Goal: Task Accomplishment & Management: Manage account settings

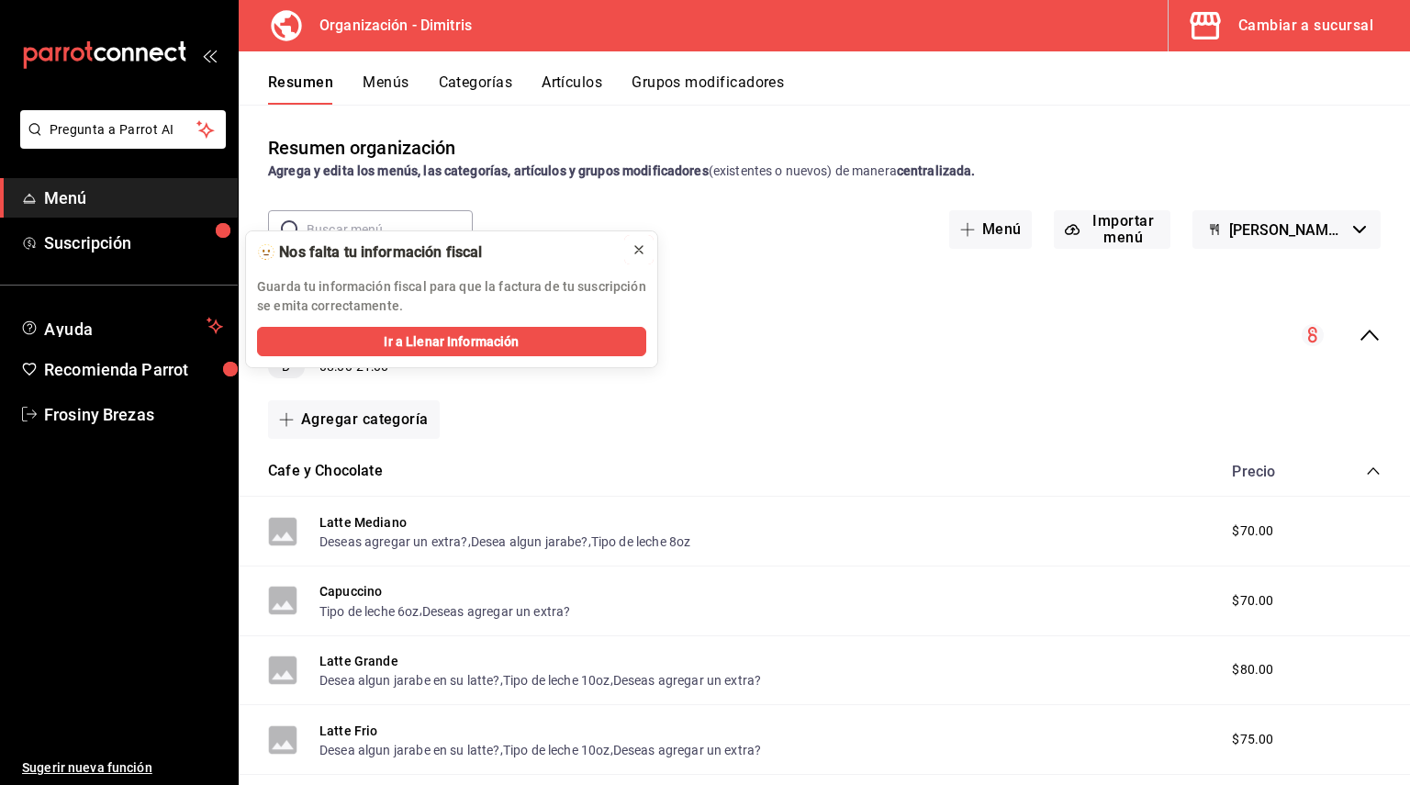
click at [632, 254] on icon at bounding box center [638, 249] width 15 height 15
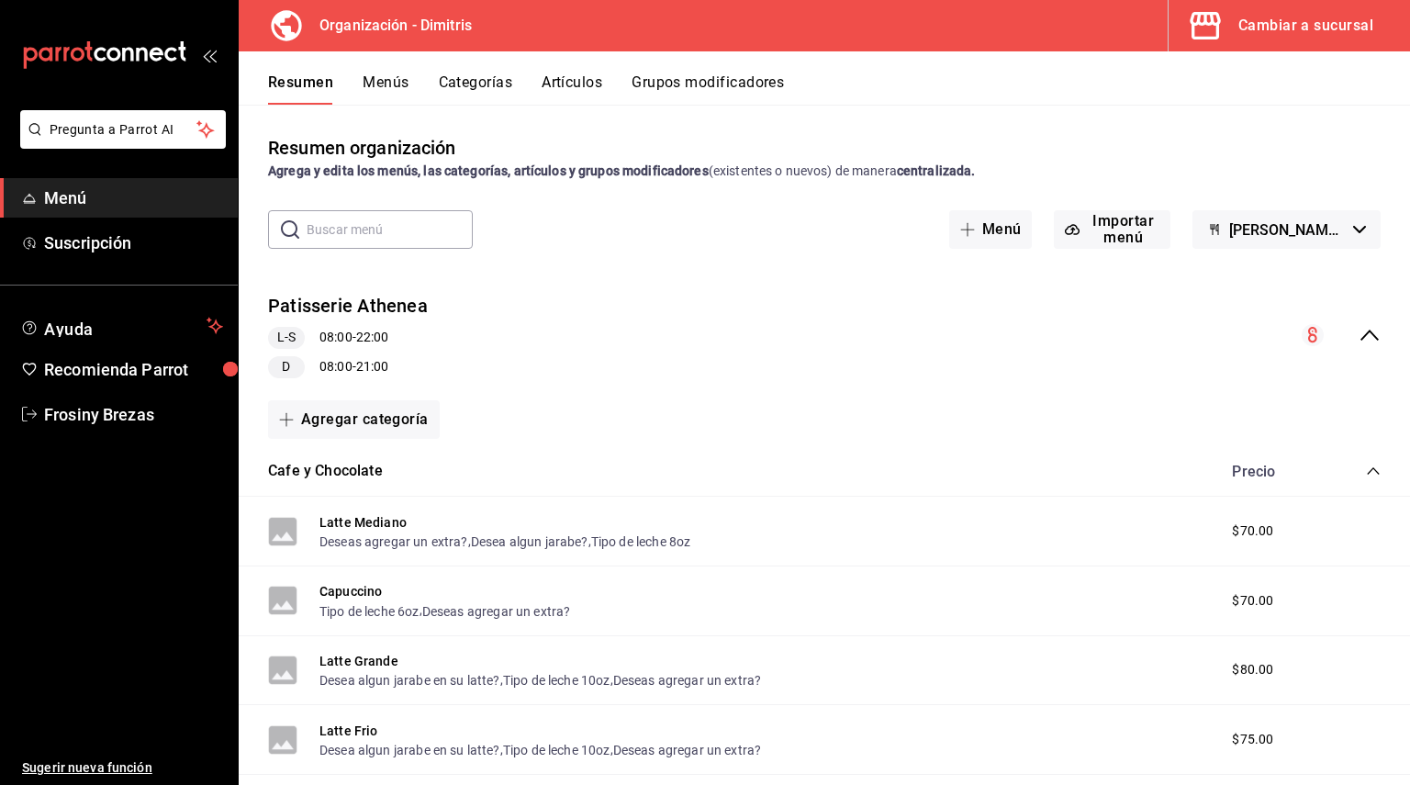
click at [1278, 29] on div "Cambiar a sucursal" at bounding box center [1305, 26] width 135 height 26
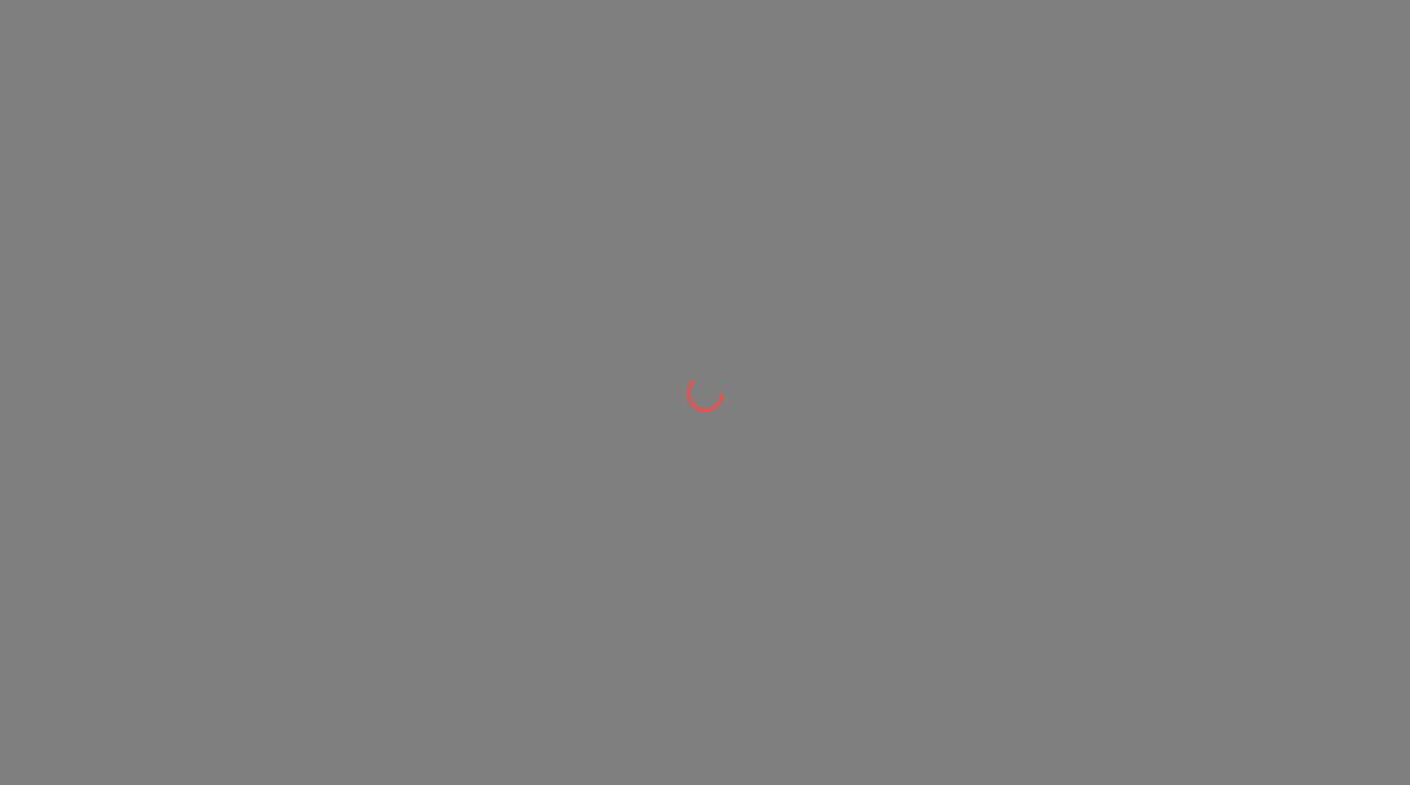
click at [1284, 28] on div at bounding box center [705, 392] width 1410 height 785
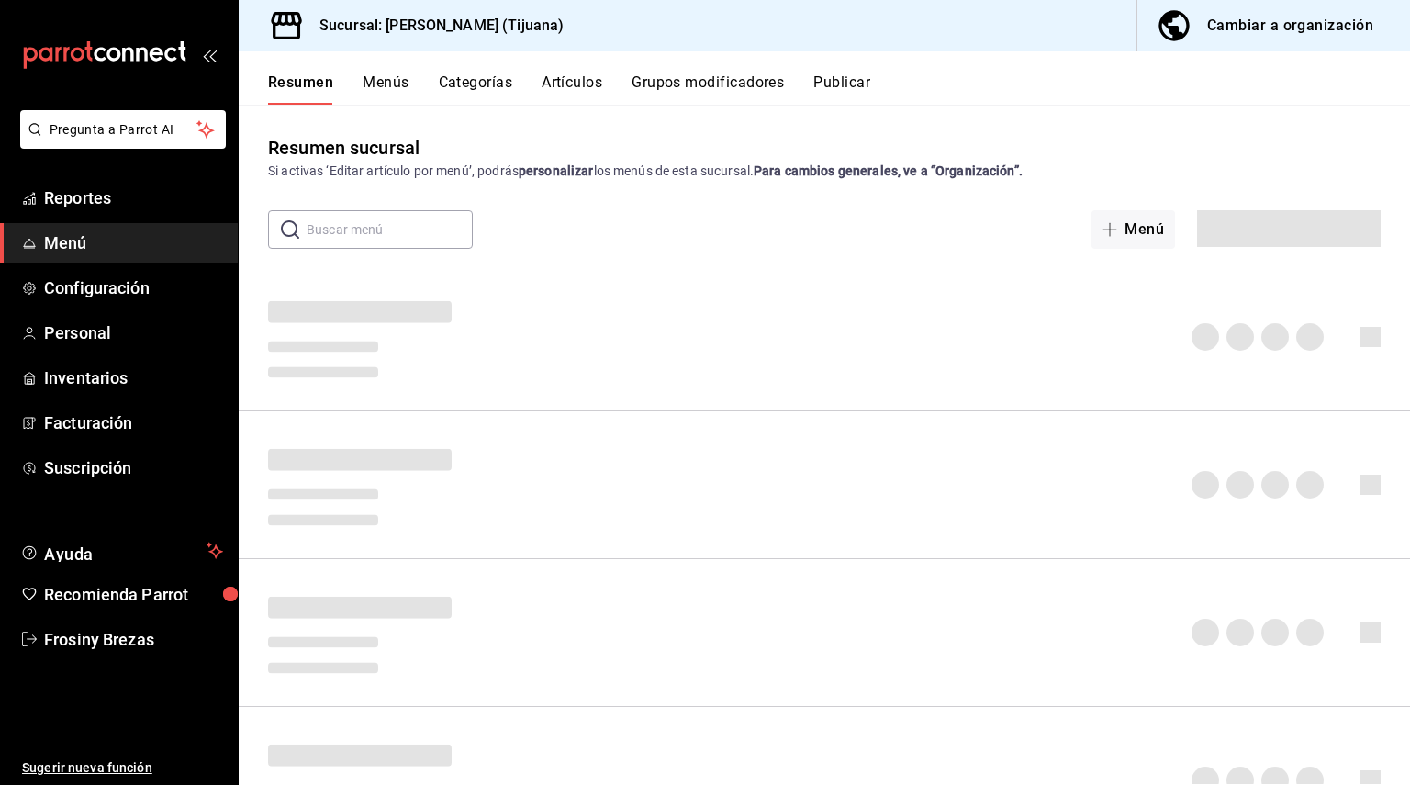
click at [1284, 28] on div "Cambiar a organización" at bounding box center [1290, 26] width 166 height 26
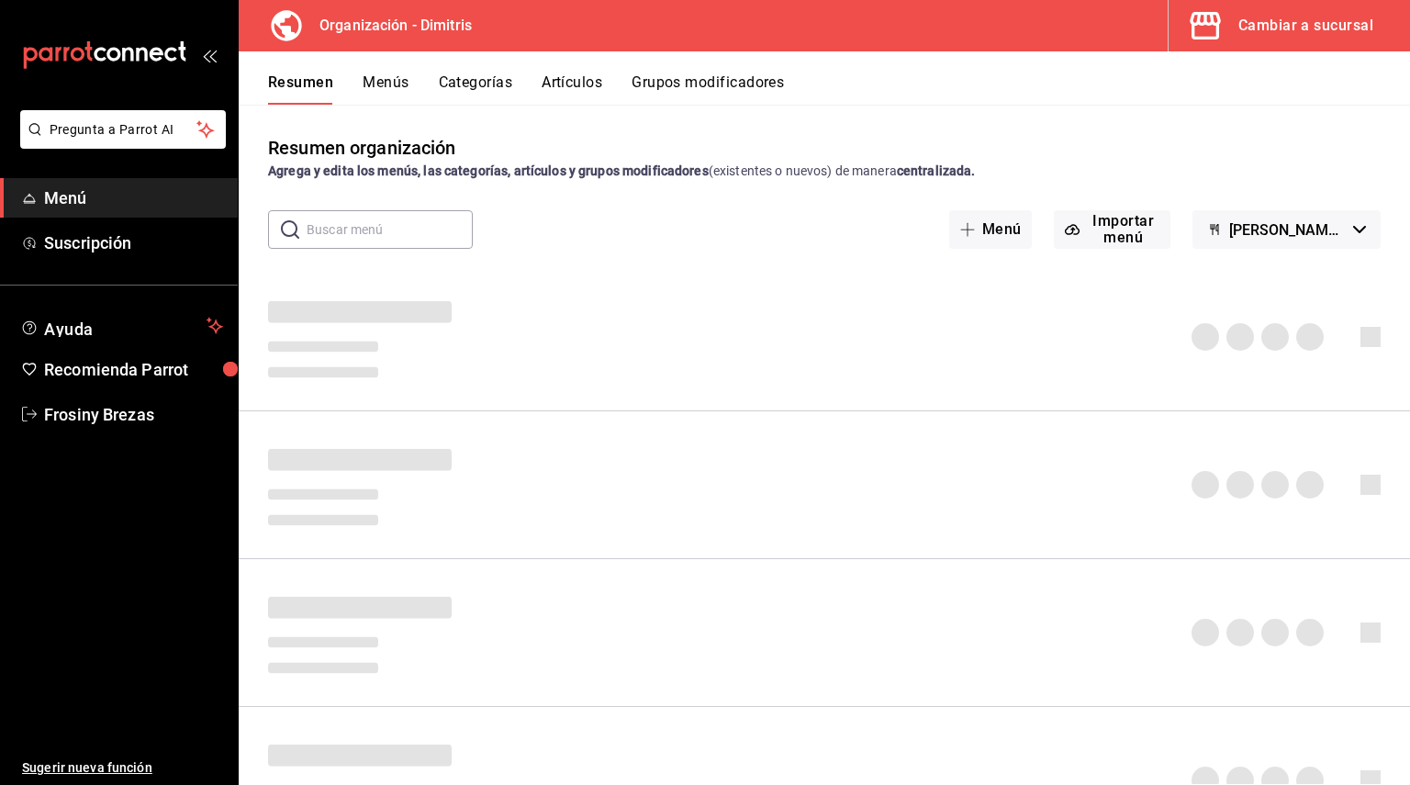
click at [572, 75] on button "Artículos" at bounding box center [572, 88] width 61 height 31
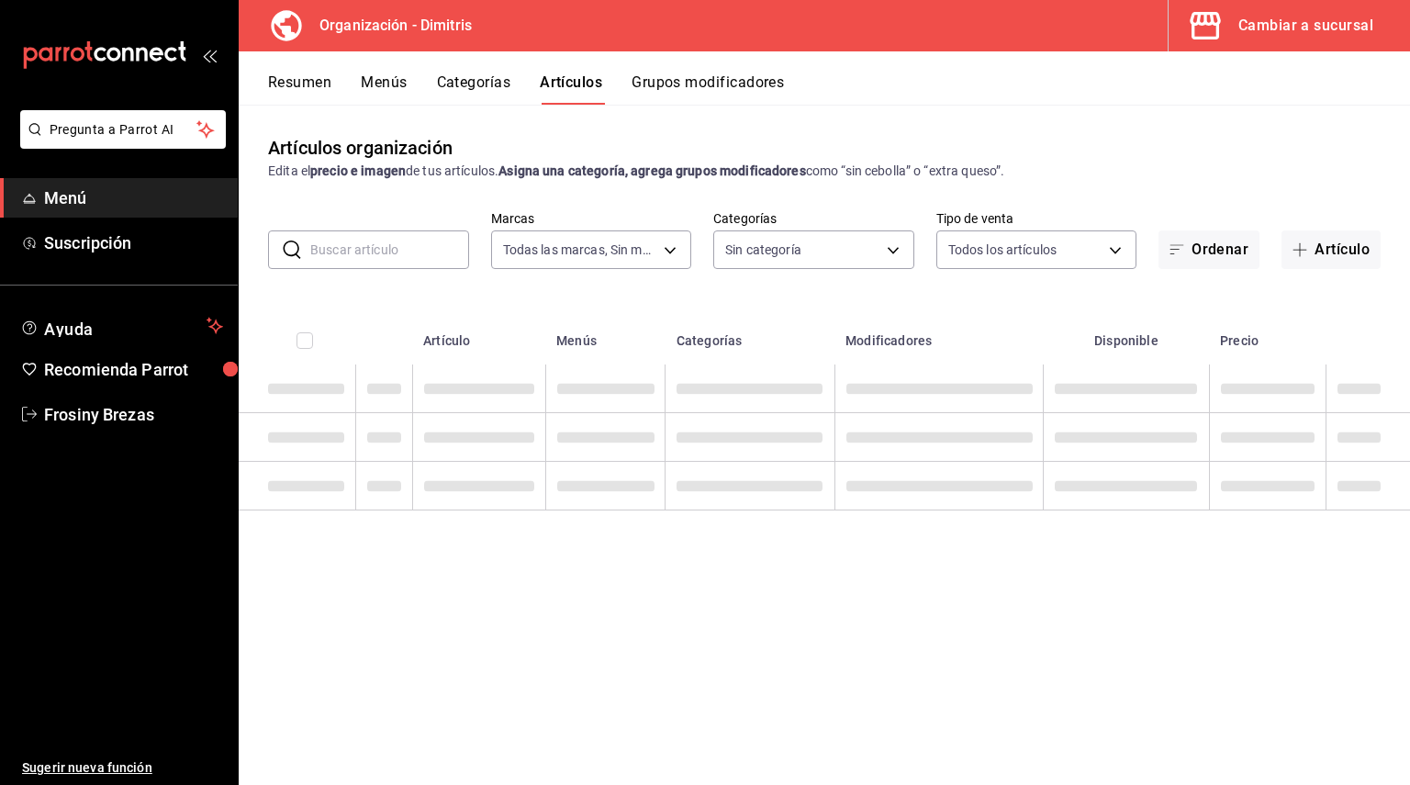
type input "317daab7-dfab-4307-9e12-935137646369"
type input "fad5bf19-ac35-4369-abfc-26ce97a05b06,1a0e4e48-3a83-4d7b-81fd-4b5db3218b24,fc725…"
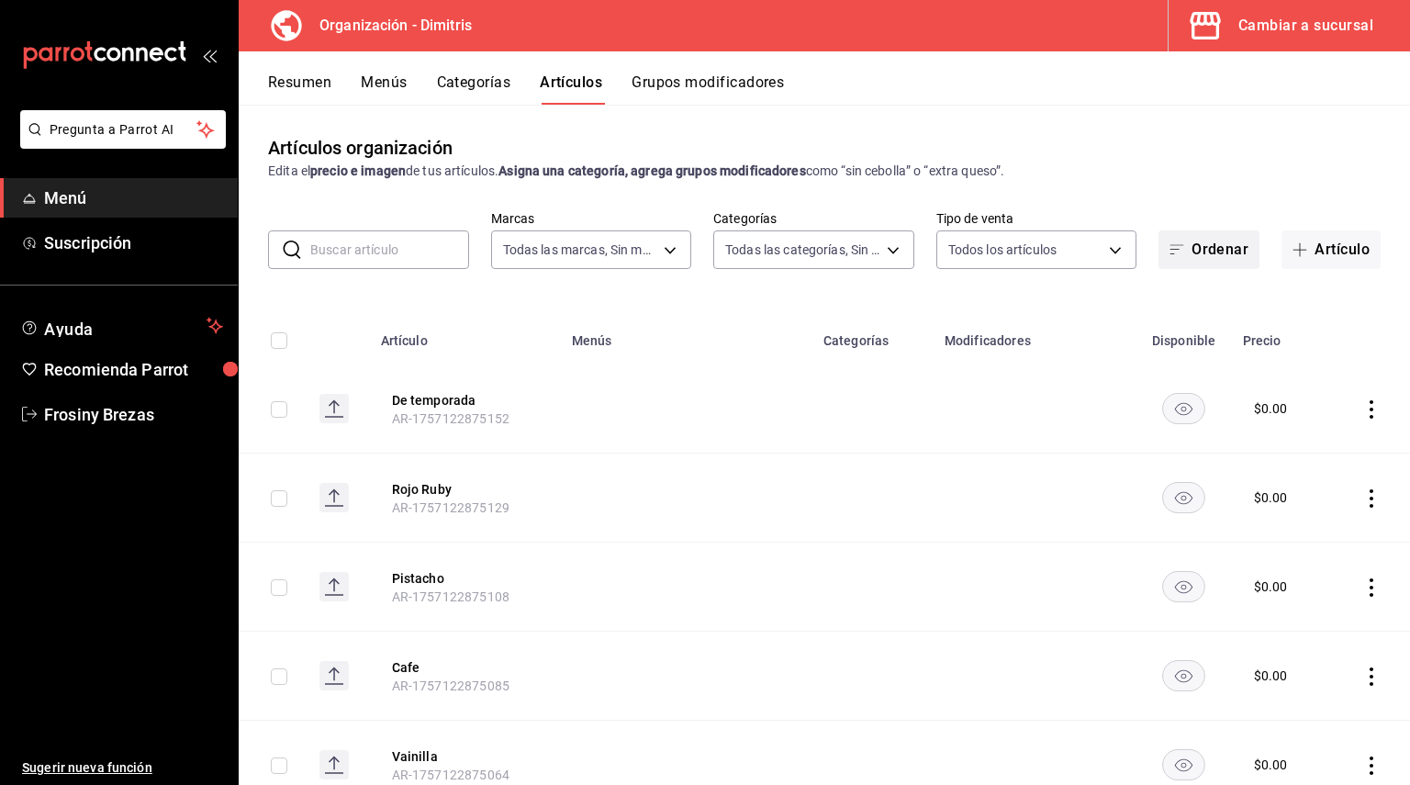
click at [1180, 249] on button "Ordenar" at bounding box center [1208, 249] width 101 height 39
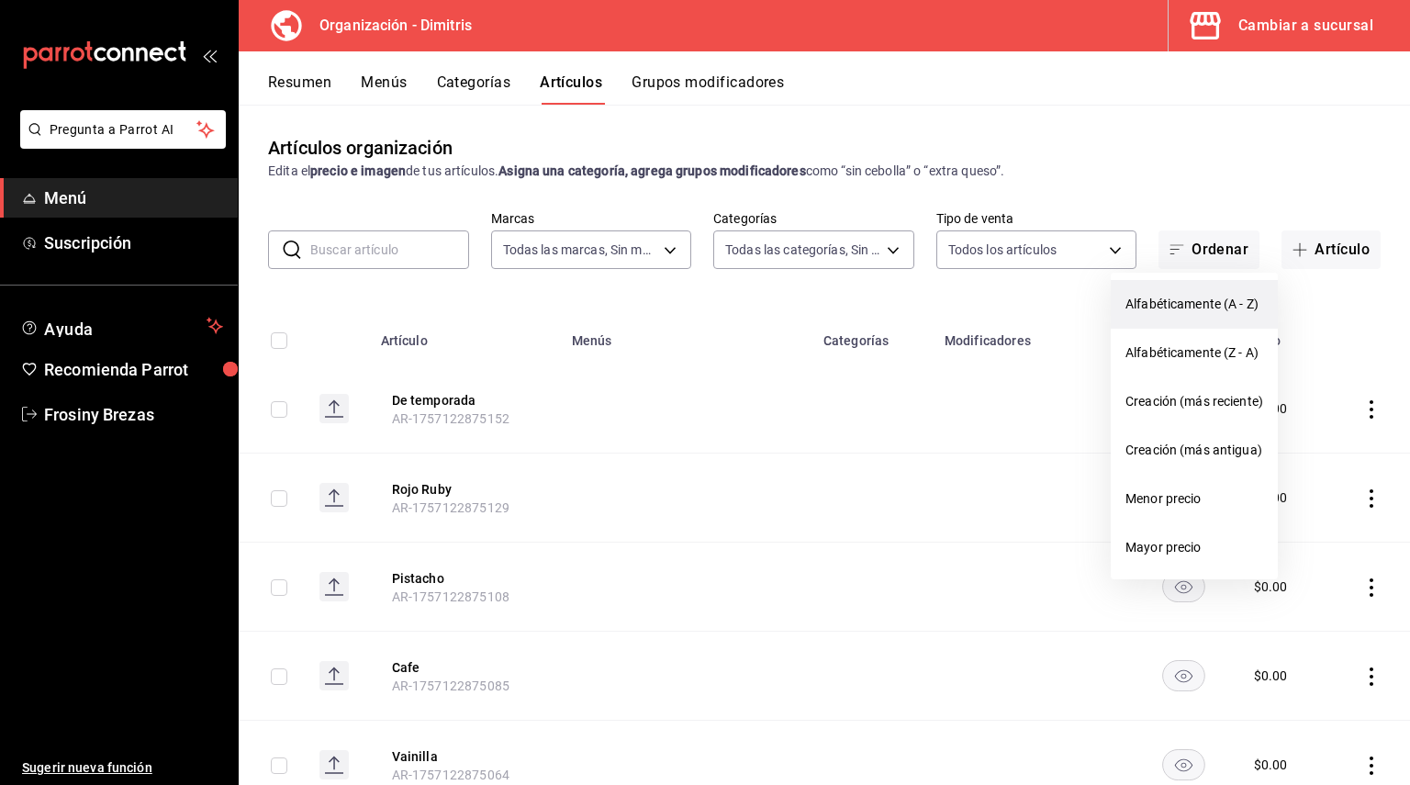
click at [1168, 311] on span "Alfabéticamente (A - Z)" at bounding box center [1194, 304] width 138 height 19
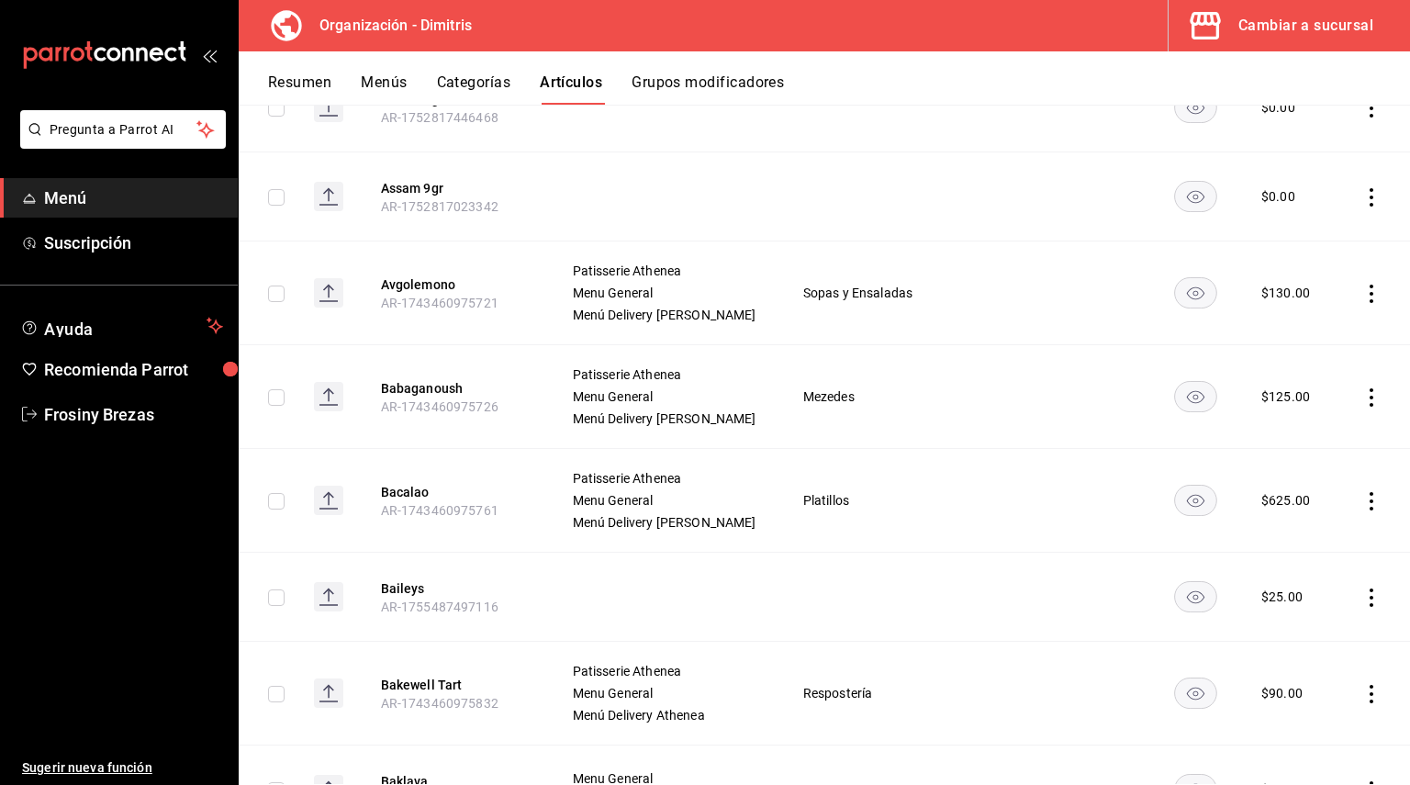
scroll to position [3483, 0]
click at [454, 397] on button "Babaganoush" at bounding box center [454, 387] width 147 height 18
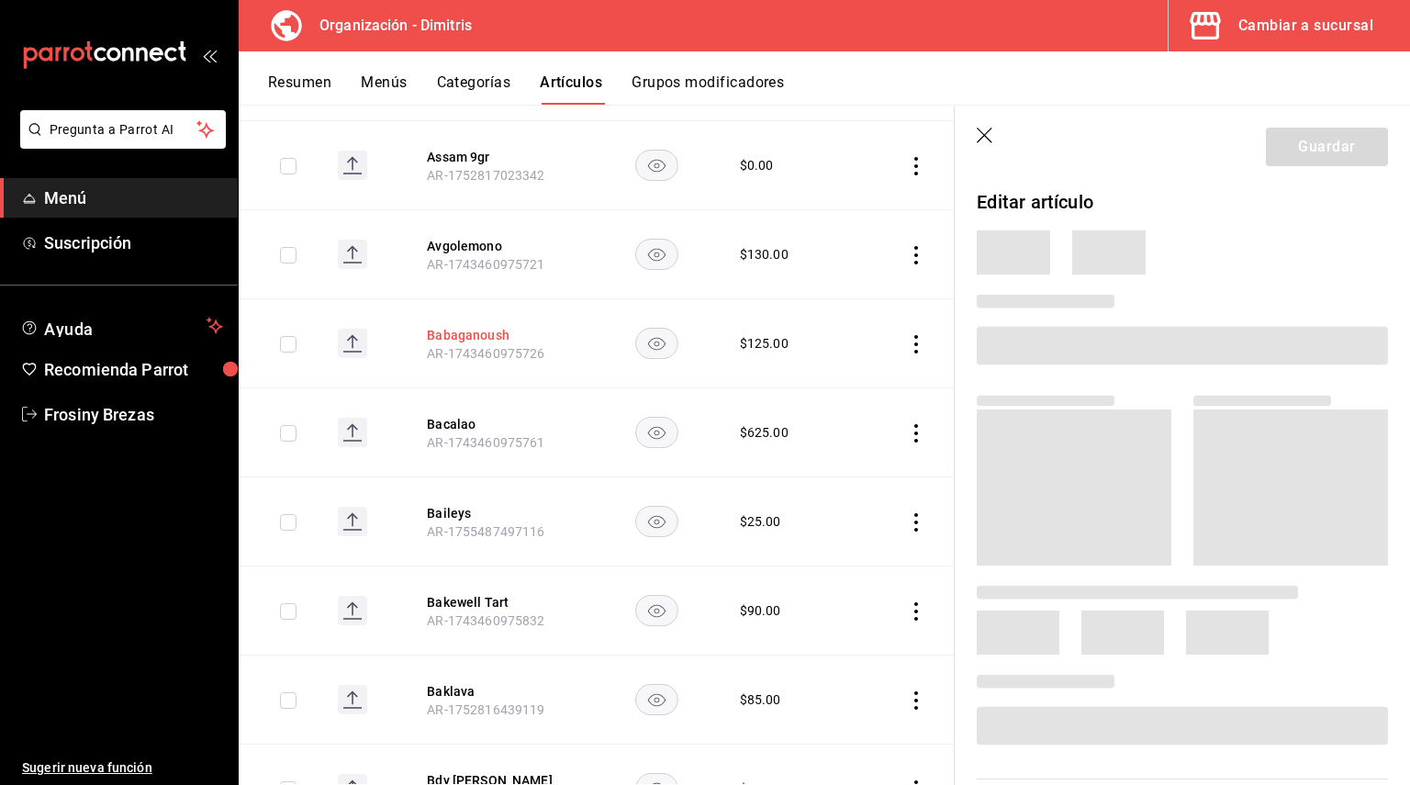
scroll to position [3351, 0]
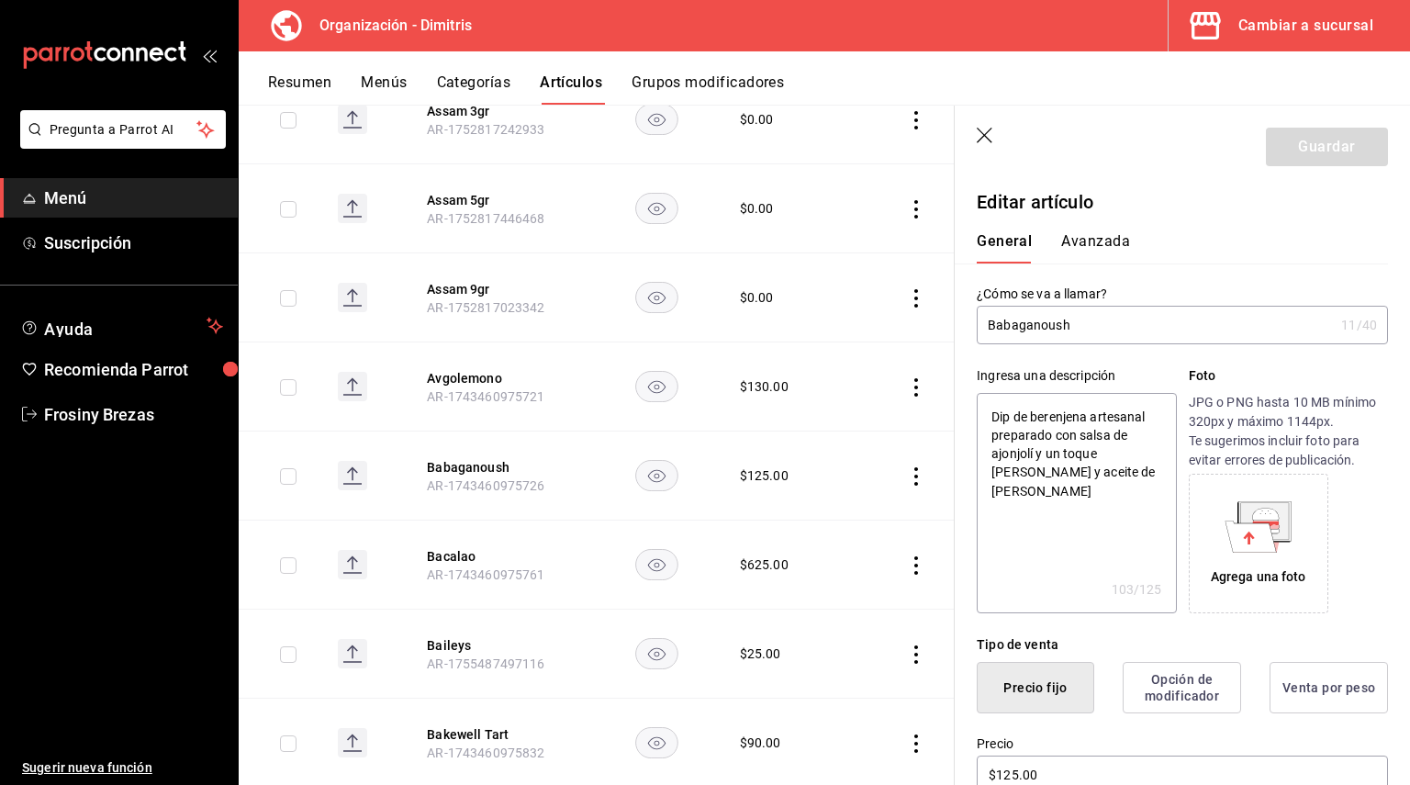
click at [981, 134] on icon "button" at bounding box center [986, 137] width 18 height 18
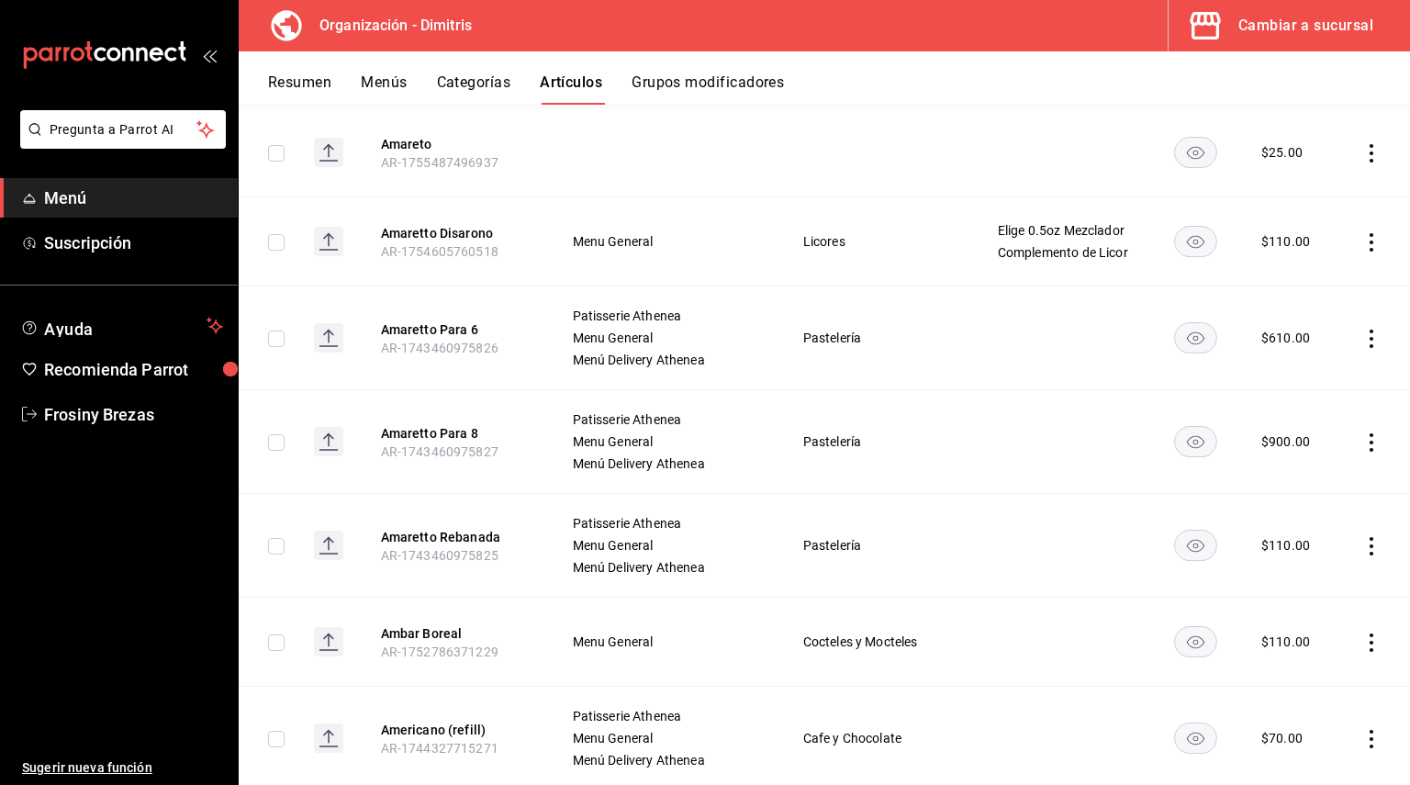
scroll to position [1665, 0]
click at [443, 228] on button "Amaretto Disarono" at bounding box center [454, 233] width 147 height 18
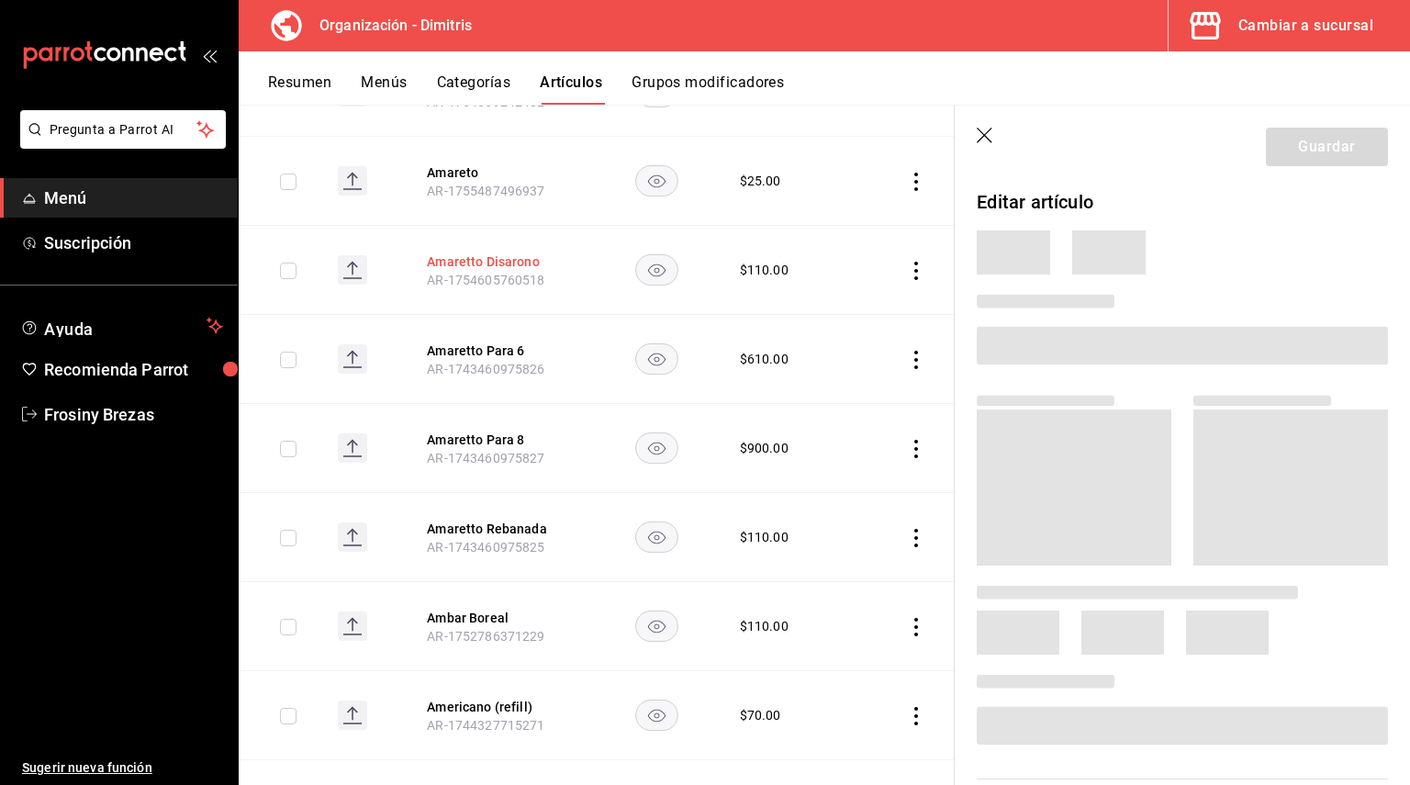
scroll to position [1592, 0]
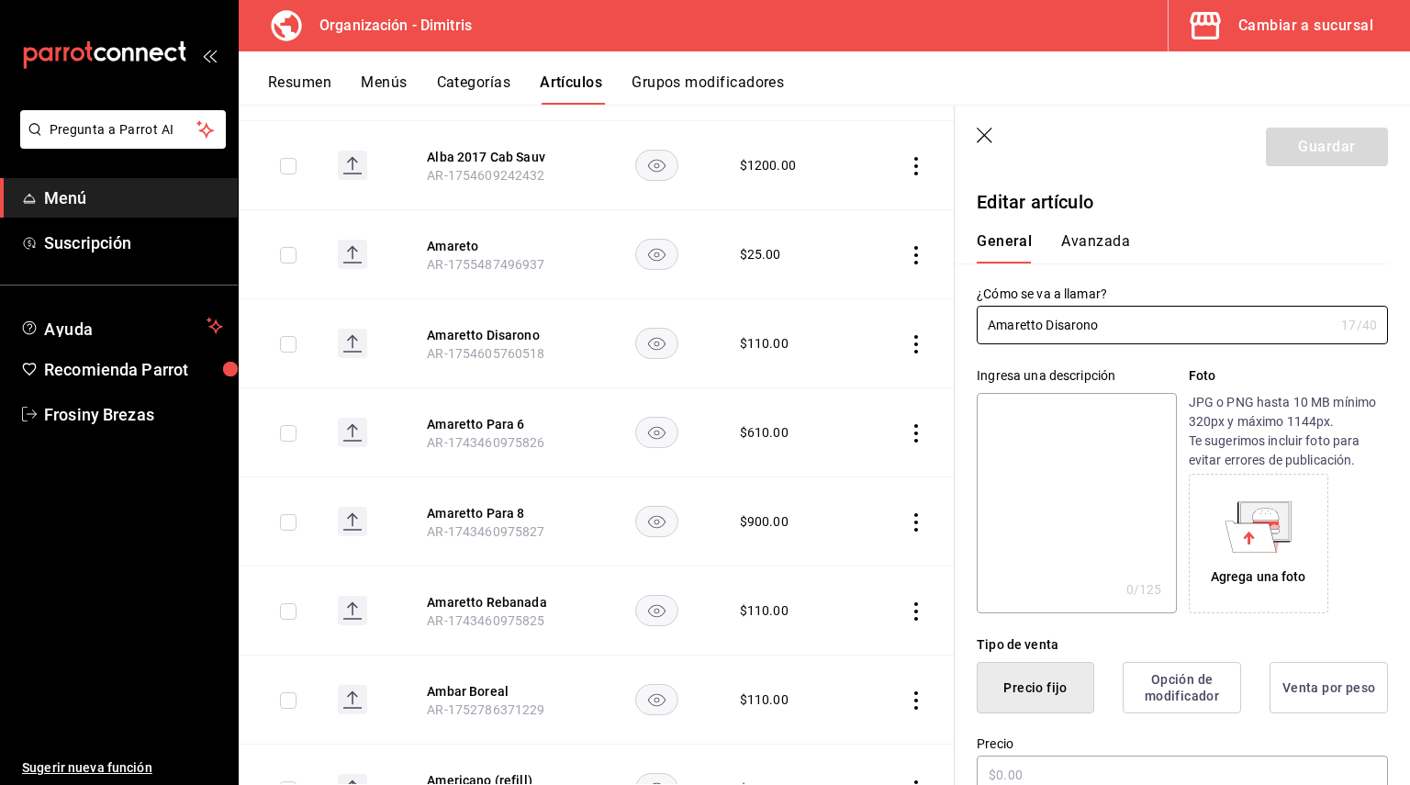
type input "$110.00"
drag, startPoint x: 1115, startPoint y: 311, endPoint x: 976, endPoint y: 349, distance: 144.5
click at [1017, 419] on textarea at bounding box center [1076, 503] width 199 height 220
paste textarea "Amaretto Disarono"
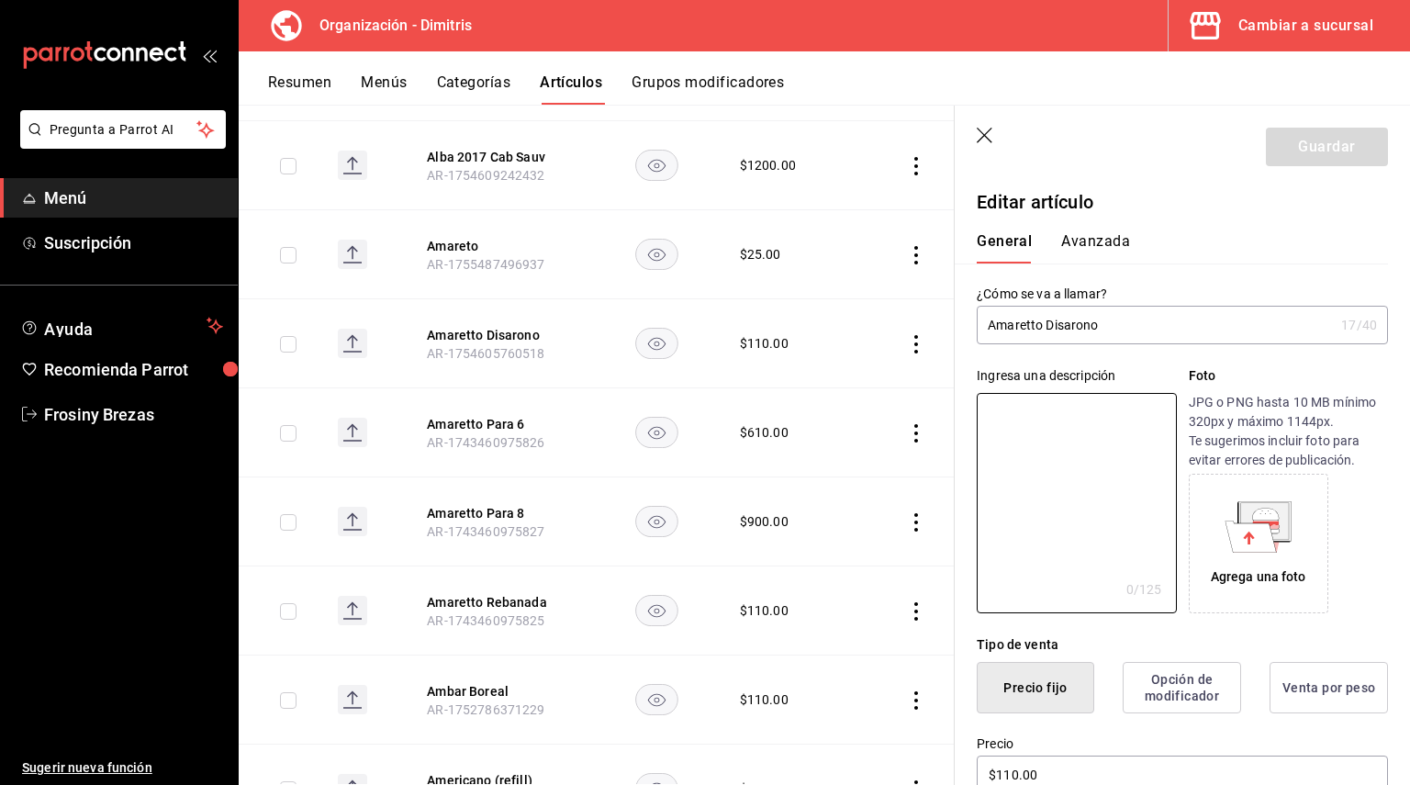
type textarea "Amaretto Disarono"
type textarea "x"
type textarea "Amaretto Disarono"
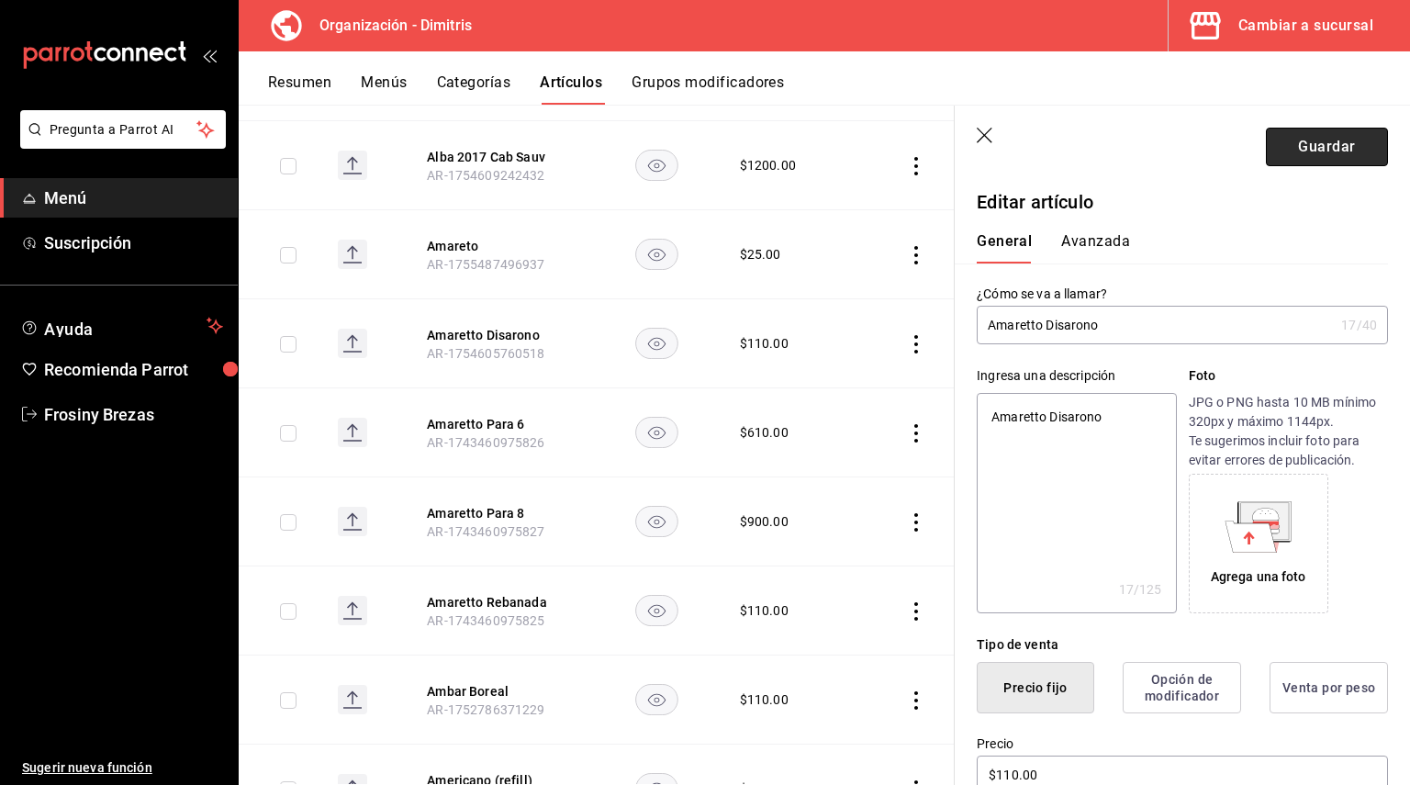
click at [1328, 158] on button "Guardar" at bounding box center [1327, 147] width 122 height 39
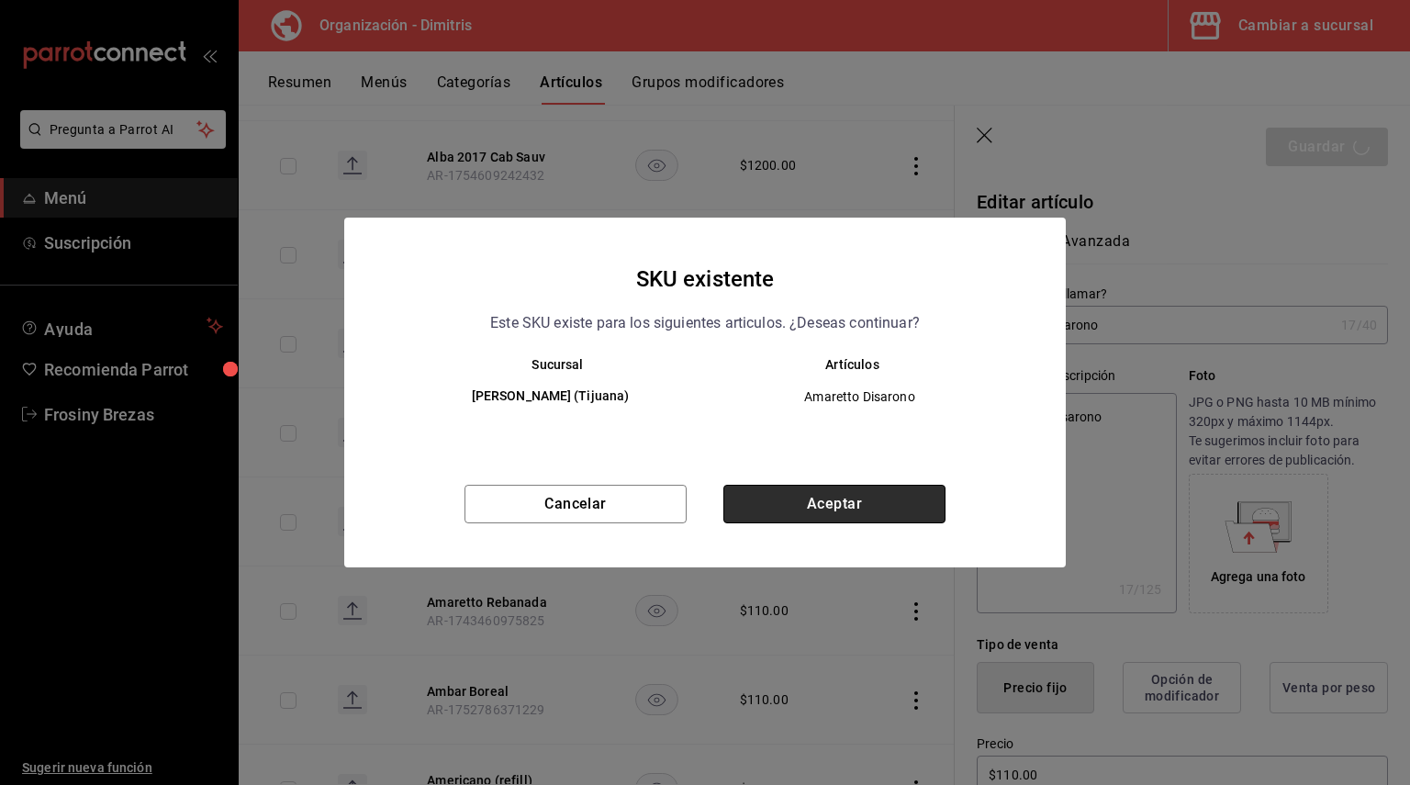
click at [808, 514] on button "Aceptar" at bounding box center [834, 504] width 222 height 39
type textarea "x"
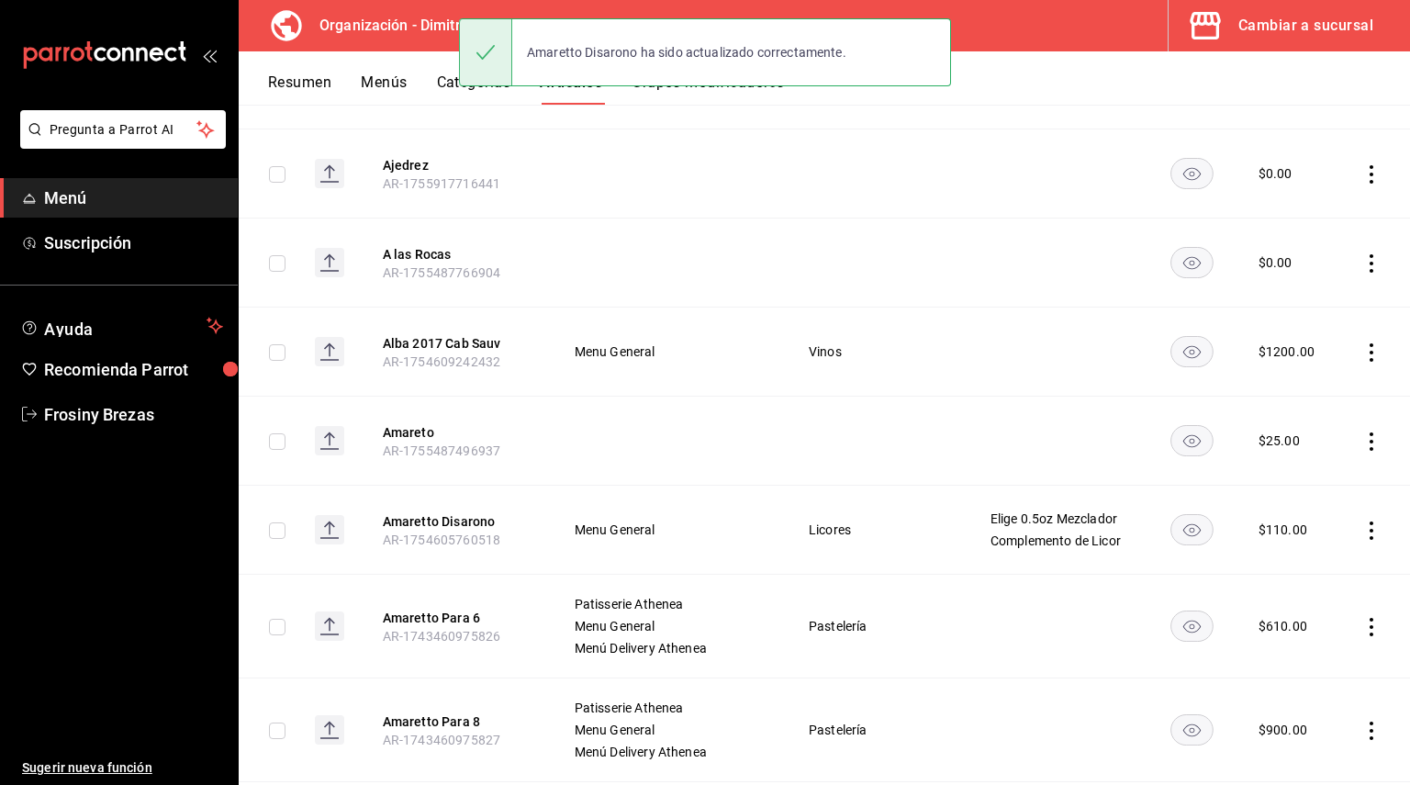
scroll to position [1378, 0]
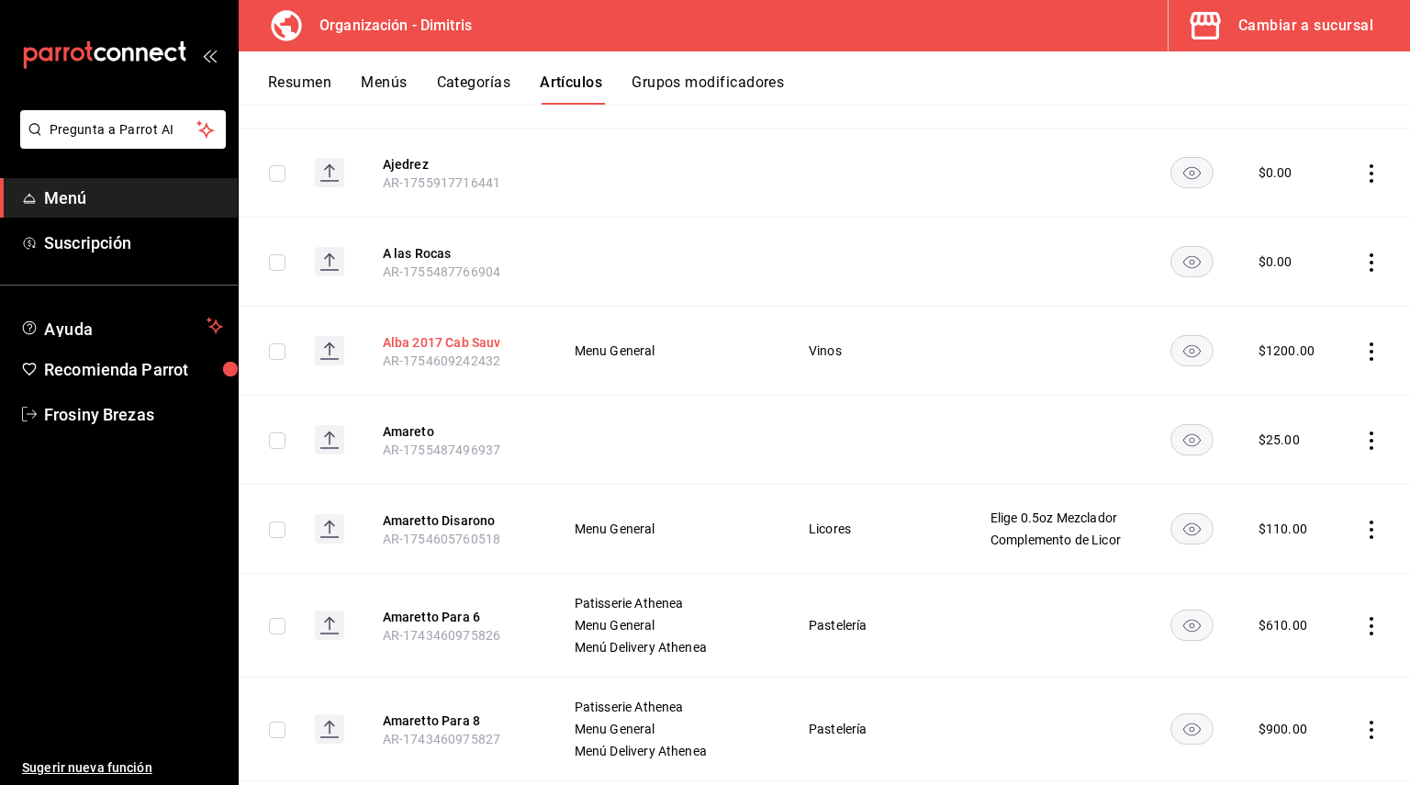
click at [475, 338] on button "Alba 2017 Cab Sauv" at bounding box center [456, 342] width 147 height 18
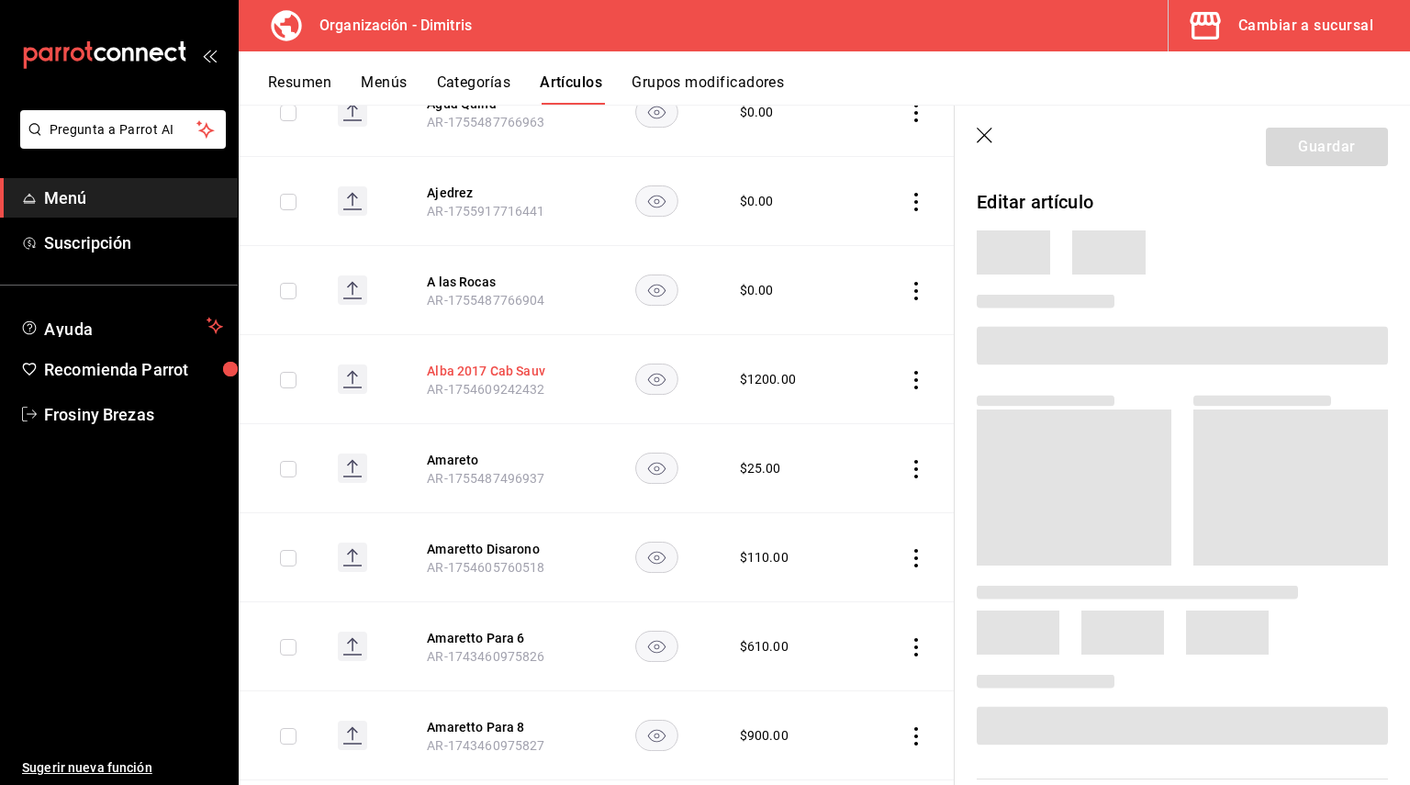
scroll to position [1304, 0]
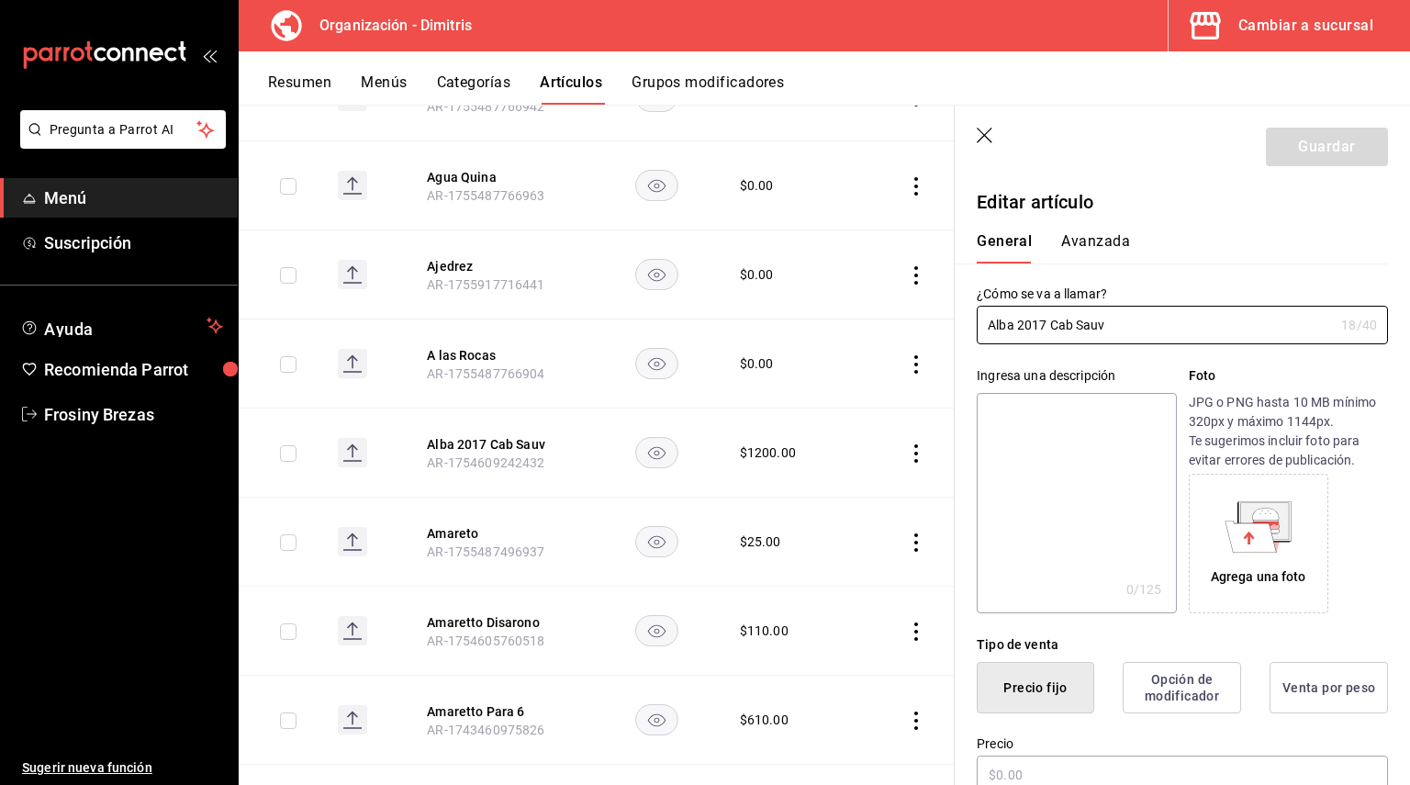
type input "$1200.00"
drag, startPoint x: 1112, startPoint y: 329, endPoint x: 979, endPoint y: 334, distance: 133.2
click at [979, 334] on input "Alba 2017 Cab Sauv" at bounding box center [1155, 325] width 357 height 37
click at [1026, 413] on textarea at bounding box center [1076, 503] width 199 height 220
paste textarea "Alba 2017 Cab Sauv"
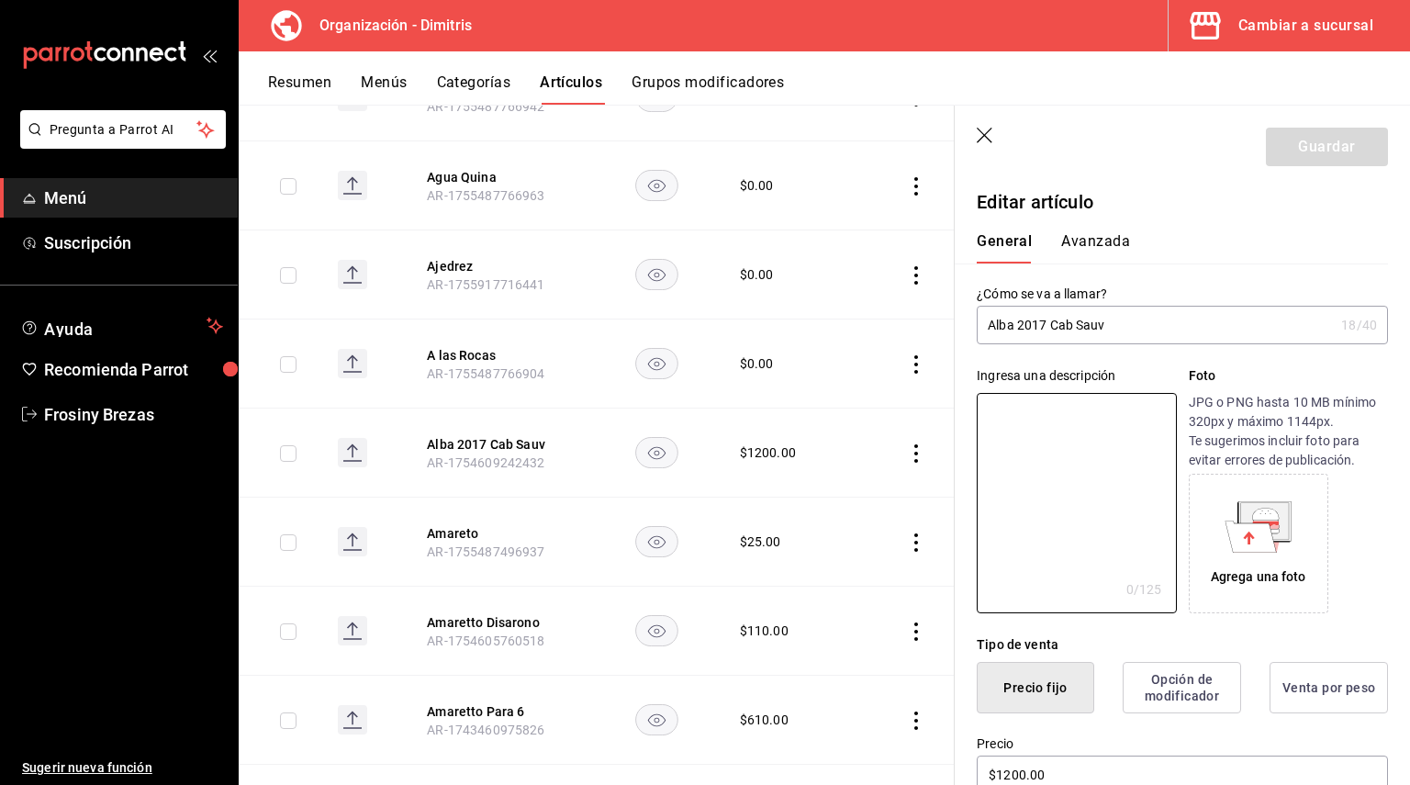
type textarea "Alba 2017 Cab Sauv"
type textarea "x"
type textarea "Alba 2017 Cab Sauv"
type textarea "x"
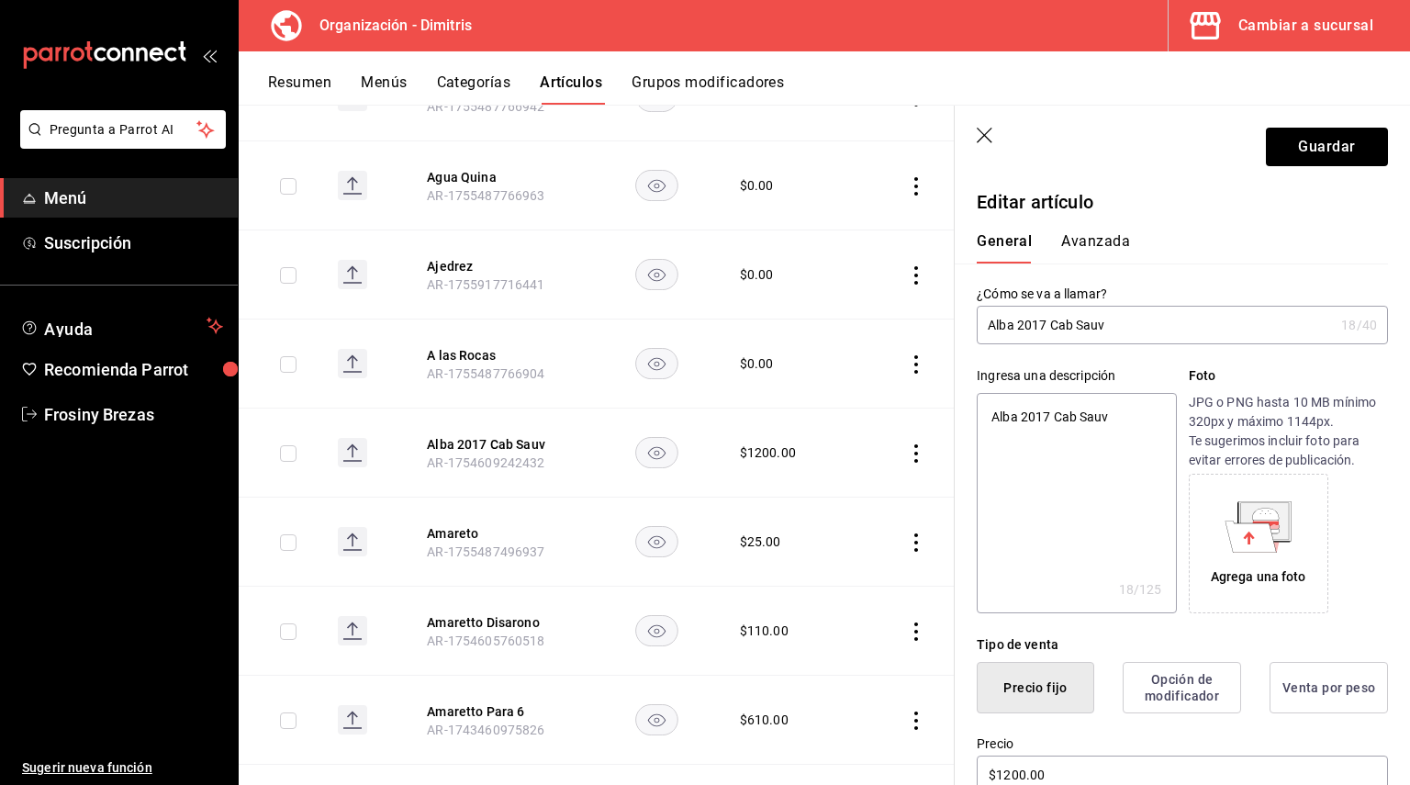
drag, startPoint x: 1123, startPoint y: 432, endPoint x: 977, endPoint y: 419, distance: 145.6
click at [977, 419] on textarea "Alba 2017 Cab Sauv" at bounding box center [1076, 503] width 199 height 220
paste textarea "alba cabernet sauvignon"
type textarea "alba cabernet sauvignon"
type textarea "x"
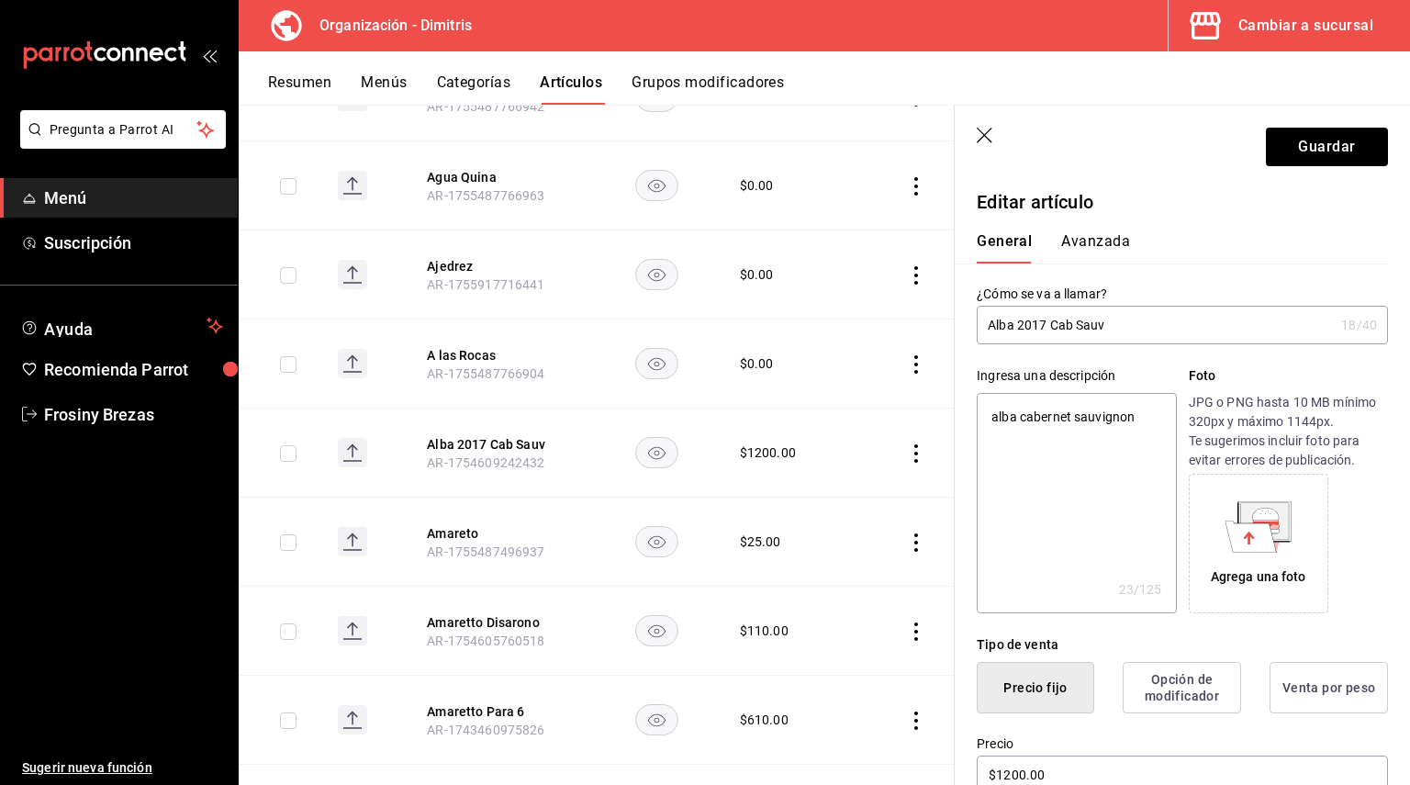
click at [1019, 415] on textarea "alba cabernet sauvignon" at bounding box center [1076, 503] width 199 height 220
type textarea "alba 2cabernet sauvignon"
type textarea "x"
type textarea "alba 20cabernet sauvignon"
type textarea "x"
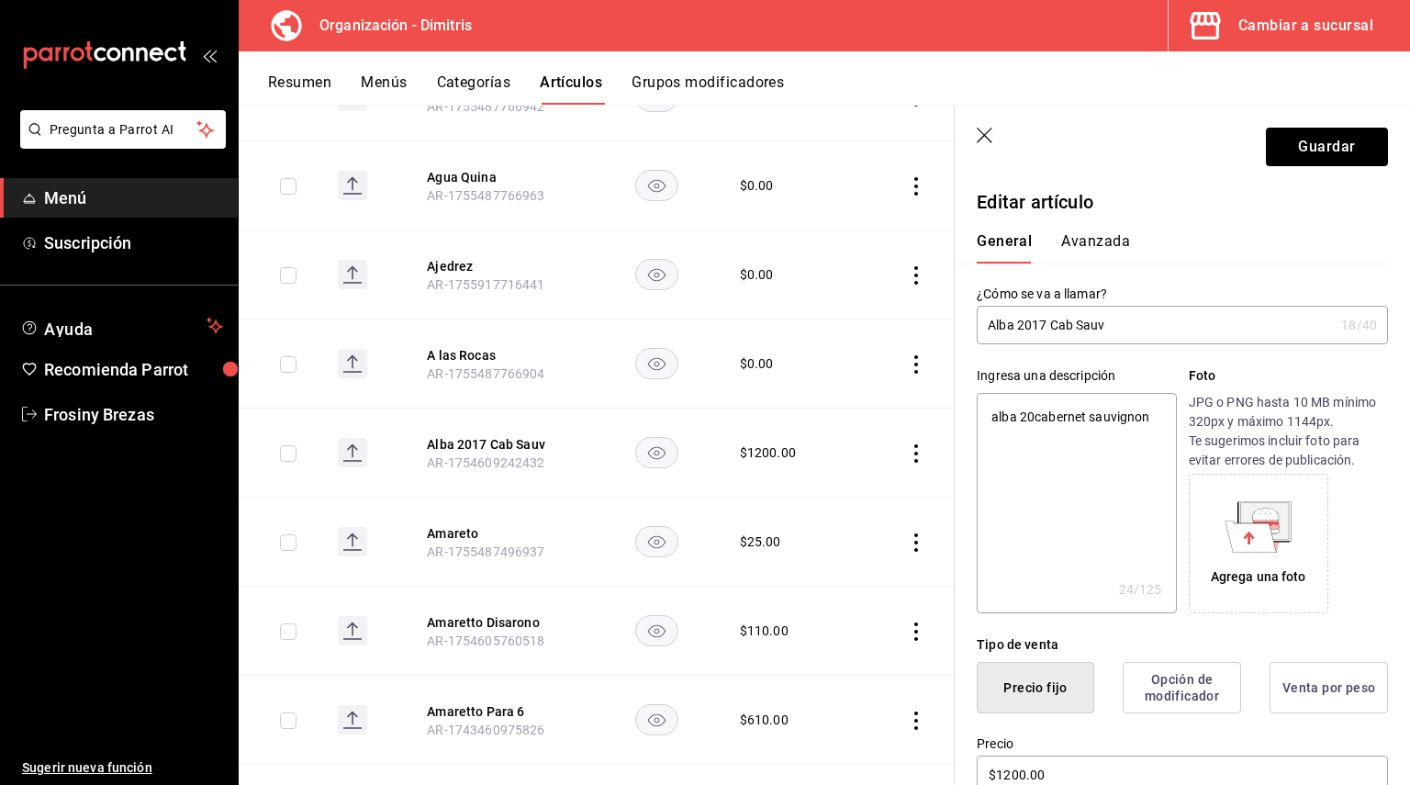
type textarea "alba 201cabernet sauvignon"
type textarea "x"
type textarea "alba 2017cabernet sauvignon"
type textarea "x"
type textarea "alba 2017 cabernet sauvignon"
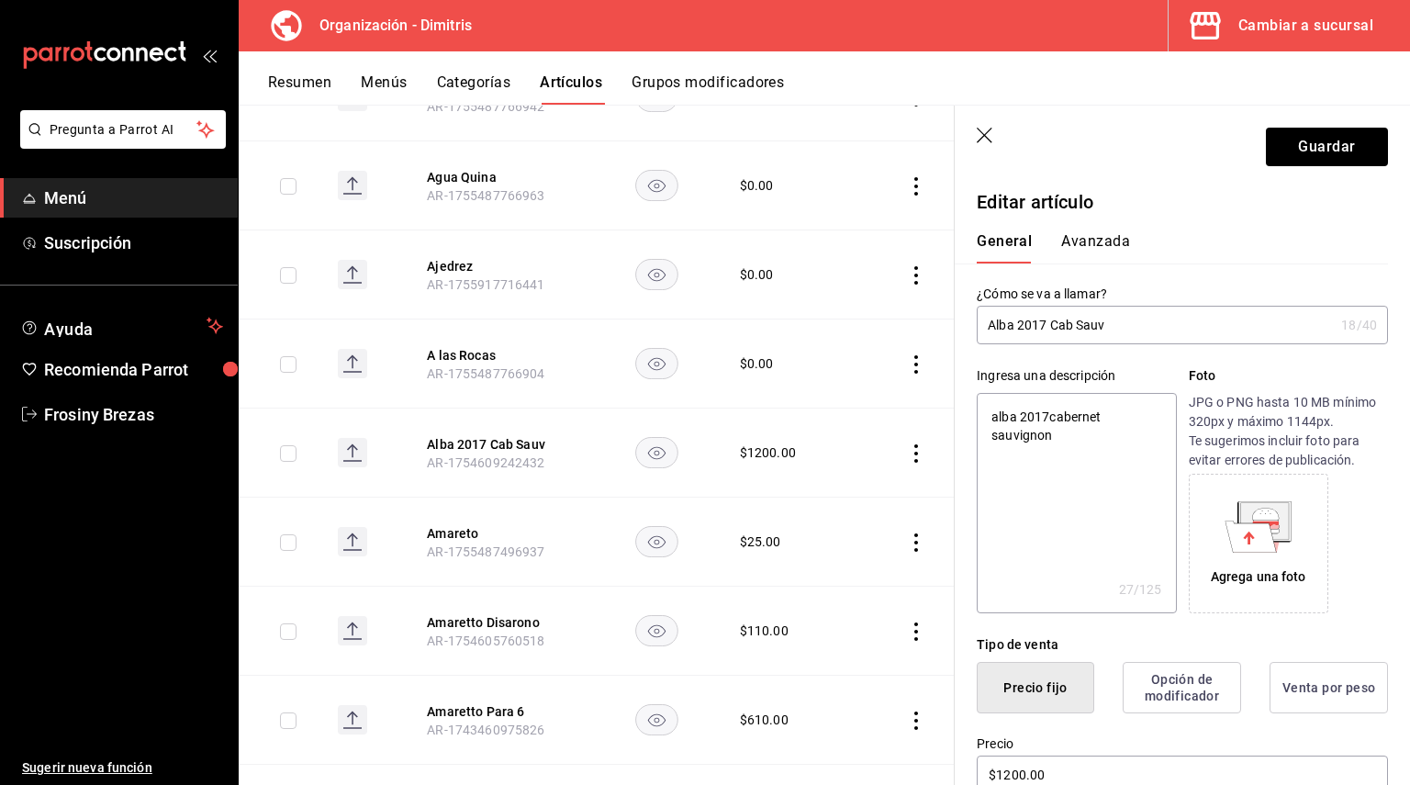
type textarea "x"
click at [987, 419] on textarea "alba 2017 cabernet sauvignon" at bounding box center [1076, 503] width 199 height 220
type textarea "Valba 2017 cabernet sauvignon"
type textarea "x"
type textarea "Vialba 2017 cabernet sauvignon"
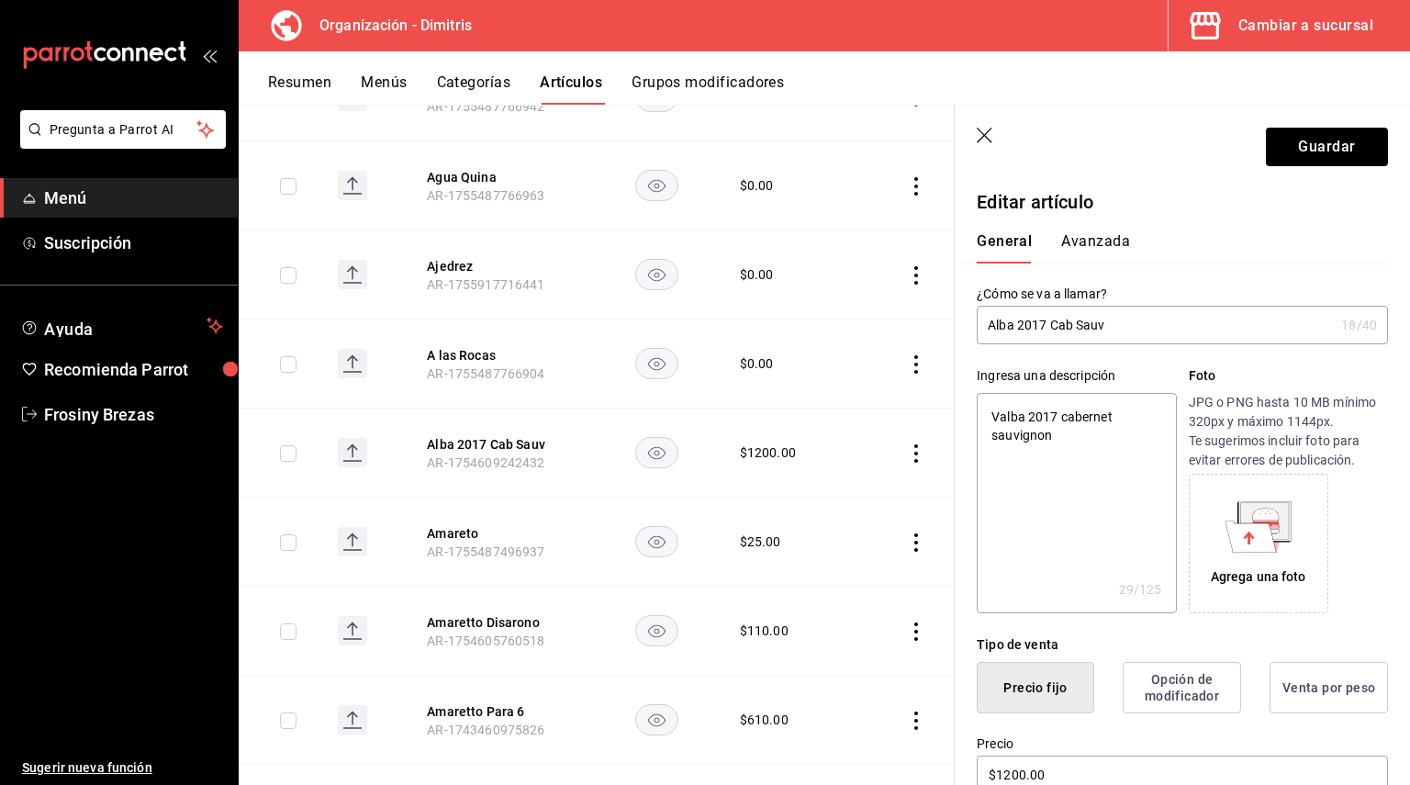
type textarea "x"
type textarea "Vinalba 2017 cabernet sauvignon"
type textarea "x"
type textarea "Vinoalba 2017 cabernet sauvignon"
type textarea "x"
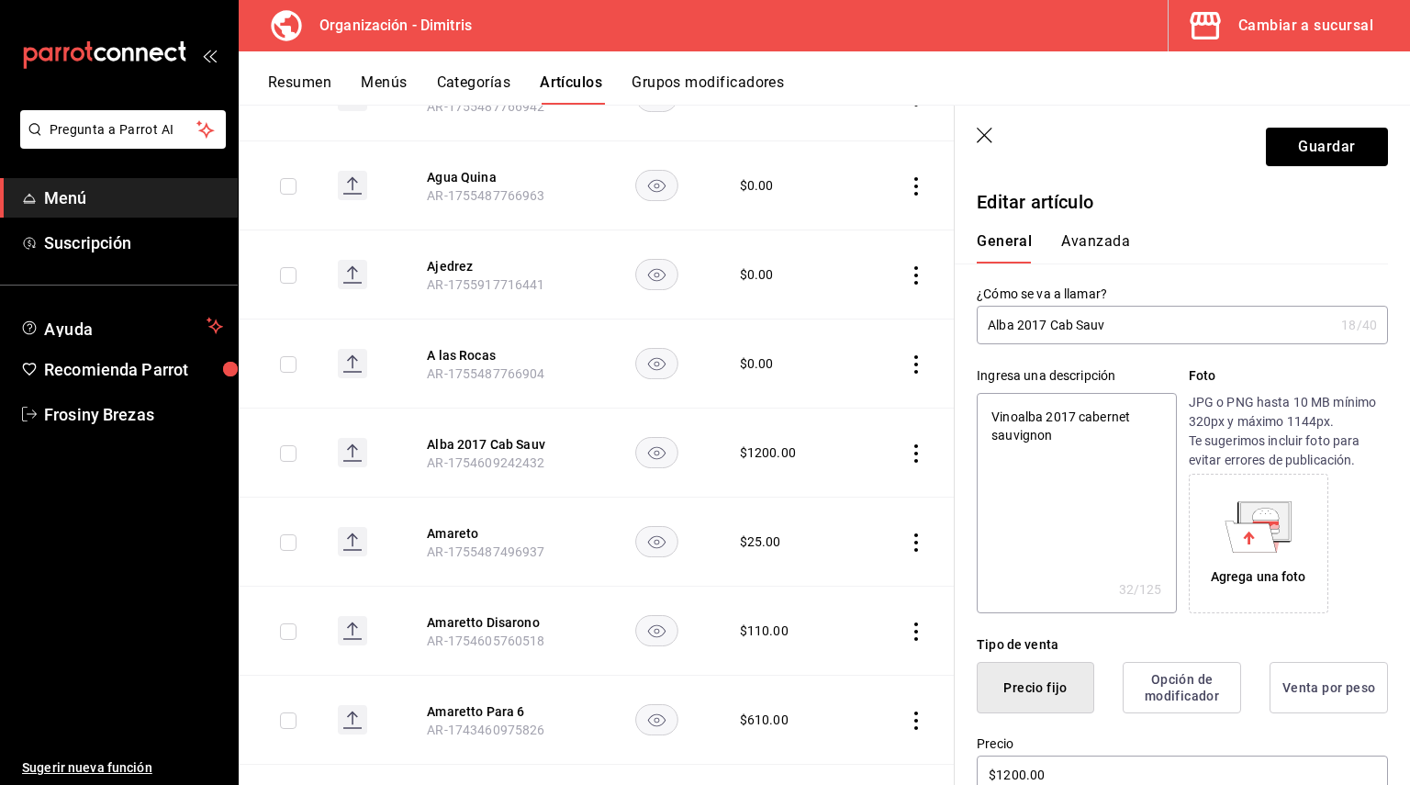
type textarea "Vino alba 2017 cabernet sauvignon"
type textarea "x"
type textarea "Vino Talba 2017 cabernet sauvignon"
type textarea "x"
type textarea "Vino Tialba 2017 cabernet sauvignon"
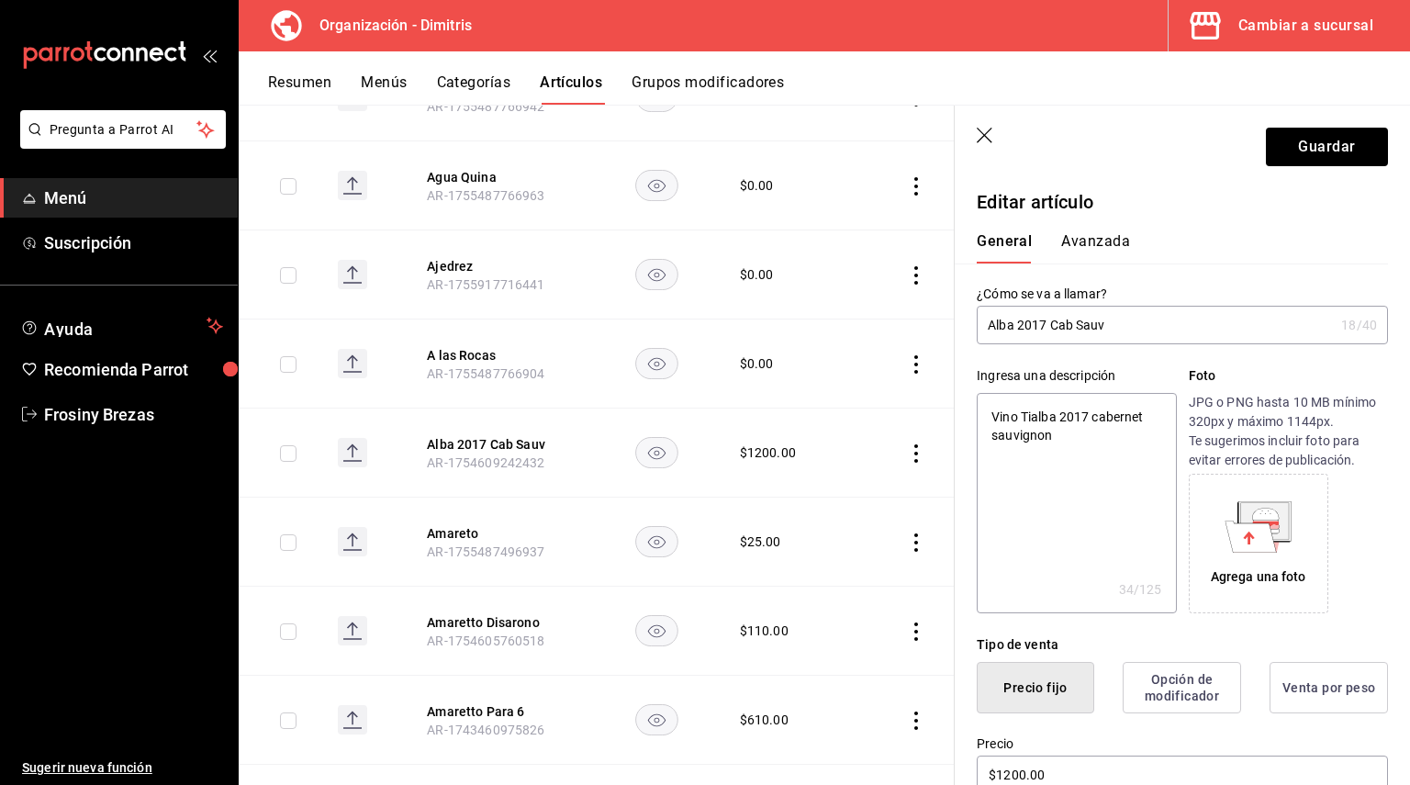
type textarea "x"
type textarea "Vino Tinalba 2017 cabernet sauvignon"
type textarea "x"
type textarea "Vino Tintalba 2017 cabernet sauvignon"
type textarea "x"
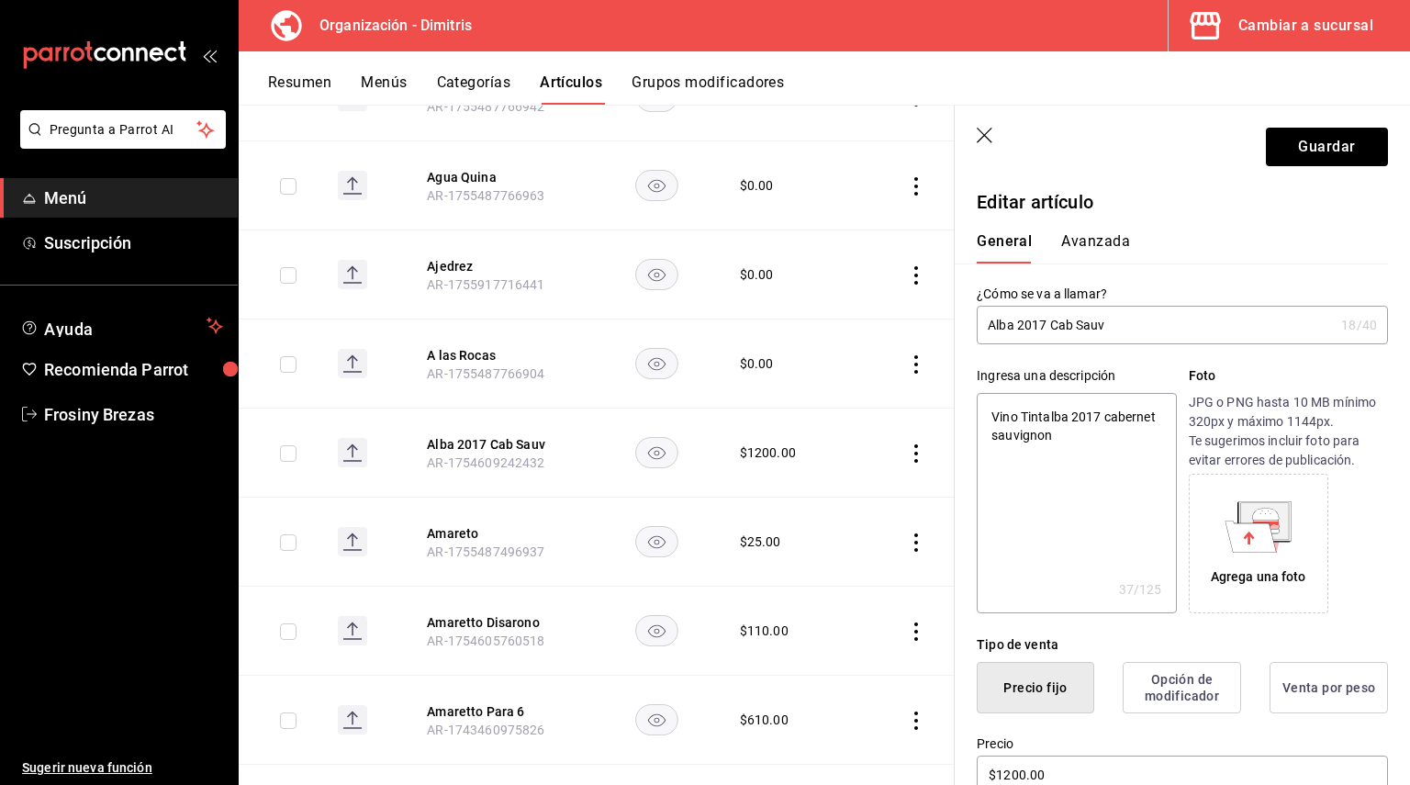
type textarea "Vino Tintoalba 2017 cabernet sauvignon"
type textarea "x"
type textarea "Vino Tinto alba 2017 cabernet sauvignon"
type textarea "x"
click at [1059, 416] on textarea "Vino Tinto alba 2017 cabernet sauvignon" at bounding box center [1076, 503] width 199 height 220
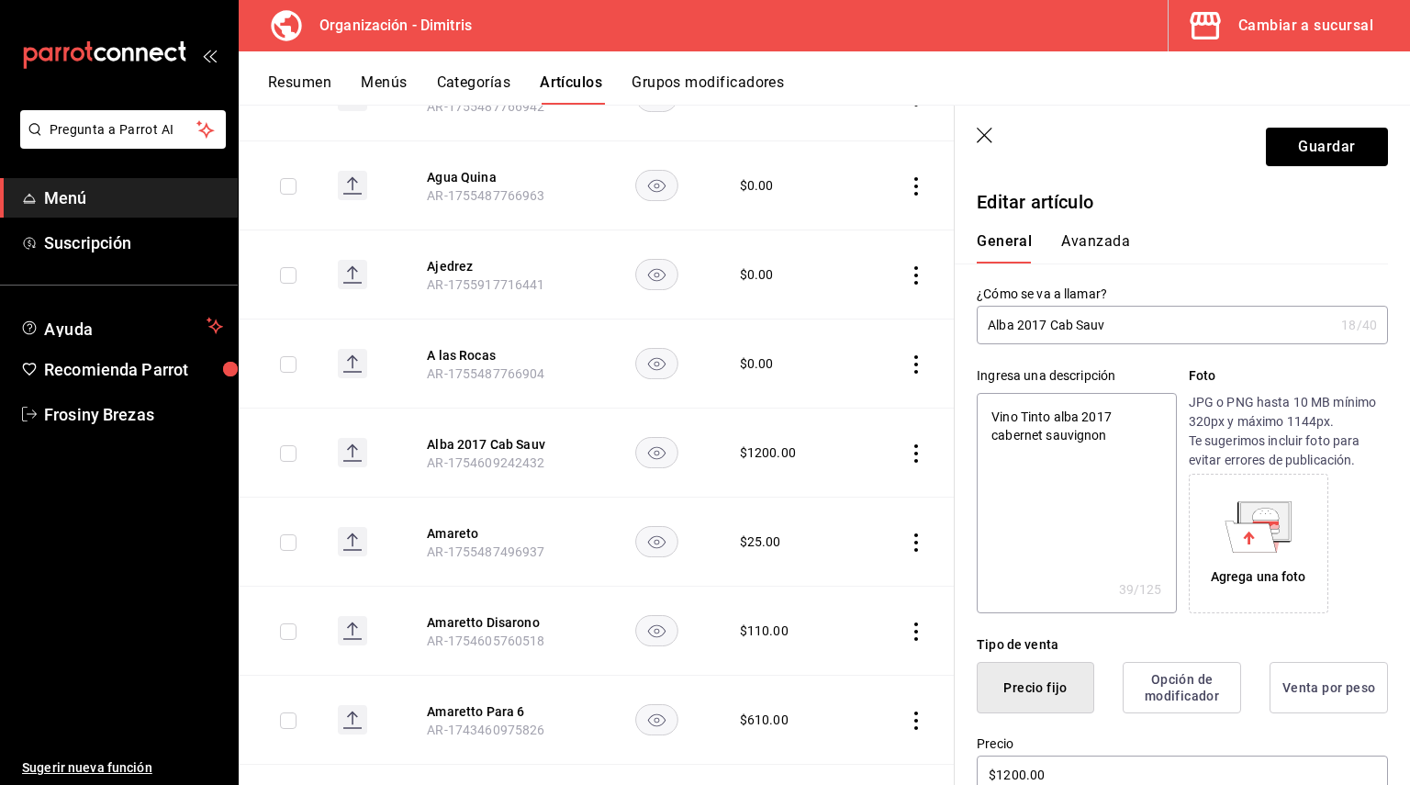
type textarea "Vino Tinto lba 2017 cabernet sauvignon"
type textarea "x"
type textarea "Vino Tinto Alba 2017 cabernet sauvignon"
type textarea "x"
click at [1084, 486] on textarea "Vino Tinto Alba 2017 cabernet sauvignon" at bounding box center [1076, 503] width 199 height 220
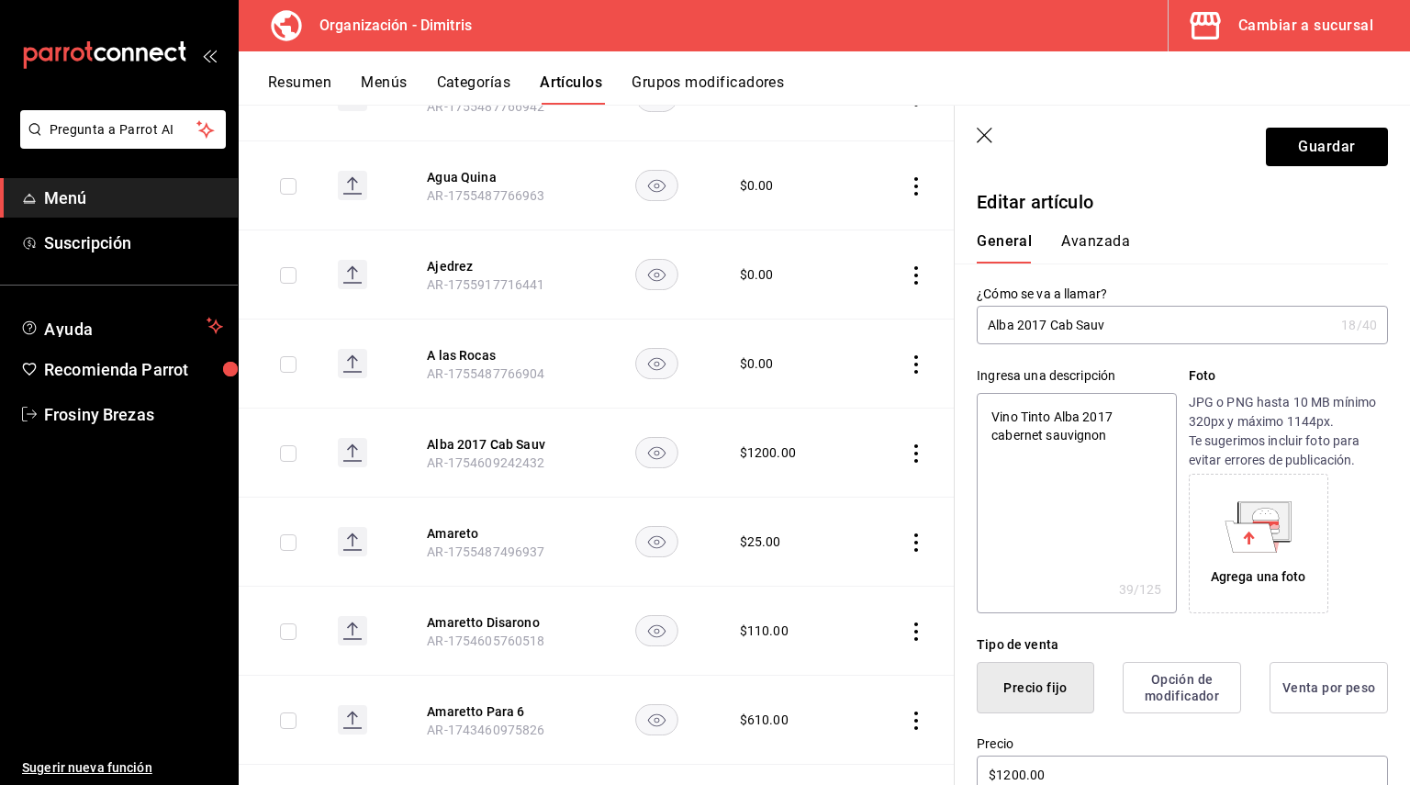
click at [1149, 488] on textarea "Vino Tinto Alba 2017 cabernet sauvignon" at bounding box center [1076, 503] width 199 height 220
type textarea "Vino Tinto Alba 2017 cabernet sauvignon"
click at [1302, 128] on button "Guardar" at bounding box center [1327, 147] width 122 height 39
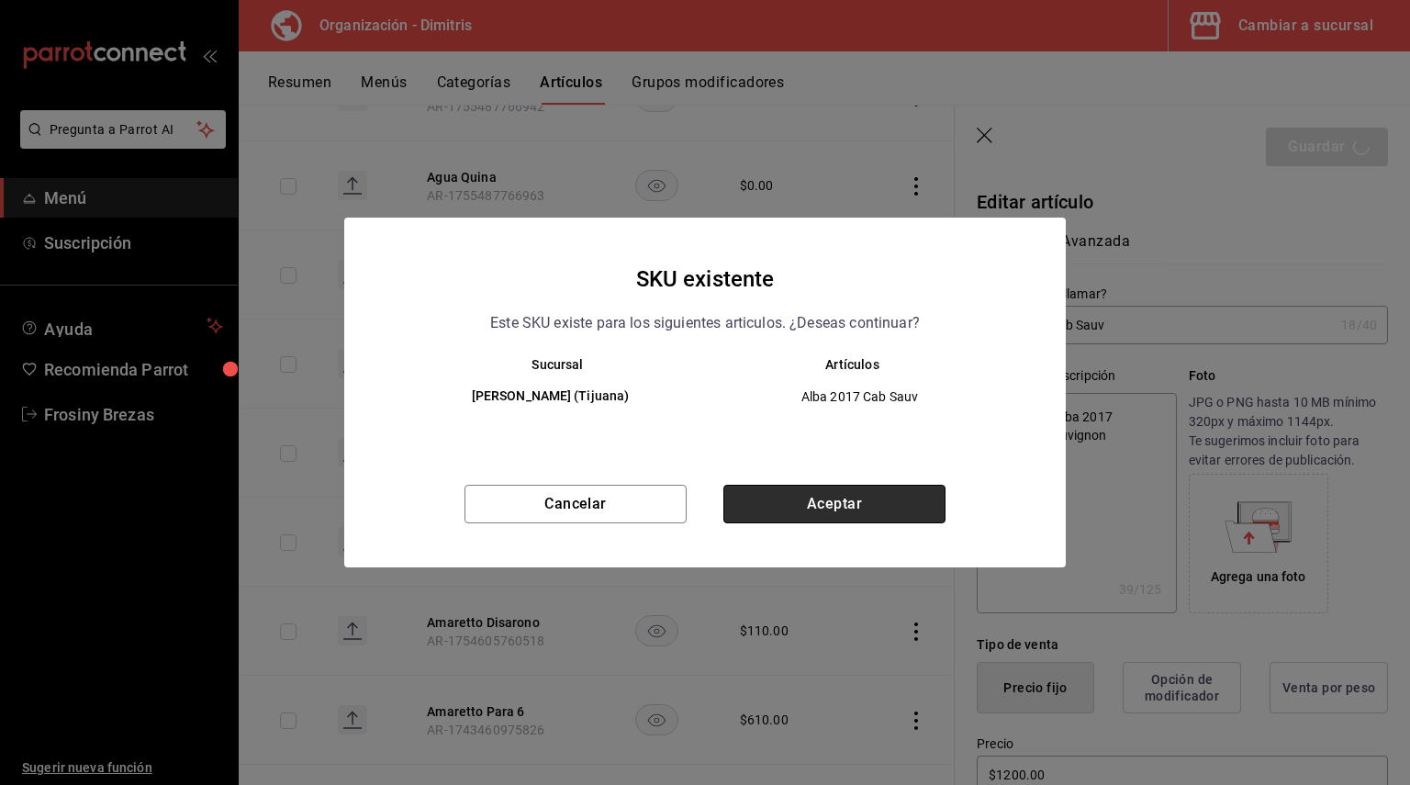
click at [840, 500] on button "Aceptar" at bounding box center [834, 504] width 222 height 39
type textarea "x"
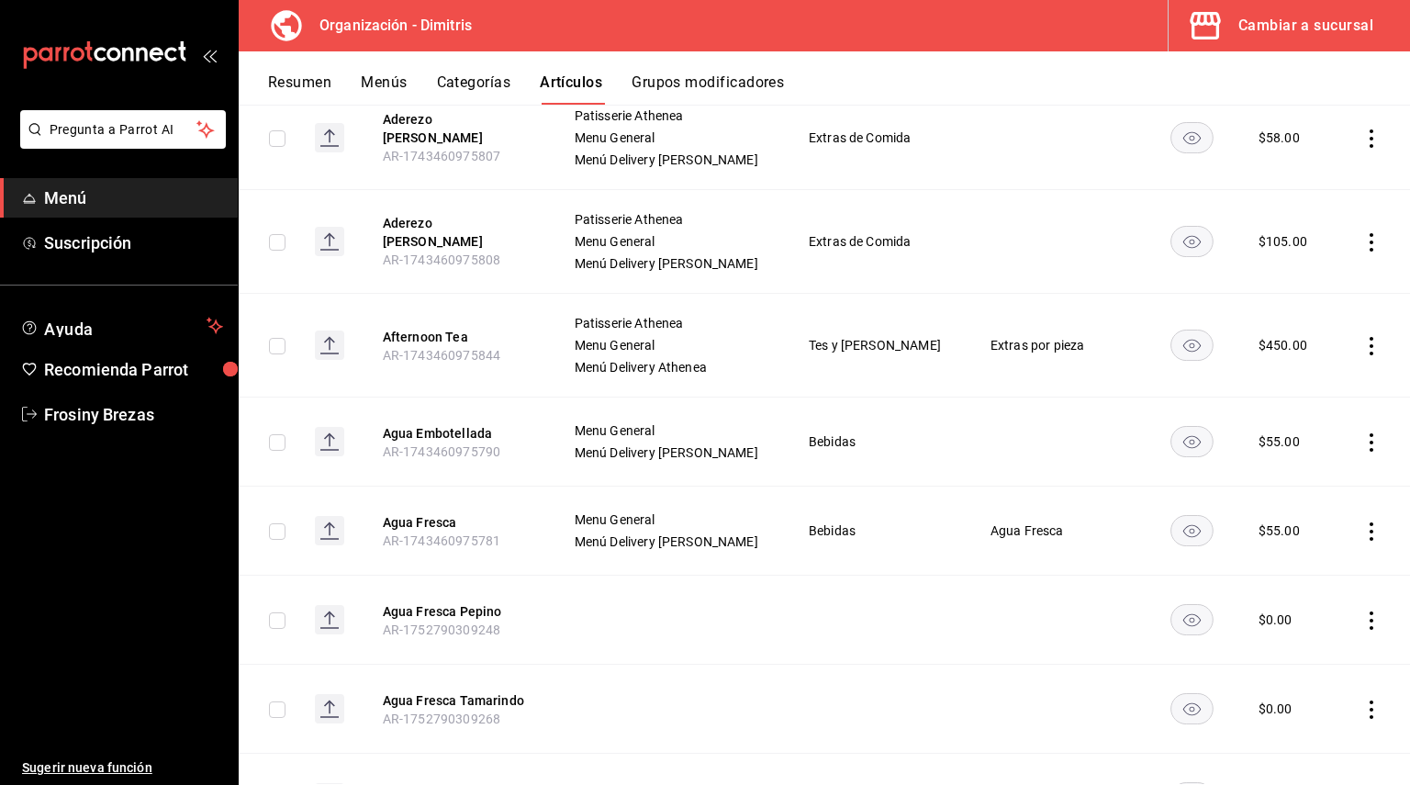
scroll to position [574, 0]
click at [432, 337] on button "Afternoon Tea" at bounding box center [456, 338] width 147 height 18
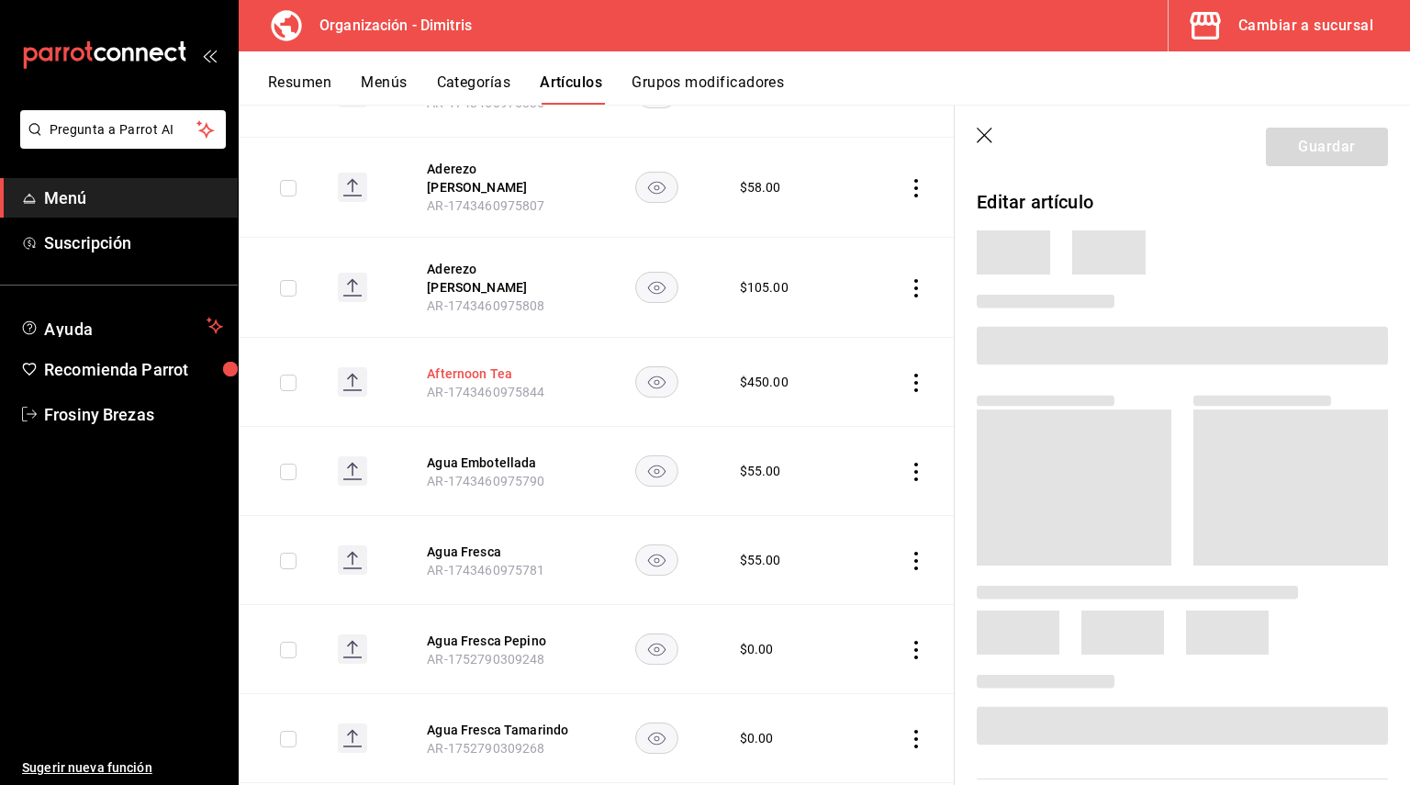
scroll to position [537, 0]
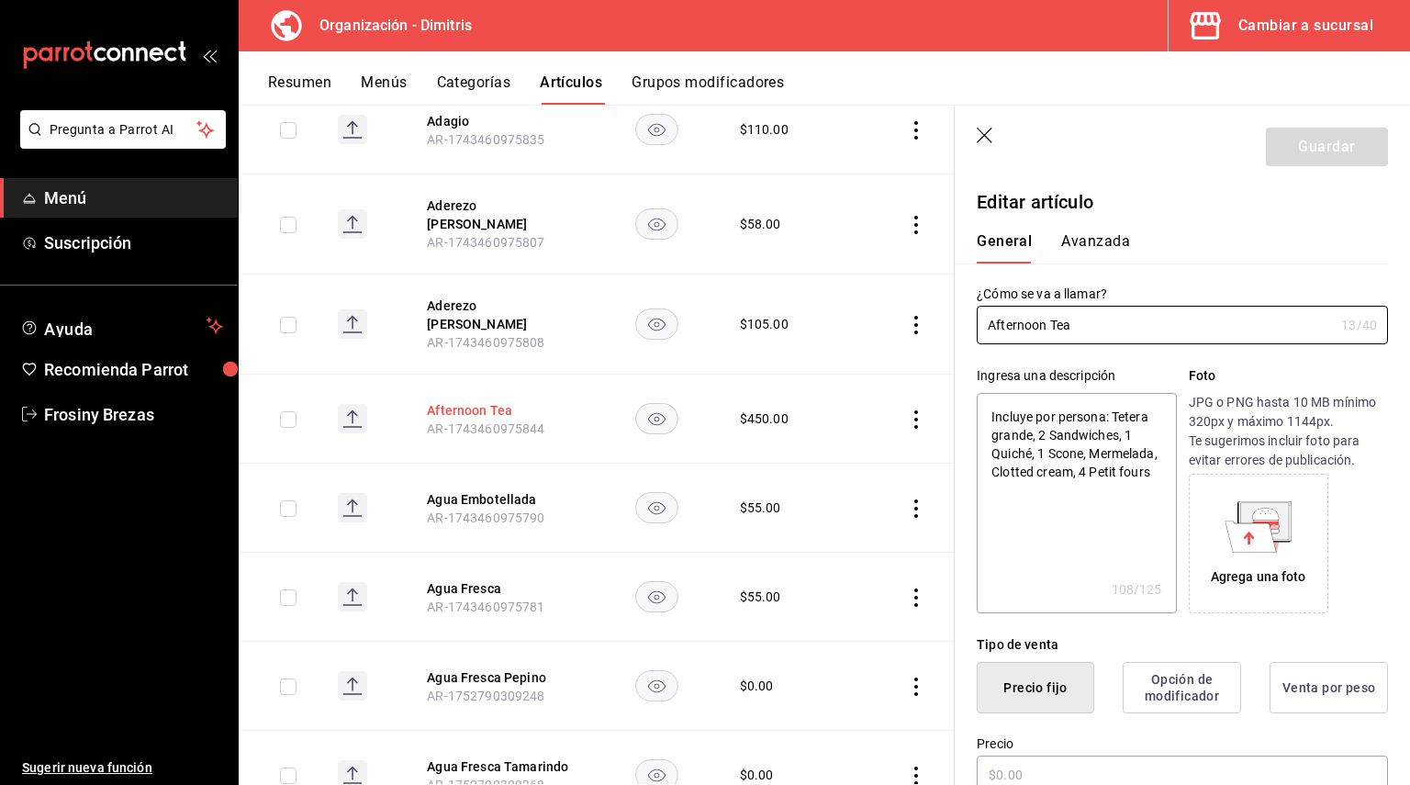
type textarea "x"
type input "$450.00"
click at [473, 464] on th "Agua Embotellada AR-1743460975790" at bounding box center [500, 508] width 191 height 89
click at [473, 490] on button "Agua Embotellada" at bounding box center [500, 499] width 147 height 18
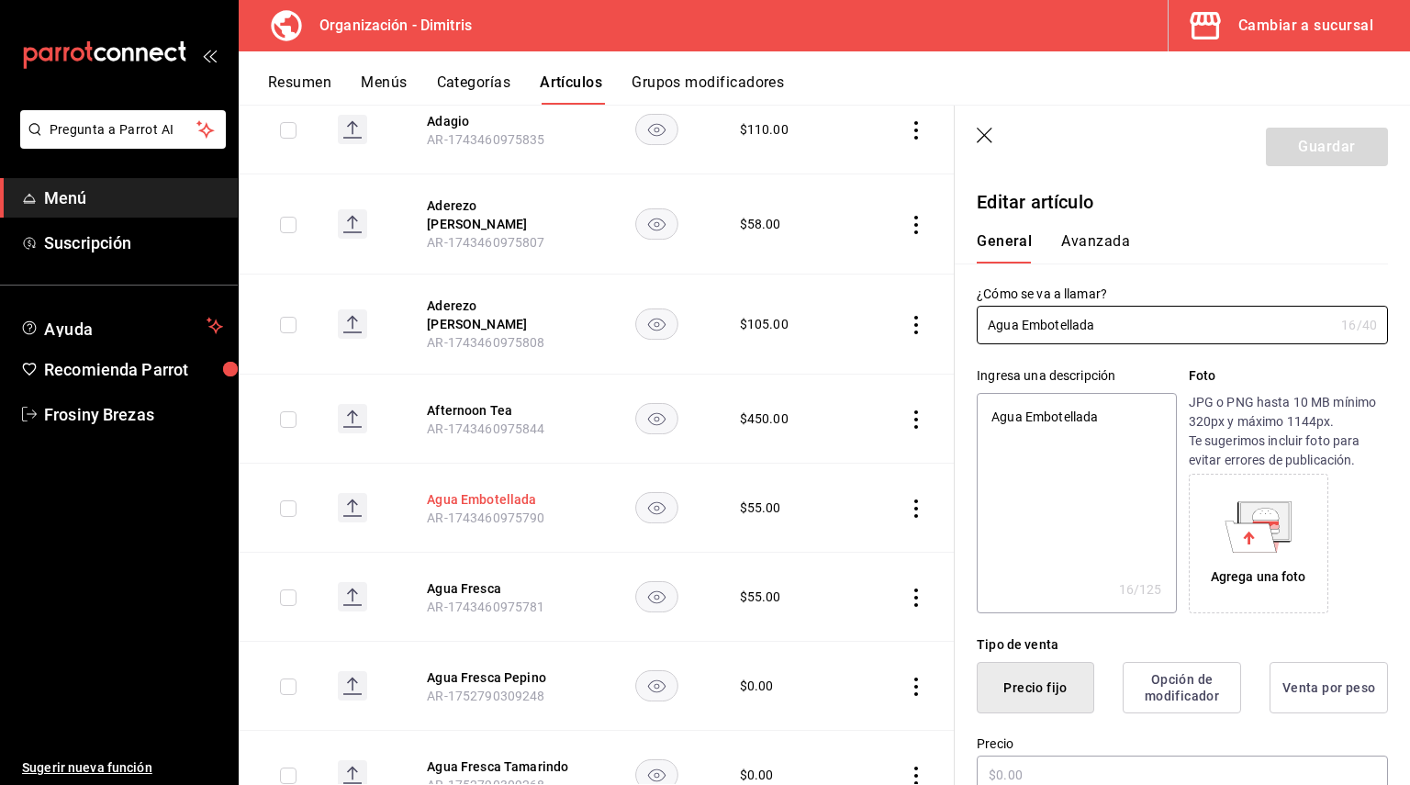
type textarea "x"
type input "$55.00"
click at [479, 579] on button "Agua Fresca" at bounding box center [500, 588] width 147 height 18
type textarea "x"
type input "$55.00"
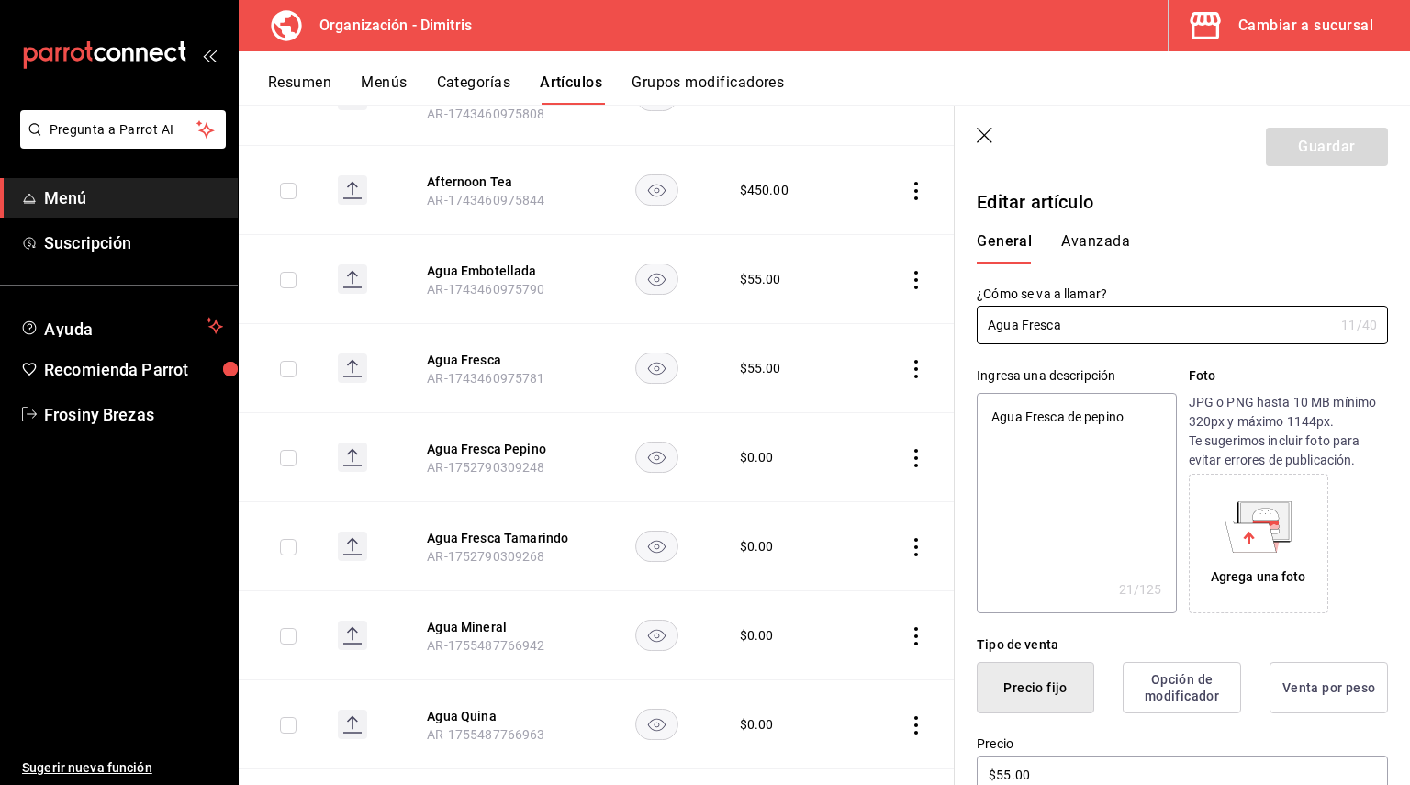
scroll to position [766, 0]
click at [500, 439] on button "Agua Fresca Pepino" at bounding box center [500, 448] width 147 height 18
click at [528, 528] on button "Agua Fresca Tamarindo" at bounding box center [500, 537] width 147 height 18
type textarea "x"
type input "$0.00"
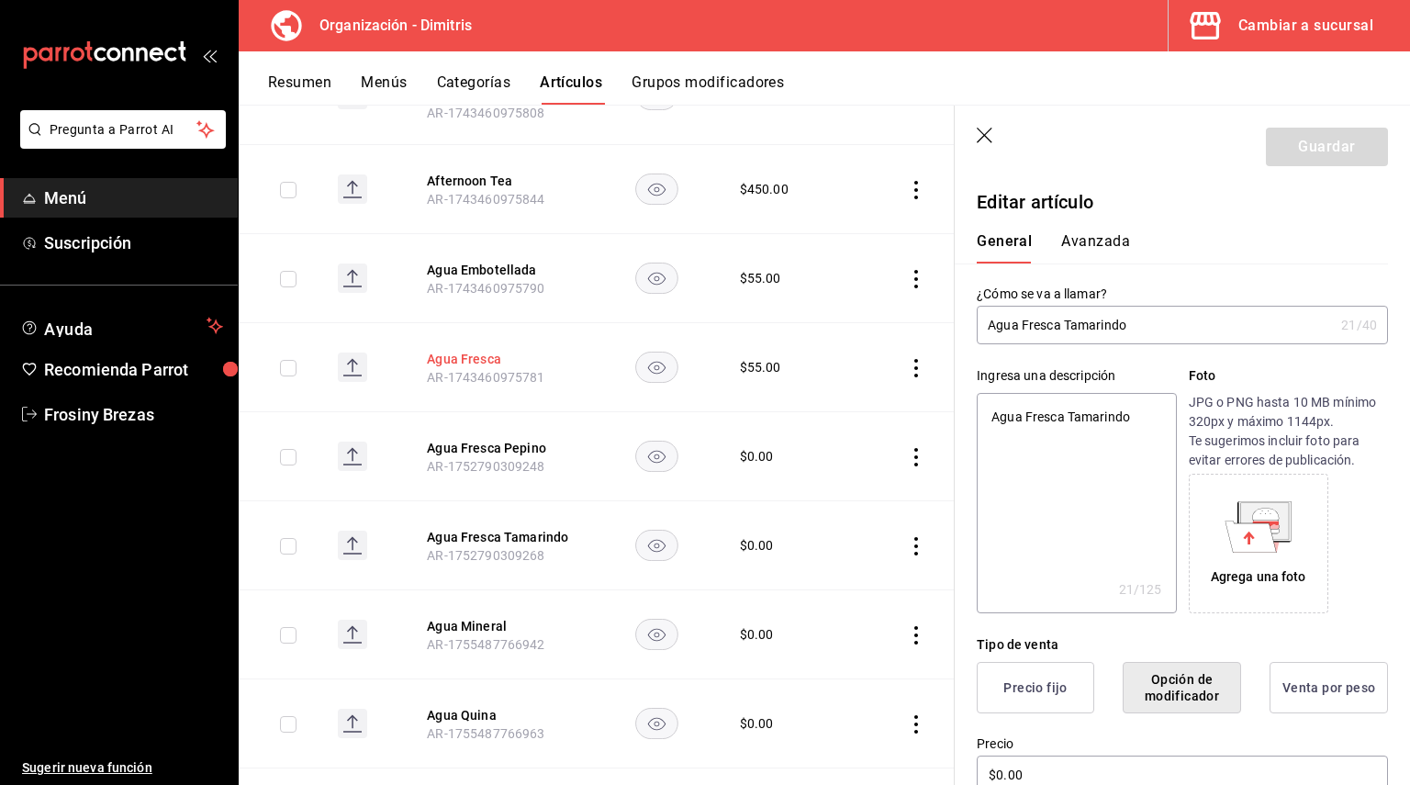
click at [466, 350] on button "Agua Fresca" at bounding box center [500, 359] width 147 height 18
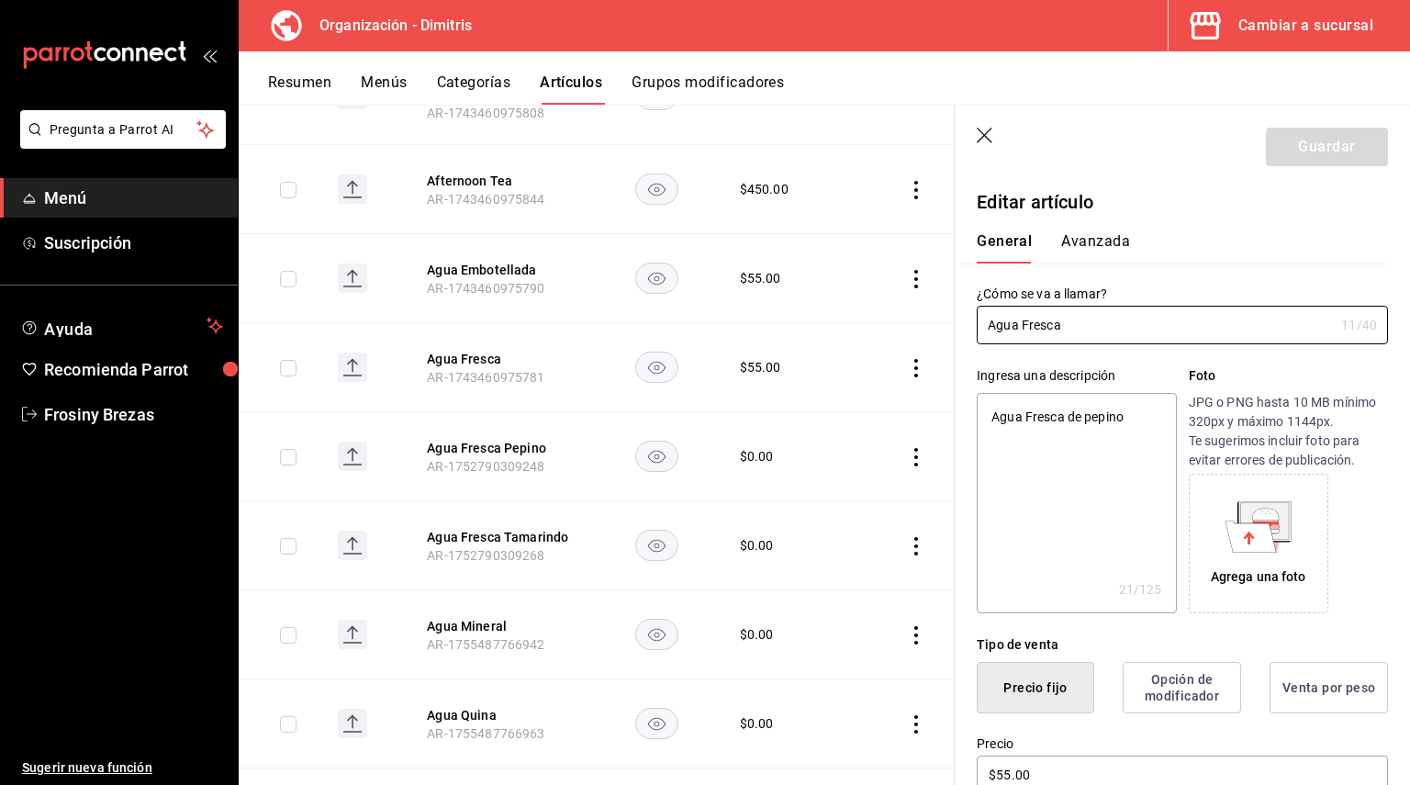
type textarea "x"
click at [1134, 416] on textarea "Agua Fresca de pepino" at bounding box center [1076, 503] width 199 height 220
type textarea "Agua Fresca de pepino"
type textarea "x"
type textarea "Agua Fresca de pepino o"
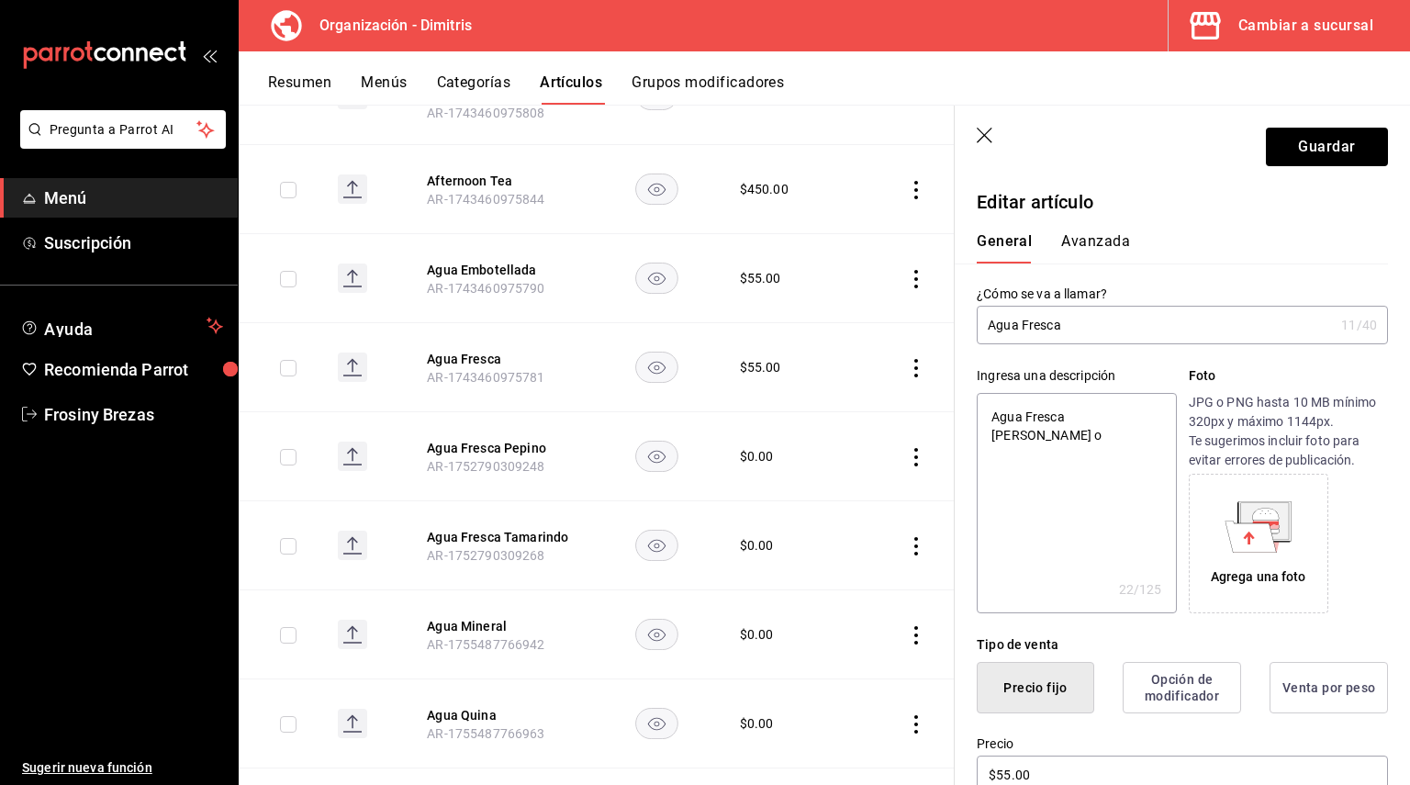
type textarea "x"
type textarea "Agua Fresca de pepino o"
type textarea "x"
type textarea "Agua Fresca de pepino o t"
type textarea "x"
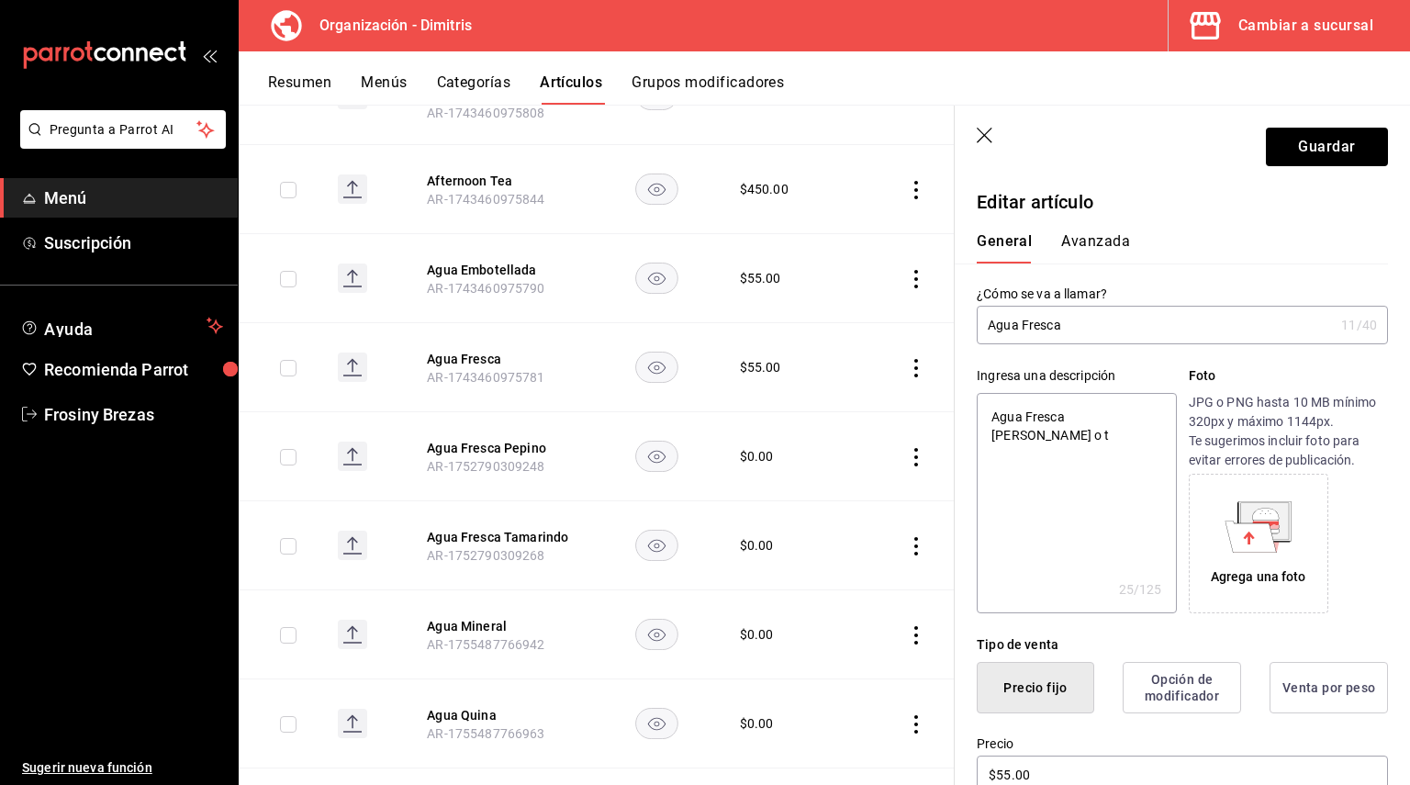
type textarea "Agua Fresca de pepino o ta"
type textarea "x"
type textarea "Agua Fresca de pepino o tam"
type textarea "x"
type textarea "Agua Fresca de pepino o tama"
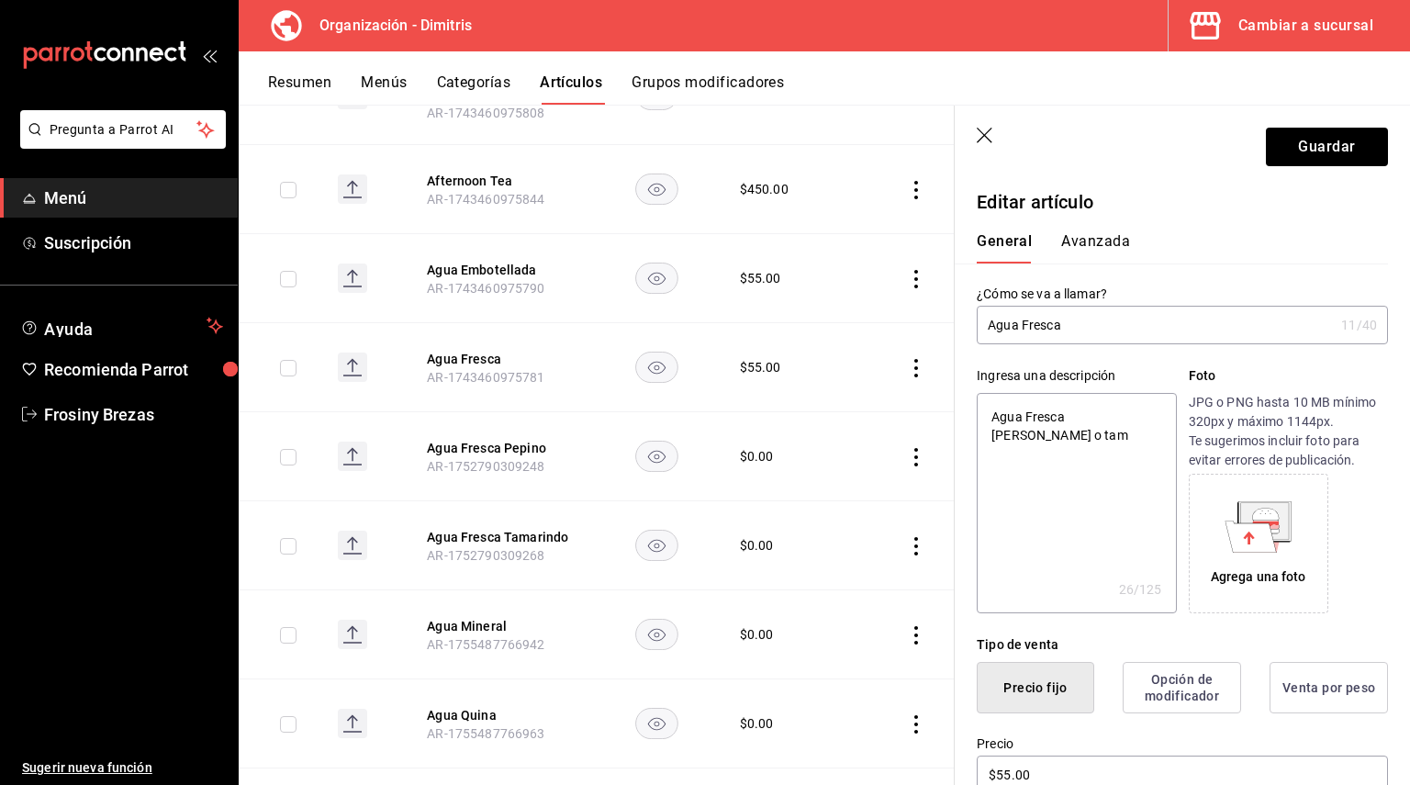
type textarea "x"
type textarea "Agua Fresca de pepino o tamar"
type textarea "x"
type textarea "Agua Fresca de pepino o tamari"
type textarea "x"
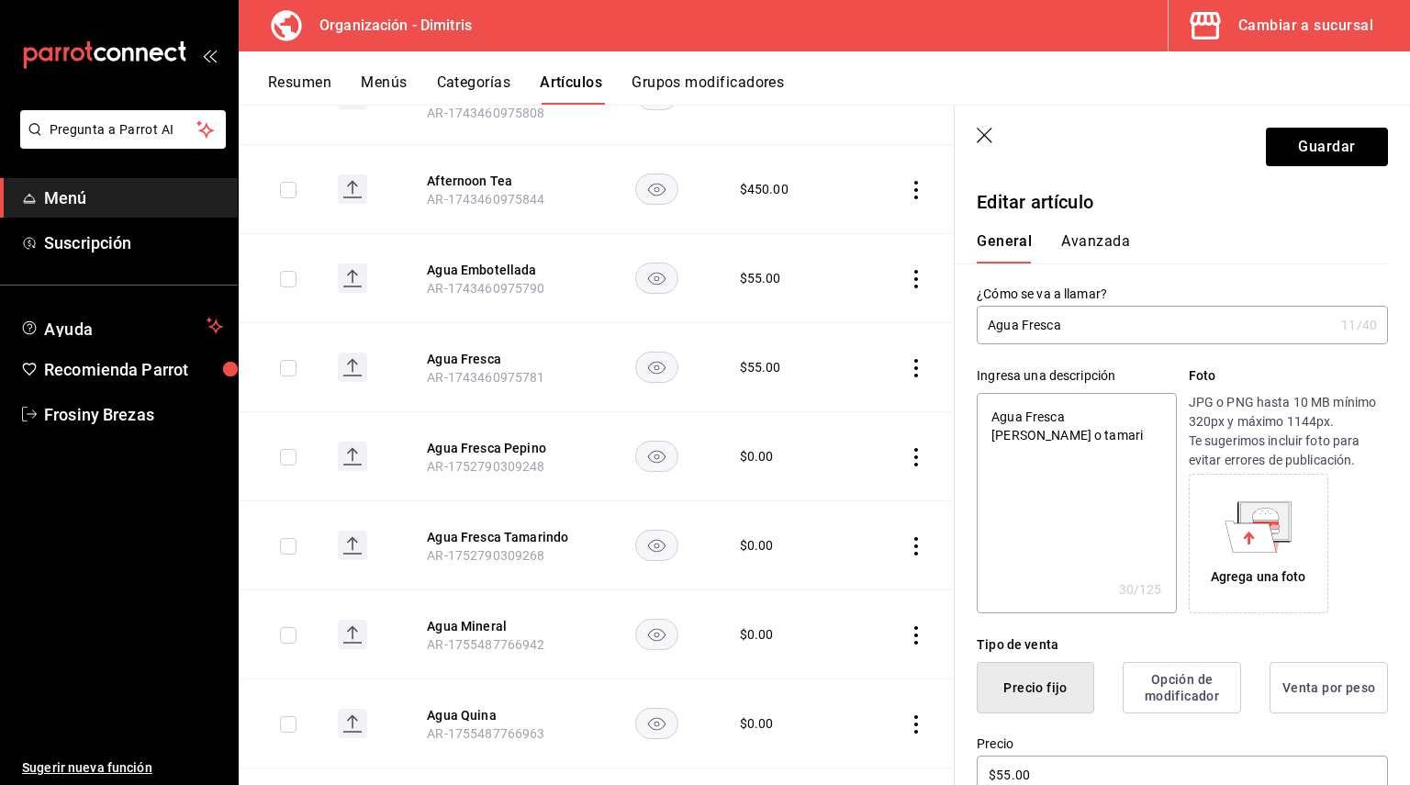
type textarea "Agua Fresca de pepino o tamarin"
type textarea "x"
type textarea "Agua Fresca de pepino o tamarind"
type textarea "x"
type textarea "Agua Fresca de pepino o tamarindo"
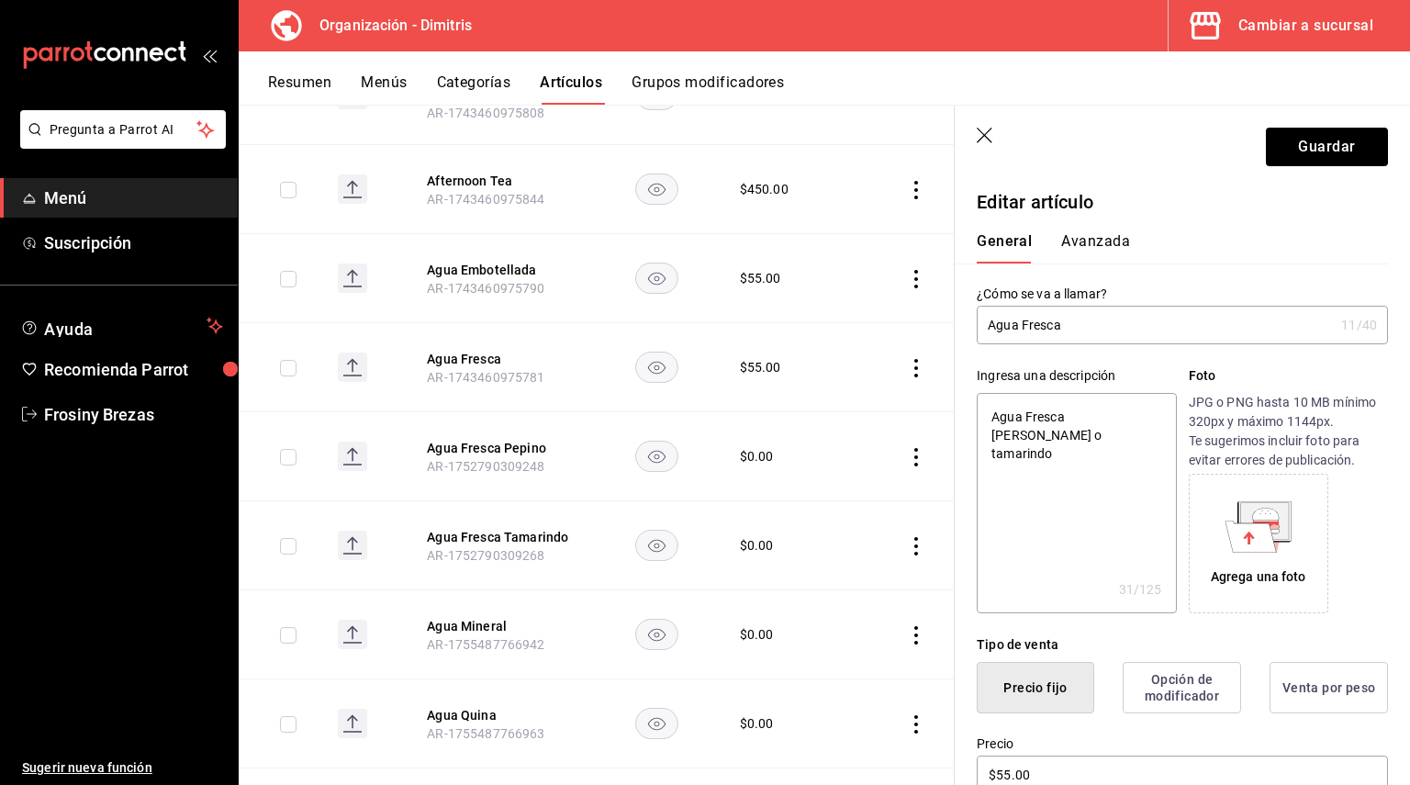
type textarea "x"
type textarea "Agua Fresca de pepino o tamarindo"
type textarea "x"
type textarea "Agua Fresca de pepino o tamarindo"
click at [1334, 151] on button "Guardar" at bounding box center [1327, 147] width 122 height 39
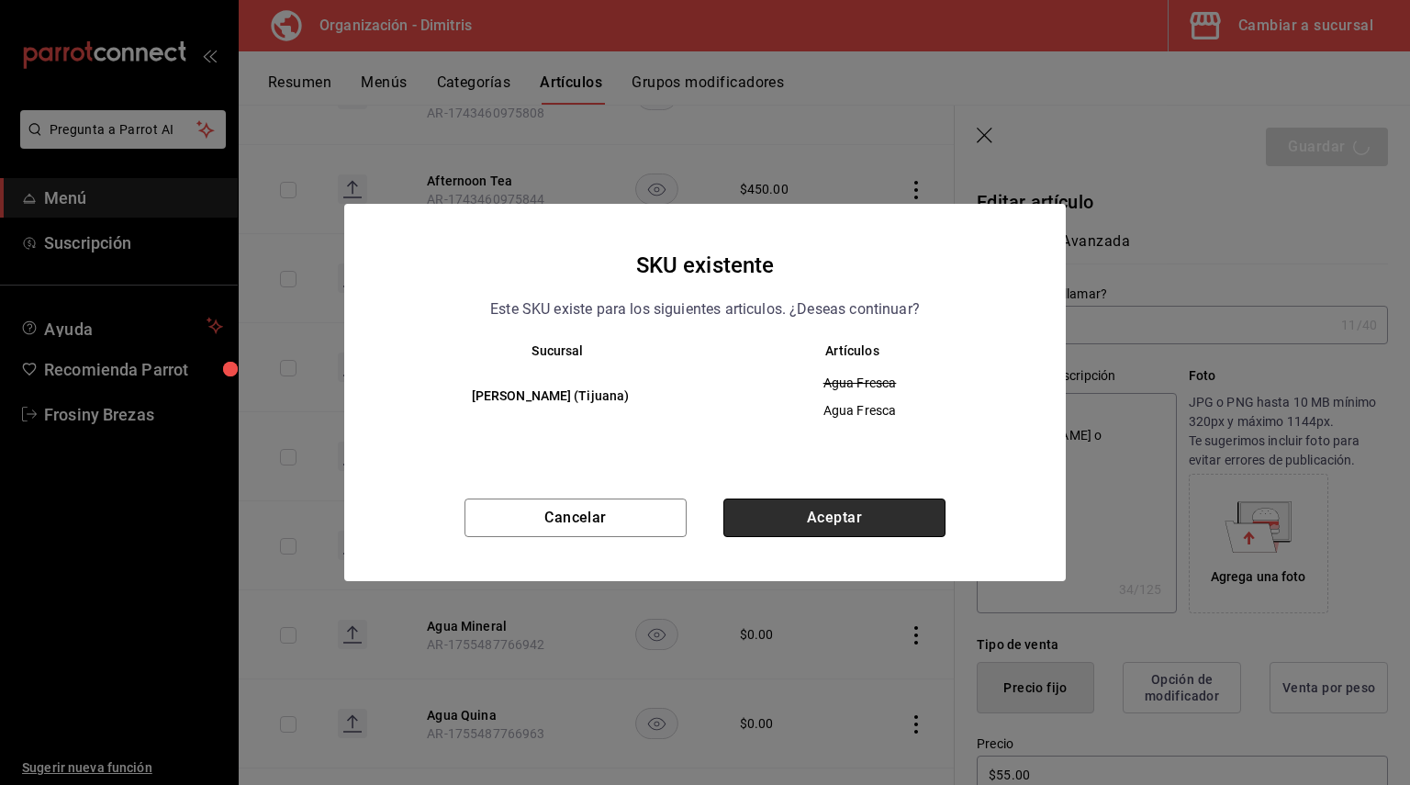
click at [865, 508] on button "Aceptar" at bounding box center [834, 517] width 222 height 39
type textarea "x"
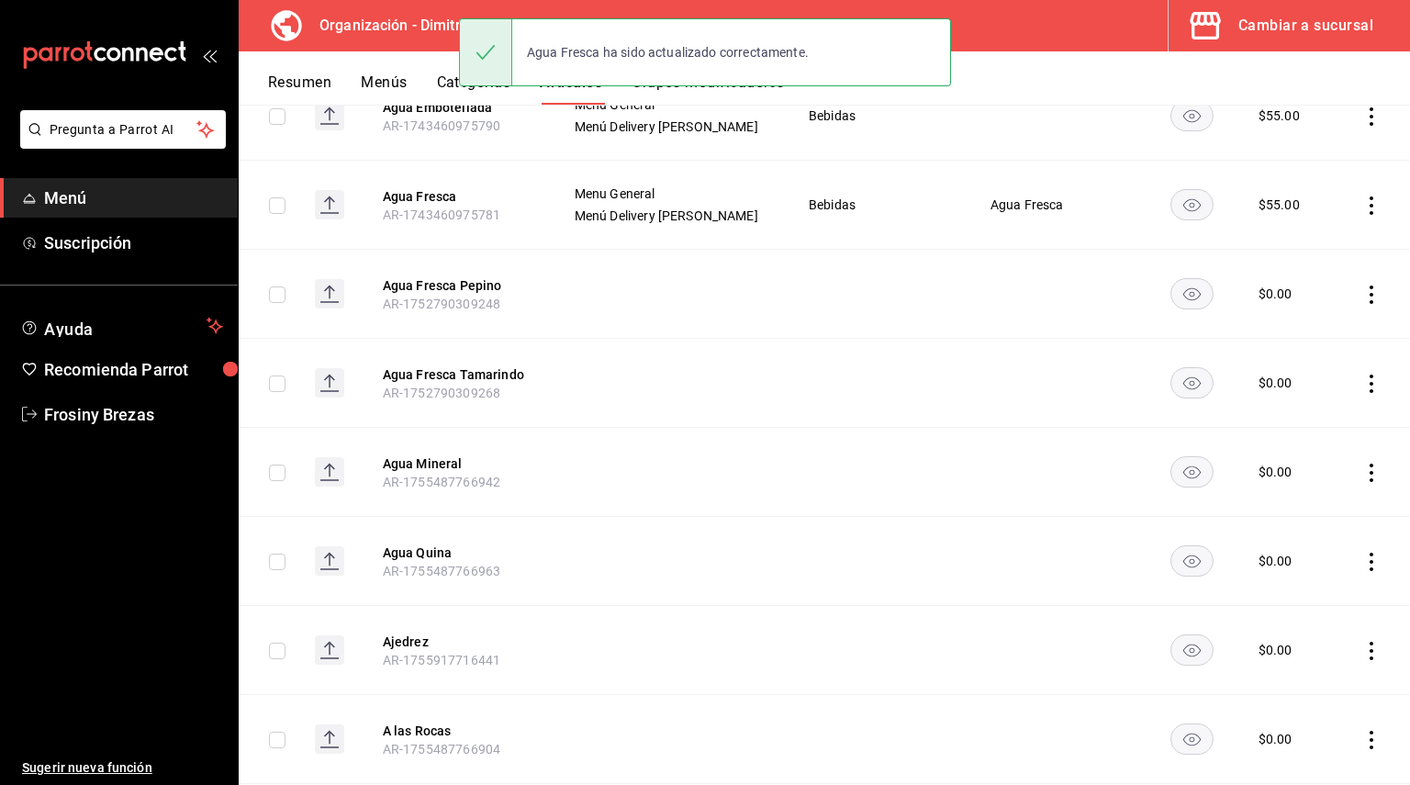
scroll to position [918, 0]
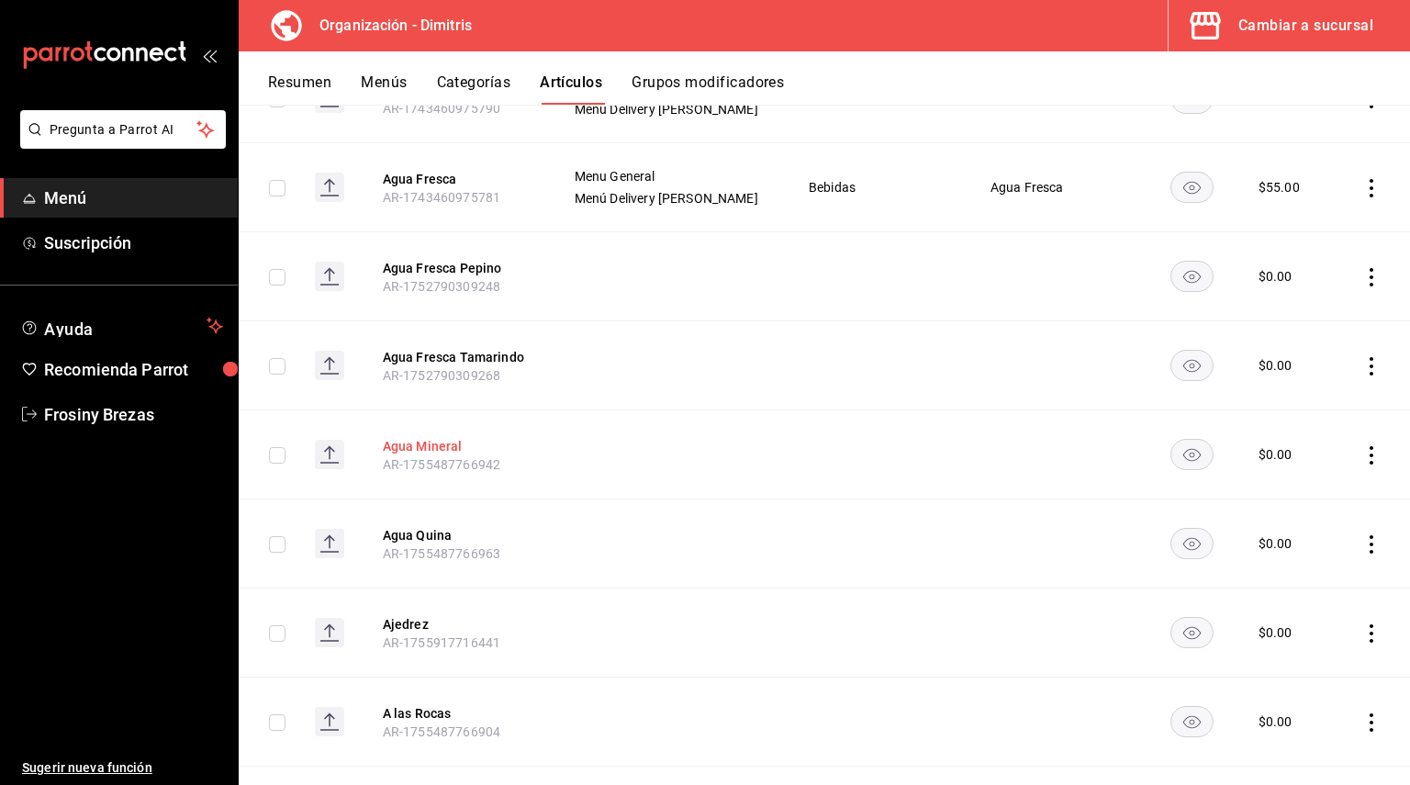
click at [433, 448] on button "Agua Mineral" at bounding box center [456, 446] width 147 height 18
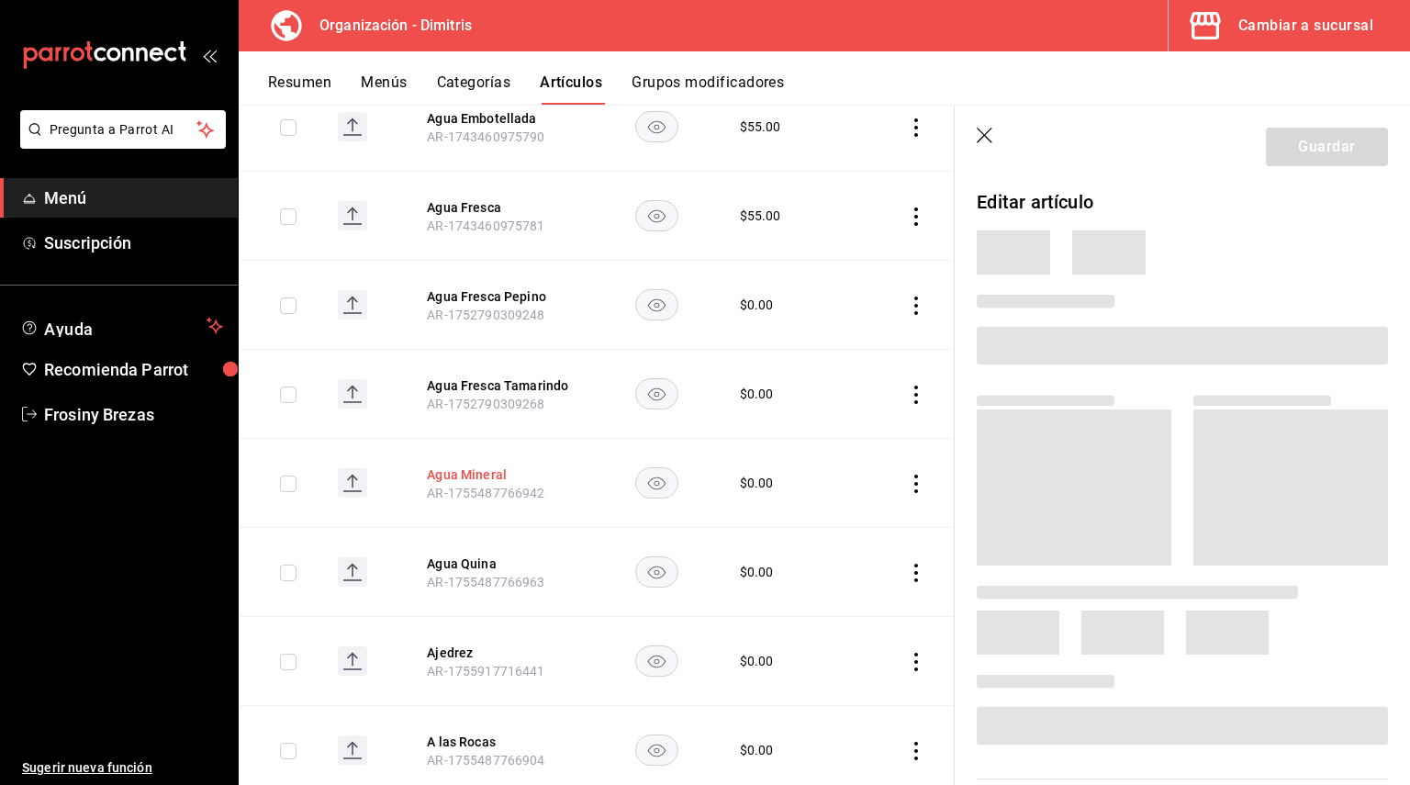
scroll to position [844, 0]
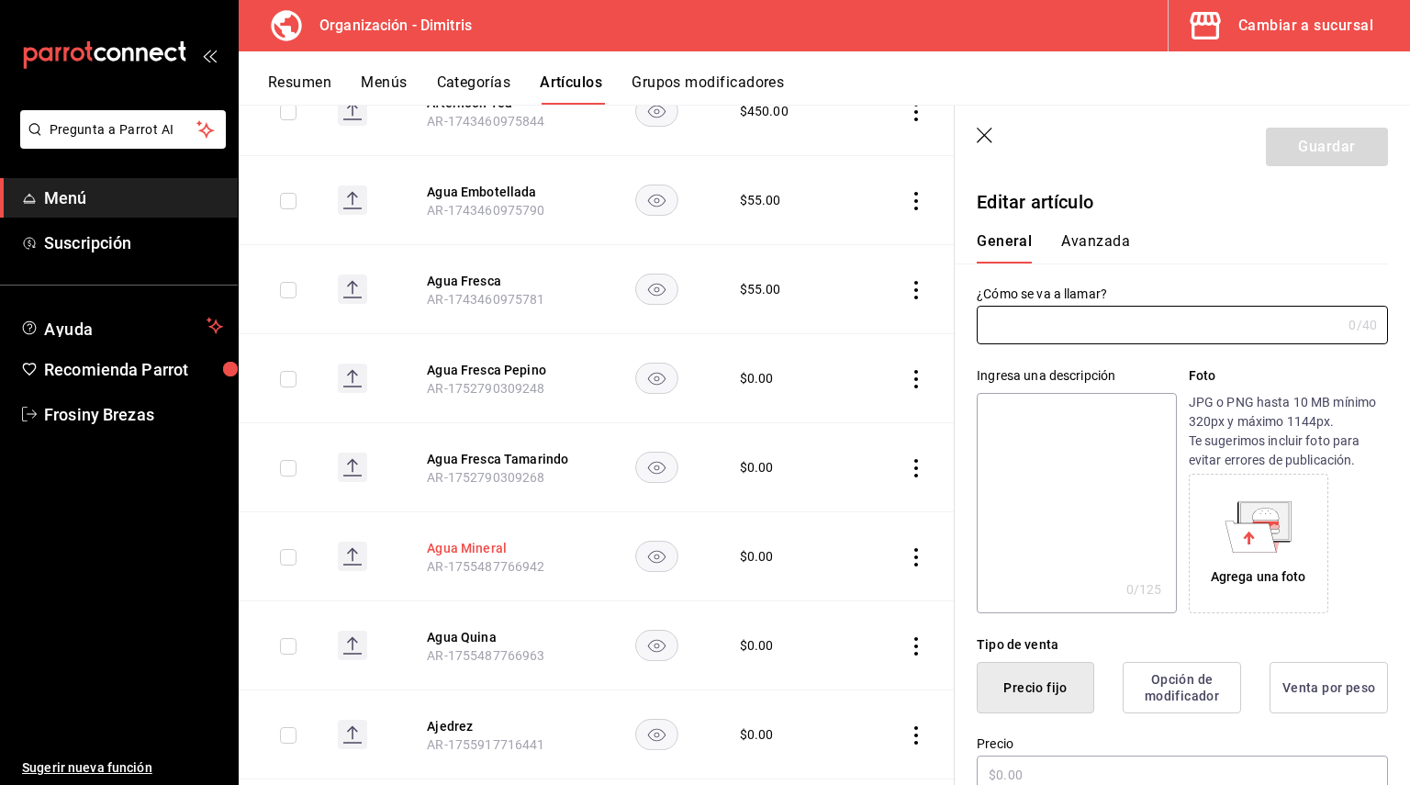
type input "Agua Mineral"
type textarea "Ciel"
type textarea "x"
type input "AR-1755487766942"
type textarea "x"
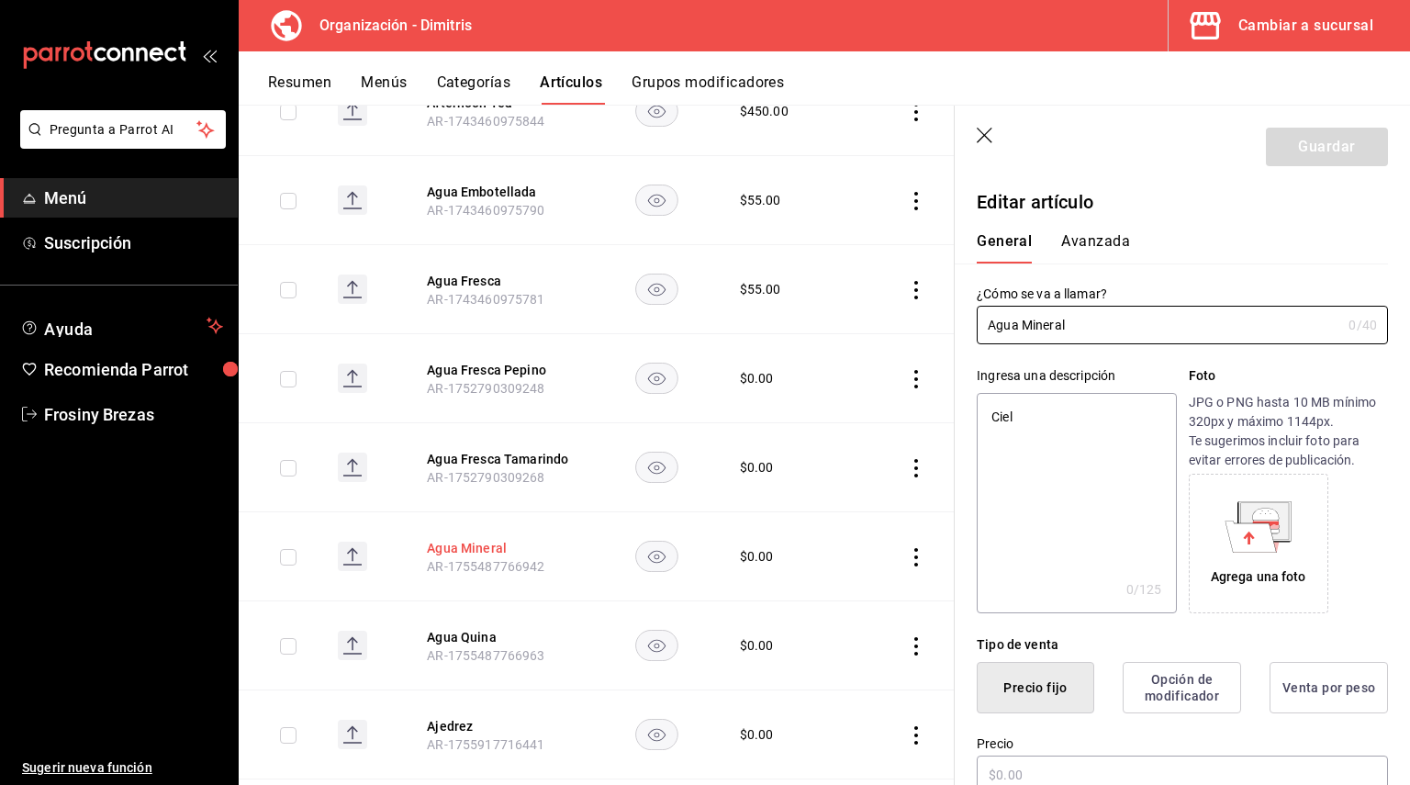
type input "$0.00"
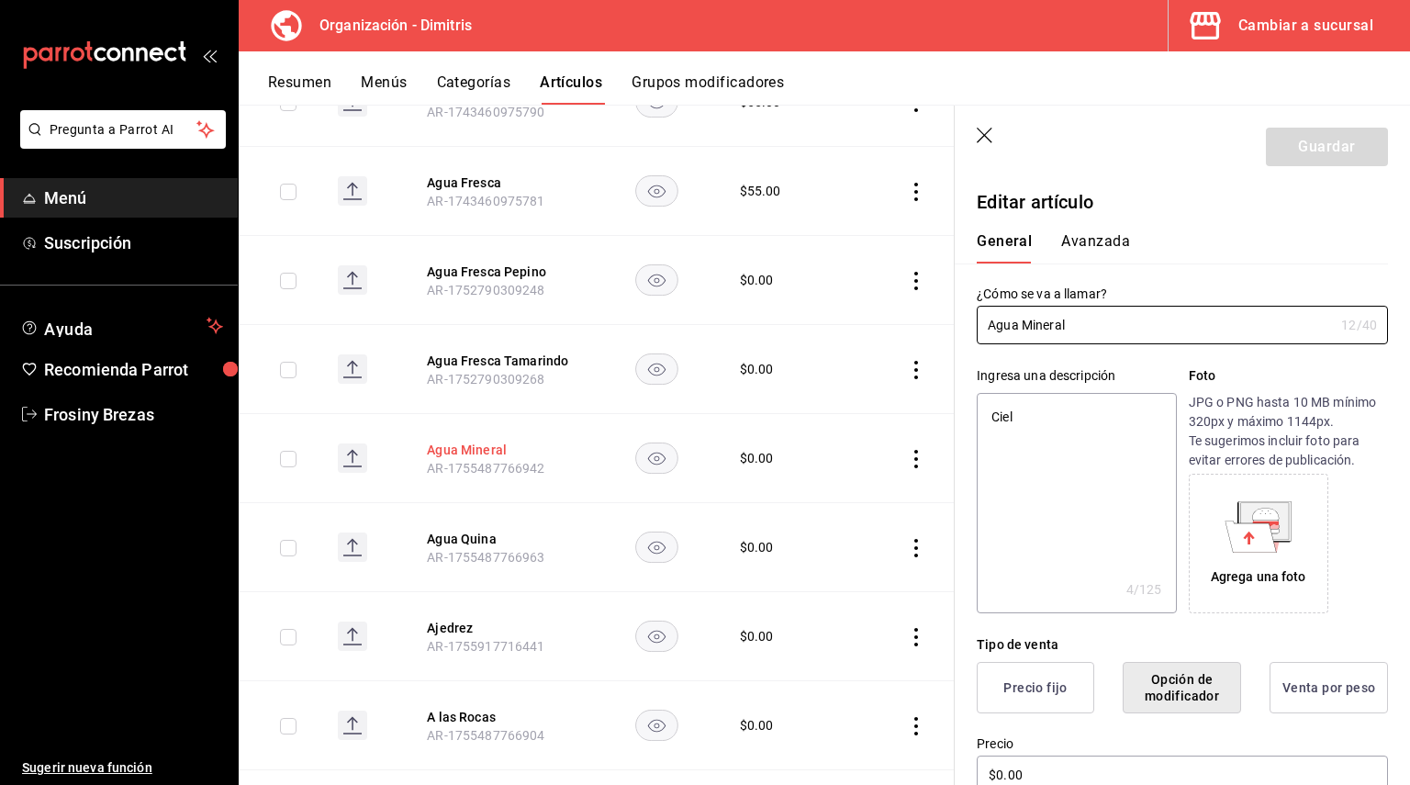
scroll to position [947, 0]
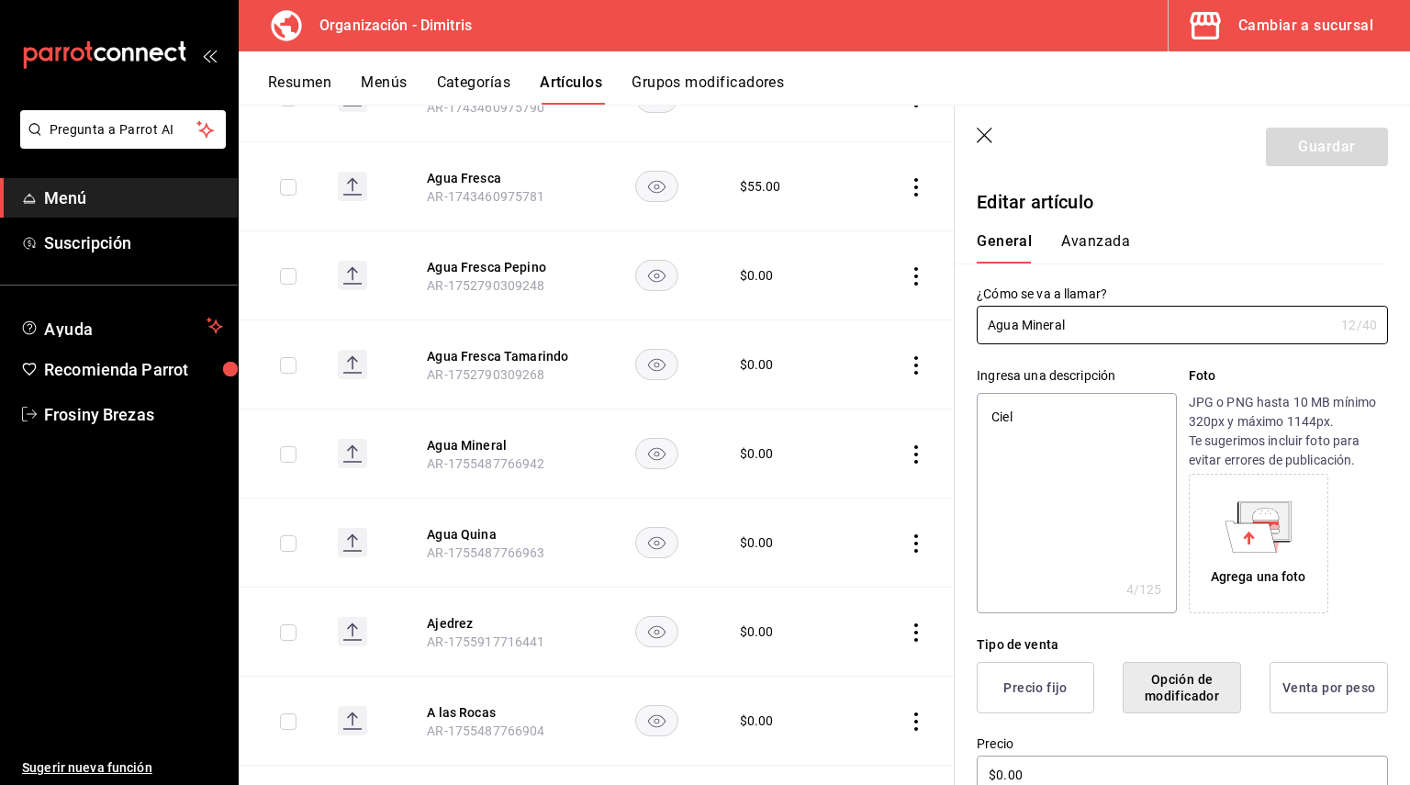
type textarea "x"
drag, startPoint x: 1023, startPoint y: 424, endPoint x: 961, endPoint y: 412, distance: 63.5
click at [961, 412] on div "Ingresa una descripción Ciel x 4 /125 ​ Foto JPG o PNG hasta 10 MB mínimo 320px…" at bounding box center [1171, 478] width 433 height 269
type textarea "A"
type textarea "x"
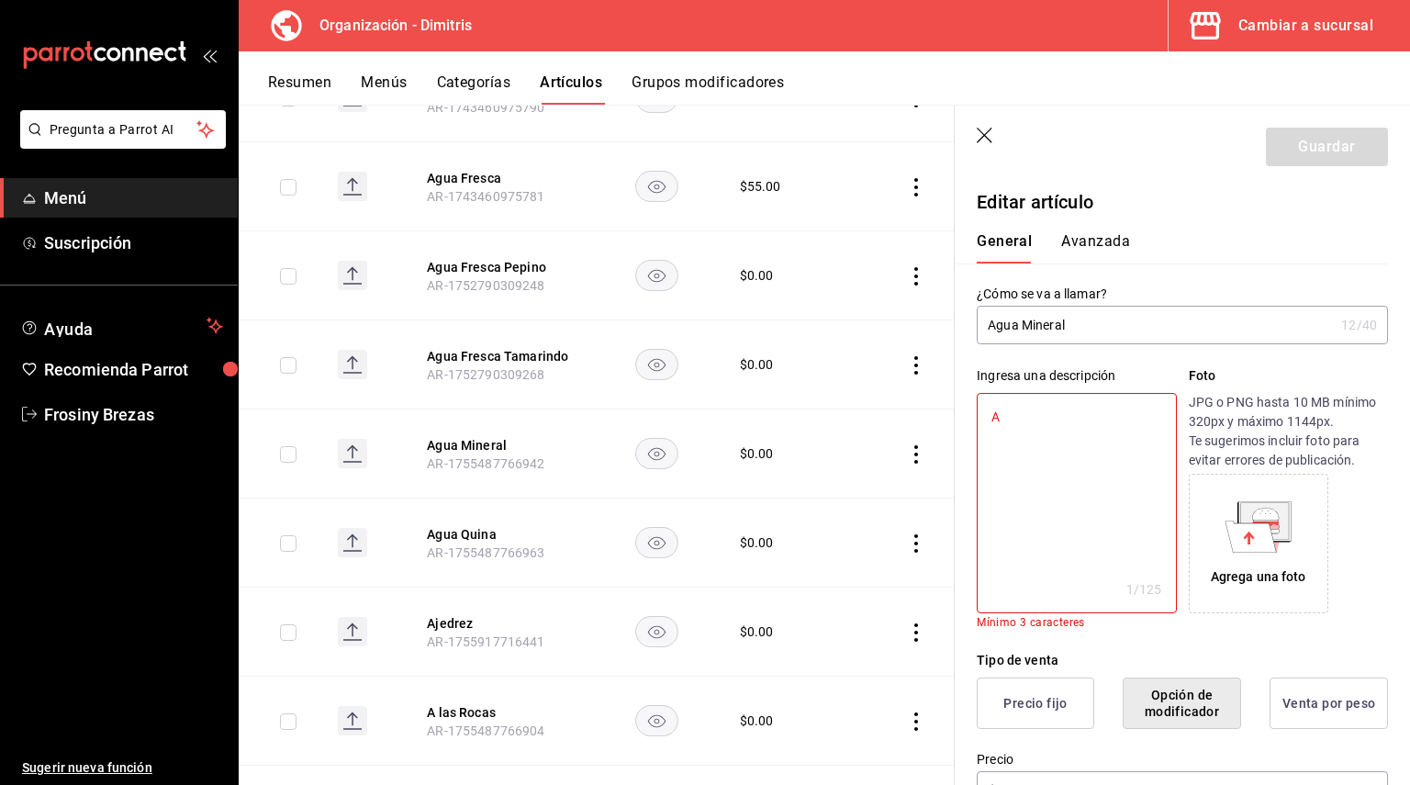
type textarea "Ag"
type textarea "x"
type textarea "Agu"
type textarea "x"
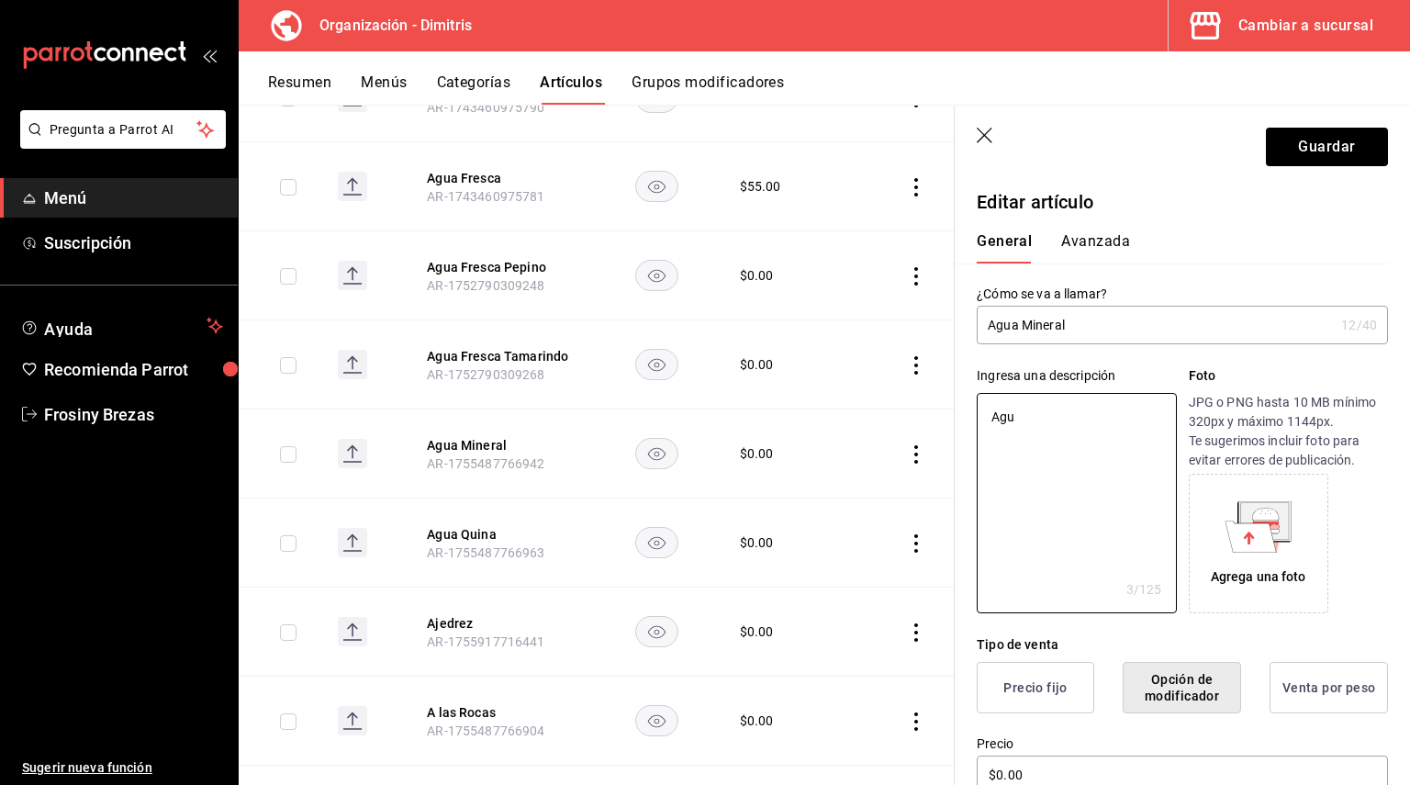
type textarea "Agua"
type textarea "x"
type textarea "Agua"
type textarea "x"
type textarea "Agua M"
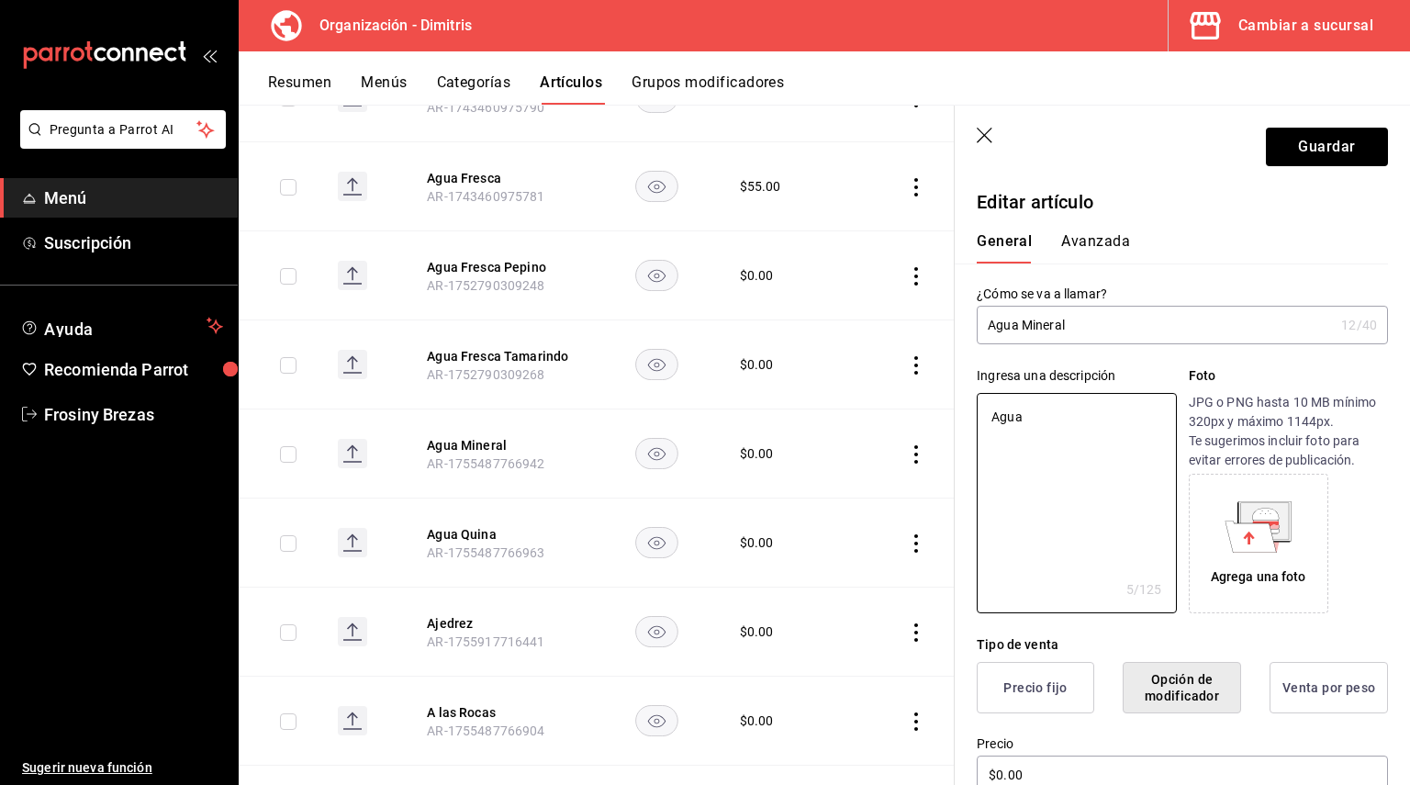
type textarea "x"
type textarea "Agua Mi"
type textarea "x"
type textarea "Agua Min"
type textarea "x"
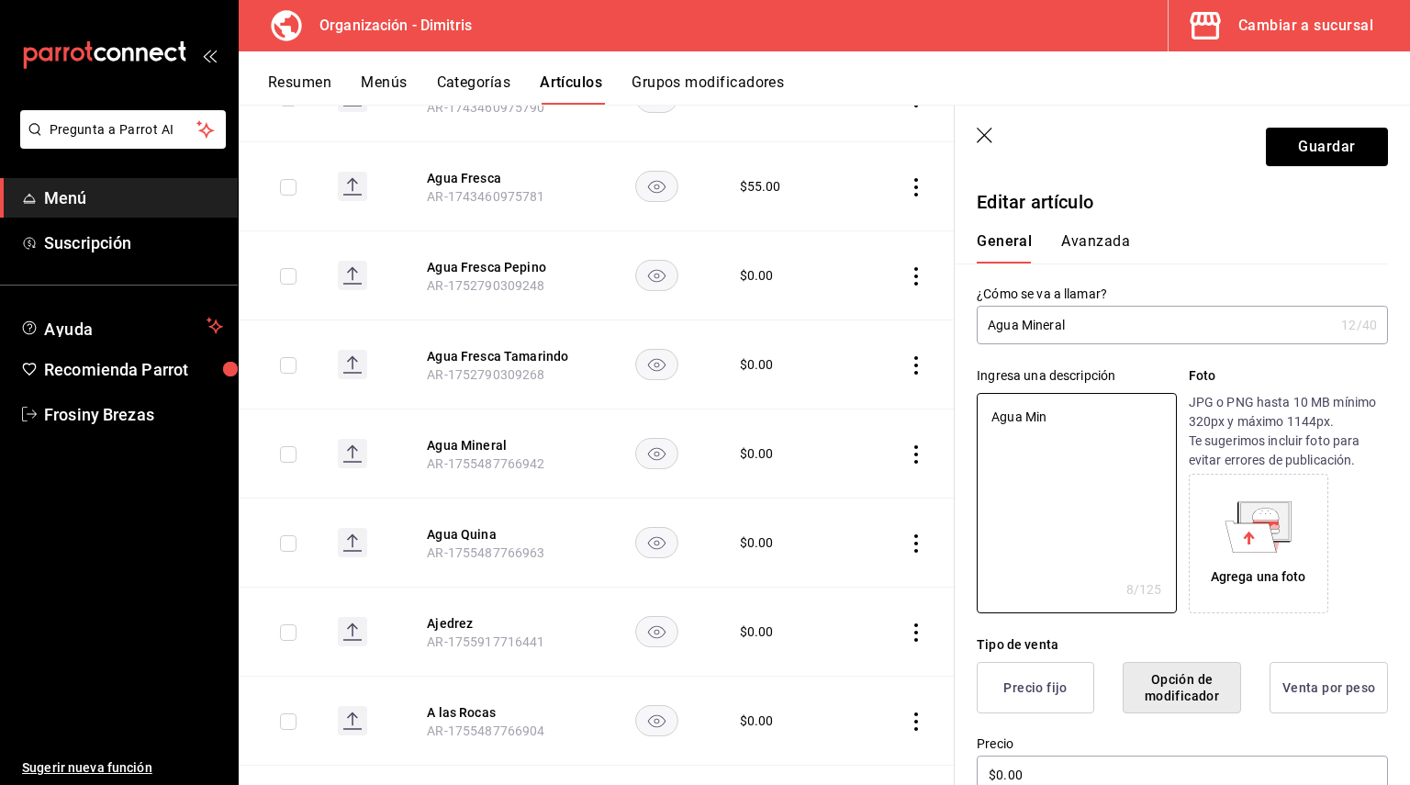
type textarea "Agua Mine"
type textarea "x"
type textarea "Agua Miner"
type textarea "x"
type textarea "Agua Minera"
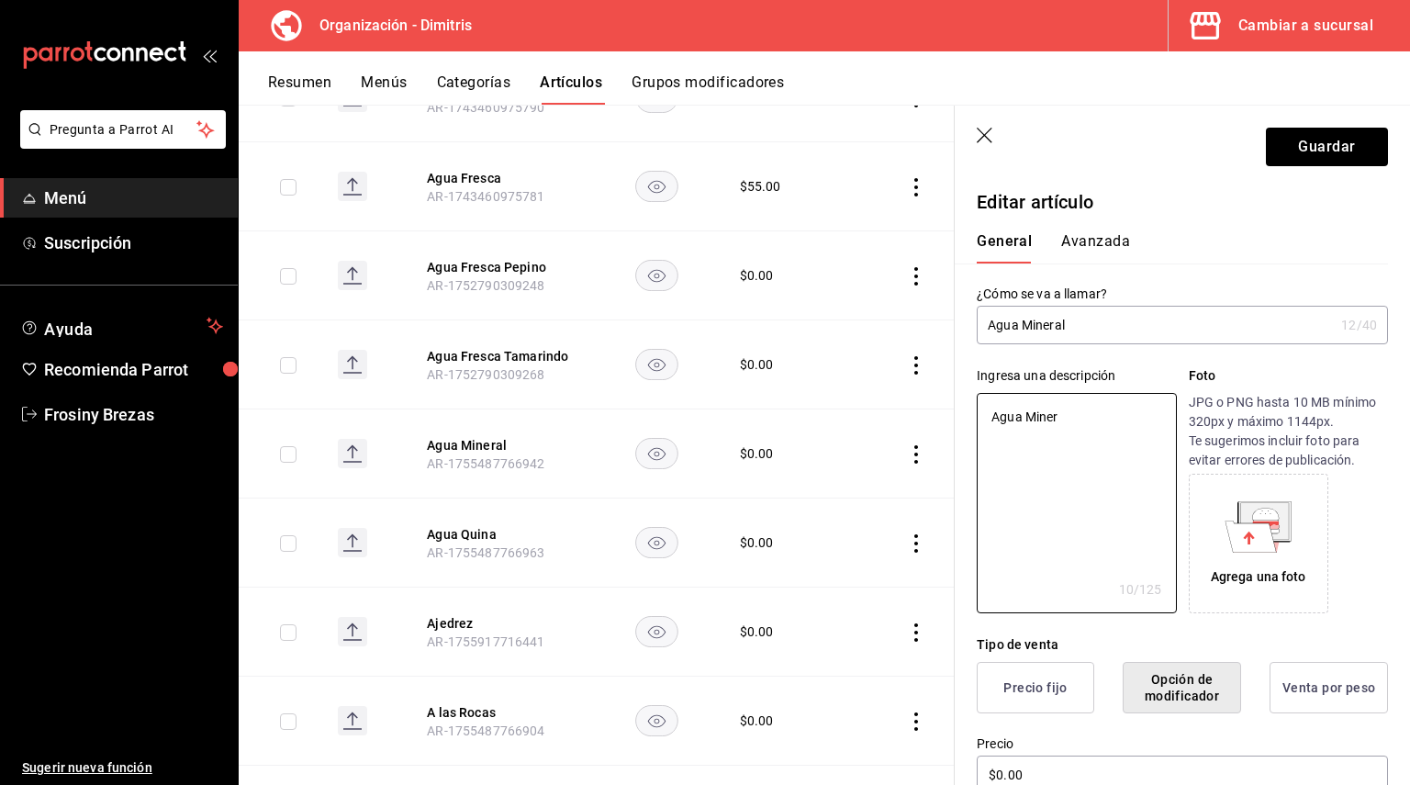
type textarea "x"
type textarea "Agua Mineral"
type textarea "x"
type textarea "Agua Mineral"
type textarea "x"
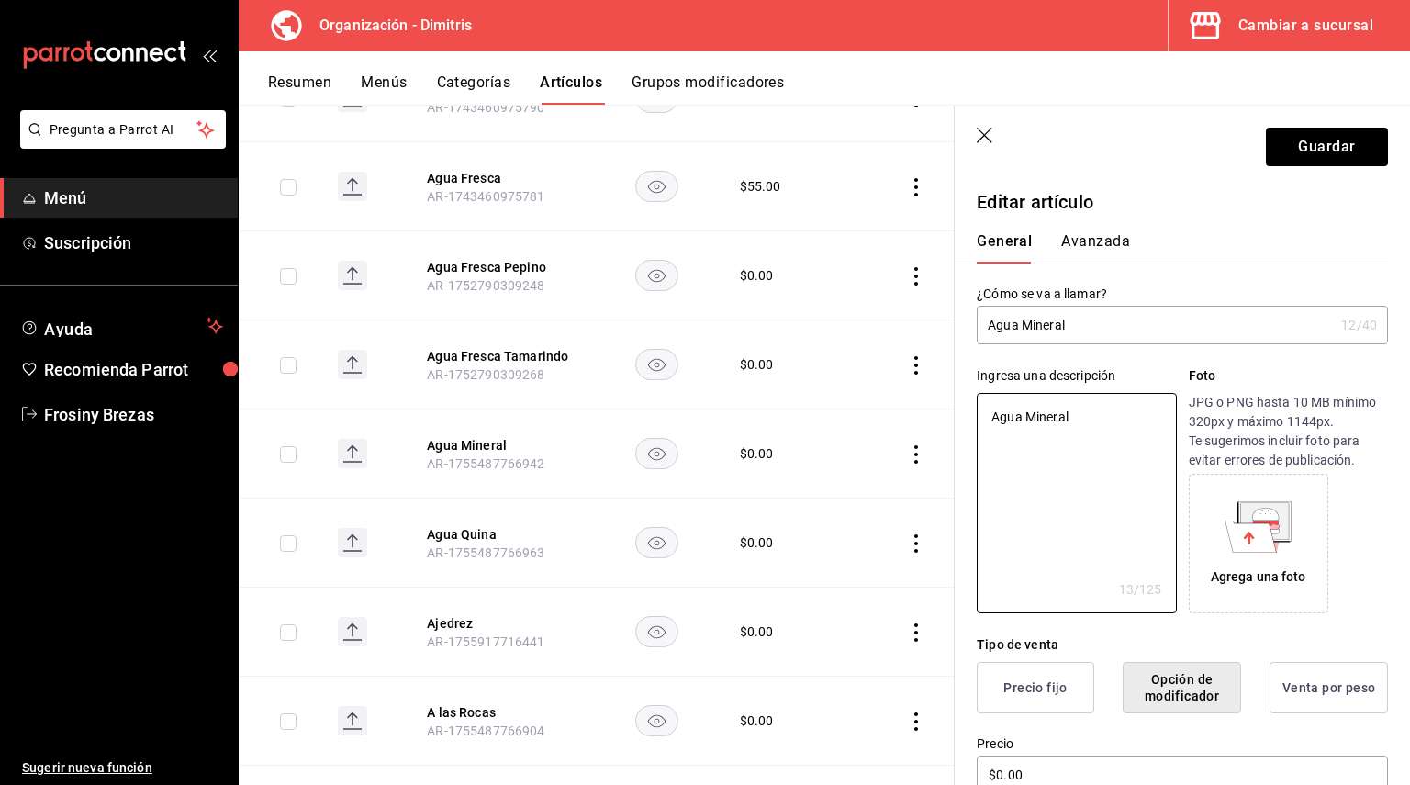
type textarea "Agua Mineral C"
type textarea "x"
type textarea "Agua Mineral Ci"
type textarea "x"
type textarea "Agua Mineral Cie"
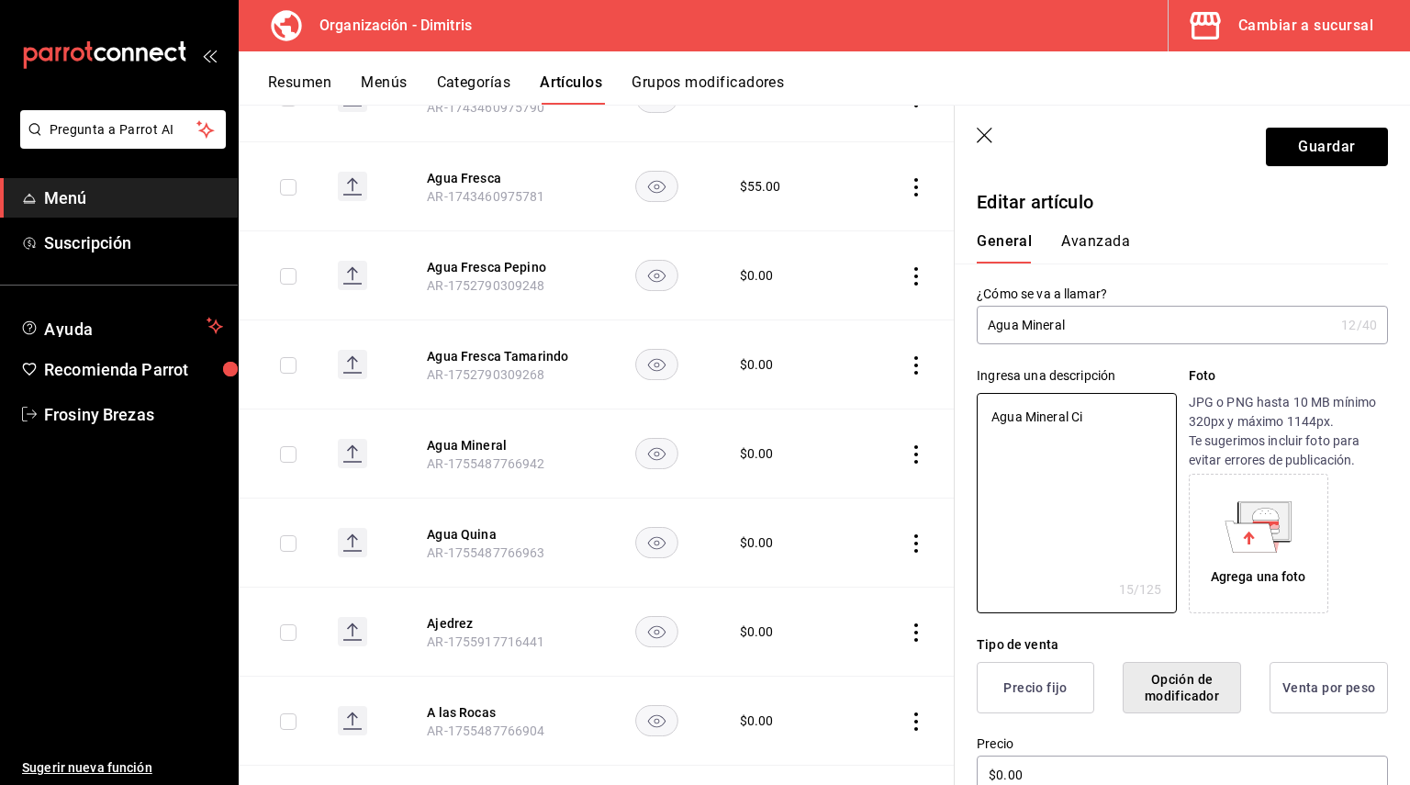
type textarea "x"
type textarea "Agua Mineral Ciel"
type textarea "x"
type textarea "Agua Mineral Ciel"
click at [1325, 148] on button "Guardar" at bounding box center [1327, 147] width 122 height 39
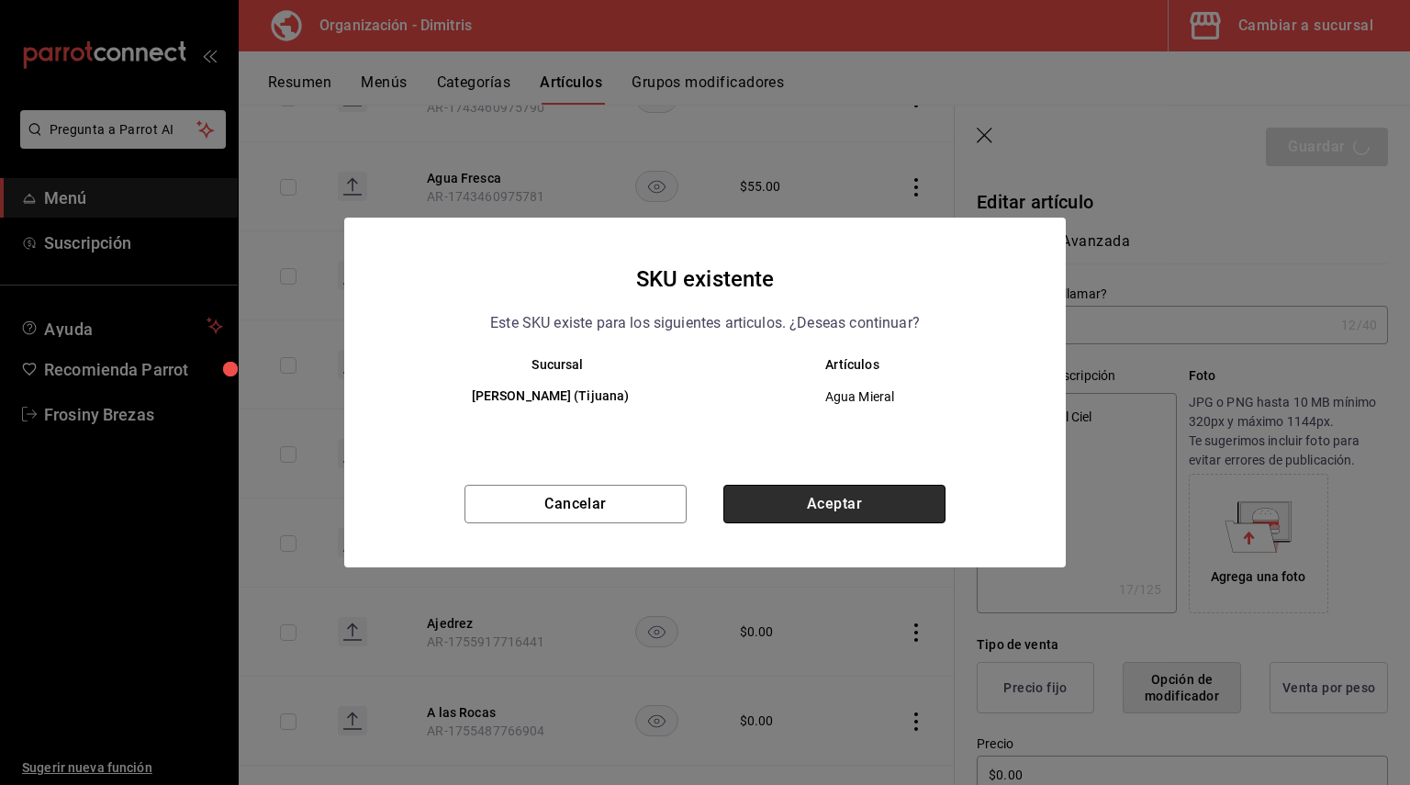
click at [787, 504] on button "Aceptar" at bounding box center [834, 504] width 222 height 39
type textarea "x"
type input "AR-1758820781022"
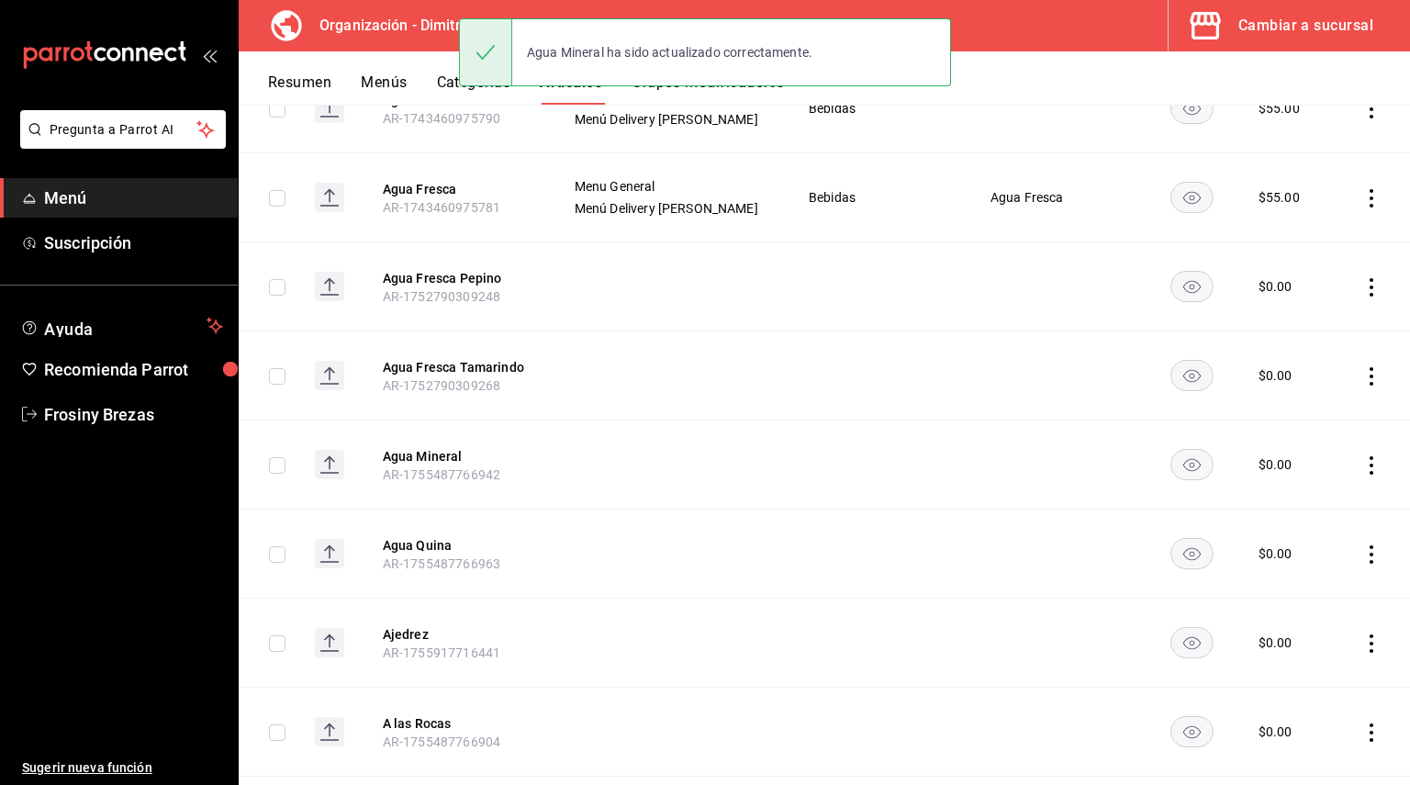
scroll to position [1104, 0]
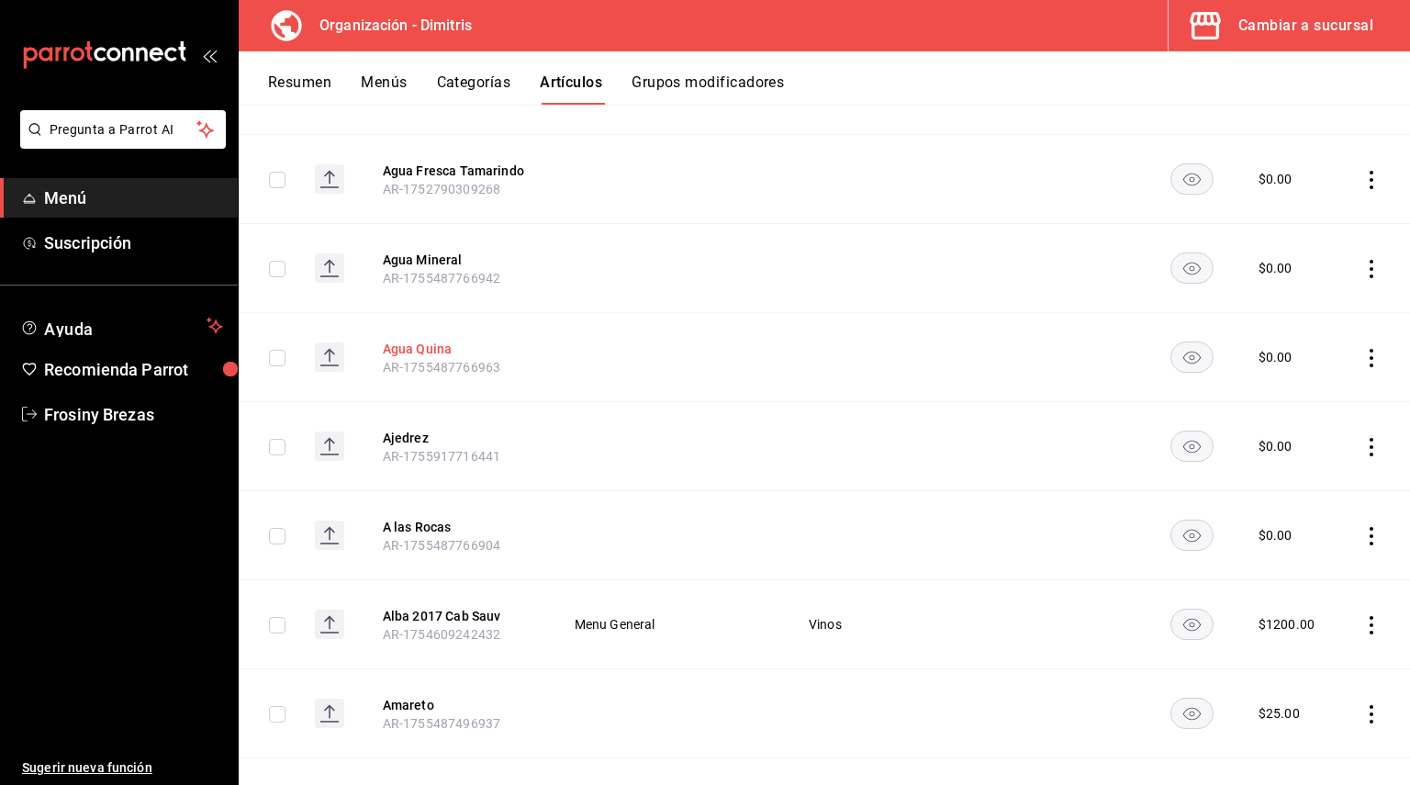
click at [430, 341] on button "Agua Quina" at bounding box center [456, 349] width 147 height 18
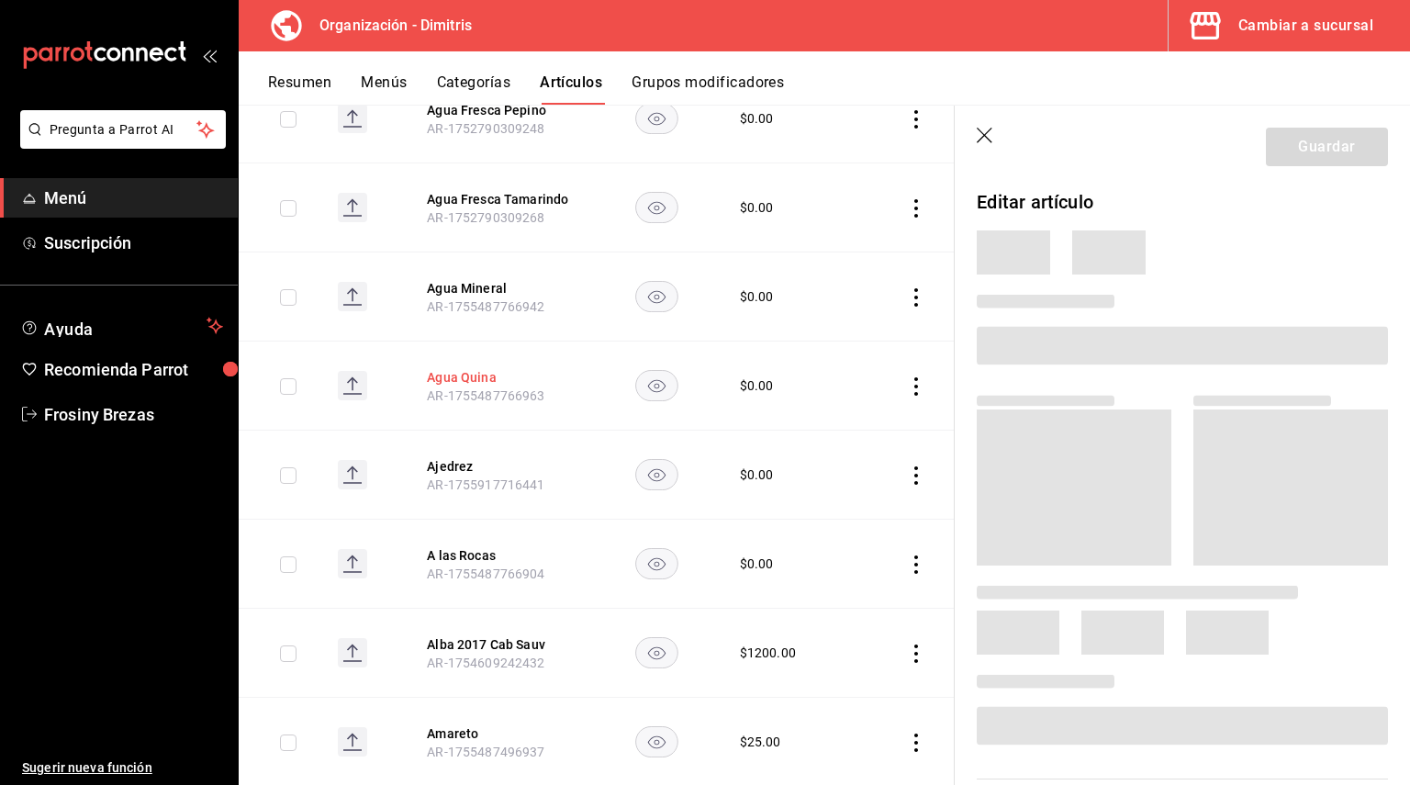
scroll to position [1031, 0]
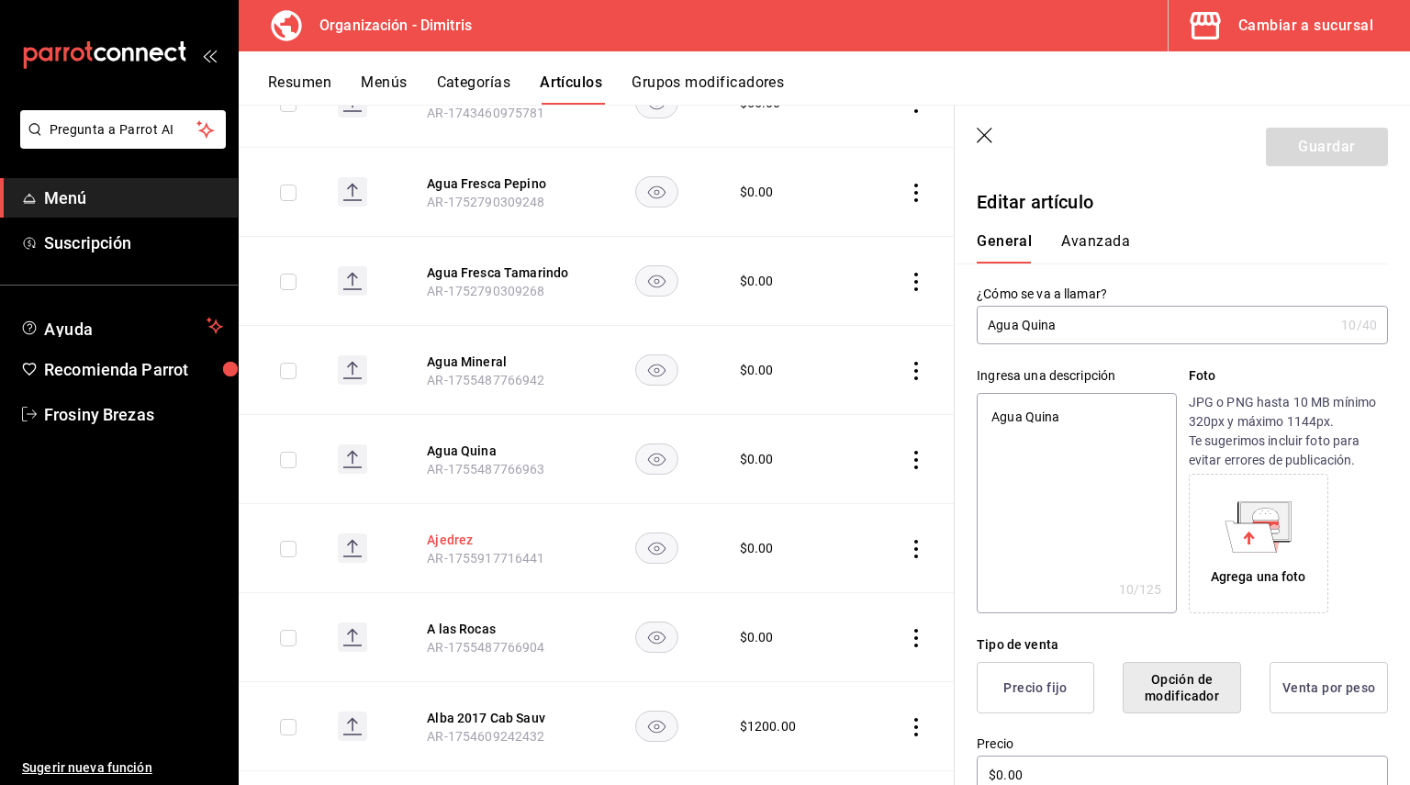
click at [445, 531] on button "Ajedrez" at bounding box center [500, 540] width 147 height 18
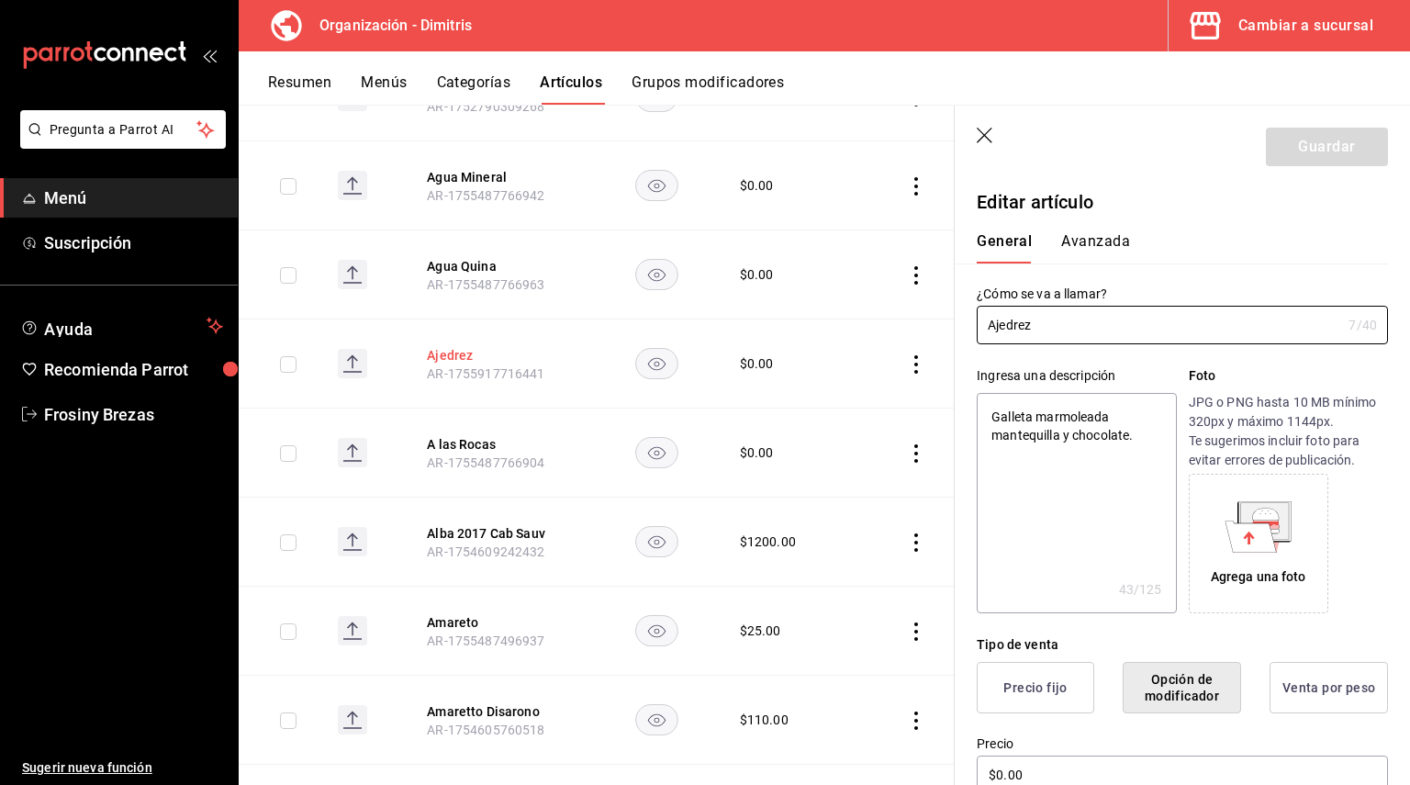
scroll to position [1221, 0]
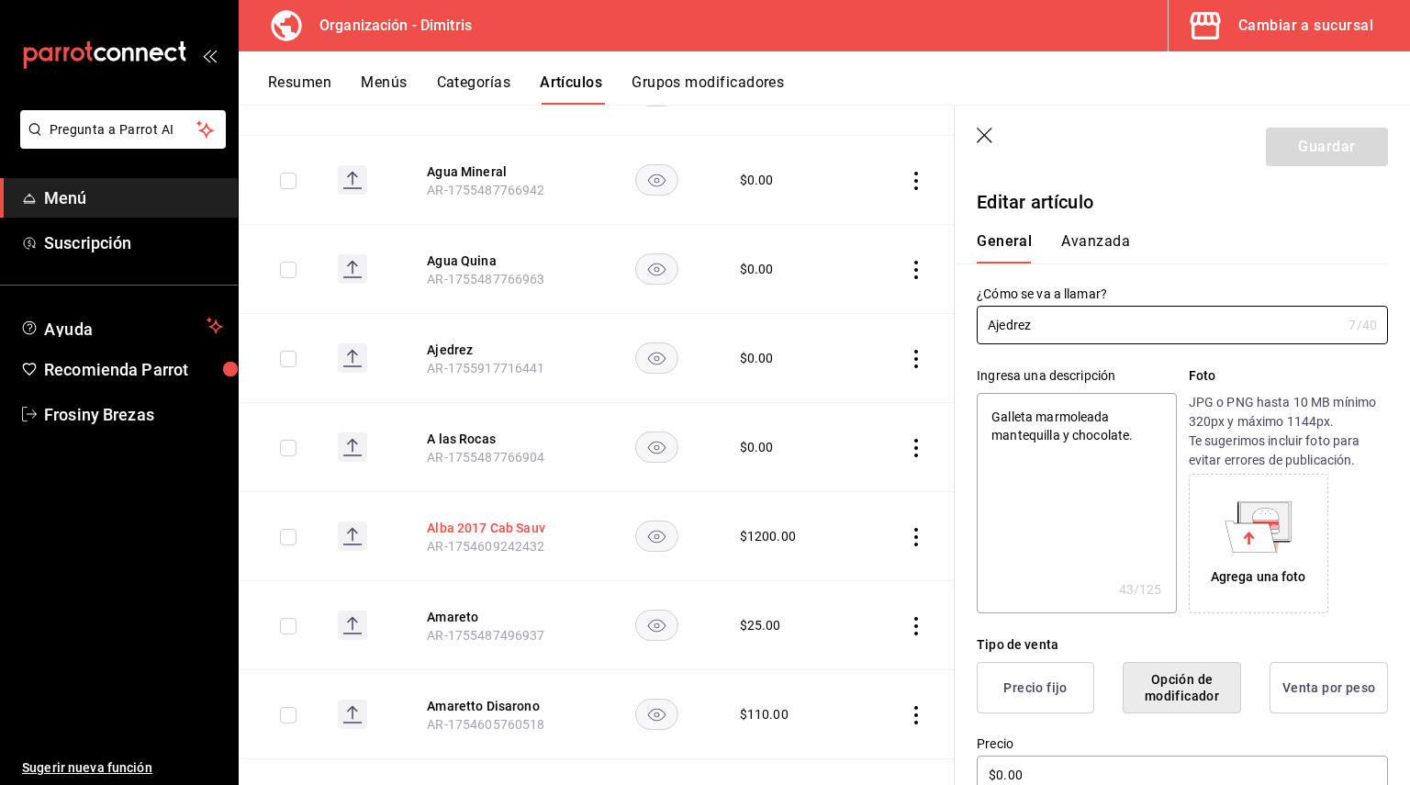
click at [471, 519] on button "Alba 2017 Cab Sauv" at bounding box center [500, 528] width 147 height 18
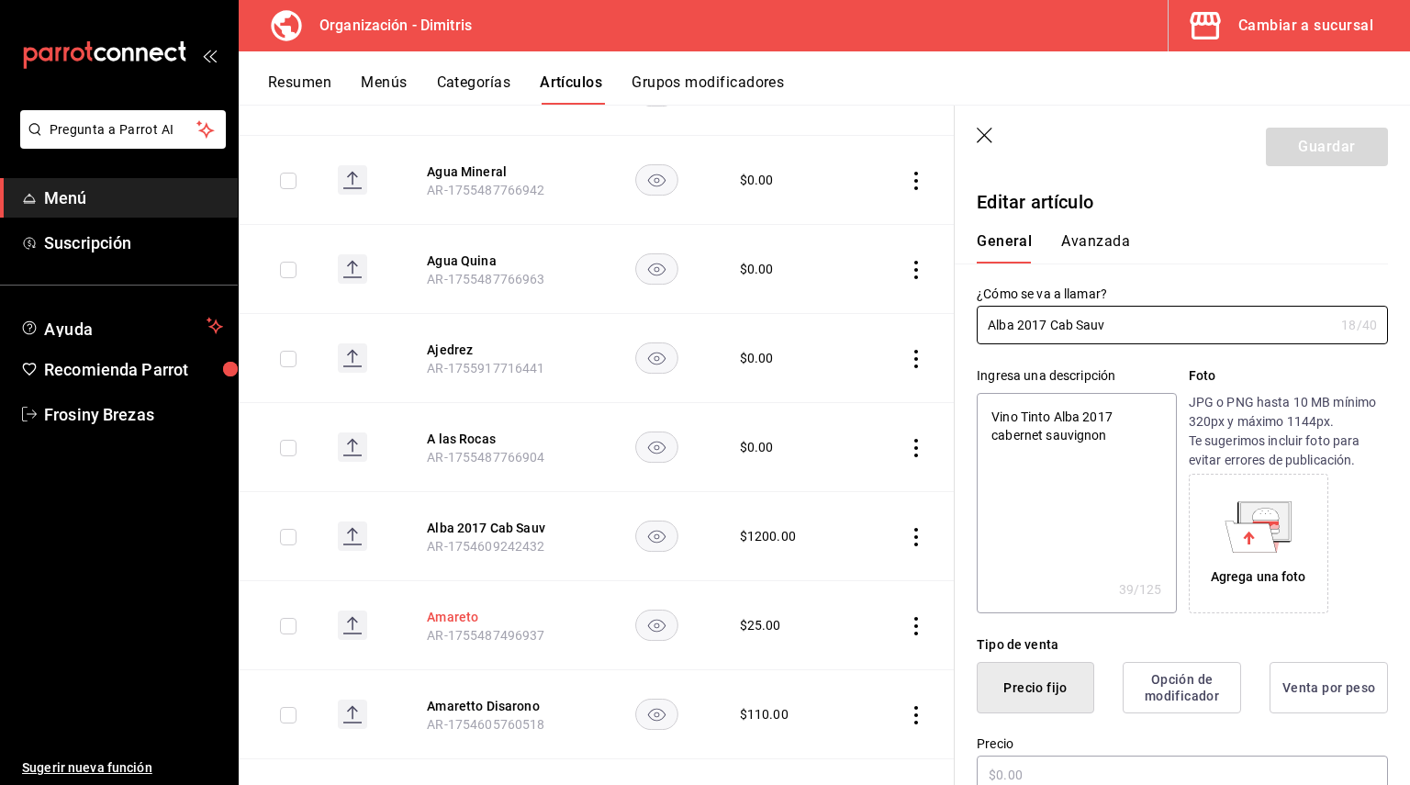
type textarea "x"
type input "$1200.00"
click at [448, 608] on button "Amareto" at bounding box center [500, 617] width 147 height 18
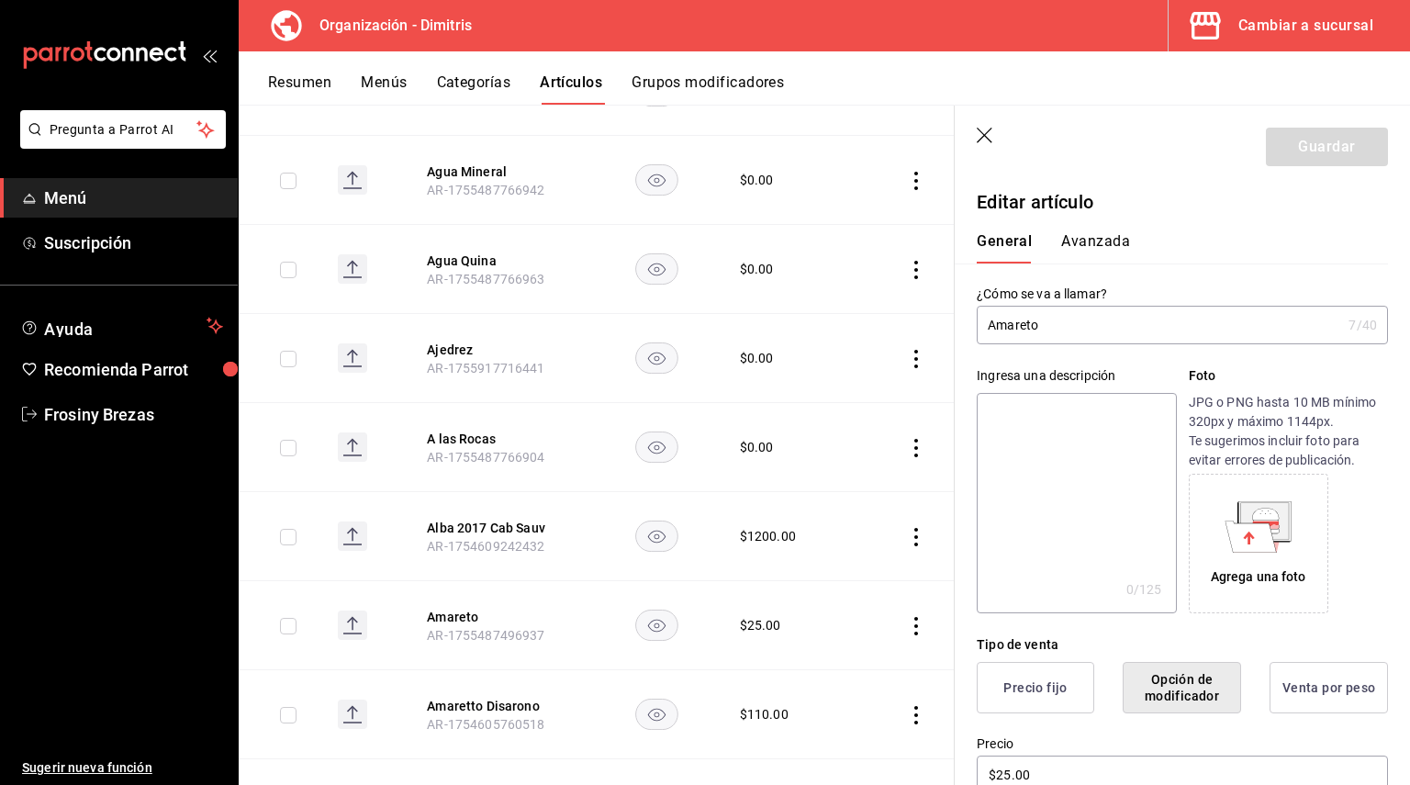
click at [1019, 433] on textarea at bounding box center [1076, 503] width 199 height 220
type textarea "A"
type textarea "x"
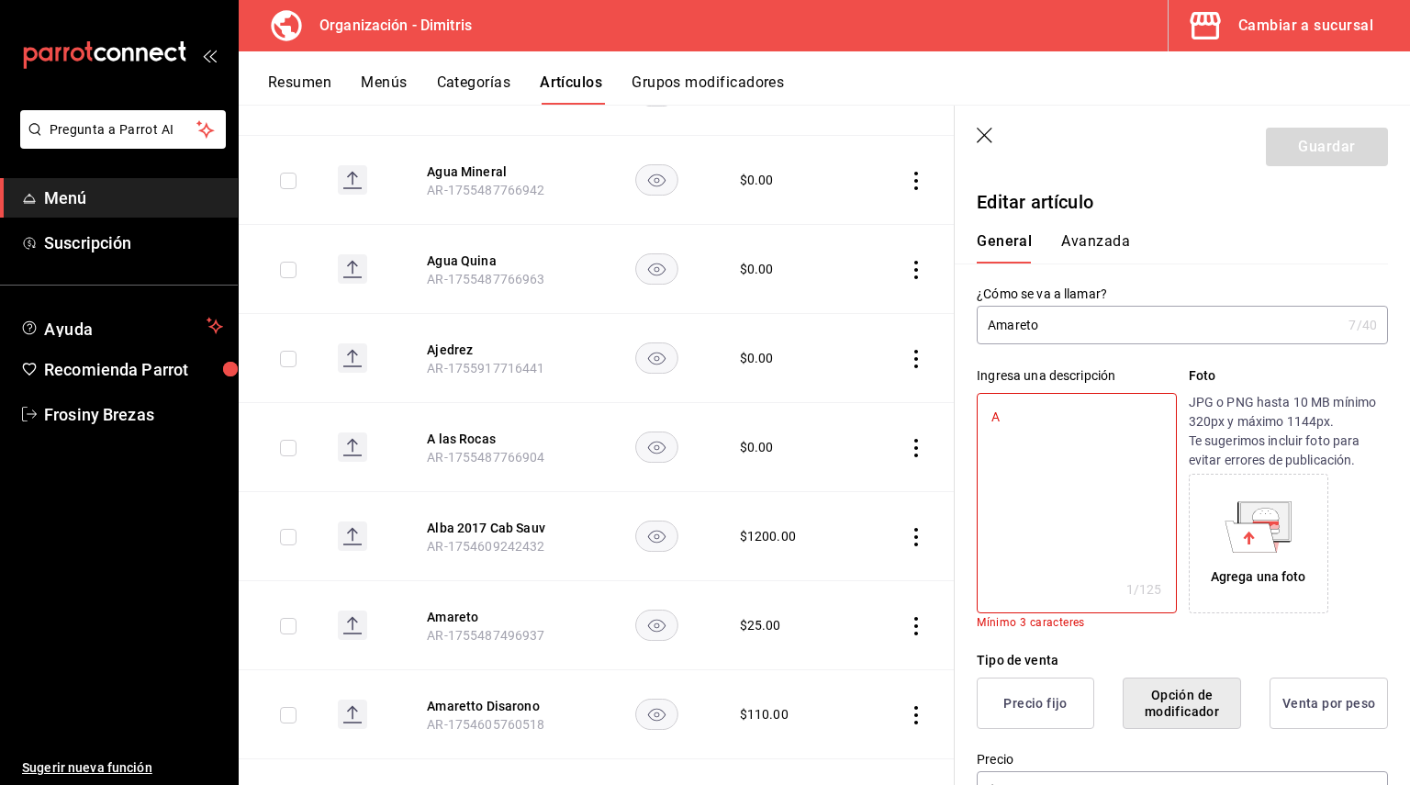
type textarea "Am"
type textarea "x"
type textarea "Ame"
type textarea "x"
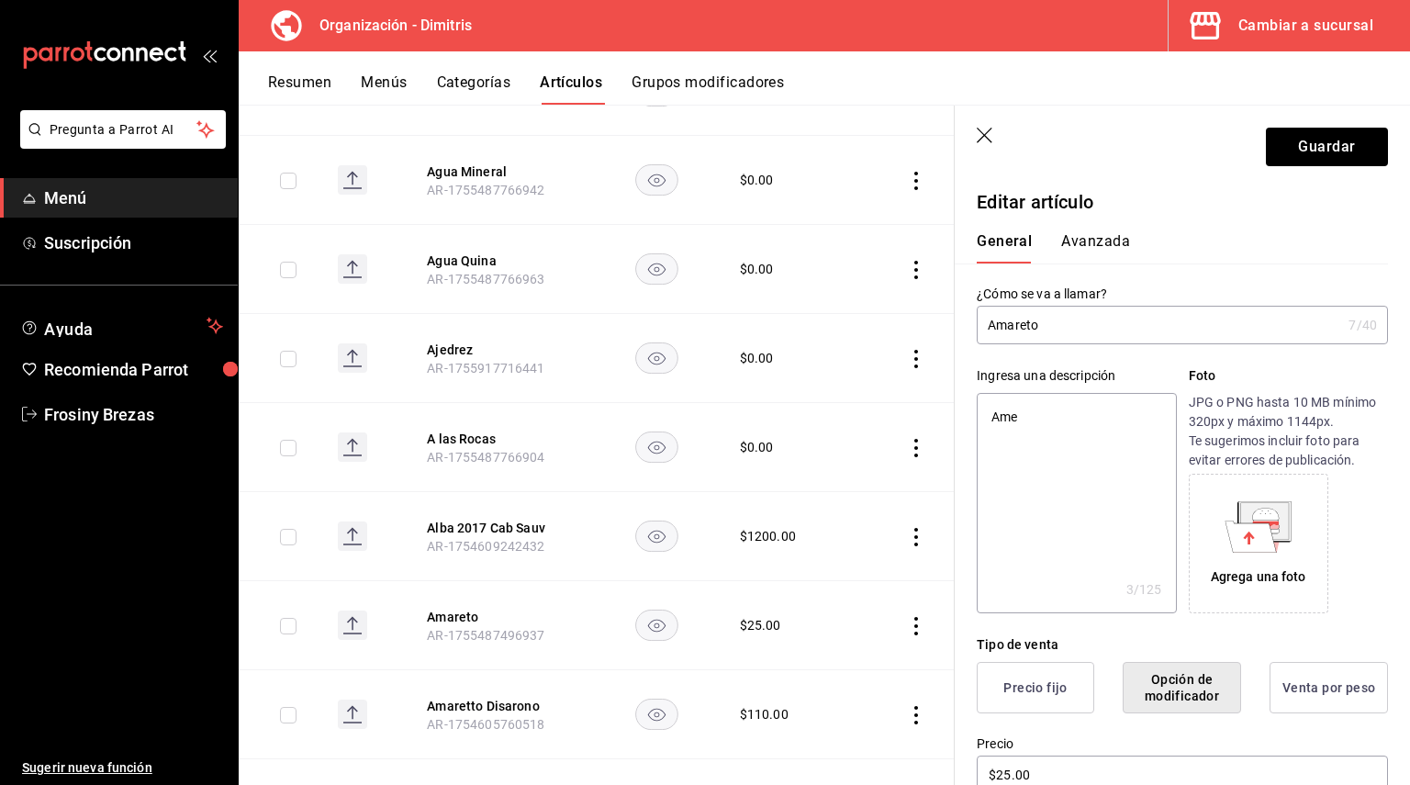
type textarea "Amer"
type textarea "x"
type textarea "Amere"
type textarea "x"
type textarea "Ameret"
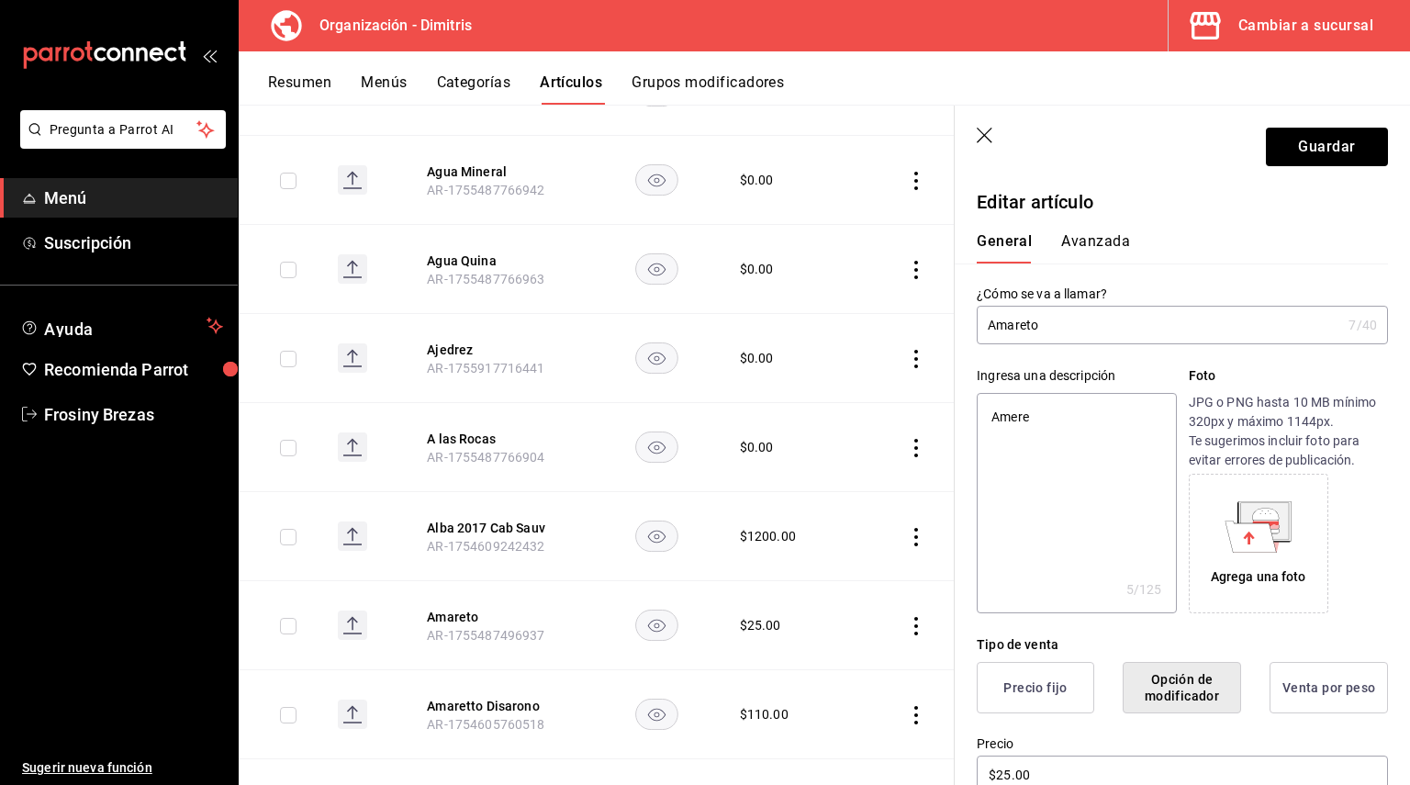
type textarea "x"
type textarea "Amere"
type textarea "x"
type textarea "Ameret"
type textarea "x"
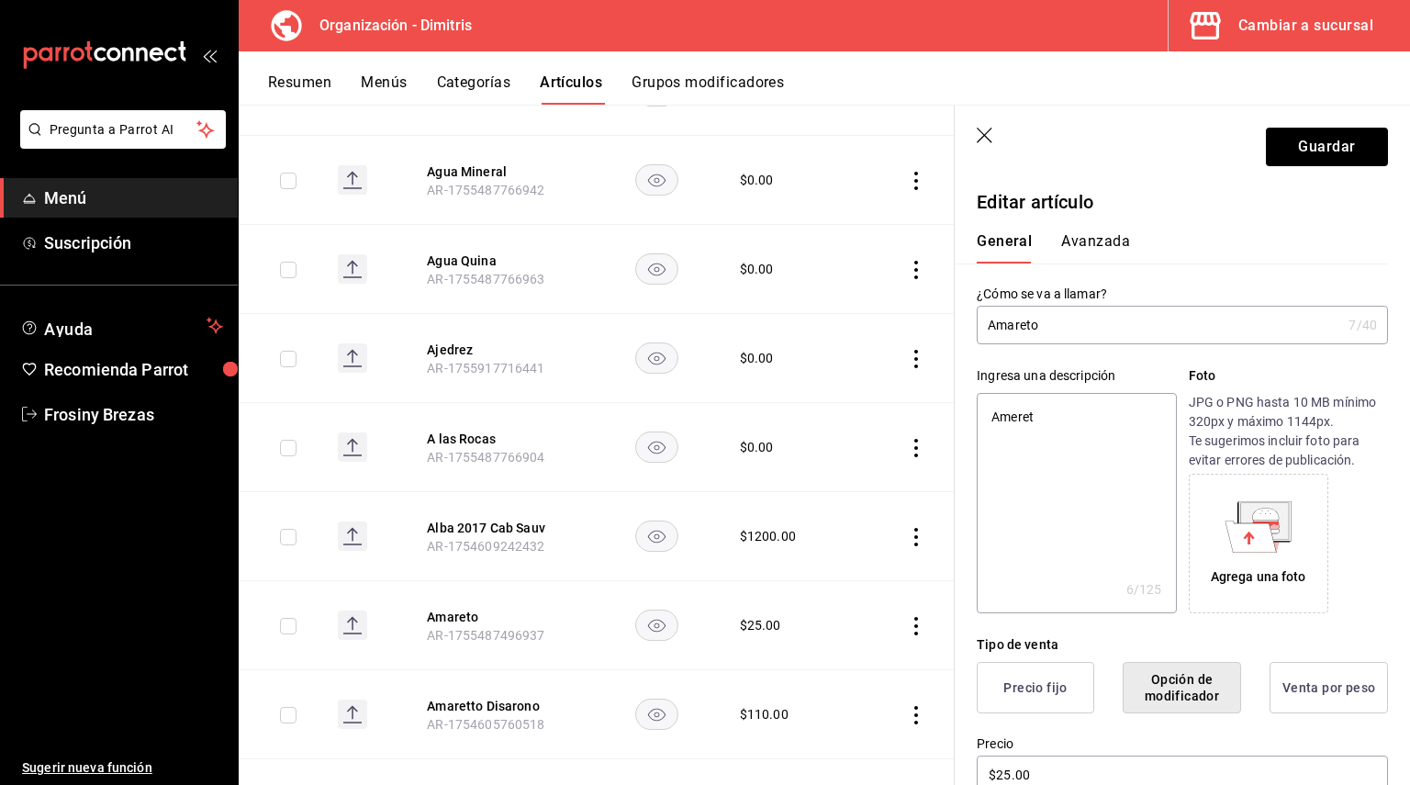
type textarea "Amerett"
type textarea "x"
type textarea "Ameretto"
type textarea "x"
type textarea "Ameretto"
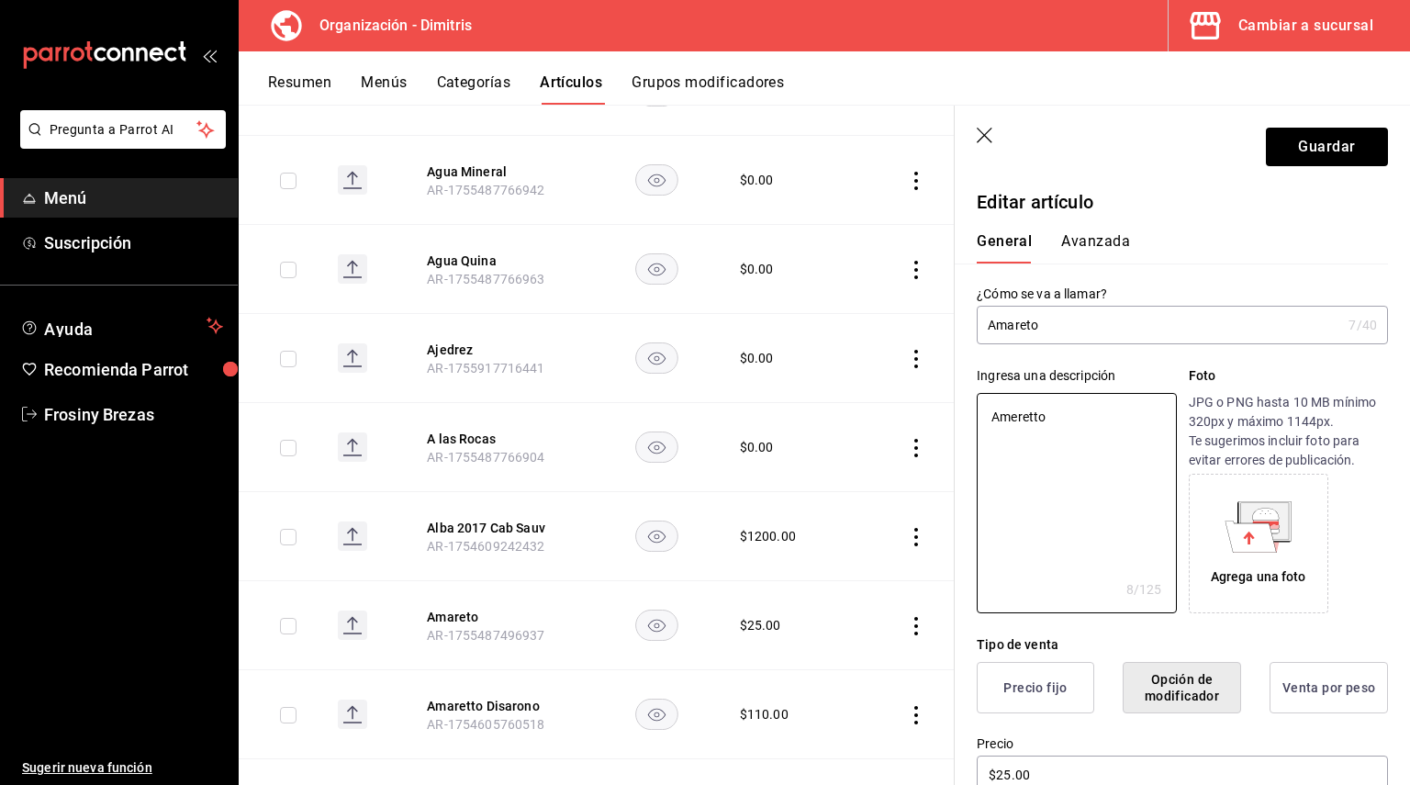
type textarea "x"
click at [1029, 323] on input "Amareto" at bounding box center [1159, 325] width 364 height 37
type input "Amaretto"
type textarea "x"
type input "Amaretto"
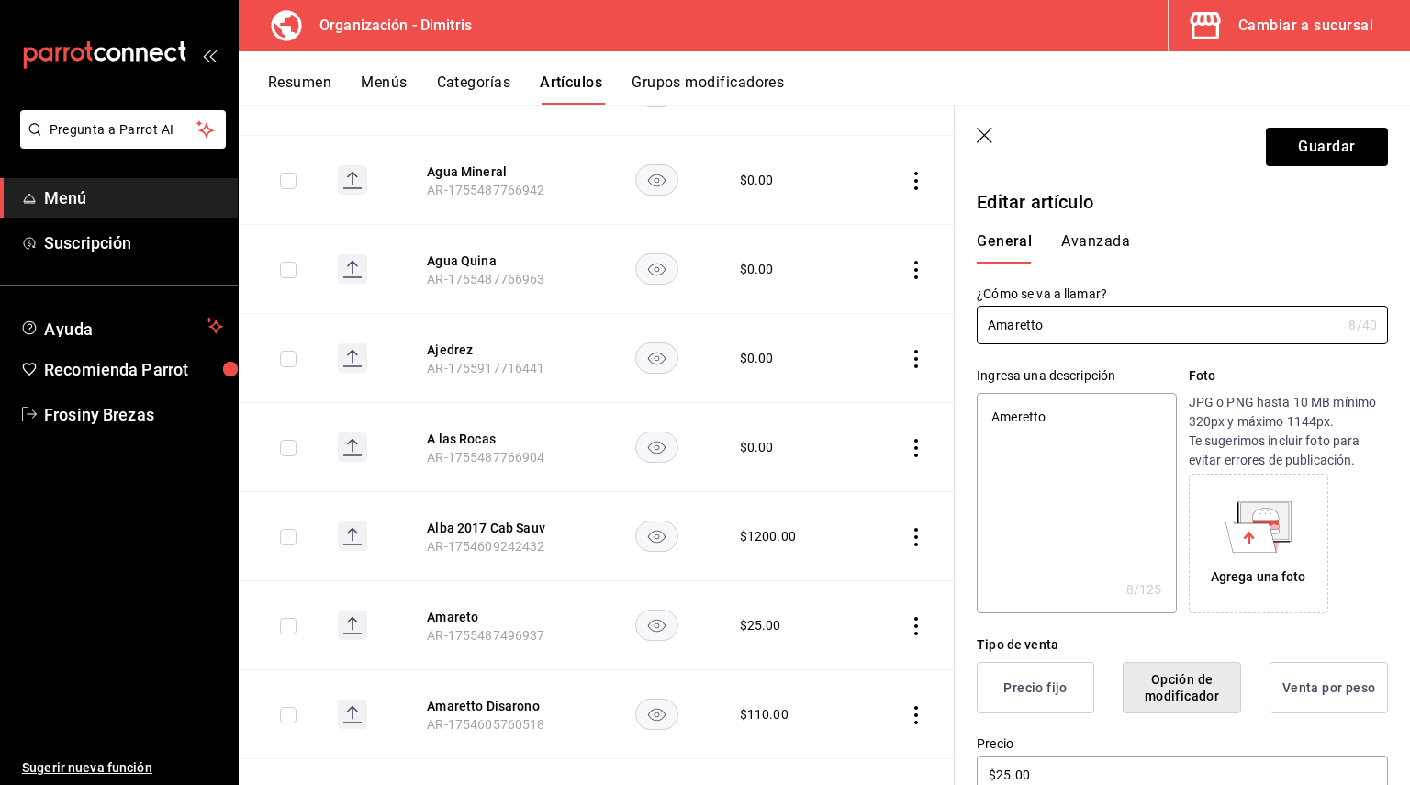
type textarea "x"
click at [1064, 481] on textarea "Ameretto" at bounding box center [1076, 503] width 199 height 220
click at [1020, 416] on textarea "Ameretto" at bounding box center [1076, 503] width 199 height 220
type textarea "Amretto"
type textarea "x"
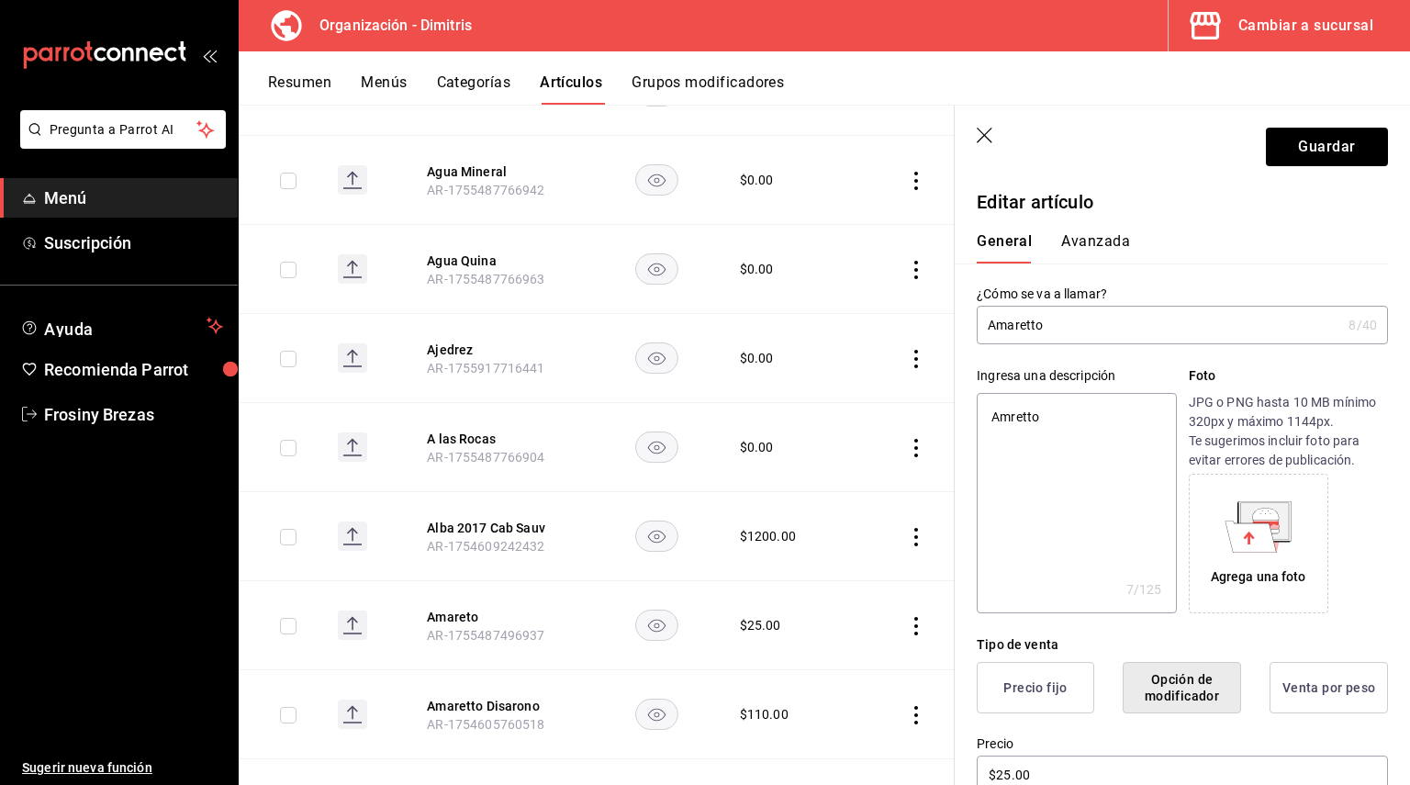
type textarea "Amaretto"
type textarea "x"
click at [1088, 492] on textarea "Amaretto" at bounding box center [1076, 503] width 199 height 220
click at [1091, 407] on textarea "Amaretto" at bounding box center [1076, 503] width 199 height 220
type textarea "Amaretto"
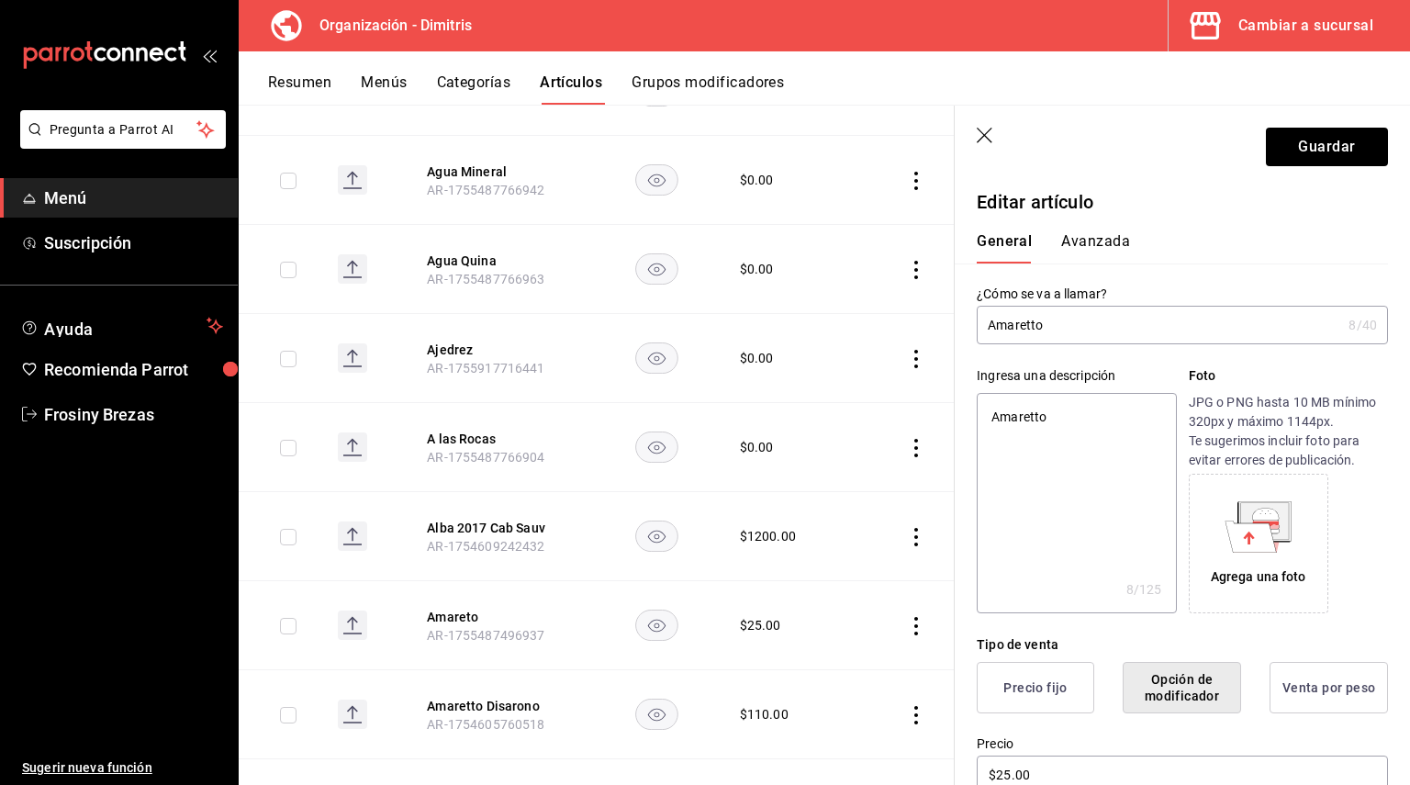
type textarea "x"
type textarea "Amaretto D"
type textarea "x"
type textarea "Amaretto Di"
type textarea "x"
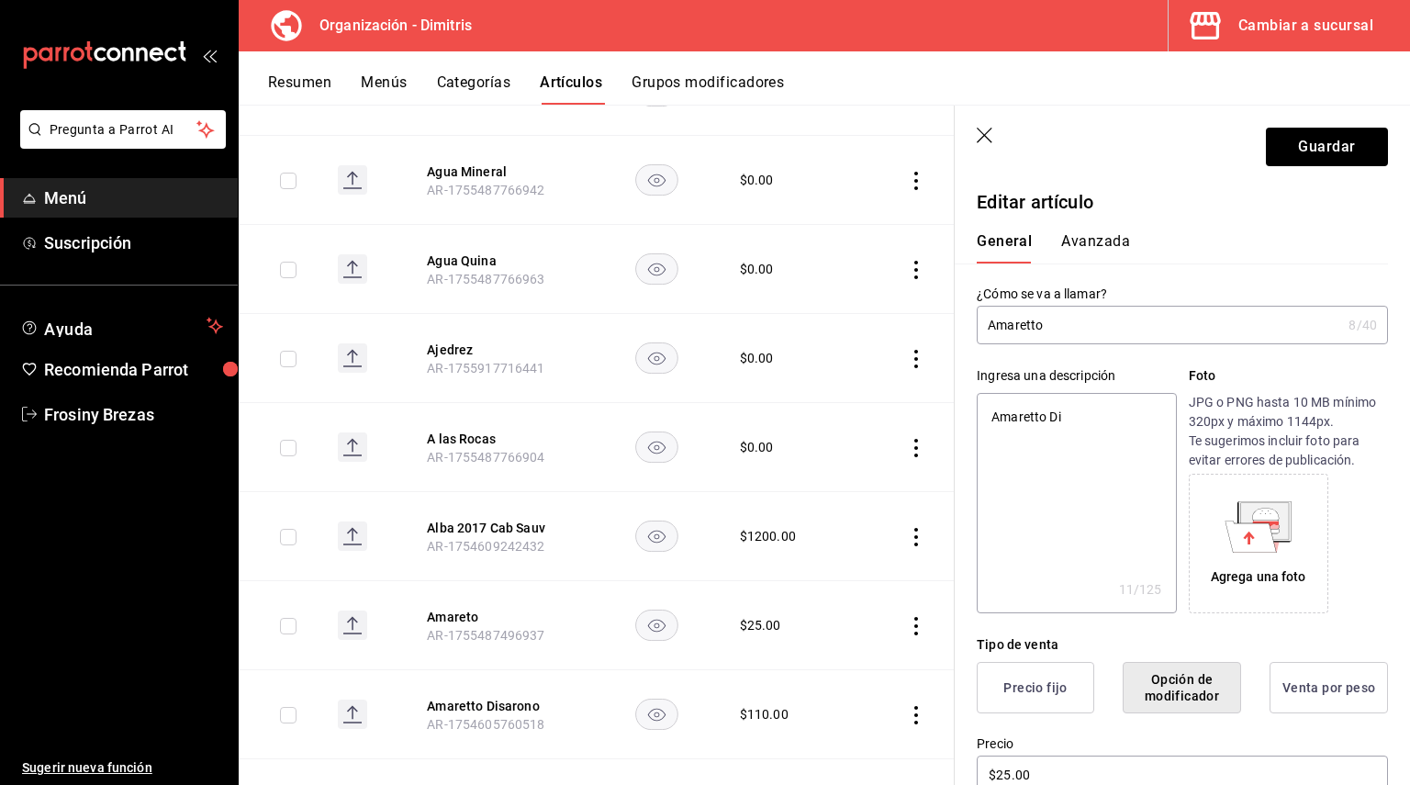
type textarea "Amaretto Dis"
type textarea "x"
type textarea "Amaretto Disa"
type textarea "x"
type textarea "Amaretto Disar"
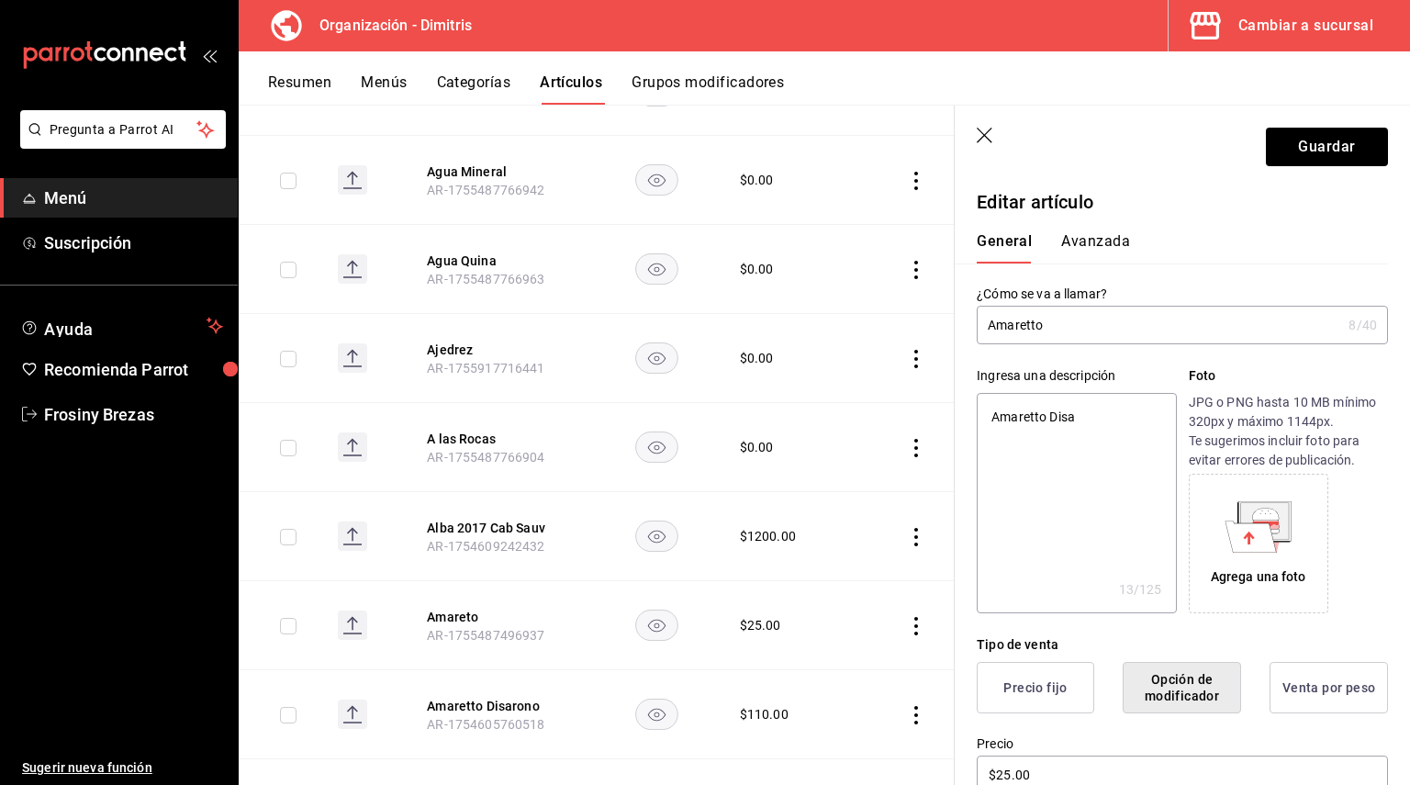
type textarea "x"
type textarea "Amaretto Disara"
type textarea "x"
type textarea "Amaretto Disaran"
type textarea "x"
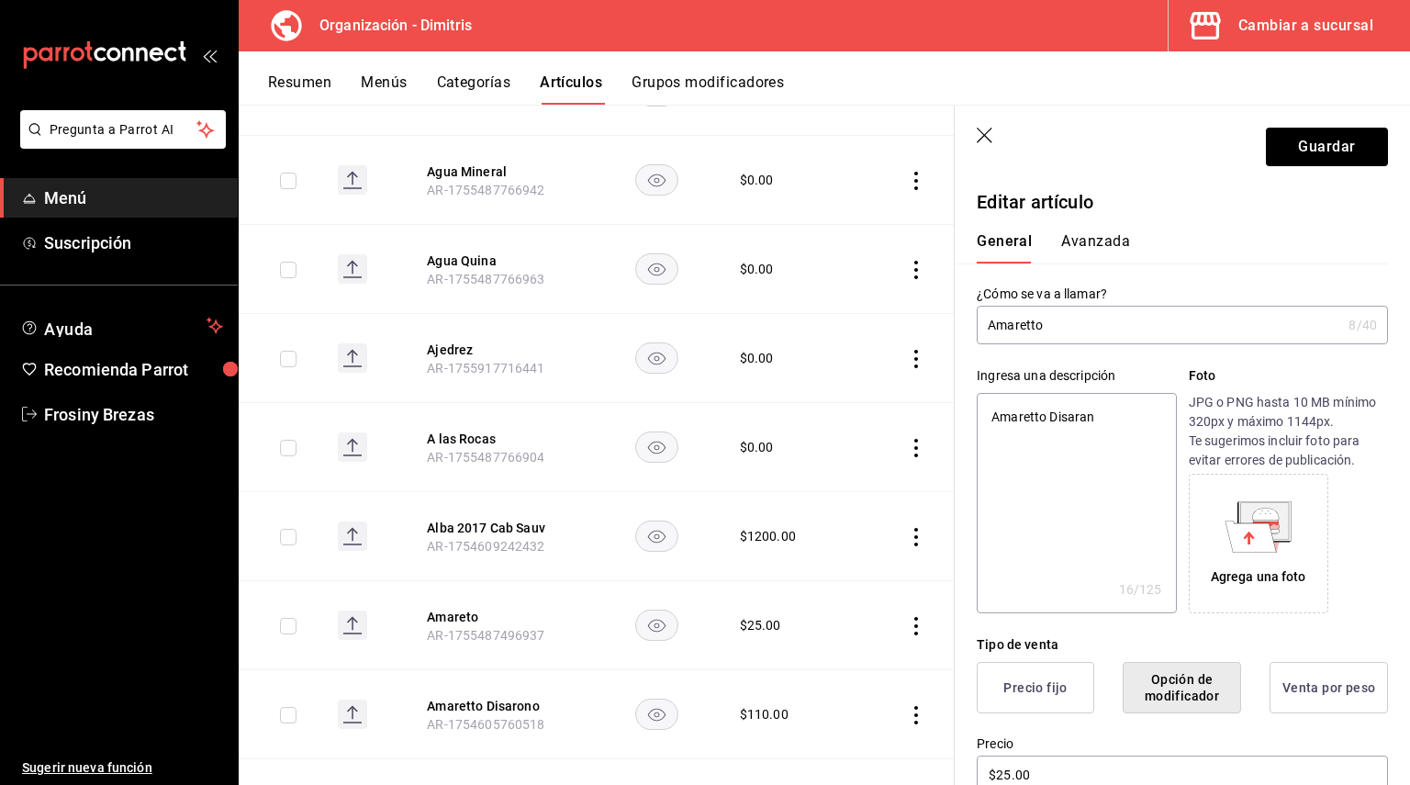
type textarea "Amaretto Disarano"
type textarea "x"
type textarea "Amaretto Disarano"
click at [1348, 122] on header "Guardar" at bounding box center [1182, 143] width 455 height 75
click at [1332, 145] on button "Guardar" at bounding box center [1327, 147] width 122 height 39
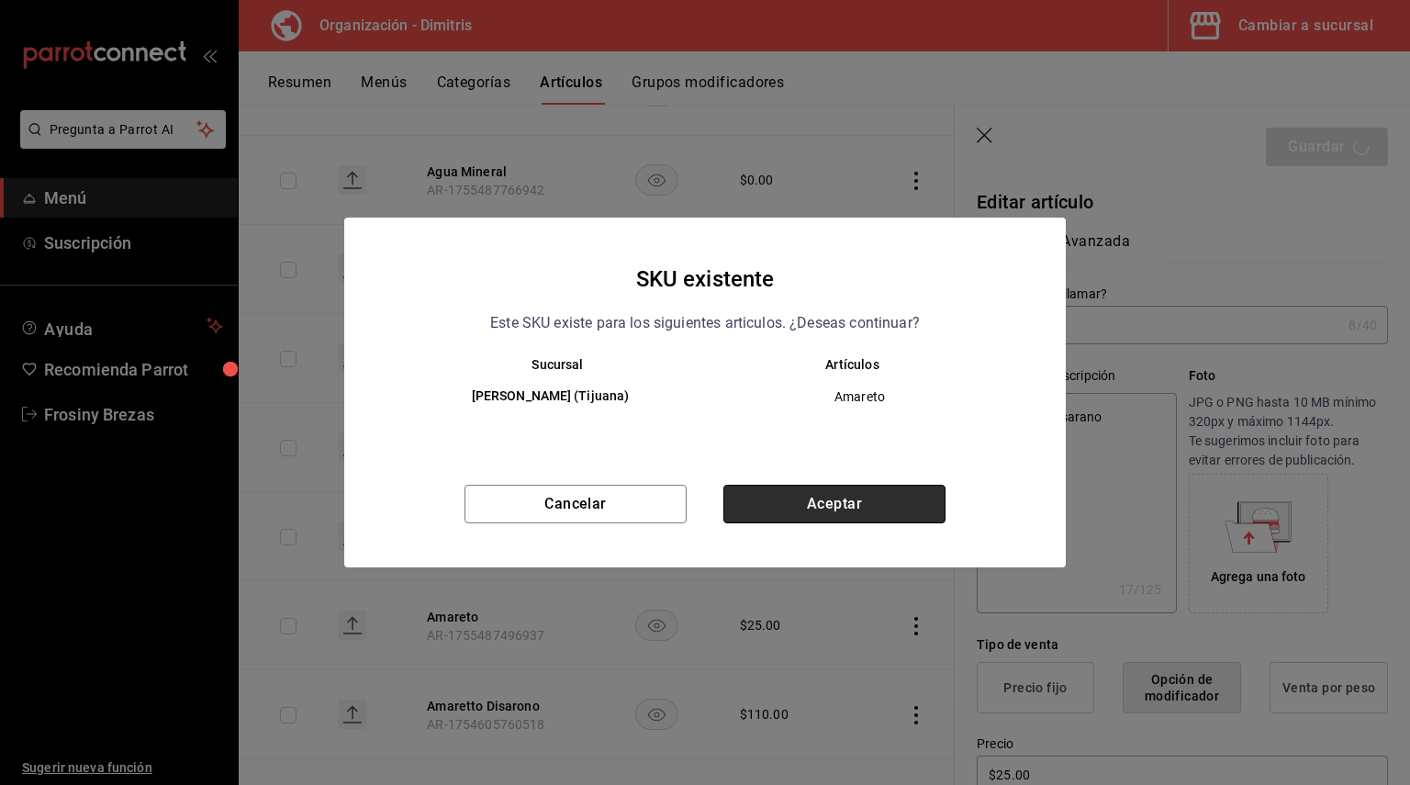
click at [910, 513] on button "Aceptar" at bounding box center [834, 504] width 222 height 39
type textarea "x"
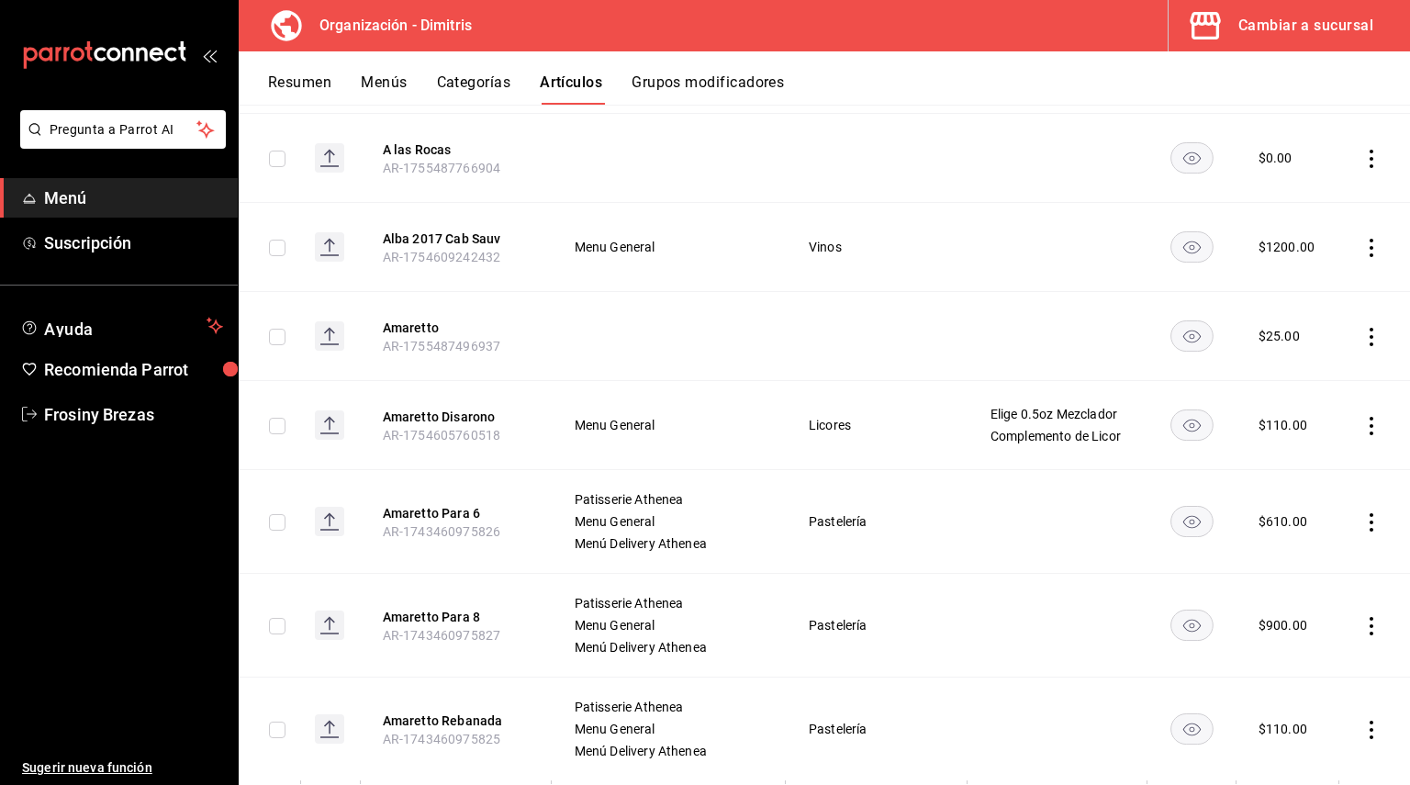
scroll to position [1482, 0]
click at [464, 510] on button "Amaretto Para 6" at bounding box center [456, 512] width 147 height 18
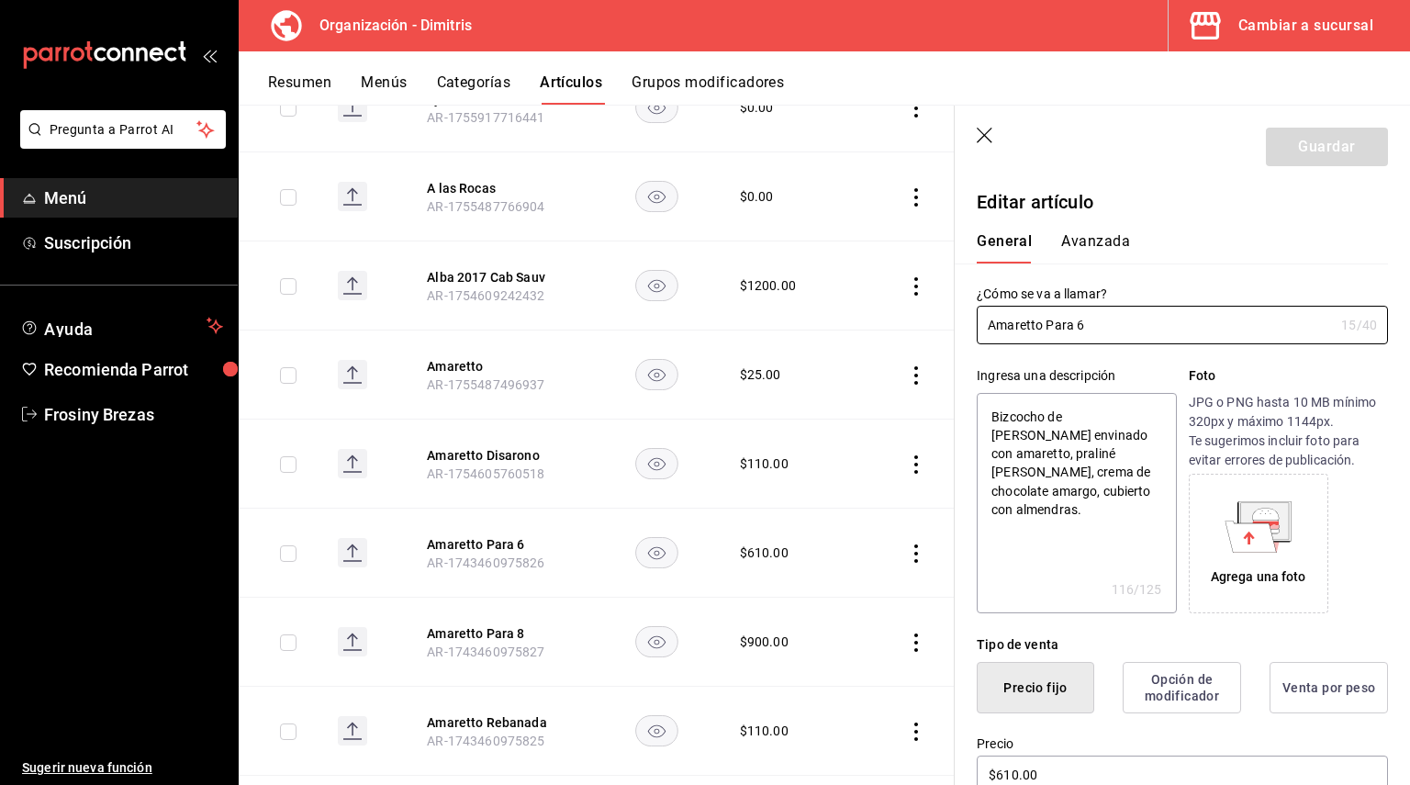
scroll to position [1476, 0]
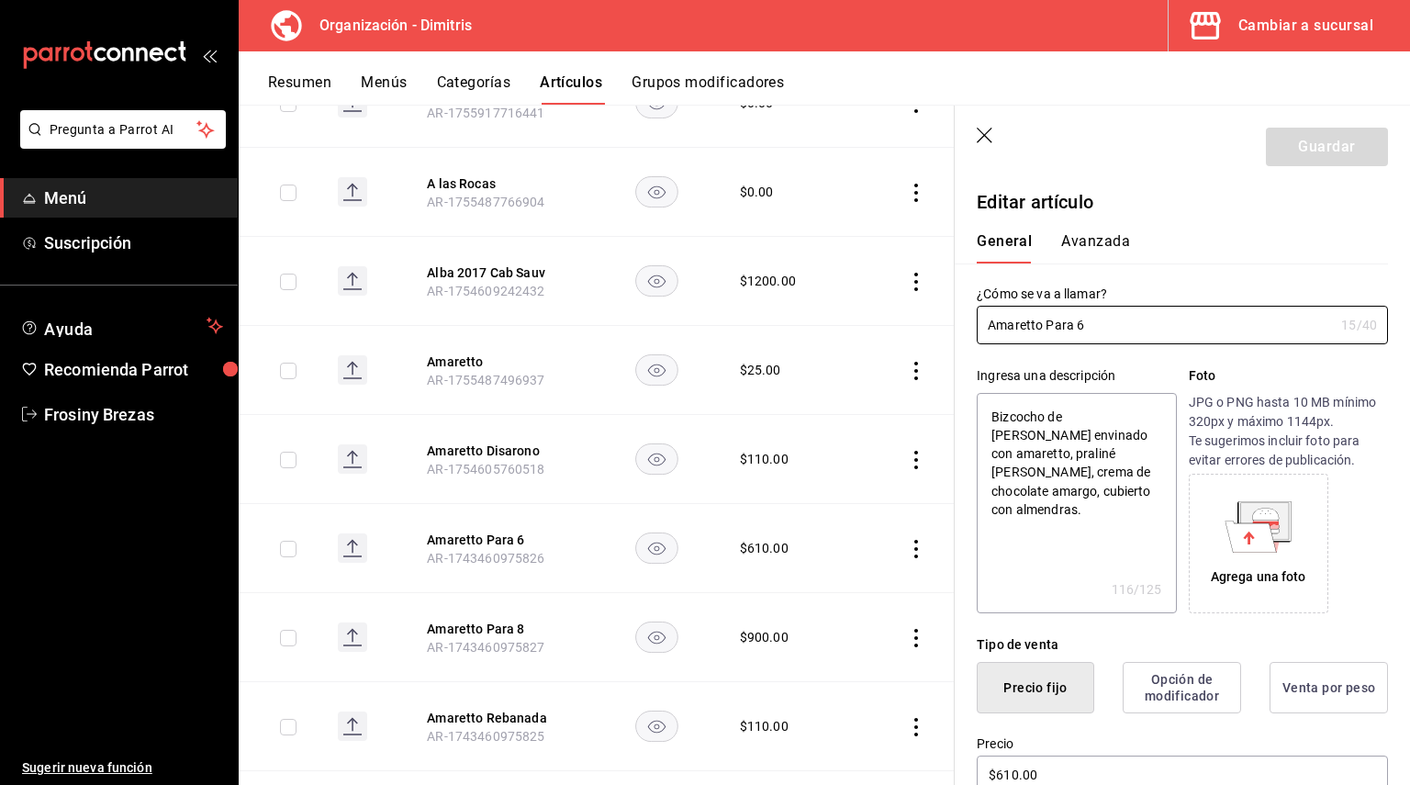
drag, startPoint x: 1100, startPoint y: 324, endPoint x: 953, endPoint y: 338, distance: 147.5
click at [953, 338] on main "Artículos organización Edita el precio e imagen de tus artículos. Asigna una ca…" at bounding box center [824, 445] width 1171 height 680
click at [1041, 573] on textarea "Bizcocho de almendras envinado con amaretto, praliné de almendra, crema de choc…" at bounding box center [1076, 503] width 199 height 220
type textarea "x"
click at [986, 334] on input "Amaretto Para 6" at bounding box center [1155, 325] width 357 height 37
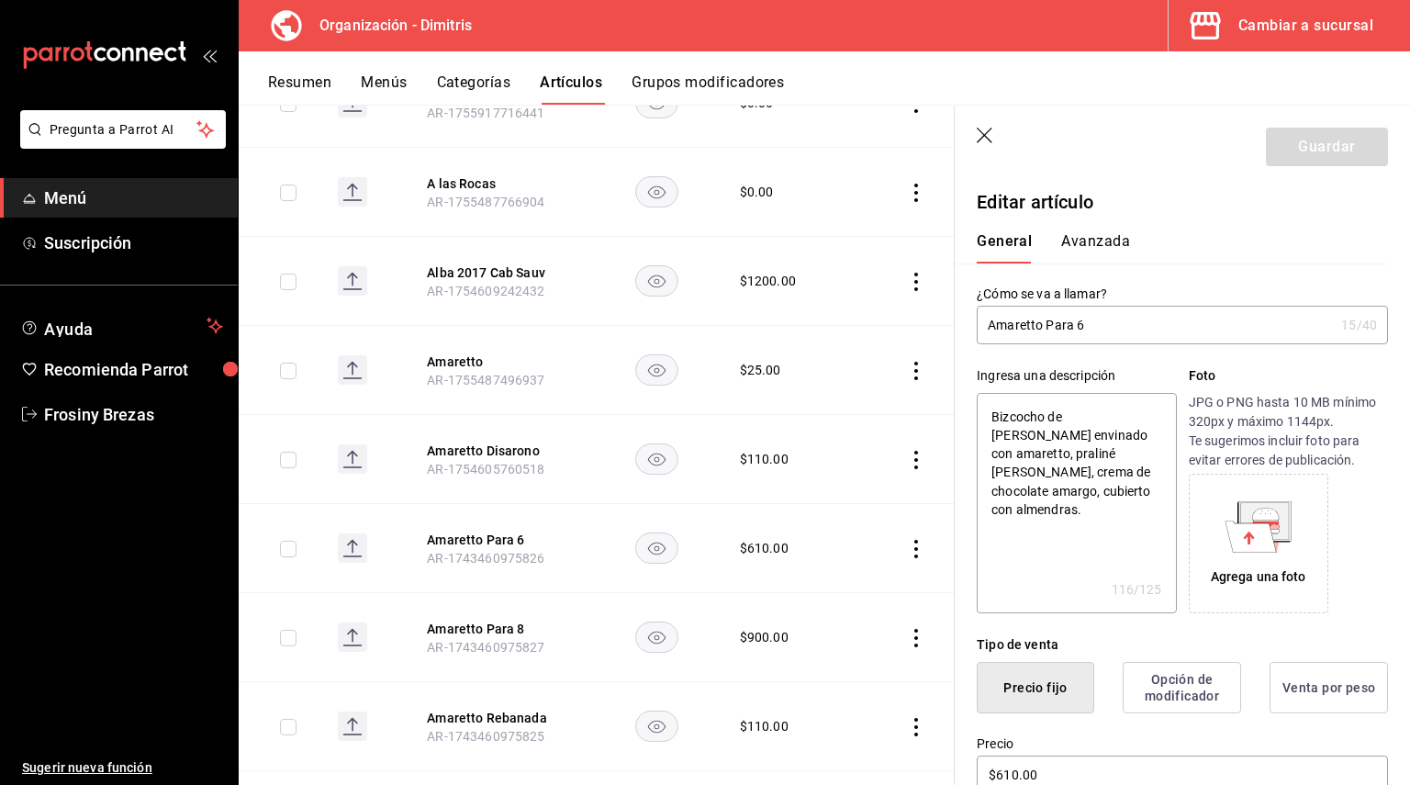
type input "PAmaretto Para 6"
type textarea "x"
type input "PaAmaretto Para 6"
type textarea "x"
type input "PasAmaretto Para 6"
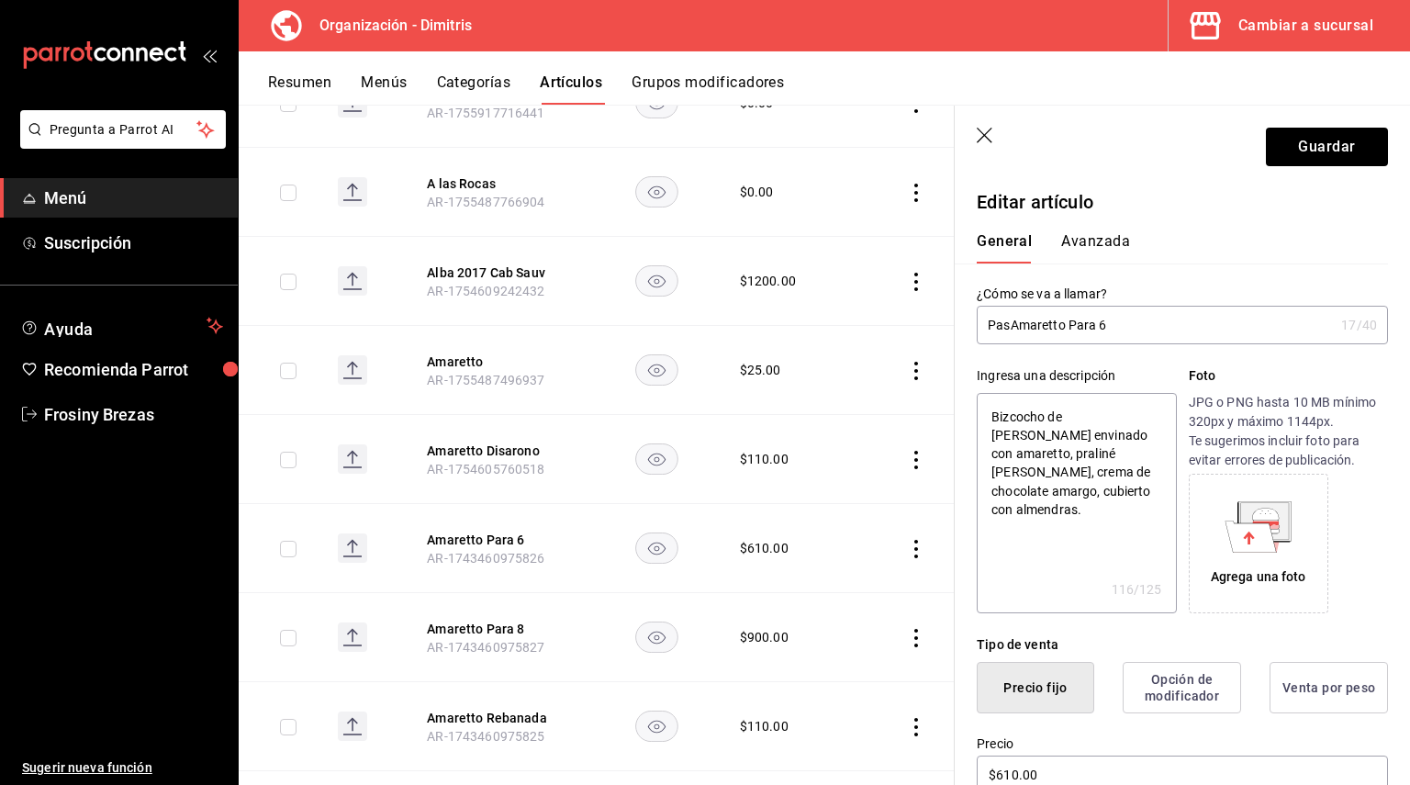
type textarea "x"
type input "PastAmaretto Para 6"
type textarea "x"
type input "PasteAmaretto Para 6"
type textarea "x"
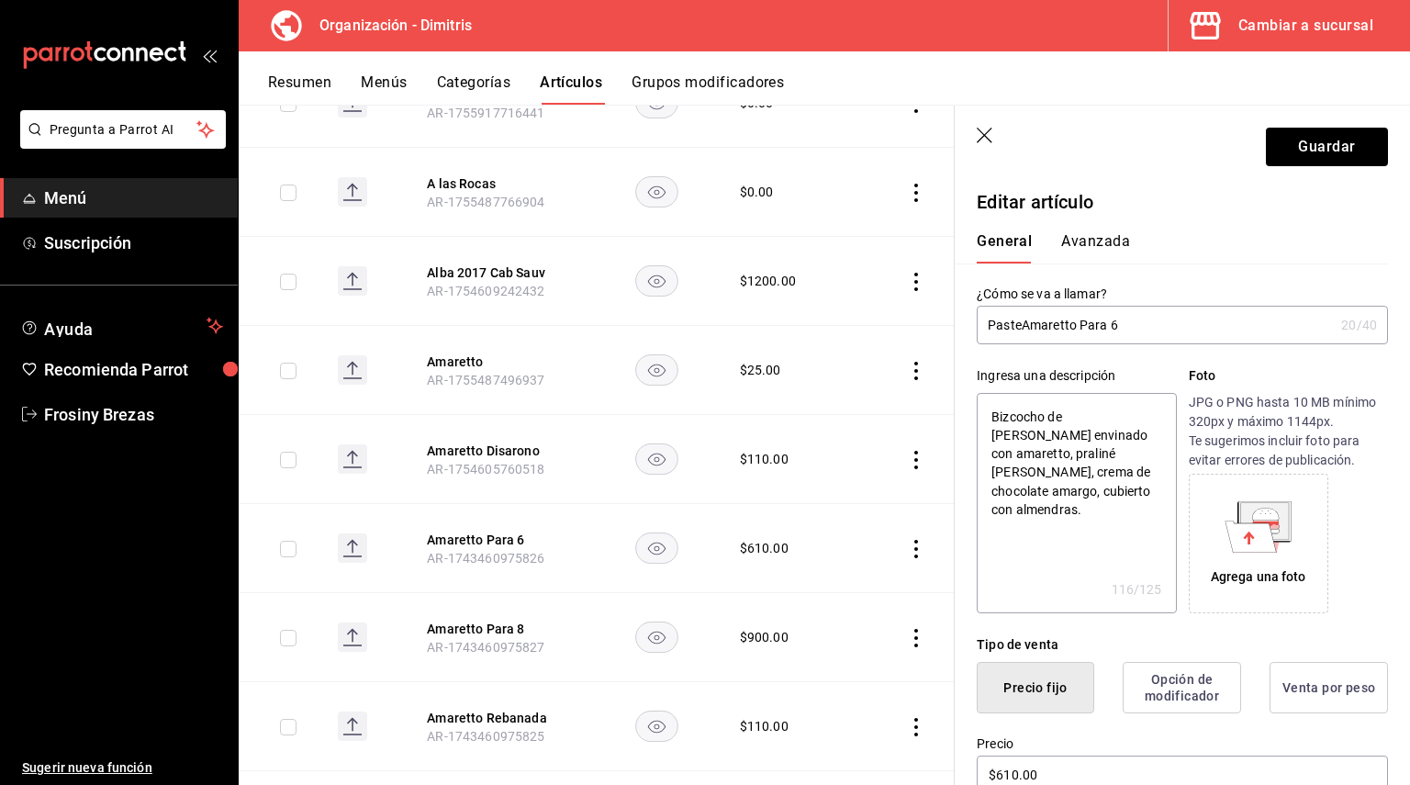
type input "PastelAmaretto Para 6"
click at [1118, 329] on input "Pastel Amaretto Para 6" at bounding box center [1155, 325] width 357 height 37
click at [1118, 329] on input "Pastel Amaretto 6" at bounding box center [1155, 325] width 357 height 37
click at [1293, 140] on button "Guardar" at bounding box center [1327, 147] width 122 height 39
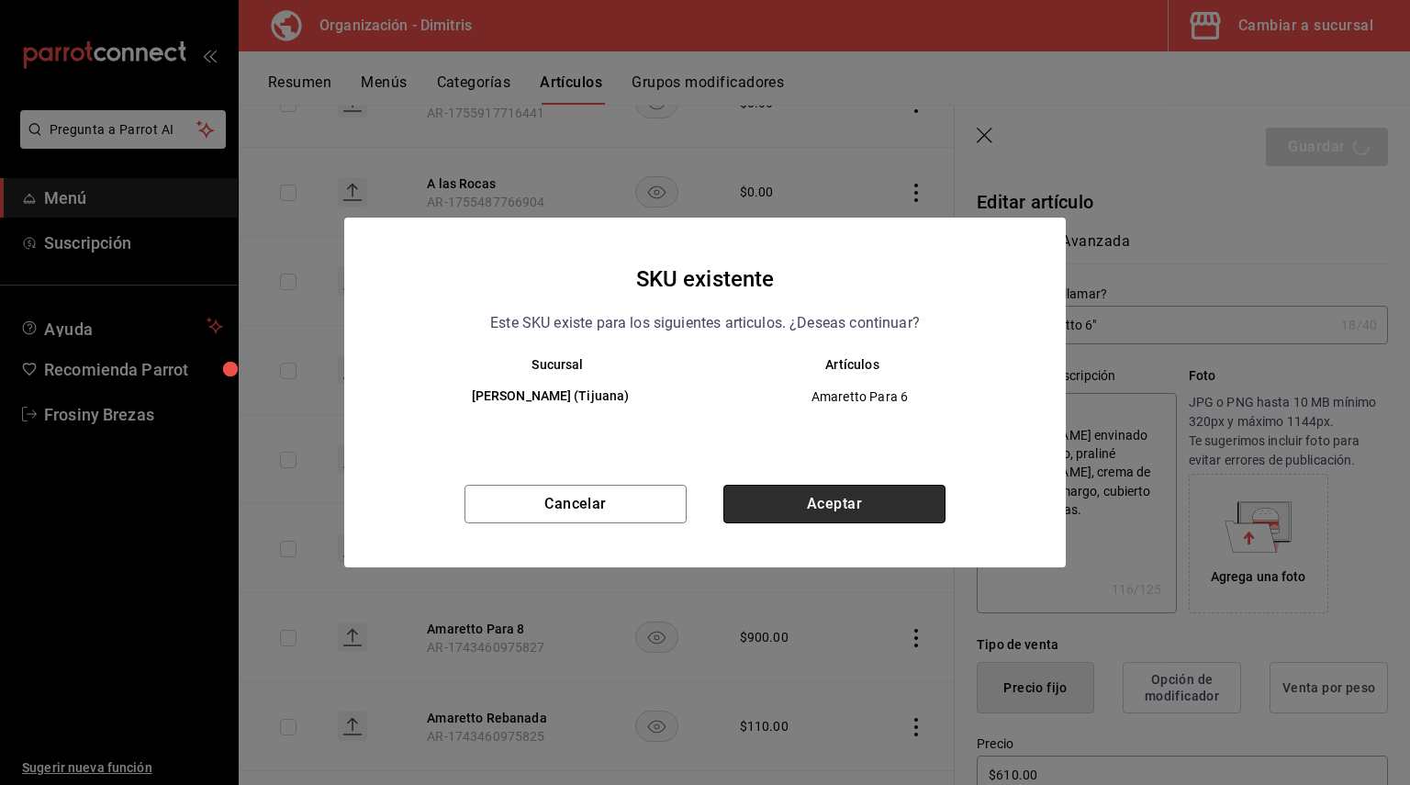
click at [807, 493] on button "Aceptar" at bounding box center [834, 504] width 222 height 39
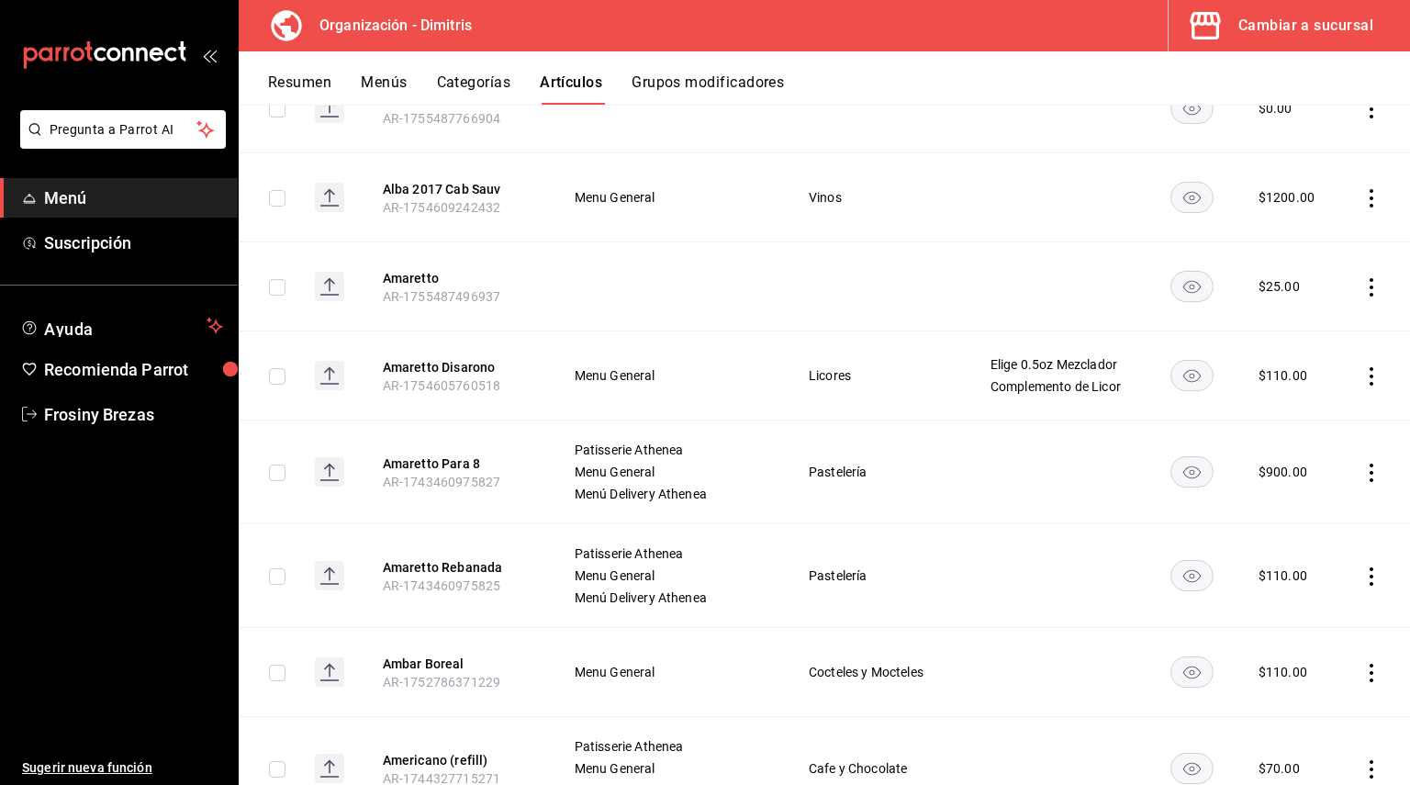
scroll to position [1530, 0]
click at [477, 462] on button "Amaretto Para 8" at bounding box center [456, 464] width 147 height 18
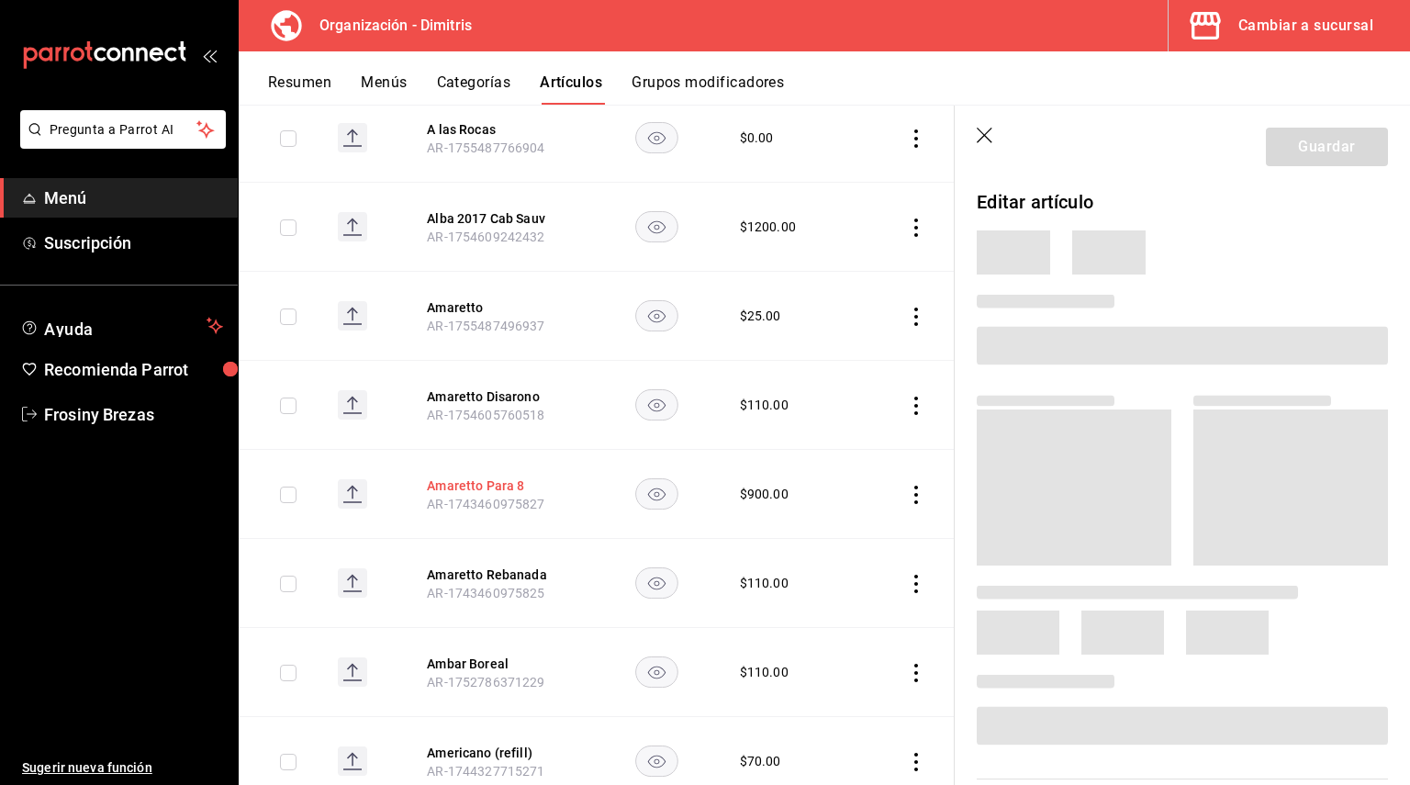
scroll to position [1457, 0]
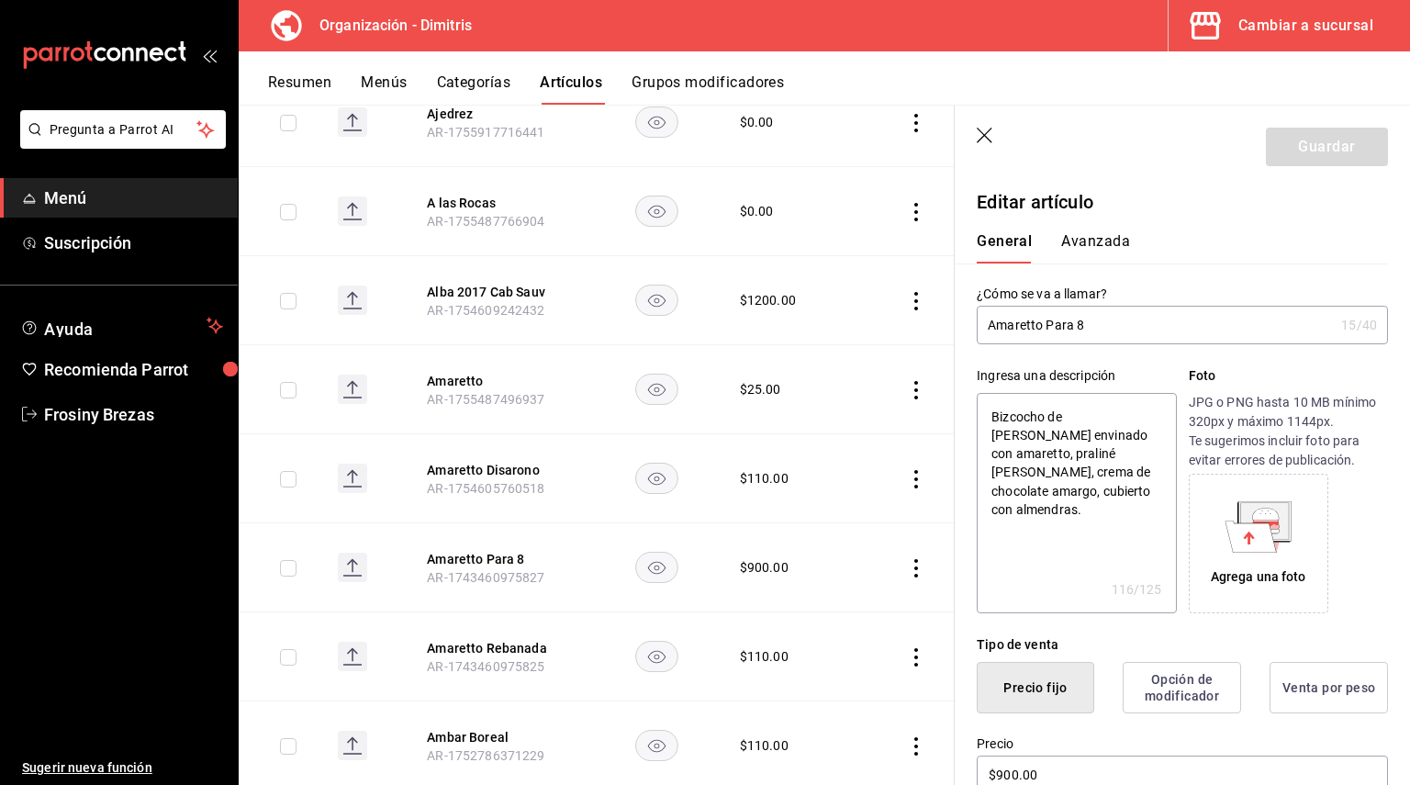
click at [1073, 327] on input "Amaretto Para 8" at bounding box center [1155, 325] width 357 height 37
click at [984, 325] on input "Amaretto 8" at bounding box center [1155, 325] width 357 height 37
click at [1109, 328] on input "Pastel Amaretto 8" at bounding box center [1155, 325] width 357 height 37
click at [1089, 324] on input "Pastel Amaretto 8"" at bounding box center [1155, 325] width 357 height 37
click at [1312, 141] on button "Guardar" at bounding box center [1327, 147] width 122 height 39
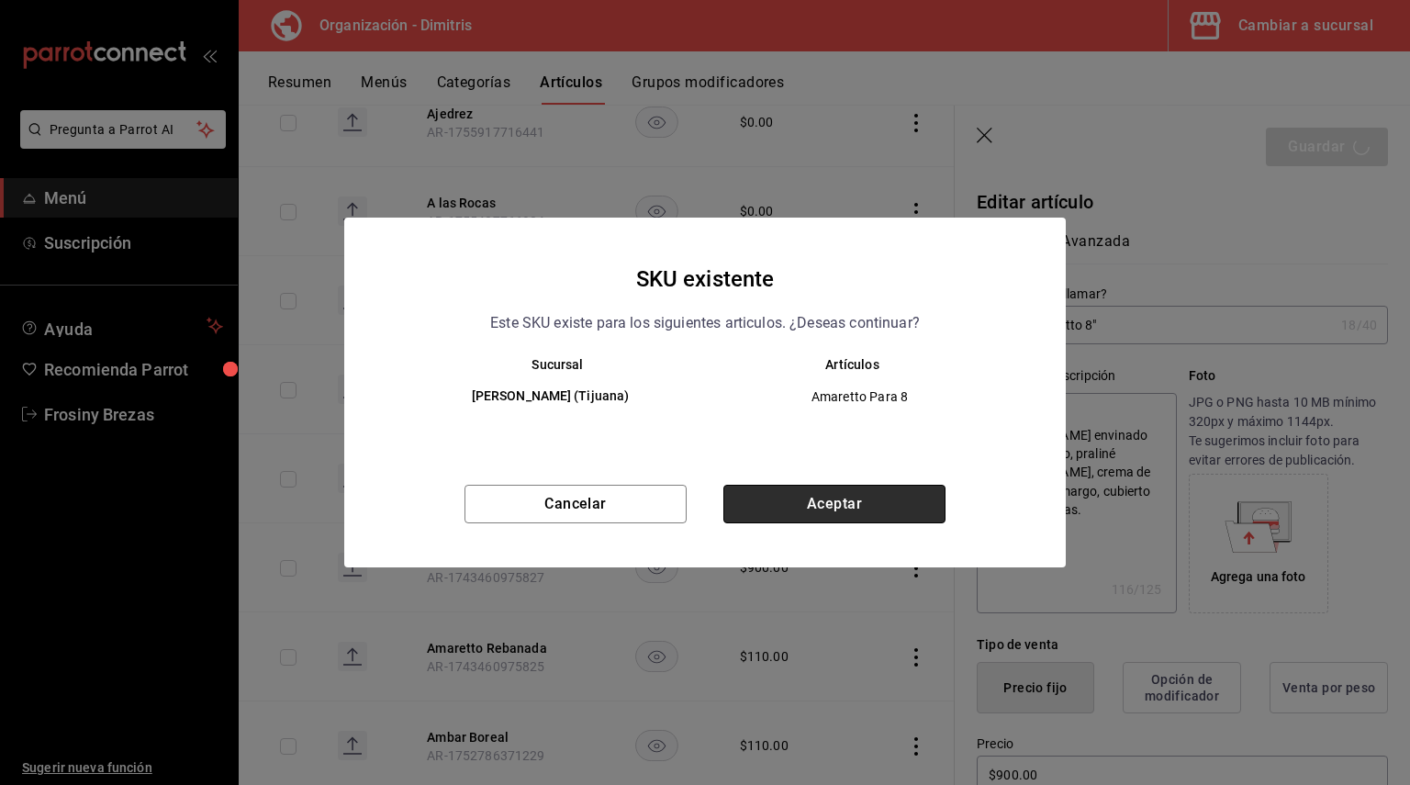
click at [881, 508] on button "Aceptar" at bounding box center [834, 504] width 222 height 39
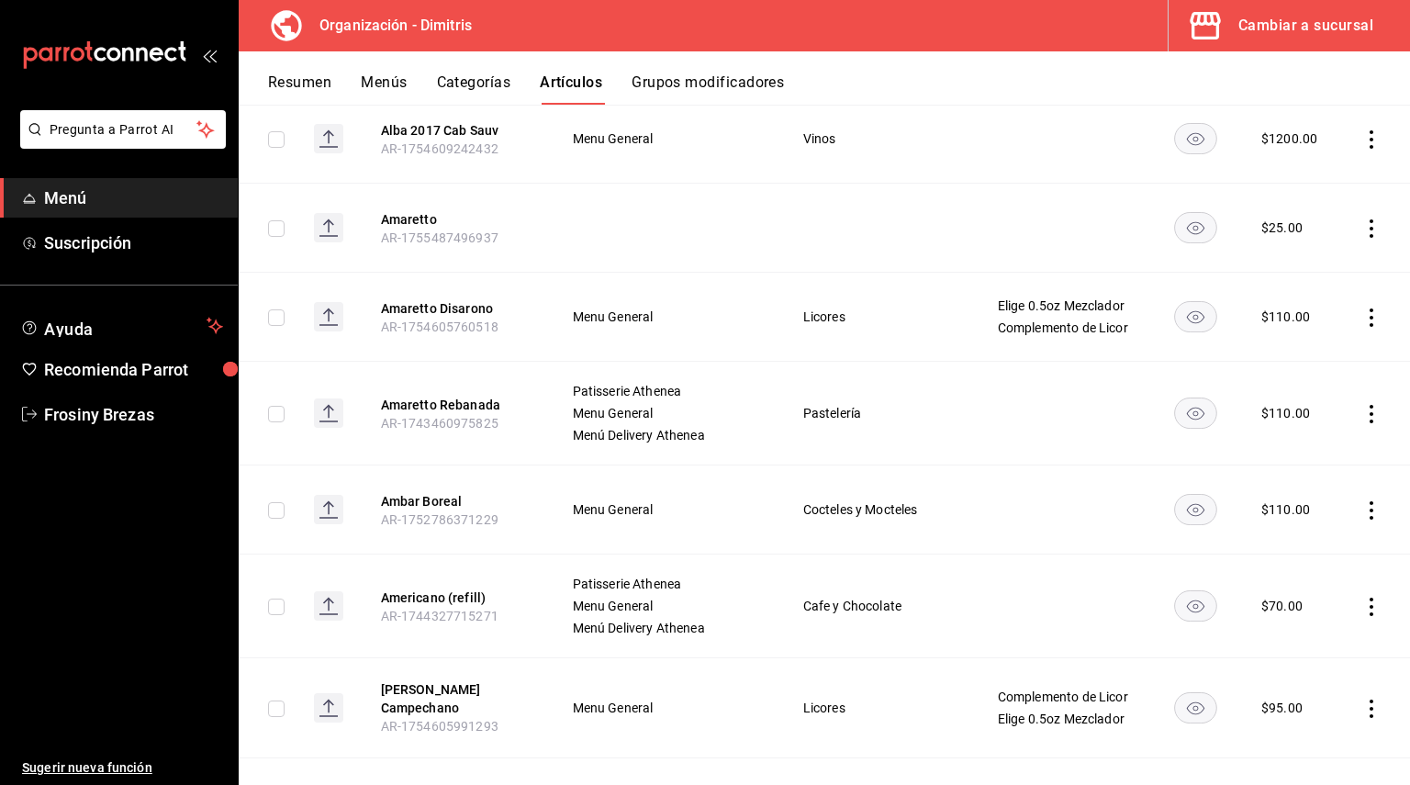
scroll to position [1591, 0]
click at [448, 402] on button "Amaretto Rebanada" at bounding box center [454, 404] width 147 height 18
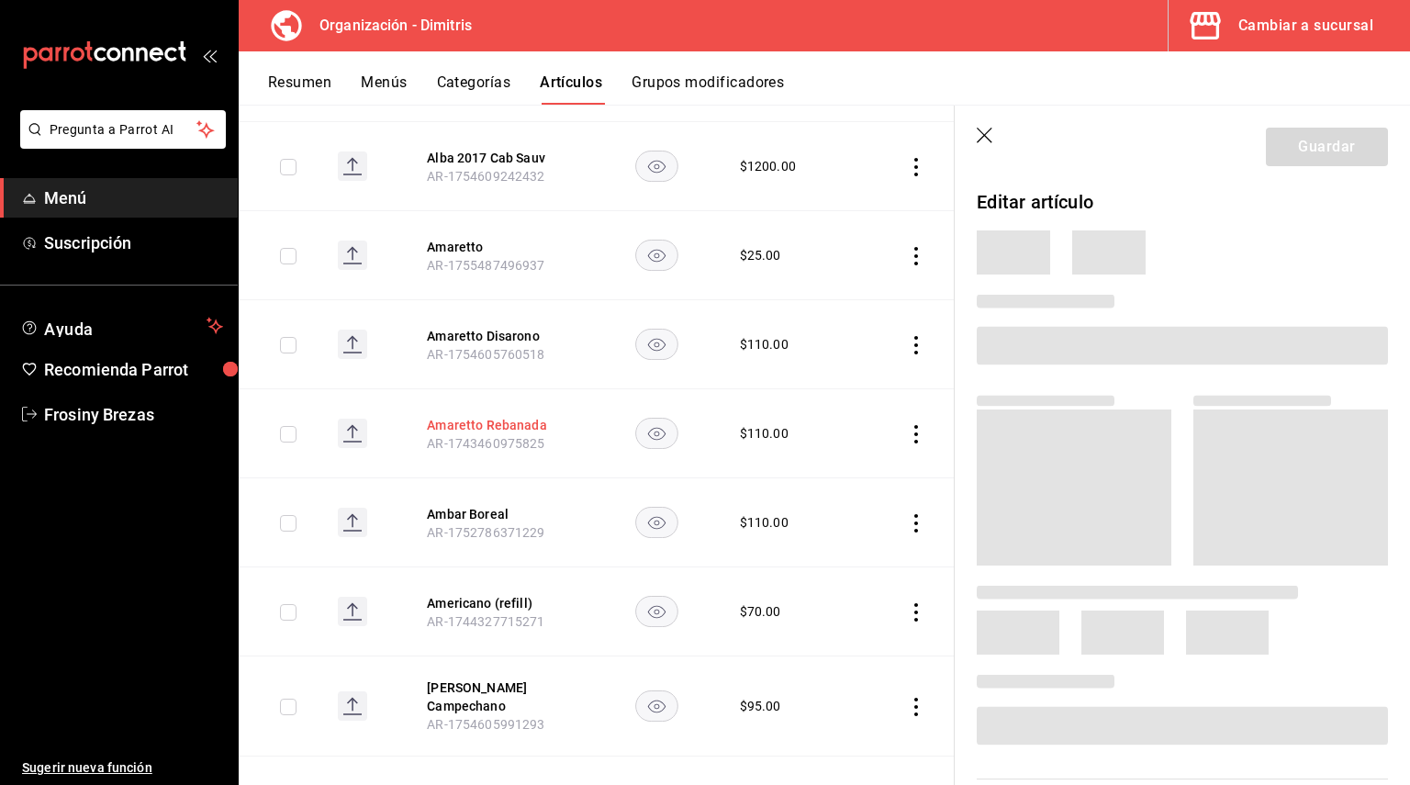
scroll to position [1517, 0]
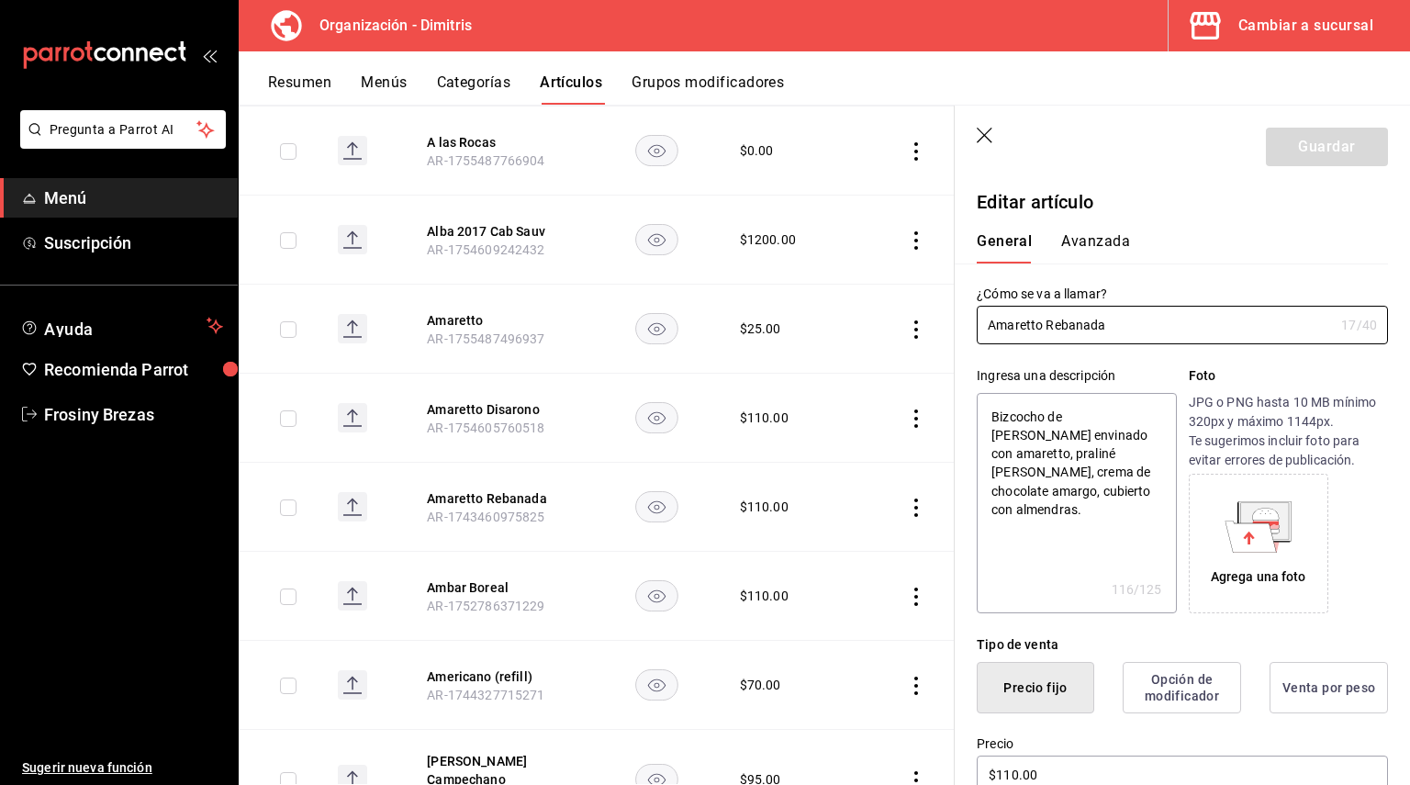
click at [990, 140] on icon "button" at bounding box center [986, 137] width 18 height 18
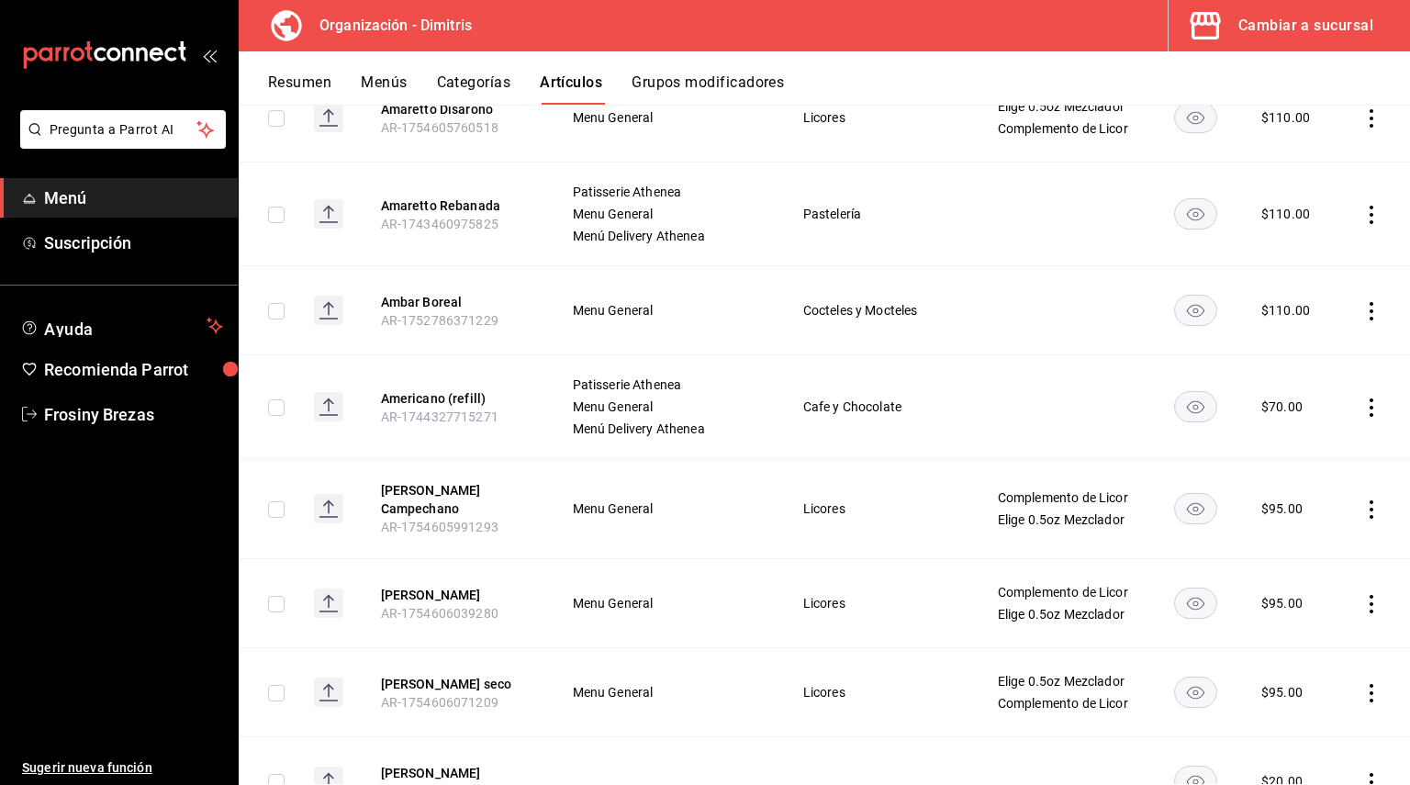
scroll to position [1790, 0]
click at [430, 303] on button "Ambar Boreal" at bounding box center [454, 301] width 147 height 18
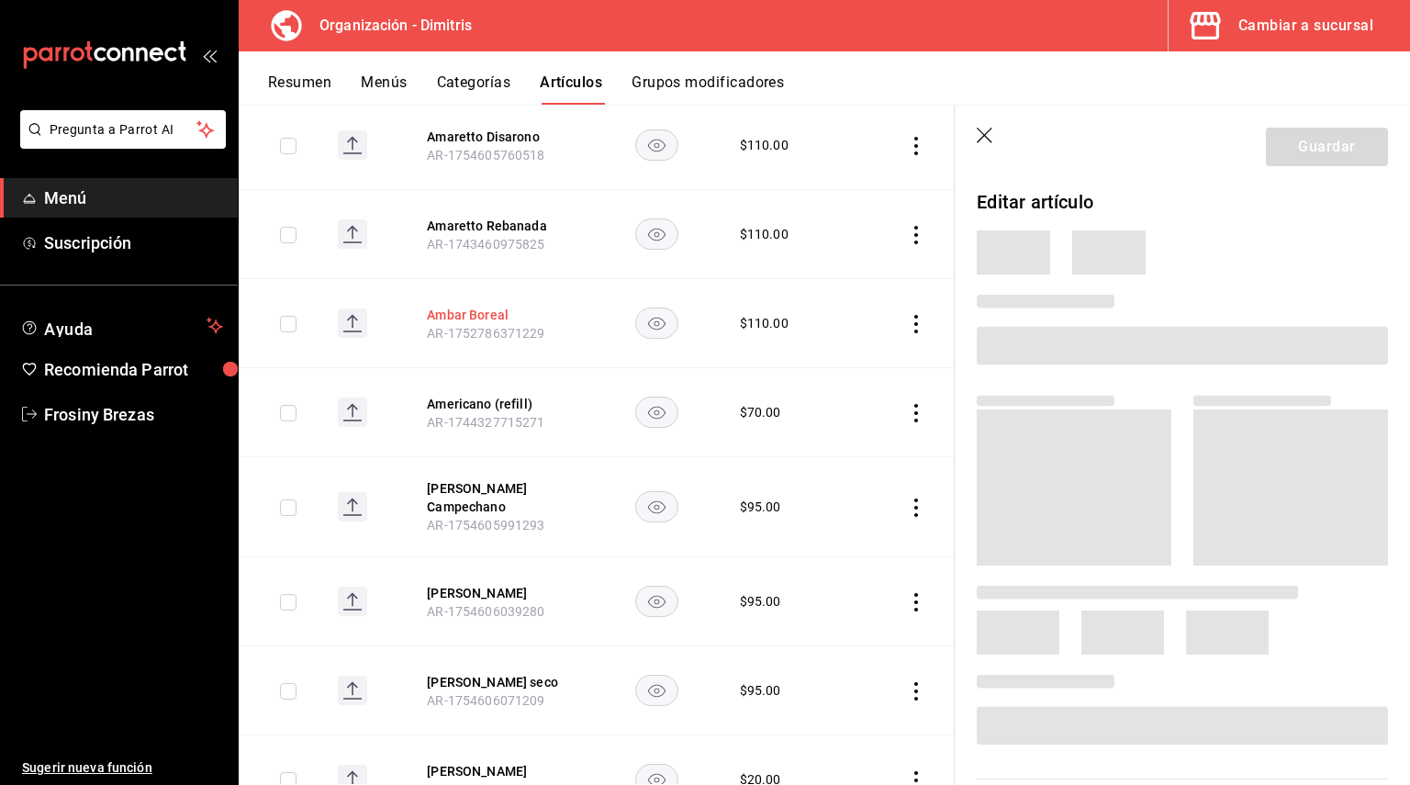
scroll to position [1716, 0]
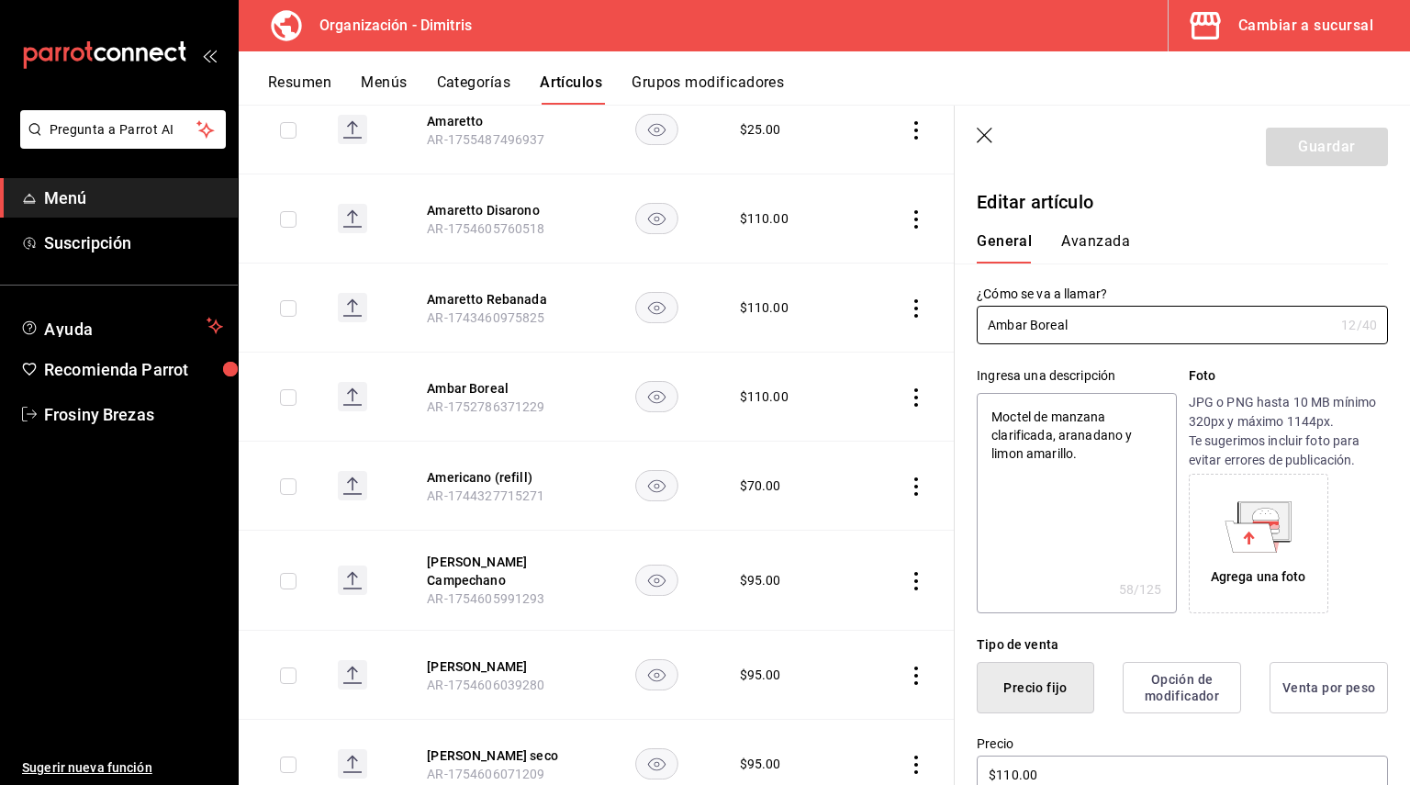
click at [983, 137] on icon "button" at bounding box center [985, 136] width 16 height 16
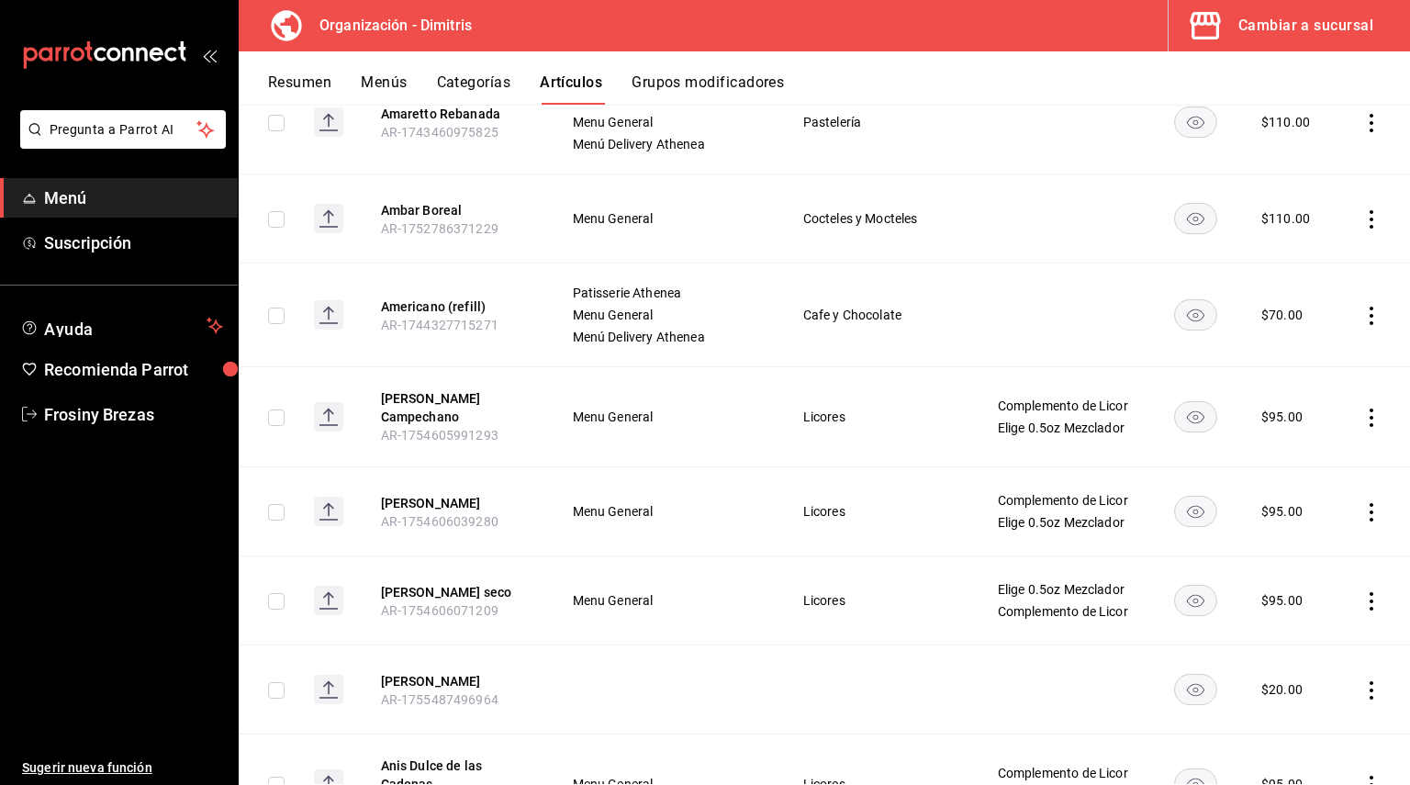
scroll to position [1880, 0]
click at [467, 306] on button "Americano (refill)" at bounding box center [454, 307] width 147 height 18
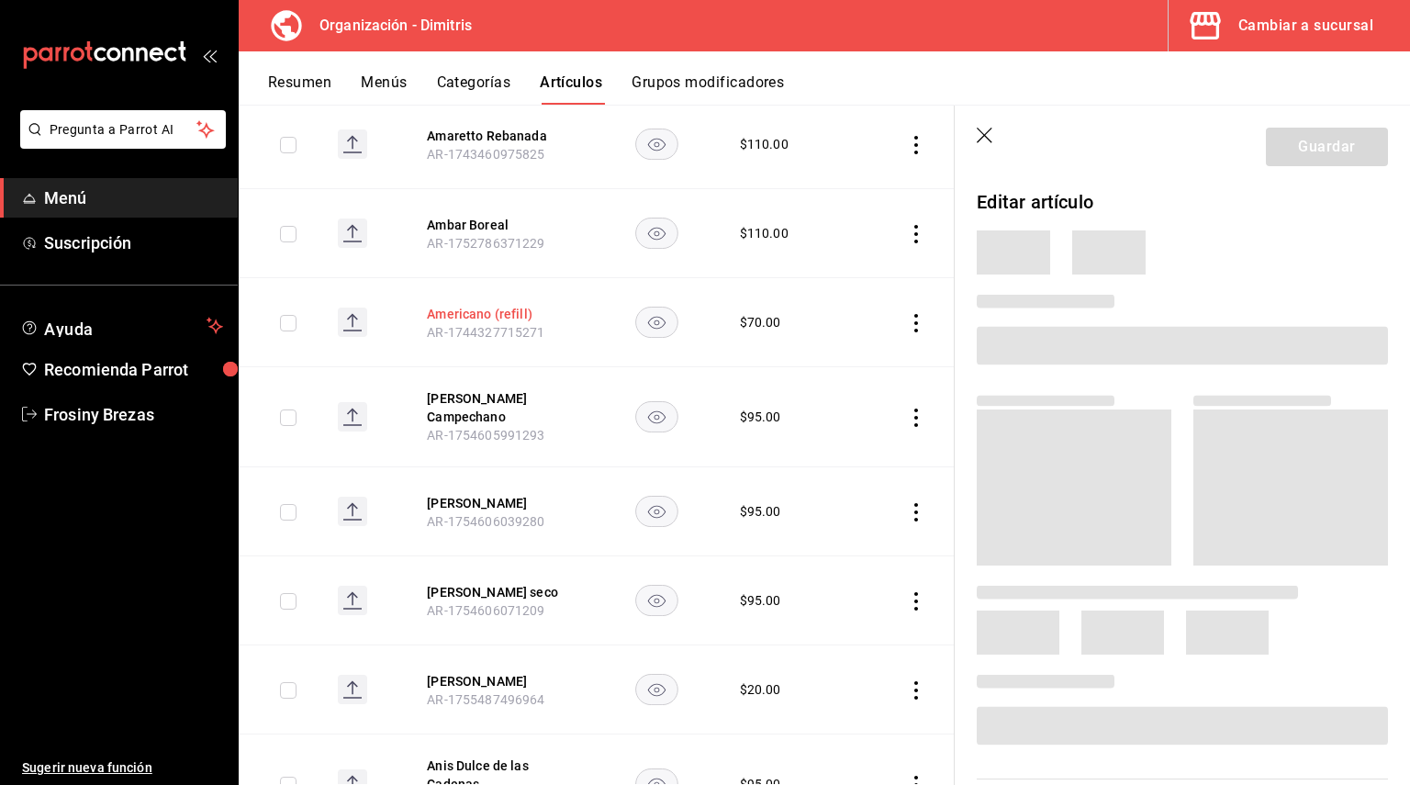
scroll to position [1799, 0]
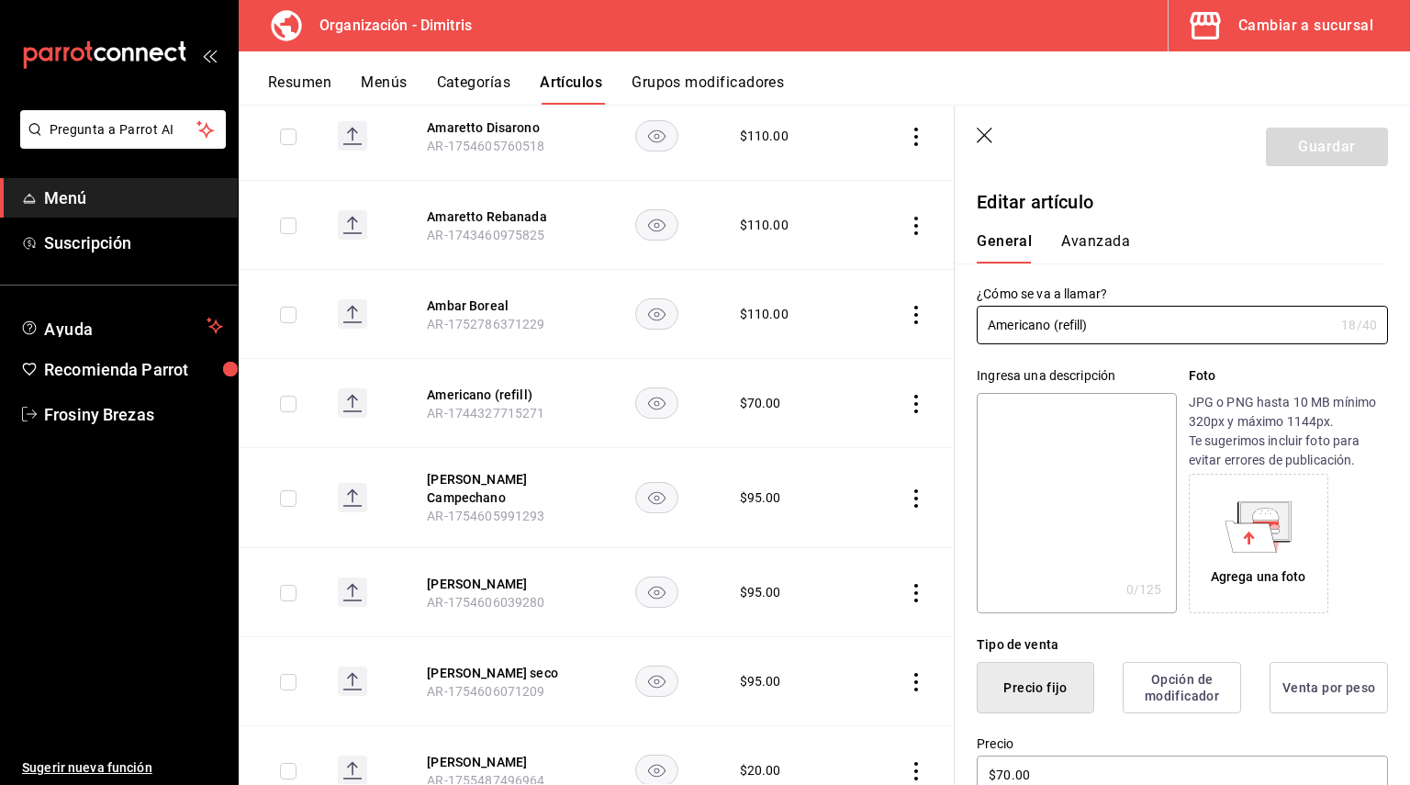
click at [1004, 415] on textarea at bounding box center [1076, 503] width 199 height 220
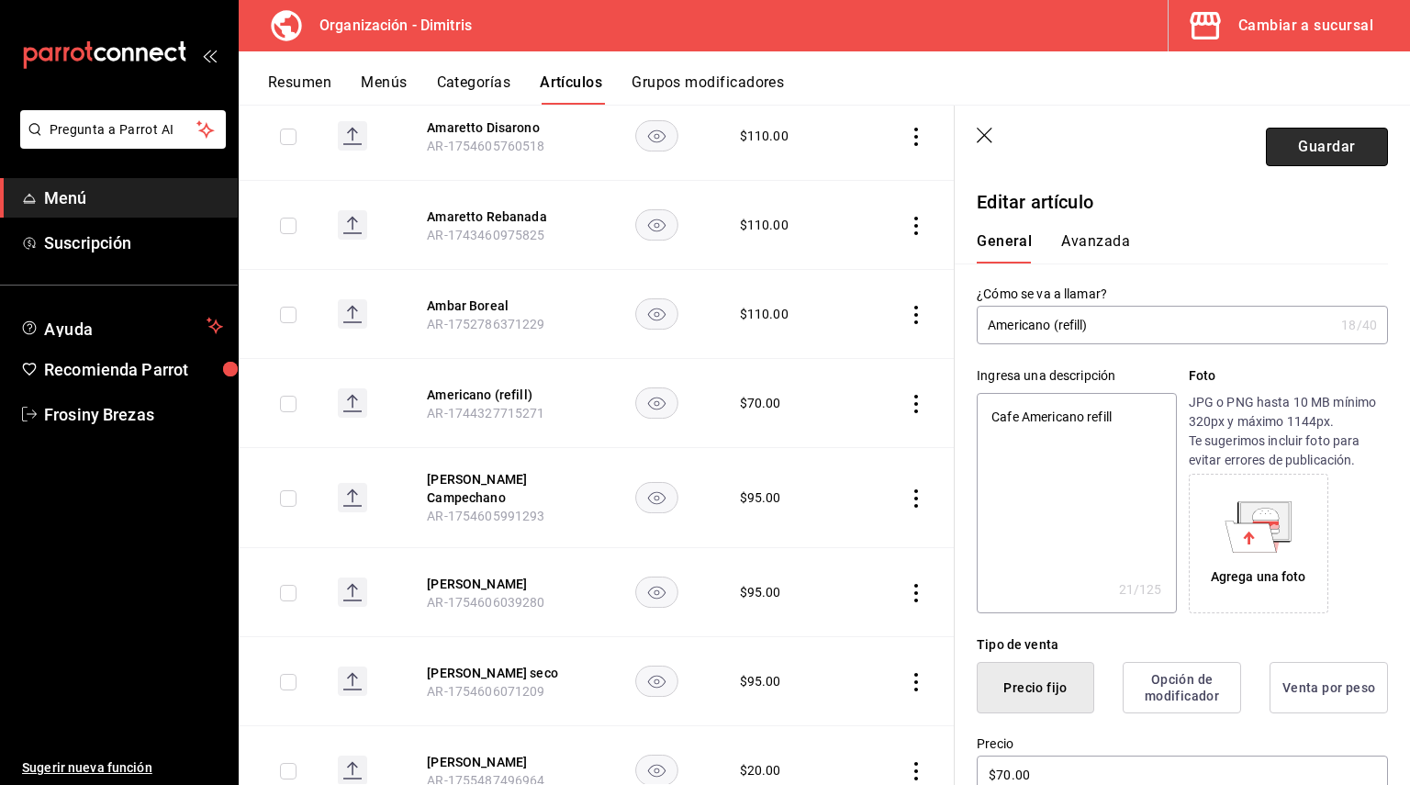
click at [1319, 149] on button "Guardar" at bounding box center [1327, 147] width 122 height 39
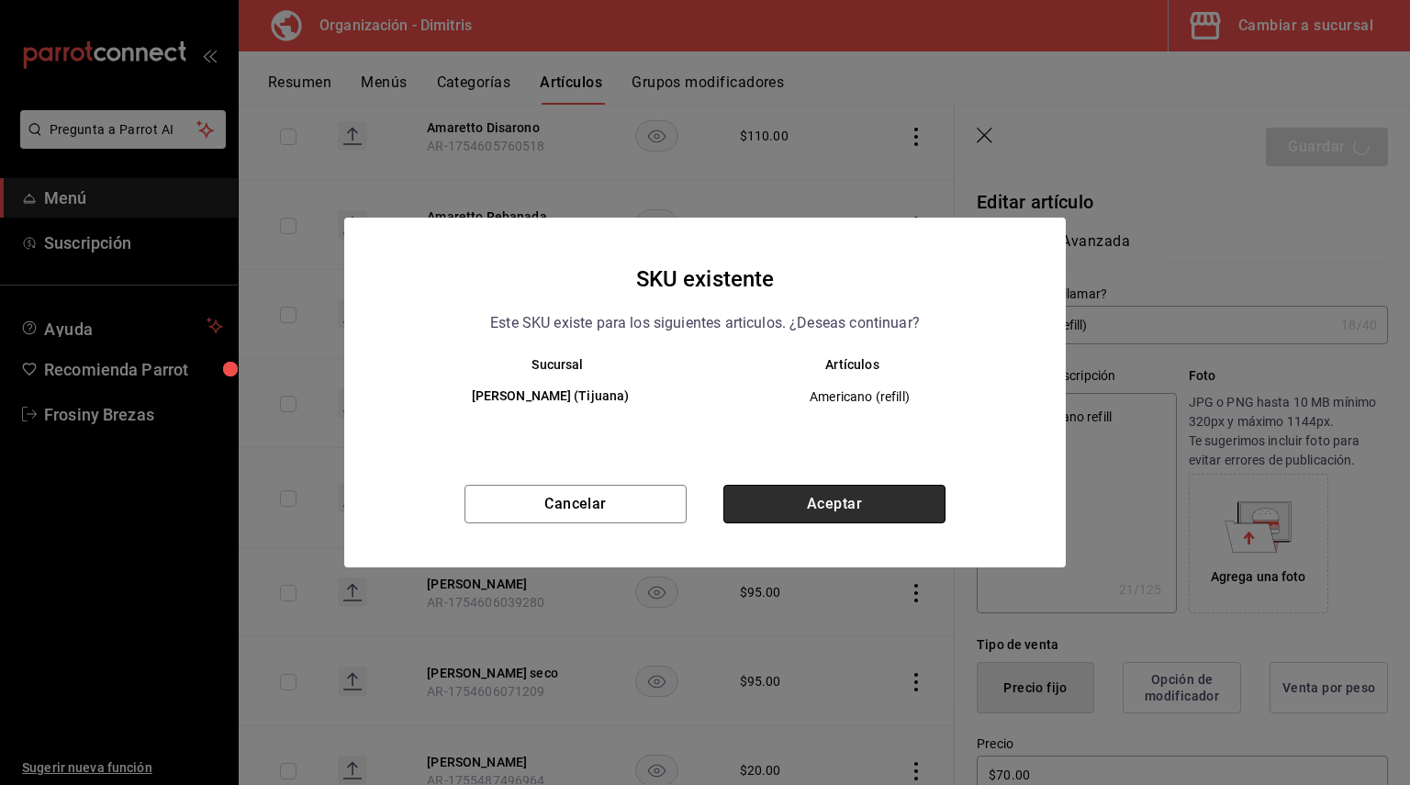
click at [876, 497] on button "Aceptar" at bounding box center [834, 504] width 222 height 39
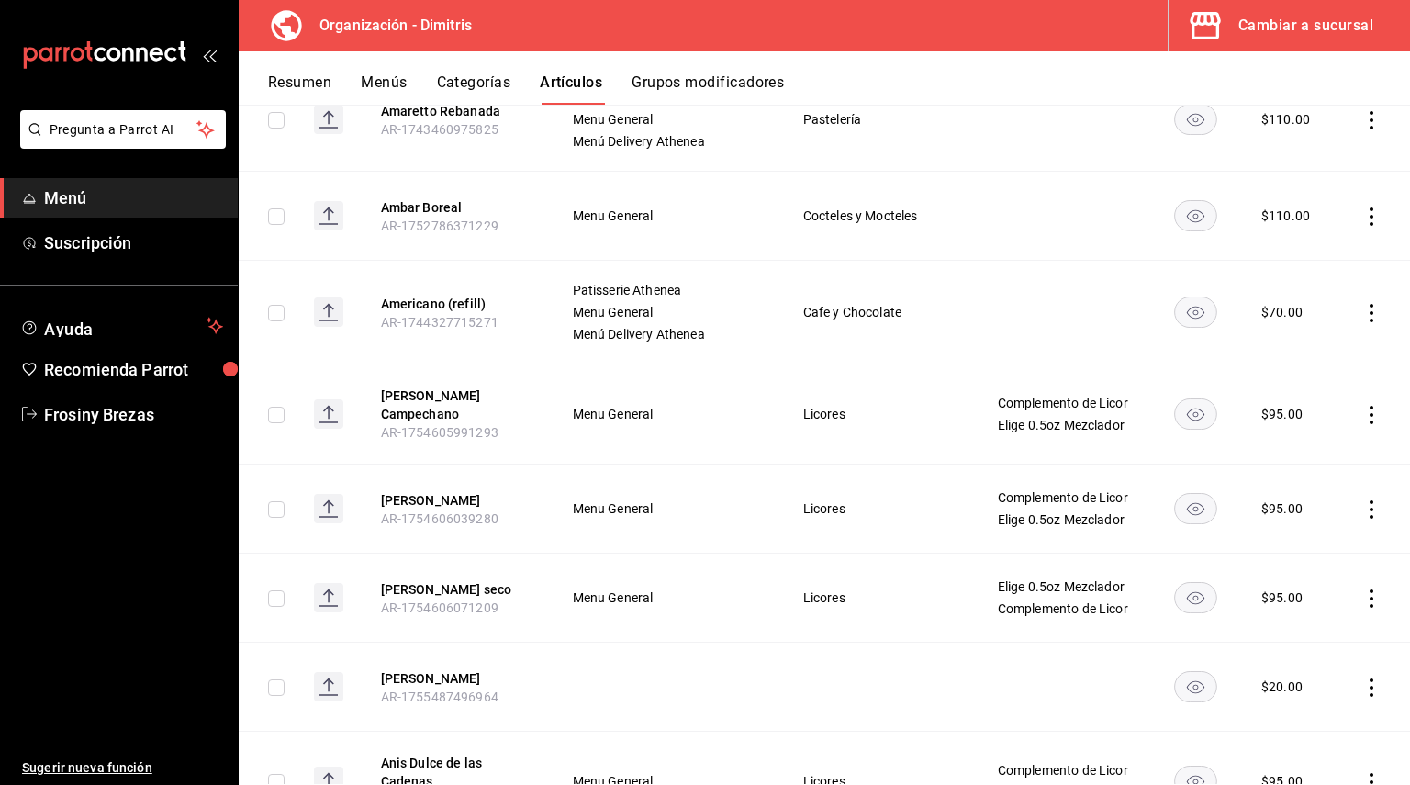
scroll to position [1884, 0]
click at [430, 395] on button "[PERSON_NAME] Campechano" at bounding box center [454, 403] width 147 height 37
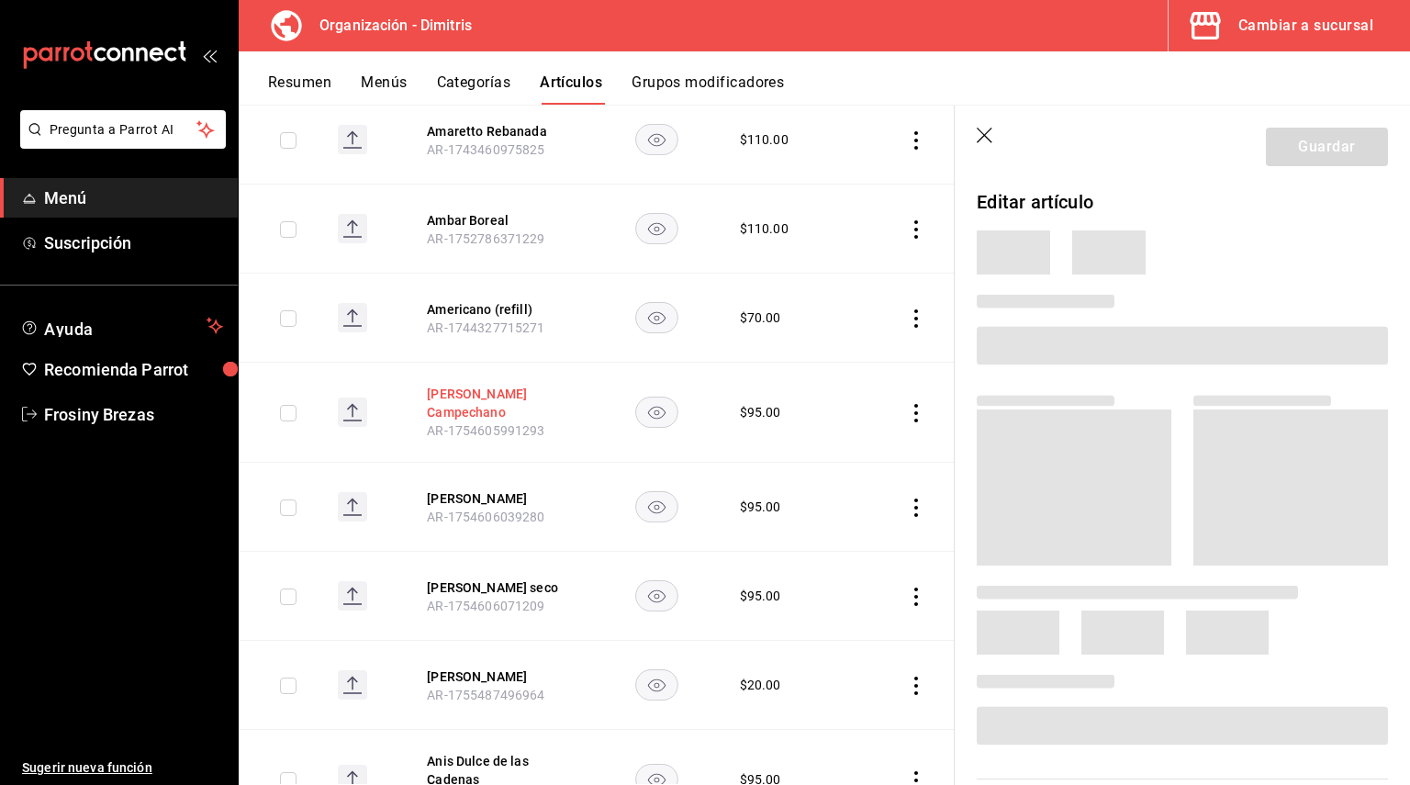
scroll to position [1804, 0]
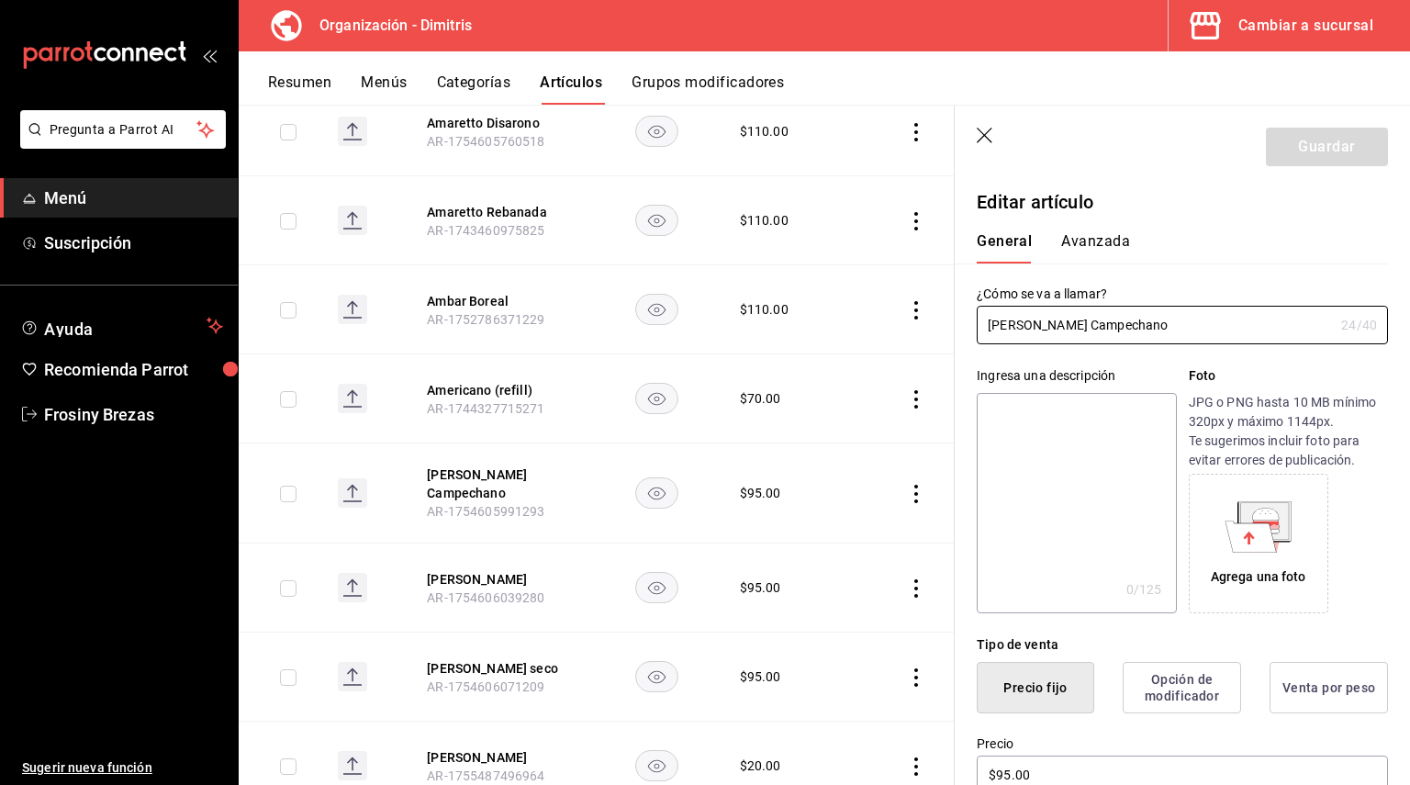
drag, startPoint x: 1164, startPoint y: 332, endPoint x: 934, endPoint y: 307, distance: 230.8
click at [934, 307] on main "Artículos organización Edita el precio e imagen de tus artículos. Asigna una ca…" at bounding box center [824, 445] width 1171 height 680
click at [1020, 421] on textarea at bounding box center [1076, 503] width 199 height 220
paste textarea "[PERSON_NAME] Campechano"
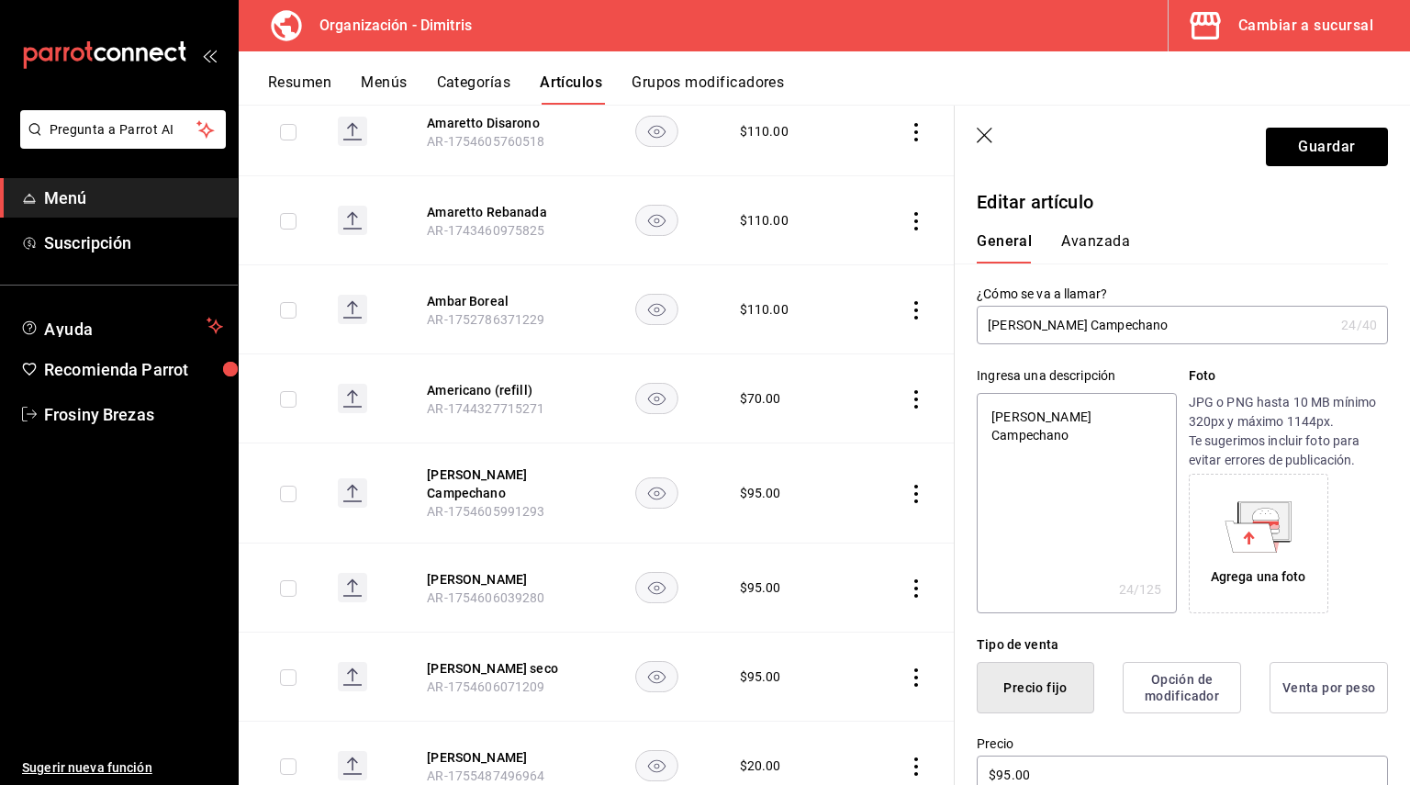
click at [990, 415] on textarea "[PERSON_NAME] Campechano" at bounding box center [1076, 503] width 199 height 220
drag, startPoint x: 1021, startPoint y: 412, endPoint x: 941, endPoint y: 407, distance: 80.0
click at [941, 407] on main "Artículos organización Edita el precio e imagen de tus artículos. Asigna una ca…" at bounding box center [824, 445] width 1171 height 680
click at [1000, 415] on textarea "[PERSON_NAME] Campechano" at bounding box center [1076, 503] width 199 height 220
click at [1062, 499] on textarea "[PERSON_NAME] Campechano" at bounding box center [1076, 503] width 199 height 220
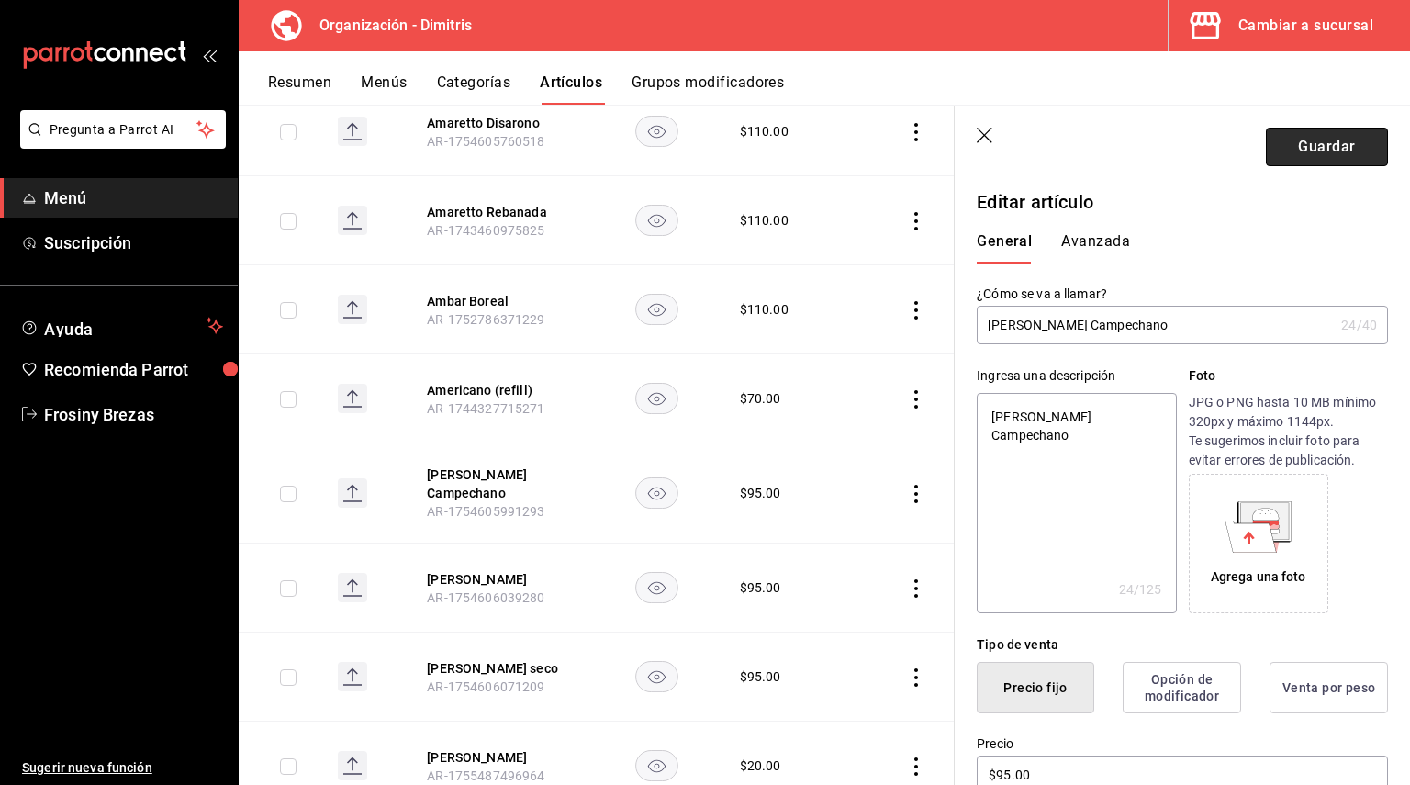
click at [1280, 145] on button "Guardar" at bounding box center [1327, 147] width 122 height 39
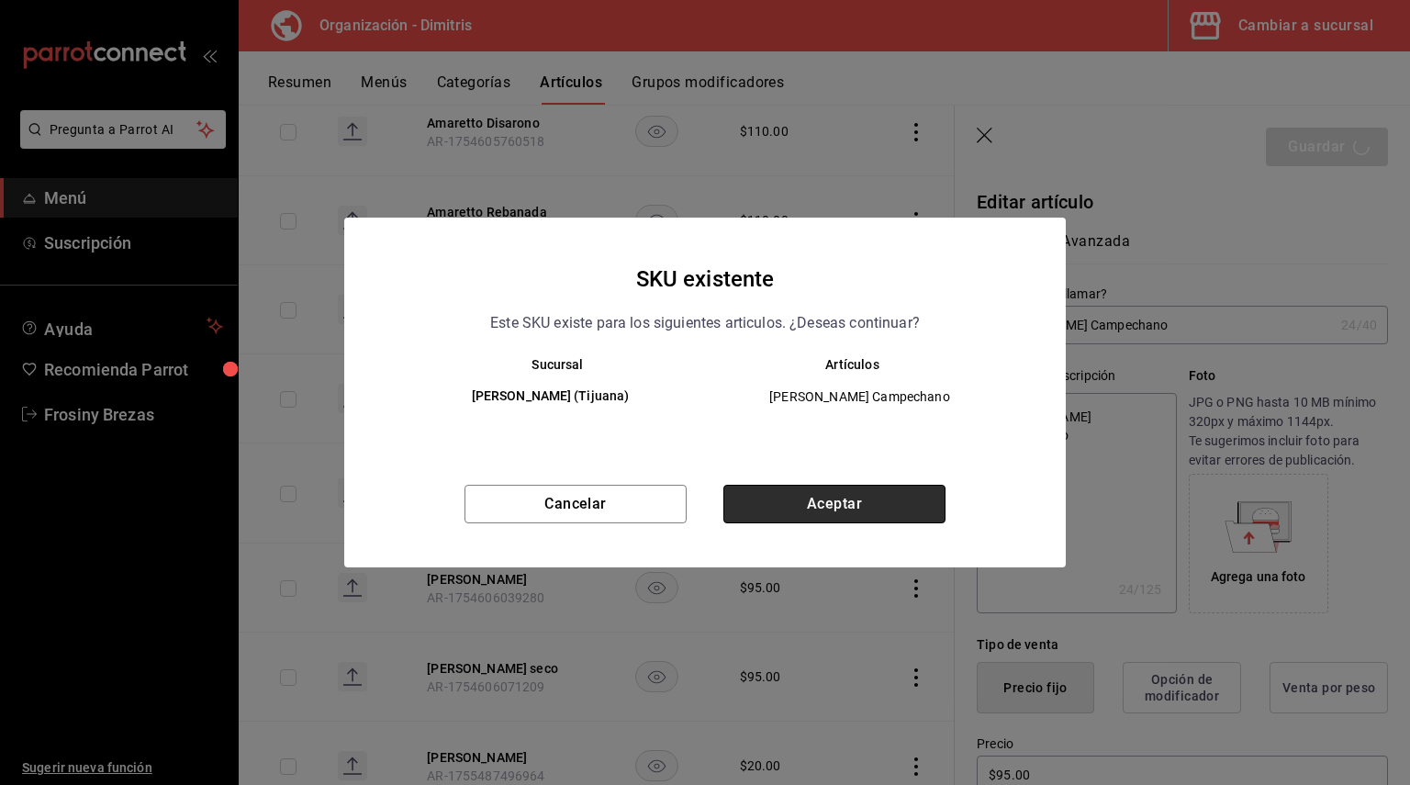
click at [810, 506] on button "Aceptar" at bounding box center [834, 504] width 222 height 39
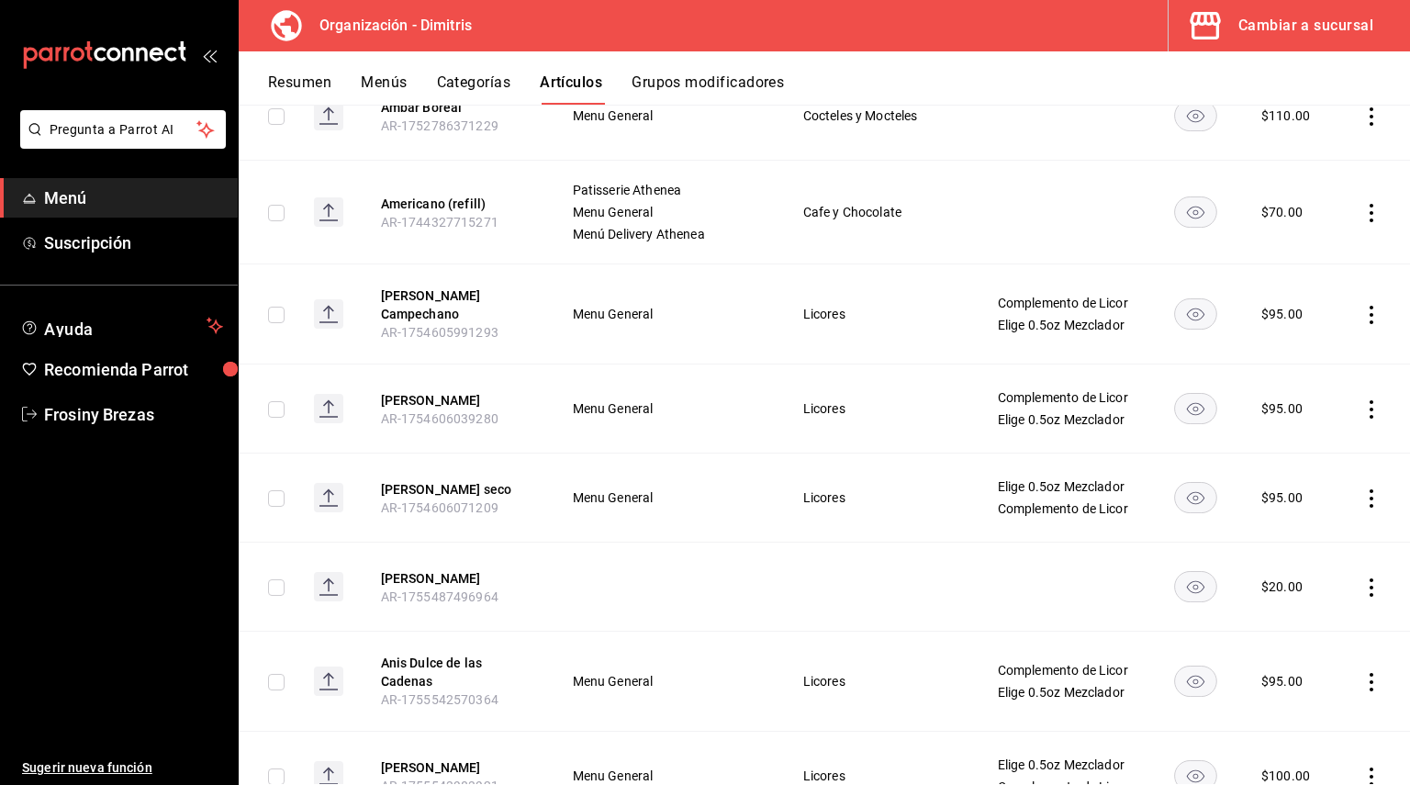
scroll to position [1987, 0]
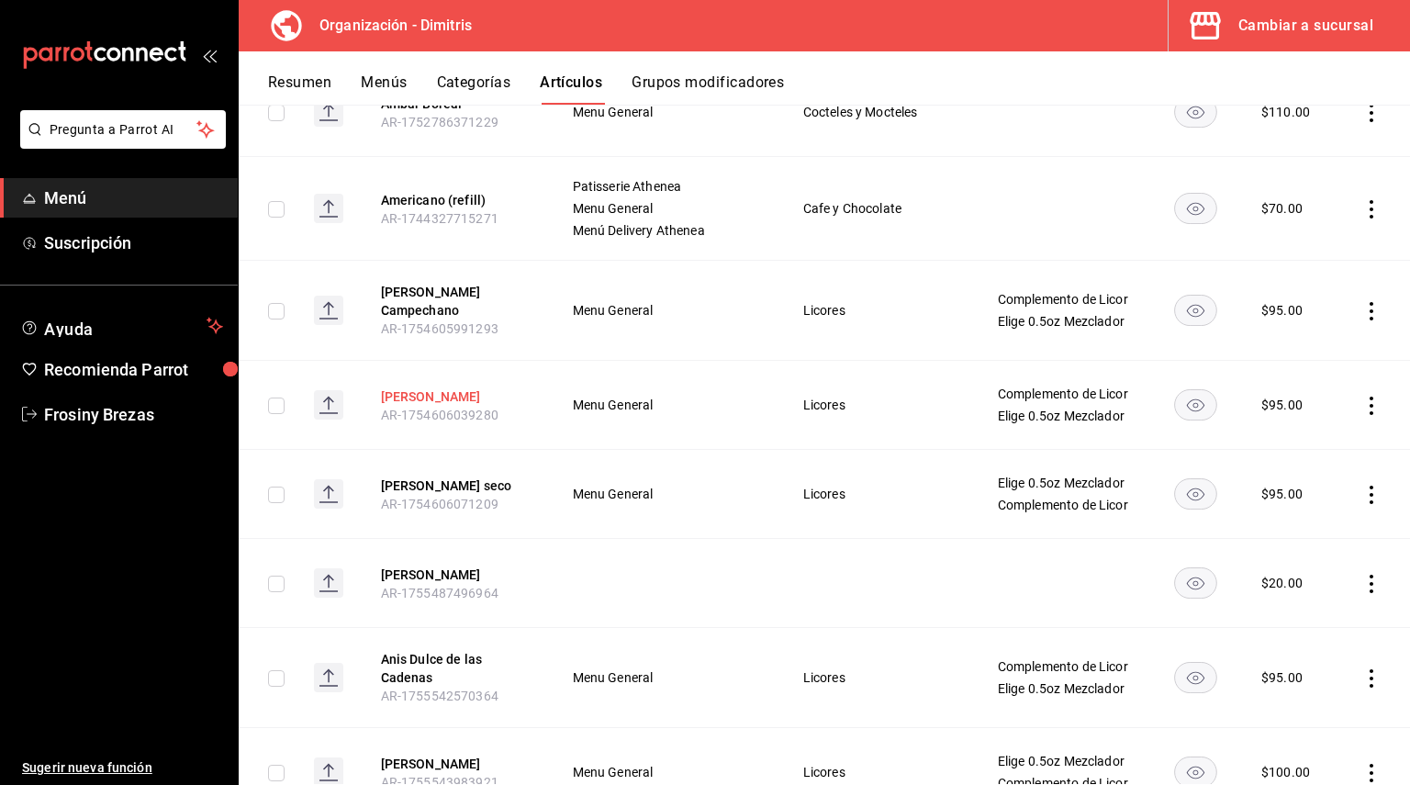
click at [471, 401] on button "[PERSON_NAME]" at bounding box center [454, 396] width 147 height 18
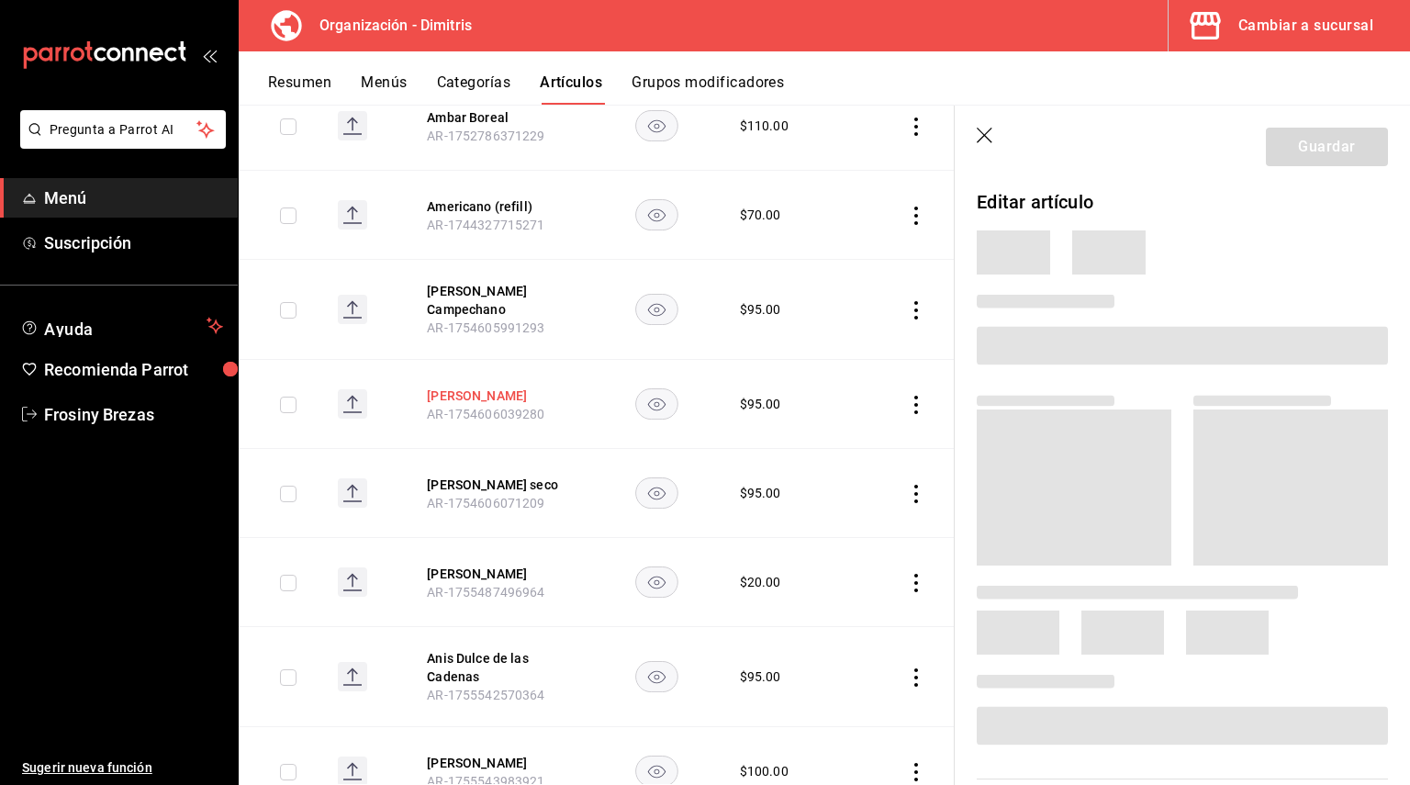
scroll to position [1899, 0]
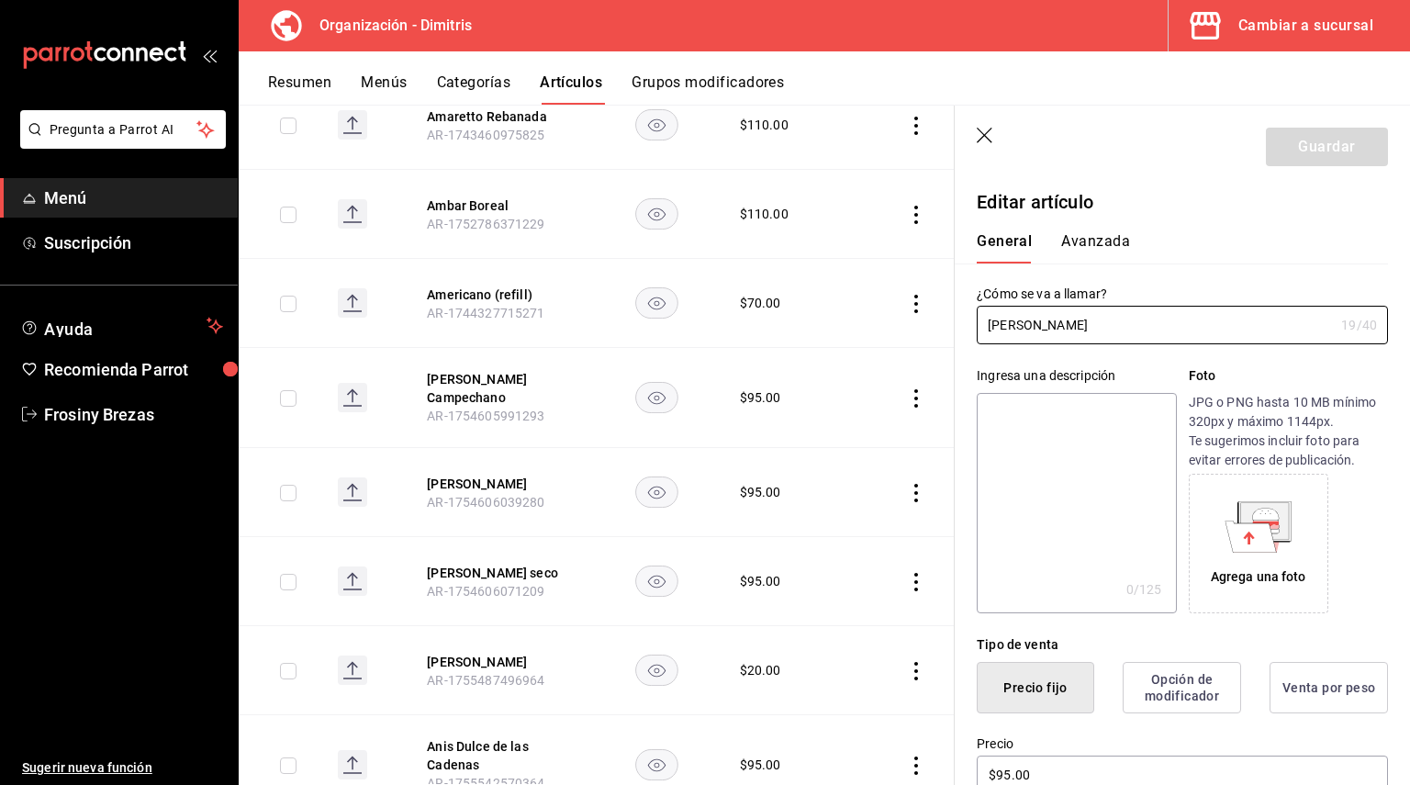
drag, startPoint x: 1120, startPoint y: 329, endPoint x: 971, endPoint y: 322, distance: 148.8
click at [971, 322] on div "¿Cómo se va a llamar? Anis Chinchon Dulce 19 /40 ¿Cómo se va a llamar?" at bounding box center [1171, 303] width 433 height 81
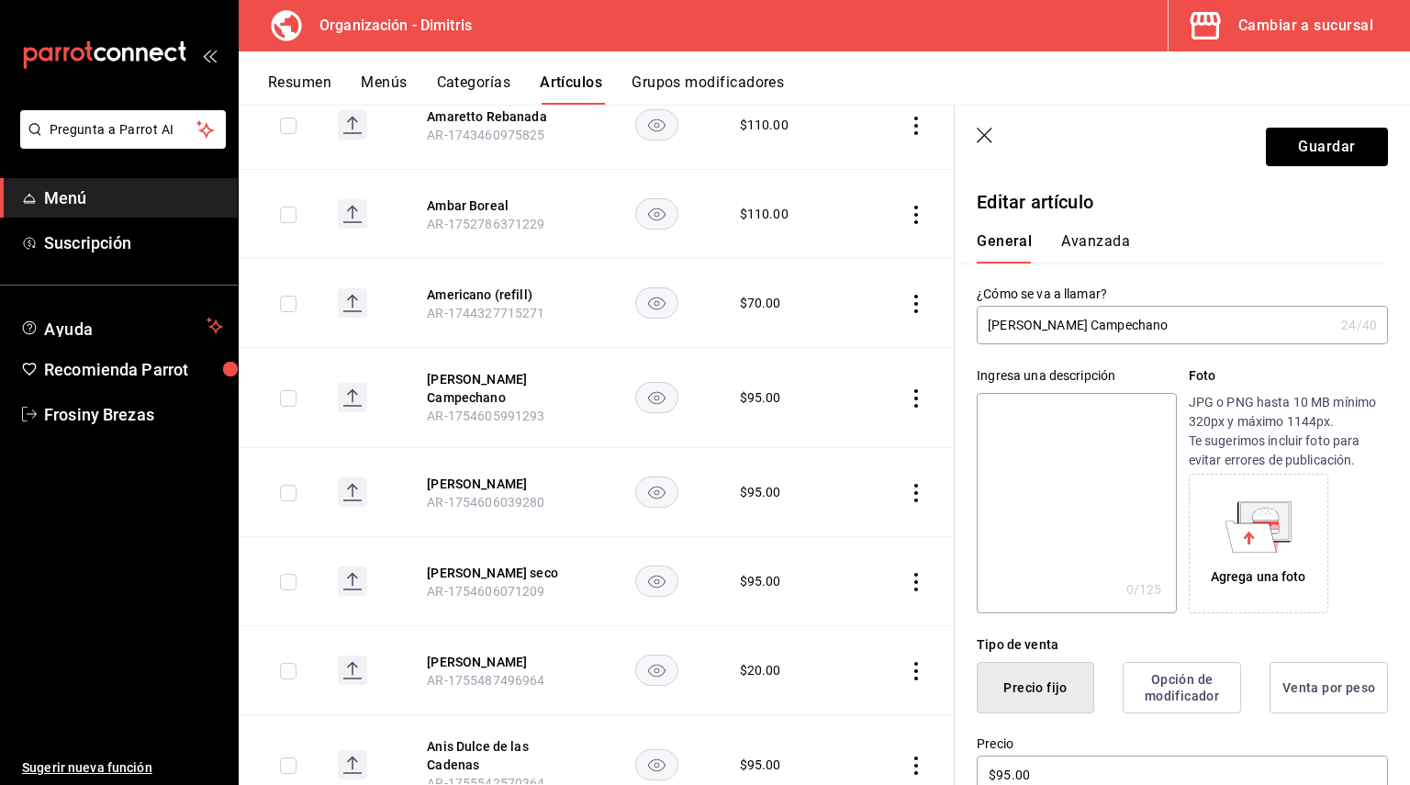
drag, startPoint x: 1048, startPoint y: 446, endPoint x: 1073, endPoint y: 439, distance: 25.8
click at [1073, 439] on textarea at bounding box center [1076, 503] width 199 height 220
drag, startPoint x: 1169, startPoint y: 331, endPoint x: 1078, endPoint y: 328, distance: 91.9
click at [1078, 328] on input "[PERSON_NAME] Campechano" at bounding box center [1155, 325] width 357 height 37
drag, startPoint x: 1127, startPoint y: 322, endPoint x: 994, endPoint y: 309, distance: 133.7
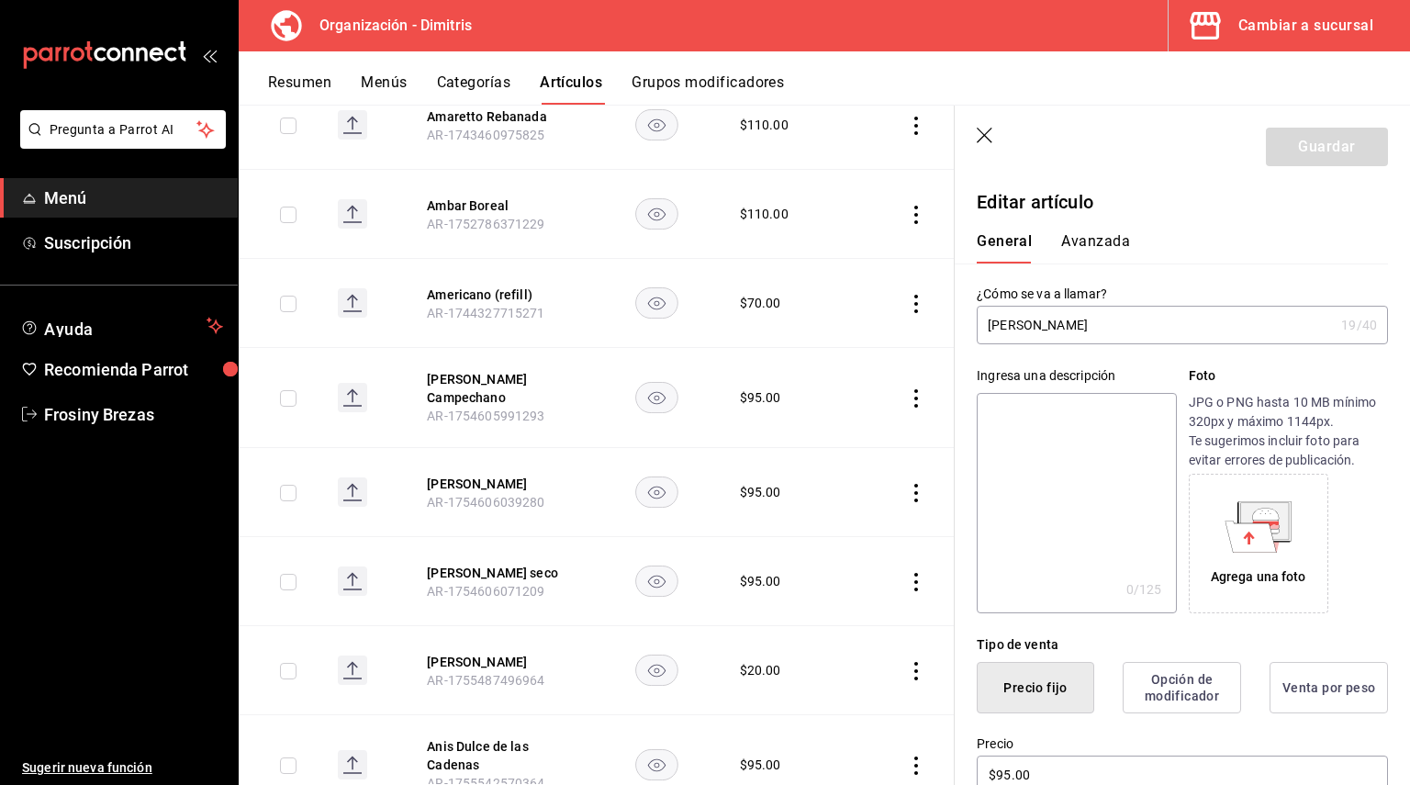
click at [994, 309] on input "[PERSON_NAME]" at bounding box center [1155, 325] width 357 height 37
click at [1177, 318] on input "[PERSON_NAME]" at bounding box center [1155, 325] width 357 height 37
drag, startPoint x: 1177, startPoint y: 319, endPoint x: 968, endPoint y: 316, distance: 208.4
click at [968, 316] on div "¿Cómo se va a llamar? Anis Chinchon Dulce 19 /40 ¿Cómo se va a llamar?" at bounding box center [1171, 303] width 433 height 81
click at [1026, 426] on textarea at bounding box center [1076, 503] width 199 height 220
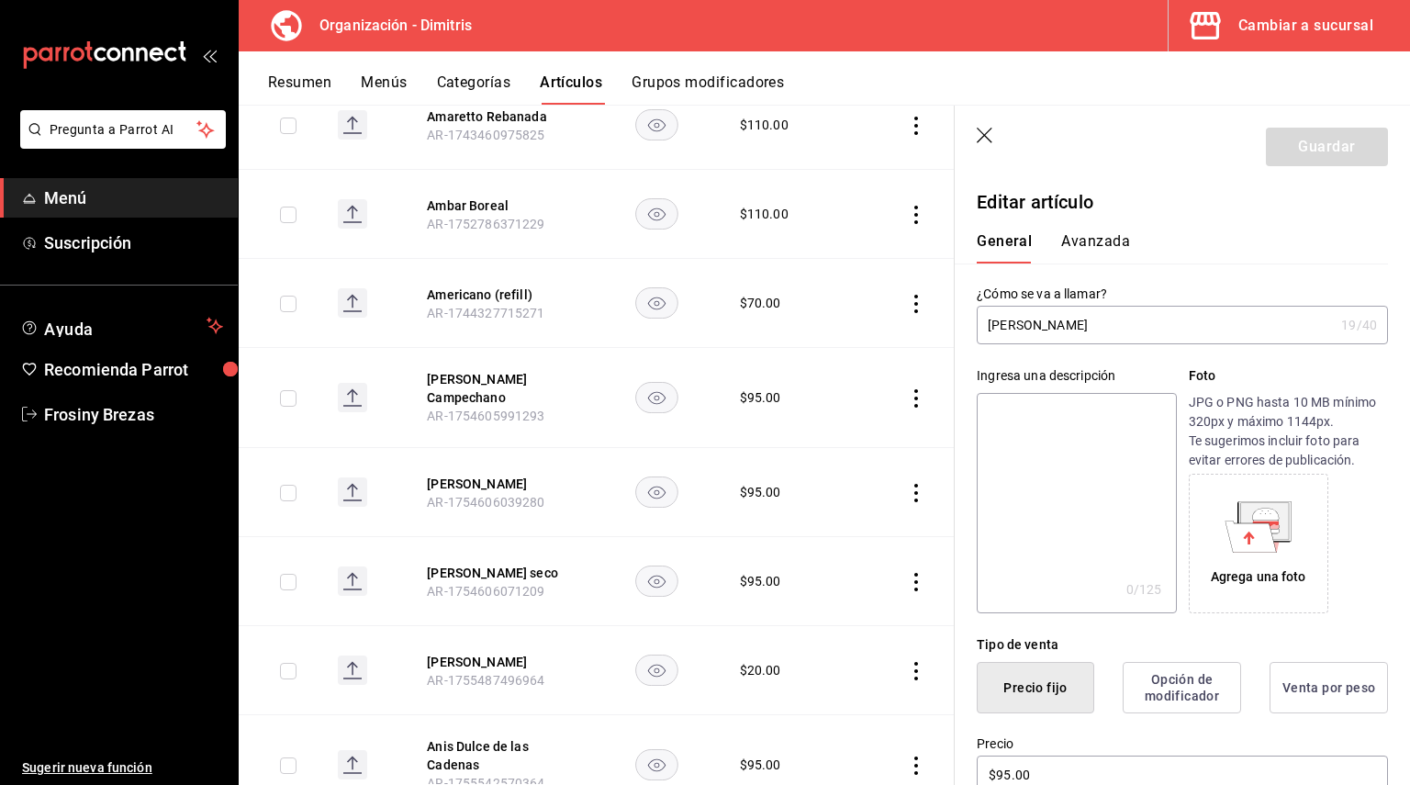
paste textarea "[PERSON_NAME]"
click at [1284, 132] on button "Guardar" at bounding box center [1327, 147] width 122 height 39
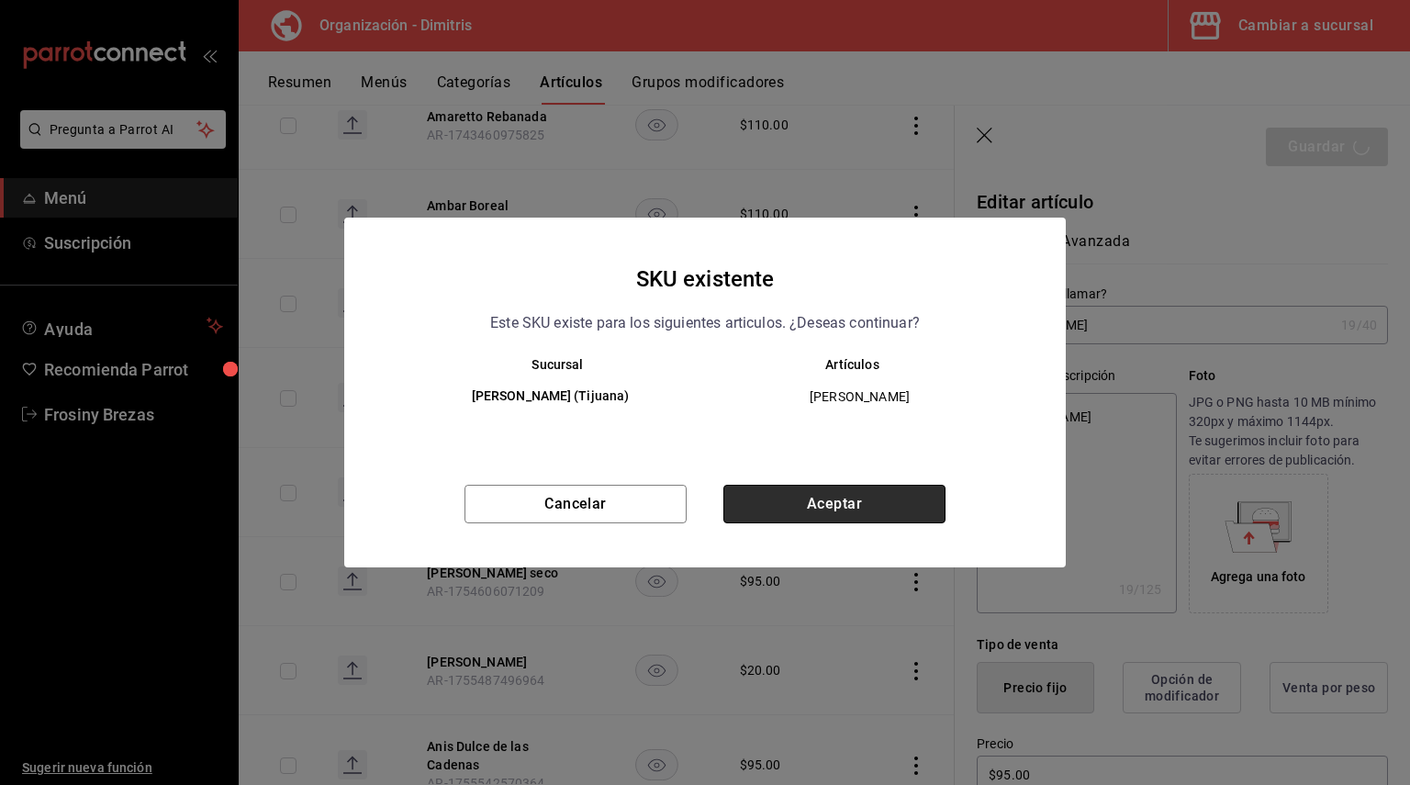
click at [841, 493] on button "Aceptar" at bounding box center [834, 504] width 222 height 39
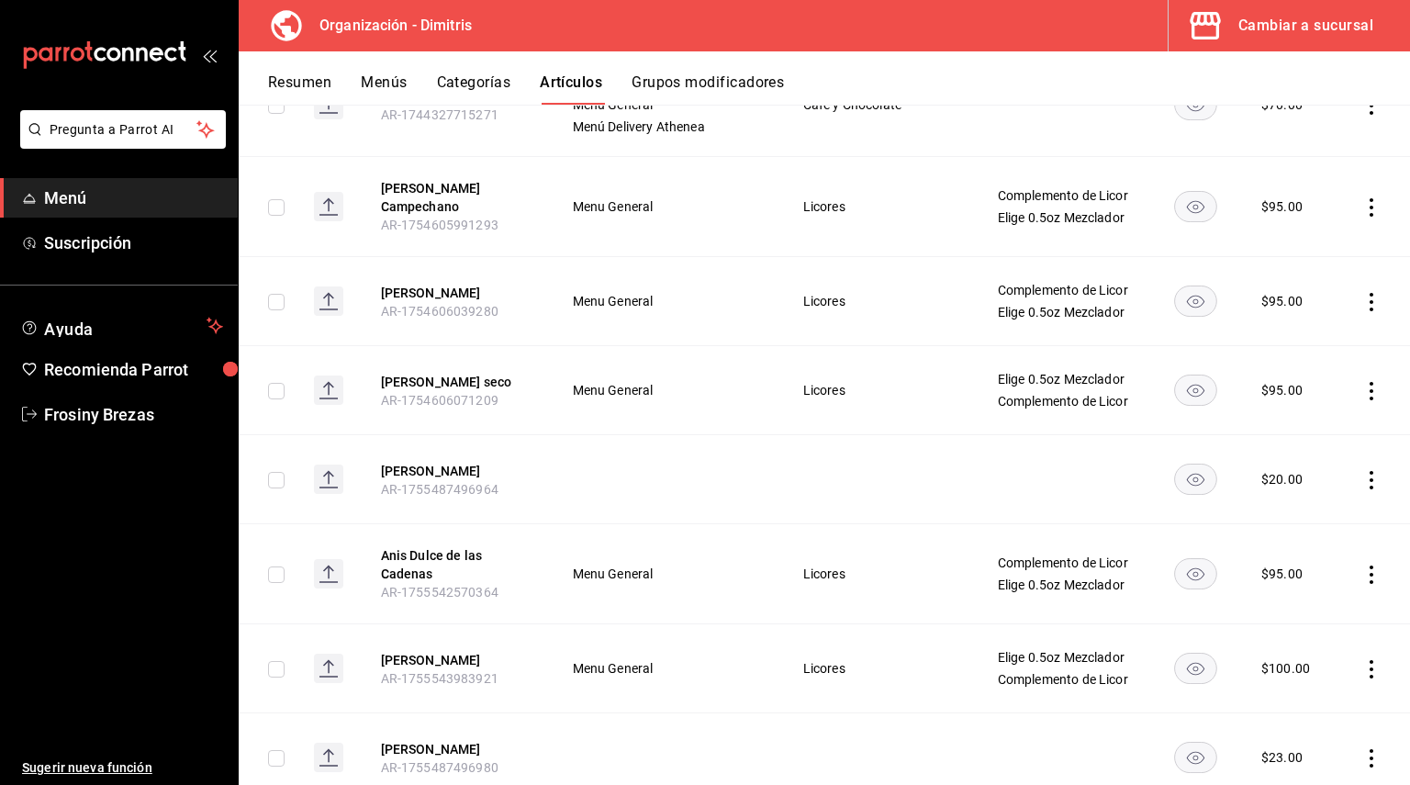
scroll to position [2061, 0]
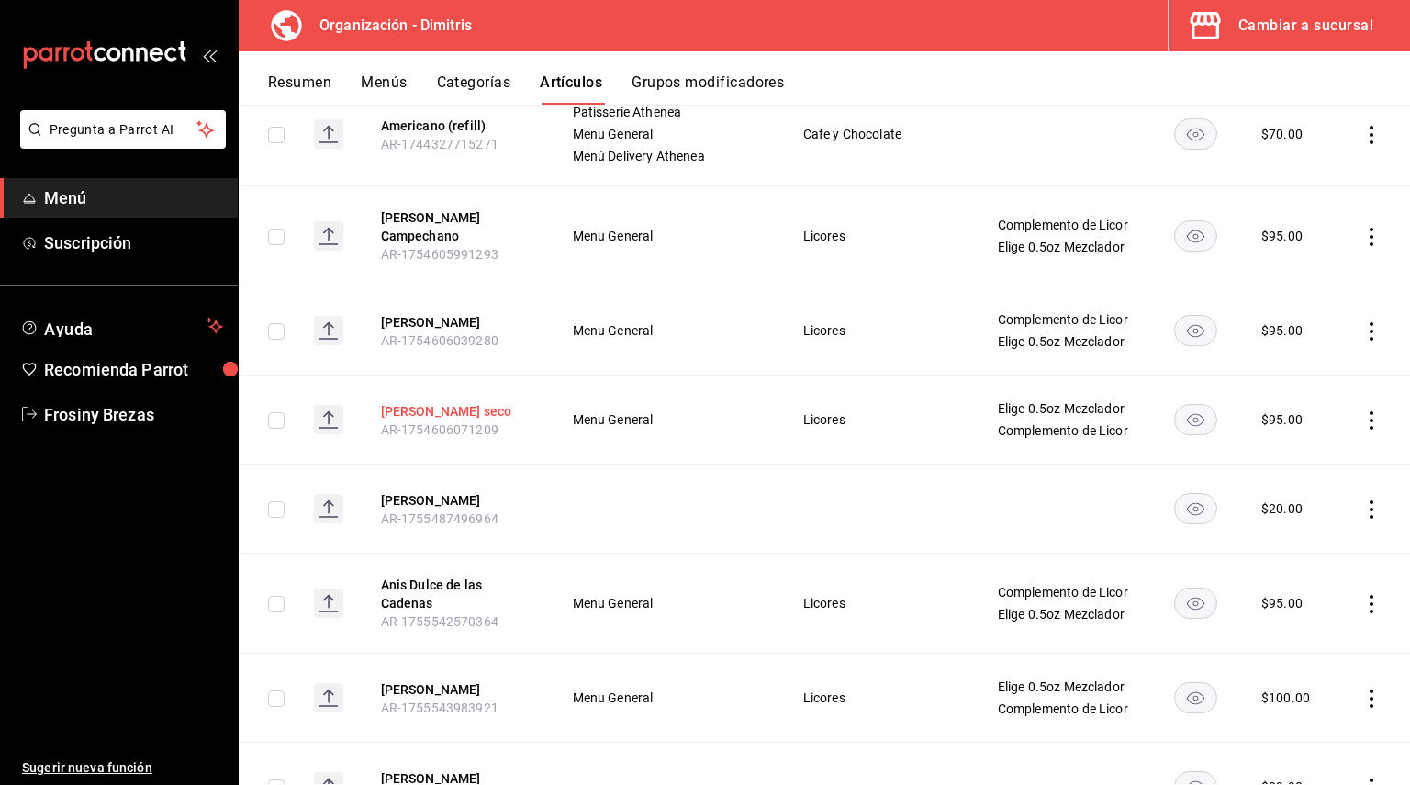
click at [444, 407] on button "[PERSON_NAME] seco" at bounding box center [454, 411] width 147 height 18
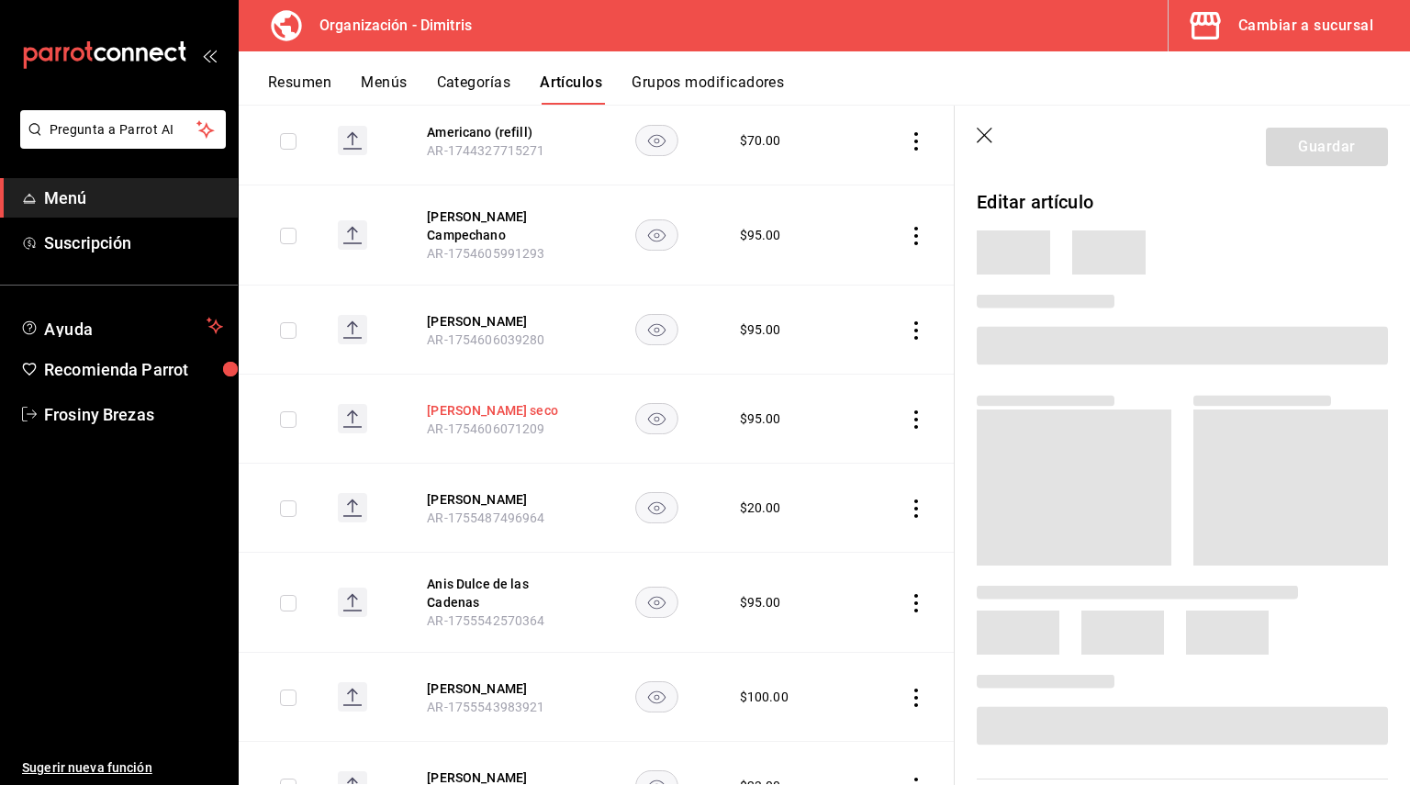
scroll to position [1966, 0]
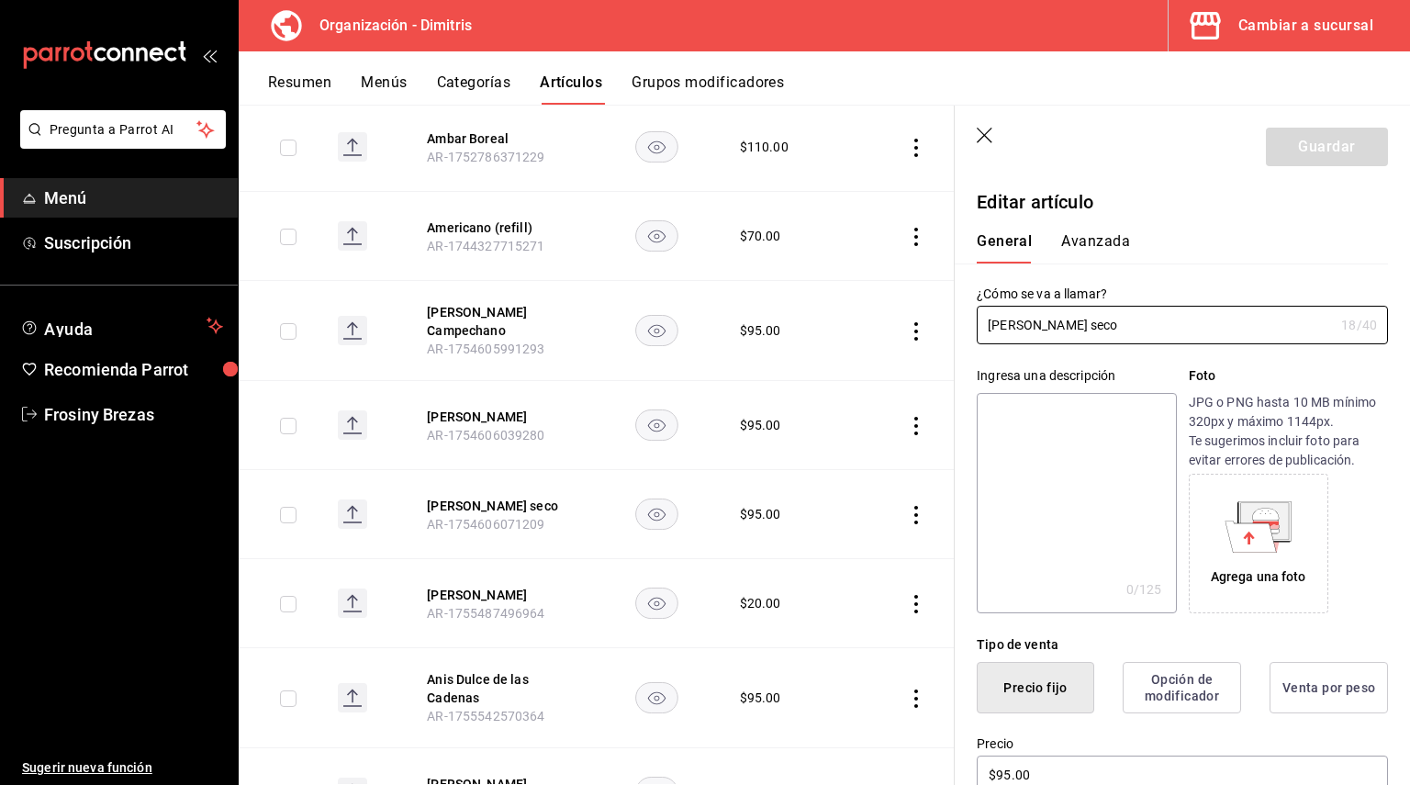
drag, startPoint x: 1139, startPoint y: 330, endPoint x: 951, endPoint y: 334, distance: 188.2
click at [951, 334] on main "Artículos organización Edita el precio e imagen de tus artículos. Asigna una ca…" at bounding box center [824, 445] width 1171 height 680
click at [1021, 414] on textarea at bounding box center [1076, 503] width 199 height 220
paste textarea "[PERSON_NAME] seco"
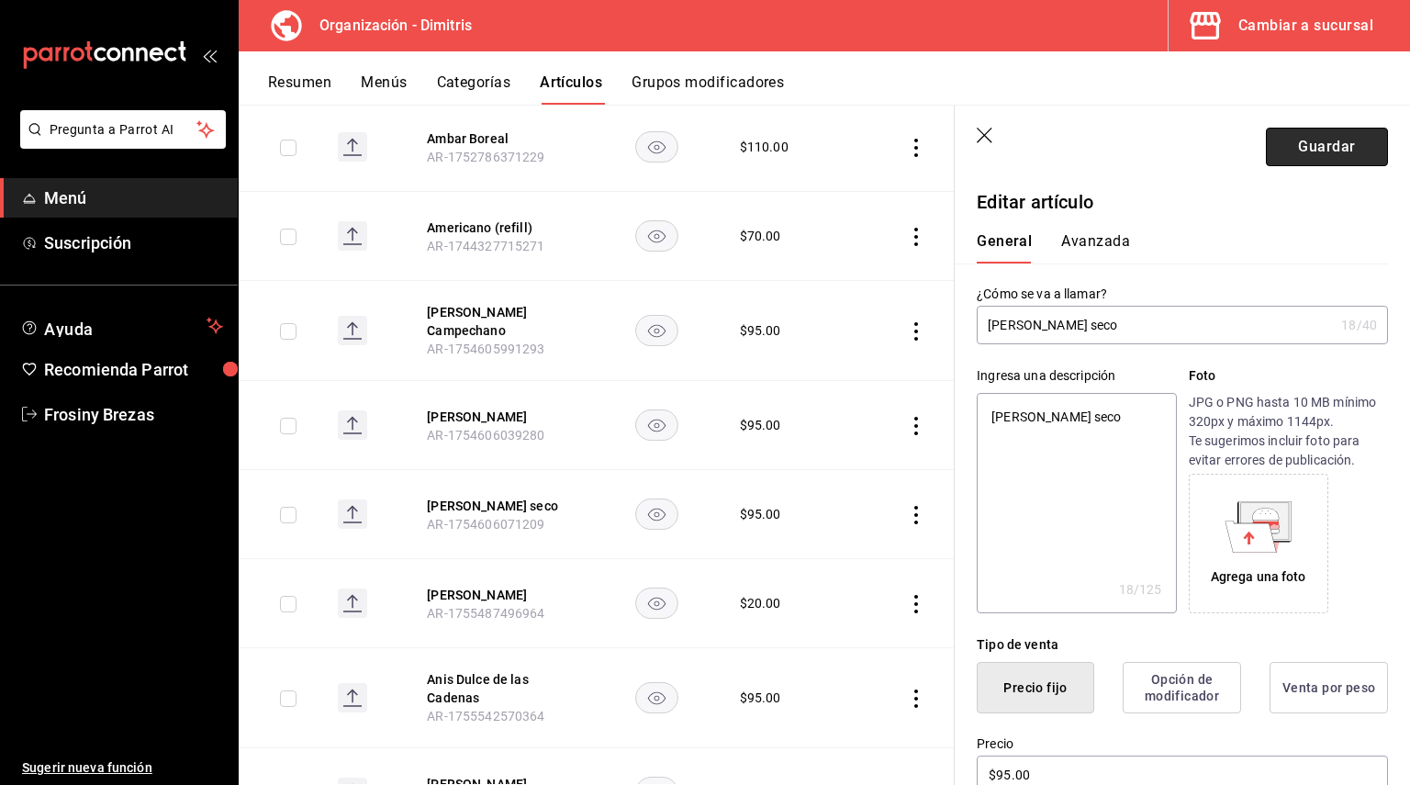
click at [1289, 136] on button "Guardar" at bounding box center [1327, 147] width 122 height 39
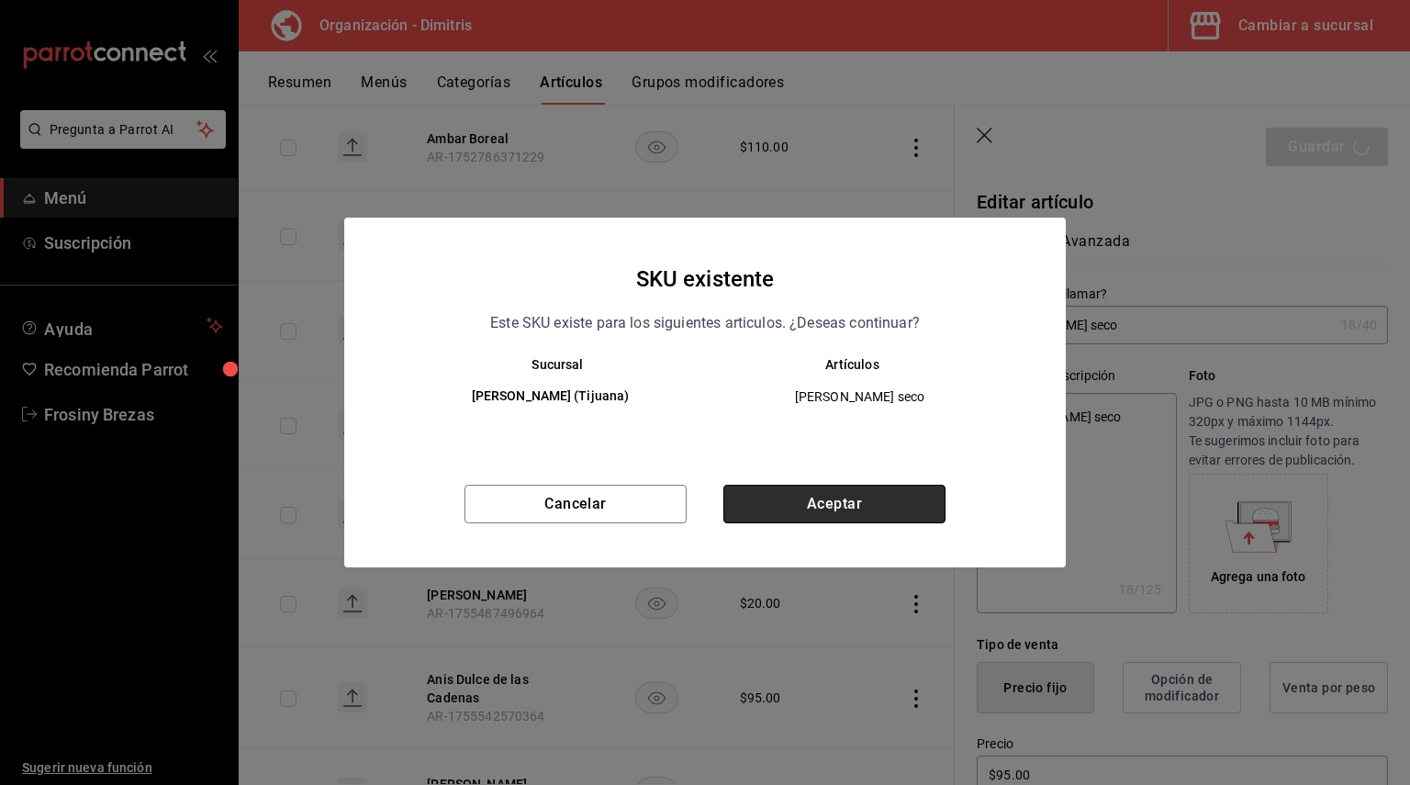
click at [899, 502] on button "Aceptar" at bounding box center [834, 504] width 222 height 39
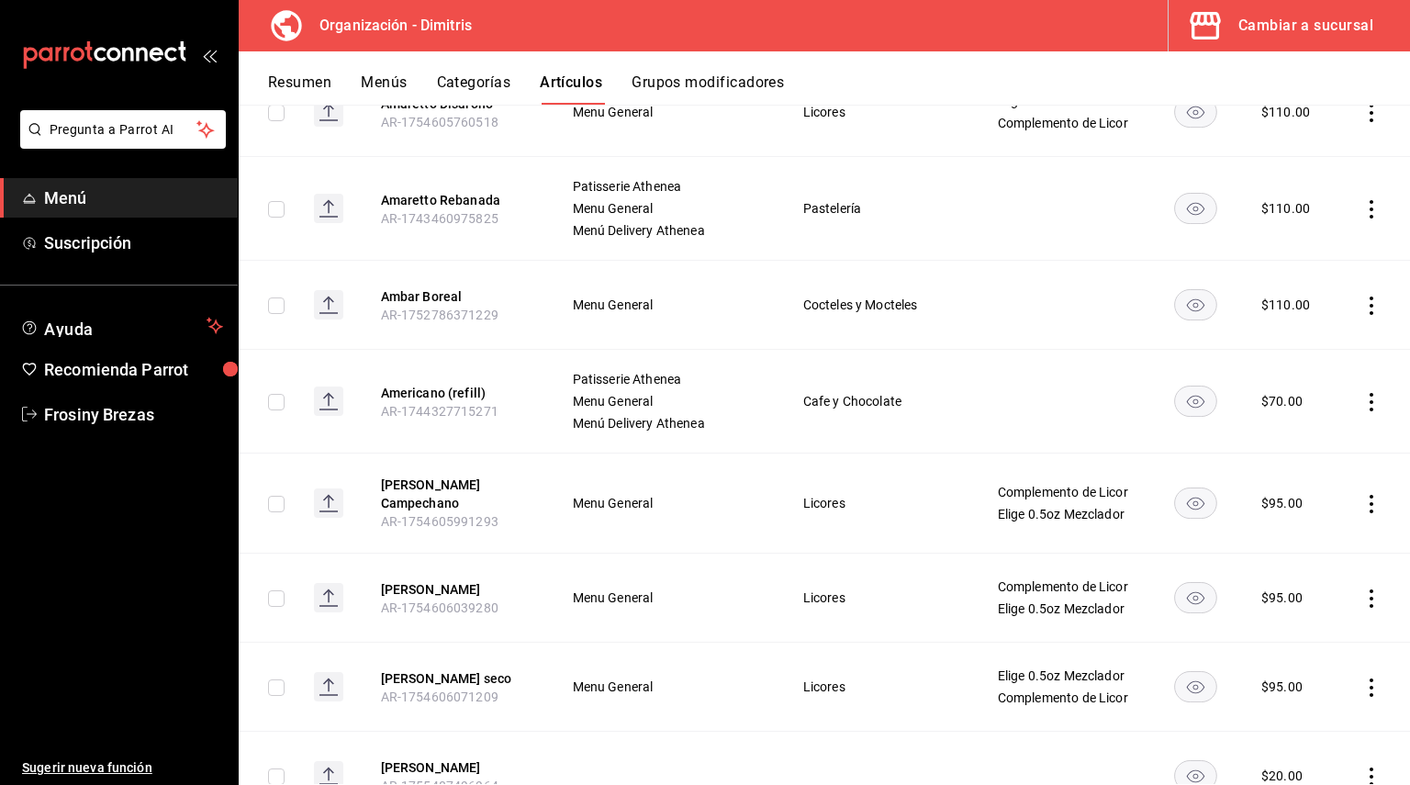
scroll to position [2036, 0]
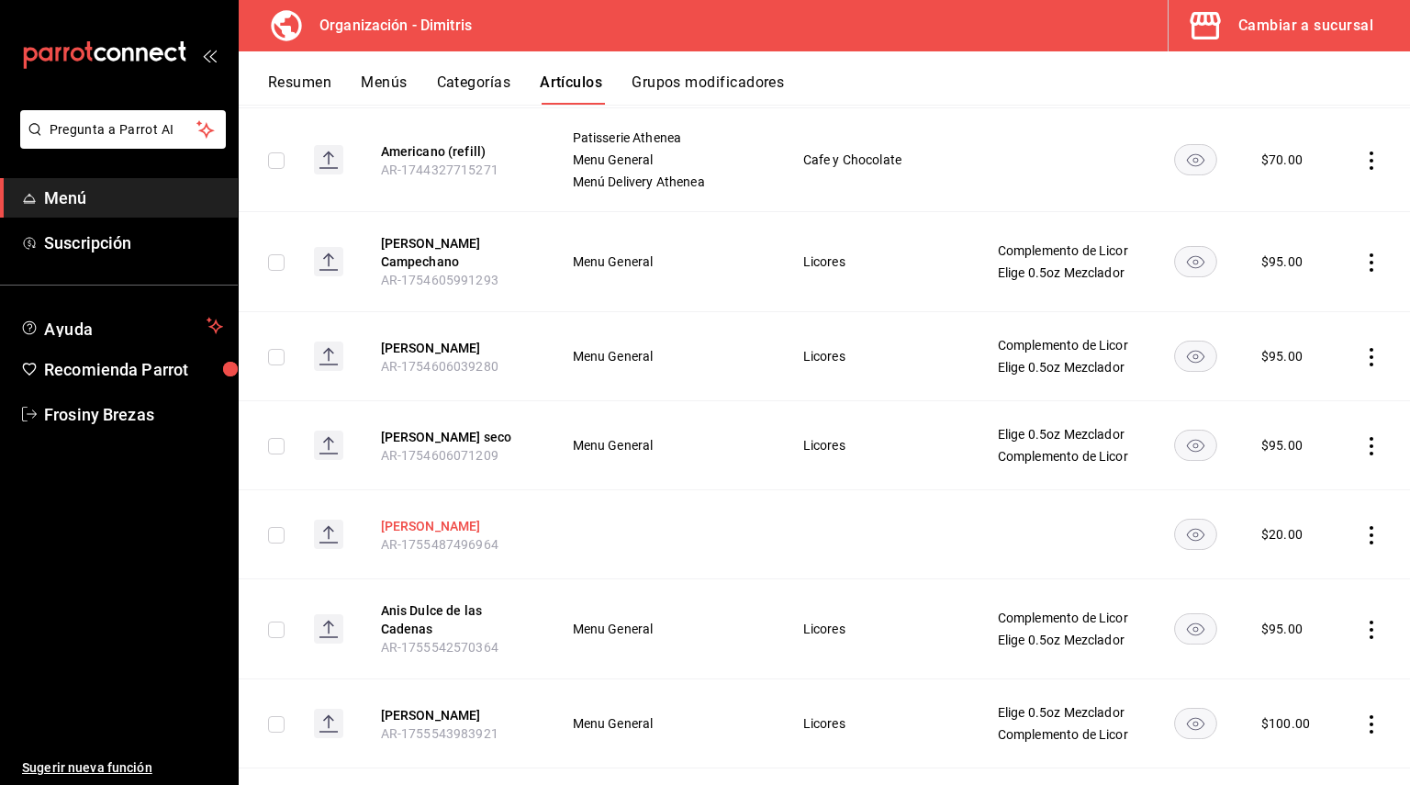
click at [400, 528] on button "[PERSON_NAME]" at bounding box center [454, 526] width 147 height 18
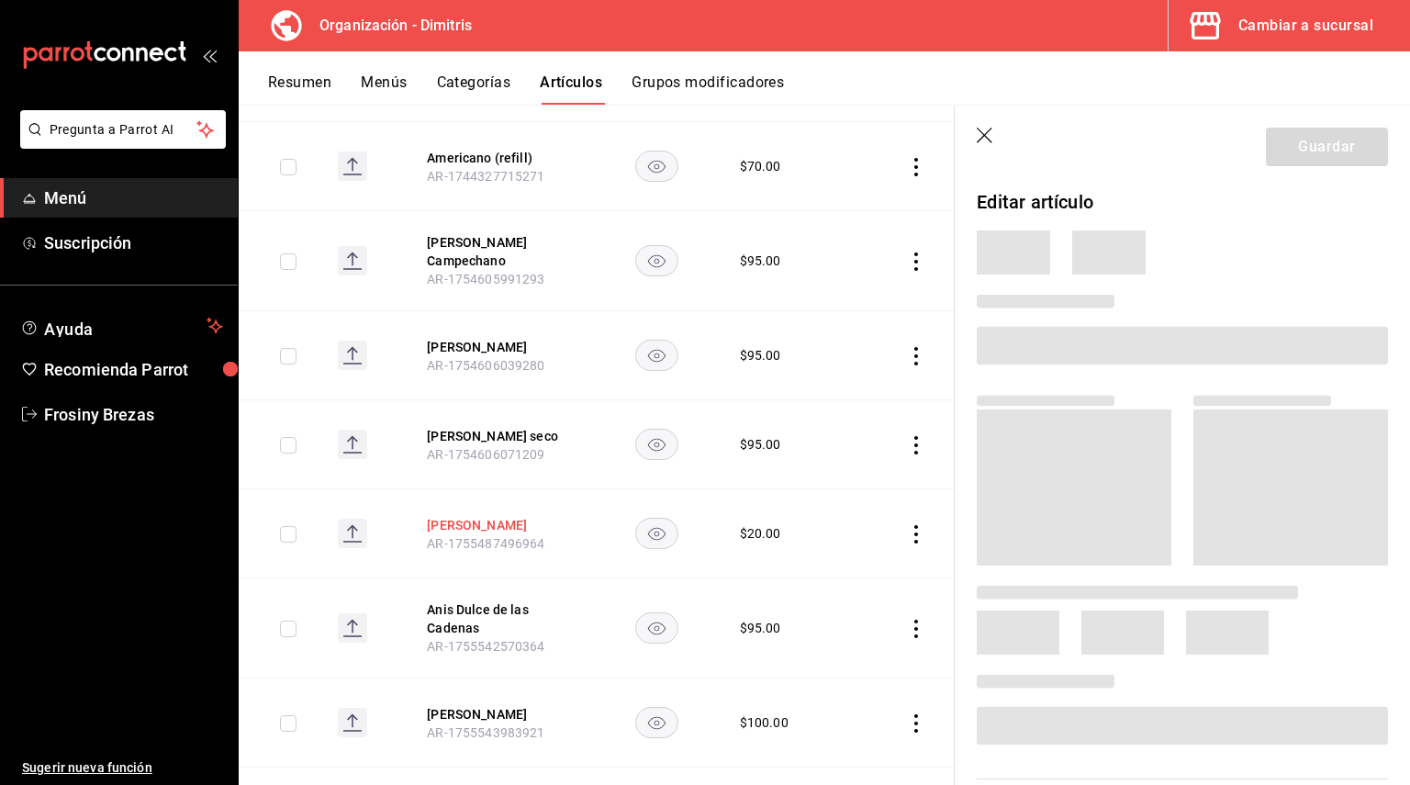
scroll to position [1948, 0]
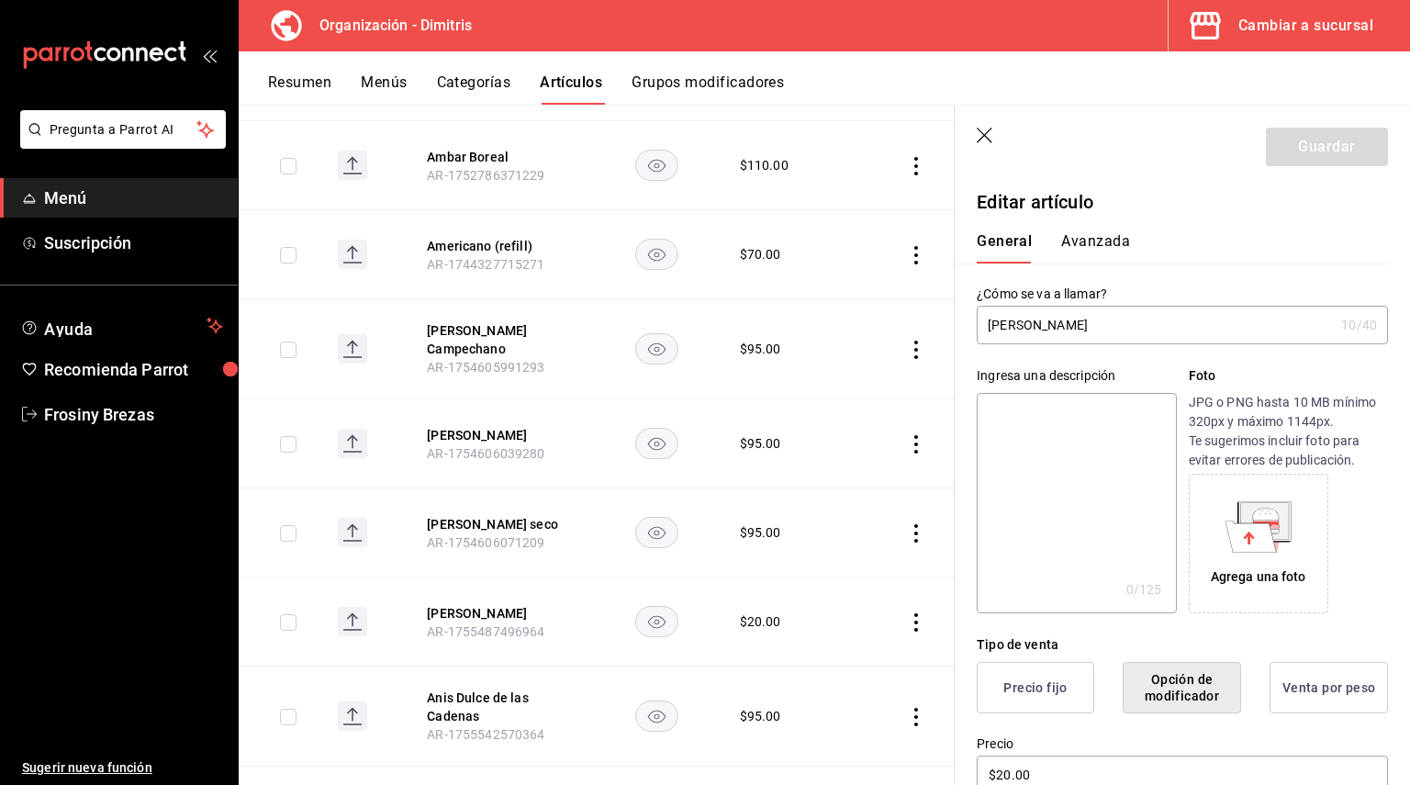
drag, startPoint x: 1062, startPoint y: 330, endPoint x: 995, endPoint y: 325, distance: 67.2
click at [995, 325] on input "[PERSON_NAME]" at bounding box center [1155, 325] width 357 height 37
click at [986, 402] on textarea at bounding box center [1076, 503] width 199 height 220
paste textarea "[PERSON_NAME] seco"
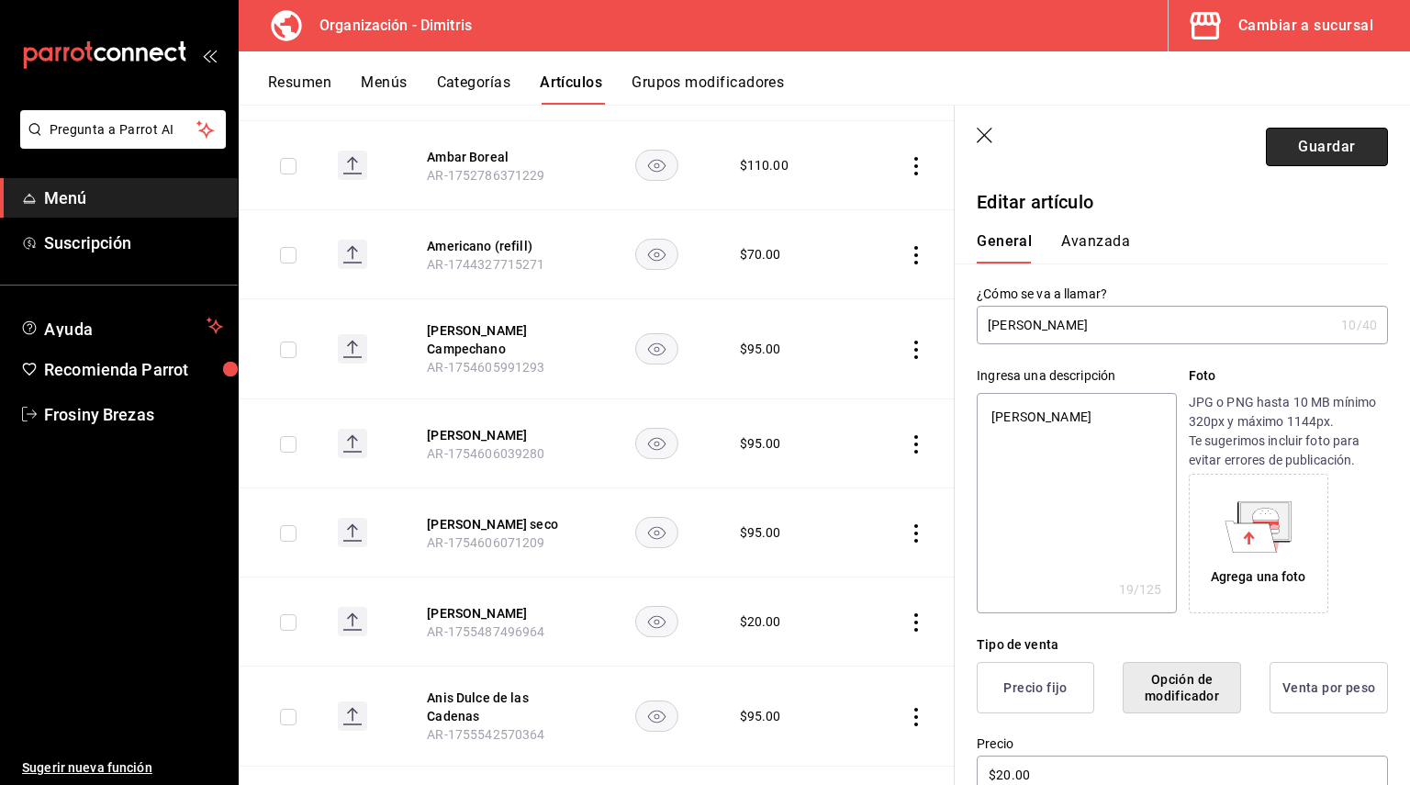
click at [1333, 156] on button "Guardar" at bounding box center [1327, 147] width 122 height 39
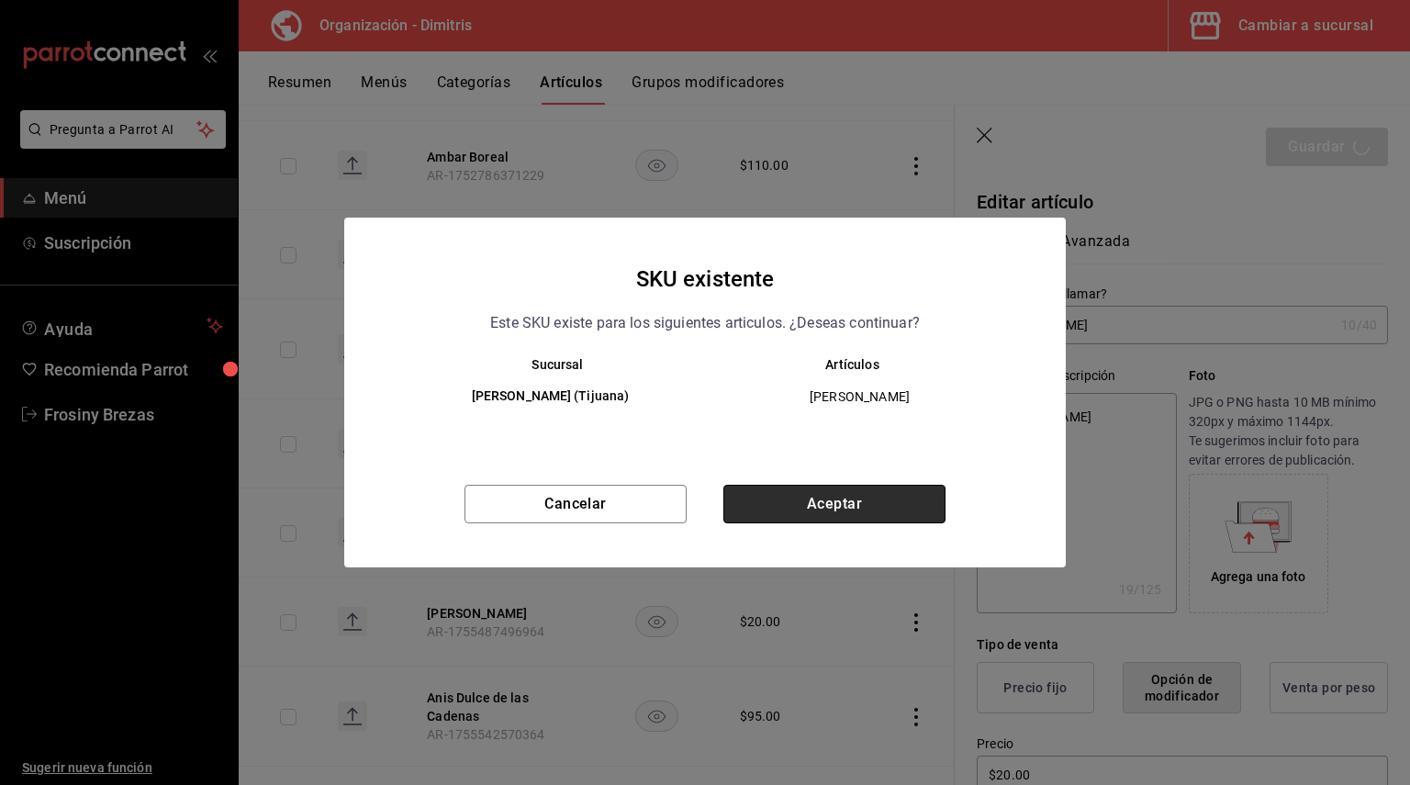
click at [878, 501] on button "Aceptar" at bounding box center [834, 504] width 222 height 39
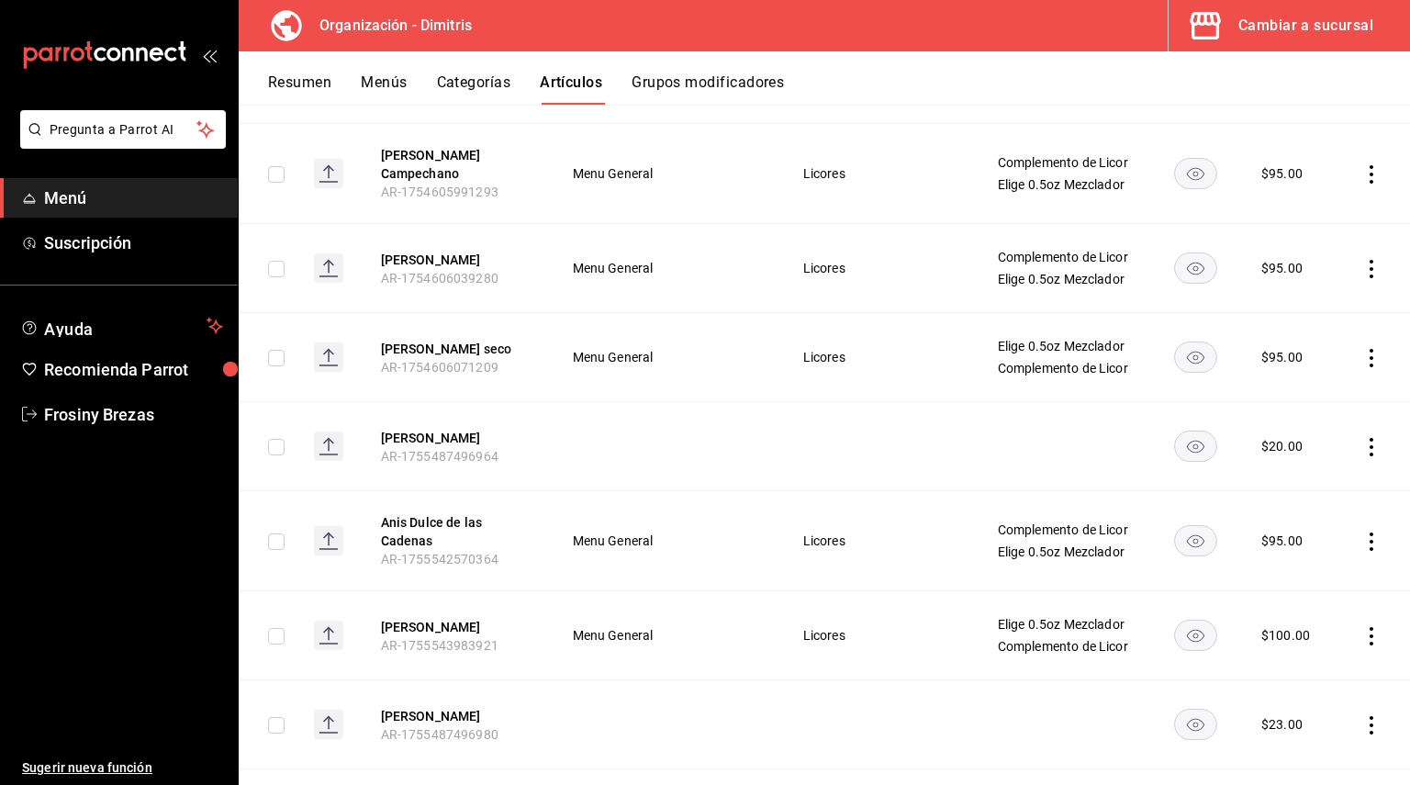
scroll to position [2125, 0]
click at [418, 531] on button "Anis Dulce de las Cadenas" at bounding box center [454, 530] width 147 height 37
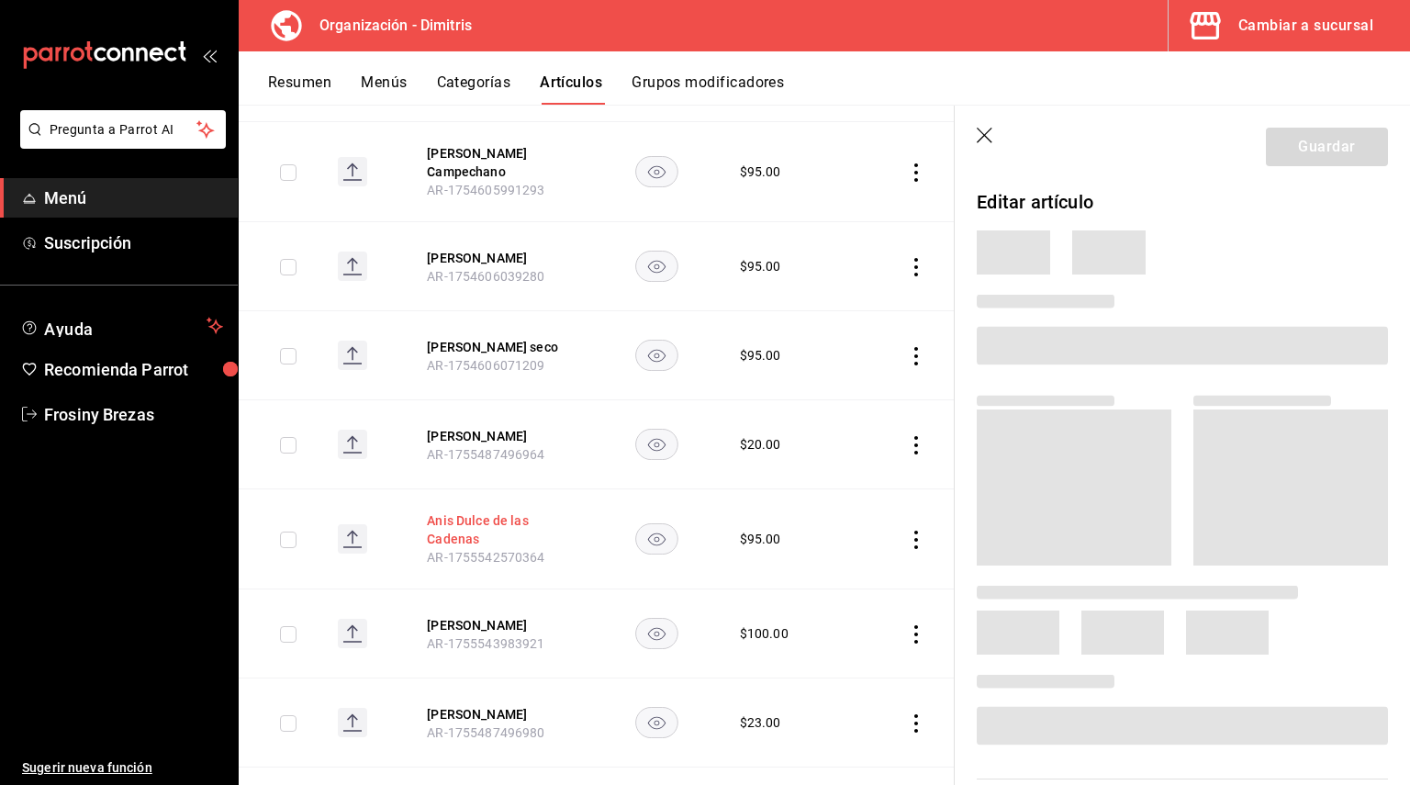
scroll to position [2037, 0]
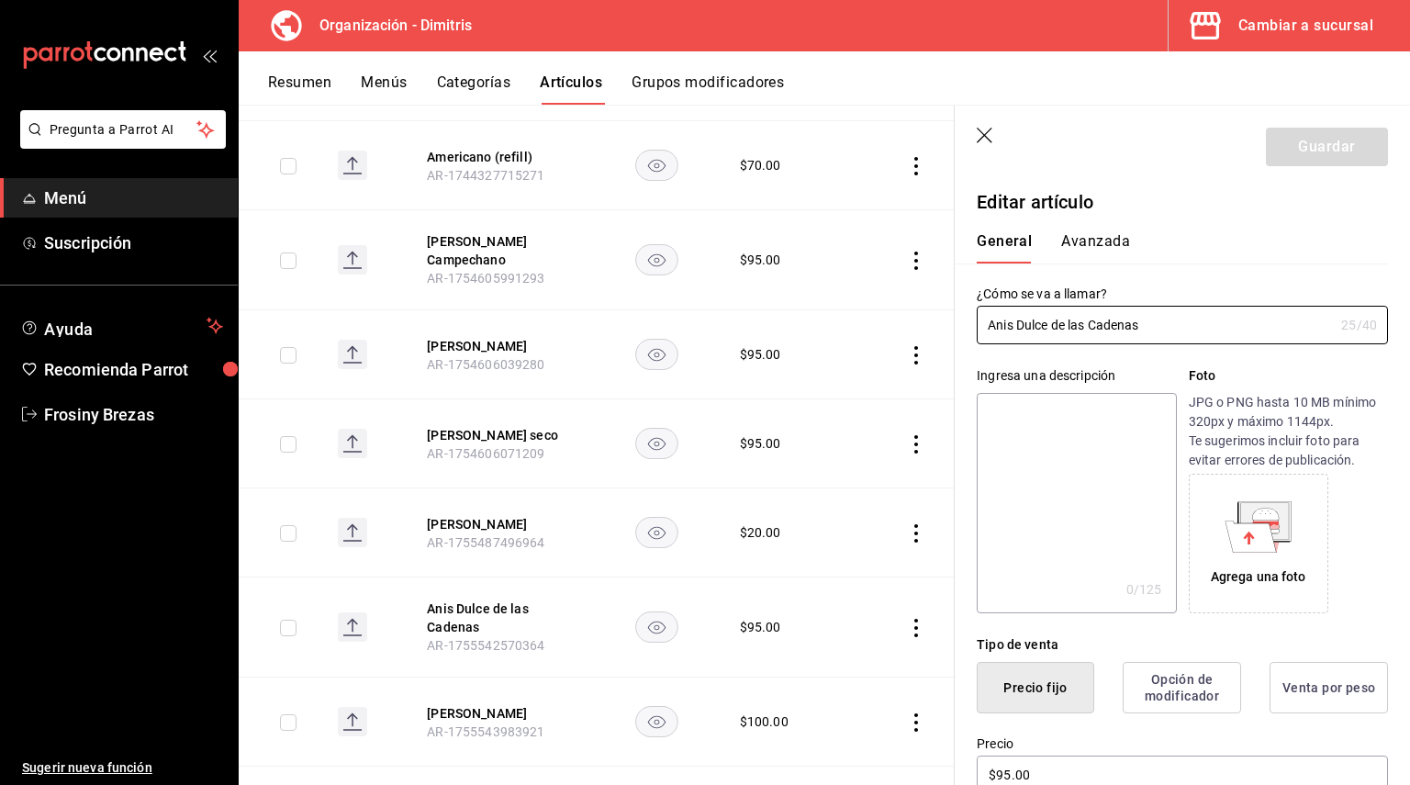
drag, startPoint x: 1164, startPoint y: 330, endPoint x: 939, endPoint y: 340, distance: 225.1
click at [939, 340] on main "Artículos organización Edita el precio e imagen de tus artículos. Asigna una ca…" at bounding box center [824, 445] width 1171 height 680
click at [1007, 410] on textarea at bounding box center [1076, 503] width 199 height 220
paste textarea "Anis Dulce de las Cadenas"
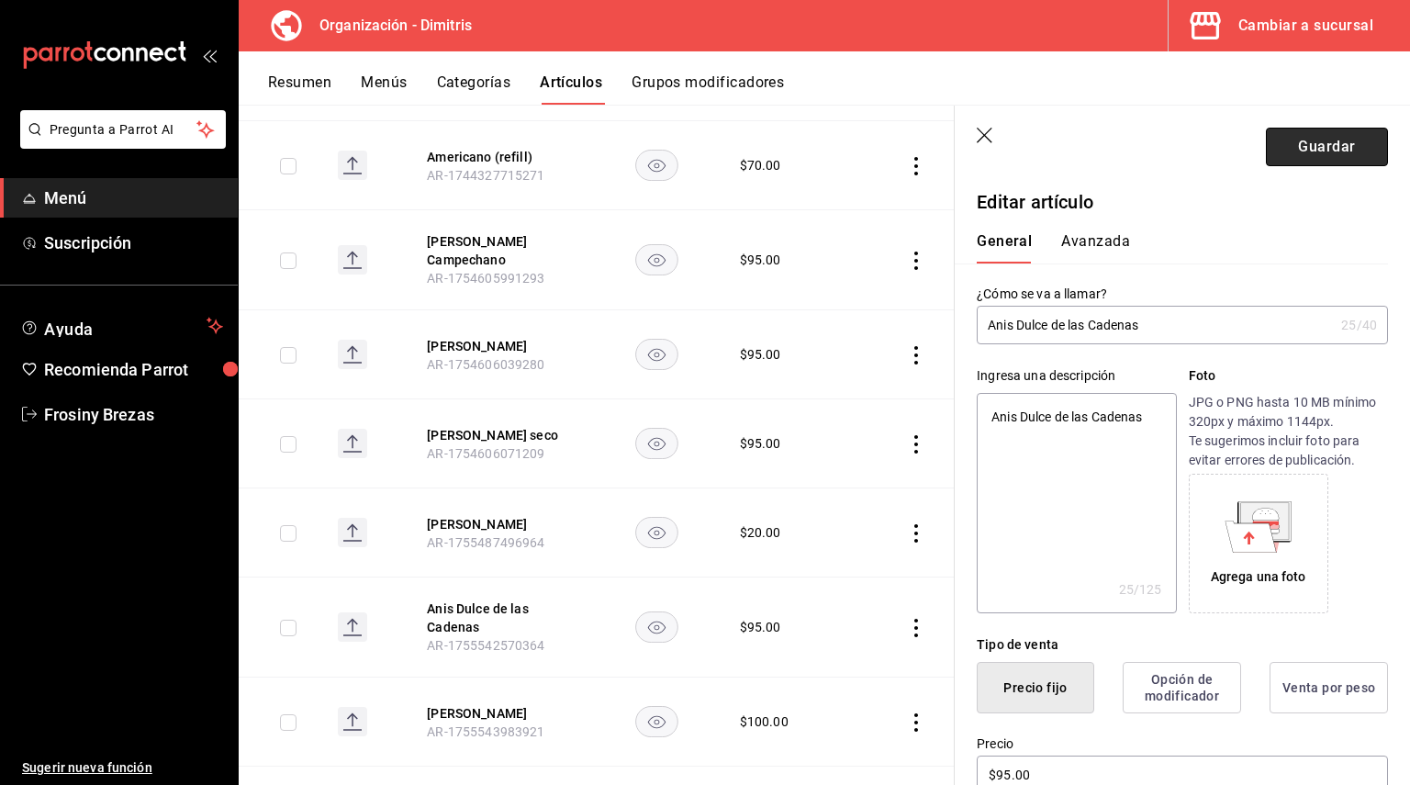
click at [1343, 138] on button "Guardar" at bounding box center [1327, 147] width 122 height 39
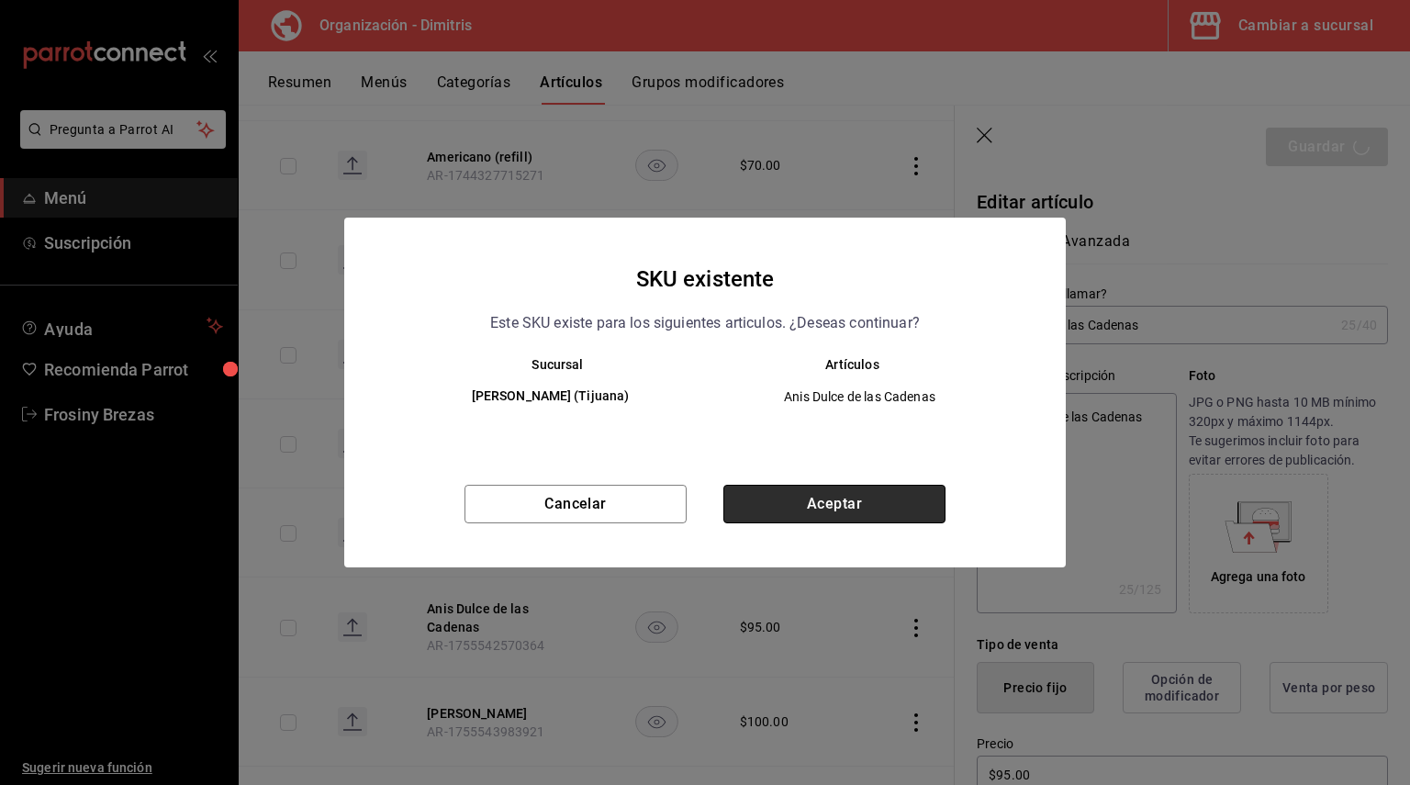
click at [874, 495] on button "Aceptar" at bounding box center [834, 504] width 222 height 39
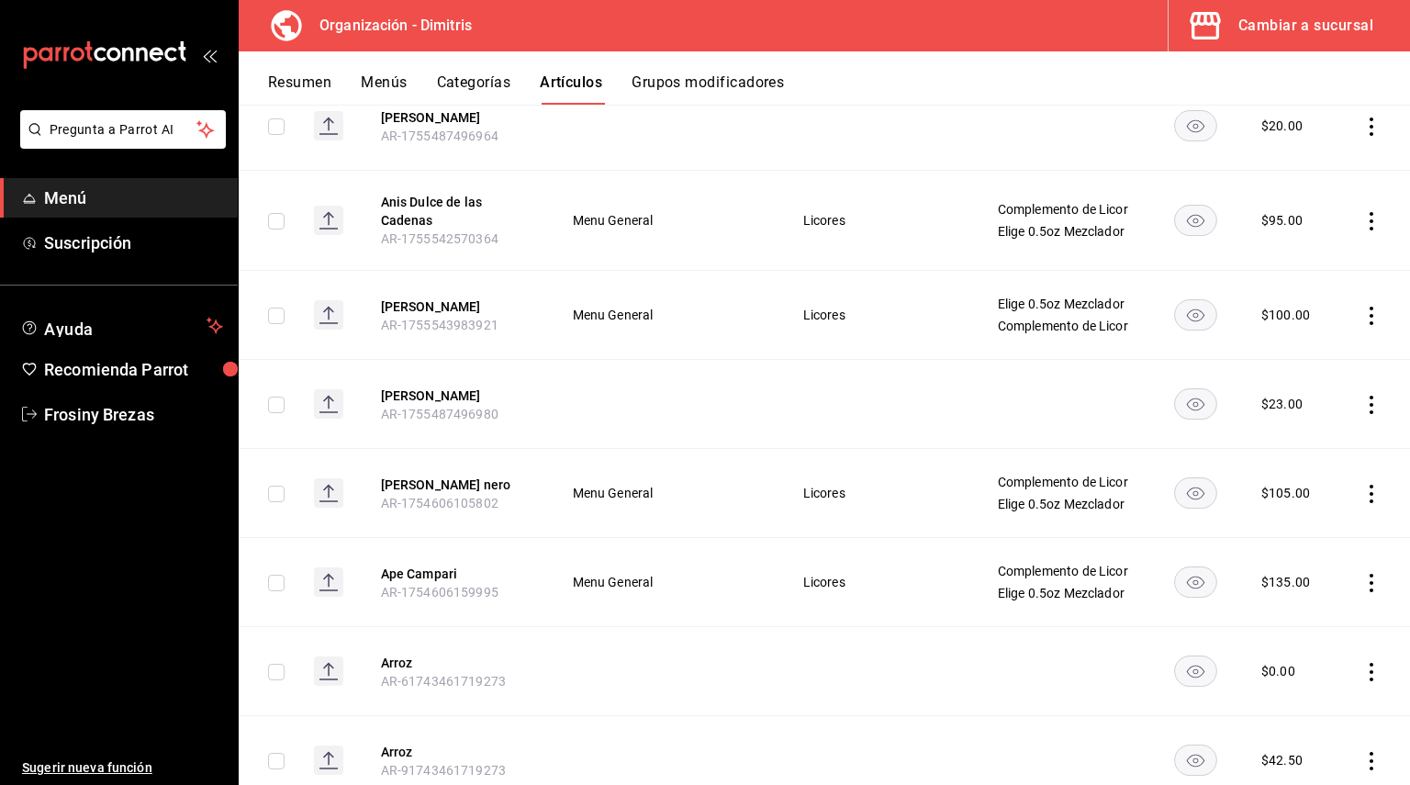
scroll to position [2445, 0]
click at [489, 310] on button "[PERSON_NAME]" at bounding box center [454, 305] width 147 height 18
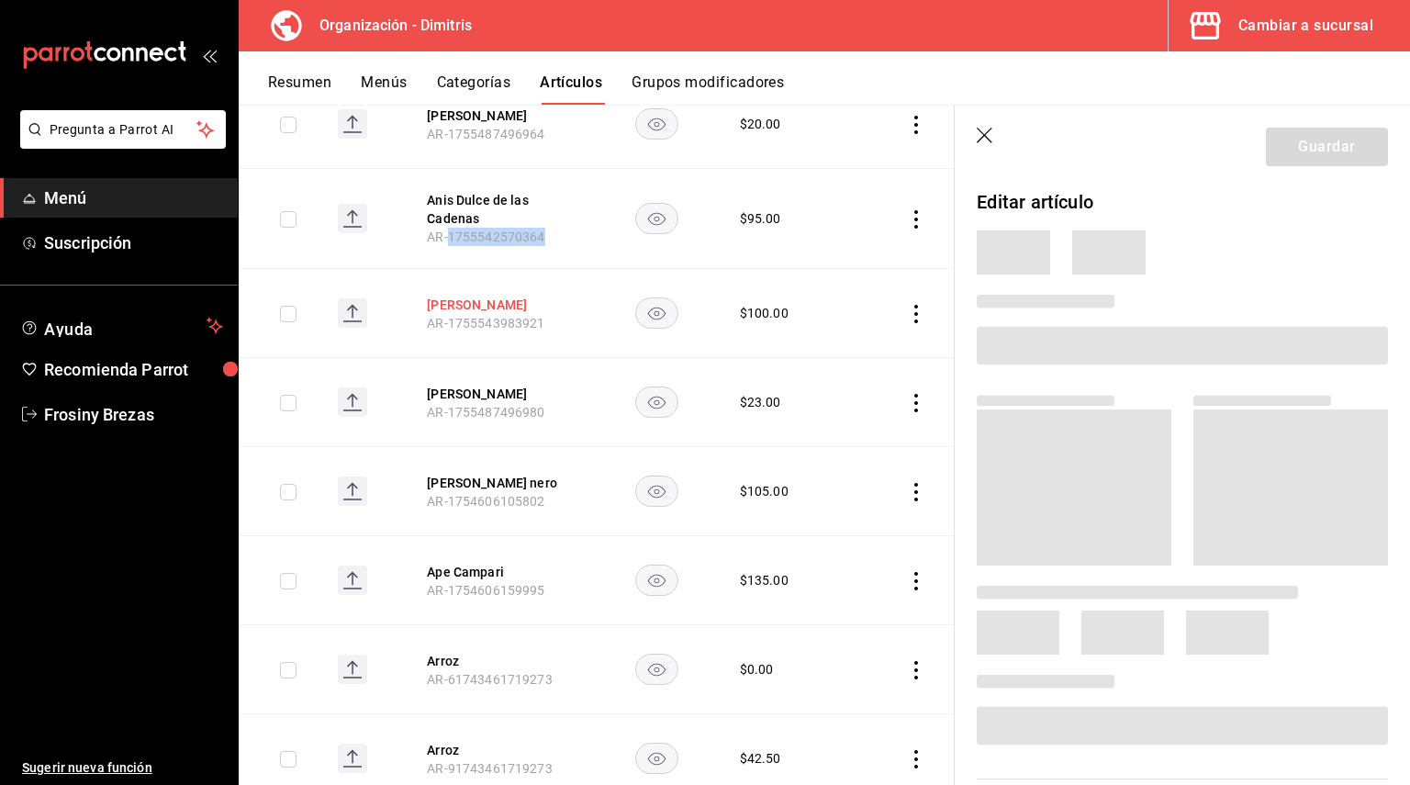
scroll to position [2342, 0]
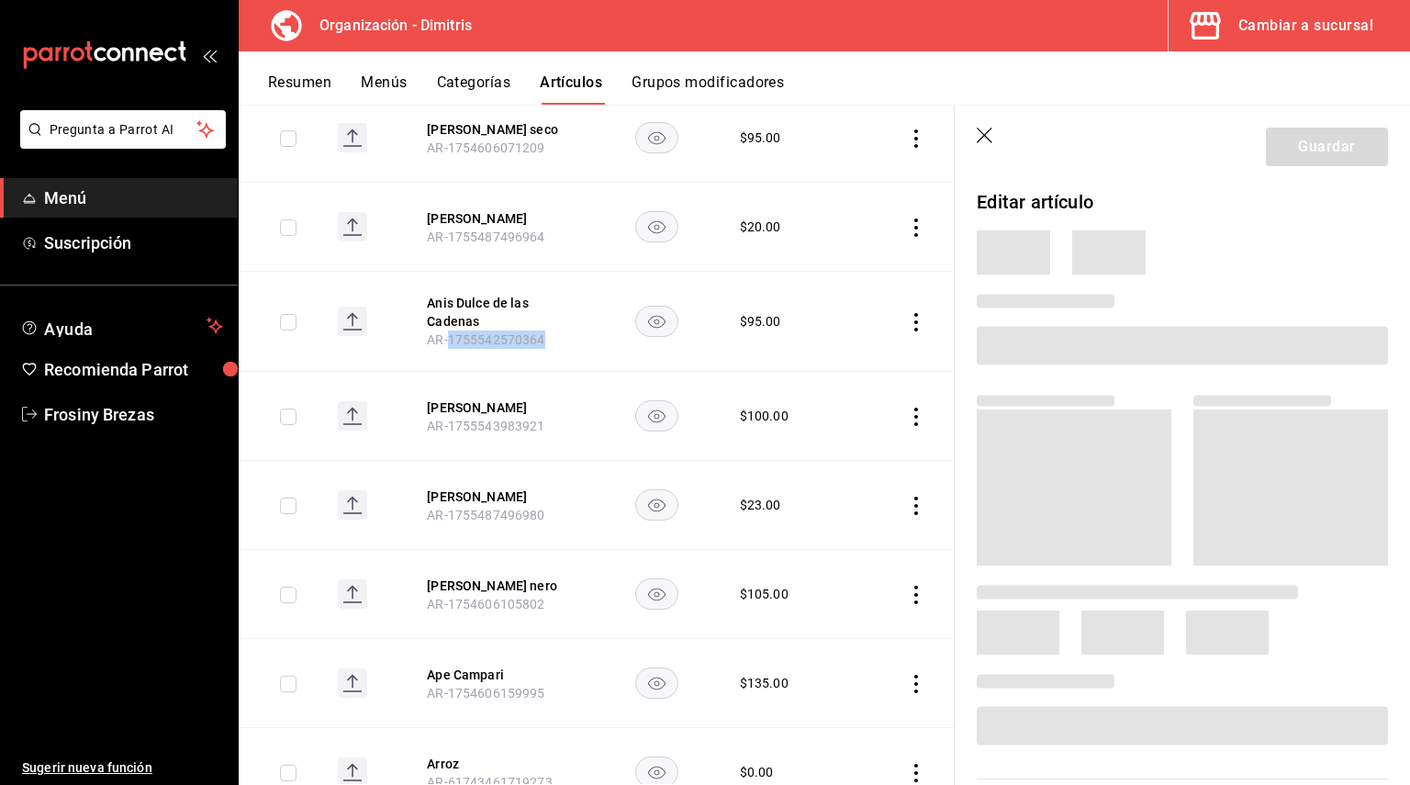
drag, startPoint x: 489, startPoint y: 310, endPoint x: 788, endPoint y: 280, distance: 299.8
click at [788, 280] on tr "Anis Dulce de las Cadenas AR-1755542570364 $ 95.00" at bounding box center [597, 322] width 716 height 100
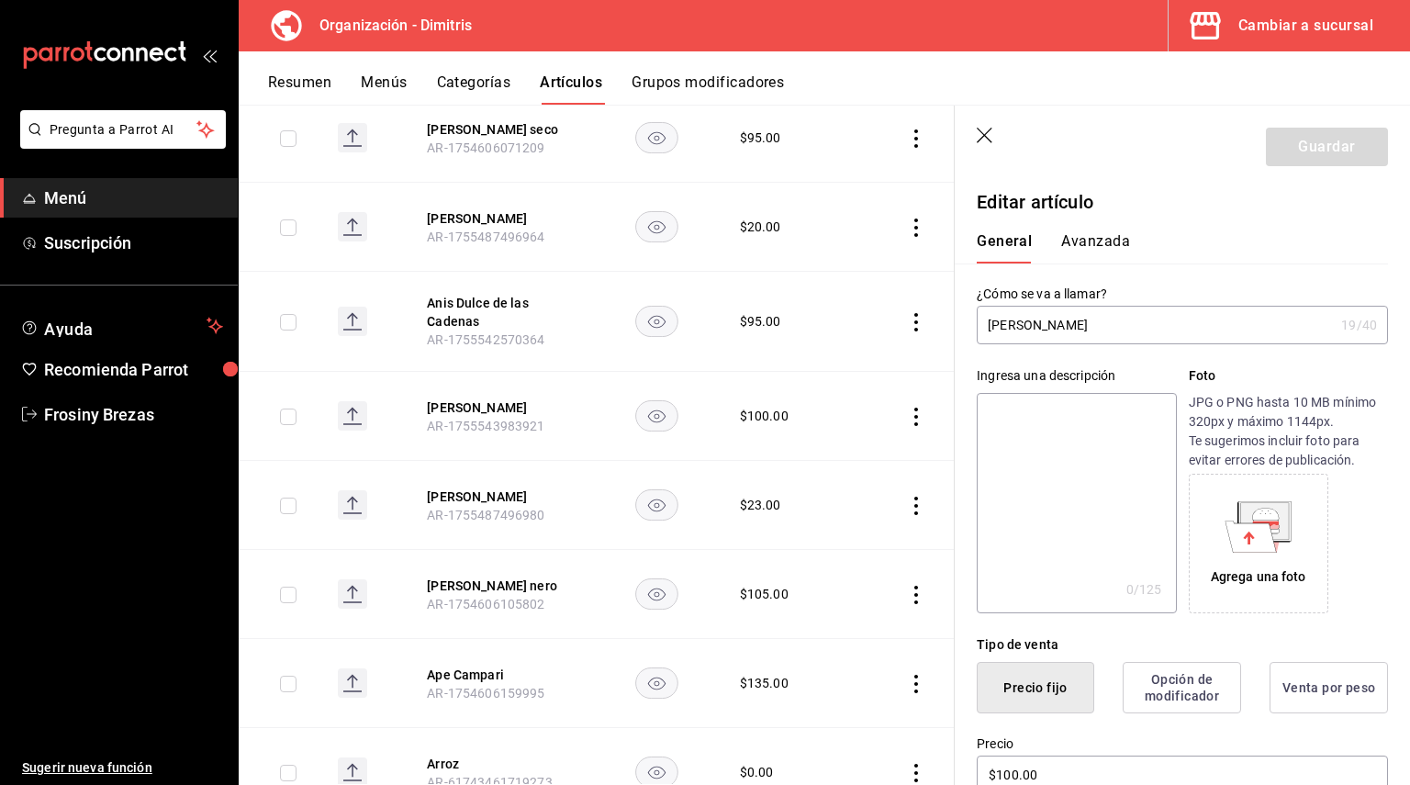
drag, startPoint x: 1127, startPoint y: 318, endPoint x: 978, endPoint y: 312, distance: 148.8
click at [978, 312] on input "[PERSON_NAME]" at bounding box center [1155, 325] width 357 height 37
click at [1036, 433] on textarea at bounding box center [1076, 503] width 199 height 220
paste textarea "[PERSON_NAME]"
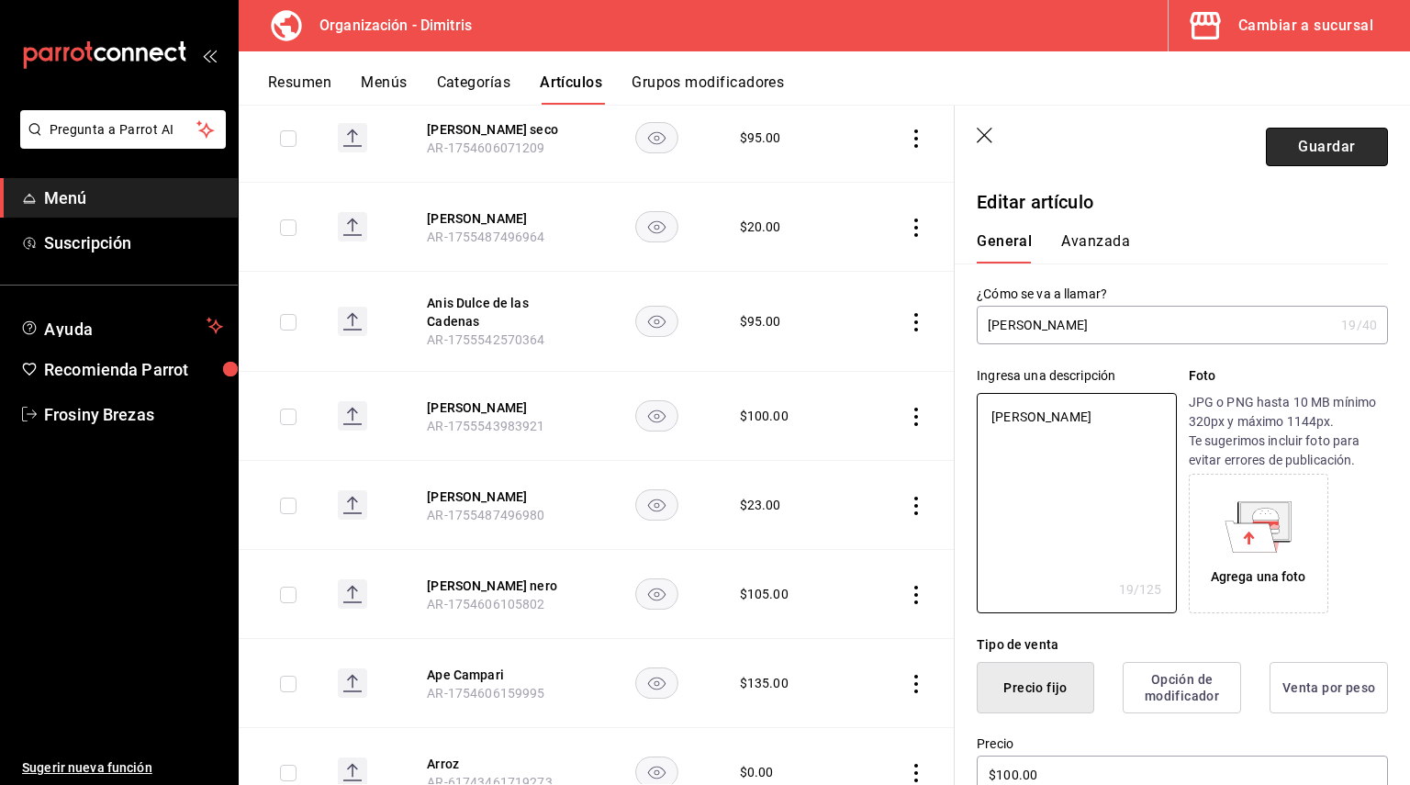
click at [1301, 135] on button "Guardar" at bounding box center [1327, 147] width 122 height 39
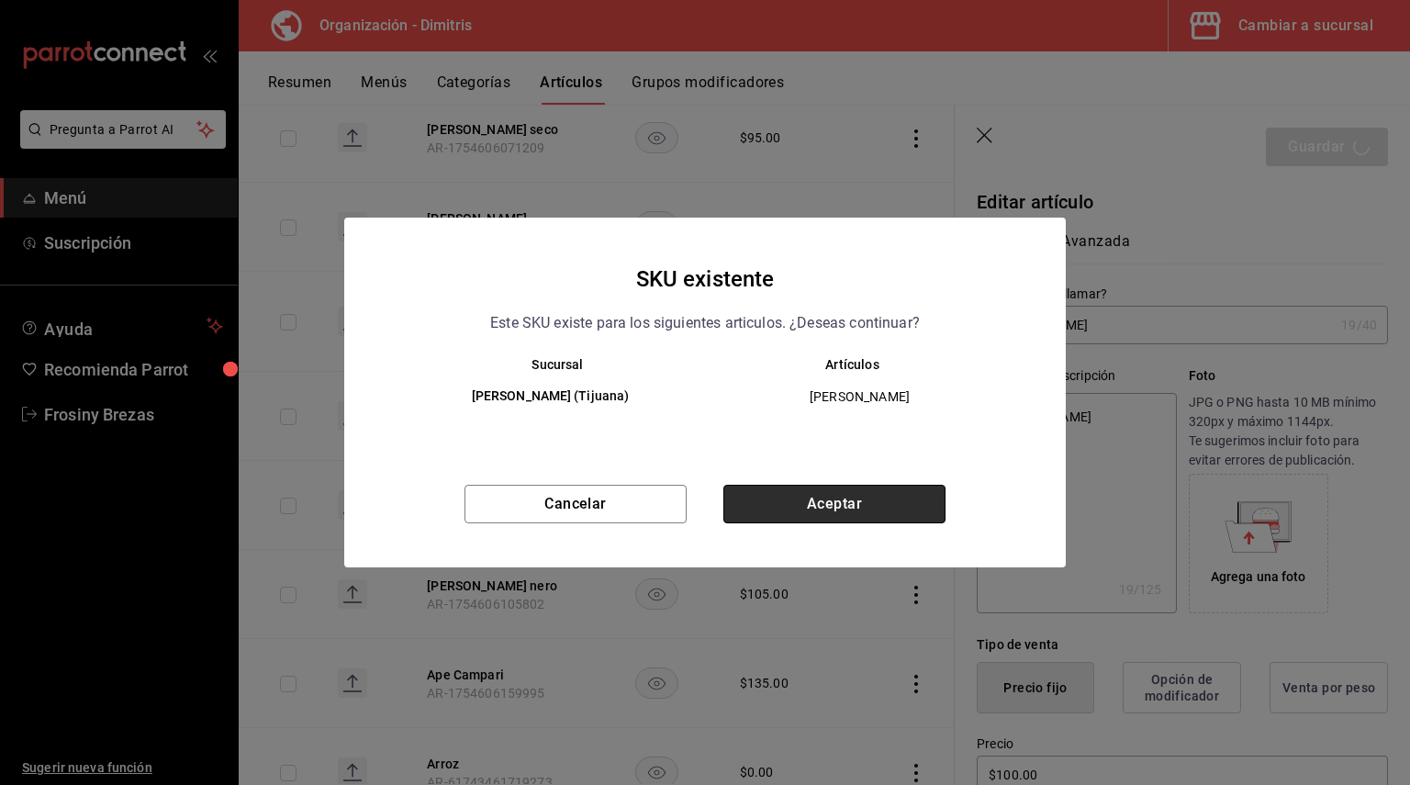
click at [885, 496] on button "Aceptar" at bounding box center [834, 504] width 222 height 39
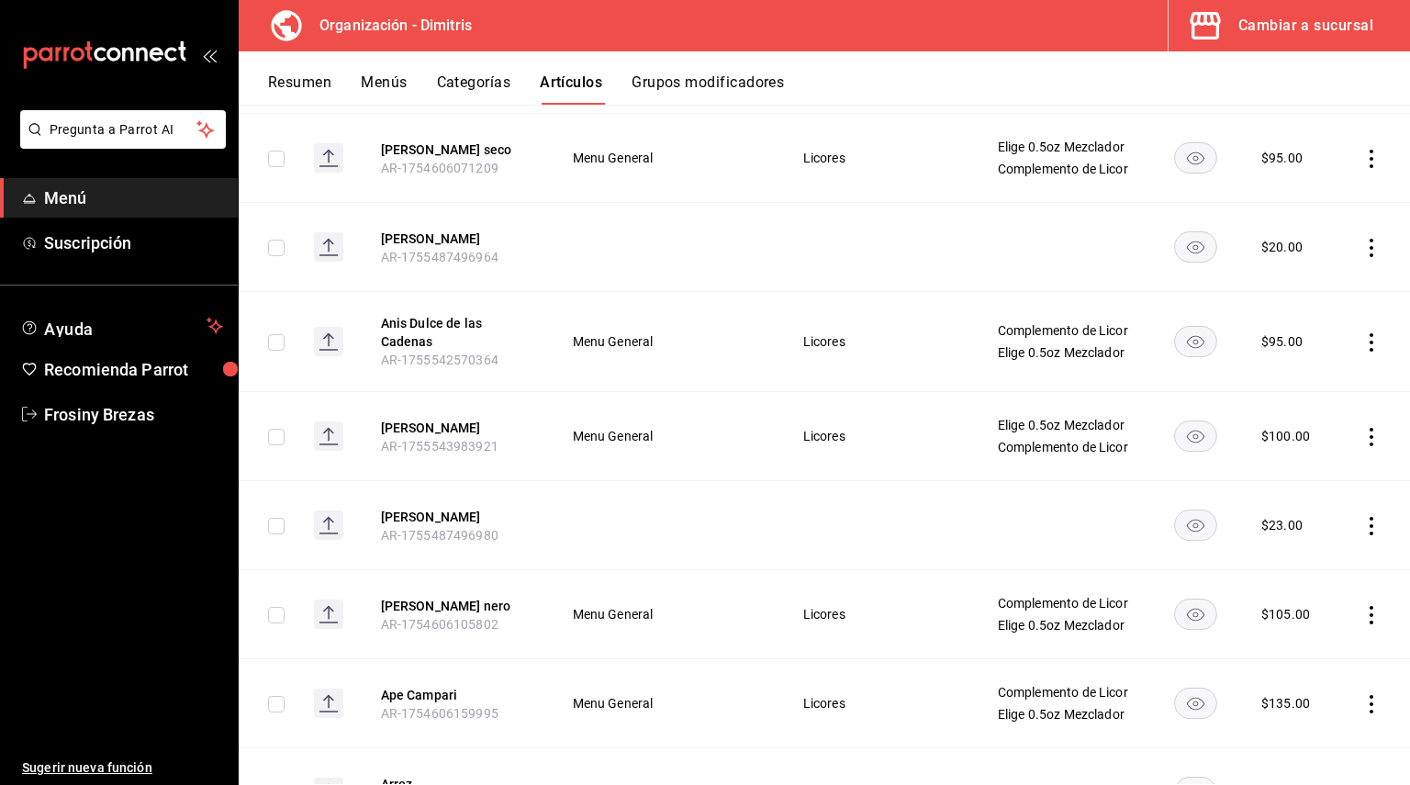
scroll to position [2324, 0]
click at [440, 608] on button "[PERSON_NAME] nero" at bounding box center [454, 605] width 147 height 18
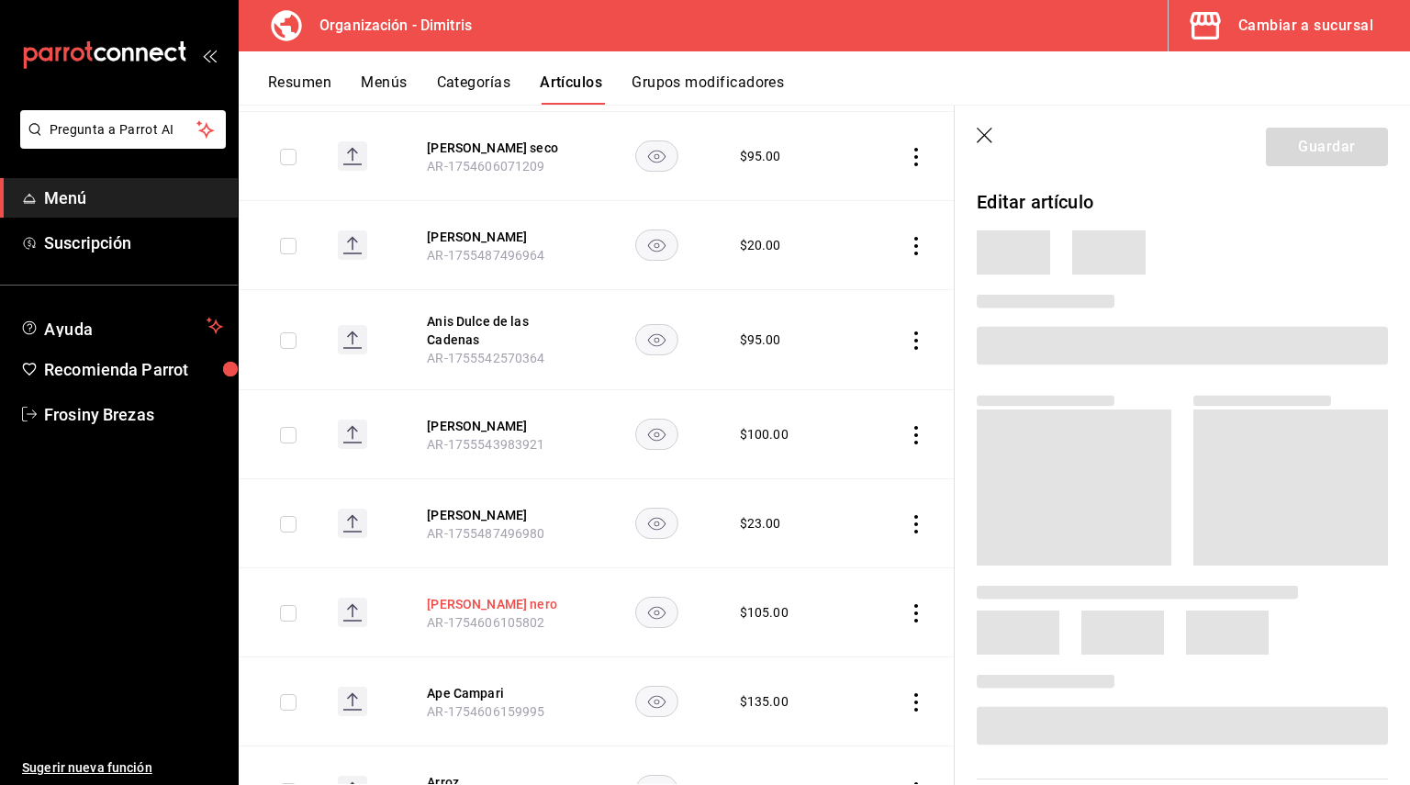
scroll to position [2221, 0]
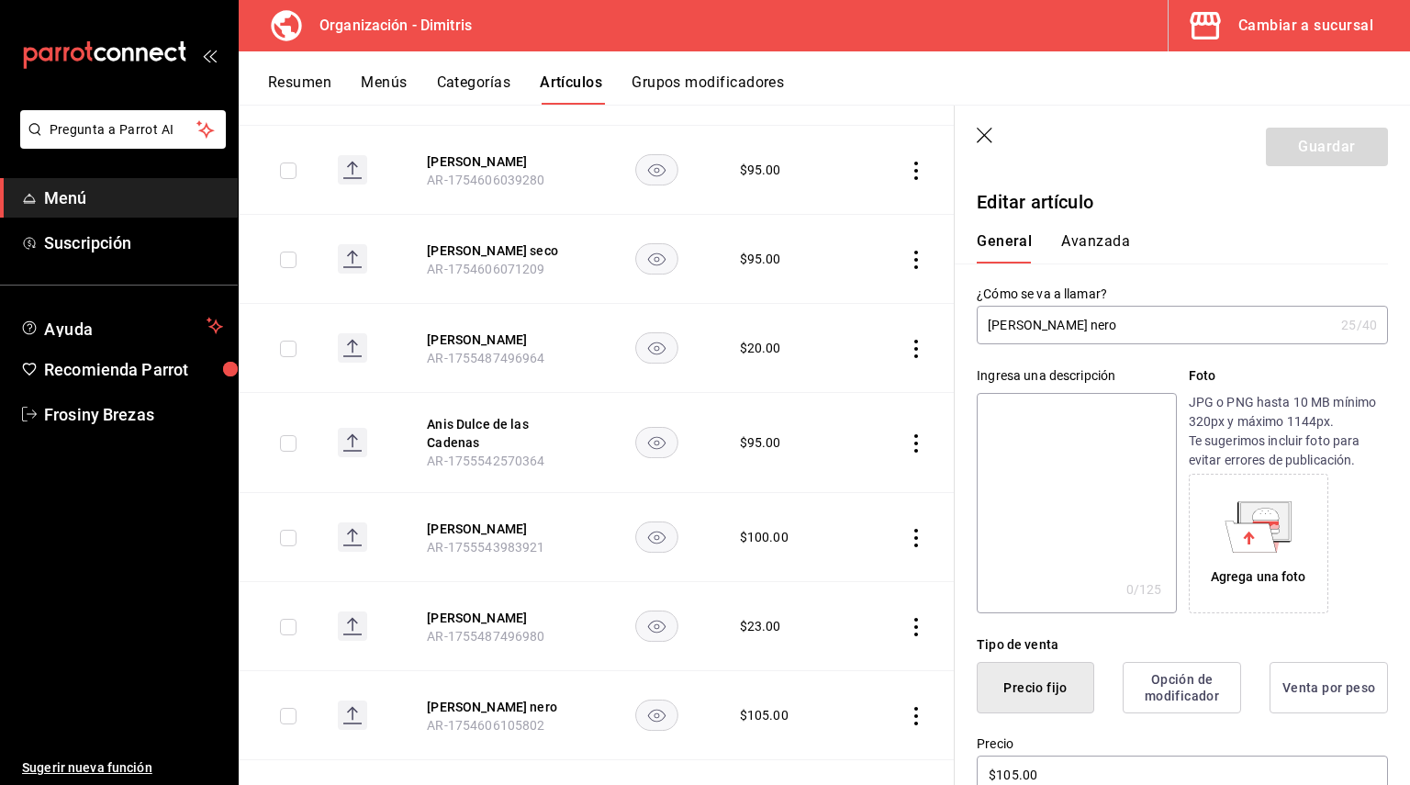
drag, startPoint x: 1173, startPoint y: 335, endPoint x: 985, endPoint y: 330, distance: 188.2
click at [985, 330] on input "[PERSON_NAME] nero" at bounding box center [1155, 325] width 357 height 37
click at [1017, 324] on input "[PERSON_NAME] nero" at bounding box center [1155, 325] width 357 height 37
drag, startPoint x: 1169, startPoint y: 319, endPoint x: 969, endPoint y: 315, distance: 200.1
click at [969, 315] on div "¿Cómo se va a llamar? Anis Sambuca Vaccari nero 25 /40 ¿Cómo se va a llamar?" at bounding box center [1171, 303] width 433 height 81
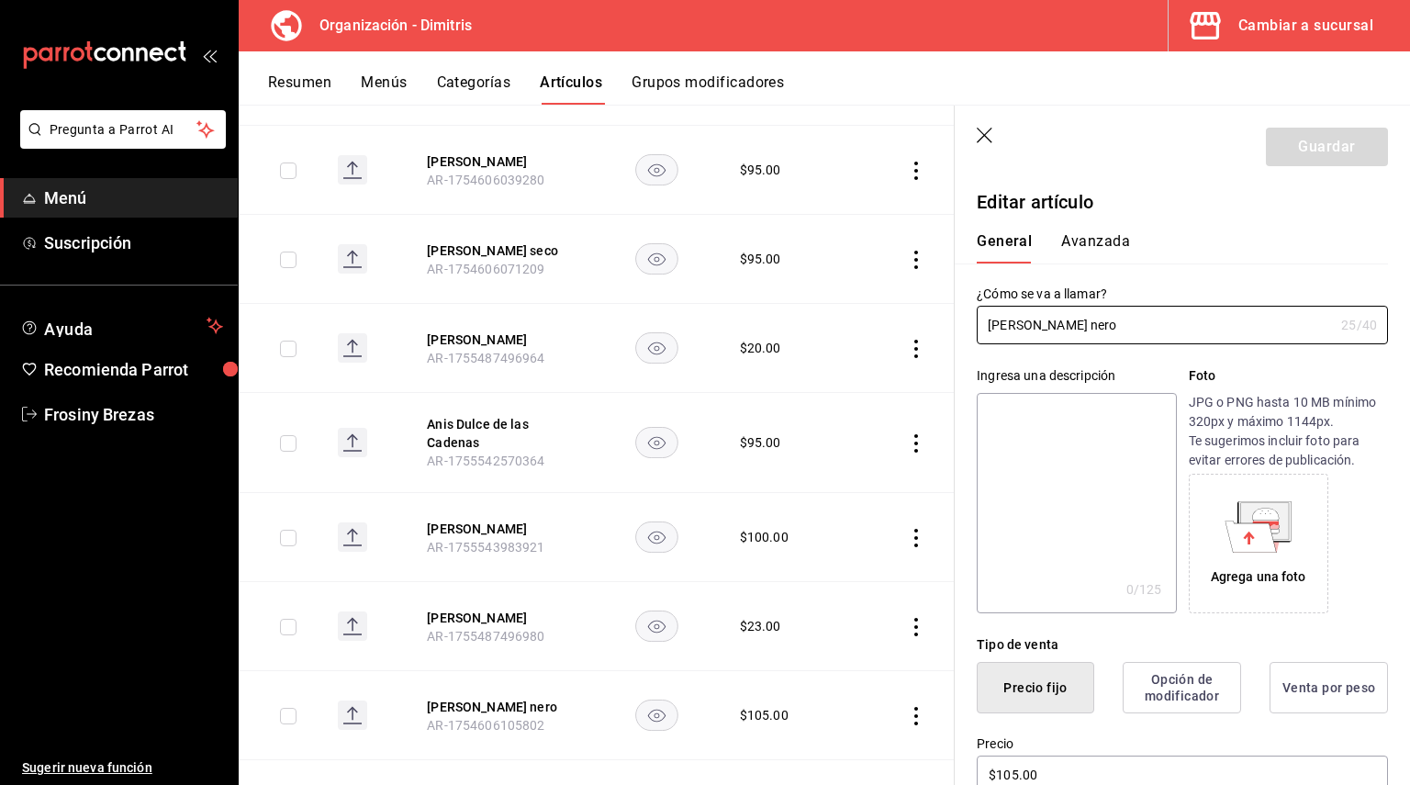
click at [1004, 409] on textarea at bounding box center [1076, 503] width 199 height 220
paste textarea "[PERSON_NAME] nero"
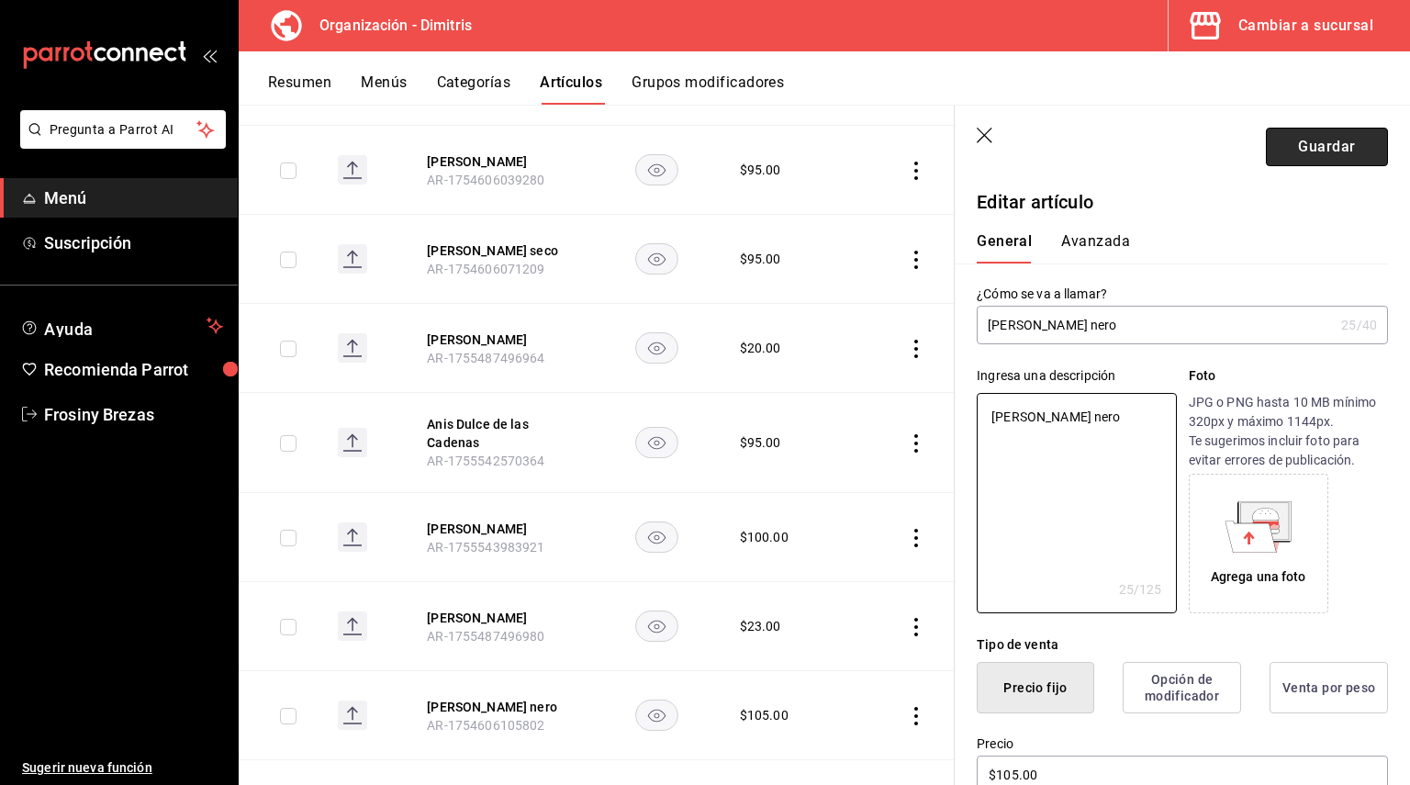
click at [1278, 157] on button "Guardar" at bounding box center [1327, 147] width 122 height 39
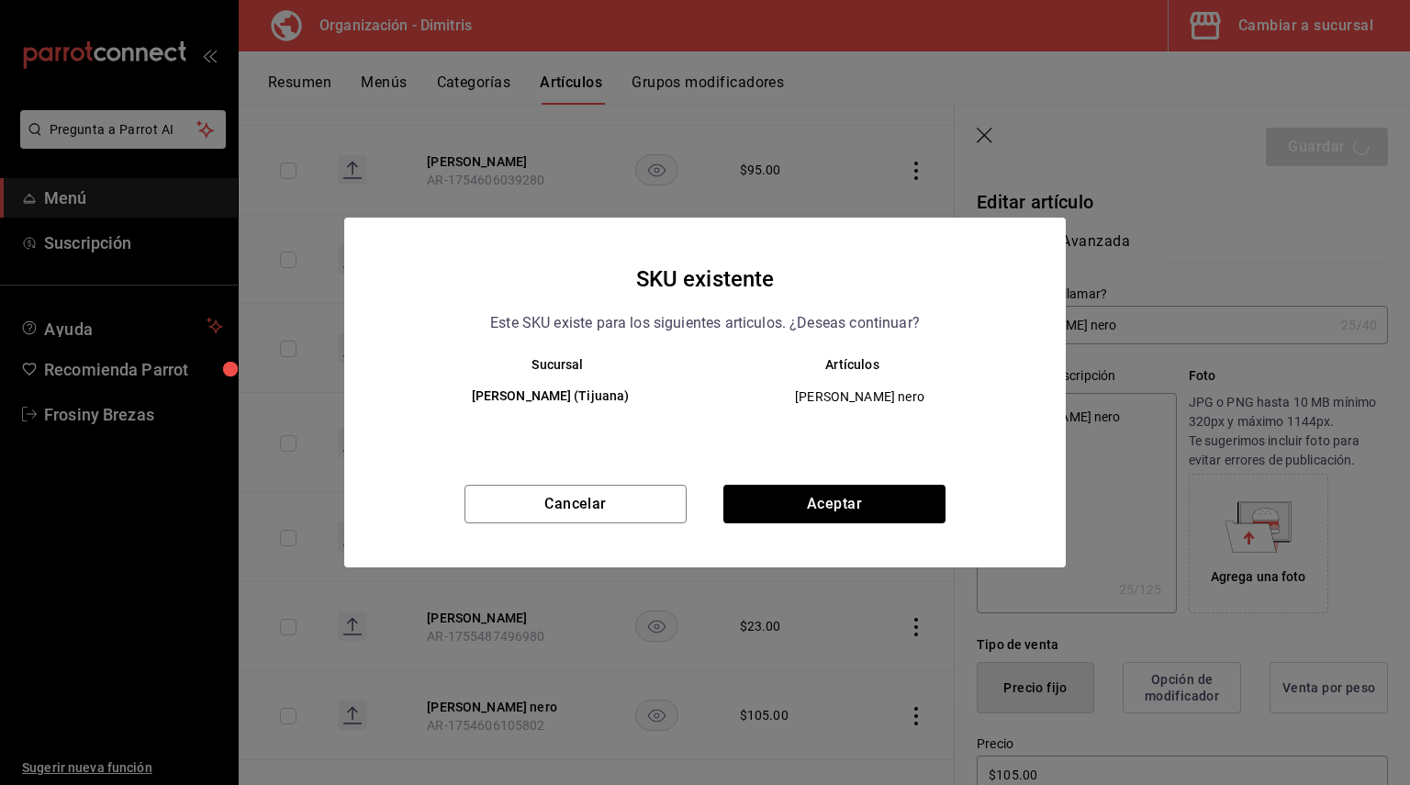
click at [787, 525] on div "Cancelar Aceptar" at bounding box center [704, 526] width 721 height 83
click at [784, 519] on button "Aceptar" at bounding box center [834, 504] width 222 height 39
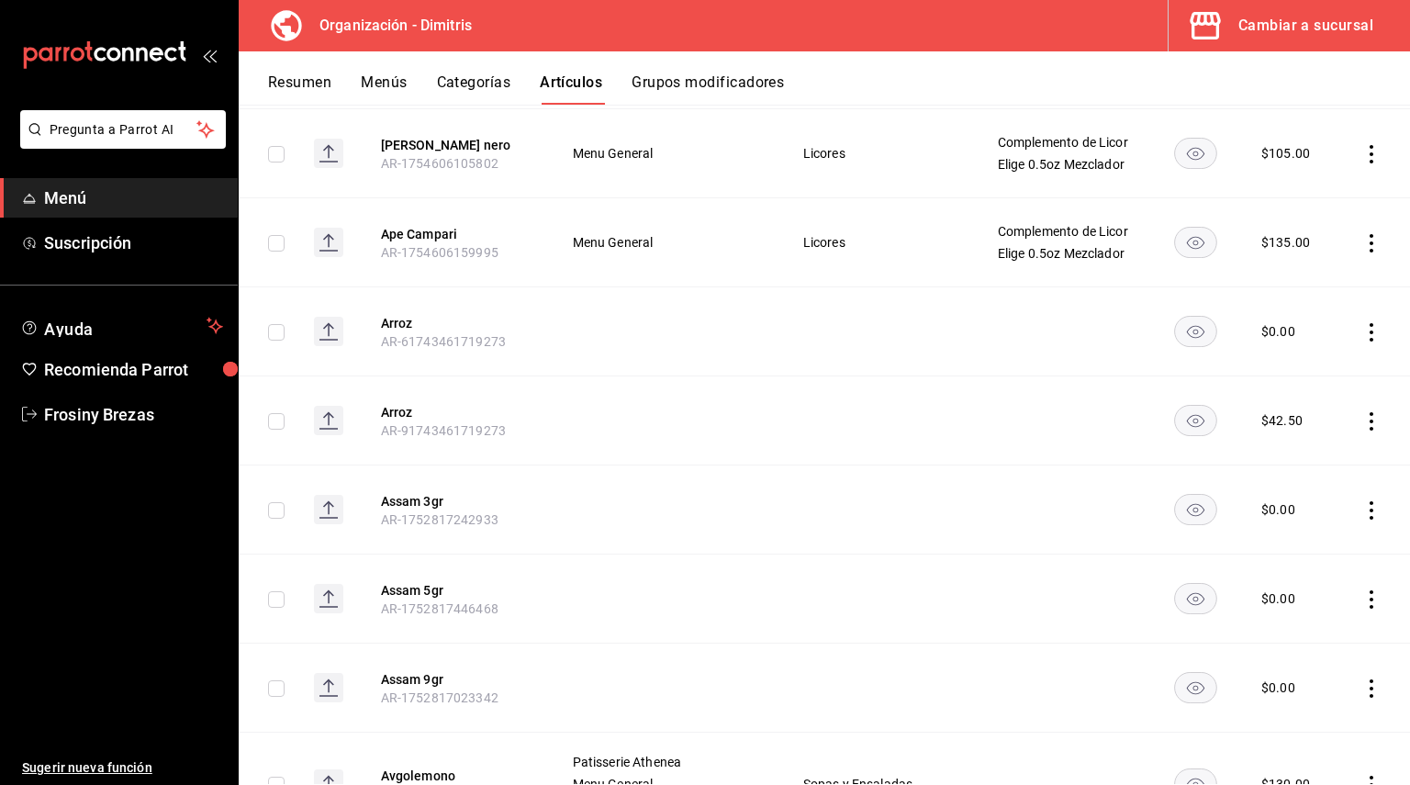
scroll to position [2785, 0]
click at [435, 242] on button "Ape Campari" at bounding box center [454, 233] width 147 height 18
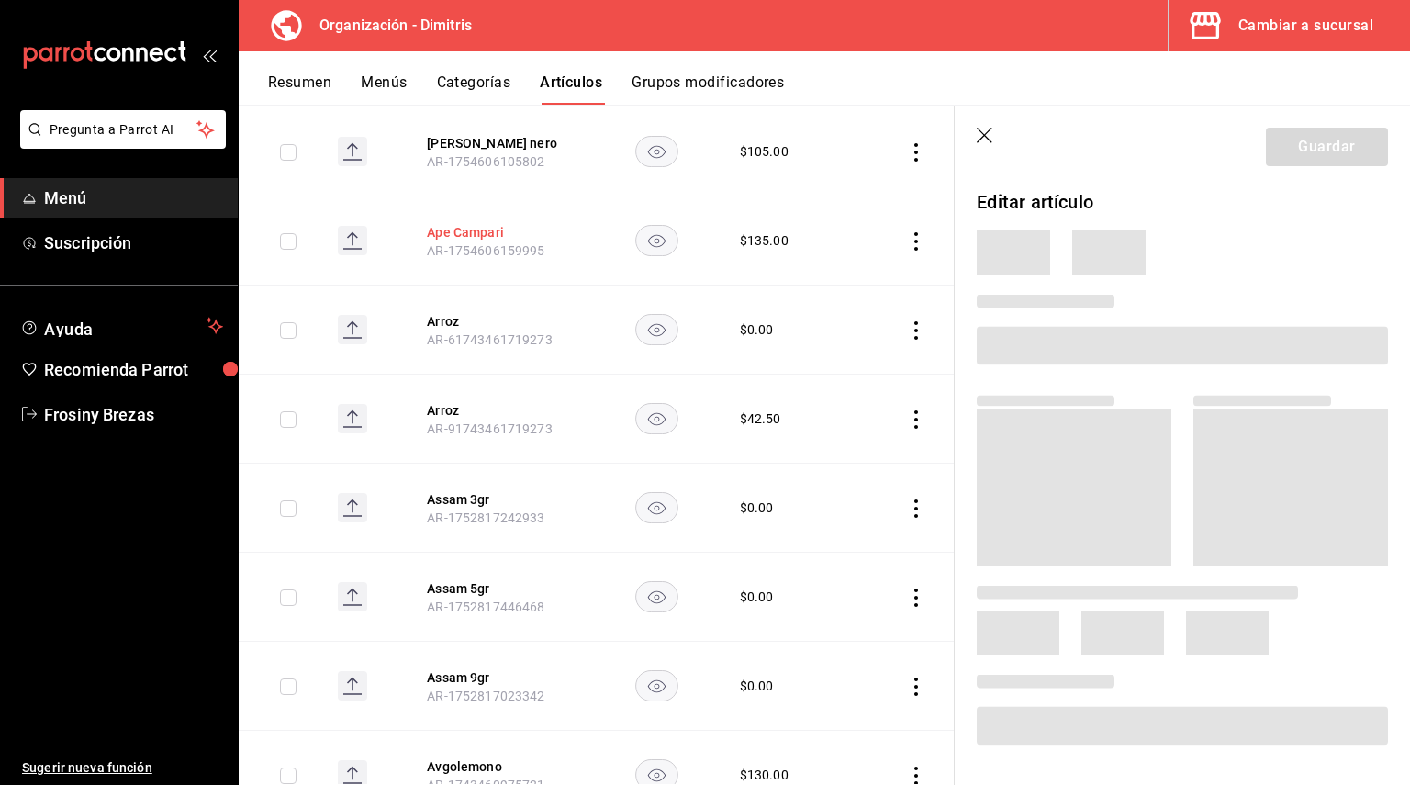
scroll to position [2682, 0]
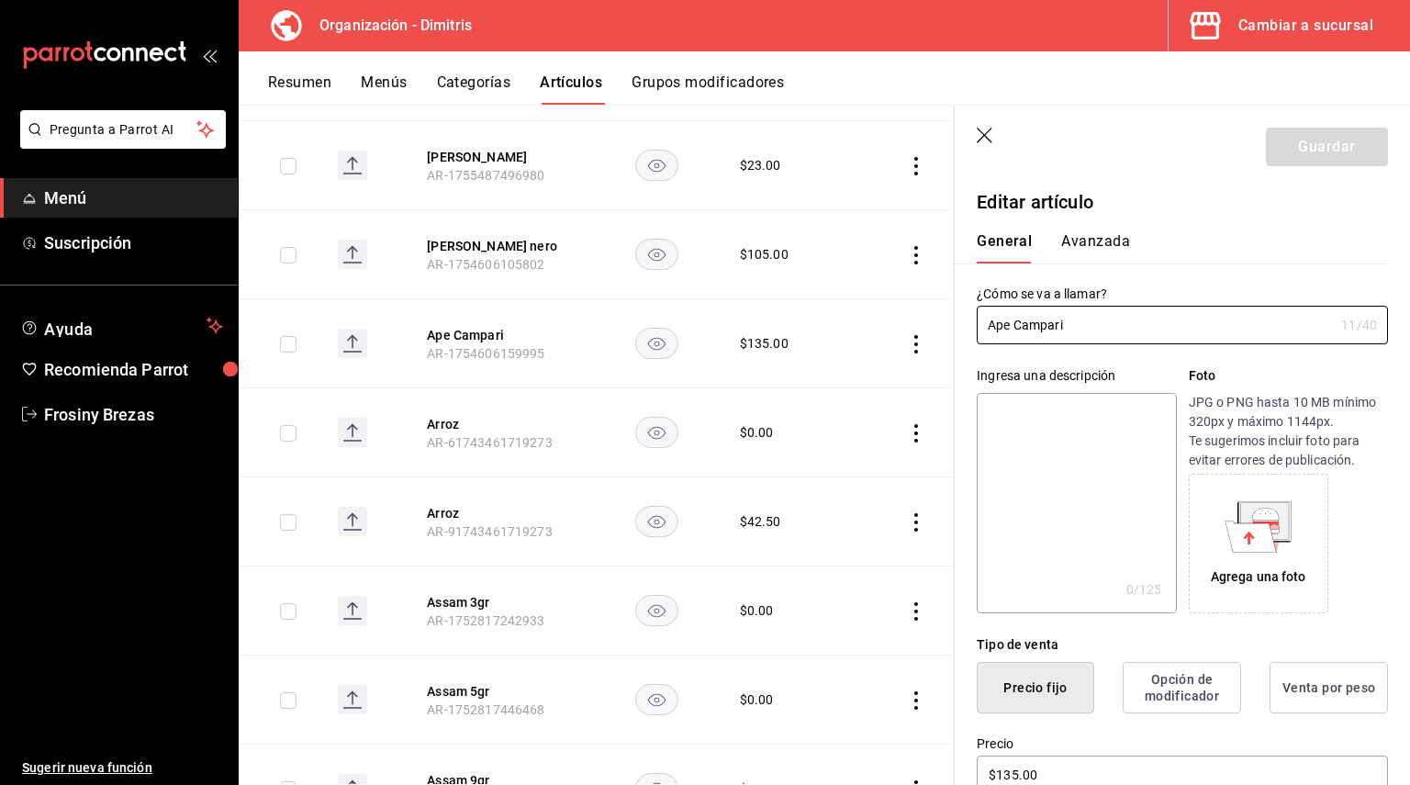
drag, startPoint x: 1066, startPoint y: 331, endPoint x: 959, endPoint y: 328, distance: 106.5
click at [959, 328] on div "¿Cómo se va a llamar? Ape Campari 11 /40 ¿Cómo se va a llamar?" at bounding box center [1171, 303] width 433 height 81
click at [1014, 418] on textarea at bounding box center [1076, 503] width 199 height 220
paste textarea "Ape Campari"
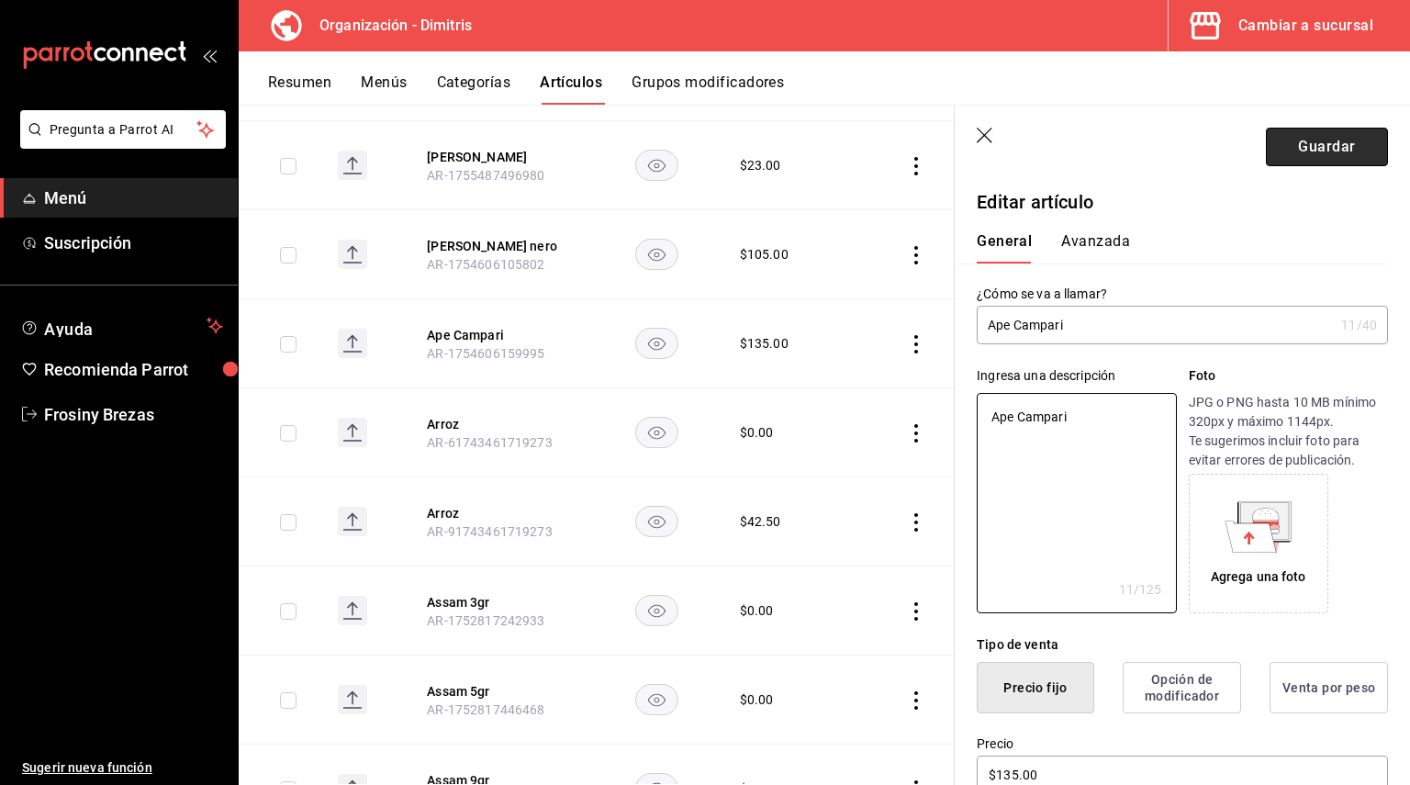
click at [1321, 143] on button "Guardar" at bounding box center [1327, 147] width 122 height 39
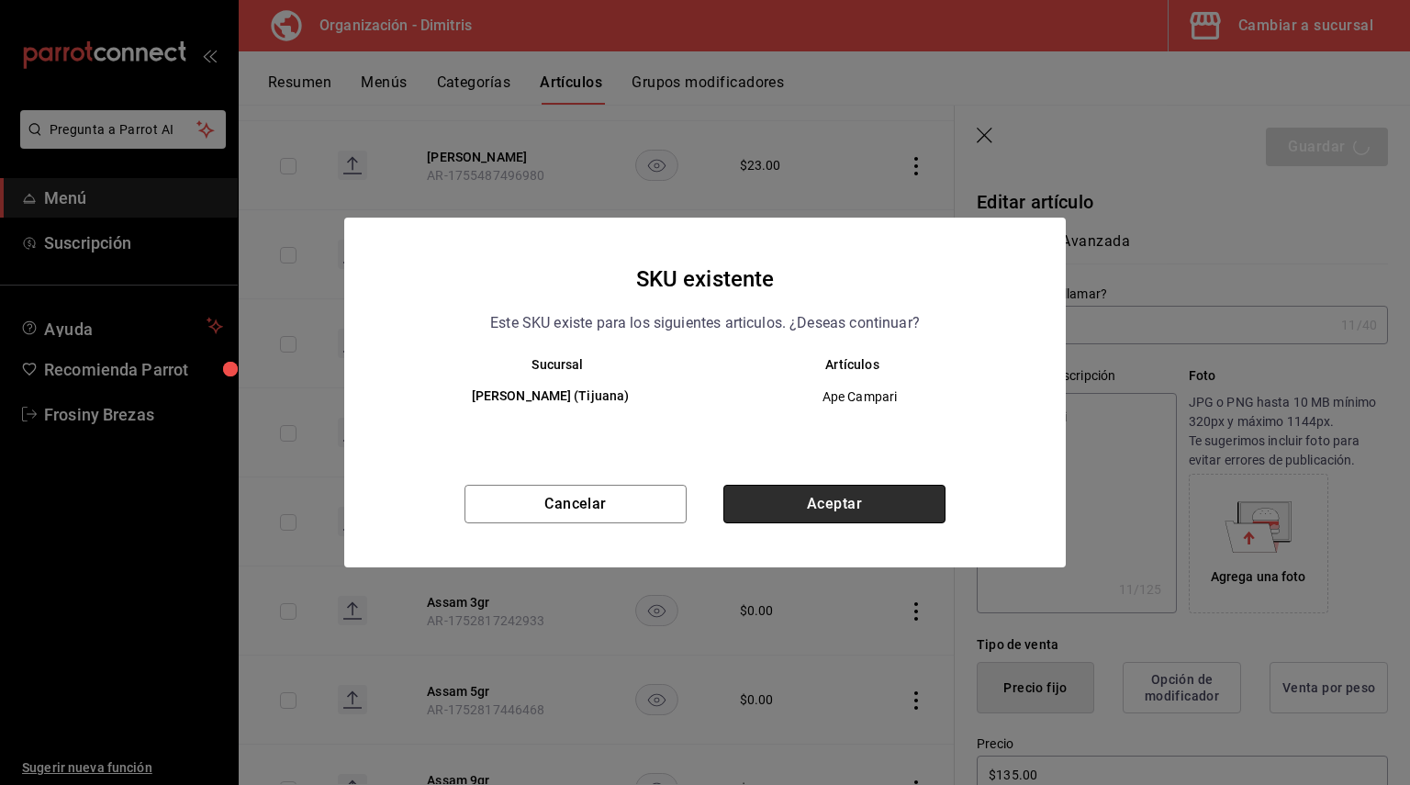
click at [895, 492] on button "Aceptar" at bounding box center [834, 504] width 222 height 39
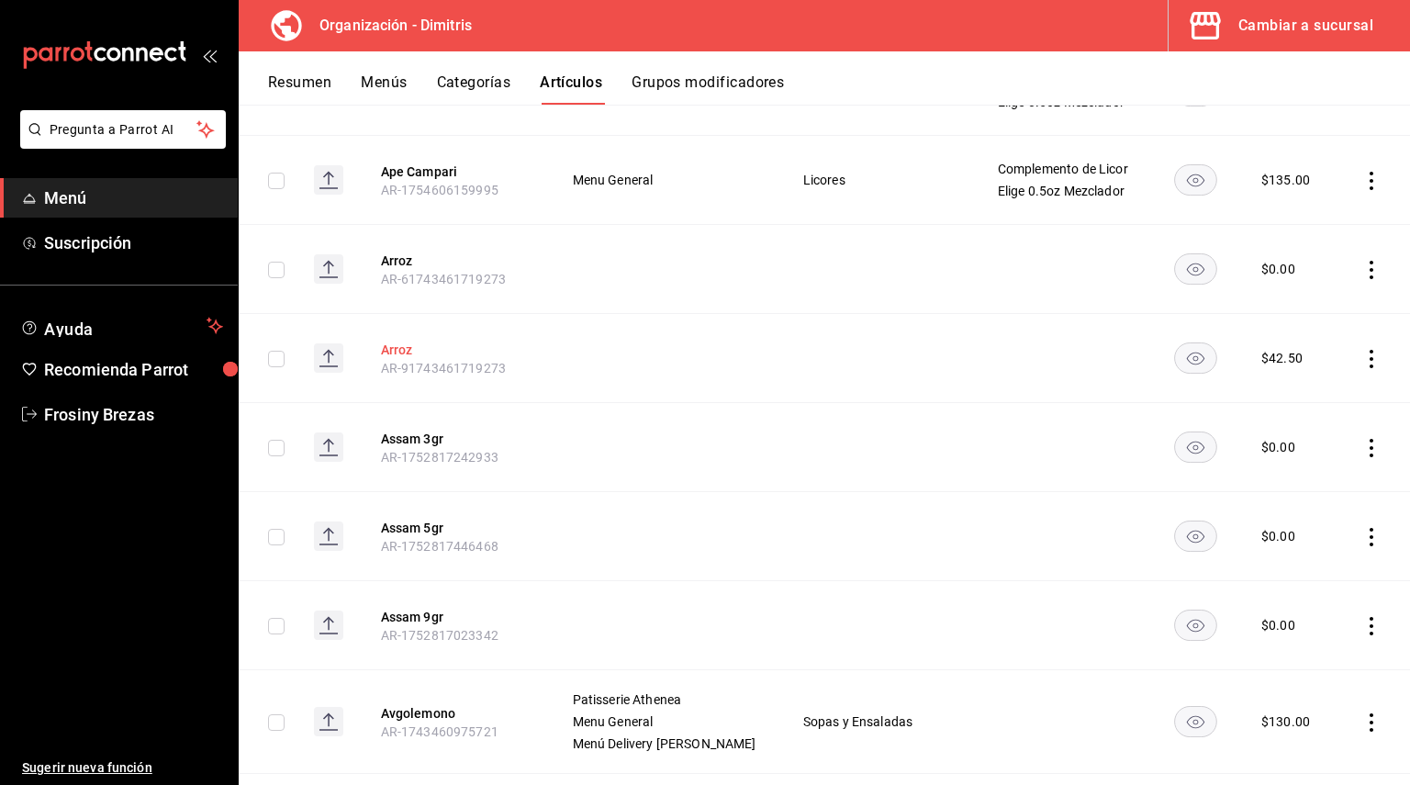
scroll to position [2843, 0]
click at [418, 271] on button "Arroz" at bounding box center [454, 263] width 147 height 18
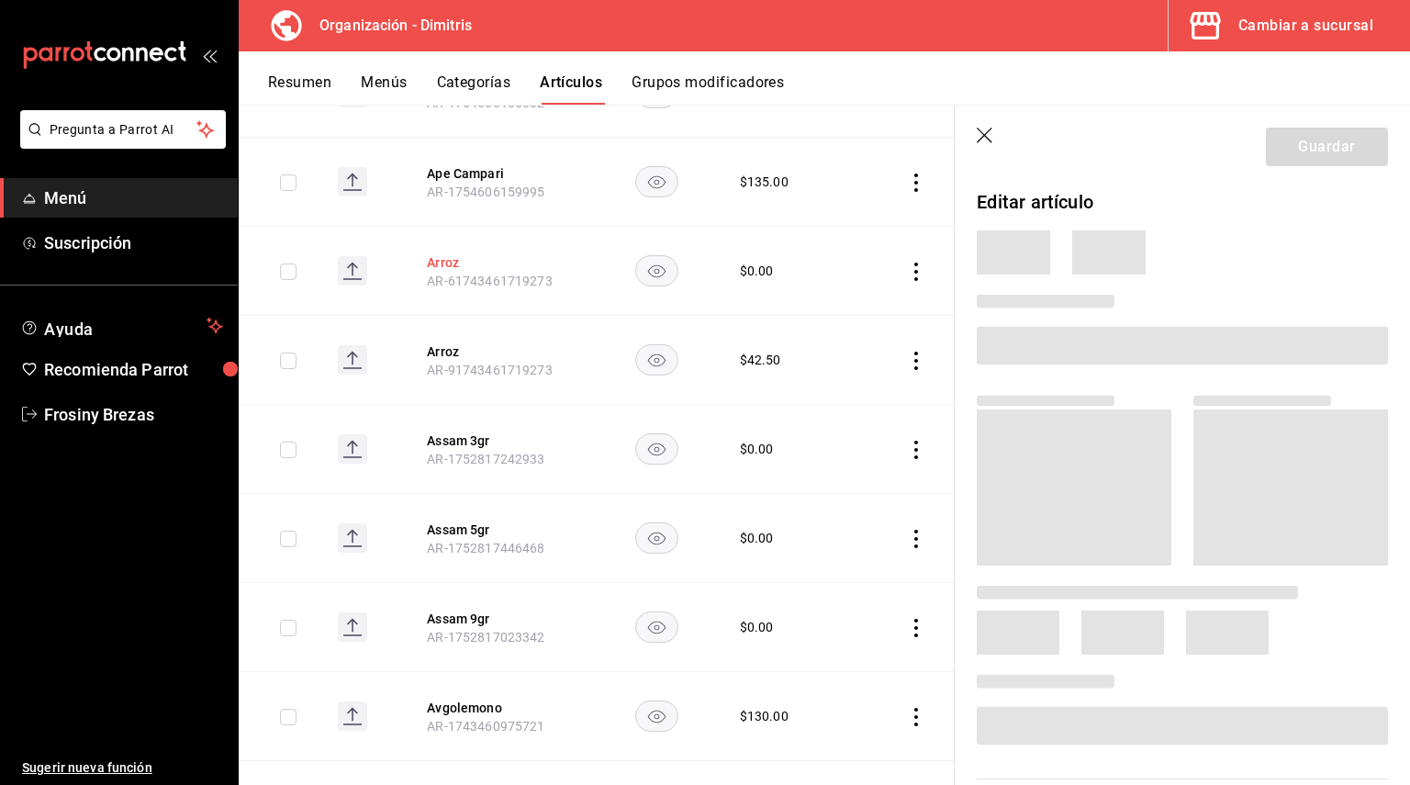
scroll to position [2741, 0]
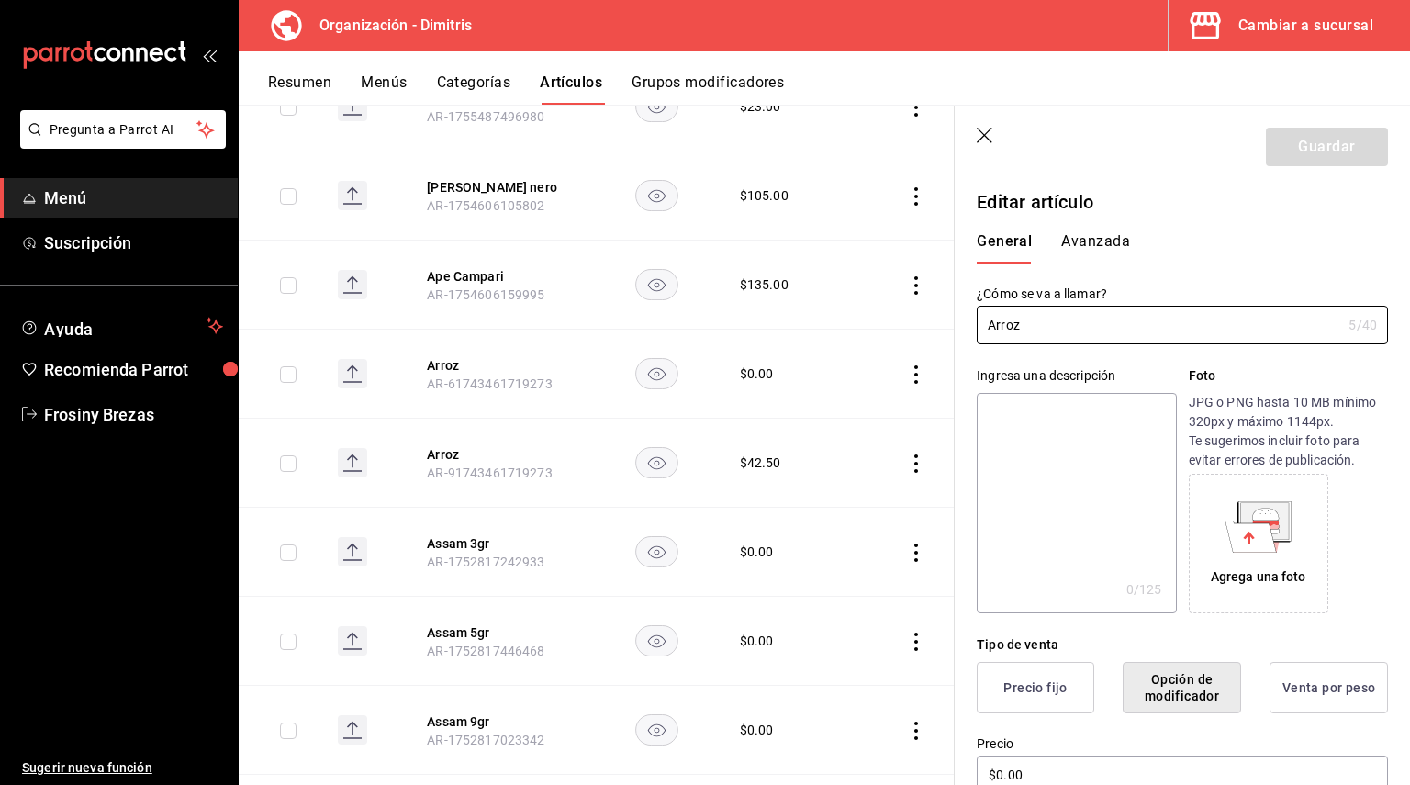
click at [1030, 401] on textarea at bounding box center [1076, 503] width 199 height 220
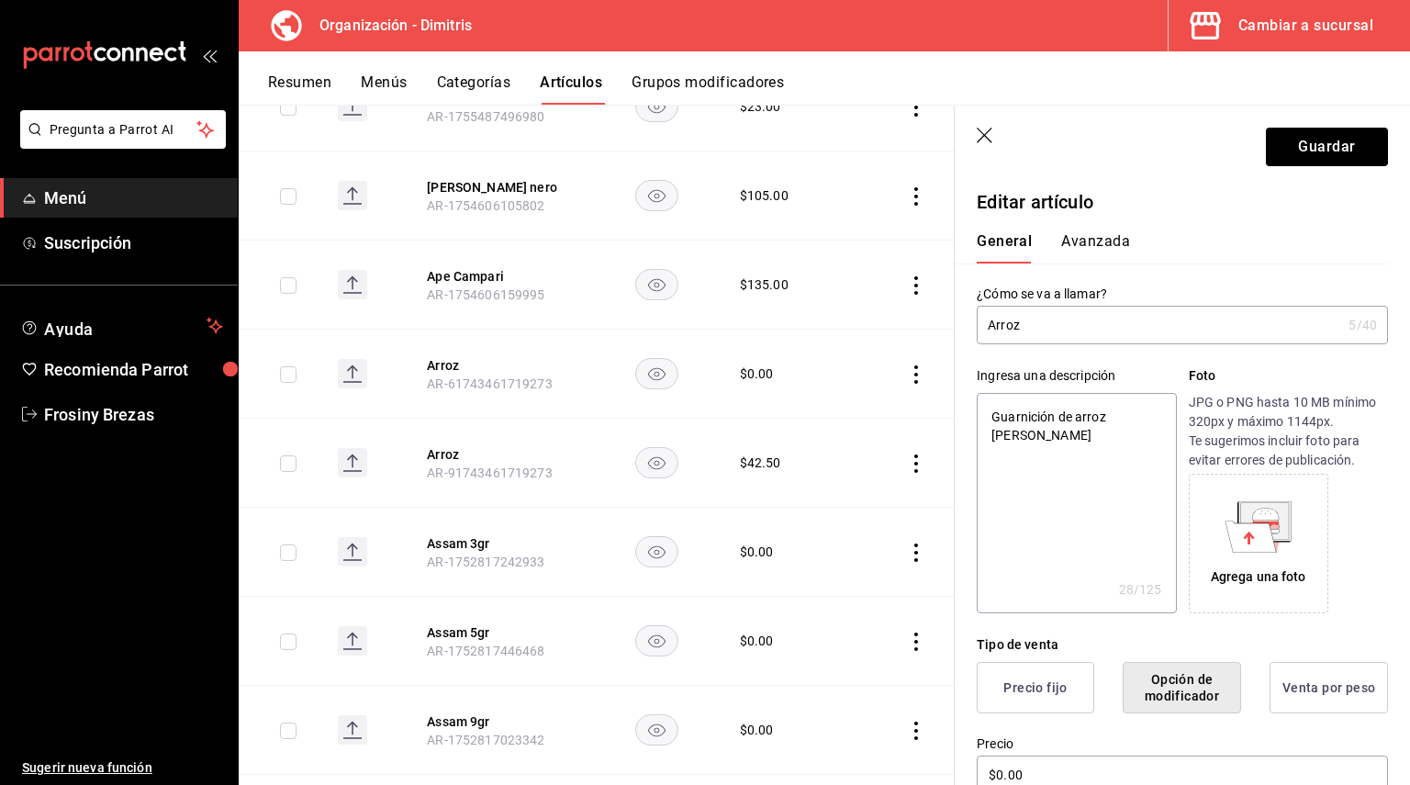
drag, startPoint x: 1117, startPoint y: 421, endPoint x: 1107, endPoint y: 433, distance: 15.6
click at [1107, 433] on textarea "Guarnición de arroz dimitris" at bounding box center [1076, 503] width 199 height 220
click at [1113, 419] on textarea "Guarnición de arroz dimitris" at bounding box center [1076, 503] width 199 height 220
click at [1105, 460] on textarea "Guarnición de arroz Dimitris" at bounding box center [1076, 503] width 199 height 220
drag, startPoint x: 997, startPoint y: 416, endPoint x: 1151, endPoint y: 441, distance: 156.2
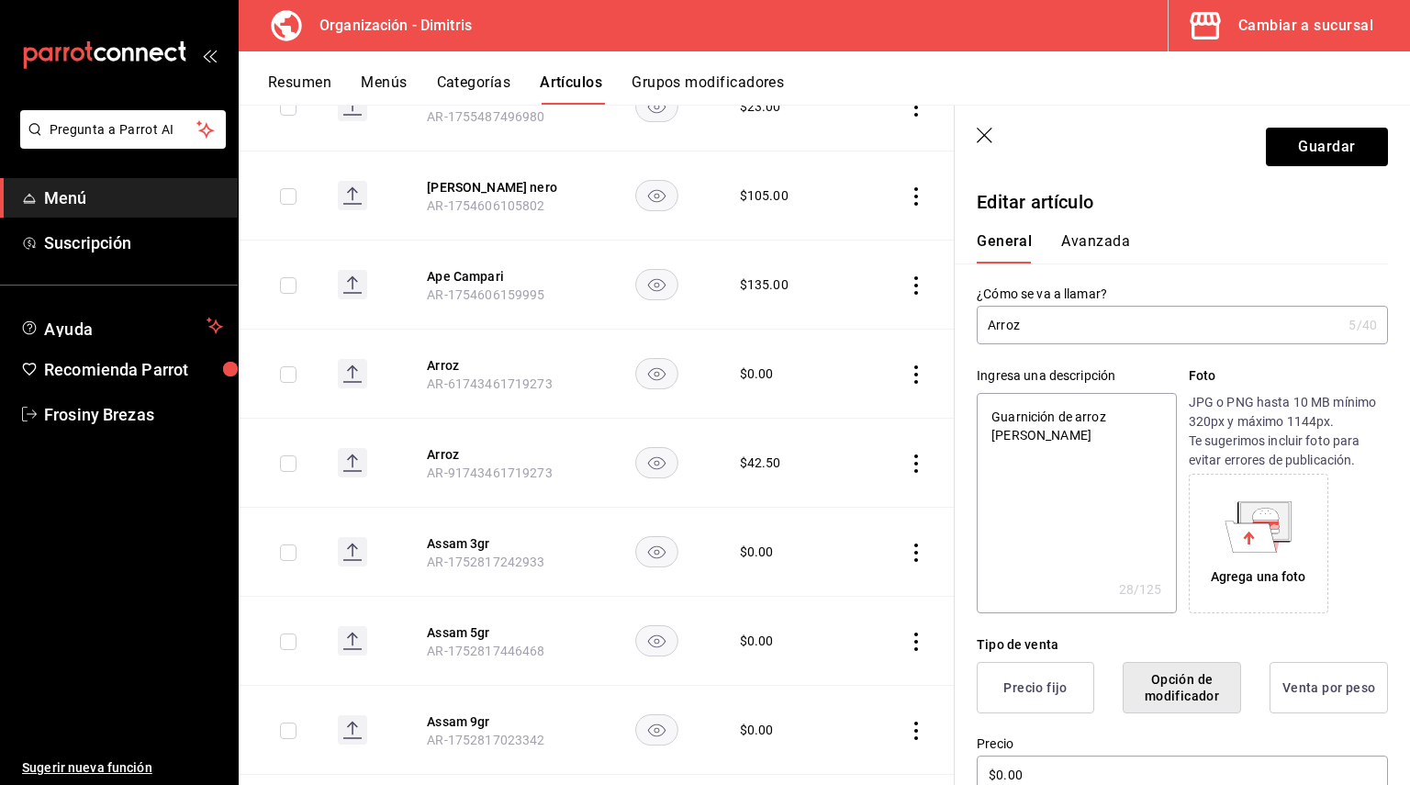
click at [1151, 441] on textarea "Guarnición de arroz Dimitris" at bounding box center [1076, 503] width 199 height 220
click at [1011, 455] on textarea "Guarnición de arroz Dimitris" at bounding box center [1076, 503] width 199 height 220
drag, startPoint x: 986, startPoint y: 416, endPoint x: 1171, endPoint y: 431, distance: 186.1
click at [1171, 431] on div "Ingresa una descripción Guarnición de arroz Dimitris x 28 /125 ​ Foto JPG o PNG…" at bounding box center [1182, 489] width 411 height 247
click at [1322, 161] on button "Guardar" at bounding box center [1327, 147] width 122 height 39
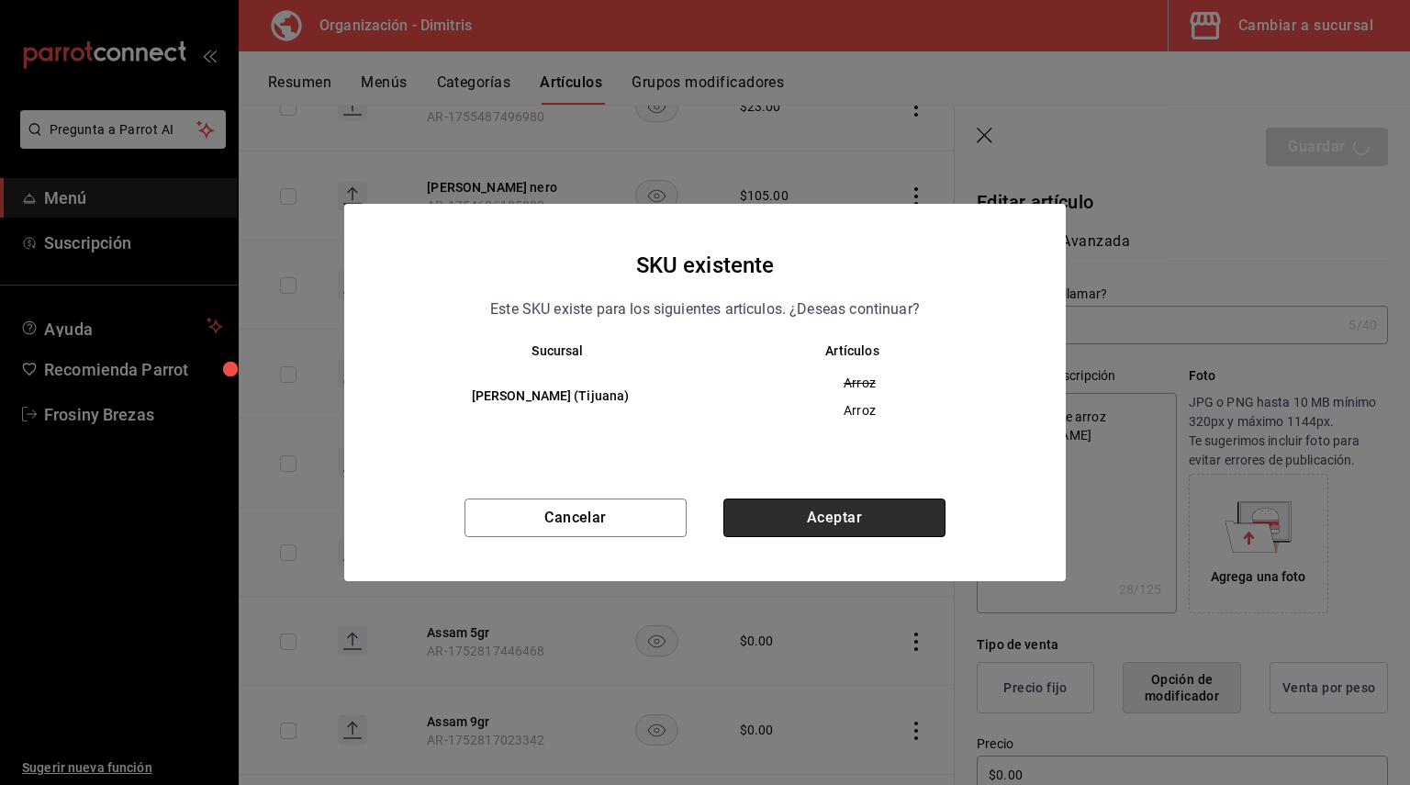
click at [871, 519] on button "Aceptar" at bounding box center [834, 517] width 222 height 39
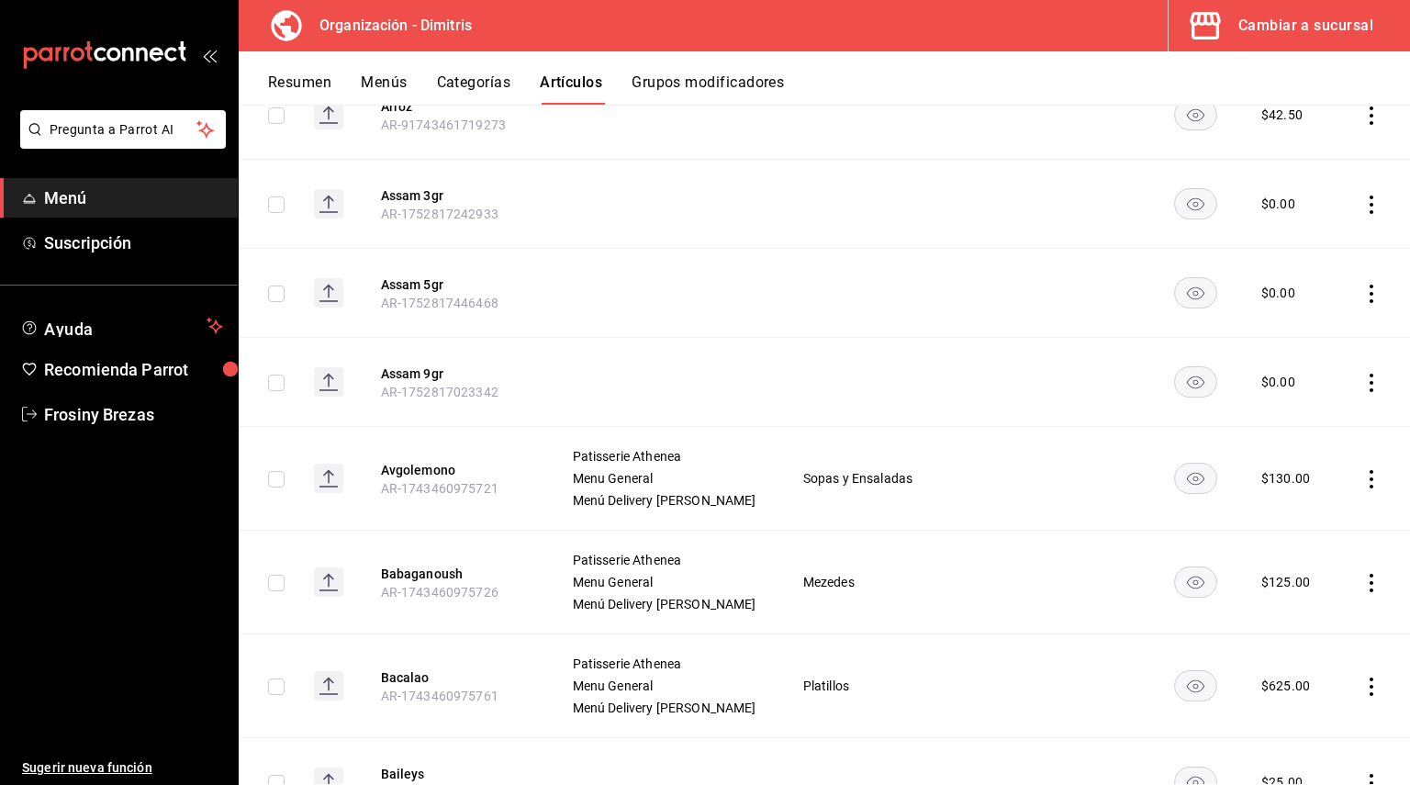
scroll to position [2787, 0]
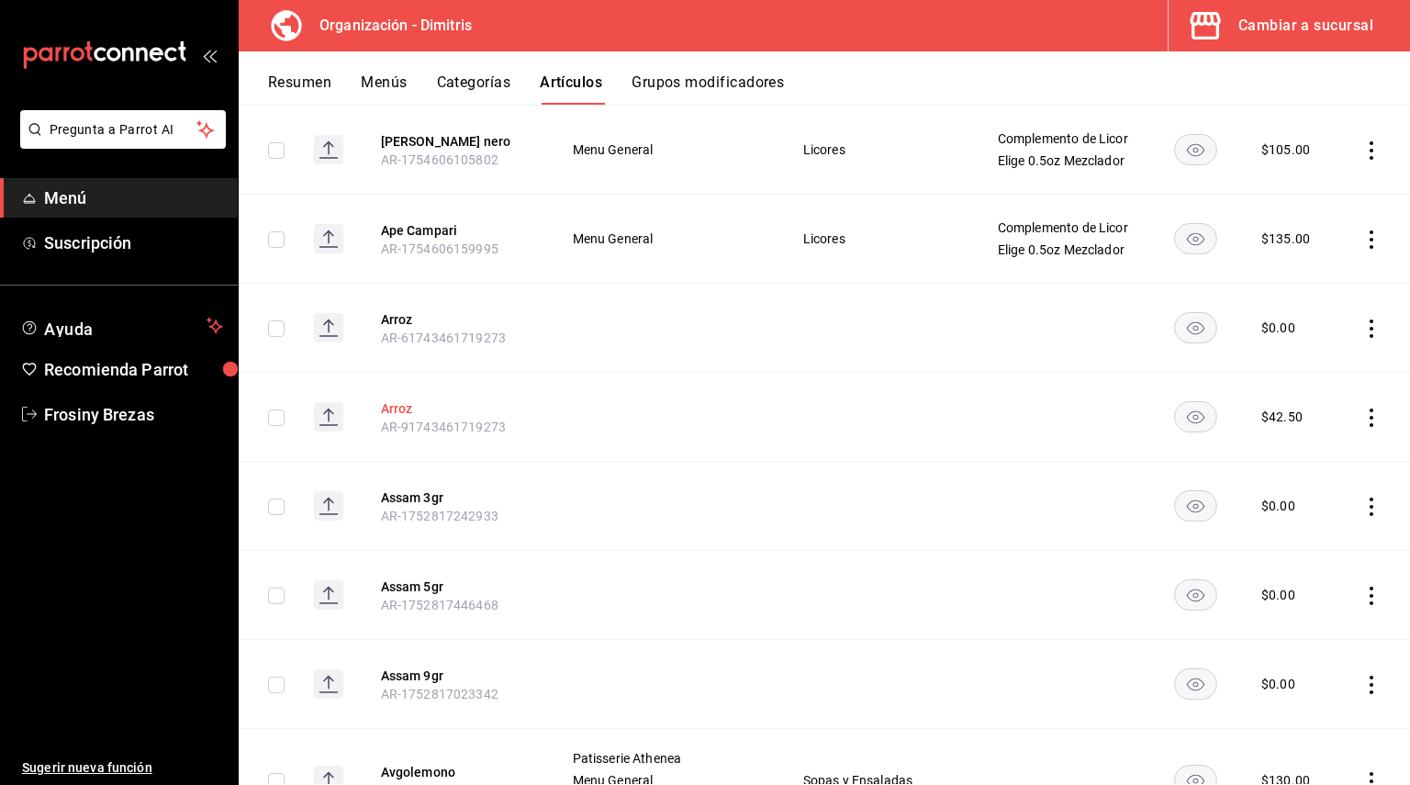
click at [407, 418] on button "Arroz" at bounding box center [454, 408] width 147 height 18
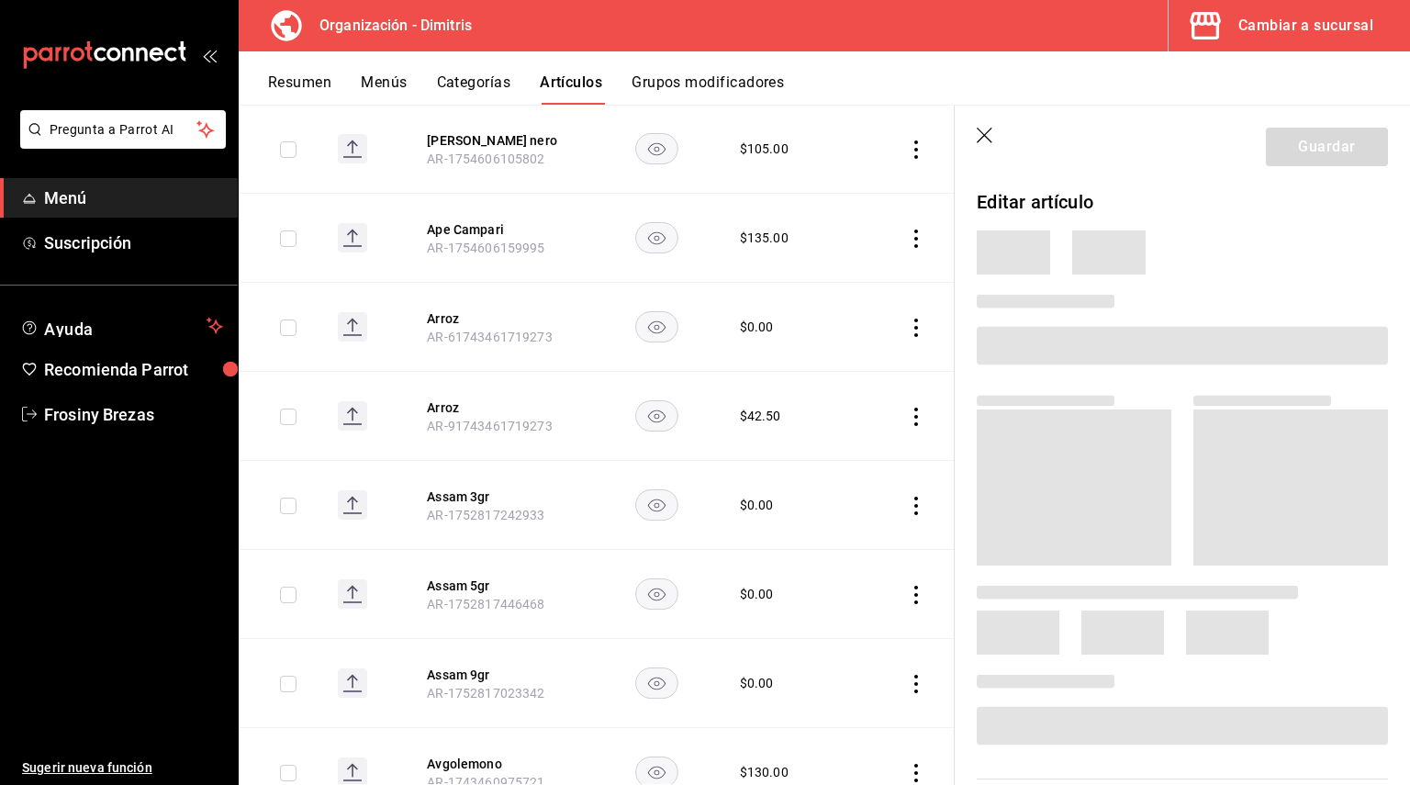
scroll to position [2685, 0]
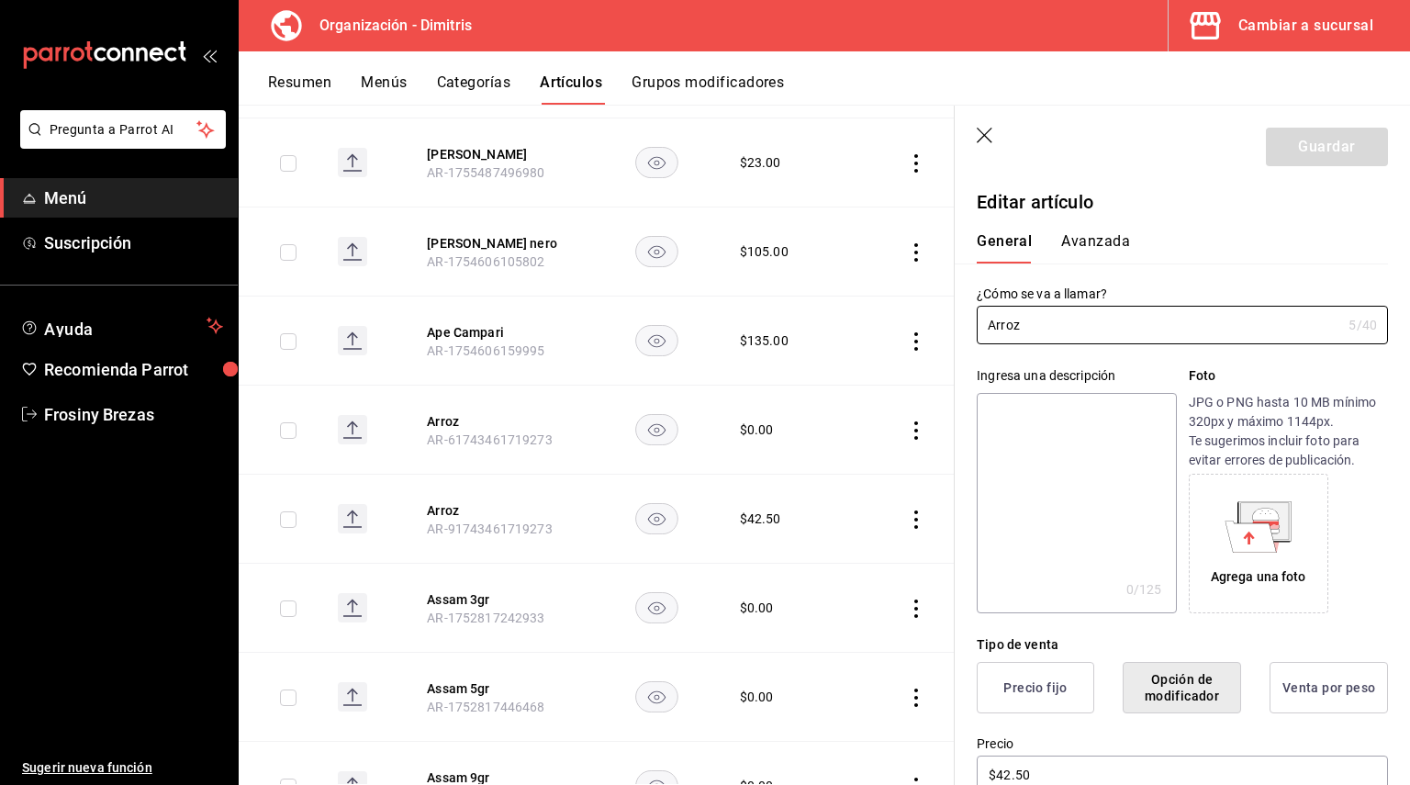
click at [1032, 389] on div "Ingresa una descripción x 0 /125 ​" at bounding box center [1076, 489] width 199 height 247
click at [1011, 414] on textarea at bounding box center [1076, 503] width 199 height 220
paste textarea "Guarnición de arroz Dimitris"
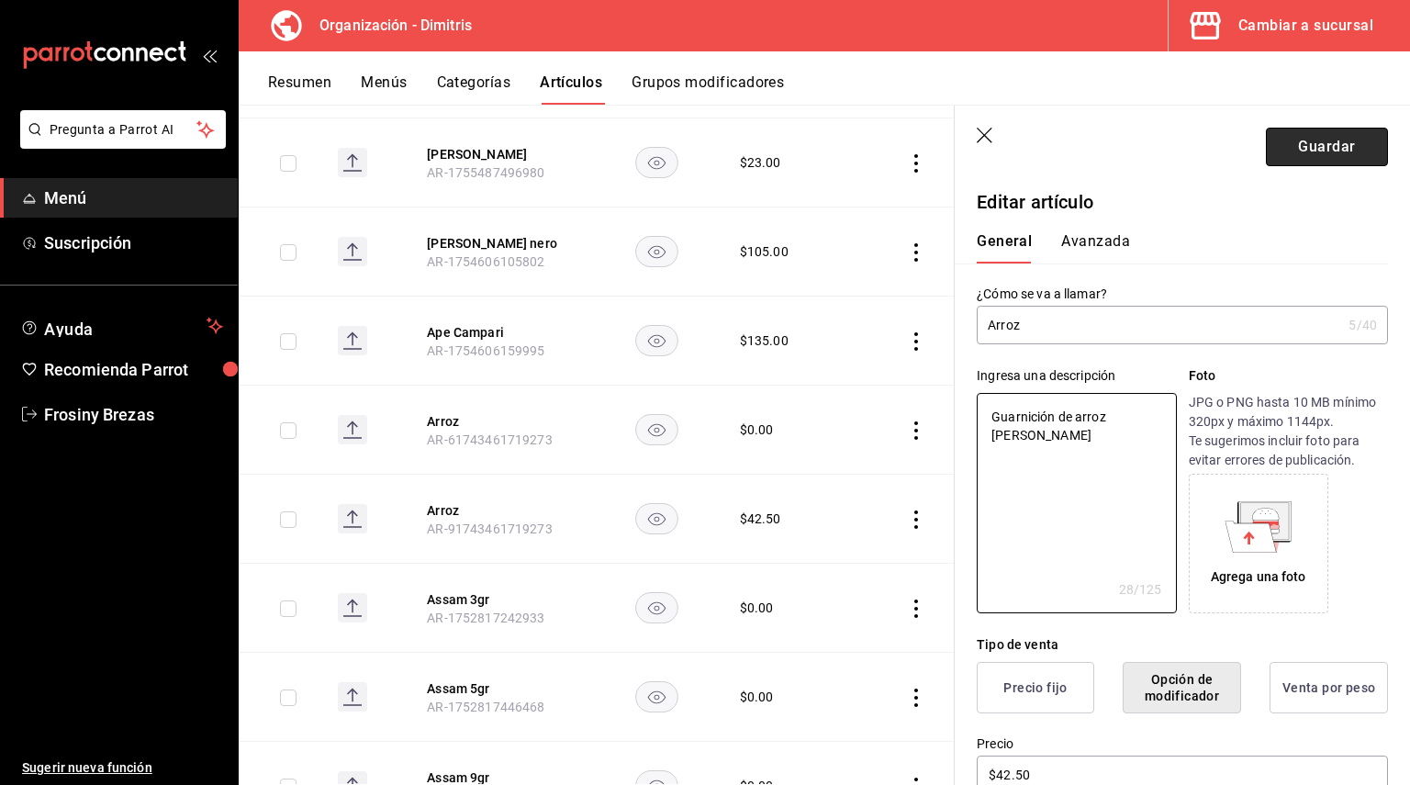
click at [1301, 151] on button "Guardar" at bounding box center [1327, 147] width 122 height 39
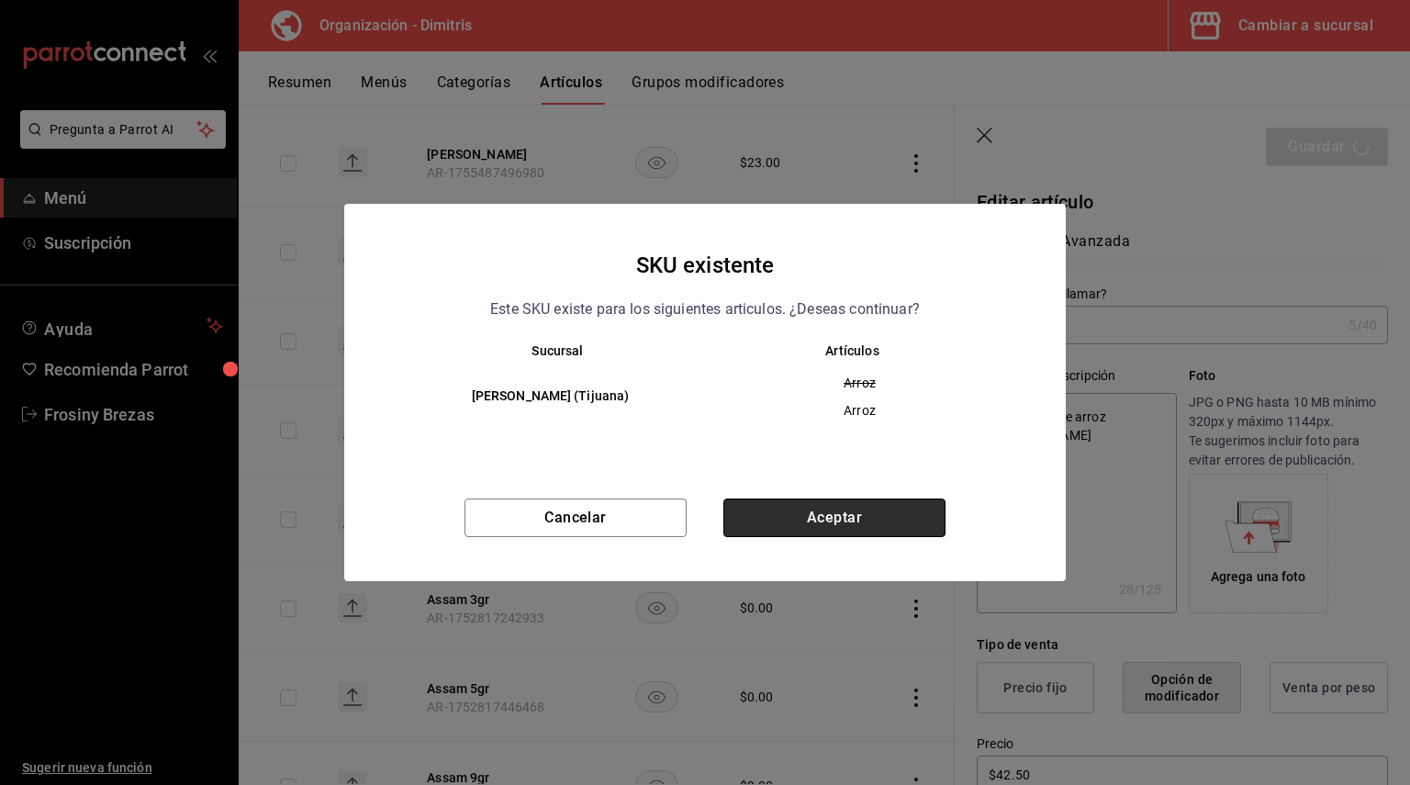
click at [856, 503] on button "Aceptar" at bounding box center [834, 517] width 222 height 39
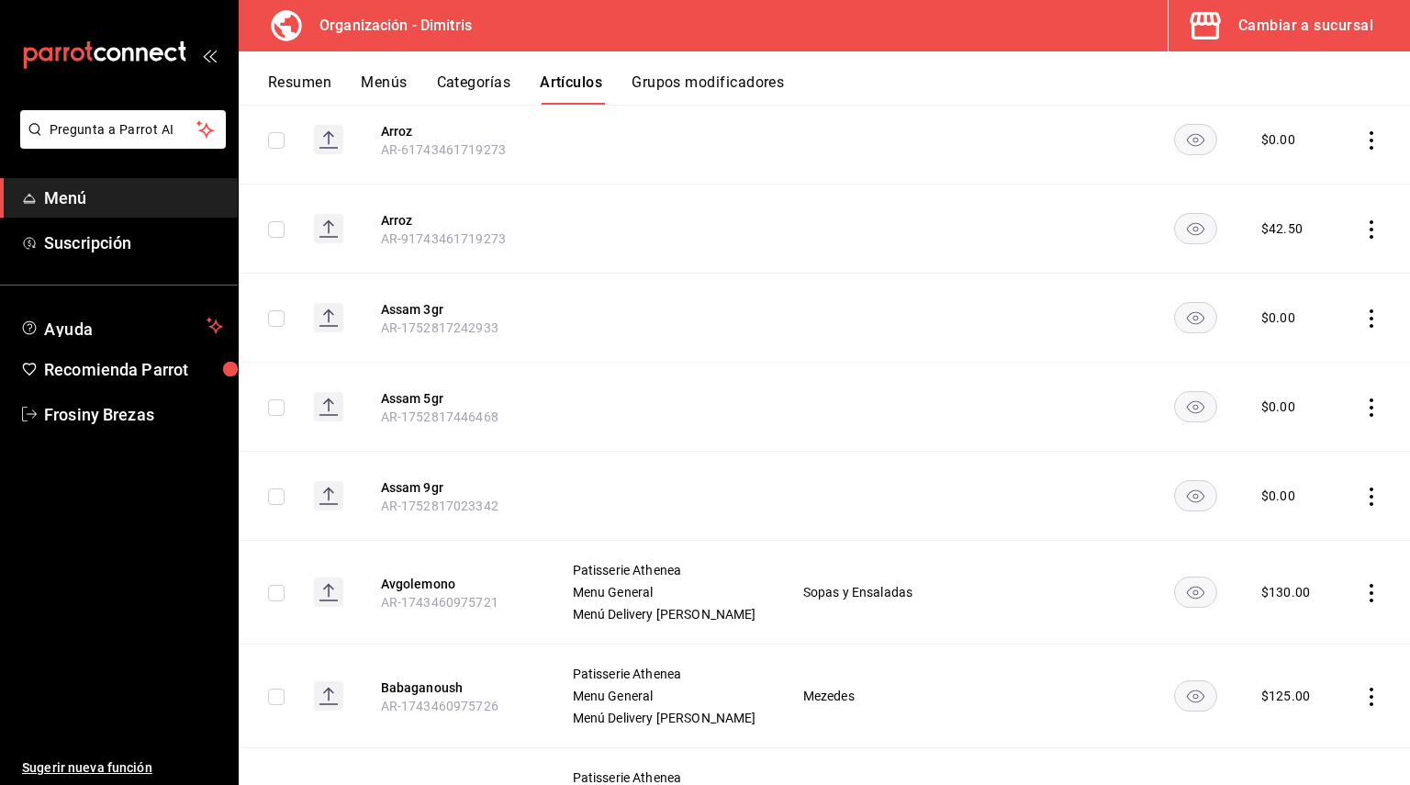
scroll to position [2951, 0]
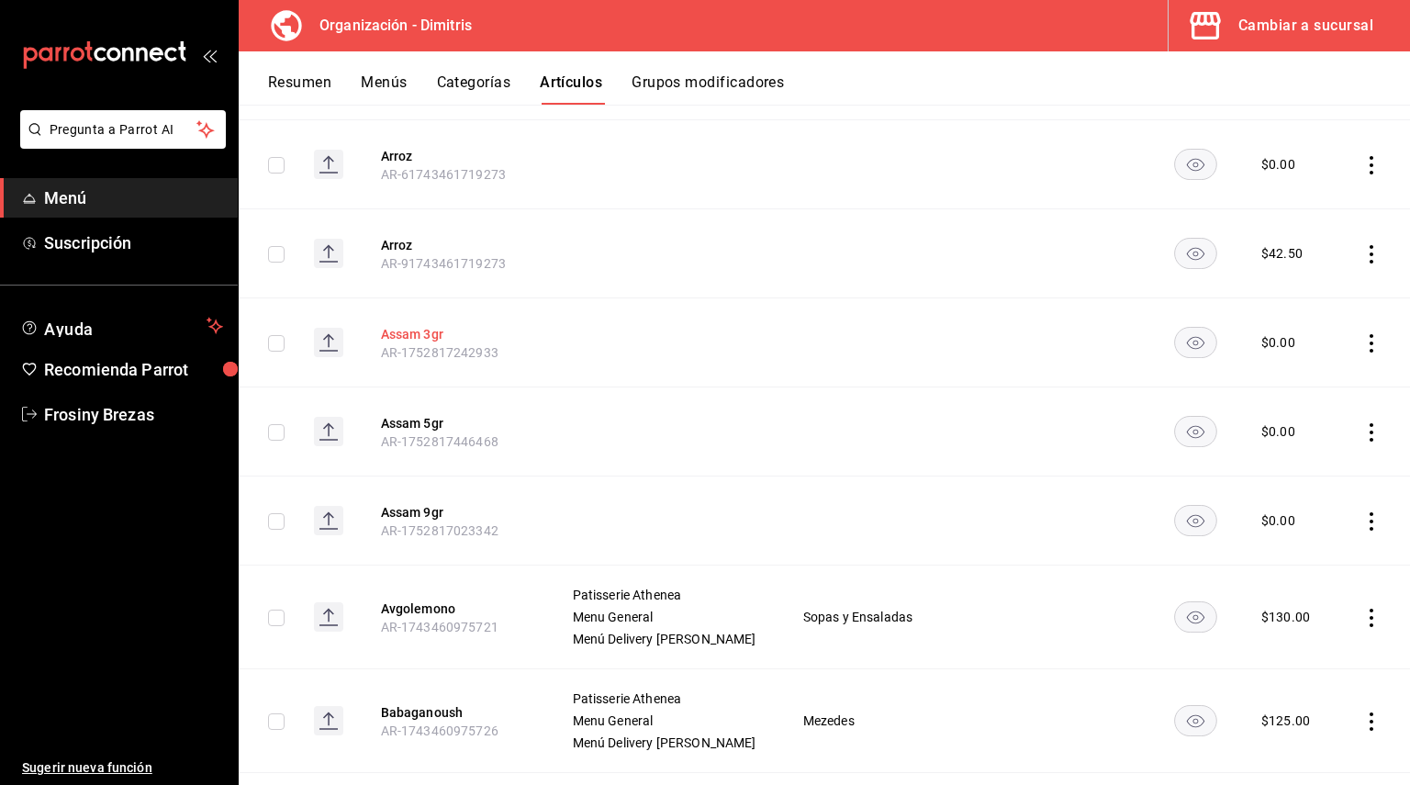
click at [408, 343] on button "Assam 3gr" at bounding box center [454, 334] width 147 height 18
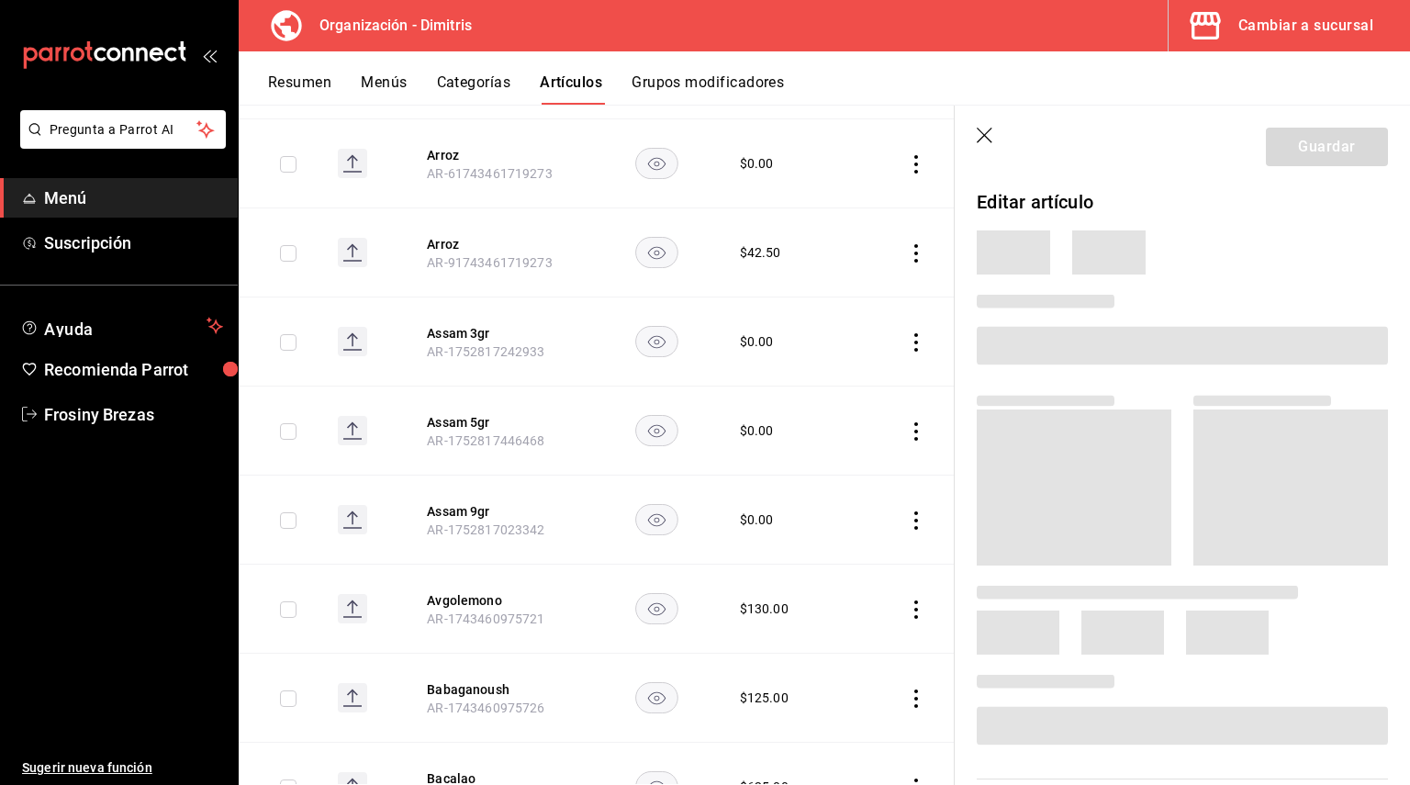
scroll to position [2848, 0]
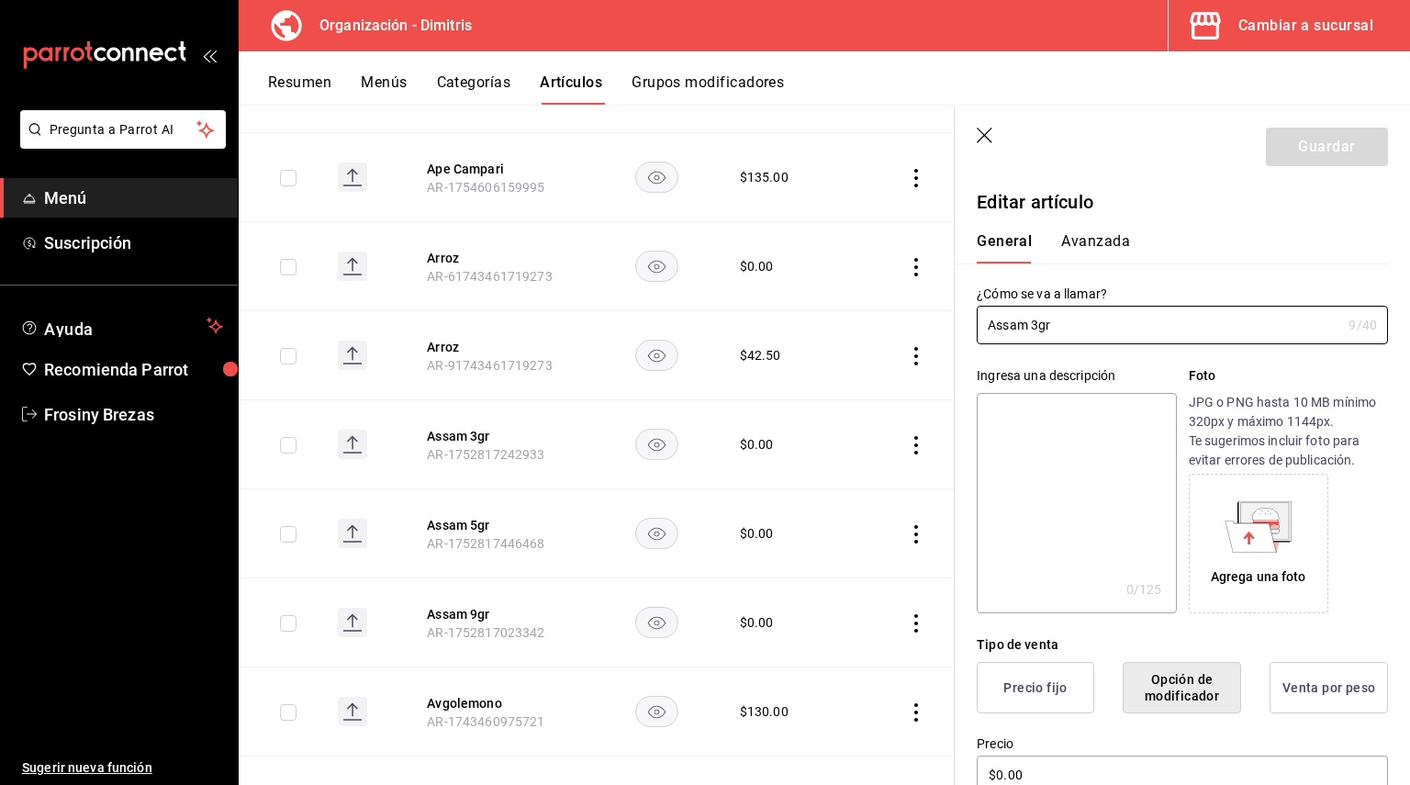
click at [1028, 436] on textarea at bounding box center [1076, 503] width 199 height 220
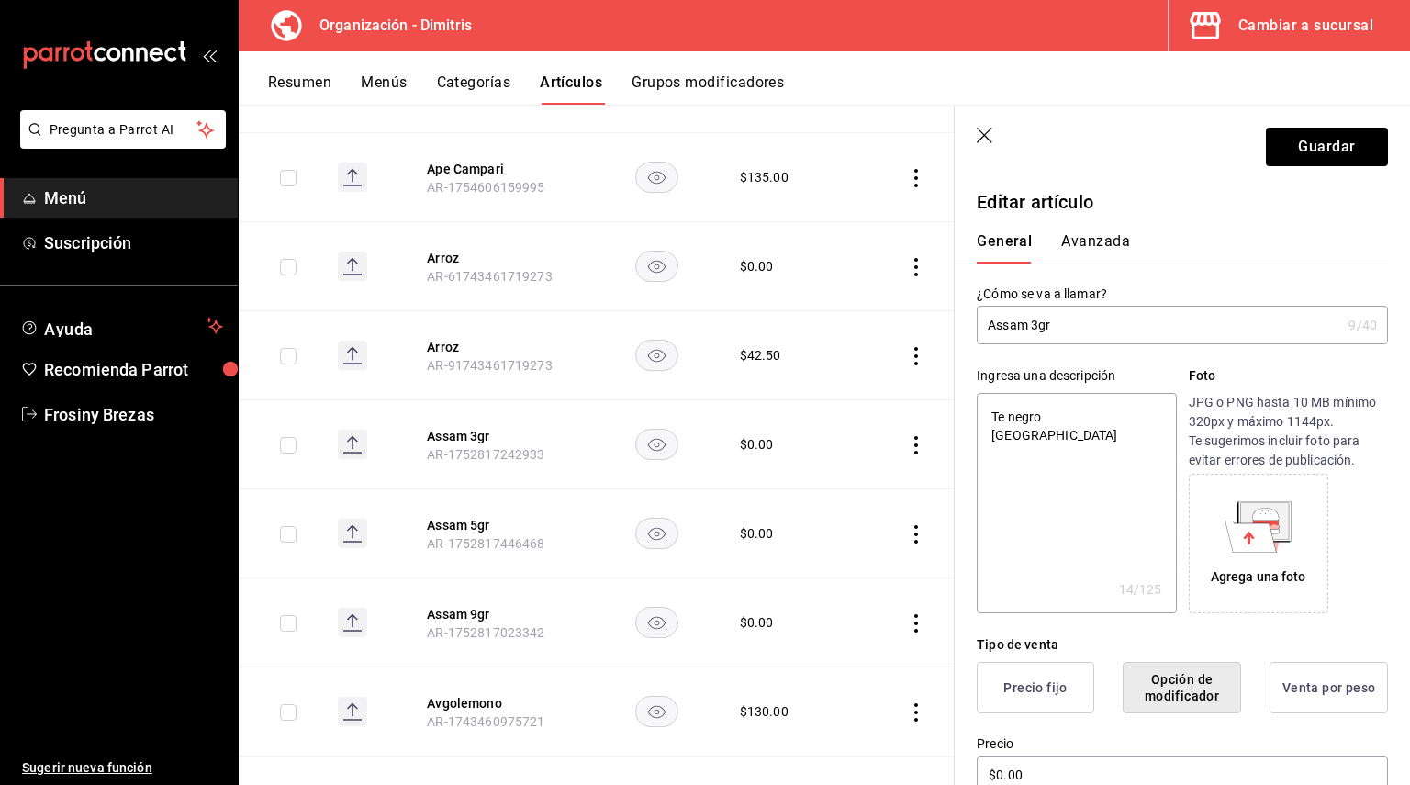
click at [1004, 419] on textarea "Te negro Assam" at bounding box center [1076, 503] width 199 height 220
drag, startPoint x: 1106, startPoint y: 423, endPoint x: 953, endPoint y: 387, distance: 157.4
click at [953, 387] on main "Artículos organización Edita el precio e imagen de tus artículos. Asigna una ca…" at bounding box center [824, 445] width 1171 height 680
click at [1325, 143] on button "Guardar" at bounding box center [1327, 147] width 122 height 39
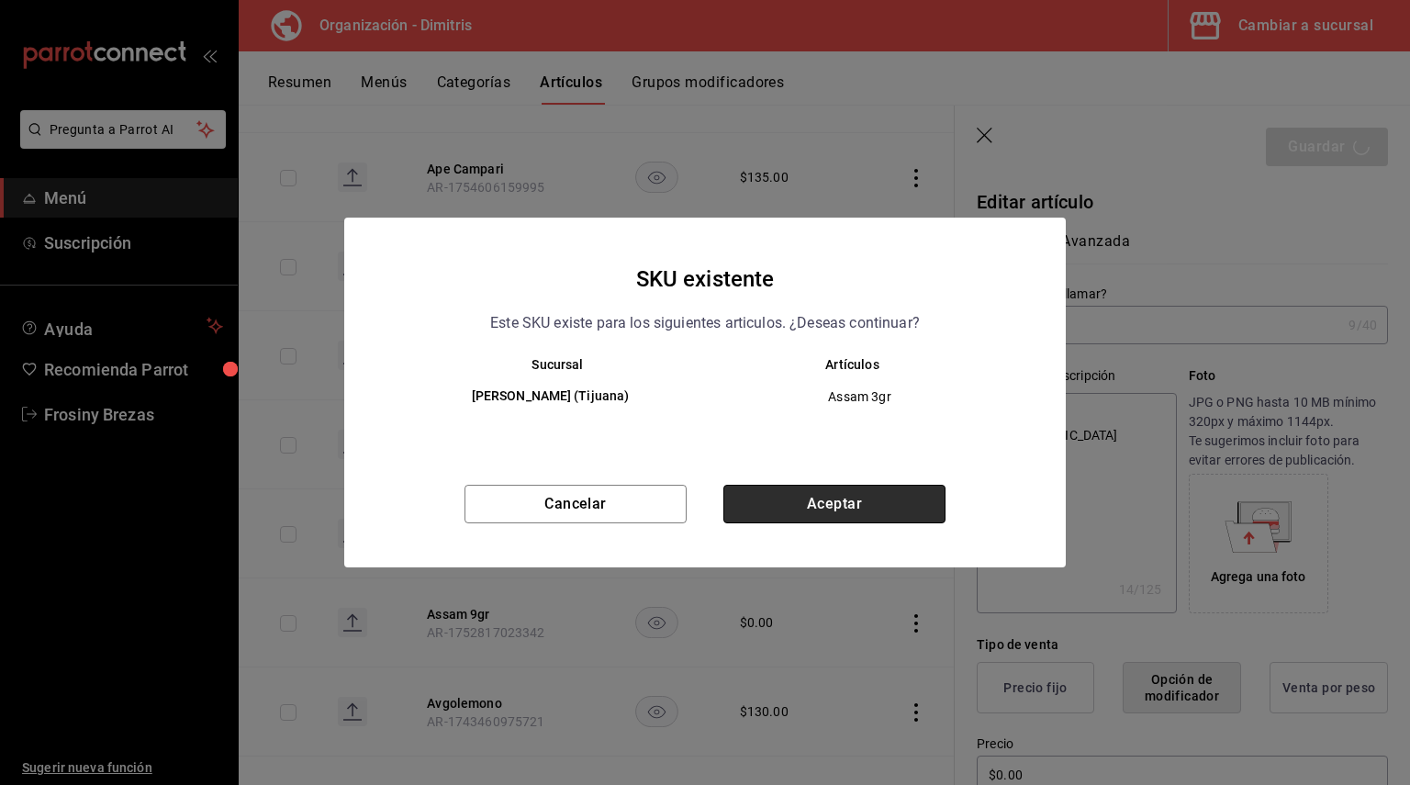
click at [832, 485] on button "Aceptar" at bounding box center [834, 504] width 222 height 39
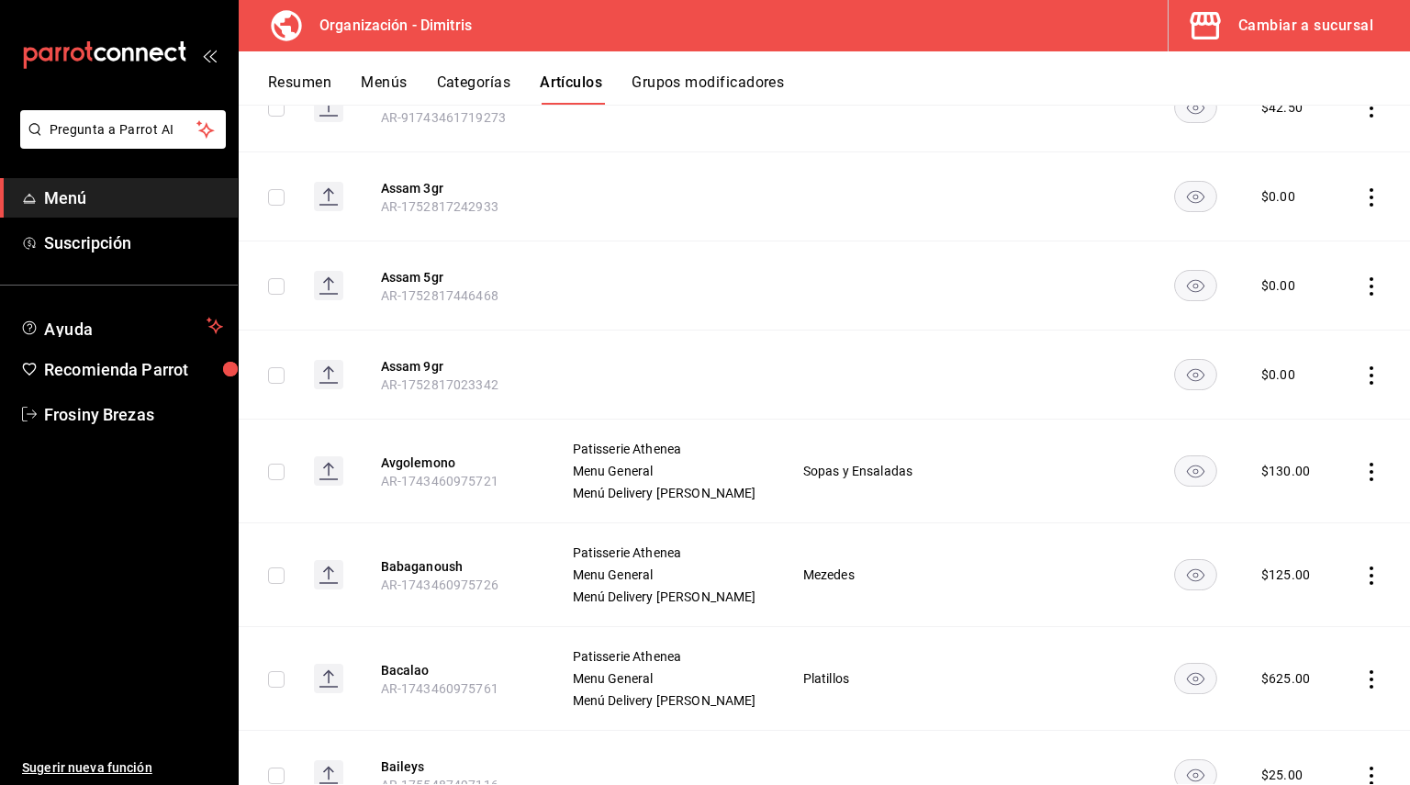
scroll to position [3096, 0]
click at [408, 284] on button "Assam 5gr" at bounding box center [454, 278] width 147 height 18
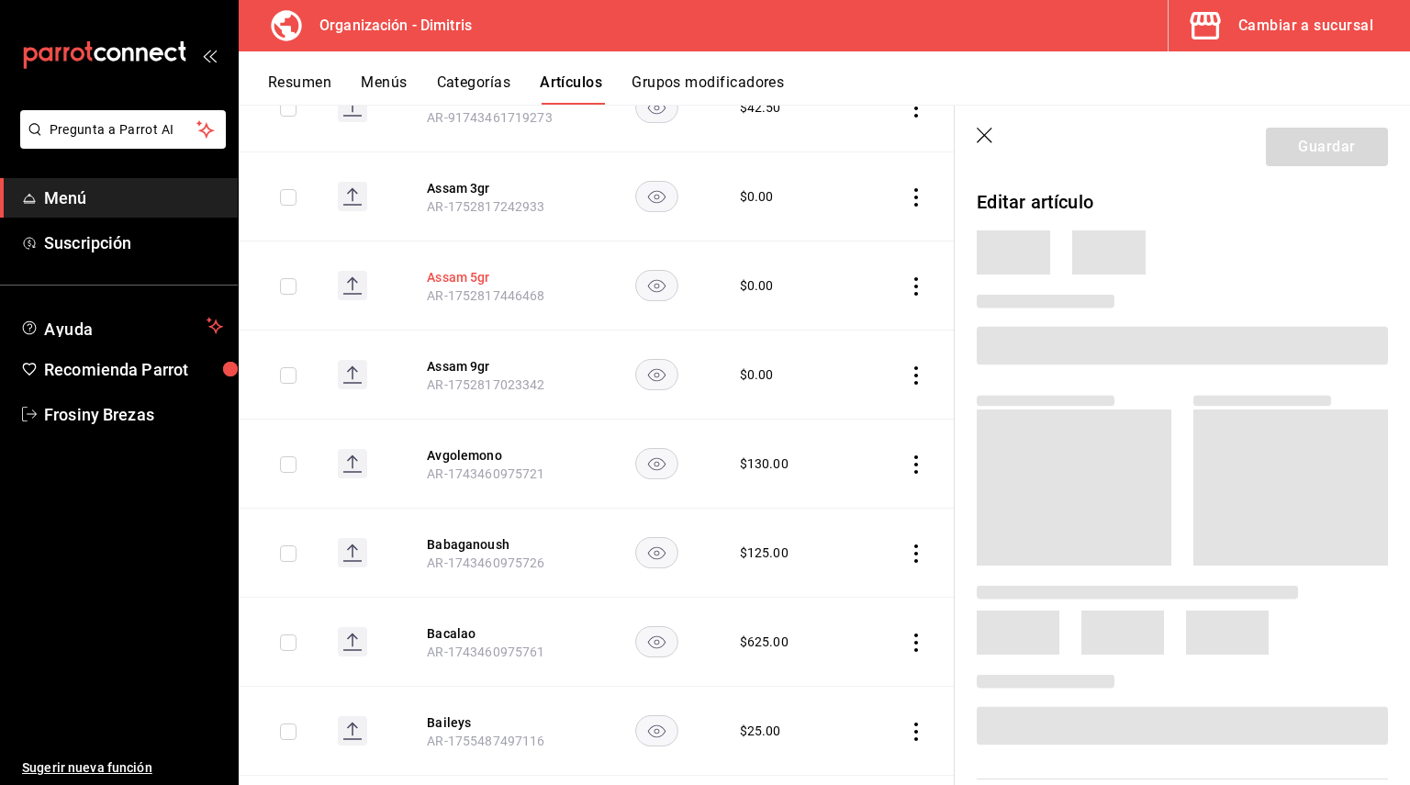
scroll to position [2993, 0]
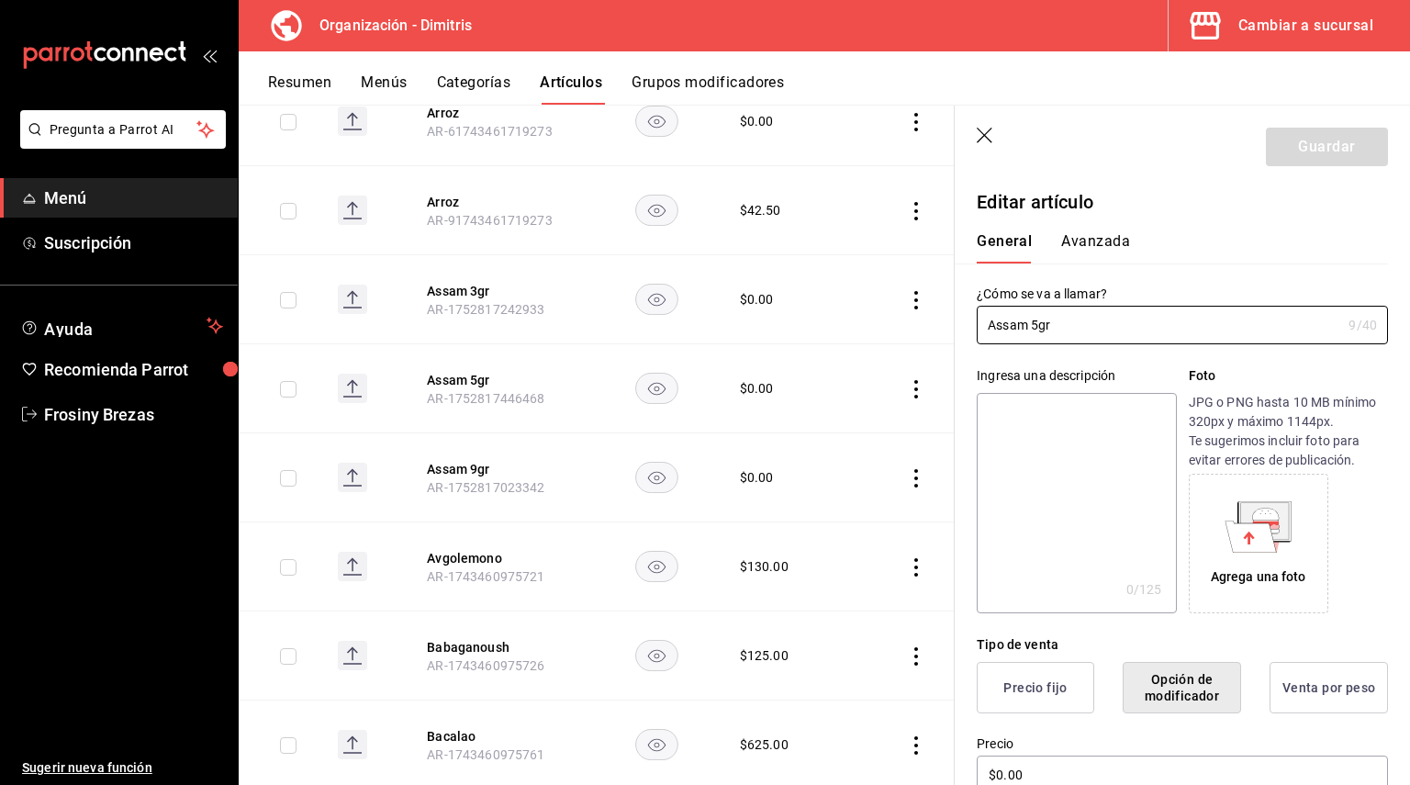
click at [1030, 412] on textarea at bounding box center [1076, 503] width 199 height 220
paste textarea "Té negro Assam"
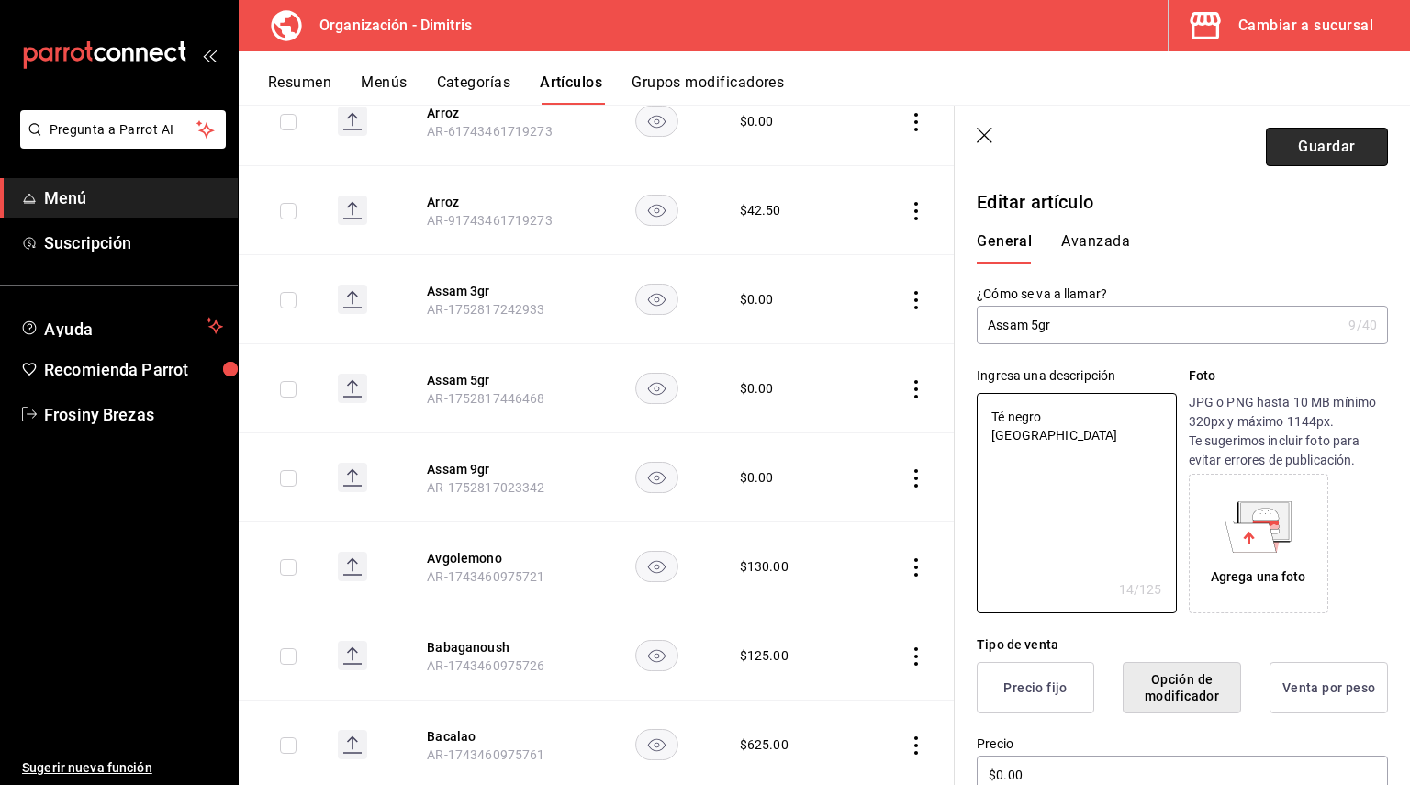
click at [1303, 140] on button "Guardar" at bounding box center [1327, 147] width 122 height 39
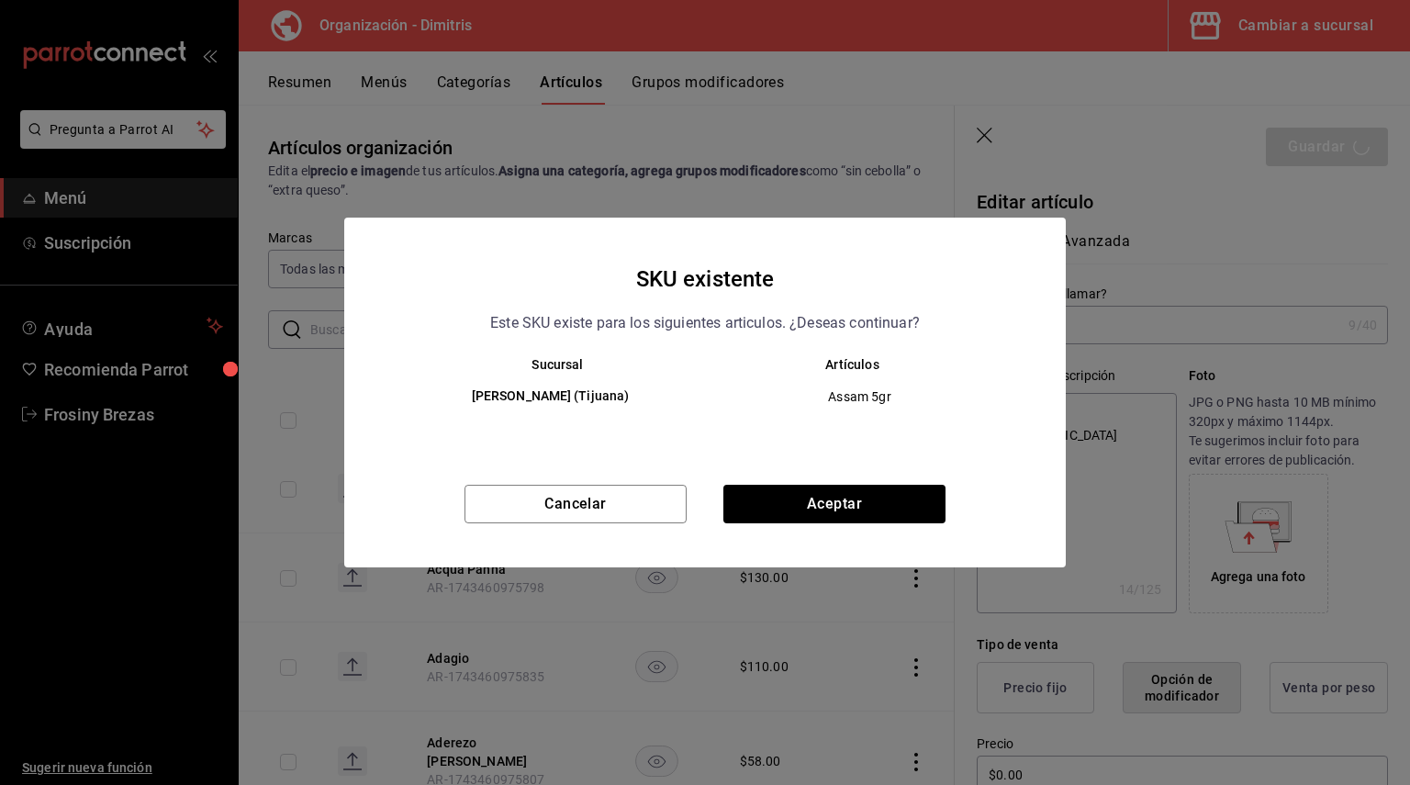
scroll to position [2993, 0]
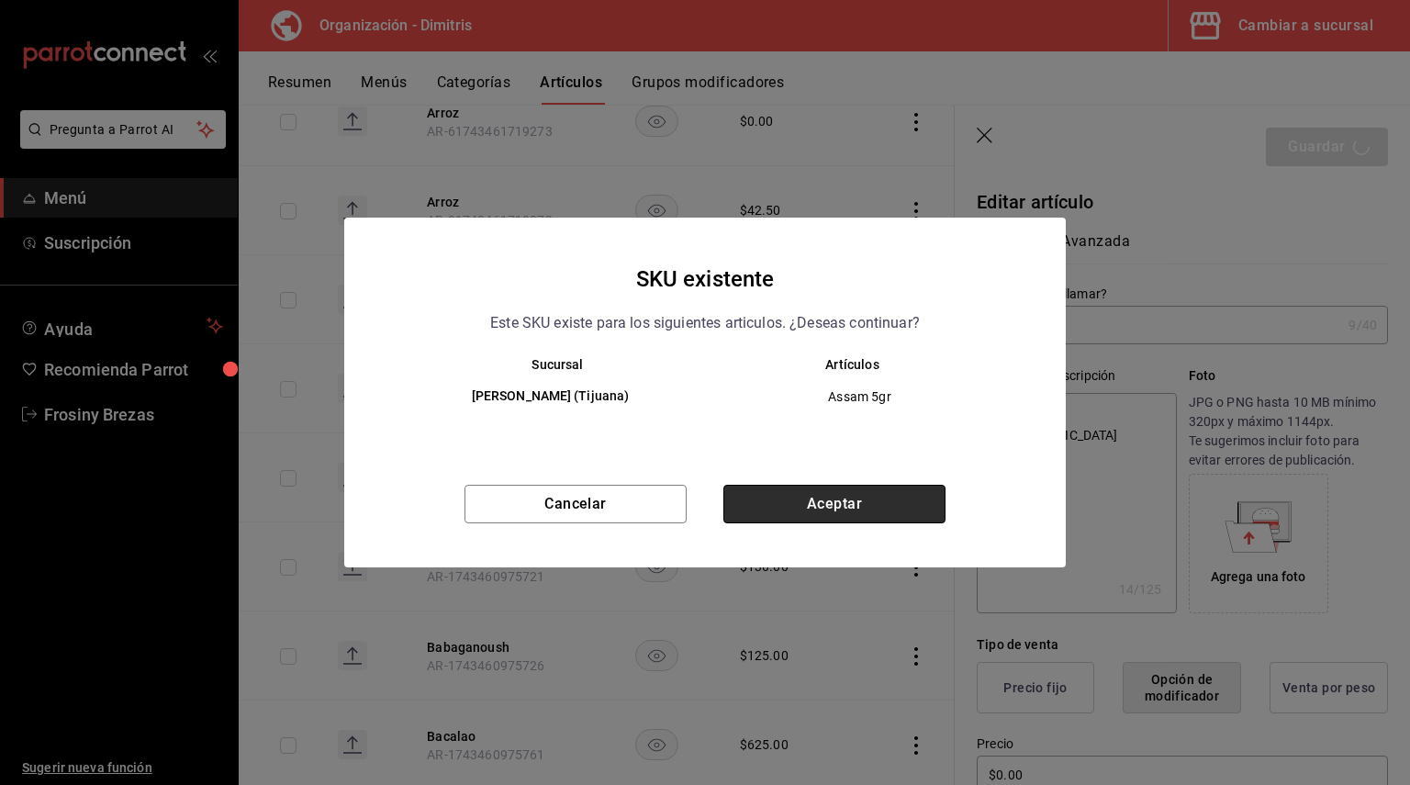
click at [832, 505] on button "Aceptar" at bounding box center [834, 504] width 222 height 39
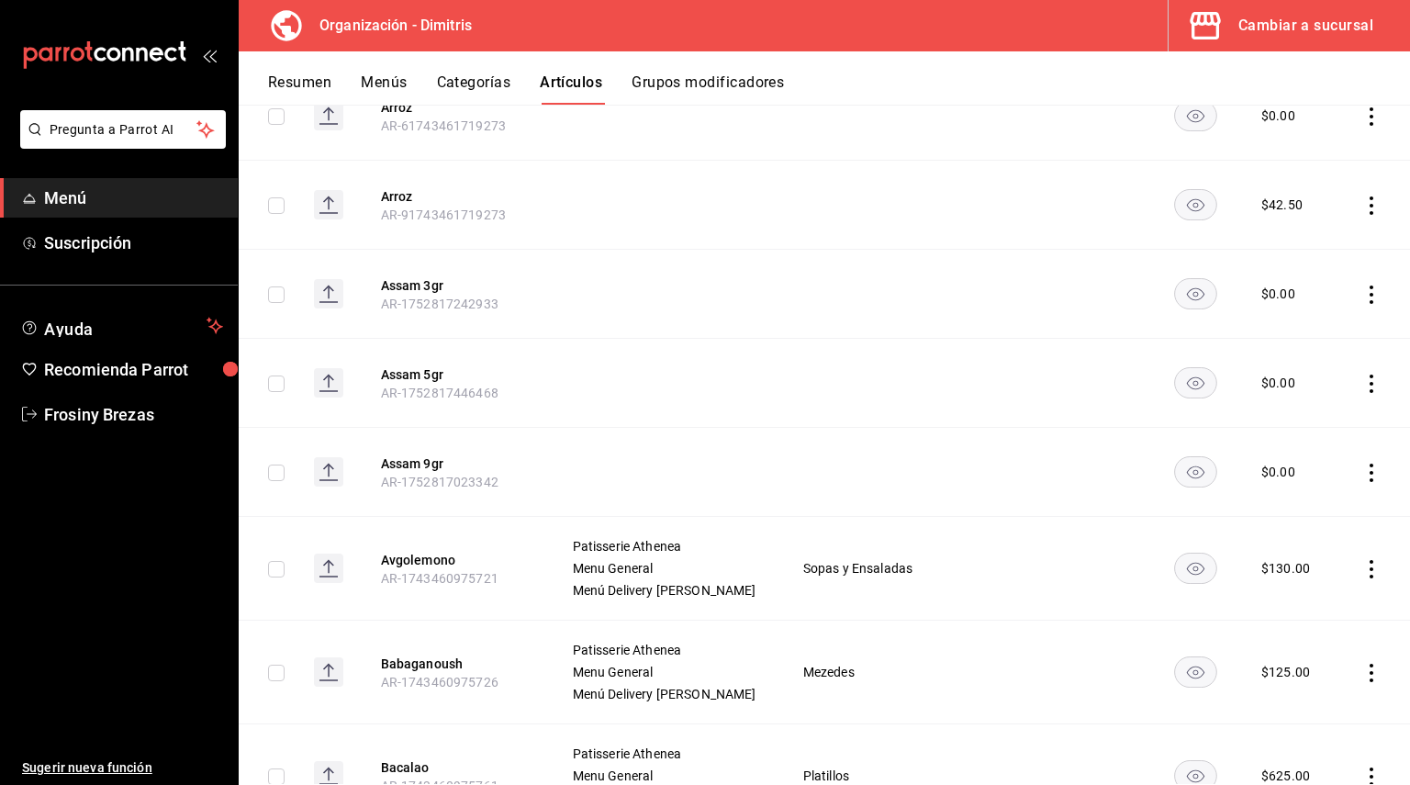
scroll to position [3167, 0]
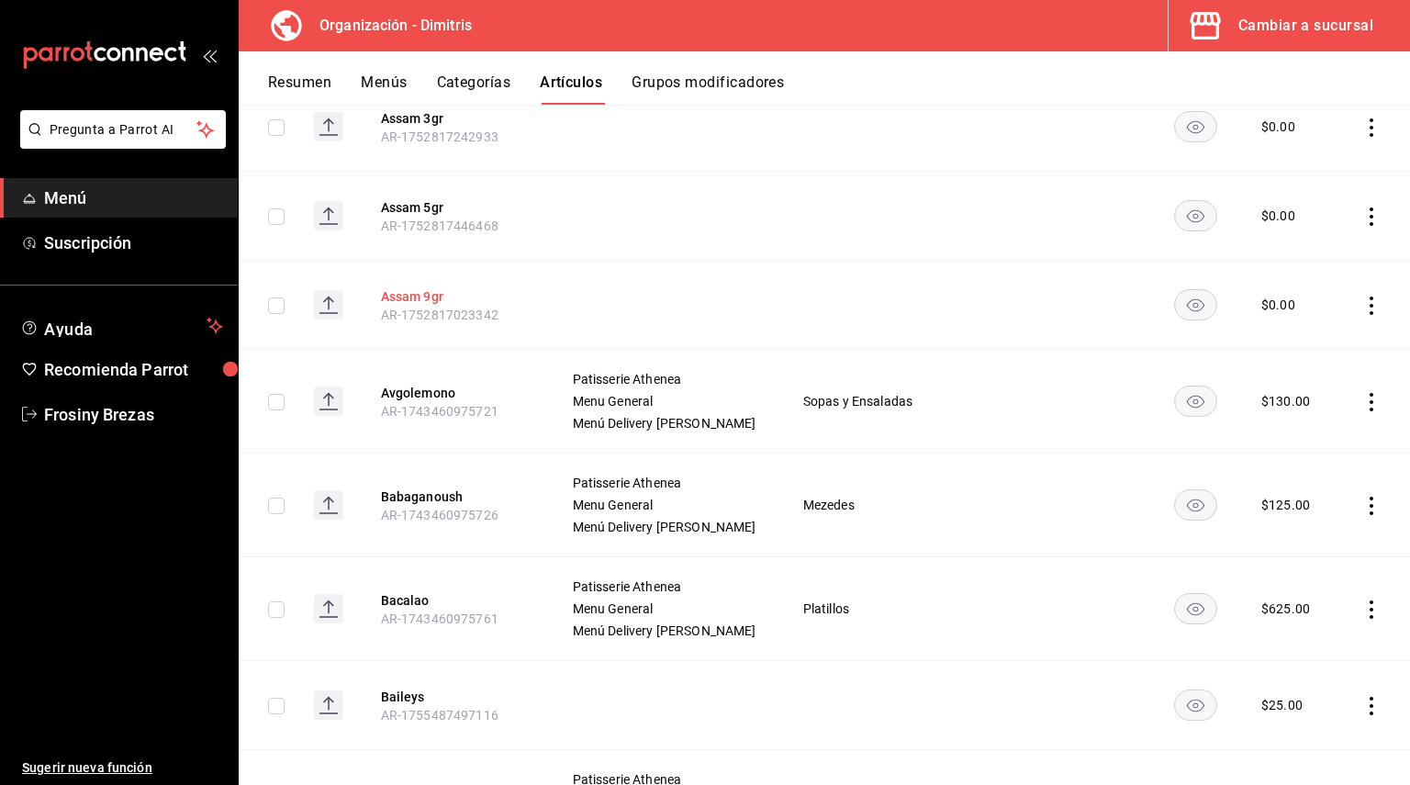
click at [430, 306] on button "Assam 9gr" at bounding box center [454, 296] width 147 height 18
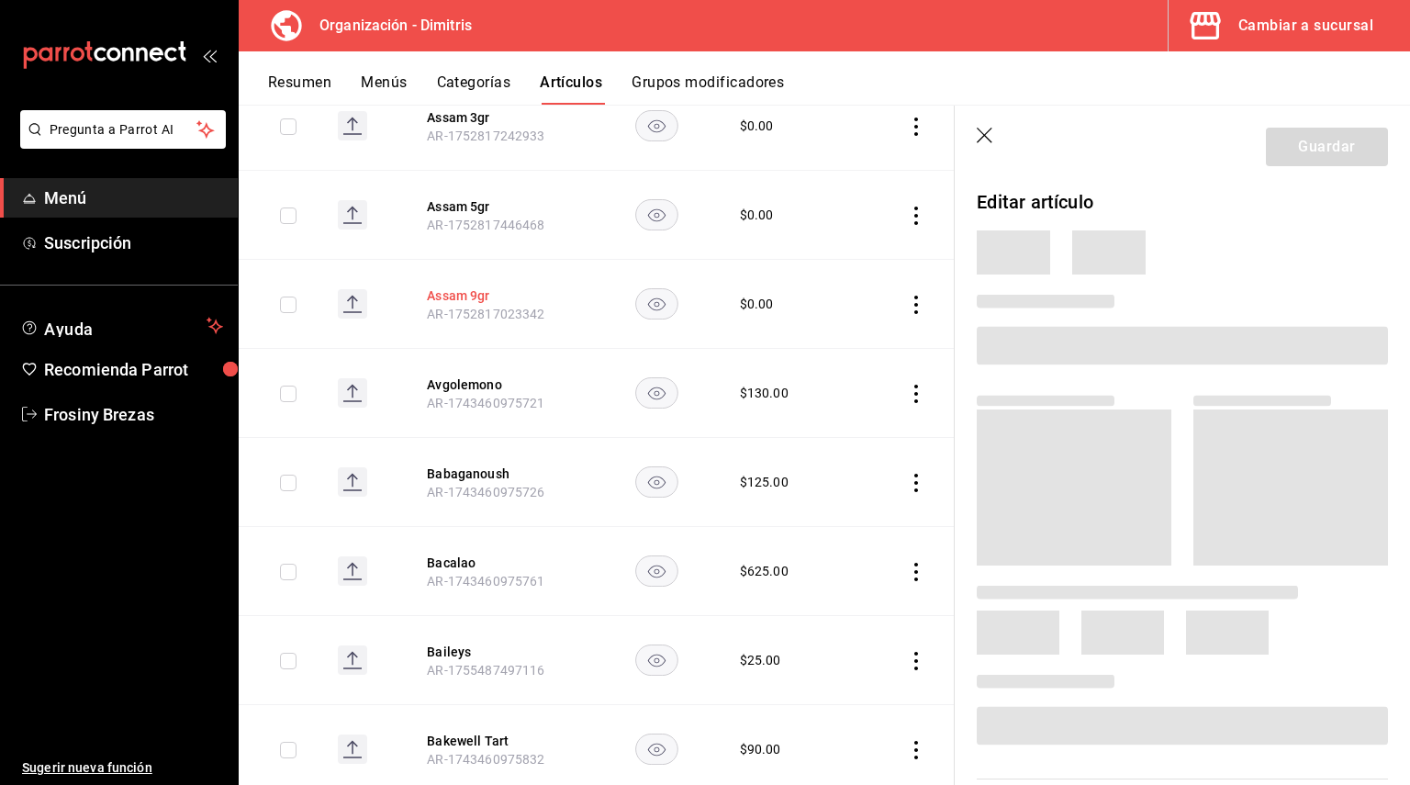
scroll to position [3064, 0]
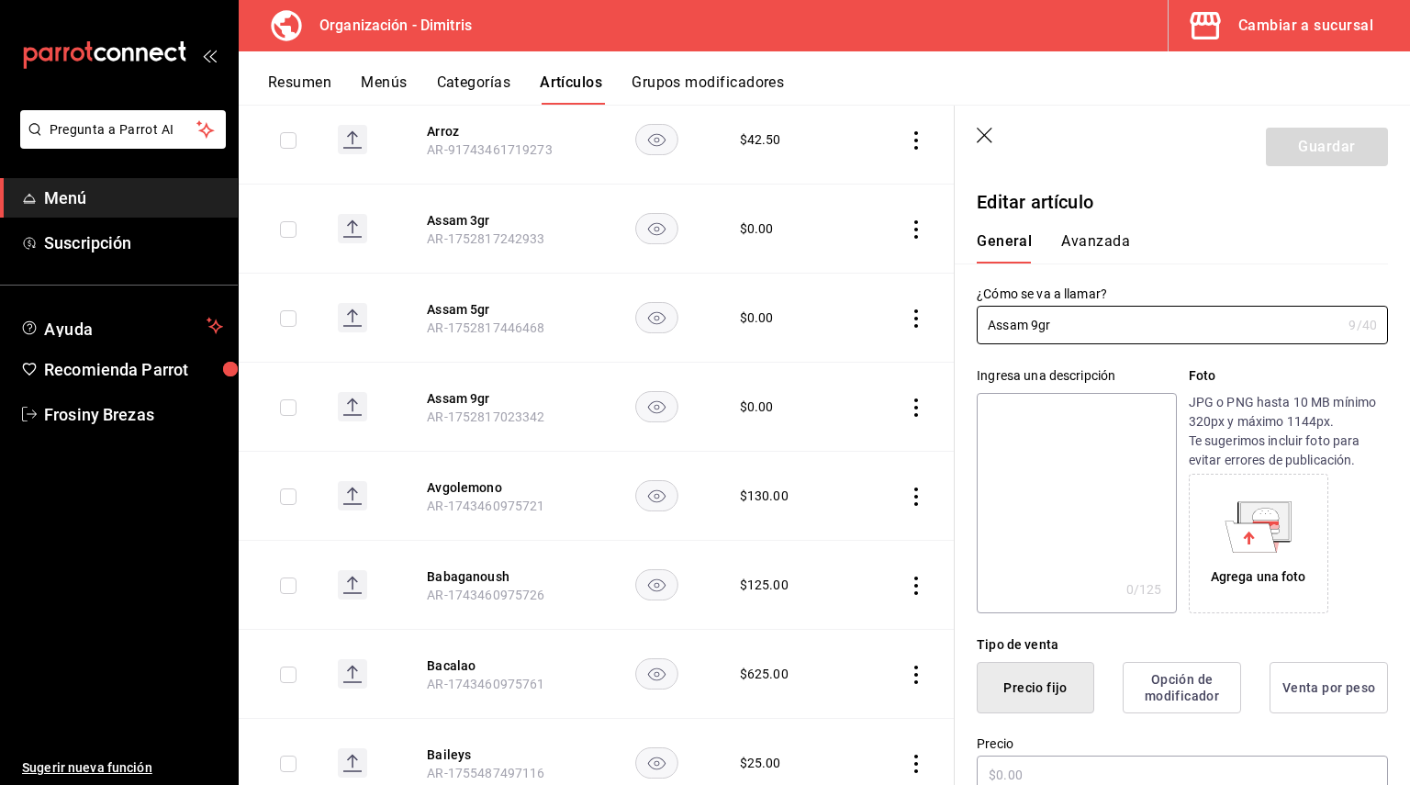
type input "$0.00"
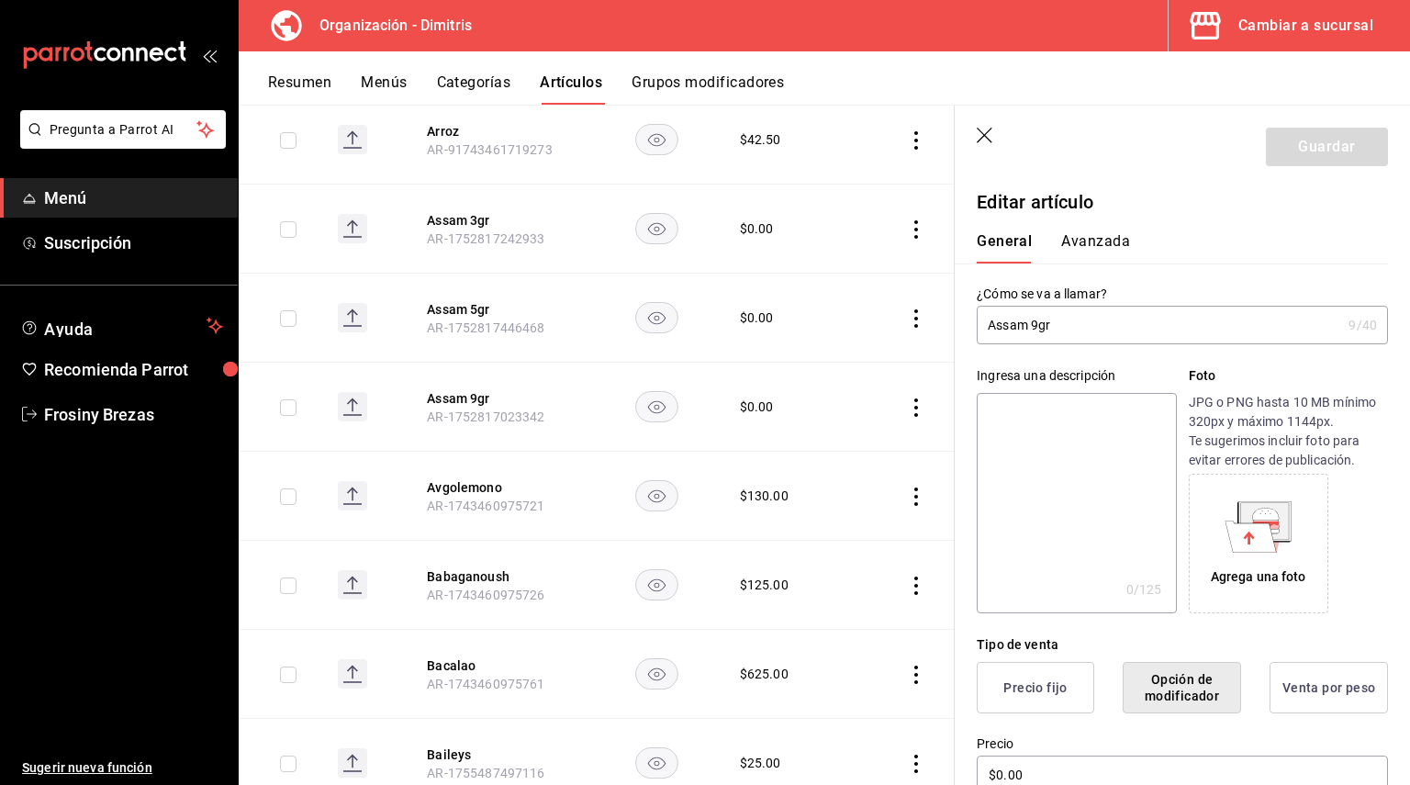
click at [1035, 408] on textarea at bounding box center [1076, 503] width 199 height 220
paste textarea "Té negro Assam"
type textarea "Té negro Assam"
type textarea "x"
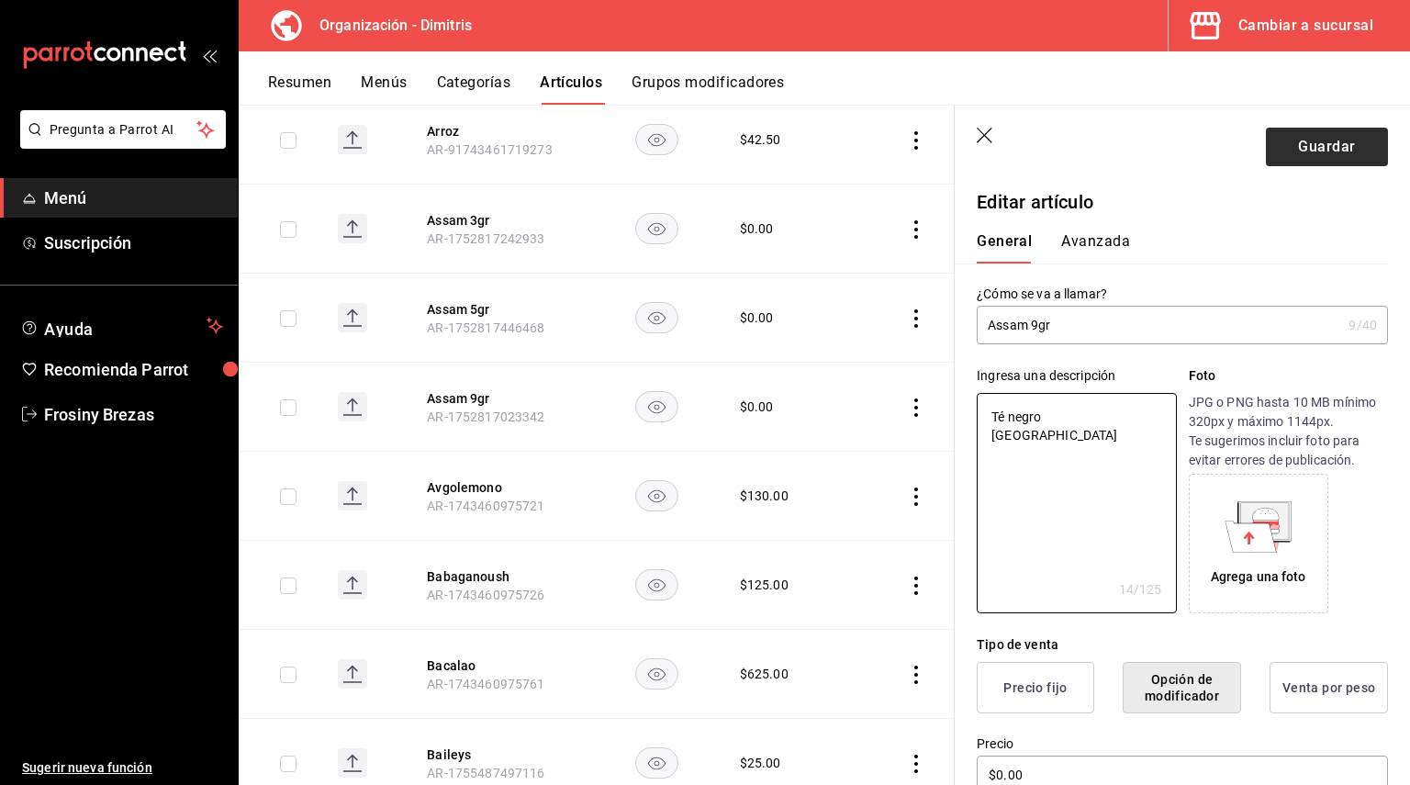
type textarea "Té negro Assam"
click at [1289, 143] on button "Guardar" at bounding box center [1327, 147] width 122 height 39
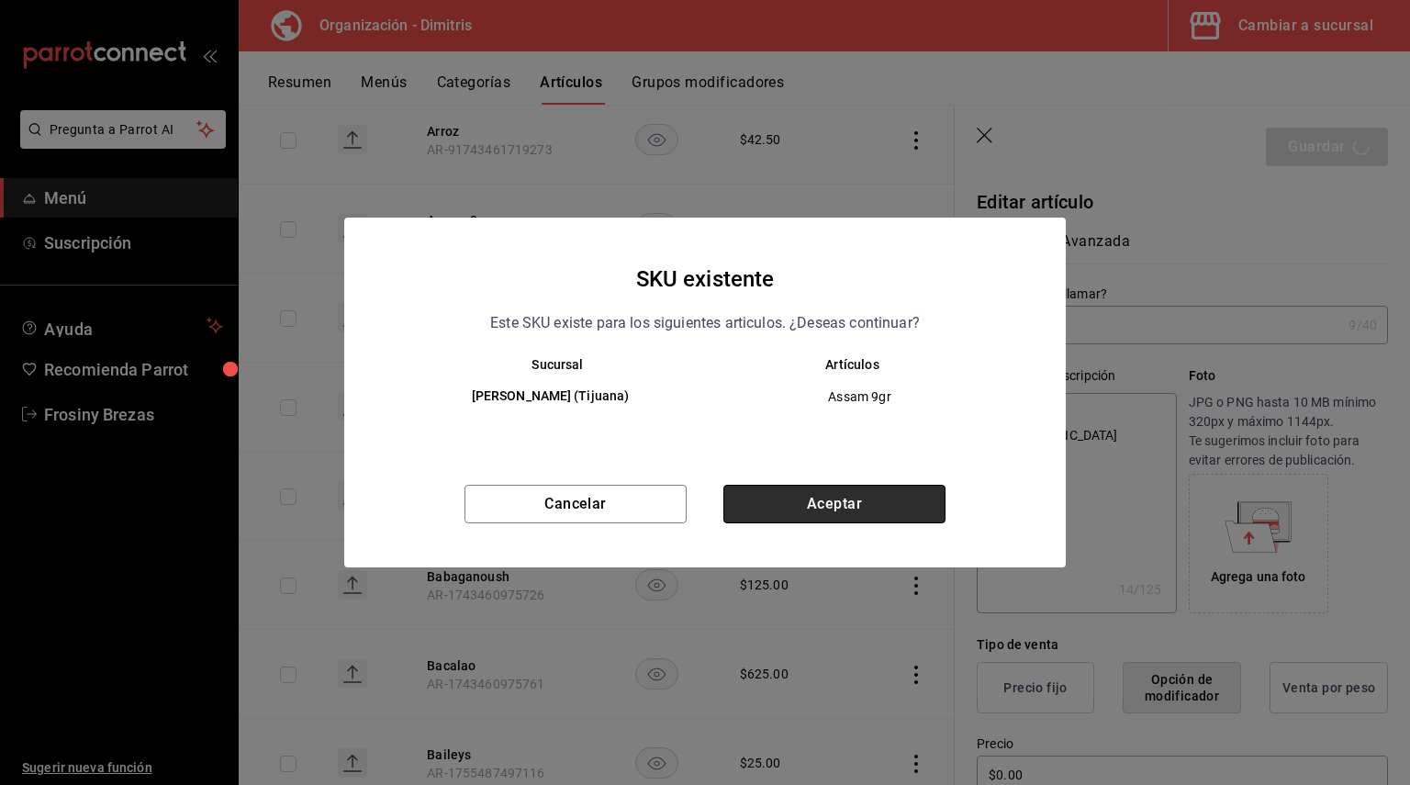
click at [851, 512] on button "Aceptar" at bounding box center [834, 504] width 222 height 39
type textarea "x"
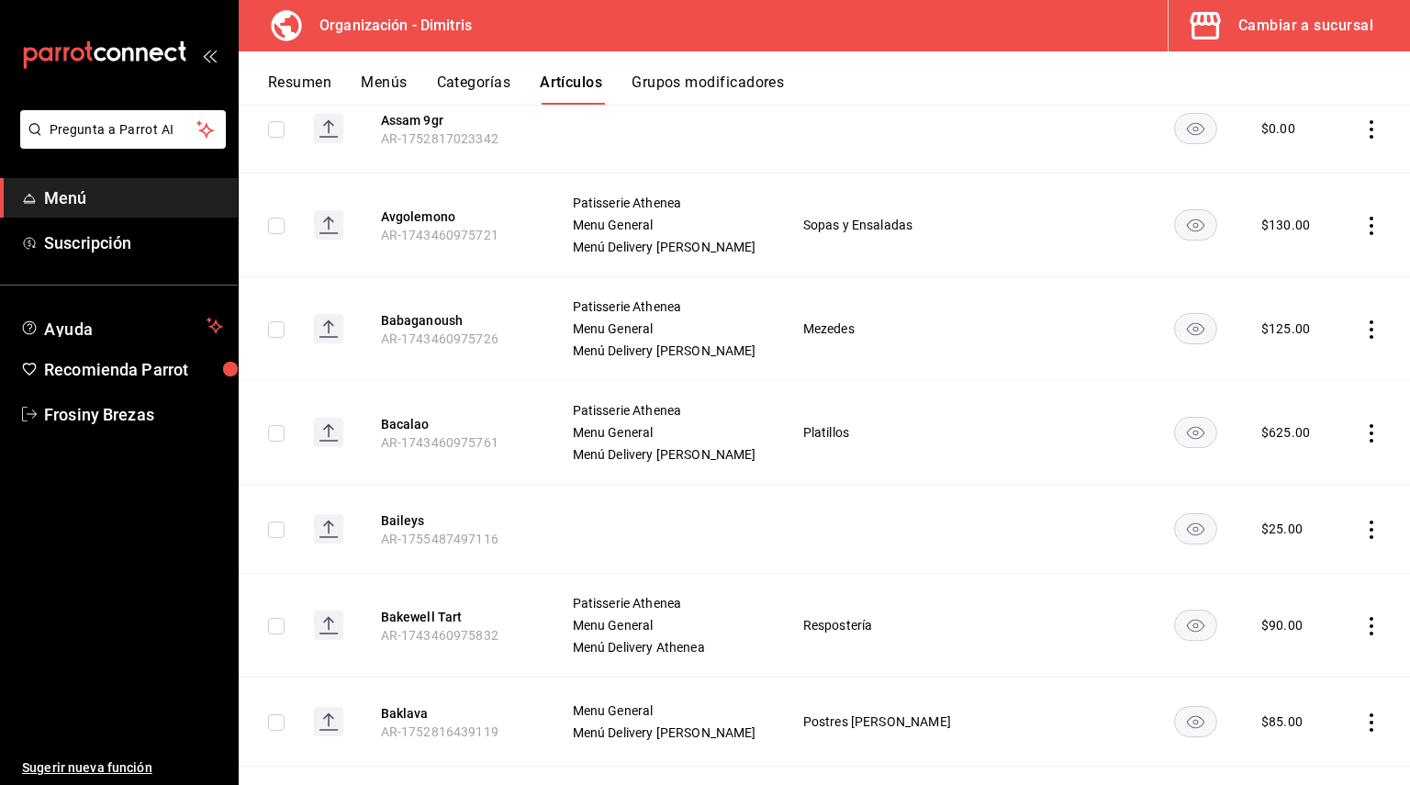
scroll to position [3345, 0]
click at [452, 223] on button "Avgolemono" at bounding box center [454, 215] width 147 height 18
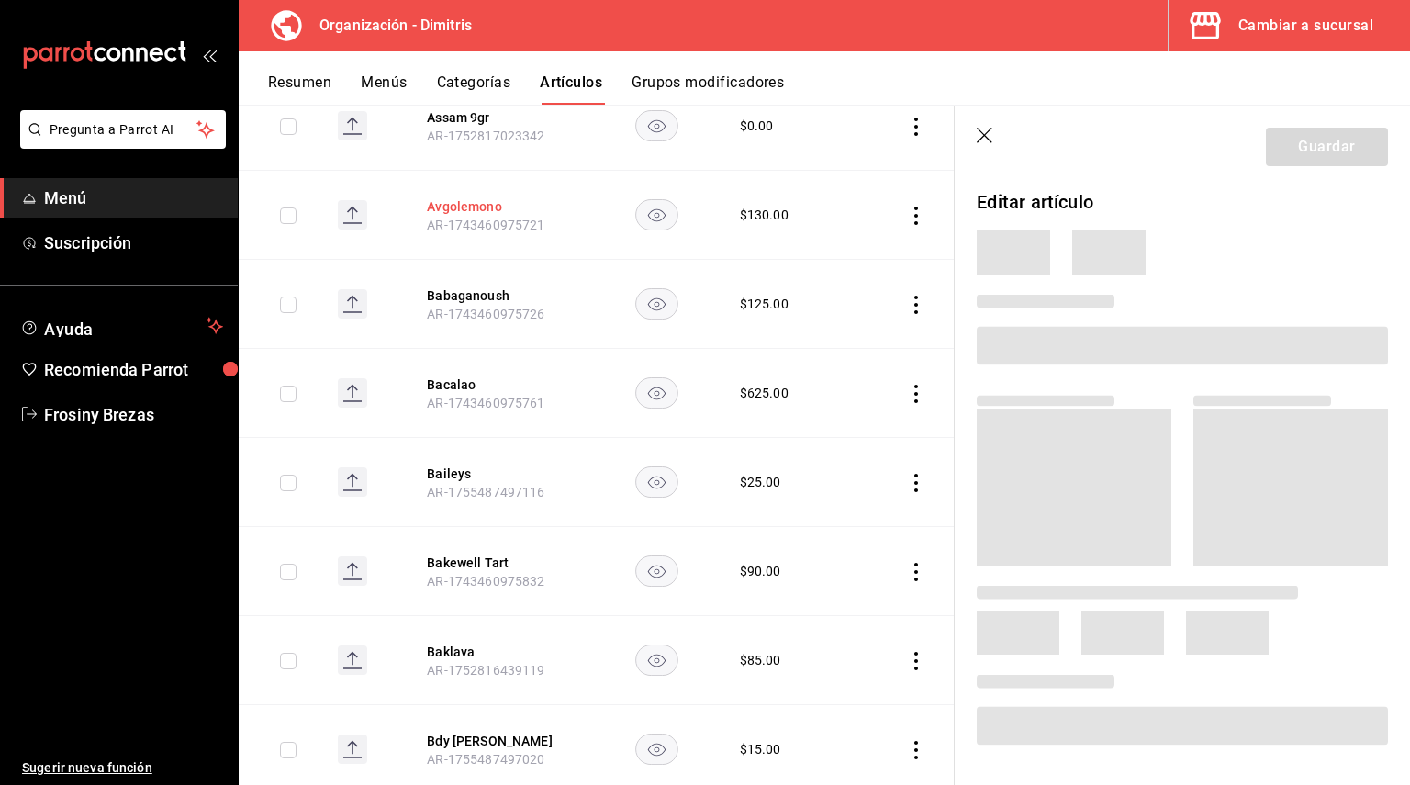
scroll to position [3242, 0]
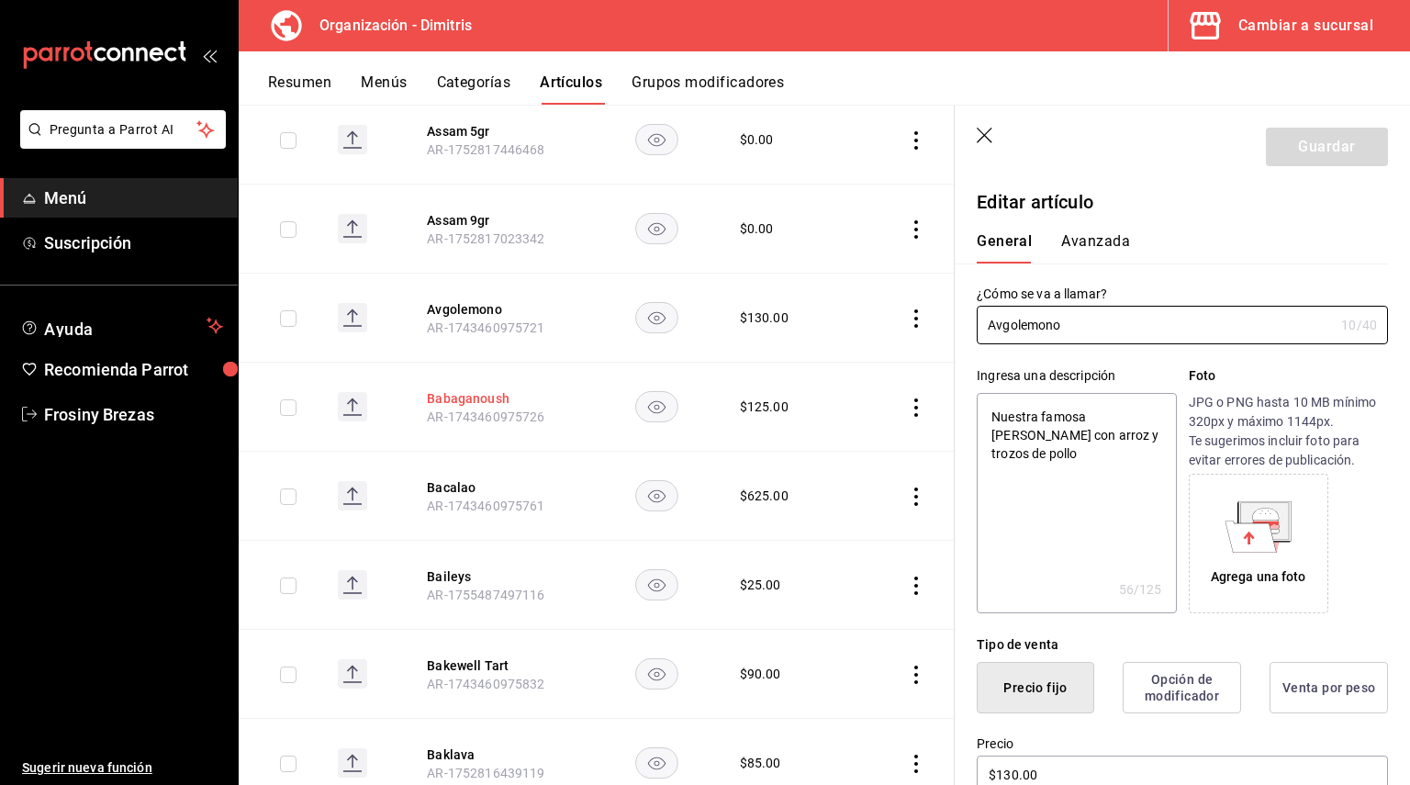
click at [449, 389] on button "Babaganoush" at bounding box center [500, 398] width 147 height 18
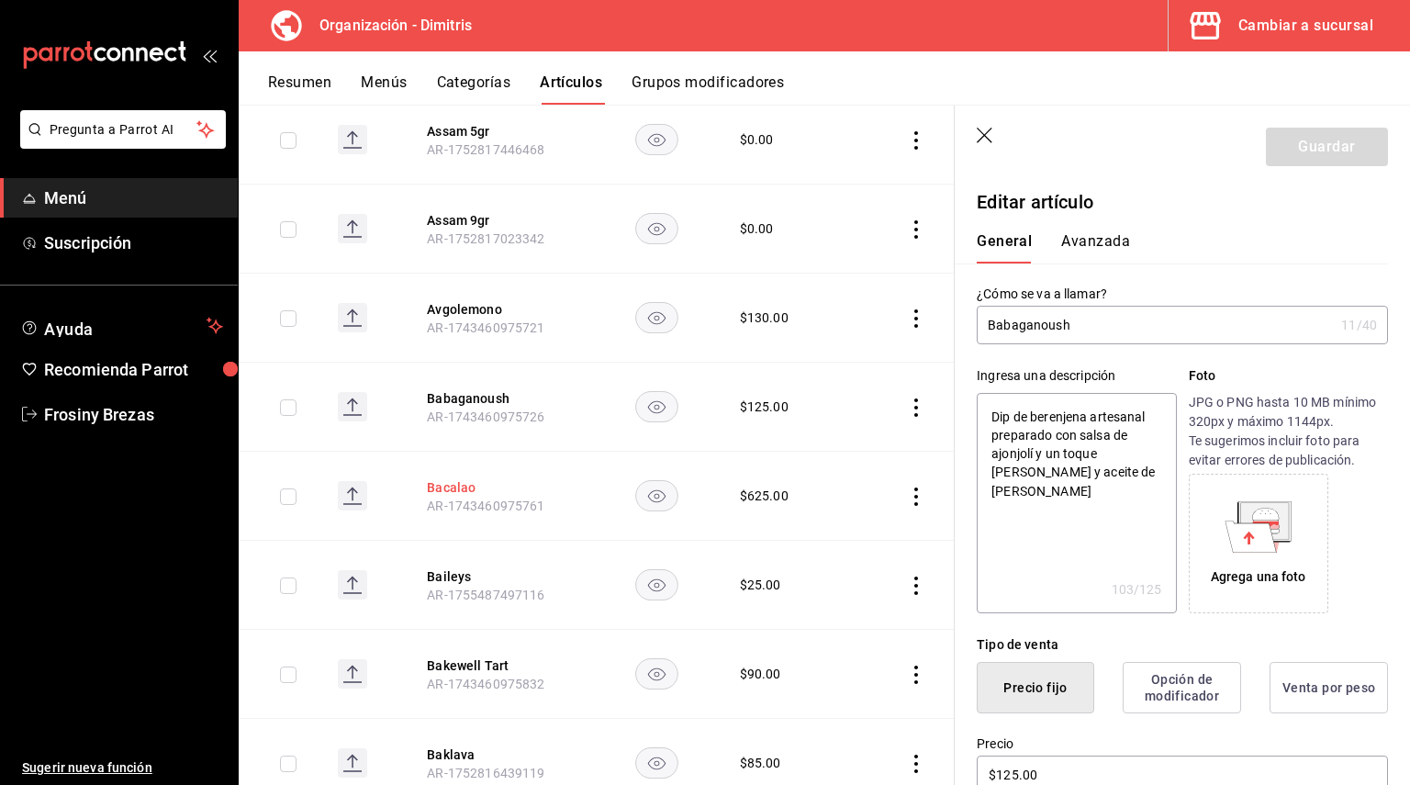
click at [435, 478] on button "Bacalao" at bounding box center [500, 487] width 147 height 18
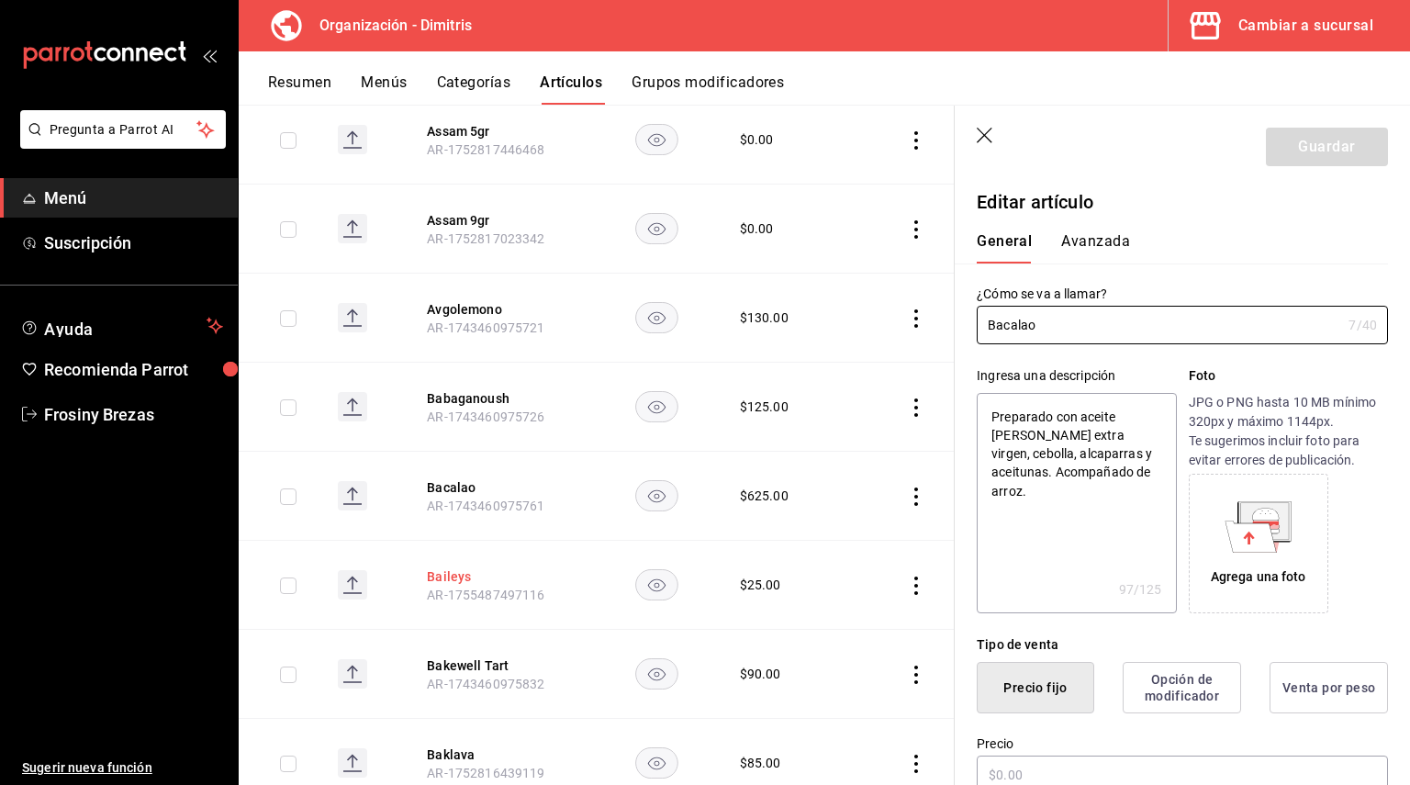
type textarea "x"
type input "$625.00"
click at [437, 567] on button "Baileys" at bounding box center [500, 576] width 147 height 18
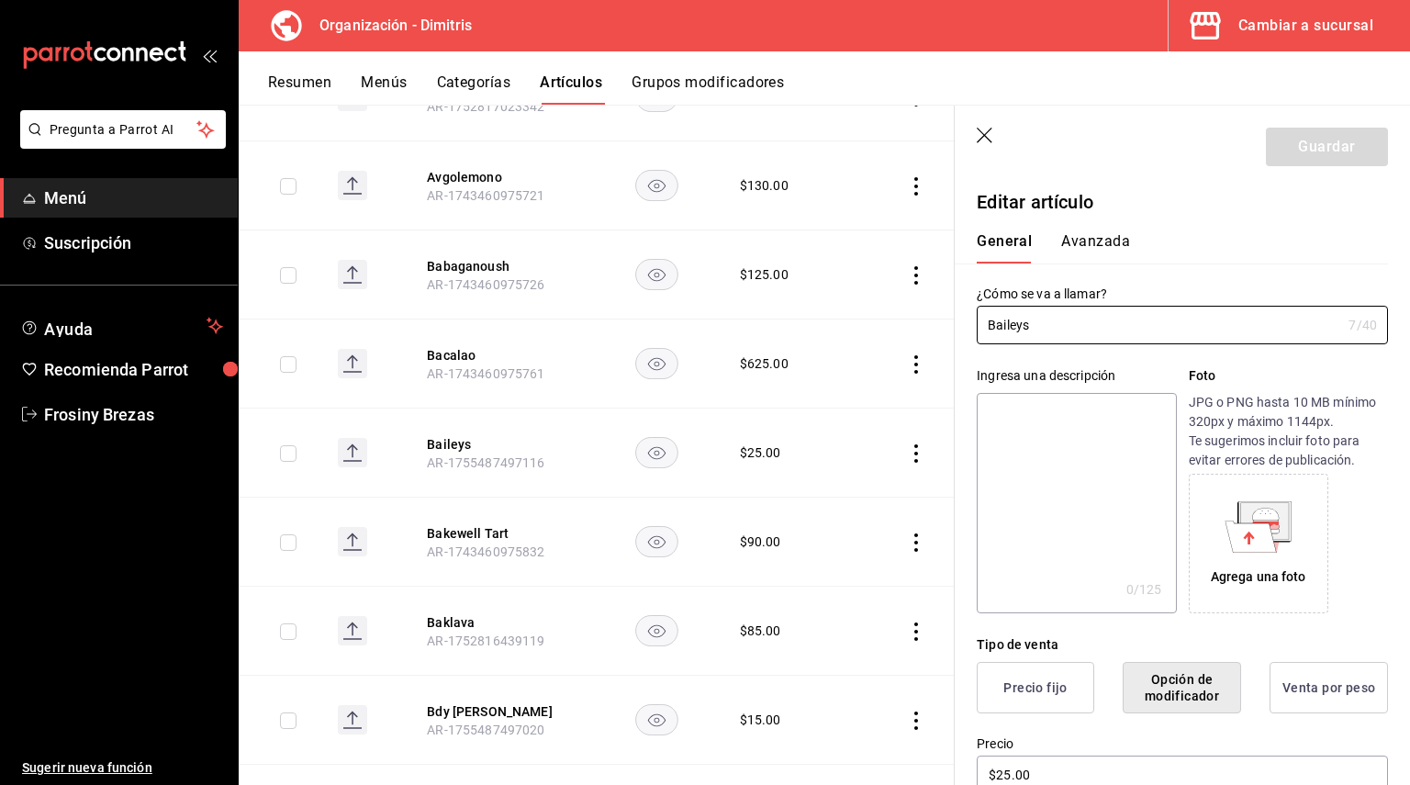
scroll to position [3375, 0]
drag, startPoint x: 1042, startPoint y: 327, endPoint x: 980, endPoint y: 331, distance: 61.7
click at [980, 331] on input "Baileys" at bounding box center [1159, 325] width 364 height 37
paste textarea "Baileys"
type textarea "Baileys"
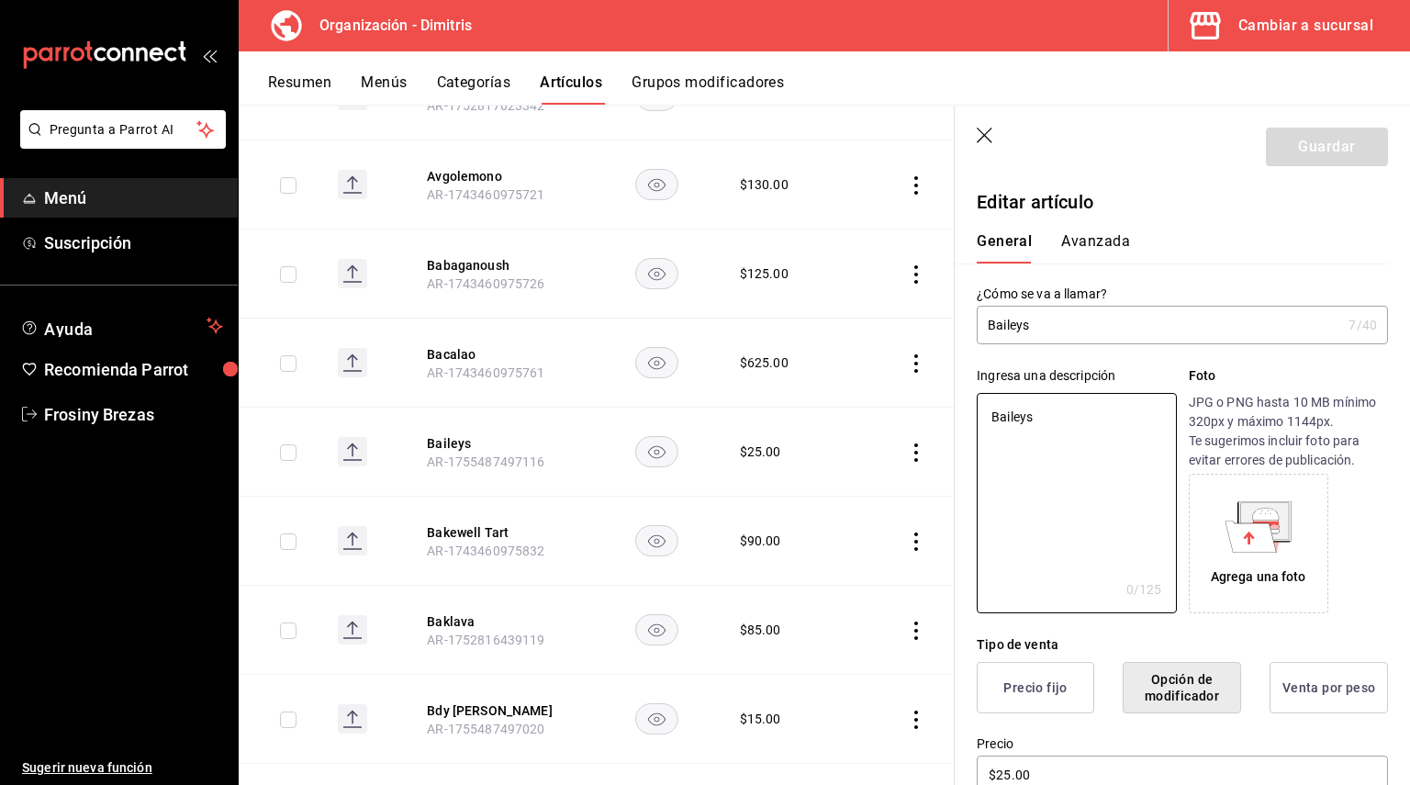
type textarea "x"
type textarea "Baileys"
click at [989, 415] on textarea "Baileys" at bounding box center [1076, 503] width 199 height 220
drag, startPoint x: 989, startPoint y: 415, endPoint x: 984, endPoint y: 436, distance: 21.8
click at [984, 436] on textarea "Baileys" at bounding box center [1076, 503] width 199 height 220
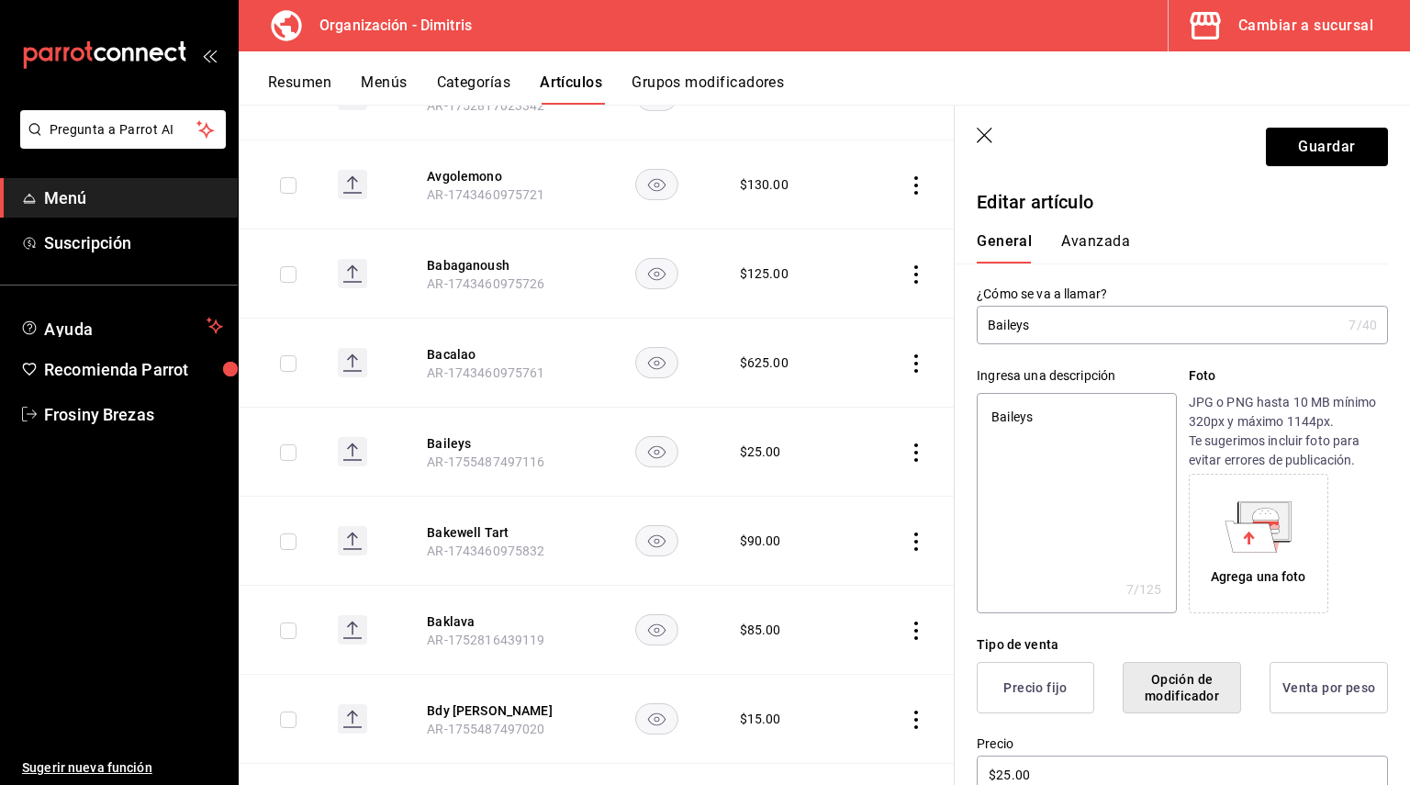
drag, startPoint x: 987, startPoint y: 419, endPoint x: 976, endPoint y: 419, distance: 11.1
click at [976, 419] on div "Ingresa una descripción Baileys x 7 /125 ​ Foto JPG o PNG hasta 10 MB mínimo 32…" at bounding box center [1171, 478] width 433 height 269
type textarea "x"
click at [989, 414] on textarea "Baileys" at bounding box center [1076, 503] width 199 height 220
type textarea "Baileys"
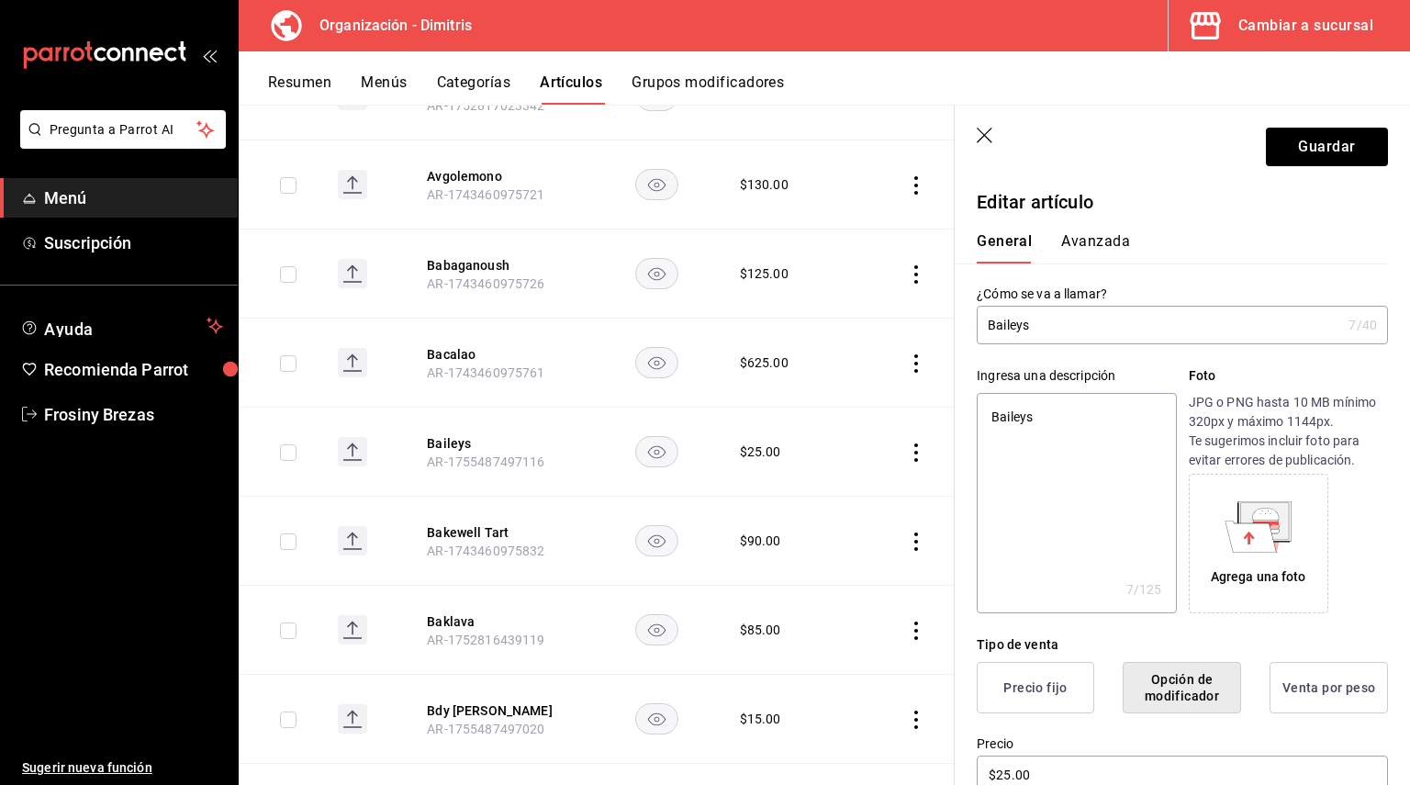
type textarea "x"
type textarea "Baileys"
type textarea "x"
click at [989, 414] on textarea "Baileys" at bounding box center [1076, 503] width 199 height 220
paste textarea "whisky"
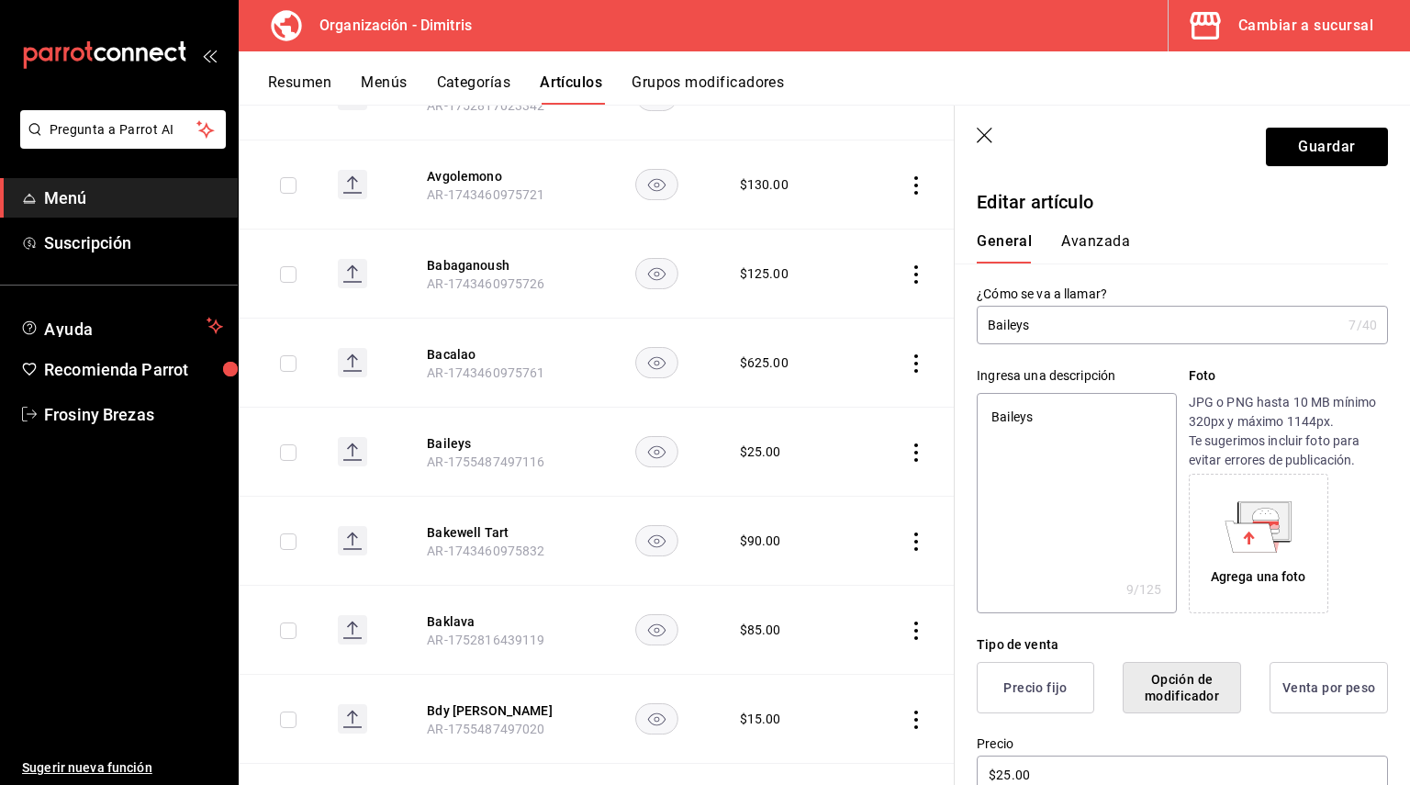
type textarea "whisky Baileys"
type textarea "x"
click at [990, 419] on textarea "whisky Baileys" at bounding box center [1076, 503] width 199 height 220
type textarea "C whisky Baileys"
type textarea "x"
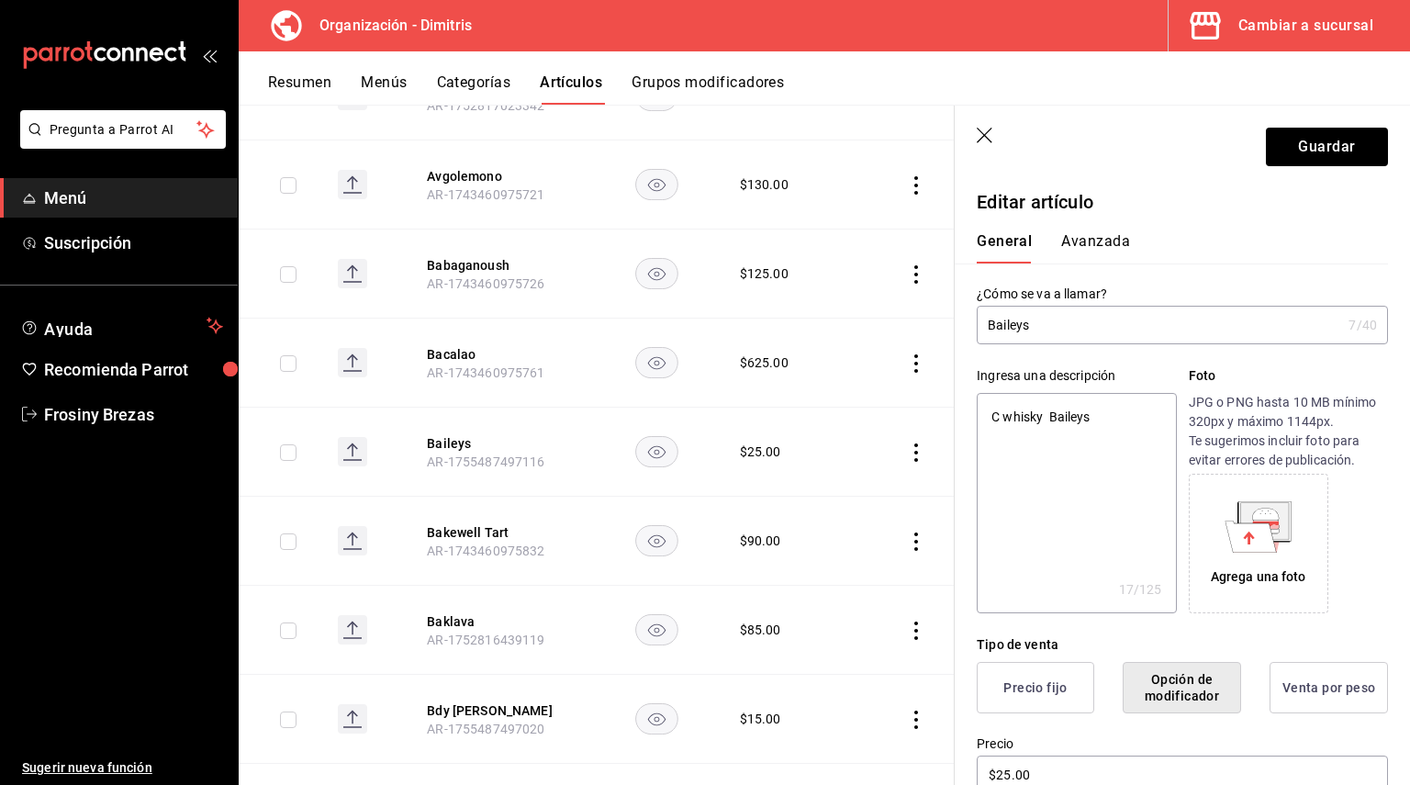
type textarea "Cr whisky Baileys"
type textarea "x"
type textarea "Cre whisky Baileys"
type textarea "x"
type textarea "Crem whisky Baileys"
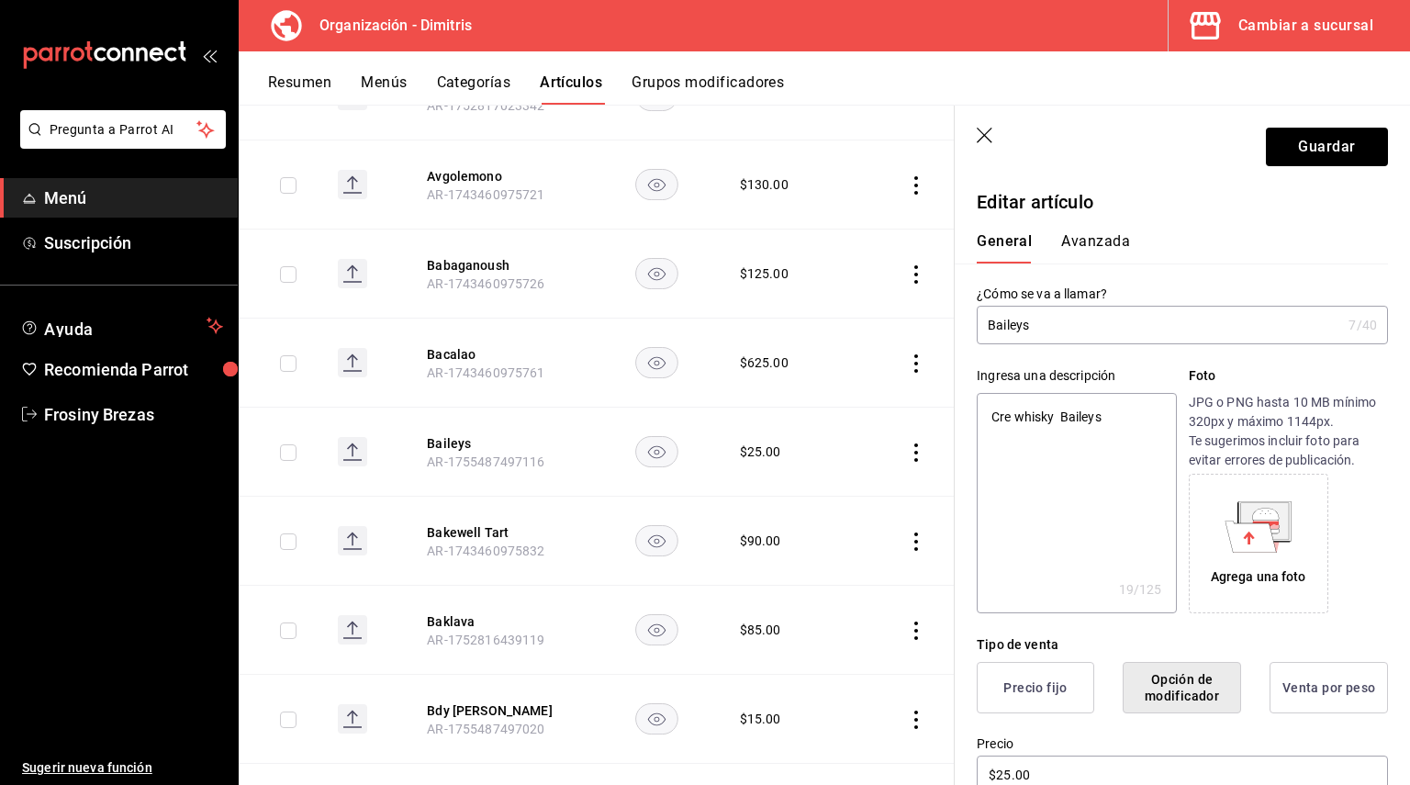
type textarea "x"
type textarea "Crema whisky Baileys"
type textarea "x"
type textarea "Crema whisky Baileys"
type textarea "x"
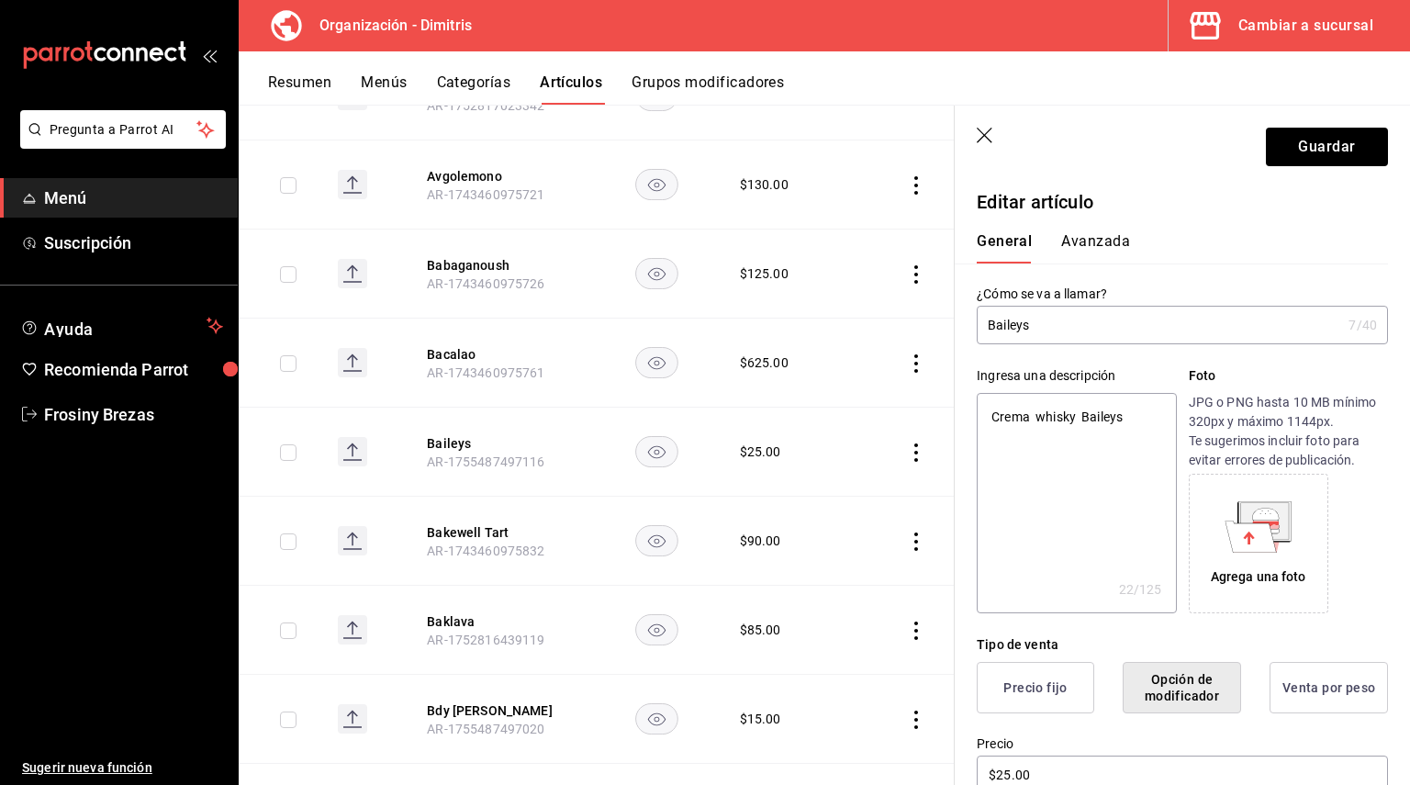
type textarea "Crema d whisky Baileys"
type textarea "x"
type textarea "Crema de whisky Baileys"
type textarea "x"
click at [1095, 417] on textarea "Crema de whisky Baileys" at bounding box center [1076, 503] width 199 height 220
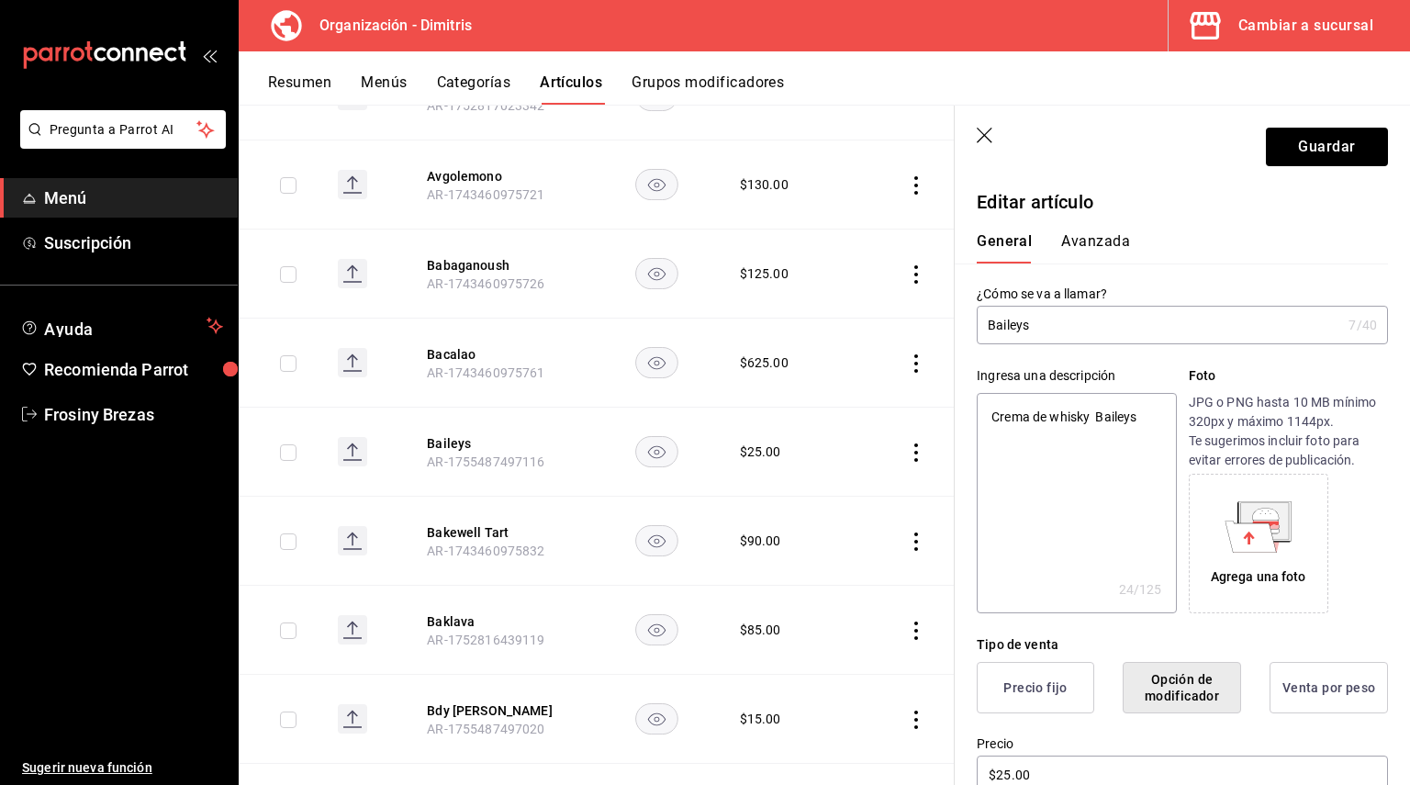
type textarea "Crema de whisky Baileys"
type textarea "x"
click at [1095, 417] on textarea "Crema de whisky Baileys" at bounding box center [1076, 503] width 199 height 220
type textarea "Crema de whiskyBaileys"
type textarea "x"
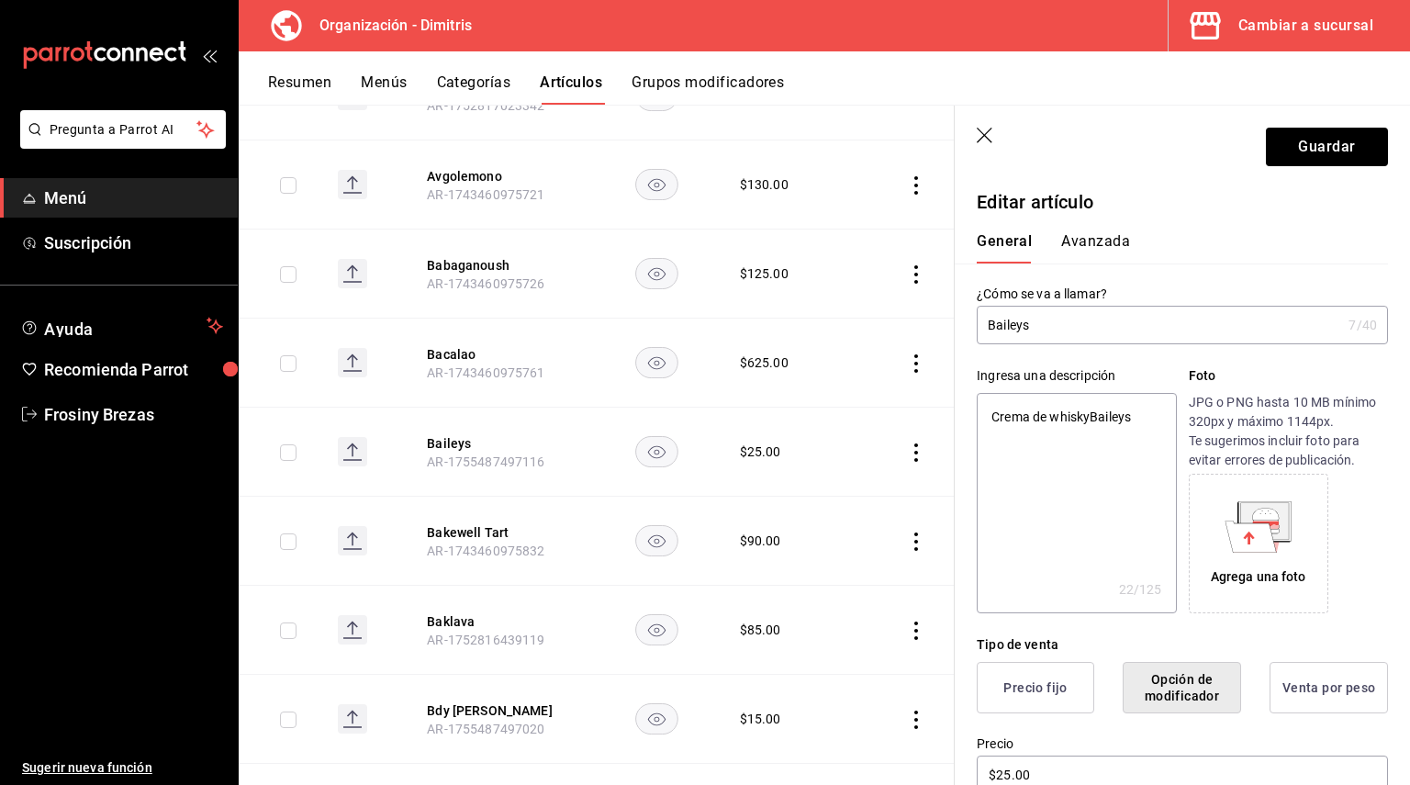
type textarea "Crema de whisky Baileys"
type textarea "x"
click at [1079, 492] on textarea "Crema de whisky Baileys" at bounding box center [1076, 503] width 199 height 220
type textarea "Crema de whisky Baileys"
click at [1334, 132] on button "Guardar" at bounding box center [1327, 147] width 122 height 39
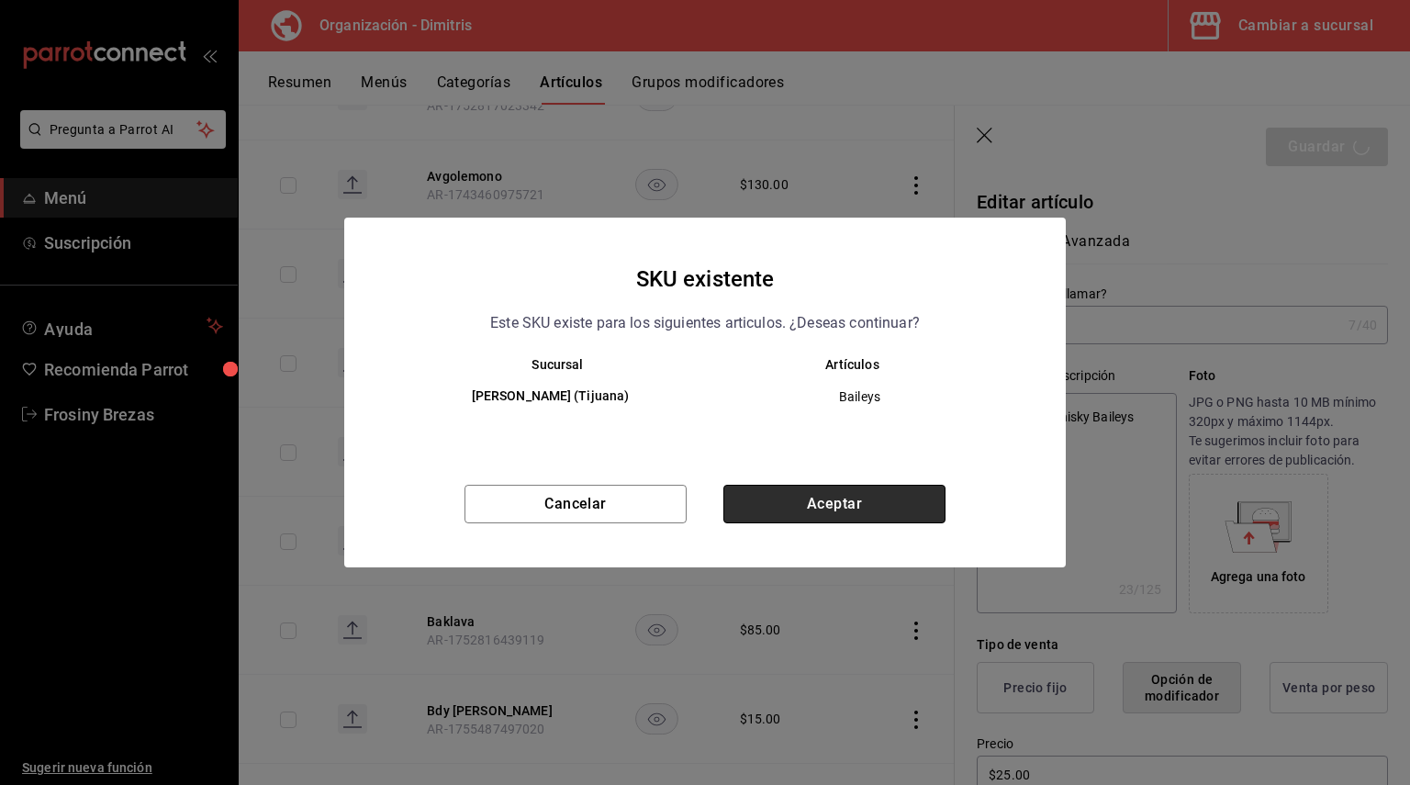
click at [771, 499] on button "Aceptar" at bounding box center [834, 504] width 222 height 39
type textarea "x"
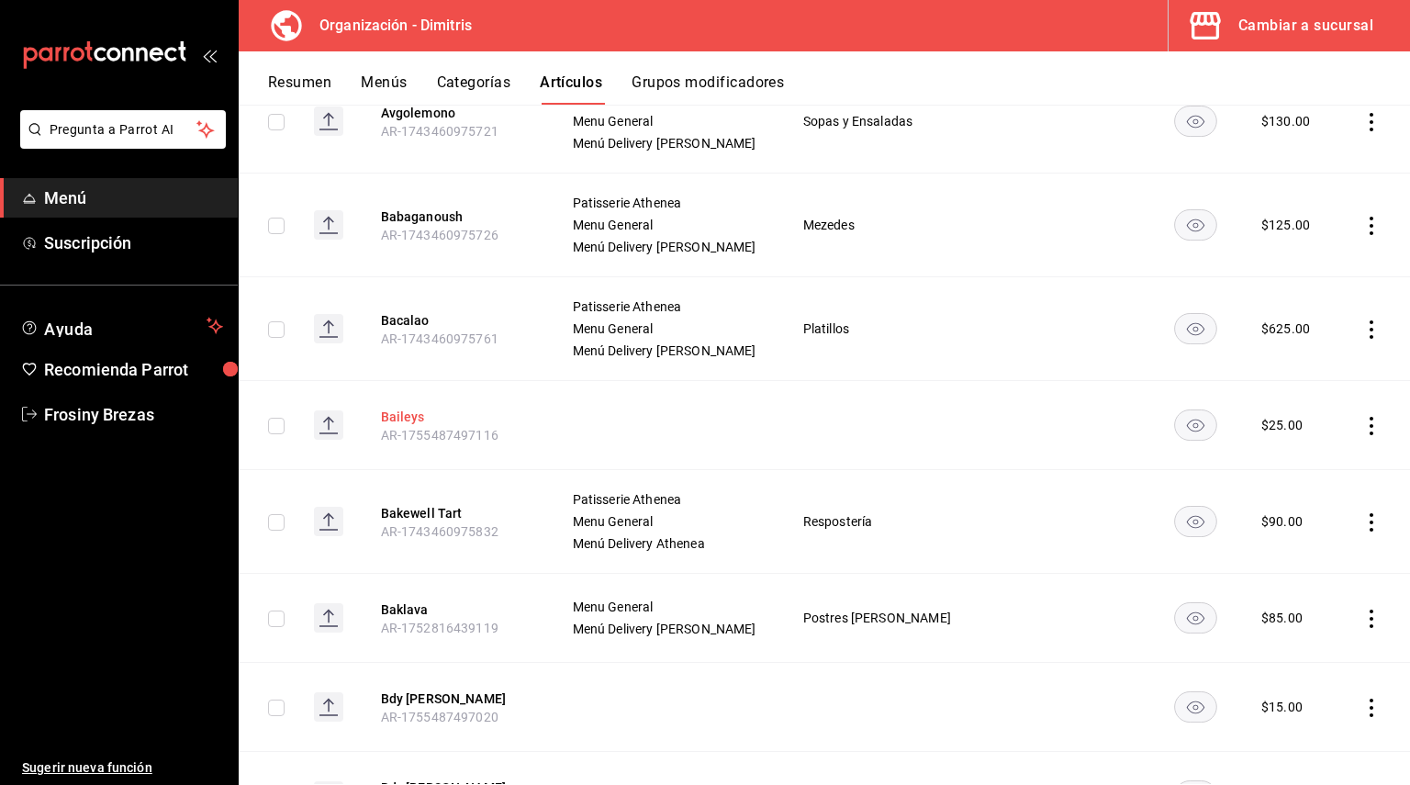
scroll to position [3456, 0]
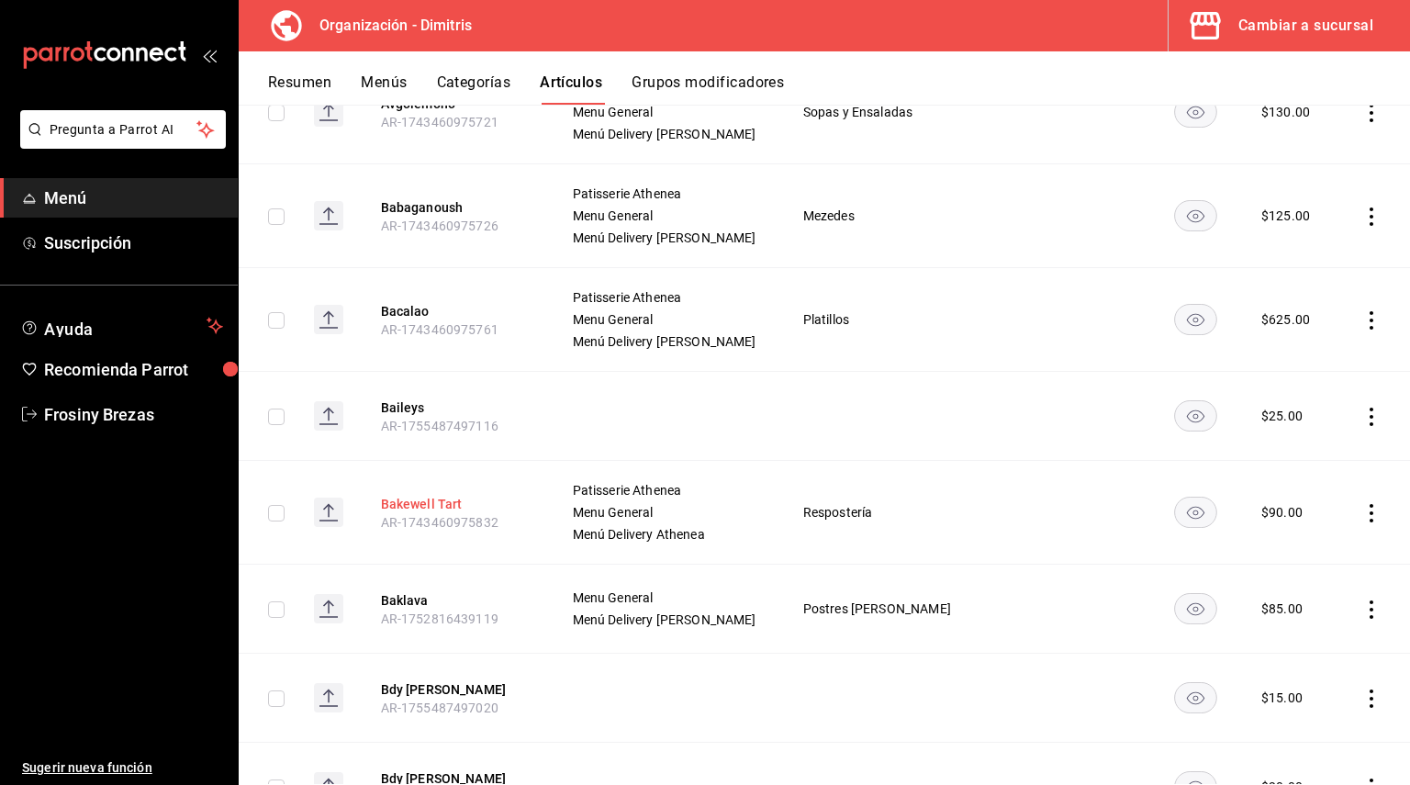
click at [441, 507] on button "Bakewell Tart" at bounding box center [454, 504] width 147 height 18
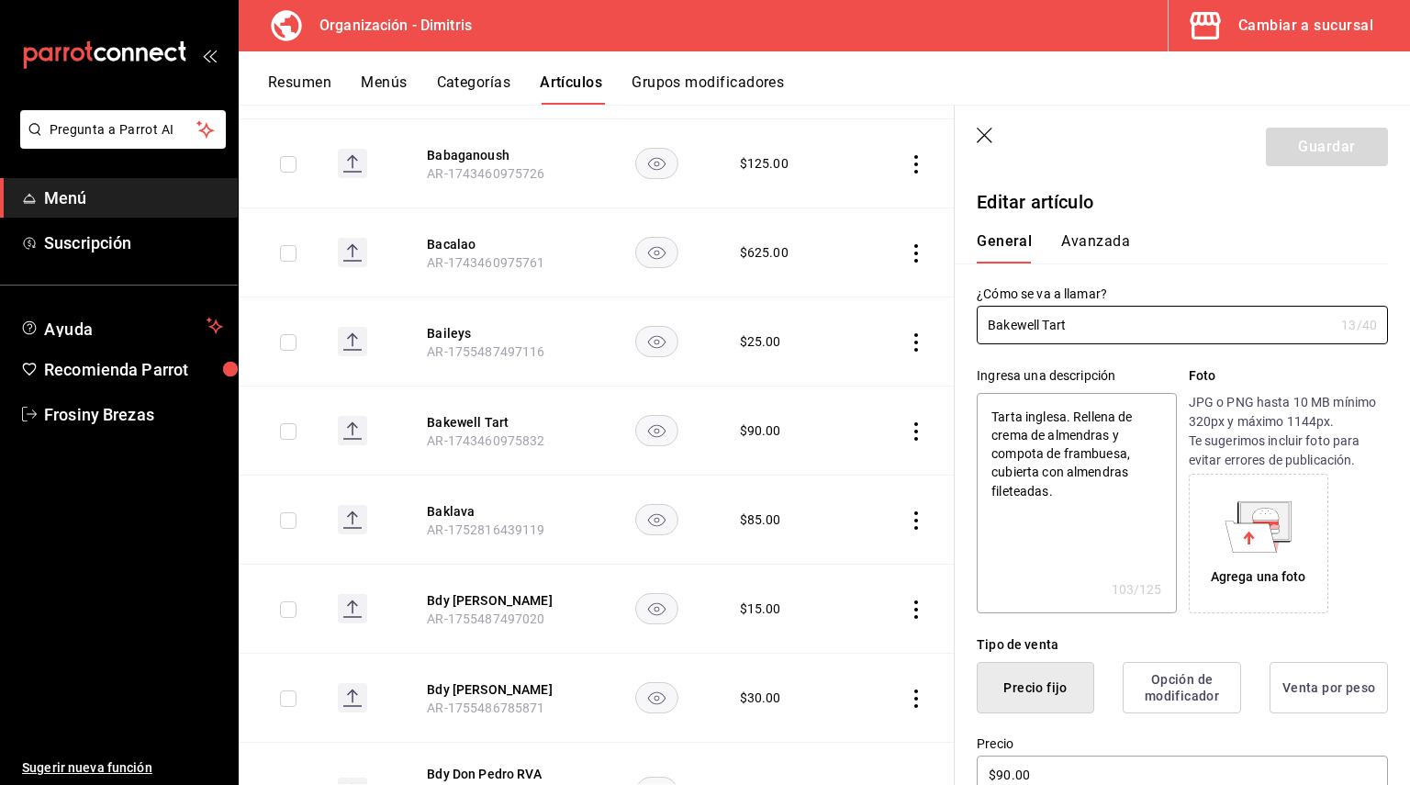
scroll to position [3486, 0]
click at [441, 507] on button "Baklava" at bounding box center [500, 510] width 147 height 18
type input "$85.00"
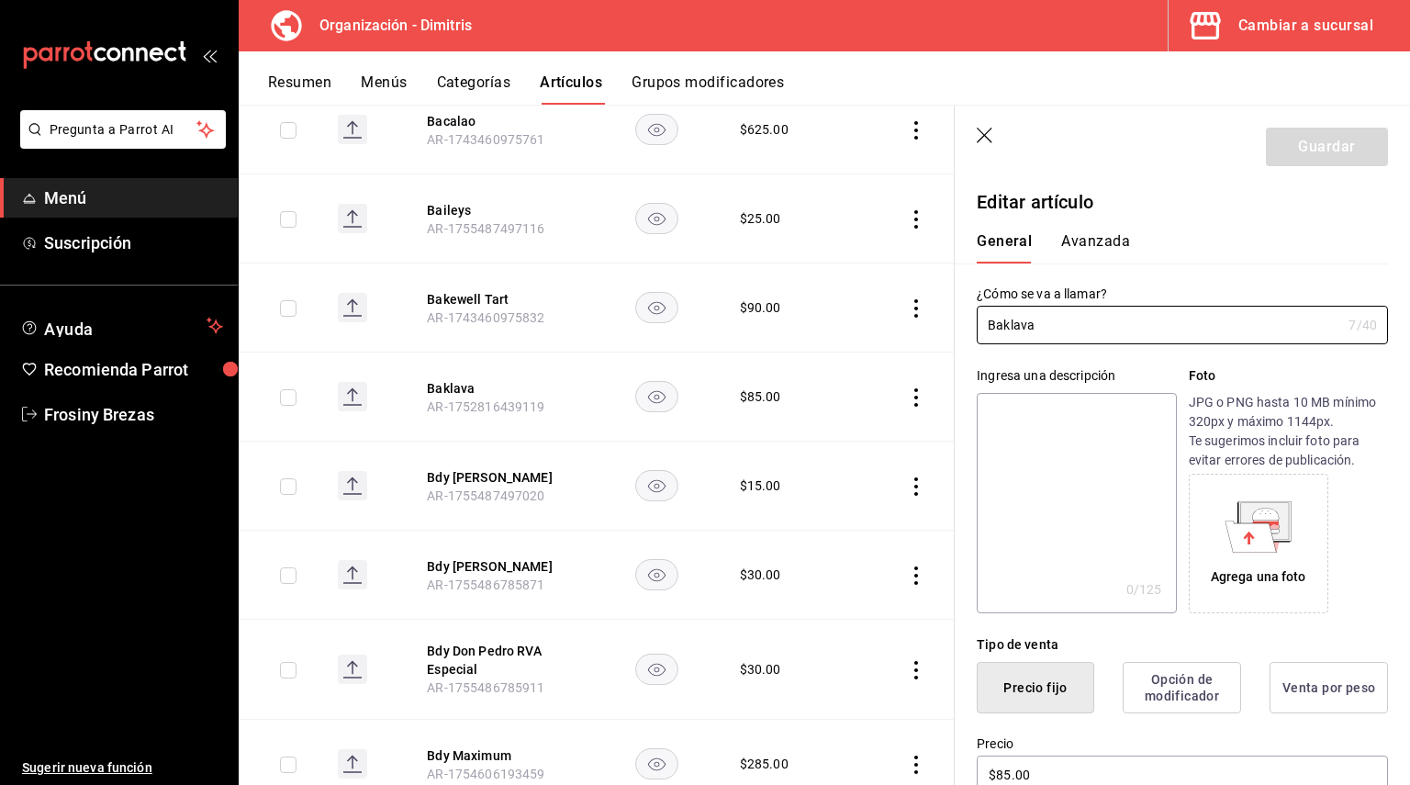
scroll to position [3614, 0]
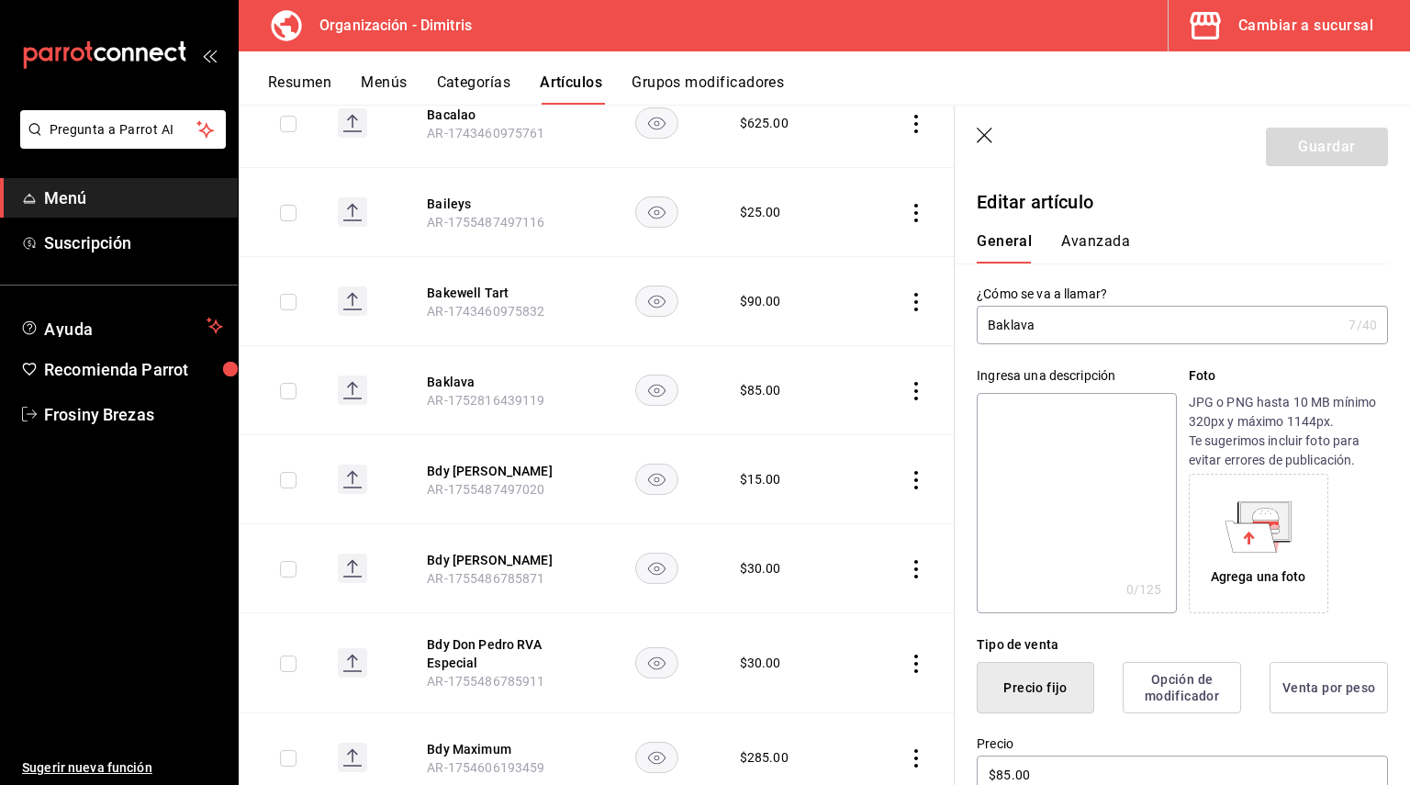
click at [1035, 406] on textarea at bounding box center [1076, 503] width 199 height 220
paste textarea "finas capas de masa filo enmantequilladas, relleno de nueces picadas (también s…"
type textarea "finas capas de masa filo enmantequilladas, relleno de nueces picadas (también s…"
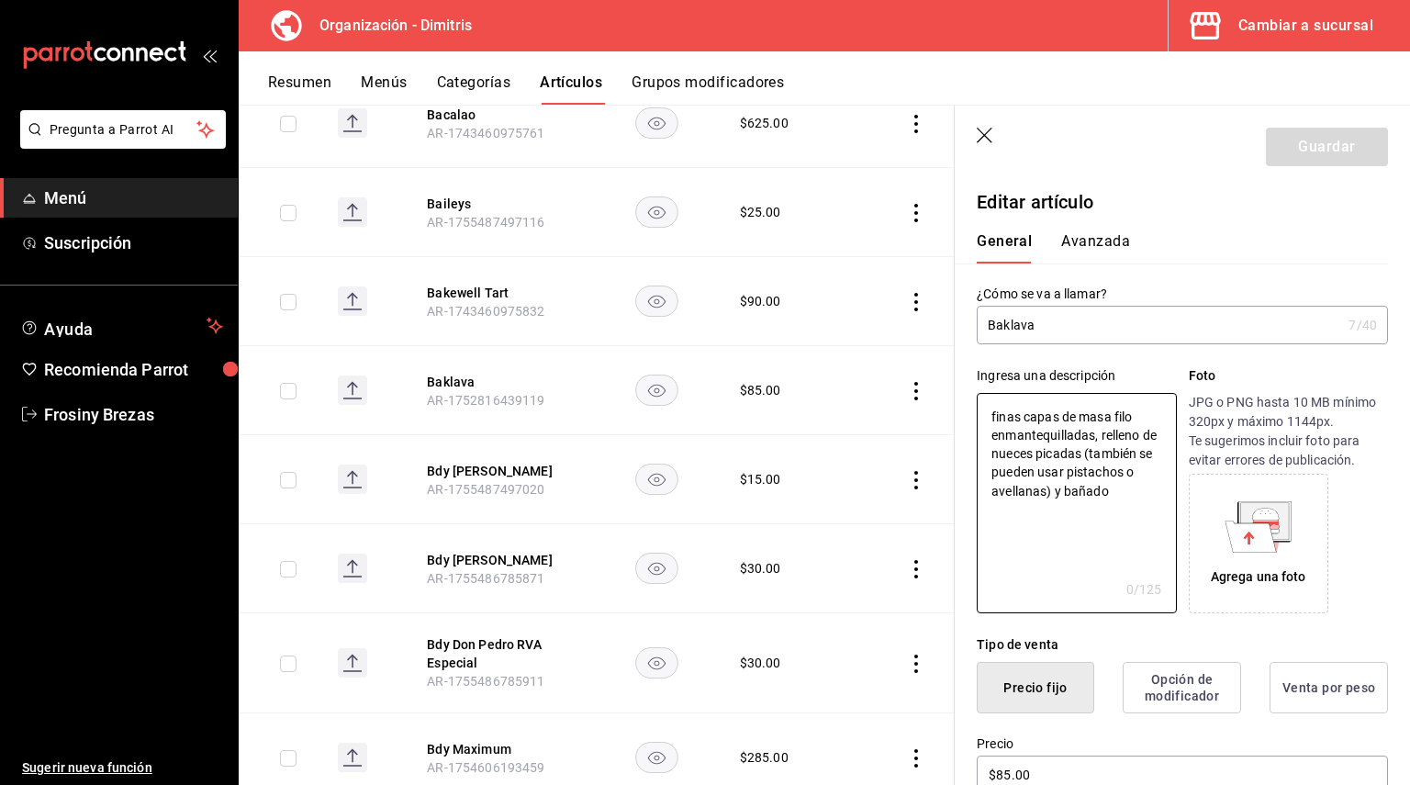
type textarea "x"
drag, startPoint x: 988, startPoint y: 469, endPoint x: 1121, endPoint y: 493, distance: 135.2
click at [1121, 493] on textarea "finas capas de masa filo enmantequilladas, relleno de nueces picadas (también s…" at bounding box center [1076, 503] width 199 height 220
type textarea "finas capas de masa filo enmantequilladas, relleno de nueces picadas y bañado"
type textarea "x"
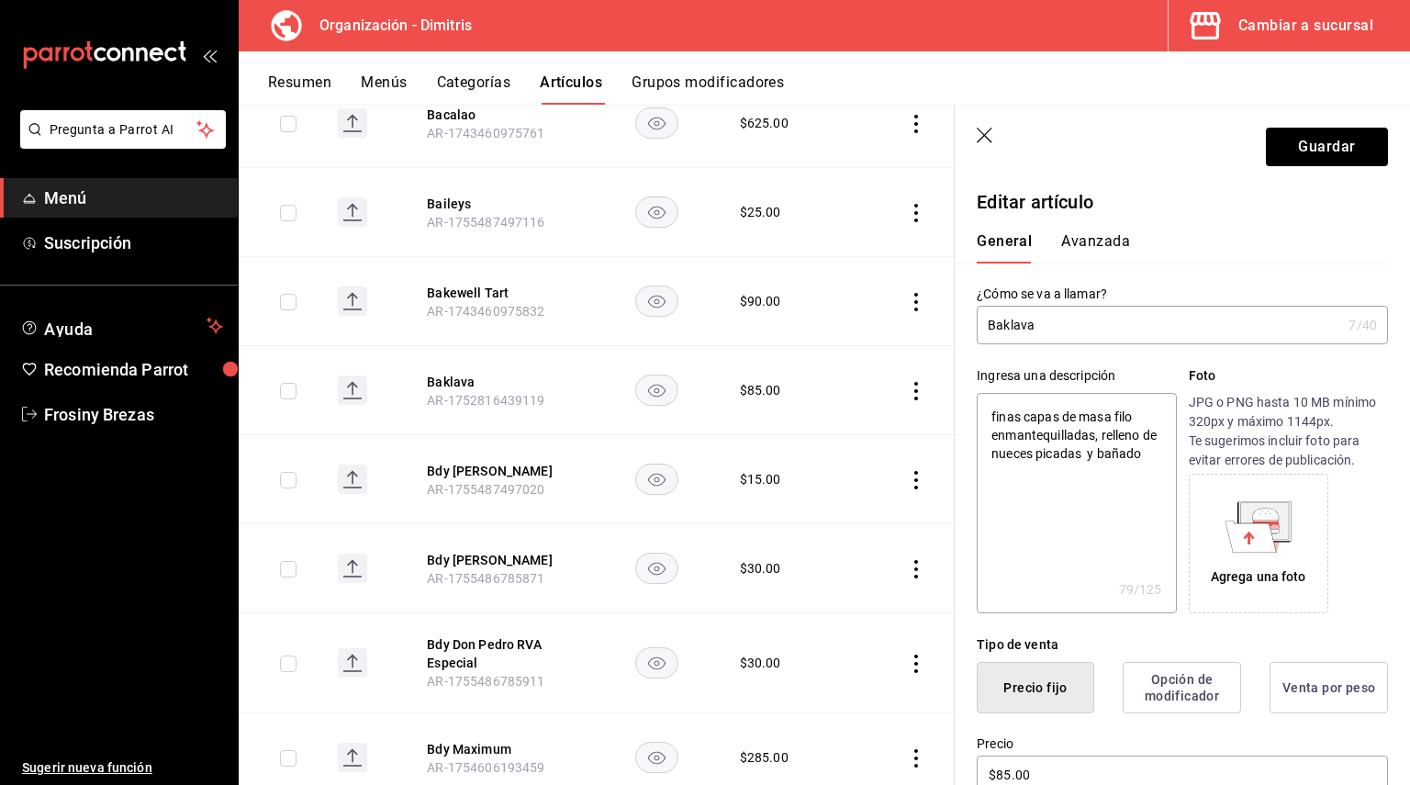
type textarea "finas capas de masa filo enmantequilladas, relleno de nueces picadas y bañado"
type textarea "x"
click at [1069, 473] on textarea "finas capas de masa filo enmantequilladas, relleno de nueces picadas y bañado" at bounding box center [1076, 503] width 199 height 220
type textarea "finas capas de masa filo enmantequilladas, relleno de nueces picadas y bañadon"
type textarea "x"
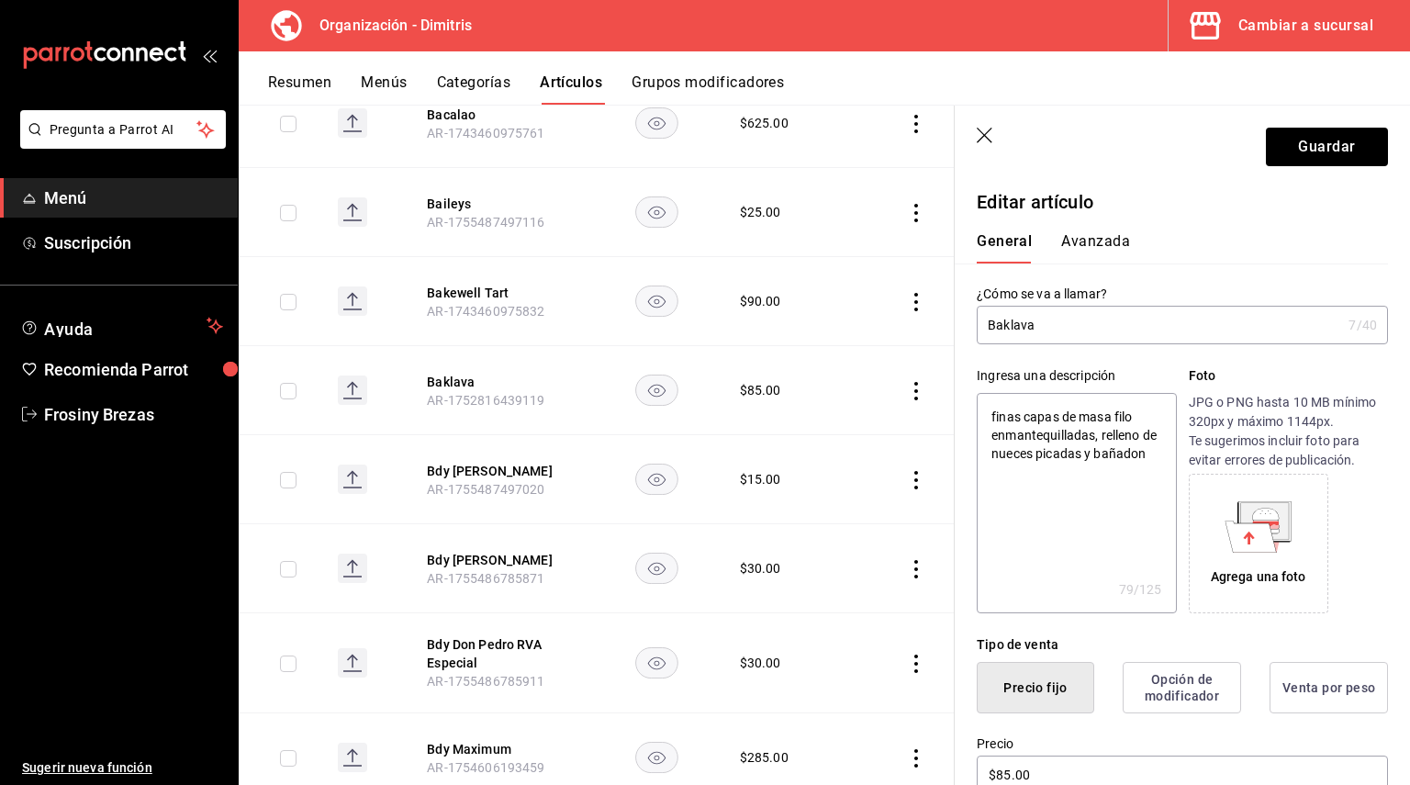
type textarea "finas capas de masa filo enmantequilladas, relleno de nueces picadas y bañado"
type textarea "x"
type textarea "finas capas de masa filo enmantequilladas, relleno de nueces picadas y bañado"
type textarea "x"
type textarea "finas capas de masa filo enmantequilladas, relleno de nueces picadas y bañado e"
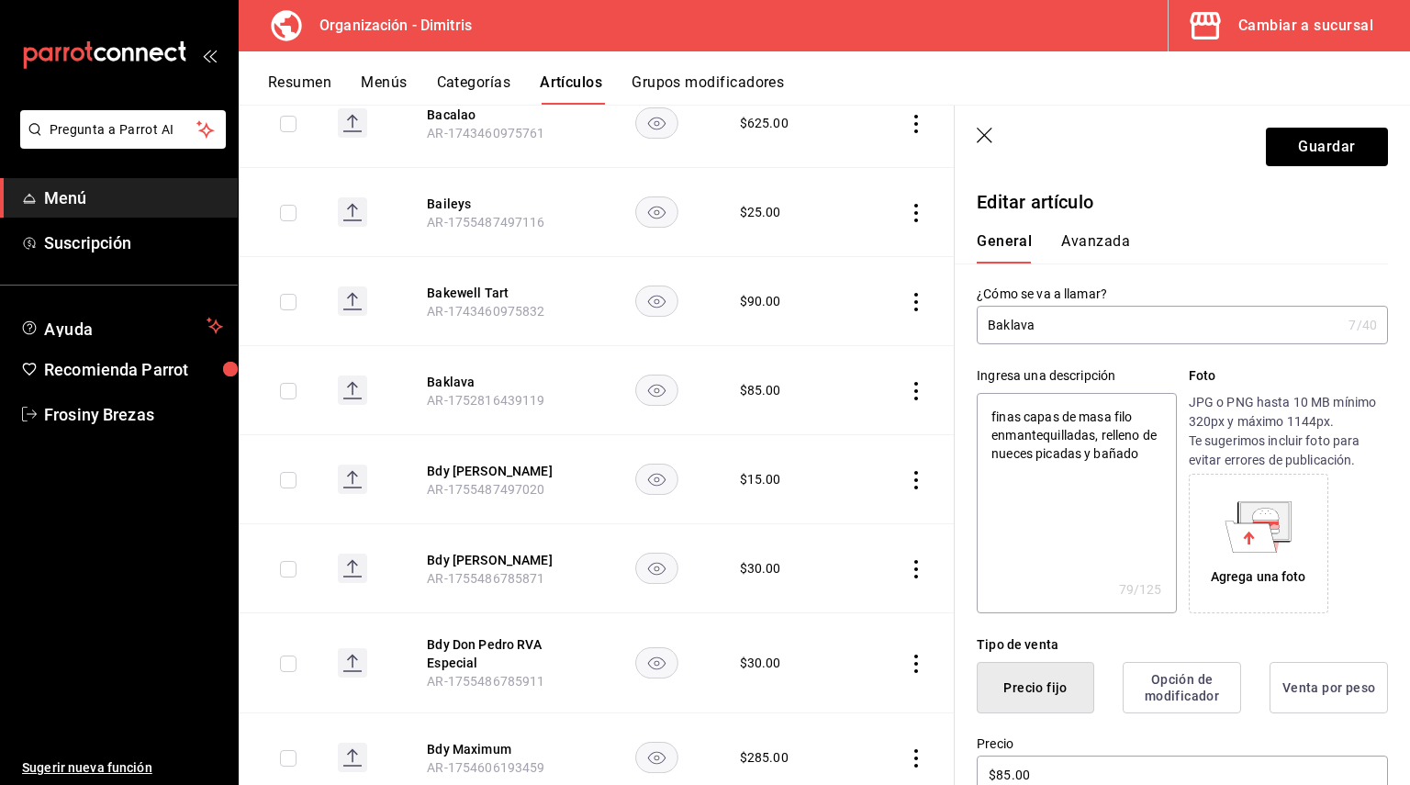
type textarea "x"
type textarea "finas capas de masa filo enmantequilladas, relleno de nueces picadas y bañado en"
type textarea "x"
type textarea "finas capas de masa filo enmantequilladas, relleno de nueces picadas y bañado en"
type textarea "x"
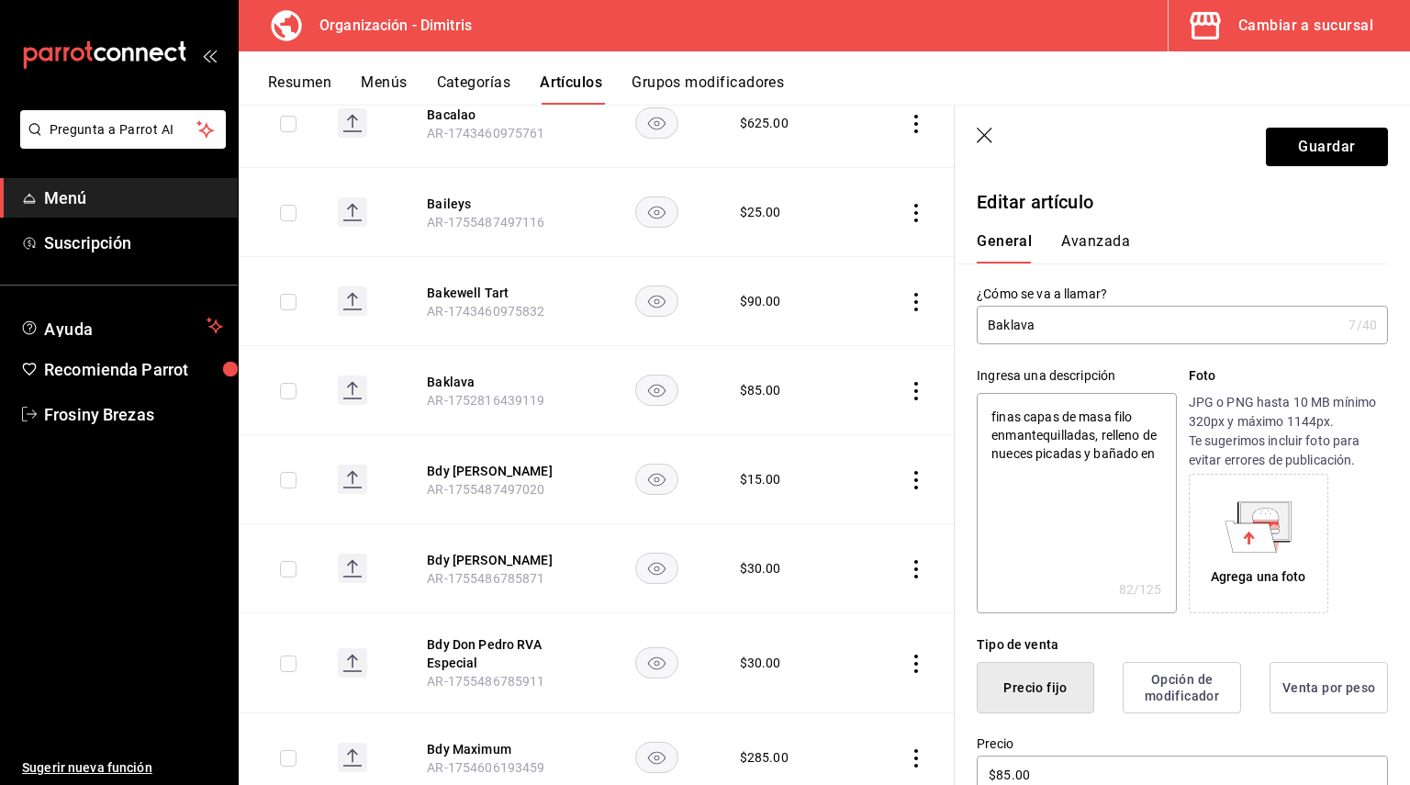
type textarea "finas capas de masa filo enmantequilladas, relleno de nueces picadas y bañado e…"
type textarea "x"
type textarea "finas capas de masa filo enmantequilladas, relleno de nueces picadas y bañado e…"
type textarea "x"
type textarea "finas capas de masa filo enmantequilladas, relleno de nueces picadas y bañado e…"
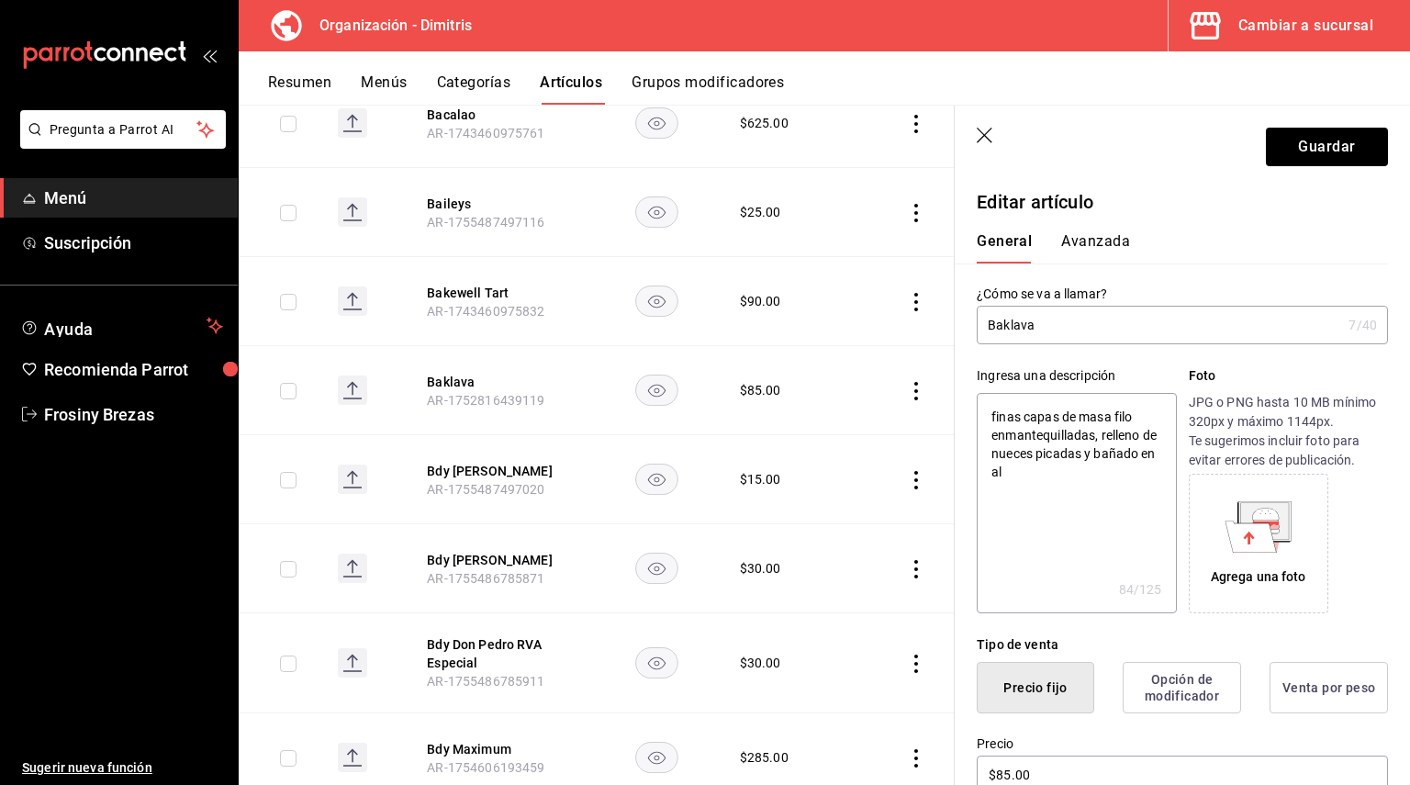
type textarea "x"
type textarea "finas capas de masa filo enmantequilladas, relleno de nueces picadas y bañado e…"
type textarea "x"
type textarea "finas capas de masa filo enmantequilladas, relleno de nueces picadas y bañado e…"
type textarea "x"
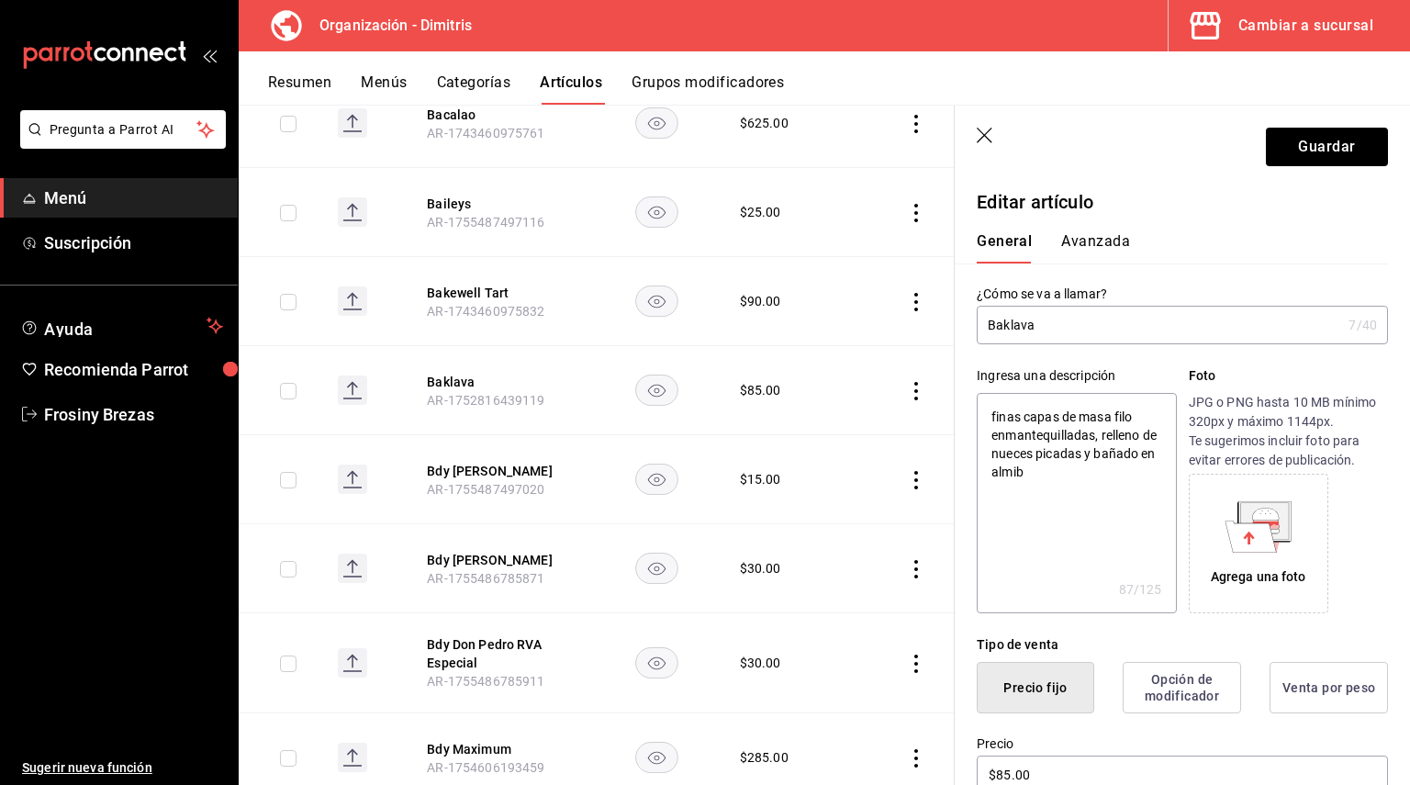
type textarea "finas capas de masa filo enmantequilladas, relleno de nueces picadas y bañado e…"
type textarea "x"
type textarea "finas capas de masa filo enmantequilladas, relleno de nueces picadas y bañado e…"
type textarea "x"
type textarea "finas capas de masa filo enmantequilladas, relleno de nueces picadas y bañado e…"
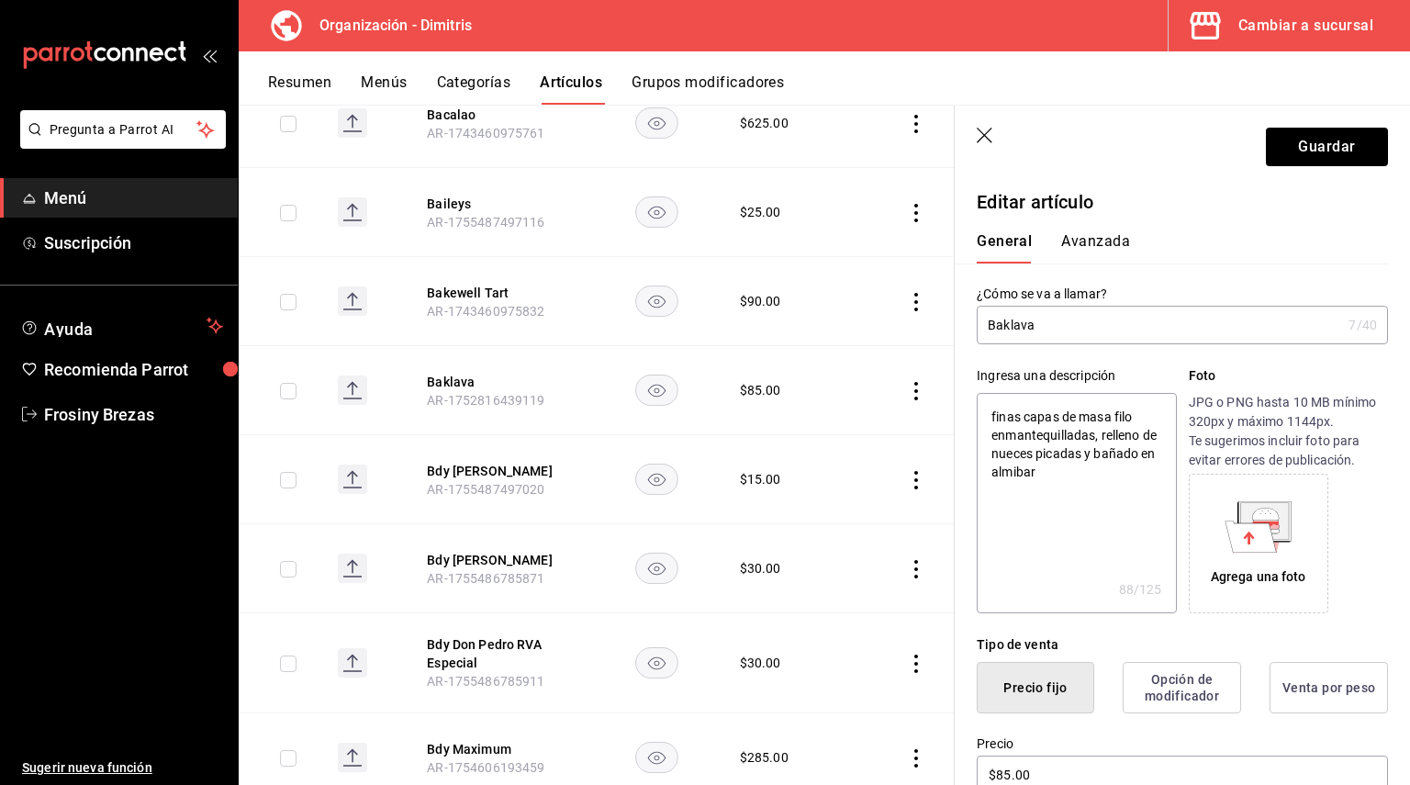
type textarea "x"
type textarea "finas capas de masa filo enmantequilladas, relleno de nueces picadas y bañado e…"
type textarea "x"
click at [994, 414] on textarea "finas capas de masa filo enmantequilladas, relleno de nueces picadas y bañado e…" at bounding box center [1076, 503] width 199 height 220
type textarea "finas capas de masa filo enmantequilladas, relleno de nueces picadas y bañado e…"
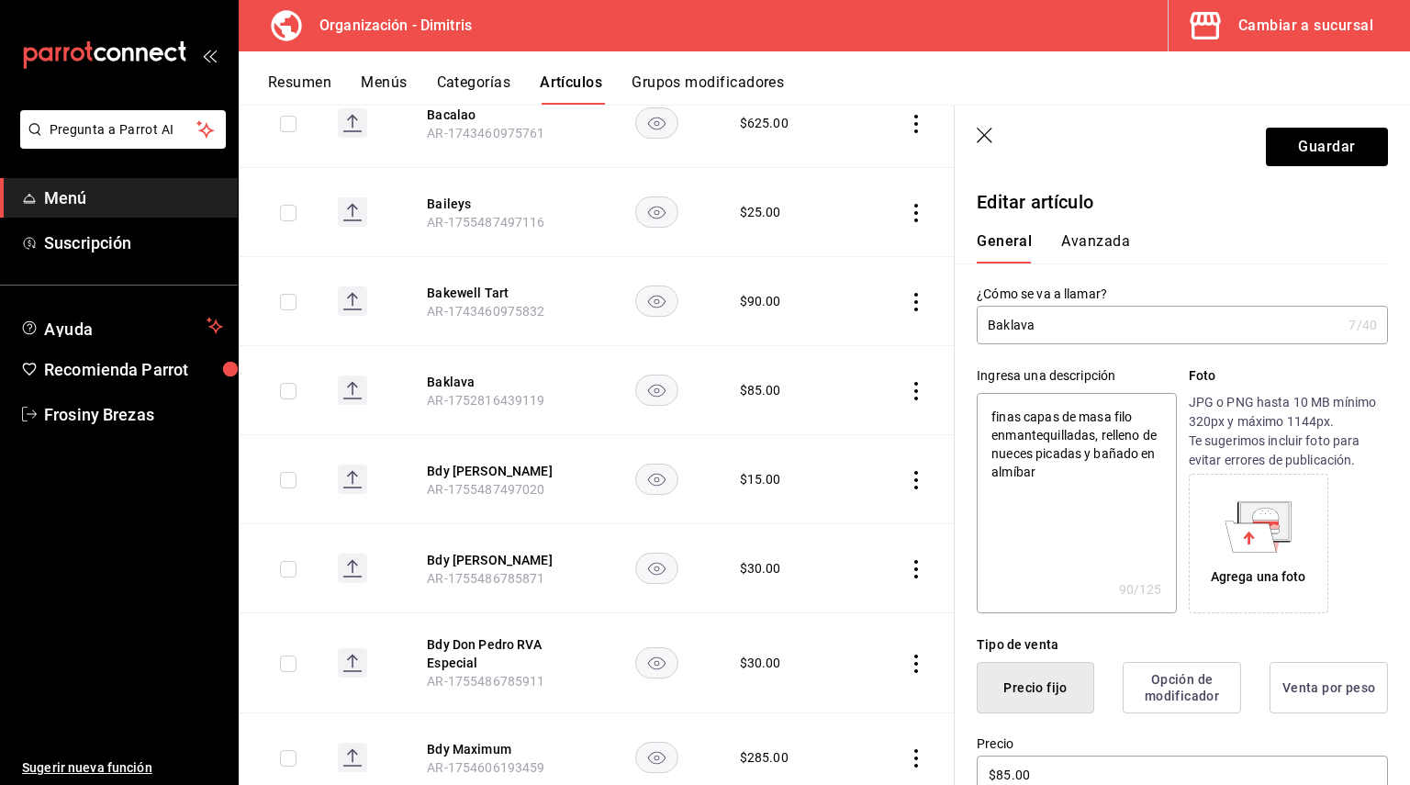
type textarea "x"
type textarea "Pfinas capas de masa filo enmantequilladas, relleno de nueces picadas y bañado …"
type textarea "x"
type textarea "Pofinas capas de masa filo enmantequilladas, relleno de nueces picadas y bañado…"
type textarea "x"
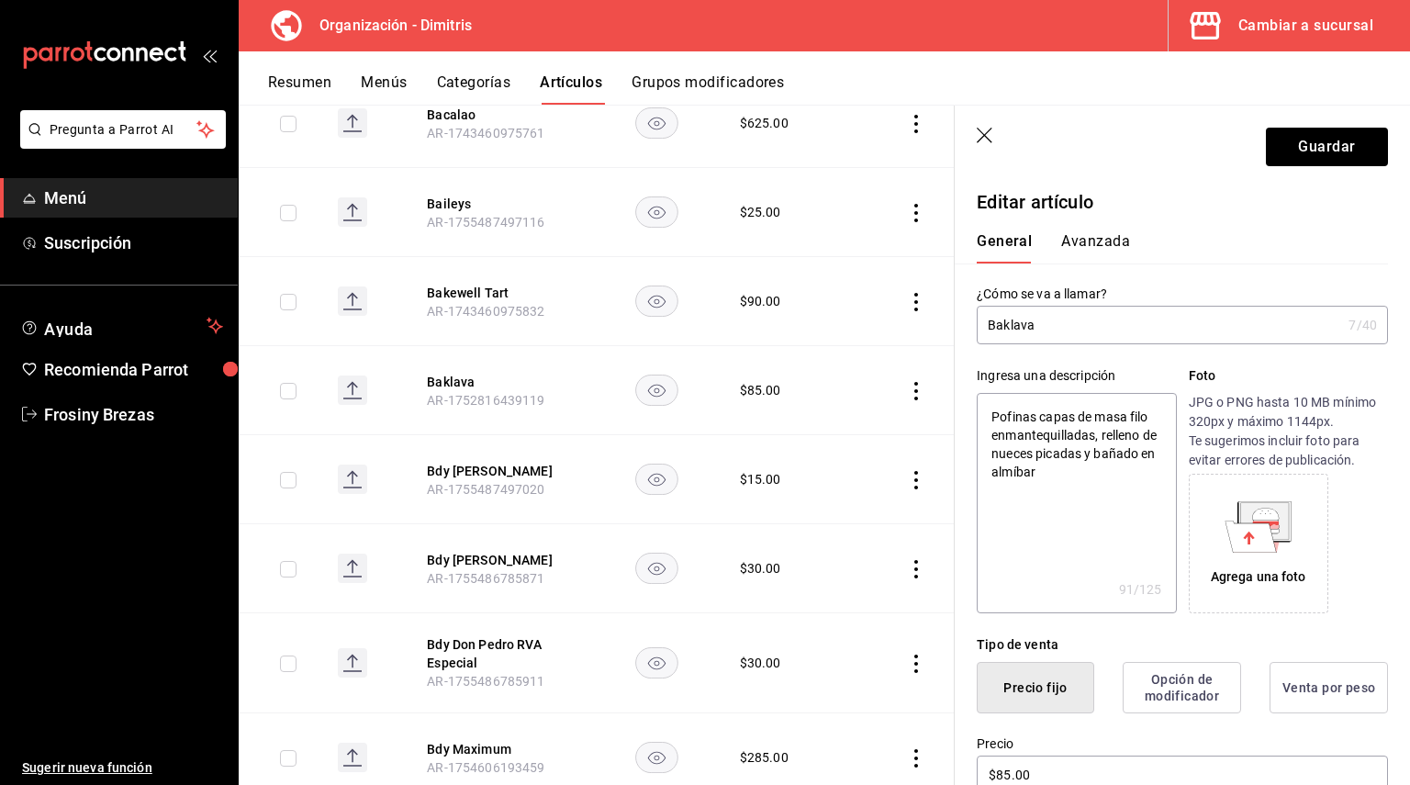
type textarea "Posfinas capas de masa filo enmantequilladas, relleno de nueces picadas y bañad…"
type textarea "x"
type textarea "Postfinas capas de masa filo enmantequilladas, relleno de nueces picadas y baña…"
type textarea "x"
type textarea "Postrfinas capas de masa filo enmantequilladas, relleno de nueces picadas y bañ…"
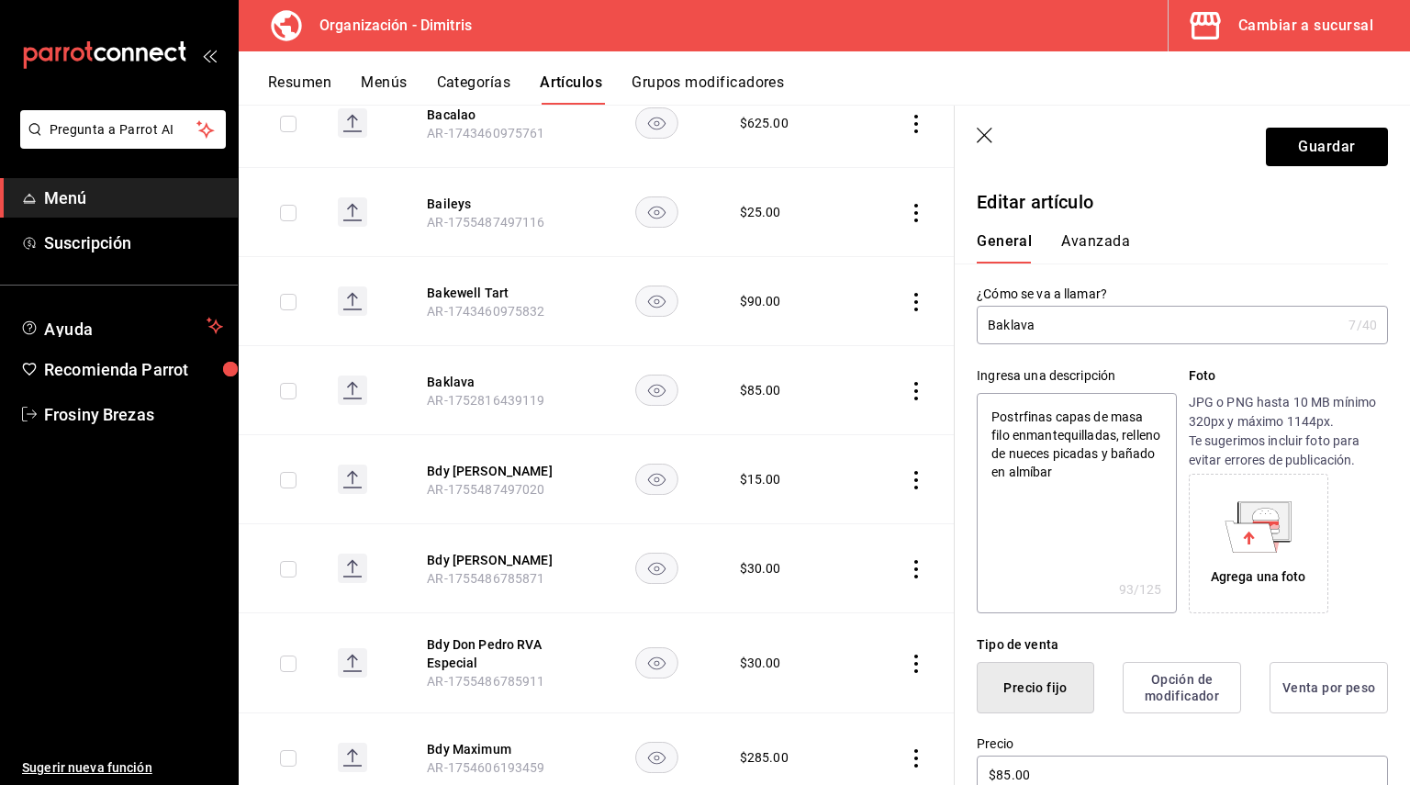
type textarea "x"
type textarea "Postrefinas capas de masa filo enmantequilladas, relleno de nueces picadas y ba…"
type textarea "x"
type textarea "Postre finas capas de masa filo enmantequilladas, relleno de nueces picadas y b…"
type textarea "x"
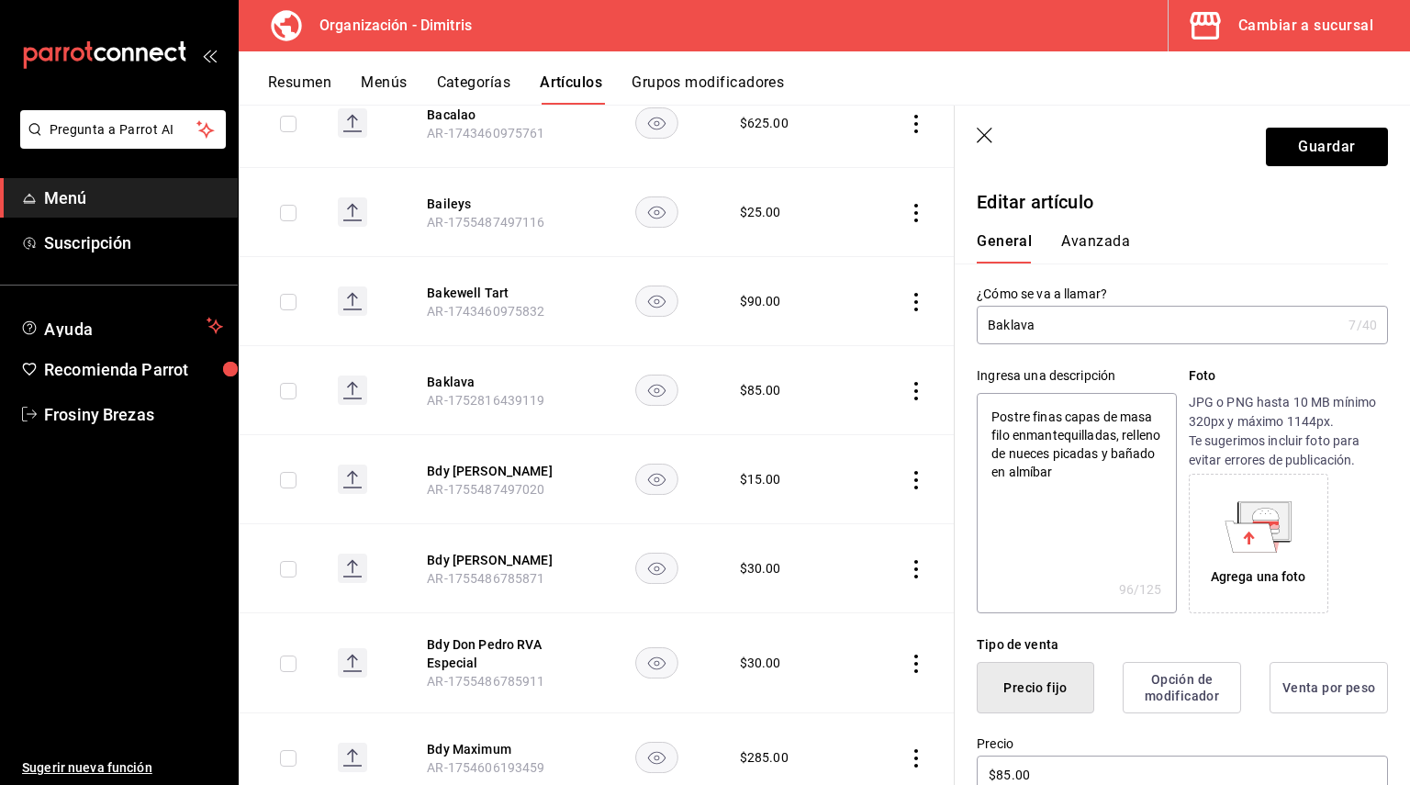
type textarea "Postre ffinas capas de masa filo enmantequilladas, relleno de nueces picadas y …"
type textarea "x"
type textarea "Postre frfinas capas de masa filo enmantequilladas, relleno de nueces picadas y…"
type textarea "x"
type textarea "Postre ffinas capas de masa filo enmantequilladas, relleno de nueces picadas y …"
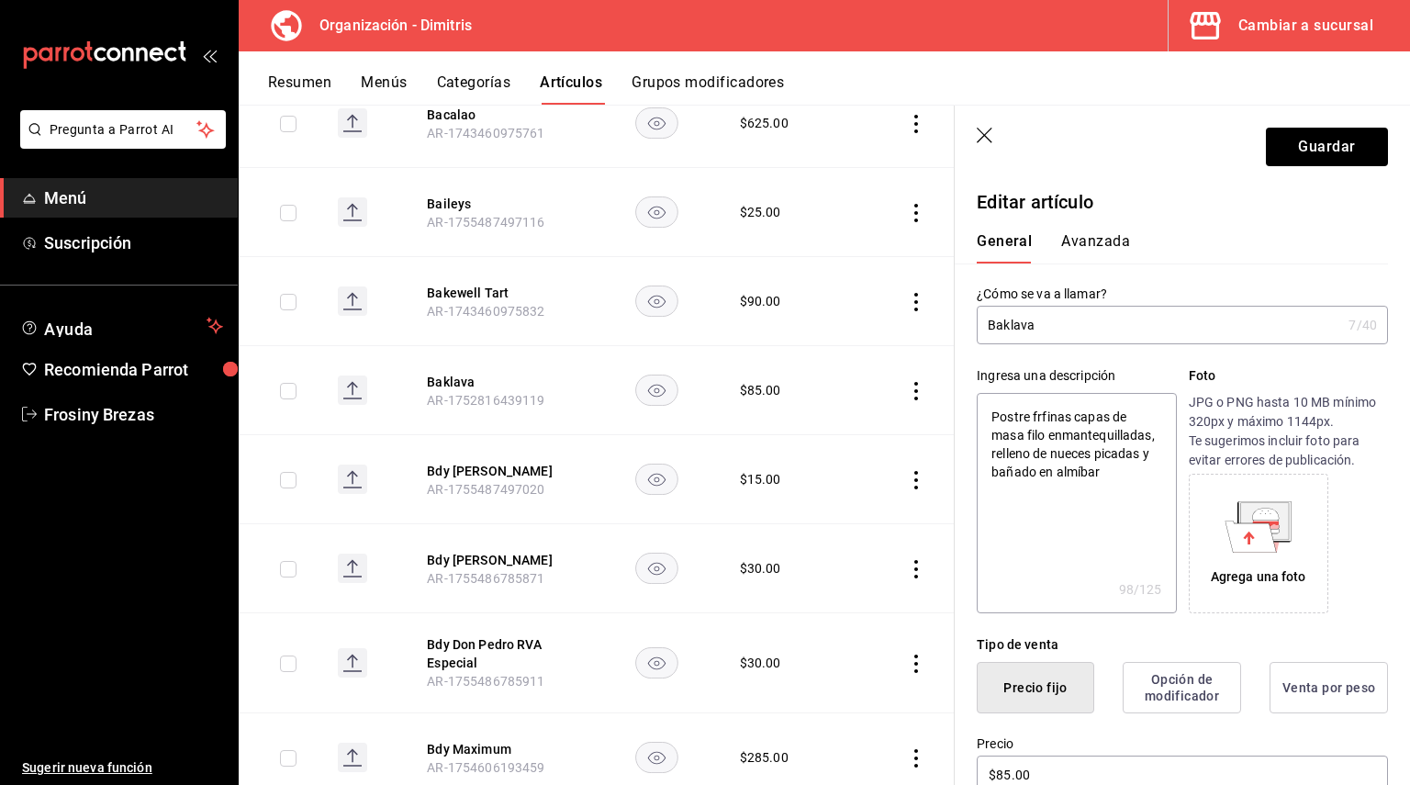
type textarea "x"
type textarea "Postre finas capas de masa filo enmantequilladas, relleno de nueces picadas y b…"
type textarea "x"
type textarea "Postre gfinas capas de masa filo enmantequilladas, relleno de nueces picadas y …"
type textarea "x"
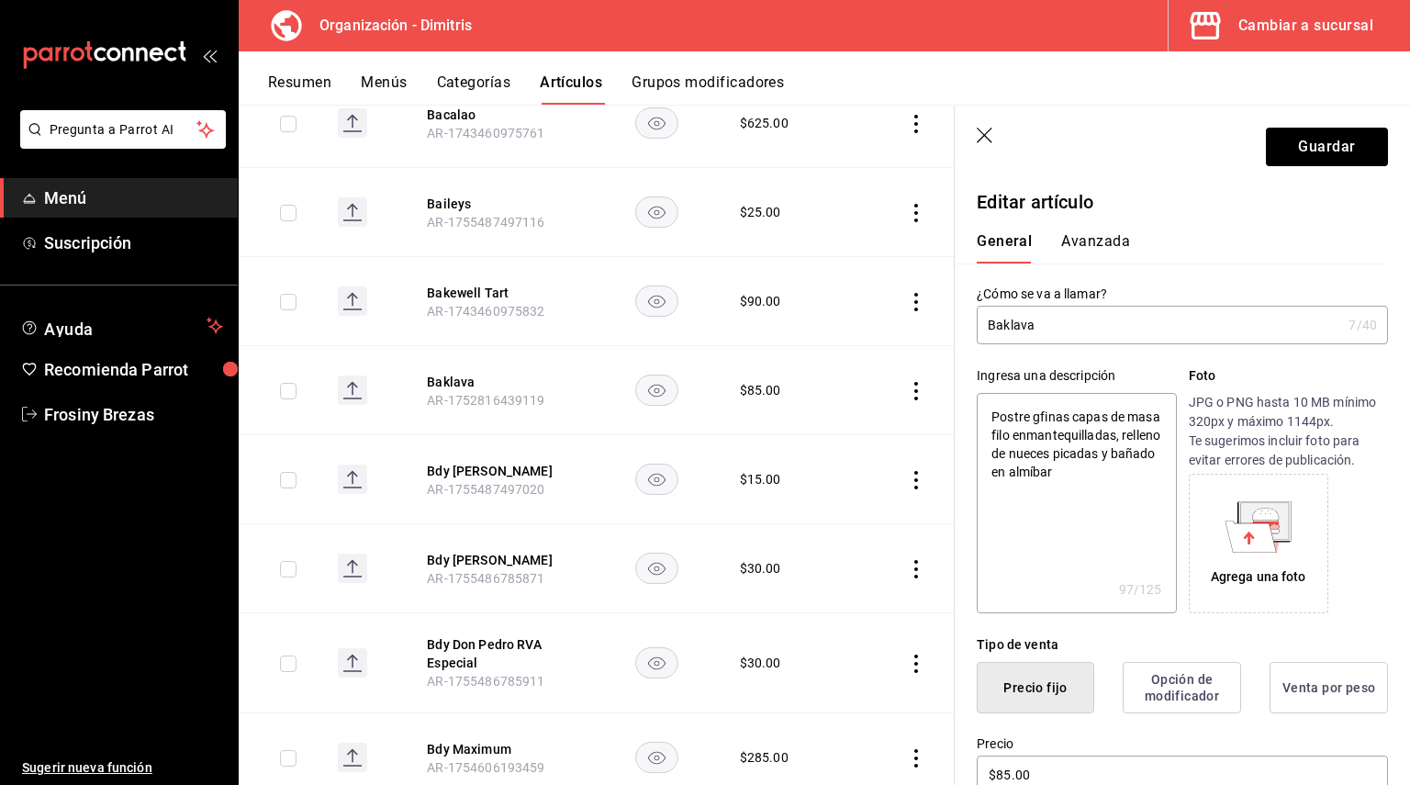
type textarea "Postre grfinas capas de masa filo enmantequilladas, relleno de nueces picadas y…"
type textarea "x"
type textarea "Postre grifinas capas de masa filo enmantequilladas, relleno de nueces picadas …"
type textarea "x"
type textarea "Postre griefinas capas de masa filo enmantequilladas, relleno de nueces picadas…"
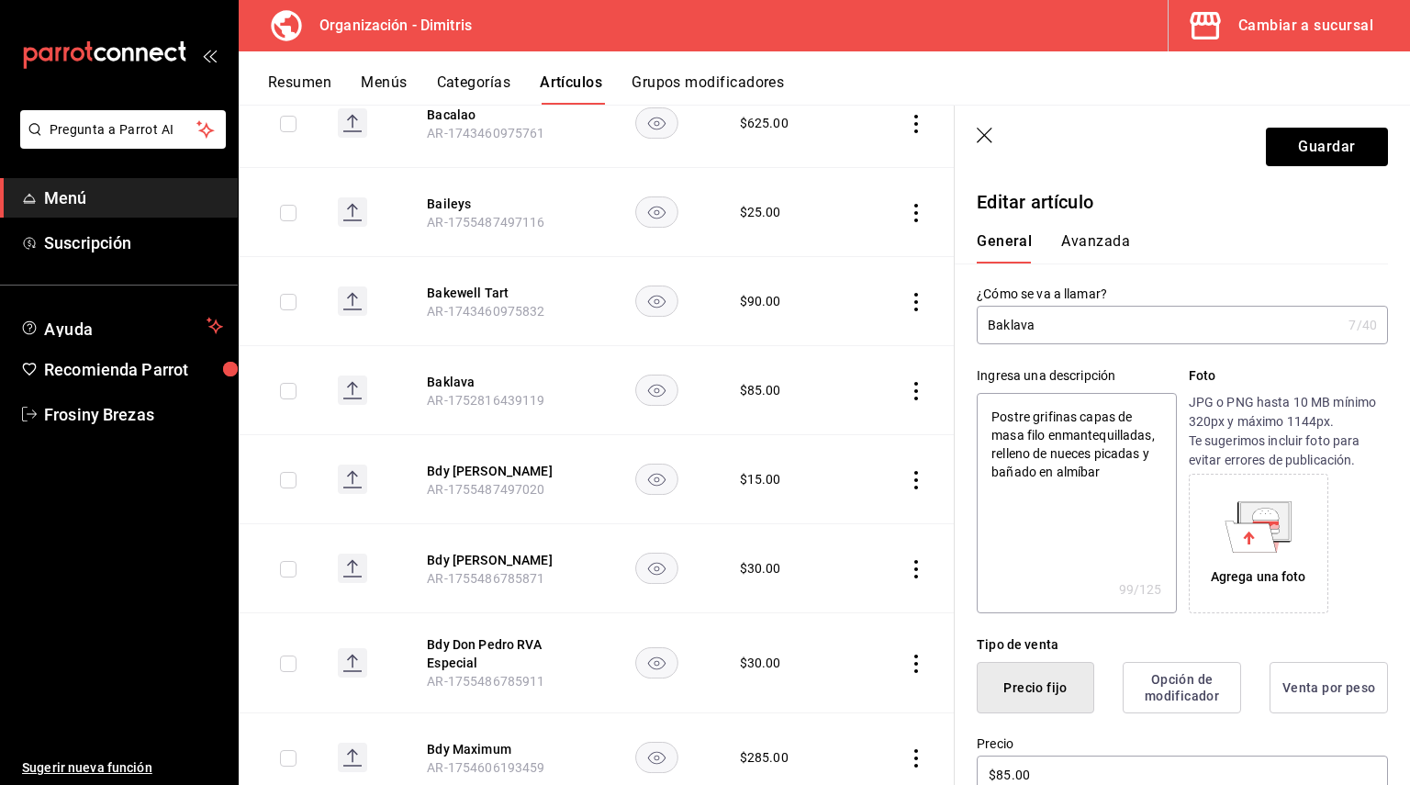
type textarea "x"
type textarea "Postre griegfinas capas de masa filo enmantequilladas, relleno de nueces picada…"
type textarea "x"
type textarea "Postre griegofinas capas de masa filo enmantequilladas, relleno de nueces picad…"
type textarea "x"
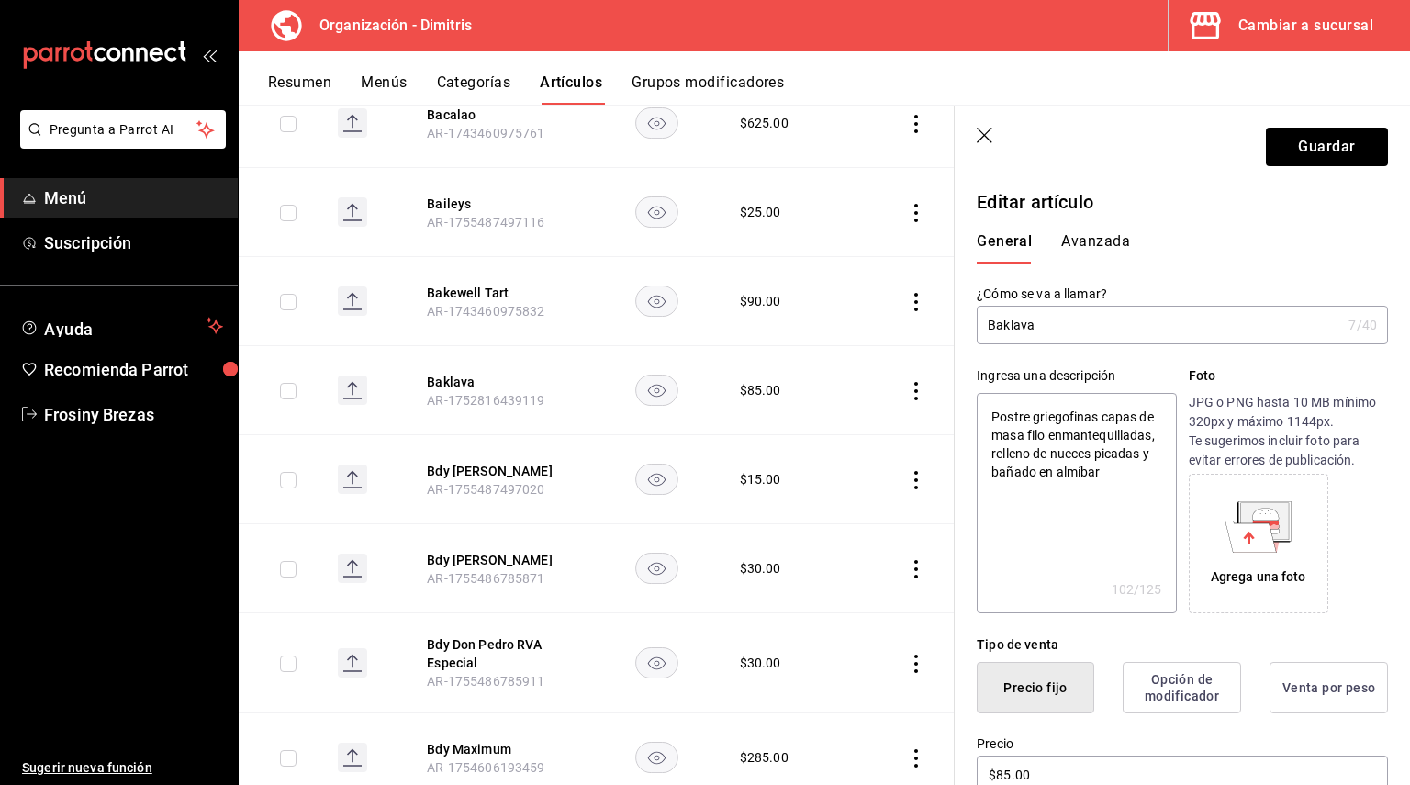
type textarea "Postre griego finas capas de masa filo enmantequilladas, relleno de nueces pica…"
type textarea "x"
type textarea "Postre griego efinas capas de masa filo enmantequilladas, relleno de nueces pic…"
type textarea "x"
type textarea "Postre griego elfinas capas de masa filo enmantequilladas, relleno de nueces pi…"
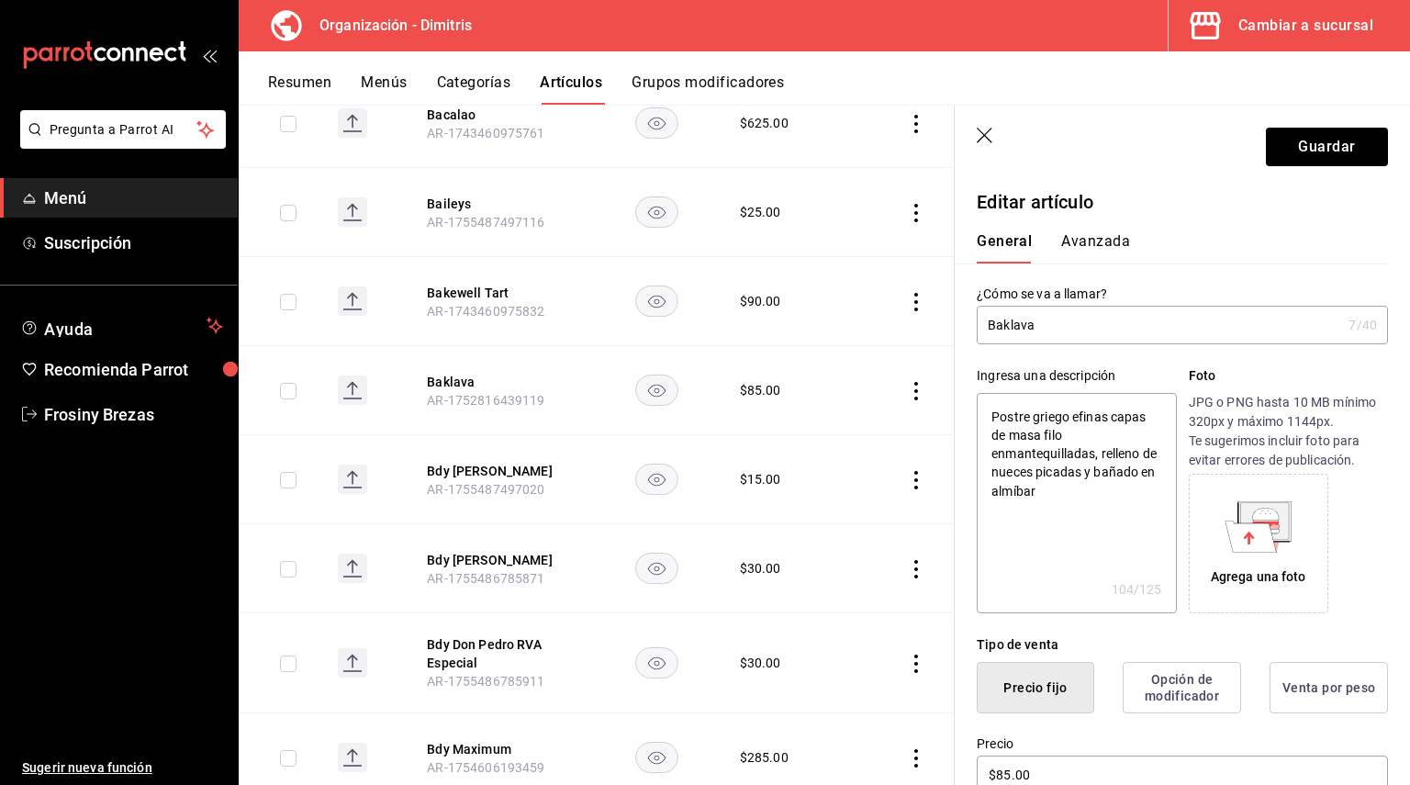
type textarea "x"
type textarea "Postre griego elafinas capas de masa filo enmantequilladas, relleno de nueces p…"
type textarea "x"
type textarea "Postre griego elabfinas capas de masa filo enmantequilladas, relleno de nueces …"
type textarea "x"
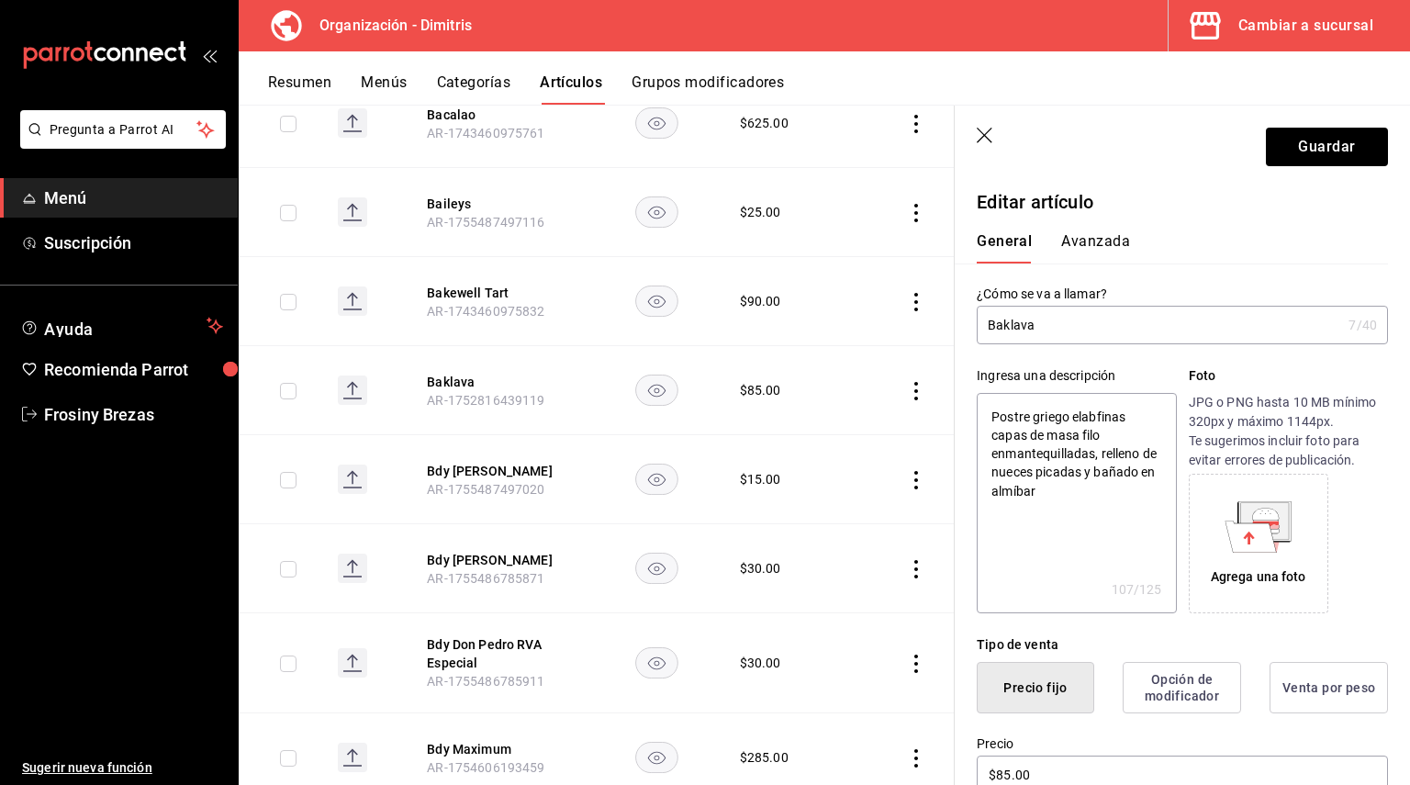
type textarea "Postre griego elabofinas capas de masa filo enmantequilladas, relleno de nueces…"
type textarea "x"
type textarea "Postre griego elaborfinas capas de masa filo enmantequilladas, relleno de nuece…"
type textarea "x"
type textarea "Postre griego elaborafinas capas de masa filo enmantequilladas, relleno de nuec…"
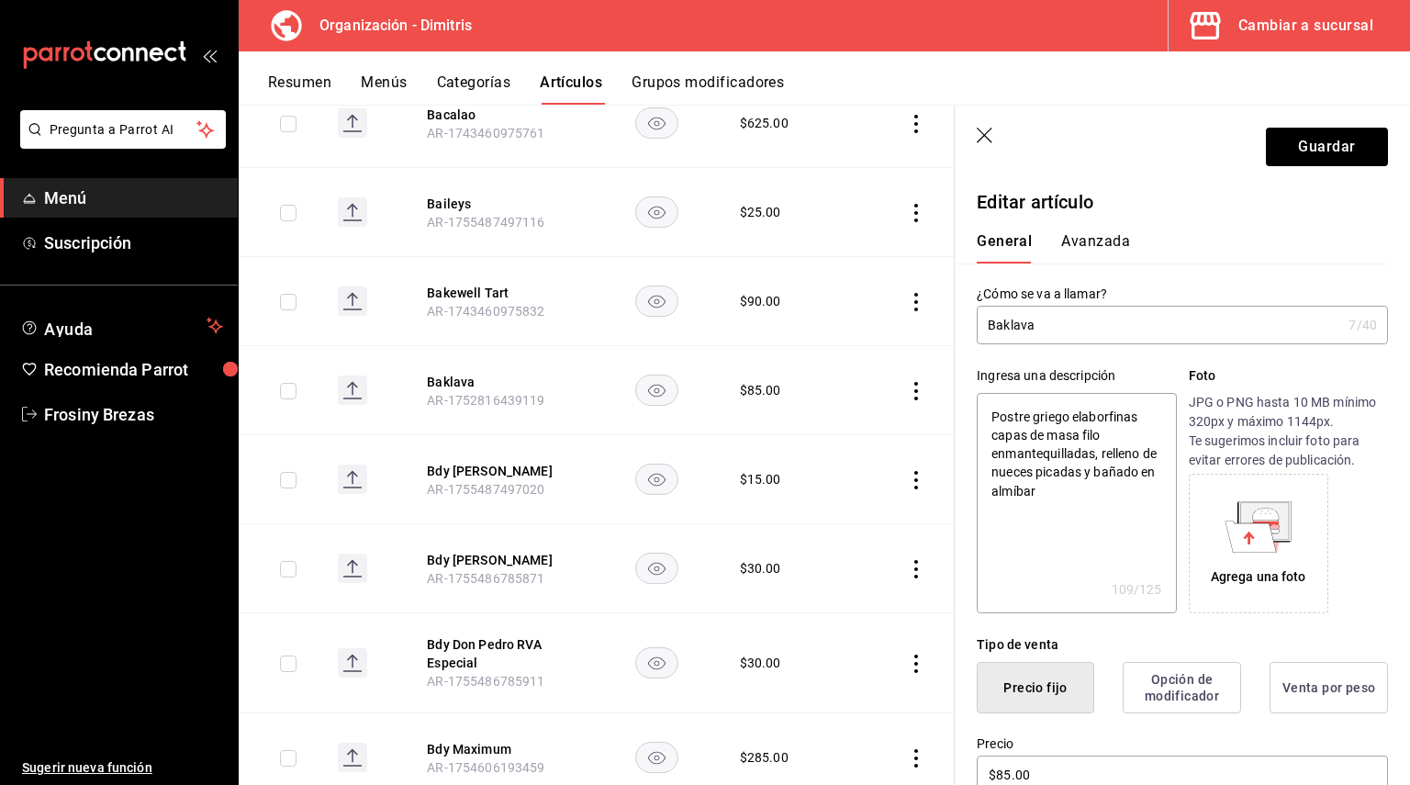
type textarea "x"
type textarea "Postre griego elaboradfinas capas de masa filo enmantequilladas, relleno de nue…"
type textarea "x"
type textarea "Postre griego elaboradofinas capas de masa filo enmantequilladas, relleno de nu…"
type textarea "x"
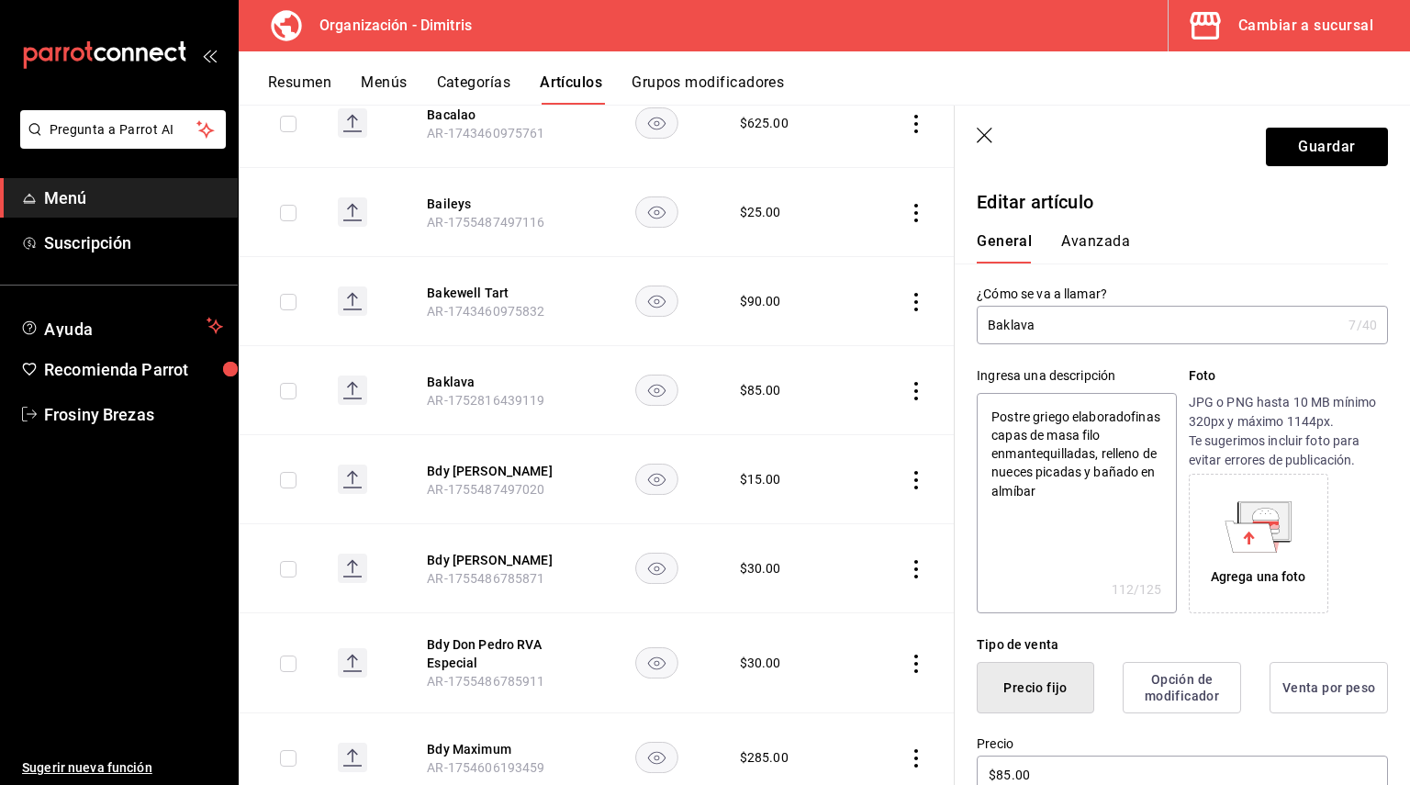
type textarea "Postre griego elaborado finas capas de masa filo enmantequilladas, relleno de n…"
type textarea "x"
type textarea "Postre griego elaborado cfinas capas de masa filo enmantequilladas, relleno de …"
type textarea "x"
type textarea "Postre griego elaborado cofinas capas de masa filo enmantequilladas, relleno de…"
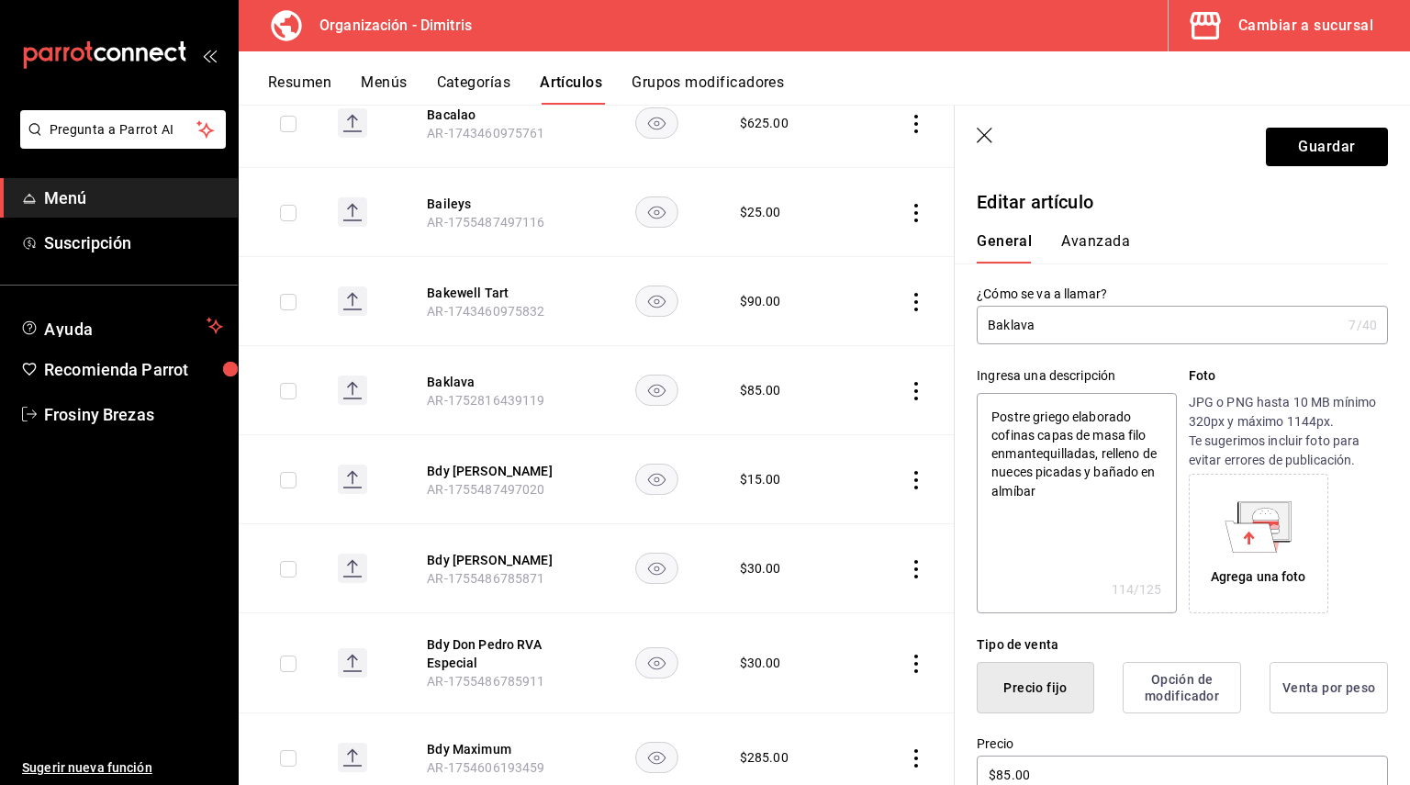
type textarea "x"
type textarea "Postre griego elaborado confinas capas de masa filo enmantequilladas, relleno d…"
type textarea "x"
type textarea "Postre griego elaborado con finas capas de masa filo enmantequilladas, relleno …"
type textarea "x"
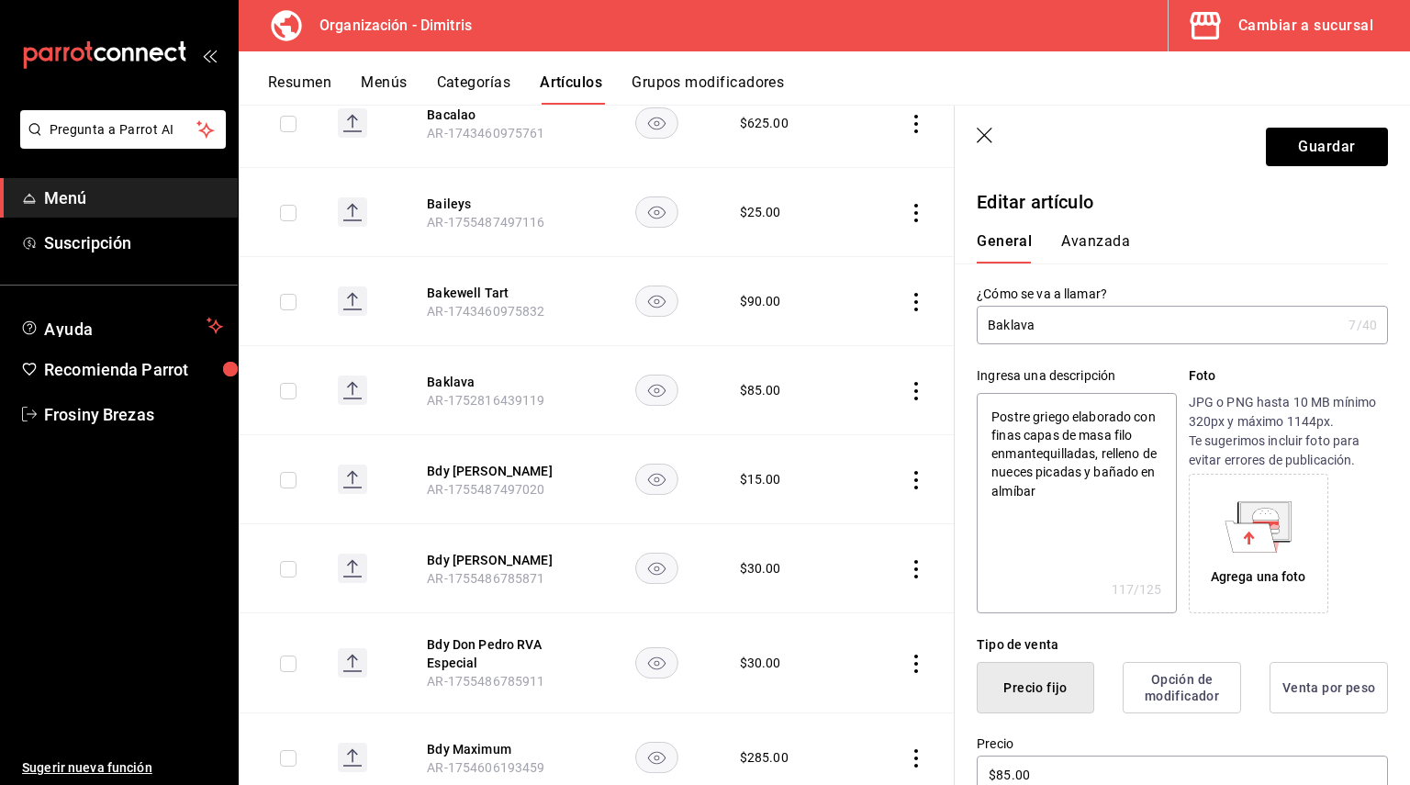
click at [1124, 519] on textarea "Postre griego elaborado con finas capas de masa filo enmantequilladas, relleno …" at bounding box center [1076, 503] width 199 height 220
click at [1065, 552] on textarea "Postre griego elaborado con finas capas de masa filo enmantequilladas, relleno …" at bounding box center [1076, 503] width 199 height 220
type textarea "Postre griego elaborado con finas capas de masa filo enmantequilladas, relleno …"
click at [1279, 154] on button "Guardar" at bounding box center [1327, 147] width 122 height 39
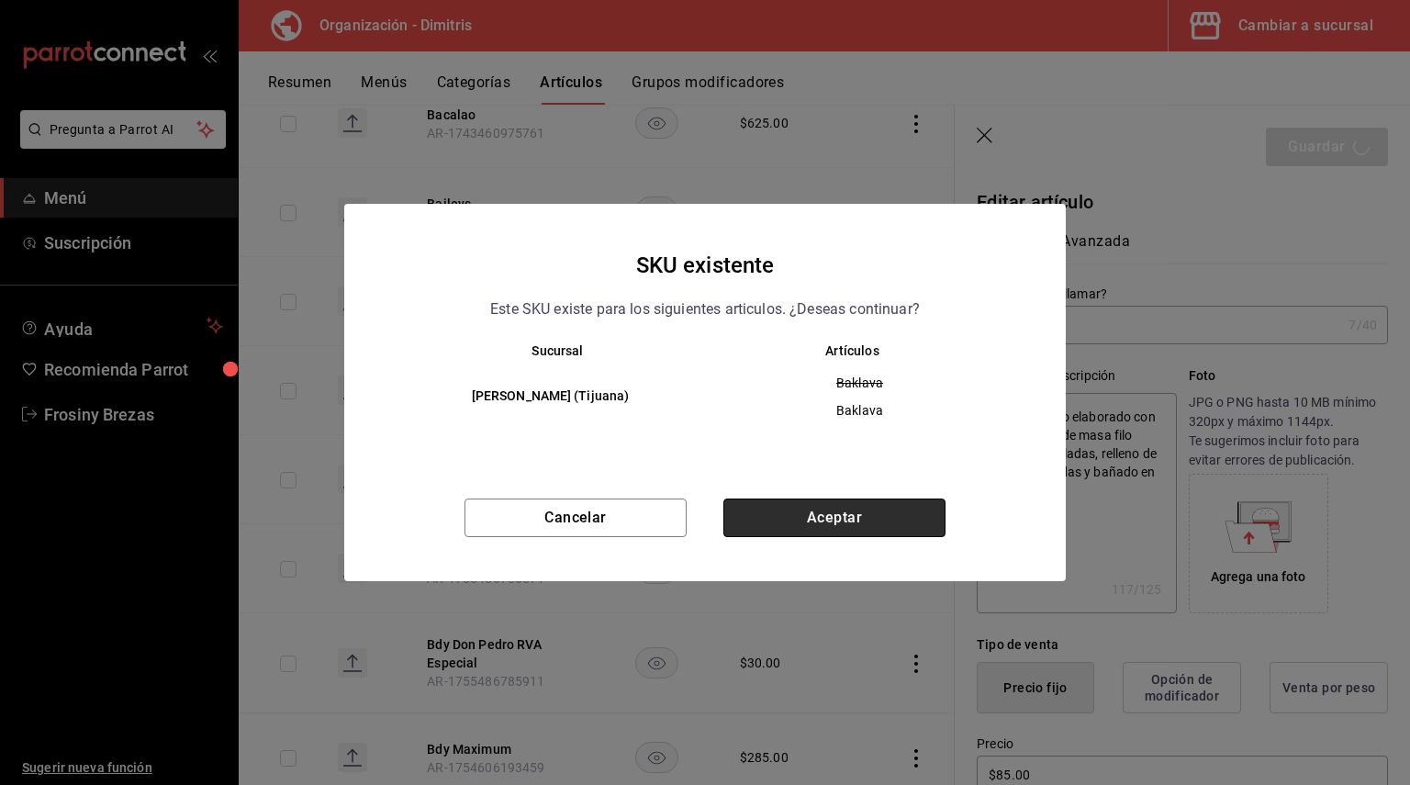
click at [910, 508] on button "Aceptar" at bounding box center [834, 517] width 222 height 39
type textarea "x"
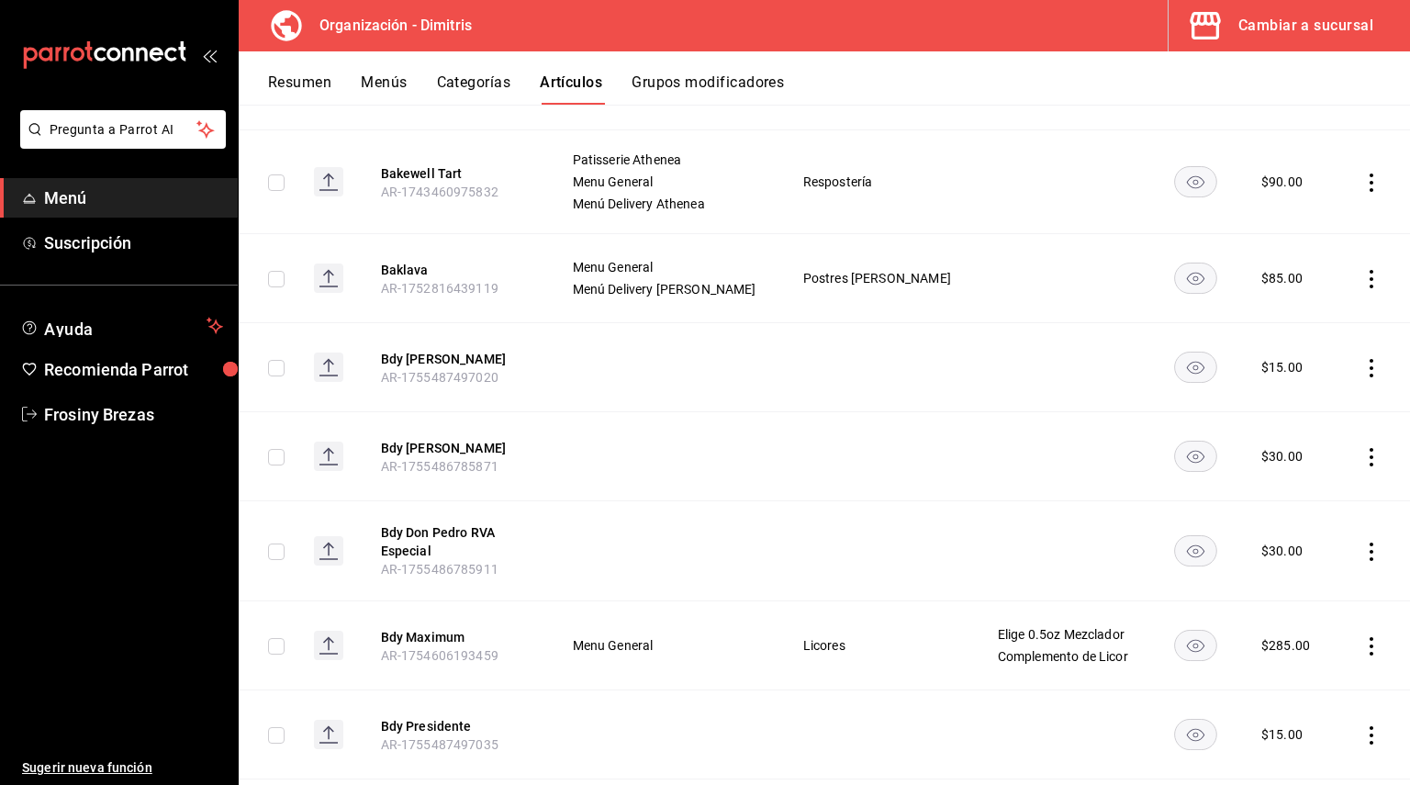
scroll to position [3787, 0]
click at [425, 367] on button "Bdy [PERSON_NAME]" at bounding box center [454, 358] width 147 height 18
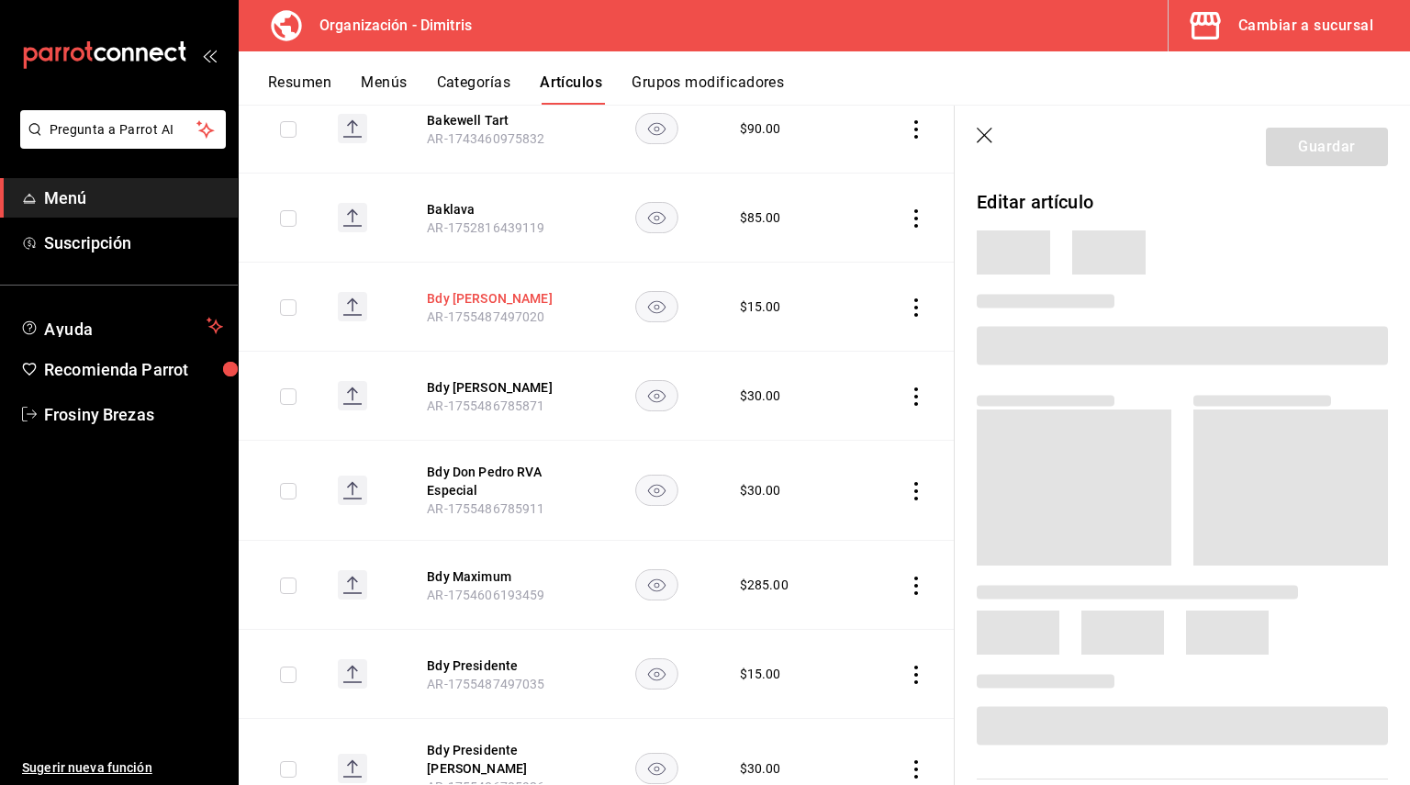
scroll to position [3640, 0]
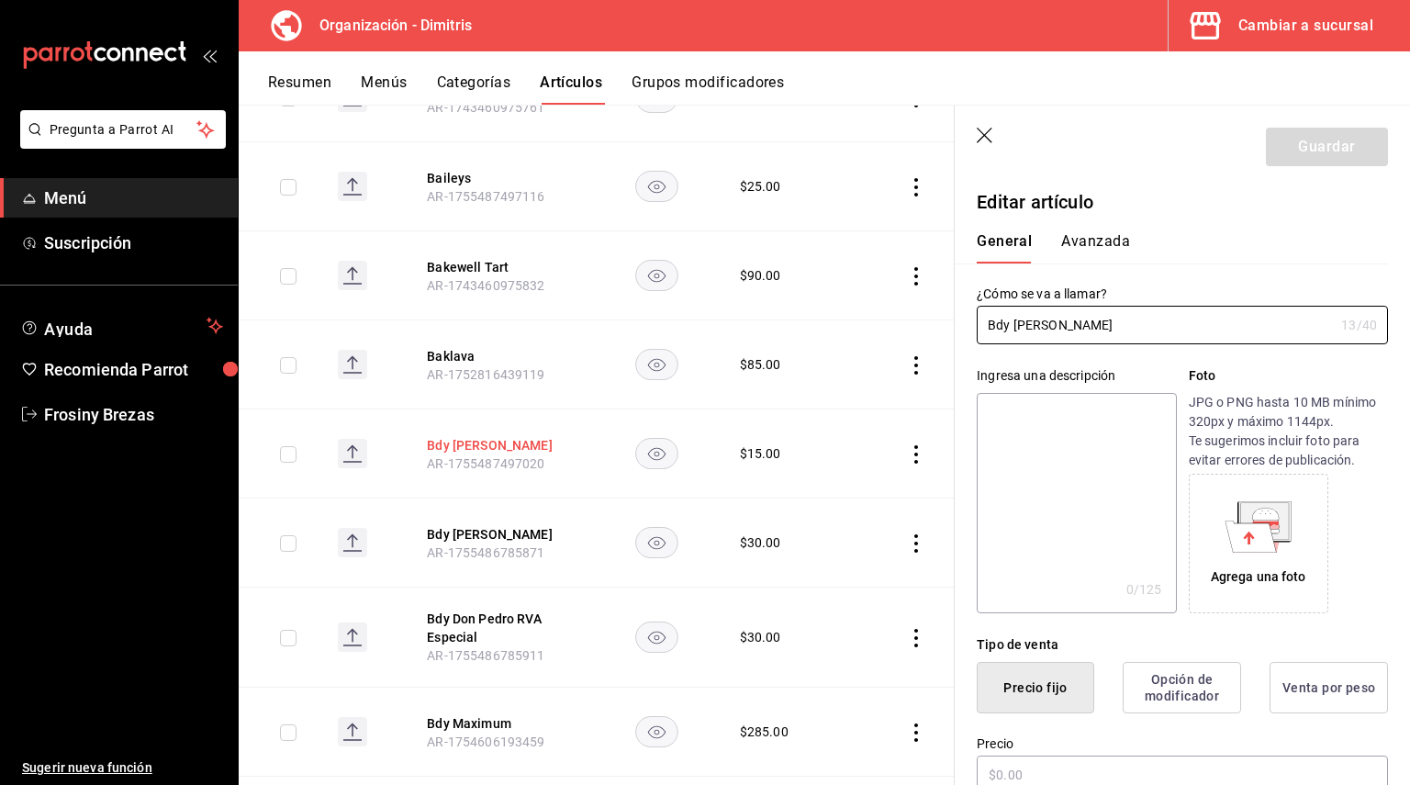
type input "$15.00"
drag, startPoint x: 1090, startPoint y: 325, endPoint x: 962, endPoint y: 318, distance: 128.7
click at [962, 318] on div "¿Cómo se va a llamar? Bdy Don Pedro 13 /40 ¿Cómo se va a llamar?" at bounding box center [1171, 303] width 433 height 81
click at [1020, 420] on textarea at bounding box center [1076, 503] width 199 height 220
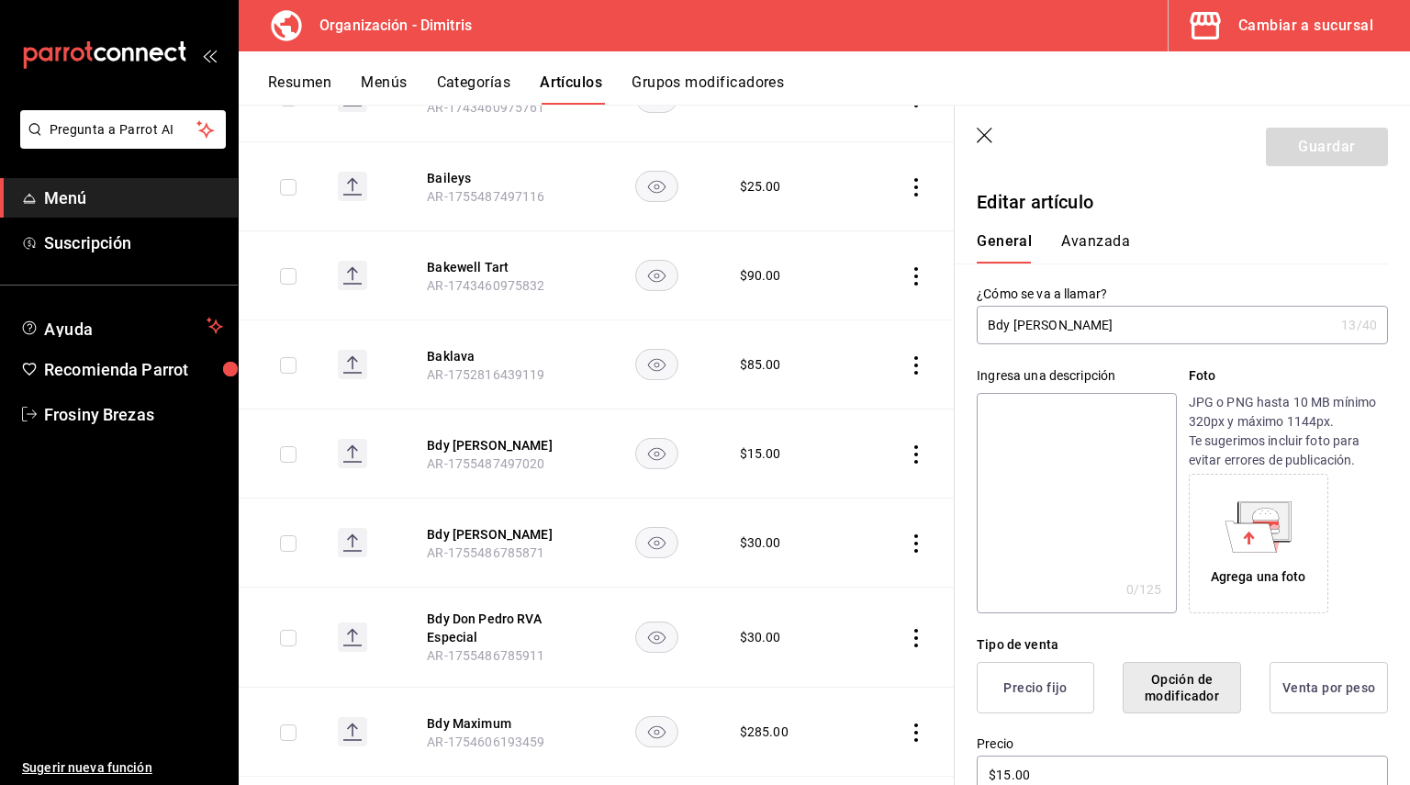
paste textarea "Bdy [PERSON_NAME]"
type textarea "Bdy [PERSON_NAME]"
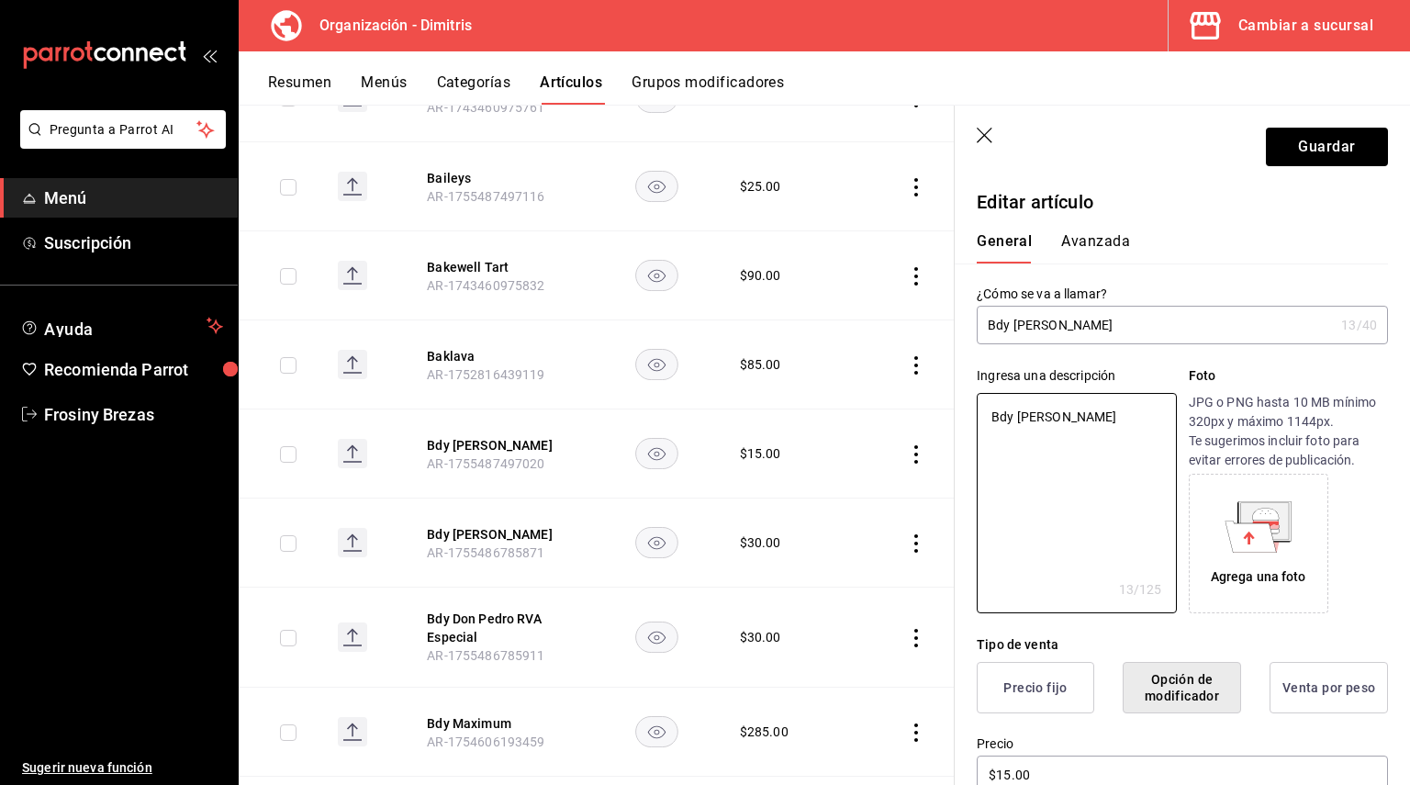
type textarea "x"
click at [1013, 417] on textarea "Bdy [PERSON_NAME]" at bounding box center [1076, 503] width 199 height 220
type textarea "Bd Don Pedro"
type textarea "x"
type textarea "B Don Pedro"
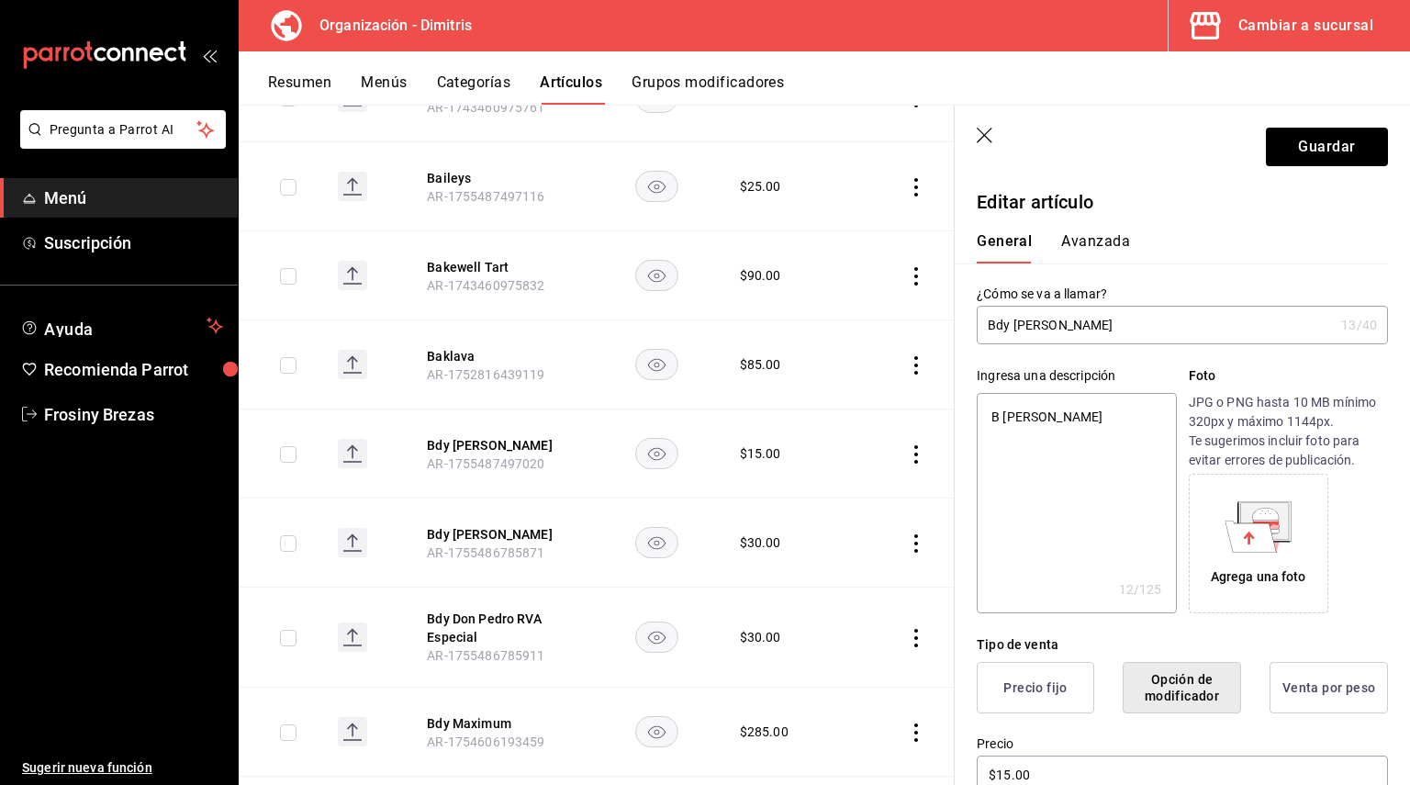
type textarea "x"
type textarea "Br Don Pedro"
type textarea "x"
type textarea "Bra Don Pedro"
type textarea "x"
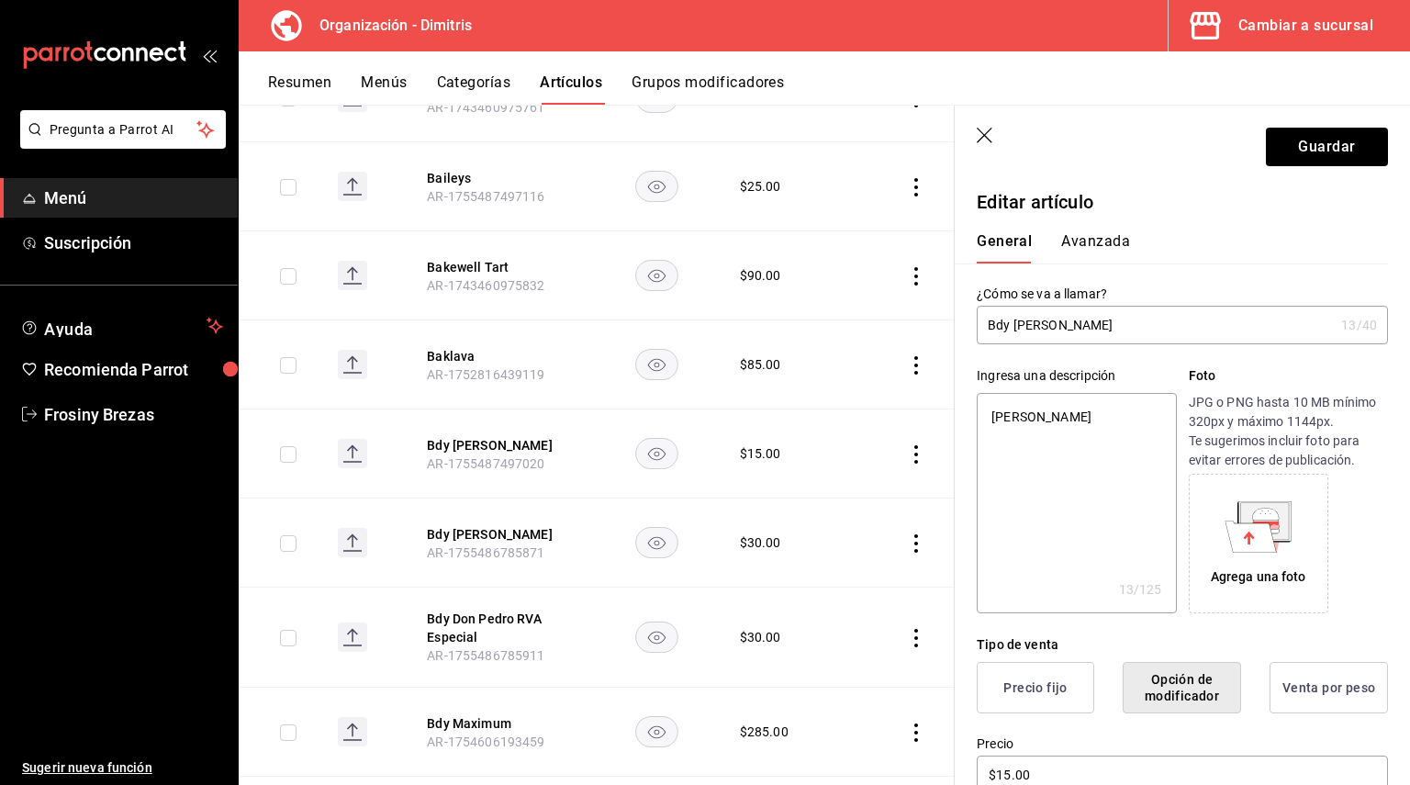
type textarea "Bran Don Pedro"
type textarea "x"
type textarea "Brand Don Pedro"
type textarea "x"
type textarea "Brandu Don Pedro"
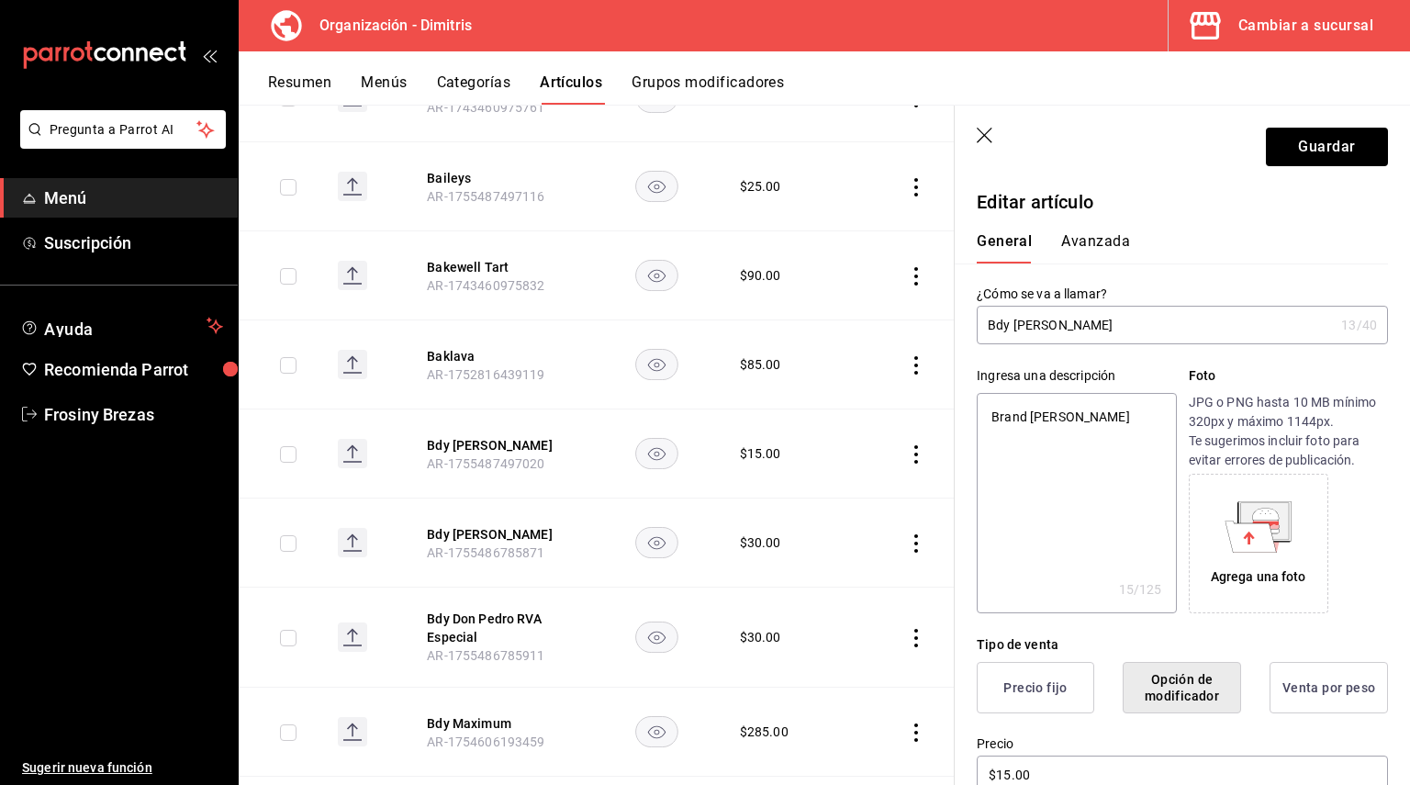
type textarea "x"
type textarea "Brand Don Pedro"
type textarea "x"
type textarea "Brandy Don Pedro"
type textarea "x"
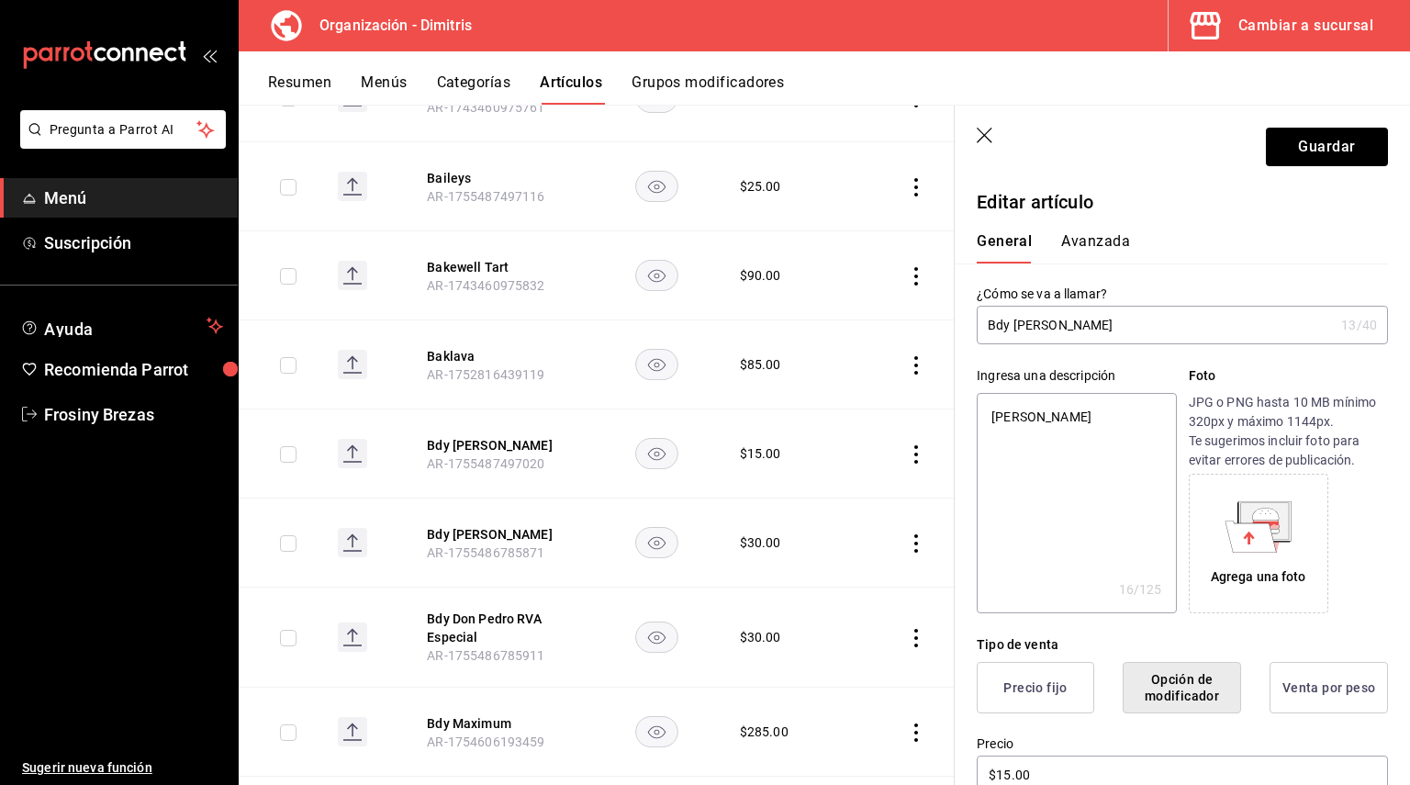
click at [1027, 477] on textarea "Brandy Don Pedro" at bounding box center [1076, 503] width 199 height 220
click at [1080, 401] on textarea "Brandy Don Pedro" at bounding box center [1076, 503] width 199 height 220
type textarea "Brandy Don Pedro"
drag, startPoint x: 1310, startPoint y: 129, endPoint x: 1290, endPoint y: 137, distance: 21.5
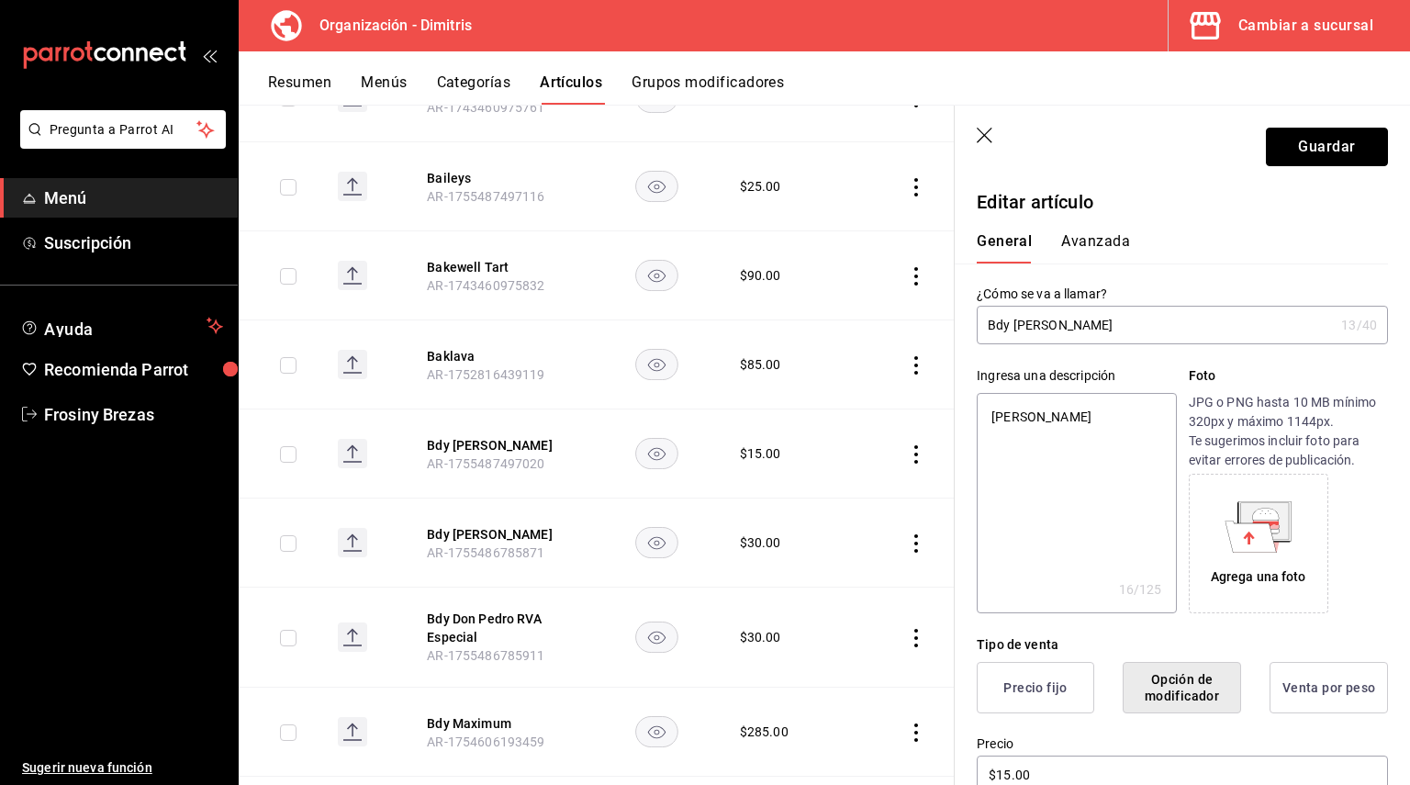
click at [1290, 137] on button "Guardar" at bounding box center [1327, 147] width 122 height 39
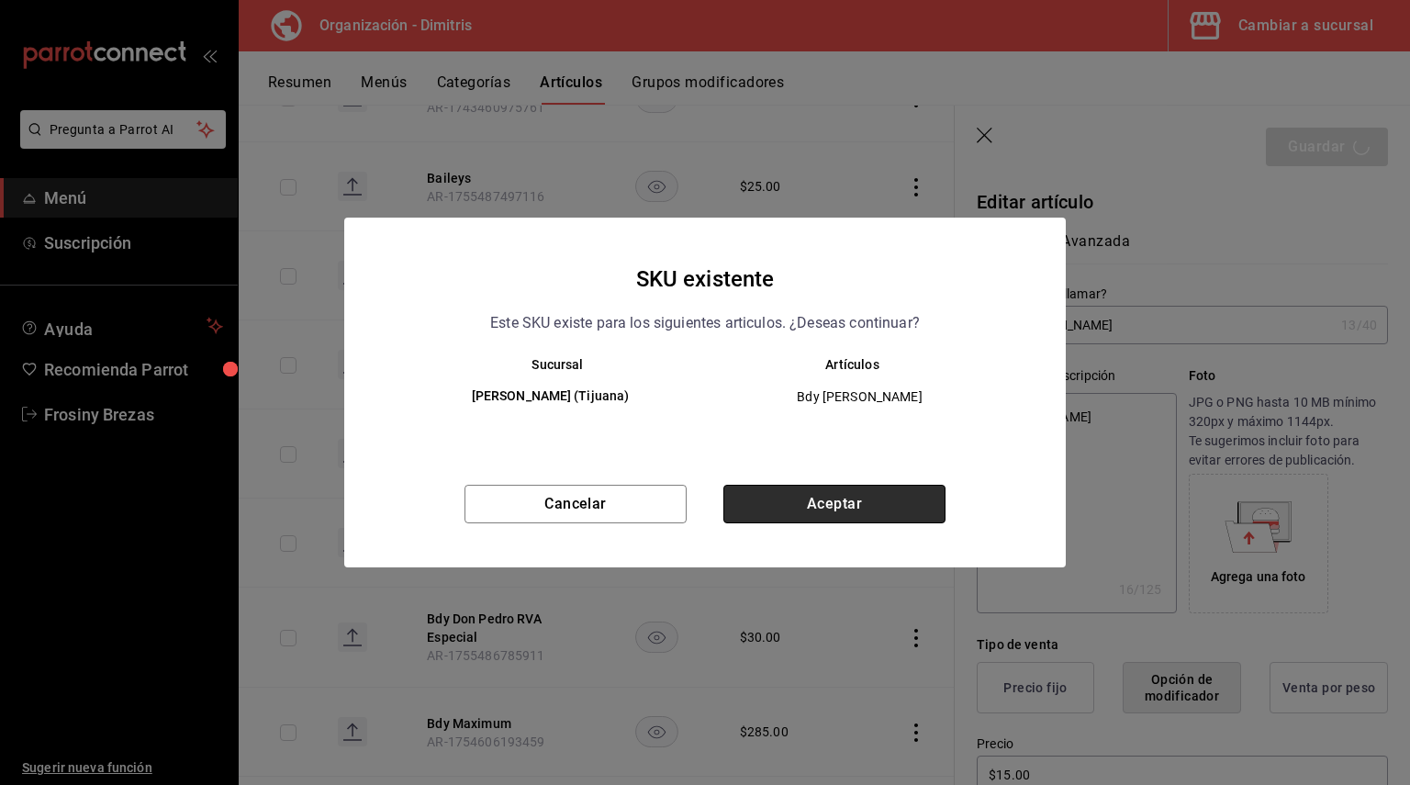
click at [849, 503] on button "Aceptar" at bounding box center [834, 504] width 222 height 39
type textarea "x"
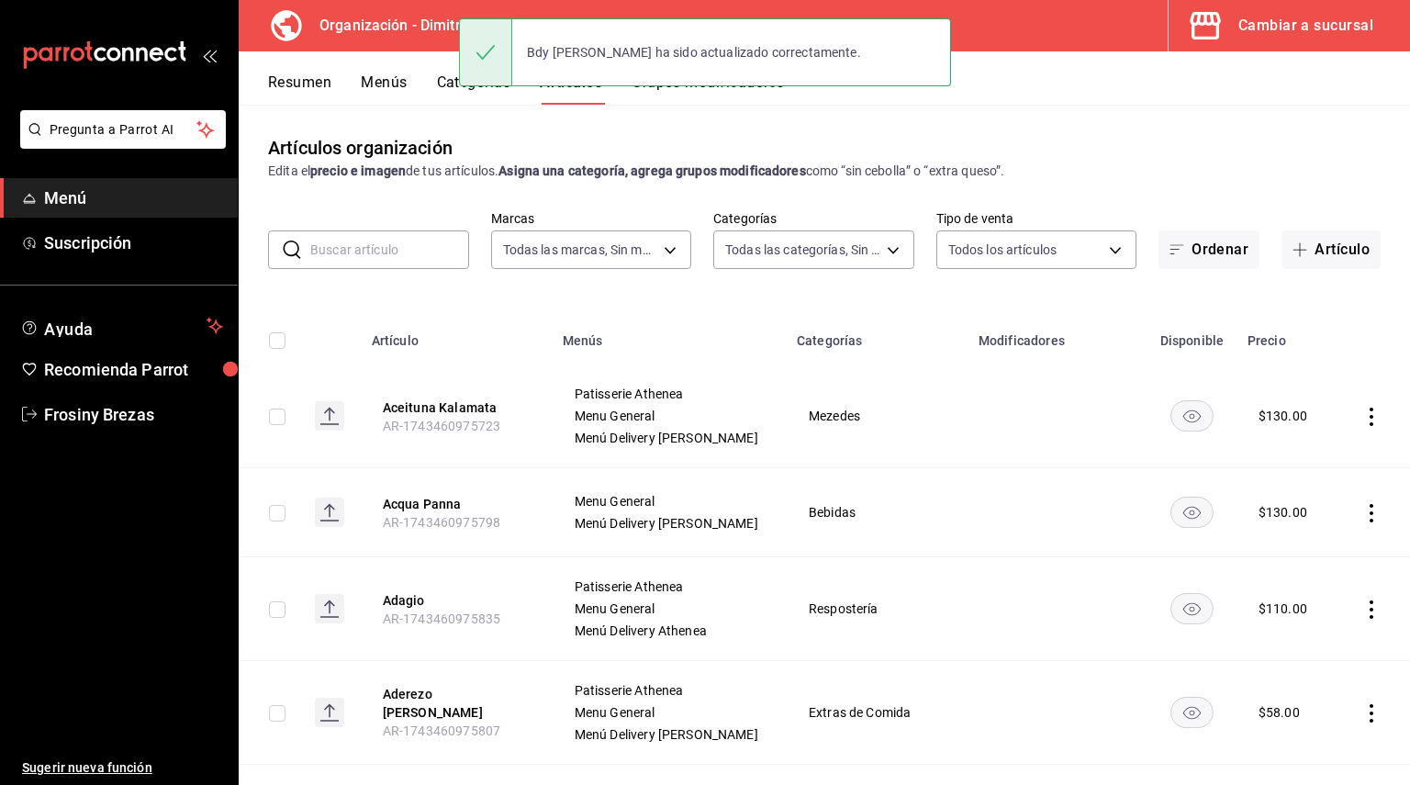
drag, startPoint x: 849, startPoint y: 503, endPoint x: 642, endPoint y: 521, distance: 208.2
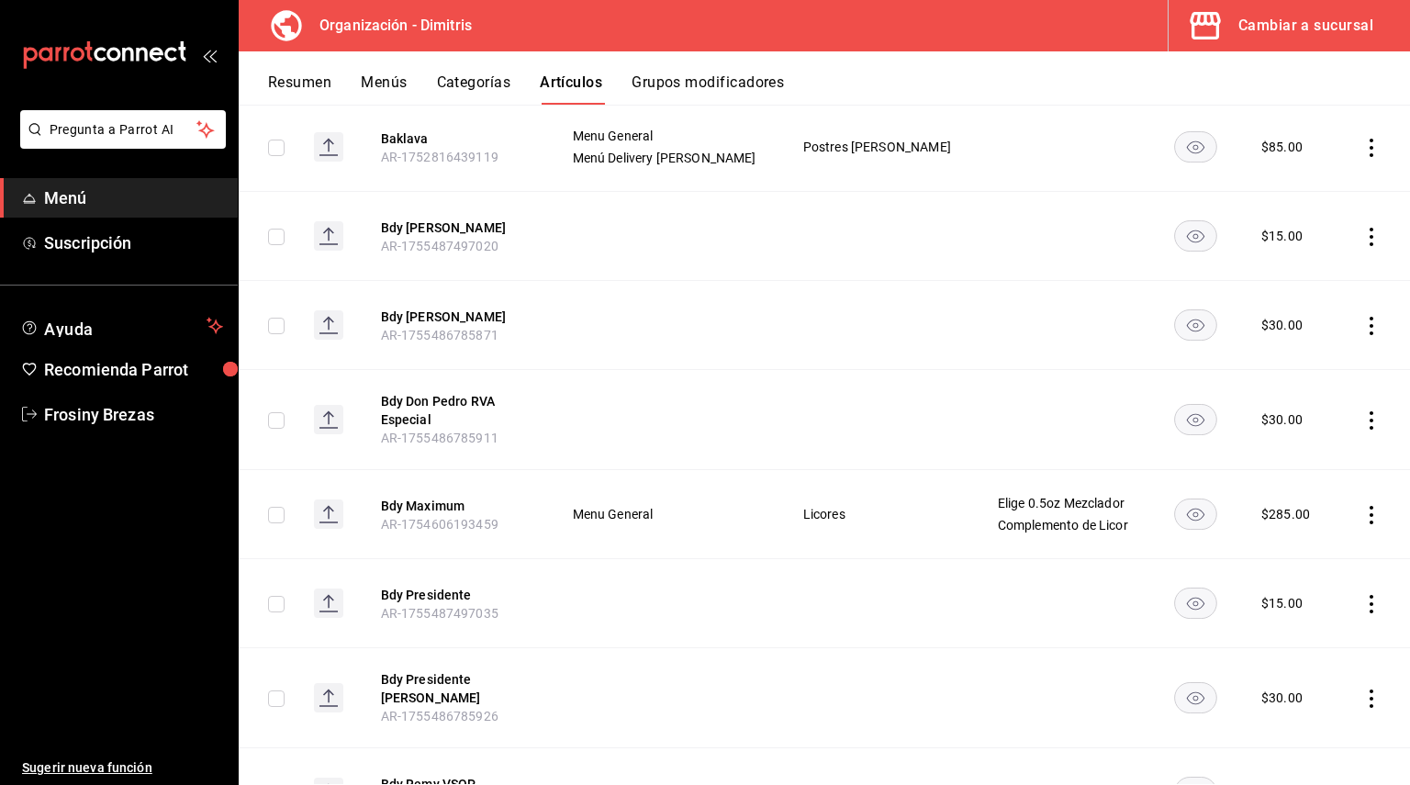
scroll to position [3918, 0]
click at [403, 428] on button "Bdy Don Pedro RVA Especial" at bounding box center [454, 409] width 147 height 37
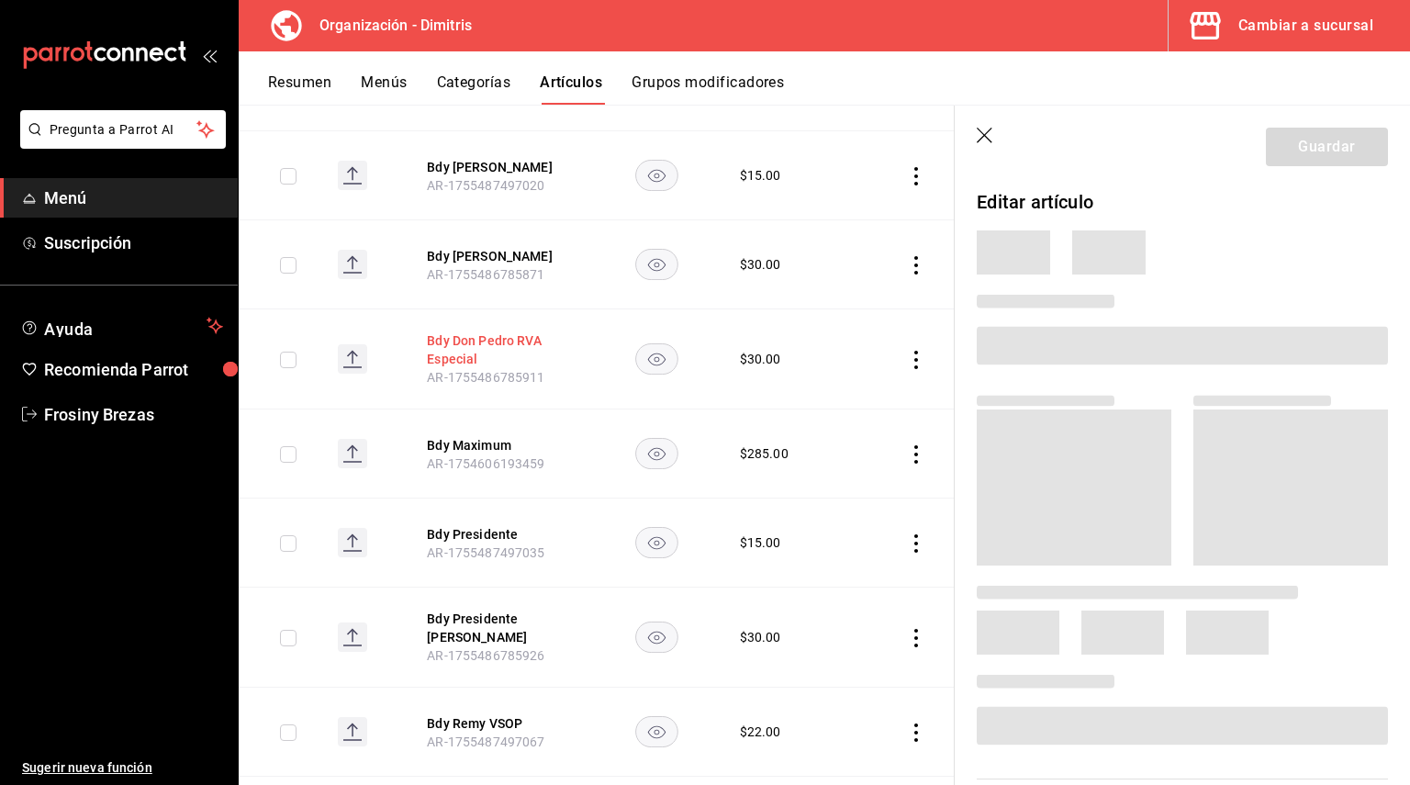
scroll to position [3771, 0]
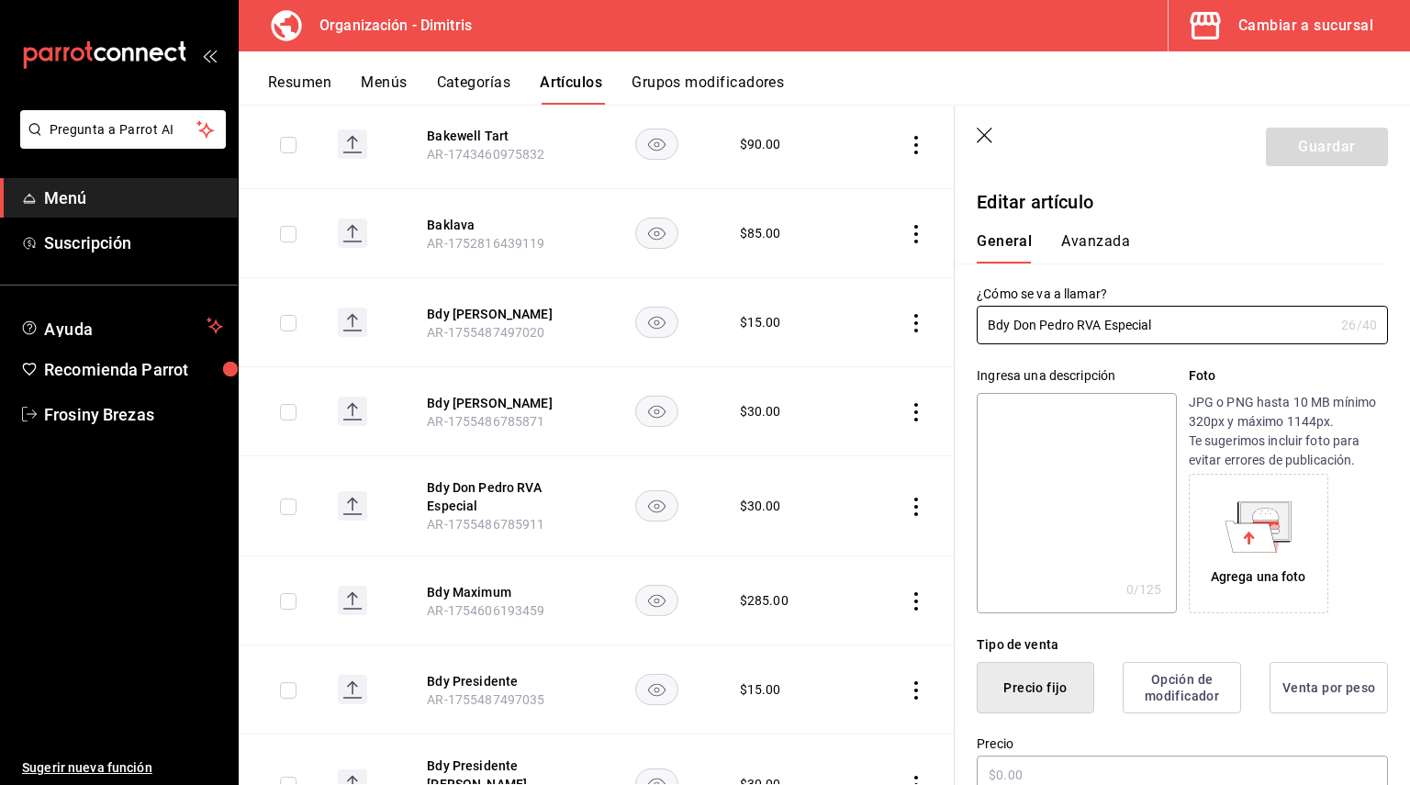
type input "$30.00"
click at [453, 394] on button "Bdy [PERSON_NAME]" at bounding box center [500, 403] width 147 height 18
type input "$30.00"
drag, startPoint x: 1089, startPoint y: 328, endPoint x: 924, endPoint y: 317, distance: 164.7
click at [924, 317] on main "Artículos organización Edita el precio e imagen de tus artículos. Asigna una ca…" at bounding box center [824, 445] width 1171 height 680
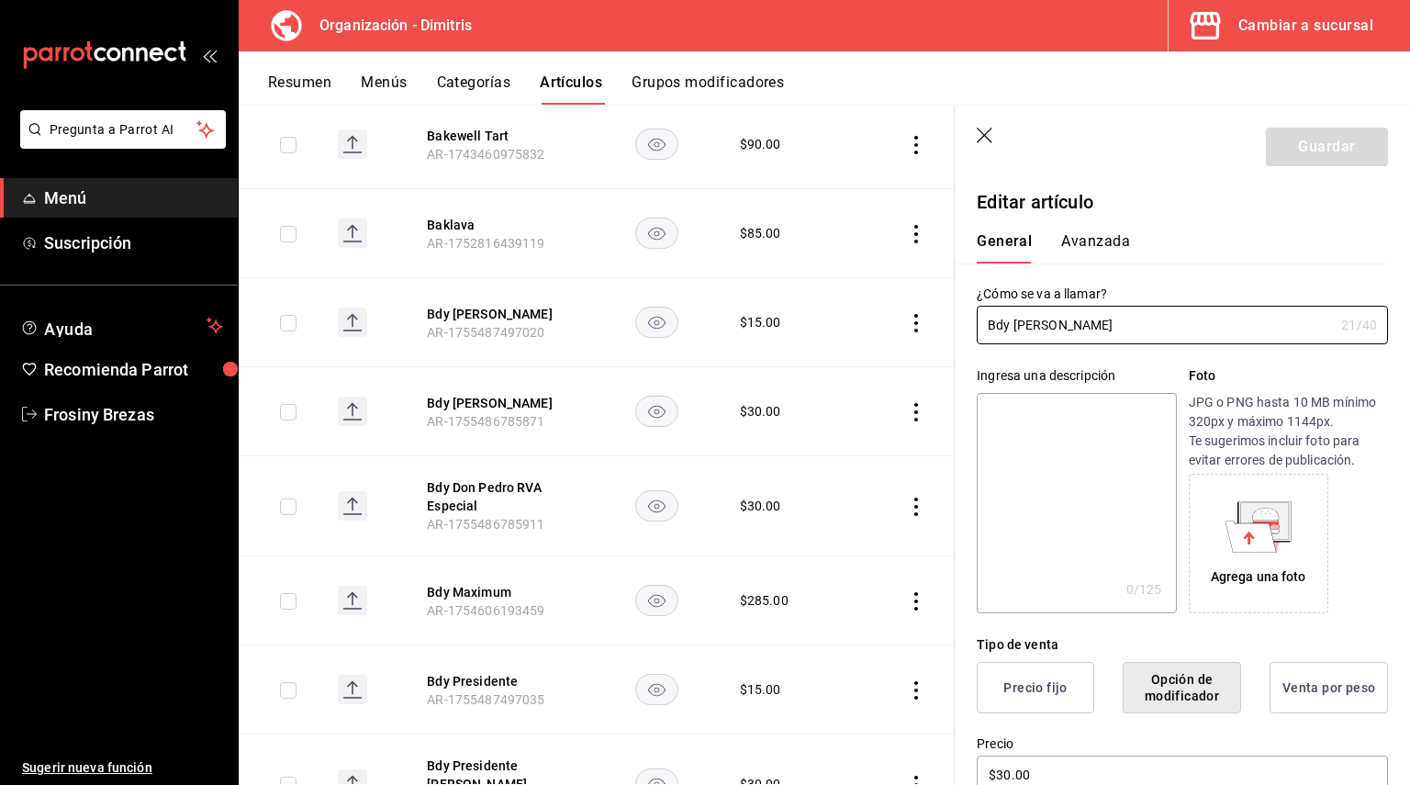
click at [1019, 412] on textarea at bounding box center [1076, 503] width 199 height 220
click at [1078, 445] on textarea at bounding box center [1076, 503] width 199 height 220
paste textarea "Bdy [PERSON_NAME]"
type textarea "Bdy [PERSON_NAME]"
type textarea "x"
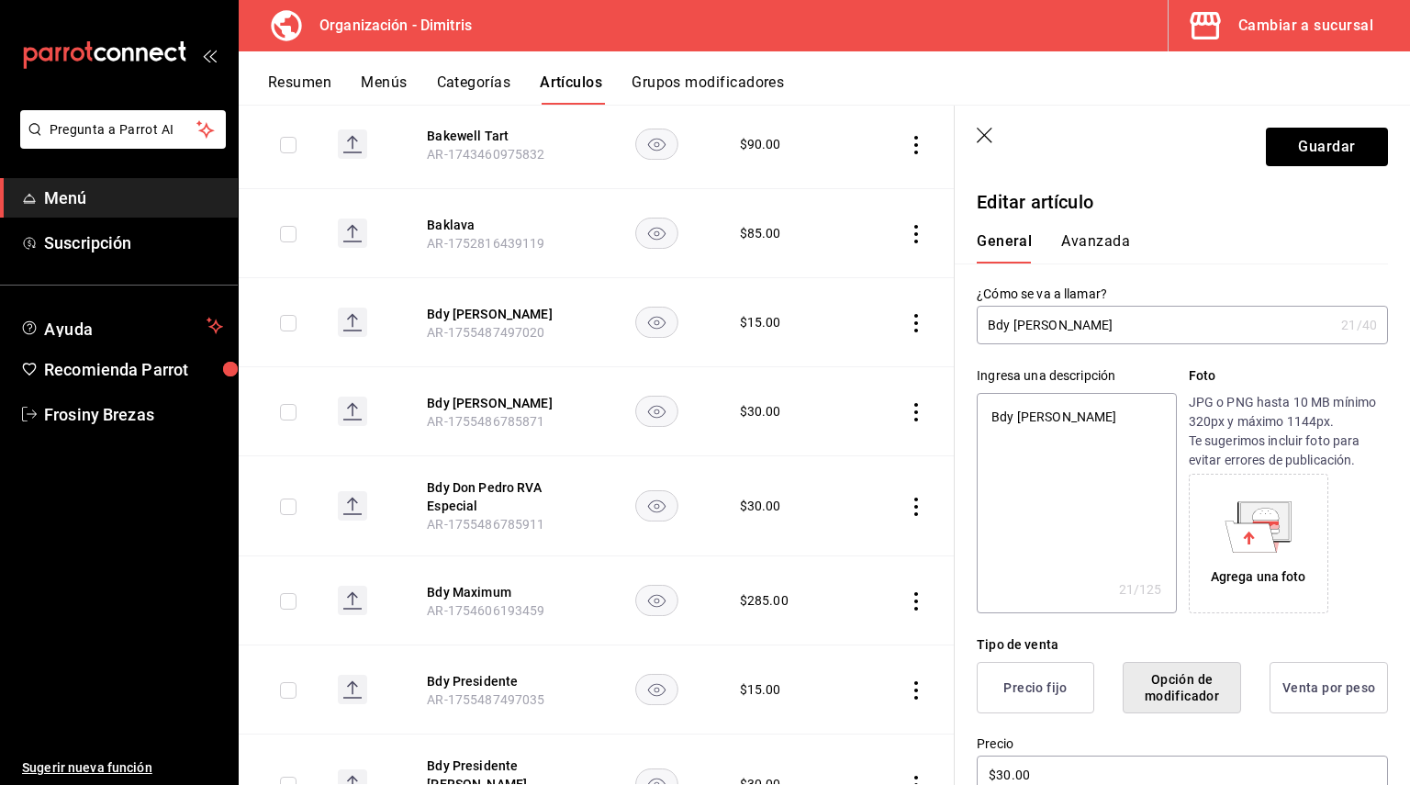
click at [1010, 419] on textarea "Bdy [PERSON_NAME]" at bounding box center [1076, 503] width 199 height 220
type textarea "By Don Pedro Clasico"
type textarea "x"
type textarea "Bry Don Pedro Clasico"
type textarea "x"
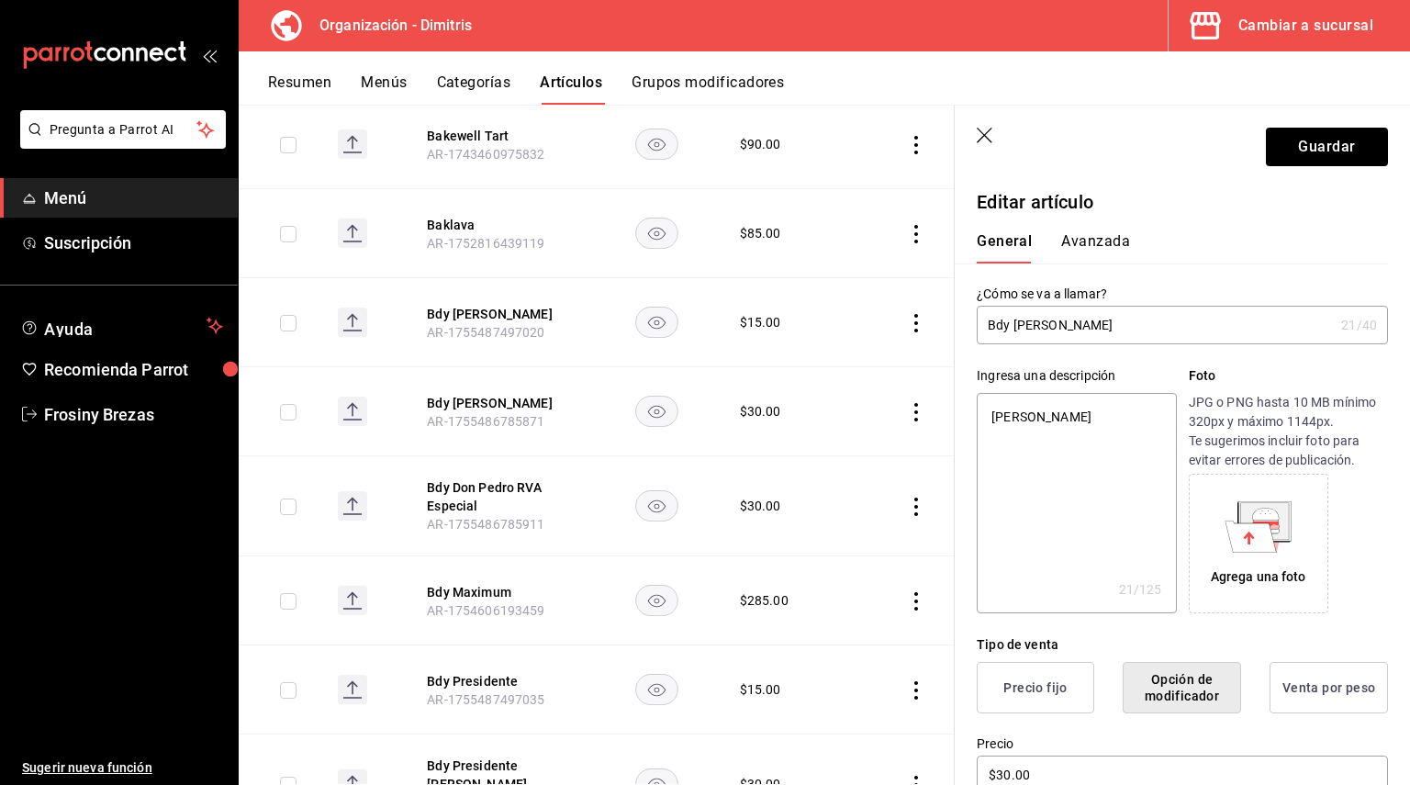
type textarea "Bray Don Pedro Clasico"
type textarea "x"
type textarea "Brany Don Pedro Clasico"
type textarea "x"
type textarea "Brandy Don Pedro Clasico"
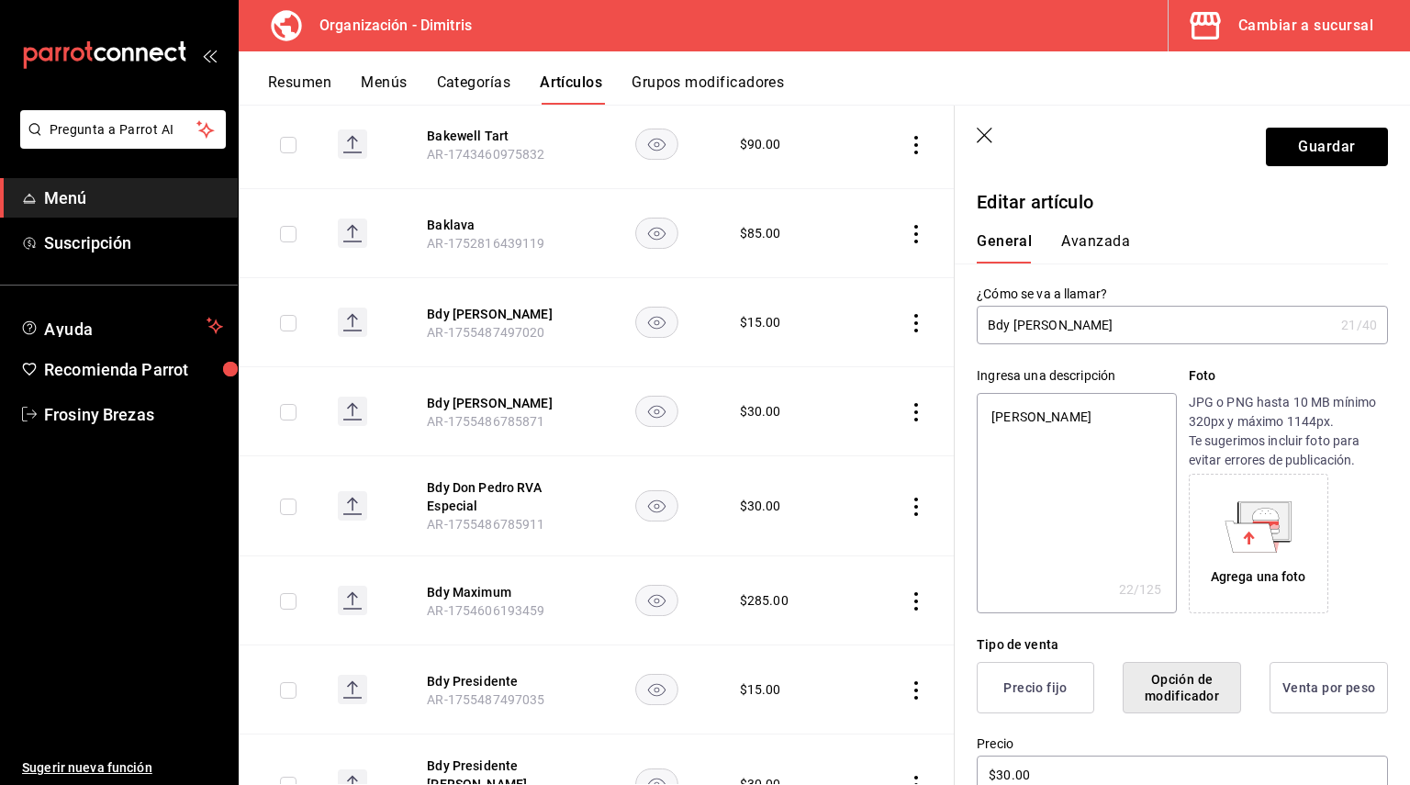
type textarea "x"
type textarea "Brandy Don Pedro Clásico"
type textarea "x"
type textarea "Brandy Don Pedro Clásico"
click at [1302, 163] on button "Guardar" at bounding box center [1327, 147] width 122 height 39
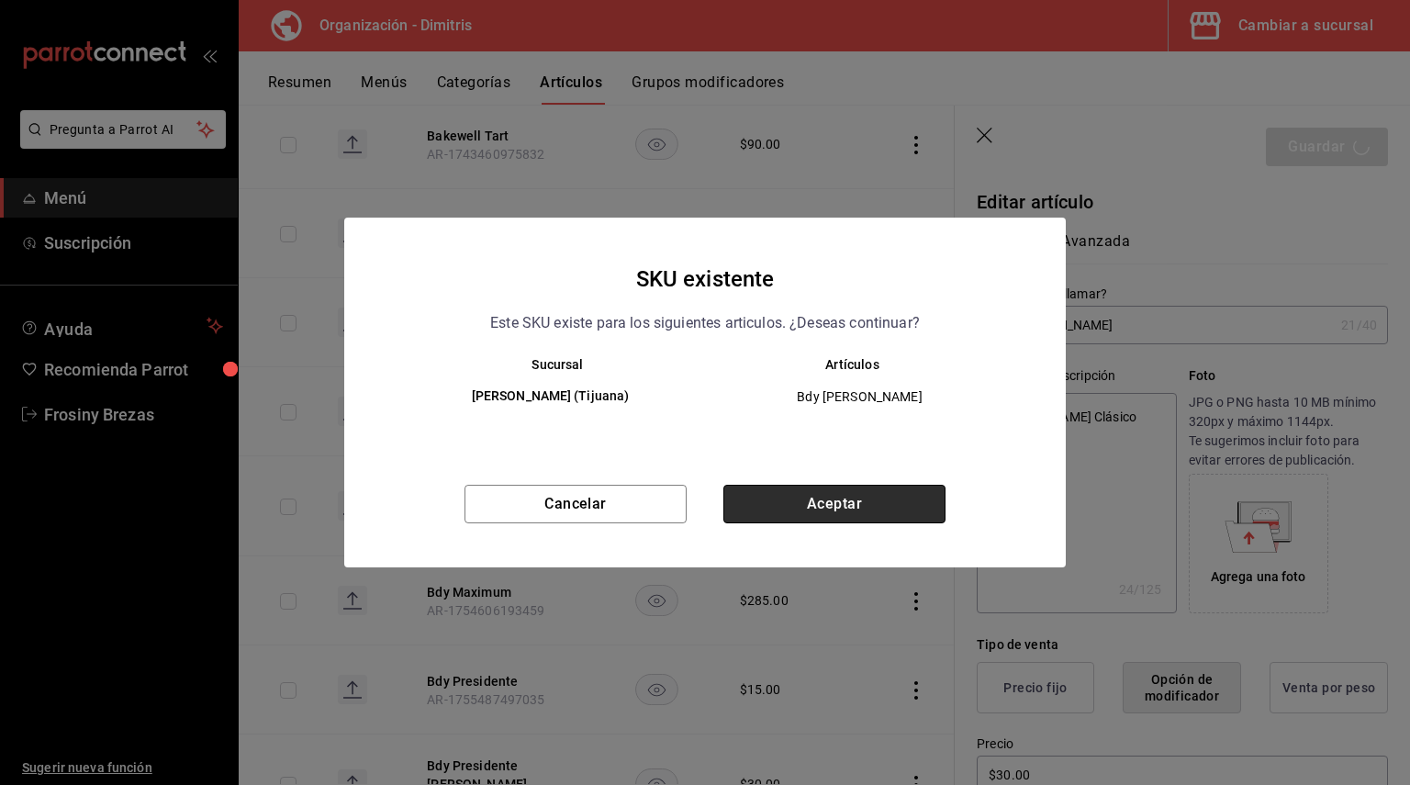
click at [872, 515] on button "Aceptar" at bounding box center [834, 504] width 222 height 39
type textarea "x"
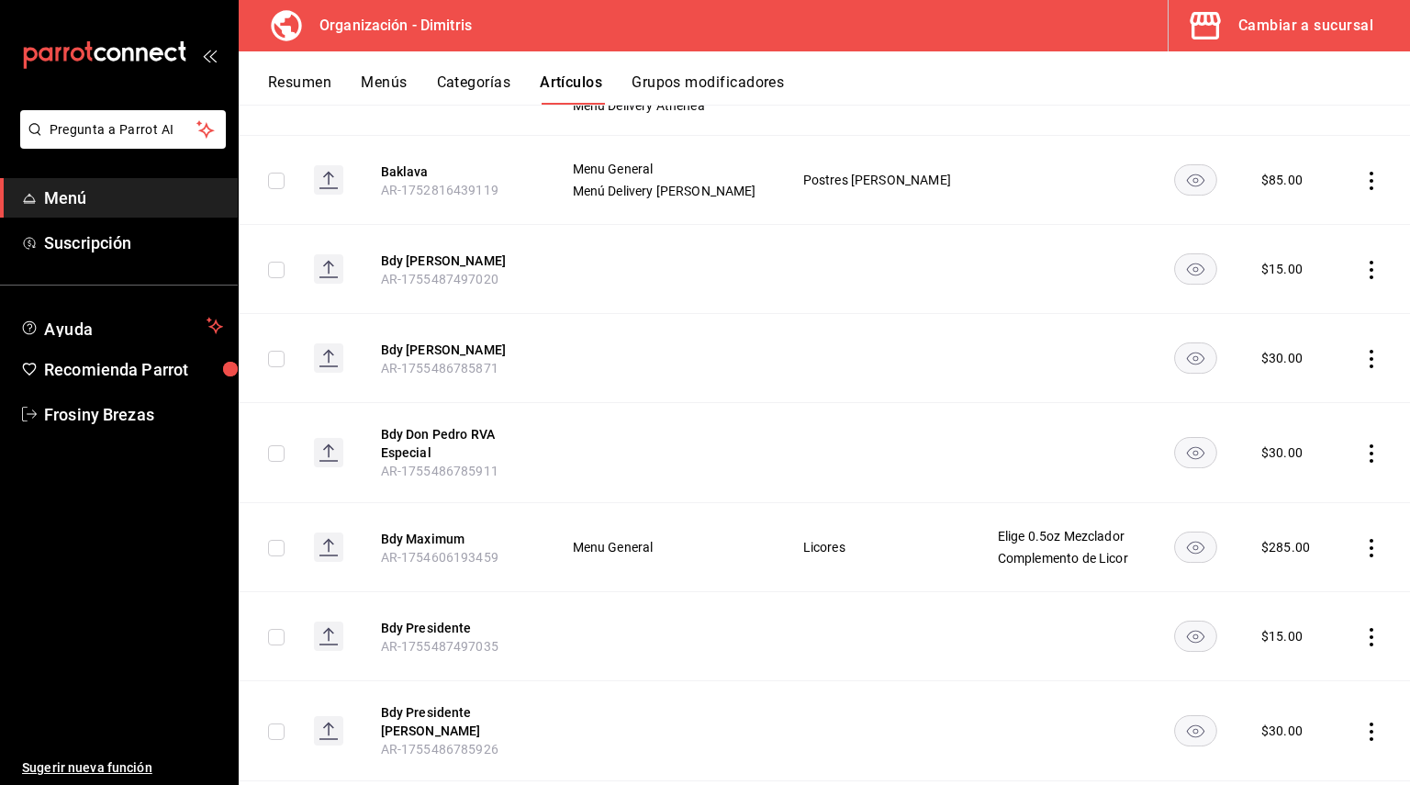
scroll to position [3885, 0]
click at [437, 449] on button "Bdy Don Pedro RVA Especial" at bounding box center [454, 442] width 147 height 37
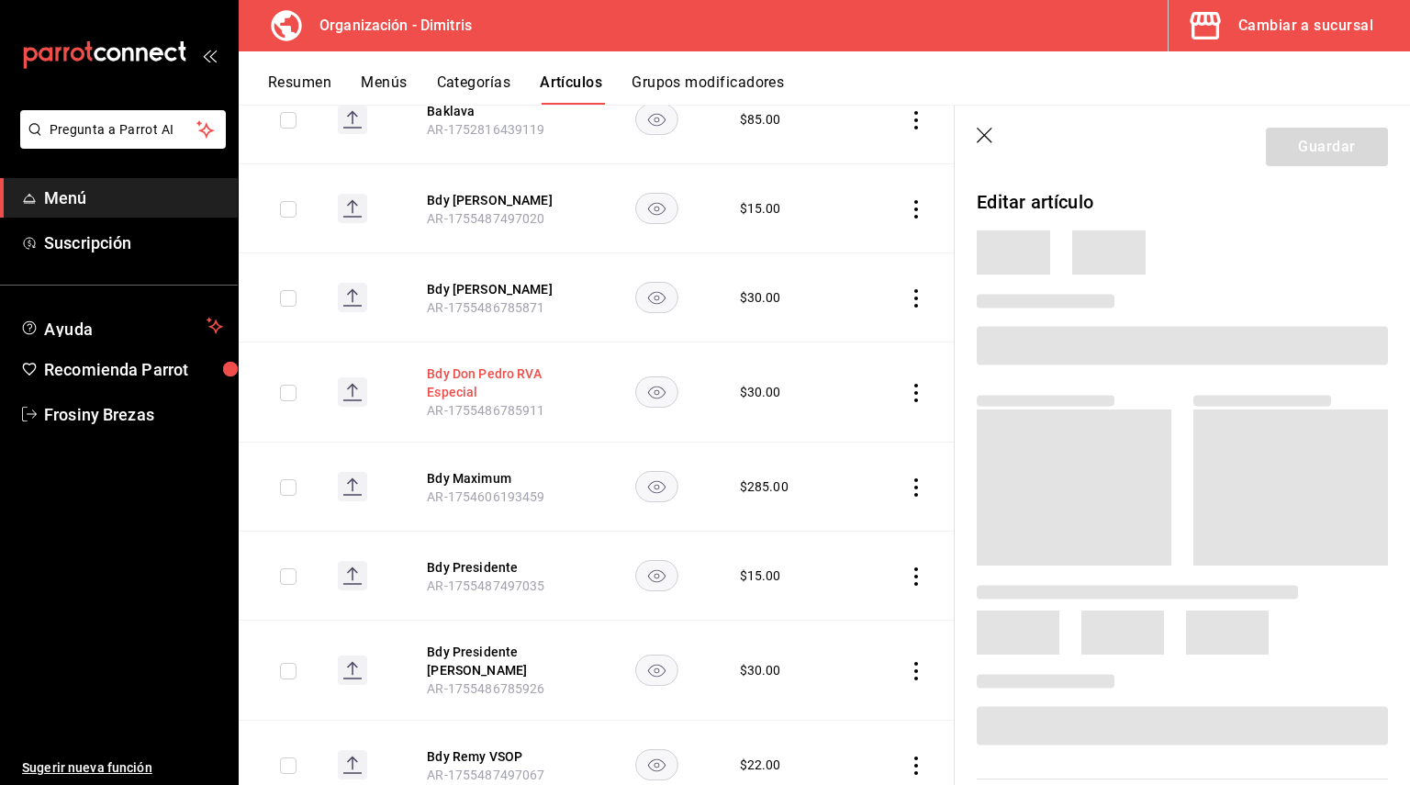
click at [437, 315] on span "AR-1755486785871" at bounding box center [485, 307] width 117 height 15
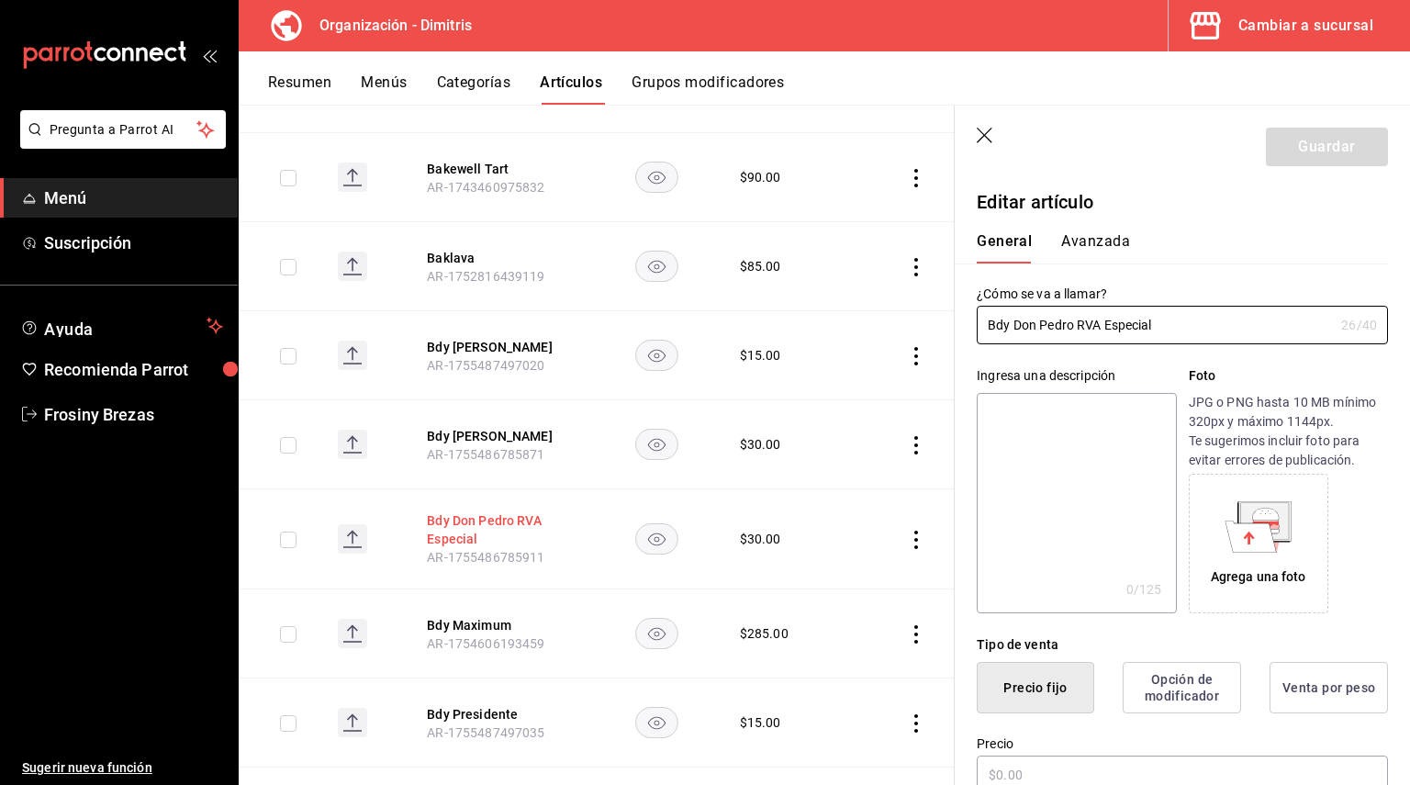
type input "$30.00"
drag, startPoint x: 1183, startPoint y: 328, endPoint x: 973, endPoint y: 333, distance: 210.3
click at [973, 333] on div "¿Cómo se va a llamar? Bdy Don Pedro RVA Especial 26 /40 ¿Cómo se va a llamar?" at bounding box center [1171, 303] width 433 height 81
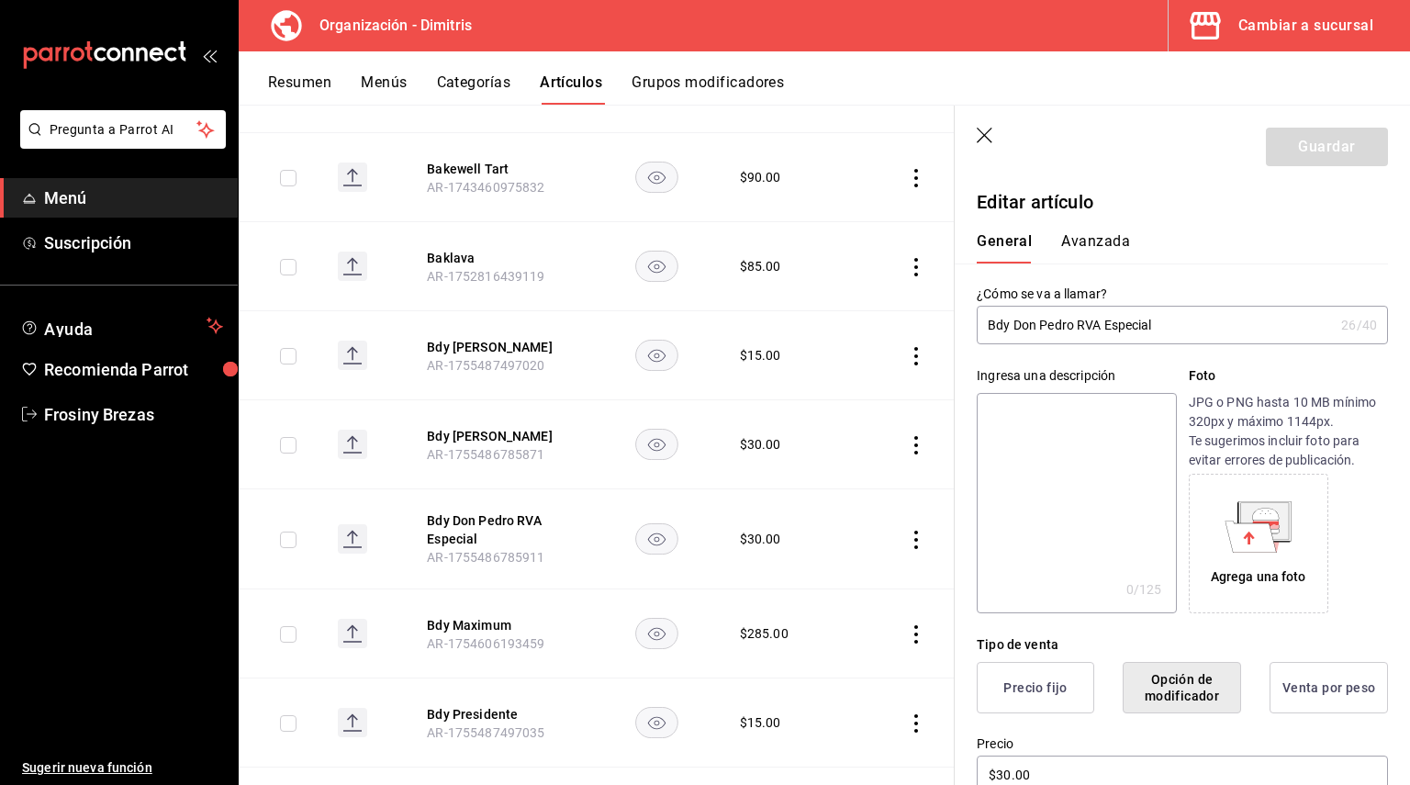
click at [1007, 330] on input "Bdy Don Pedro RVA Especial" at bounding box center [1155, 325] width 357 height 37
drag, startPoint x: 1217, startPoint y: 325, endPoint x: 983, endPoint y: 322, distance: 234.1
click at [983, 322] on input "Bdy Don Pedro RVA Especial" at bounding box center [1155, 325] width 357 height 37
click at [998, 396] on textarea at bounding box center [1076, 503] width 199 height 220
paste textarea "Bdy Don Pedro RVA Especial"
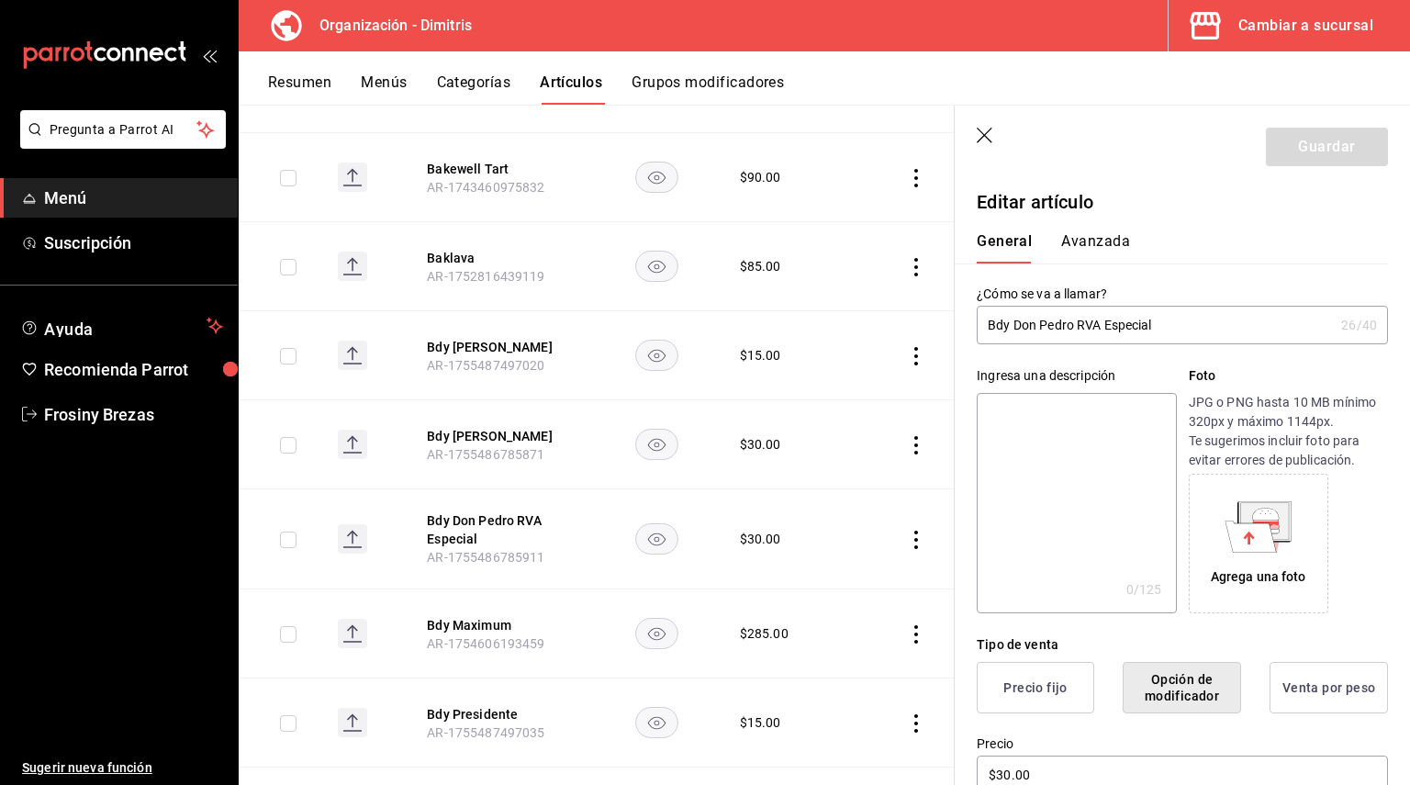
type textarea "Bdy Don Pedro RVA Especial"
type textarea "x"
click at [1001, 415] on textarea "Bdy Don Pedro RVA Especial" at bounding box center [1076, 503] width 199 height 220
click at [1006, 416] on textarea "Bdy Don Pedro RVA Especial" at bounding box center [1076, 503] width 199 height 220
type textarea "By Don Pedro RVA Especial"
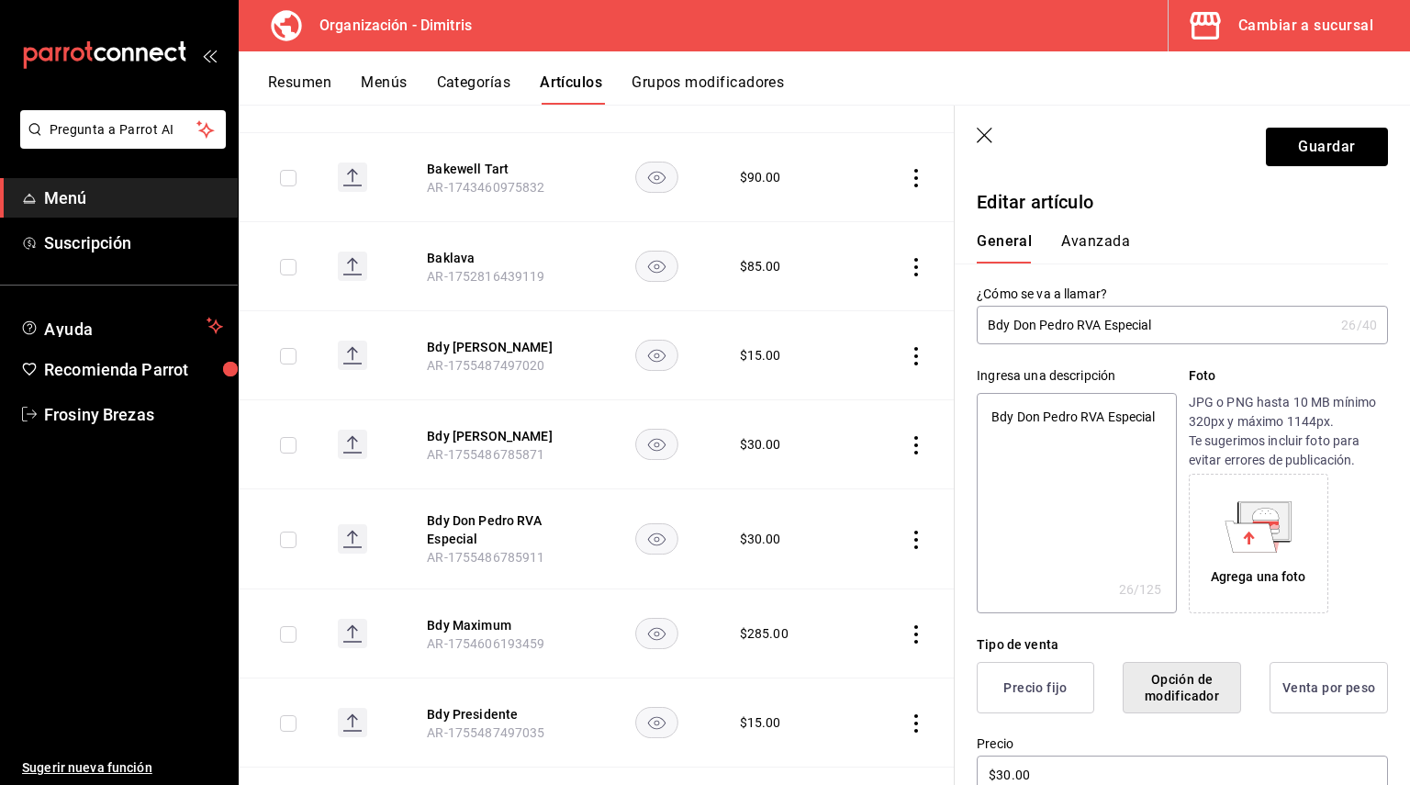
type textarea "x"
type textarea "Bry Don Pedro RVA Especial"
type textarea "x"
type textarea "Bray Don Pedro RVA Especial"
type textarea "x"
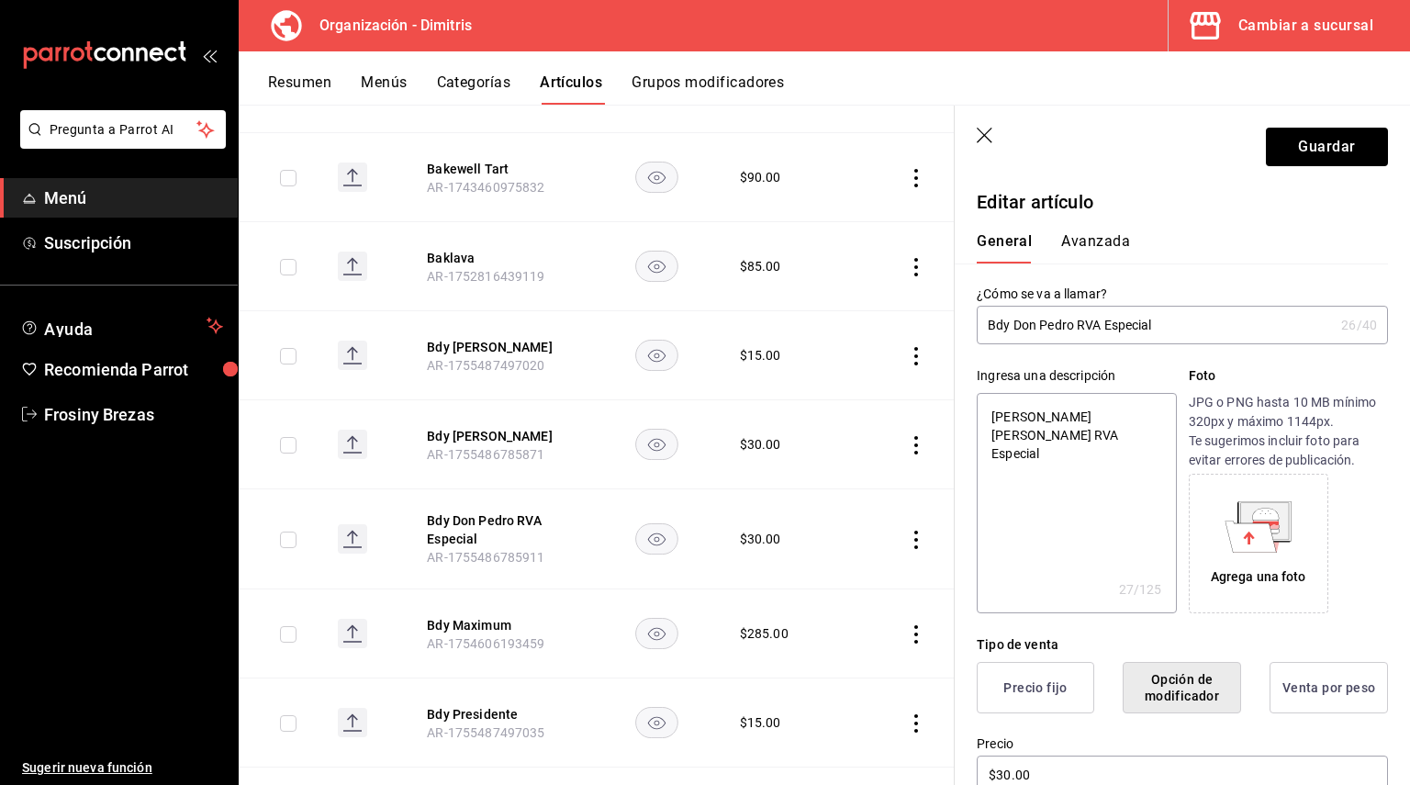
type textarea "Brany Don Pedro RVA Especial"
type textarea "x"
type textarea "Brandy Don Pedro RVA Especial"
type textarea "x"
click at [1338, 162] on button "Guardar" at bounding box center [1327, 147] width 122 height 39
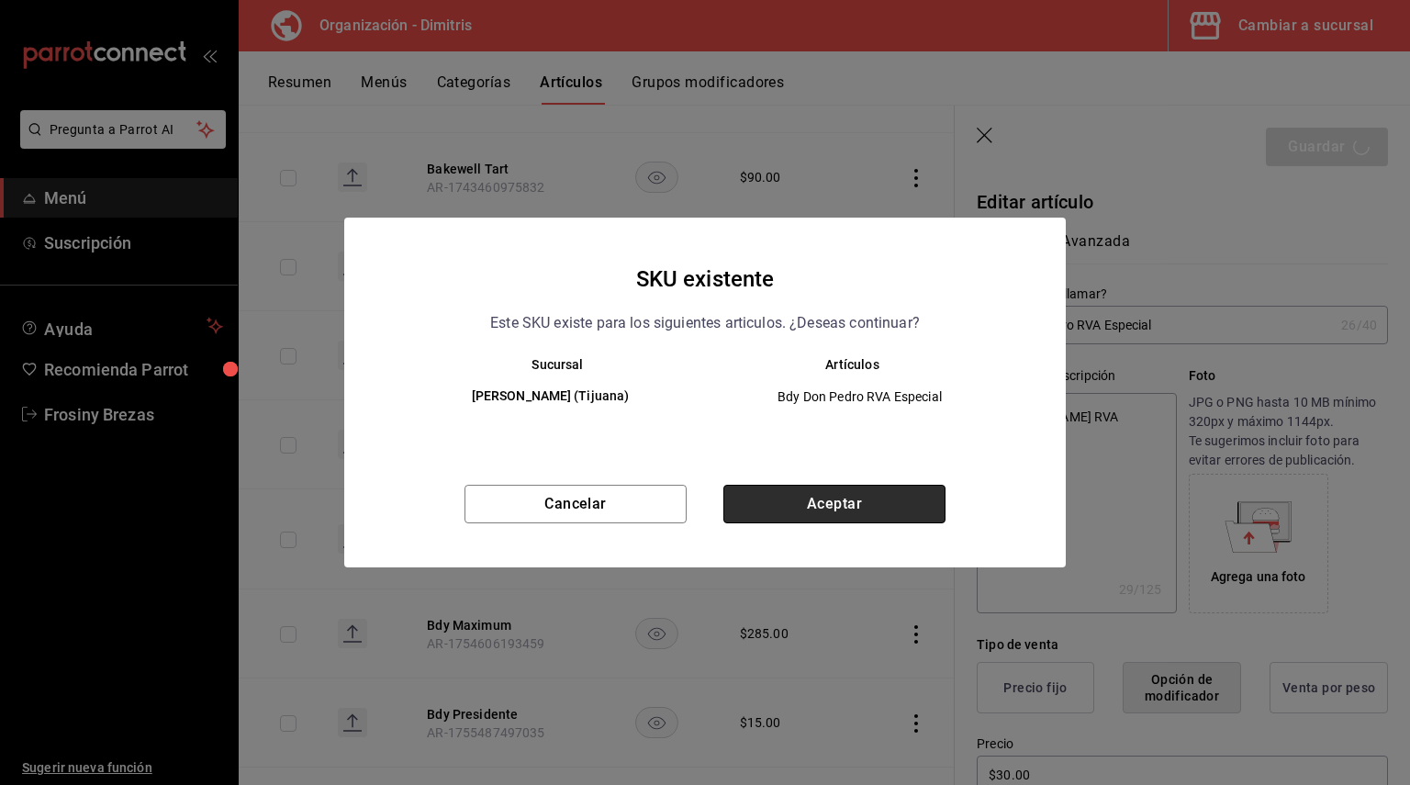
click at [841, 502] on button "Aceptar" at bounding box center [834, 504] width 222 height 39
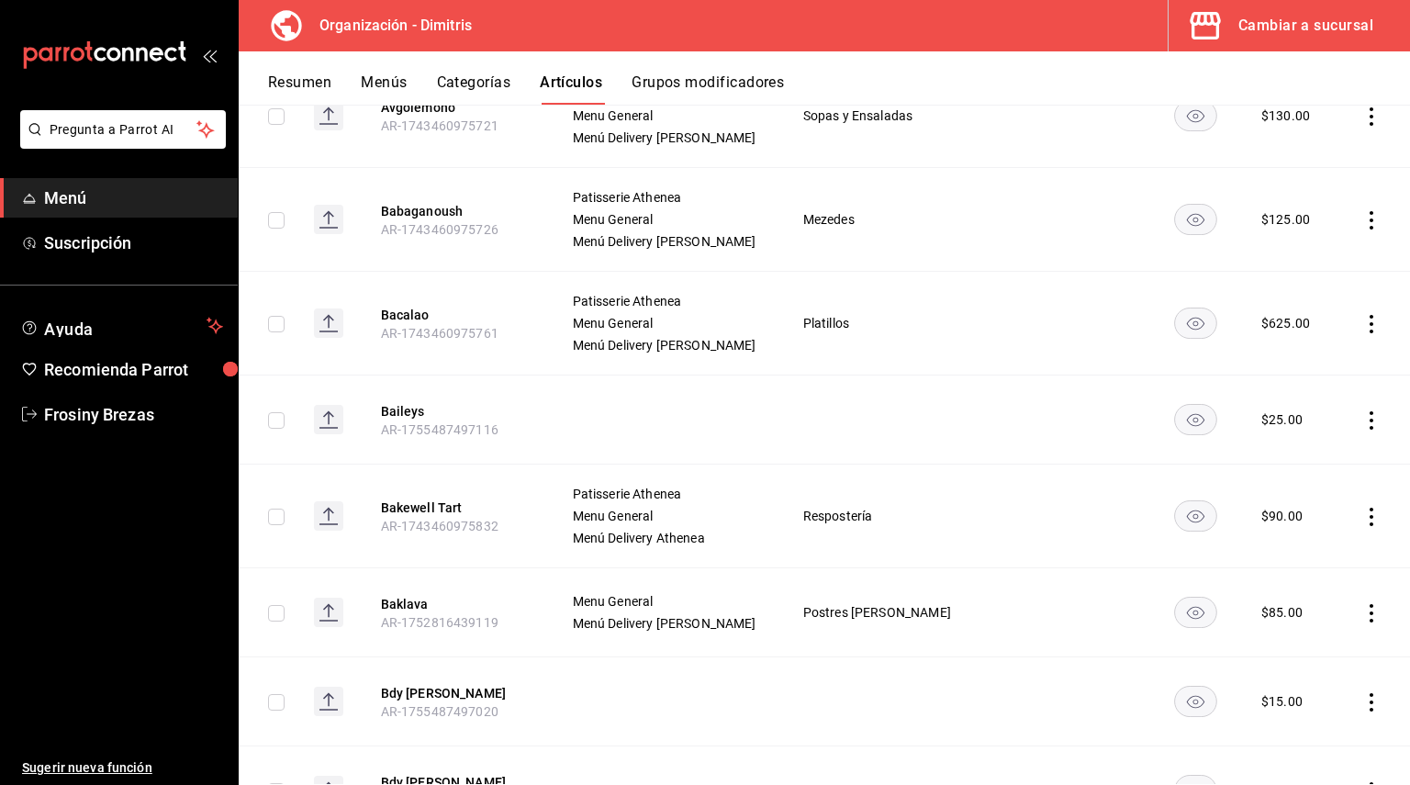
click at [841, 502] on td "Respostería" at bounding box center [877, 516] width 195 height 104
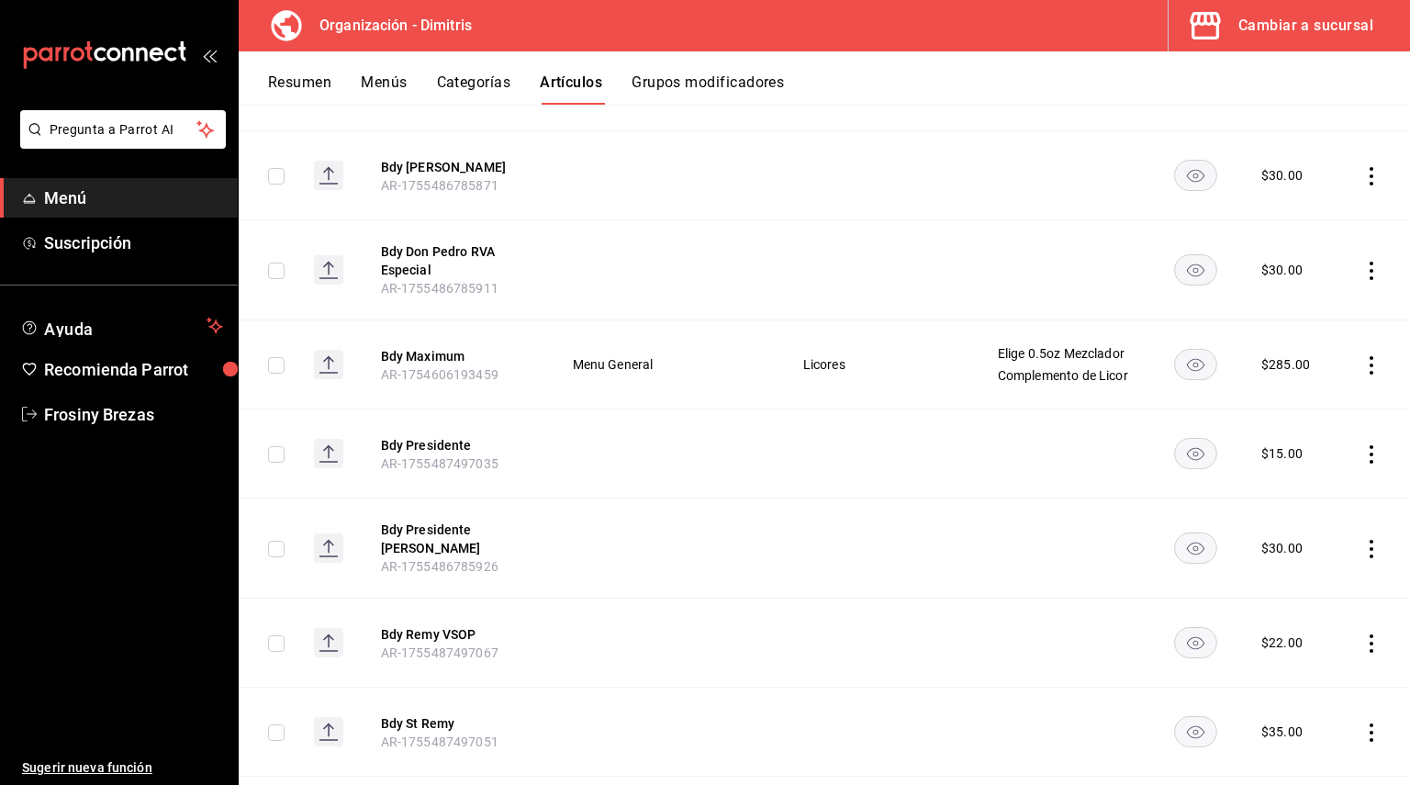
scroll to position [4062, 0]
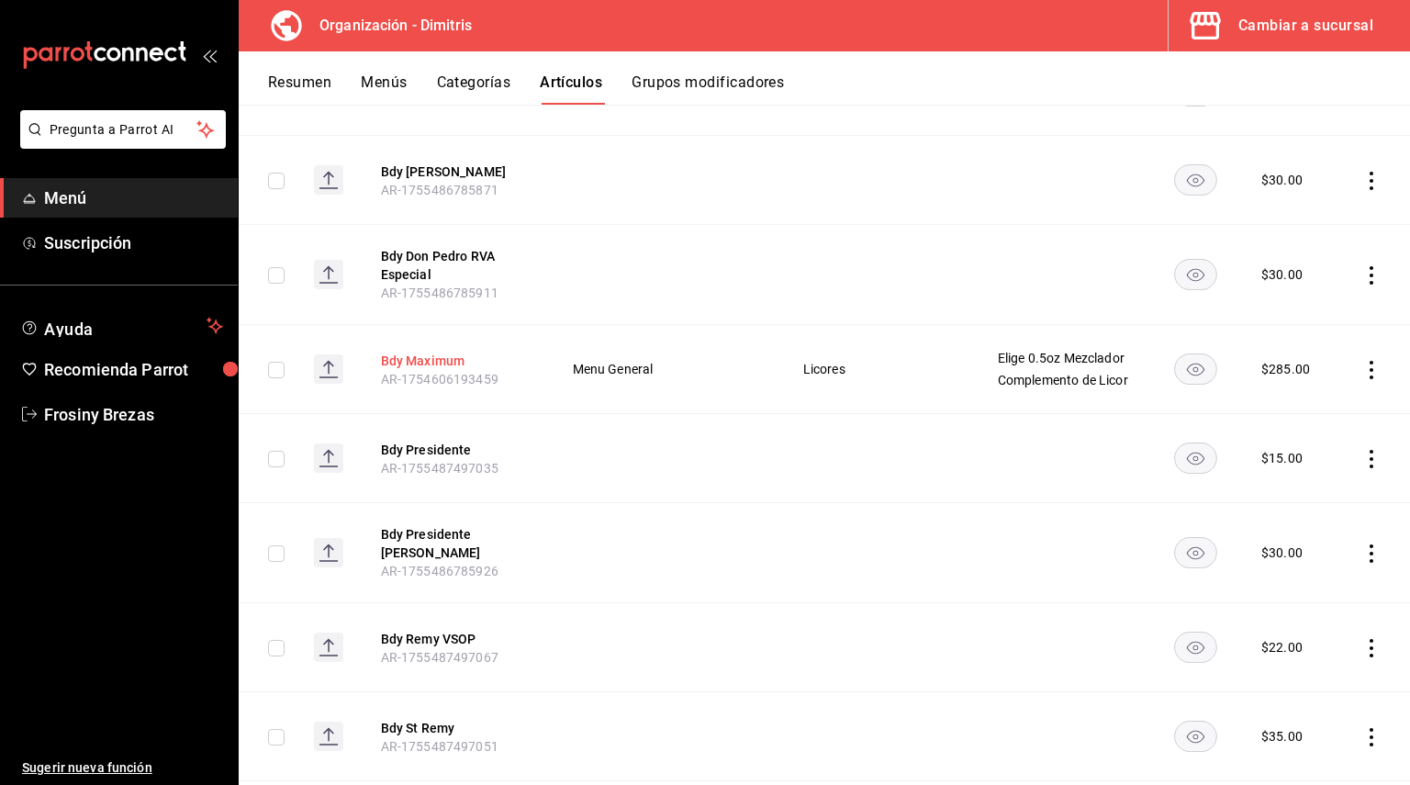
click at [449, 369] on button "Bdy Maximum" at bounding box center [454, 361] width 147 height 18
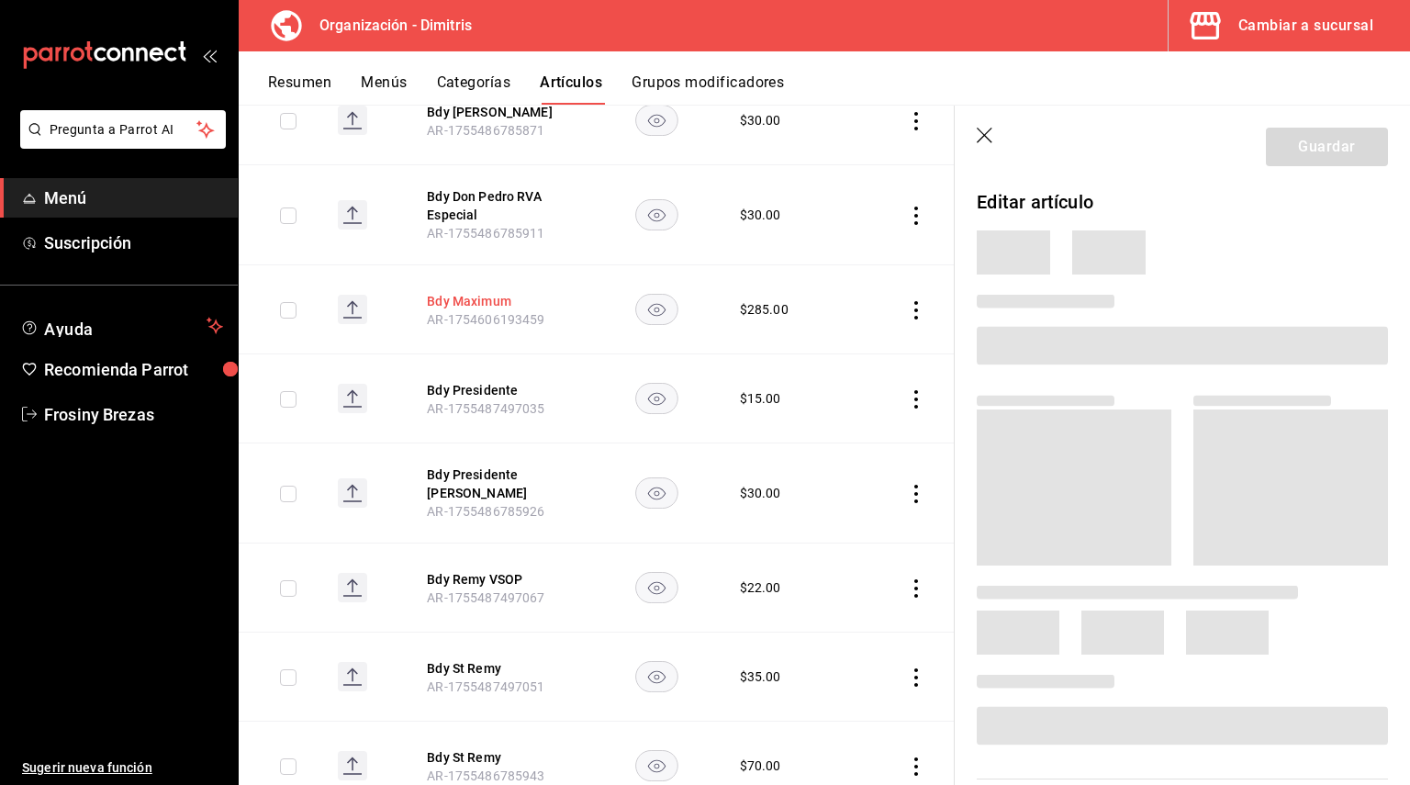
scroll to position [3901, 0]
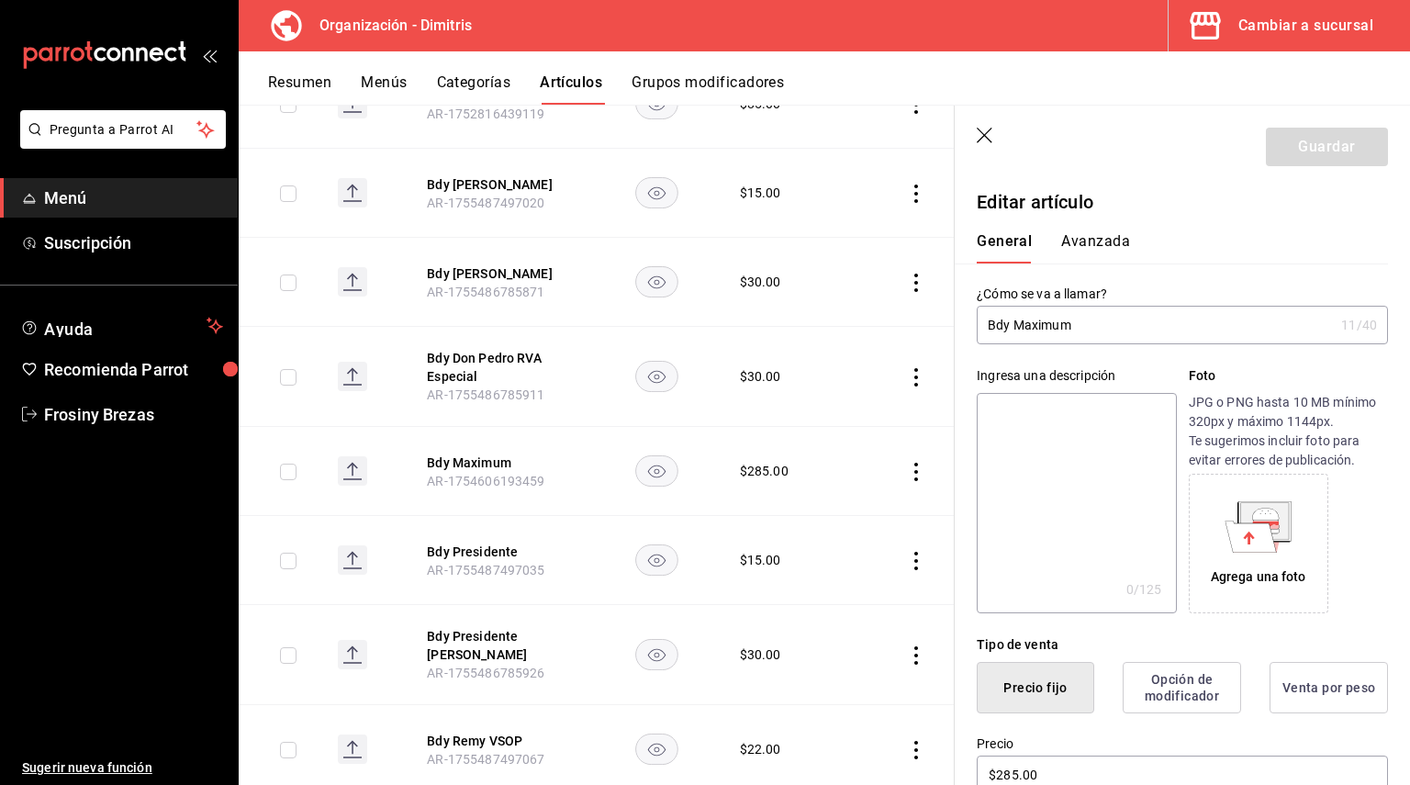
drag, startPoint x: 1132, startPoint y: 327, endPoint x: 998, endPoint y: 319, distance: 134.2
click at [998, 319] on input "Bdy Maximum" at bounding box center [1155, 325] width 357 height 37
click at [1104, 333] on input "Bdy Maximum" at bounding box center [1155, 325] width 357 height 37
drag, startPoint x: 1099, startPoint y: 331, endPoint x: 968, endPoint y: 321, distance: 130.7
click at [968, 321] on div "¿Cómo se va a llamar? Bdy Maximum 11 /40 ¿Cómo se va a llamar?" at bounding box center [1171, 303] width 433 height 81
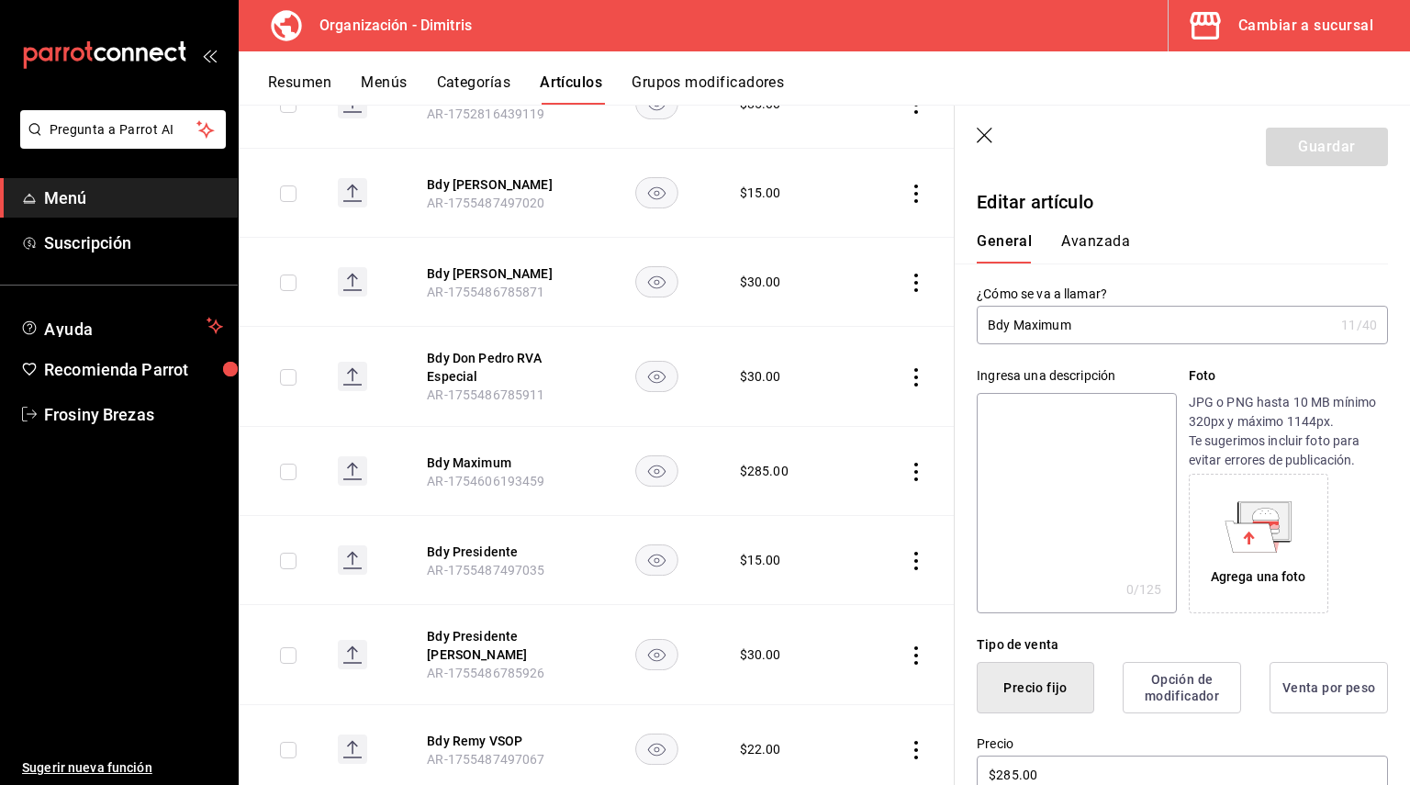
click at [1003, 401] on textarea at bounding box center [1076, 503] width 199 height 220
paste textarea "Bdy Maximum"
click at [1005, 421] on textarea "Bdy Maximum" at bounding box center [1076, 503] width 199 height 220
click at [1273, 148] on button "Guardar" at bounding box center [1327, 147] width 122 height 39
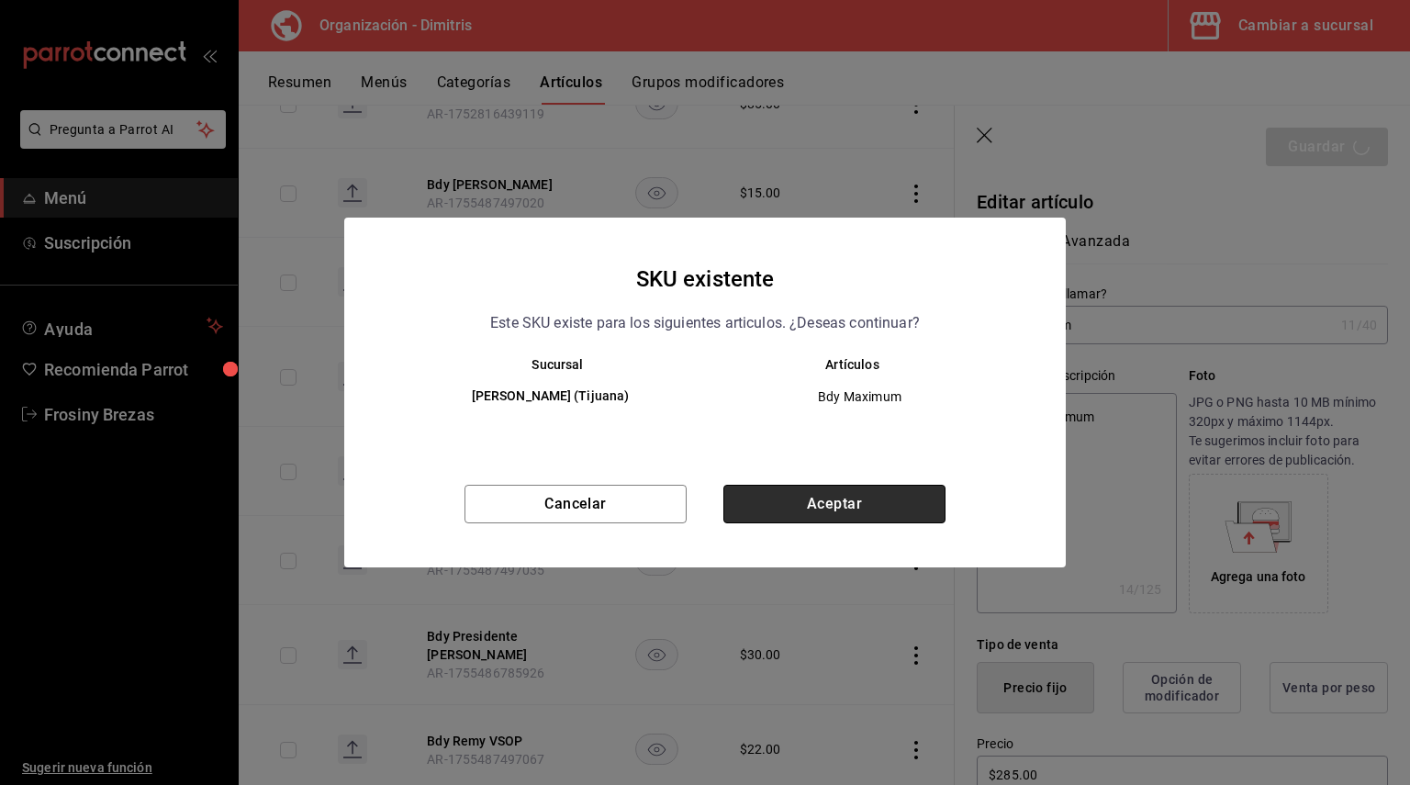
click at [866, 509] on button "Aceptar" at bounding box center [834, 504] width 222 height 39
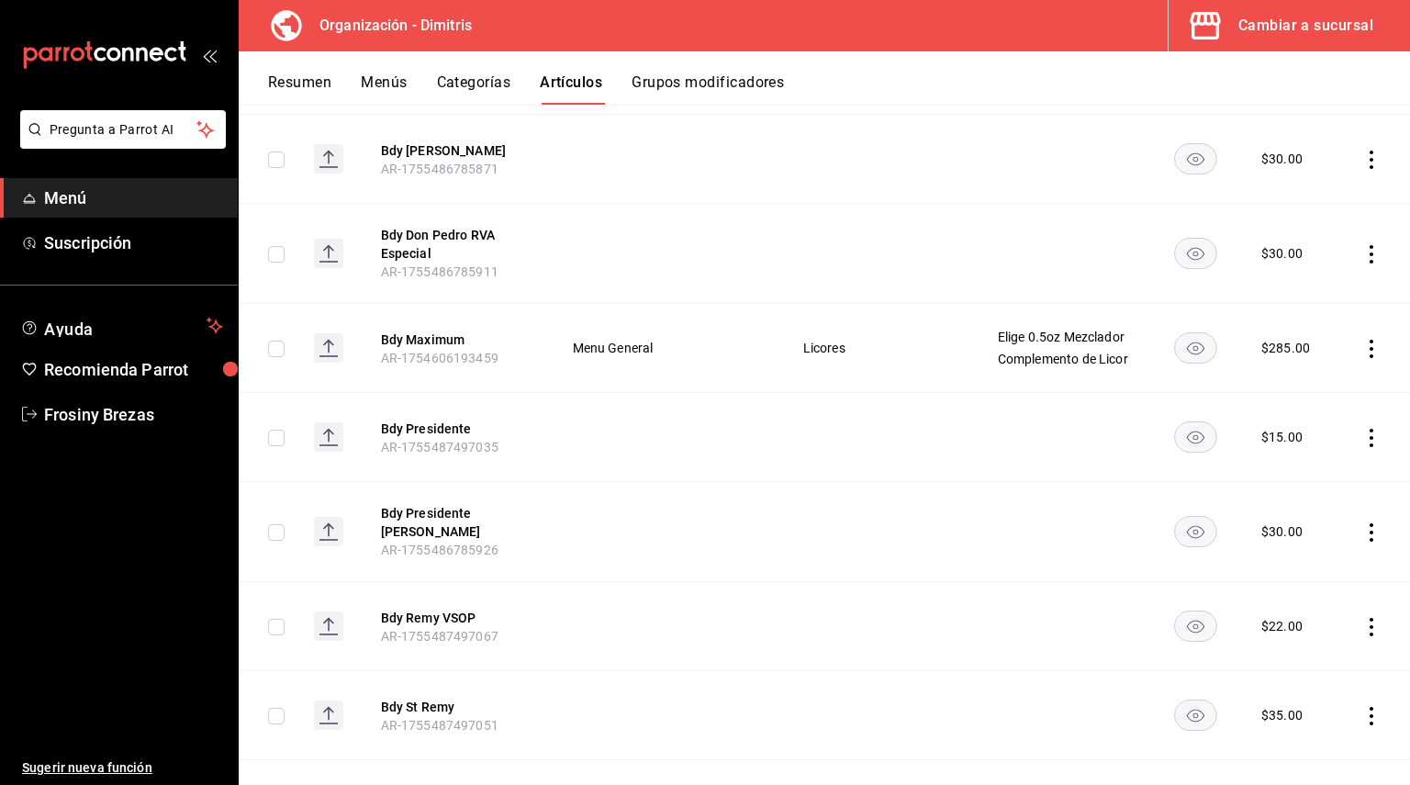
scroll to position [4085, 0]
click at [441, 430] on button "Bdy Presidente" at bounding box center [454, 427] width 147 height 18
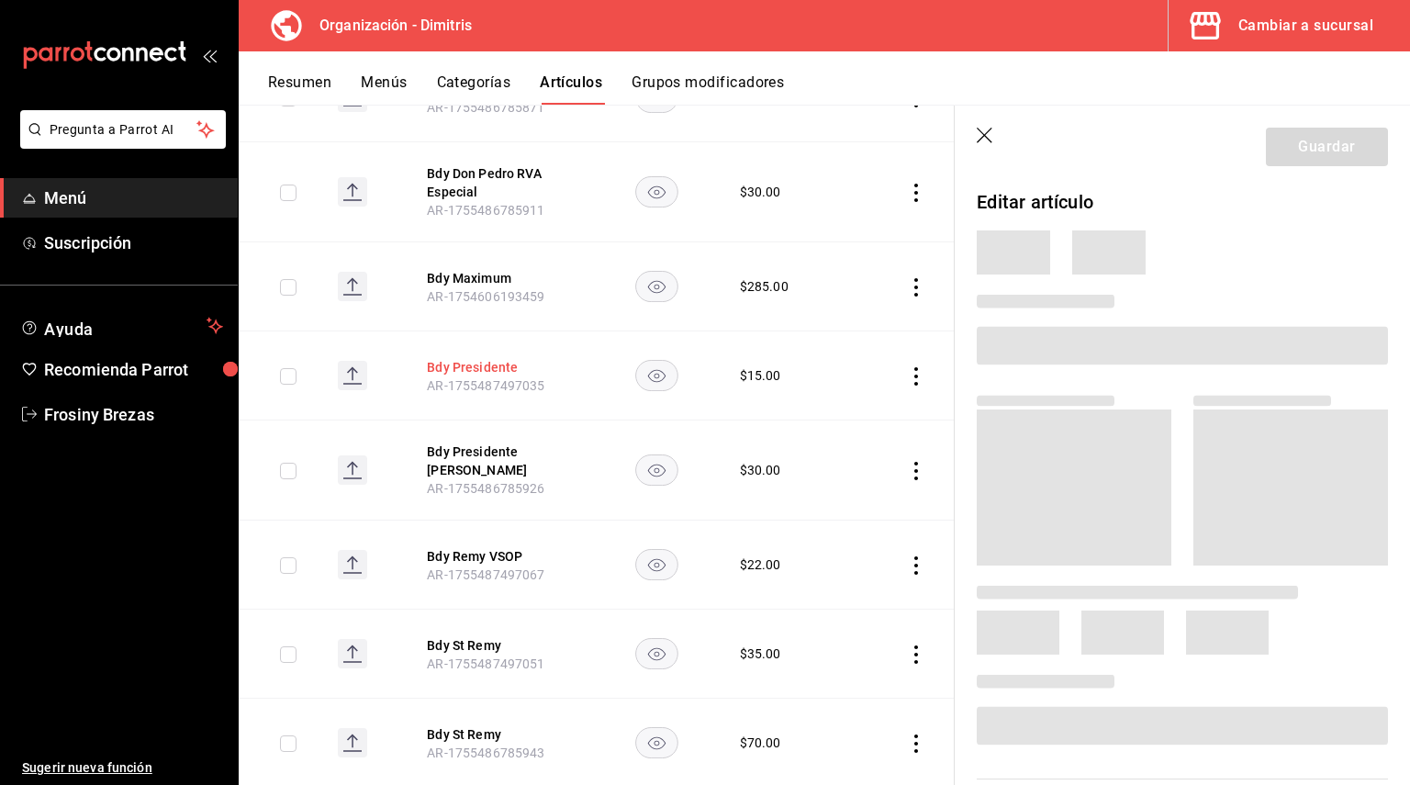
scroll to position [3924, 0]
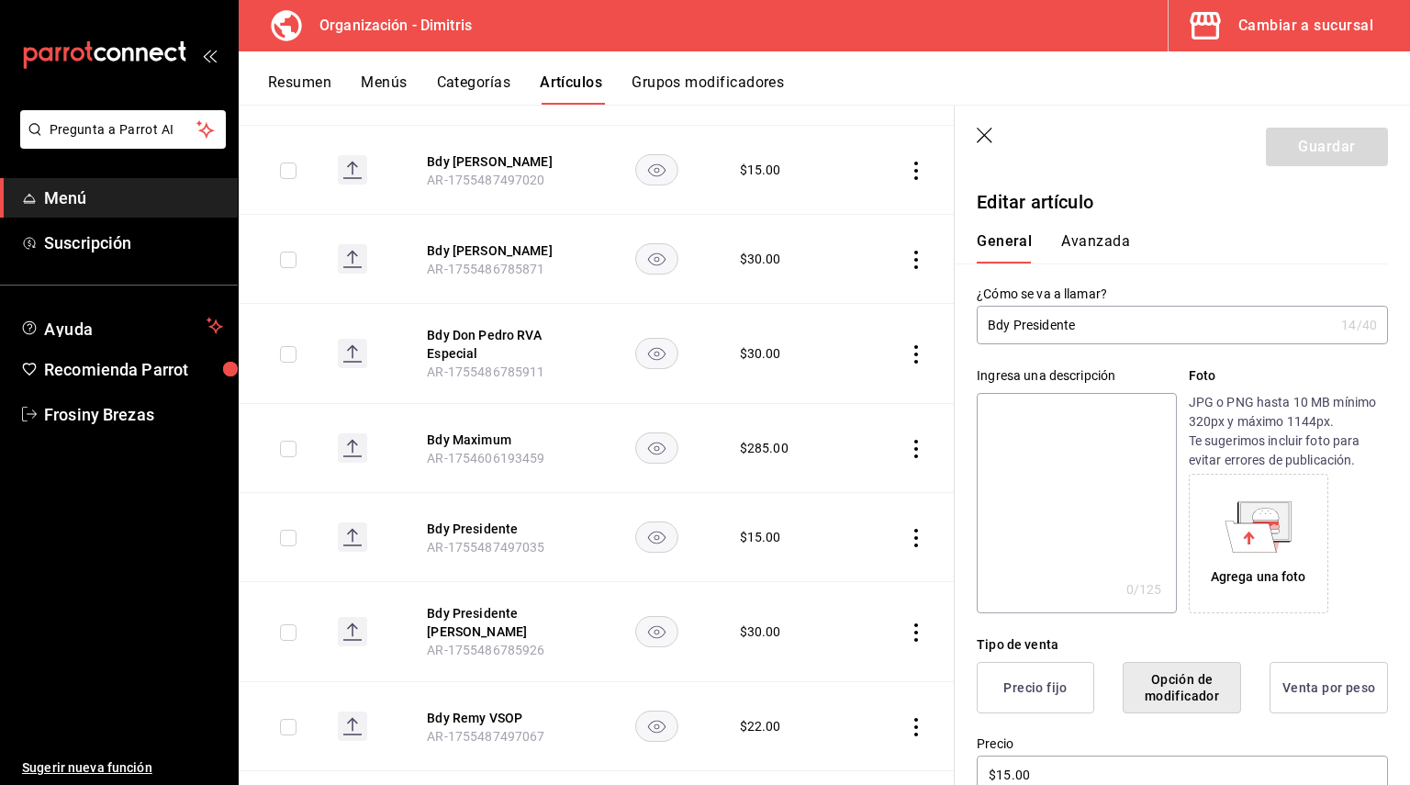
drag, startPoint x: 1091, startPoint y: 328, endPoint x: 976, endPoint y: 316, distance: 116.3
click at [976, 316] on div "¿Cómo se va a llamar? Bdy Presidente 14 /40 ¿Cómo se va a llamar?" at bounding box center [1171, 303] width 433 height 81
click at [1012, 415] on textarea at bounding box center [1076, 503] width 199 height 220
click at [1012, 416] on textarea at bounding box center [1076, 503] width 199 height 220
paste textarea "Bdy Presidente"
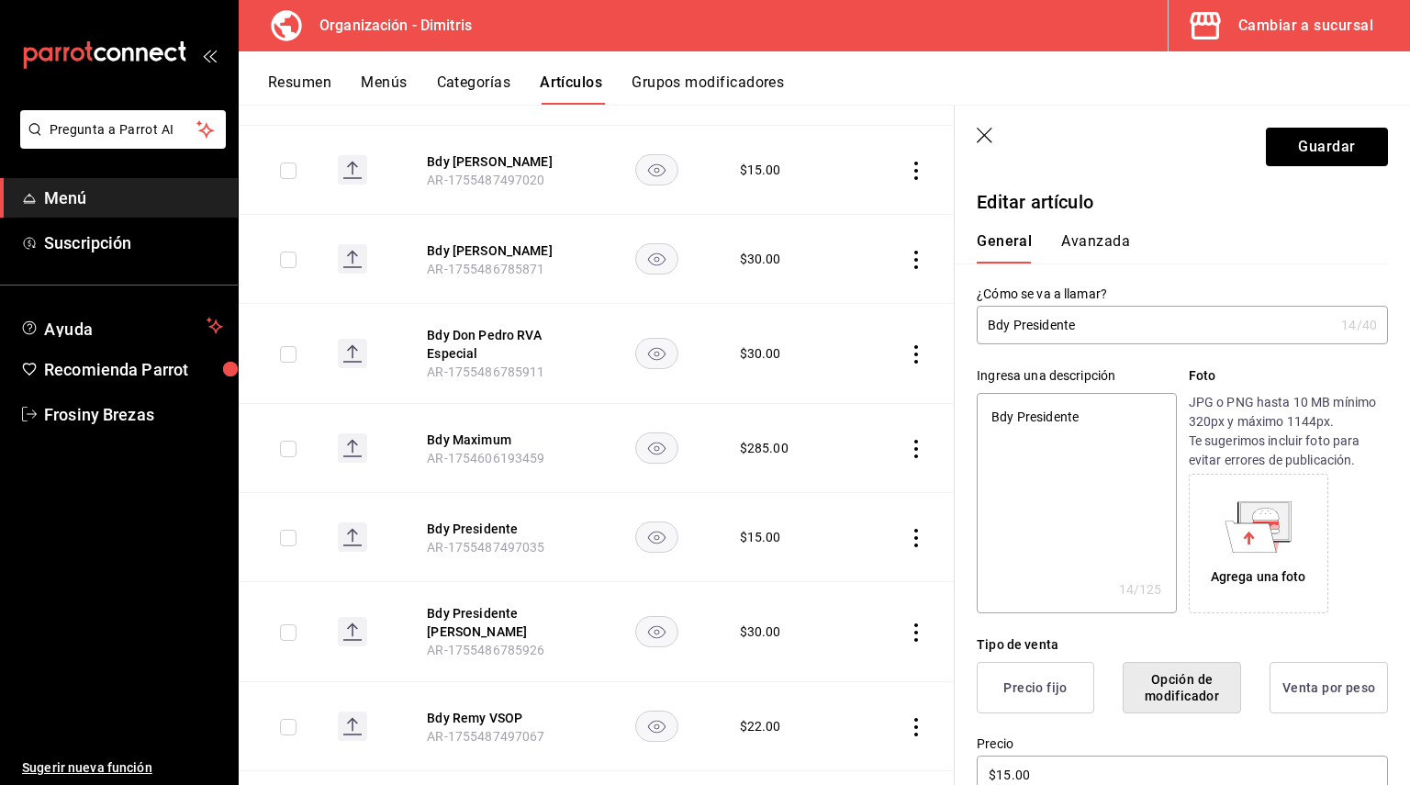
click at [1005, 415] on textarea "Bdy Presidente" at bounding box center [1076, 503] width 199 height 220
click at [1013, 458] on textarea "Brandy Presidente" at bounding box center [1076, 503] width 199 height 220
click at [1313, 151] on button "Guardar" at bounding box center [1327, 147] width 122 height 39
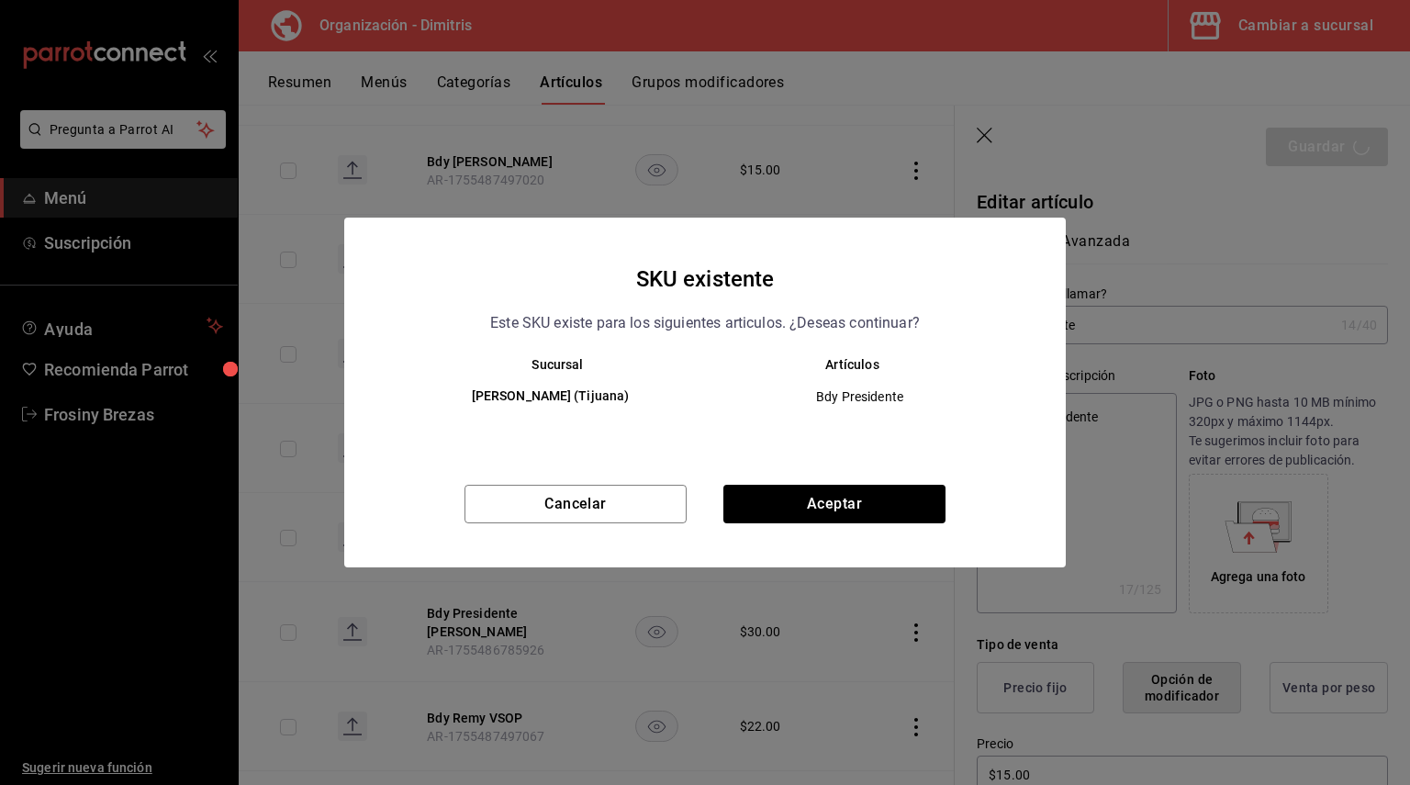
click at [834, 527] on div "Cancelar Aceptar" at bounding box center [704, 526] width 721 height 83
click at [816, 499] on button "Aceptar" at bounding box center [834, 504] width 222 height 39
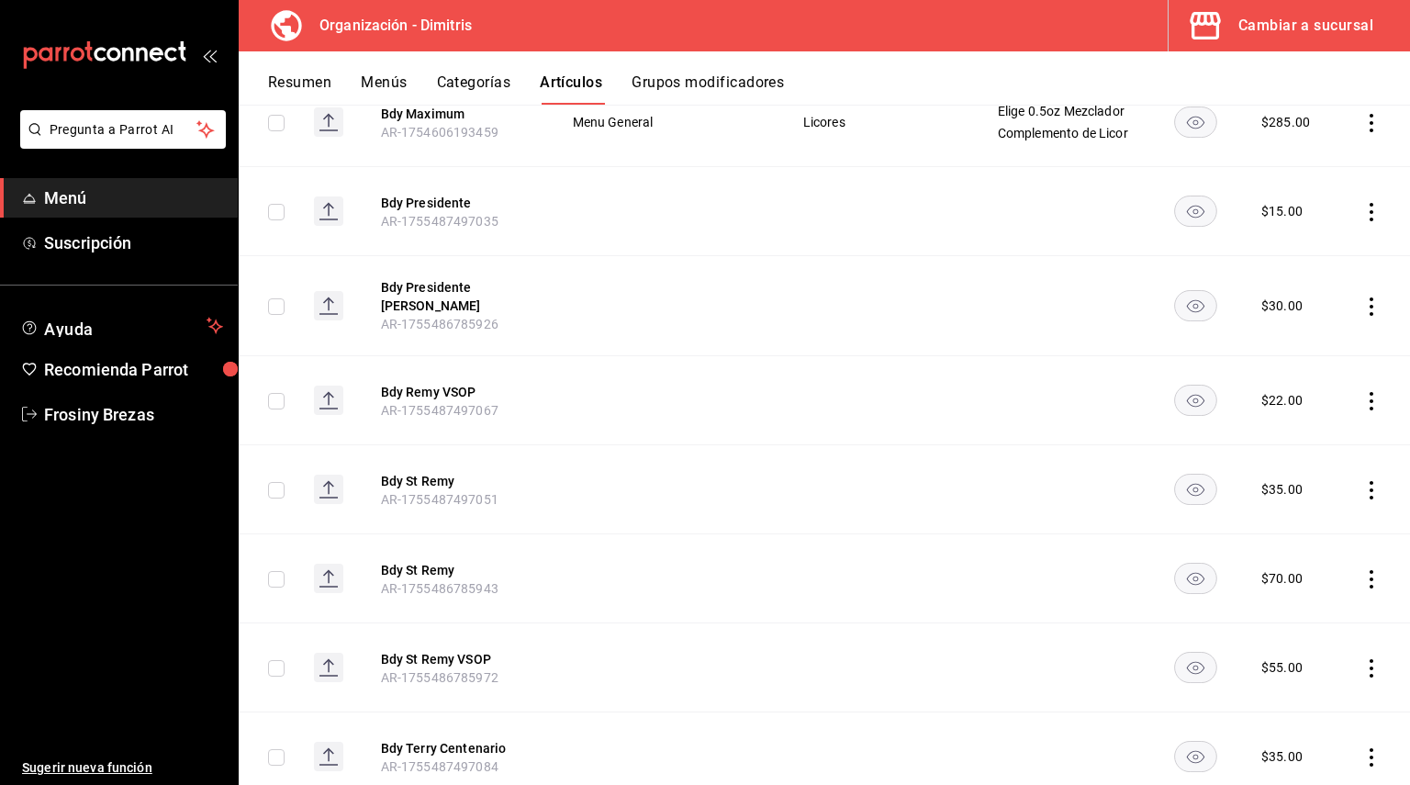
scroll to position [4309, 0]
click at [468, 305] on button "Bdy Presidente [PERSON_NAME]" at bounding box center [454, 296] width 147 height 37
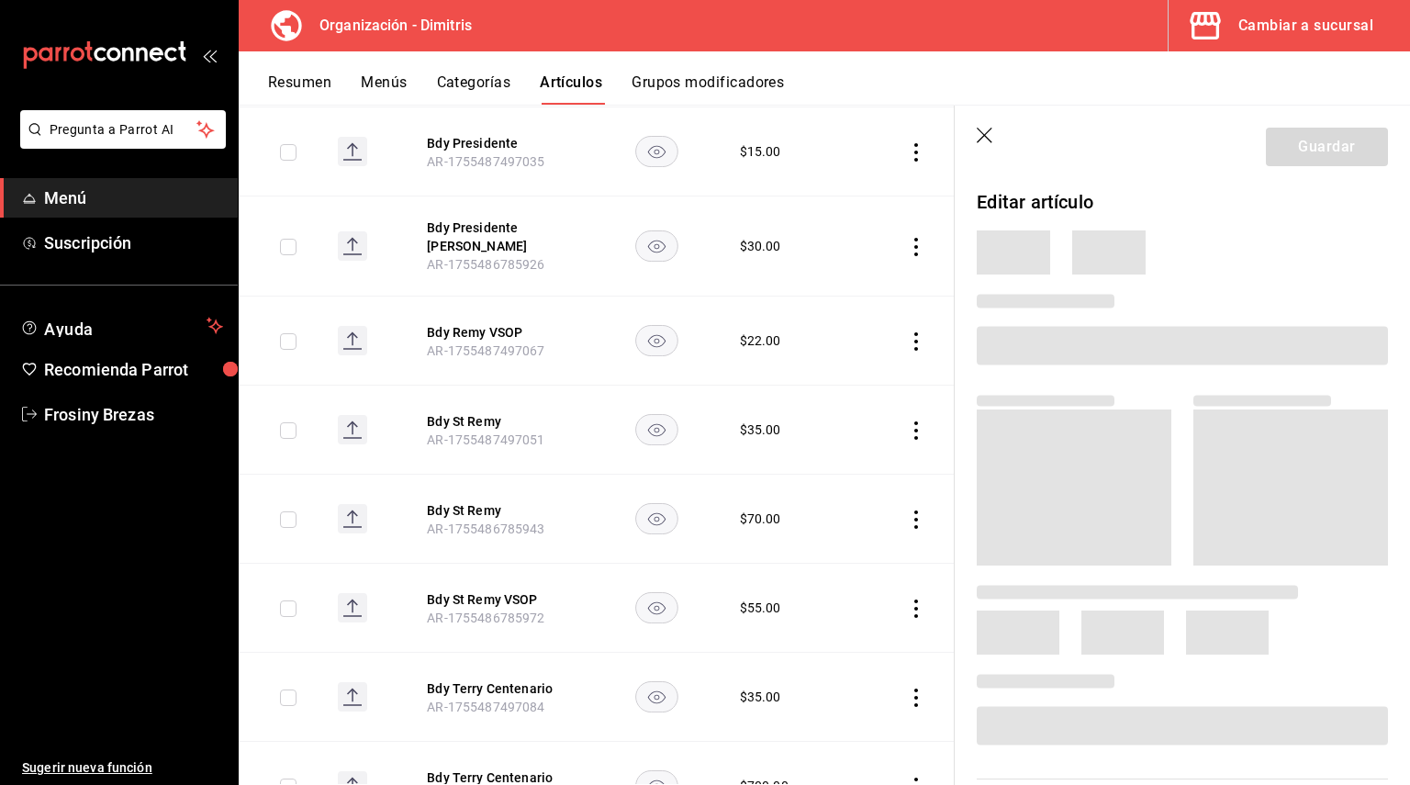
scroll to position [4148, 0]
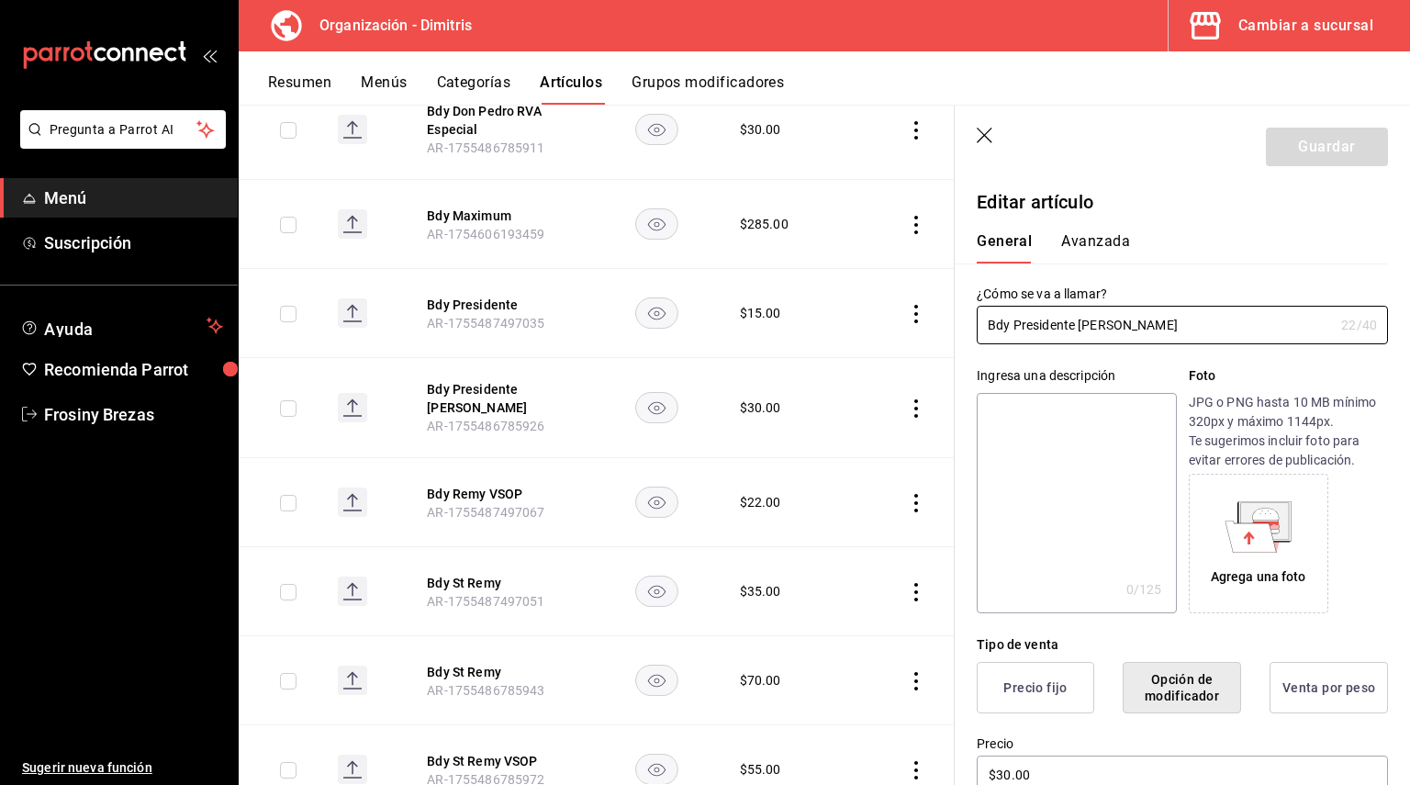
drag, startPoint x: 1129, startPoint y: 330, endPoint x: 965, endPoint y: 317, distance: 164.8
click at [965, 317] on div "¿Cómo se va a llamar? Bdy Presidente Clasico 22 /40 ¿Cómo se va a llamar?" at bounding box center [1171, 303] width 433 height 81
click at [1008, 415] on textarea at bounding box center [1076, 503] width 199 height 220
paste textarea "Bdy Presidente [PERSON_NAME]"
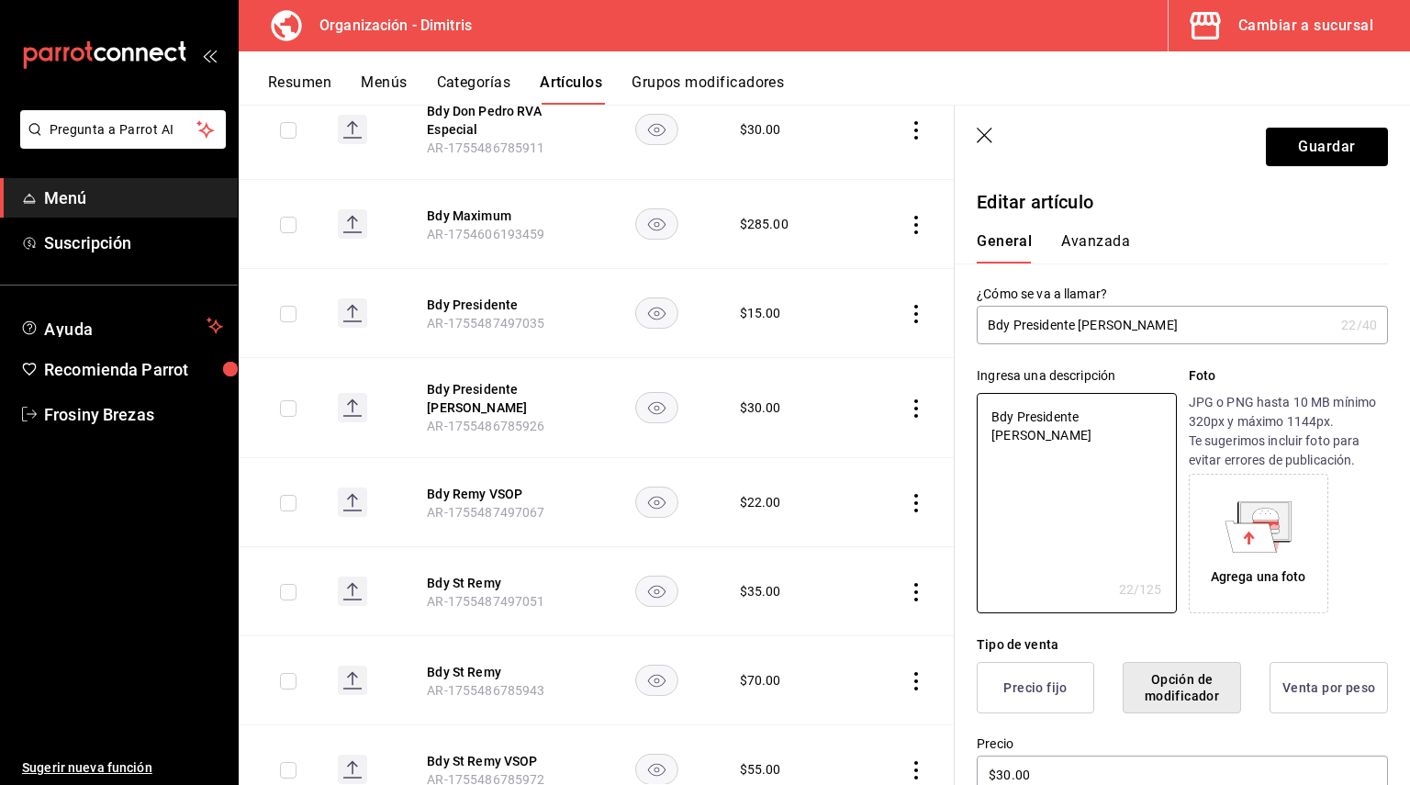
click at [1048, 210] on p "Editar artículo" at bounding box center [1182, 202] width 411 height 28
click at [1011, 417] on textarea "Bdy Presidente [PERSON_NAME]" at bounding box center [1076, 503] width 199 height 220
click at [1010, 417] on textarea "Bdy Presidente [PERSON_NAME]" at bounding box center [1076, 503] width 199 height 220
click at [1310, 143] on button "Guardar" at bounding box center [1327, 147] width 122 height 39
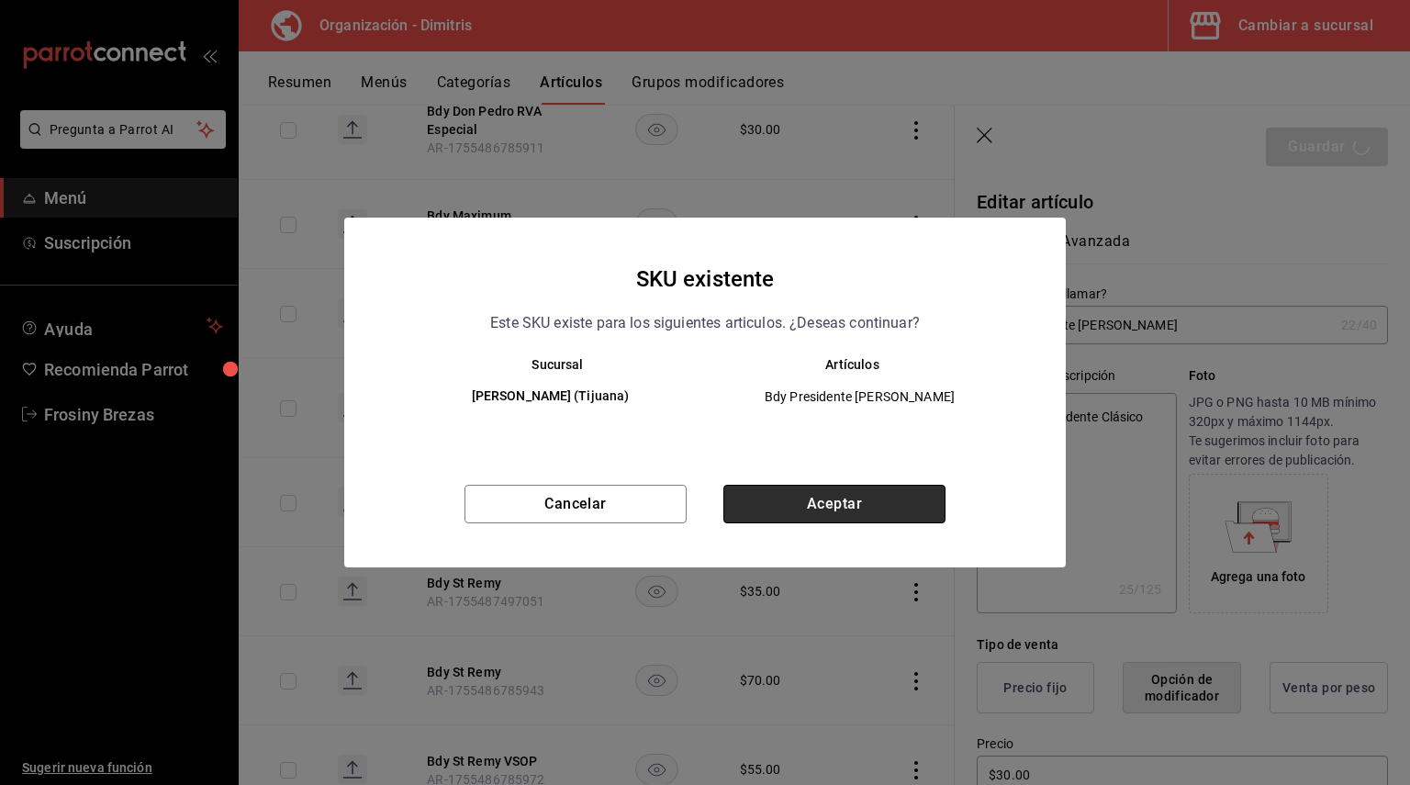
click at [899, 495] on button "Aceptar" at bounding box center [834, 504] width 222 height 39
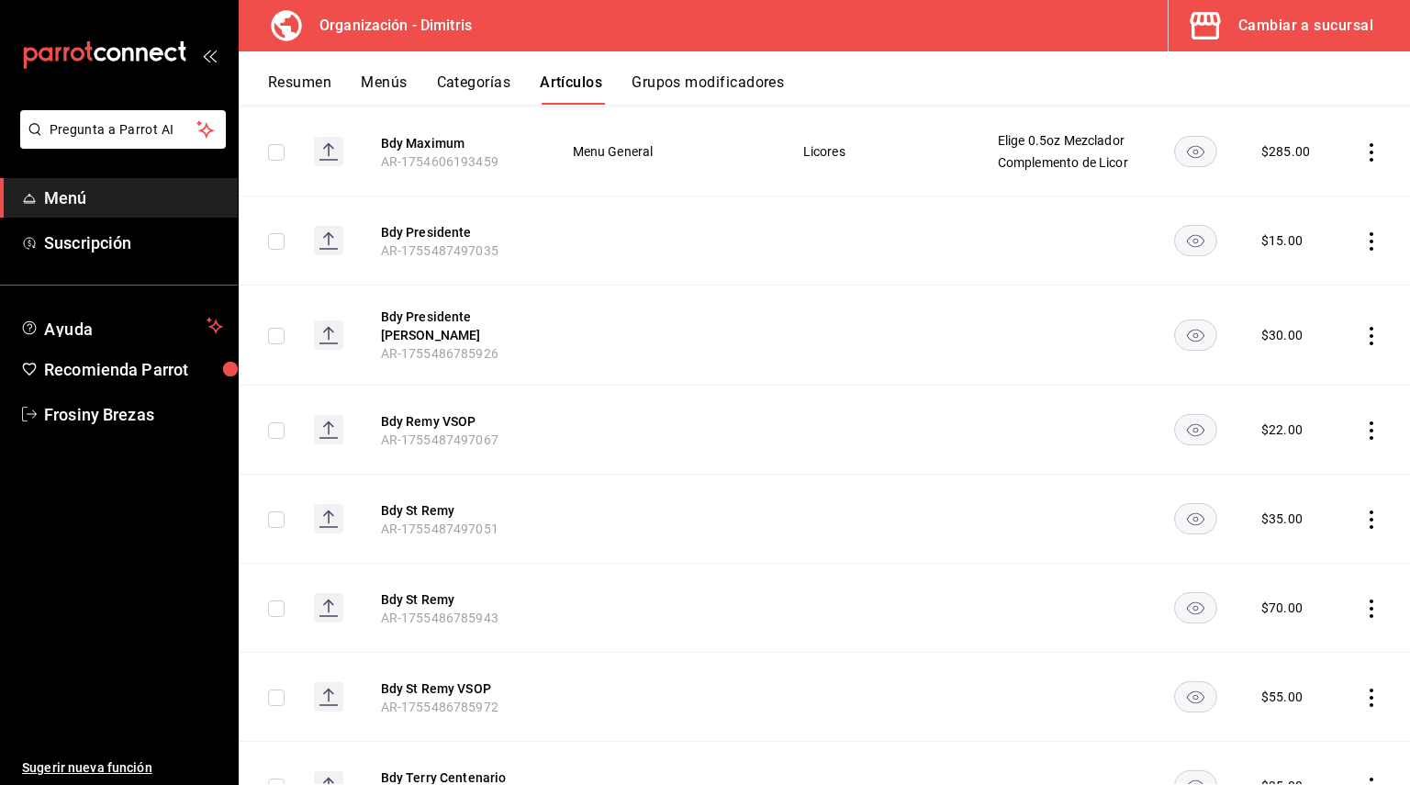
scroll to position [4280, 0]
click at [899, 495] on td at bounding box center [877, 519] width 195 height 89
click at [471, 428] on button "Bdy Remy VSOP" at bounding box center [454, 421] width 147 height 18
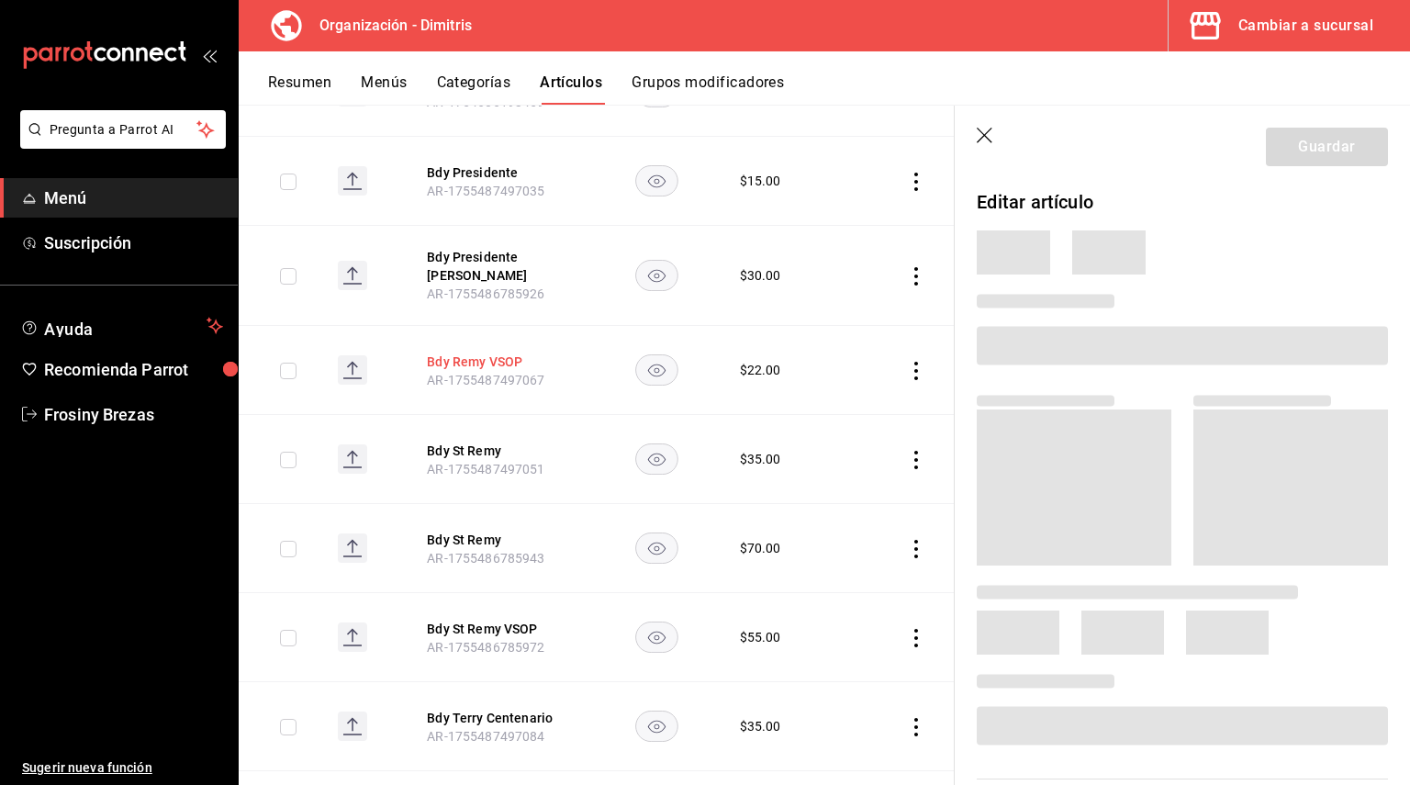
scroll to position [4118, 0]
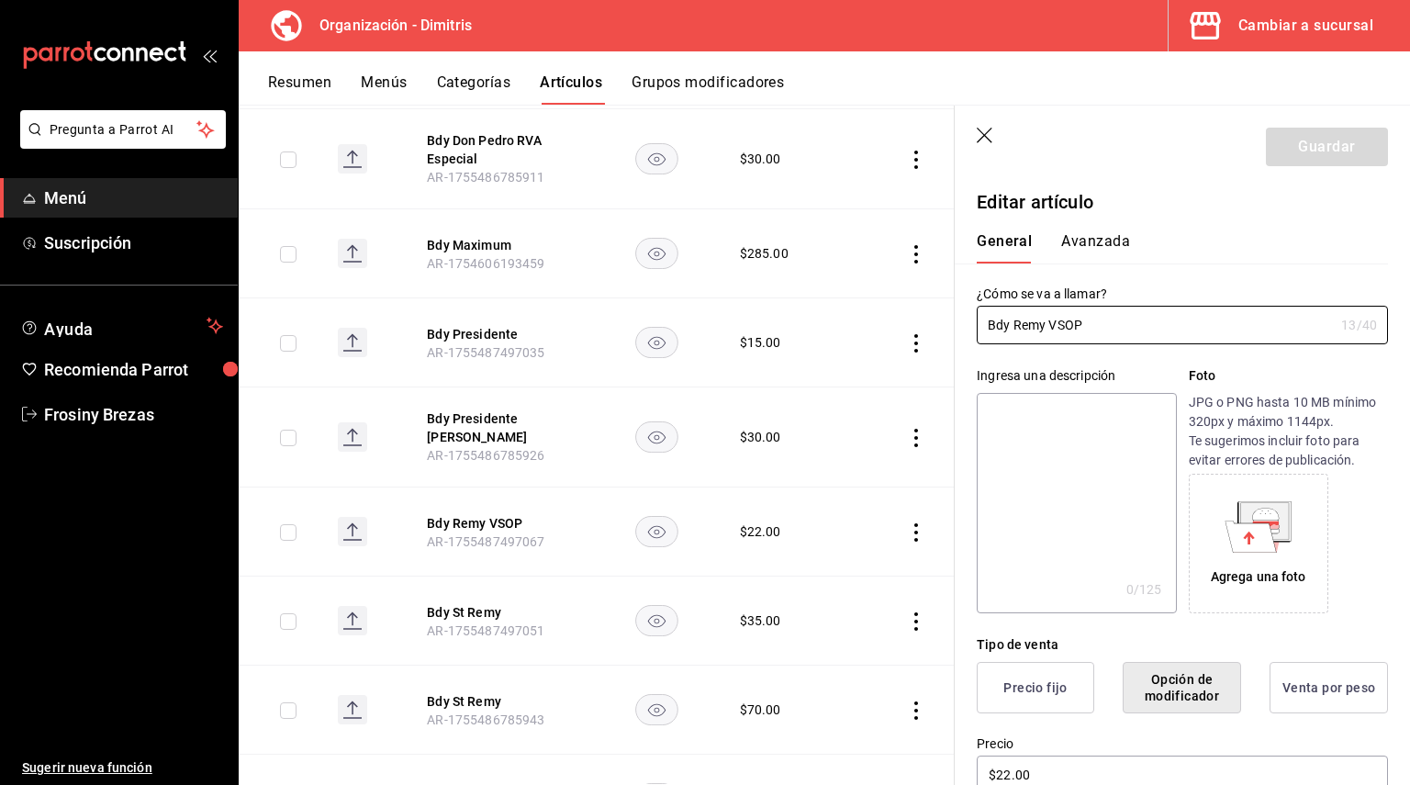
drag, startPoint x: 1135, startPoint y: 325, endPoint x: 937, endPoint y: 313, distance: 198.6
click at [937, 313] on main "Artículos organización Edita el precio e imagen de tus artículos. Asigna una ca…" at bounding box center [824, 445] width 1171 height 680
click at [1020, 399] on textarea at bounding box center [1076, 503] width 199 height 220
paste textarea "Bdy Remy VSOP"
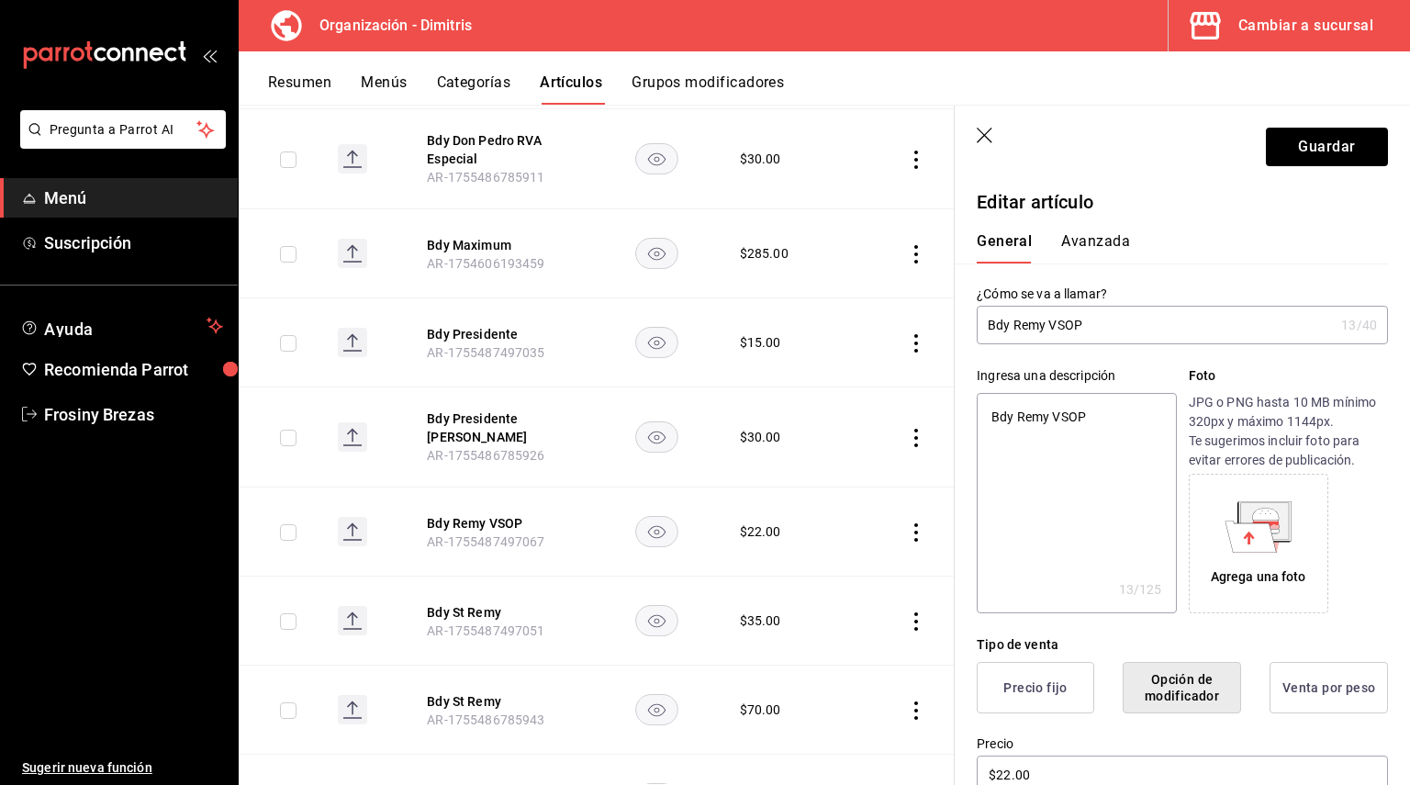
click at [1066, 201] on p "Editar artículo" at bounding box center [1182, 202] width 411 height 28
click at [1007, 419] on textarea "Bdy Remy VSOP" at bounding box center [1076, 503] width 199 height 220
click at [1057, 488] on textarea "Brandy Remy VSOP" at bounding box center [1076, 503] width 199 height 220
click at [1301, 140] on button "Guardar" at bounding box center [1327, 147] width 122 height 39
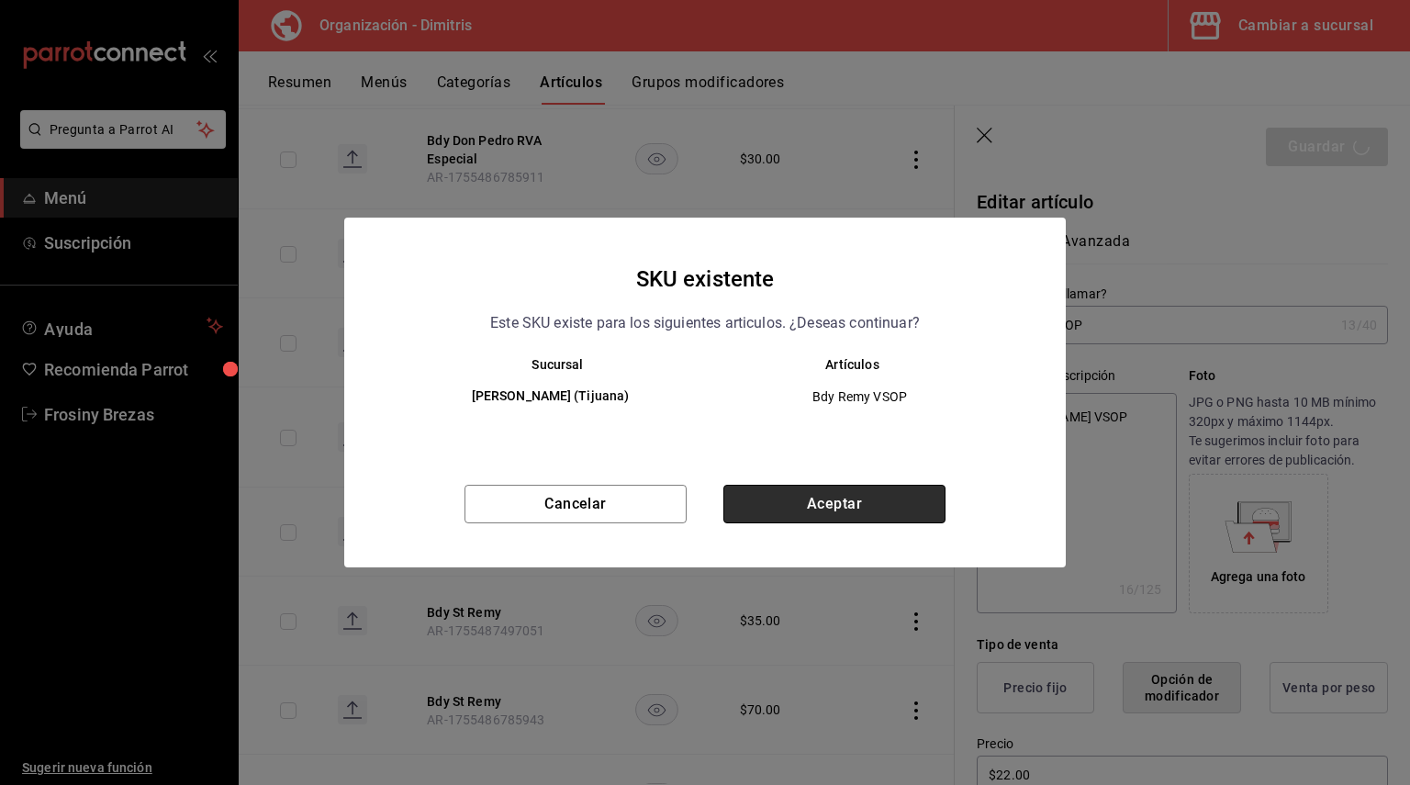
click at [898, 509] on button "Aceptar" at bounding box center [834, 504] width 222 height 39
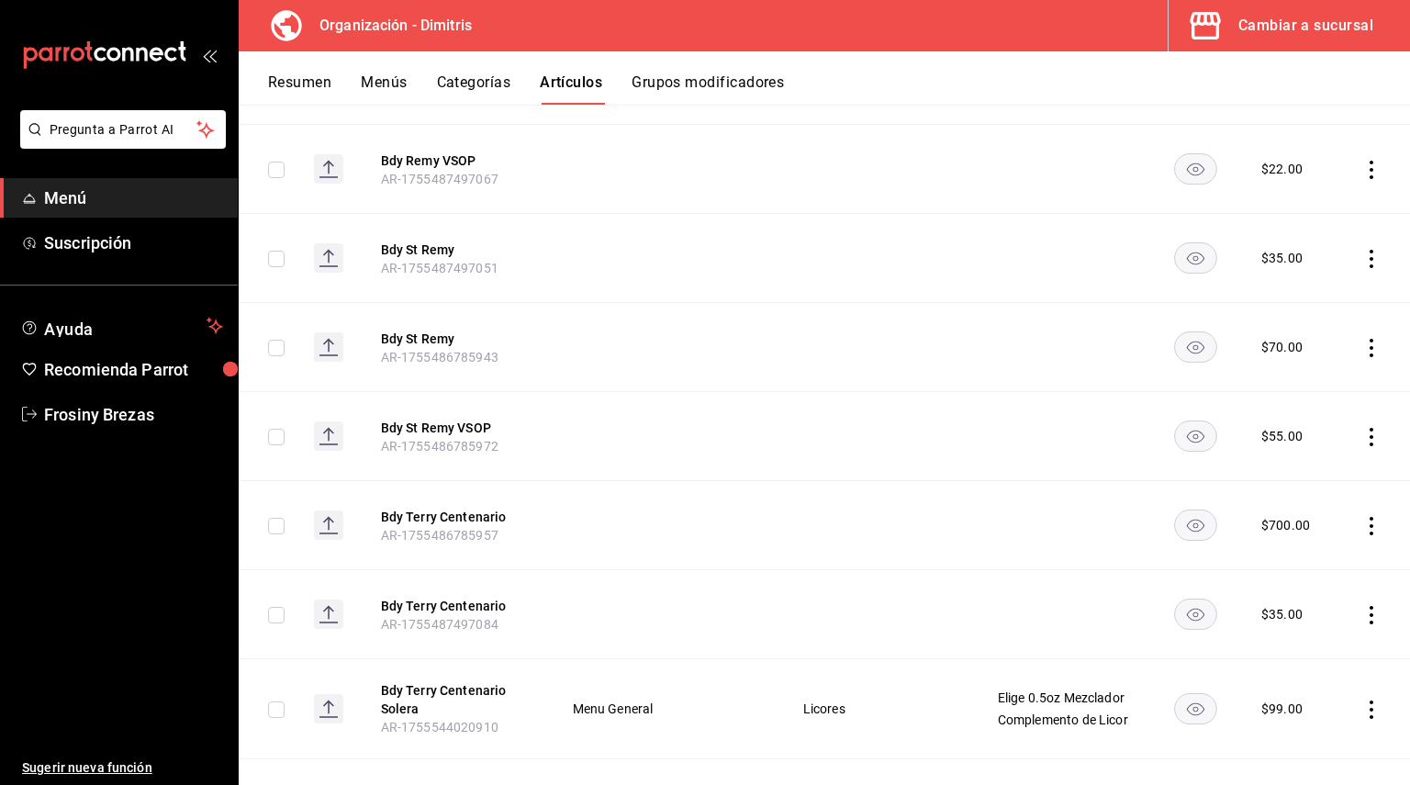
scroll to position [4541, 0]
click at [435, 240] on button "Bdy St Remy" at bounding box center [454, 249] width 147 height 18
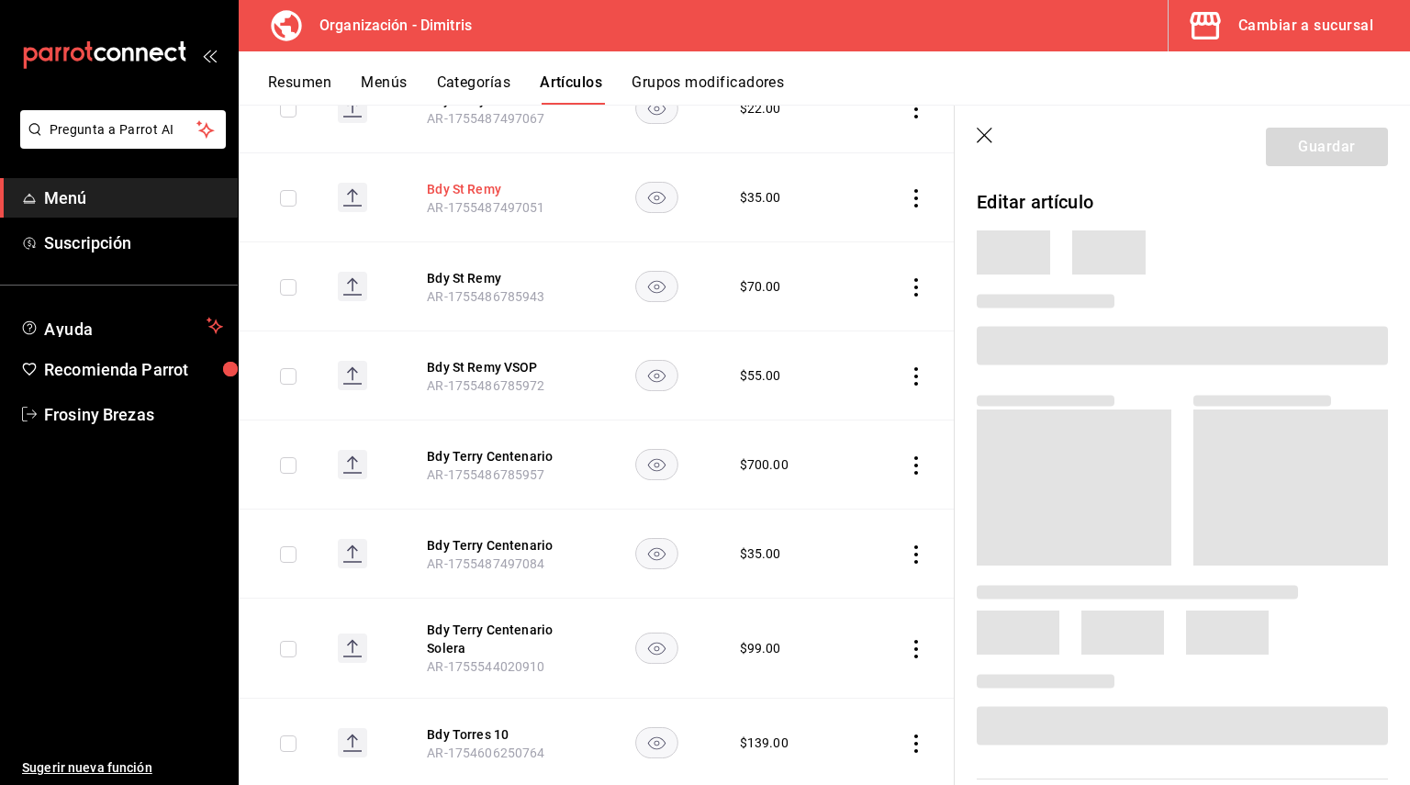
scroll to position [4380, 0]
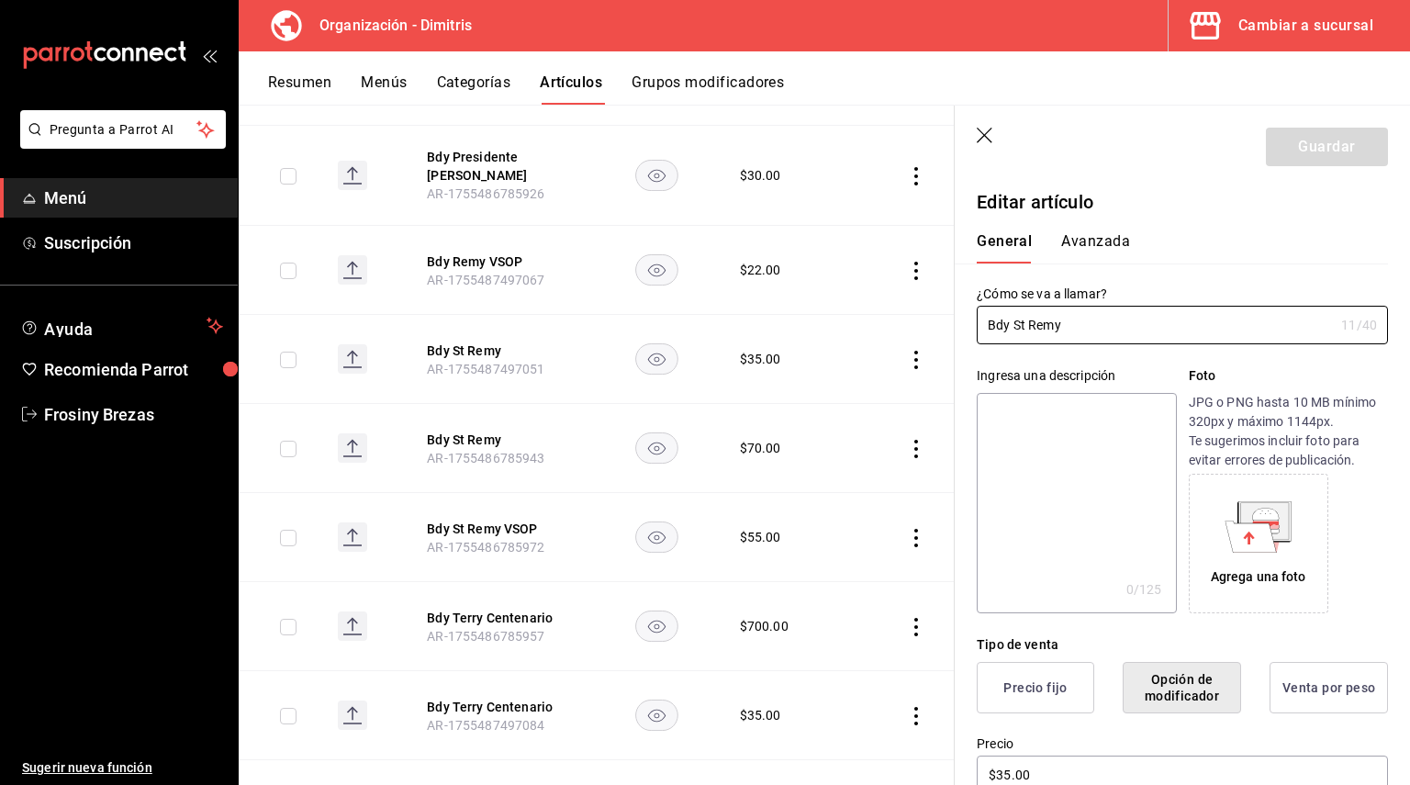
drag, startPoint x: 1079, startPoint y: 339, endPoint x: 923, endPoint y: 336, distance: 156.1
click at [923, 336] on main "Artículos organización Edita el precio e imagen de tus artículos. Asigna una ca…" at bounding box center [824, 445] width 1171 height 680
click at [1011, 415] on textarea at bounding box center [1076, 503] width 199 height 220
paste textarea "Bdy St Remy"
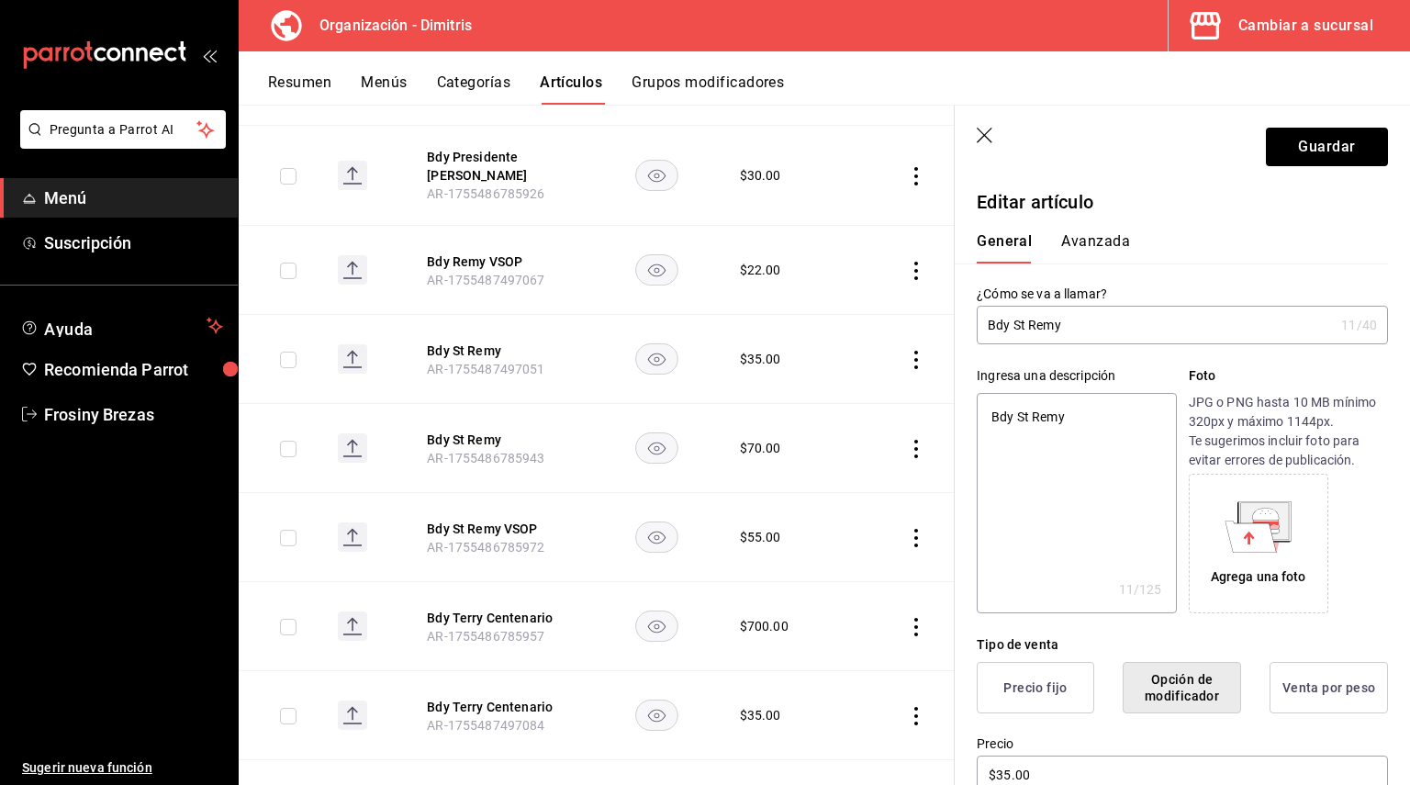
click at [1010, 417] on textarea "Bdy St Remy" at bounding box center [1076, 503] width 199 height 220
click at [1070, 527] on textarea "Brandy St Remy" at bounding box center [1076, 503] width 199 height 220
click at [1311, 150] on button "Guardar" at bounding box center [1327, 147] width 122 height 39
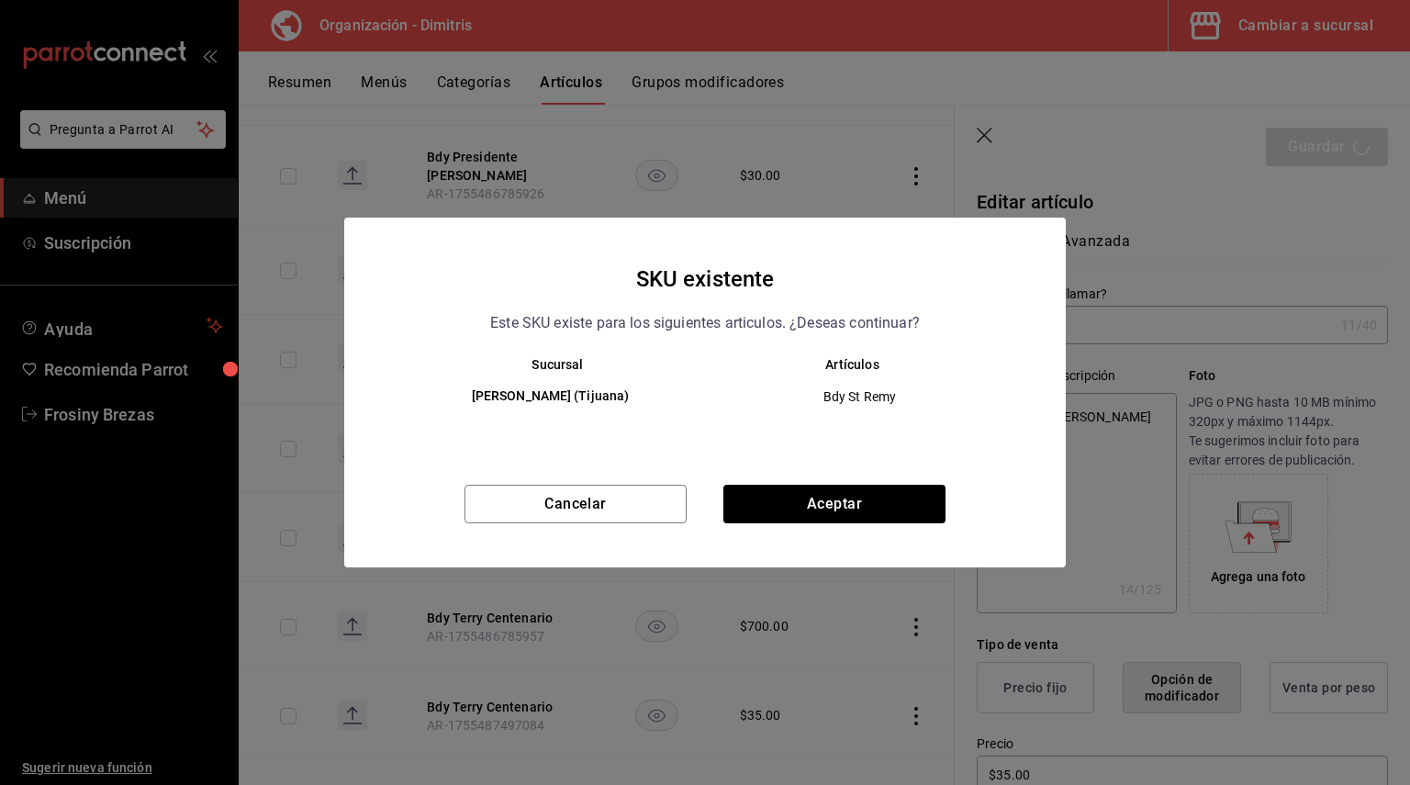
click at [863, 475] on div "SKU existente Este SKU existe para los siguientes articulos. ¿Deseas continuar?…" at bounding box center [704, 393] width 721 height 350
click at [877, 496] on button "Aceptar" at bounding box center [834, 504] width 222 height 39
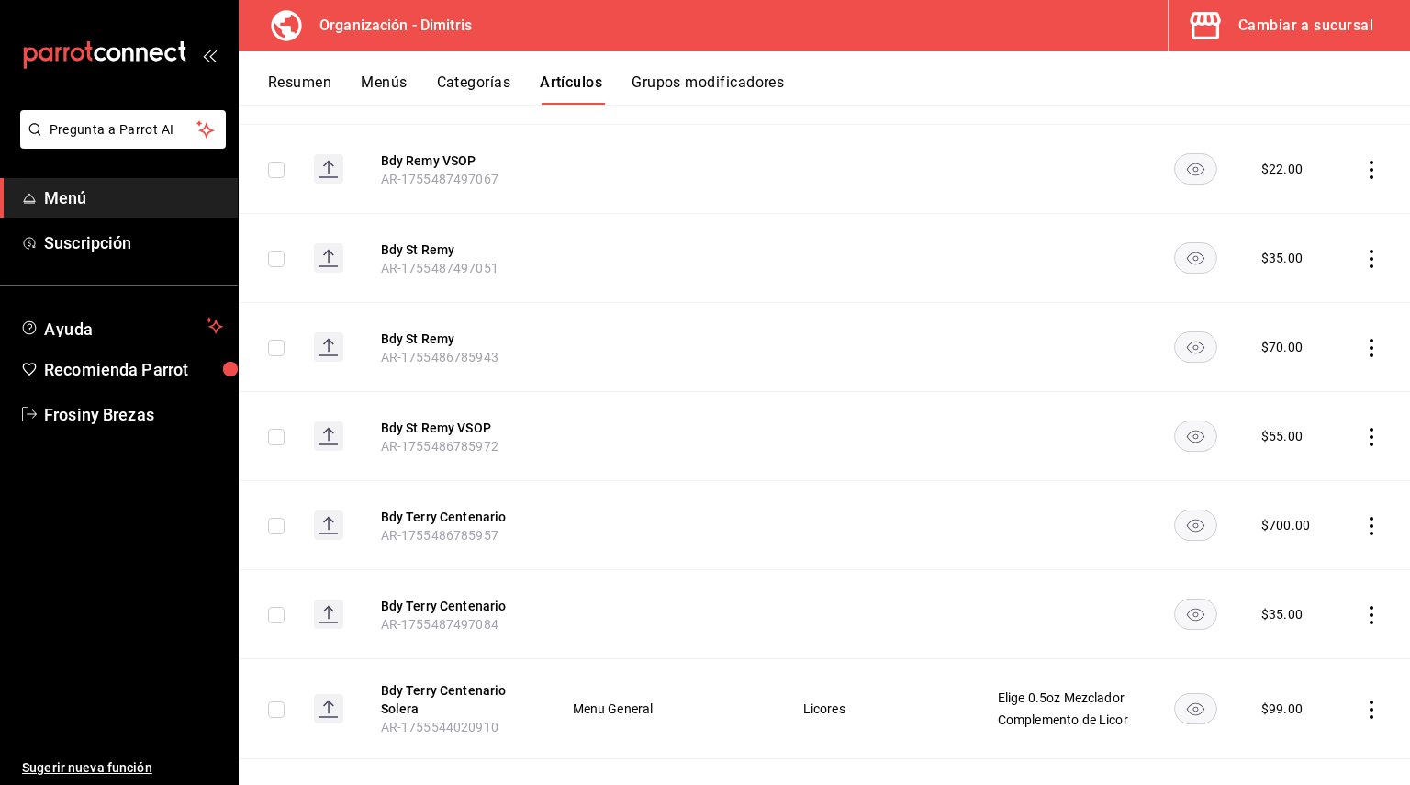
scroll to position [4541, 0]
click at [399, 338] on button "Bdy St Remy" at bounding box center [454, 338] width 147 height 18
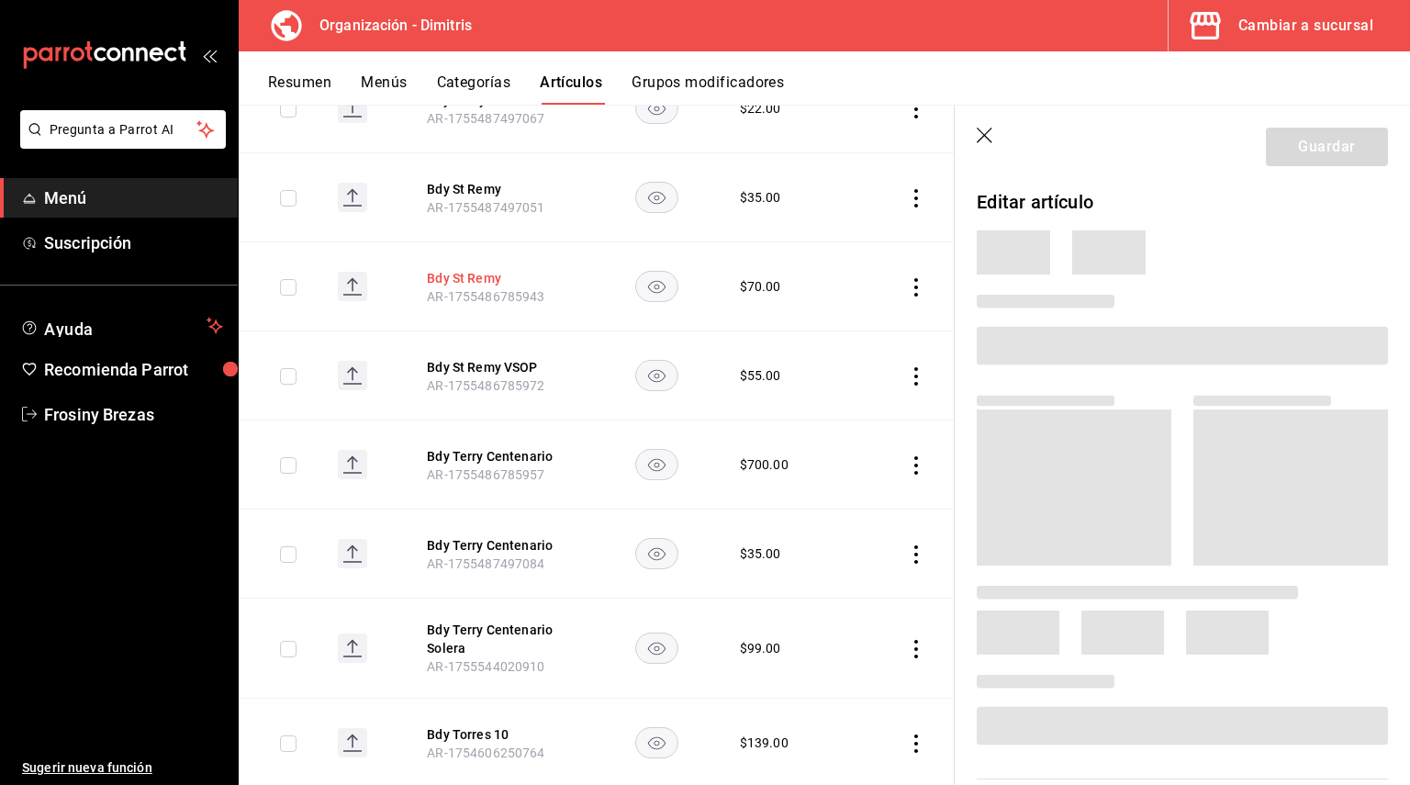
scroll to position [4380, 0]
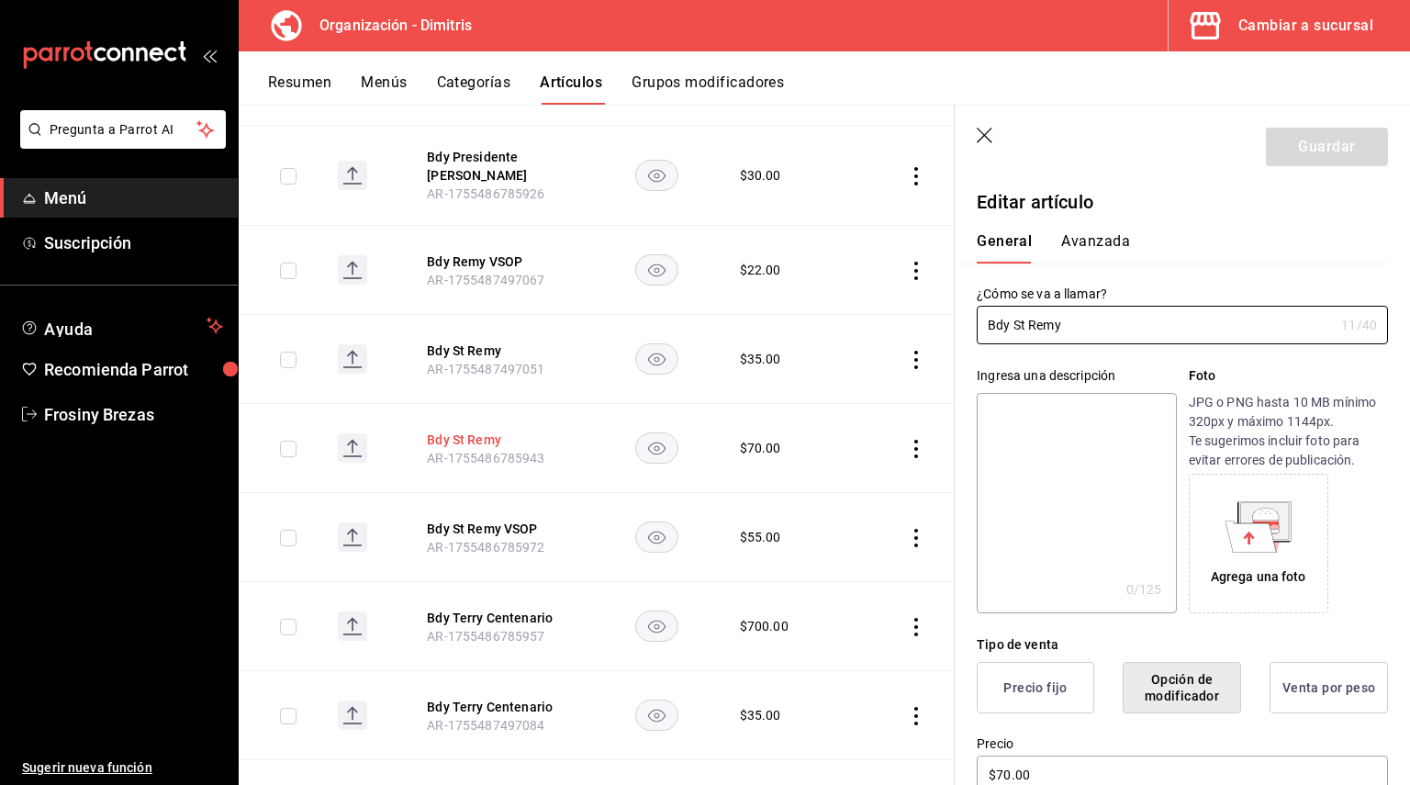
click at [501, 430] on button "Bdy St Remy" at bounding box center [500, 439] width 147 height 18
drag, startPoint x: 1081, startPoint y: 321, endPoint x: 958, endPoint y: 319, distance: 123.0
click at [958, 319] on div "¿Cómo se va a llamar? Bdy St Remy 11 /40 ¿Cómo se va a llamar?" at bounding box center [1171, 303] width 433 height 81
click at [1013, 401] on textarea at bounding box center [1076, 503] width 199 height 220
paste textarea "Bdy St Remy"
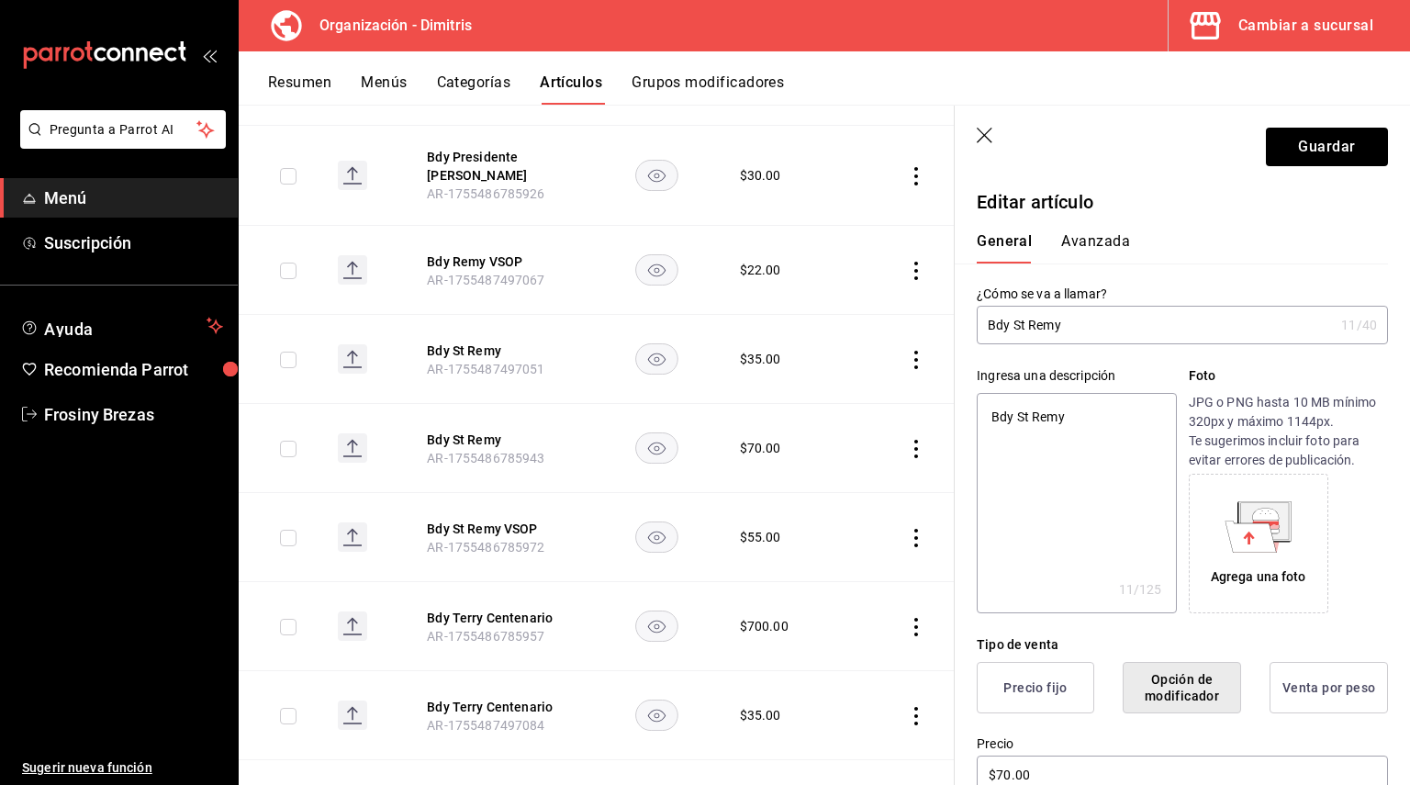
click at [1010, 416] on textarea "Bdy St Remy" at bounding box center [1076, 503] width 199 height 220
click at [1033, 475] on textarea "Brandy St Remy" at bounding box center [1076, 503] width 199 height 220
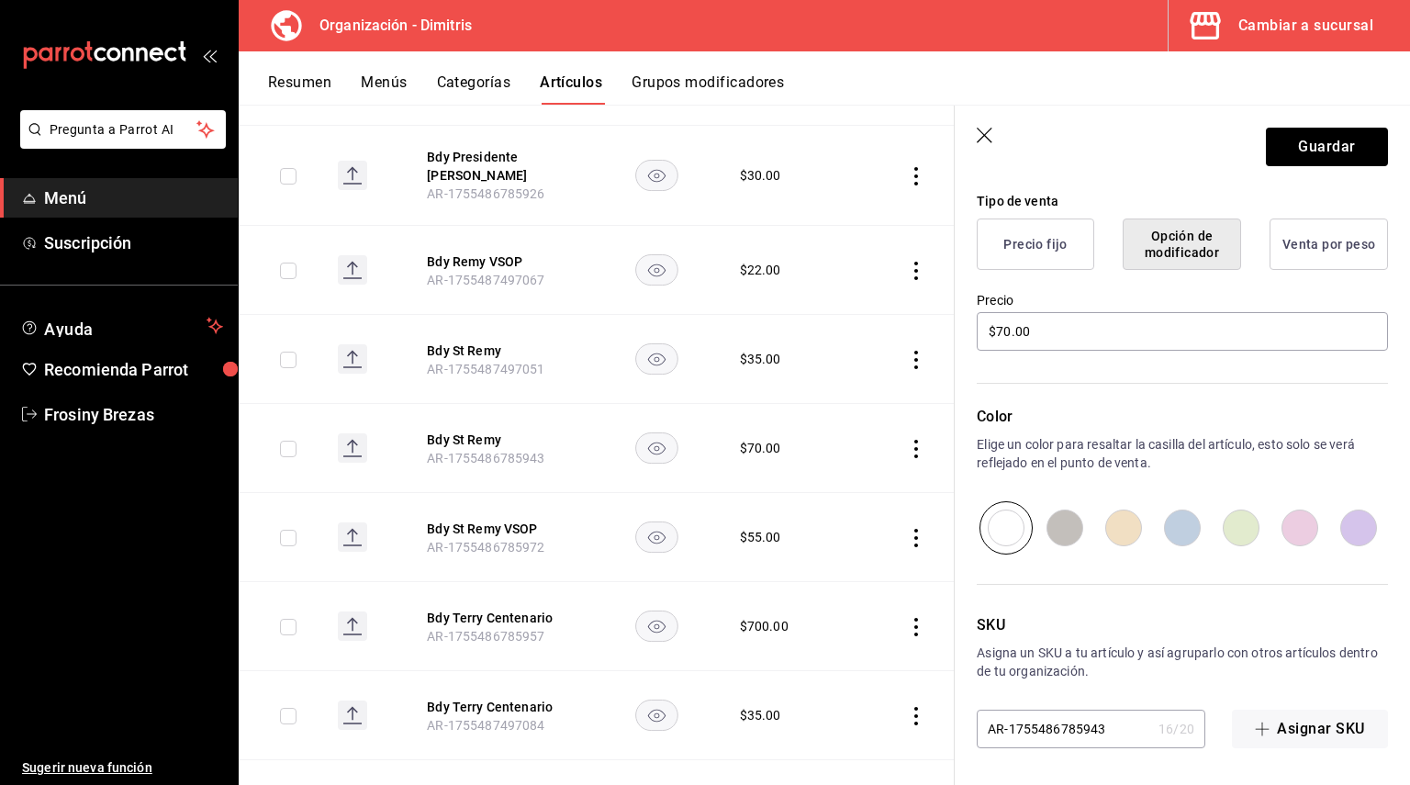
scroll to position [0, 0]
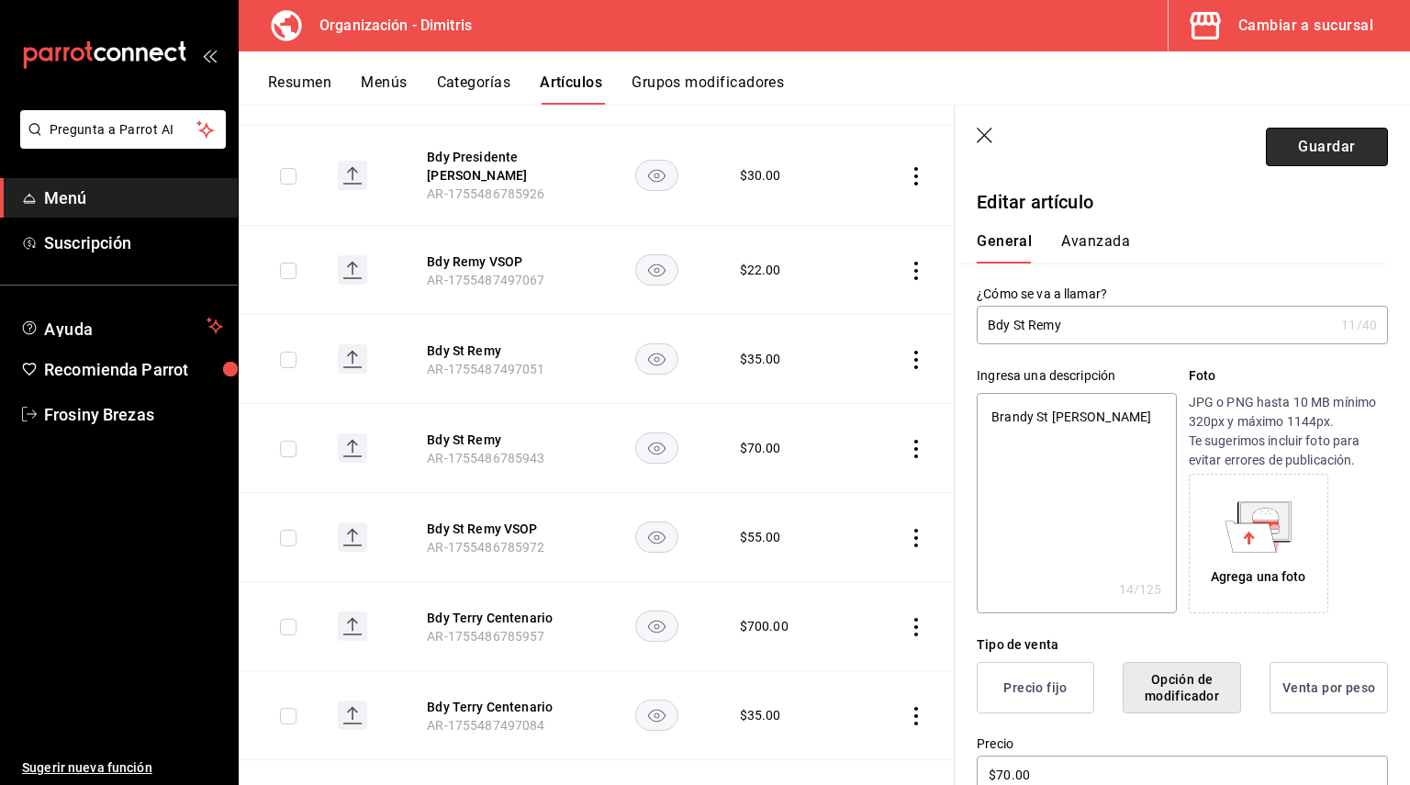
click at [1298, 149] on button "Guardar" at bounding box center [1327, 147] width 122 height 39
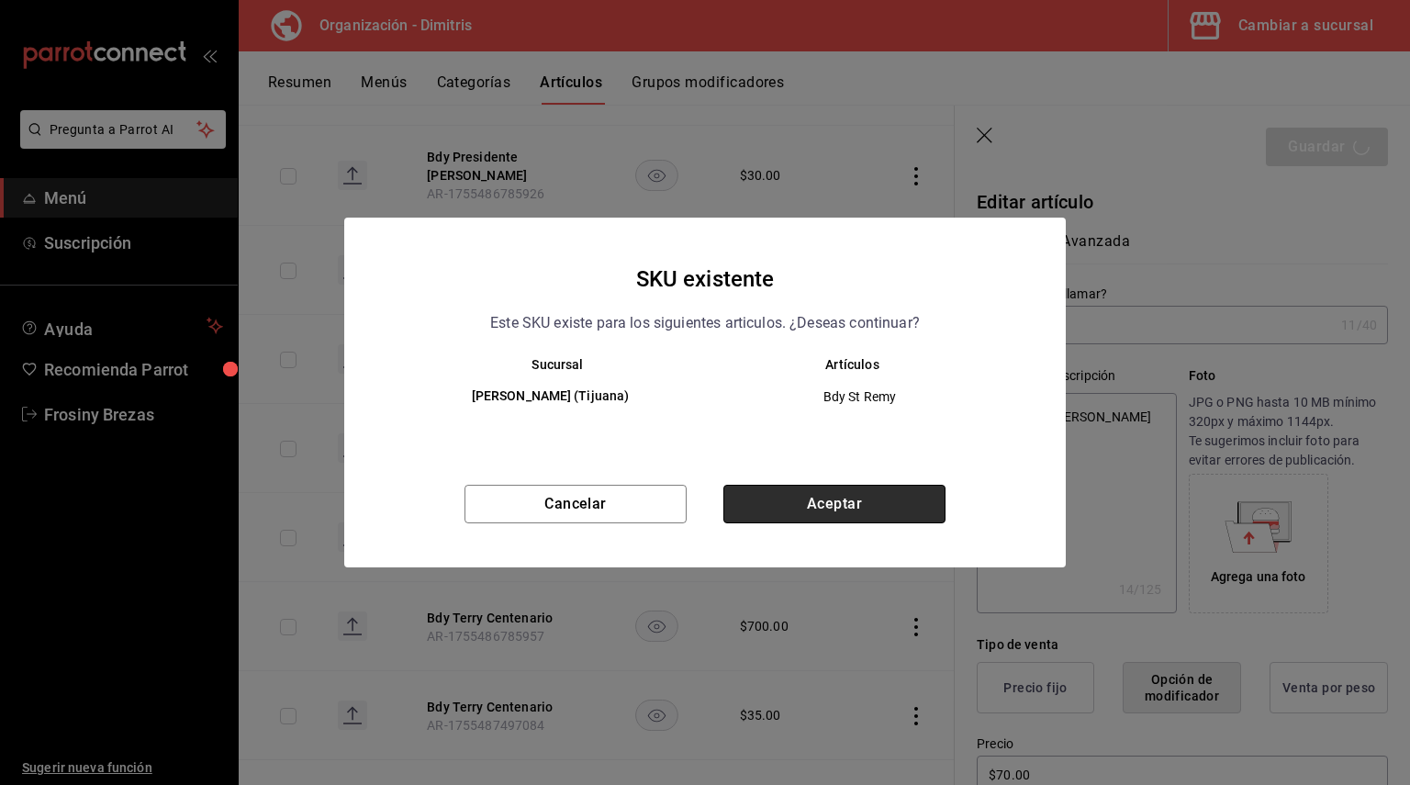
click at [870, 491] on button "Aceptar" at bounding box center [834, 504] width 222 height 39
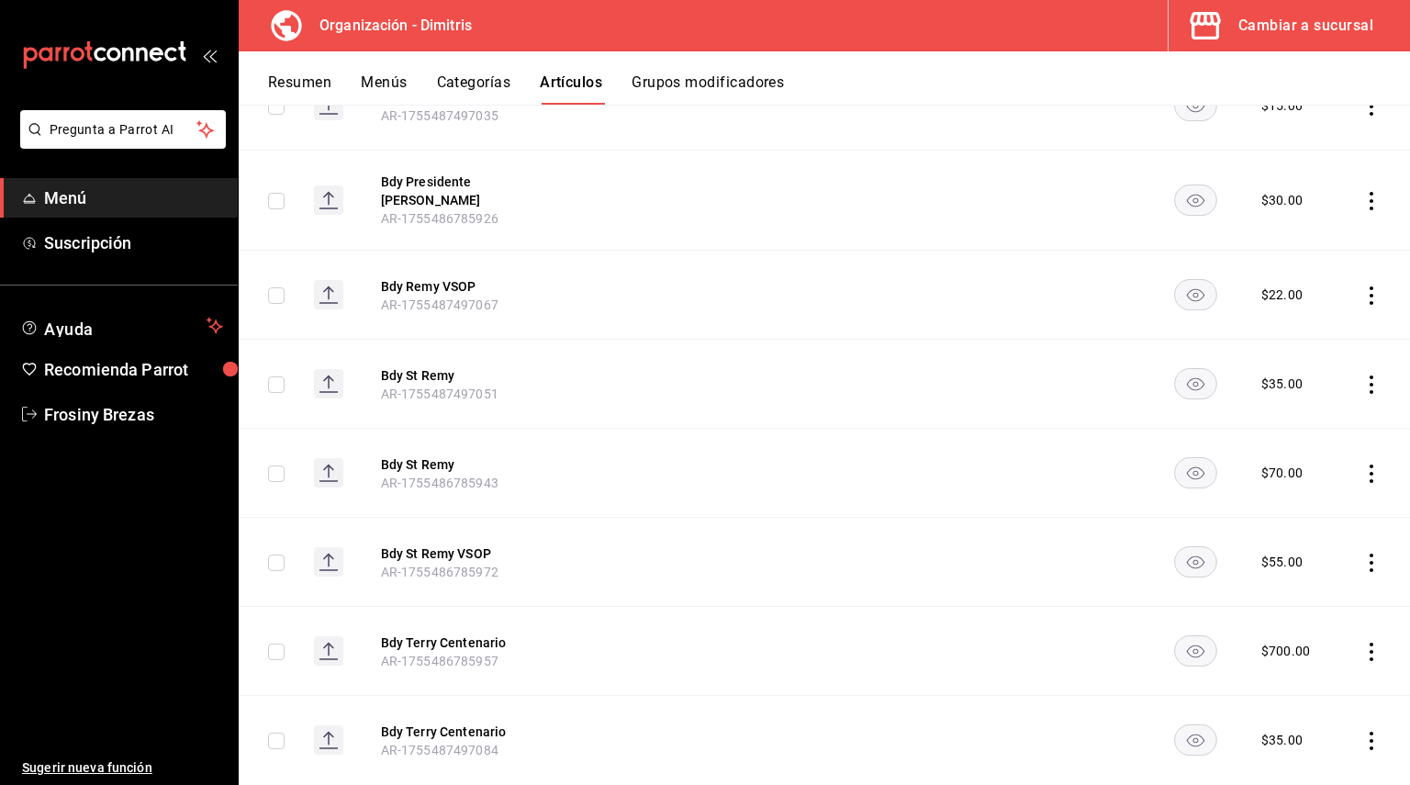
scroll to position [4416, 0]
click at [439, 452] on th "Bdy St Remy AR-1755486785943" at bounding box center [454, 472] width 191 height 89
click at [442, 459] on button "Bdy St Remy" at bounding box center [454, 463] width 147 height 18
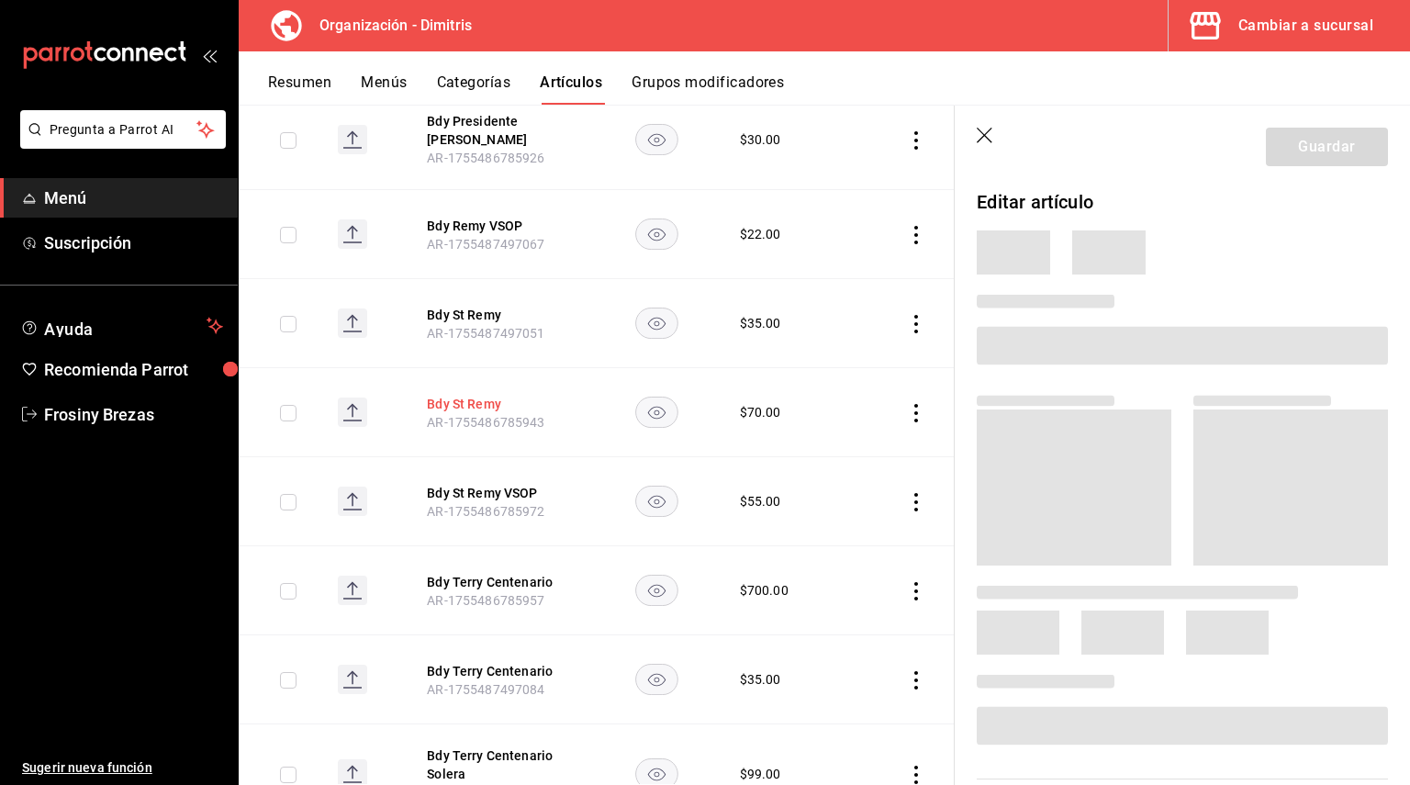
scroll to position [4254, 0]
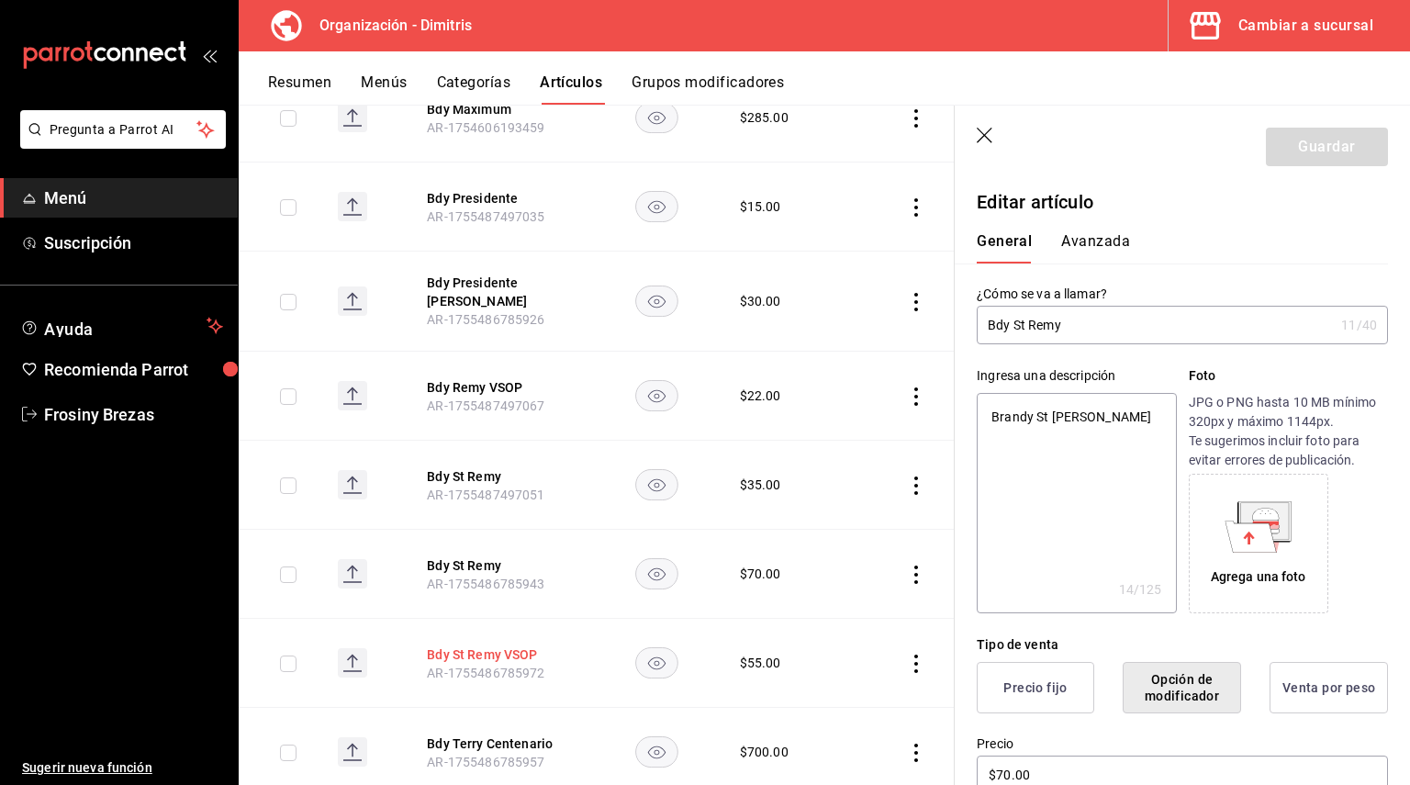
click at [493, 645] on button "Bdy St Remy VSOP" at bounding box center [500, 654] width 147 height 18
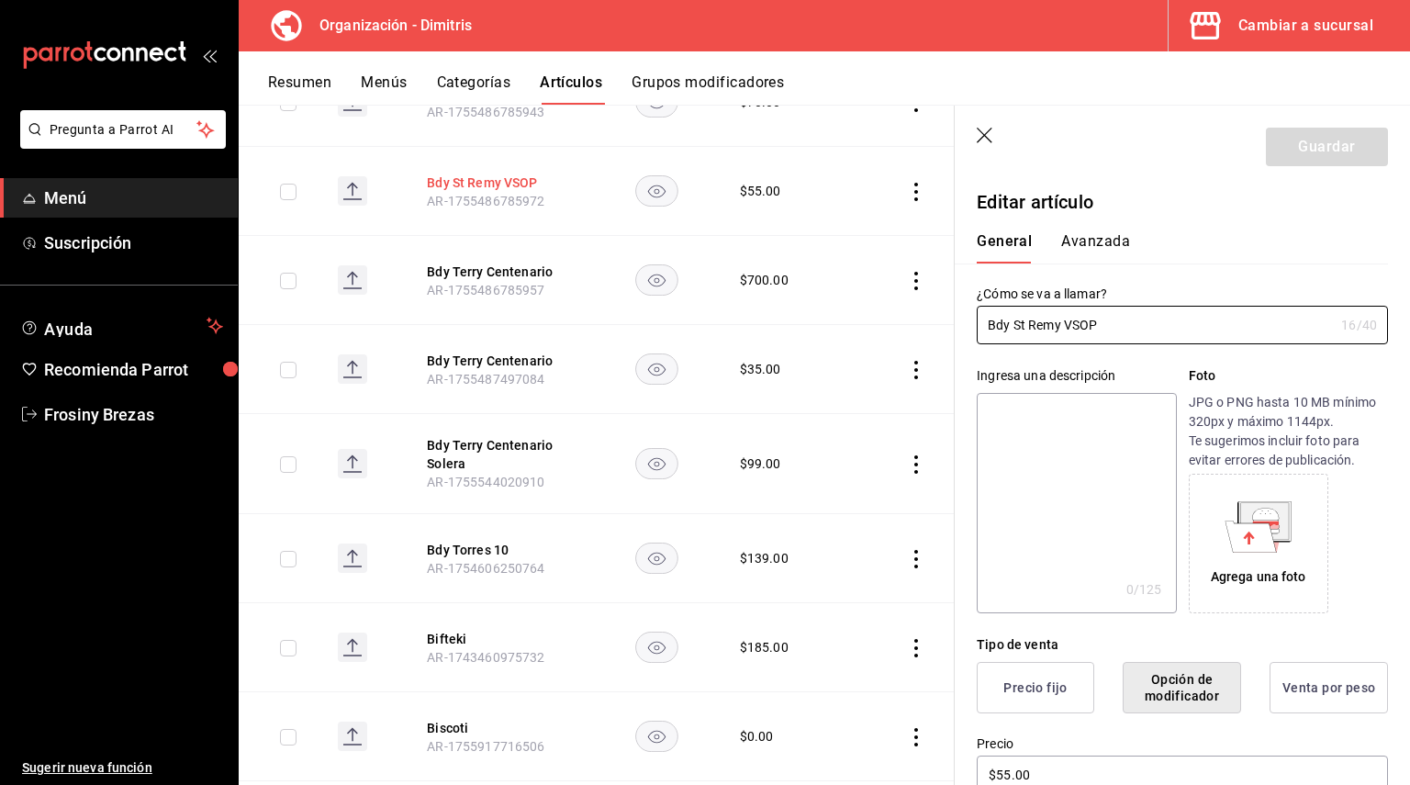
scroll to position [4749, 0]
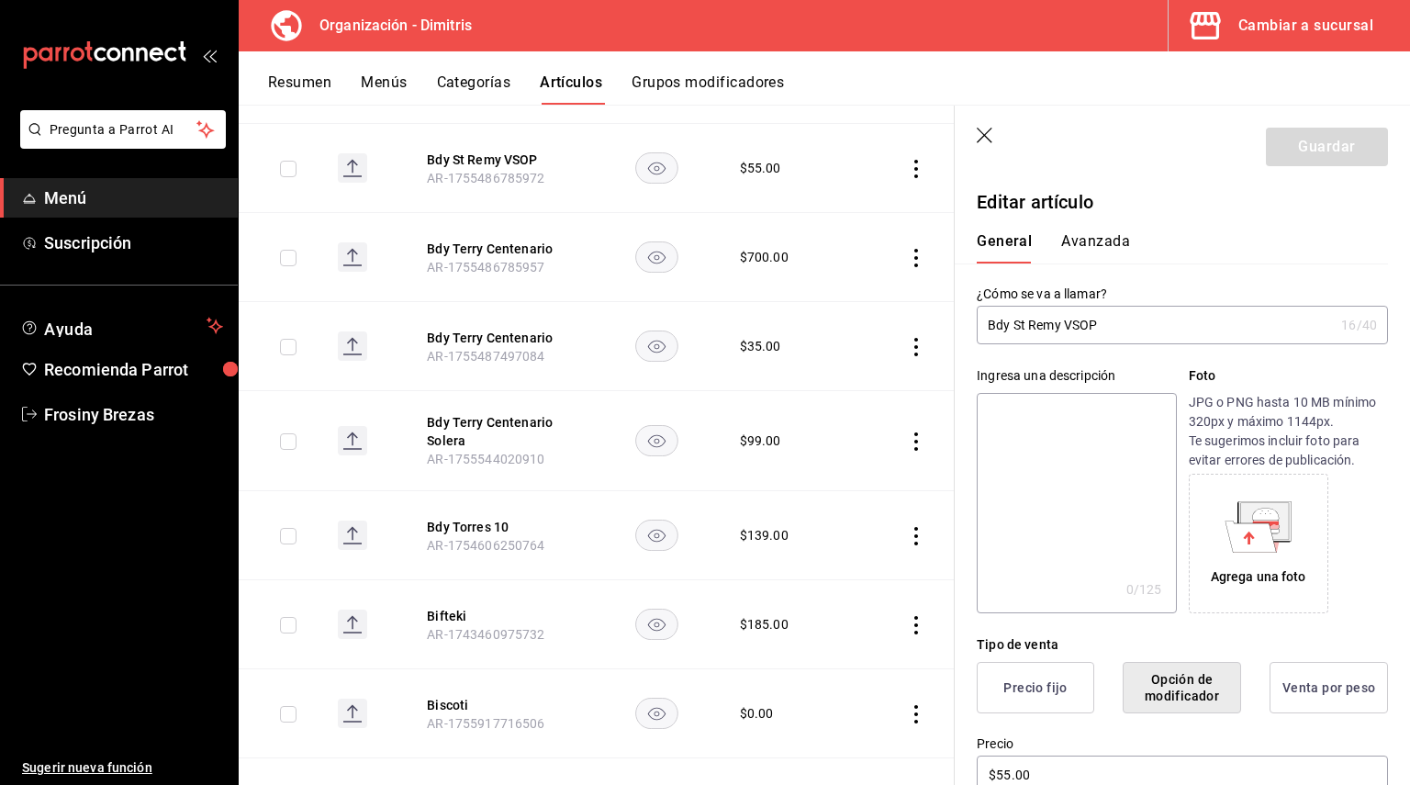
drag, startPoint x: 1108, startPoint y: 325, endPoint x: 985, endPoint y: 321, distance: 123.0
click at [985, 321] on input "Bdy St Remy VSOP" at bounding box center [1155, 325] width 357 height 37
click at [1005, 408] on textarea at bounding box center [1076, 503] width 199 height 220
paste textarea "Bdy St Remy VSOP"
click at [1010, 412] on textarea "Bdy St Remy VSOP" at bounding box center [1076, 503] width 199 height 220
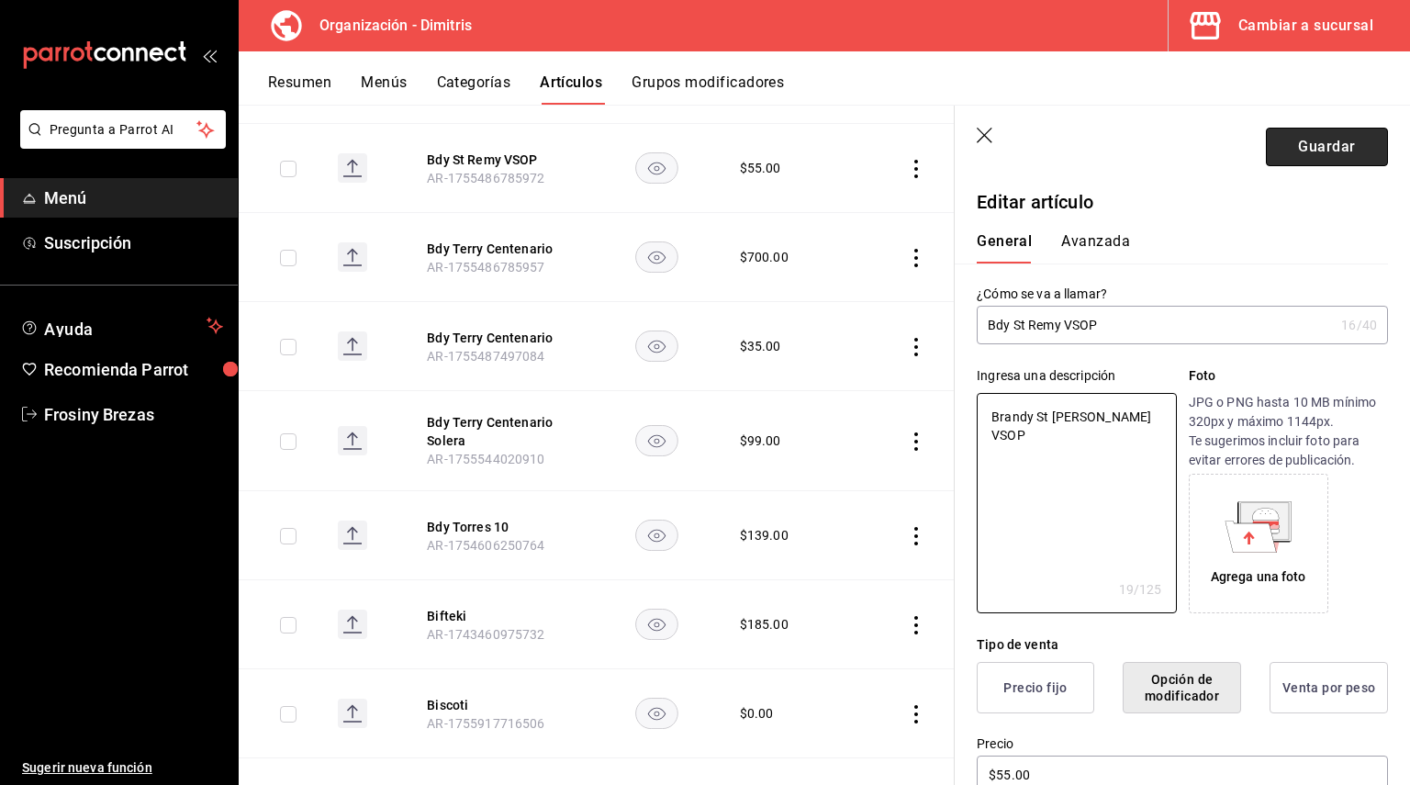
click at [1340, 151] on button "Guardar" at bounding box center [1327, 147] width 122 height 39
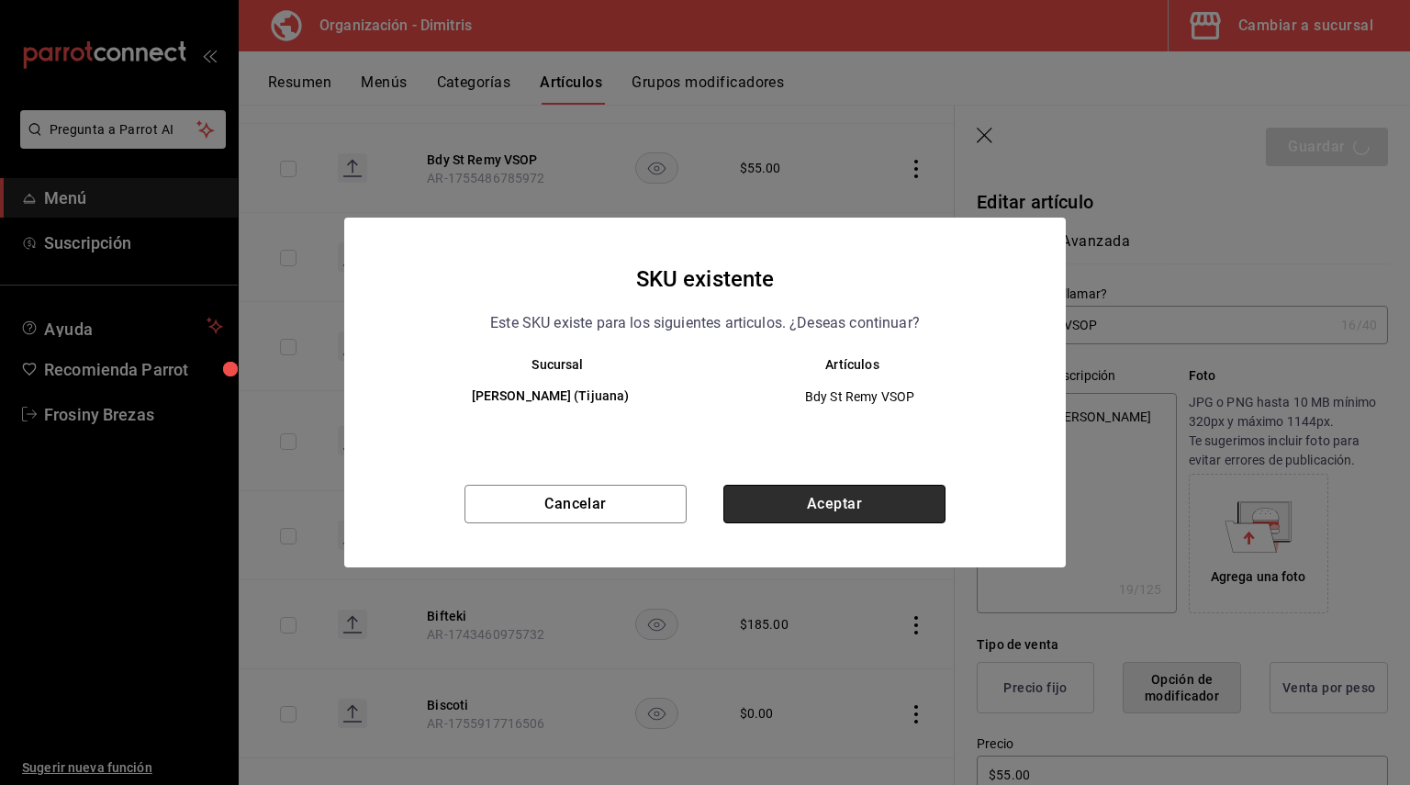
click at [916, 515] on button "Aceptar" at bounding box center [834, 504] width 222 height 39
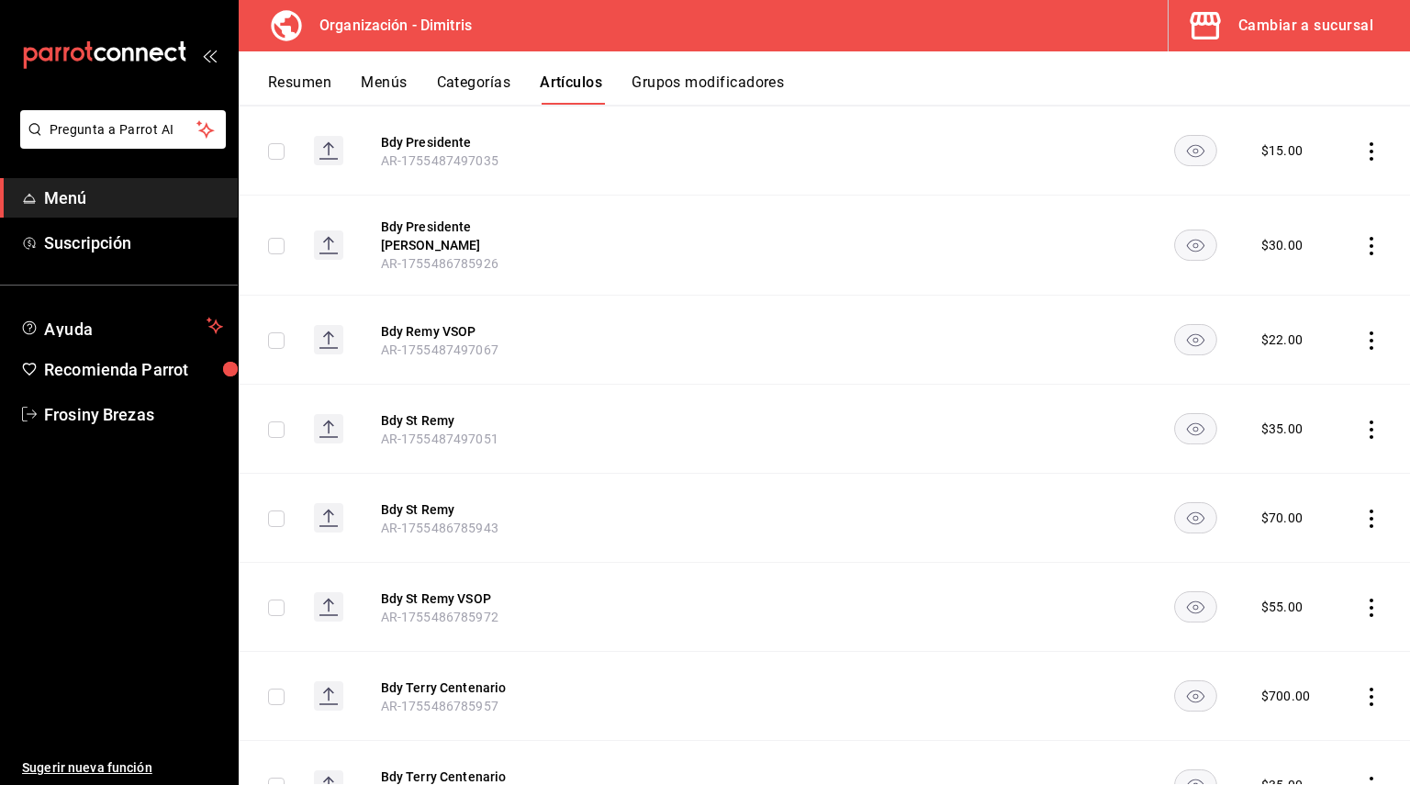
scroll to position [4373, 0]
click at [431, 510] on button "Bdy St Remy" at bounding box center [454, 506] width 147 height 18
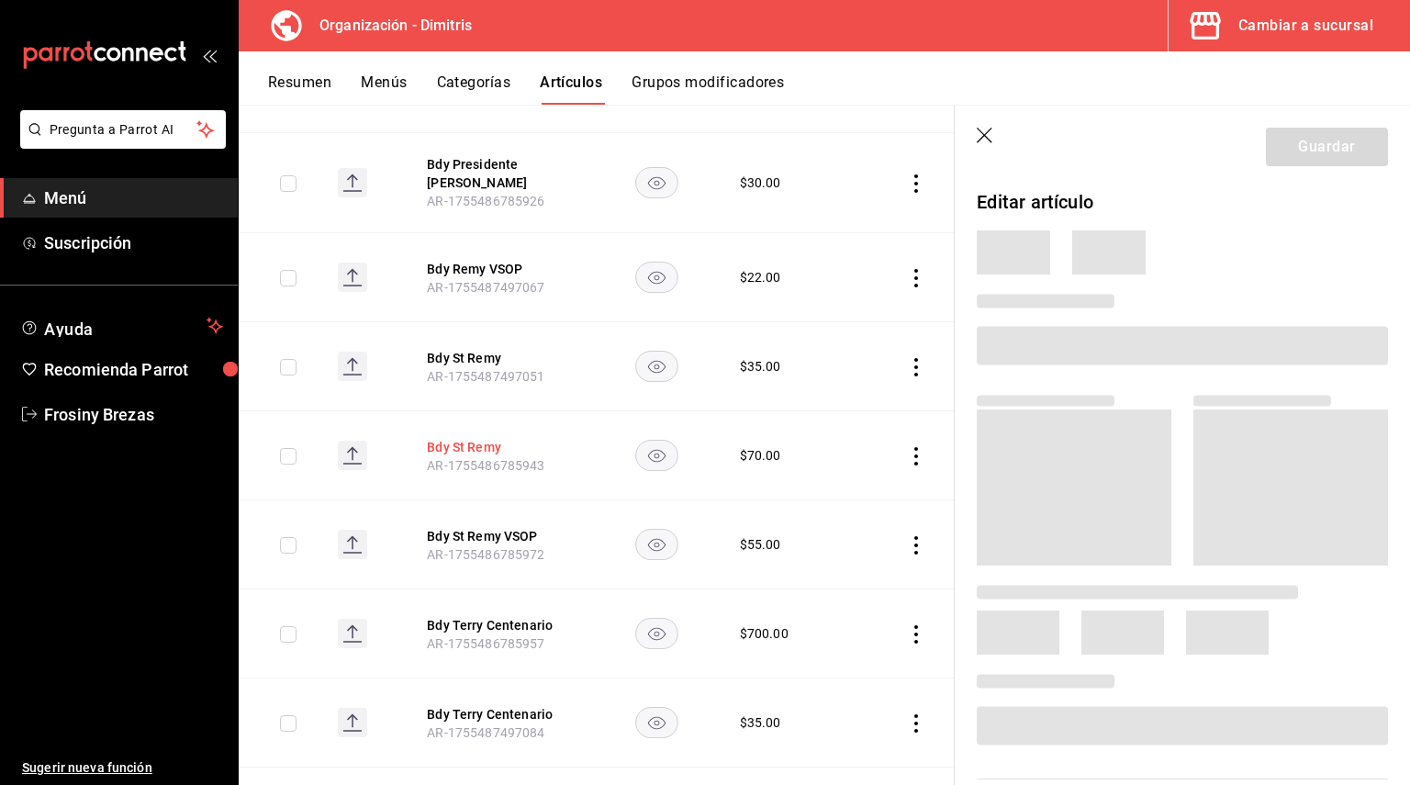
scroll to position [4211, 0]
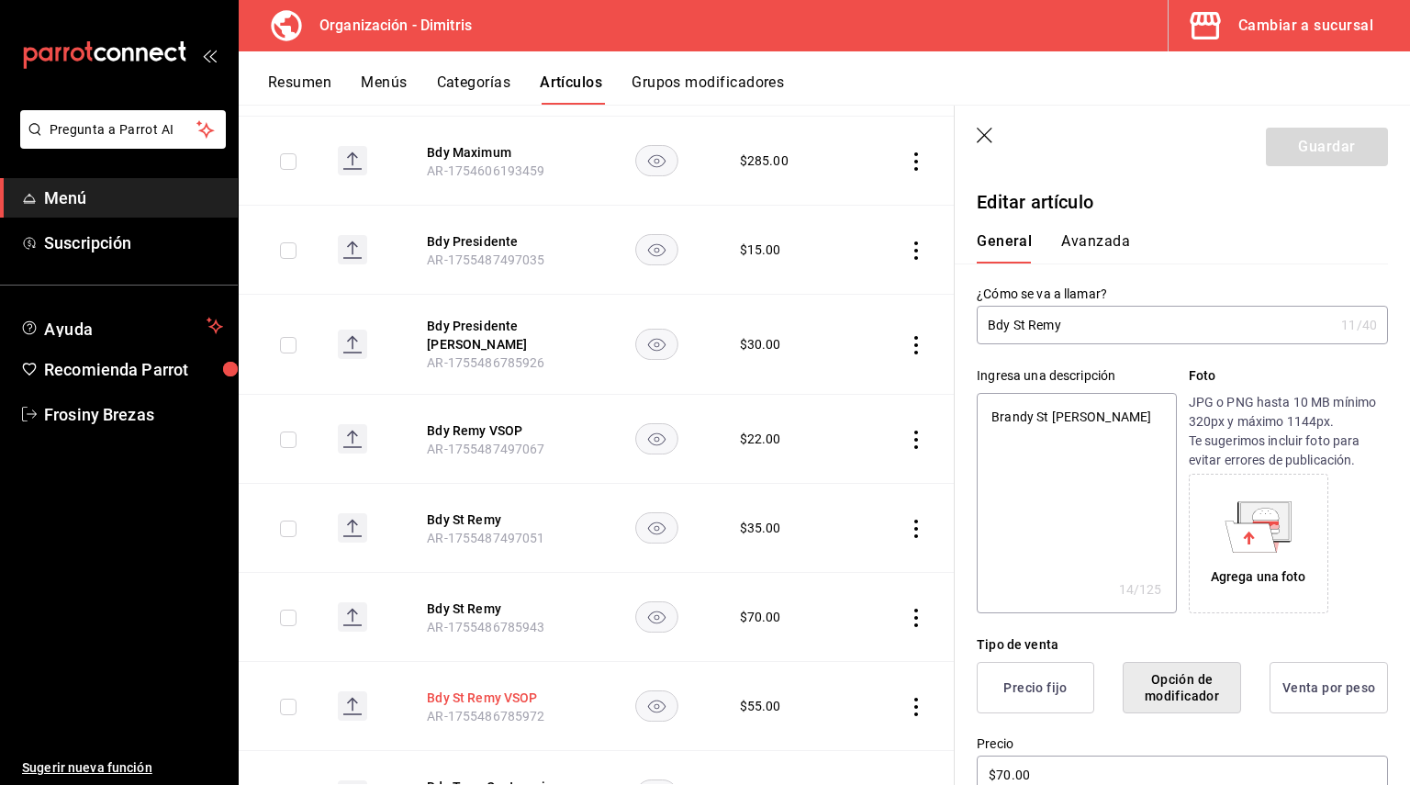
click at [474, 688] on button "Bdy St Remy VSOP" at bounding box center [500, 697] width 147 height 18
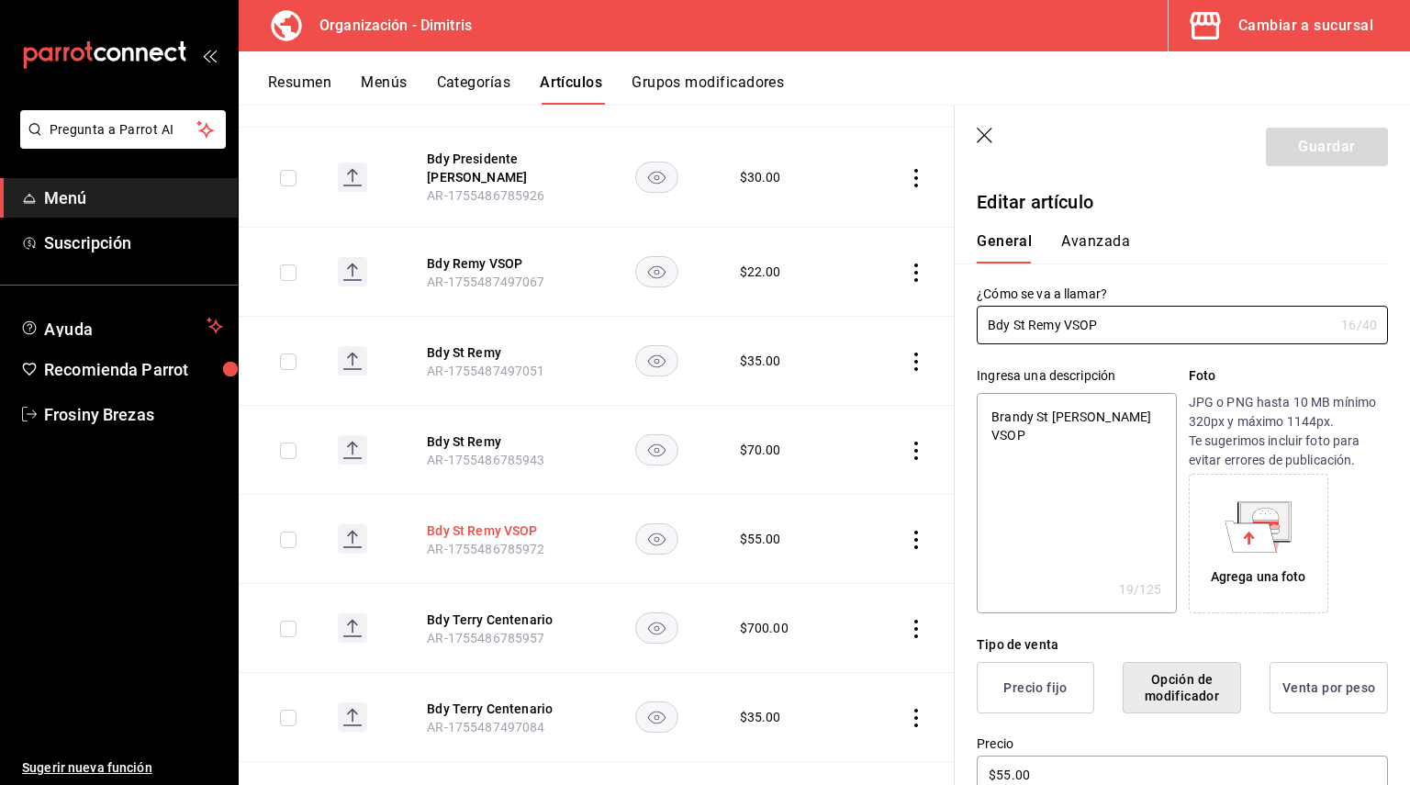
scroll to position [4403, 0]
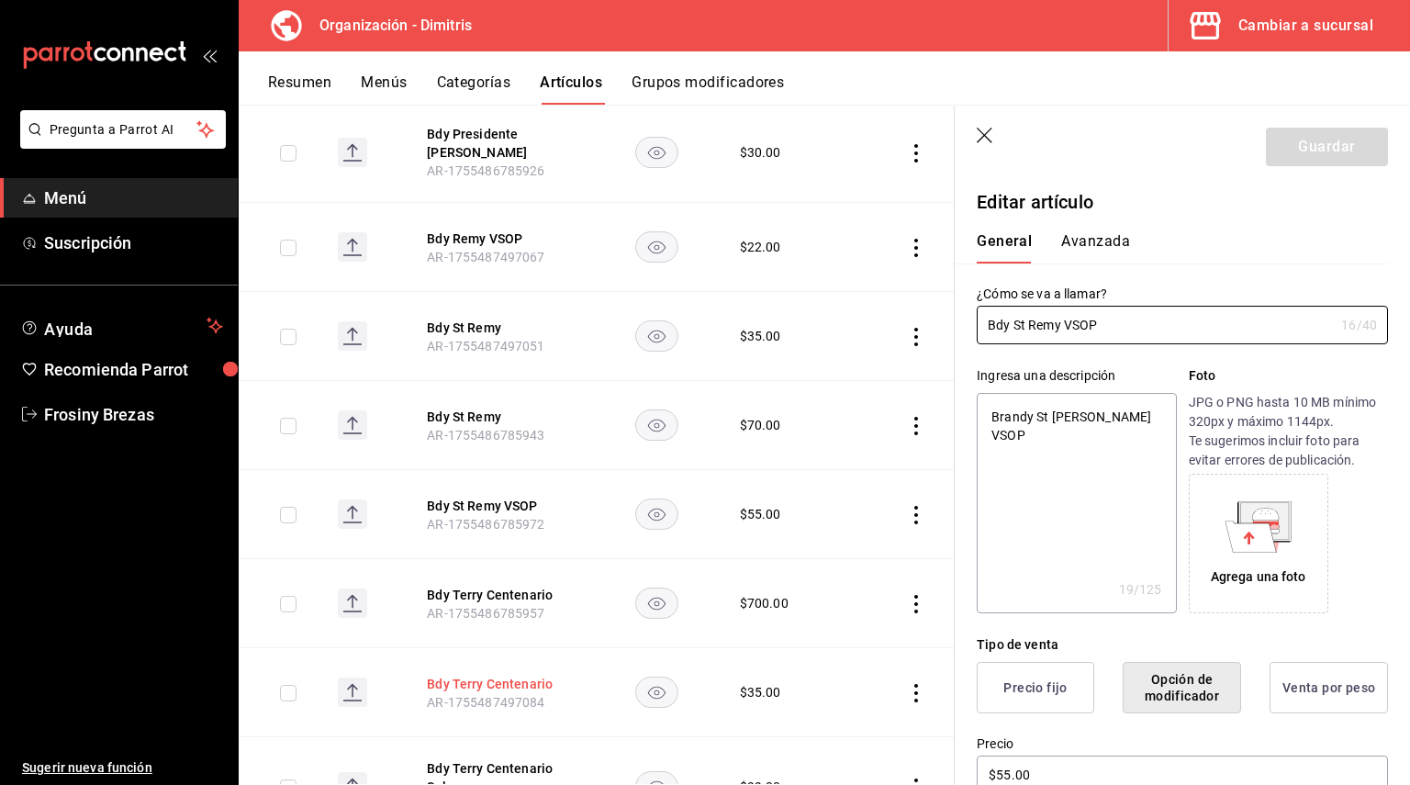
click at [462, 675] on button "Bdy Terry Centenario" at bounding box center [500, 684] width 147 height 18
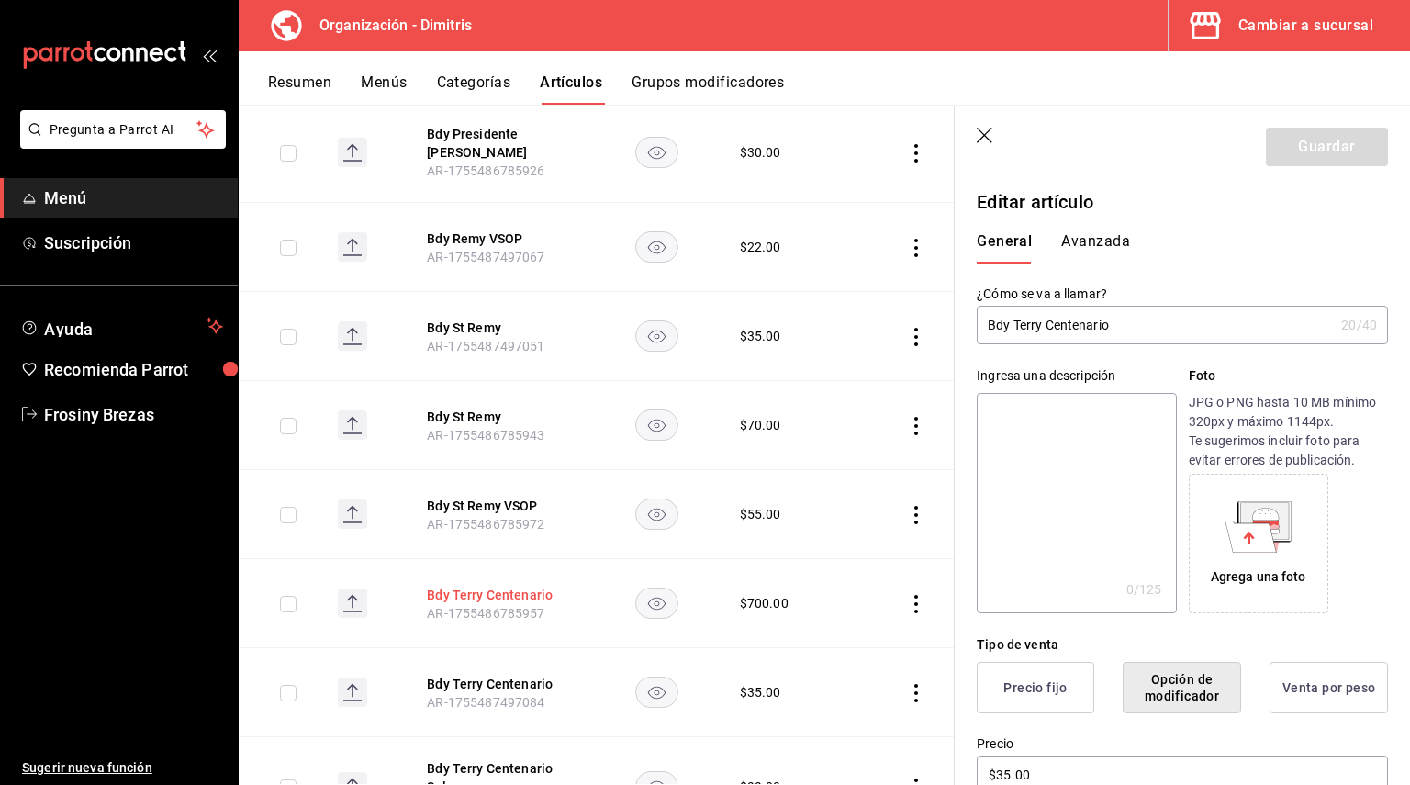
click at [484, 586] on button "Bdy Terry Centenario" at bounding box center [500, 595] width 147 height 18
drag, startPoint x: 1121, startPoint y: 327, endPoint x: 967, endPoint y: 332, distance: 153.4
click at [967, 332] on div "¿Cómo se va a llamar? Bdy Terry Centenario 20 /40 ¿Cómo se va a llamar?" at bounding box center [1171, 303] width 433 height 81
click at [1016, 409] on textarea at bounding box center [1076, 503] width 199 height 220
paste textarea "Bdy Terry Centenario"
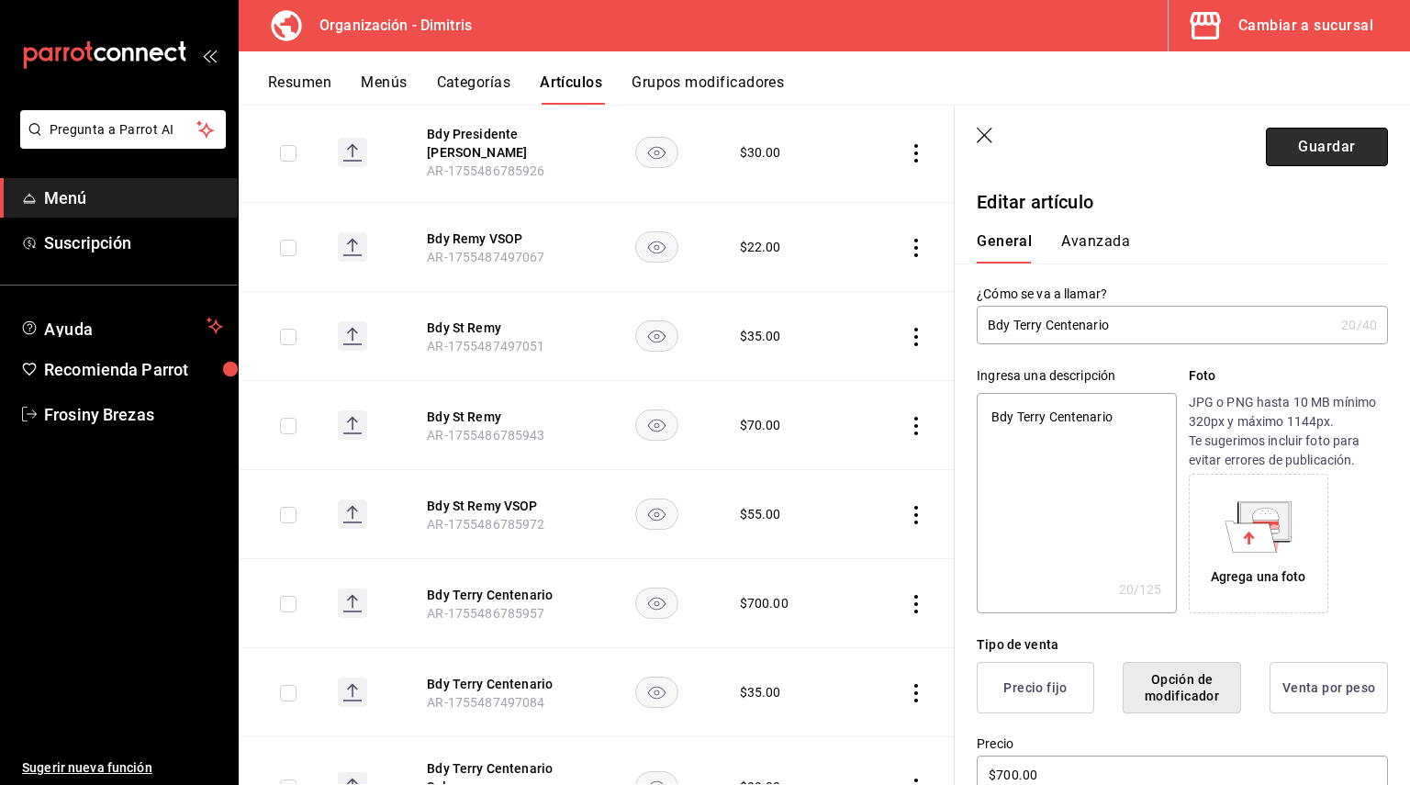
click at [1305, 140] on button "Guardar" at bounding box center [1327, 147] width 122 height 39
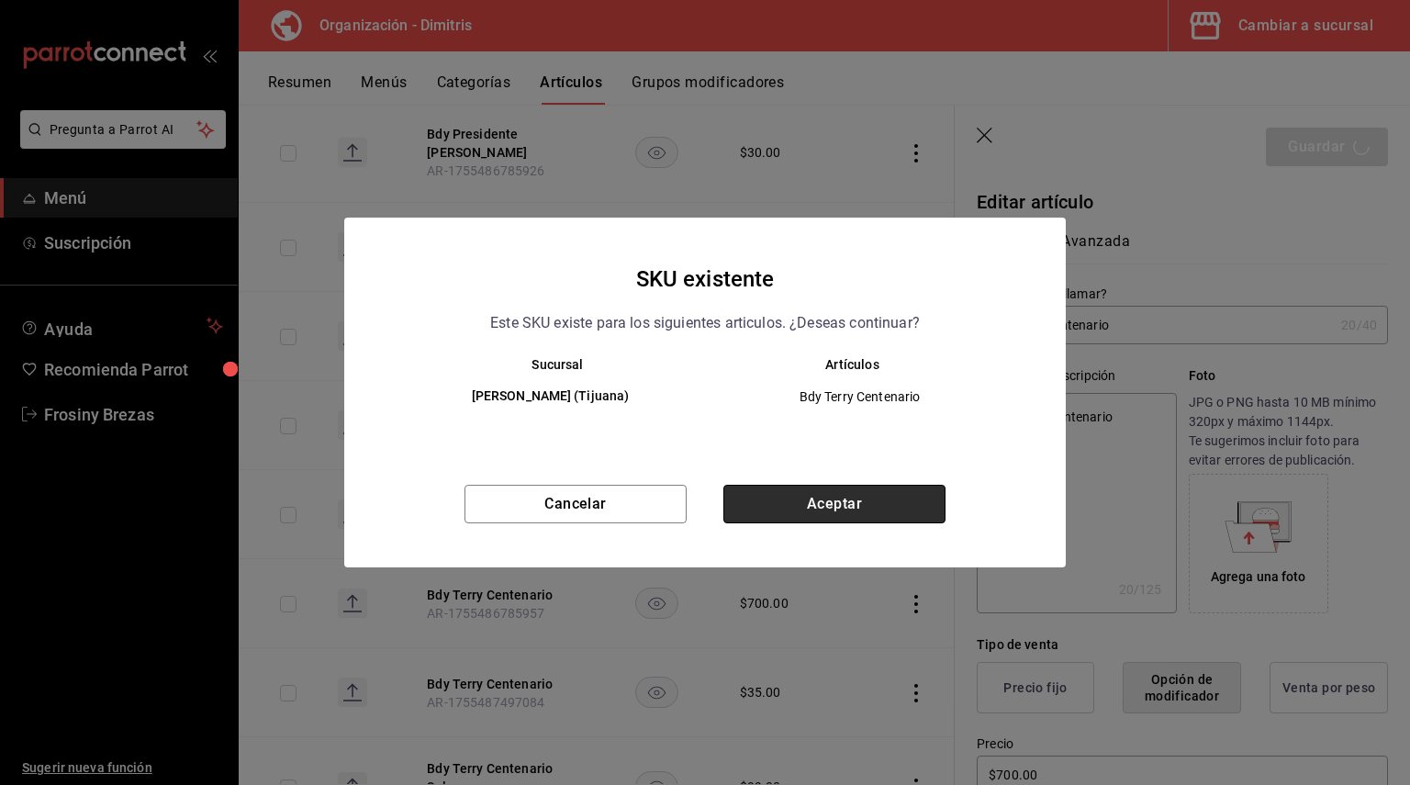
click at [861, 508] on button "Aceptar" at bounding box center [834, 504] width 222 height 39
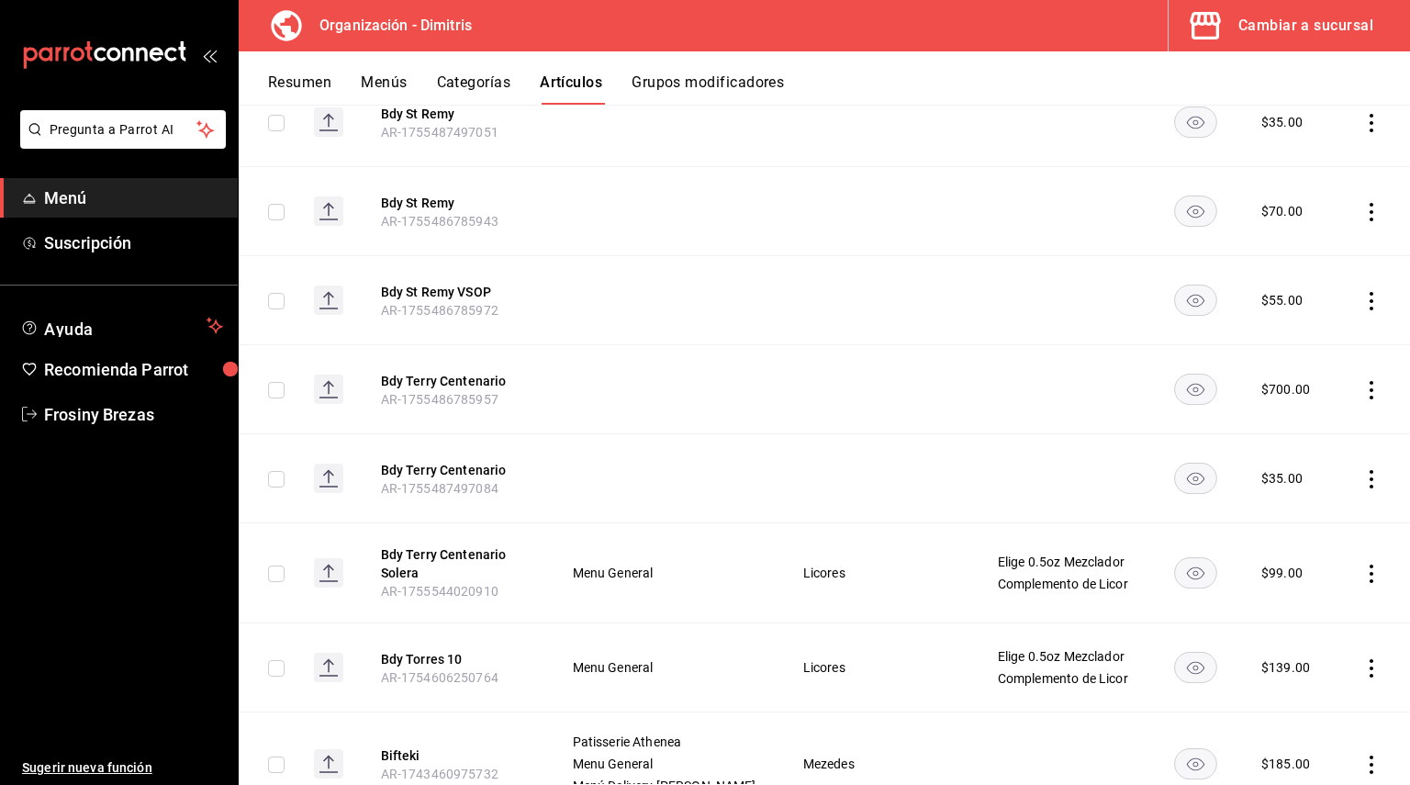
scroll to position [4677, 0]
click at [455, 553] on button "Bdy Terry Centenario Solera" at bounding box center [454, 562] width 147 height 37
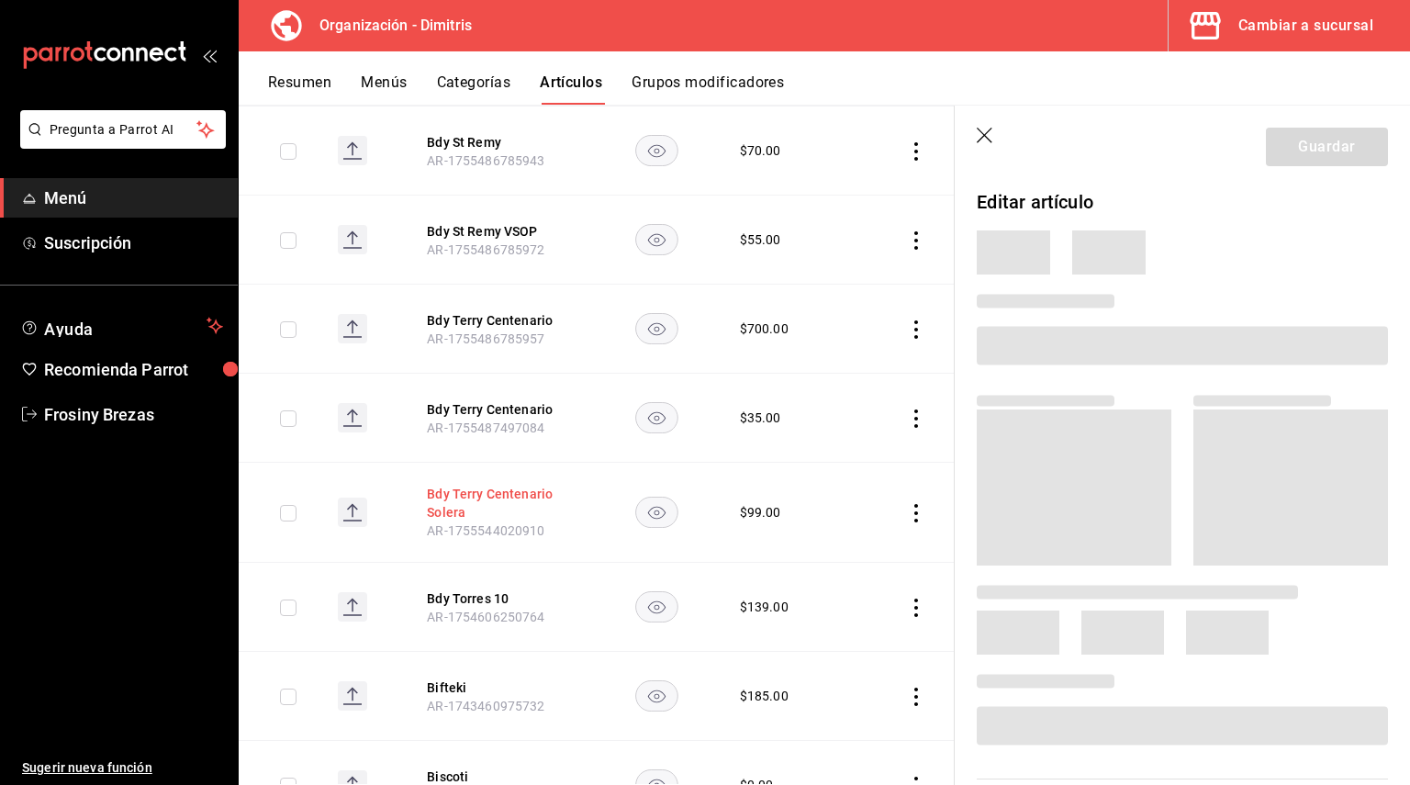
scroll to position [4516, 0]
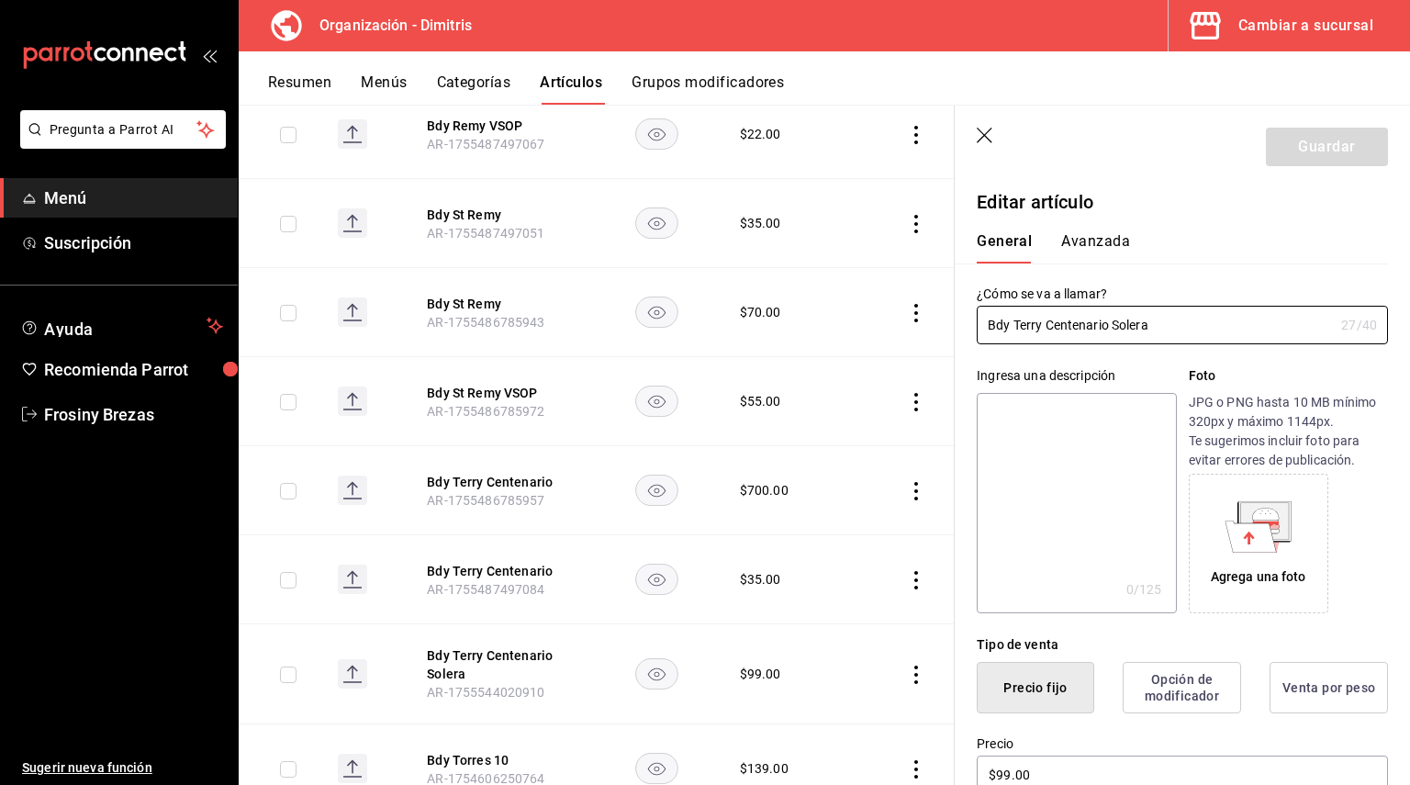
drag, startPoint x: 1175, startPoint y: 329, endPoint x: 974, endPoint y: 324, distance: 201.1
click at [974, 324] on div "¿Cómo se va a llamar? Bdy Terry Centenario Solera 27 /40 ¿Cómo se va a llamar?" at bounding box center [1171, 303] width 433 height 81
click at [1002, 413] on textarea at bounding box center [1076, 503] width 199 height 220
paste textarea "Bdy Terry Centenario Solera"
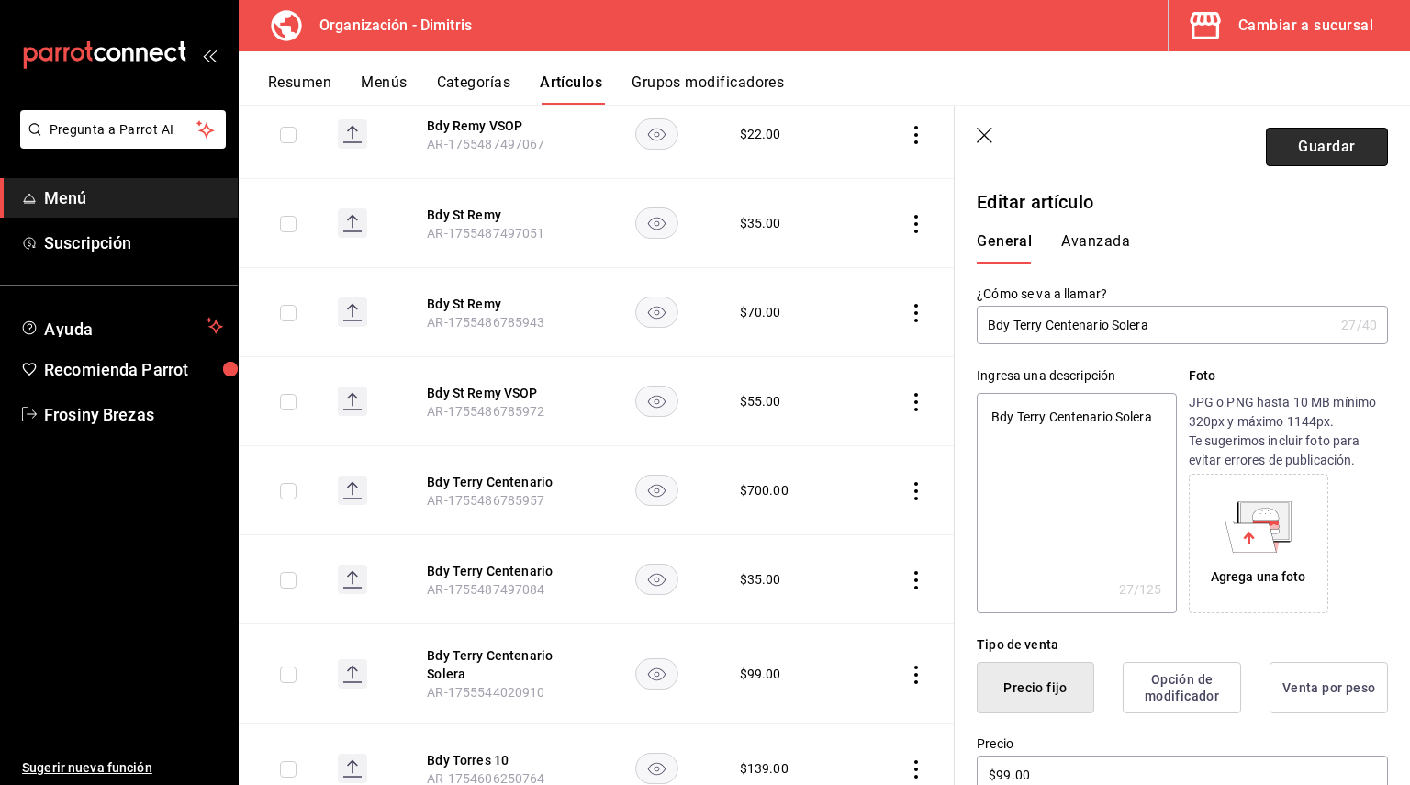
click at [1281, 154] on button "Guardar" at bounding box center [1327, 147] width 122 height 39
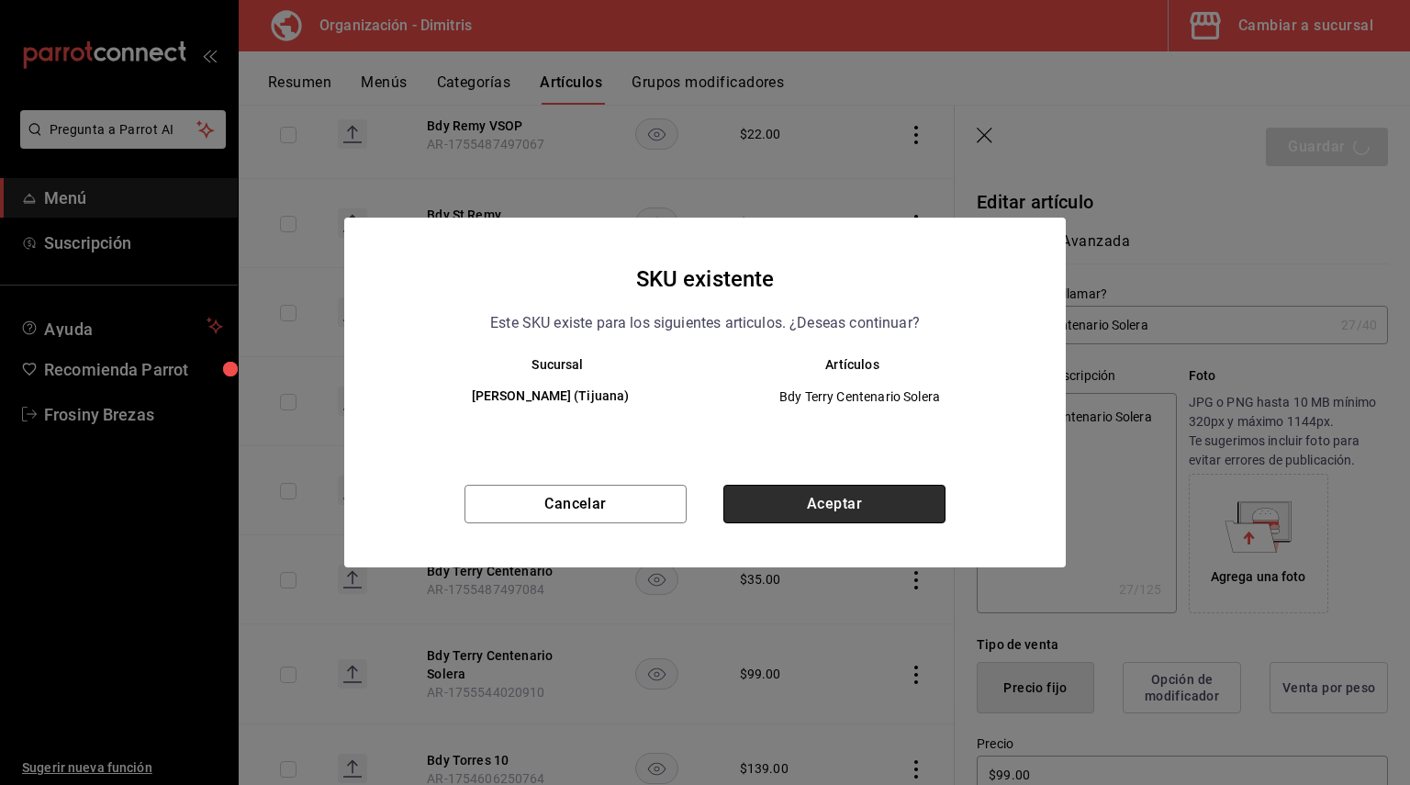
click at [881, 503] on button "Aceptar" at bounding box center [834, 504] width 222 height 39
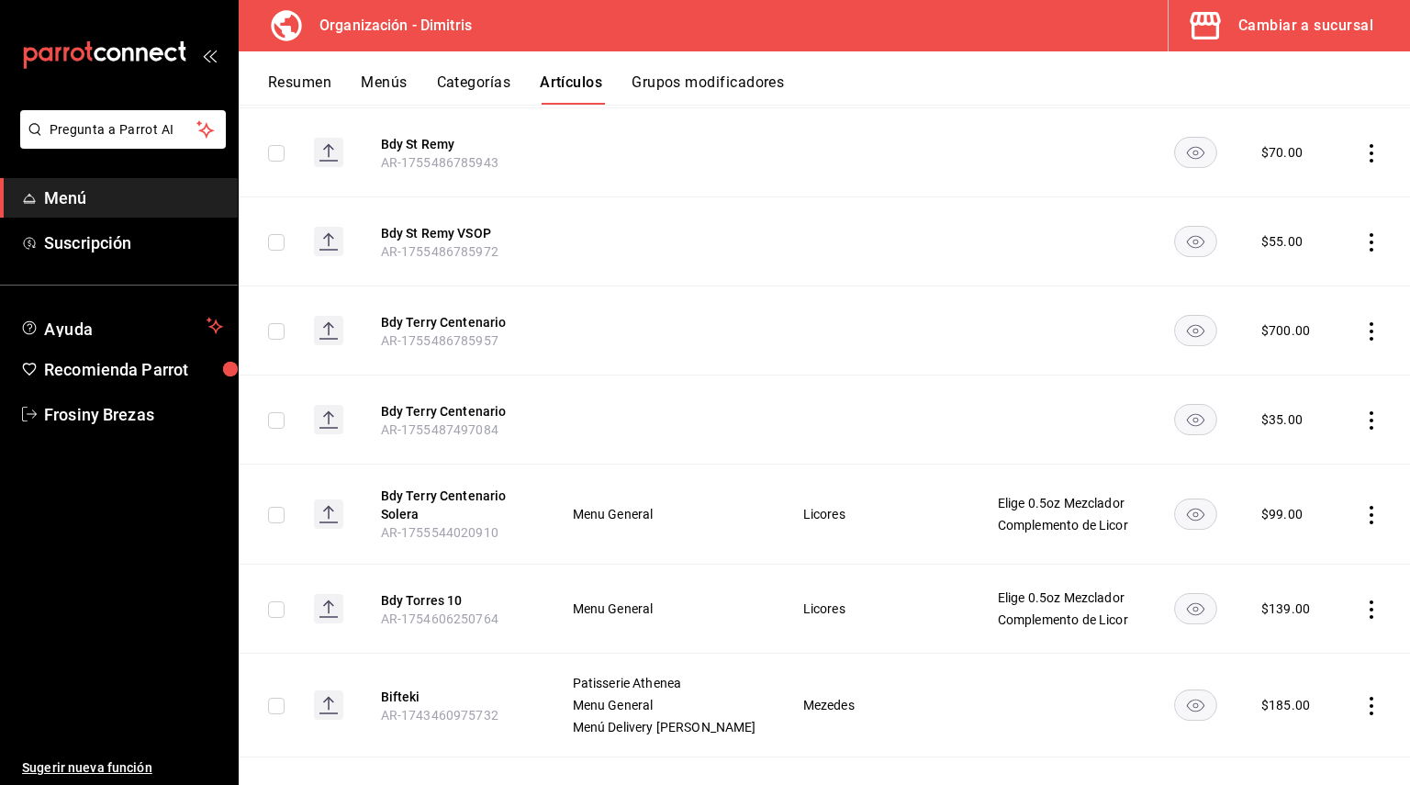
scroll to position [4736, 0]
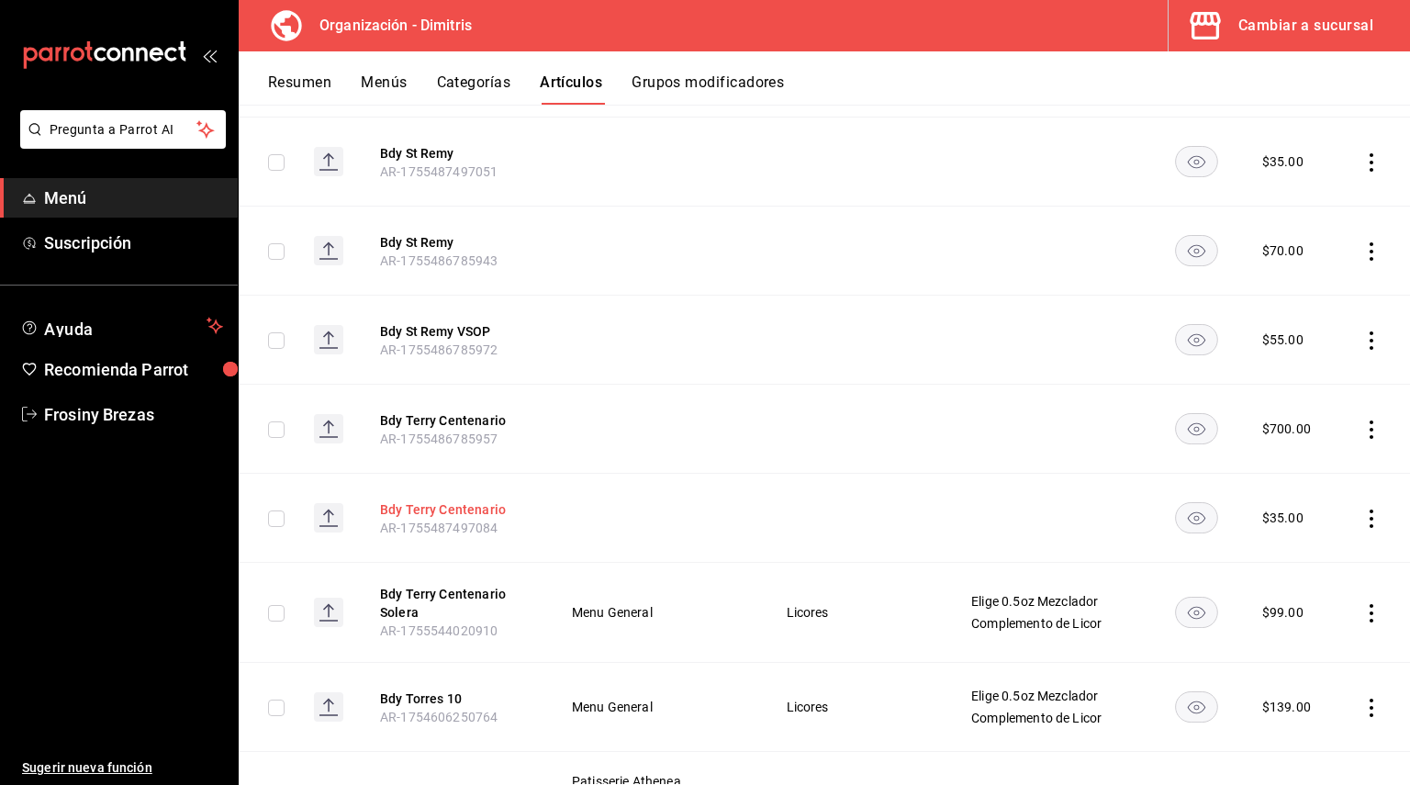
click at [432, 500] on button "Bdy Terry Centenario" at bounding box center [453, 509] width 147 height 18
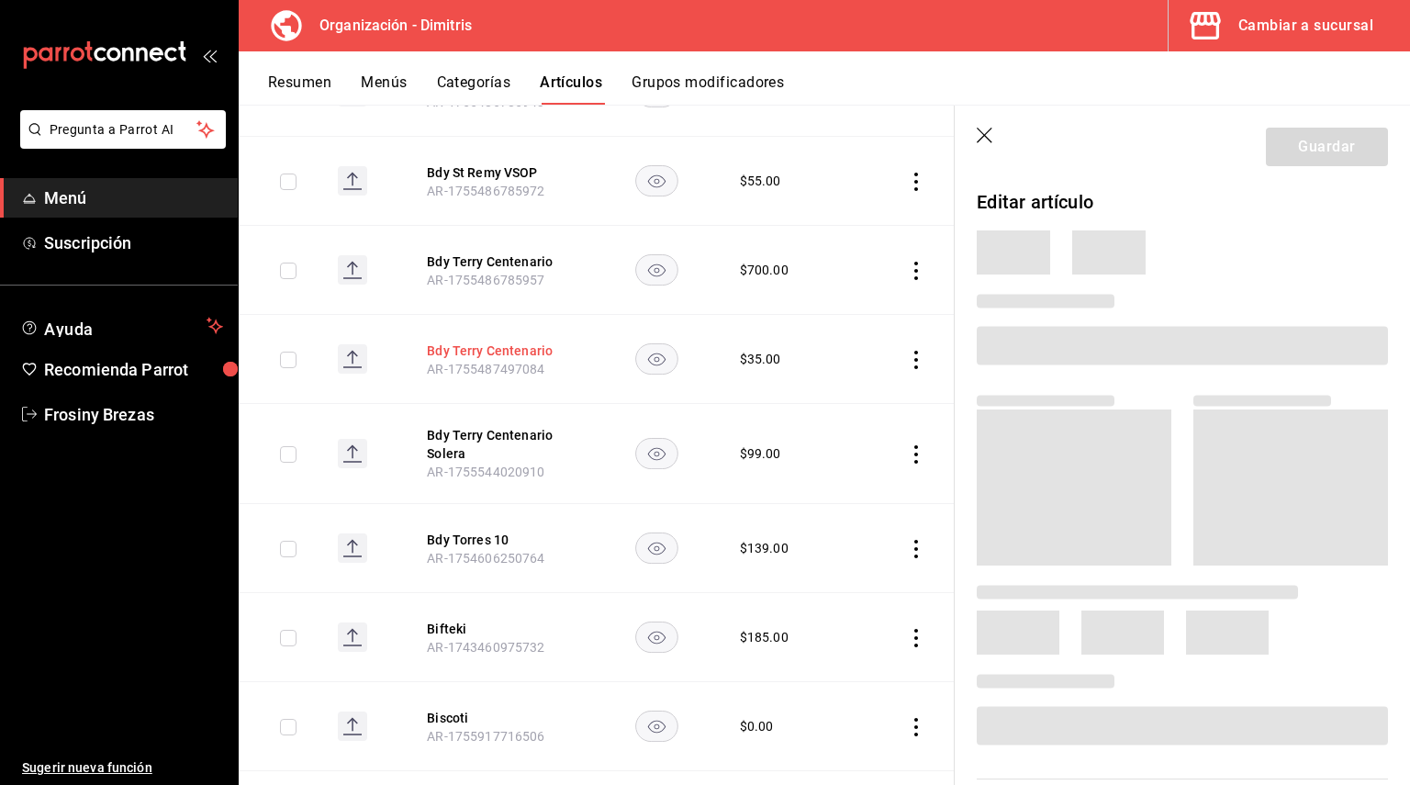
scroll to position [4575, 0]
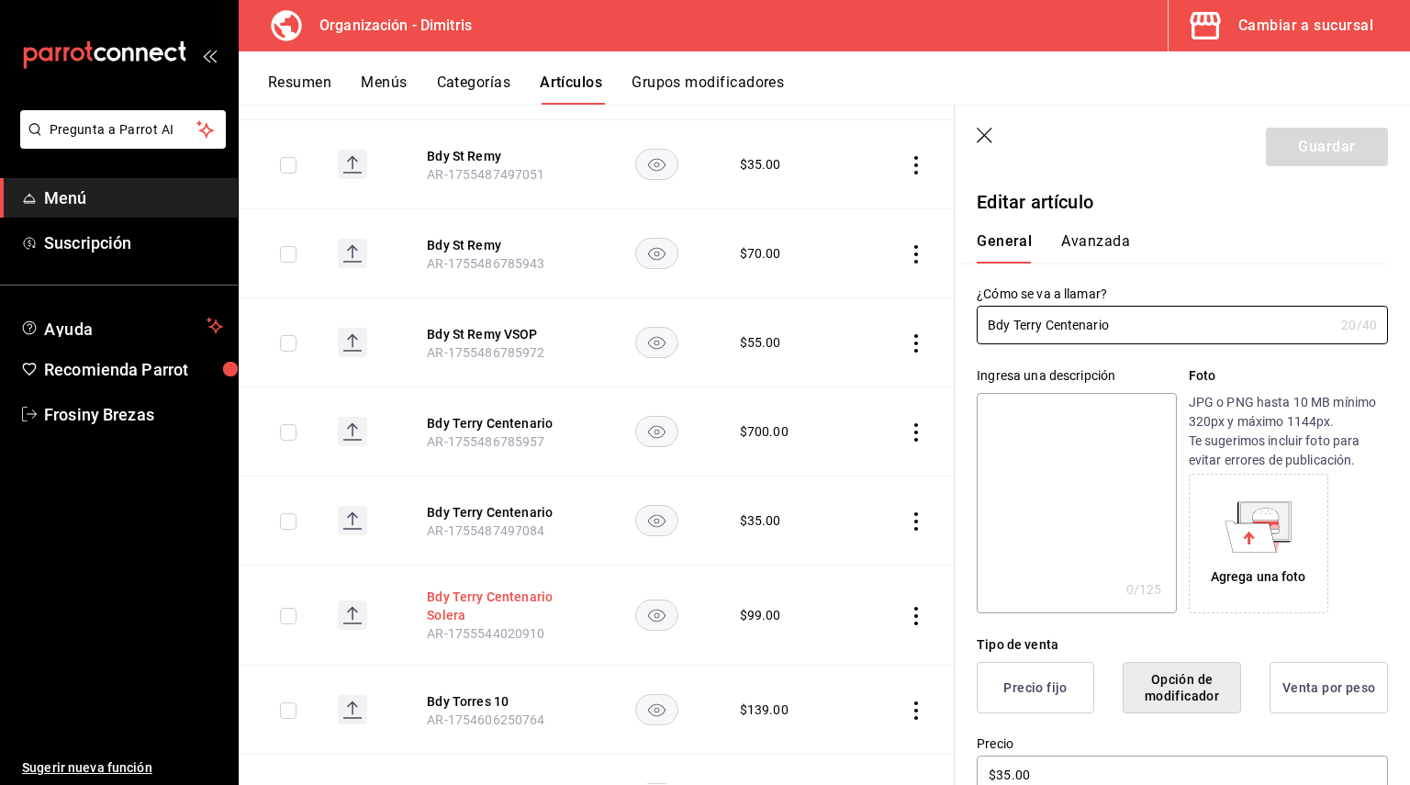
click at [492, 587] on button "Bdy Terry Centenario Solera" at bounding box center [500, 605] width 147 height 37
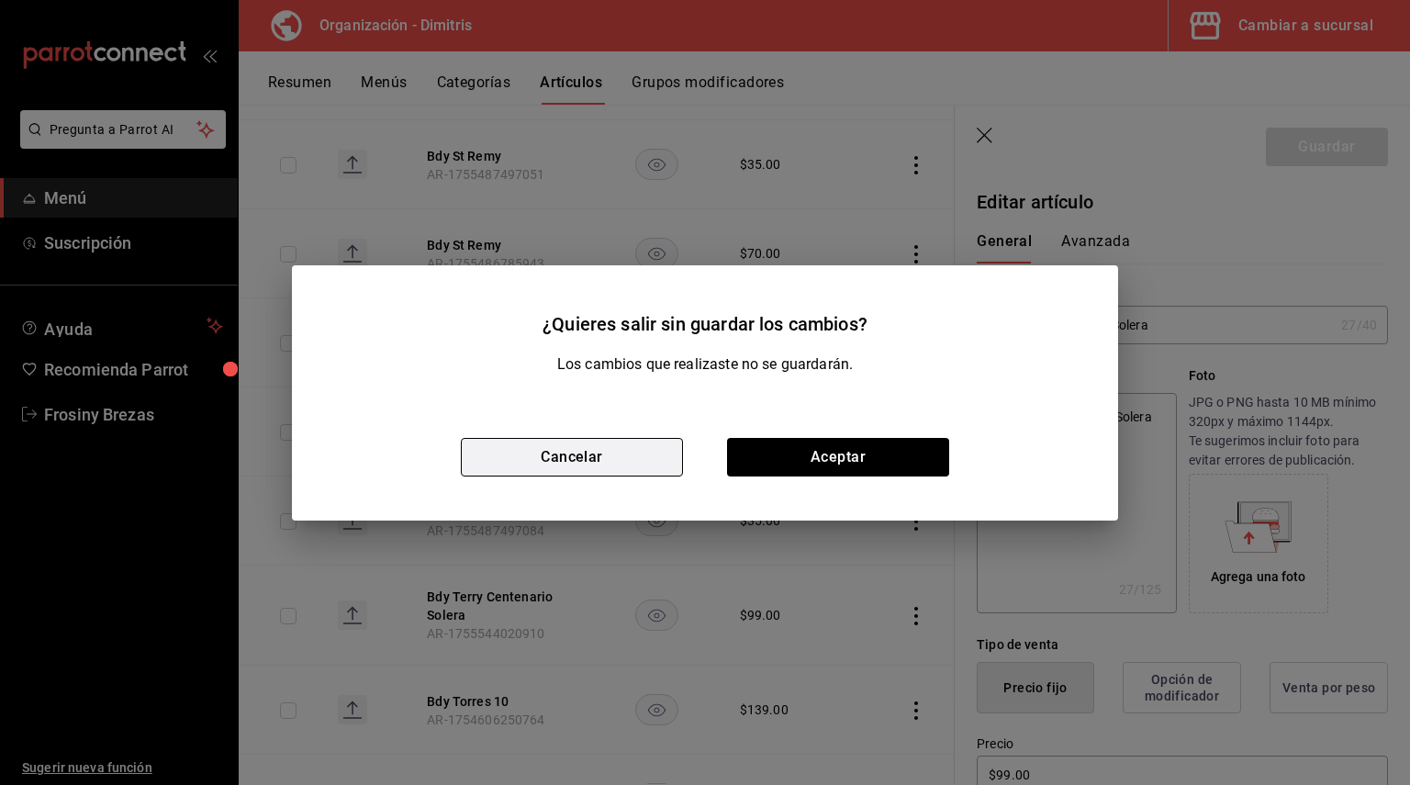
click at [554, 463] on button "Cancelar" at bounding box center [572, 457] width 222 height 39
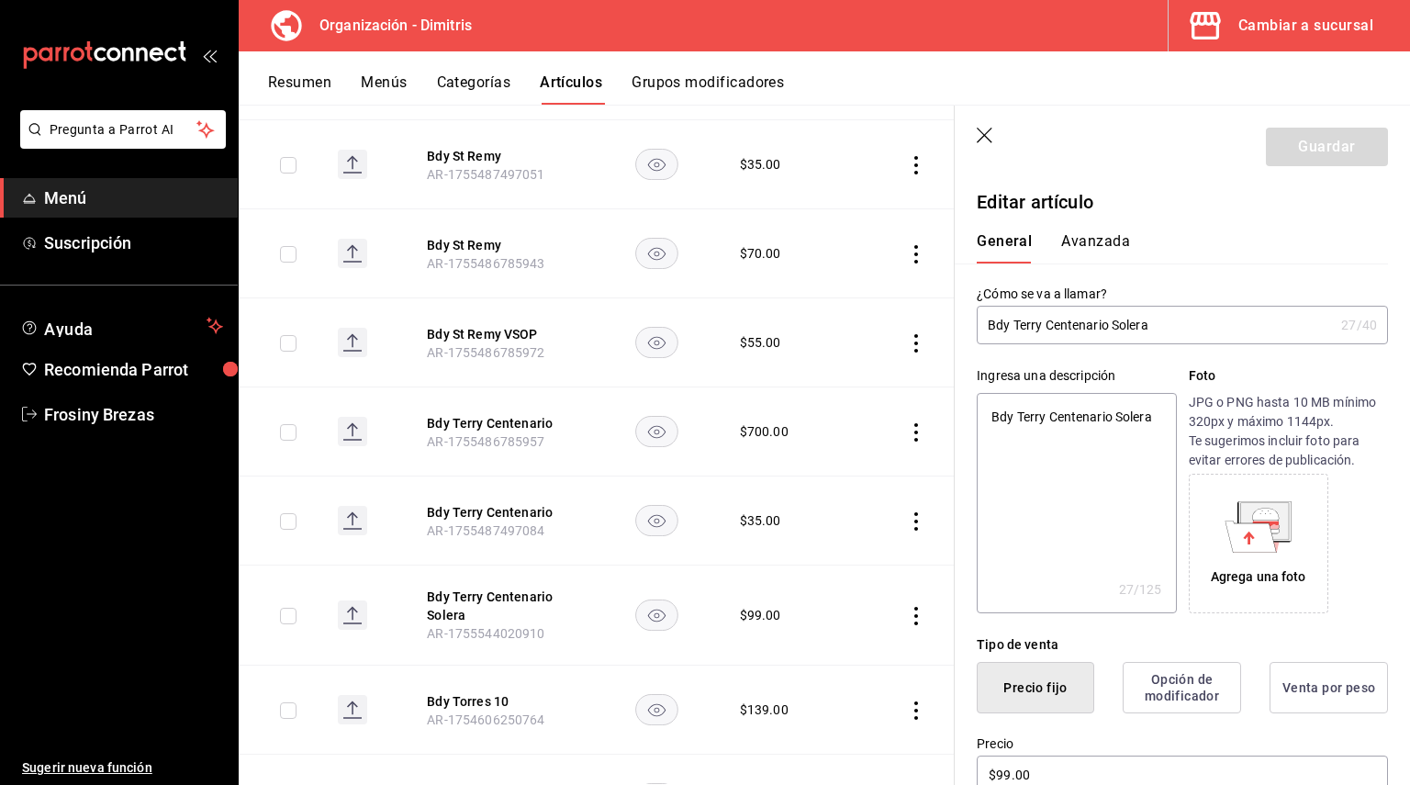
click at [462, 565] on th "Bdy Terry Centenario Solera AR-1755544020910" at bounding box center [500, 615] width 191 height 100
click at [458, 587] on button "Bdy Terry Centenario Solera" at bounding box center [500, 605] width 147 height 37
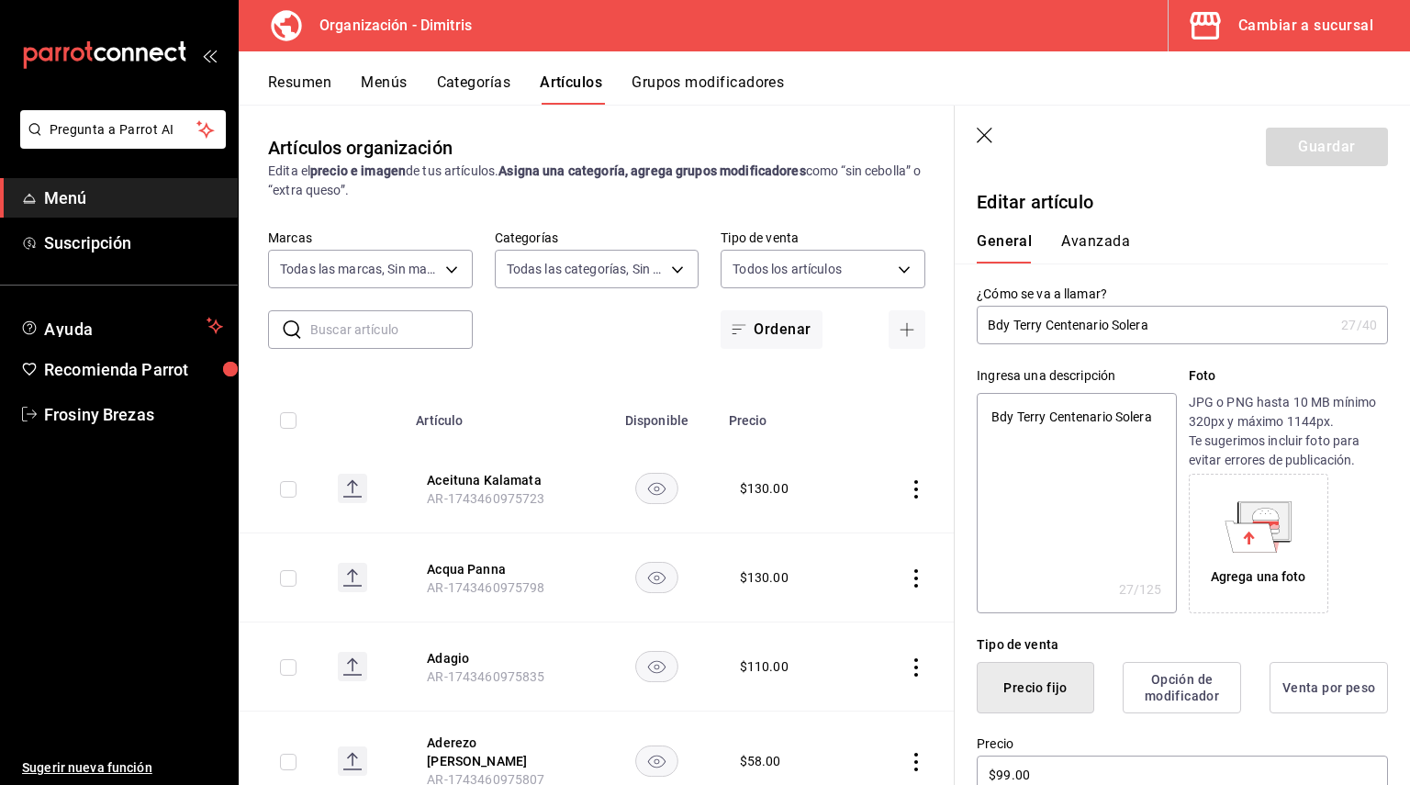
scroll to position [4575, 0]
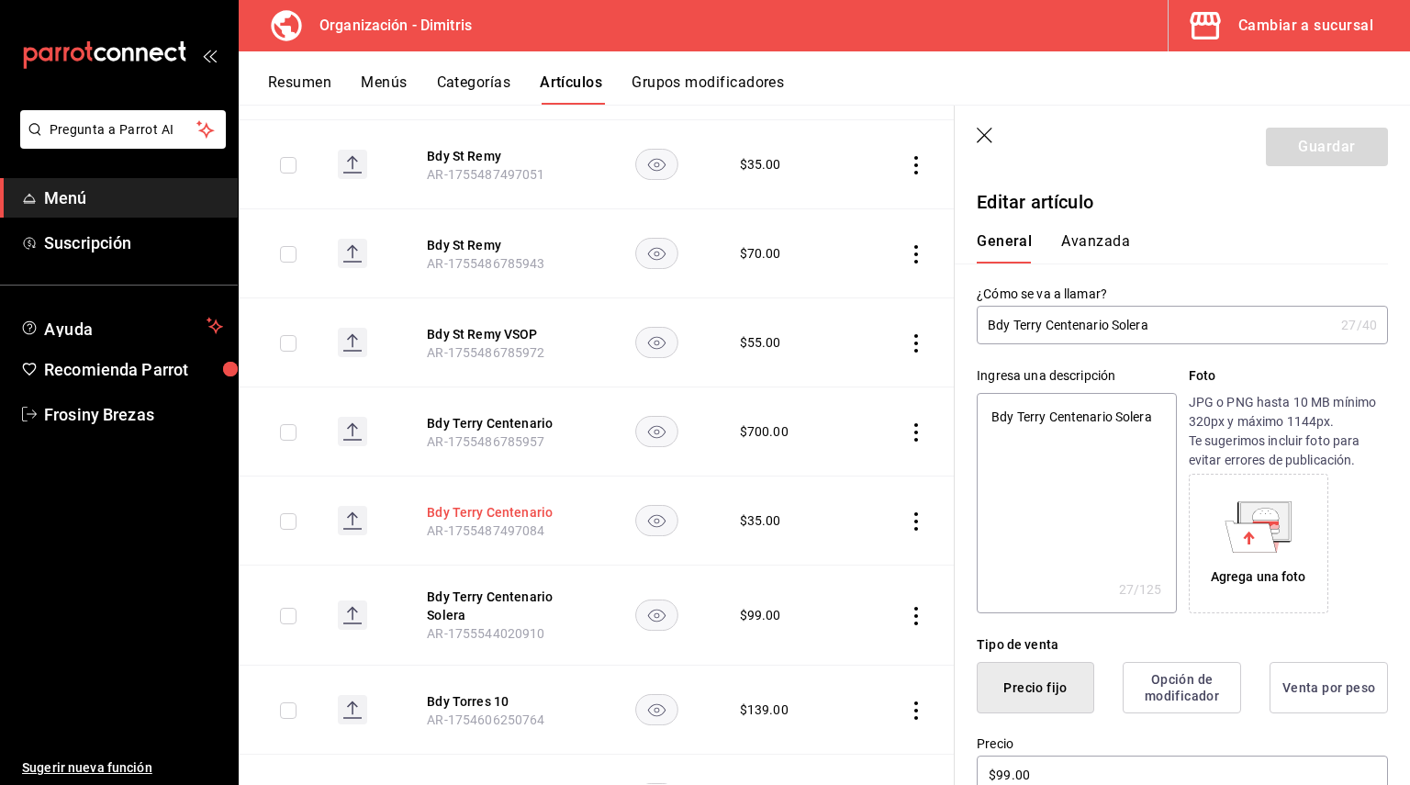
click at [476, 503] on button "Bdy Terry Centenario" at bounding box center [500, 512] width 147 height 18
type input "$35.00"
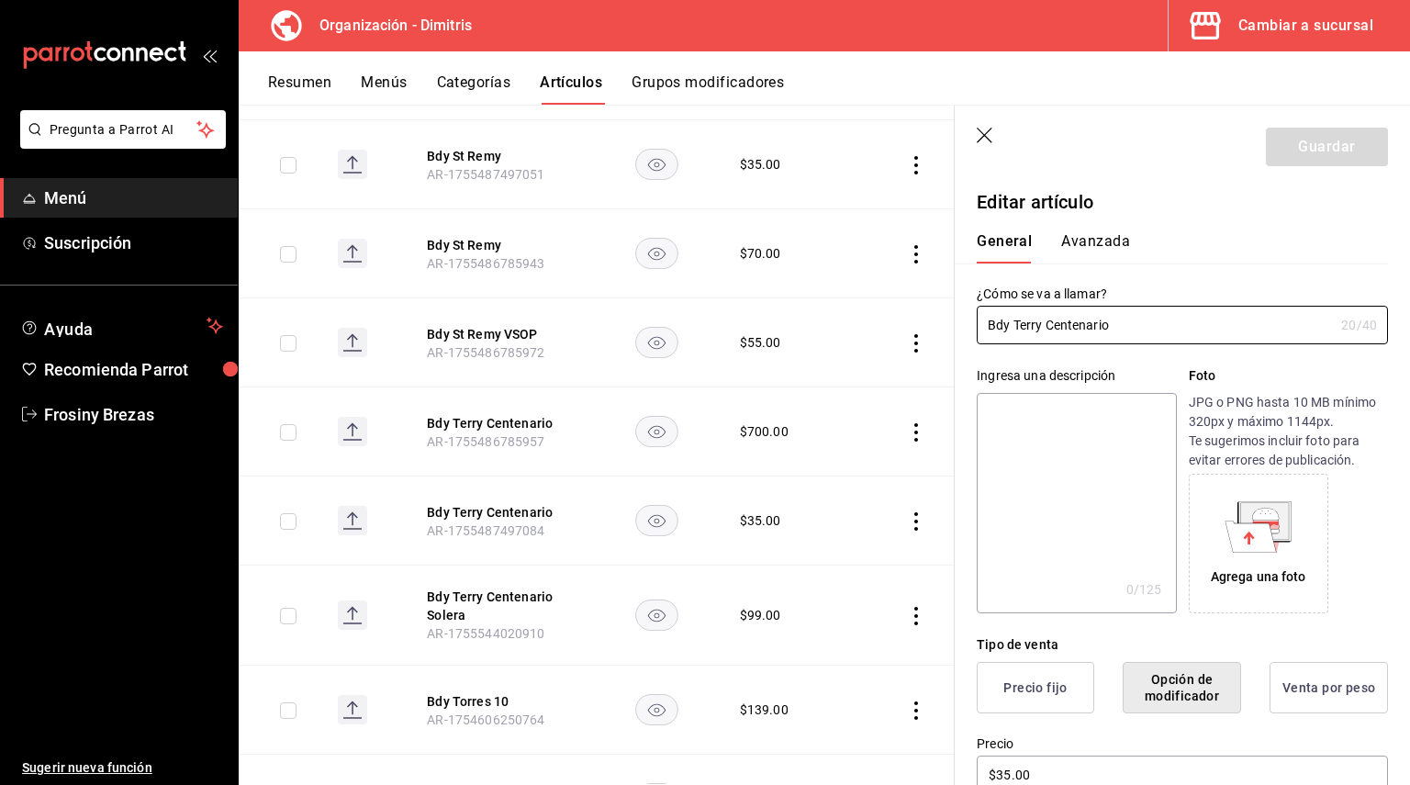
drag, startPoint x: 1130, startPoint y: 330, endPoint x: 941, endPoint y: 321, distance: 189.3
click at [941, 321] on main "Artículos organización Edita el precio e imagen de tus artículos. Asigna una ca…" at bounding box center [824, 445] width 1171 height 680
click at [1000, 425] on textarea at bounding box center [1076, 503] width 199 height 220
paste textarea "Bdy Terry Centenario"
type textarea "Bdy Terry Centenario"
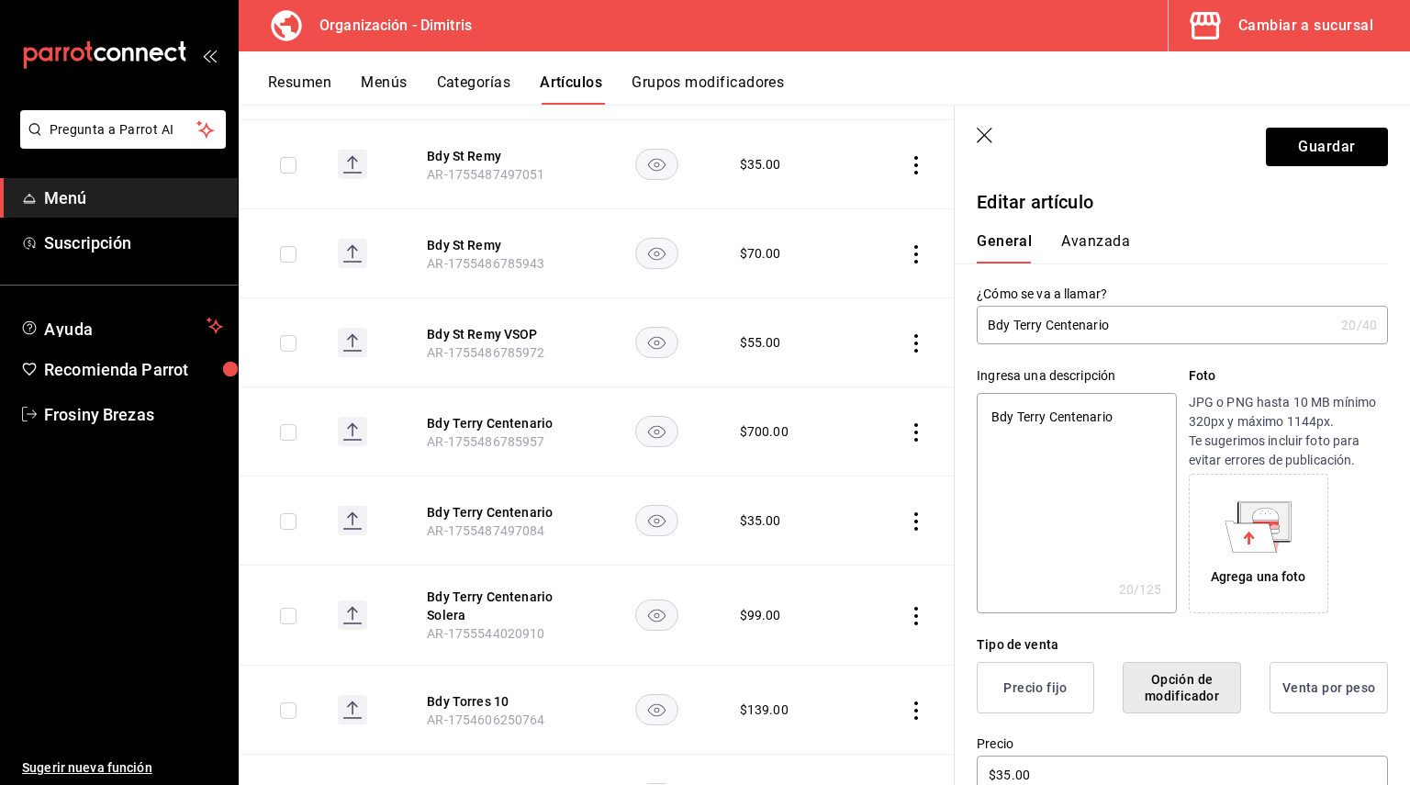
click at [1065, 210] on p "Editar artículo" at bounding box center [1182, 202] width 411 height 28
click at [1297, 141] on button "Guardar" at bounding box center [1327, 147] width 122 height 39
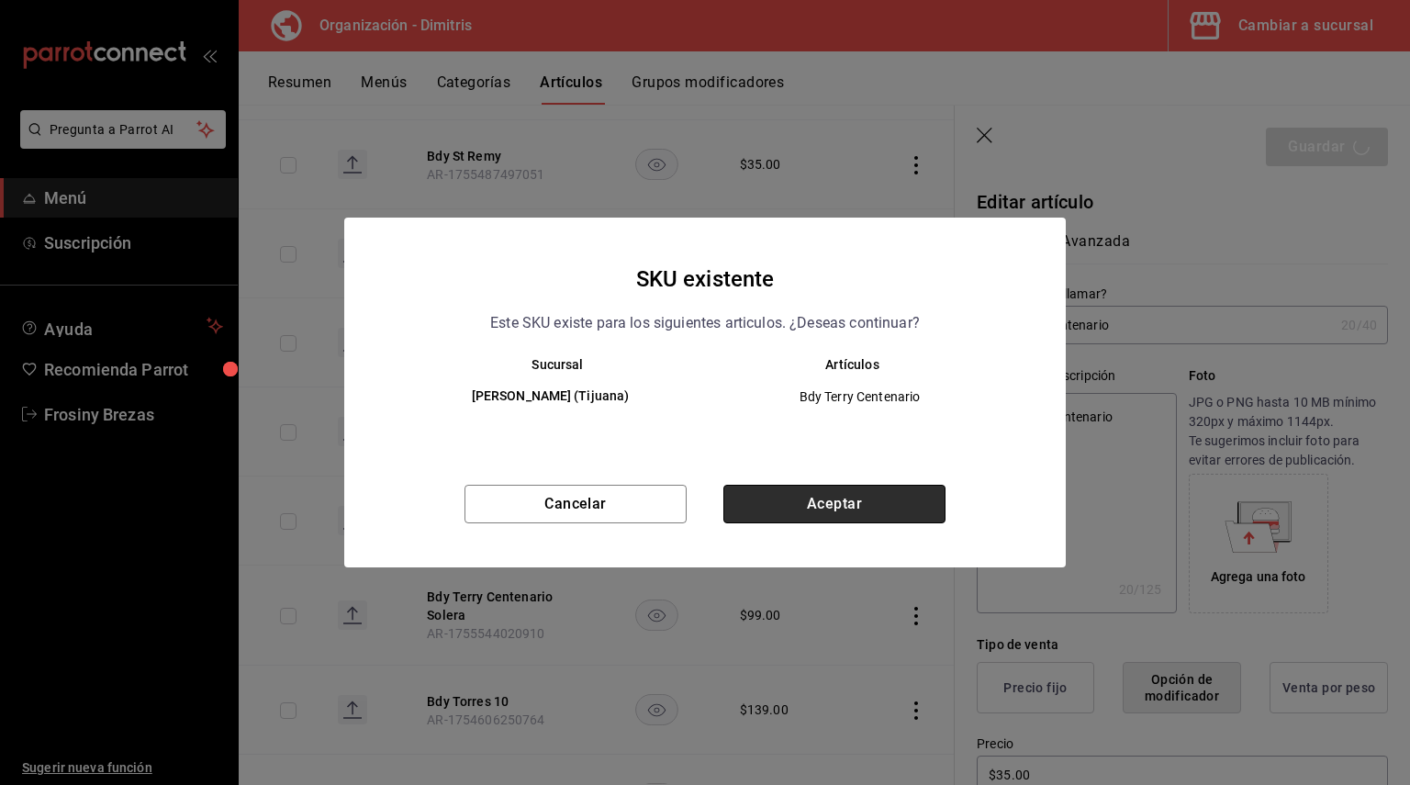
click at [853, 517] on button "Aceptar" at bounding box center [834, 504] width 222 height 39
type textarea "x"
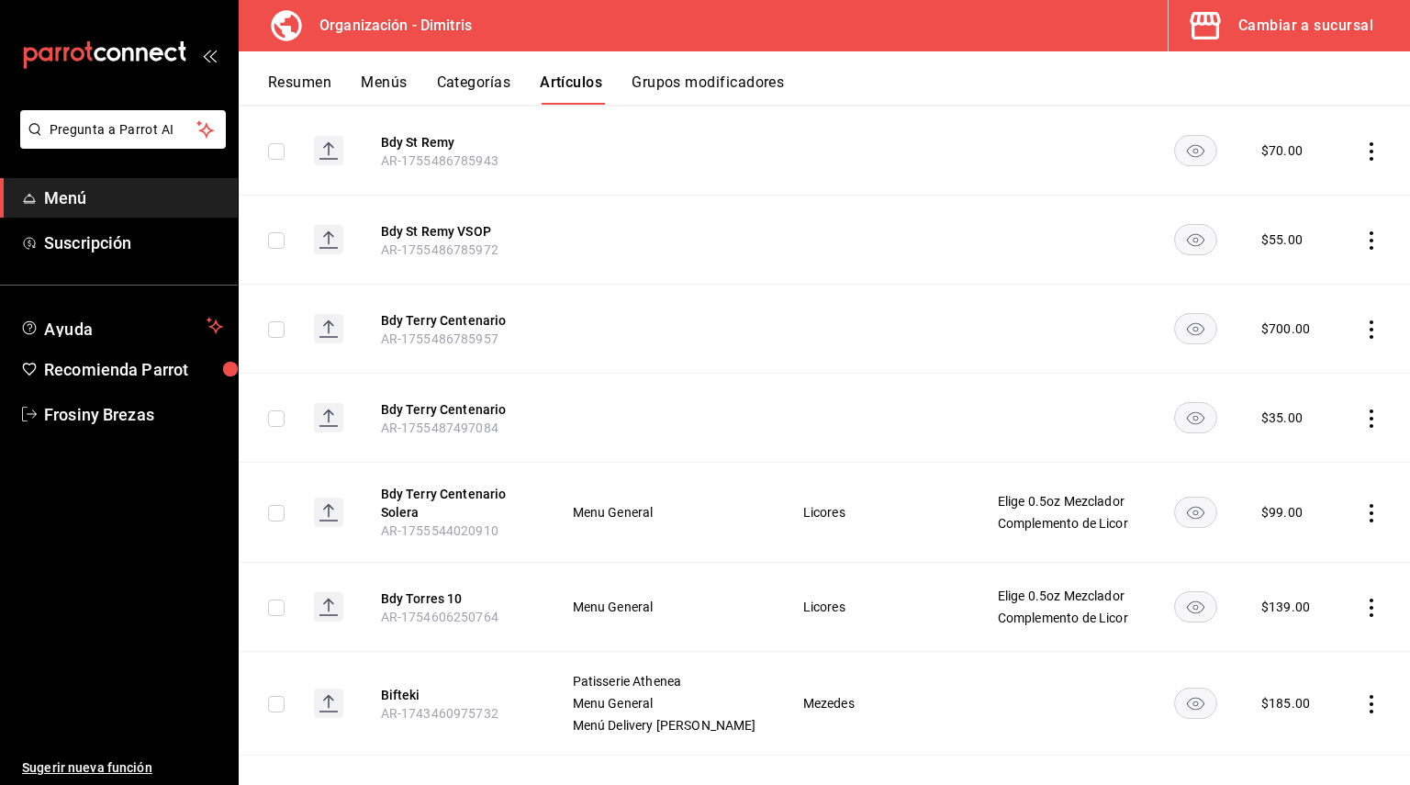
scroll to position [4789, 0]
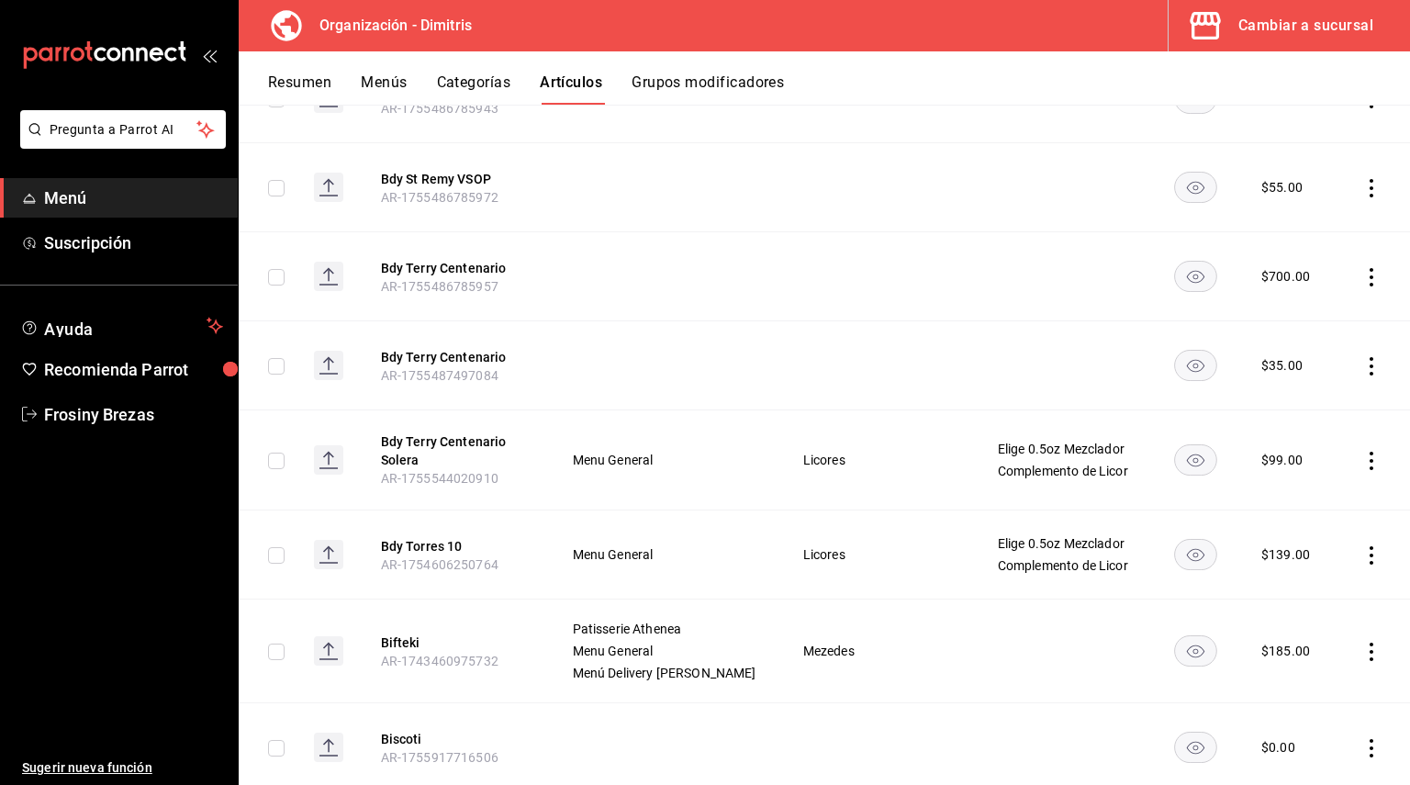
click at [424, 531] on th "Bdy Torres 10 AR-1754606250764" at bounding box center [454, 554] width 191 height 89
click at [430, 541] on button "Bdy Torres 10" at bounding box center [454, 546] width 147 height 18
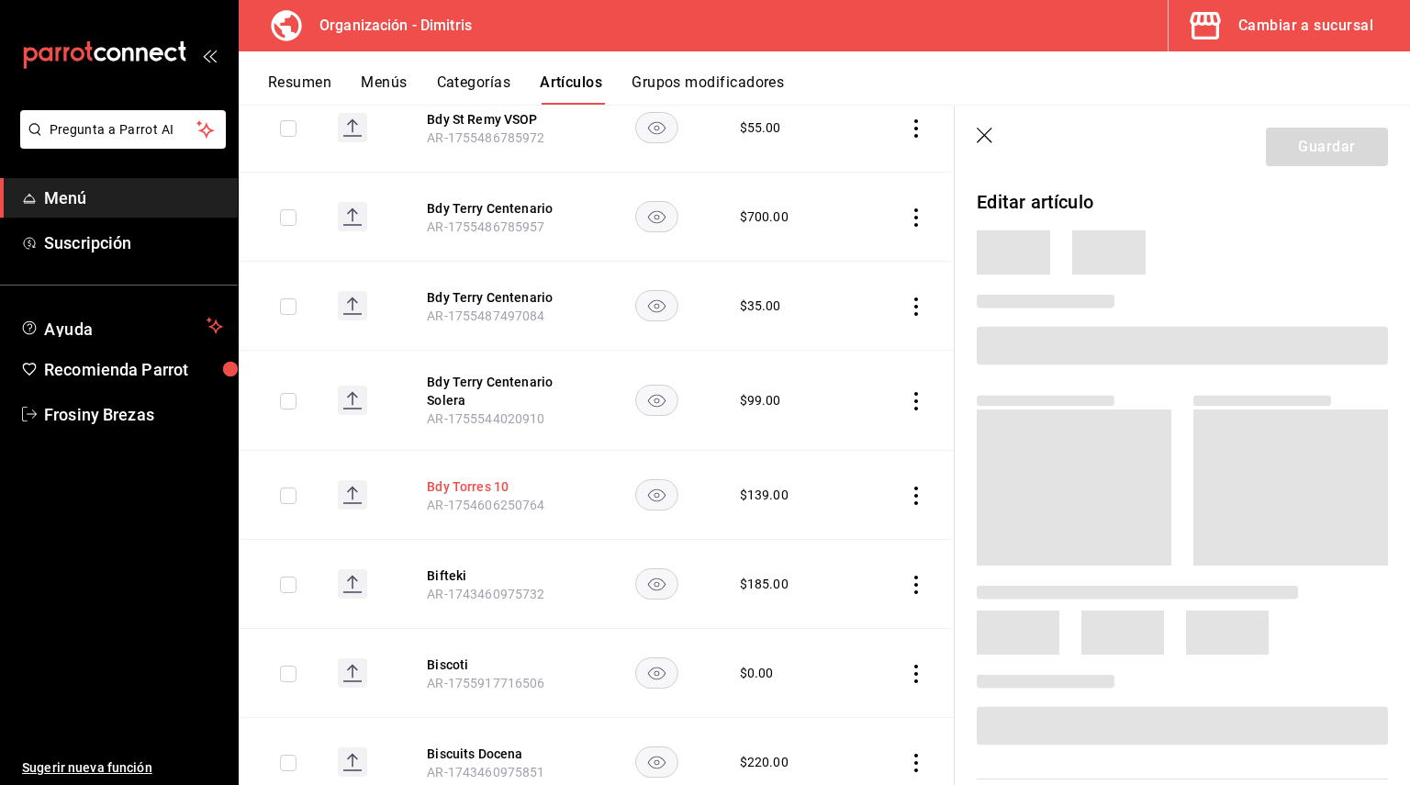
scroll to position [4628, 0]
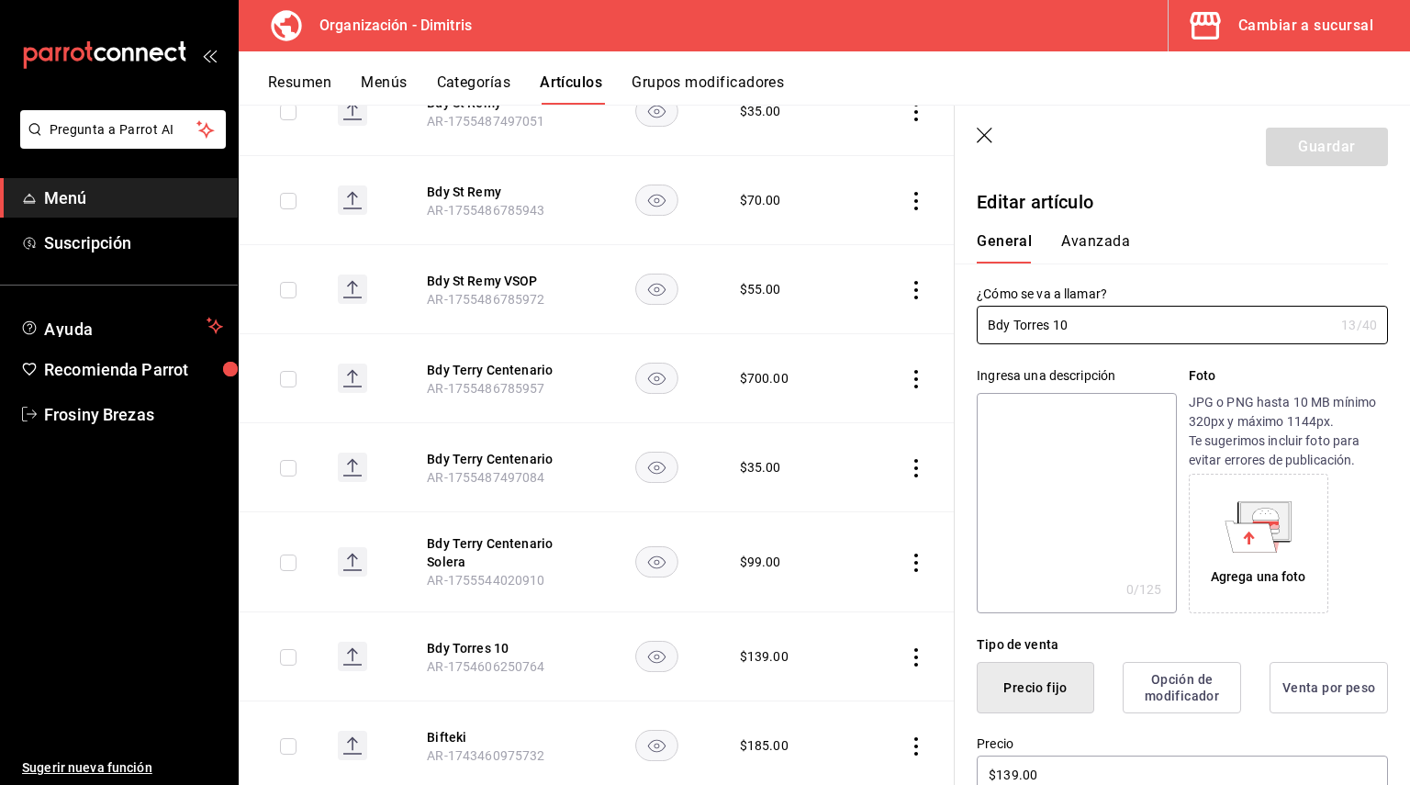
drag, startPoint x: 1092, startPoint y: 338, endPoint x: 966, endPoint y: 341, distance: 125.8
click at [966, 341] on div "¿Cómo se va a llamar? Bdy Torres 10 13 /40 ¿Cómo se va a llamar?" at bounding box center [1171, 303] width 433 height 81
click at [1045, 428] on textarea at bounding box center [1076, 503] width 199 height 220
paste textarea "Bdy Torres 10"
type textarea "Bdy Torres 10"
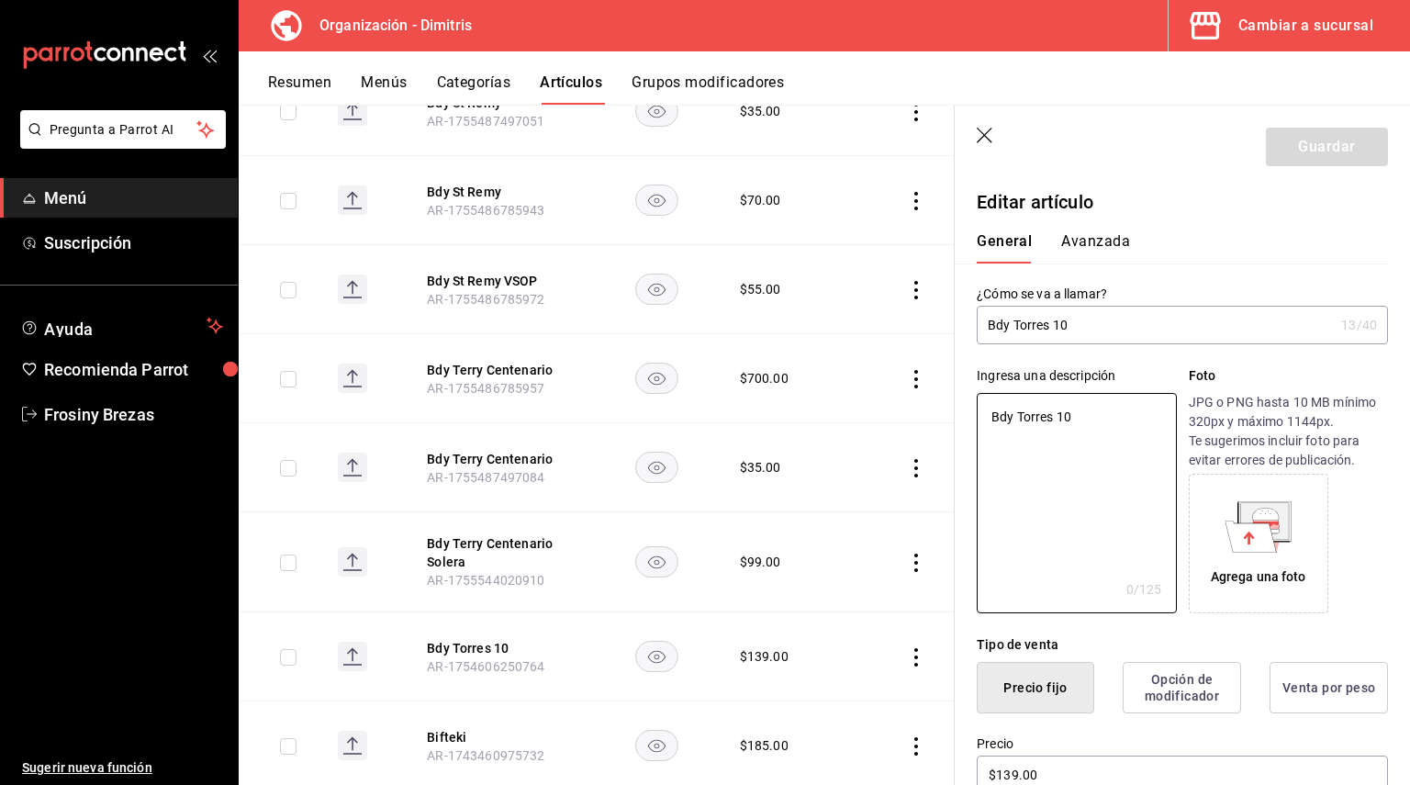
type textarea "x"
type textarea "Bdy Torres 10"
click at [1282, 149] on button "Guardar" at bounding box center [1327, 147] width 122 height 39
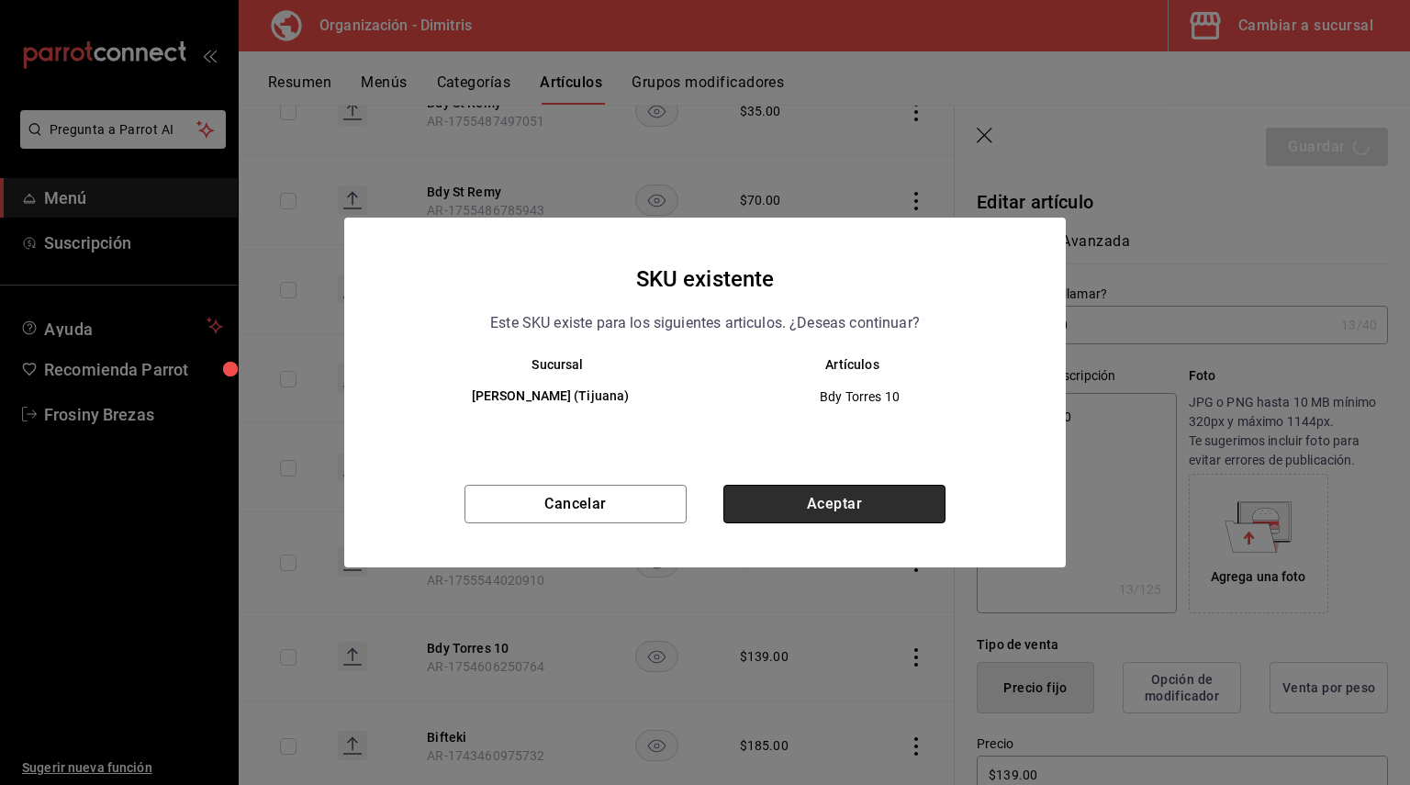
click at [856, 498] on button "Aceptar" at bounding box center [834, 504] width 222 height 39
type textarea "x"
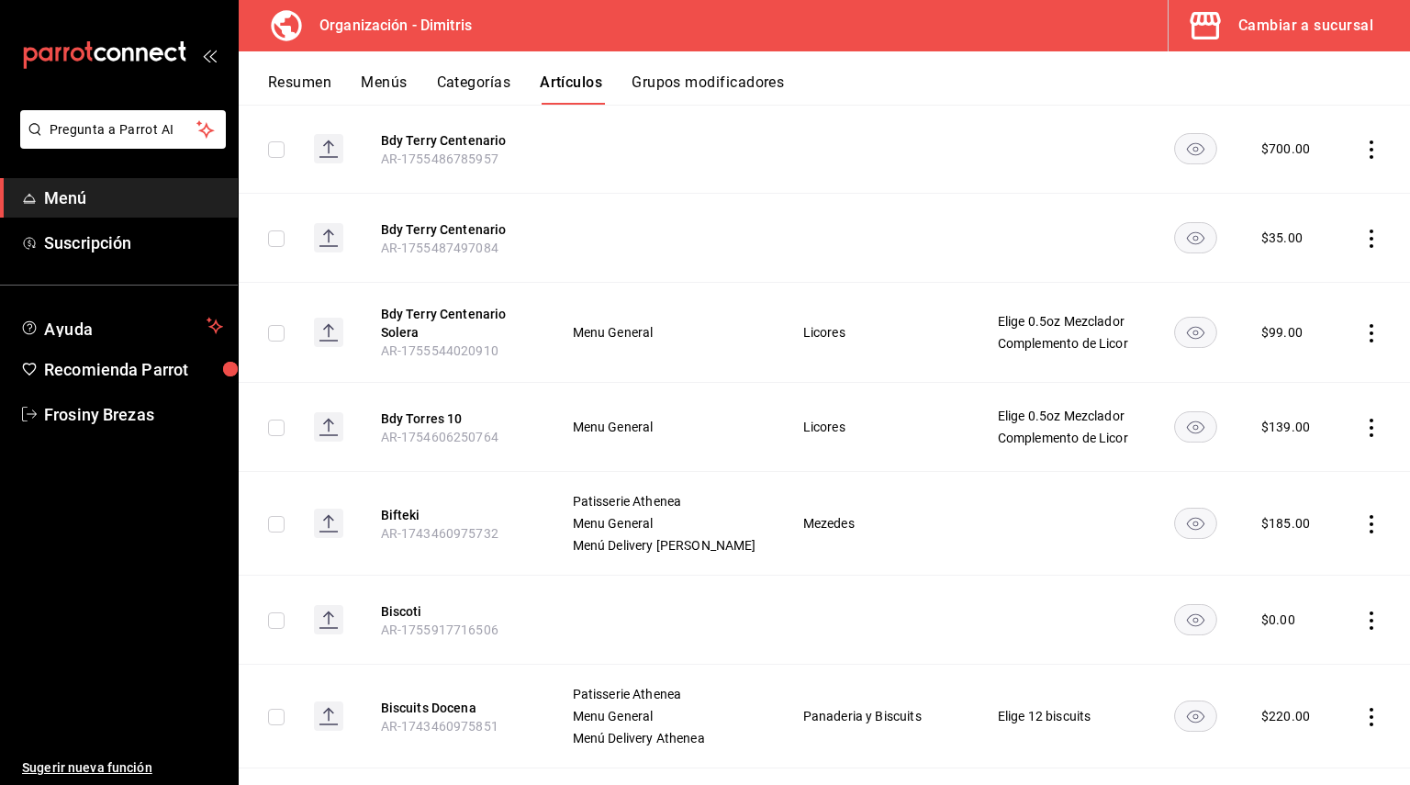
scroll to position [4918, 0]
click at [416, 505] on button "Bifteki" at bounding box center [454, 514] width 147 height 18
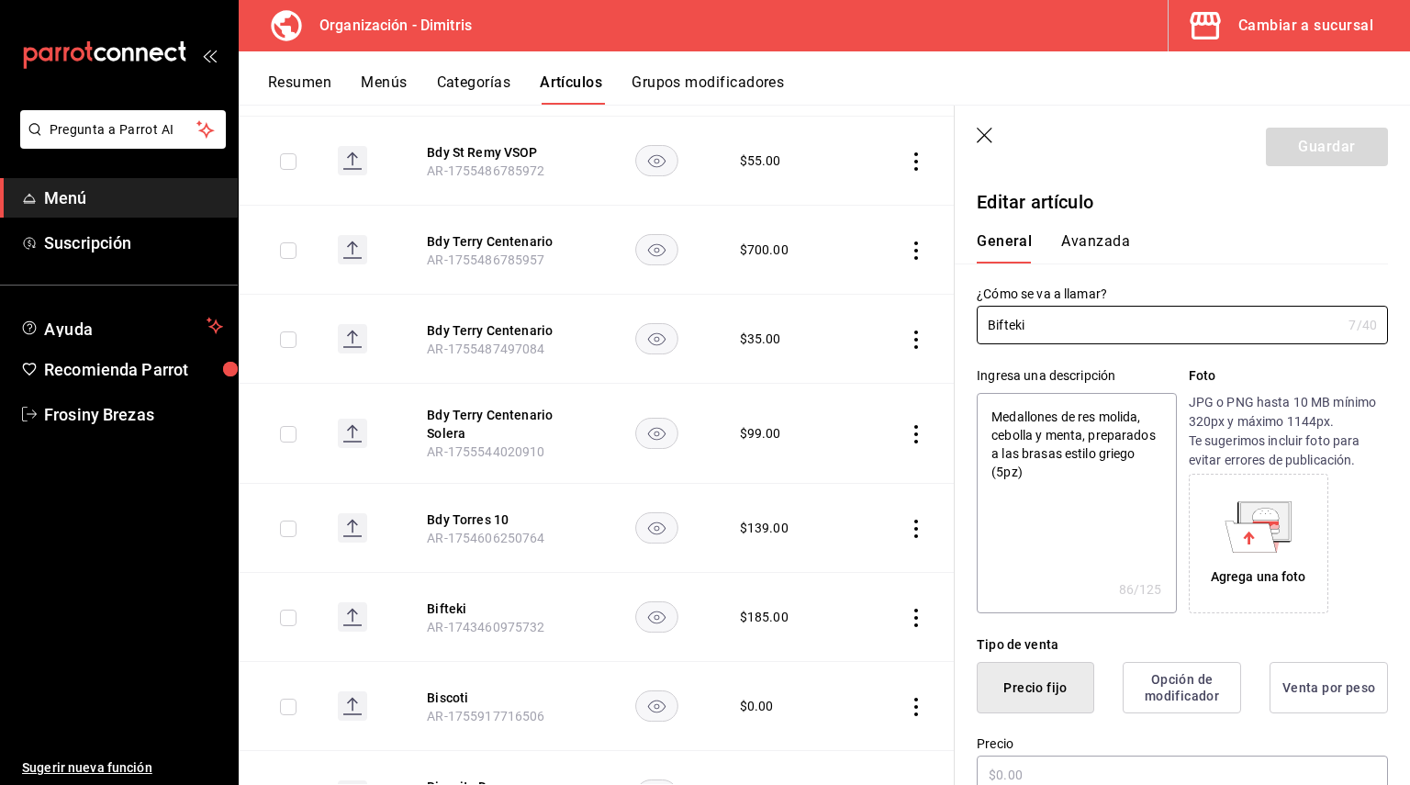
type textarea "x"
type input "$185.00"
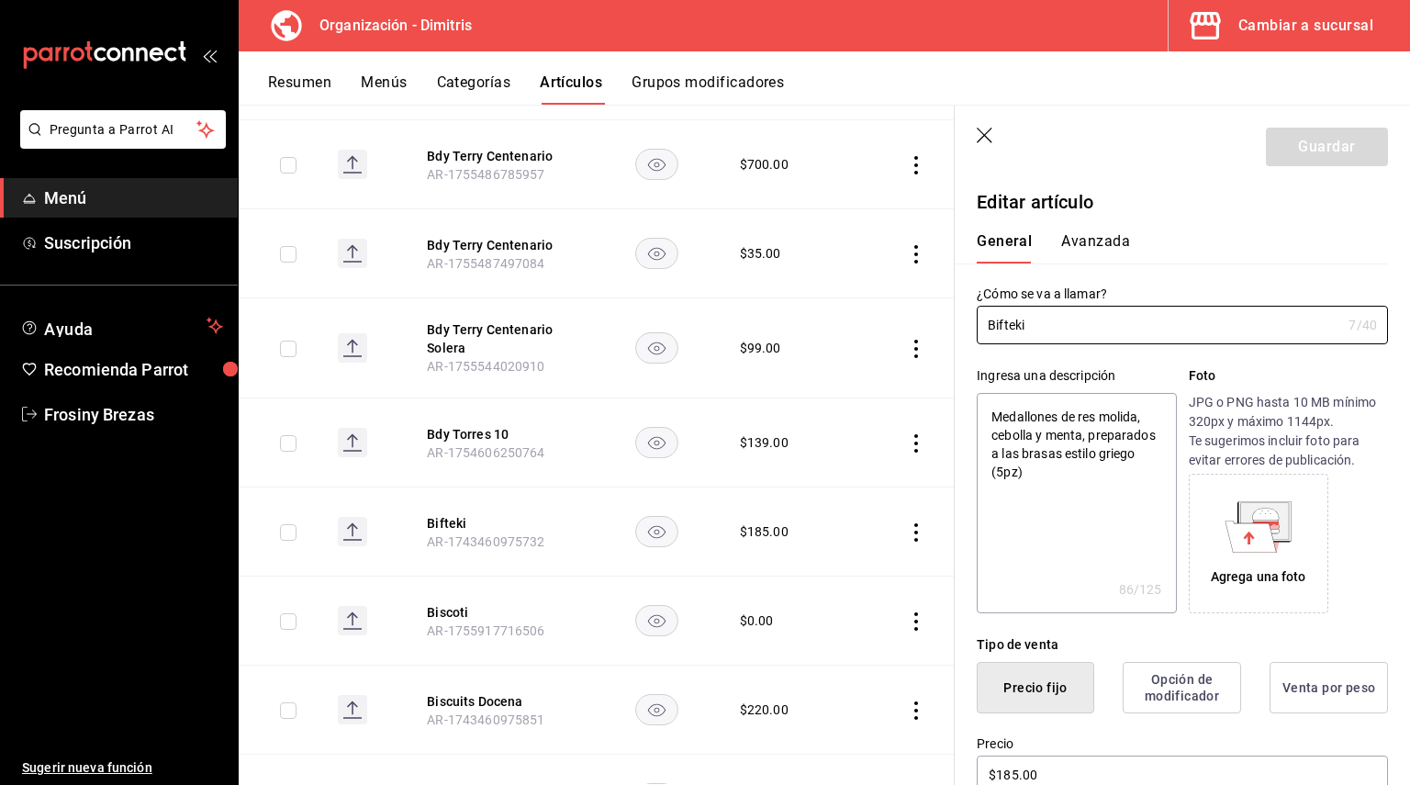
scroll to position [4843, 0]
click at [452, 601] on button "Biscoti" at bounding box center [500, 610] width 147 height 18
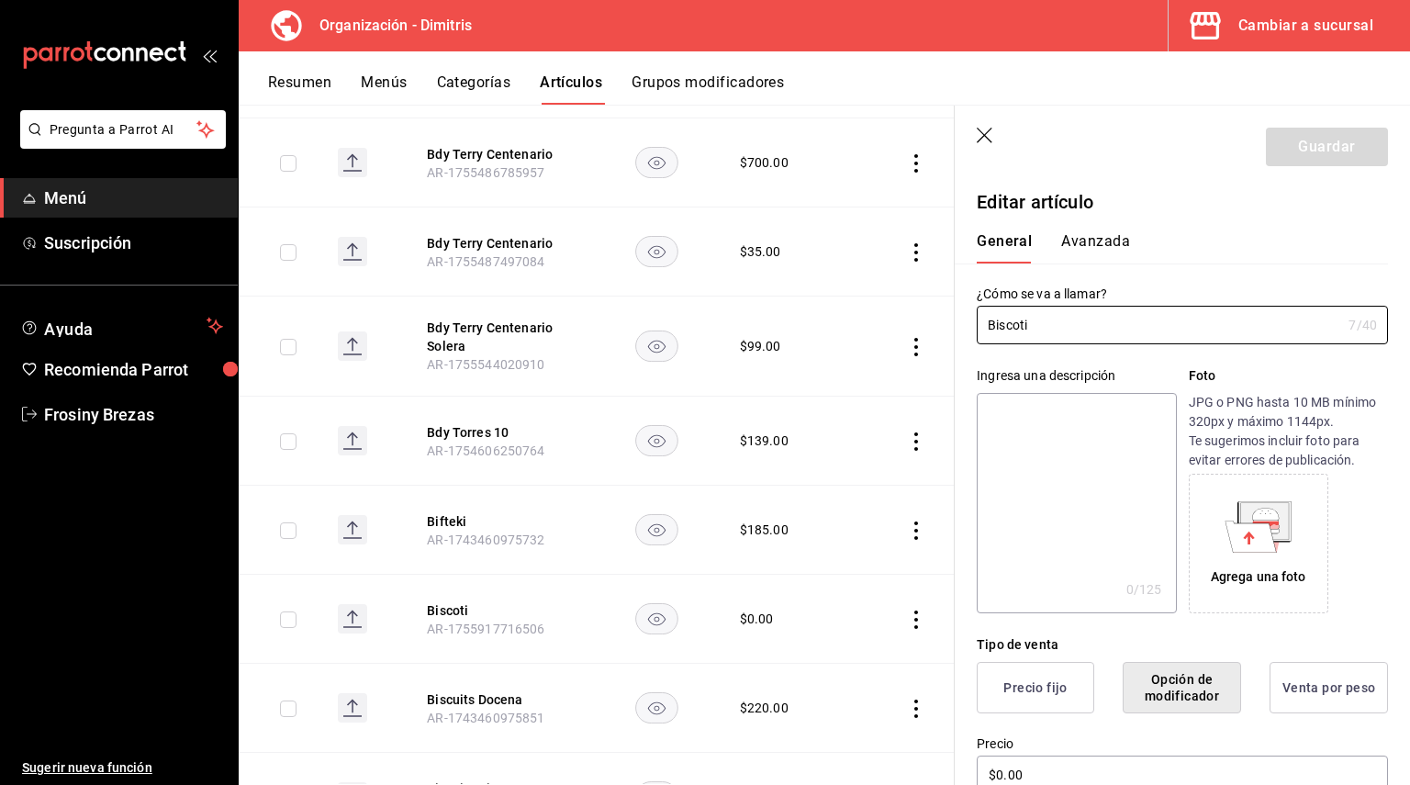
drag, startPoint x: 1078, startPoint y: 334, endPoint x: 959, endPoint y: 300, distance: 124.1
click at [959, 300] on div "¿Cómo se va a llamar? Biscoti 7 /40 ¿Cómo se va a llamar?" at bounding box center [1171, 303] width 433 height 81
click at [1008, 406] on textarea at bounding box center [1076, 503] width 199 height 220
paste textarea "Biscoti"
type textarea "Biscoti"
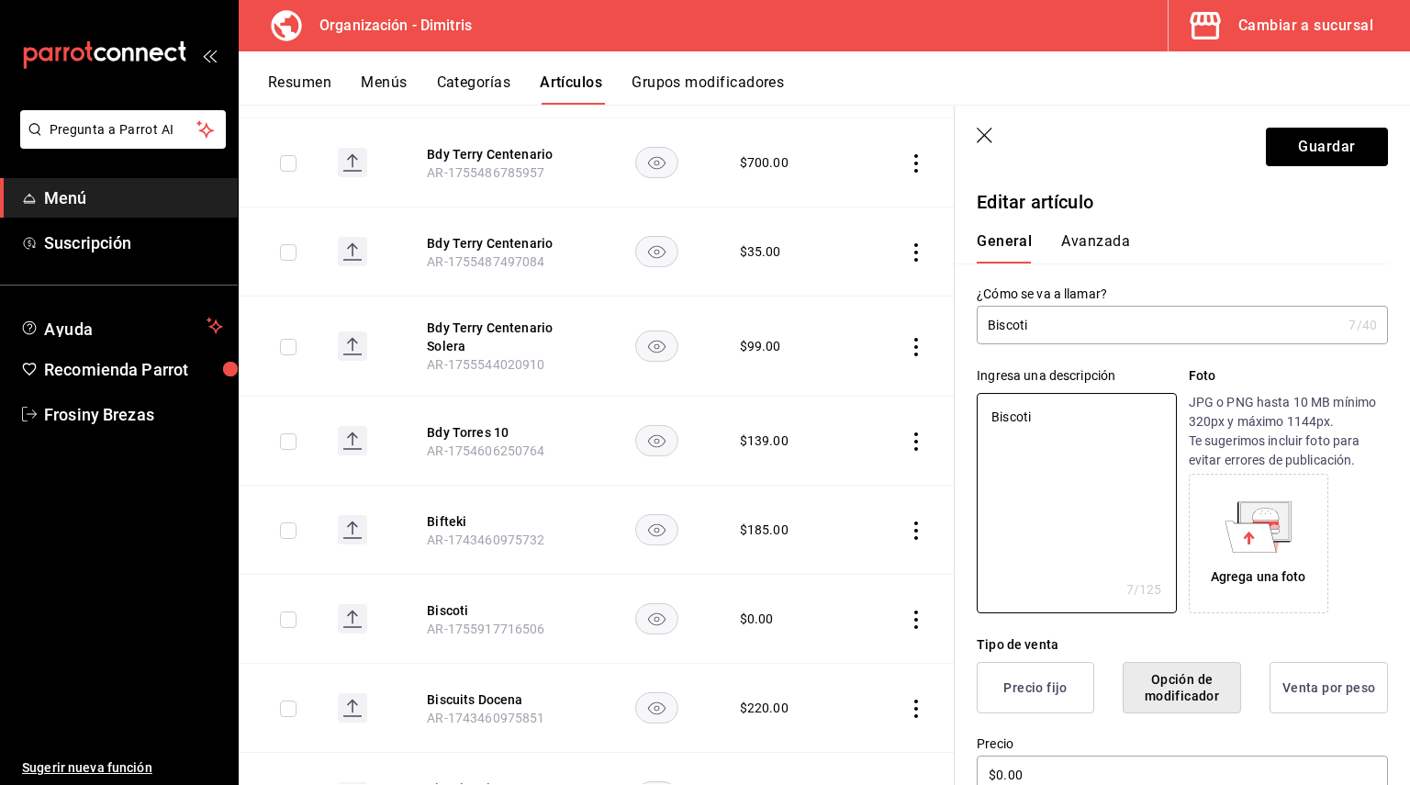
type textarea "x"
type textarea "Biscoti"
type textarea "x"
click at [1022, 320] on input "Biscoti" at bounding box center [1159, 325] width 364 height 37
type input "Biscotti"
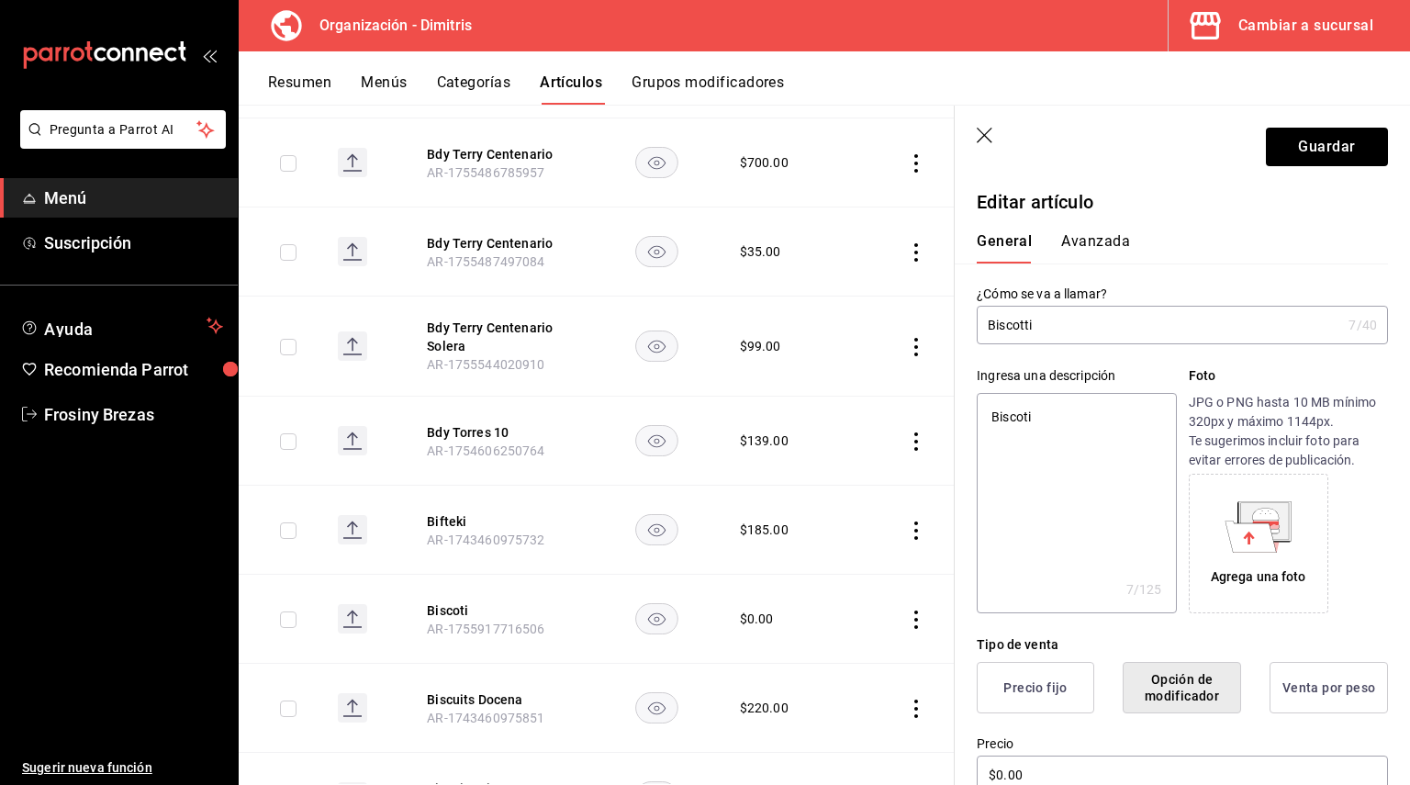
type textarea "x"
type input "Biscotti"
type textarea "x"
click at [1024, 417] on textarea "Biscoti" at bounding box center [1076, 503] width 199 height 220
type textarea "Biscotti"
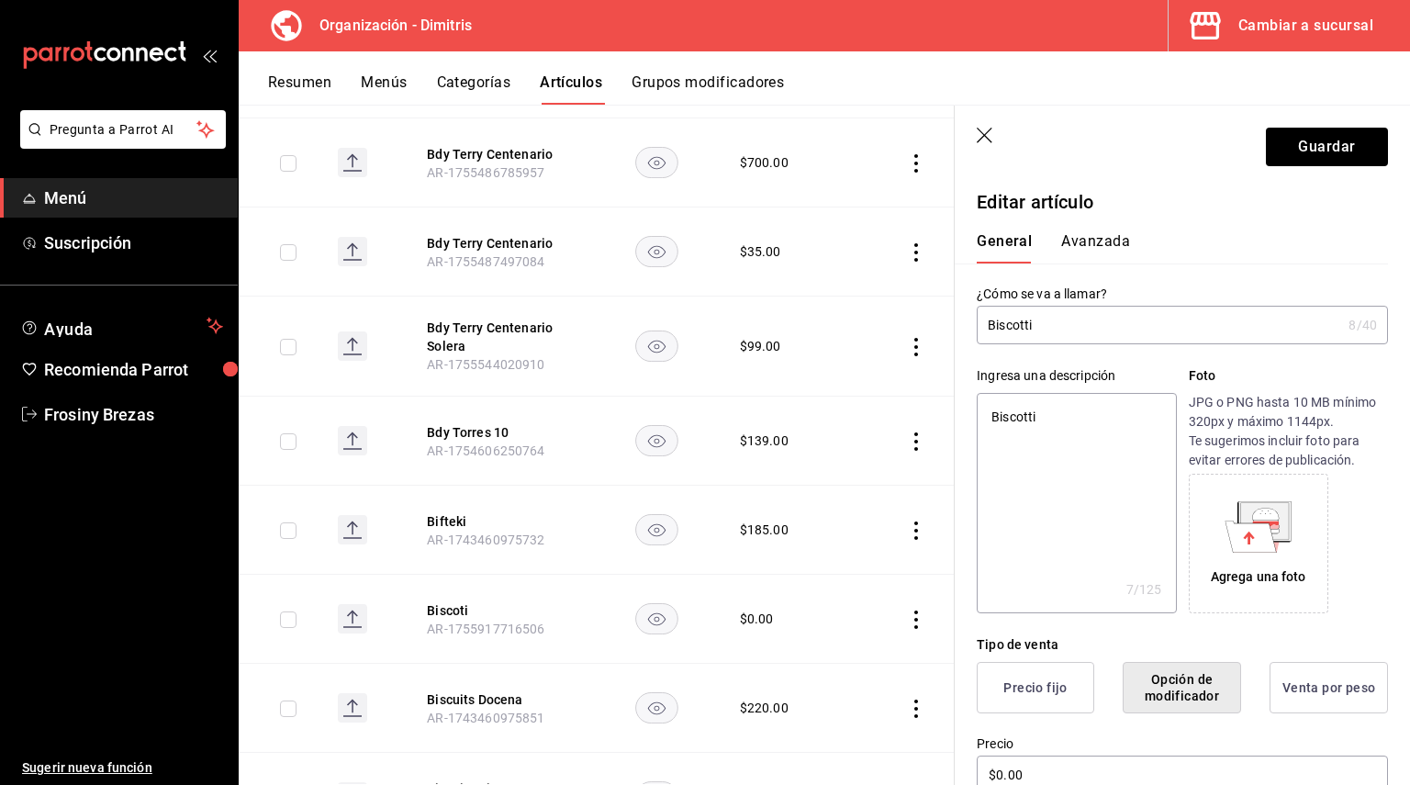
type textarea "x"
type textarea "Biscotti"
click at [1294, 150] on button "Guardar" at bounding box center [1327, 147] width 122 height 39
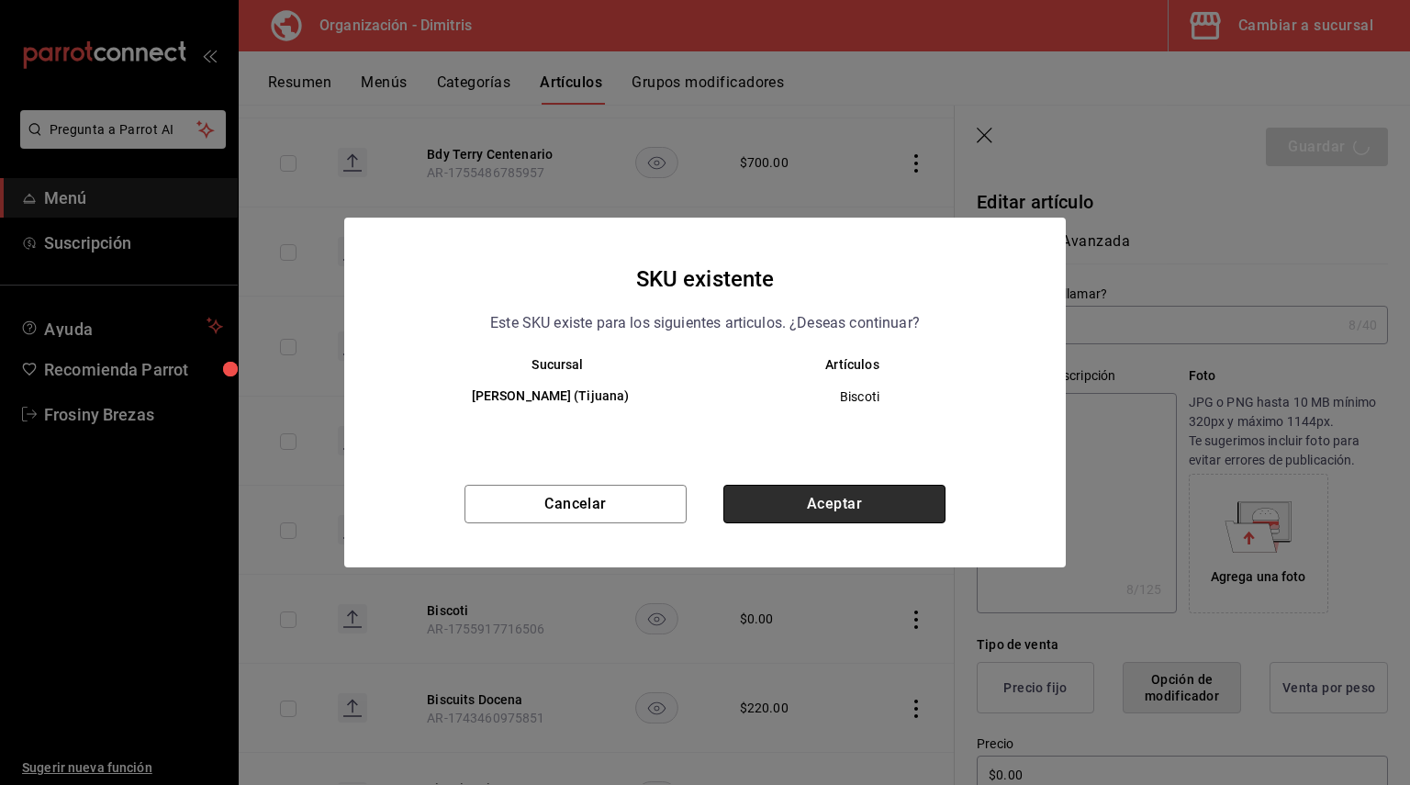
click at [934, 497] on button "Aceptar" at bounding box center [834, 504] width 222 height 39
type textarea "x"
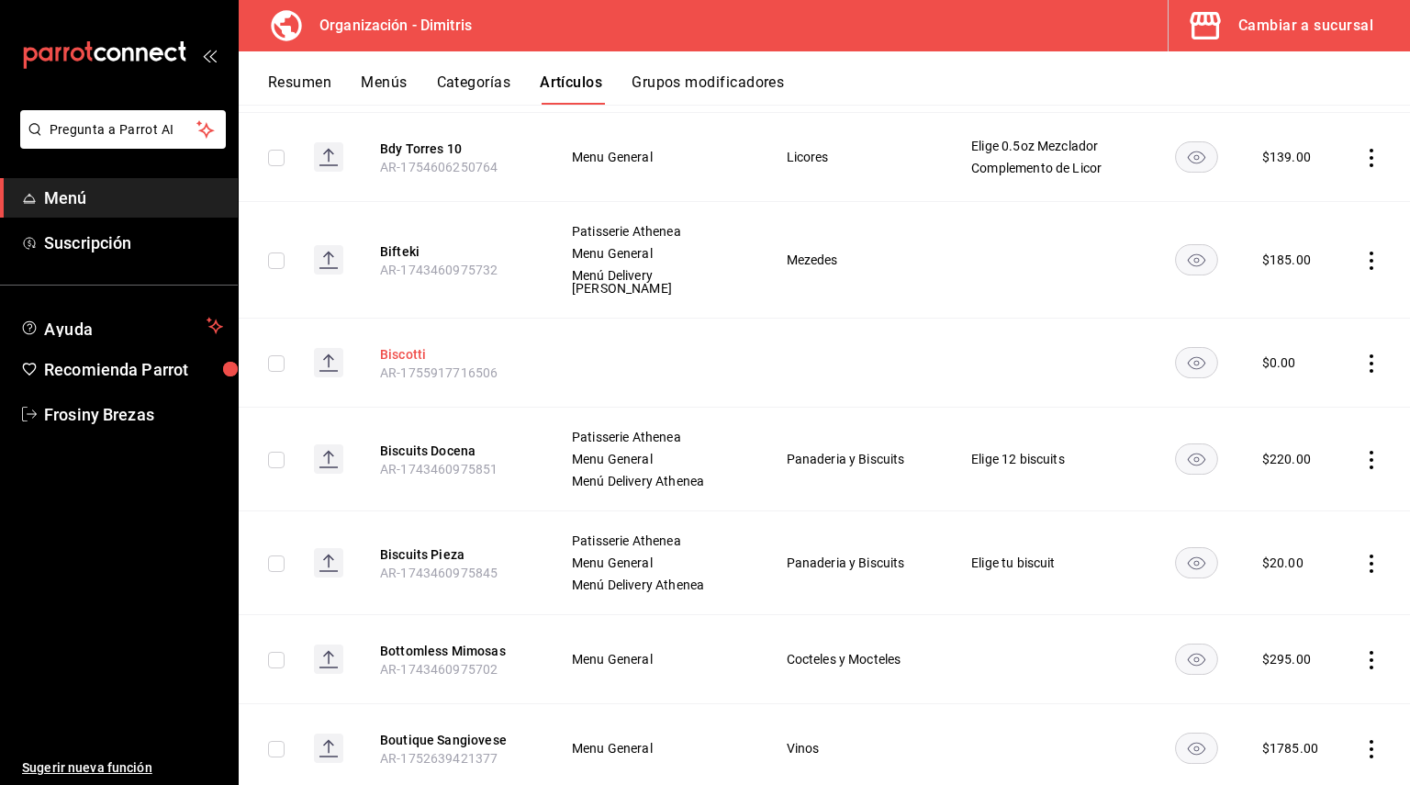
scroll to position [5286, 0]
click at [450, 441] on button "Biscuits Docena" at bounding box center [453, 450] width 147 height 18
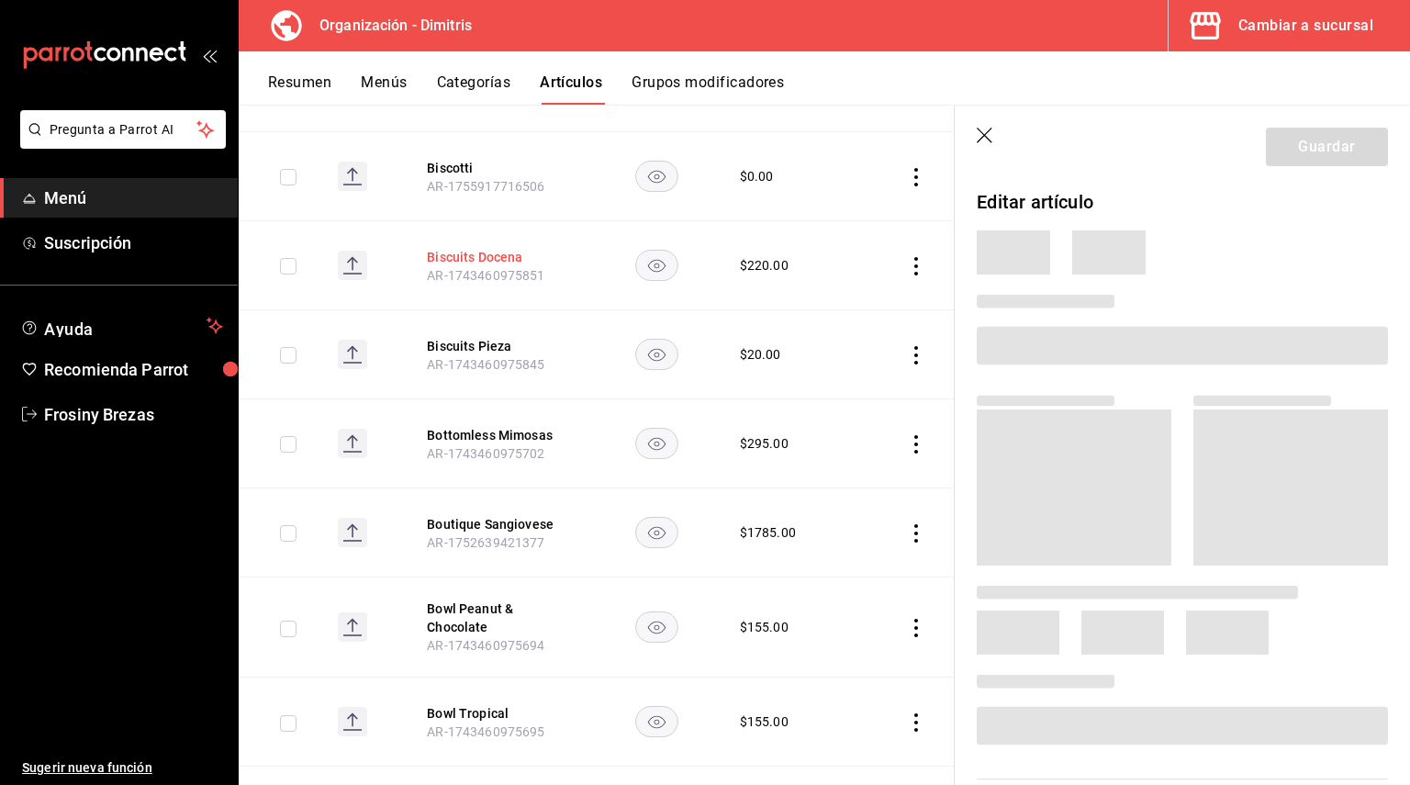
scroll to position [5117, 0]
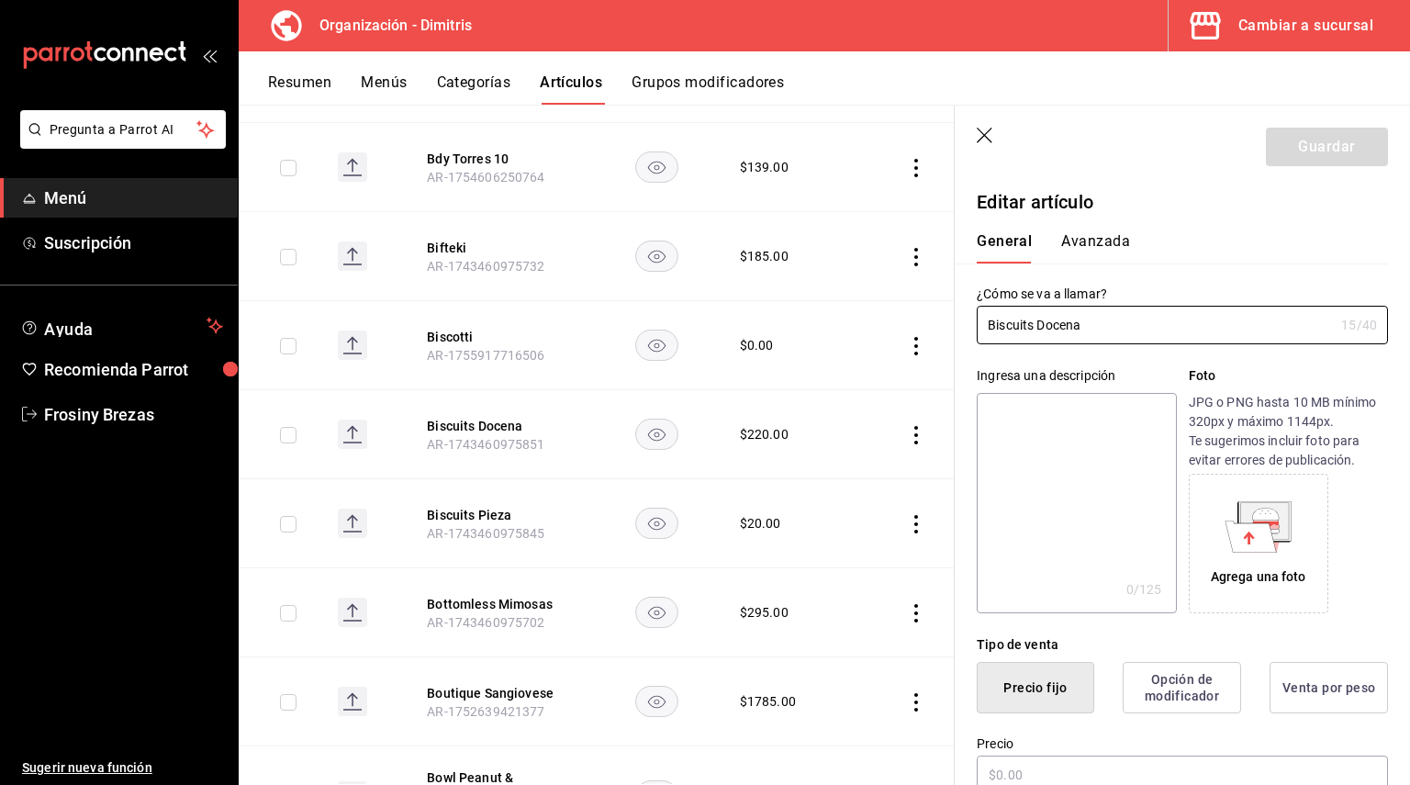
type input "$220.00"
drag, startPoint x: 1098, startPoint y: 317, endPoint x: 977, endPoint y: 341, distance: 123.5
click at [977, 341] on input "Biscuits Docena" at bounding box center [1155, 325] width 357 height 37
click at [1049, 424] on textarea at bounding box center [1076, 503] width 199 height 220
paste textarea "Biscuits Docena"
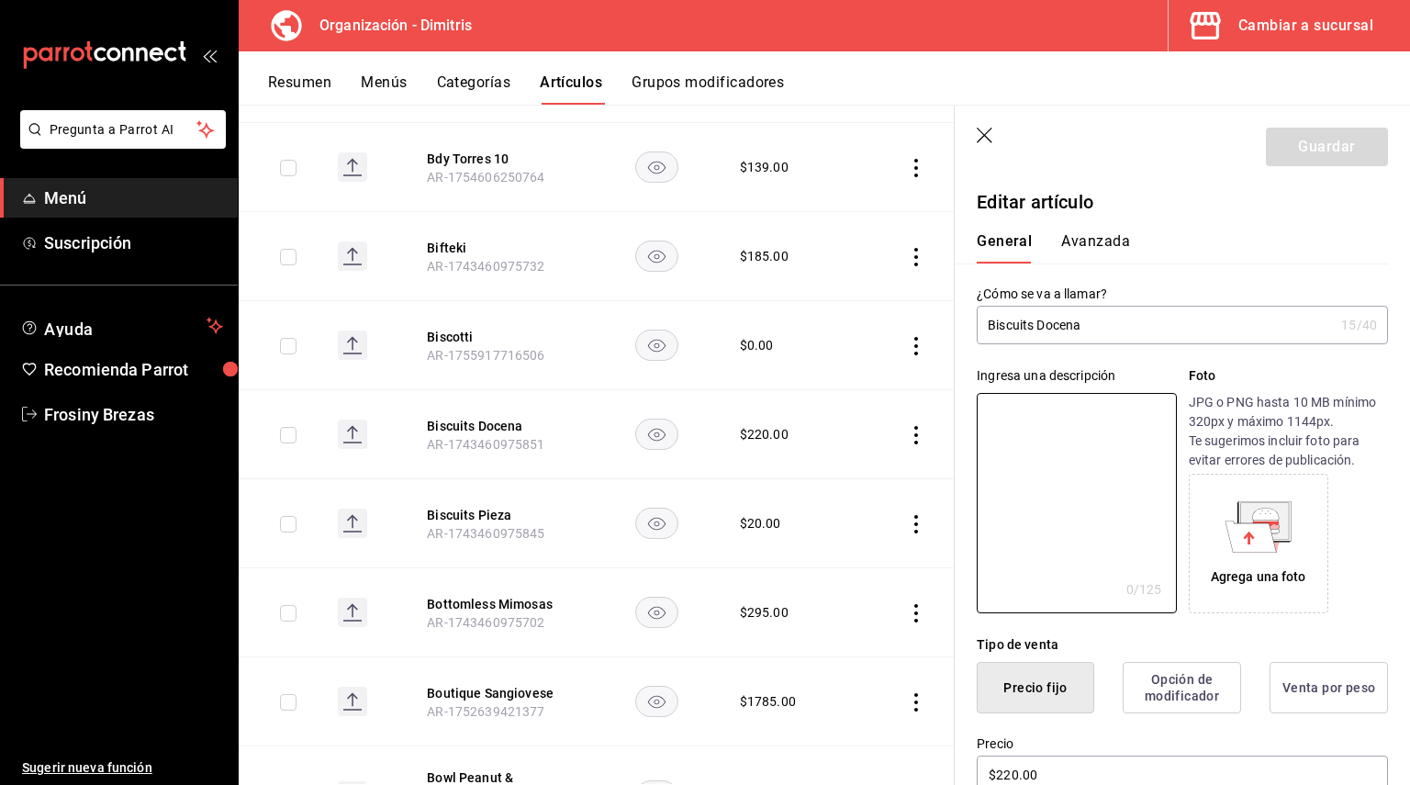
type textarea "Biscuits Docena"
type textarea "x"
type textarea "Biscuits Docena"
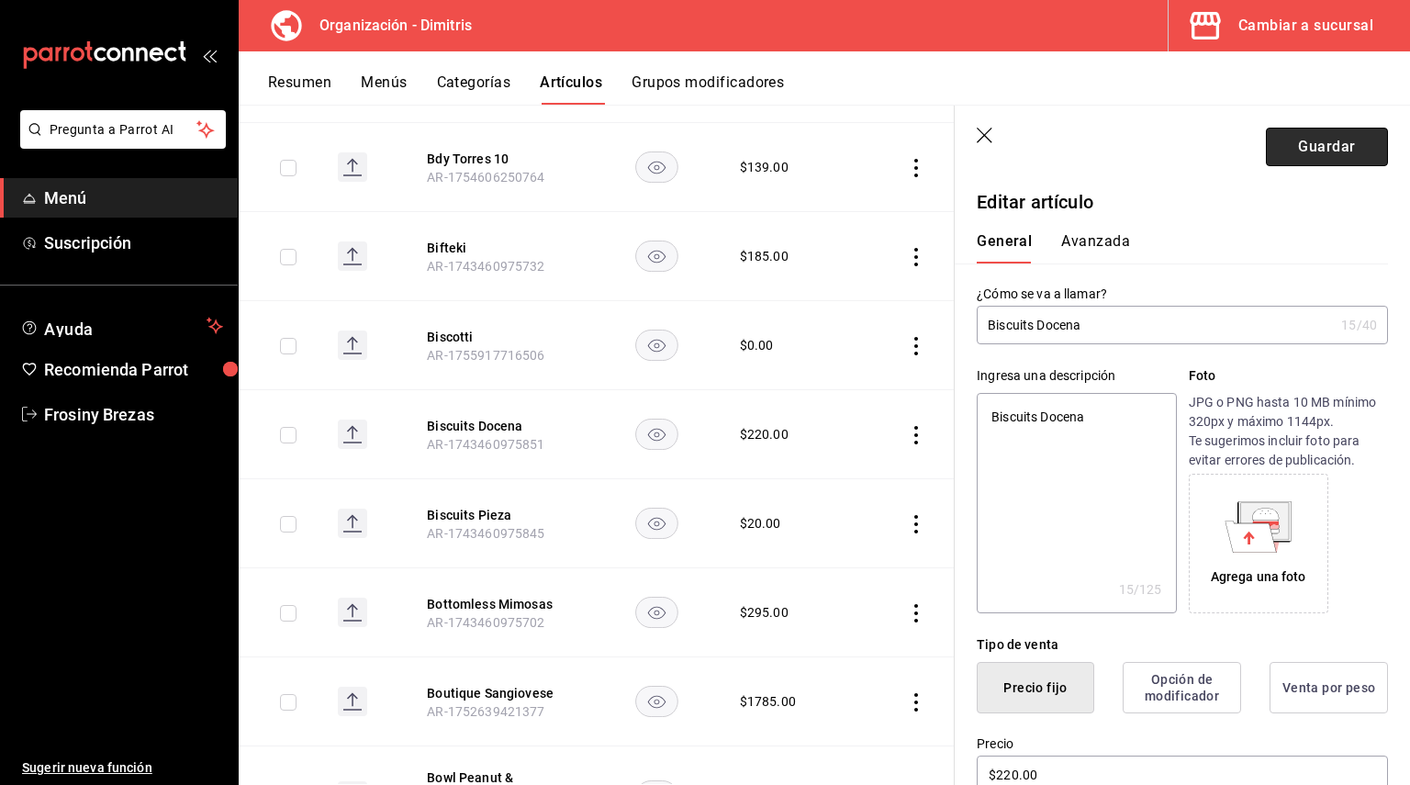
click at [1303, 141] on button "Guardar" at bounding box center [1327, 147] width 122 height 39
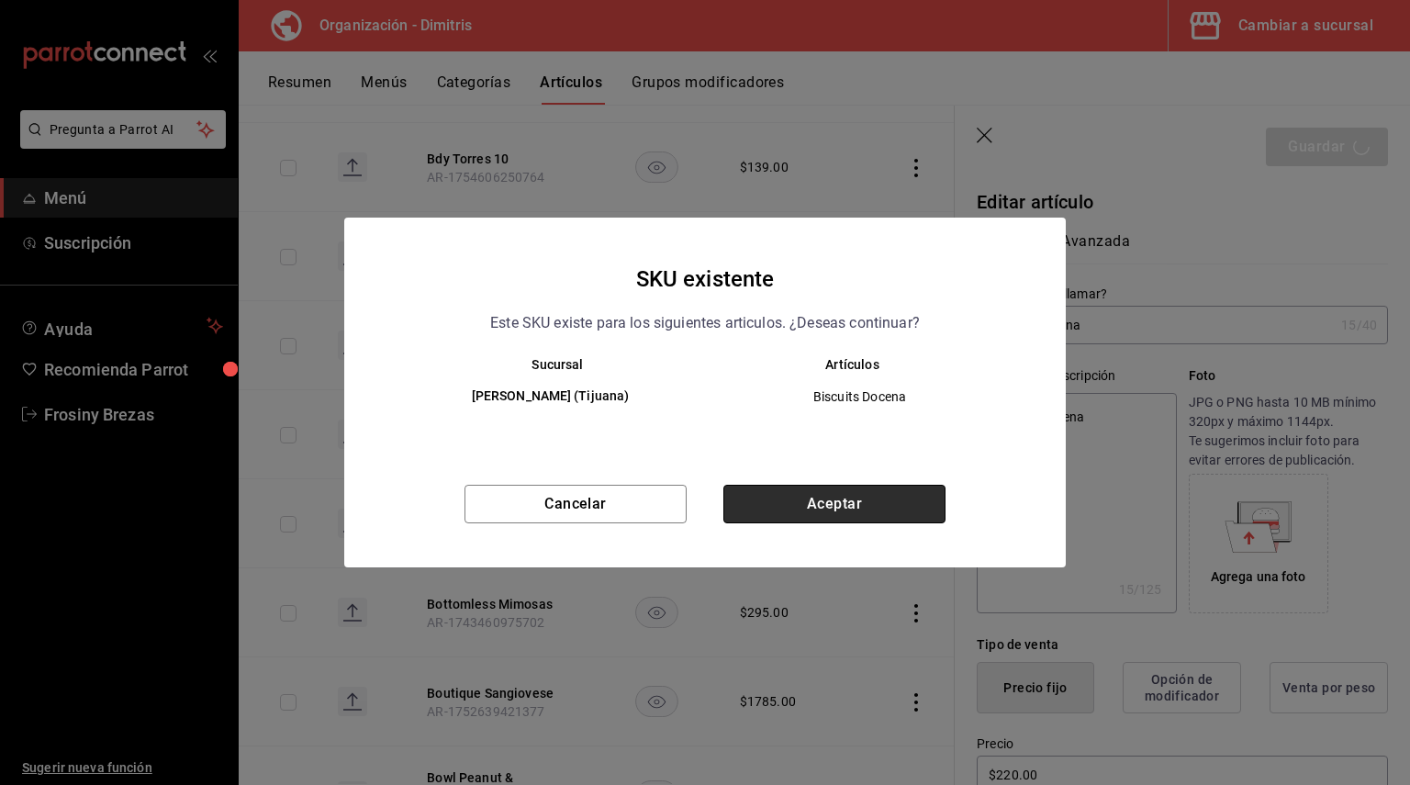
click at [877, 504] on button "Aceptar" at bounding box center [834, 504] width 222 height 39
type textarea "x"
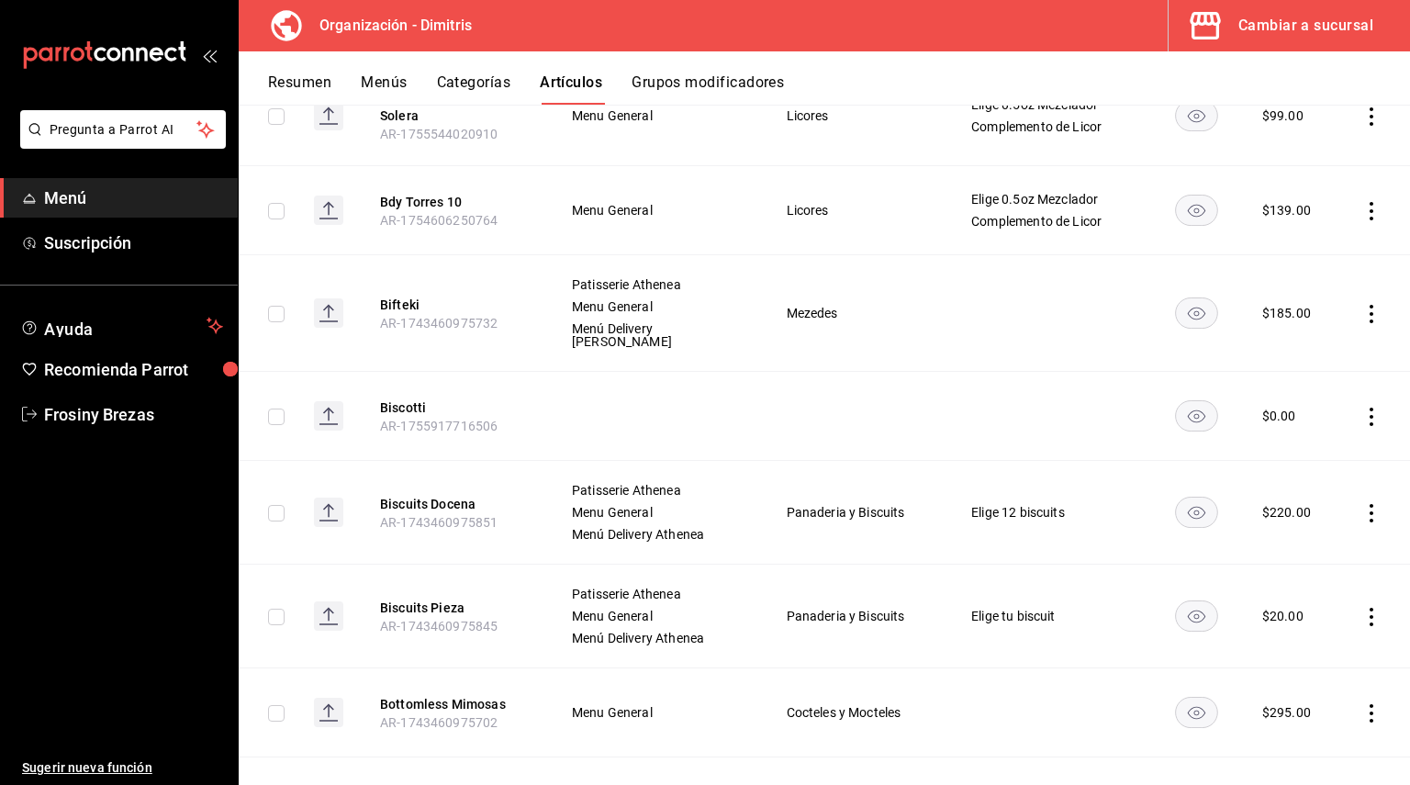
scroll to position [5278, 0]
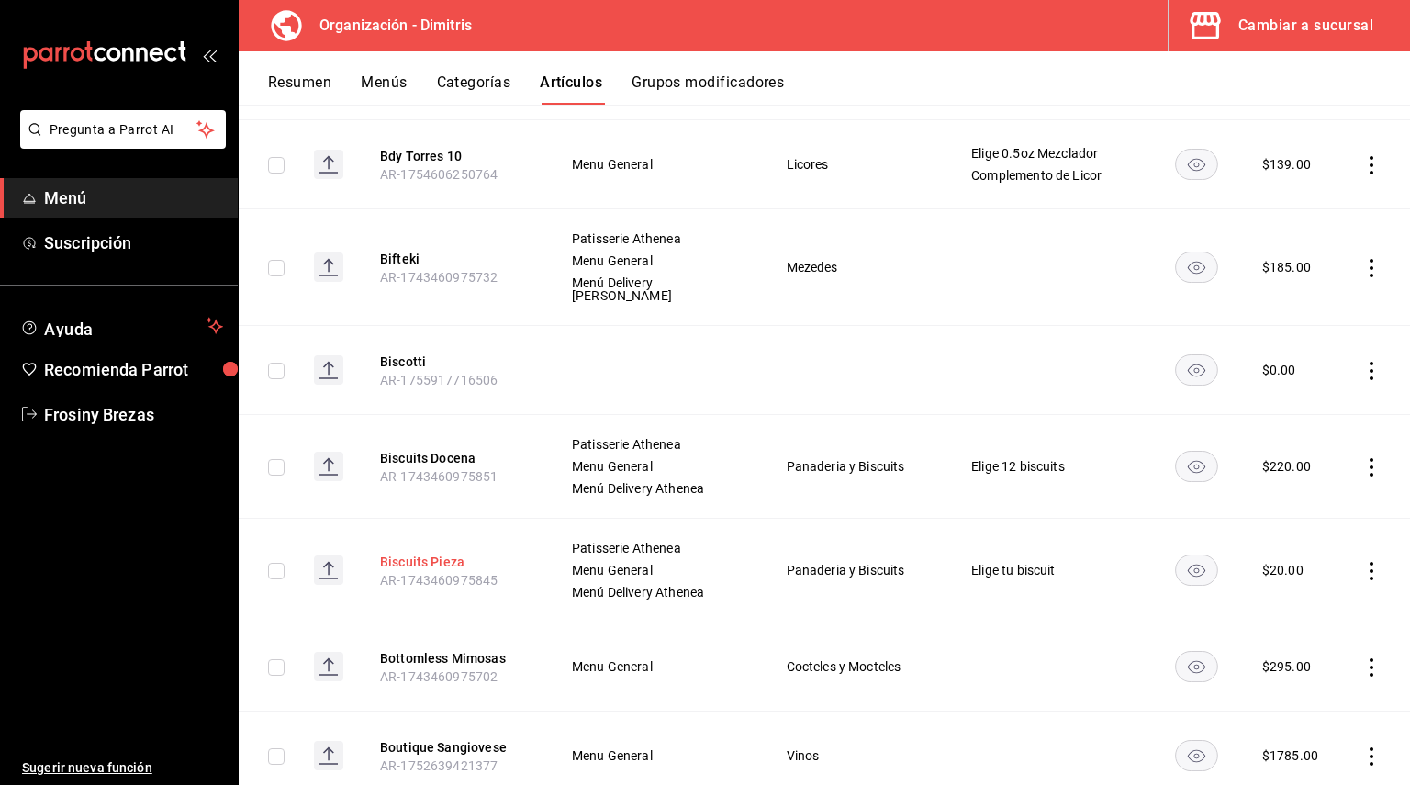
click at [418, 553] on button "Biscuits Pieza" at bounding box center [453, 562] width 147 height 18
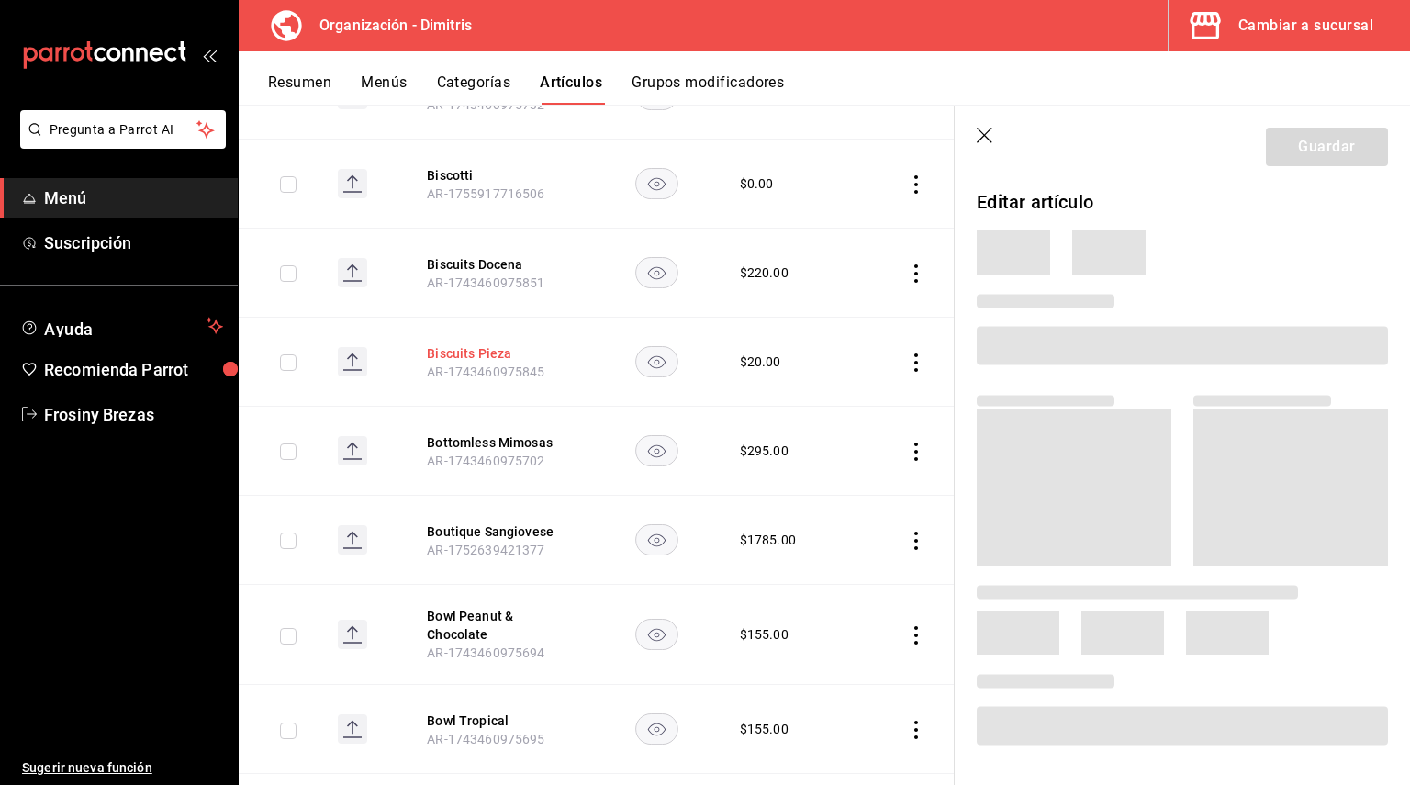
scroll to position [5117, 0]
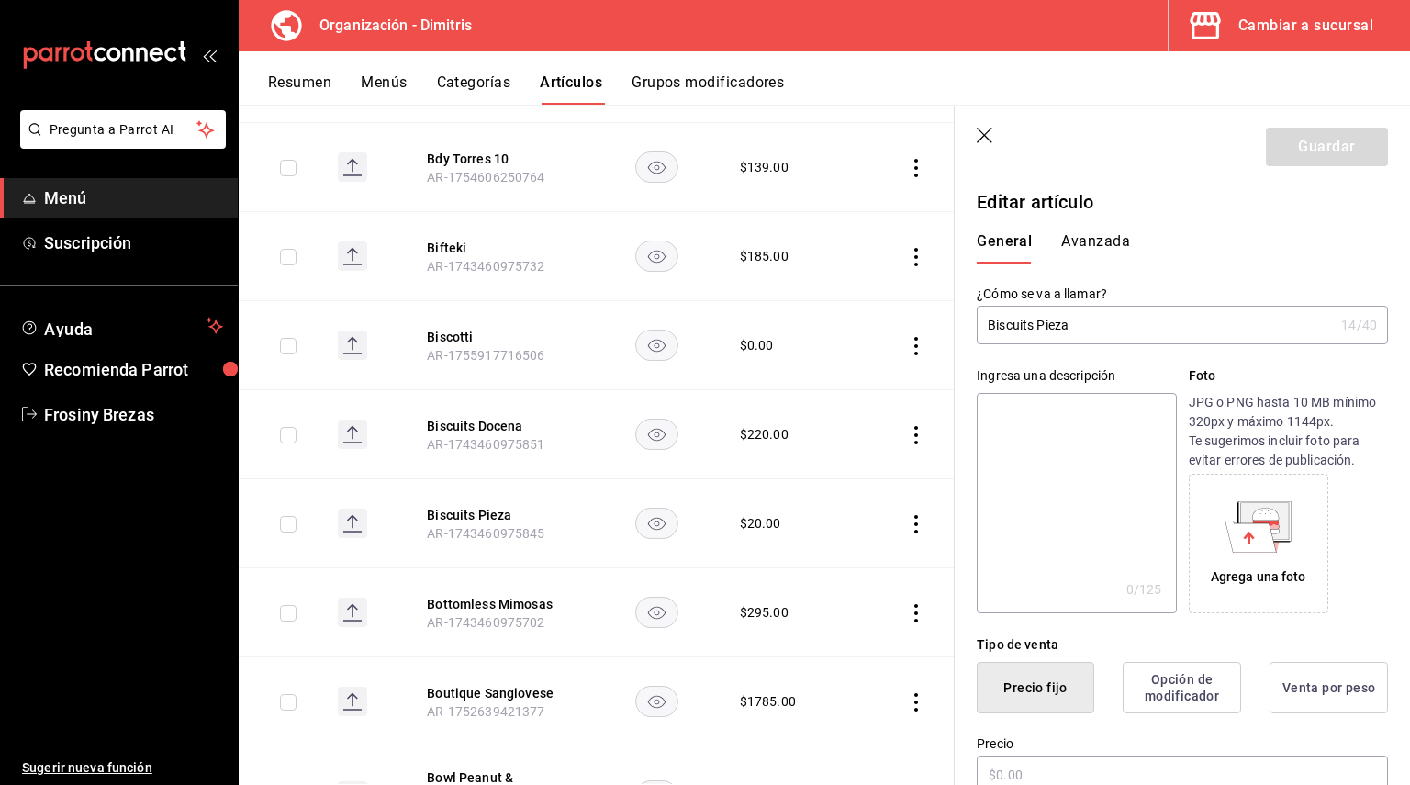
type input "$20.00"
drag, startPoint x: 1091, startPoint y: 327, endPoint x: 980, endPoint y: 323, distance: 111.1
click at [980, 323] on input "Biscuits Pieza" at bounding box center [1155, 325] width 357 height 37
click at [1006, 324] on input "Biscuits Pieza" at bounding box center [1155, 325] width 357 height 37
drag, startPoint x: 1110, startPoint y: 320, endPoint x: 955, endPoint y: 303, distance: 156.1
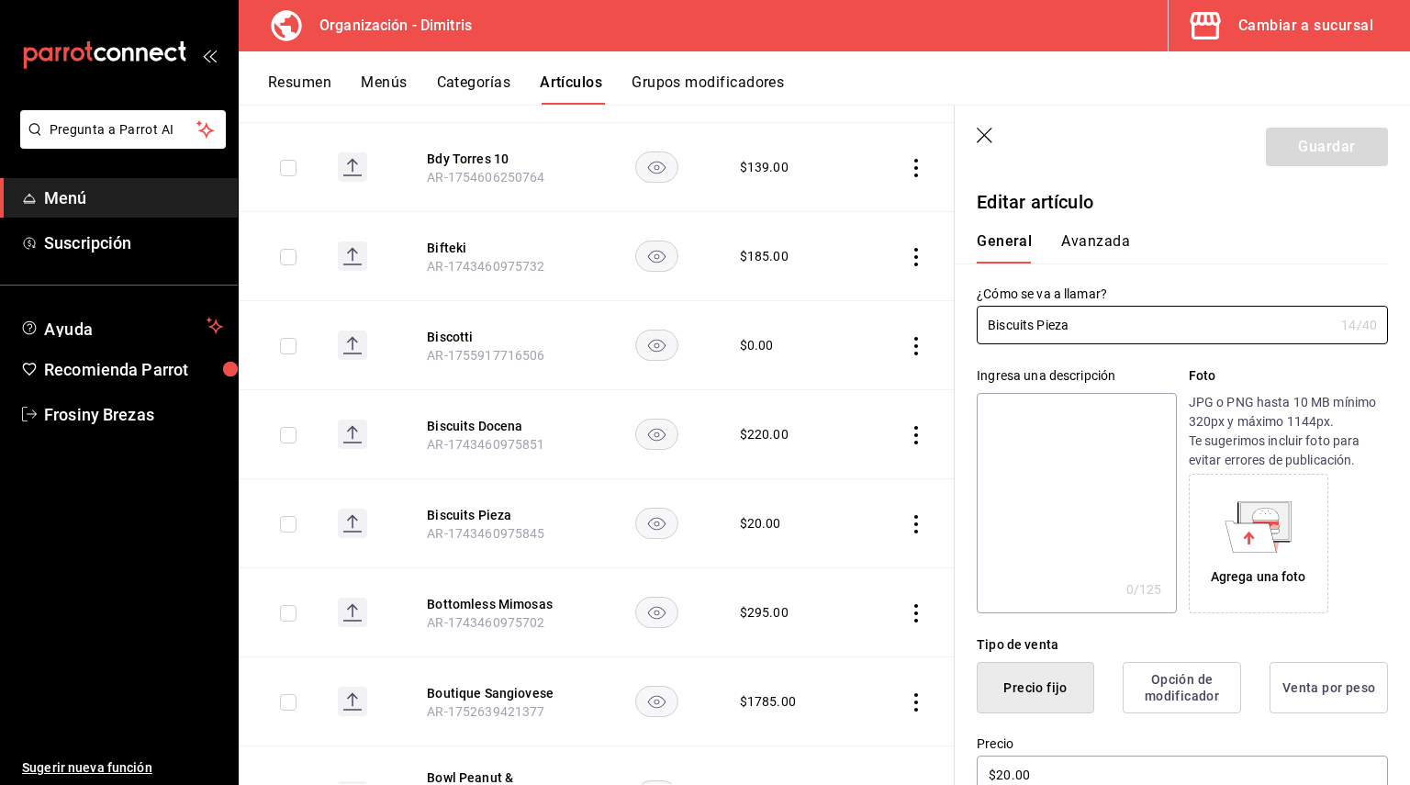
click at [955, 303] on div "¿Cómo se va a llamar? Biscuits Pieza 14 /40 ¿Cómo se va a llamar?" at bounding box center [1171, 303] width 433 height 81
click at [1006, 417] on textarea at bounding box center [1076, 503] width 199 height 220
paste textarea "Biscuits Pieza"
type textarea "Biscuits Pieza"
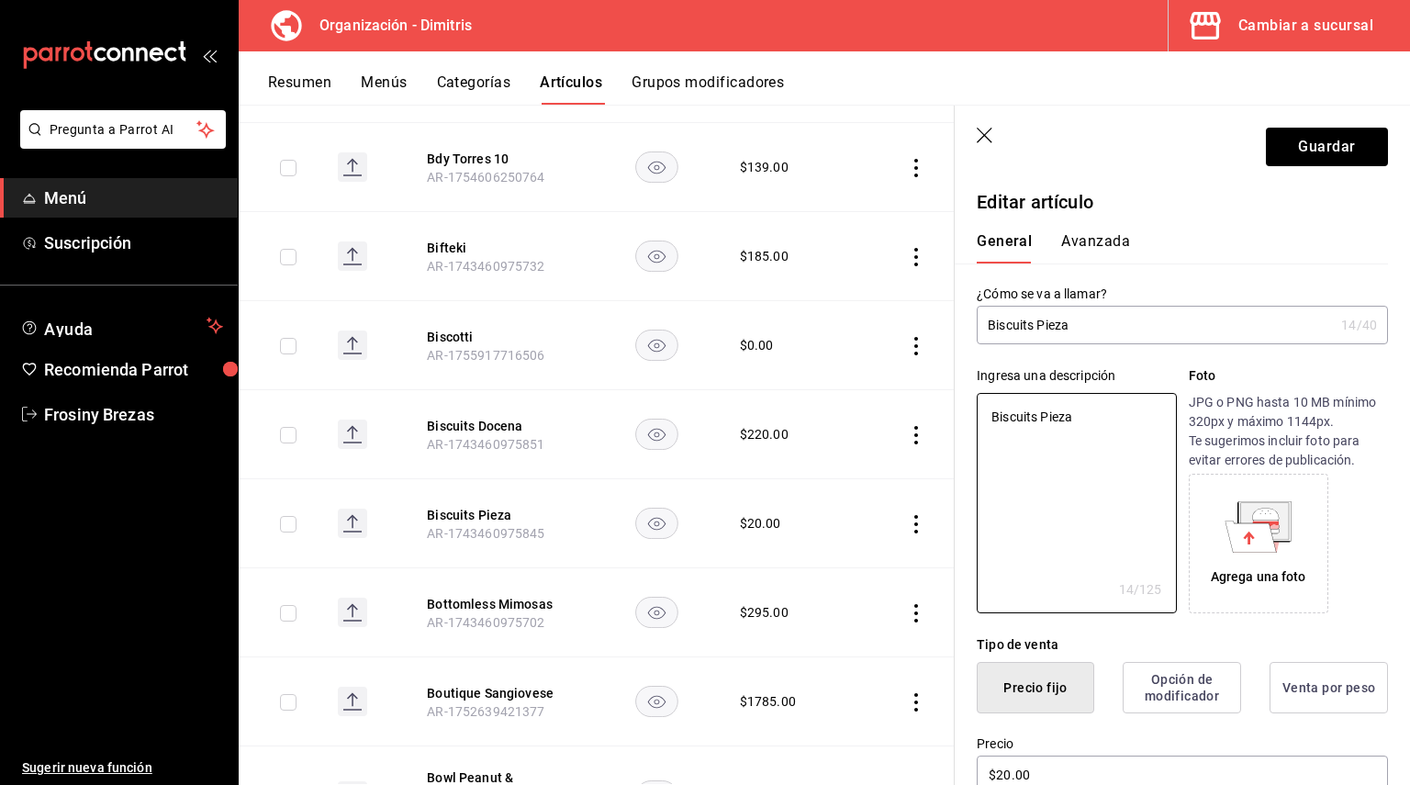
type textarea "x"
type textarea "Biscuits Pieza"
click at [1292, 150] on button "Guardar" at bounding box center [1327, 147] width 122 height 39
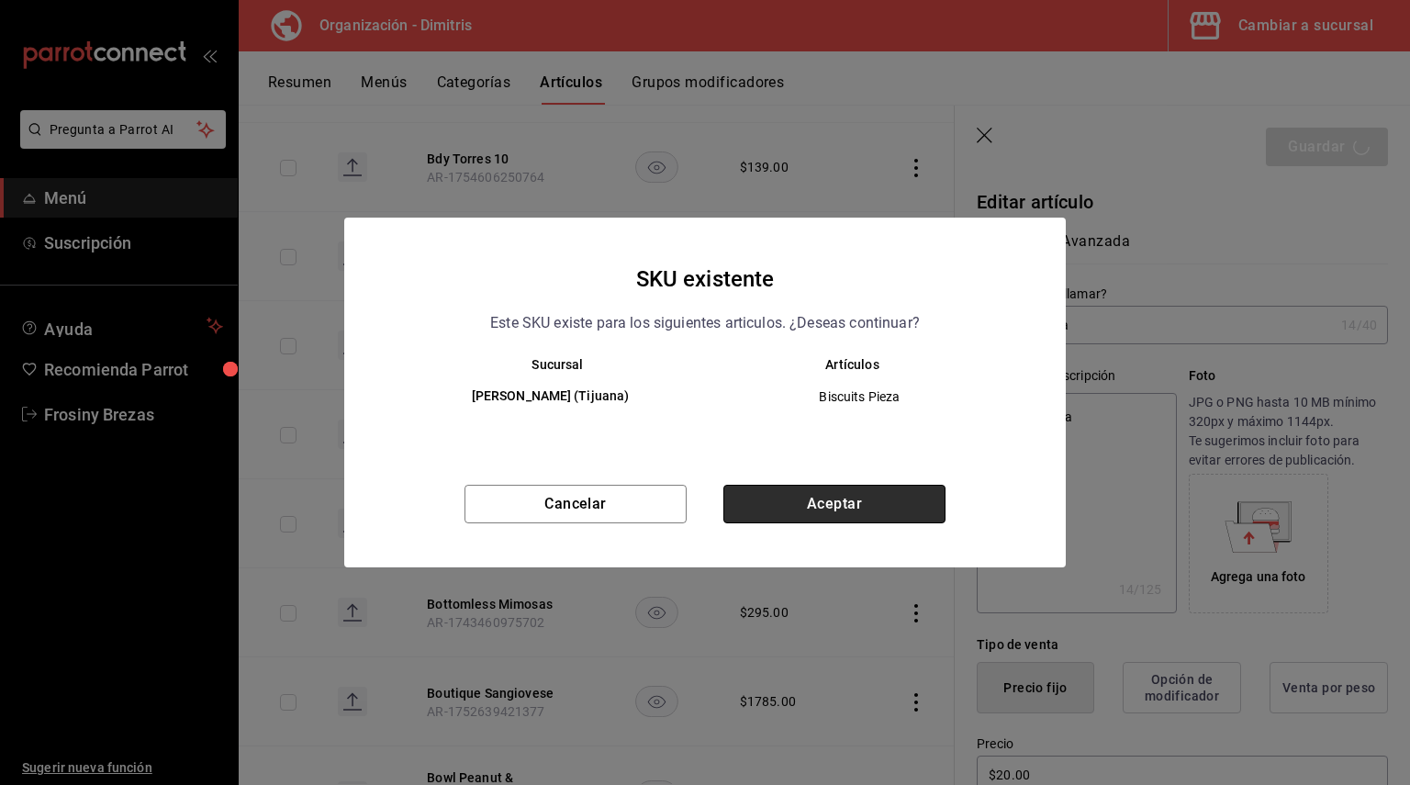
click at [839, 507] on button "Aceptar" at bounding box center [834, 504] width 222 height 39
type textarea "x"
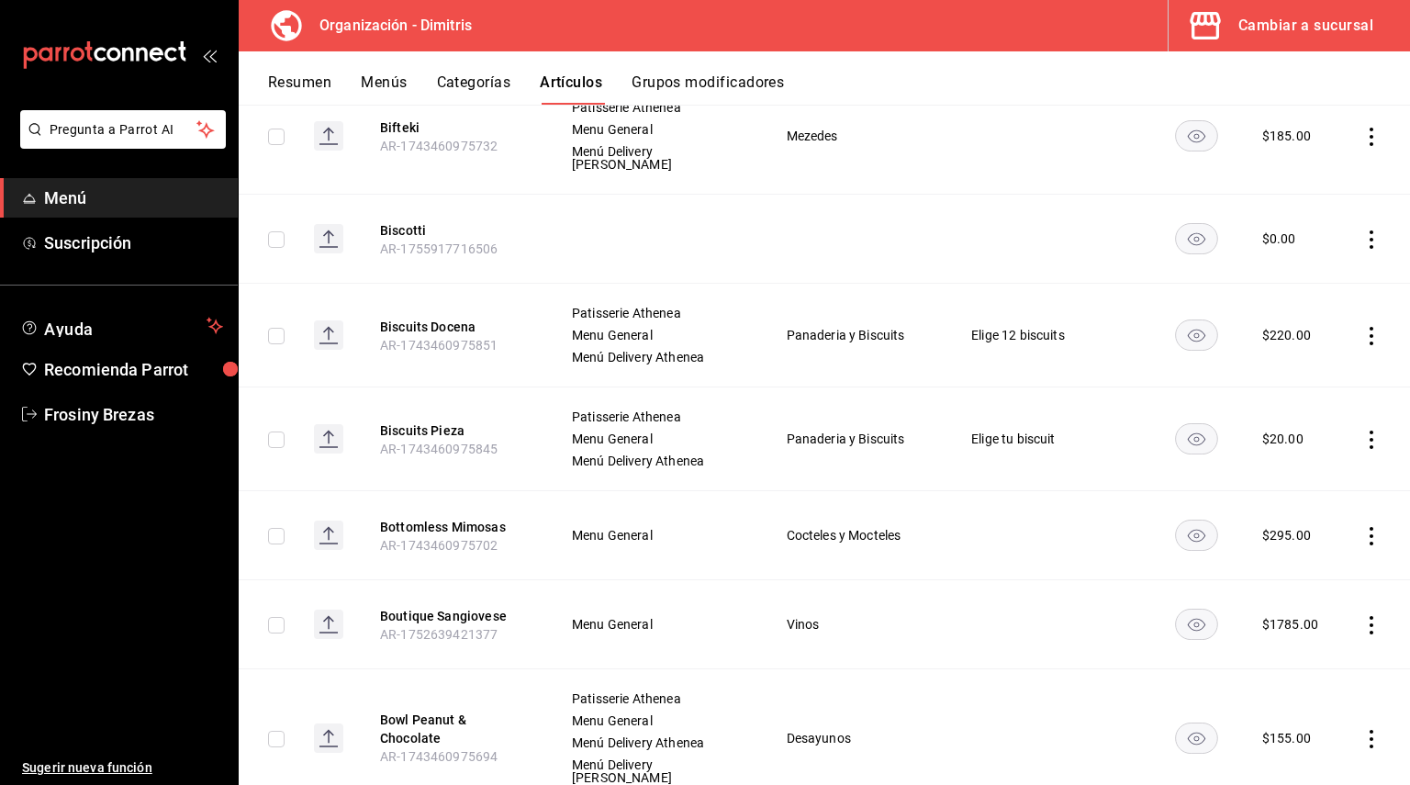
scroll to position [5411, 0]
click at [428, 517] on button "Bottomless Mimosas" at bounding box center [453, 526] width 147 height 18
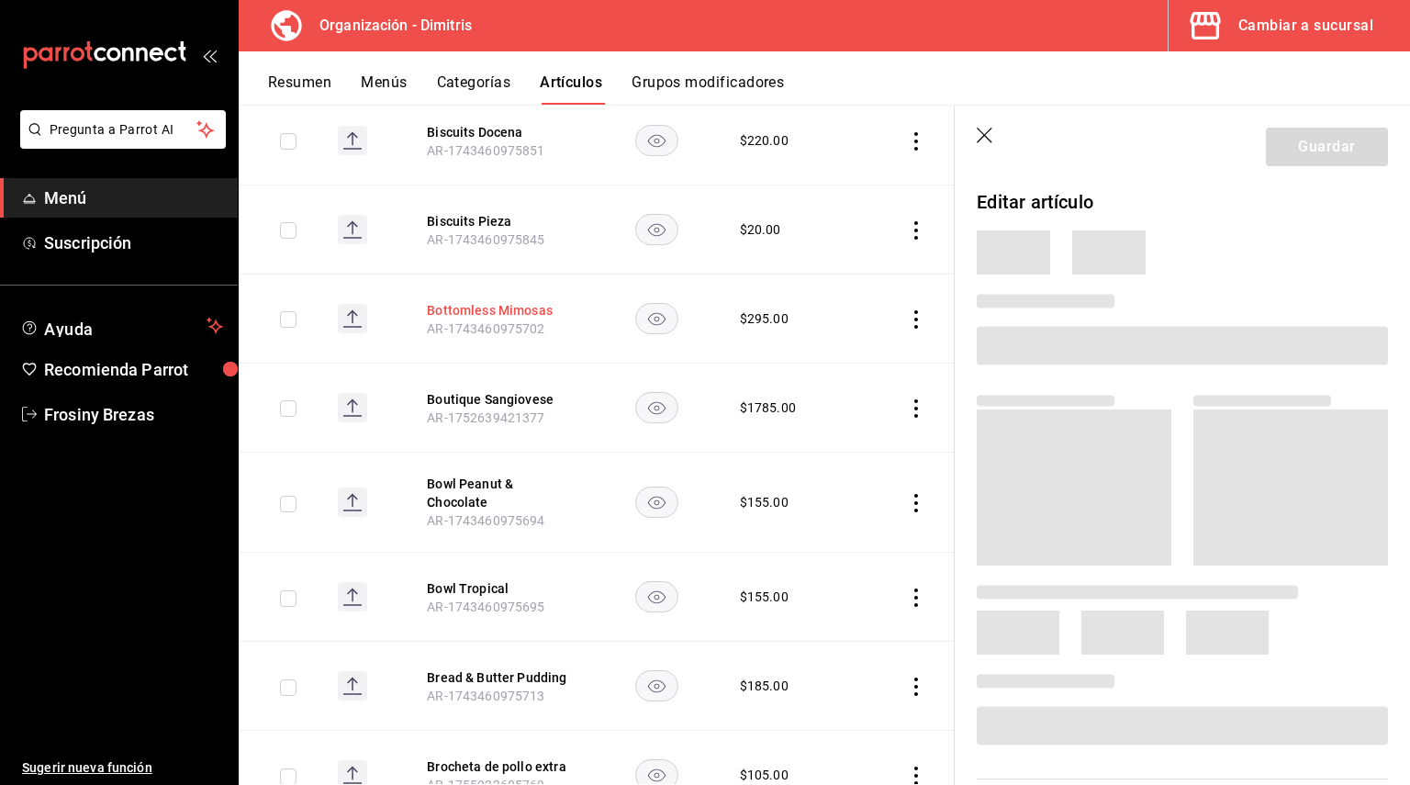
scroll to position [5234, 0]
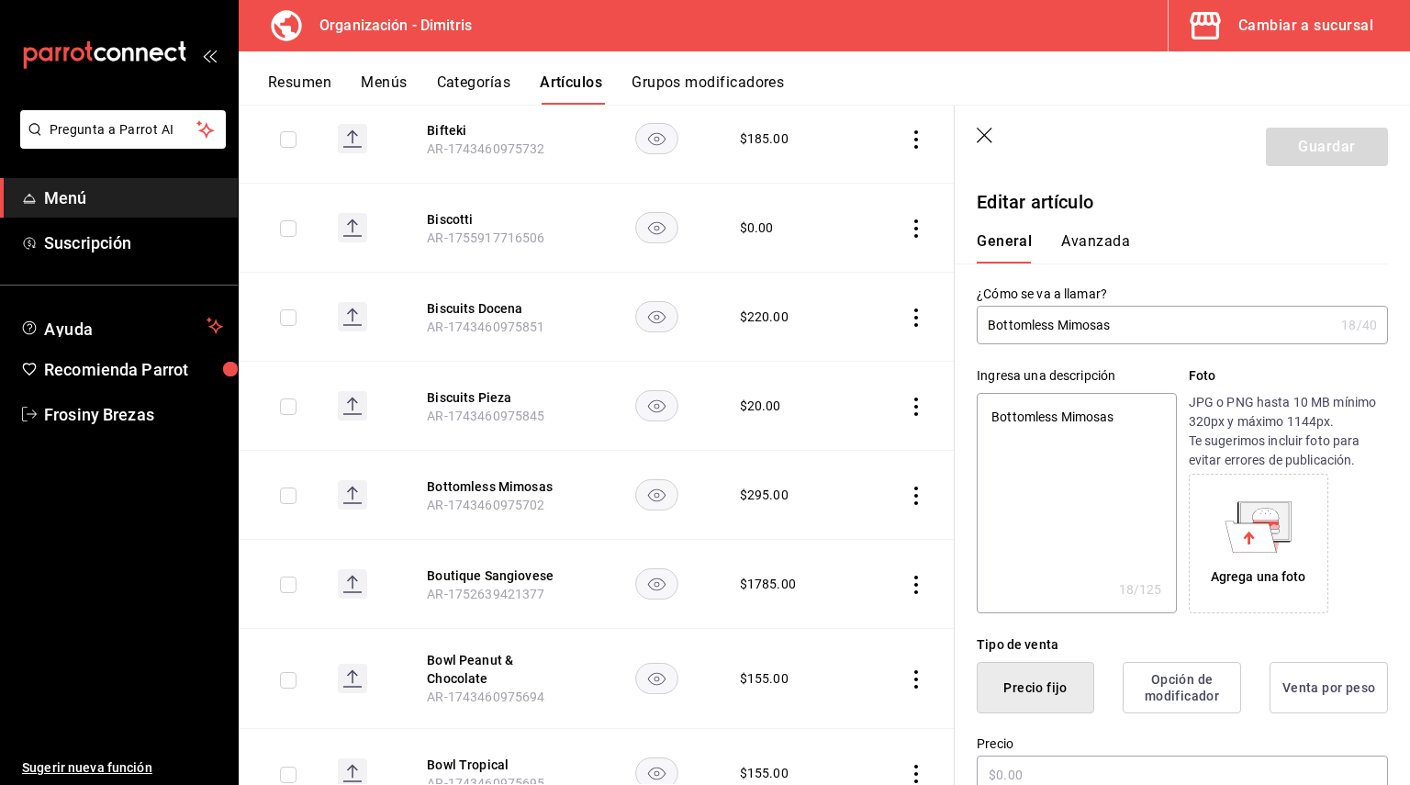
type textarea "x"
type input "$295.00"
click at [467, 566] on button "Boutique Sangiovese" at bounding box center [500, 575] width 147 height 18
type textarea "x"
type input "$1785.00"
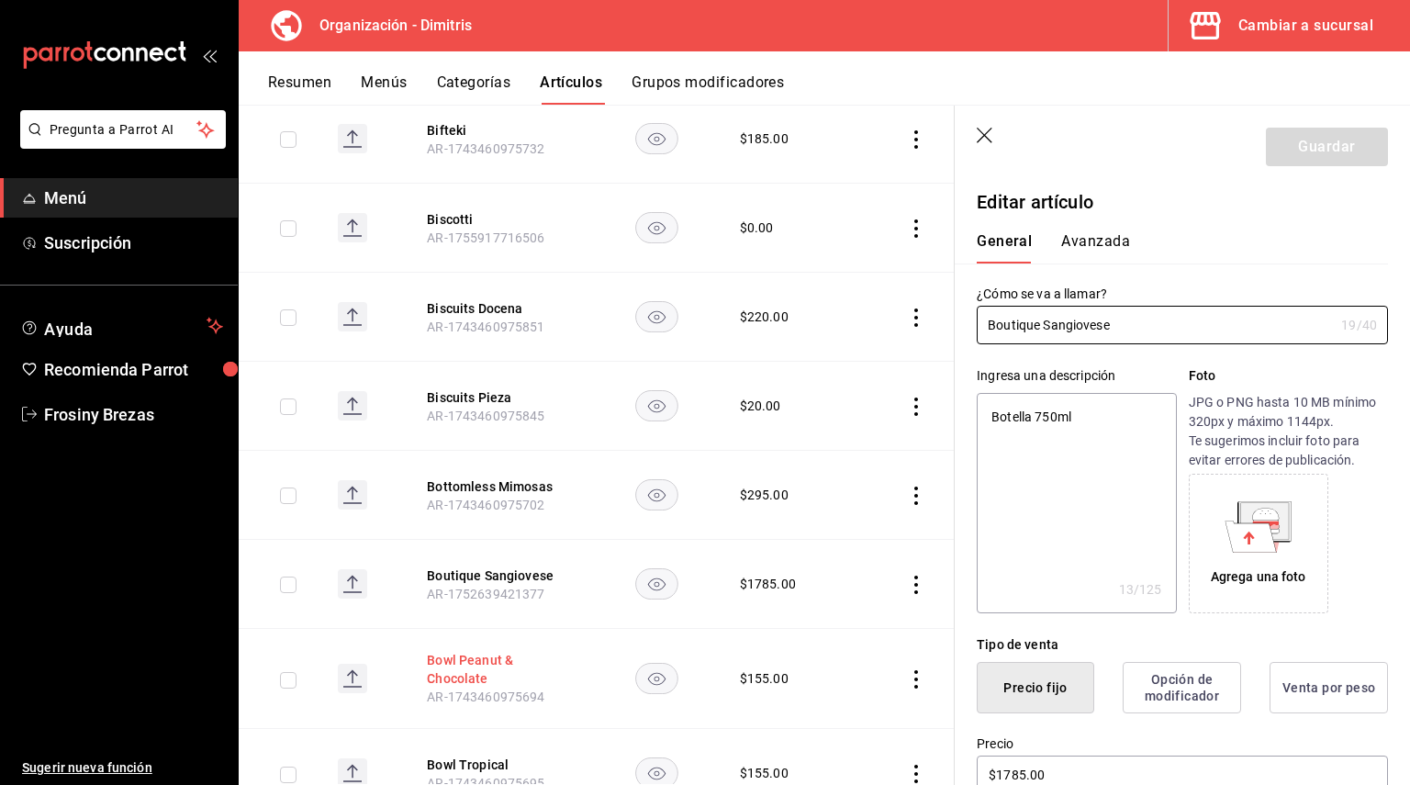
click at [448, 653] on button "Bowl Peanut & Chocolate" at bounding box center [500, 669] width 147 height 37
type textarea "x"
type input "$155.00"
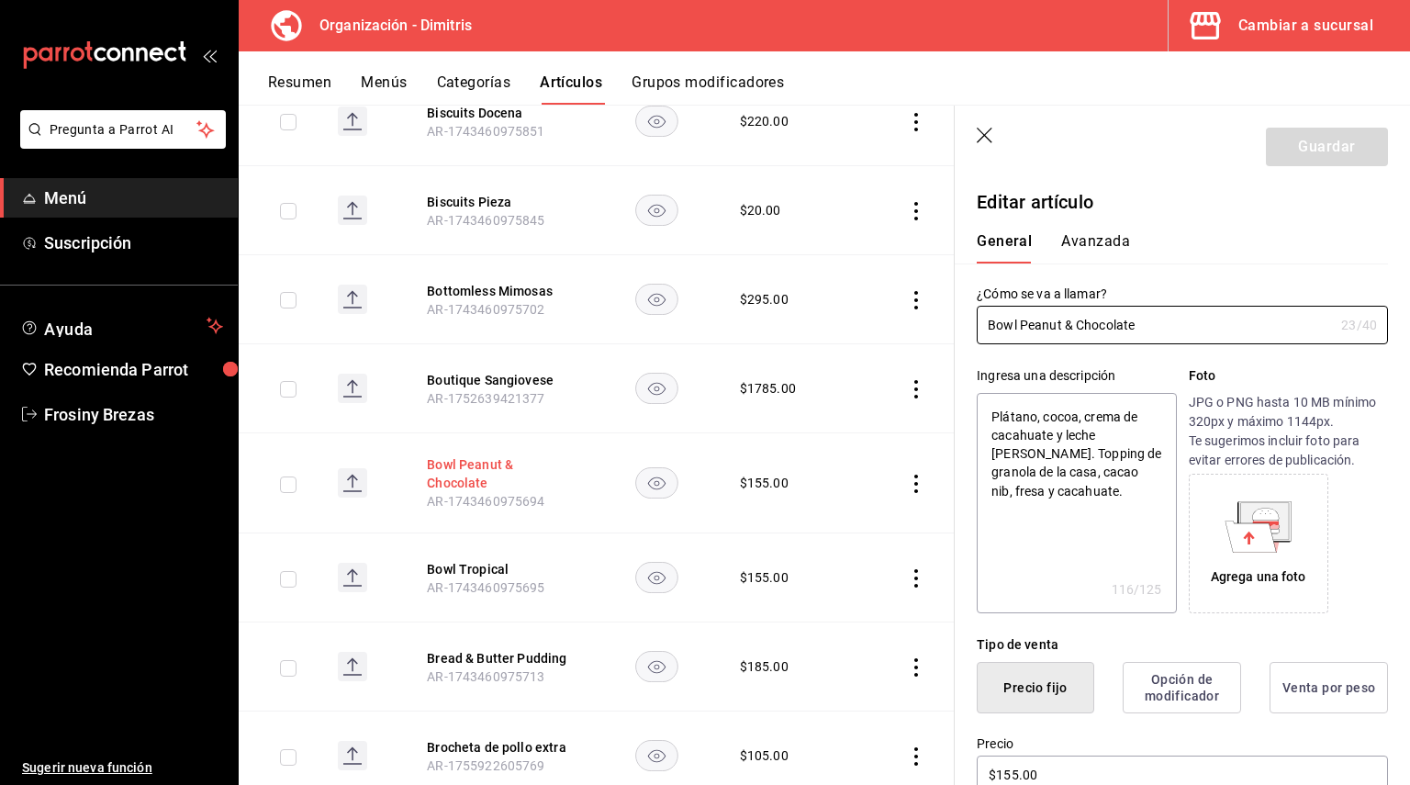
scroll to position [5493, 0]
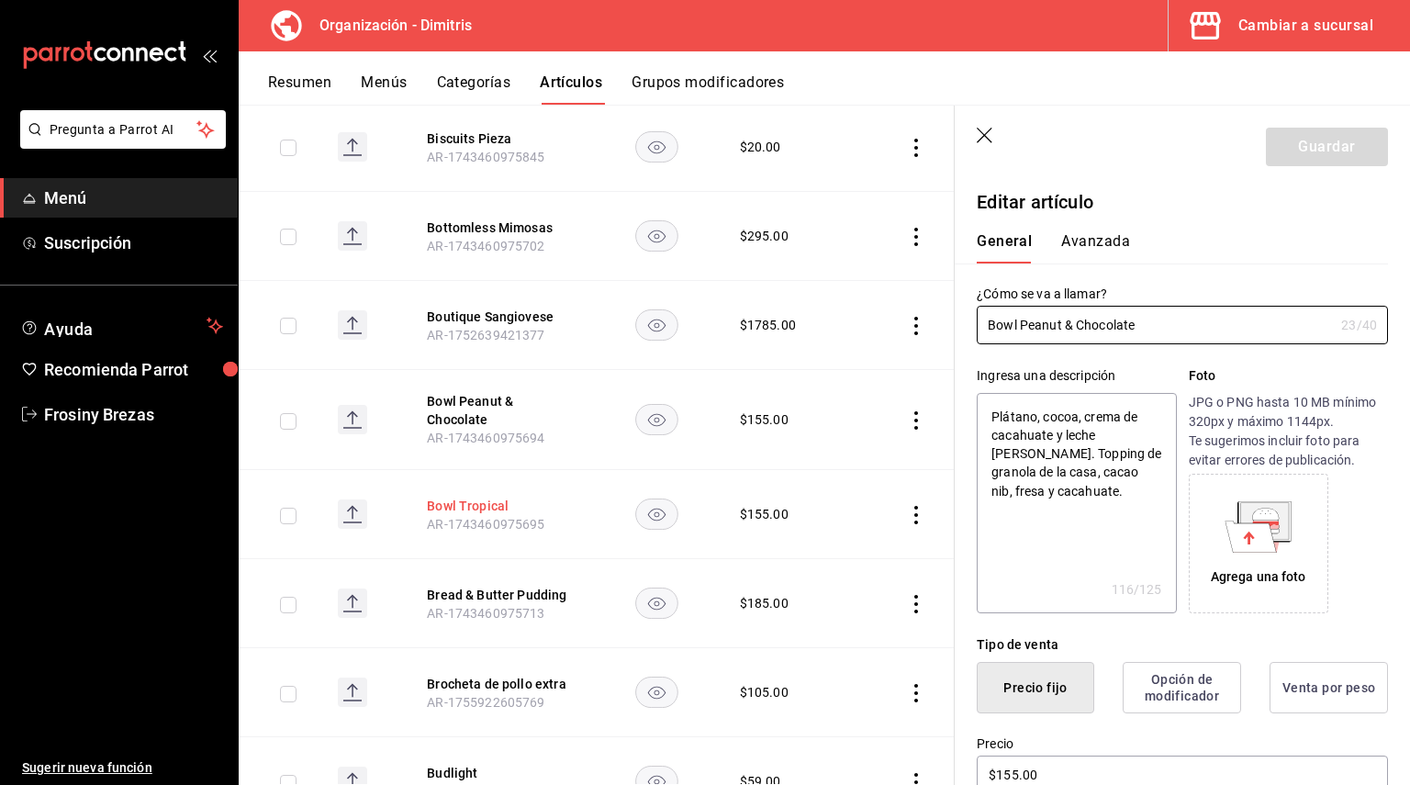
click at [471, 497] on button "Bowl Tropical" at bounding box center [500, 506] width 147 height 18
type textarea "x"
type input "$155.00"
click at [492, 586] on button "Bread & Butter Pudding" at bounding box center [500, 595] width 147 height 18
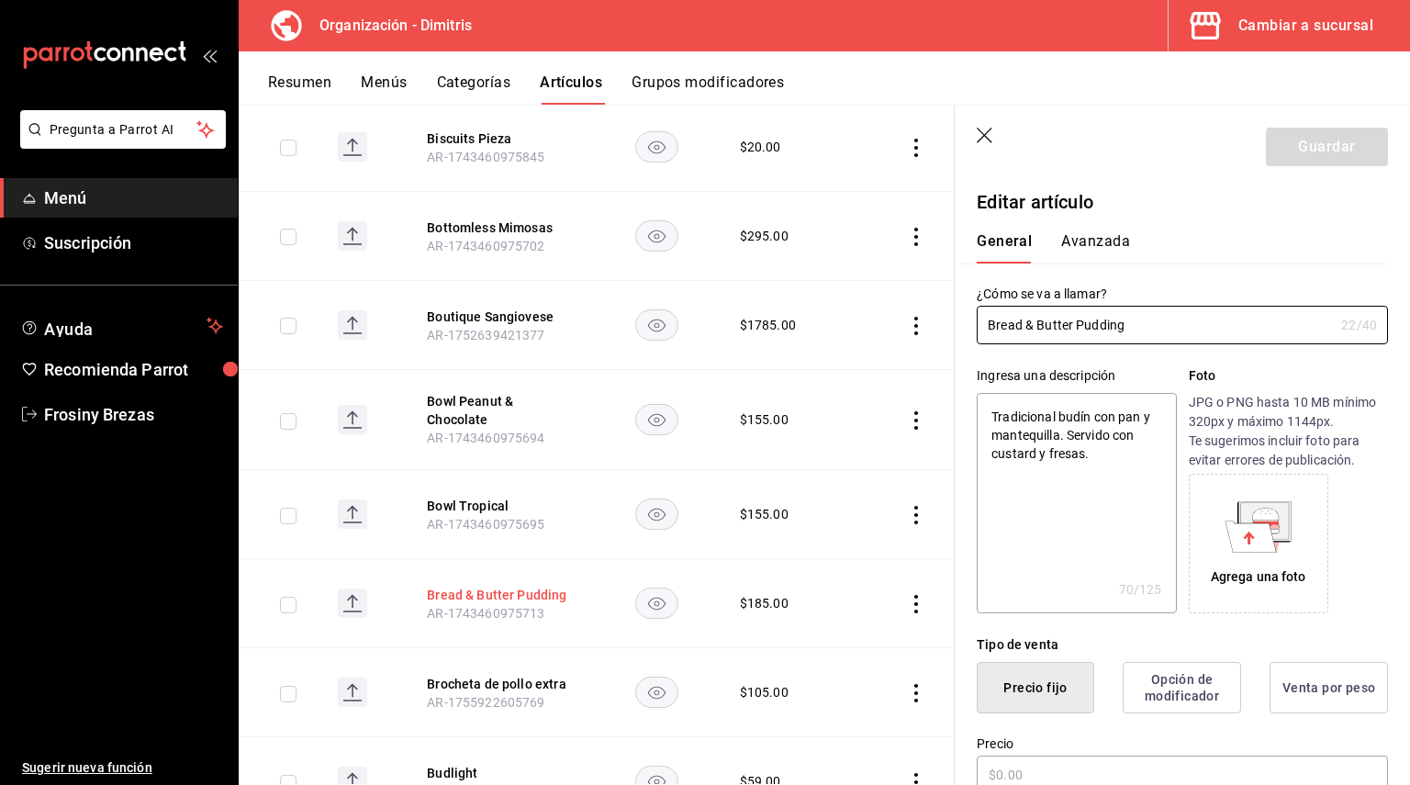
type textarea "x"
type input "$185.00"
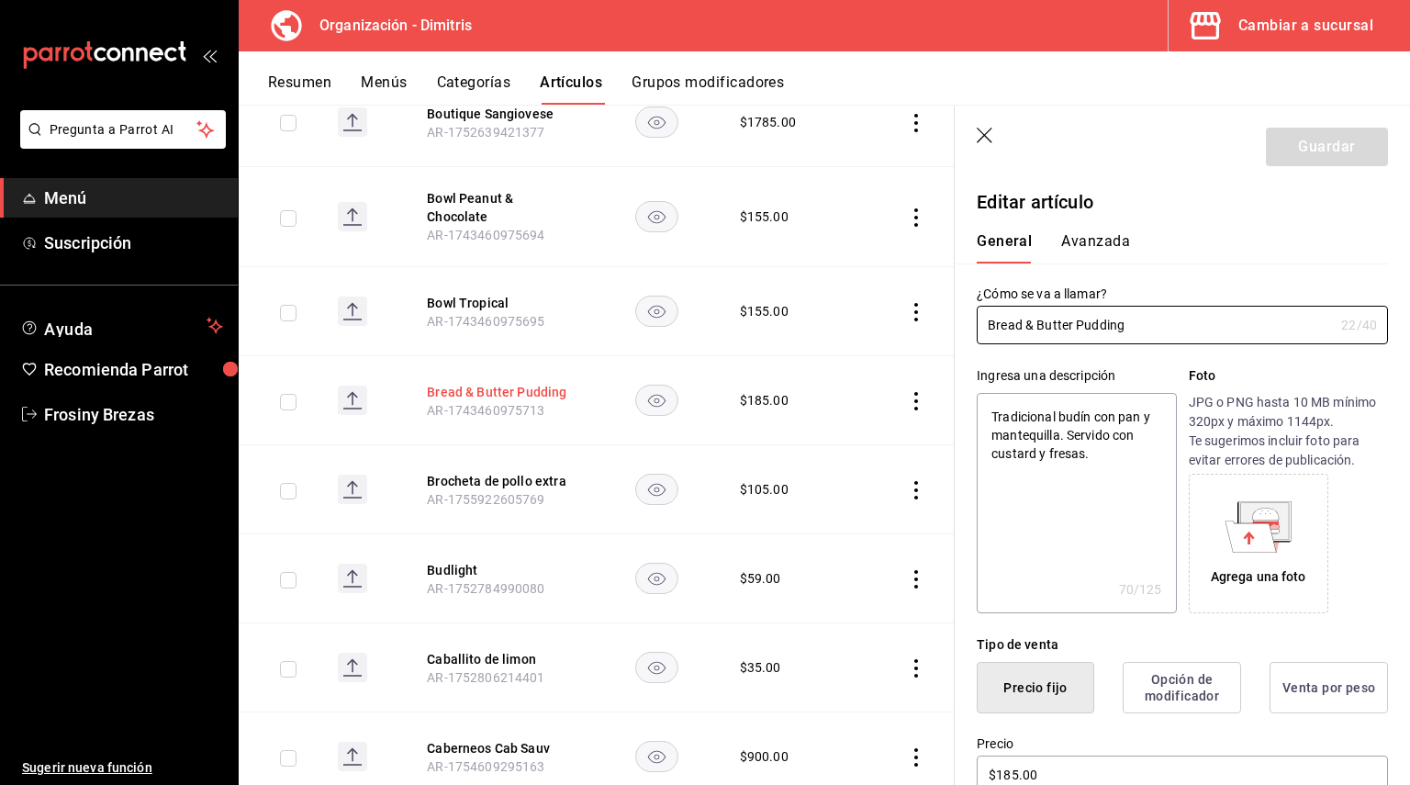
scroll to position [5700, 0]
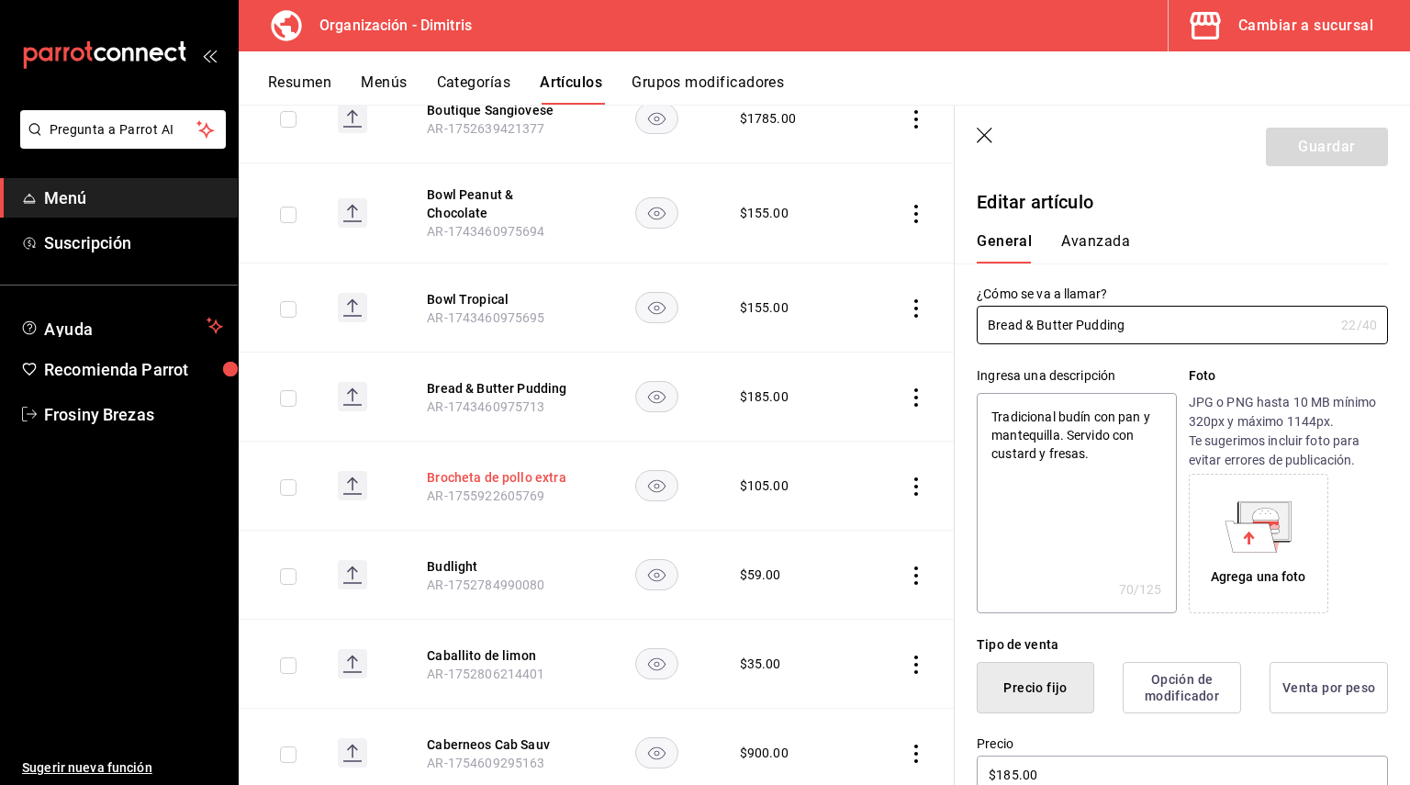
click at [473, 468] on button "Brocheta de pollo extra" at bounding box center [500, 477] width 147 height 18
type input "$105.00"
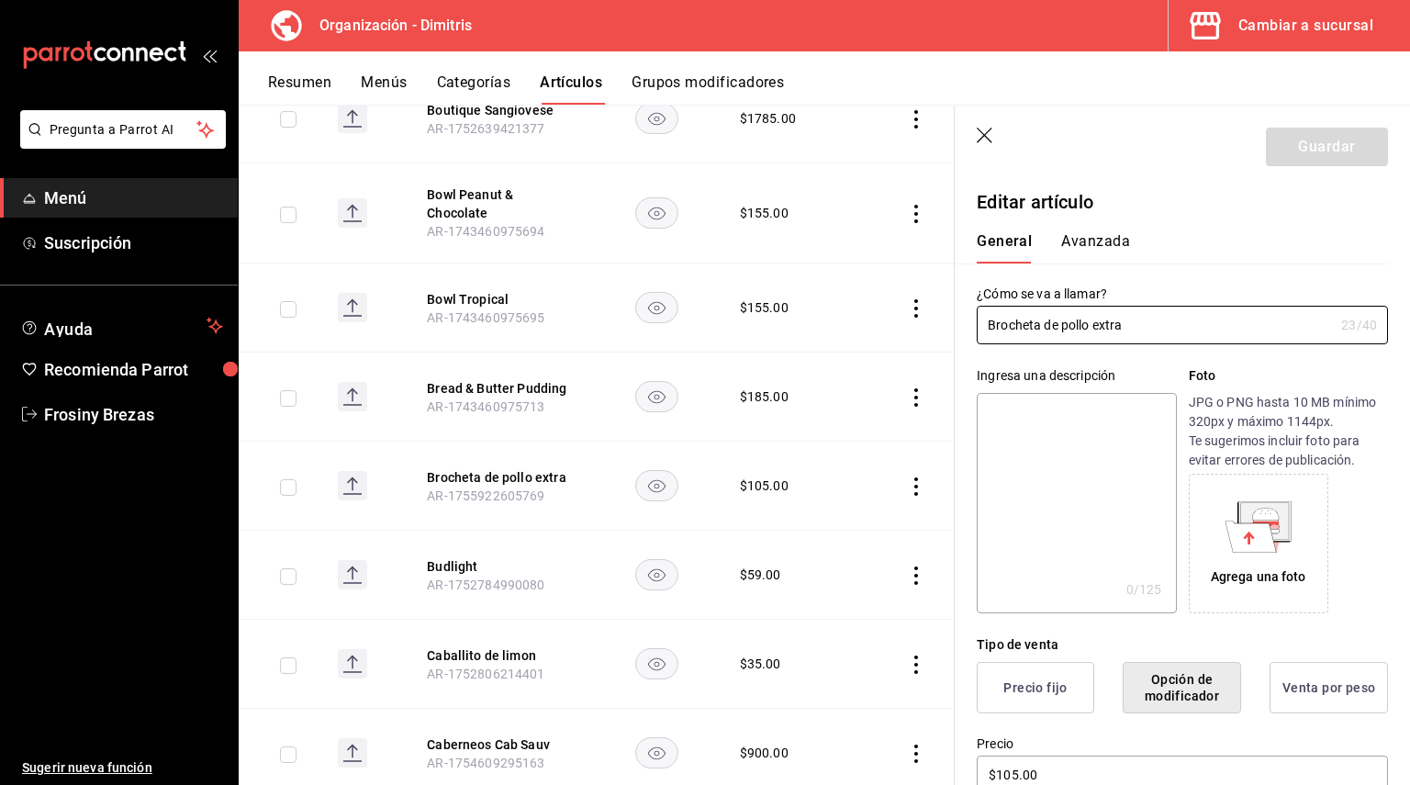
drag, startPoint x: 1182, startPoint y: 320, endPoint x: 969, endPoint y: 285, distance: 215.9
click at [969, 285] on div "¿Cómo se va a llamar? Brocheta de pollo extra 23 /40 ¿Cómo se va a llamar?" at bounding box center [1171, 303] width 433 height 81
click at [1001, 323] on input "Brocheta de pollo extra" at bounding box center [1155, 325] width 357 height 37
drag, startPoint x: 1137, startPoint y: 327, endPoint x: 977, endPoint y: 328, distance: 160.6
click at [977, 328] on input "Brocheta de pollo extra" at bounding box center [1155, 325] width 357 height 37
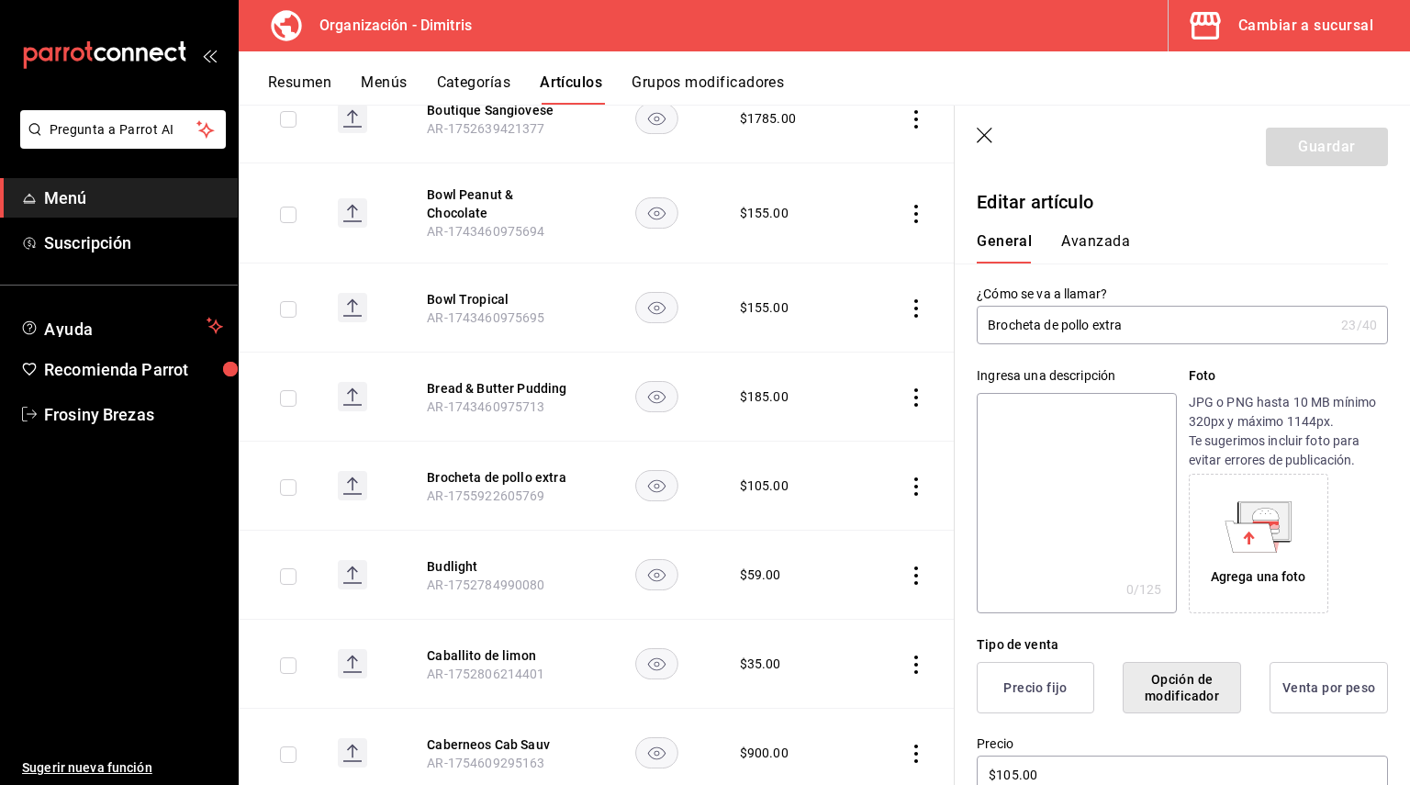
click at [1105, 433] on textarea at bounding box center [1076, 503] width 199 height 220
paste textarea "Brocheta de pollo extra"
type textarea "Brocheta de pollo extra"
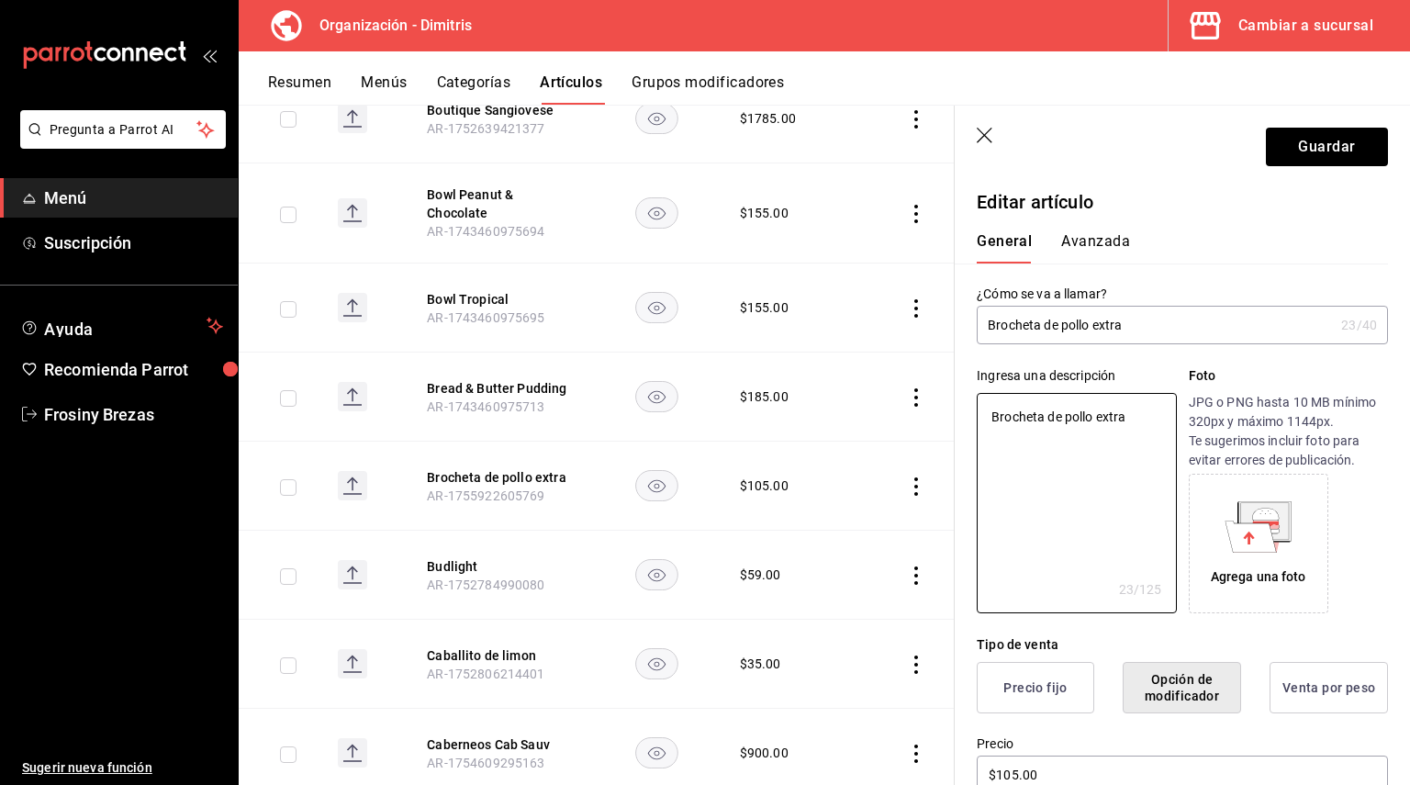
type textarea "x"
type textarea "Brocheta de pollo extra"
click at [1313, 141] on button "Guardar" at bounding box center [1327, 147] width 122 height 39
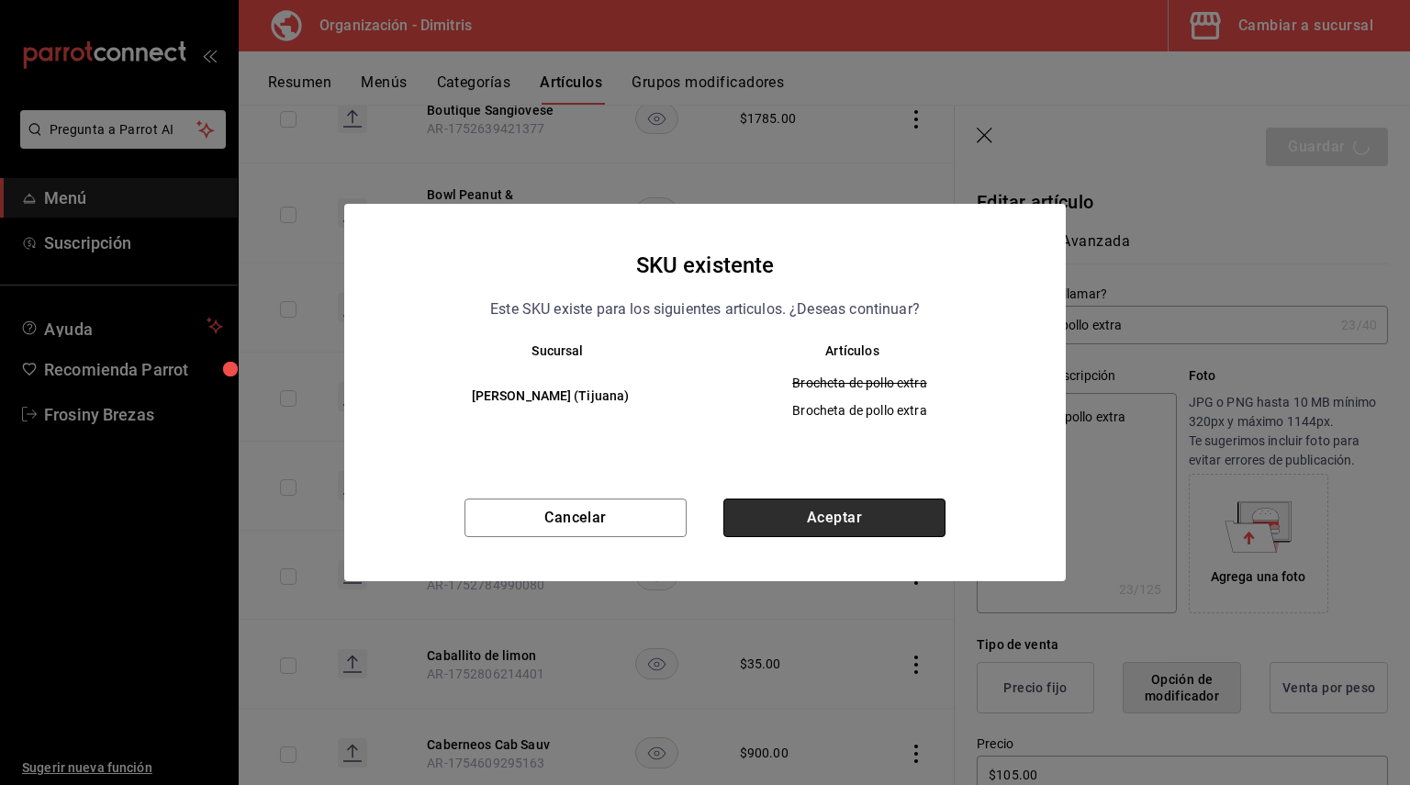
click at [876, 519] on button "Aceptar" at bounding box center [834, 517] width 222 height 39
type textarea "x"
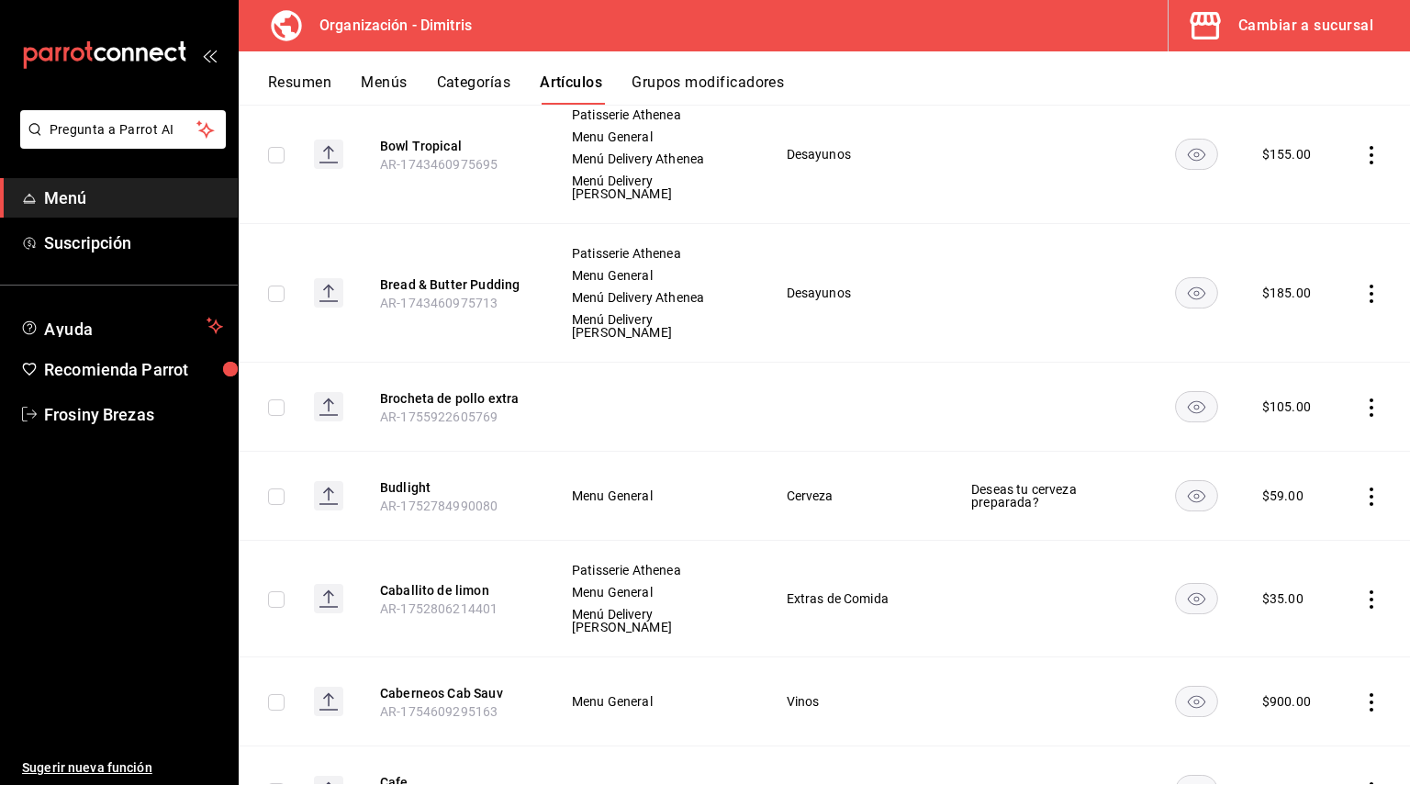
scroll to position [6127, 0]
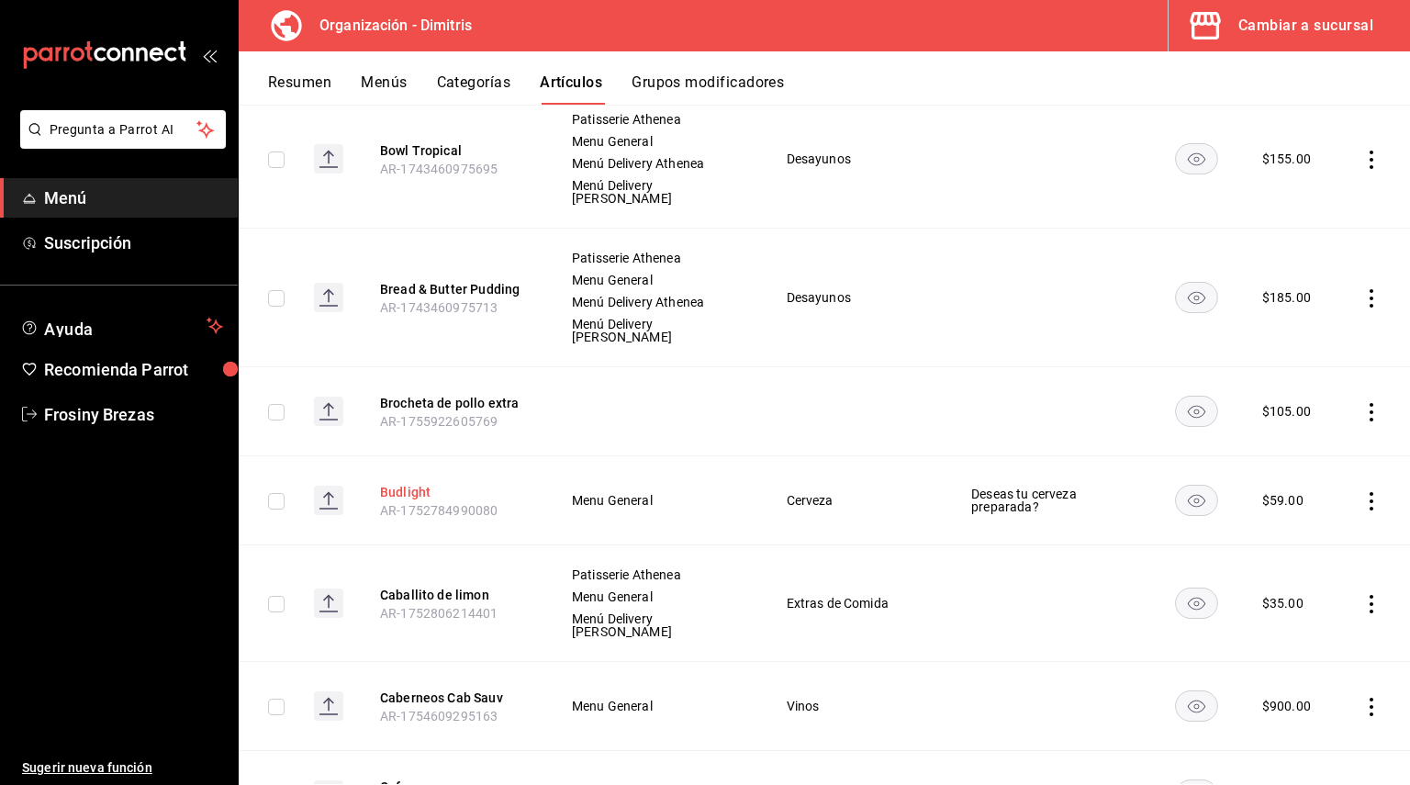
click at [412, 483] on button "Budlight" at bounding box center [453, 492] width 147 height 18
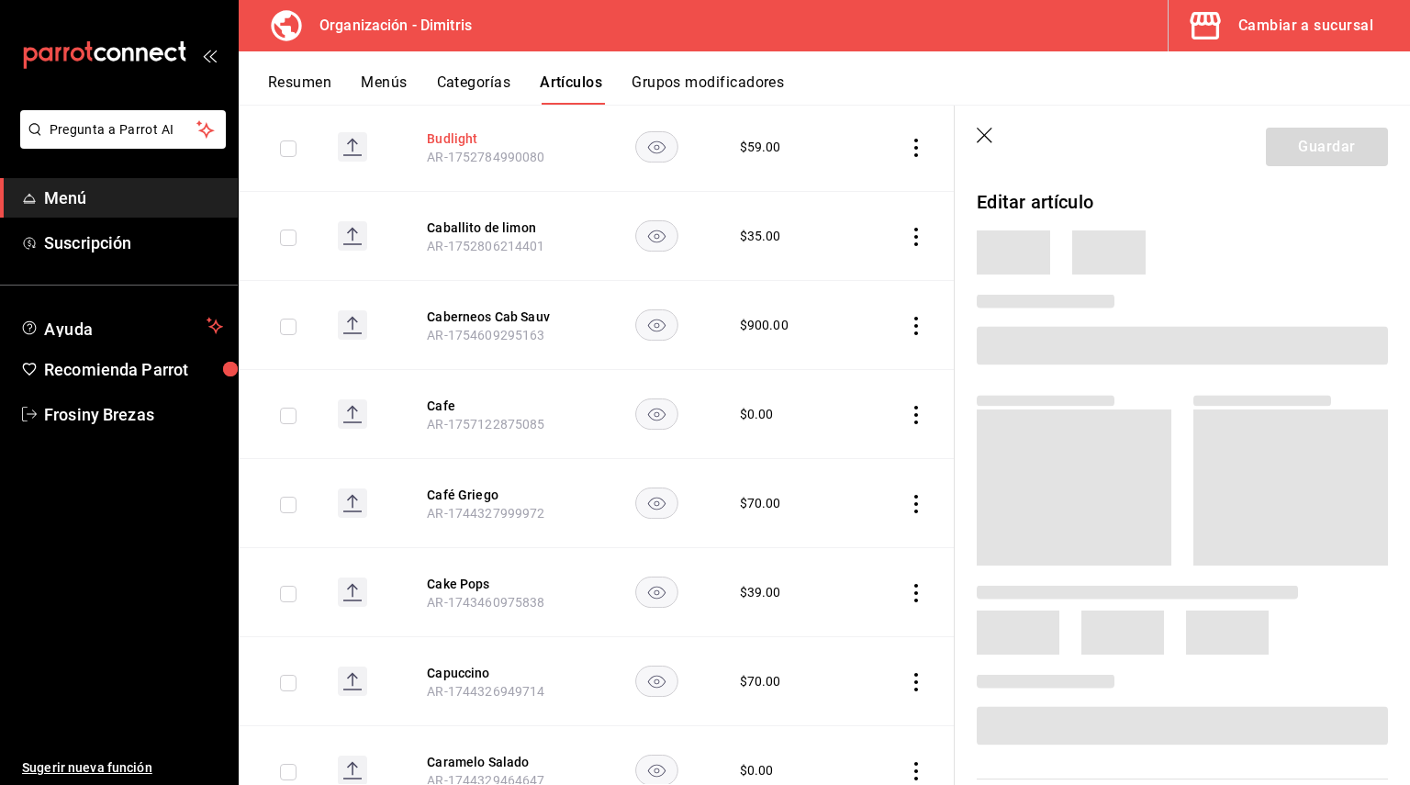
scroll to position [5841, 0]
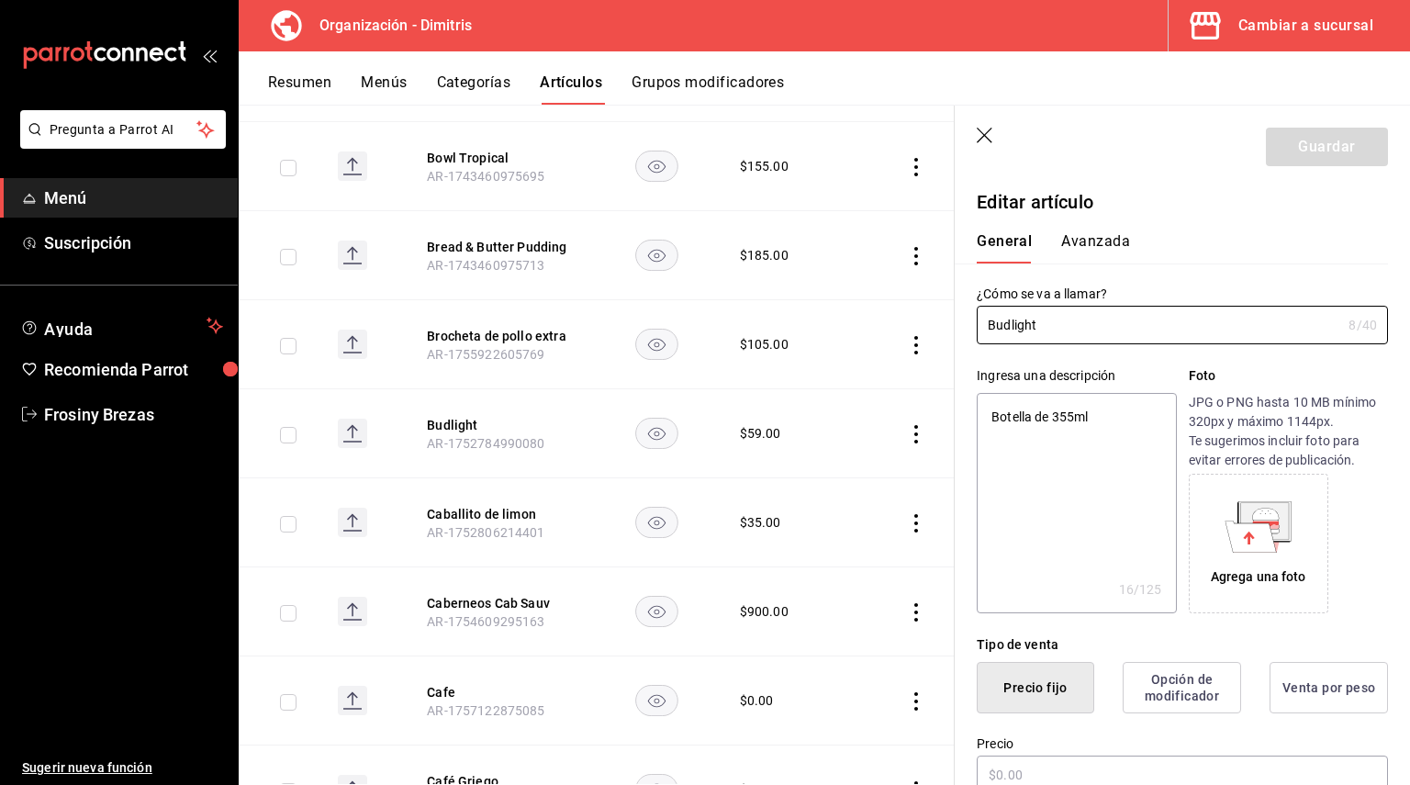
type textarea "x"
type input "$59.00"
click at [992, 418] on textarea "Botella de 355ml" at bounding box center [1076, 503] width 199 height 220
type textarea "x"
click at [488, 505] on button "Caballito de limon" at bounding box center [500, 514] width 147 height 18
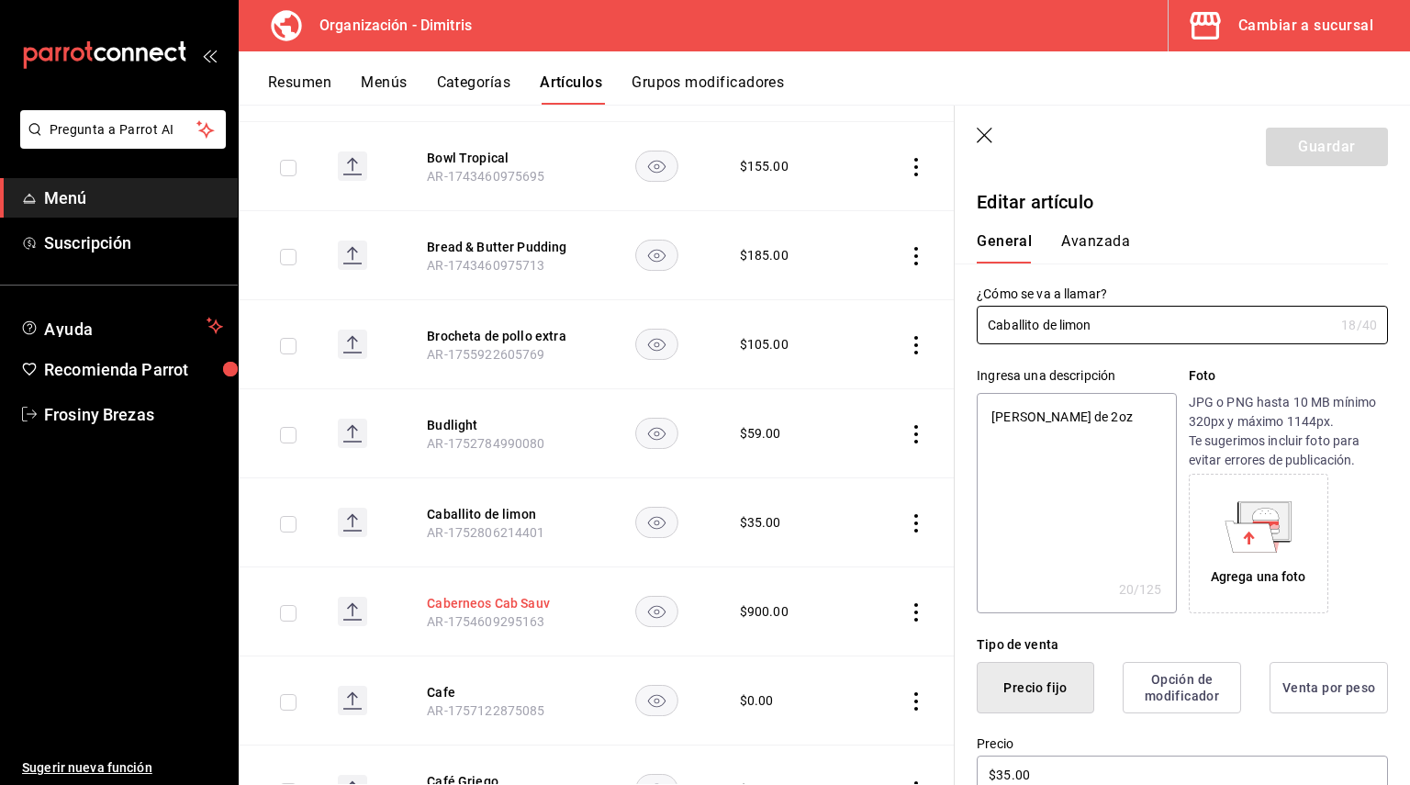
click at [473, 594] on button "Caberneos Cab Sauv" at bounding box center [500, 603] width 147 height 18
type input "$900.00"
drag, startPoint x: 1120, startPoint y: 324, endPoint x: 974, endPoint y: 313, distance: 146.4
click at [974, 313] on div "¿Cómo se va a llamar? Caberneos Cab Sauv 18 /40 ¿Cómo se va a llamar?" at bounding box center [1171, 303] width 433 height 81
click at [1011, 390] on div "Ingresa una descripción x 0 /125 ​" at bounding box center [1076, 489] width 199 height 247
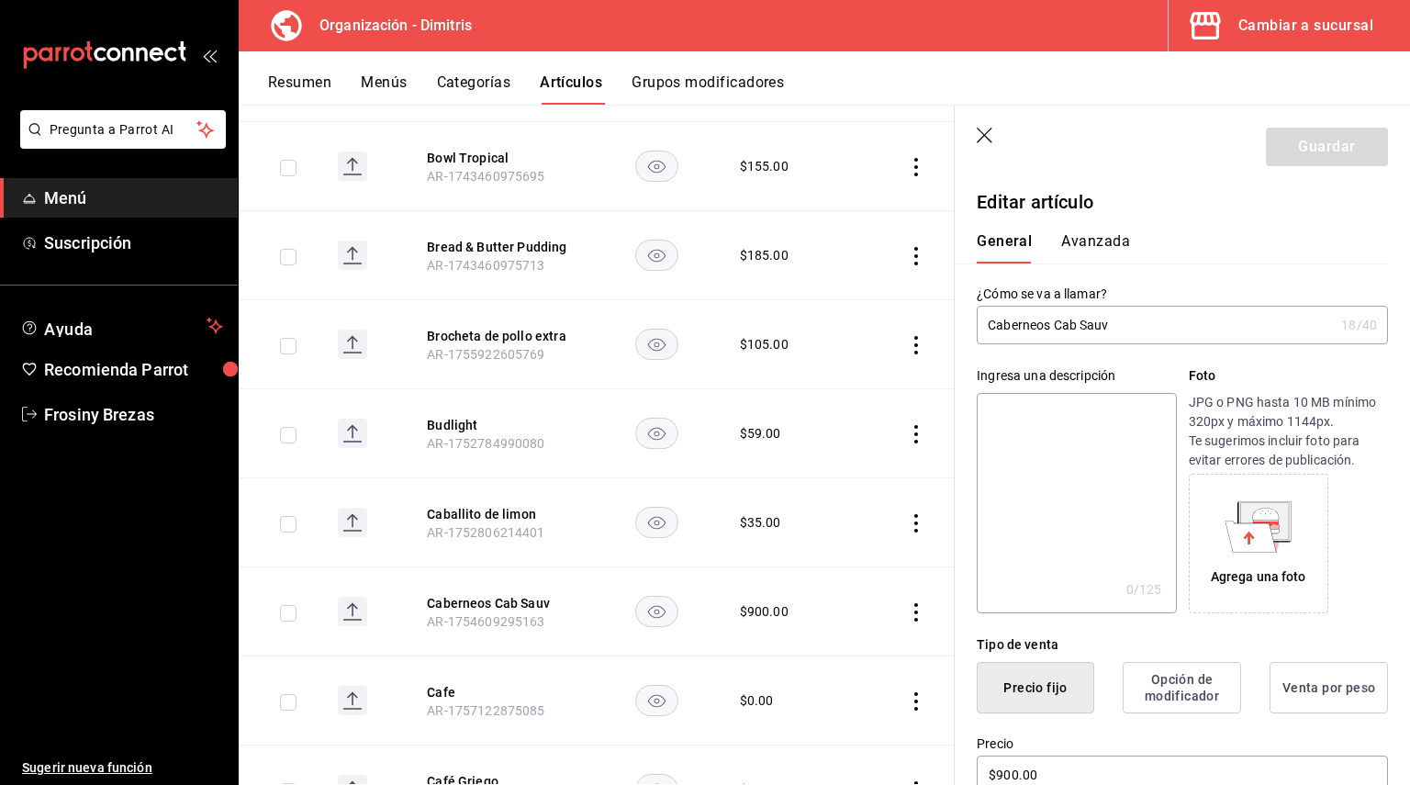
click at [1039, 446] on textarea at bounding box center [1076, 503] width 199 height 220
paste textarea "Caberneos Cab Sauv"
type textarea "Caberneos Cab Sauv"
type textarea "x"
click at [985, 417] on textarea "Caberneos Cab Sauv" at bounding box center [1076, 503] width 199 height 220
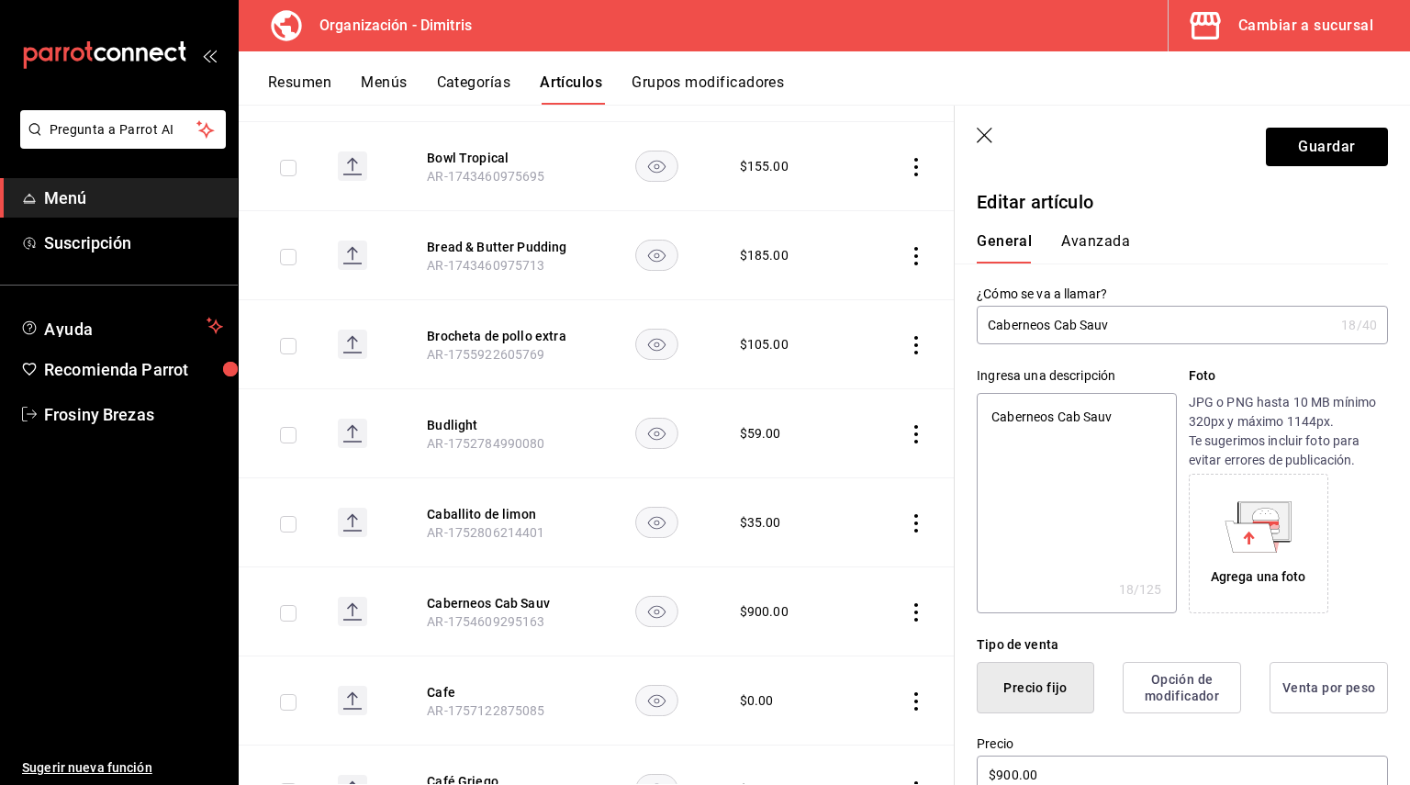
type textarea "BCaberneos Cab Sauv"
type textarea "x"
type textarea "BoCaberneos Cab Sauv"
type textarea "x"
type textarea "BolCaberneos Cab Sauv"
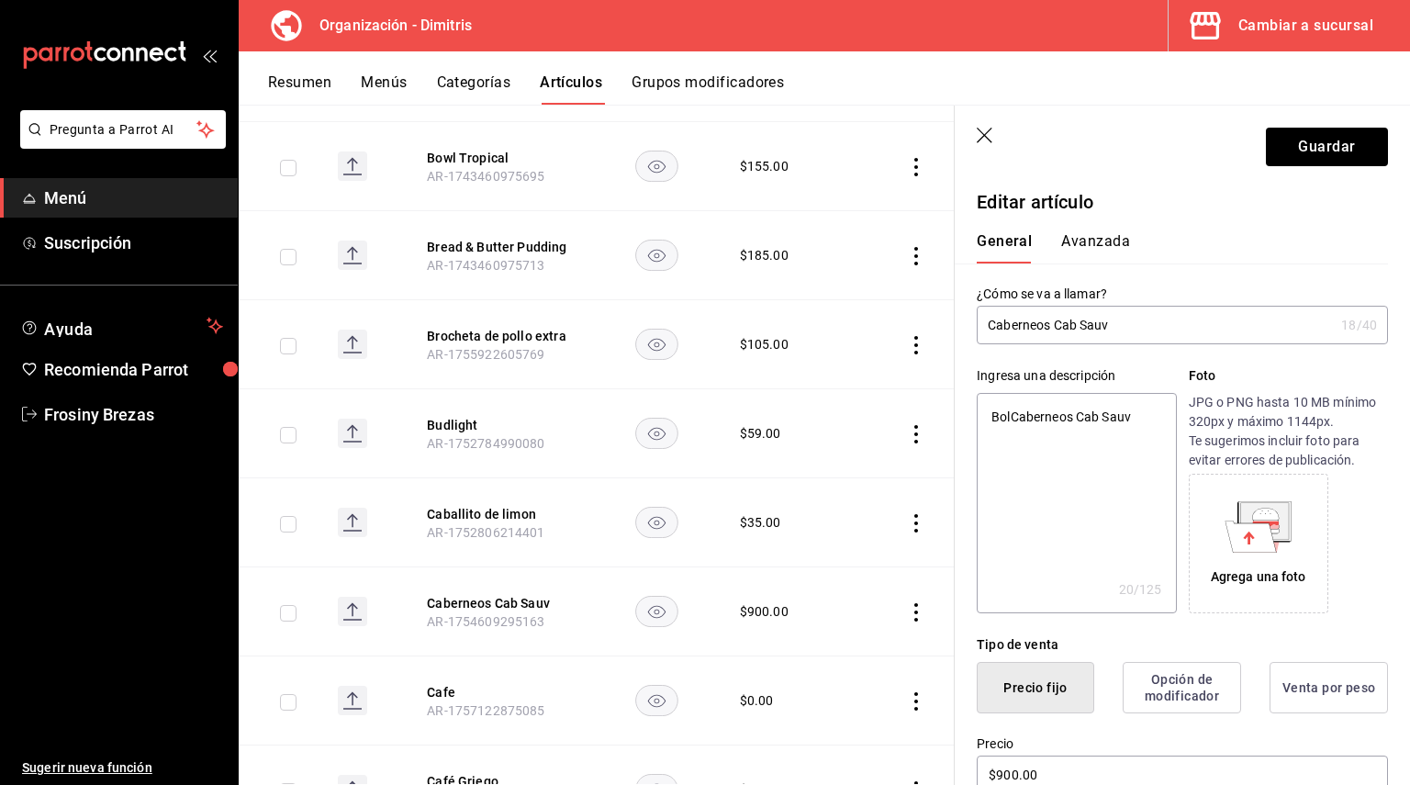
type textarea "x"
type textarea "BoleCaberneos Cab Sauv"
type textarea "x"
type textarea "BoletCaberneos Cab Sauv"
type textarea "x"
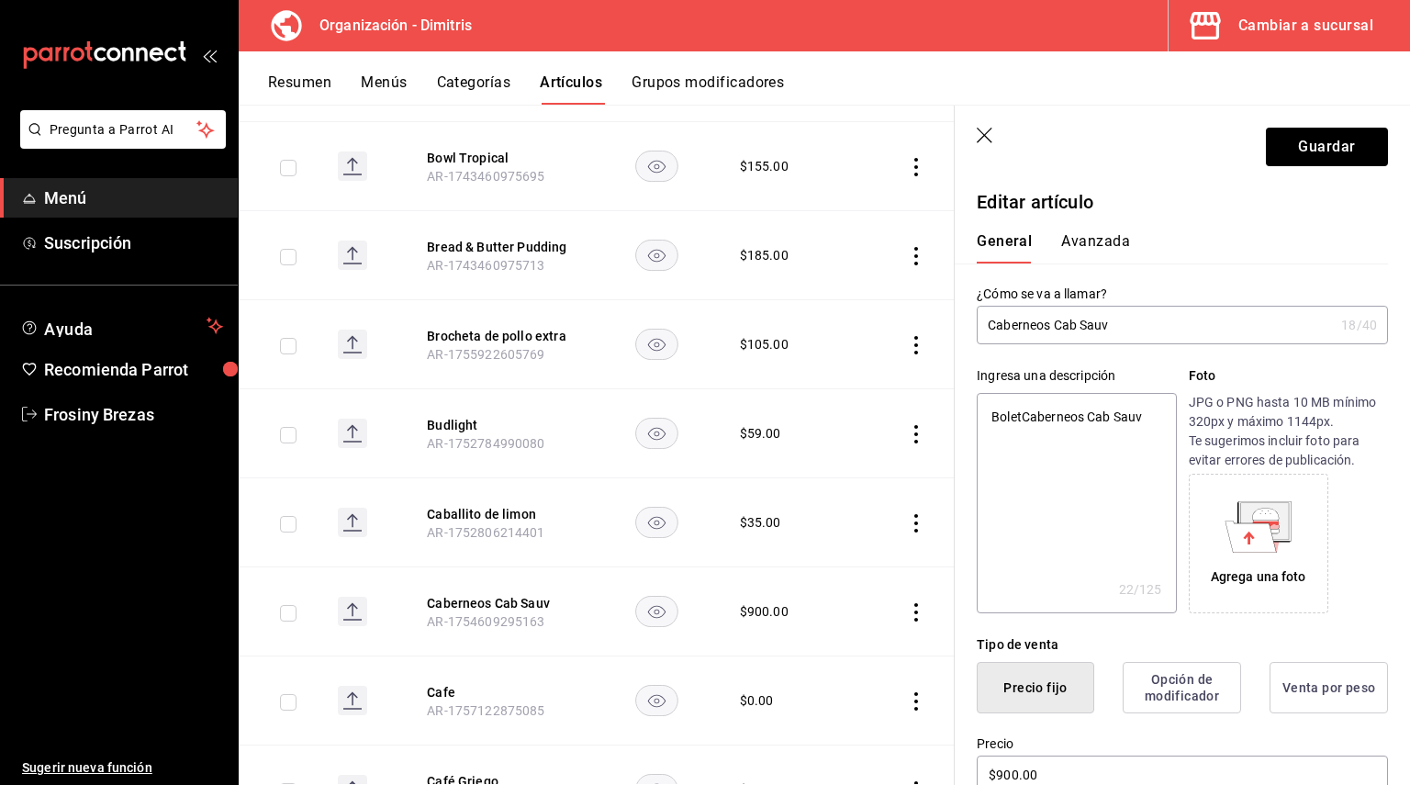
type textarea "BolettCaberneos Cab Sauv"
type textarea "x"
type textarea "BoletCaberneos Cab Sauv"
type textarea "x"
type textarea "BoleCaberneos Cab Sauv"
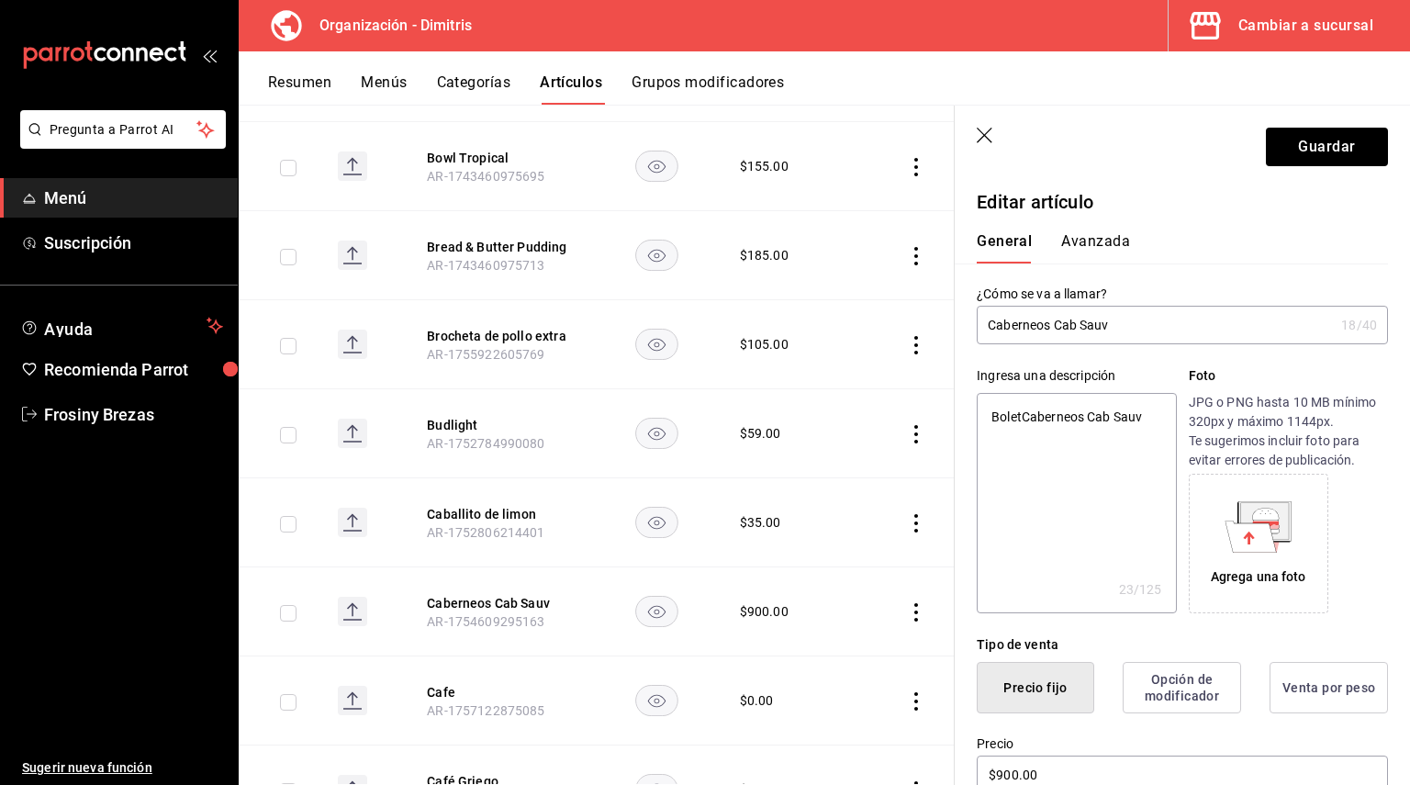
type textarea "x"
type textarea "BolCaberneos Cab Sauv"
type textarea "x"
type textarea "BoCaberneos Cab Sauv"
type textarea "x"
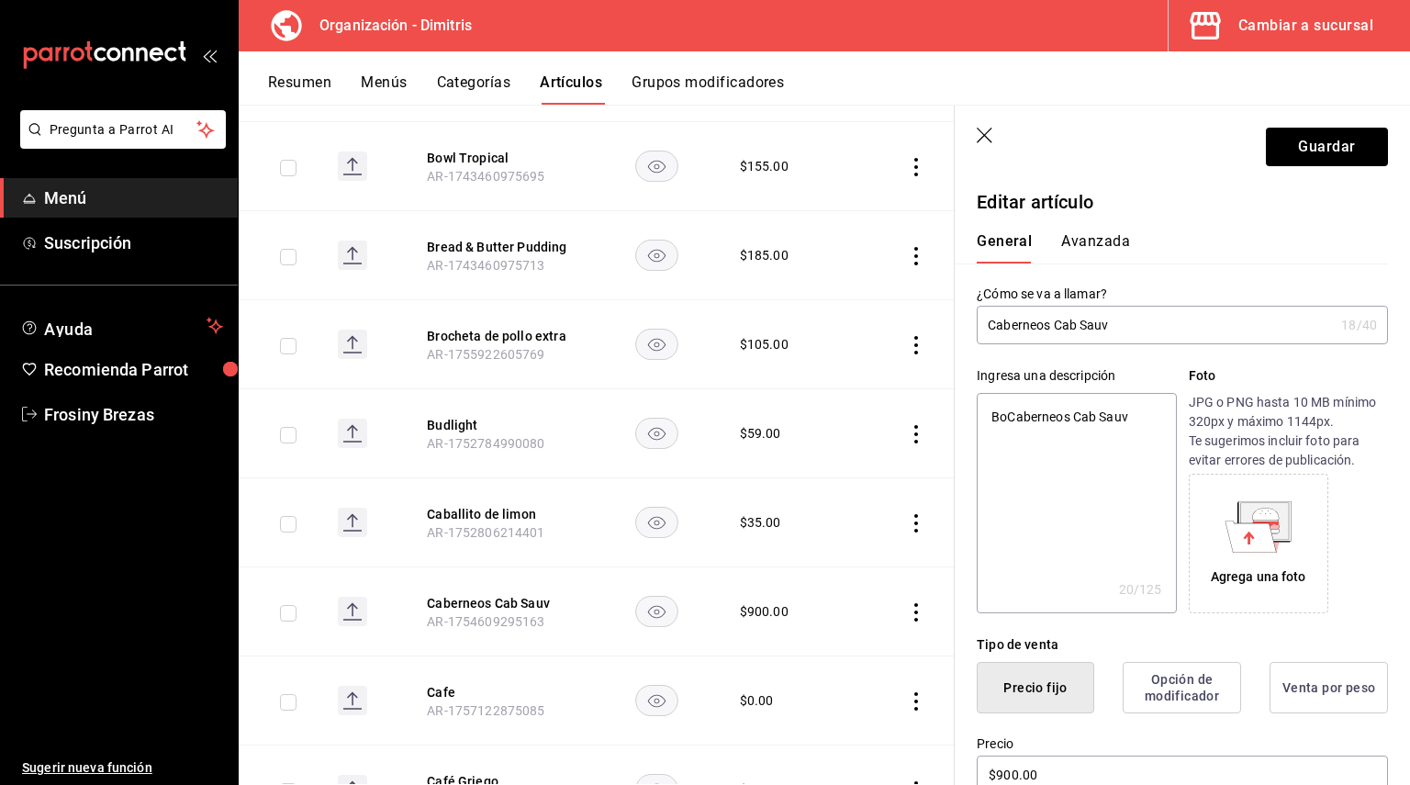
type textarea "BotCaberneos Cab Sauv"
type textarea "x"
type textarea "BoteCaberneos Cab Sauv"
type textarea "x"
type textarea "BotelCaberneos Cab Sauv"
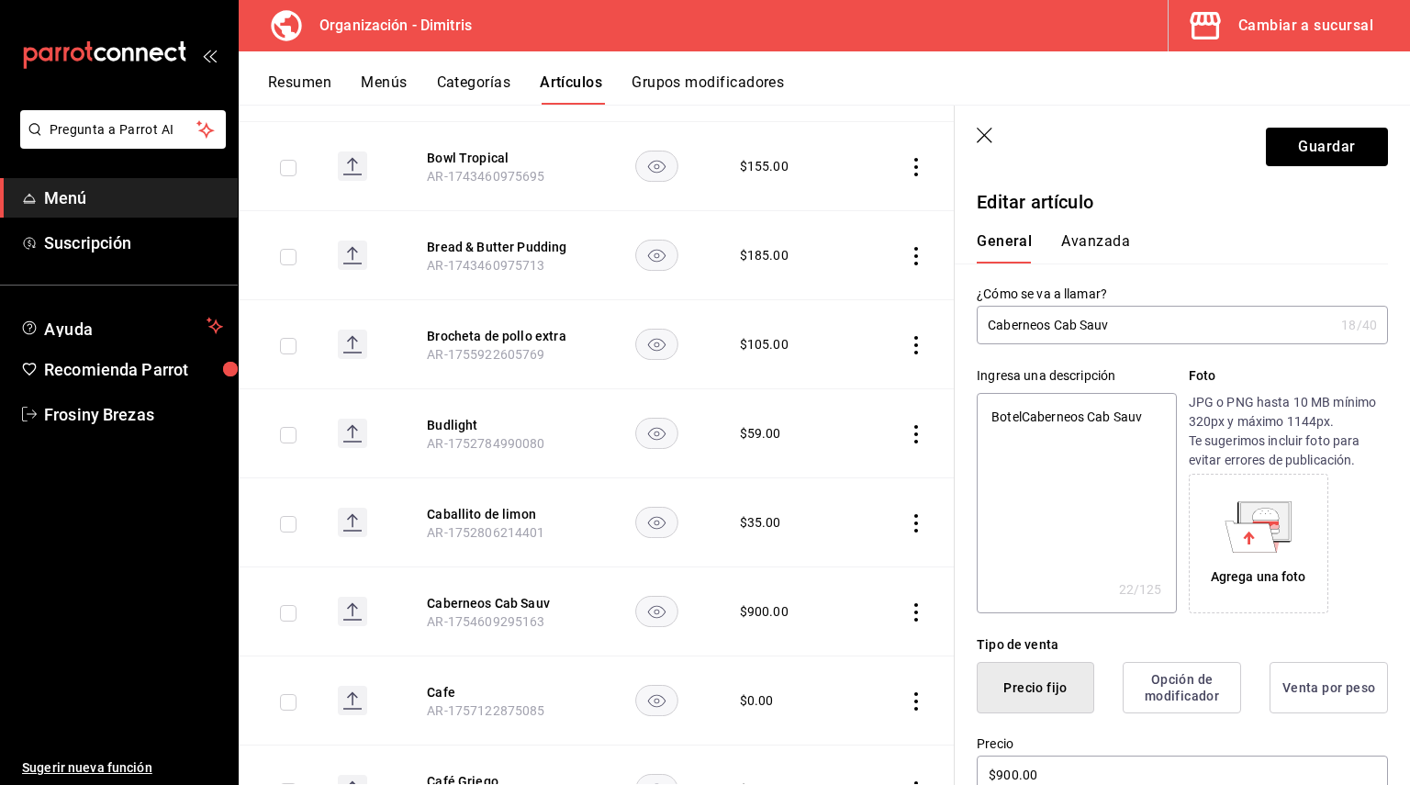
type textarea "x"
type textarea "BotellCaberneos Cab Sauv"
type textarea "x"
type textarea "BotellaCaberneos Cab Sauv"
type textarea "x"
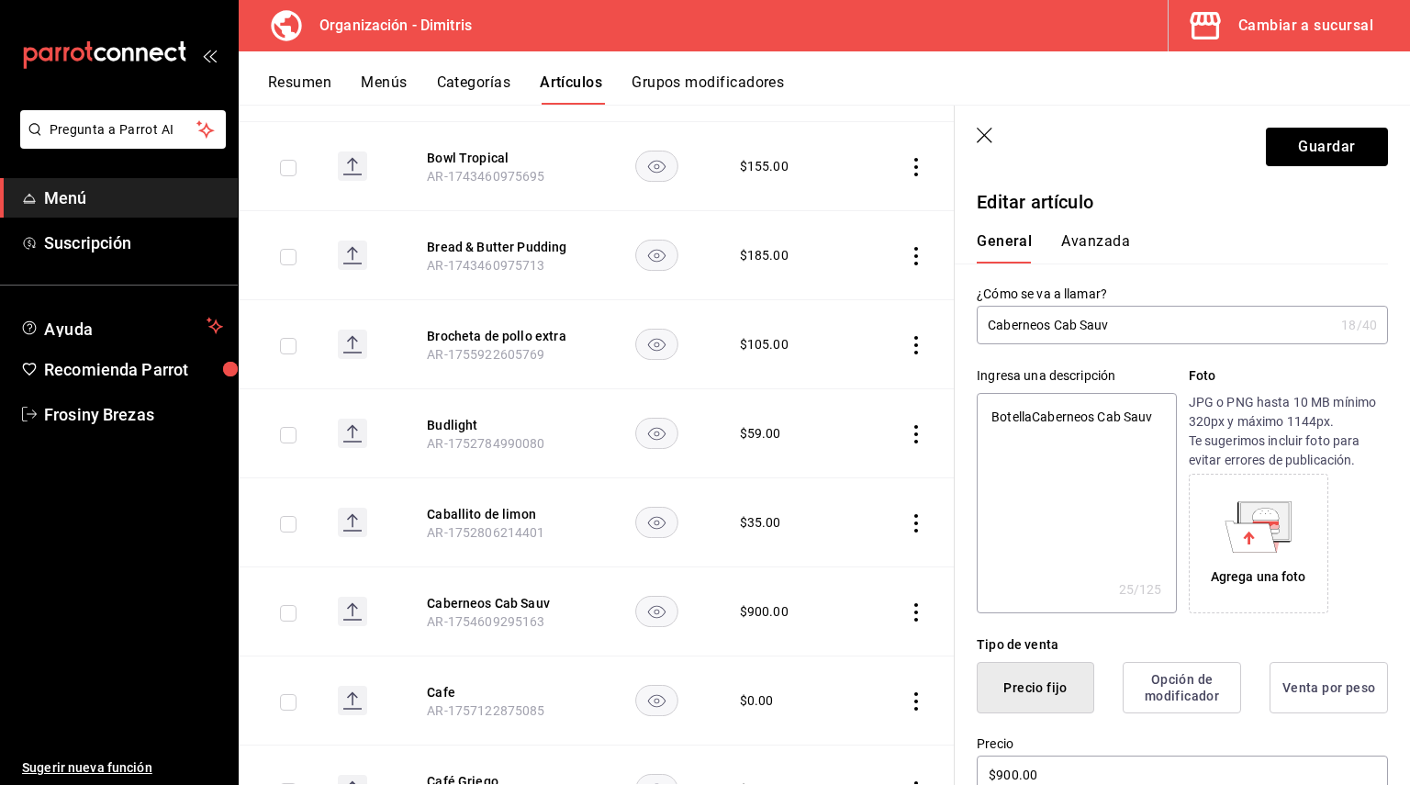
type textarea "Botella Caberneos Cab Sauv"
type textarea "x"
type textarea "Botella Caberneos Cab Sauv"
click at [1332, 152] on button "Guardar" at bounding box center [1327, 147] width 122 height 39
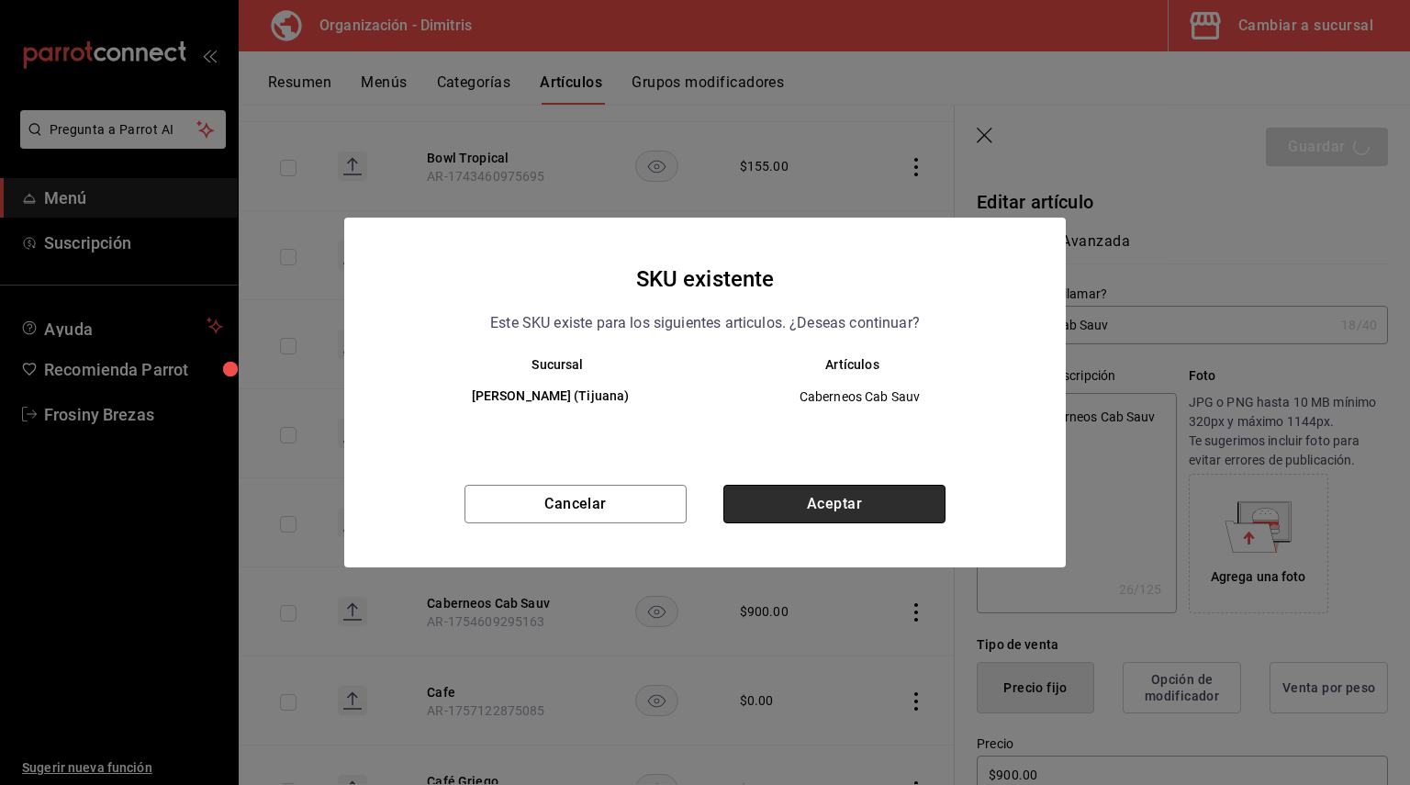
click at [821, 499] on button "Aceptar" at bounding box center [834, 504] width 222 height 39
type textarea "x"
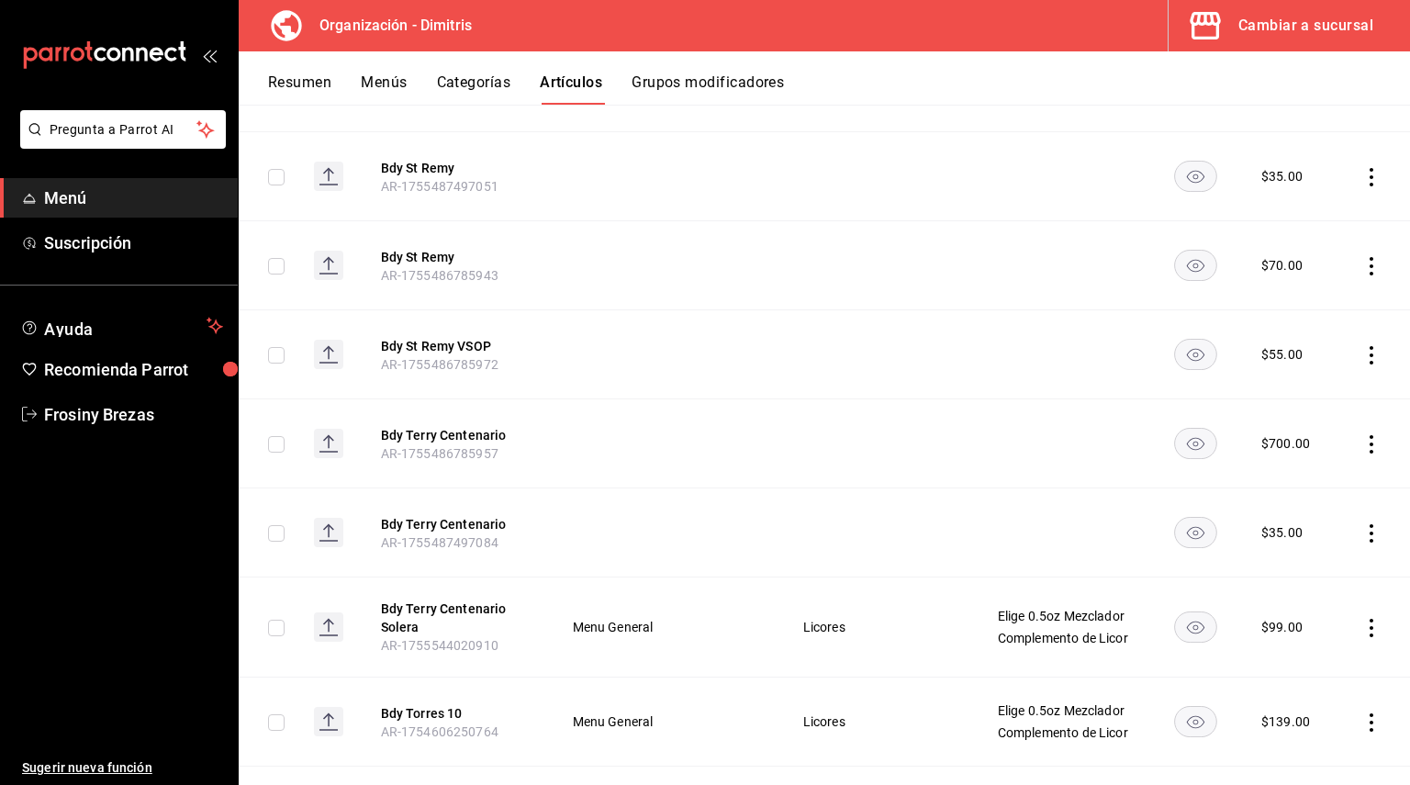
scroll to position [4624, 0]
click at [821, 492] on td at bounding box center [877, 530] width 195 height 89
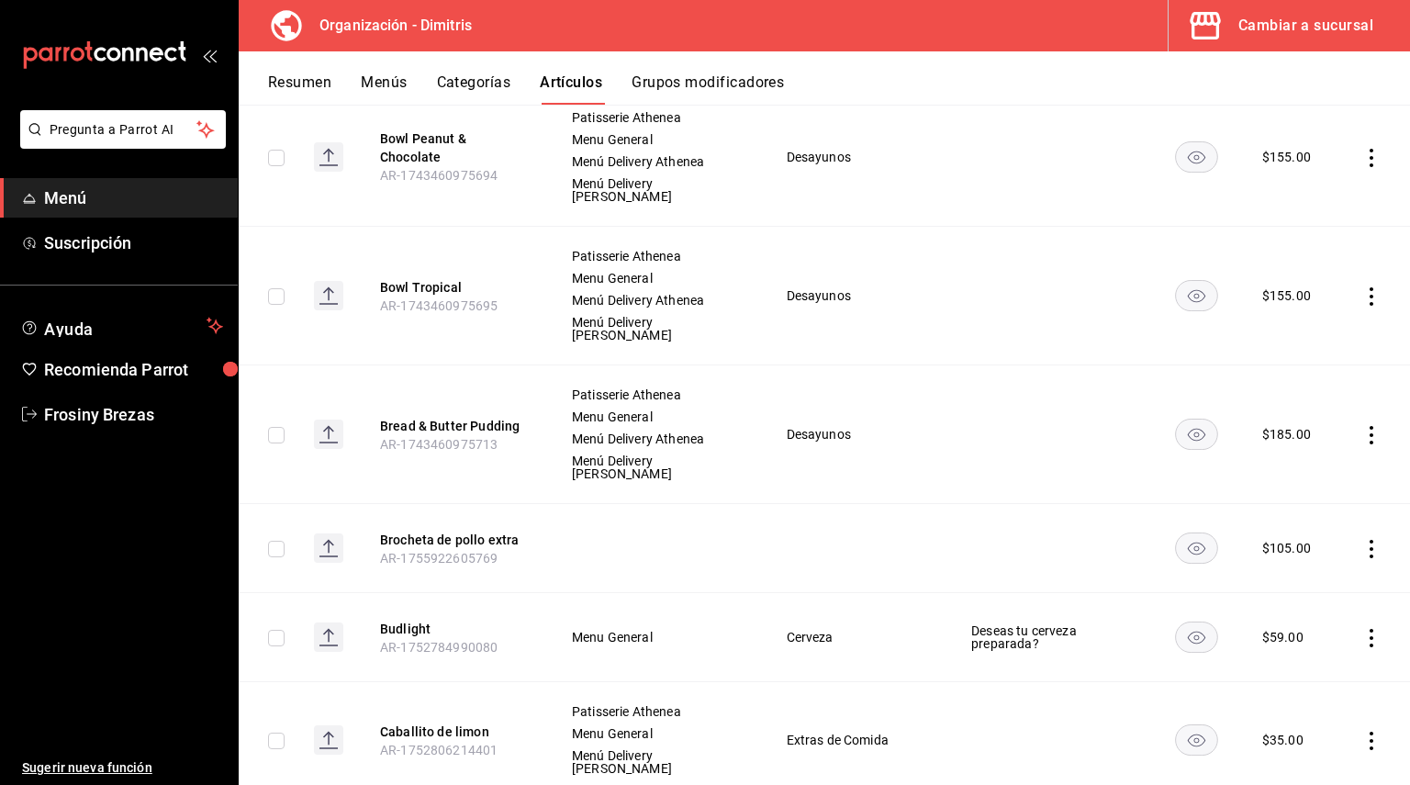
scroll to position [5993, 0]
click at [451, 415] on button "Bread & Butter Pudding" at bounding box center [453, 424] width 147 height 18
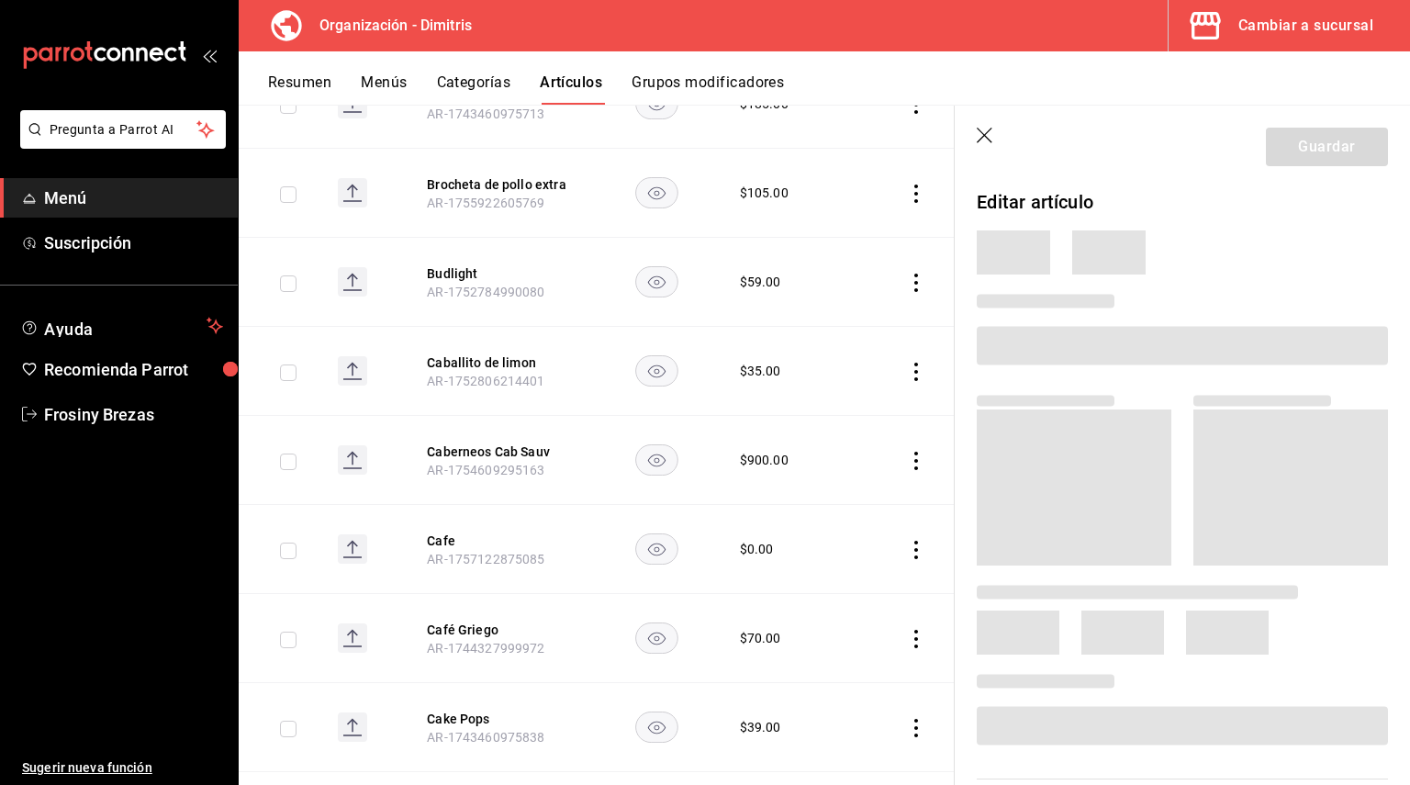
scroll to position [5743, 0]
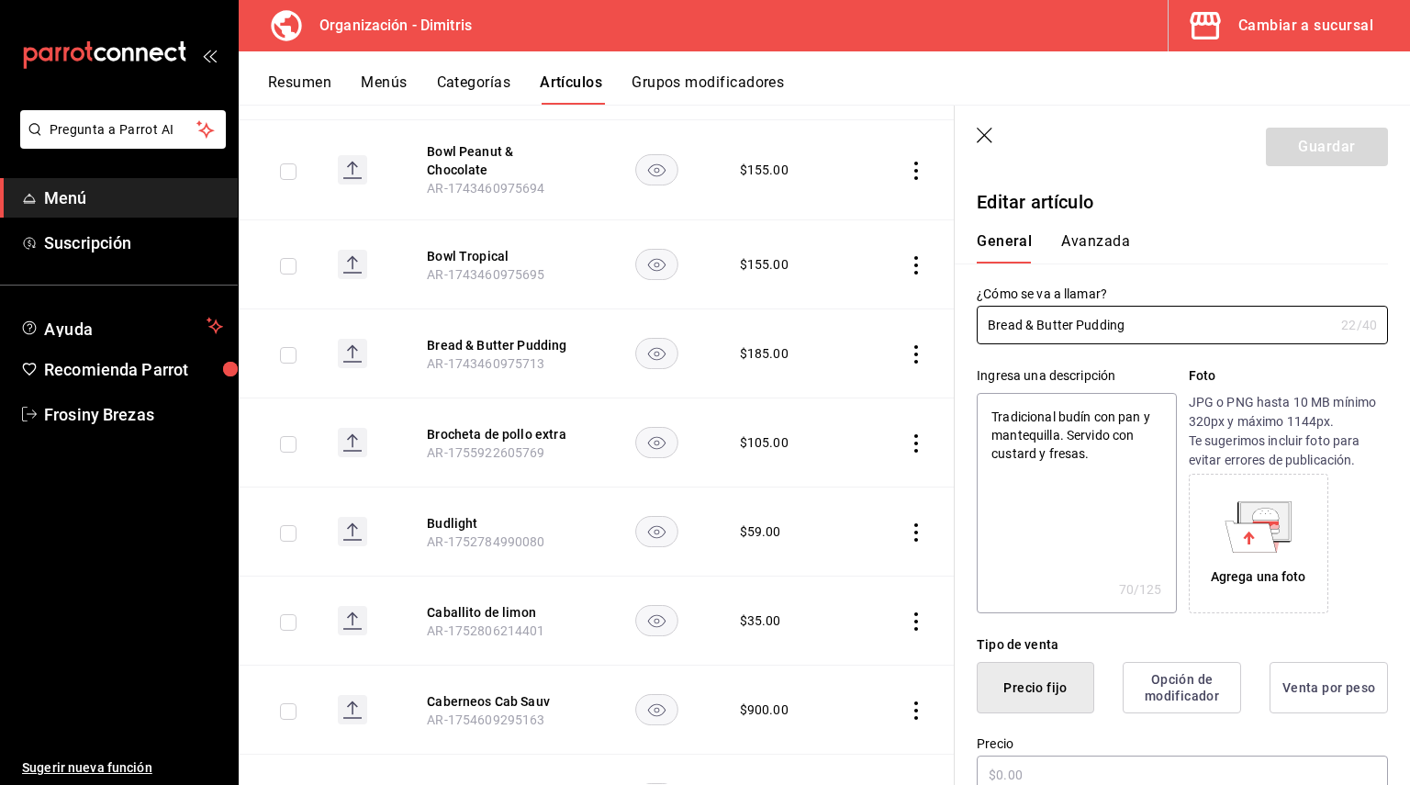
type textarea "x"
type input "$185.00"
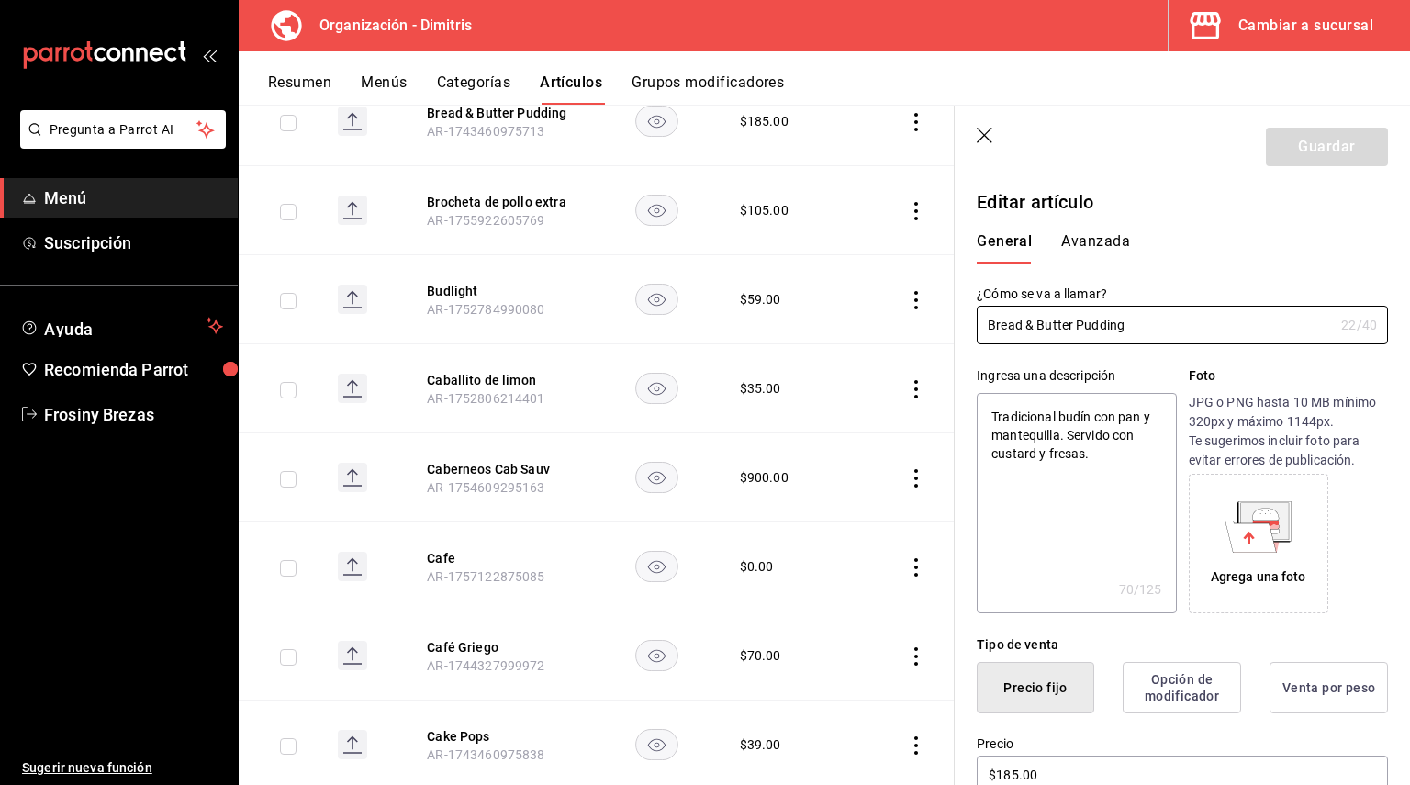
scroll to position [5993, 0]
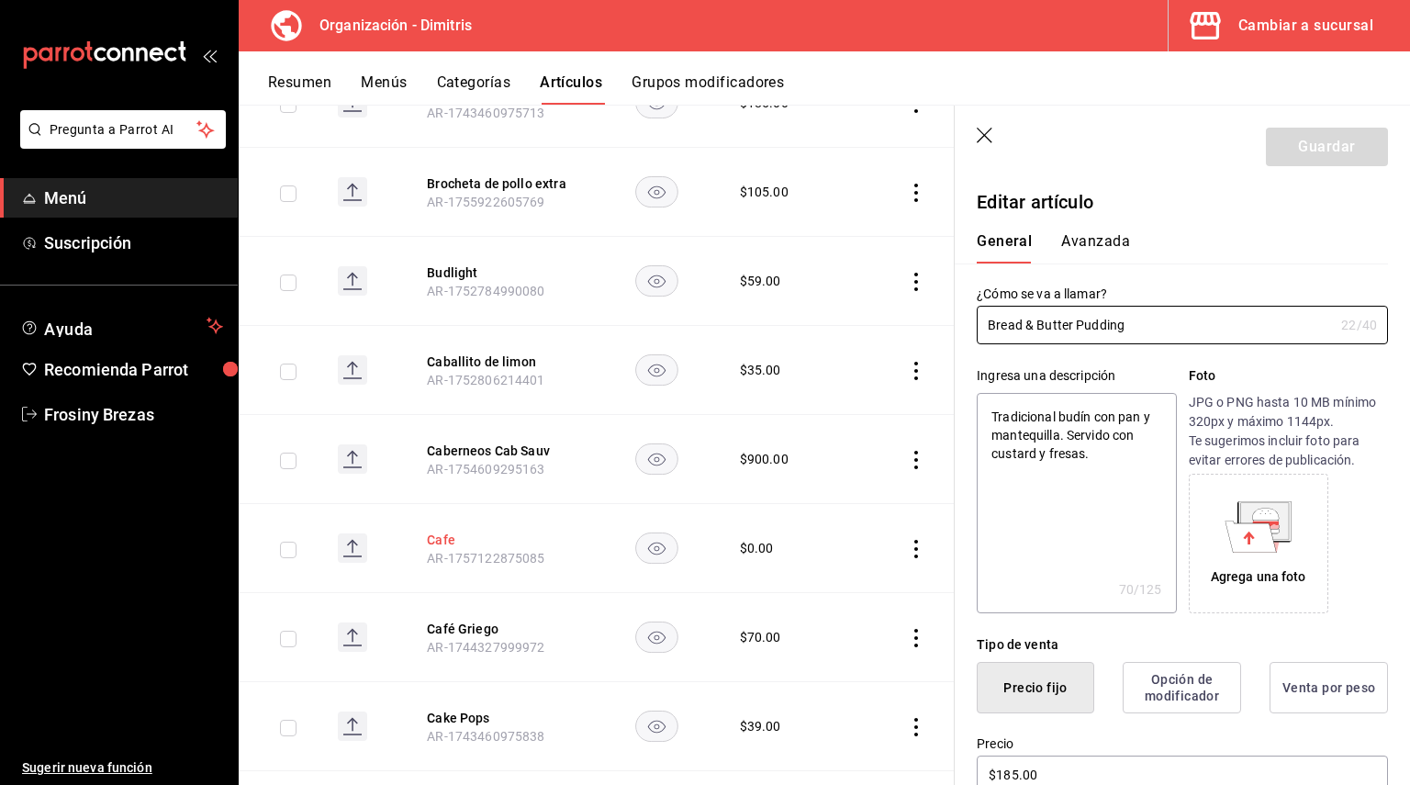
click at [435, 531] on button "Cafe" at bounding box center [500, 540] width 147 height 18
type input "$0.00"
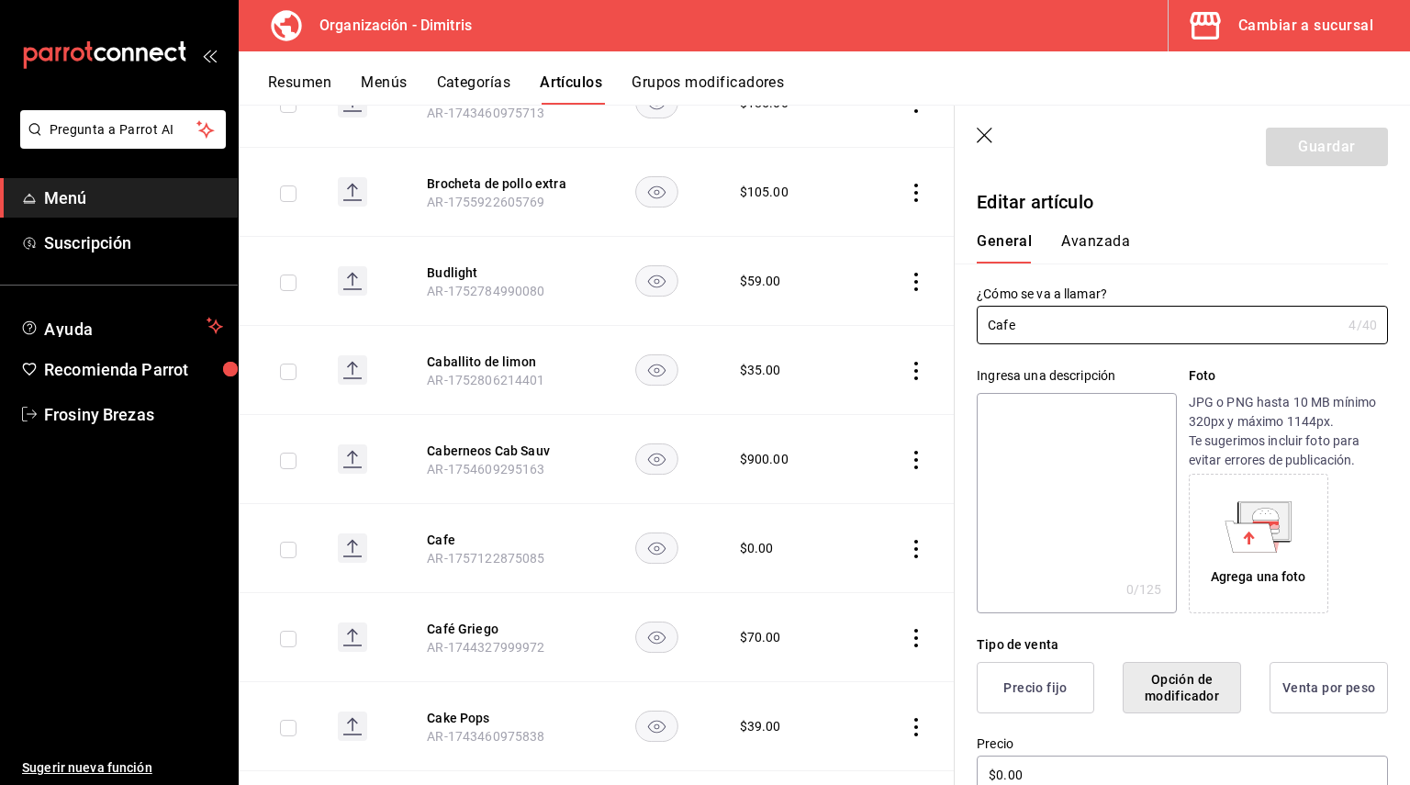
drag, startPoint x: 1019, startPoint y: 341, endPoint x: 972, endPoint y: 328, distance: 48.5
click at [972, 328] on div "¿Cómo se va a llamar? Cafe 4 /40 ¿Cómo se va a llamar?" at bounding box center [1171, 303] width 433 height 81
click at [1008, 440] on textarea at bounding box center [1076, 503] width 199 height 220
paste textarea "Cafe"
type textarea "Cafe"
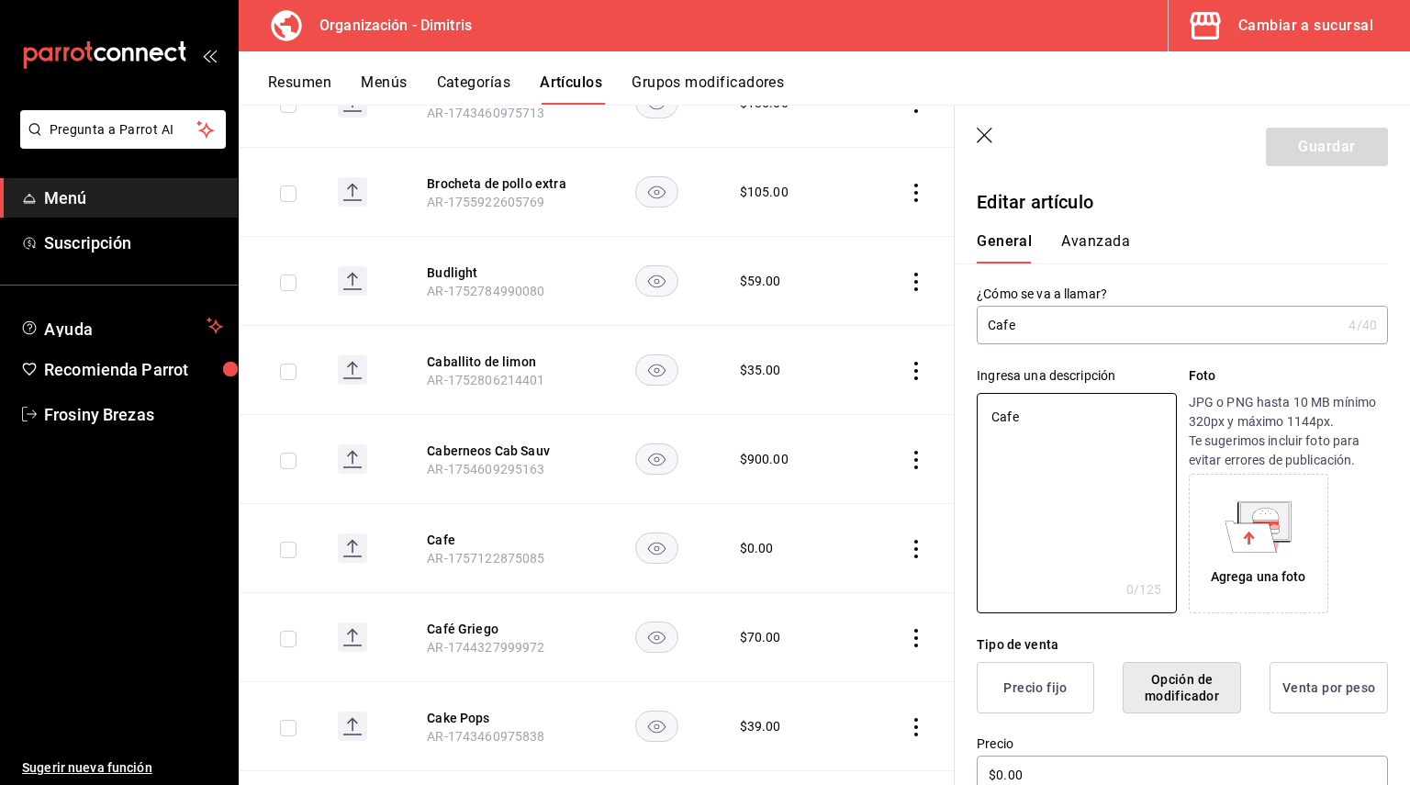
type textarea "x"
type textarea "Cafe"
click at [1306, 155] on button "Guardar" at bounding box center [1327, 147] width 122 height 39
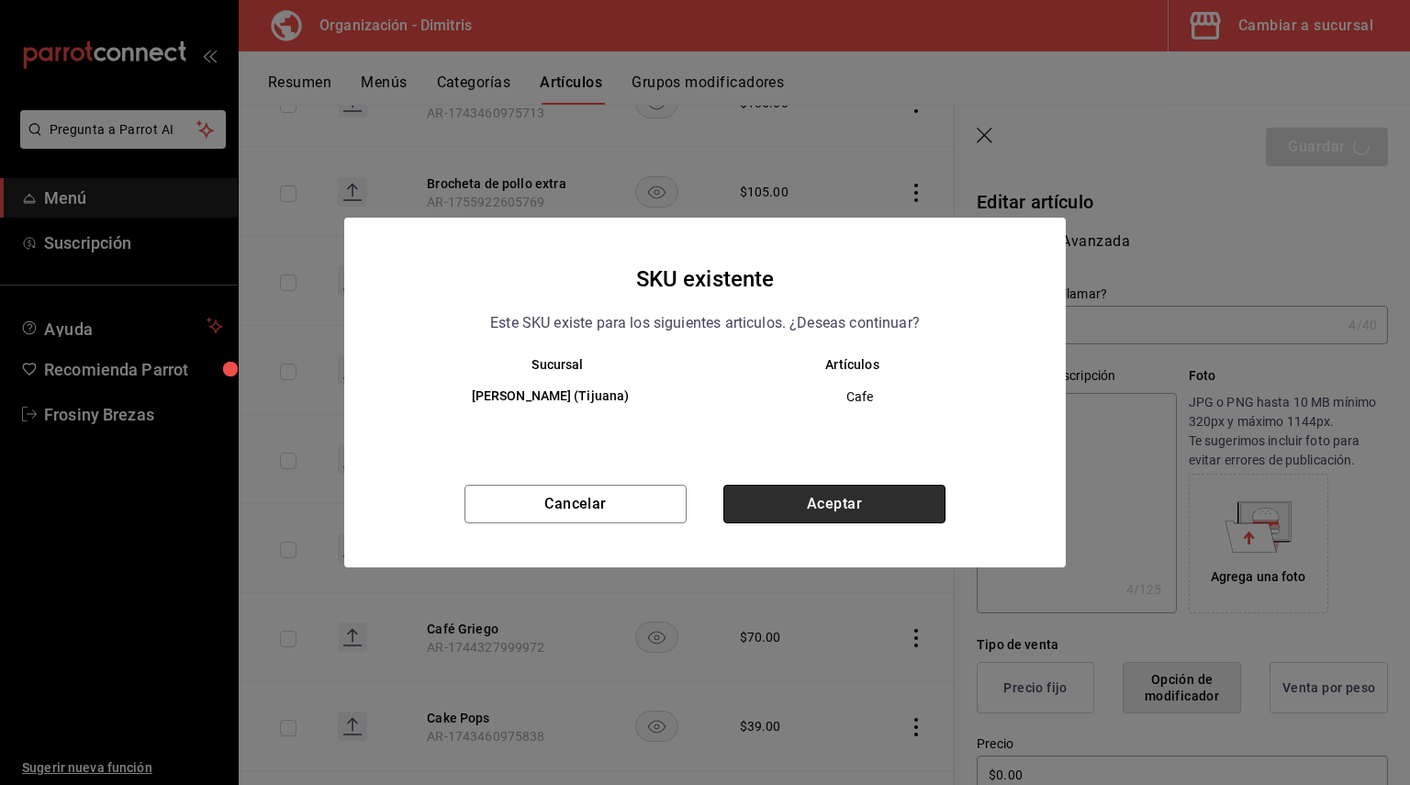
click at [831, 496] on button "Aceptar" at bounding box center [834, 504] width 222 height 39
type textarea "x"
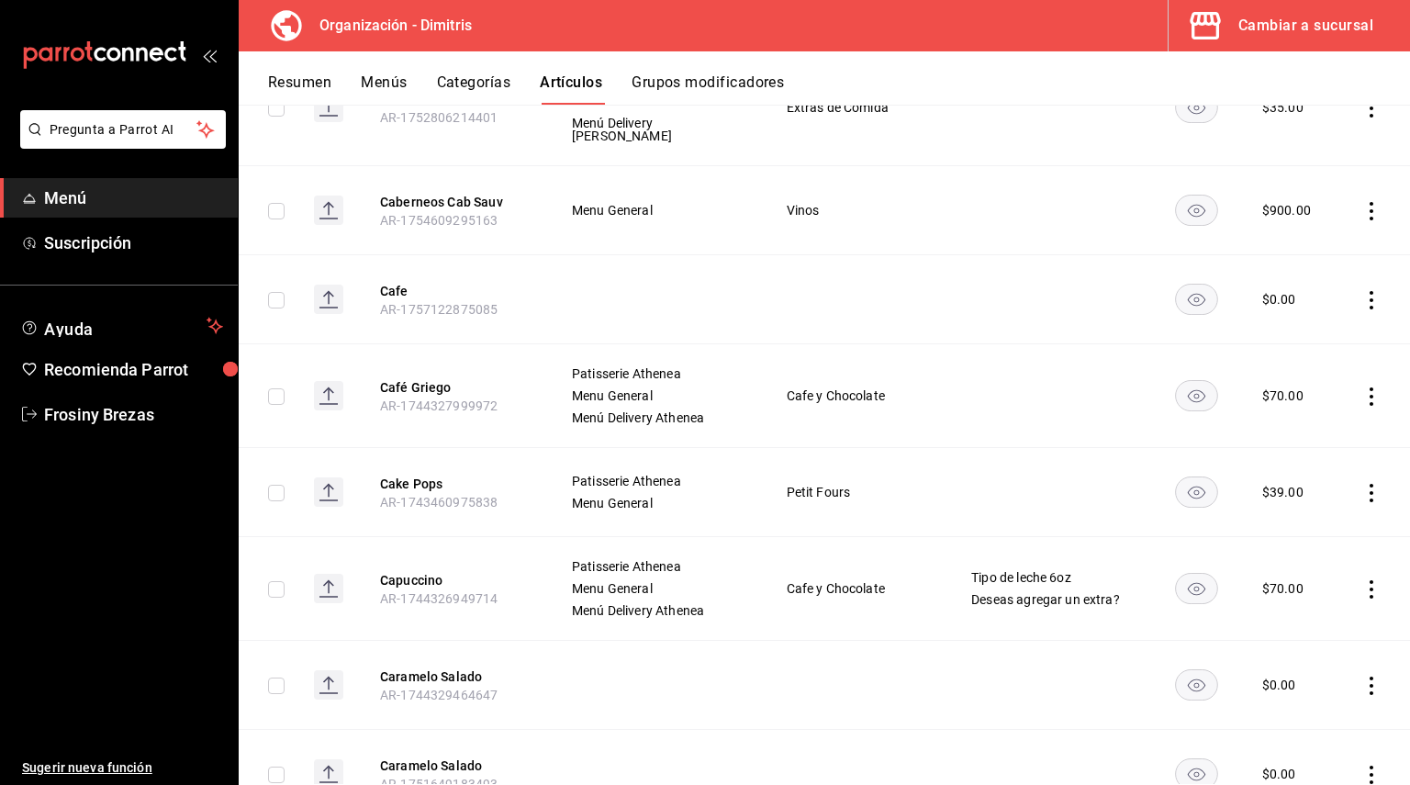
scroll to position [6513, 0]
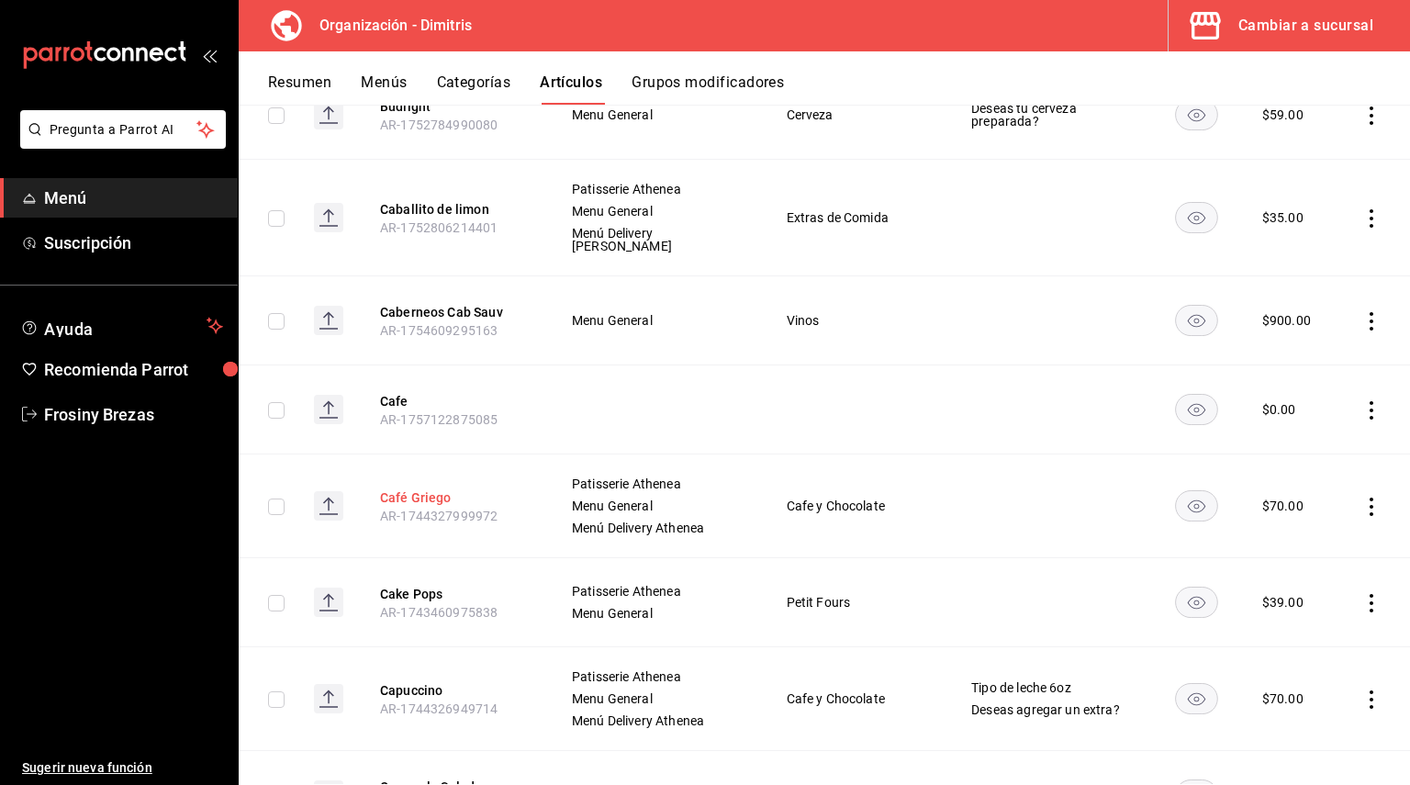
click at [409, 488] on button "Café Griego" at bounding box center [453, 497] width 147 height 18
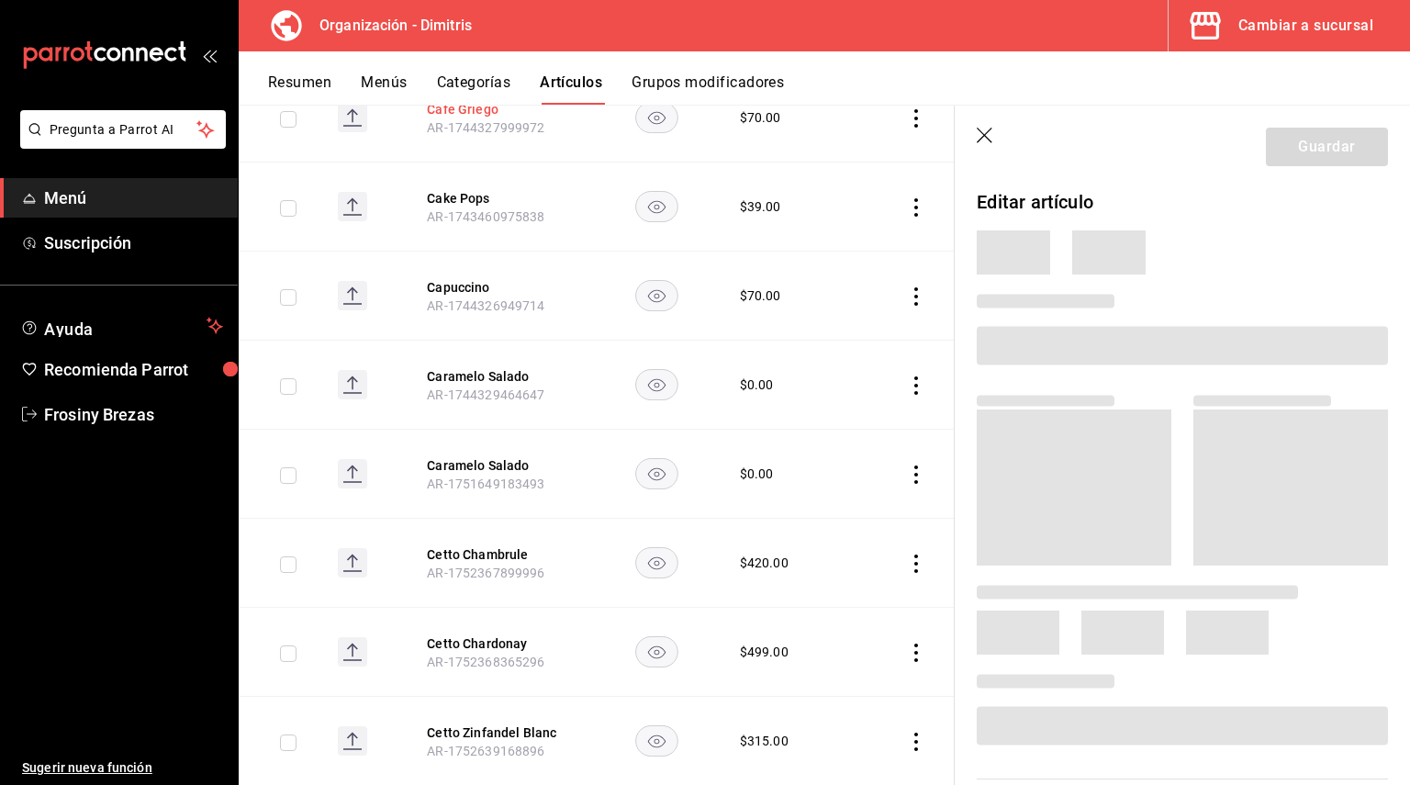
scroll to position [6208, 0]
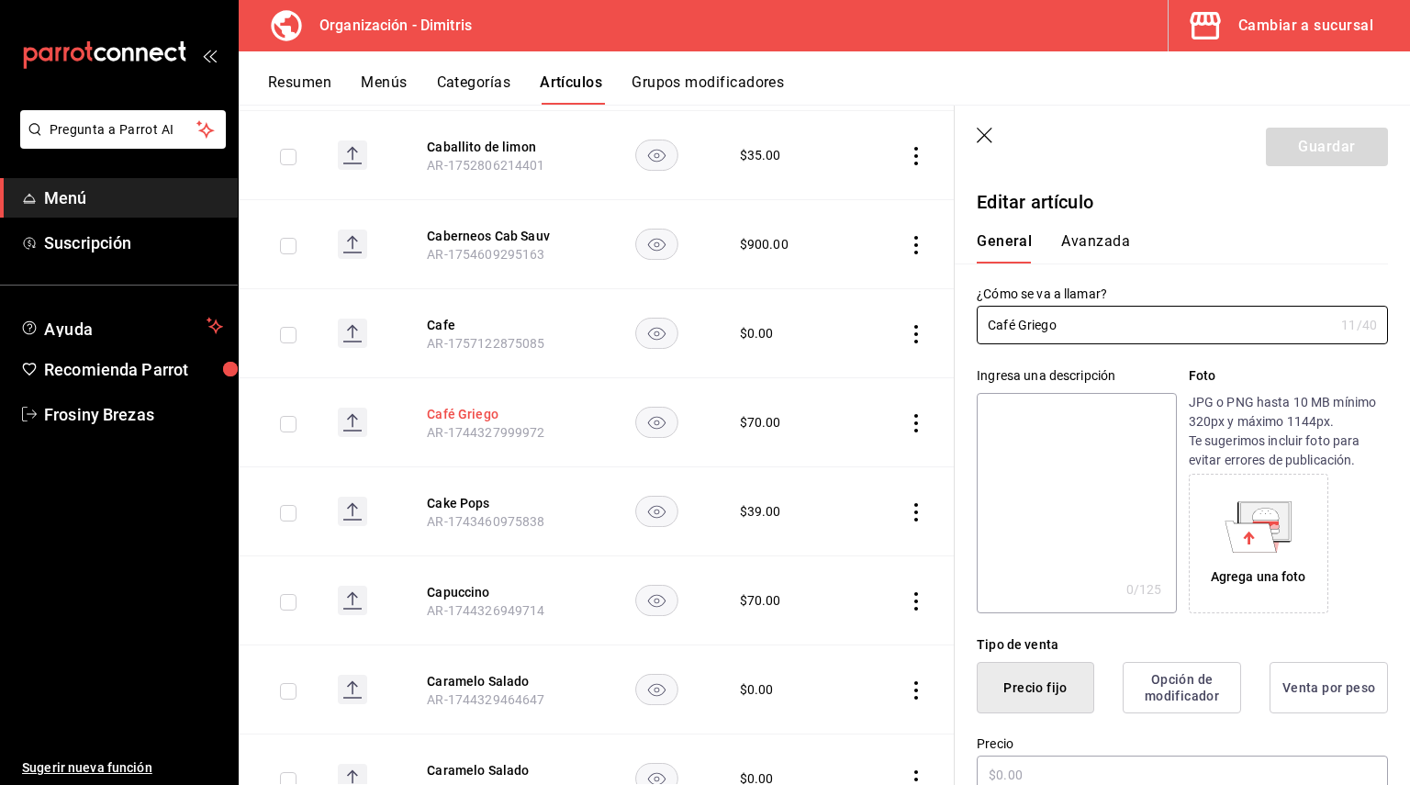
type input "$70.00"
drag, startPoint x: 1067, startPoint y: 316, endPoint x: 982, endPoint y: 333, distance: 86.2
click at [982, 333] on input "Café Griego" at bounding box center [1155, 325] width 357 height 37
paste textarea "Café Griego"
type textarea "Café Griego"
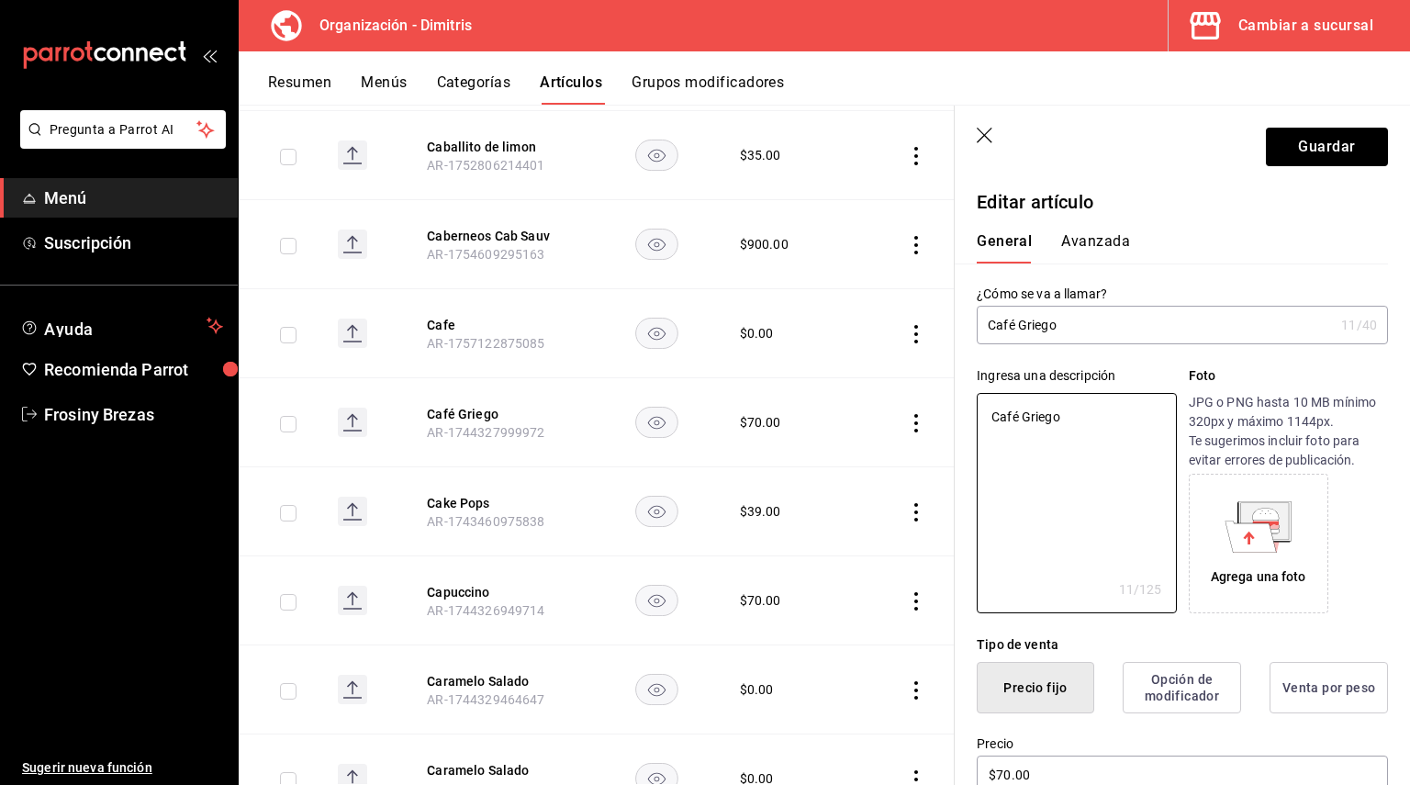
type textarea "x"
type textarea "Café Griego"
click at [1324, 135] on button "Guardar" at bounding box center [1327, 147] width 122 height 39
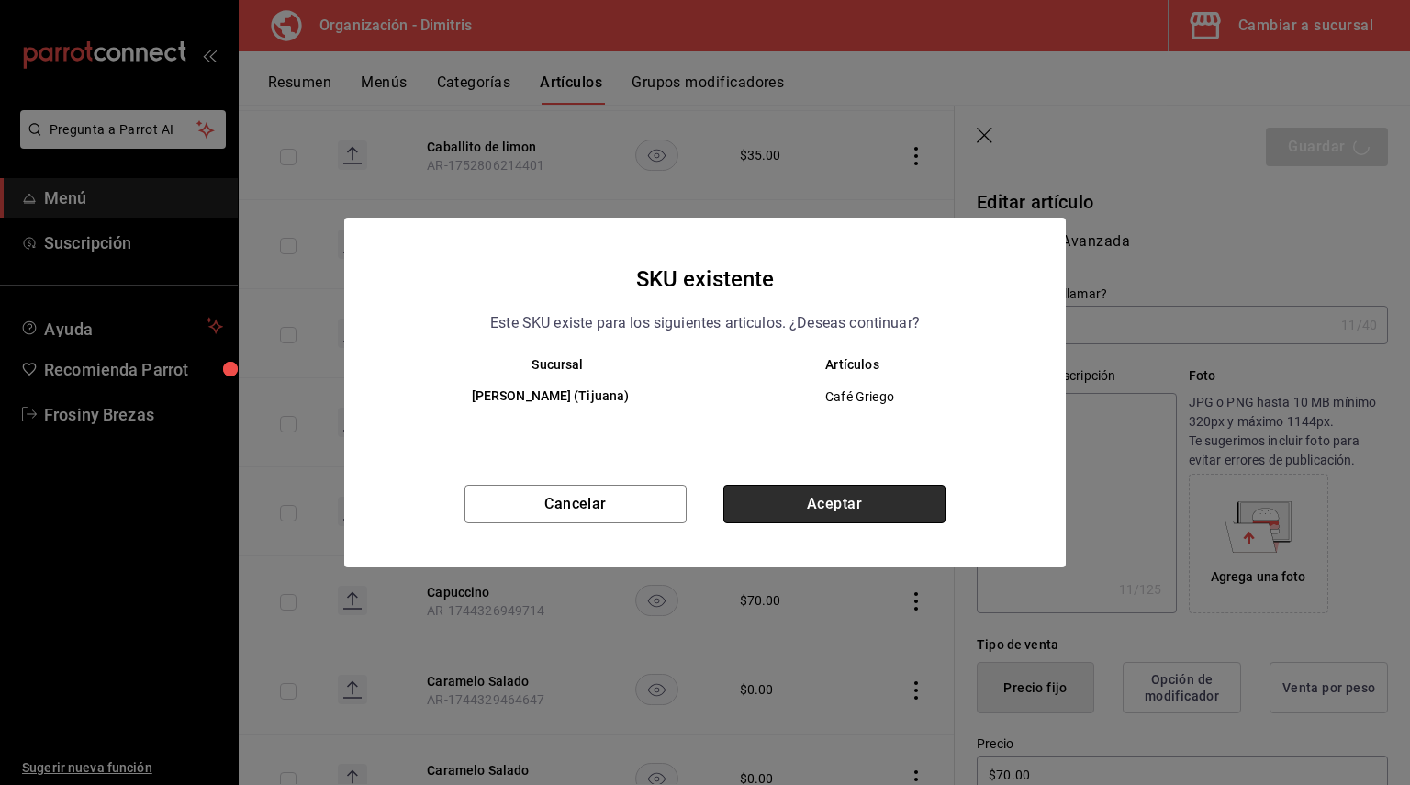
click at [797, 495] on button "Aceptar" at bounding box center [834, 504] width 222 height 39
type textarea "x"
type input "AR-1758823597014"
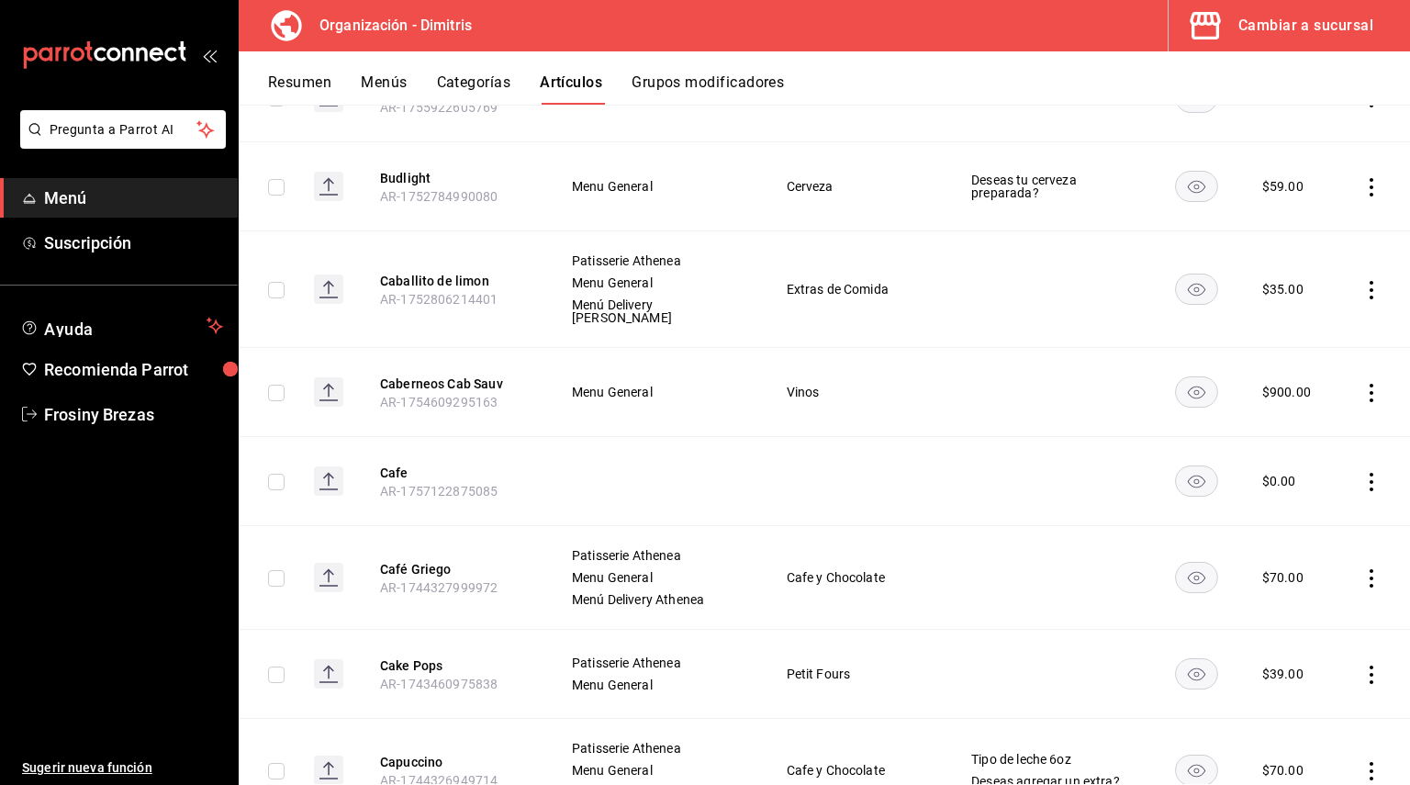
scroll to position [6442, 0]
click at [392, 655] on button "Cake Pops" at bounding box center [453, 664] width 147 height 18
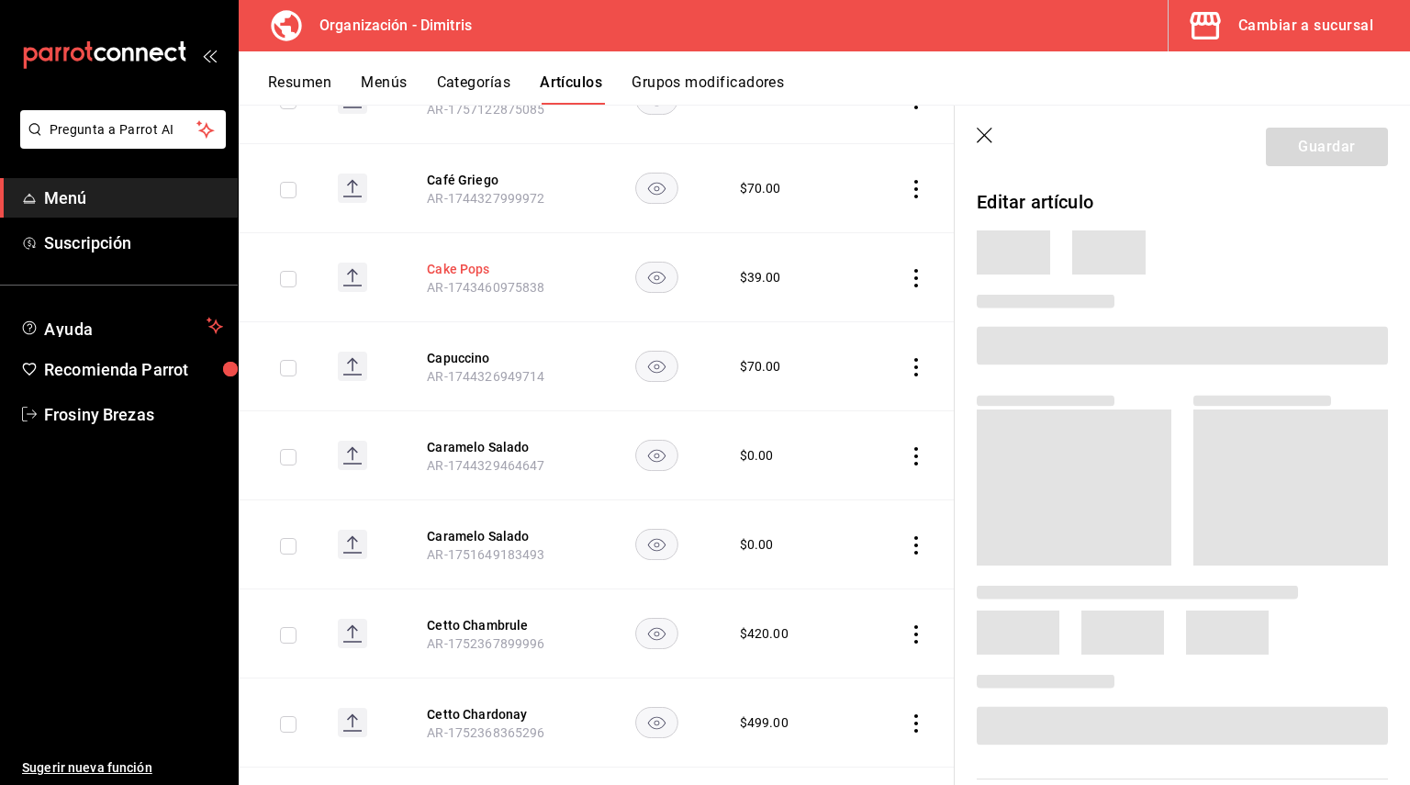
scroll to position [6130, 0]
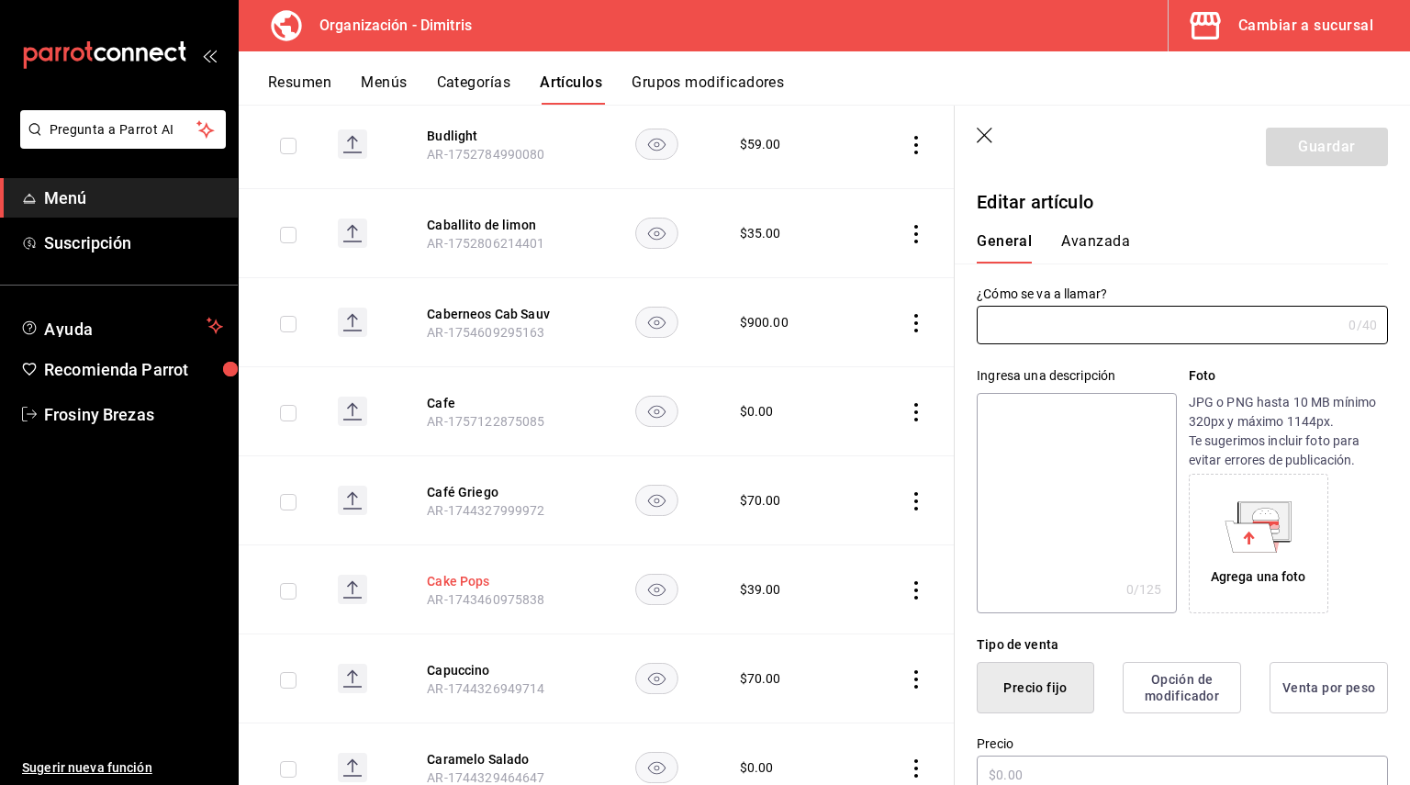
type input "Cake Pops"
type textarea "Cake Pops"
type textarea "x"
type input "AR-1743460975838"
type textarea "x"
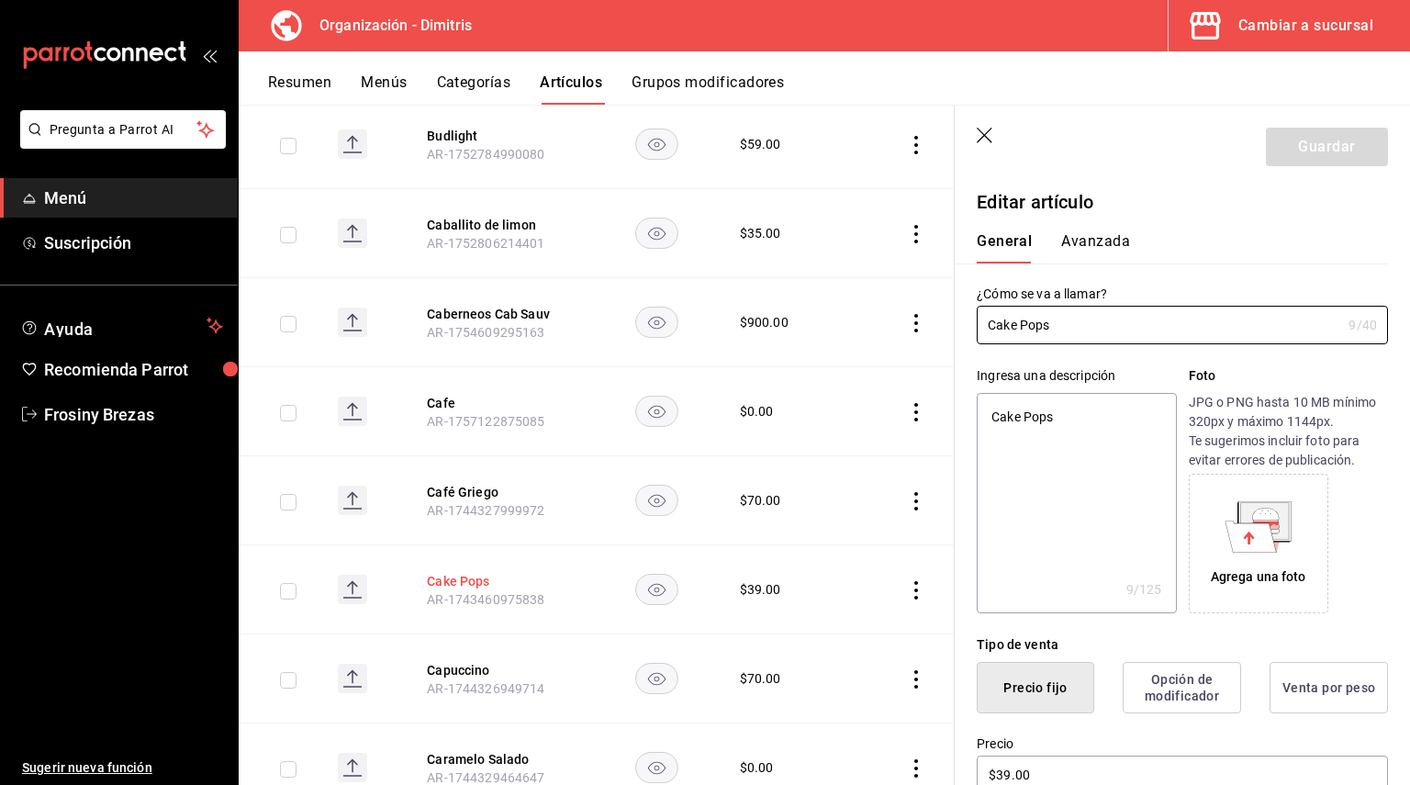
type input "$39.00"
click at [446, 661] on button "Capuccino" at bounding box center [500, 670] width 147 height 18
type input "$70.00"
drag, startPoint x: 1059, startPoint y: 325, endPoint x: 972, endPoint y: 308, distance: 88.7
click at [972, 308] on div "¿Cómo se va a llamar? Capuccino 9 /40 ¿Cómo se va a llamar?" at bounding box center [1171, 303] width 433 height 81
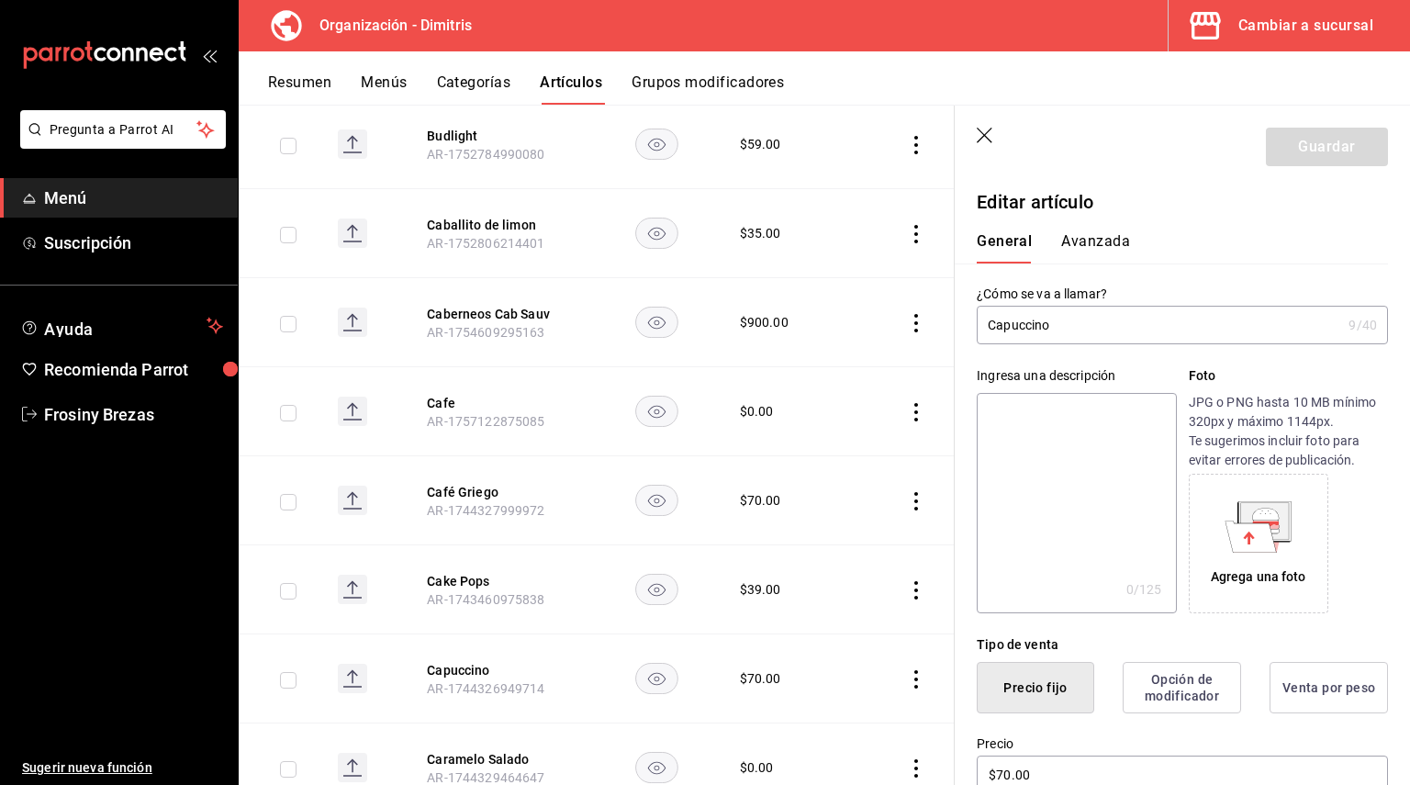
click at [1044, 436] on textarea at bounding box center [1076, 503] width 199 height 220
paste textarea "Capuccino"
type textarea "Capuccino"
type textarea "x"
type textarea "Capuccino"
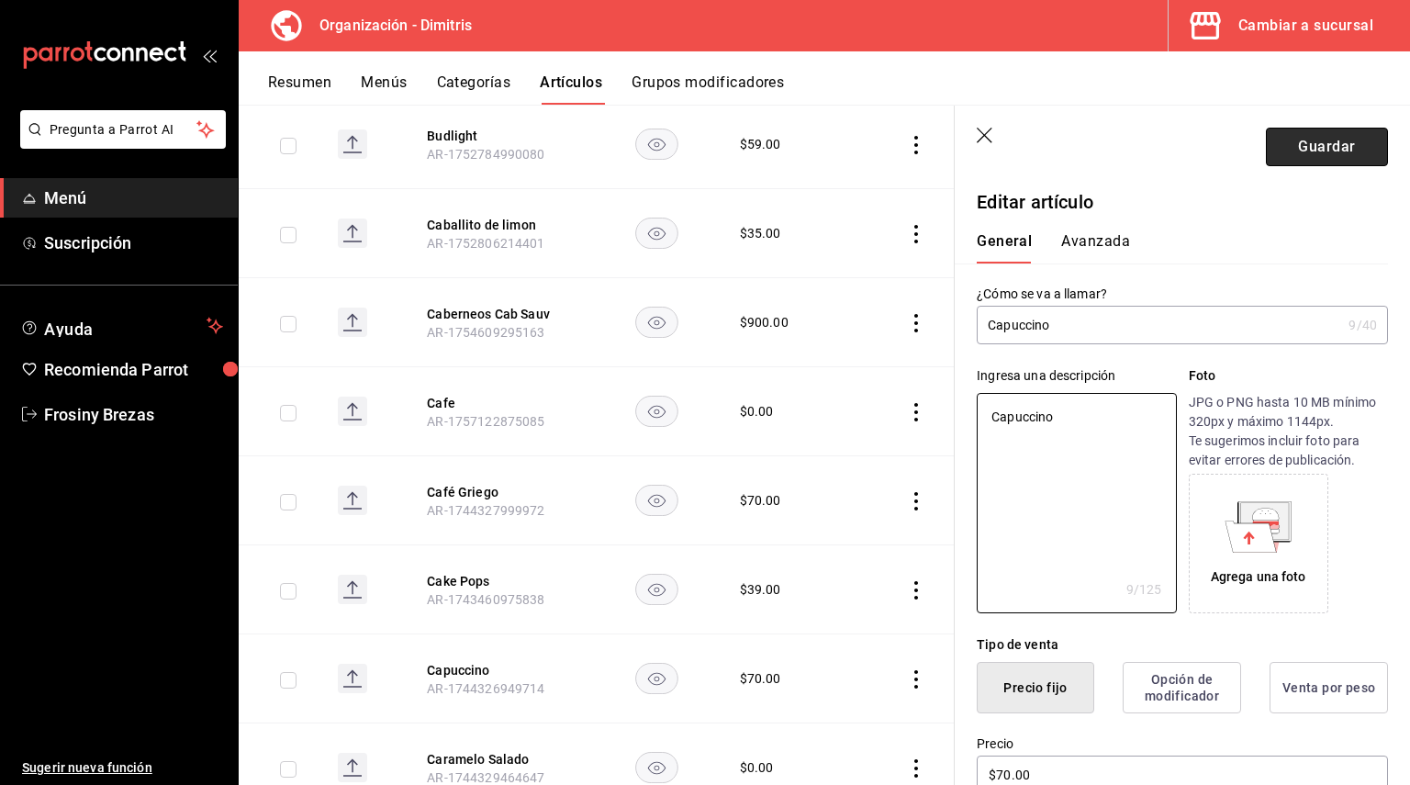
click at [1284, 165] on button "Guardar" at bounding box center [1327, 147] width 122 height 39
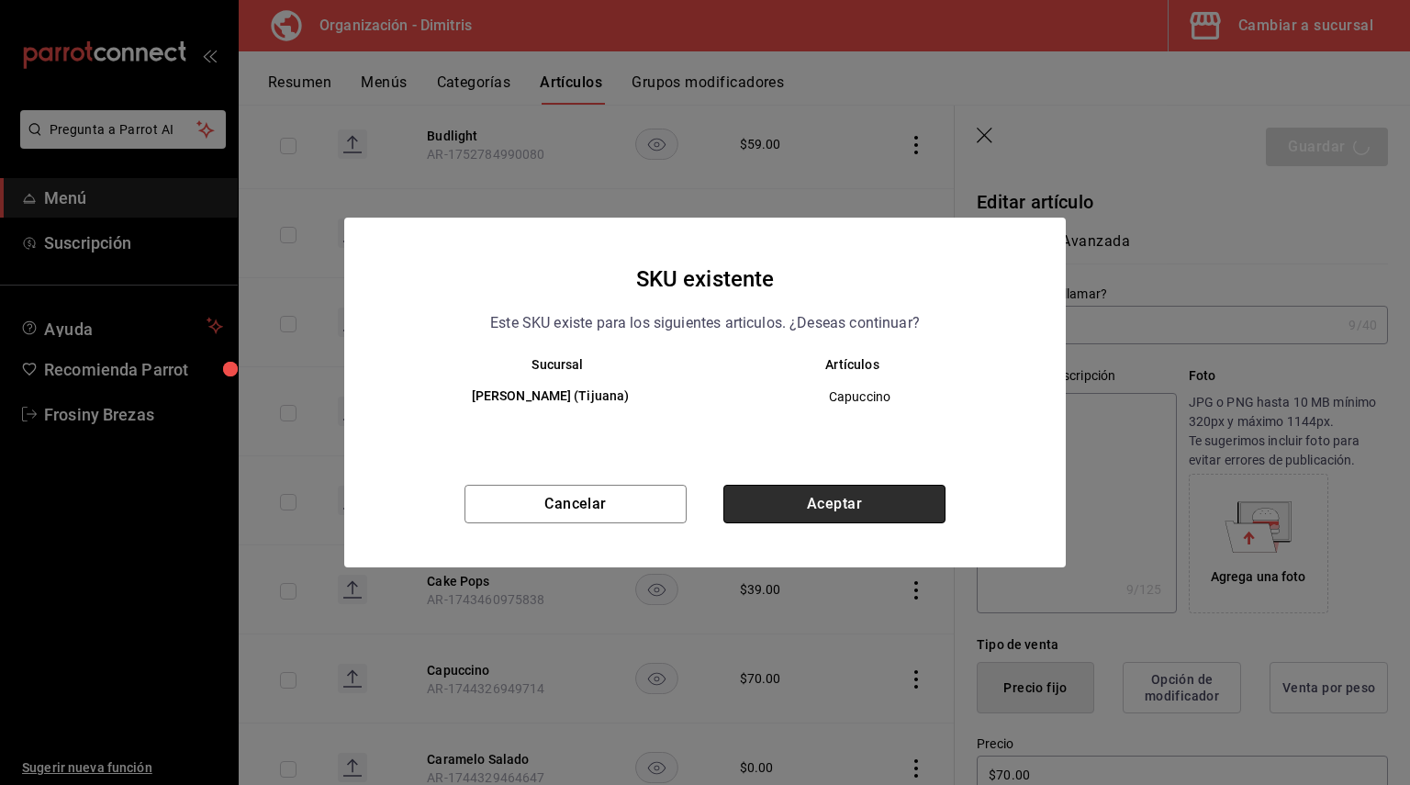
click at [872, 506] on button "Aceptar" at bounding box center [834, 504] width 222 height 39
type textarea "x"
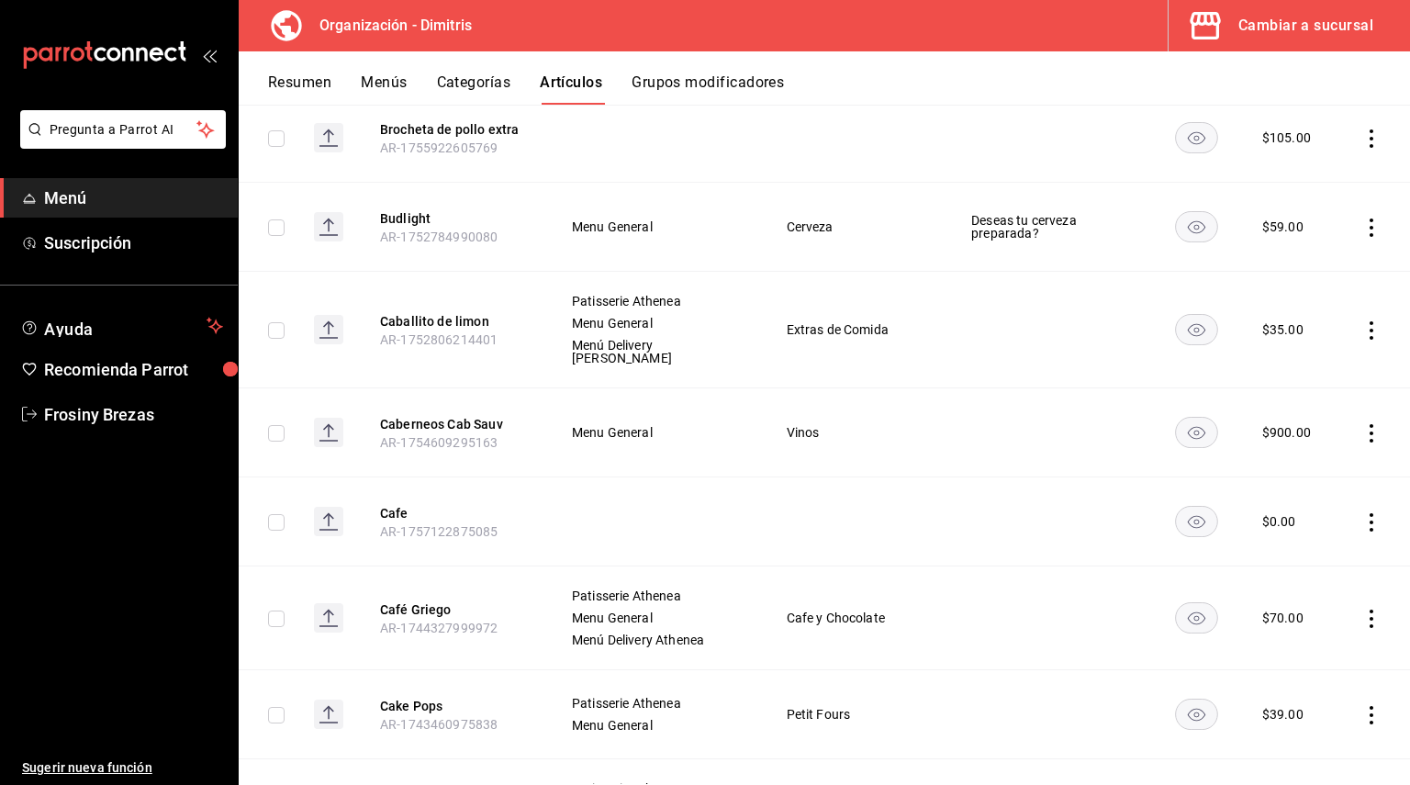
scroll to position [6552, 0]
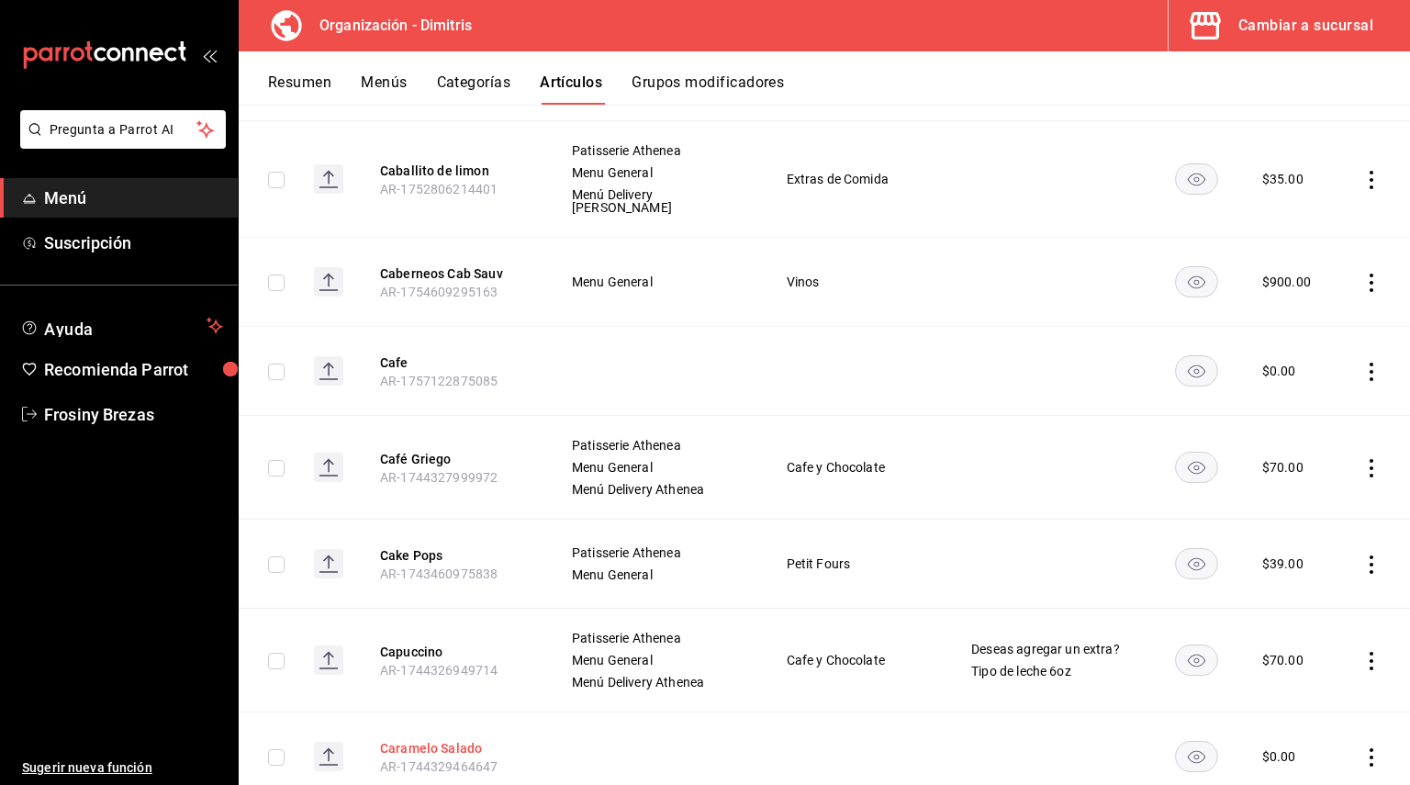
click at [449, 739] on button "Caramelo Salado" at bounding box center [453, 748] width 147 height 18
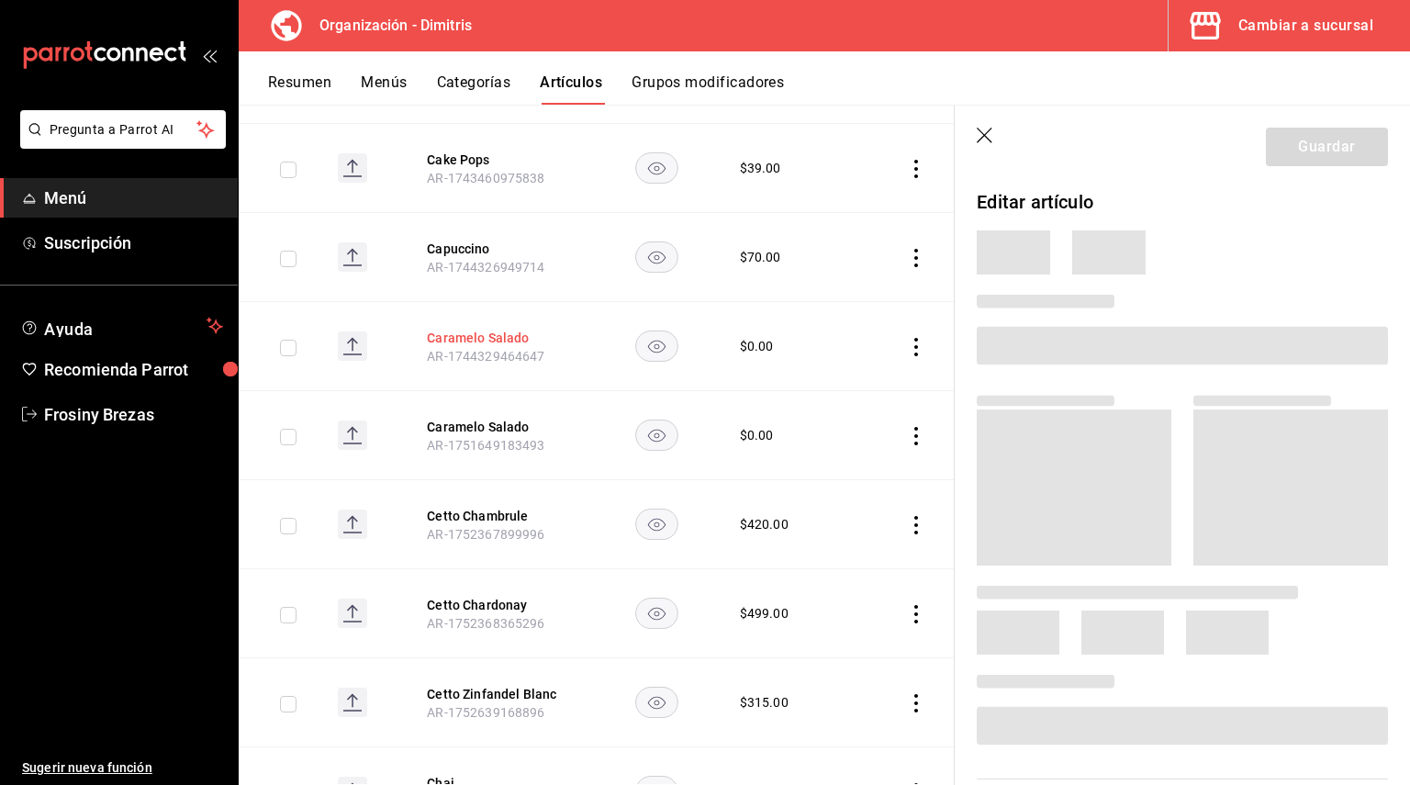
scroll to position [6232, 0]
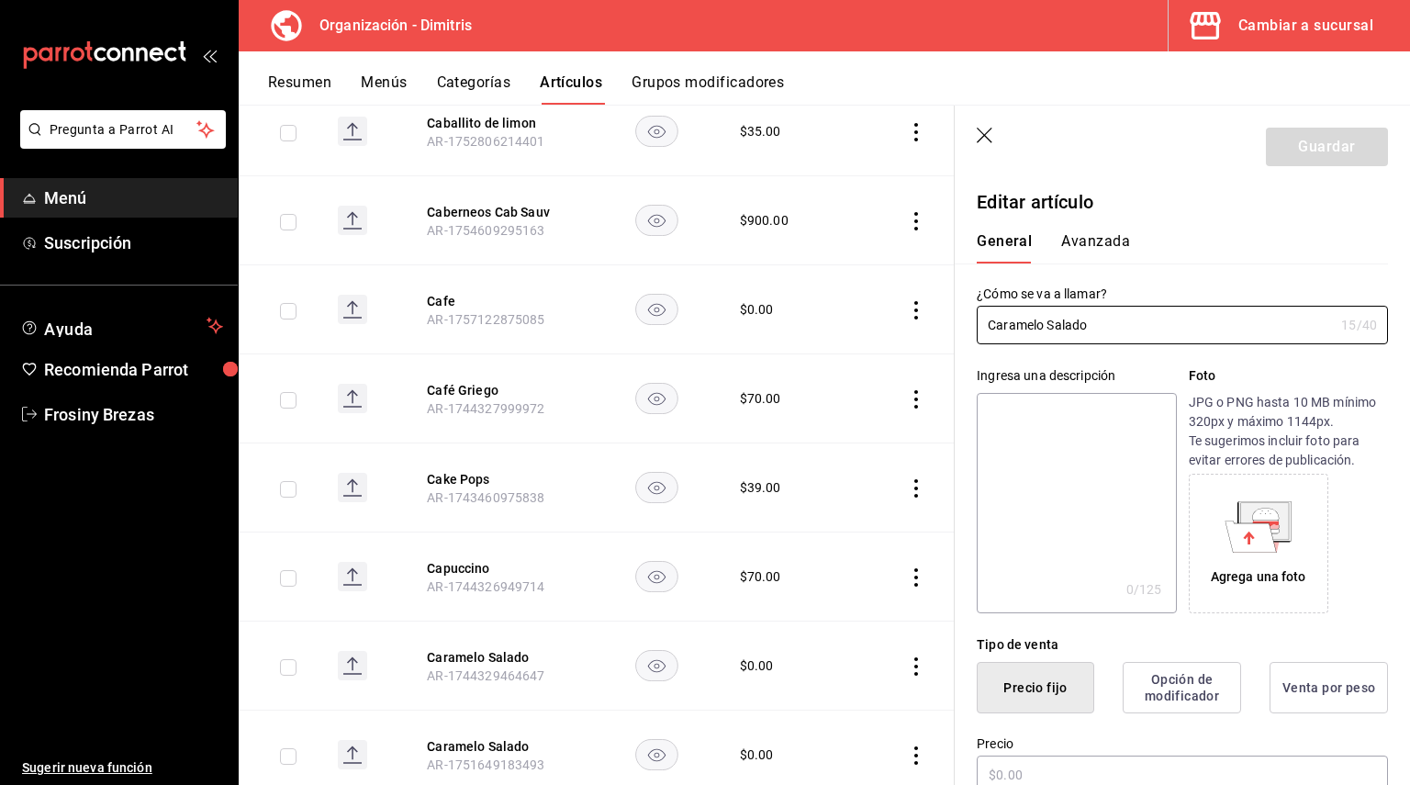
type input "$0.00"
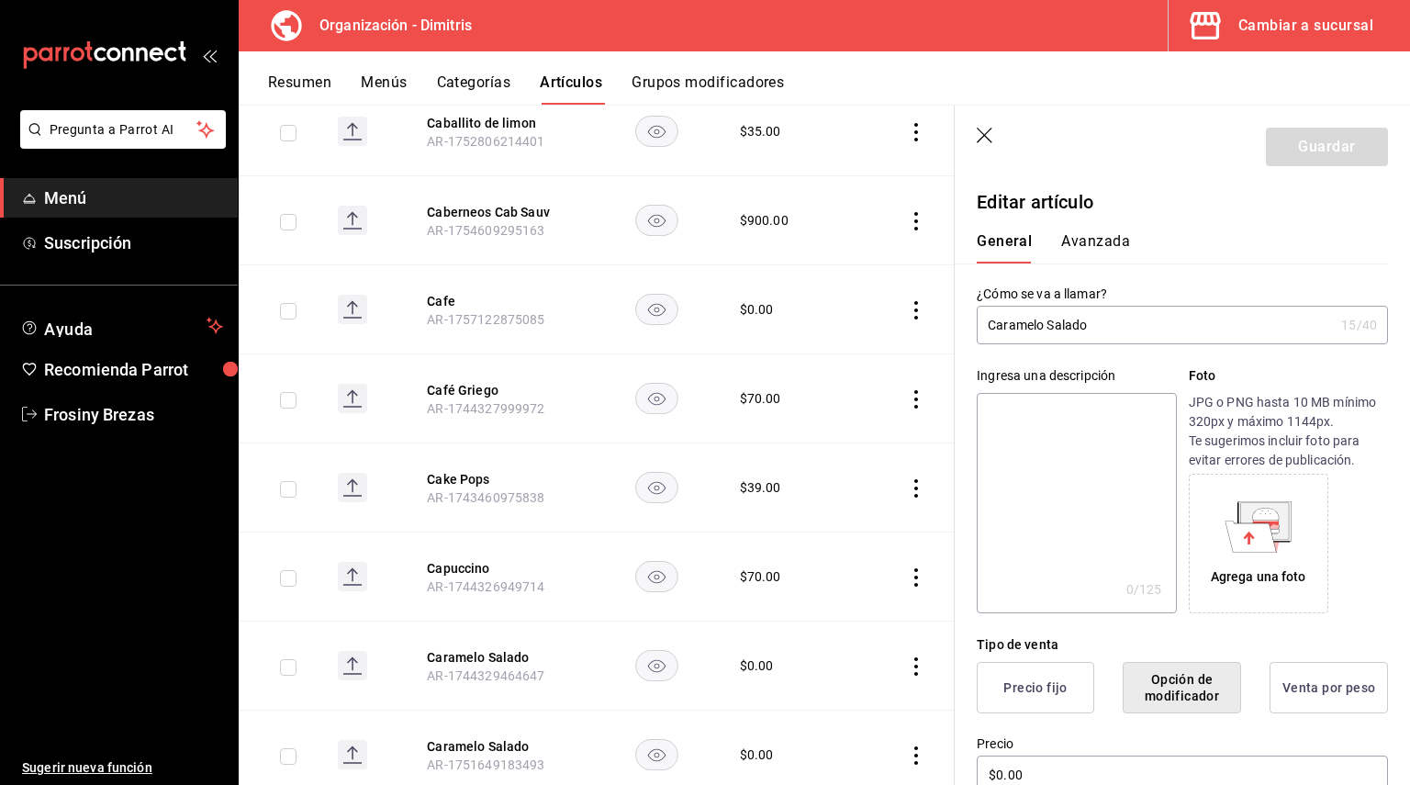
click at [1065, 434] on textarea at bounding box center [1076, 503] width 199 height 220
type textarea "D"
type textarea "x"
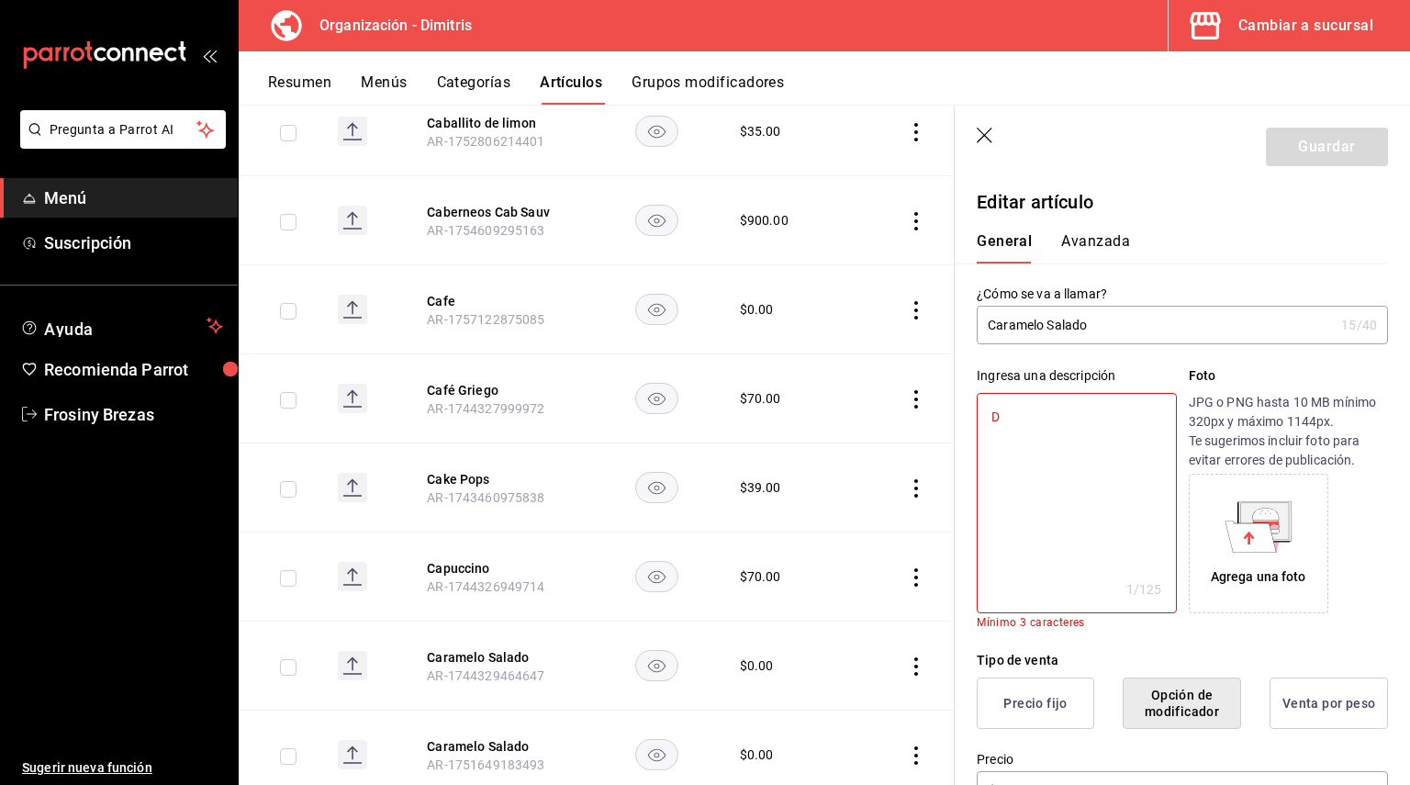
type textarea "De"
type textarea "x"
type textarea "Del"
type textarea "x"
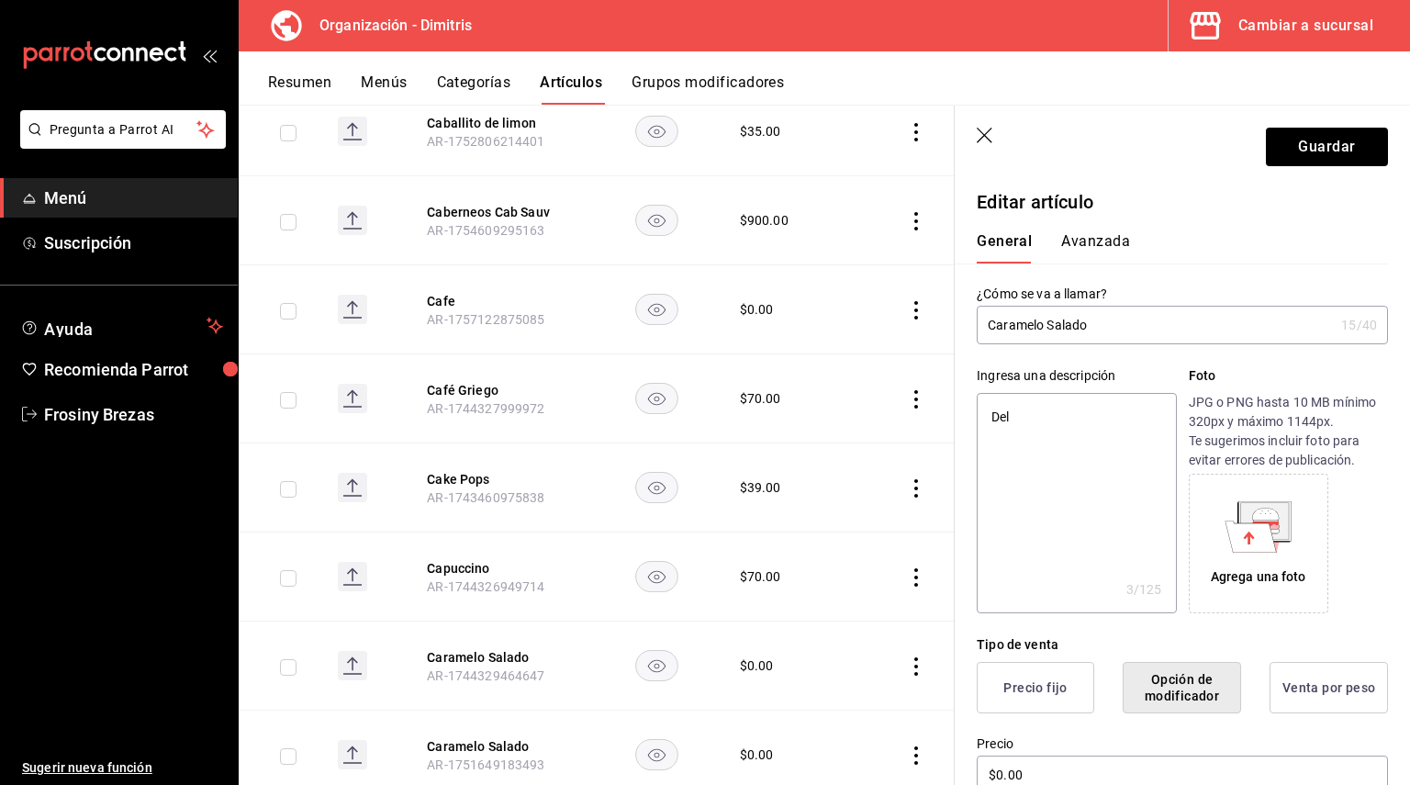
type textarea "Deli"
type textarea "x"
type textarea "Delic"
type textarea "x"
type textarea "Delici"
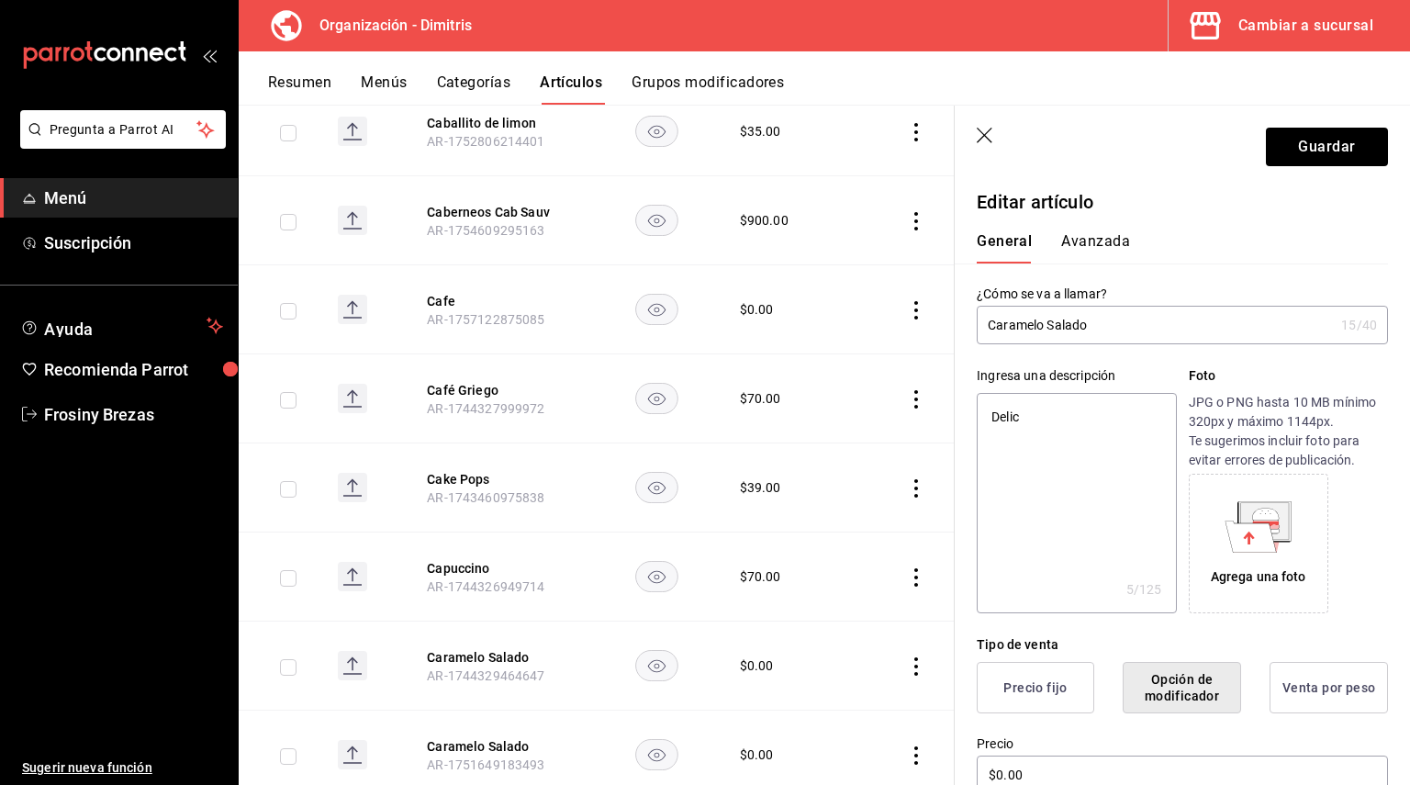
type textarea "x"
type textarea "Delicio"
type textarea "x"
type textarea "Delicios"
type textarea "x"
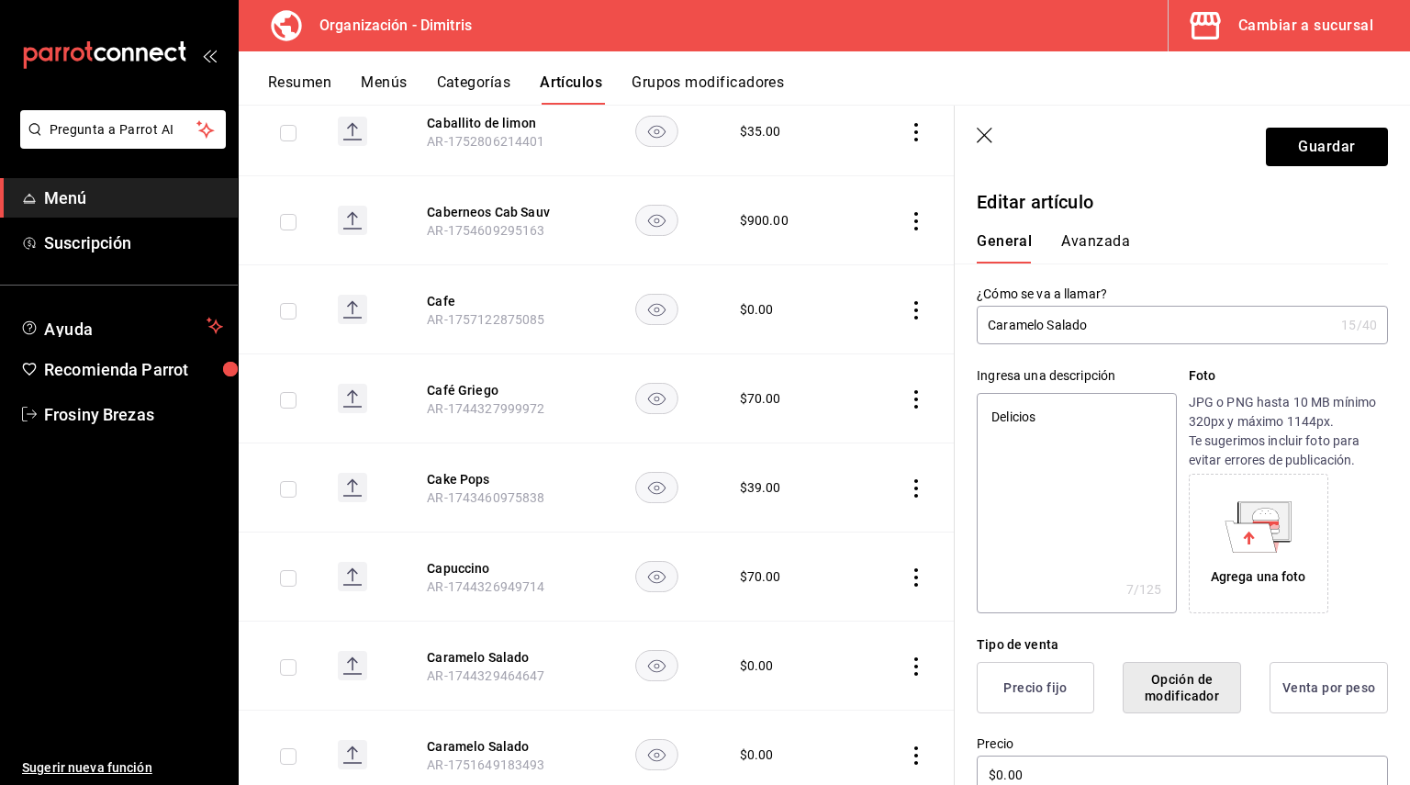
type textarea "Delicioso"
type textarea "x"
type textarea "Delicioso"
type textarea "x"
type textarea "Delicioso j"
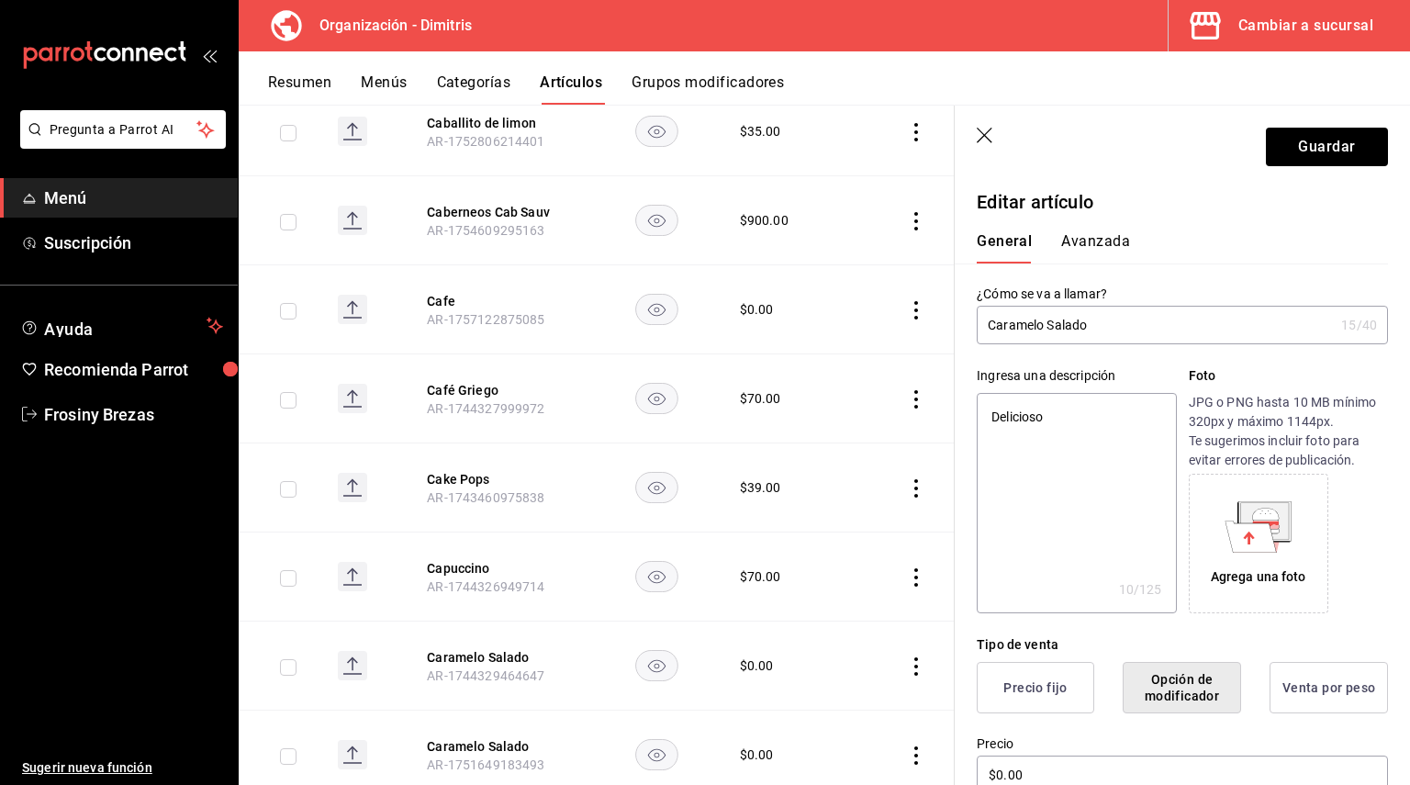
type textarea "x"
type textarea "Delicioso ja"
type textarea "x"
type textarea "Delicioso jara"
type textarea "x"
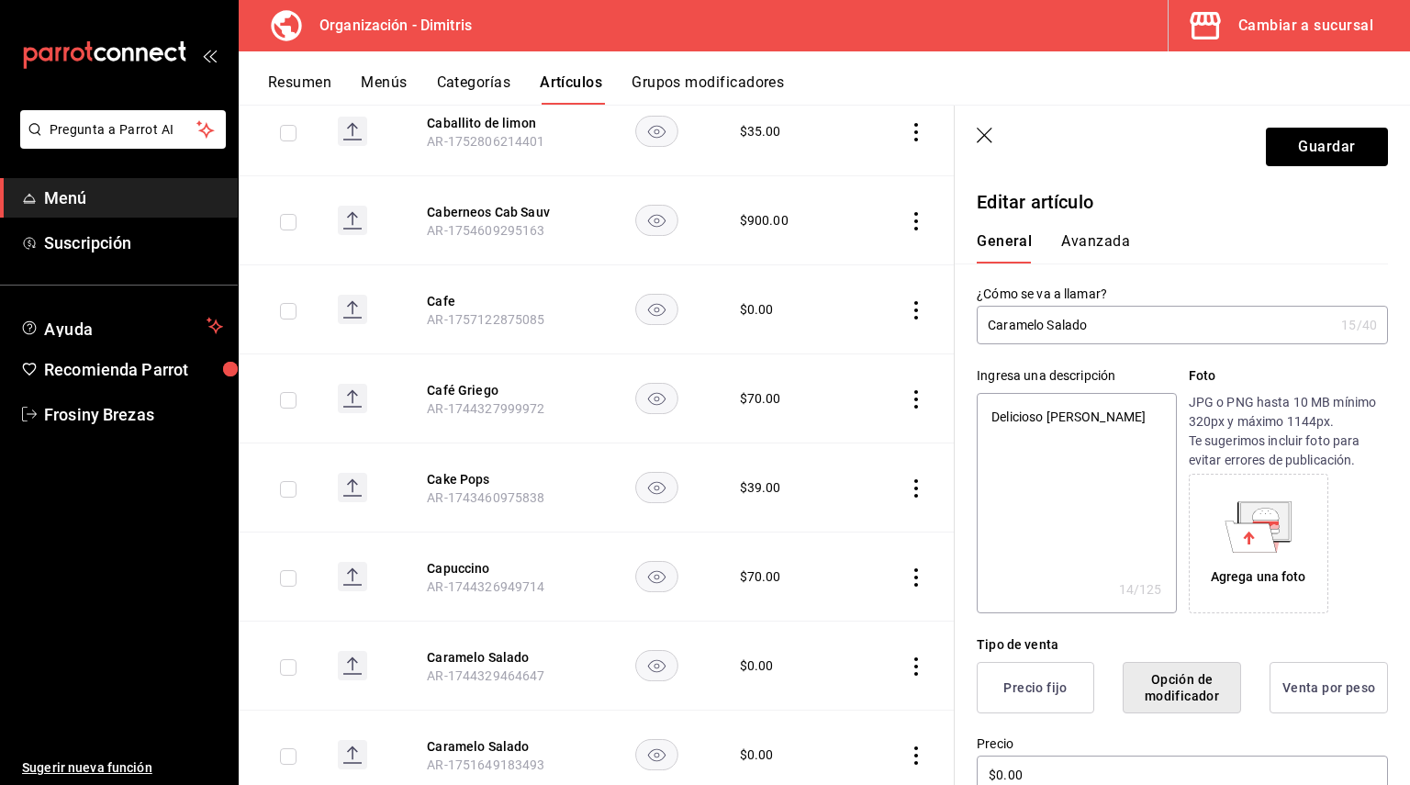
type textarea "Delicioso jarab"
type textarea "x"
type textarea "Delicioso jarabe"
type textarea "x"
type textarea "Delicioso jarabe"
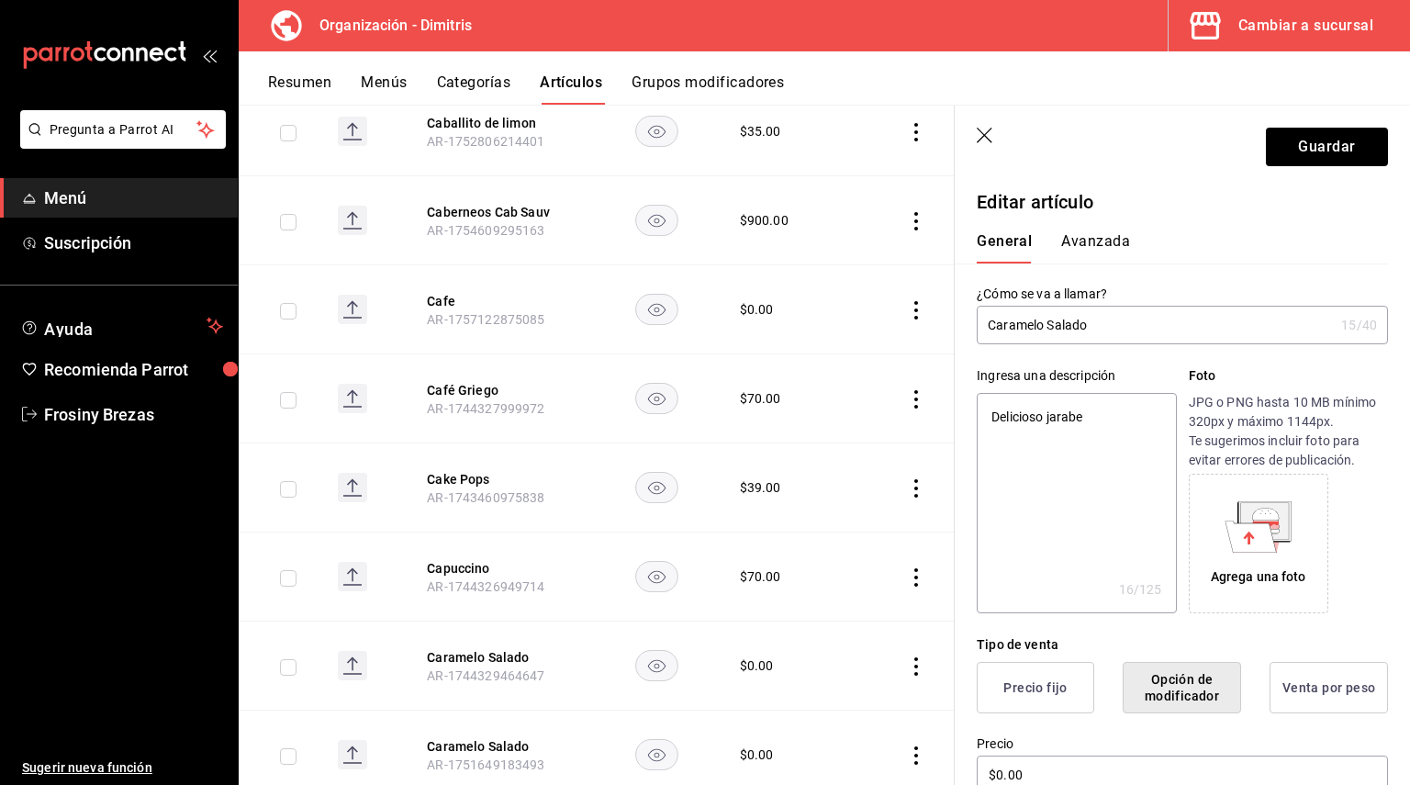
type textarea "x"
type textarea "Delicioso jarabe d"
type textarea "x"
type textarea "Delicioso jarabe de"
type textarea "x"
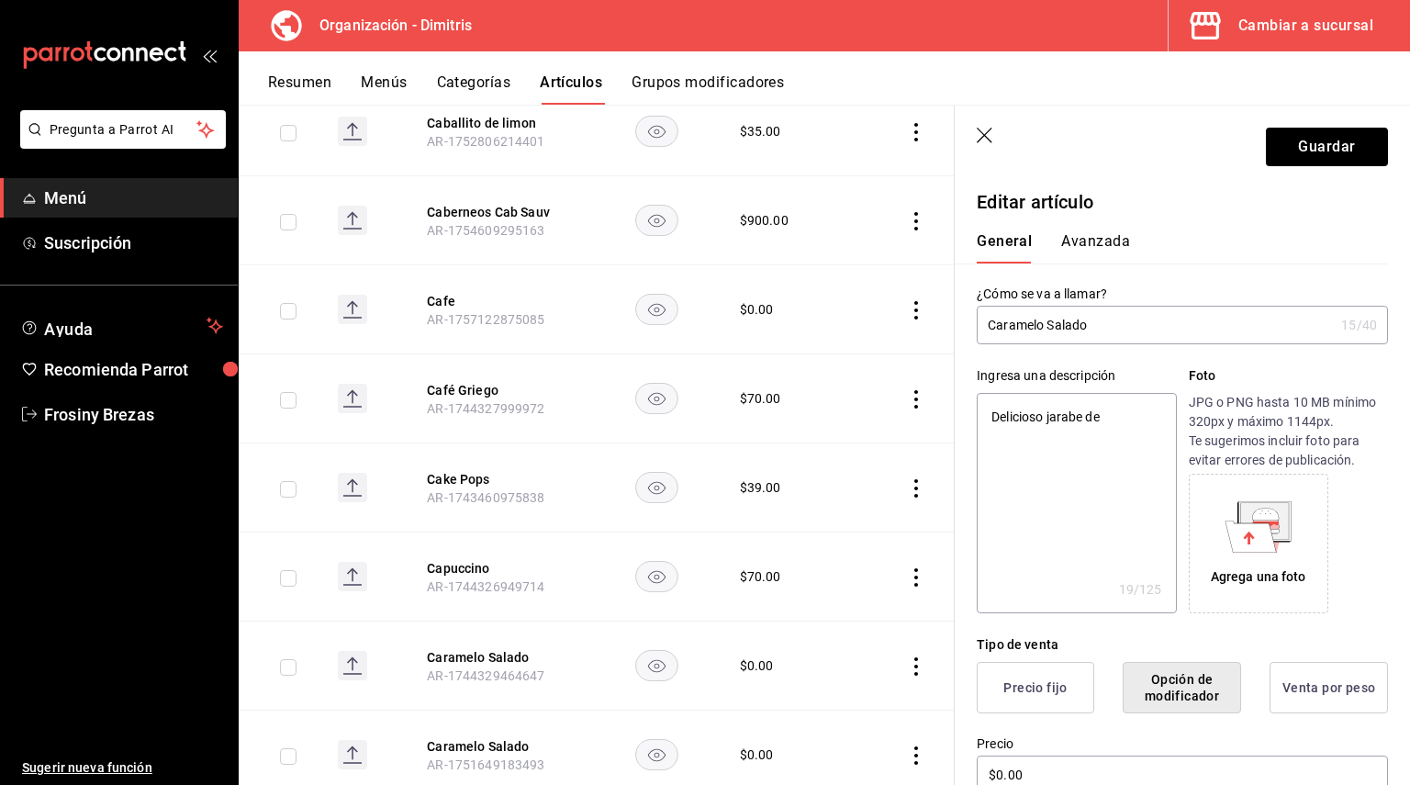
type textarea "Delicioso jarabe d"
type textarea "x"
type textarea "D"
type textarea "x"
type textarea "J"
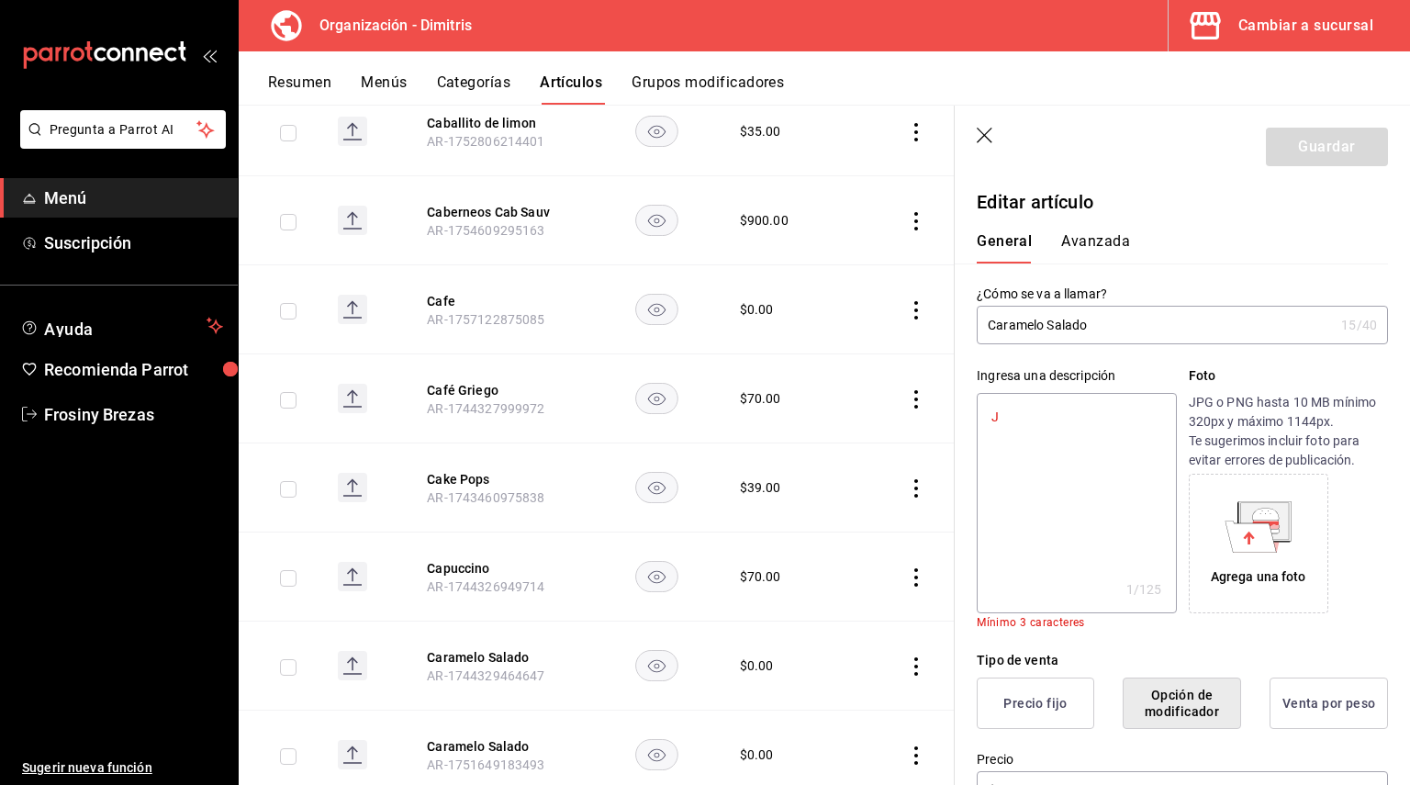
type textarea "x"
type textarea "Ja"
type textarea "x"
type textarea "Jar"
type textarea "x"
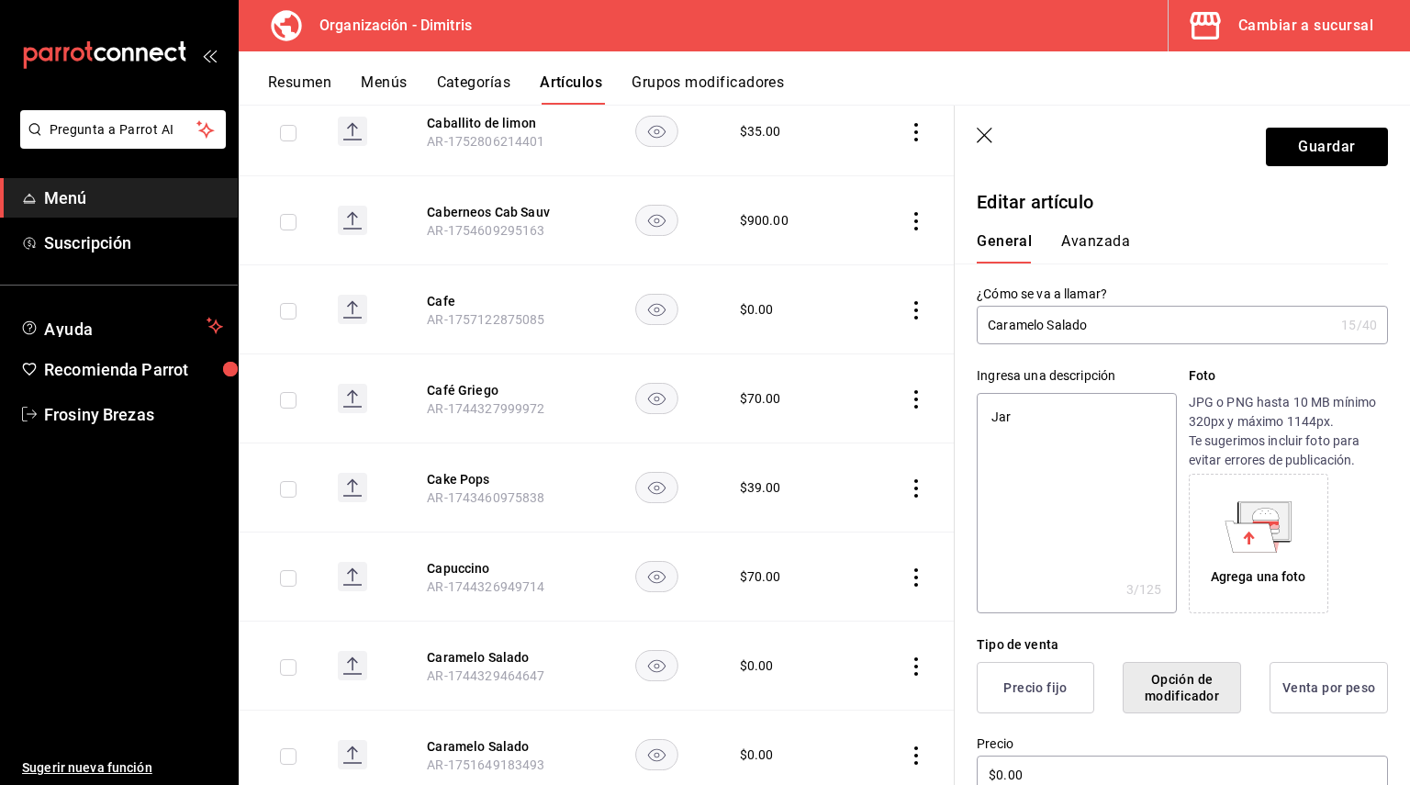
type textarea "Jara"
type textarea "x"
type textarea "Jarab"
type textarea "x"
type textarea "Jarabe"
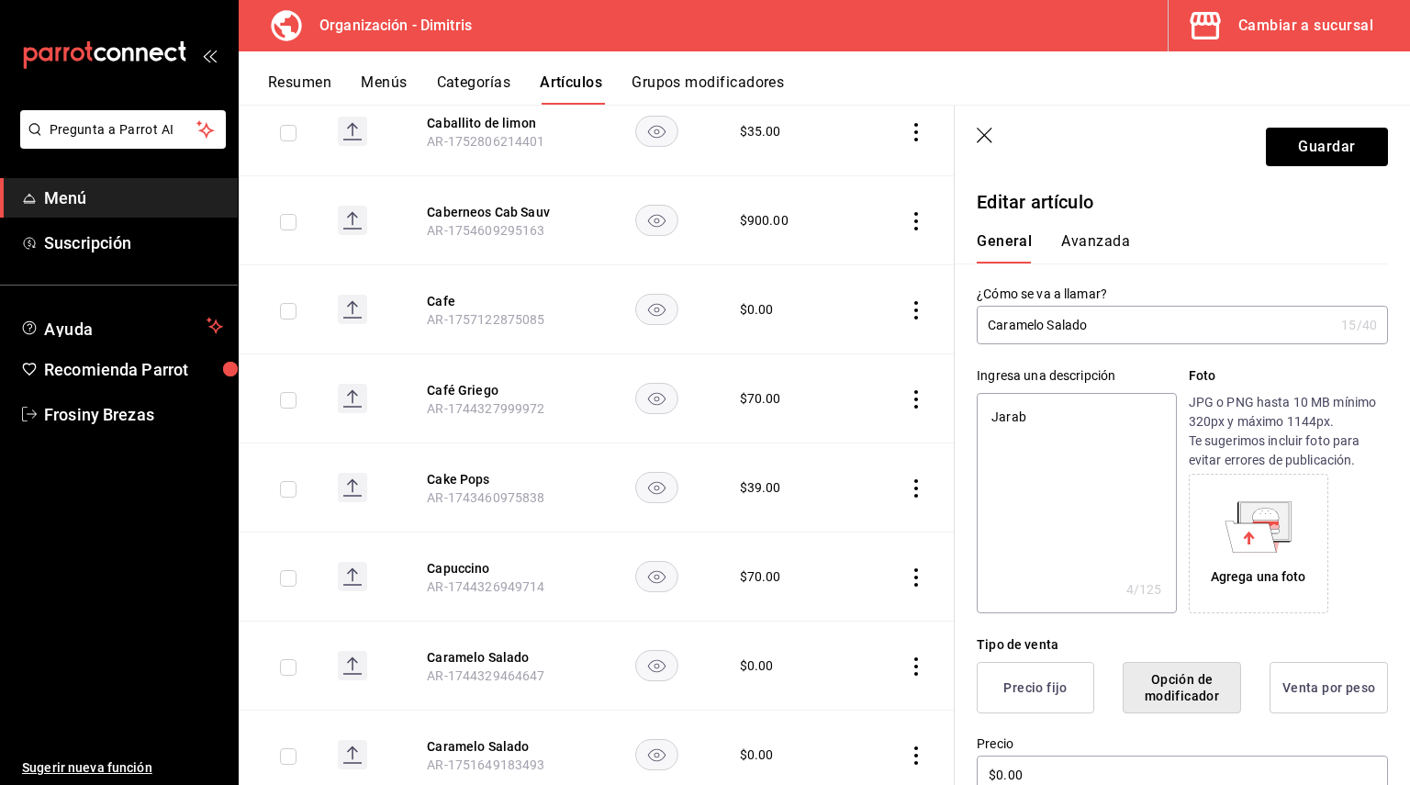
type textarea "x"
type textarea "Jarabe"
type textarea "x"
type textarea "Jarabe d"
type textarea "x"
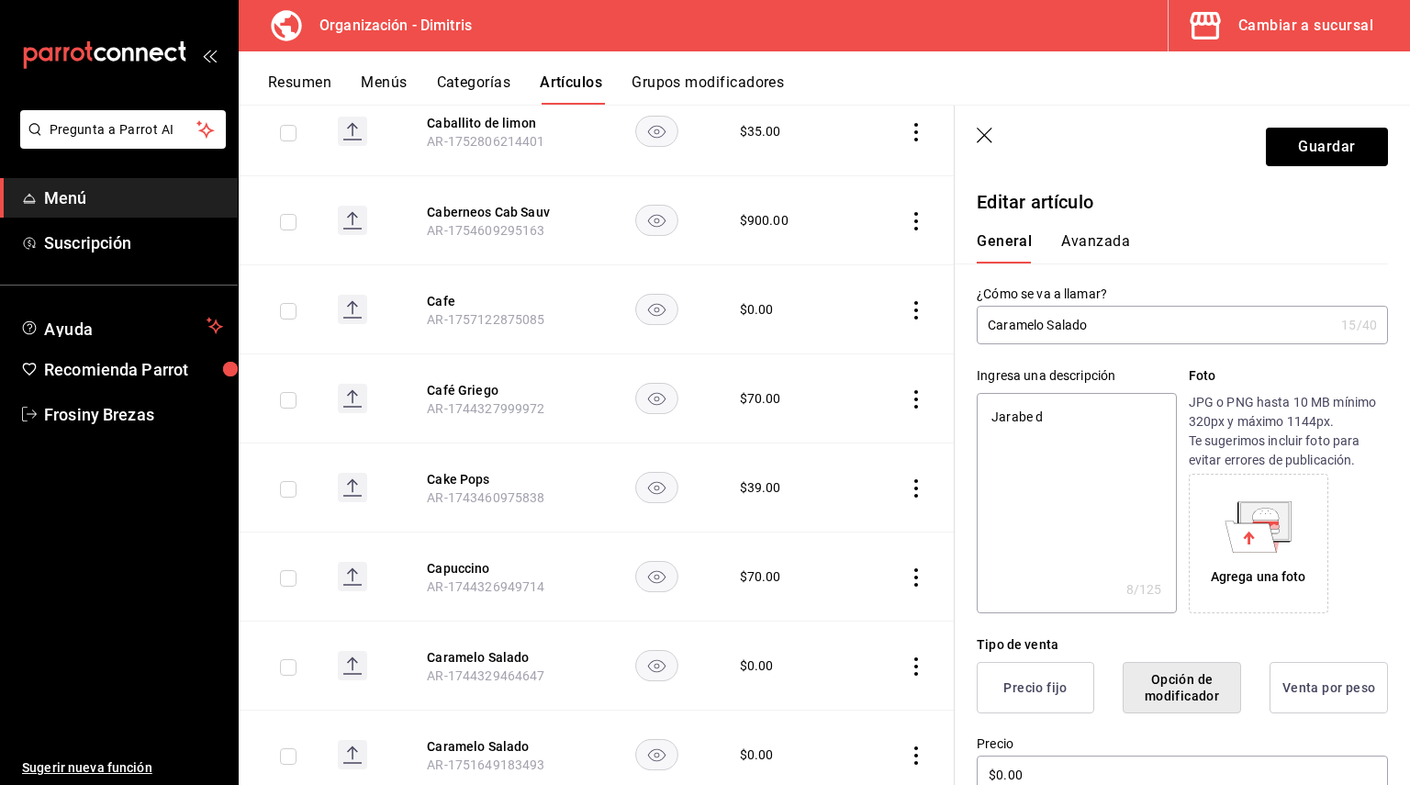
type textarea "Jarabe de"
type textarea "x"
type textarea "Jarabe de"
type textarea "x"
type textarea "Jarabe de c"
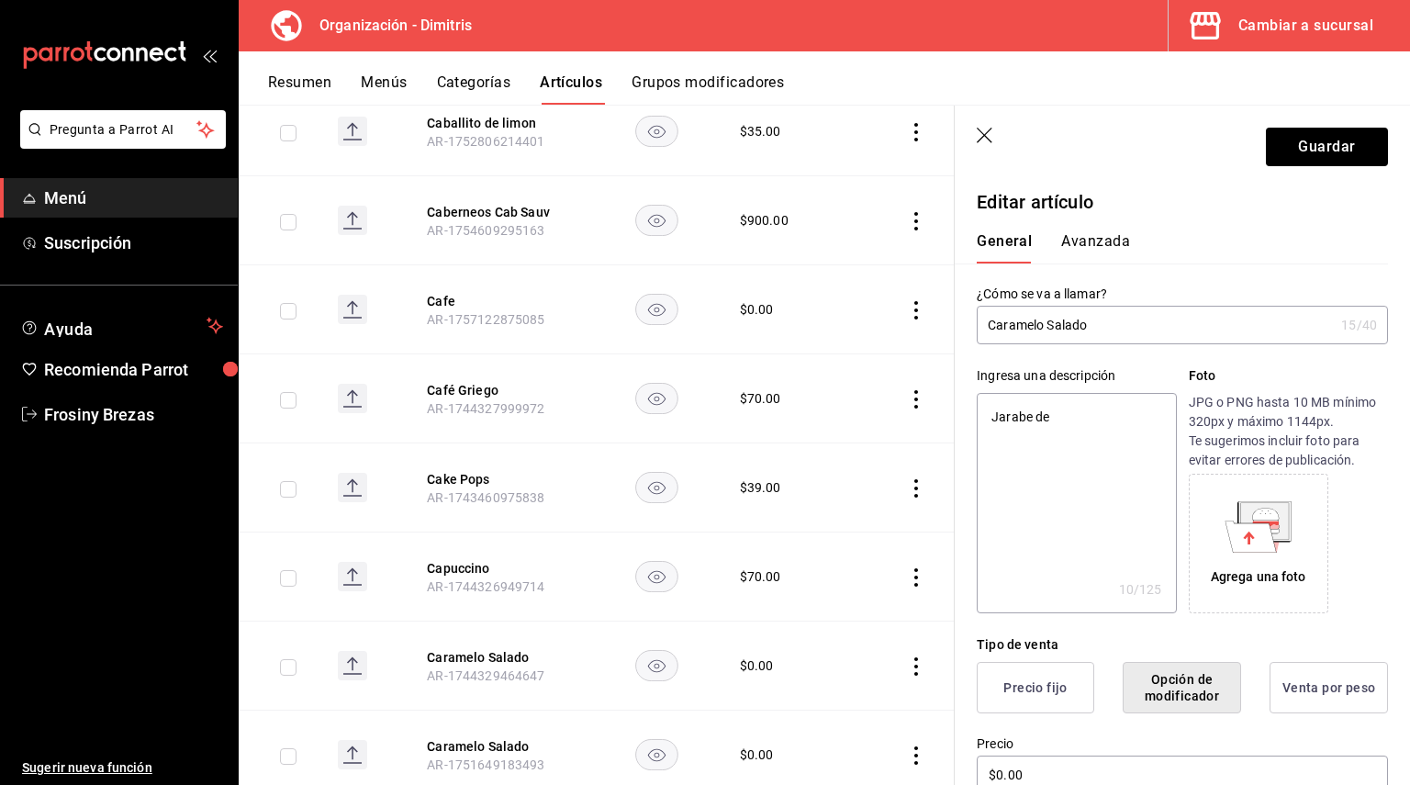
type textarea "x"
type textarea "Jarabe de ca"
type textarea "x"
type textarea "Jarabe de car"
type textarea "x"
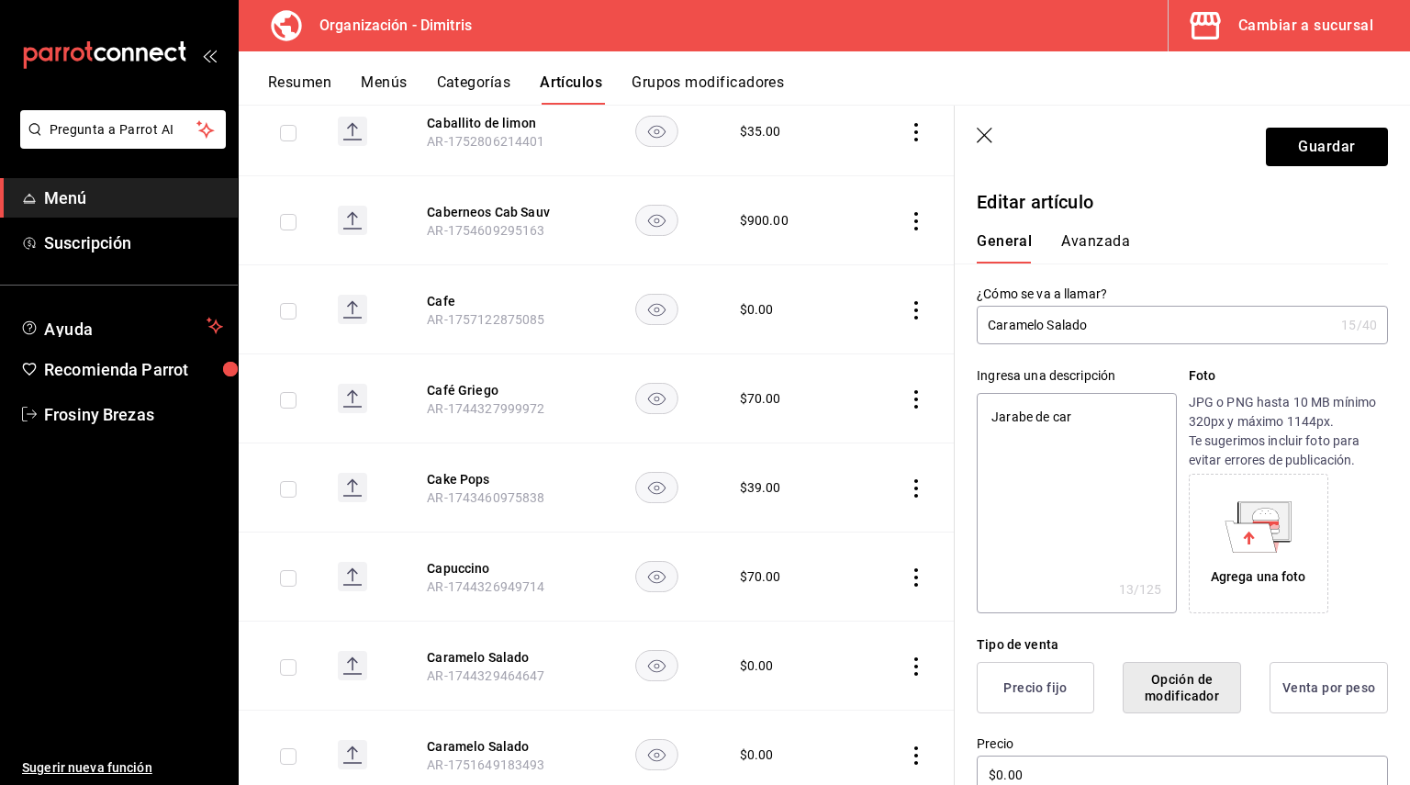
type textarea "Jarabe de cara"
type textarea "x"
type textarea "Jarabe de caram"
type textarea "x"
type textarea "Jarabe de carame"
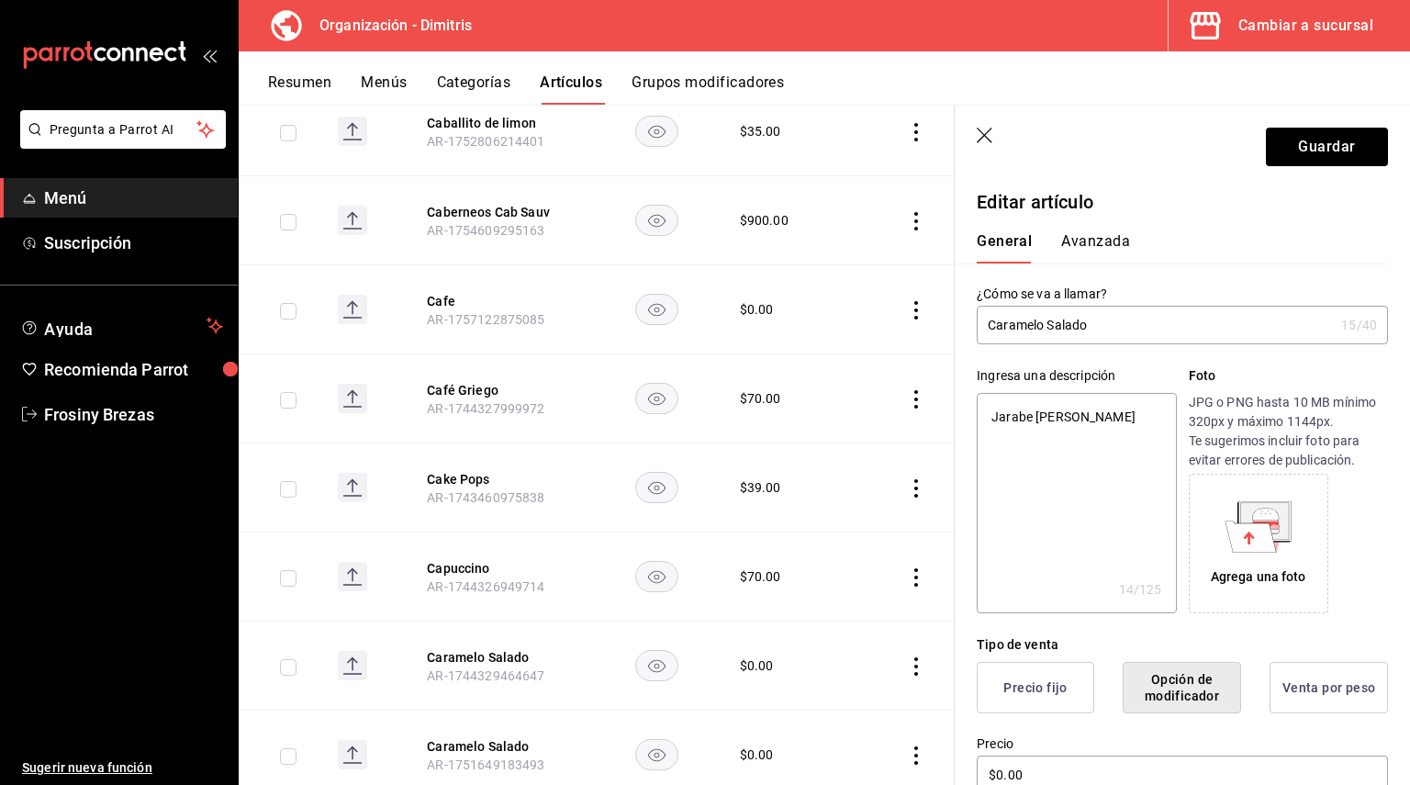
type textarea "x"
type textarea "Jarabe de caramel"
type textarea "x"
type textarea "Jarabe de caramelo"
type textarea "x"
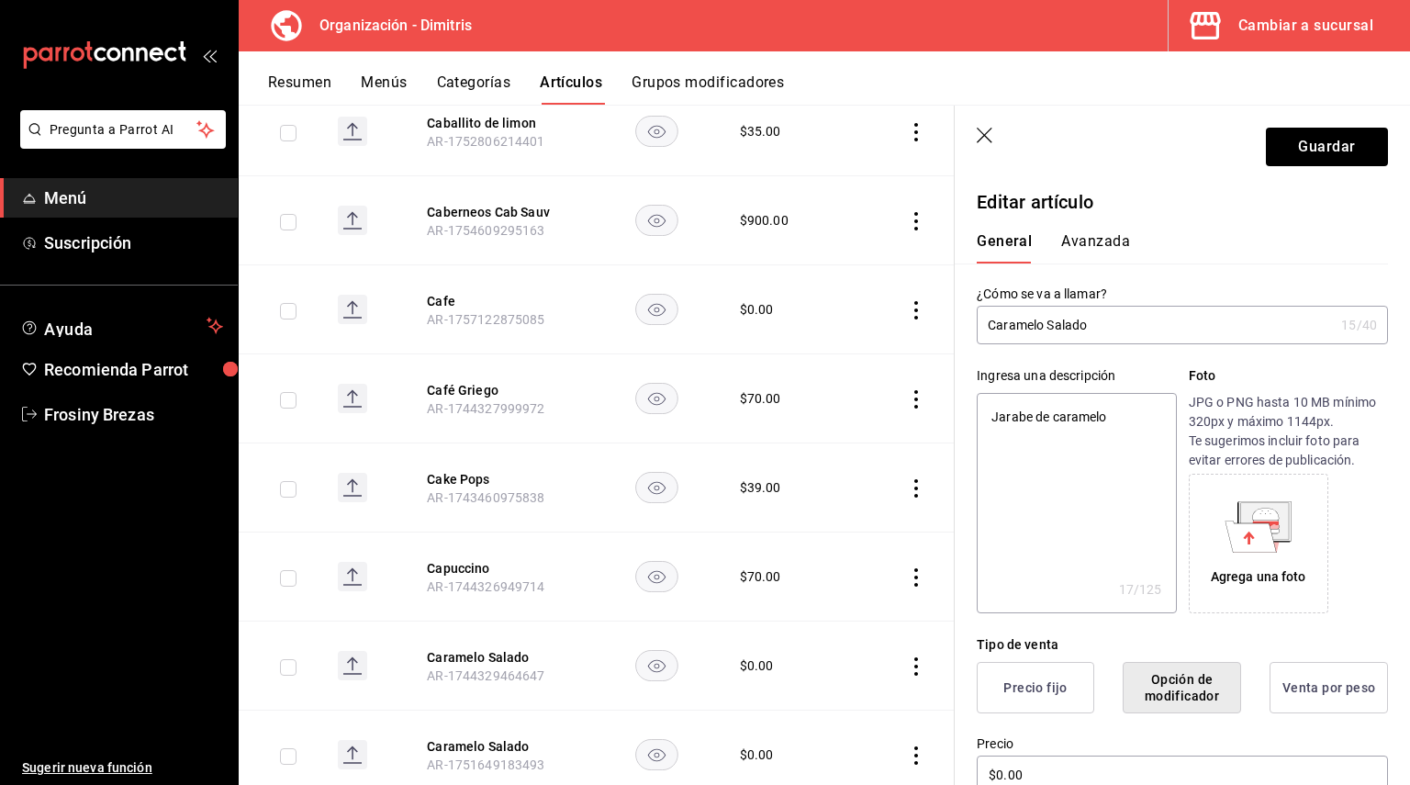
type textarea "Jarabe de caramelo"
type textarea "x"
type textarea "Jarabe de caramelo s"
type textarea "x"
type textarea "Jarabe de caramelo sa"
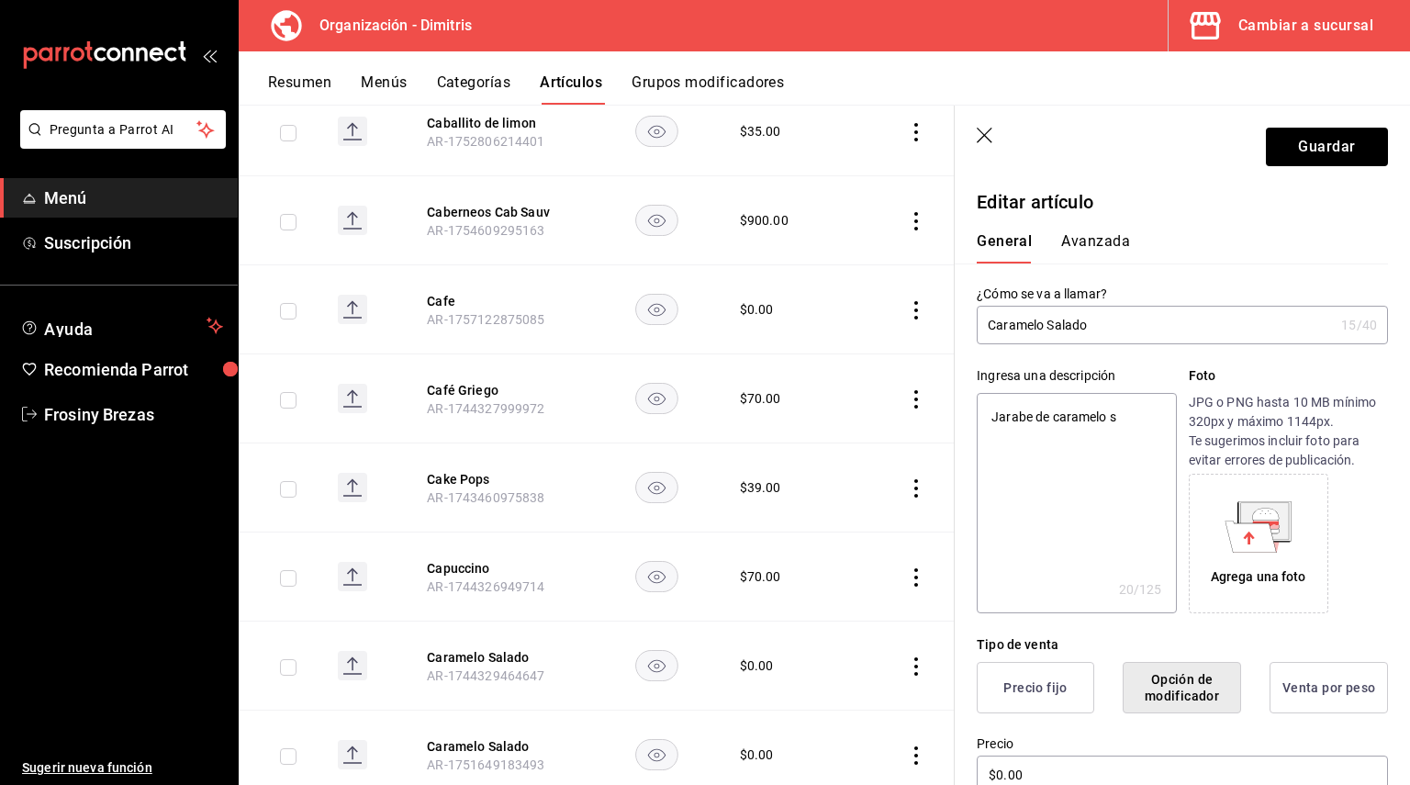
type textarea "x"
type textarea "Jarabe de caramelo sal"
type textarea "x"
type textarea "Jarabe de caramelo sala"
click at [1058, 542] on textarea "Jarabe de caramelo salado" at bounding box center [1076, 503] width 199 height 220
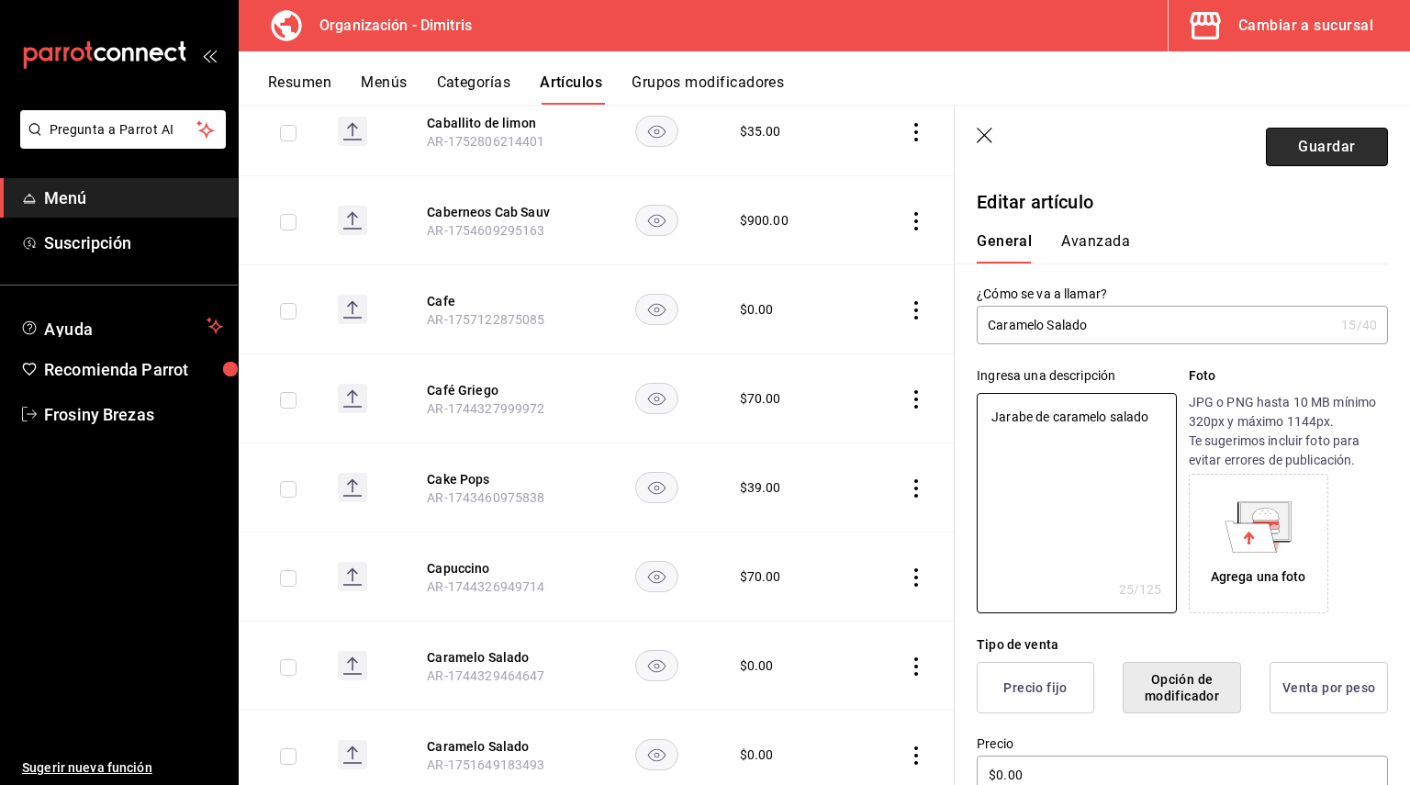
click at [1317, 158] on button "Guardar" at bounding box center [1327, 147] width 122 height 39
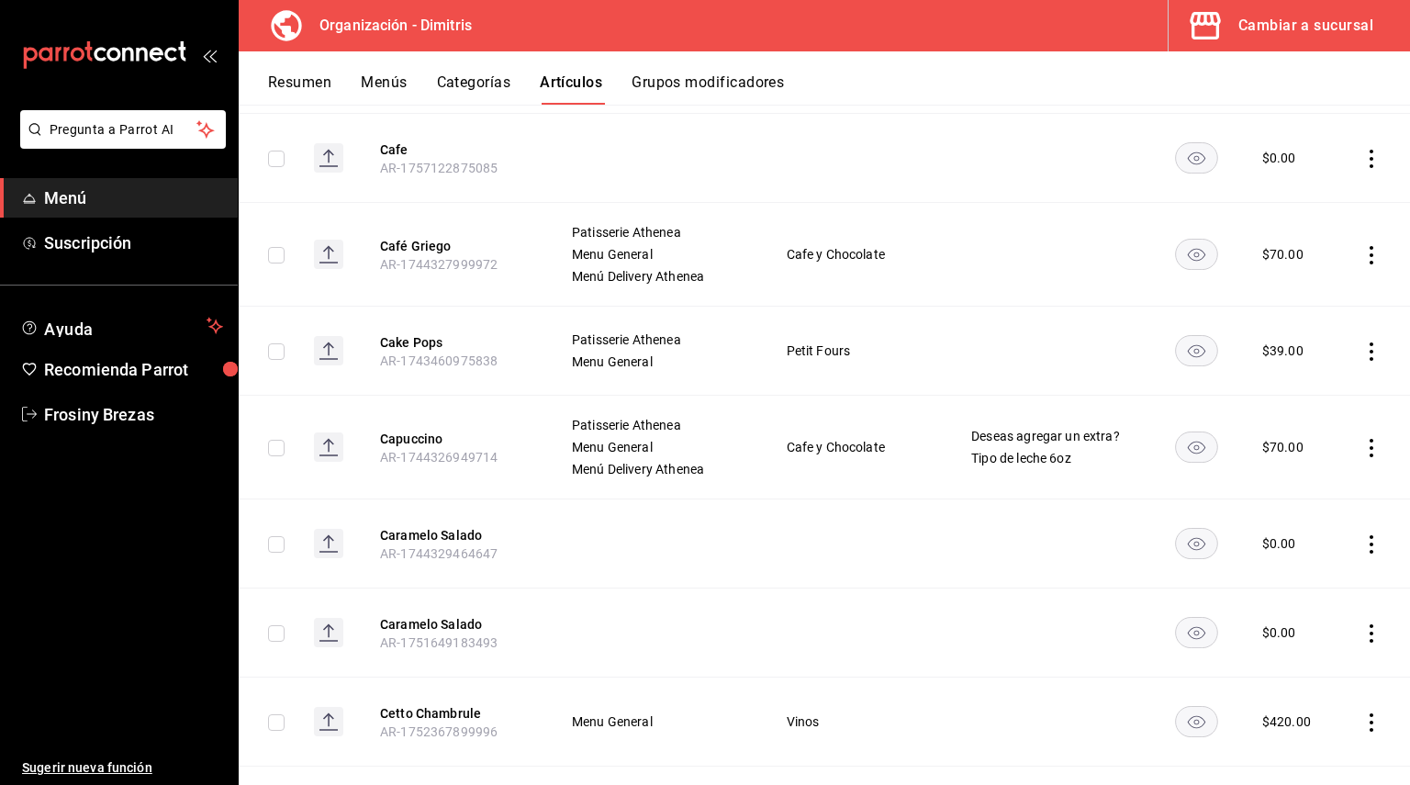
scroll to position [6769, 0]
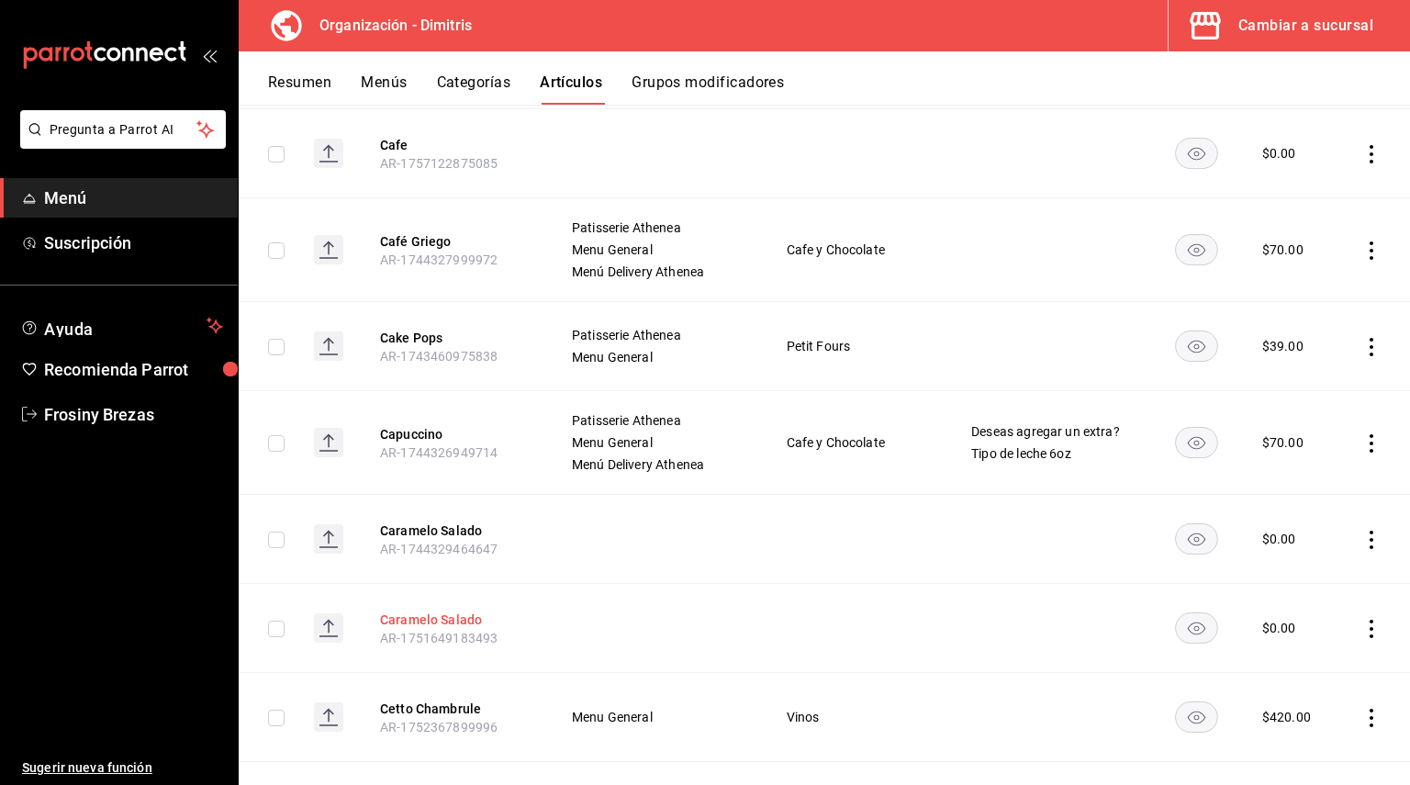
click at [418, 610] on button "Caramelo Salado" at bounding box center [453, 619] width 147 height 18
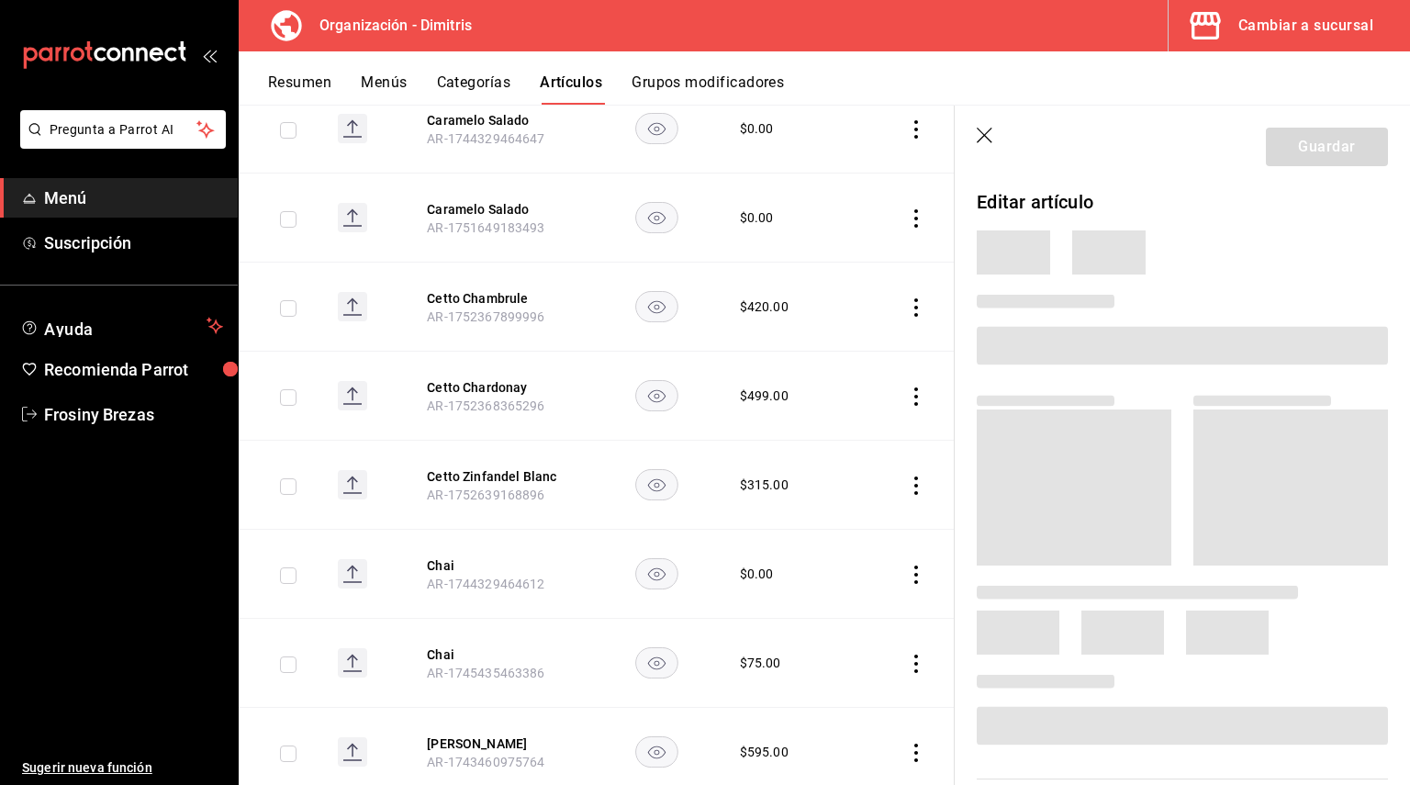
scroll to position [6450, 0]
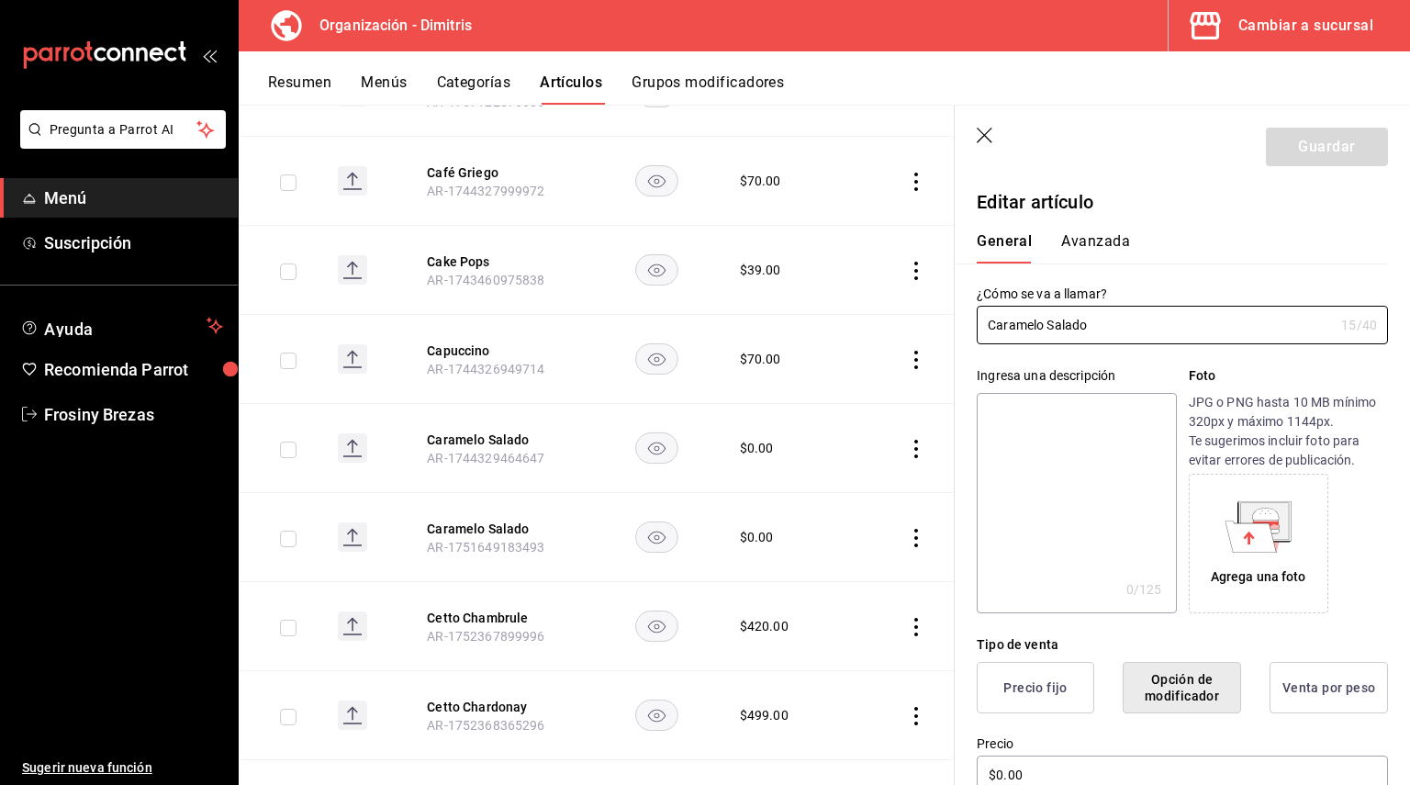
drag, startPoint x: 1135, startPoint y: 335, endPoint x: 955, endPoint y: 287, distance: 186.1
click at [955, 287] on div "¿Cómo se va a llamar? Caramelo Salado 15 /40 ¿Cómo se va a llamar?" at bounding box center [1171, 303] width 433 height 81
click at [1044, 430] on textarea at bounding box center [1076, 503] width 199 height 220
paste textarea "Caramelo Salado"
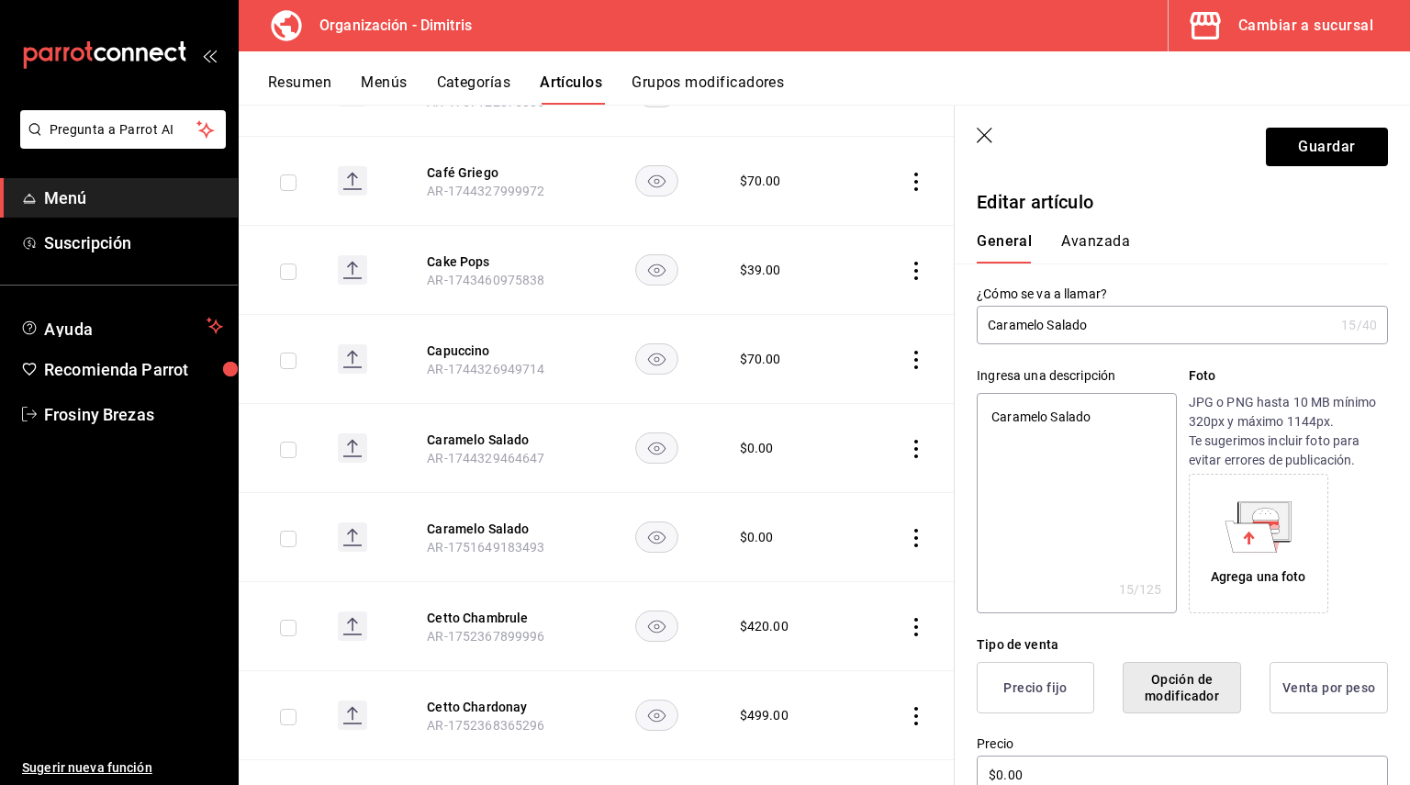
click at [988, 410] on textarea "Caramelo Salado" at bounding box center [1076, 503] width 199 height 220
click at [1290, 149] on button "Guardar" at bounding box center [1327, 147] width 122 height 39
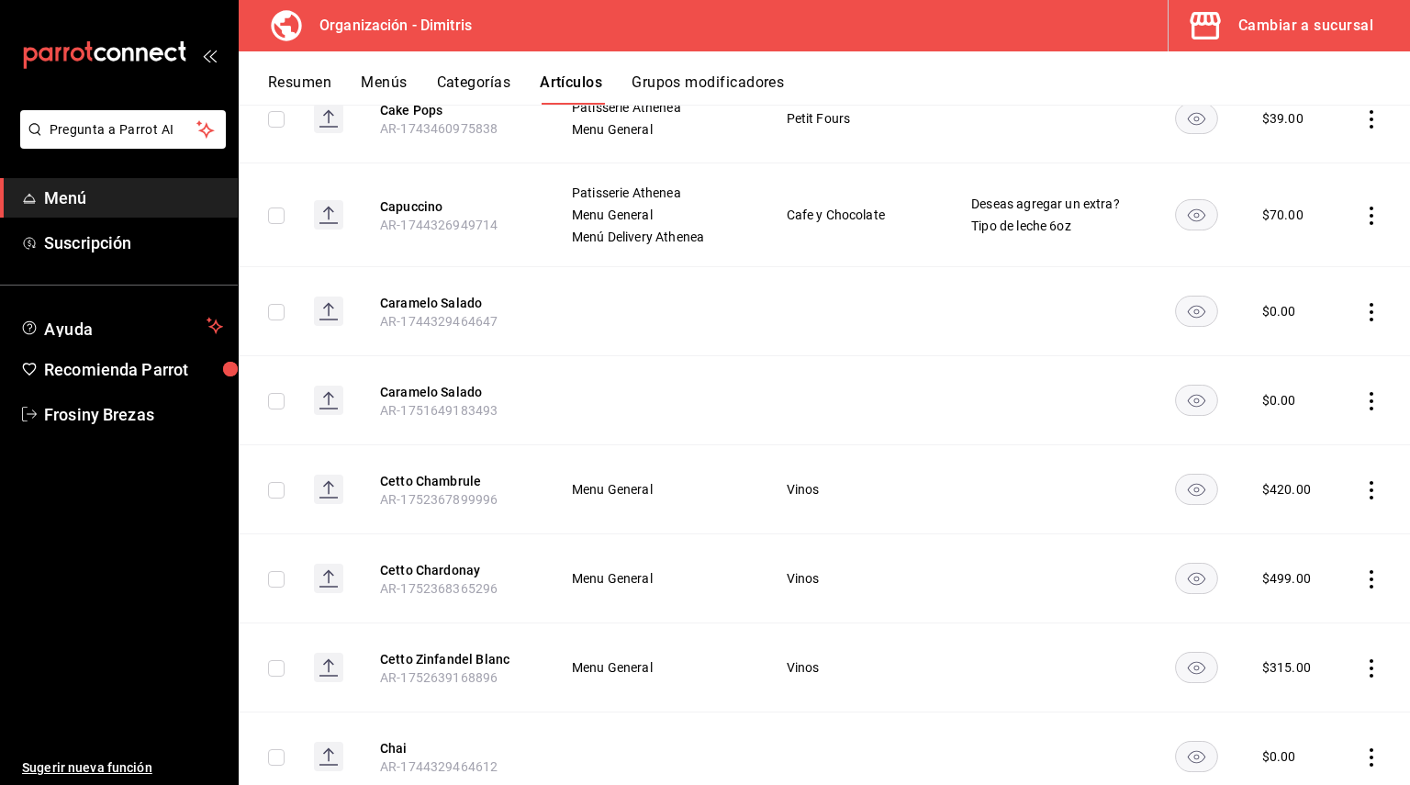
scroll to position [6998, 0]
click at [470, 471] on button "Cetto Chambrule" at bounding box center [453, 480] width 147 height 18
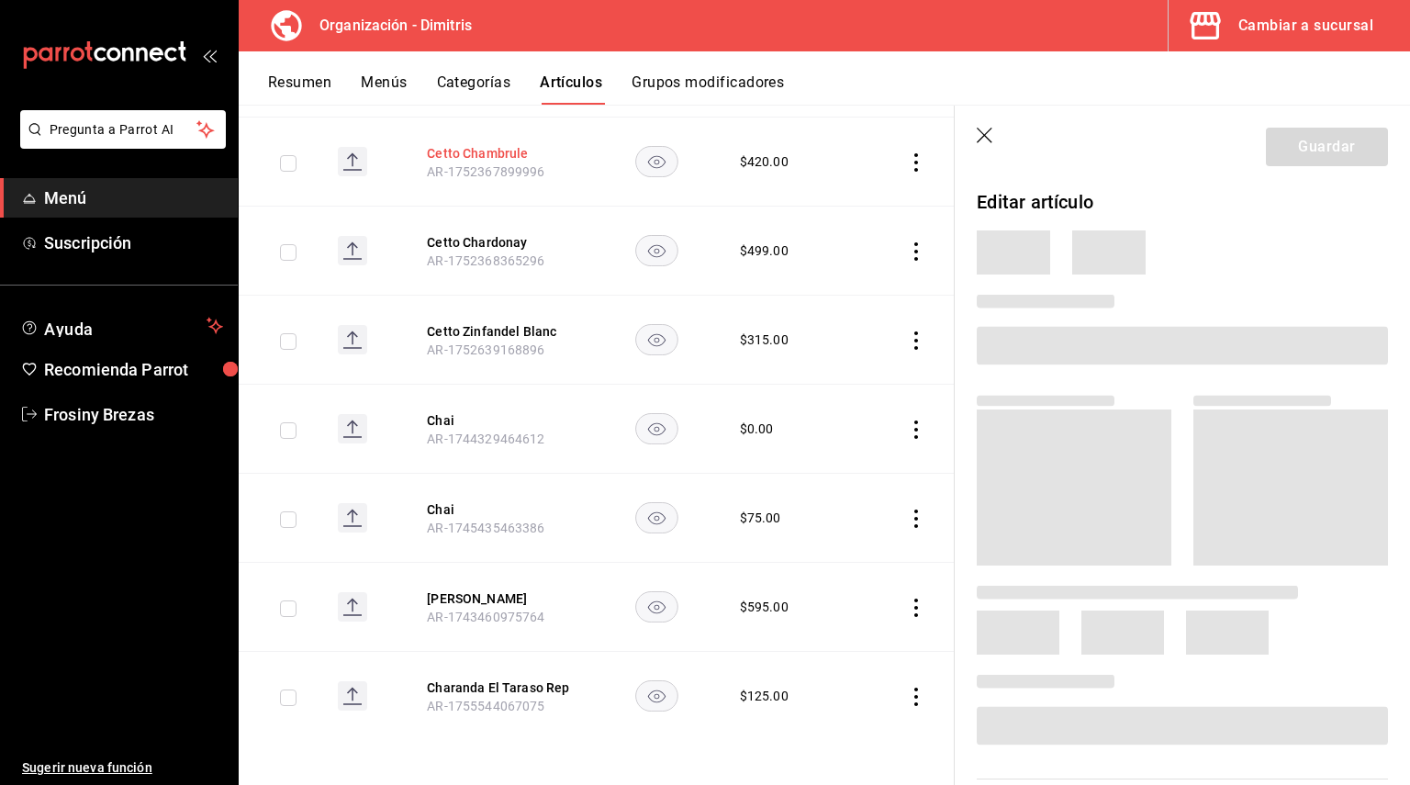
scroll to position [6649, 0]
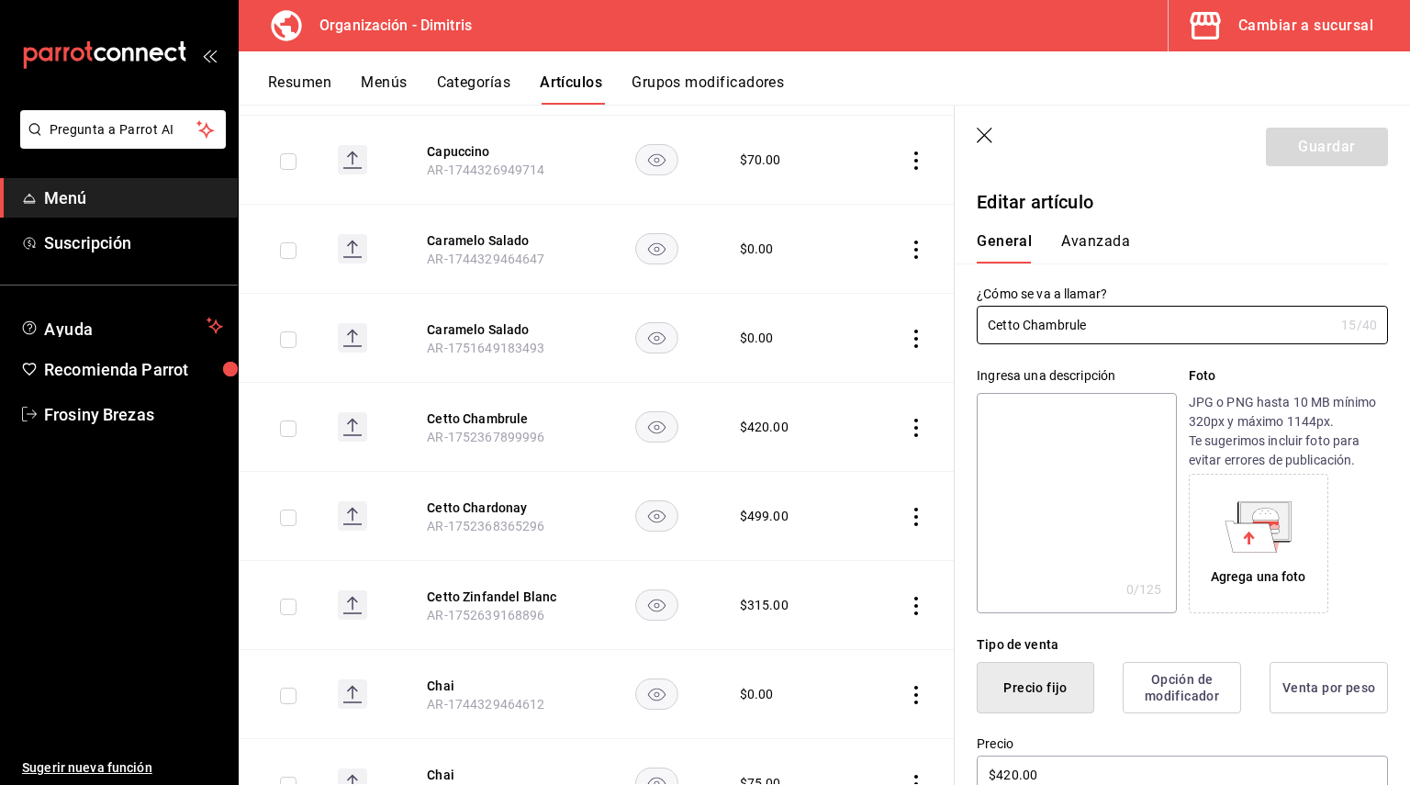
drag, startPoint x: 1100, startPoint y: 323, endPoint x: 952, endPoint y: 326, distance: 148.7
click at [952, 326] on main "Artículos organización Edita el precio e imagen de tus artículos. Asigna una ca…" at bounding box center [824, 445] width 1171 height 680
click at [1036, 419] on textarea at bounding box center [1076, 503] width 199 height 220
paste textarea "Cetto Chambrule"
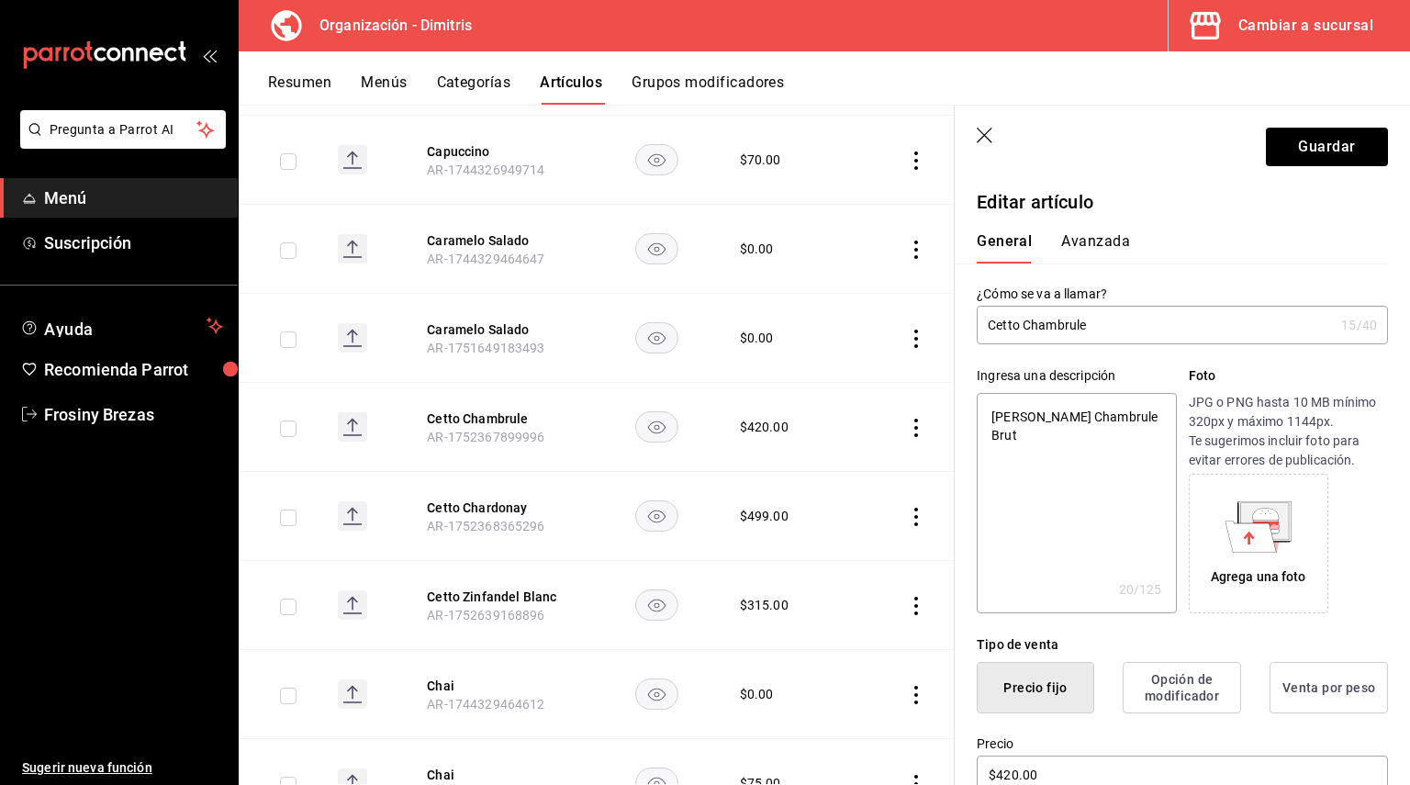
click at [1112, 489] on textarea "Cetto Chambrule Brut" at bounding box center [1076, 503] width 199 height 220
click at [1045, 454] on textarea "Cetto Chambrule Brut" at bounding box center [1076, 503] width 199 height 220
click at [1129, 419] on textarea "Cetto Chambrule Brut" at bounding box center [1076, 503] width 199 height 220
click at [986, 418] on textarea "Cetto Chambrule Brut Botella" at bounding box center [1076, 503] width 199 height 220
click at [1144, 435] on textarea "Vino Espumoso Cetto Chambrule Brut Botella" at bounding box center [1076, 503] width 199 height 220
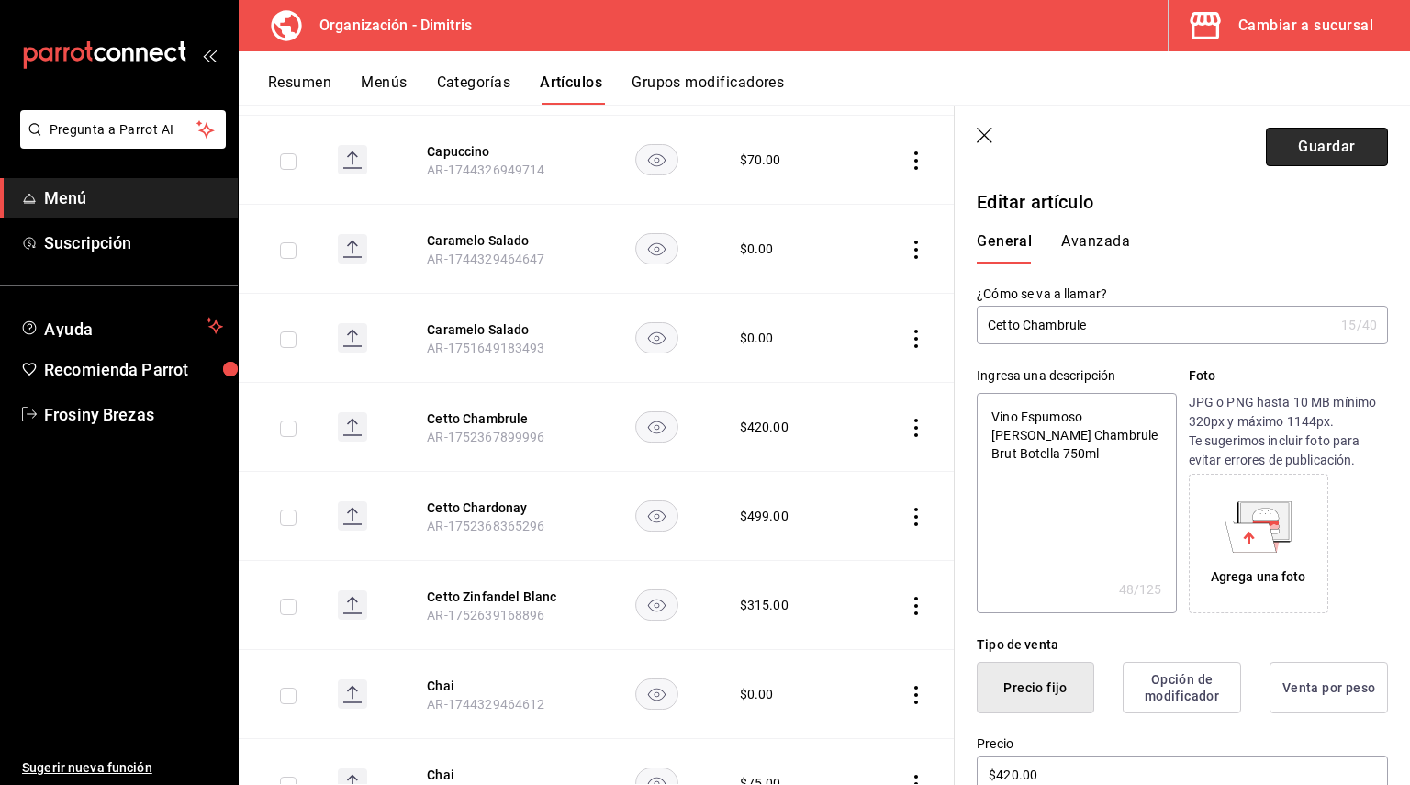
drag, startPoint x: 1327, startPoint y: 146, endPoint x: 1359, endPoint y: 149, distance: 32.2
click at [1359, 149] on button "Guardar" at bounding box center [1327, 147] width 122 height 39
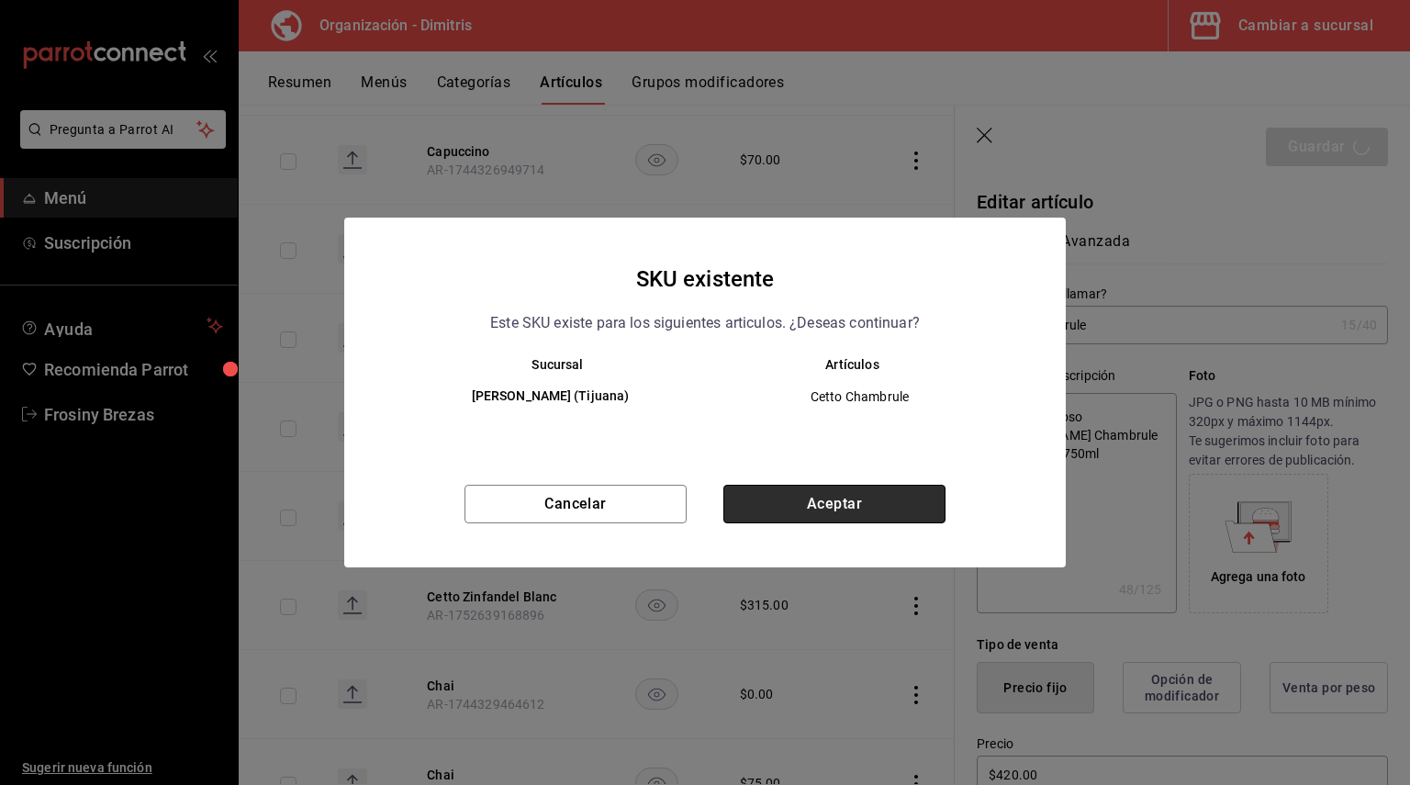
drag, startPoint x: 926, startPoint y: 502, endPoint x: 875, endPoint y: 496, distance: 51.8
click at [875, 496] on button "Aceptar" at bounding box center [834, 504] width 222 height 39
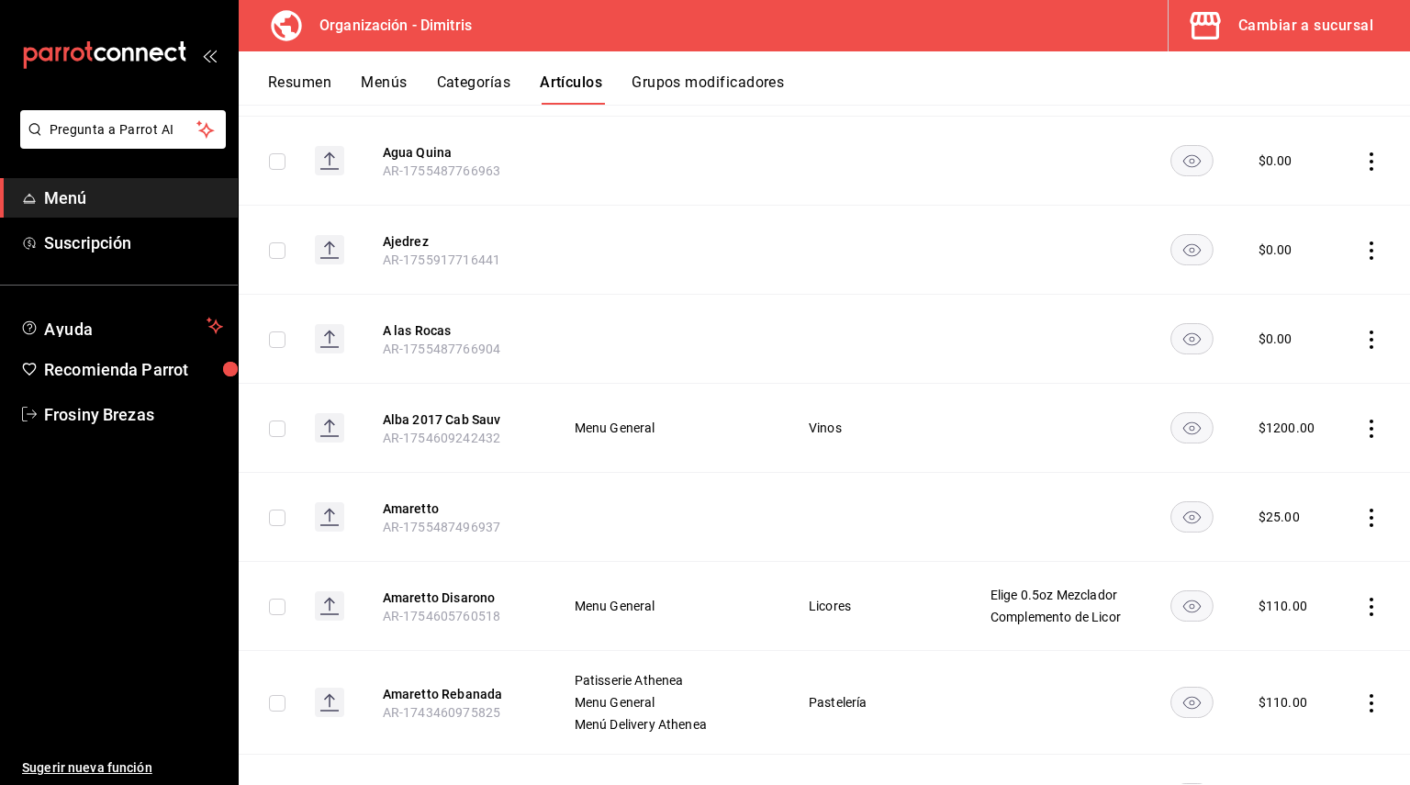
scroll to position [1653, 0]
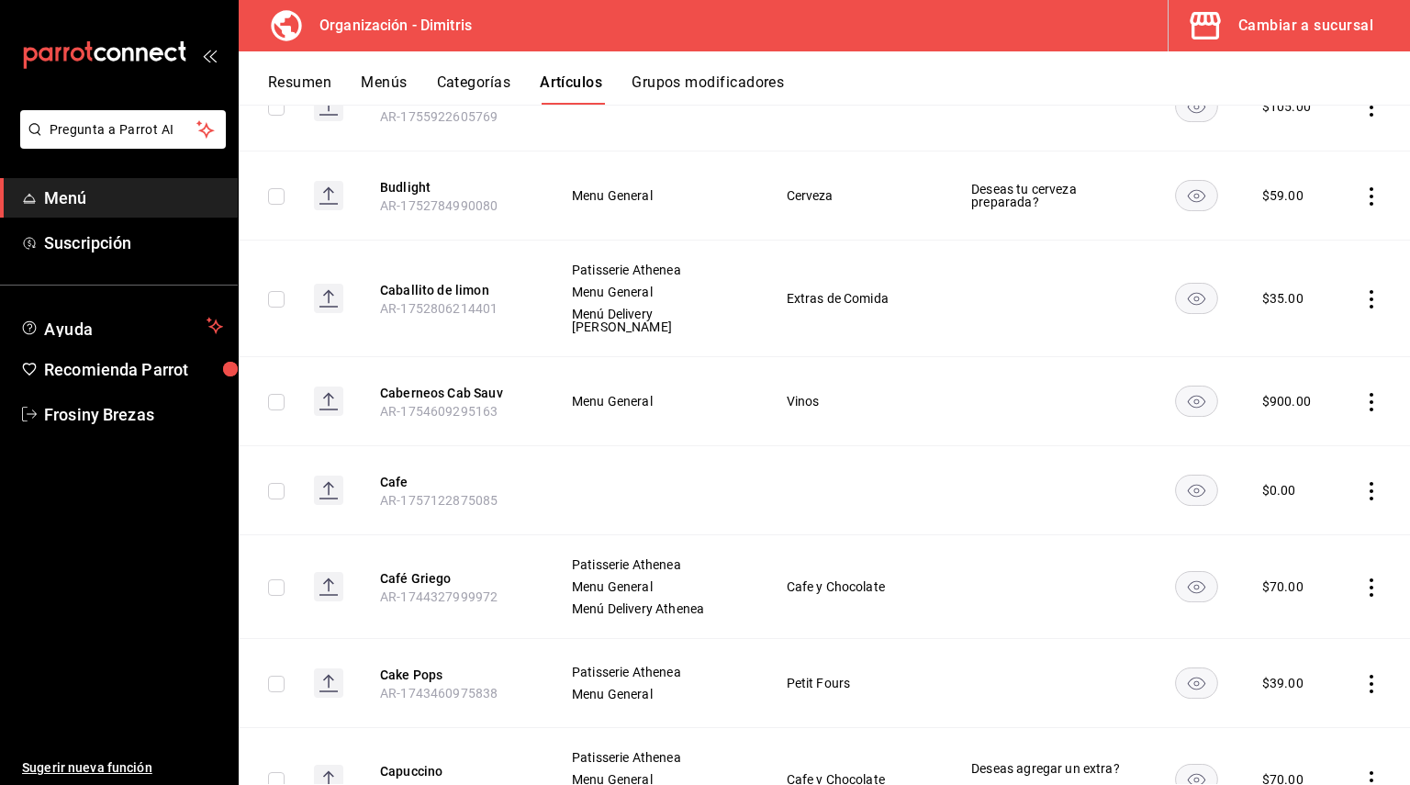
scroll to position [6932, 0]
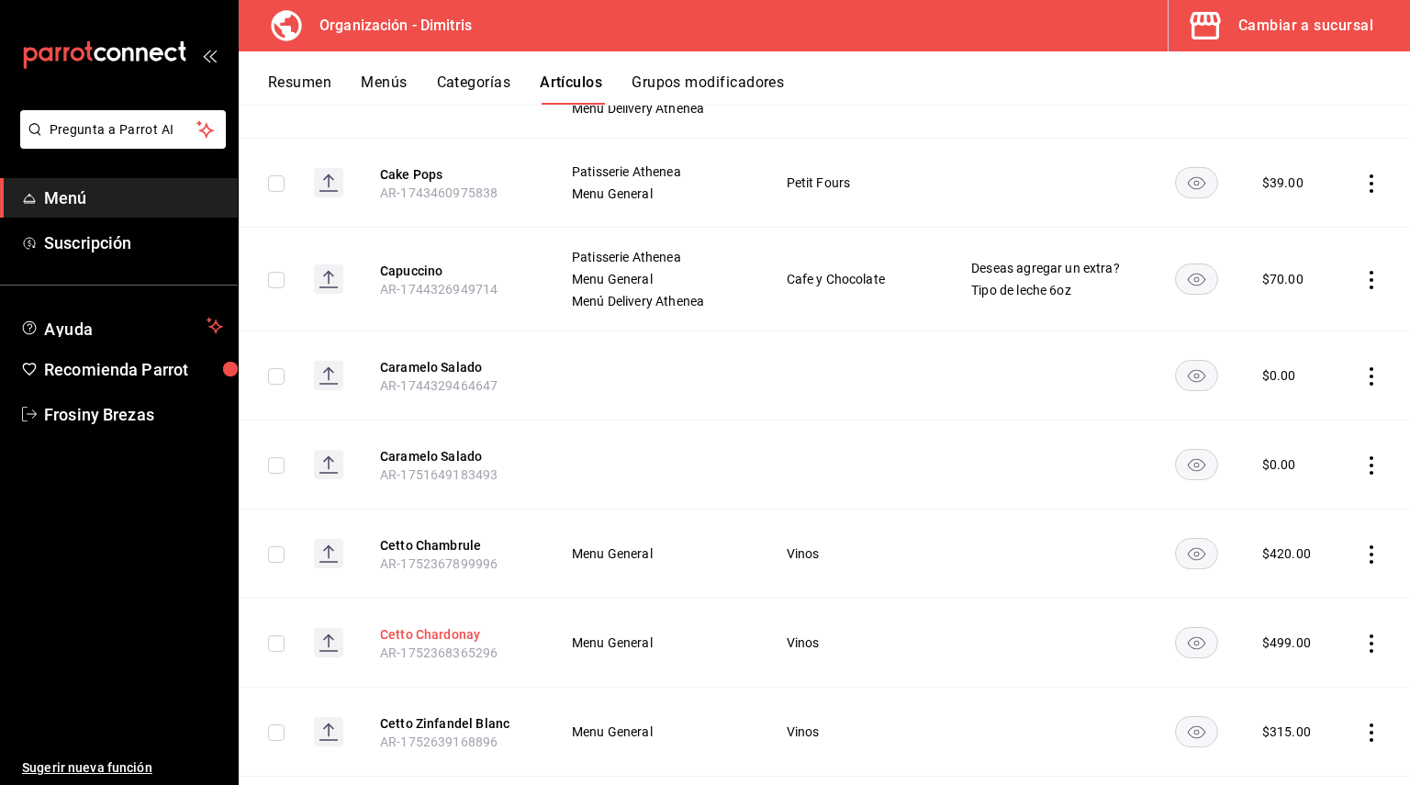
click at [437, 625] on button "Cetto Chardonay" at bounding box center [453, 634] width 147 height 18
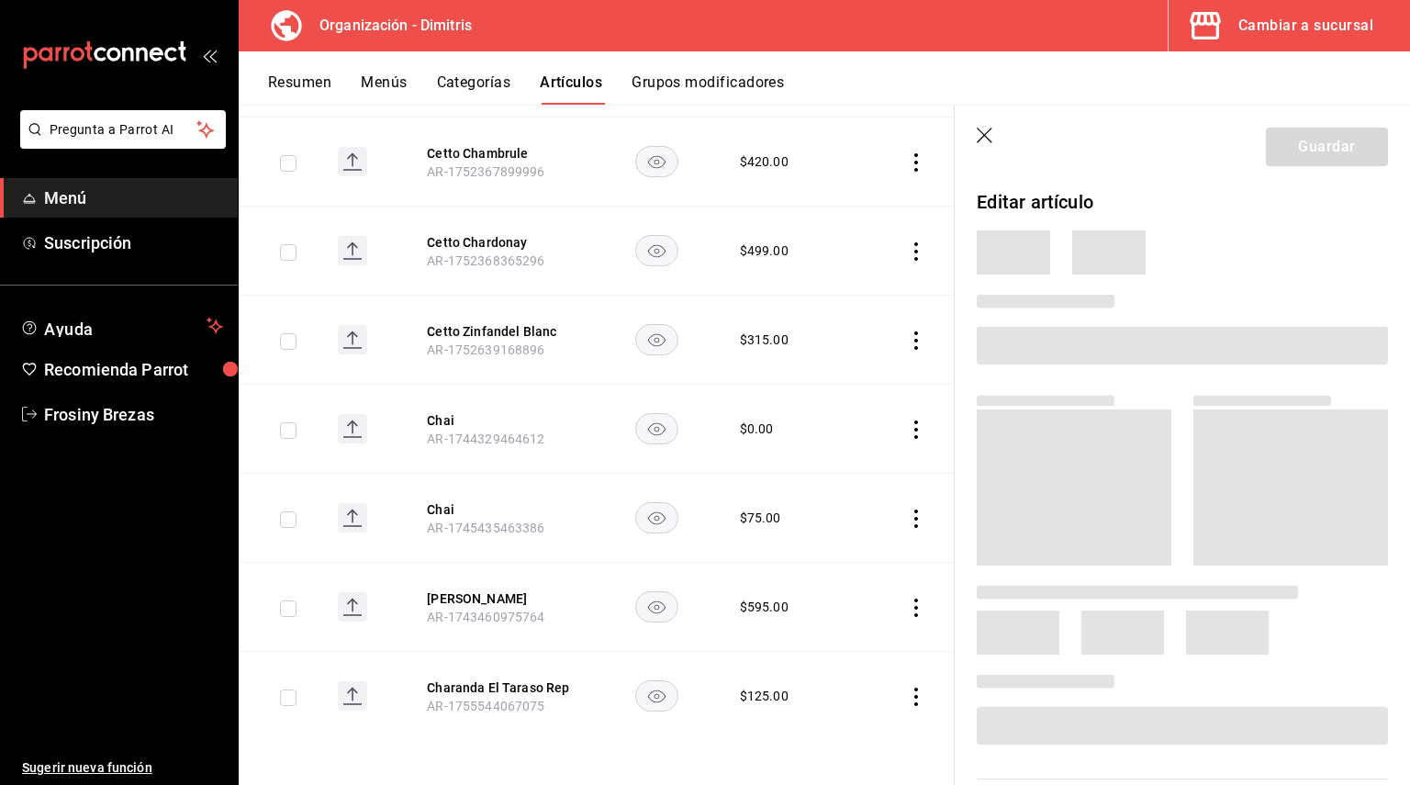
scroll to position [6591, 0]
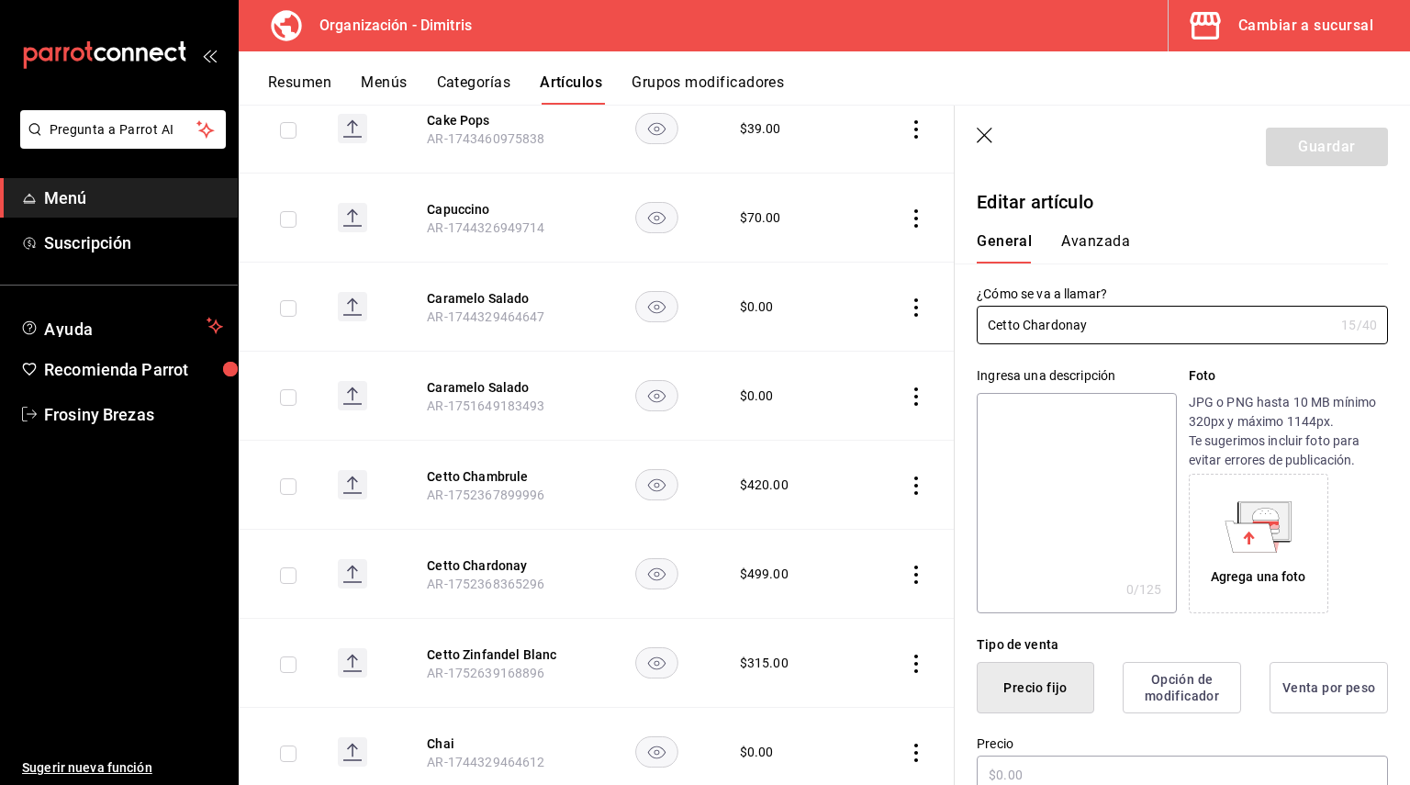
type input "$499.00"
drag, startPoint x: 1104, startPoint y: 331, endPoint x: 970, endPoint y: 310, distance: 135.7
click at [948, 318] on main "Artículos organización Edita el precio e imagen de tus artículos. Asigna una ca…" at bounding box center [824, 445] width 1171 height 680
paste input "n"
type input "[PERSON_NAME] Chardonnay"
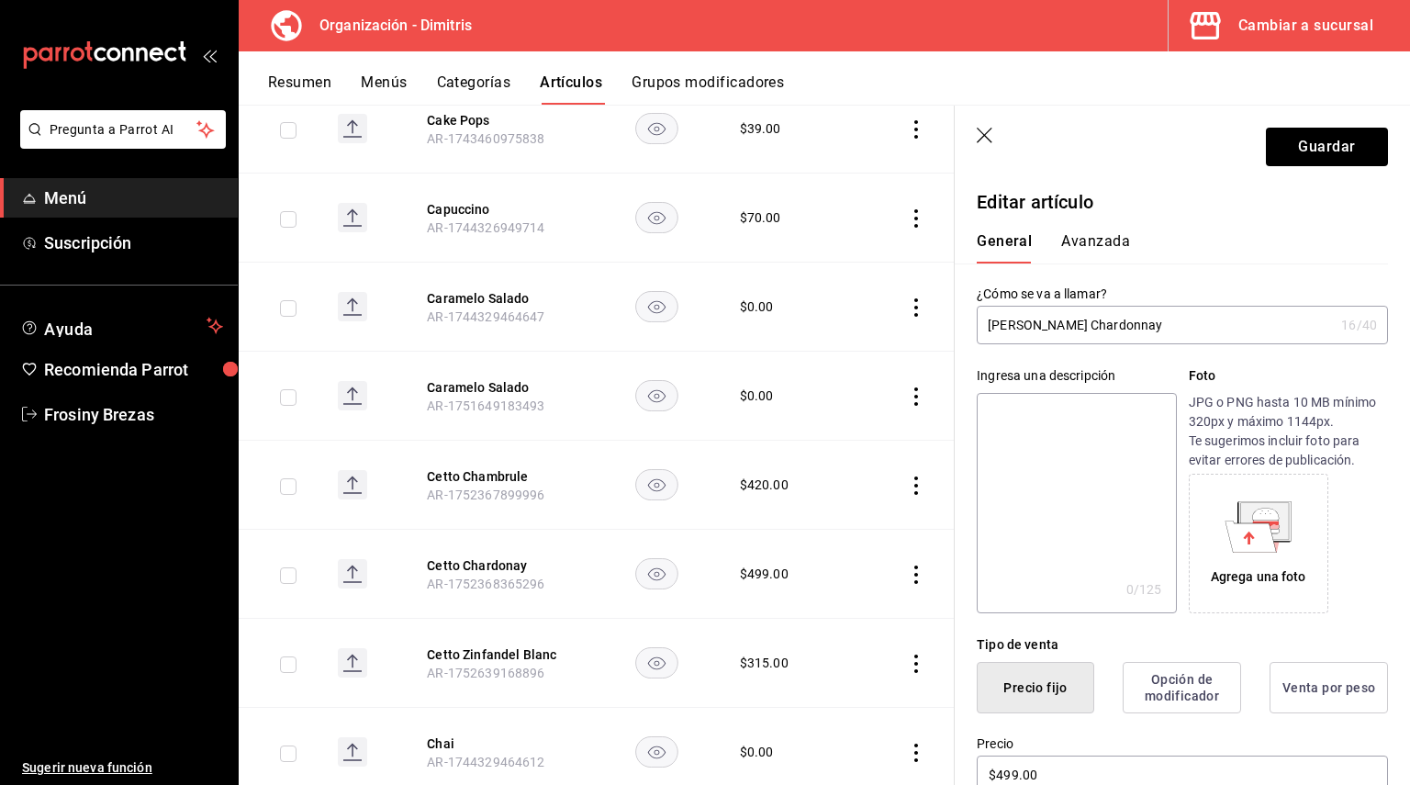
paste textarea "[PERSON_NAME] Chardonnay"
type textarea "[PERSON_NAME] Chardonnay"
type textarea "x"
click at [988, 414] on textarea "[PERSON_NAME] Chardonnay" at bounding box center [1076, 503] width 199 height 220
type textarea "VCetto Chardonnay"
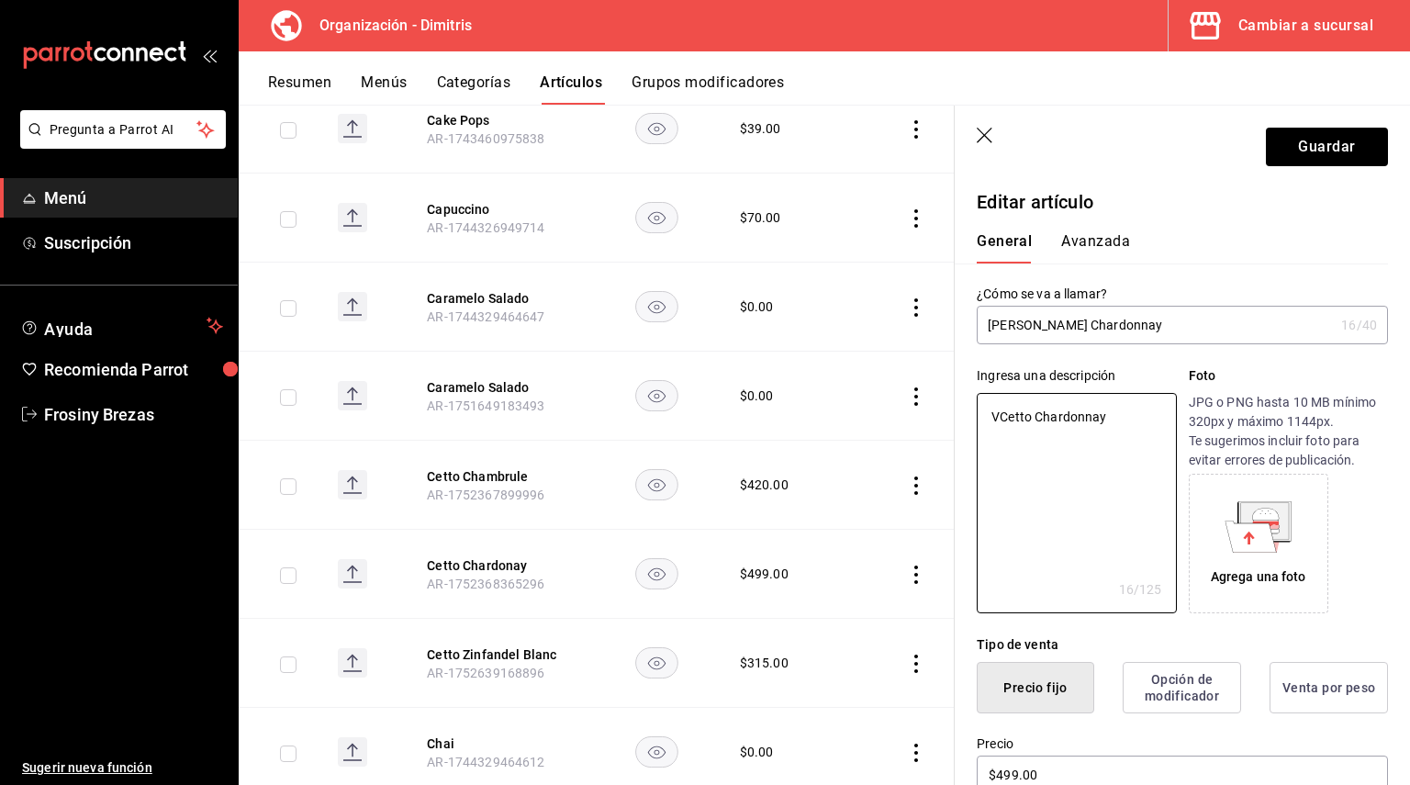
type textarea "x"
type textarea "[PERSON_NAME] Chardonnay"
type textarea "x"
type textarea "VinCetto Chardonnay"
type textarea "x"
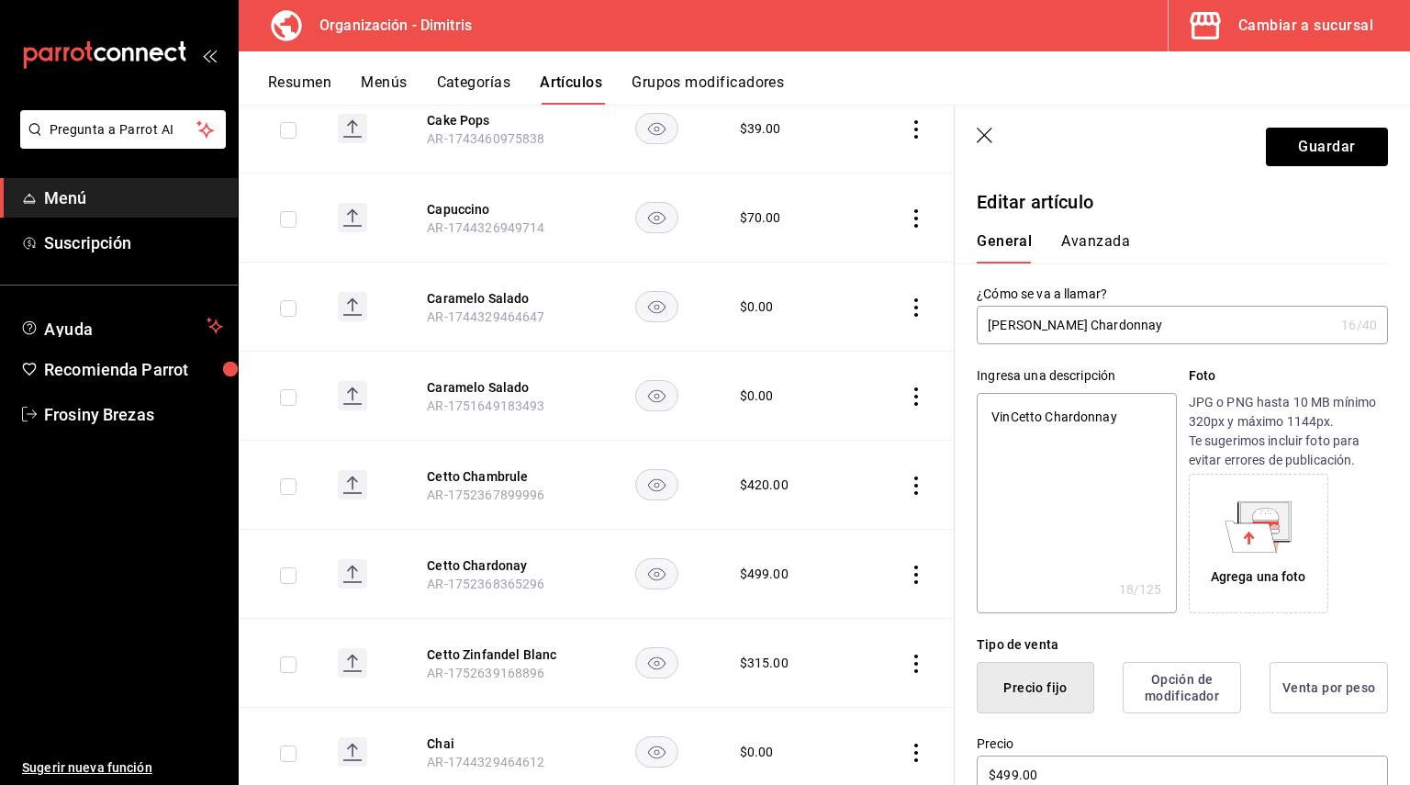
type textarea "VinoCetto Chardonnay"
type textarea "x"
type textarea "Vino [PERSON_NAME] Chardonnay"
type textarea "x"
type textarea "Vino BCetto Chardonnay"
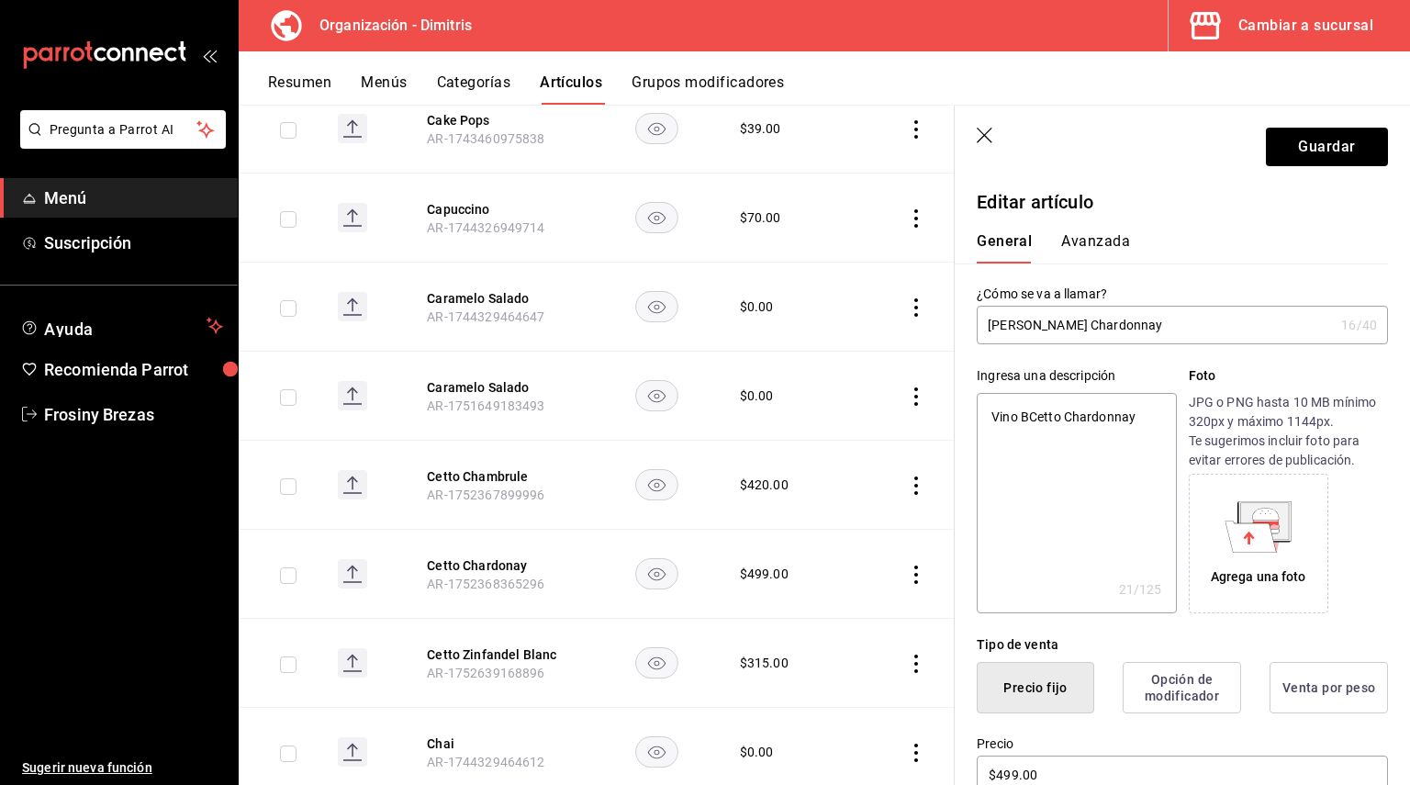
type textarea "x"
type textarea "Vino BlCetto Chardonnay"
type textarea "x"
type textarea "Vino BlaCetto Chardonnay"
type textarea "x"
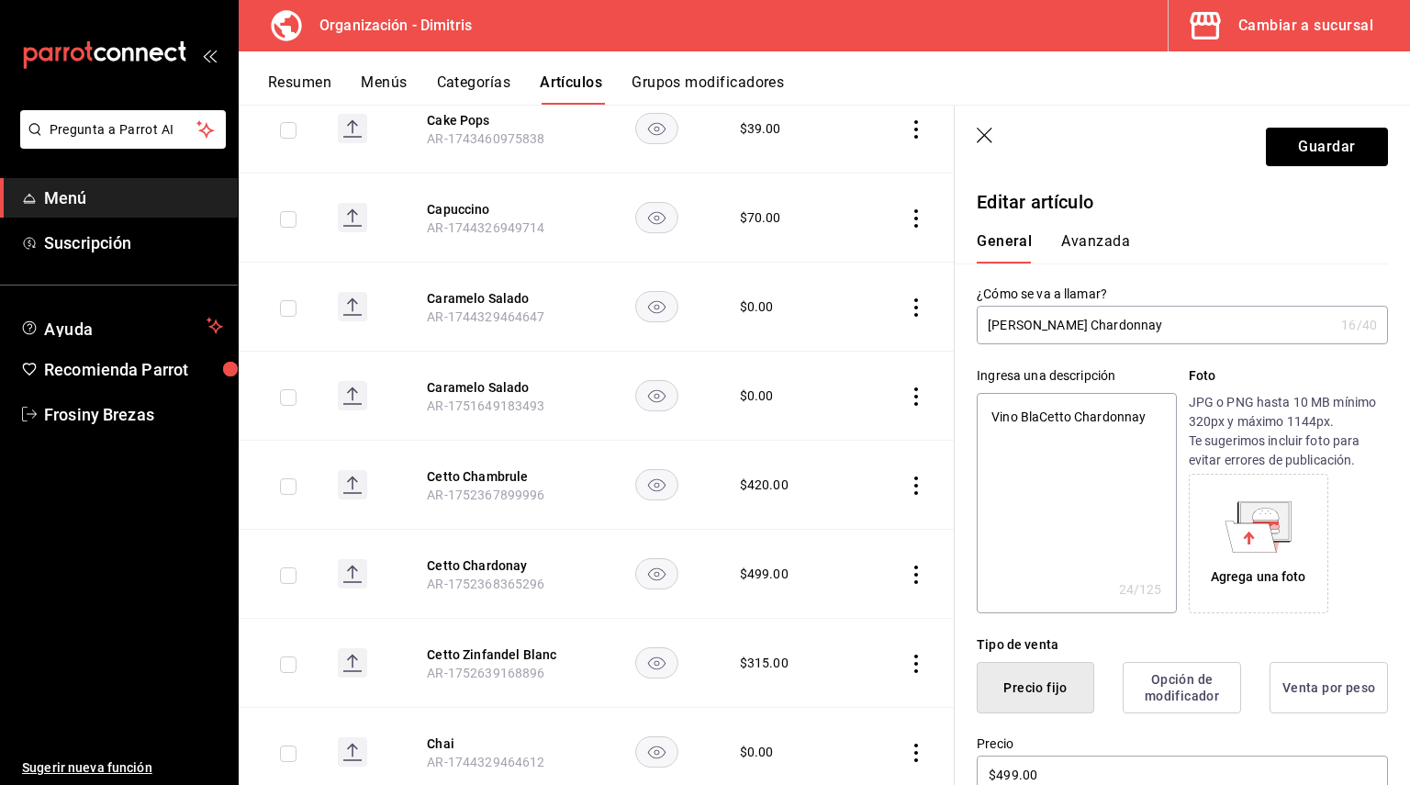
type textarea "Vino BlanCetto Chardonnay"
type textarea "x"
type textarea "Vino BlancCetto Chardonnay"
type textarea "x"
type textarea "Vino BlancoCetto Chardonnay"
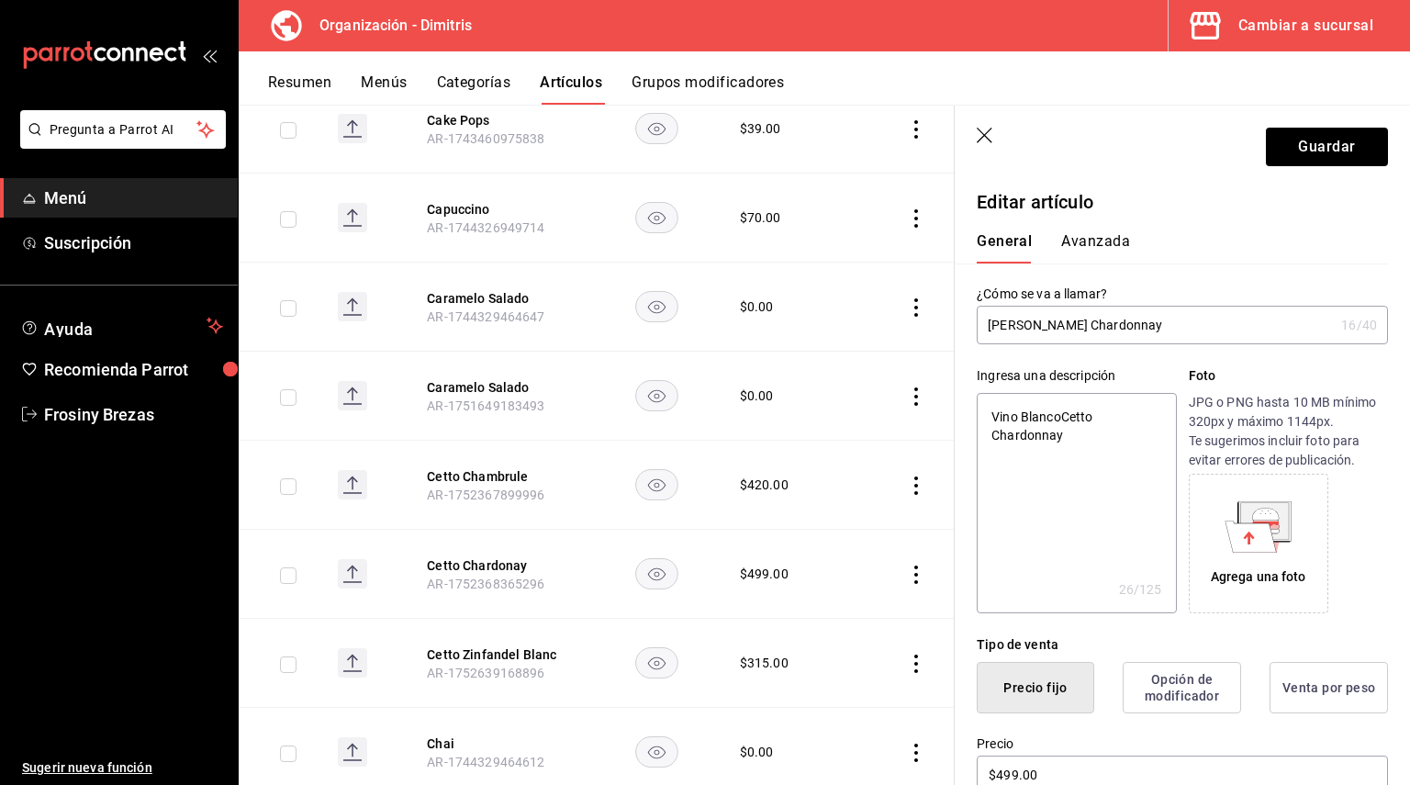
type textarea "x"
type textarea "Vino Blanco [PERSON_NAME] Chardonnay"
type textarea "x"
click at [1077, 441] on textarea "Vino Blanco [PERSON_NAME] Chardonnay" at bounding box center [1076, 503] width 199 height 220
type textarea "Vino Blanco [PERSON_NAME] Chardonnay"
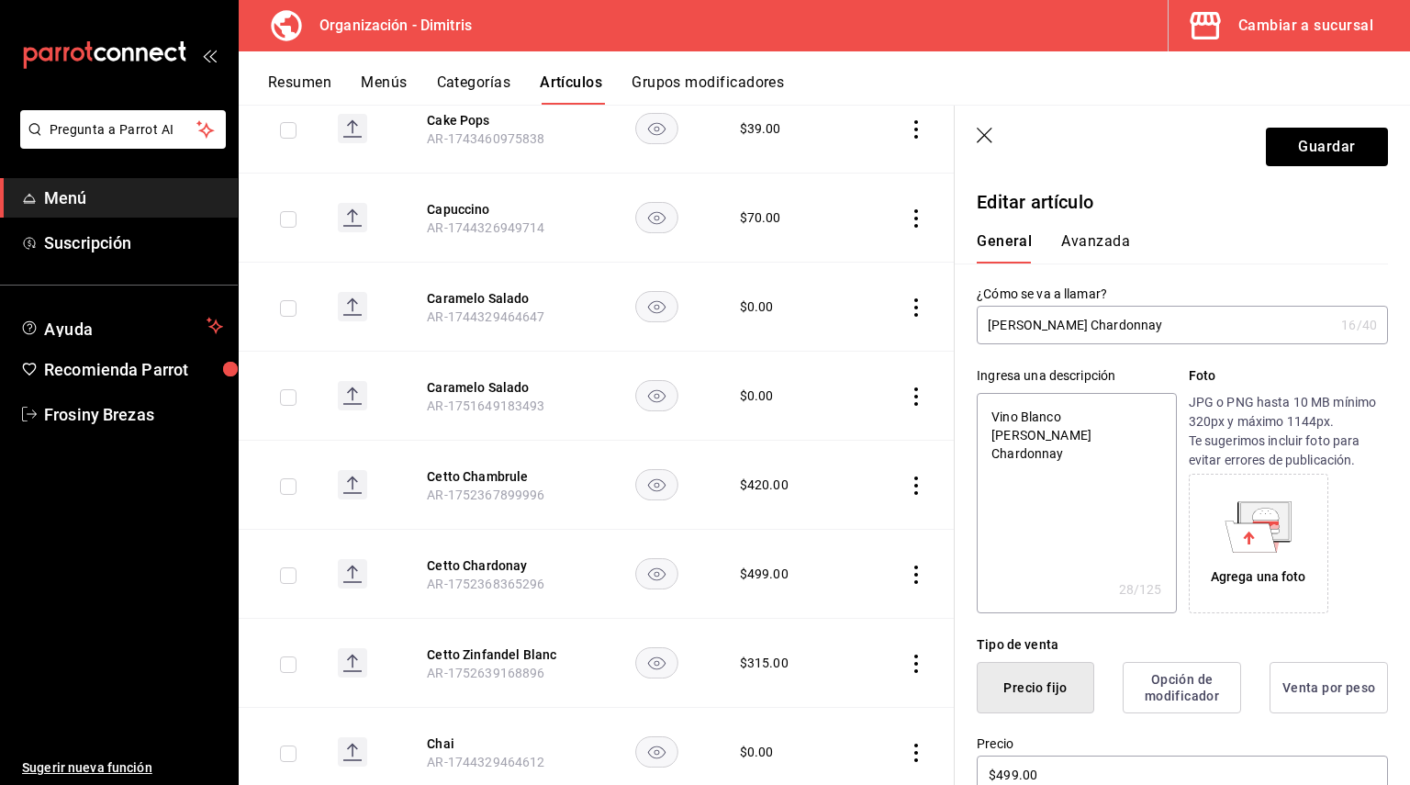
type textarea "x"
type textarea "Vino Blanco [PERSON_NAME] Chardonnay B"
type textarea "x"
type textarea "Vino Blanco [PERSON_NAME] Chardonnay BO"
type textarea "x"
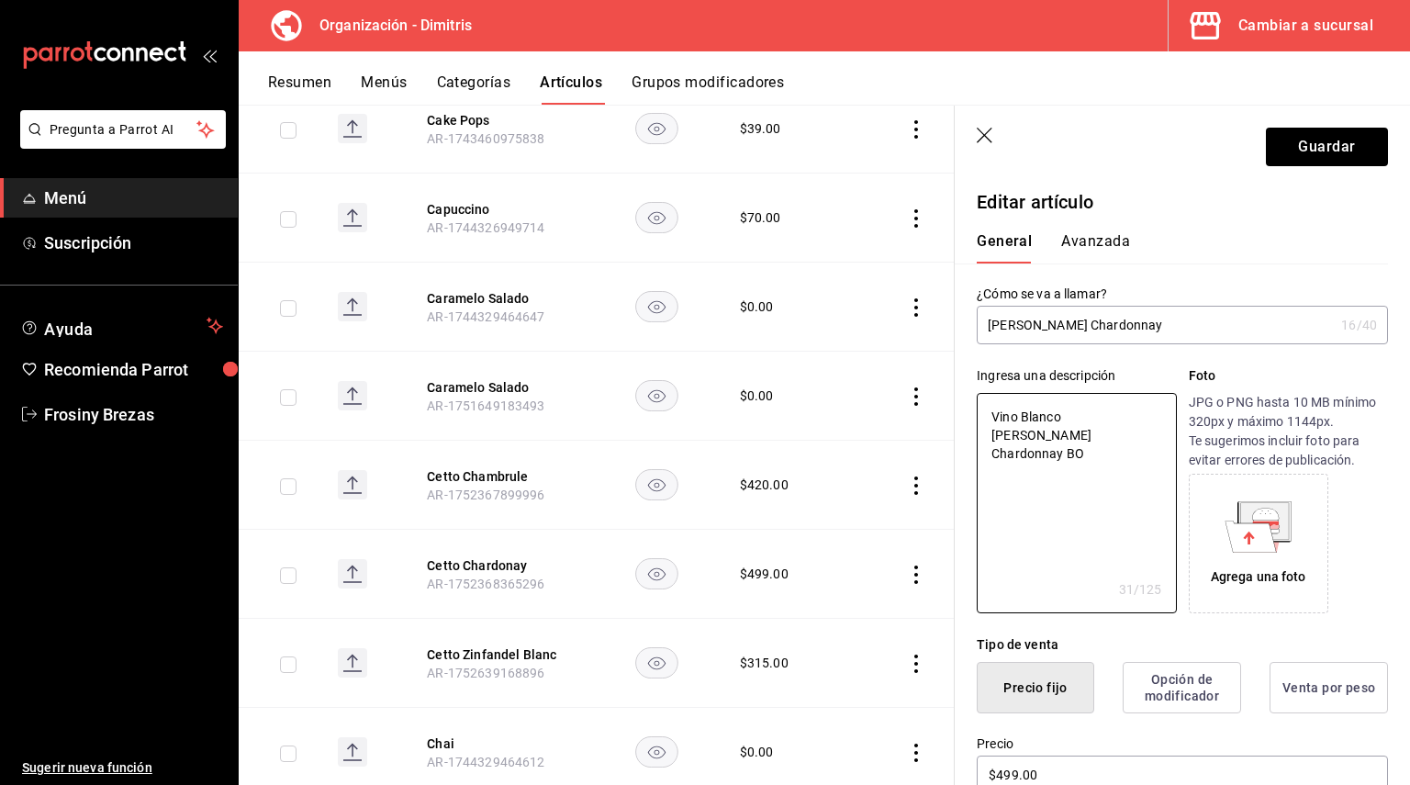
type textarea "Vino Blanco [PERSON_NAME] Chardonnay BOT"
type textarea "x"
type textarea "Vino Blanco [PERSON_NAME] Chardonnay BOTE"
type textarea "x"
type textarea "Vino Blanco [PERSON_NAME] Chardonnay BOTEL"
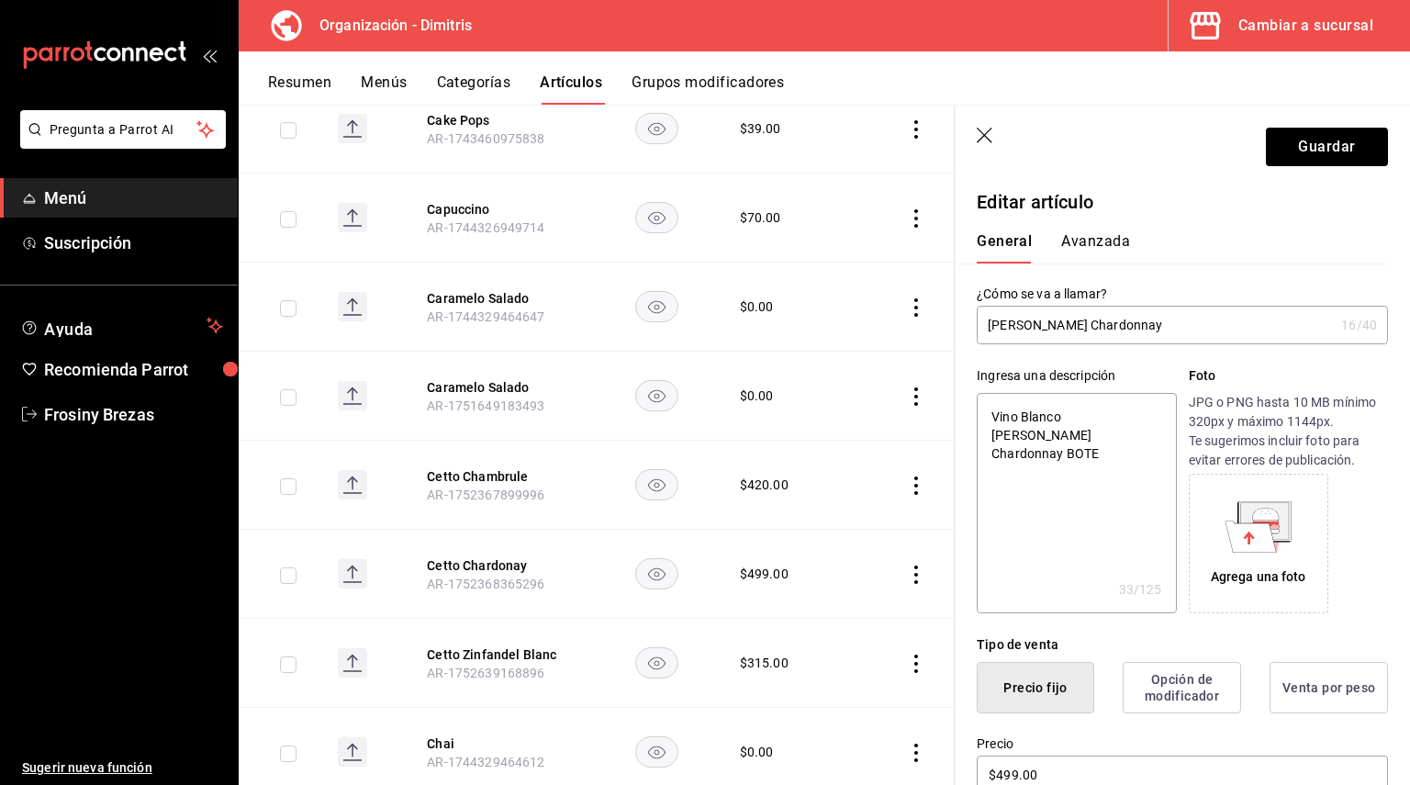
type textarea "x"
type textarea "Vino Blanco [PERSON_NAME] Chardonnay [PERSON_NAME]"
type textarea "x"
type textarea "Vino Blanco [PERSON_NAME] Chardonnay BOTELLA"
type textarea "x"
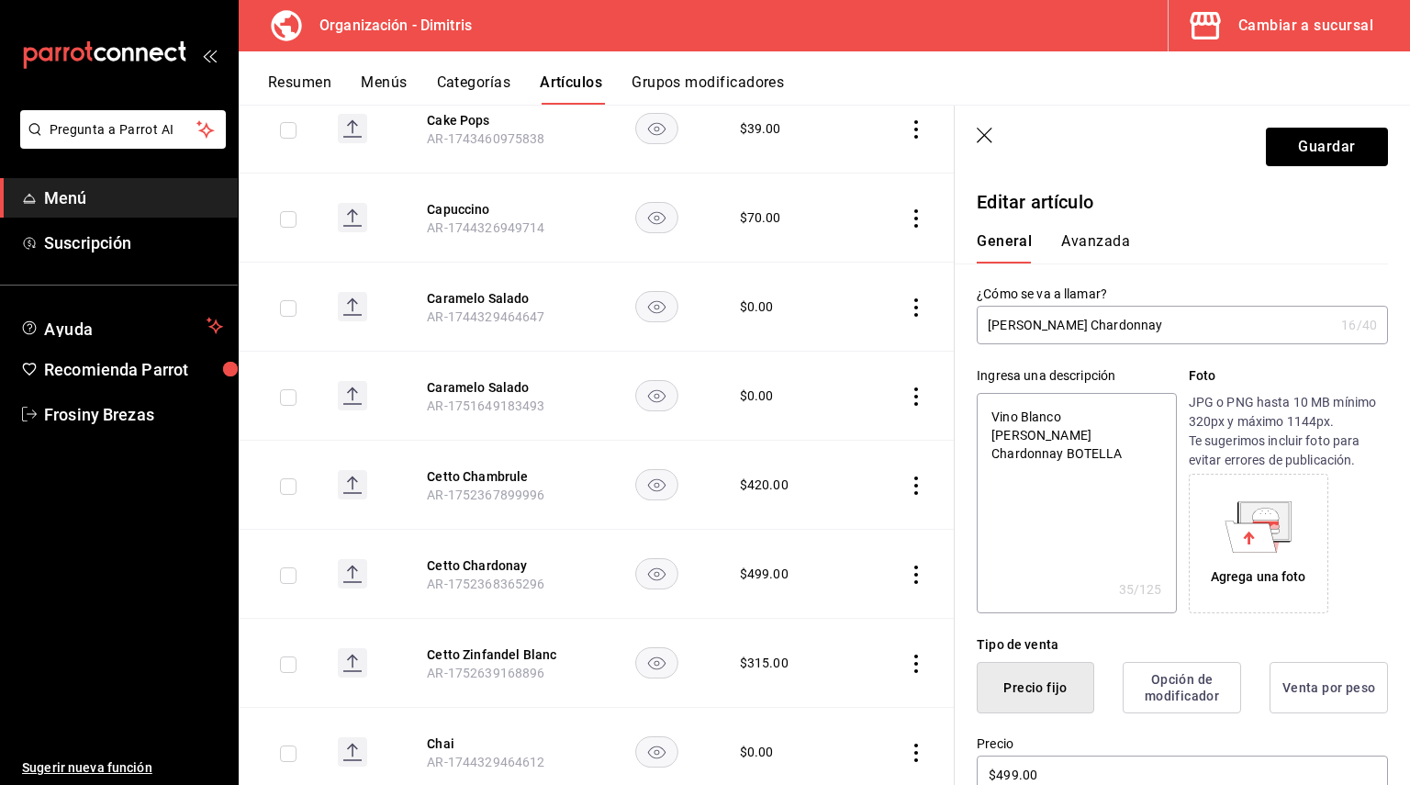
type textarea "Vino Blanco [PERSON_NAME] Chardonnay BOTELLA"
type textarea "x"
type textarea "Vino Blanco [PERSON_NAME] Chardonnay BOTELLA"
type textarea "x"
type textarea "Vino Blanco [PERSON_NAME] Chardonnay [PERSON_NAME]"
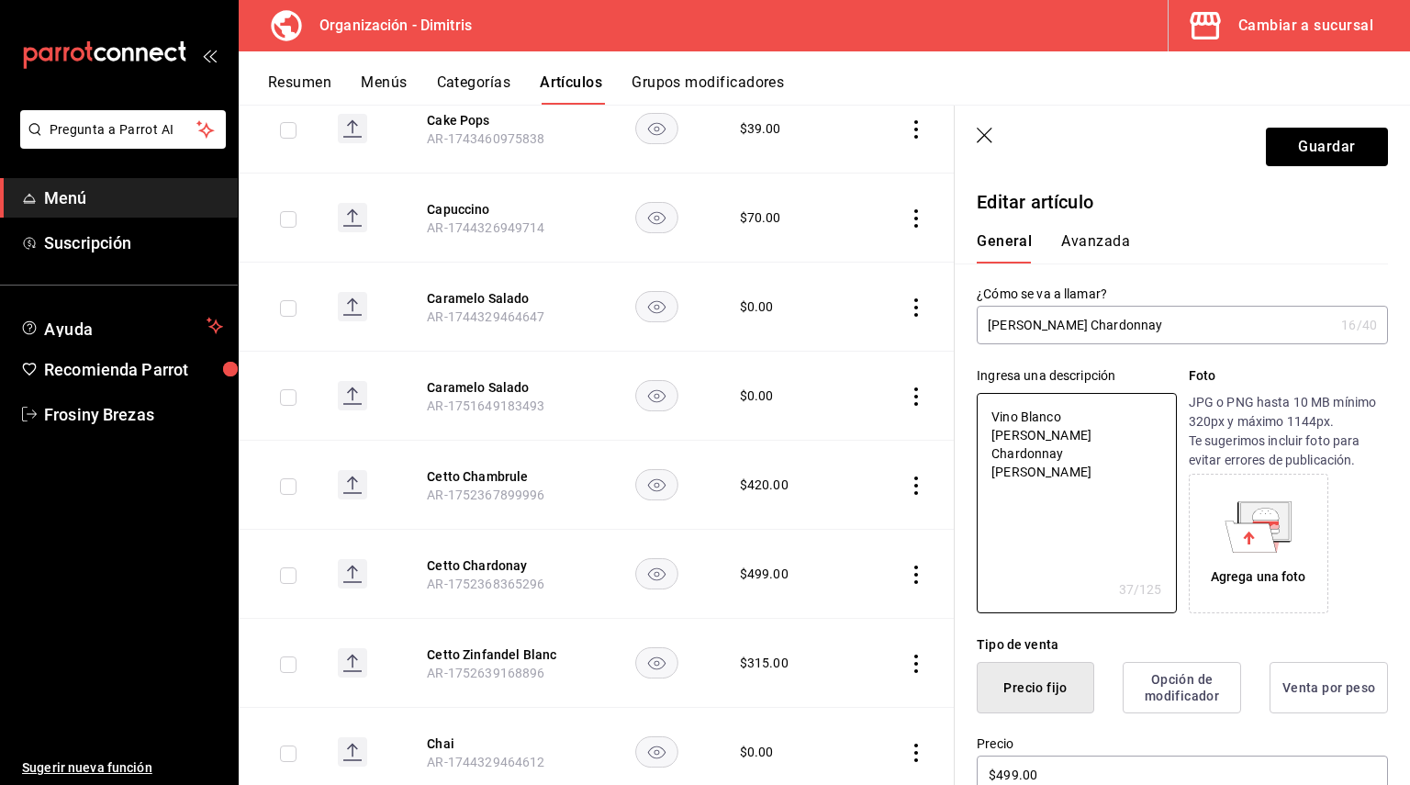
type textarea "x"
type textarea "Vino Blanco [PERSON_NAME] Chardonnay BOTEL"
type textarea "x"
type textarea "Vino Blanco [PERSON_NAME] Chardonnay BOTE"
type textarea "x"
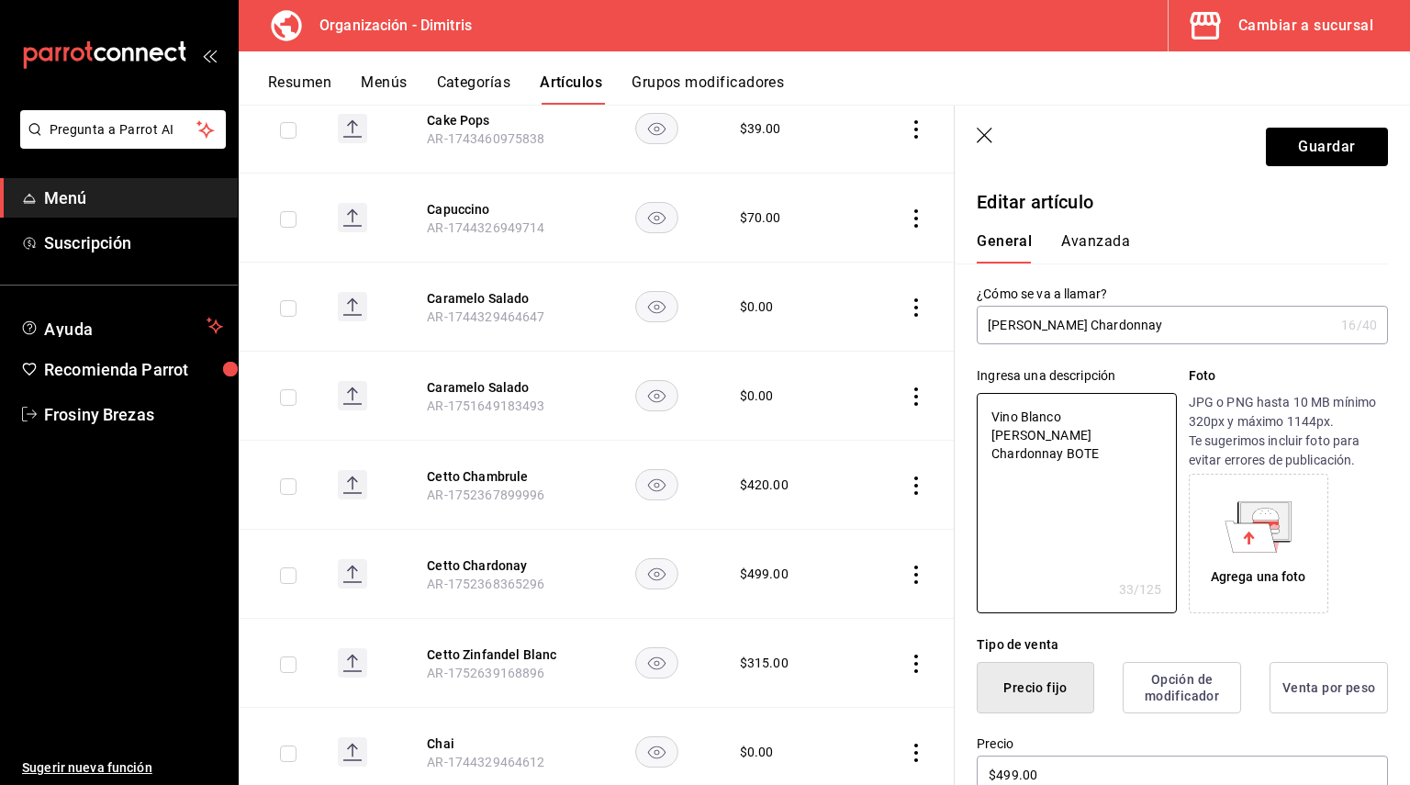
type textarea "Vino Blanco [PERSON_NAME] Chardonnay BOT"
type textarea "x"
type textarea "Vino Blanco [PERSON_NAME] Chardonnay BO"
type textarea "x"
type textarea "Vino Blanco Cetto Chardonnay B"
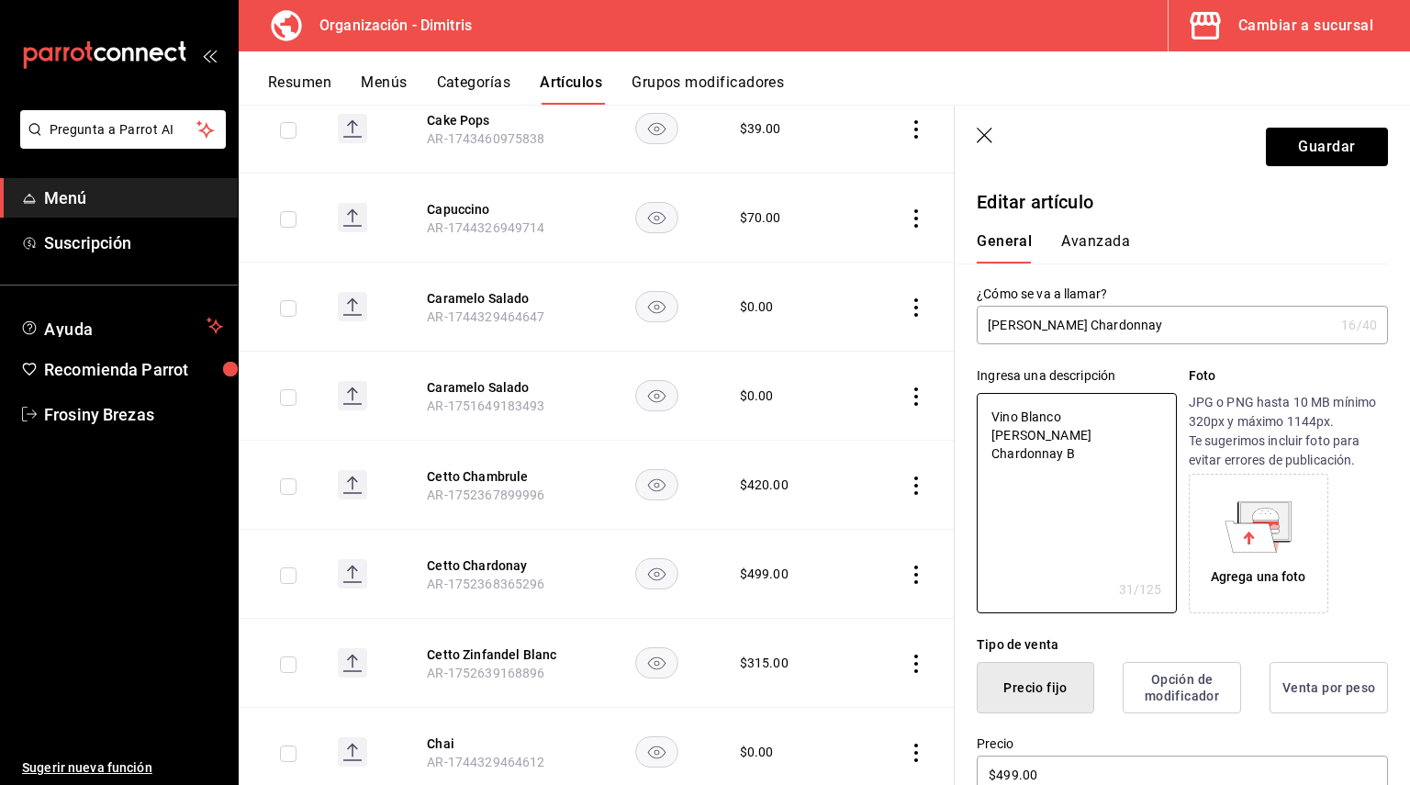
type textarea "x"
type textarea "Vino Blanco Cetto Chardonnay Bo"
type textarea "x"
type textarea "Vino Blanco Cetto Chardonnay Bot"
type textarea "x"
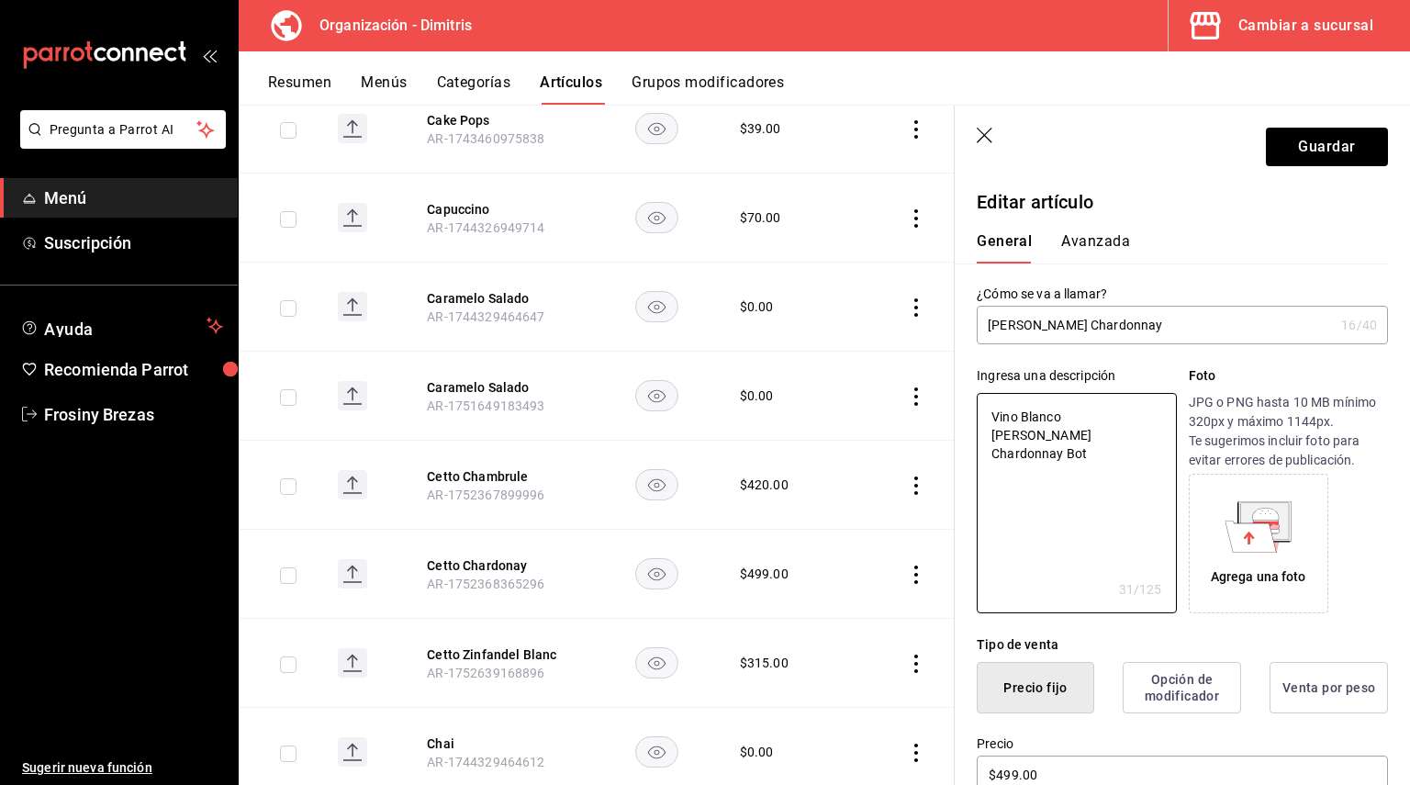
type textarea "Vino Blanco Cetto Chardonnay Bote"
type textarea "x"
type textarea "Vino Blanco Cetto Chardonnay Botel"
type textarea "x"
type textarea "Vino Blanco Cetto Chardonnay Botell"
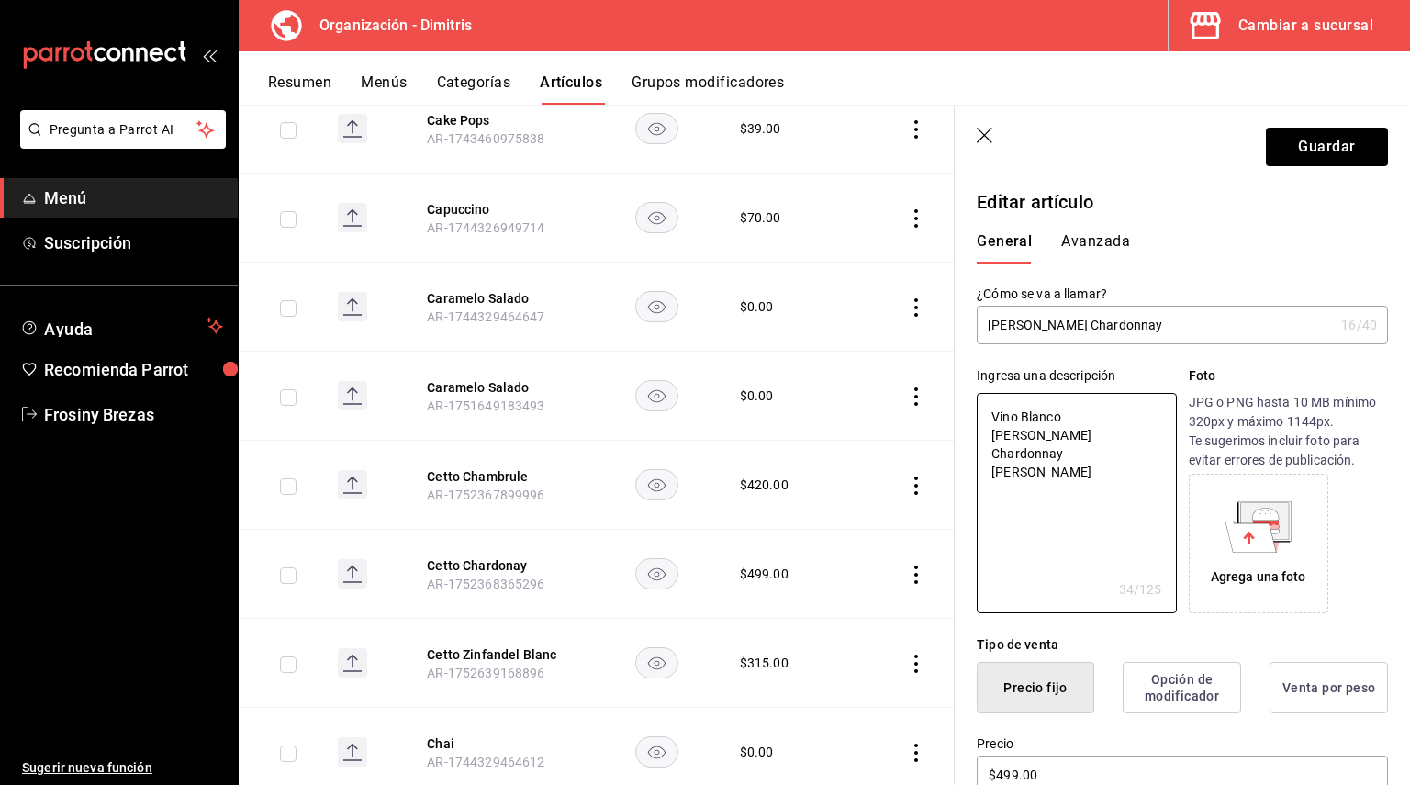
type textarea "x"
type textarea "Vino Blanco Cetto Chardonnay Botella"
type textarea "x"
type textarea "Vino Blanco Cetto Chardonnay Botella"
type textarea "x"
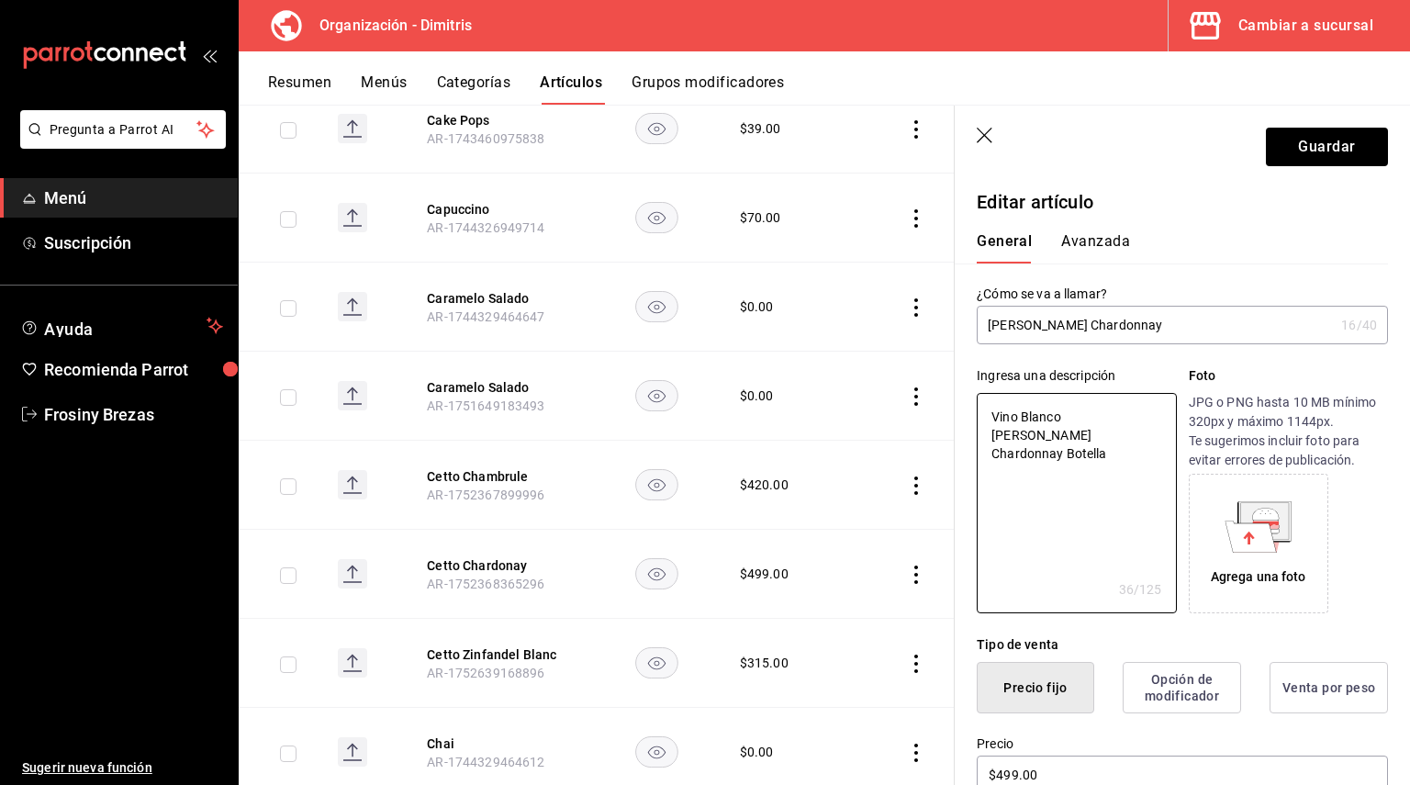
type textarea "Vino Blanco Cetto Chardonnay Botella d"
type textarea "x"
type textarea "Vino Blanco Cetto Chardonnay Botella de"
type textarea "x"
type textarea "Vino Blanco Cetto Chardonnay Botella de"
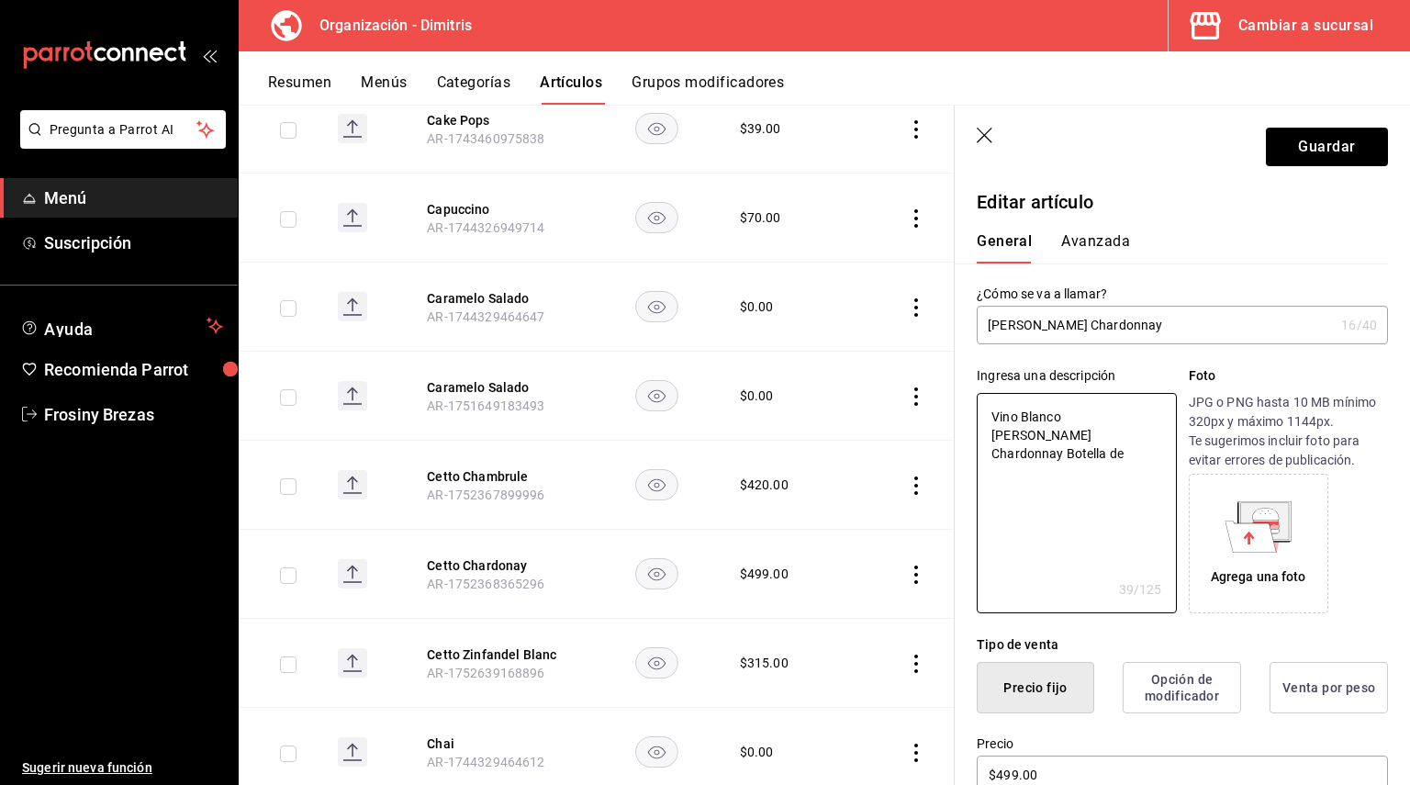
type textarea "x"
type textarea "Vino Blanco Cetto Chardonnay Botella de"
type textarea "x"
type textarea "Vino Blanco Cetto Chardonnay Botella d"
type textarea "x"
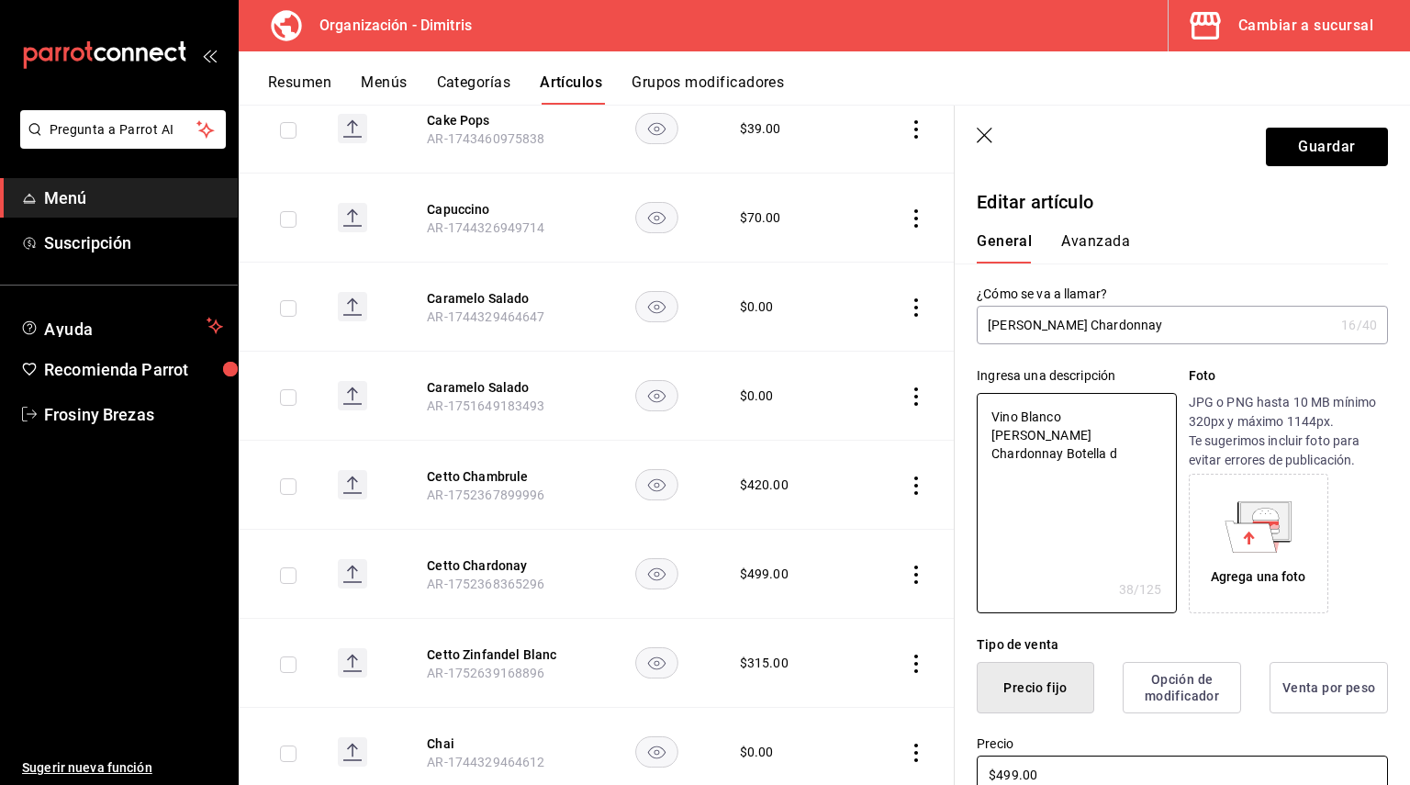
type textarea "Vino Blanco Cetto Chardonnay Botella"
type textarea "x"
type textarea "Vino Blanco Cetto Chardonnay Botella"
type textarea "x"
type textarea "Vino Blanco Cetto Chardonnay Botella 7"
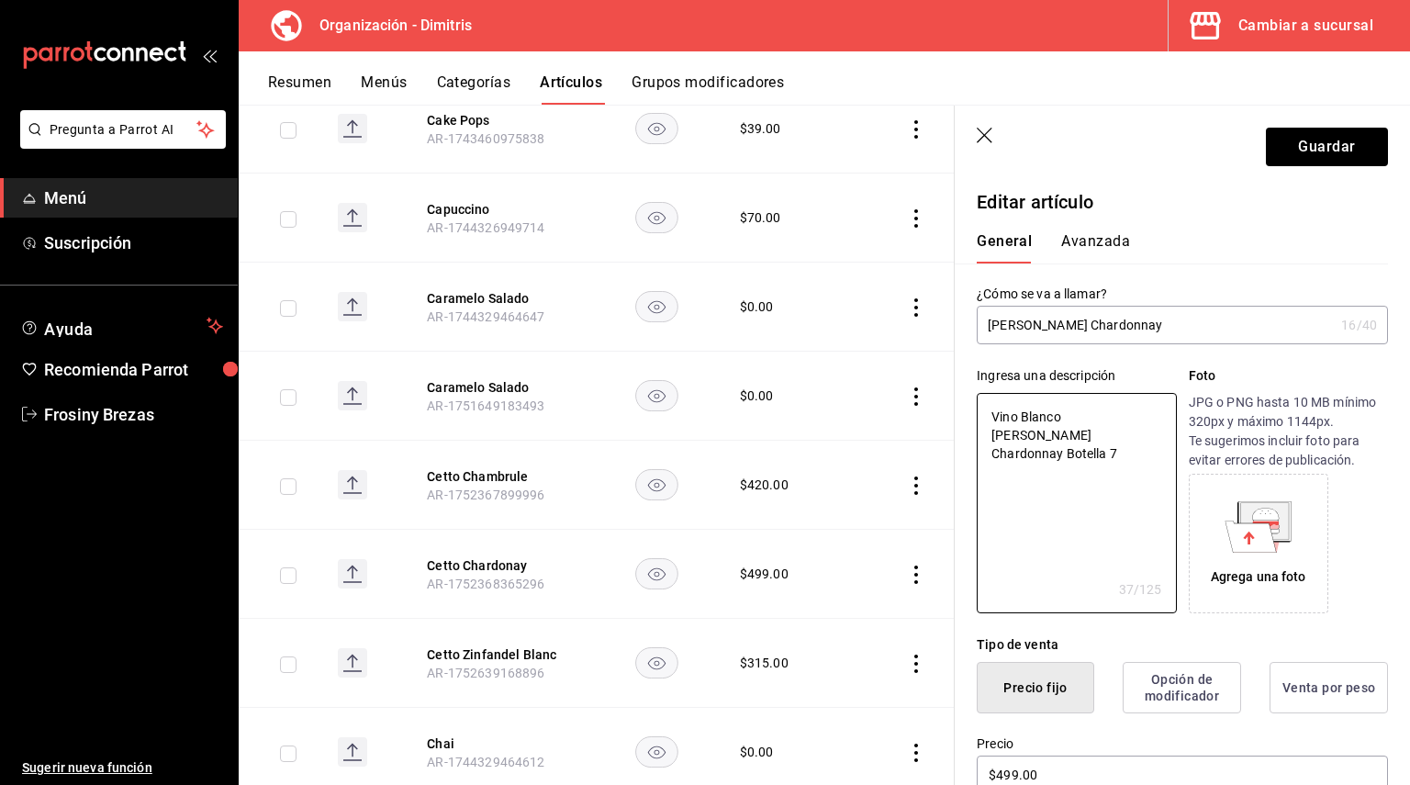
type textarea "x"
type textarea "Vino Blanco Cetto Chardonnay Botella 75"
type textarea "x"
type textarea "Vino Blanco Cetto Chardonnay Botella 750"
type textarea "x"
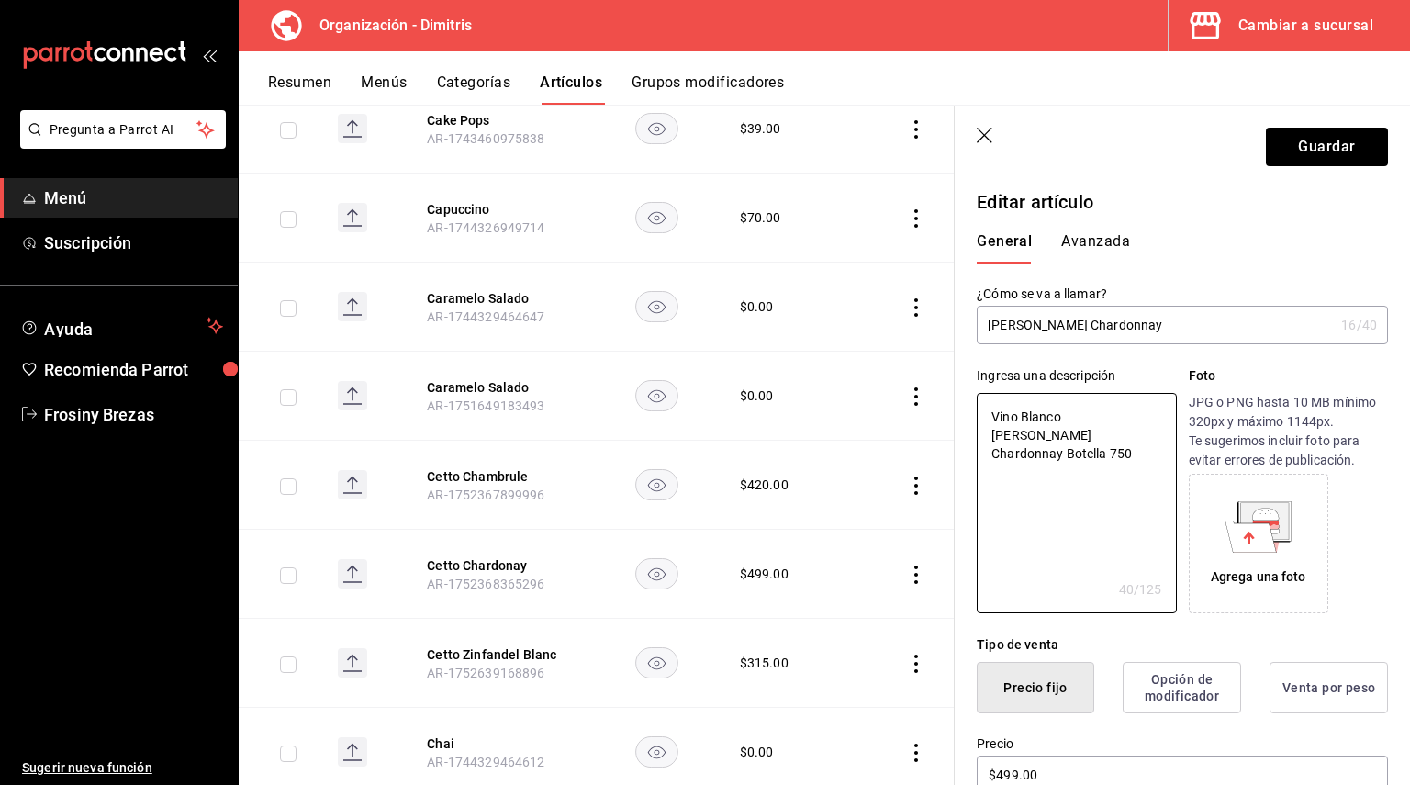
type textarea "Vino Blanco Cetto Chardonnay Botella 750m"
type textarea "x"
type textarea "Vino Blanco Cetto Chardonnay Botella 750ml"
type textarea "x"
type textarea "Vino Blanco Cetto Chardonnay Botella 750ml"
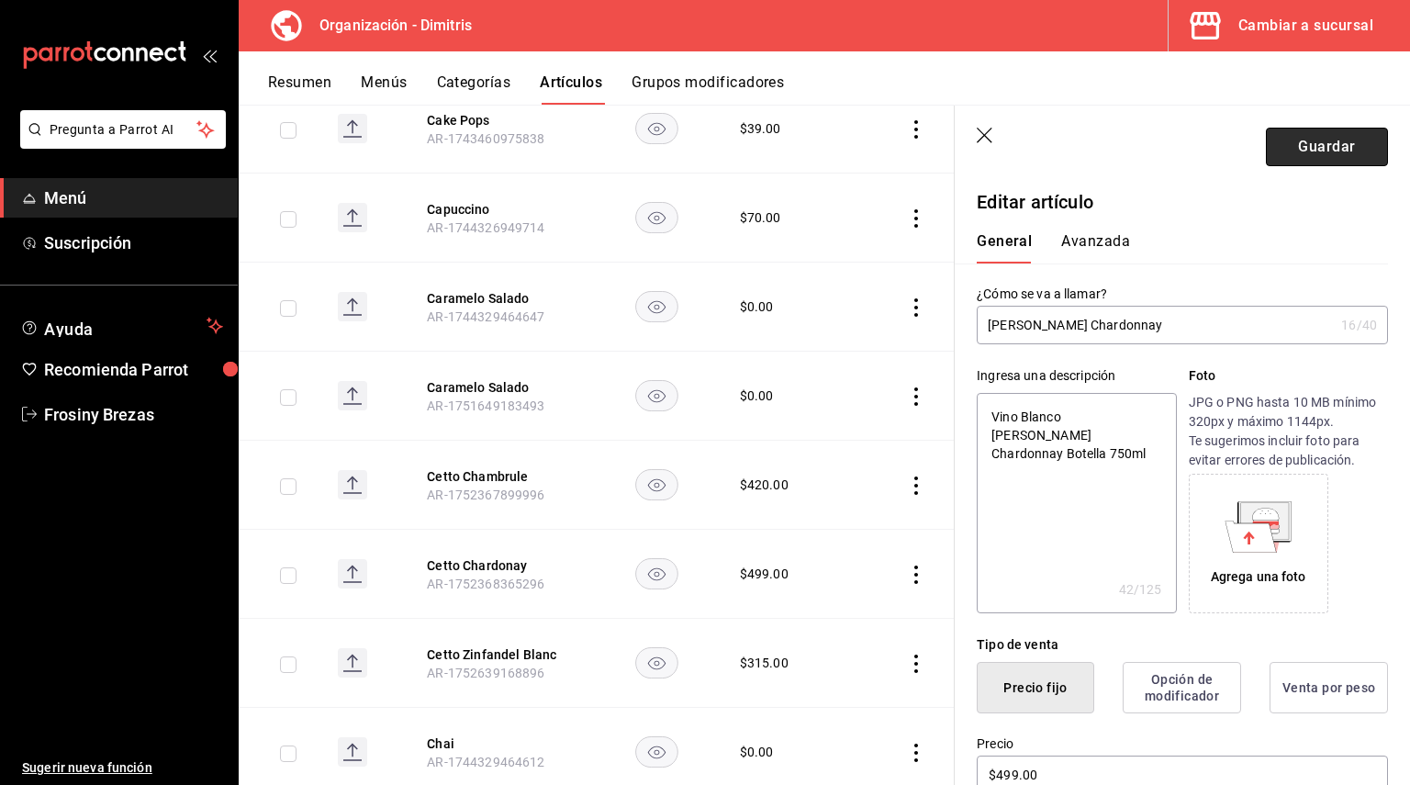
click at [1306, 164] on button "Guardar" at bounding box center [1327, 147] width 122 height 39
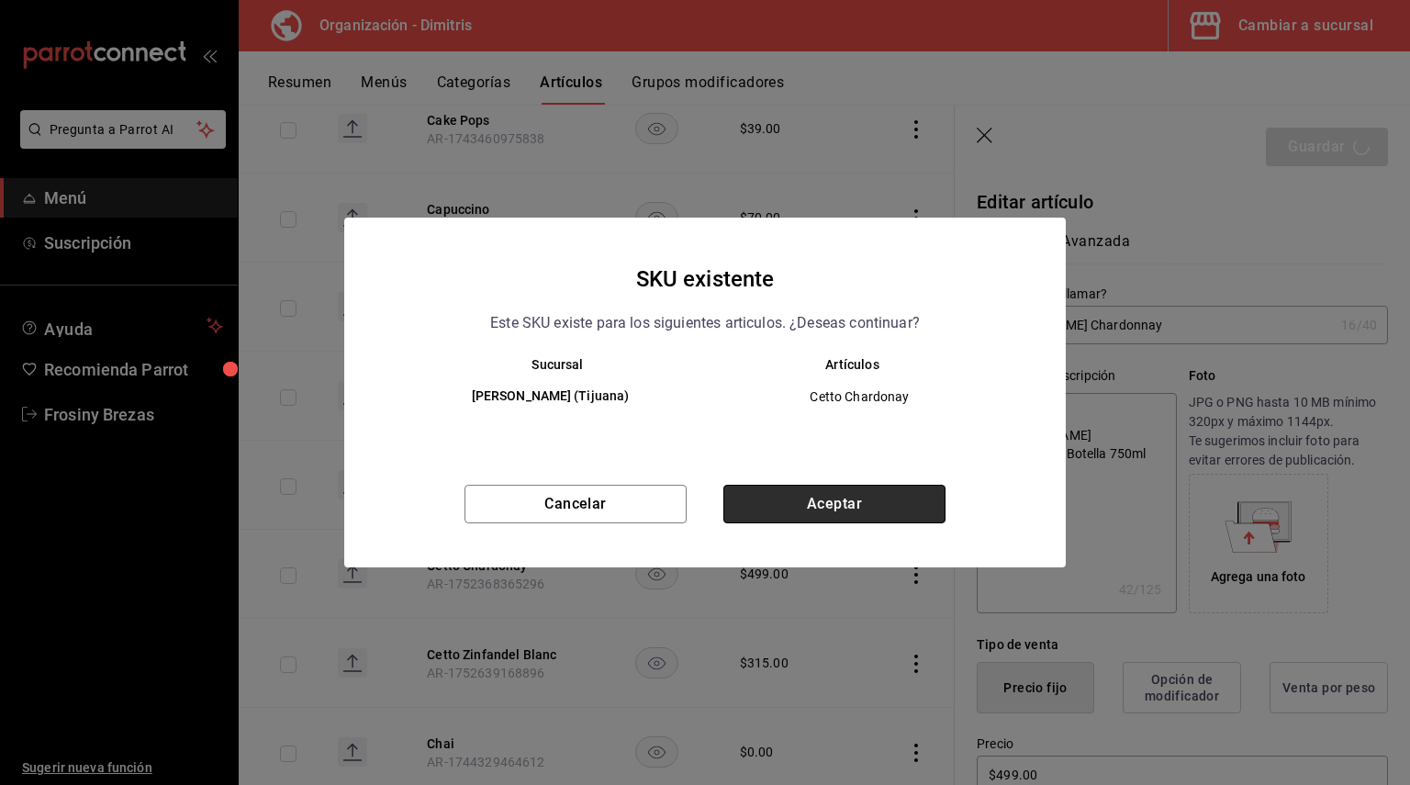
click at [788, 501] on button "Aceptar" at bounding box center [834, 504] width 222 height 39
type textarea "x"
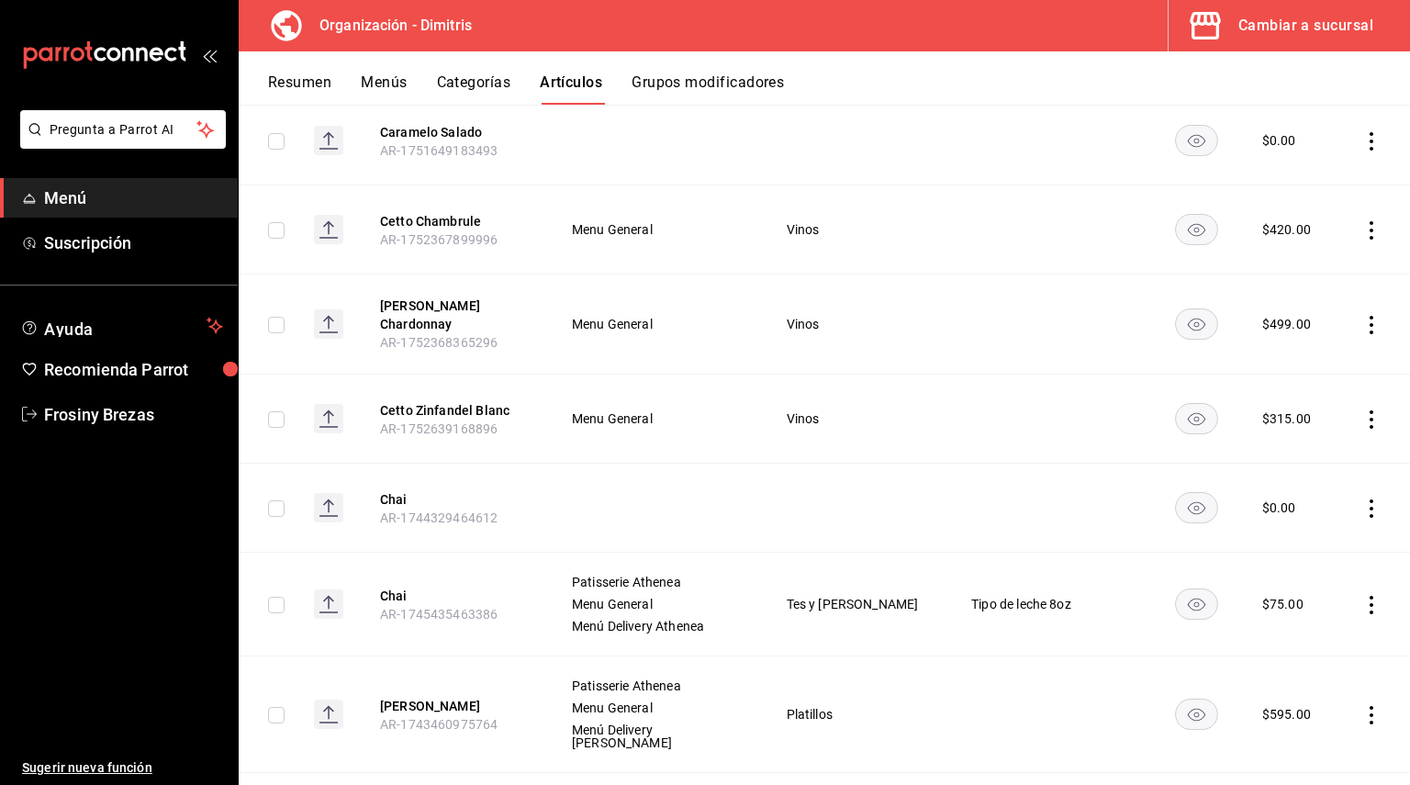
scroll to position [7061, 0]
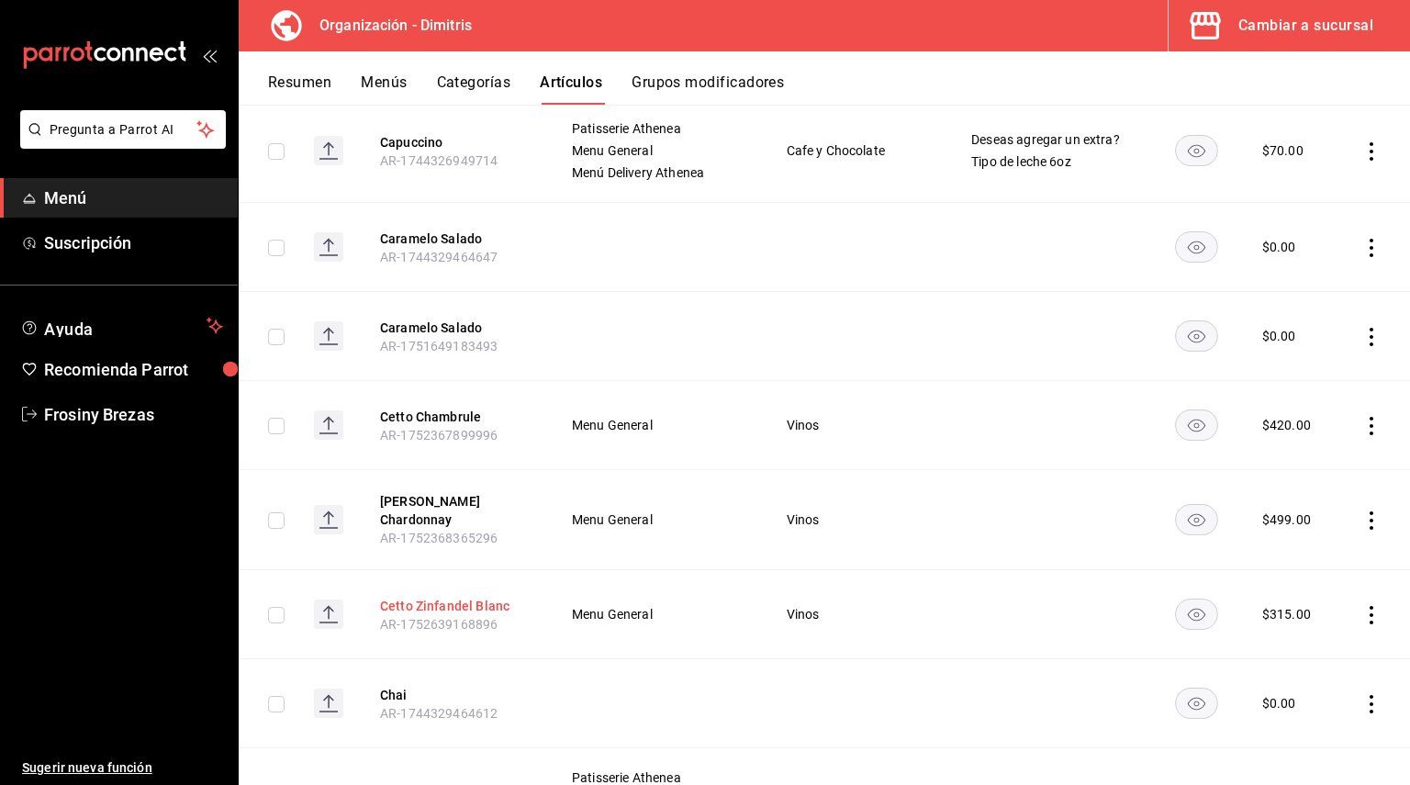
click at [455, 597] on button "Cetto Zinfandel Blanc" at bounding box center [453, 606] width 147 height 18
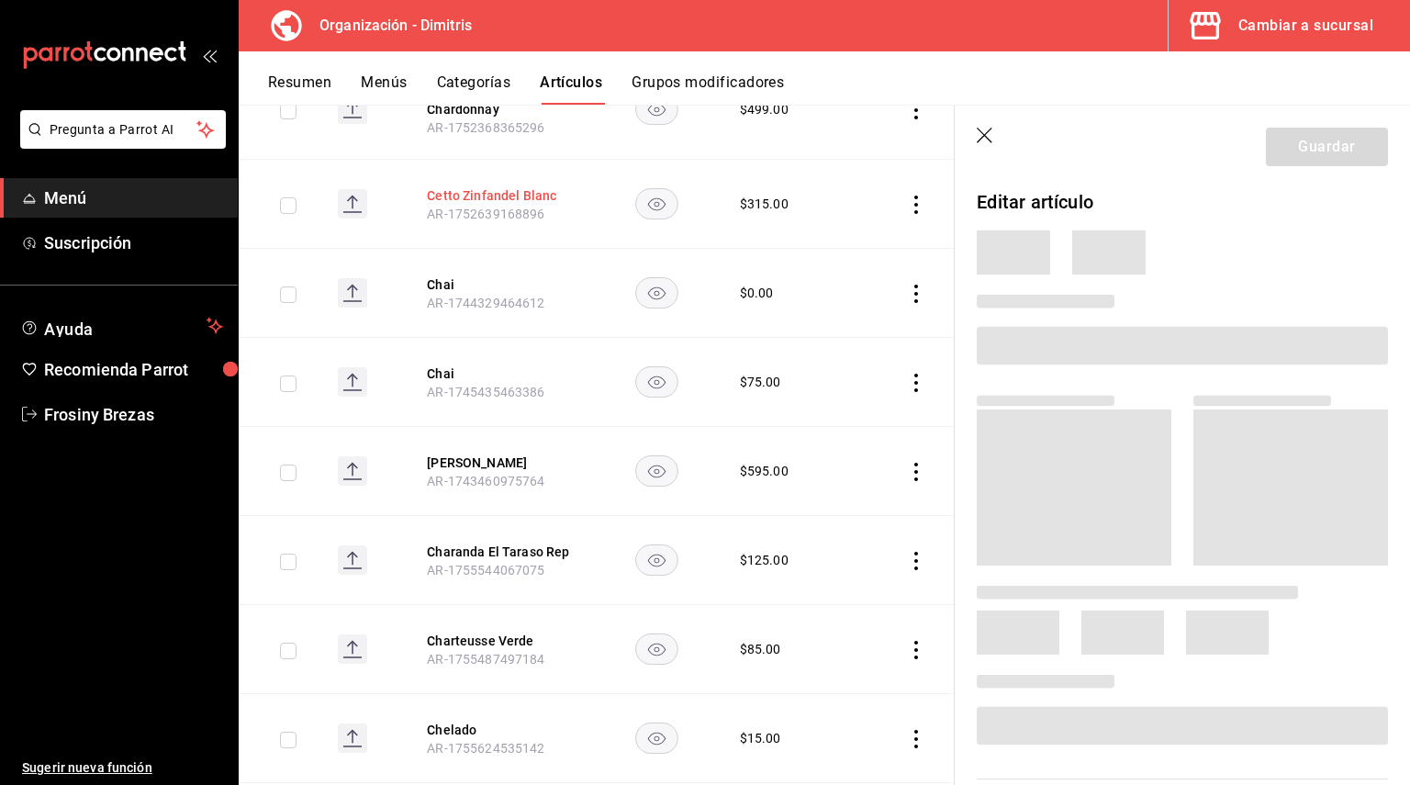
scroll to position [6712, 0]
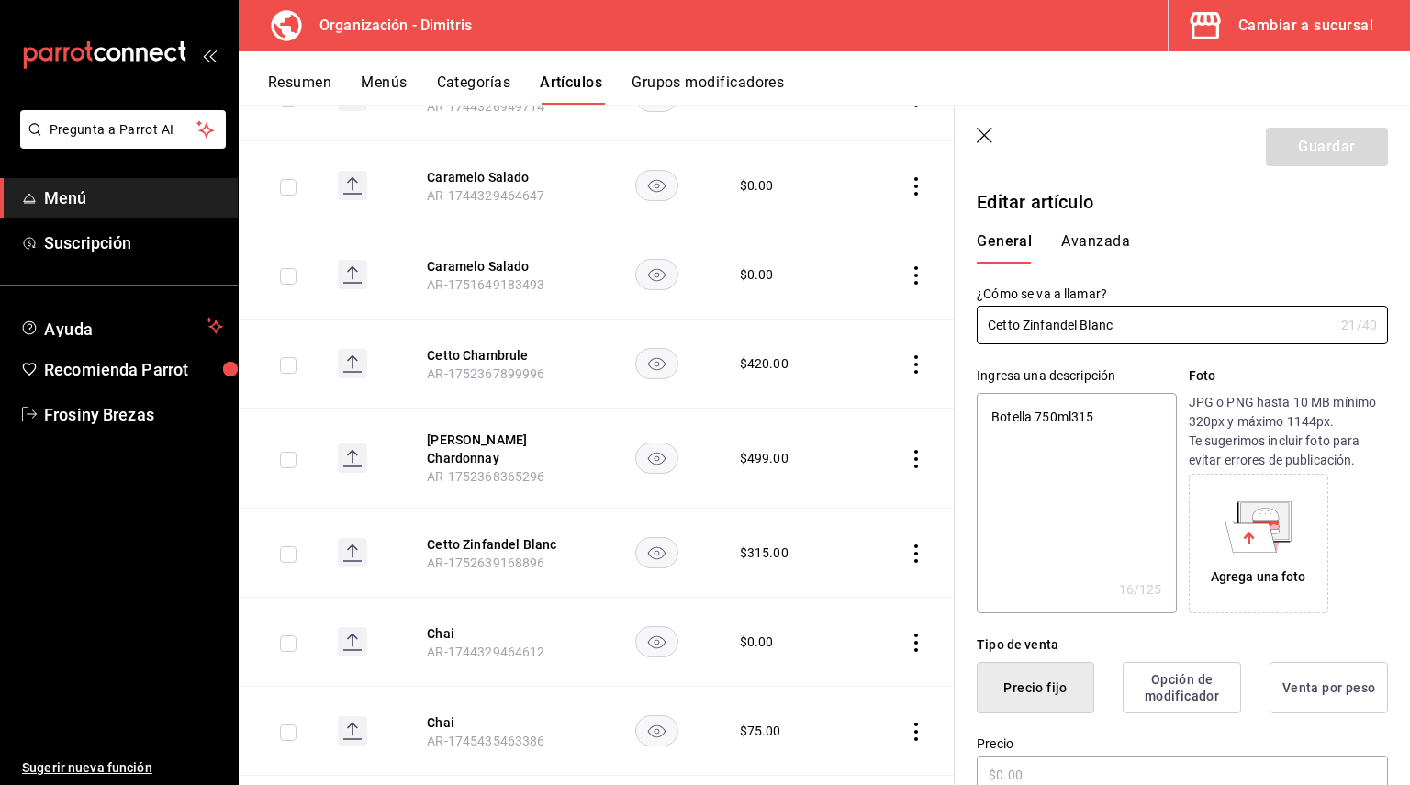
type textarea "x"
type input "$315.00"
type textarea "x"
click at [1107, 419] on textarea "Botella 750ml315" at bounding box center [1076, 503] width 199 height 220
type textarea "Botella 750ml31"
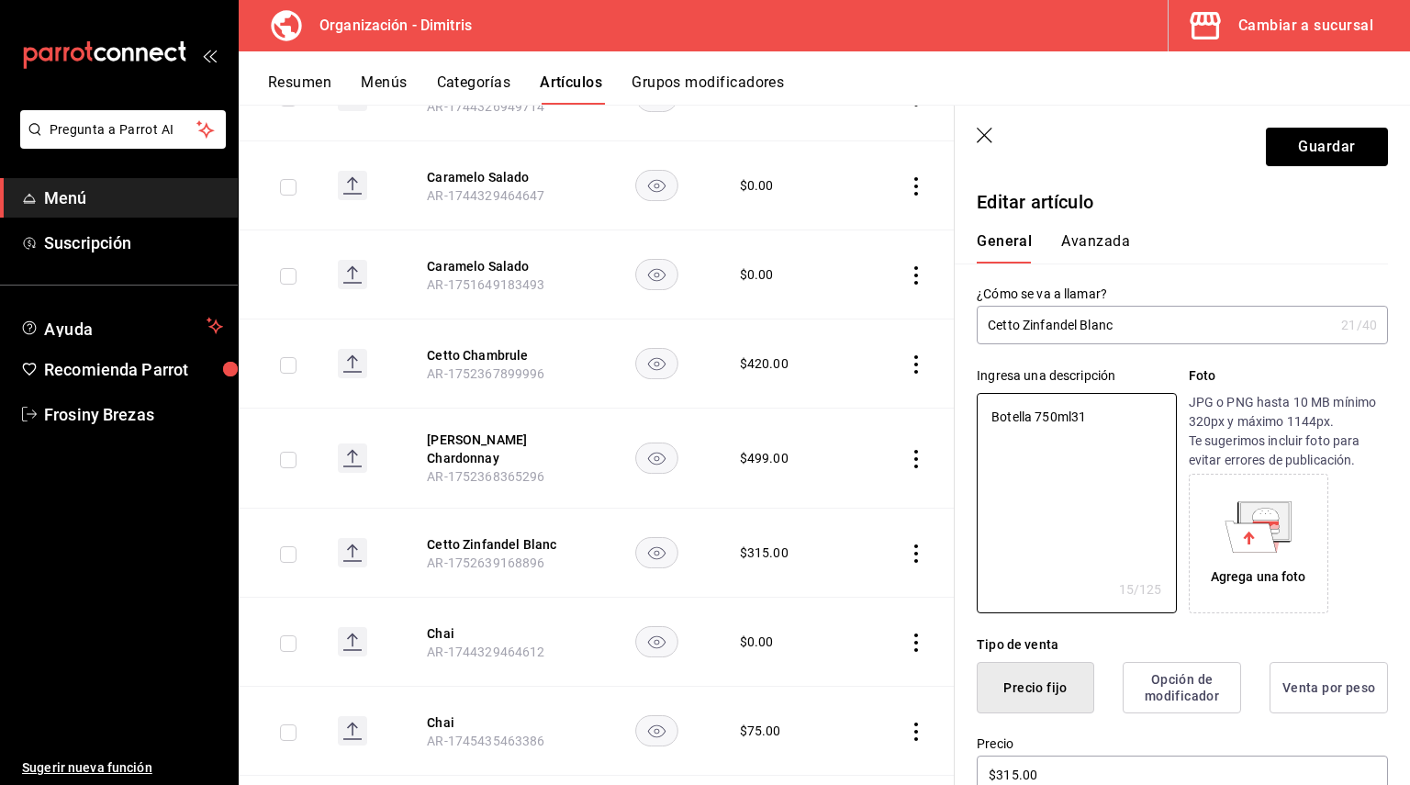
type textarea "x"
type textarea "Botella 750ml3"
type textarea "x"
type textarea "Botella 750ml"
type textarea "x"
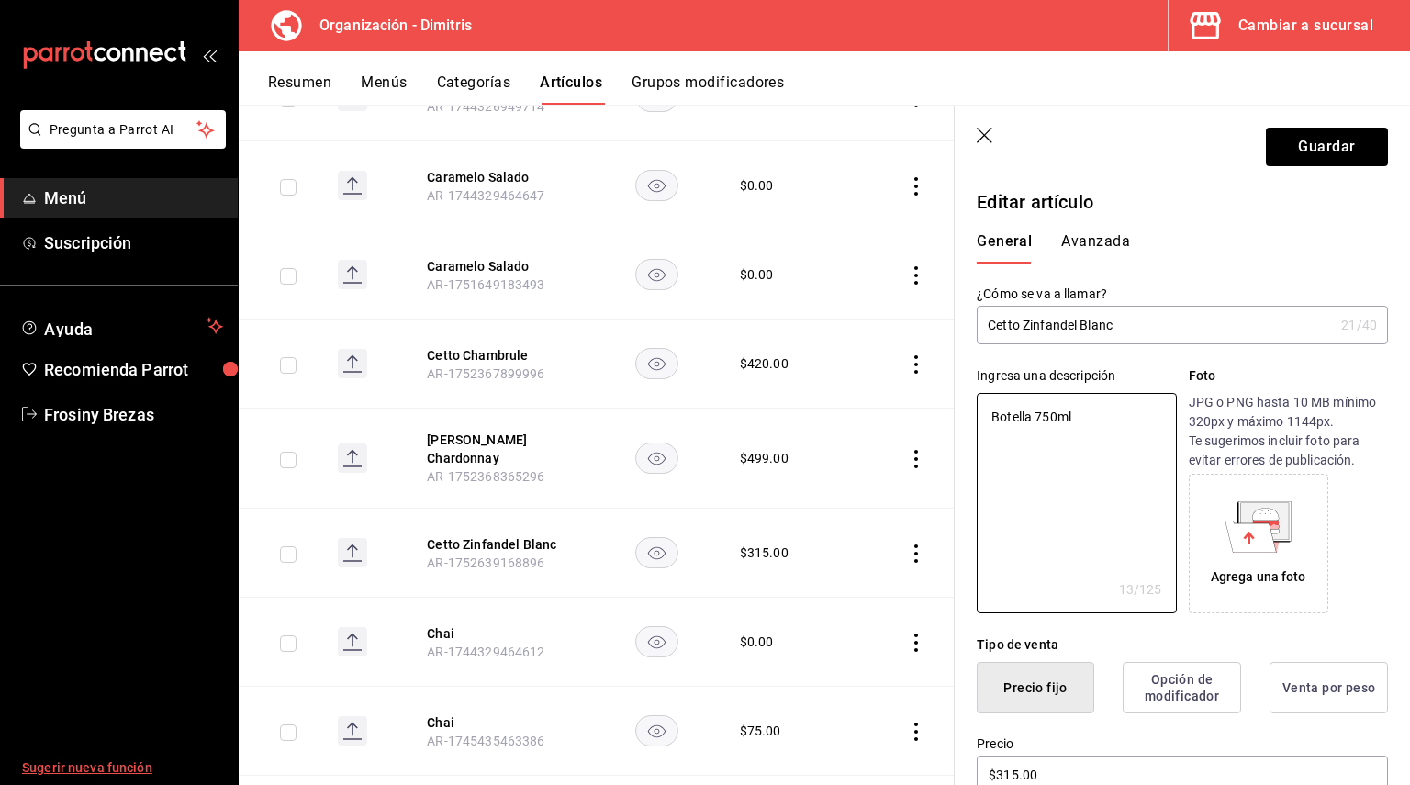
type textarea "Botella 750ml"
type textarea "x"
type textarea "Botella 750ml"
drag, startPoint x: 1127, startPoint y: 321, endPoint x: 984, endPoint y: 320, distance: 143.2
click at [984, 320] on input "Cetto Zinfandel Blanc" at bounding box center [1155, 325] width 357 height 37
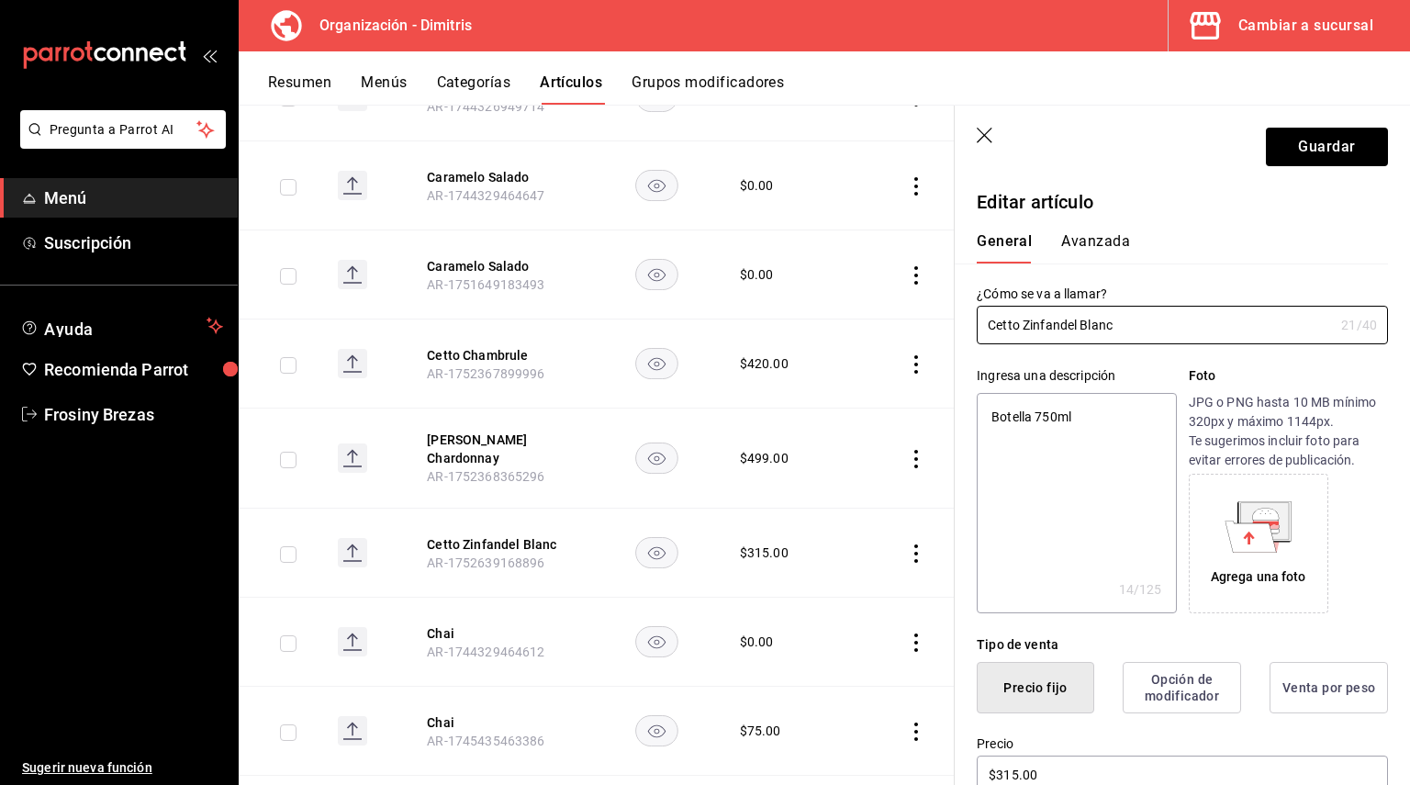
type textarea "x"
click at [988, 419] on textarea "Botella 750ml" at bounding box center [1076, 503] width 199 height 220
paste textarea "Cetto Zinfandel Blanc"
type textarea "Cetto Zinfandel BlancBotella 750ml"
type textarea "x"
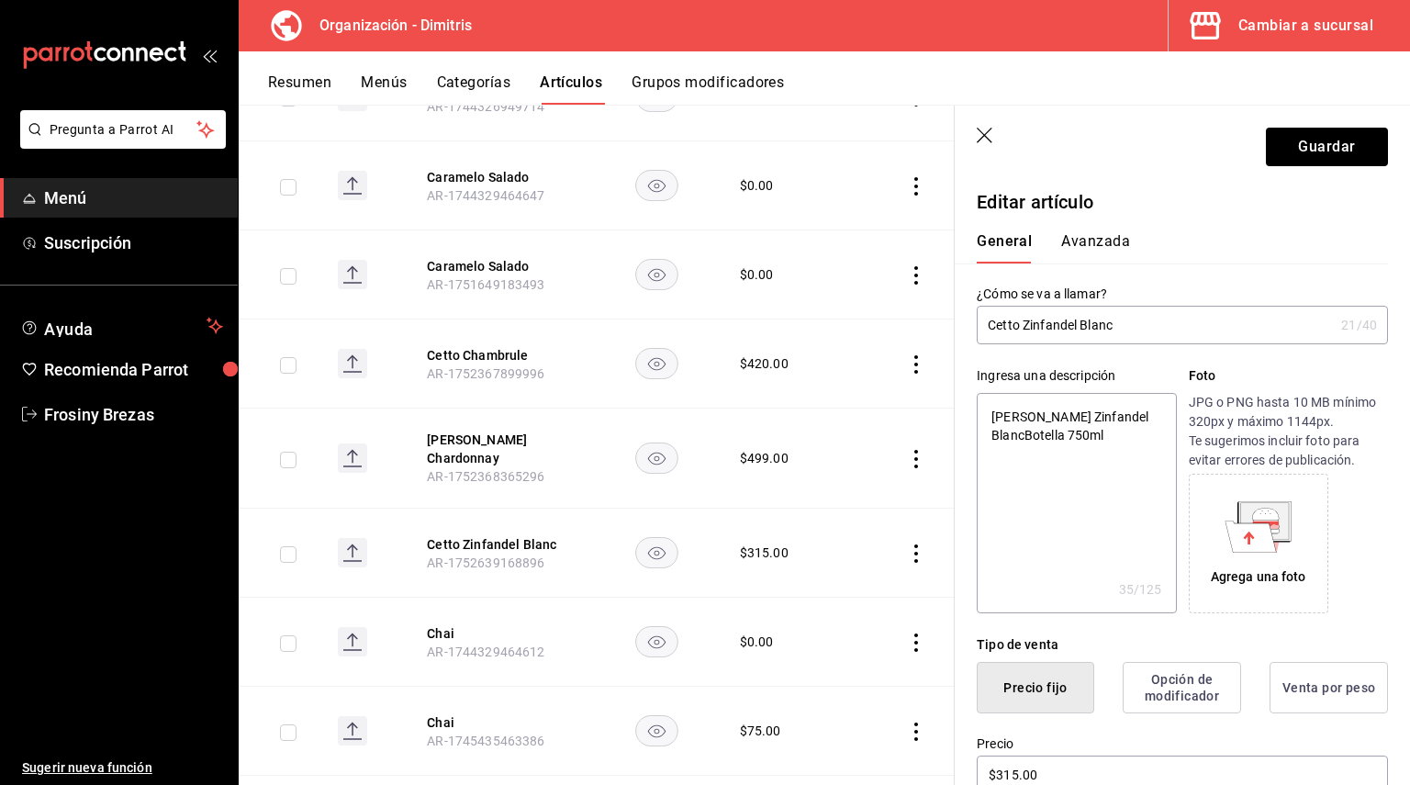
type textarea "Cetto Zinfandel Blanc Botella 750ml"
type textarea "x"
click at [990, 417] on textarea "Cetto Zinfandel Blanc Botella 750ml" at bounding box center [1076, 503] width 199 height 220
type textarea "VCetto Zinfandel Blanc Botella 750ml"
type textarea "x"
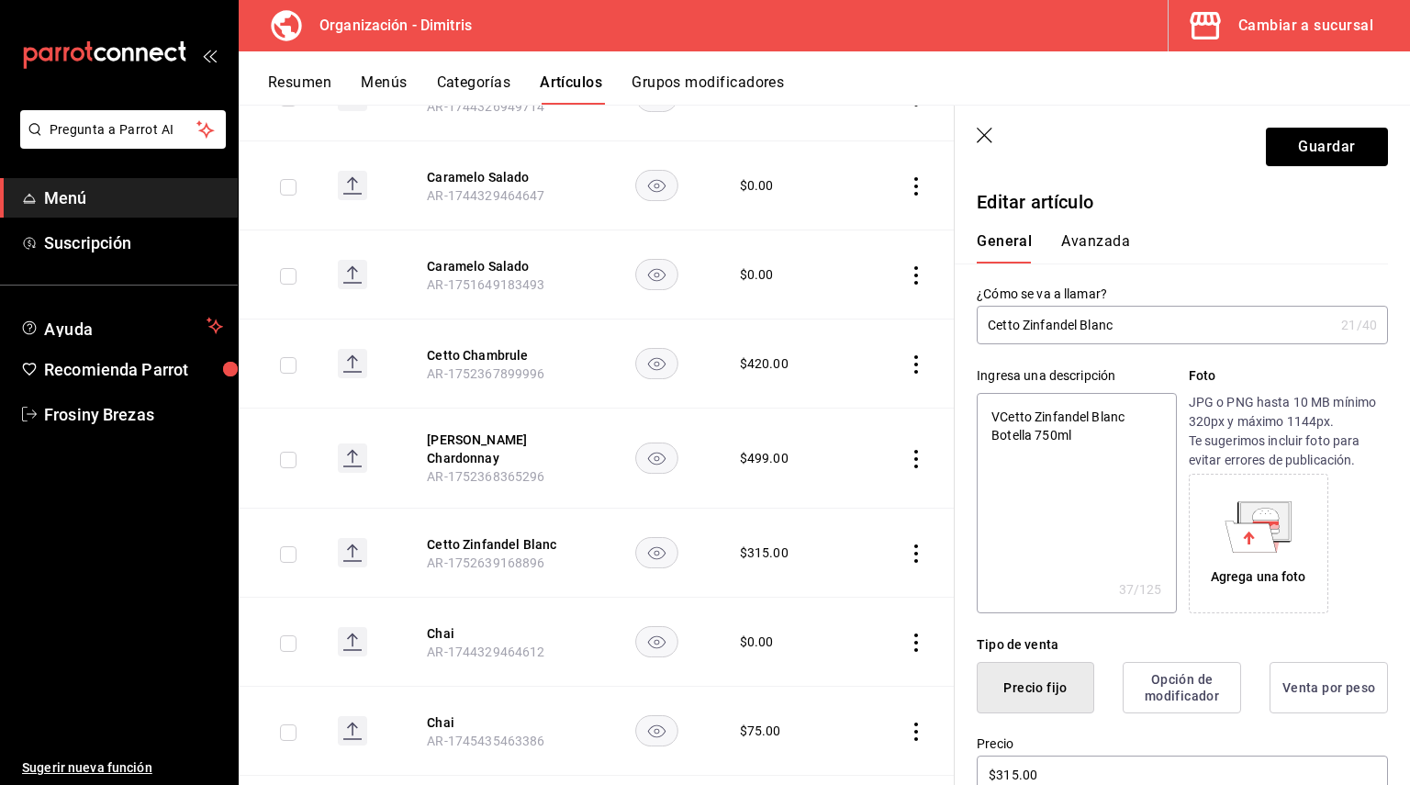
type textarea "ViCetto Zinfandel Blanc Botella 750ml"
type textarea "x"
type textarea "VinCetto Zinfandel Blanc Botella 750ml"
type textarea "x"
type textarea "VinoCetto Zinfandel Blanc Botella 750ml"
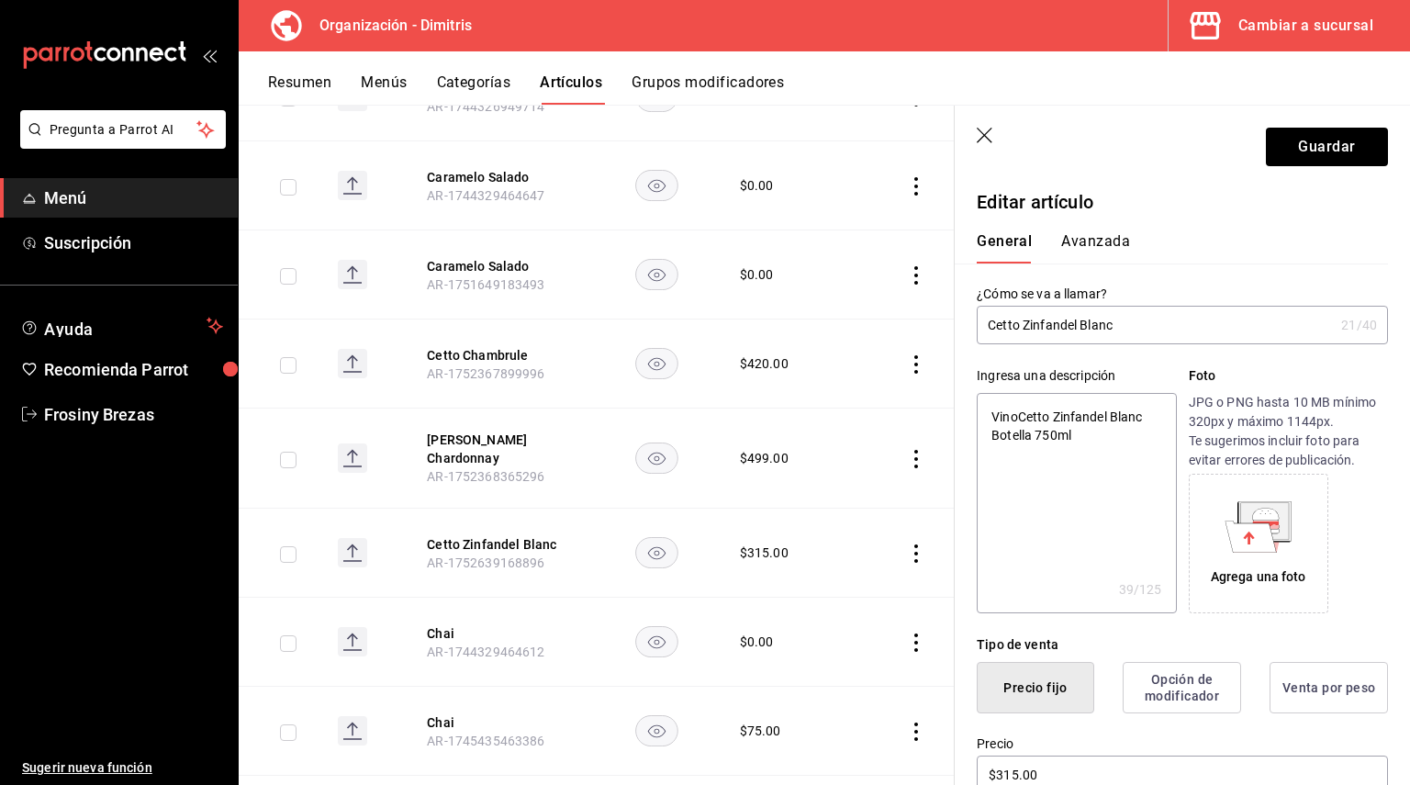
type textarea "x"
type textarea "Vino Cetto Zinfandel Blanc Botella 750ml"
type textarea "x"
type textarea "Vino RCetto Zinfandel Blanc Botella 750ml"
type textarea "x"
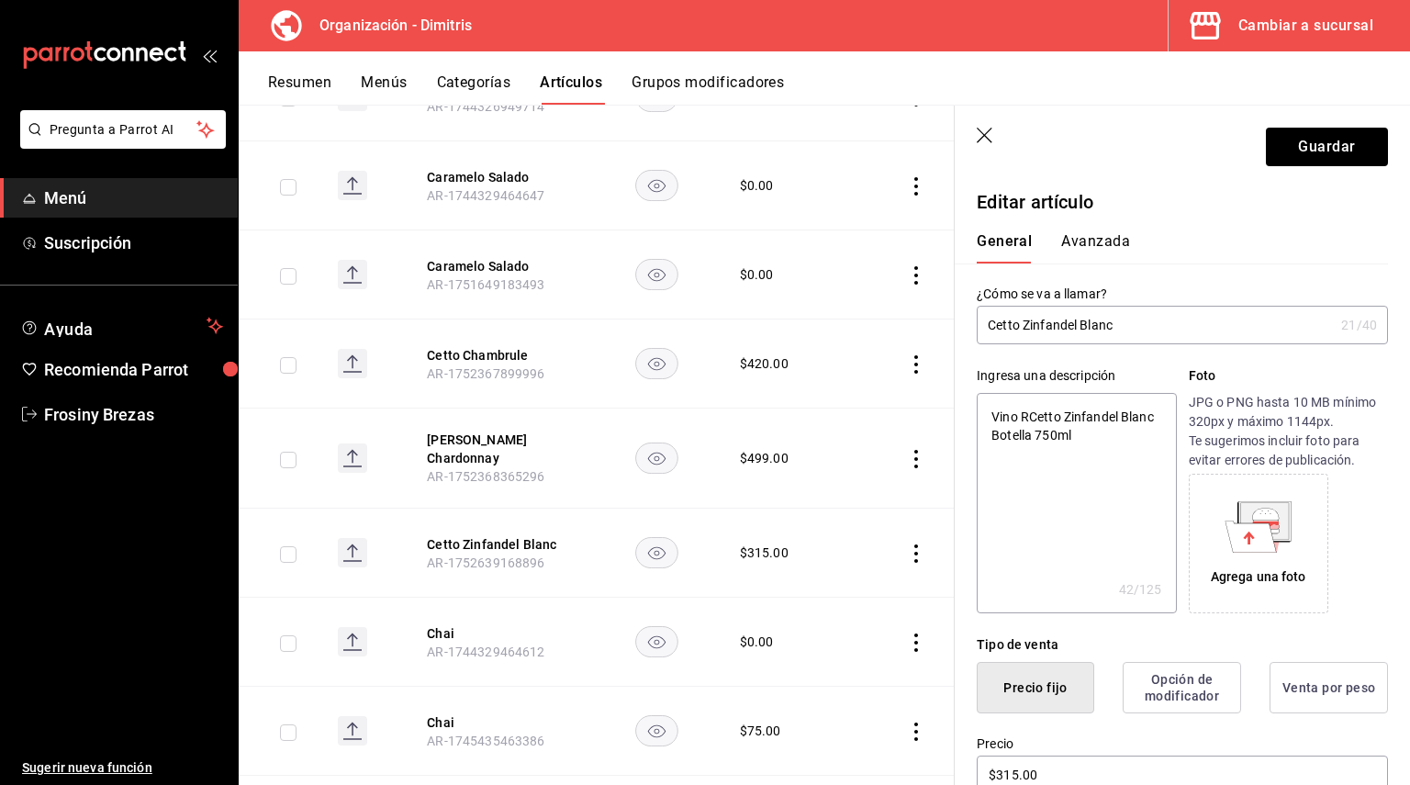
type textarea "Vino RoCetto Zinfandel Blanc Botella 750ml"
type textarea "x"
type textarea "Vino RosCetto Zinfandel Blanc Botella 750ml"
type textarea "x"
type textarea "Vino RosaCetto Zinfandel Blanc Botella 750ml"
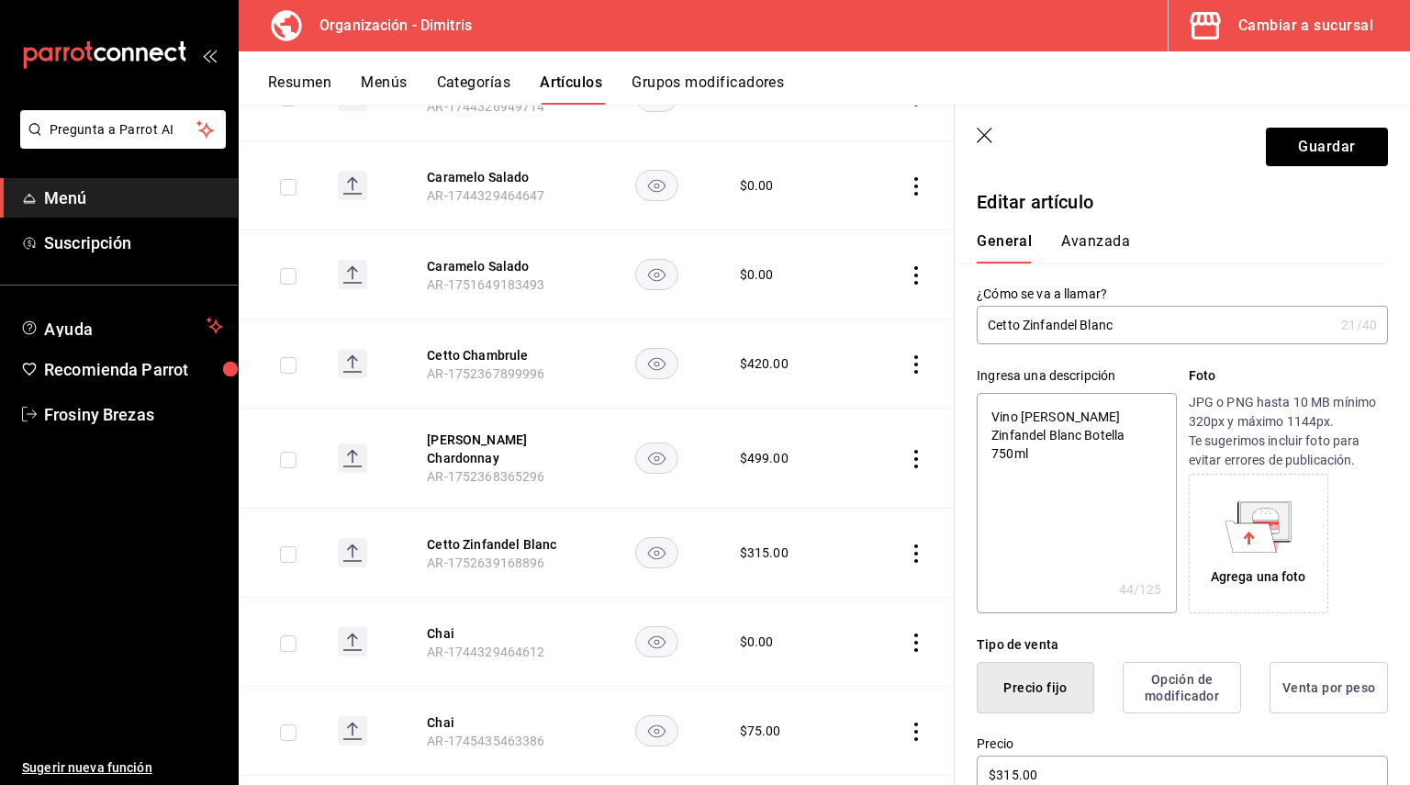
type textarea "x"
type textarea "Vino RosadCetto Zinfandel Blanc Botella 750ml"
type textarea "x"
type textarea "Vino RosadoCetto Zinfandel Blanc Botella 750ml"
type textarea "x"
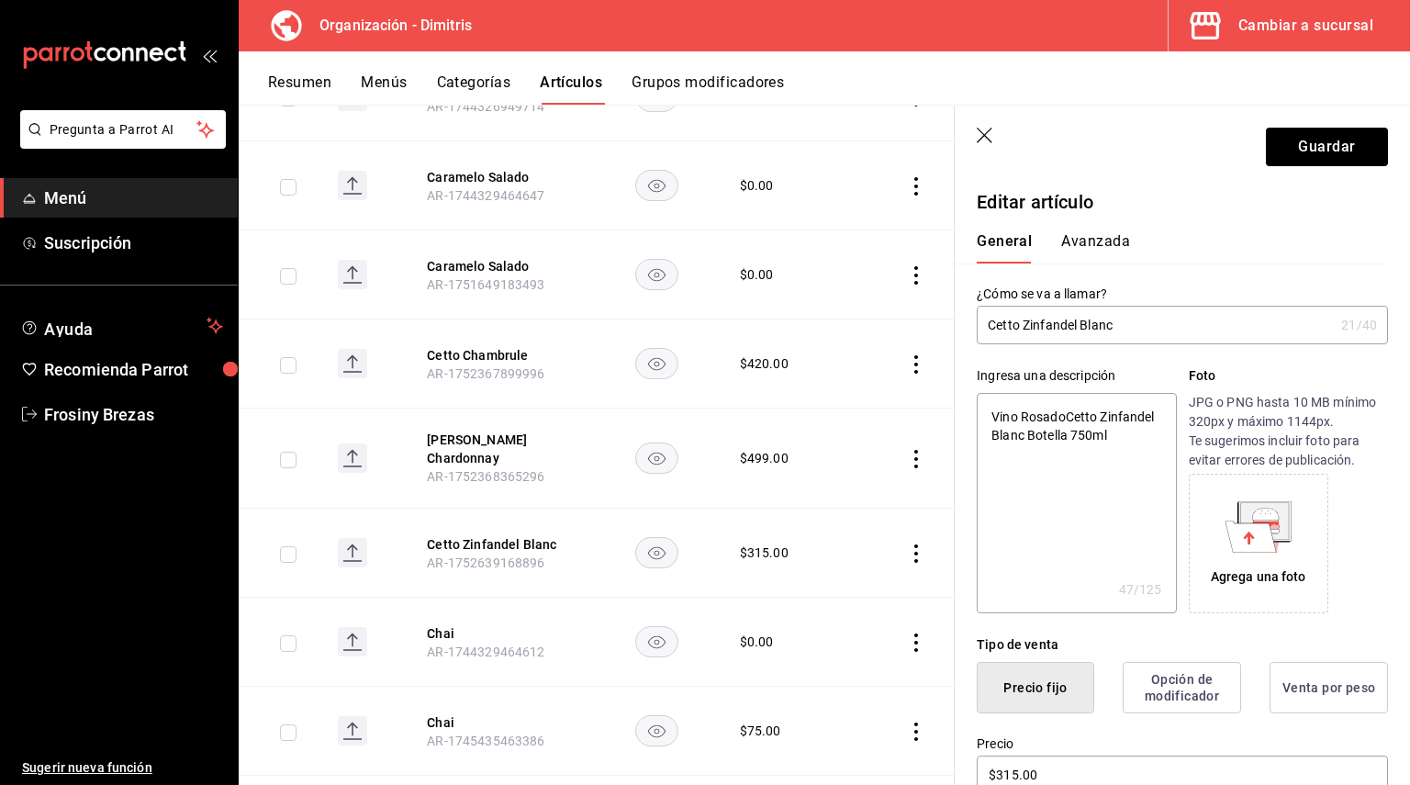
type textarea "Vino Rosado Cetto Zinfandel Blanc Botella 750ml"
type textarea "x"
type textarea "Vino Rosado Cetto Zinfandel Blanc Botella 750ml"
click at [1310, 149] on button "Guardar" at bounding box center [1327, 147] width 122 height 39
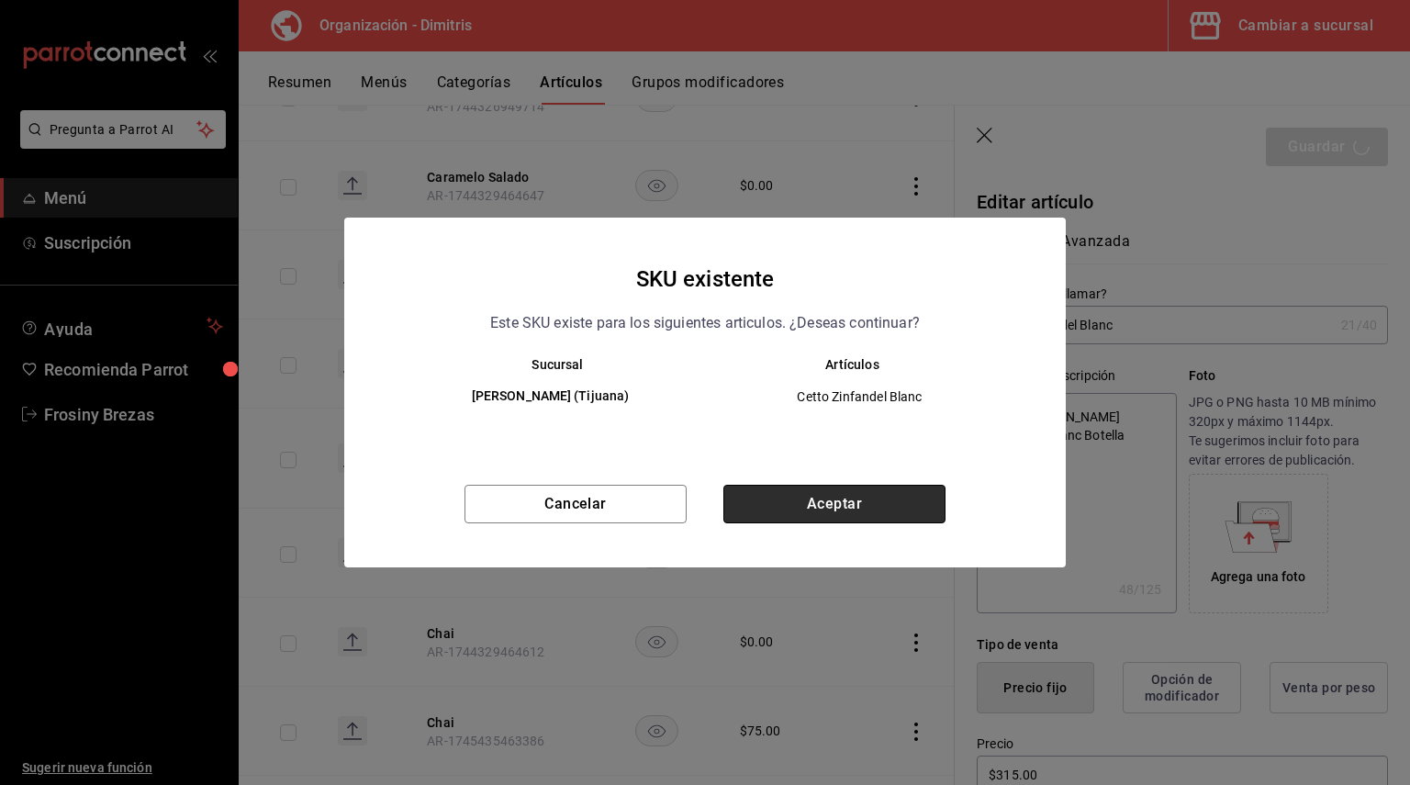
click at [851, 517] on button "Aceptar" at bounding box center [834, 504] width 222 height 39
type textarea "x"
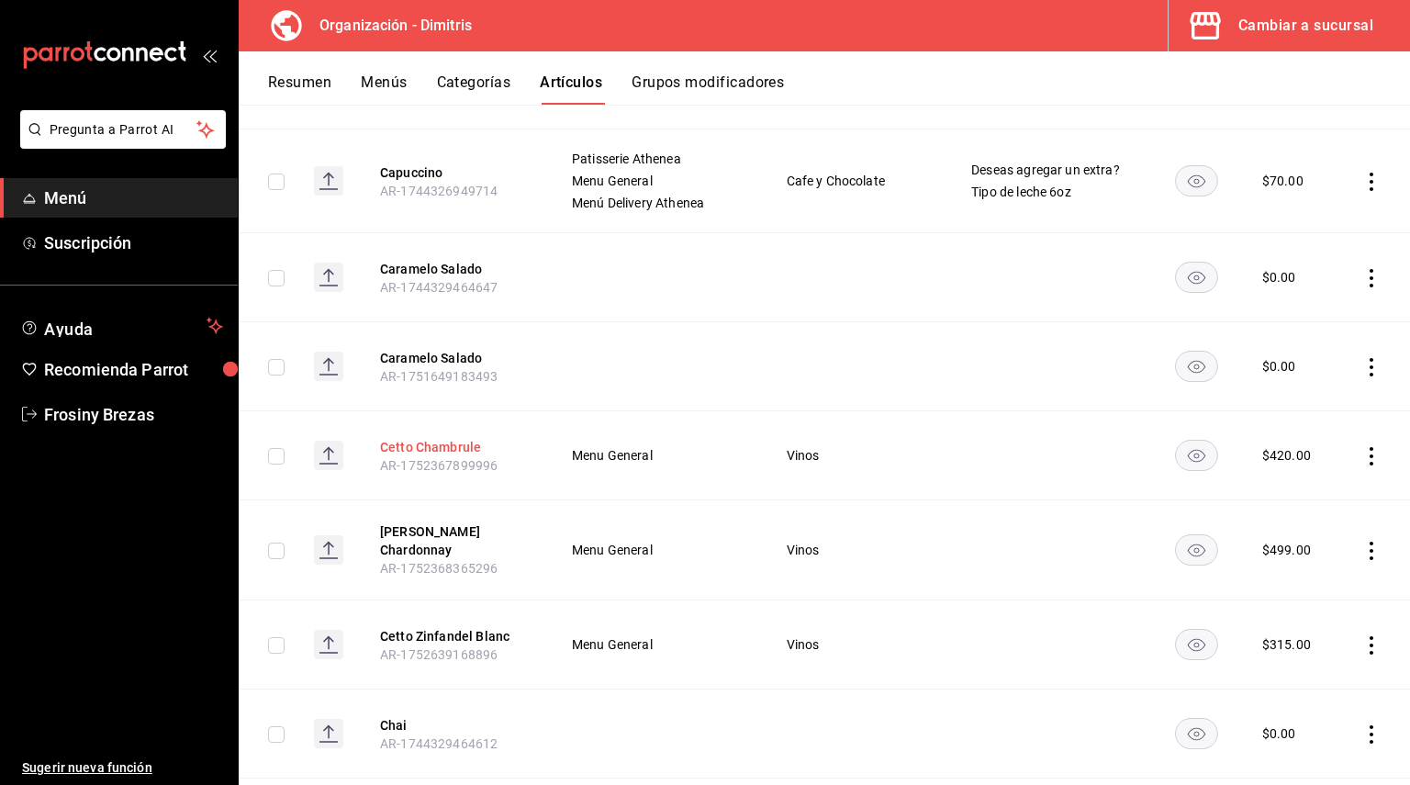
scroll to position [7190, 0]
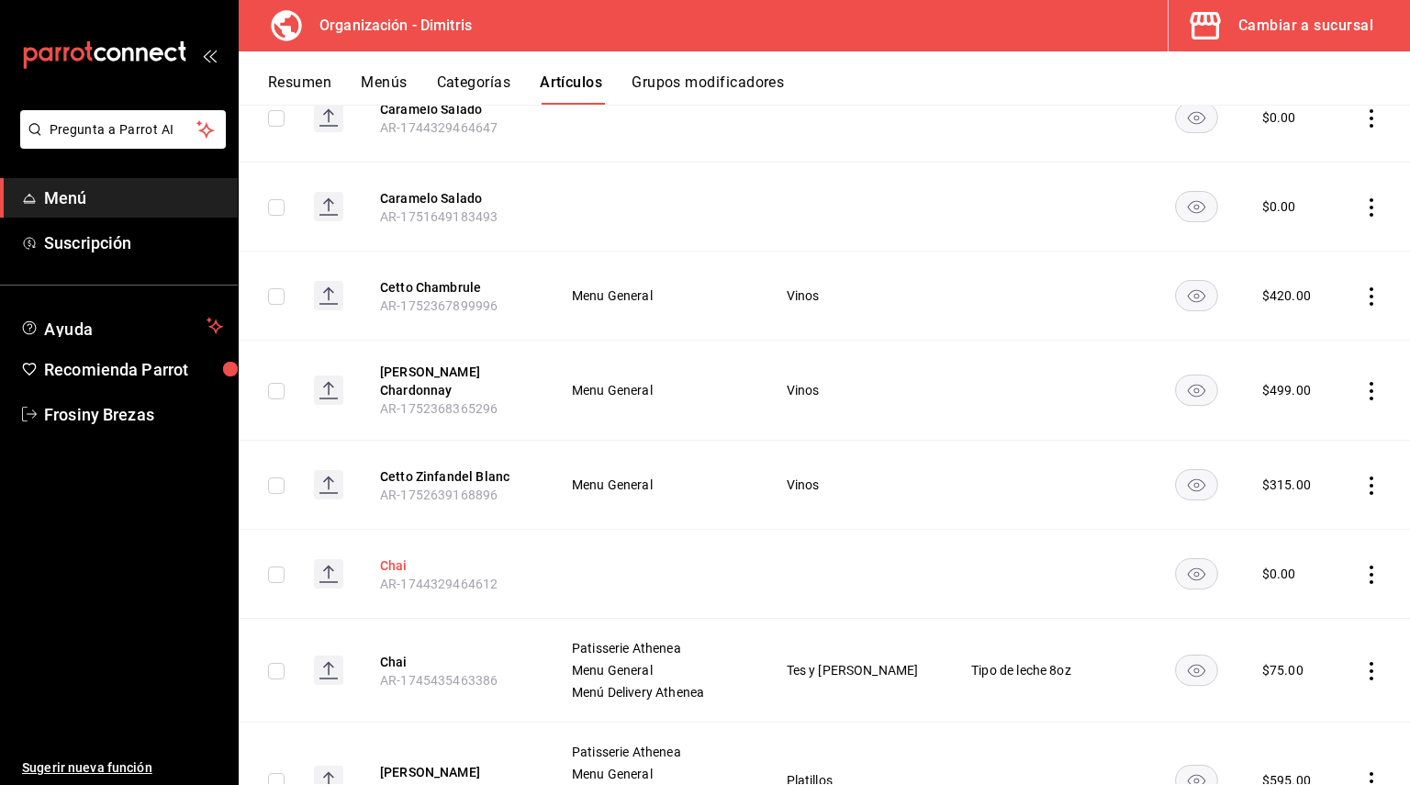
click at [414, 556] on button "Chai" at bounding box center [453, 565] width 147 height 18
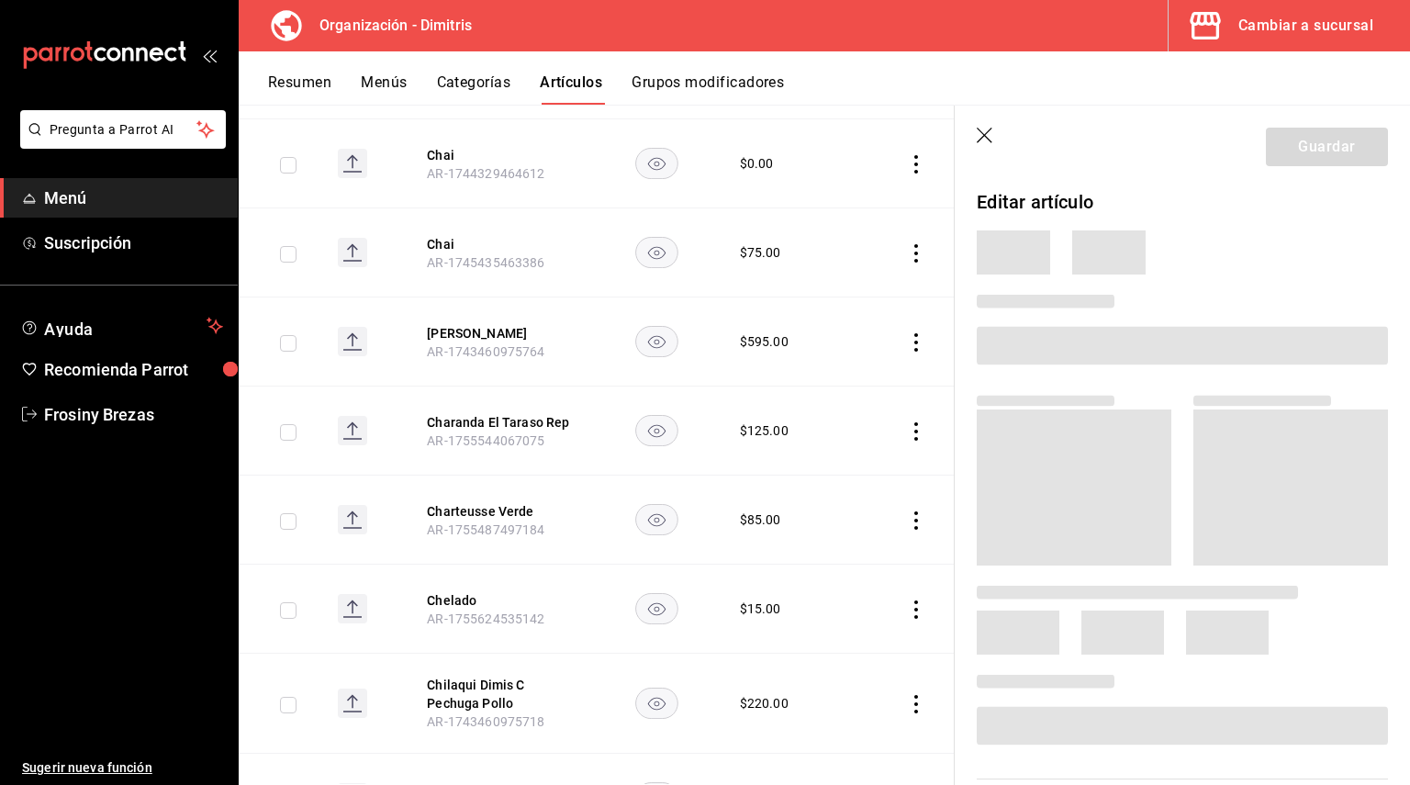
scroll to position [6842, 0]
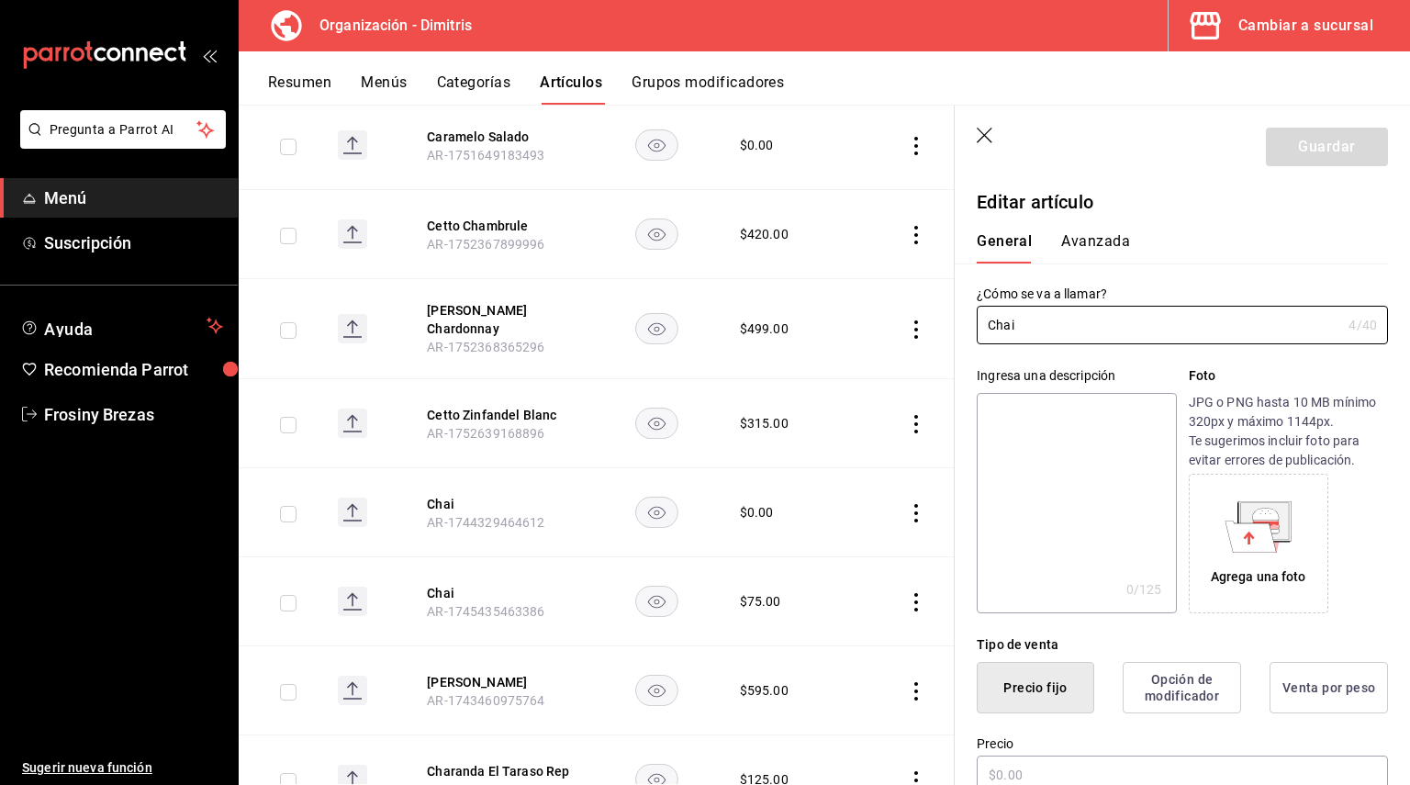
type input "$0.00"
click at [440, 584] on button "Chai" at bounding box center [500, 593] width 147 height 18
type input "$75.00"
click at [1007, 418] on textarea at bounding box center [1076, 503] width 199 height 220
paste textarea "bebida india hecha de té negro, leche y especias aromáticas como cardamomo, can…"
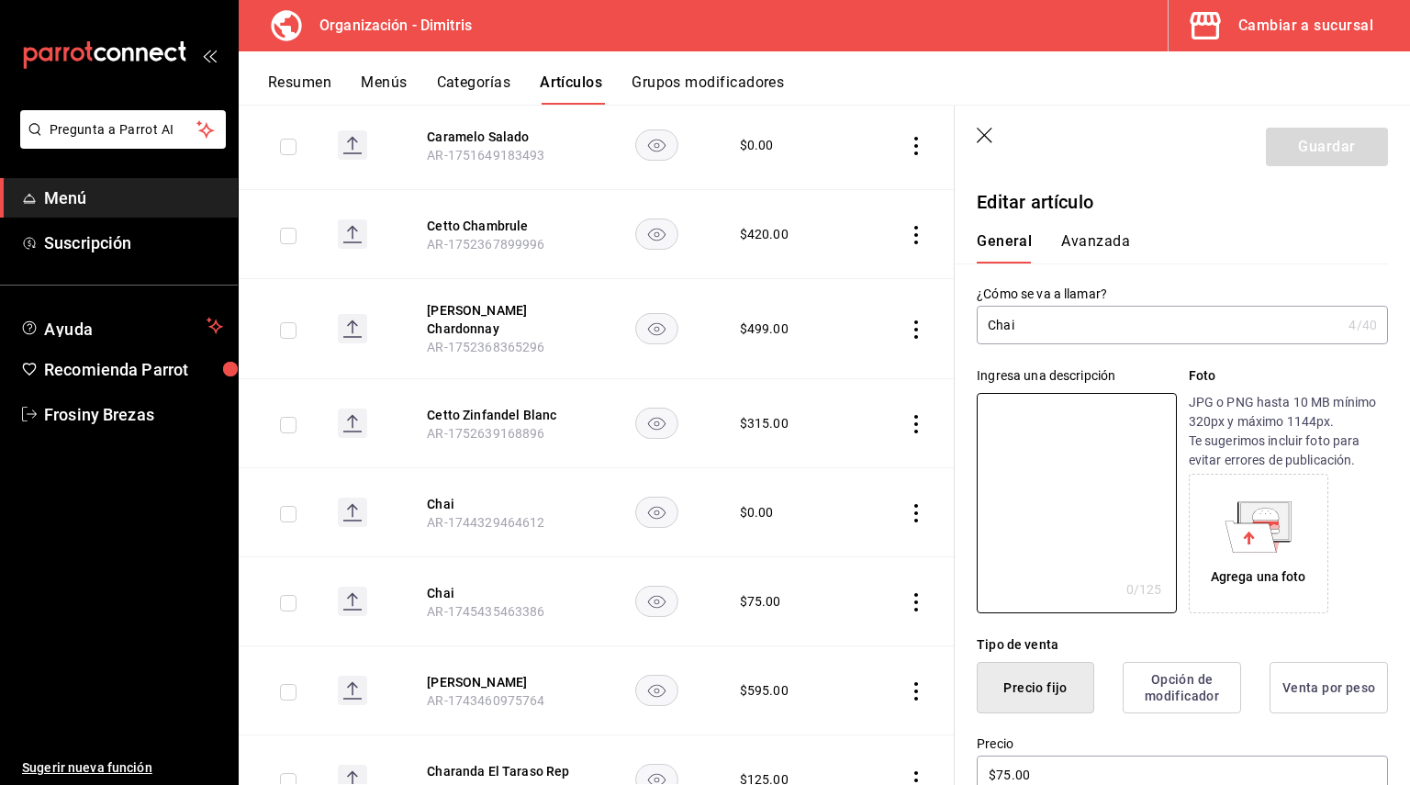
type textarea "bebida india hecha de té negro, leche y especias aromáticas como cardamomo, can…"
type textarea "x"
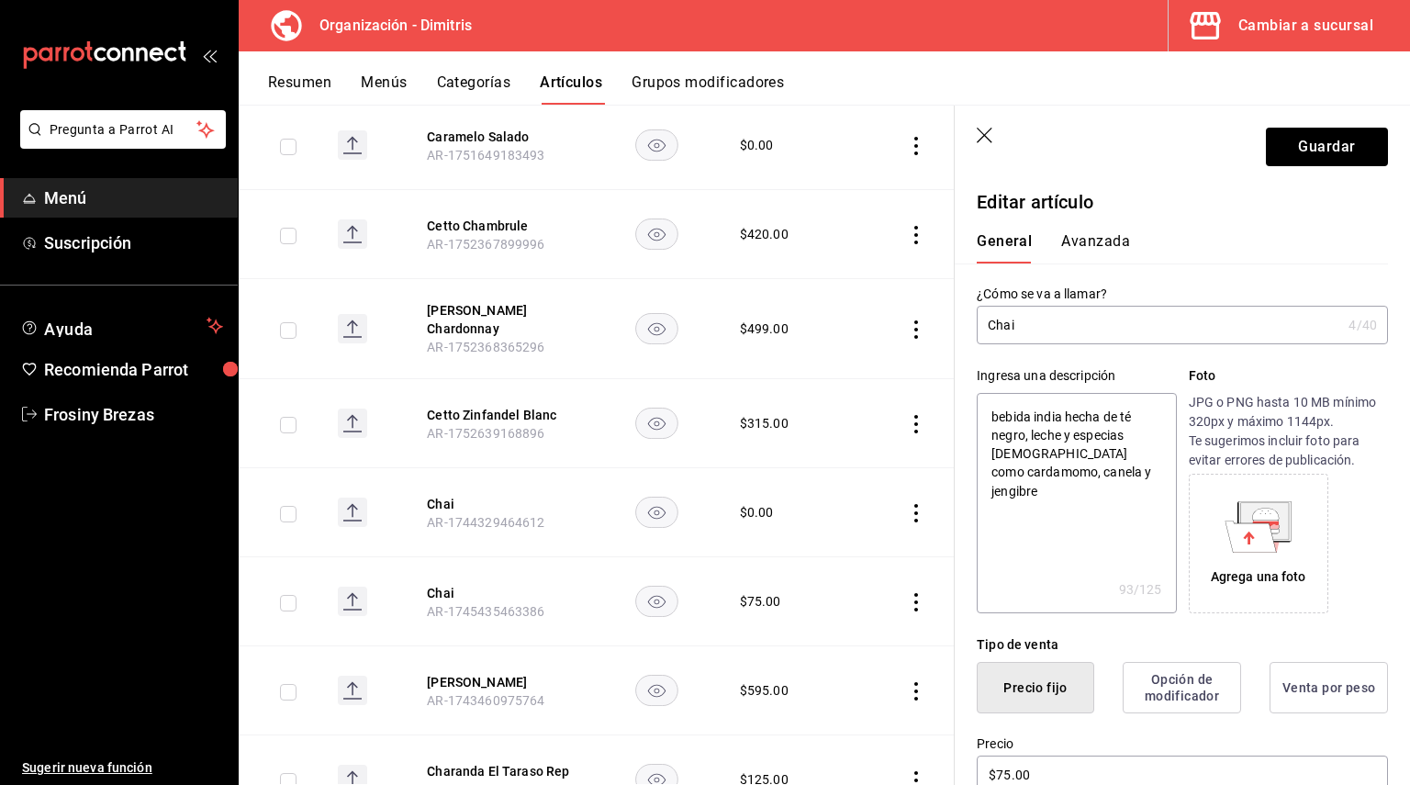
drag, startPoint x: 1031, startPoint y: 415, endPoint x: 1063, endPoint y: 415, distance: 32.1
click at [1063, 415] on textarea "bebida india hecha de té negro, leche y especias aromáticas como cardamomo, can…" at bounding box center [1076, 503] width 199 height 220
type textarea "bebida hecha de té negro, leche y especias aromáticas como cardamomo, canela y …"
type textarea "x"
click at [1000, 414] on textarea "bebida hecha de té negro, leche y especias aromáticas como cardamomo, canela y …" at bounding box center [1076, 503] width 199 height 220
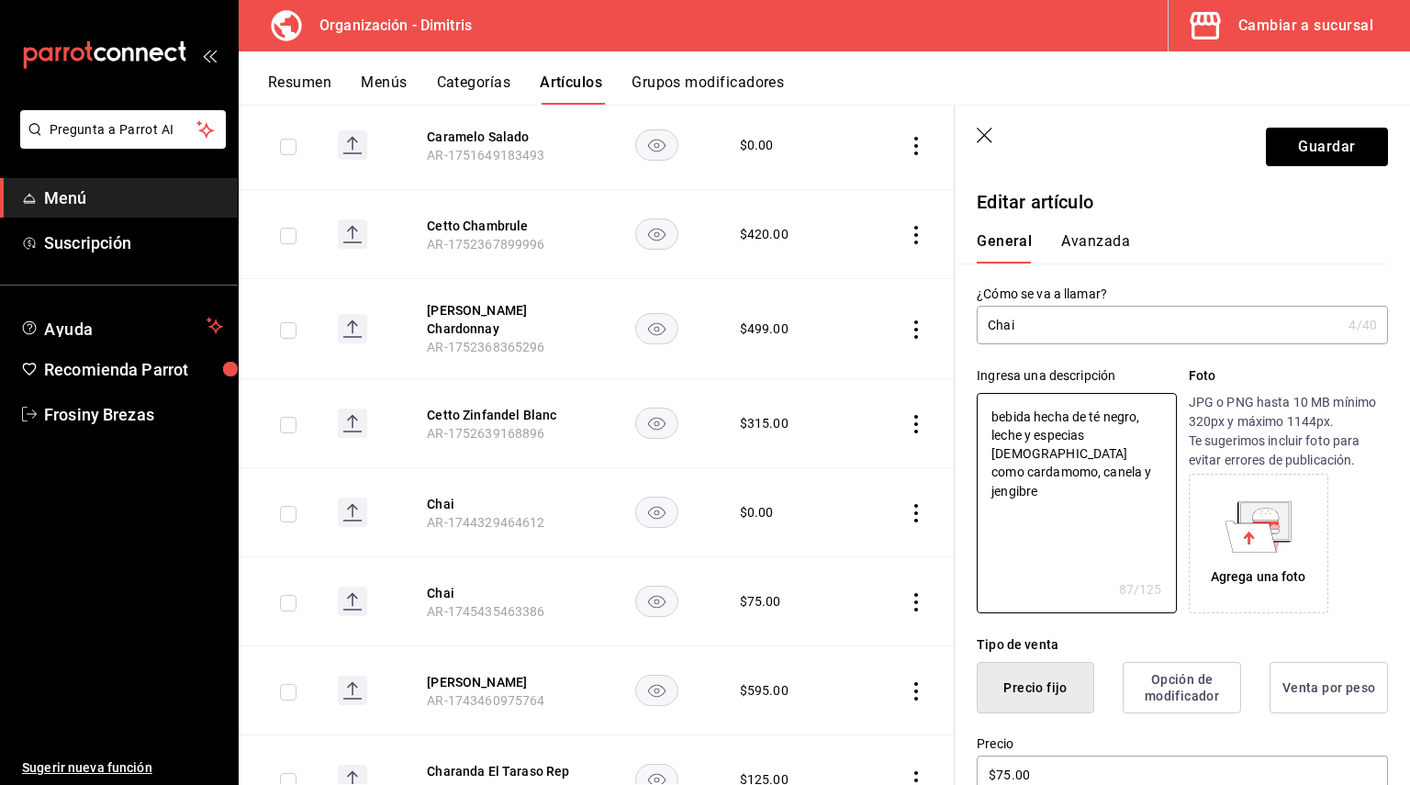
type textarea "ebida hecha de té negro, leche y especias aromáticas como cardamomo, canela y j…"
type textarea "x"
type textarea "Bebida hecha de té negro, leche y especias aromáticas como cardamomo, canela y …"
type textarea "x"
click at [1043, 488] on textarea "Bebida hecha de té negro, leche y especias aromáticas como cardamomo, canela y …" at bounding box center [1076, 503] width 199 height 220
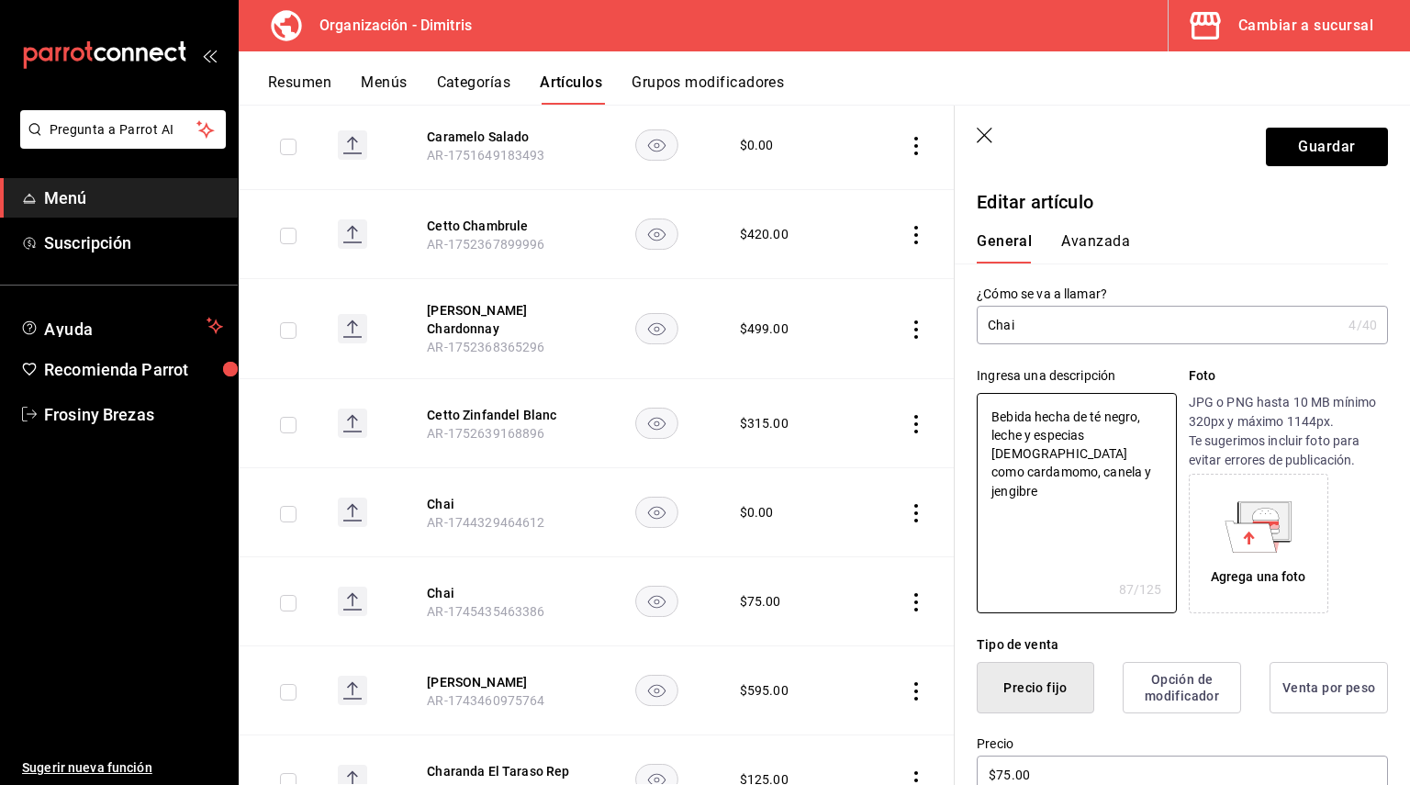
type textarea "Bebida hecha de té negro, leche y especias aromáticas como cardamomo, canela y …"
type textarea "x"
drag, startPoint x: 1067, startPoint y: 487, endPoint x: 991, endPoint y: 416, distance: 104.5
click at [991, 416] on textarea "Bebida hecha de té negro, leche y especias aromáticas como cardamomo, canela y …" at bounding box center [1076, 503] width 199 height 220
type textarea "Bebida hecha de té negro, leche y especias aromáticas como cardamomo, canela y …"
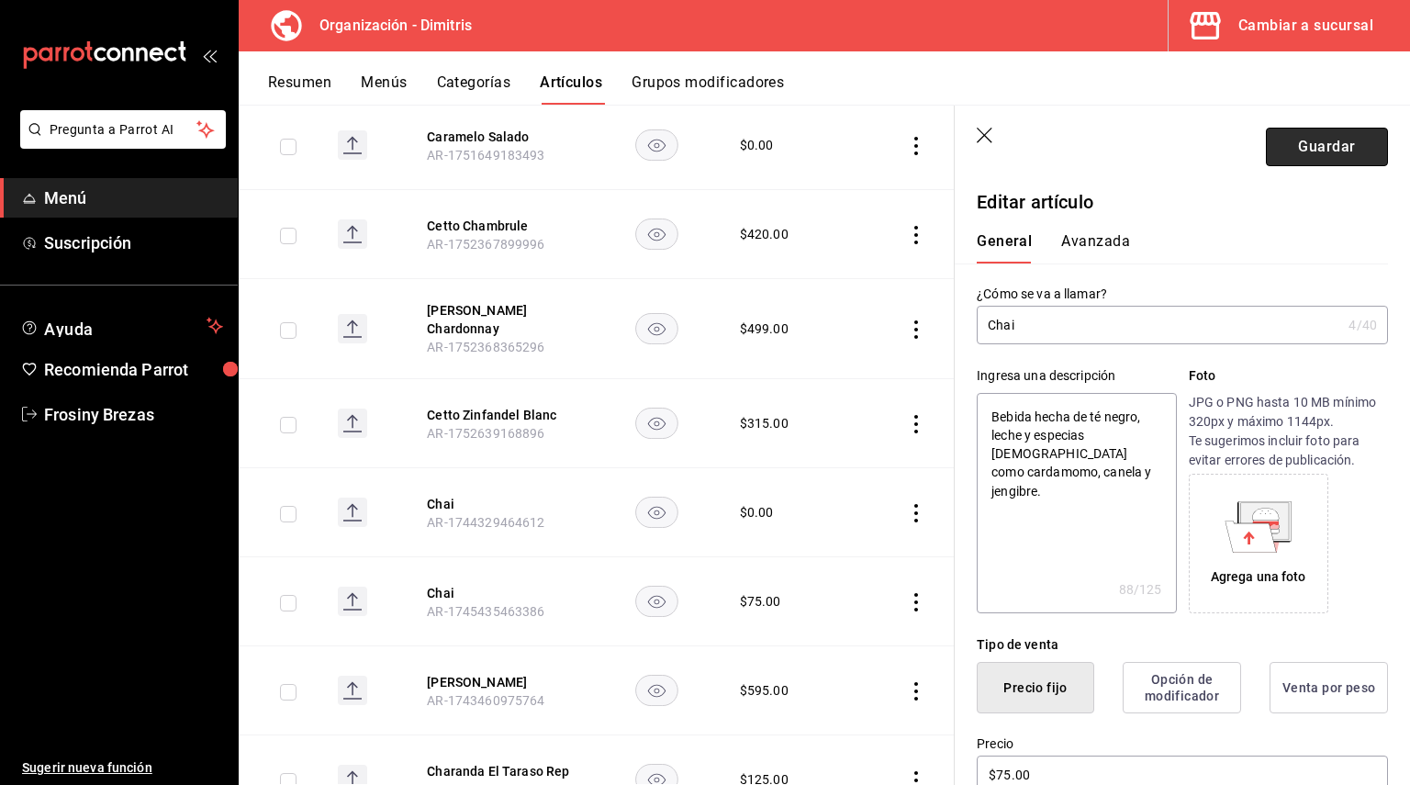
click at [1282, 133] on button "Guardar" at bounding box center [1327, 147] width 122 height 39
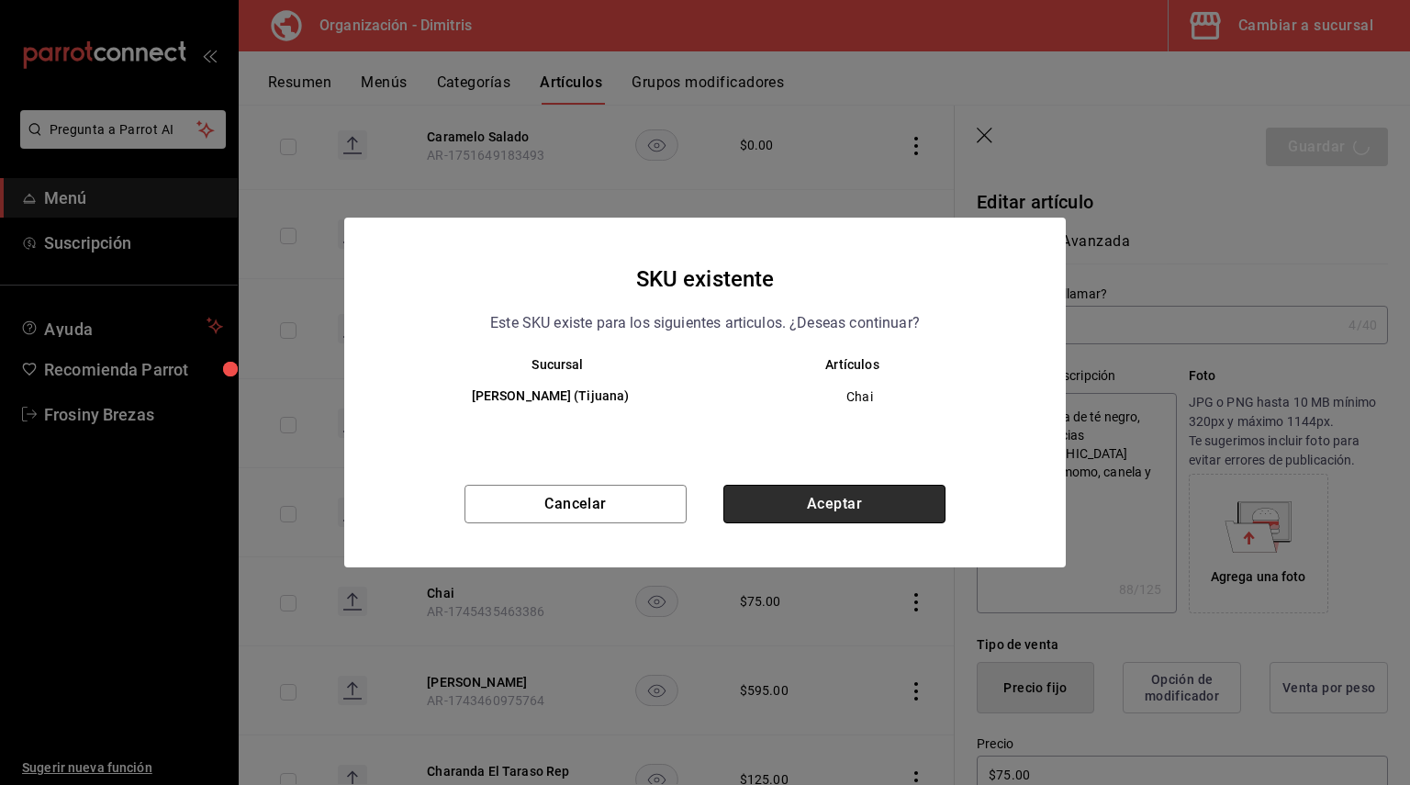
click at [813, 506] on button "Aceptar" at bounding box center [834, 504] width 222 height 39
type textarea "x"
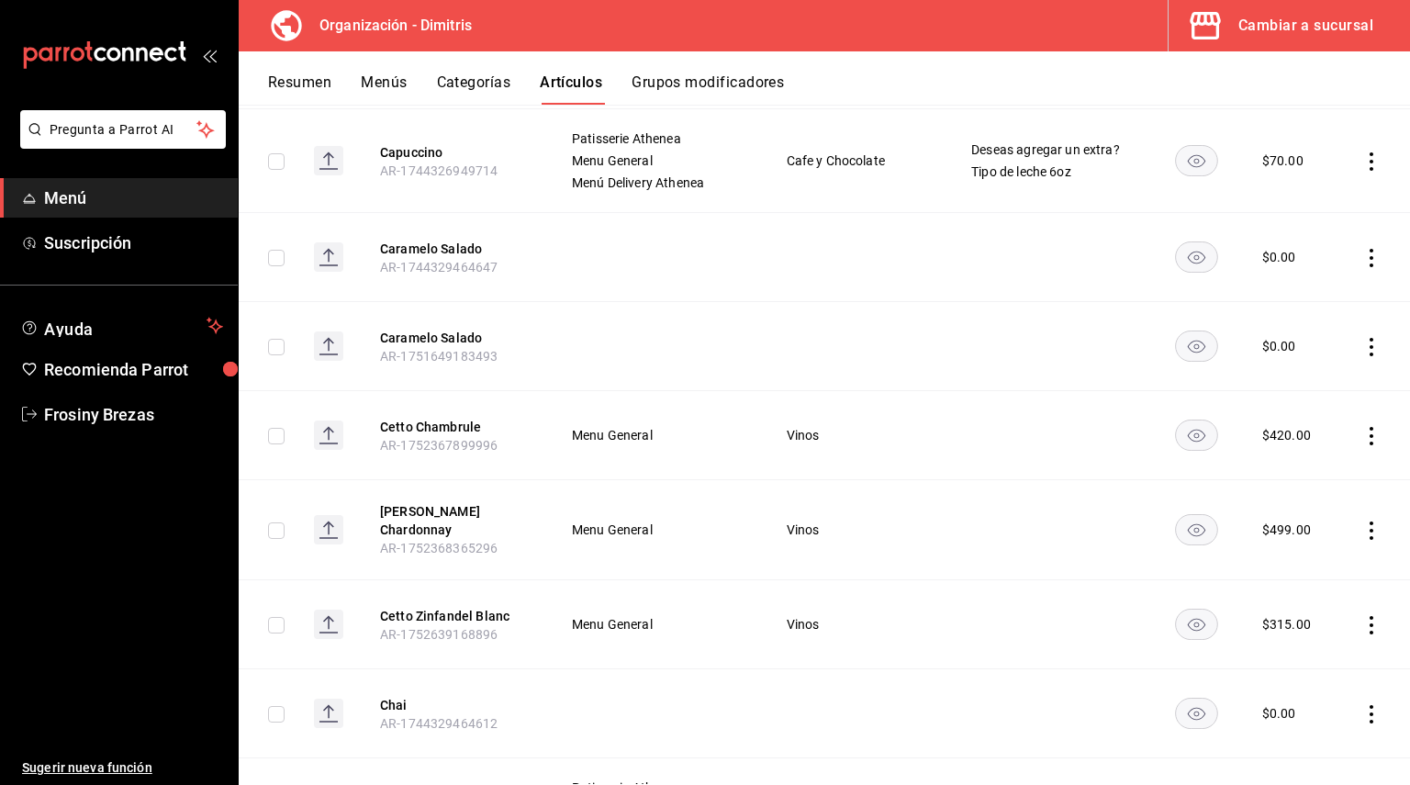
scroll to position [7190, 0]
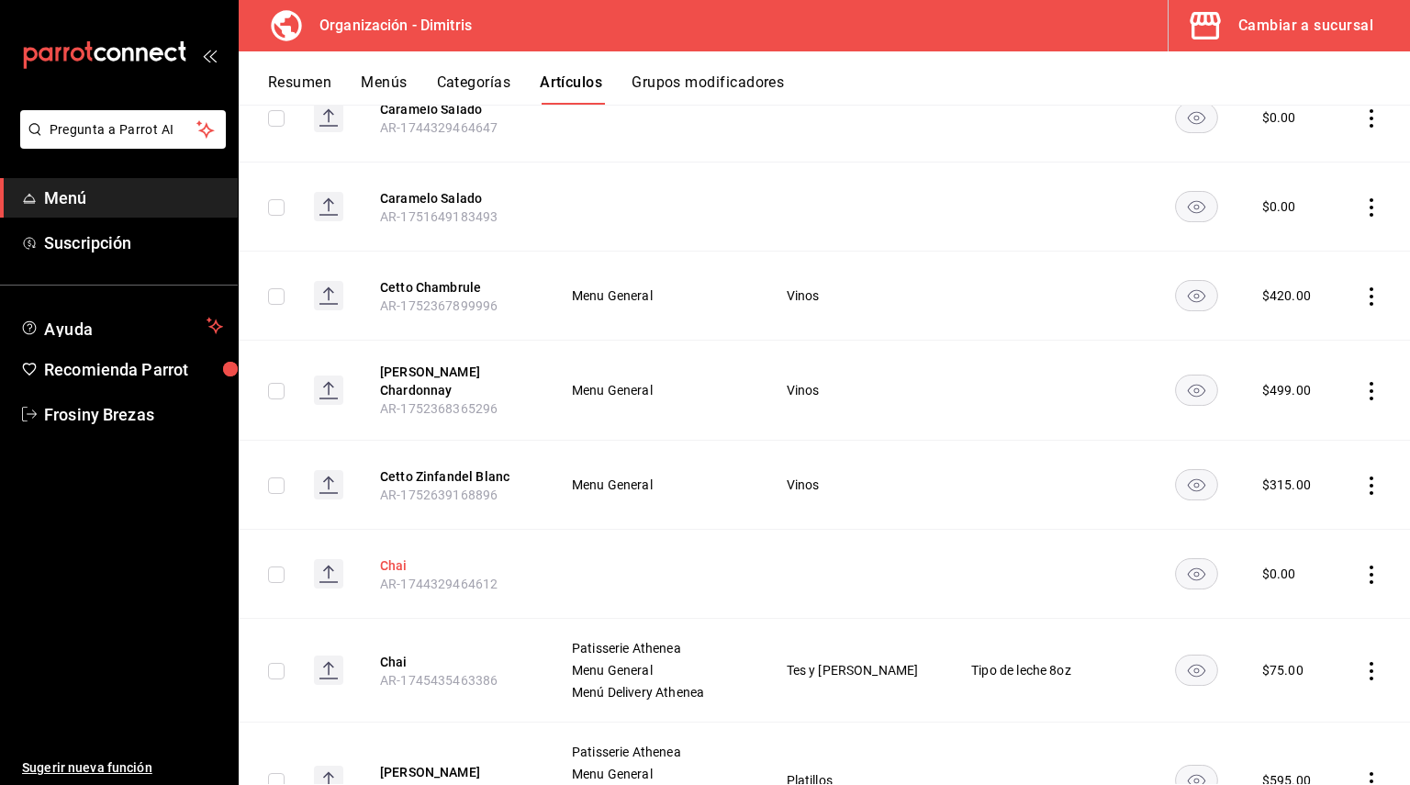
click at [410, 556] on button "Chai" at bounding box center [453, 565] width 147 height 18
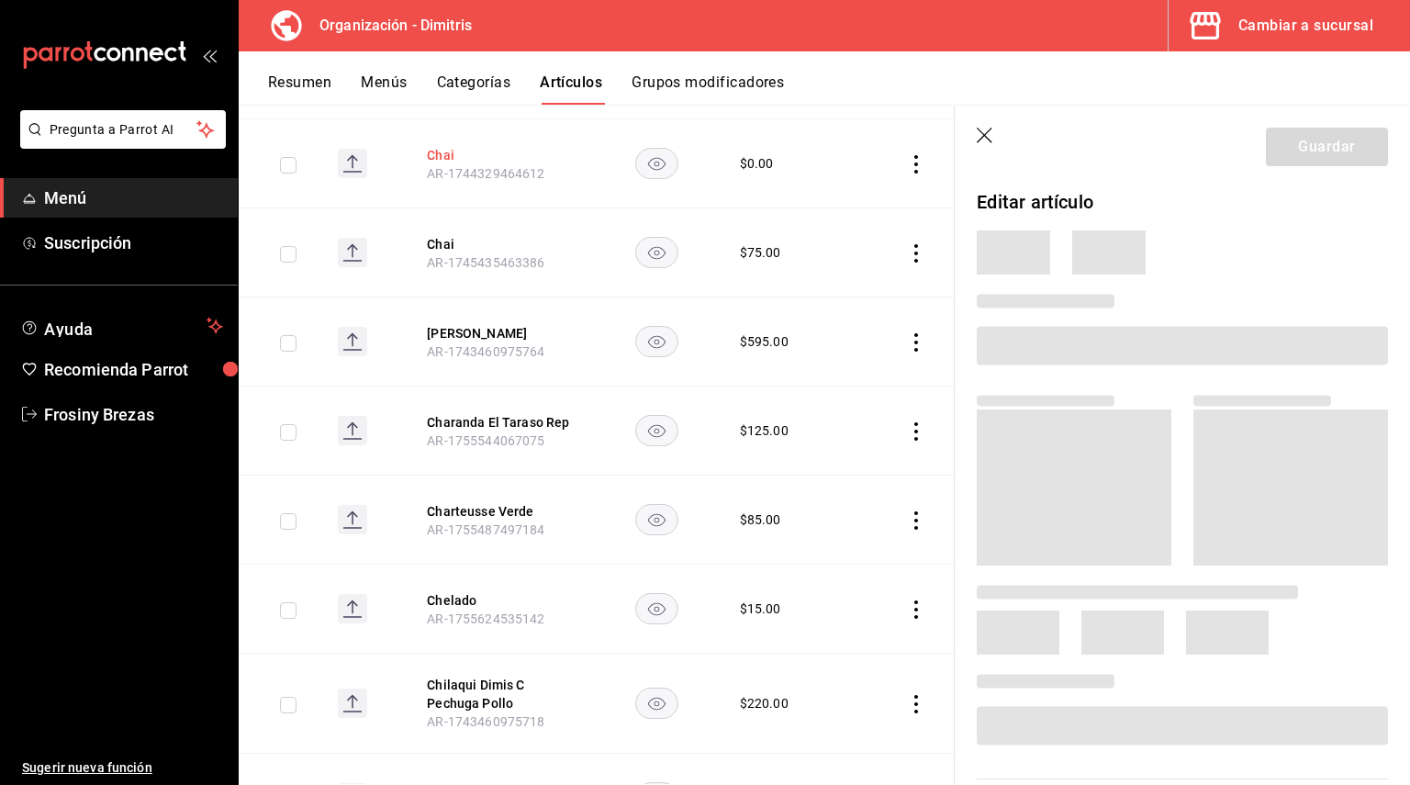
scroll to position [6842, 0]
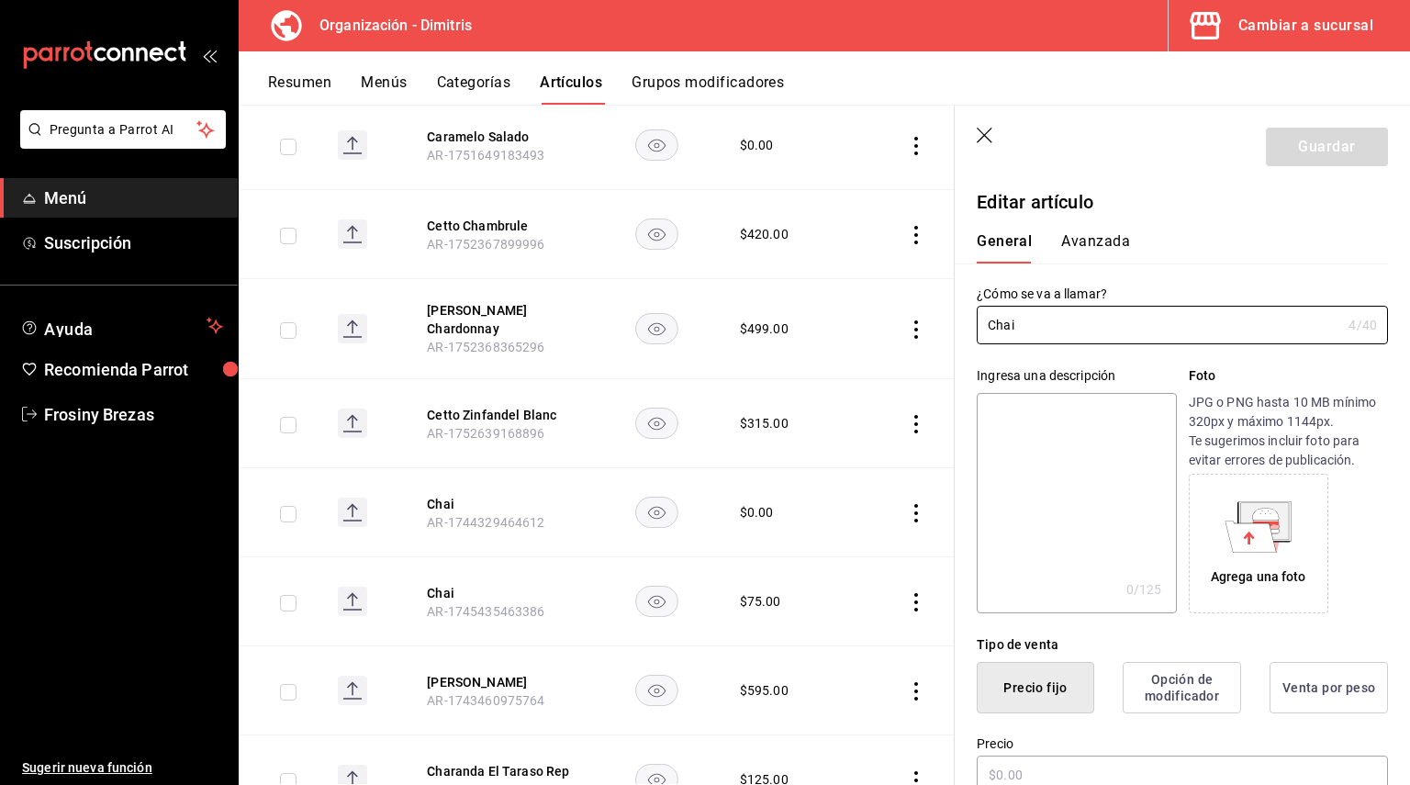
type input "$0.00"
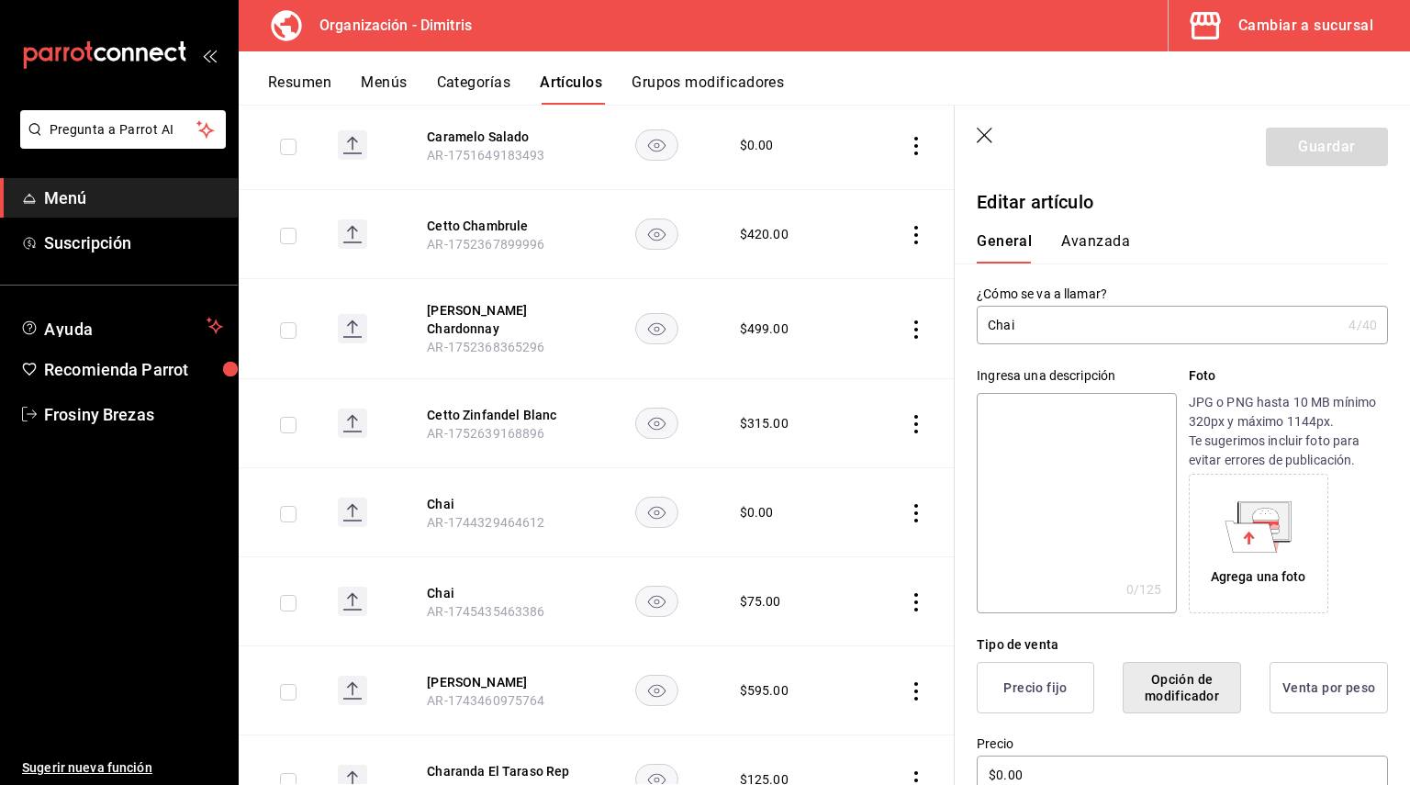
paste textarea "Bebida hecha de té negro, leche y especias aromáticas como cardamomo, canela y …"
type textarea "Bebida hecha de té negro, leche y especias aromáticas como cardamomo, canela y …"
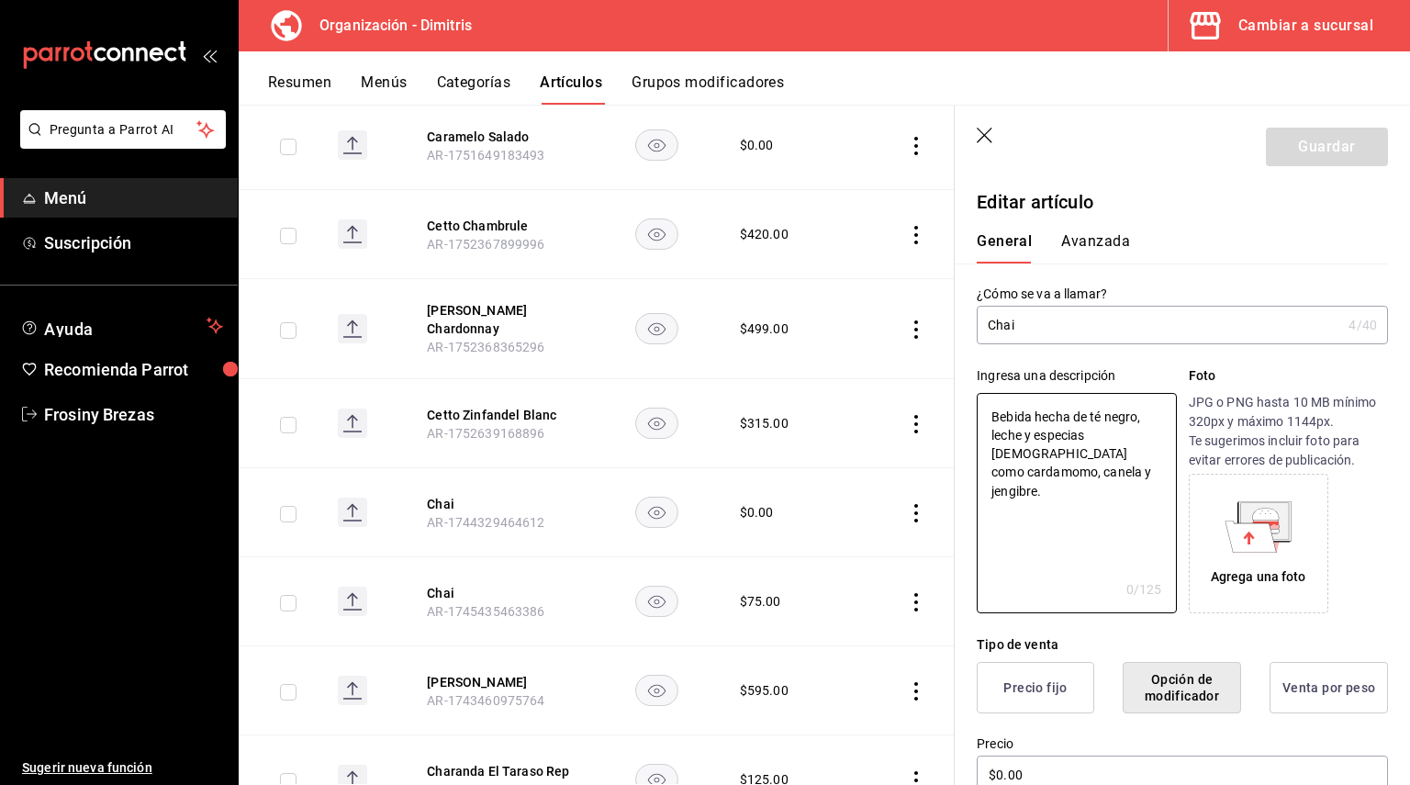
type textarea "x"
type textarea "Bebida hecha de té negro, leche y especias aromáticas como cardamomo, canela y …"
click at [1307, 140] on button "Guardar" at bounding box center [1327, 147] width 122 height 39
type textarea "x"
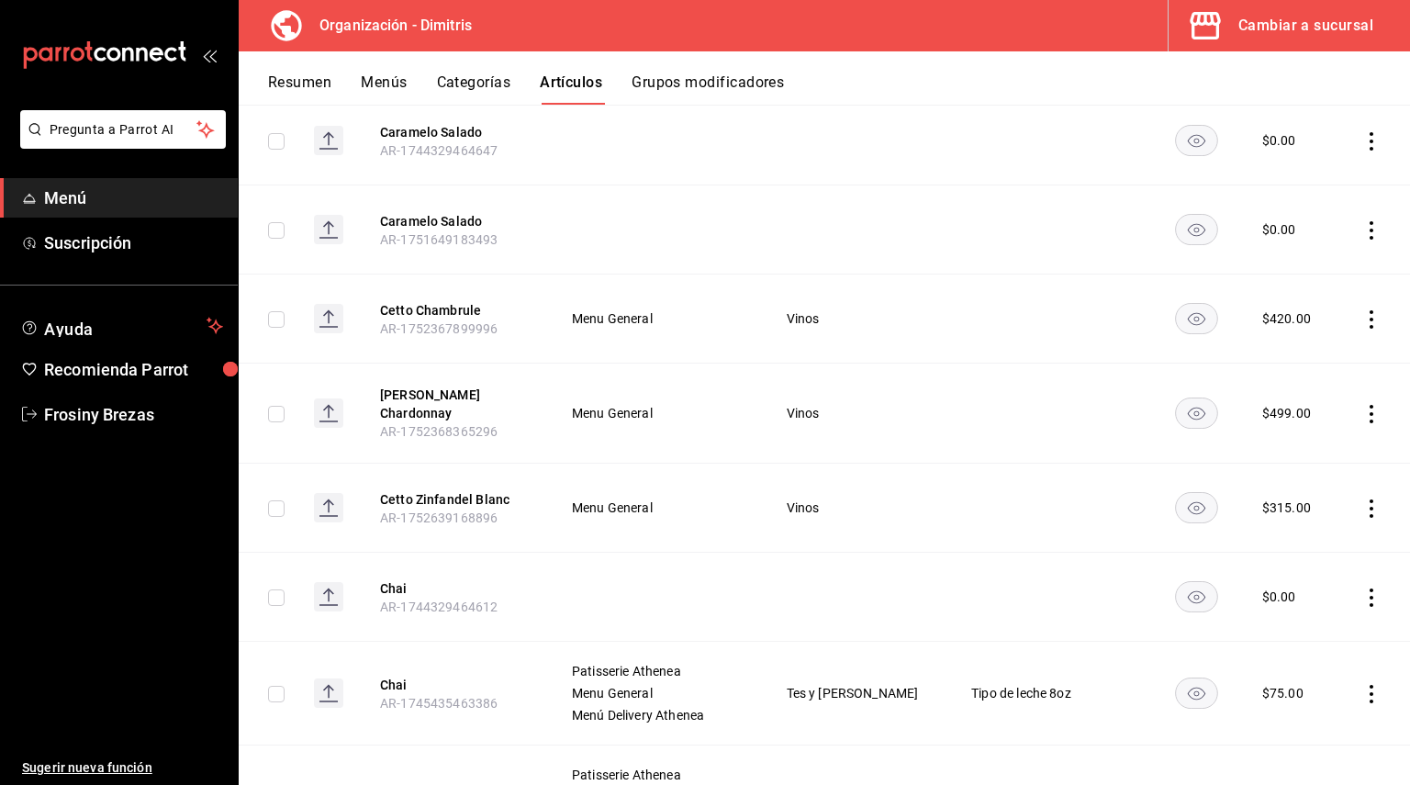
scroll to position [7190, 0]
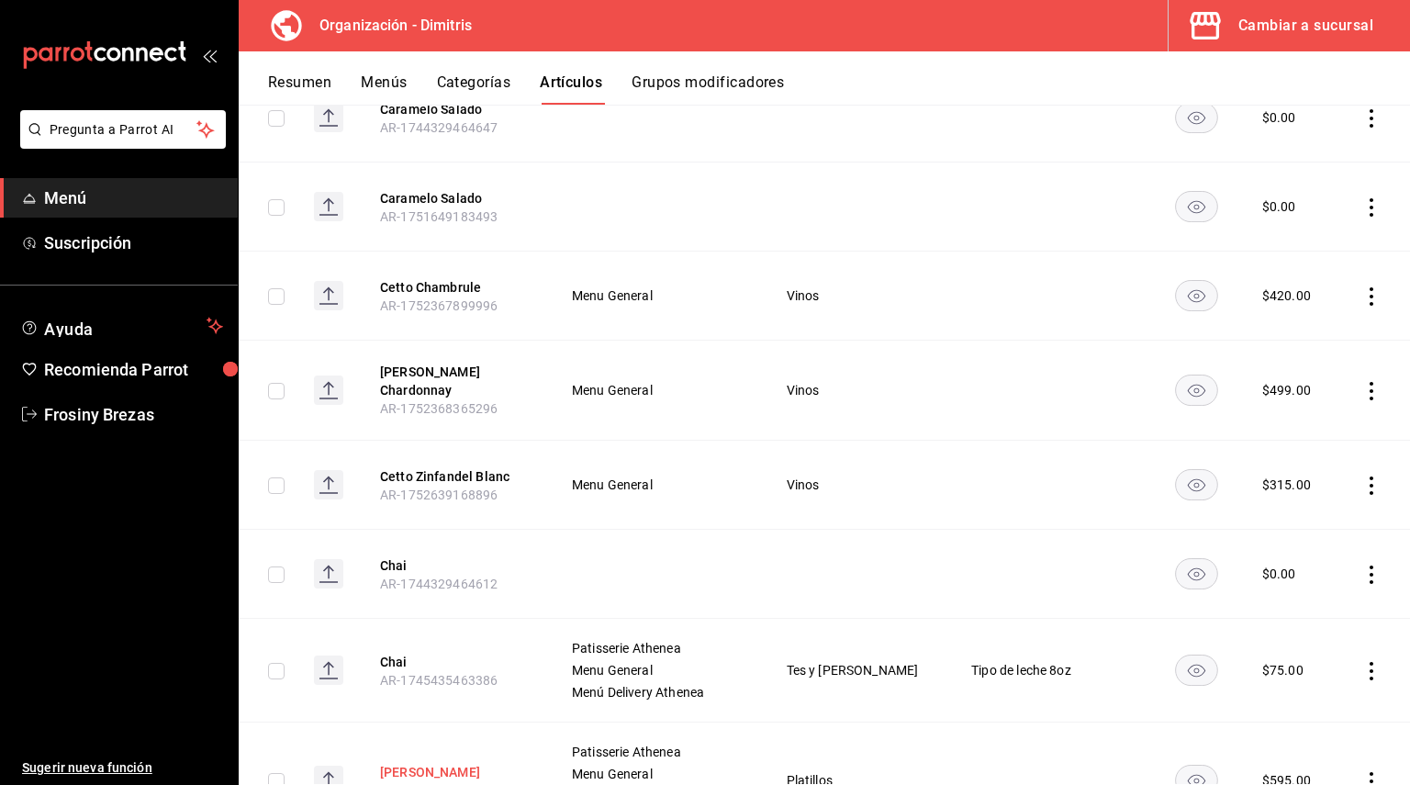
click at [408, 763] on button "[PERSON_NAME]" at bounding box center [453, 772] width 147 height 18
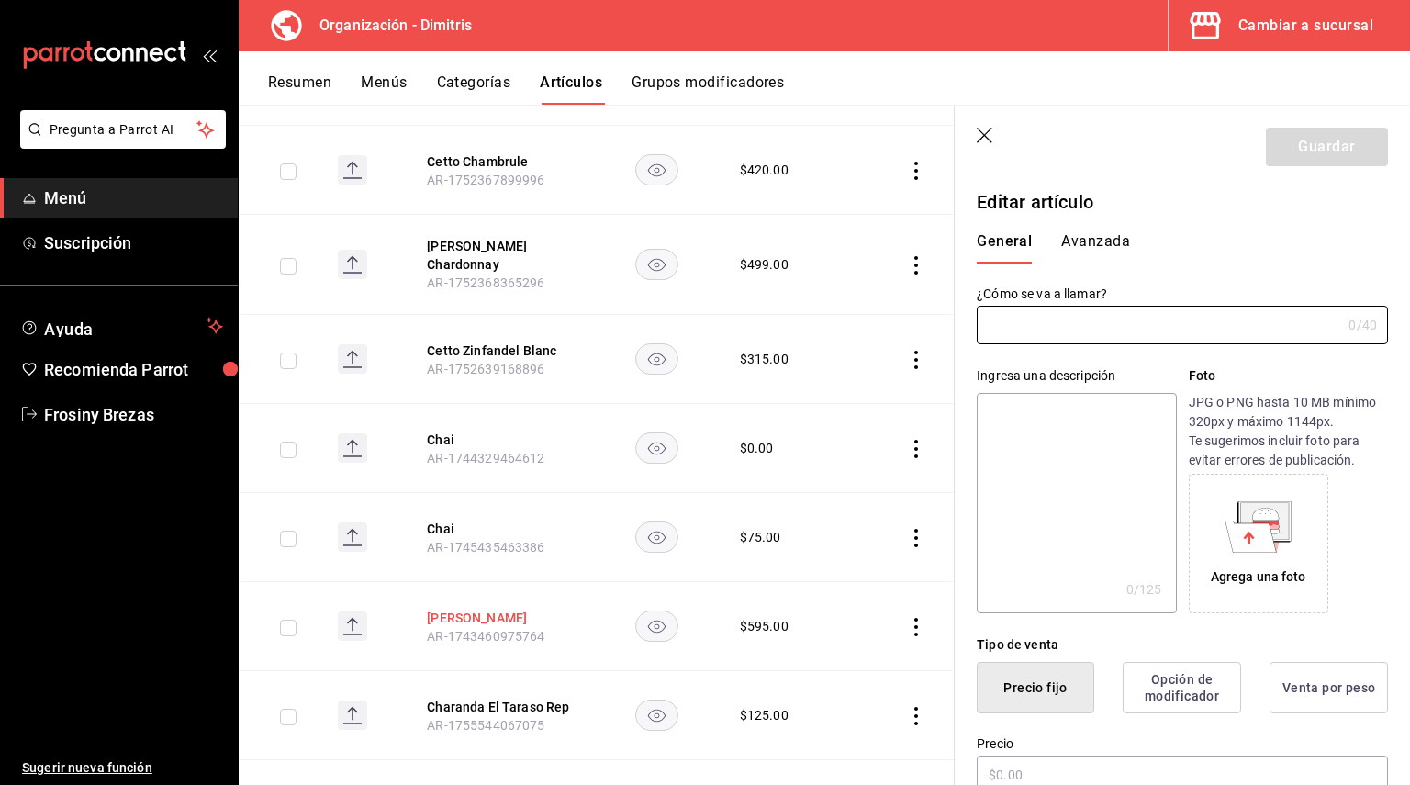
type input "[PERSON_NAME]"
type textarea "Nuestra famosa receta de chamorro bañado en la especial salsa roja de la casa. …"
type textarea "x"
type input "AR-1743460975764"
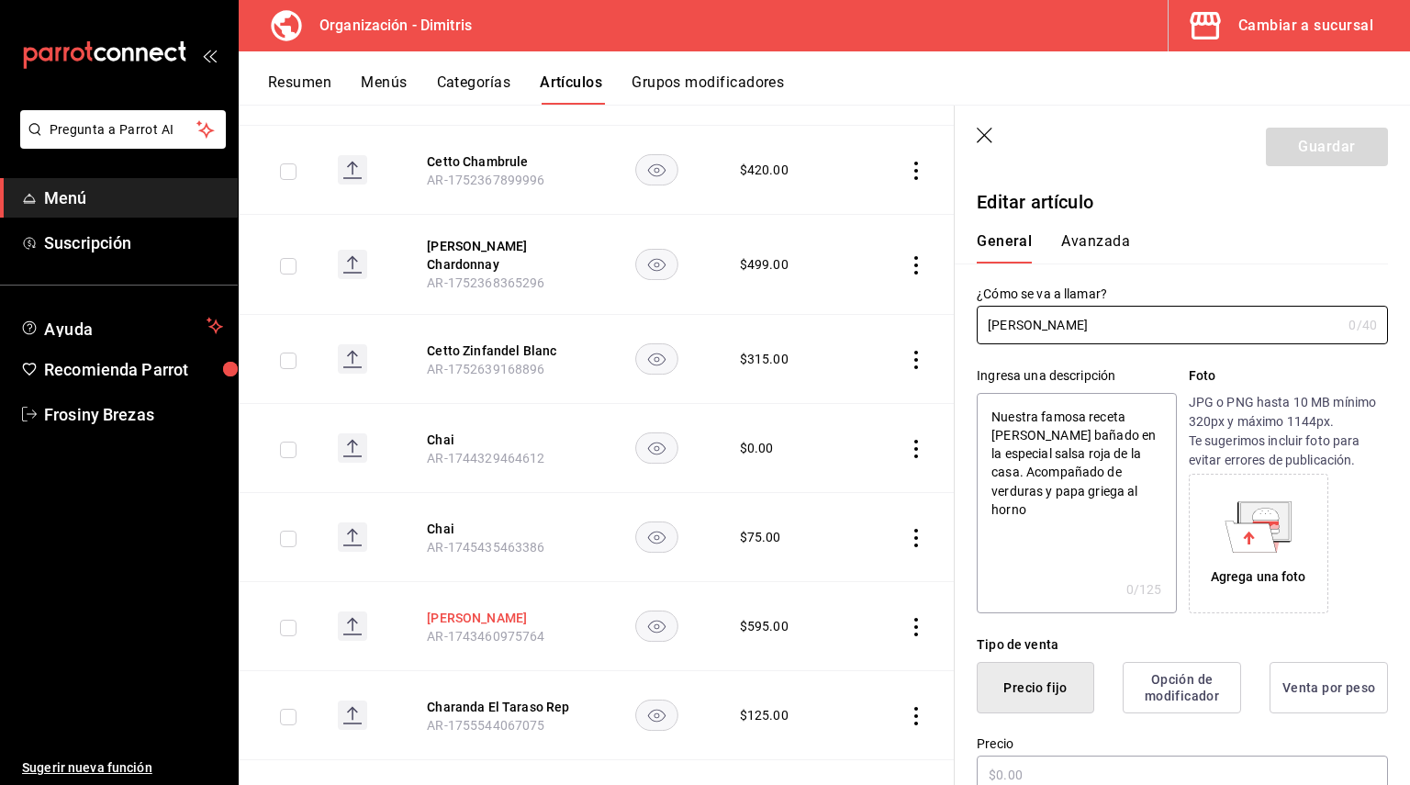
scroll to position [7025, 0]
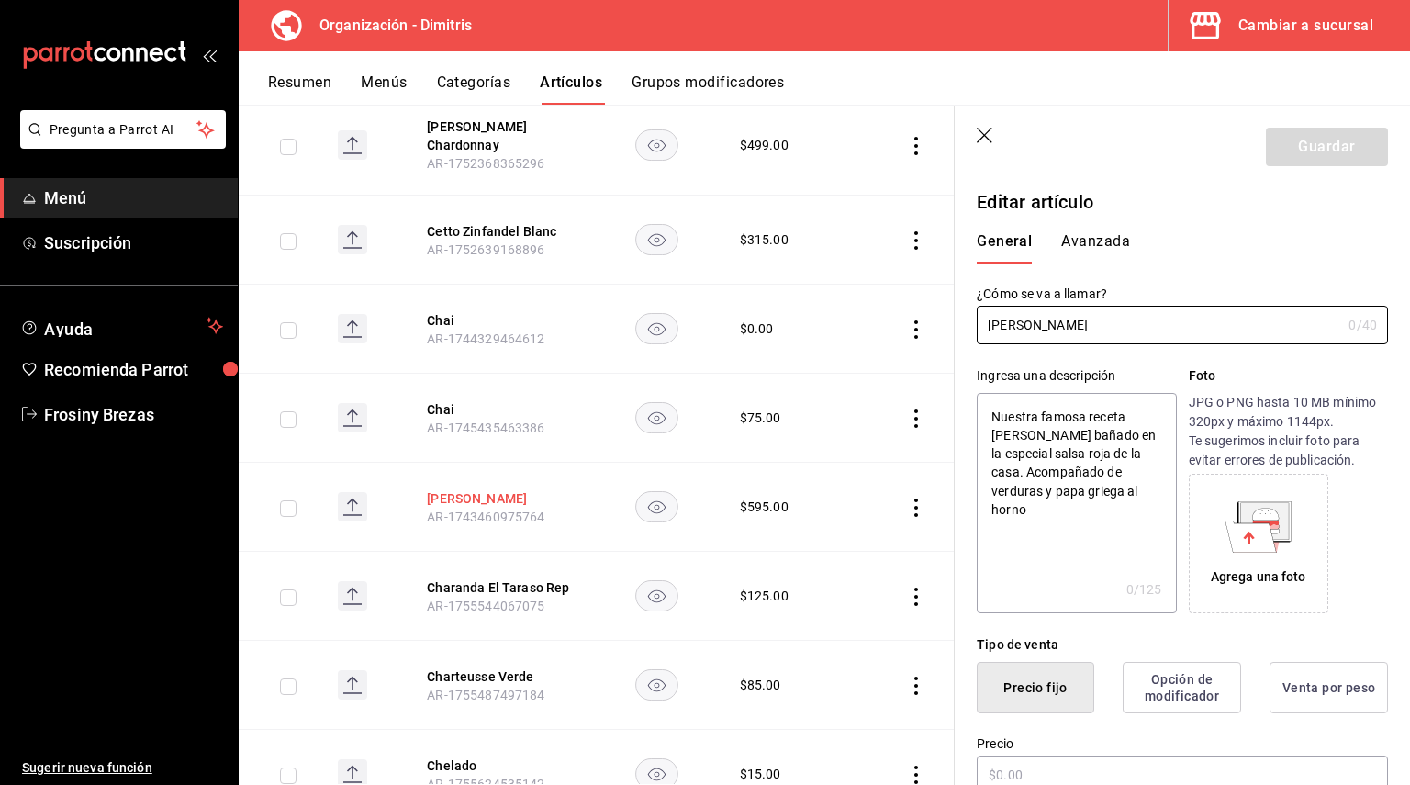
type textarea "x"
type input "$595.00"
click at [534, 578] on button "Charanda El Taraso Rep" at bounding box center [500, 587] width 147 height 18
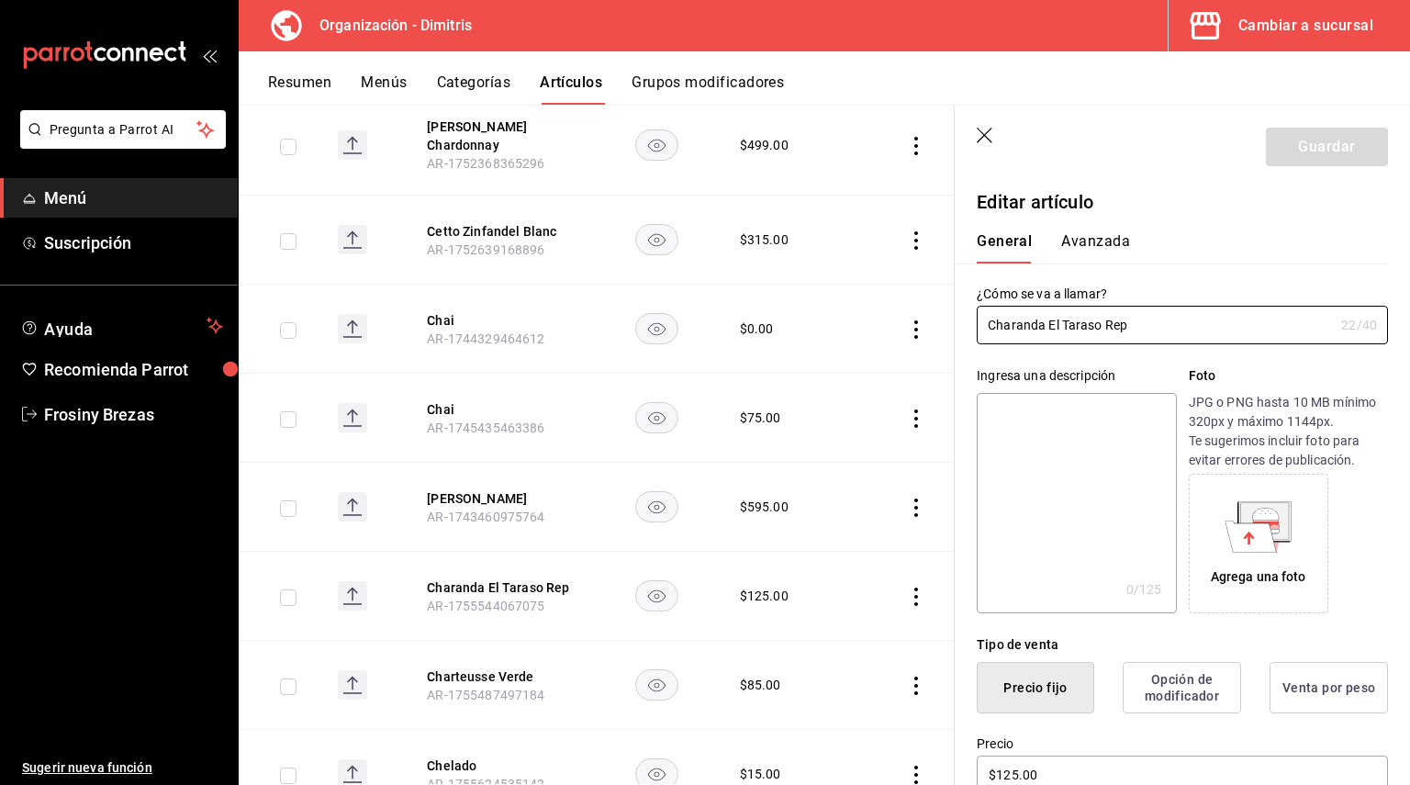
type input "$125.00"
drag, startPoint x: 1145, startPoint y: 320, endPoint x: 972, endPoint y: 303, distance: 174.3
click at [972, 303] on div "¿Cómo se va a llamar? Charanda El Taraso Rep 22 /40 ¿Cómo se va a llamar?" at bounding box center [1171, 303] width 433 height 81
click at [1016, 412] on textarea at bounding box center [1076, 503] width 199 height 220
paste textarea "Charanda El Taraso Rep"
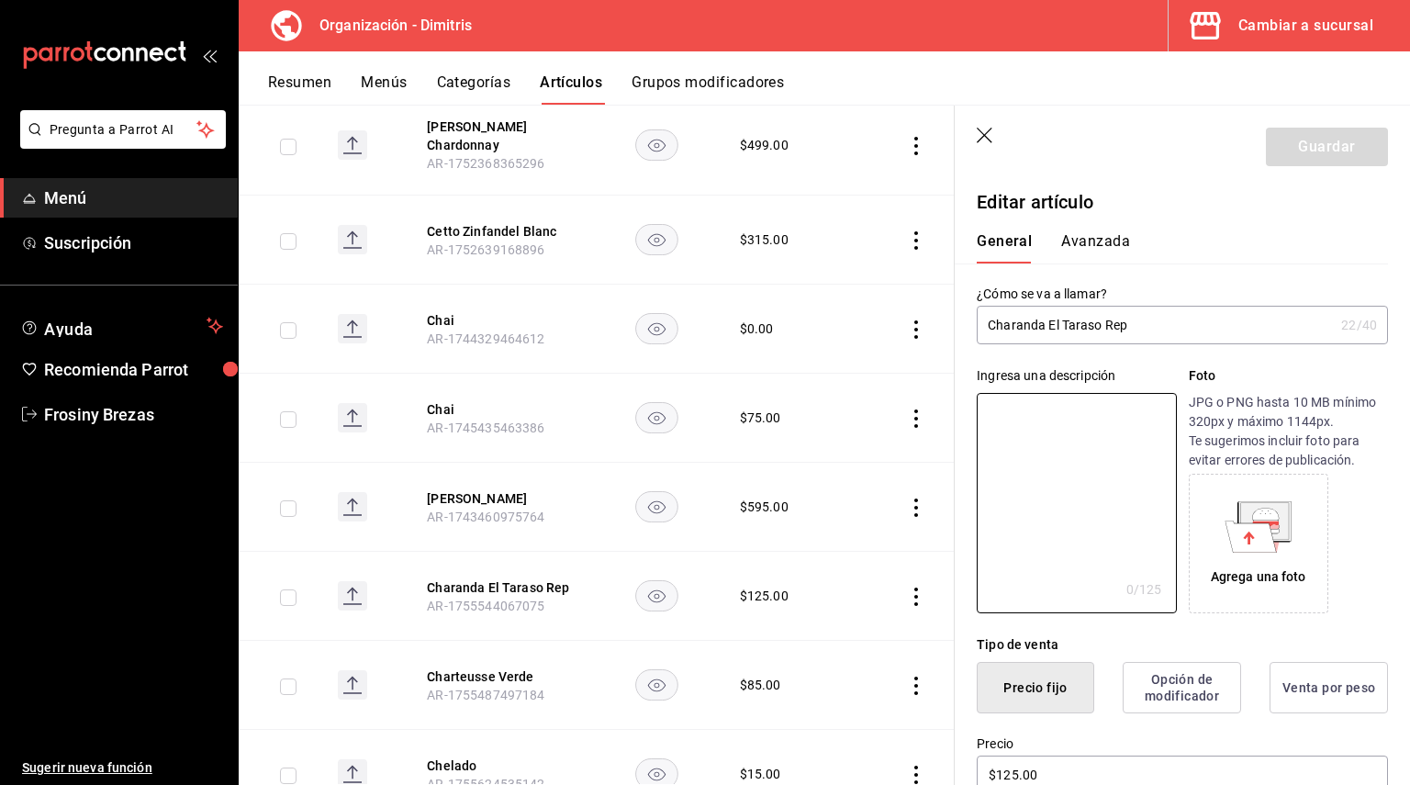
type textarea "Charanda El Taraso Rep"
type textarea "x"
type textarea "Charanda El Taraso Rep"
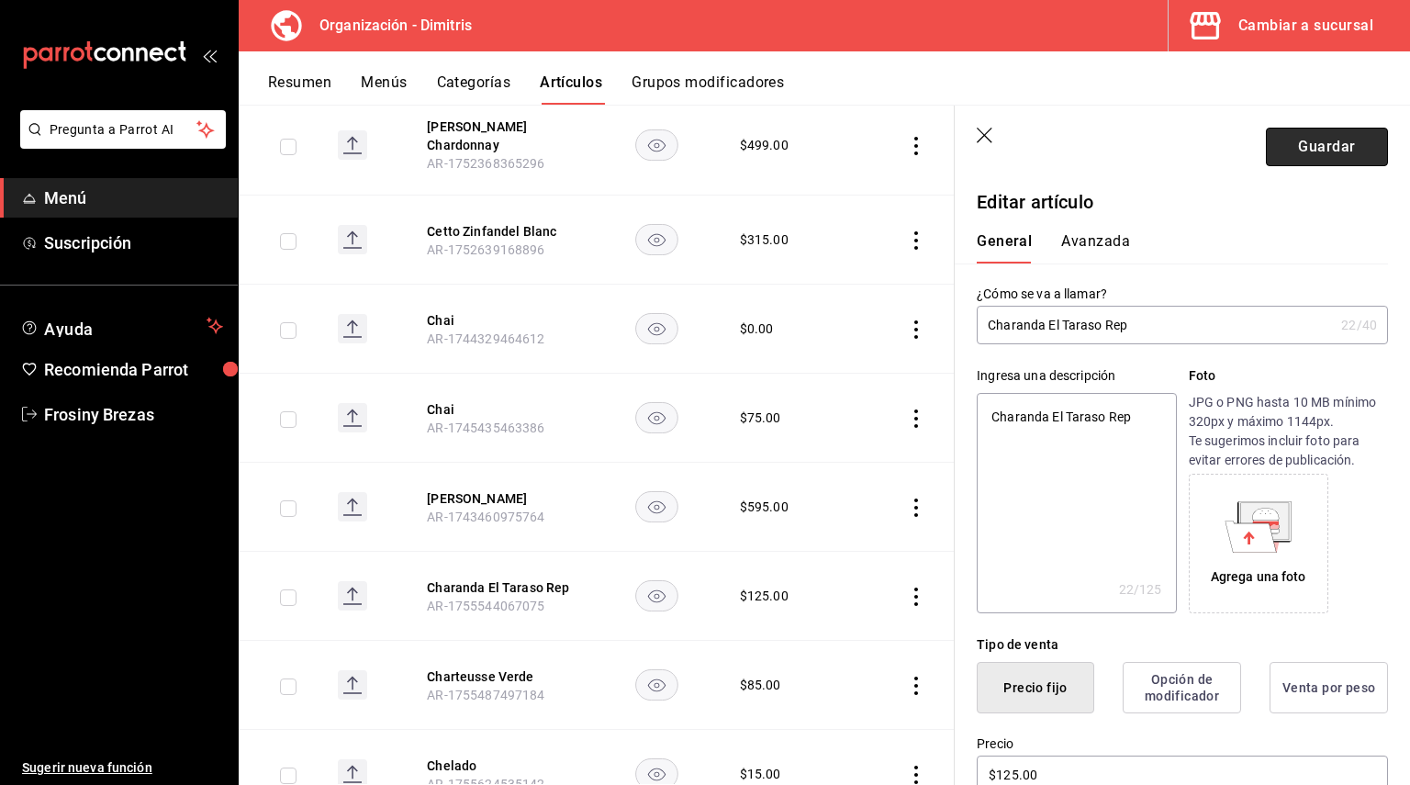
click at [1306, 162] on button "Guardar" at bounding box center [1327, 147] width 122 height 39
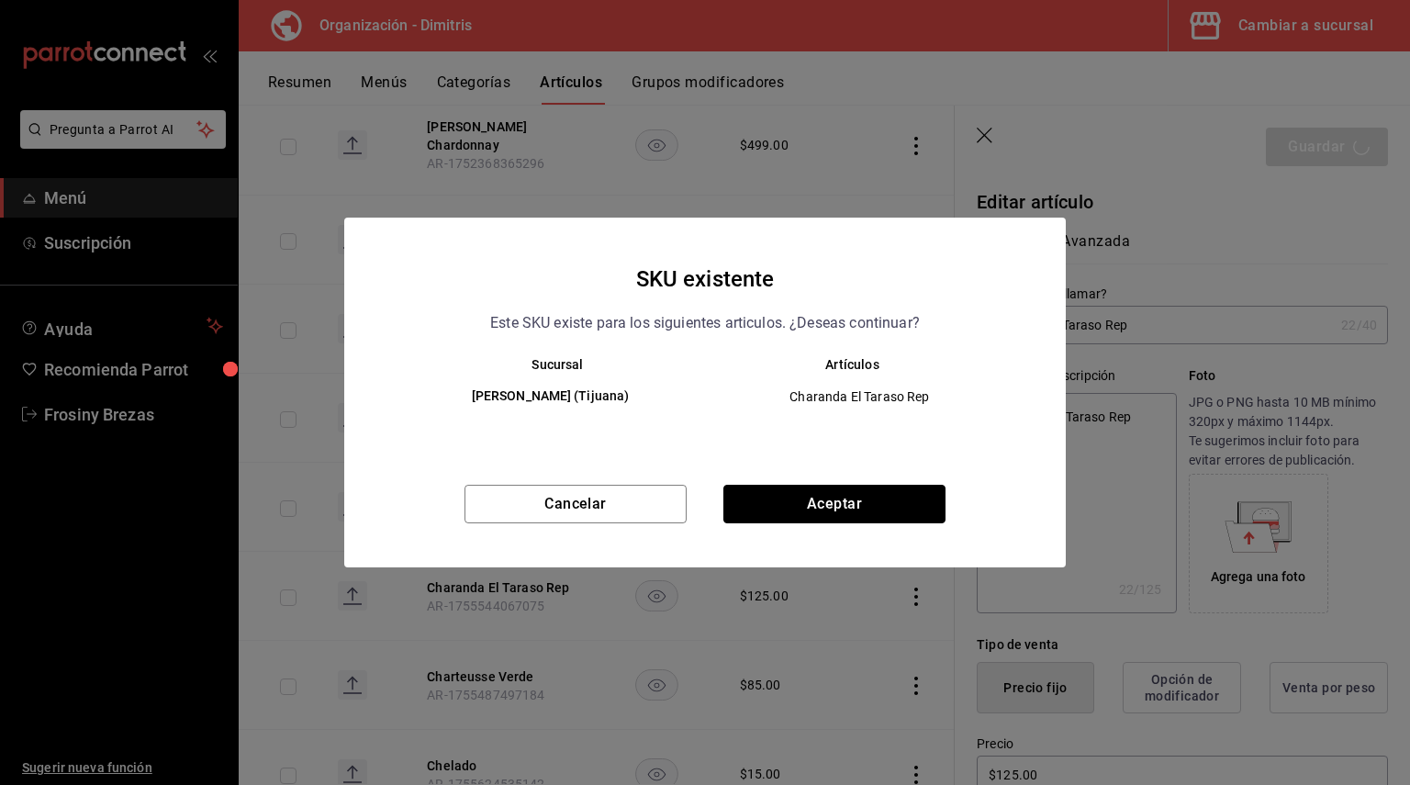
click at [906, 487] on button "Aceptar" at bounding box center [834, 504] width 222 height 39
type textarea "x"
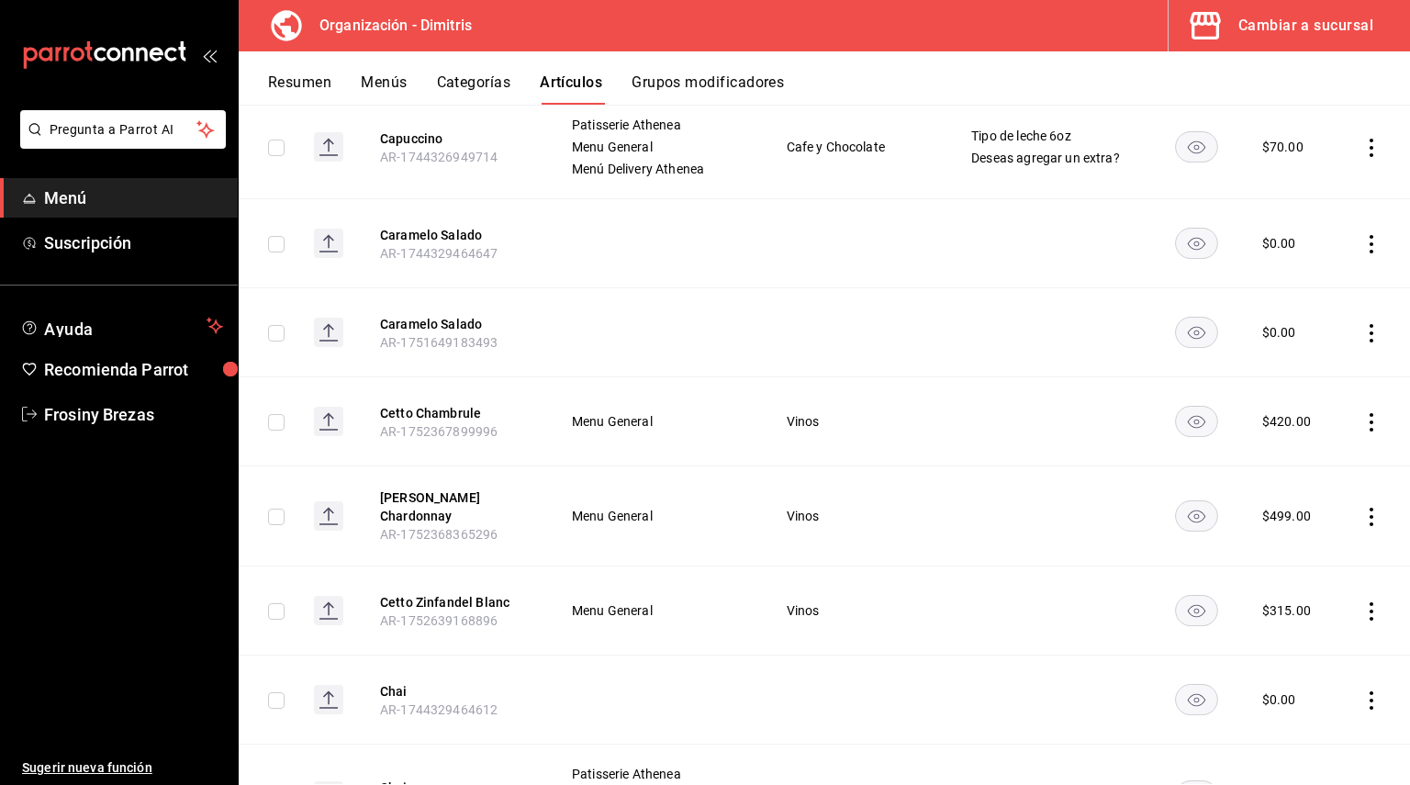
scroll to position [7190, 0]
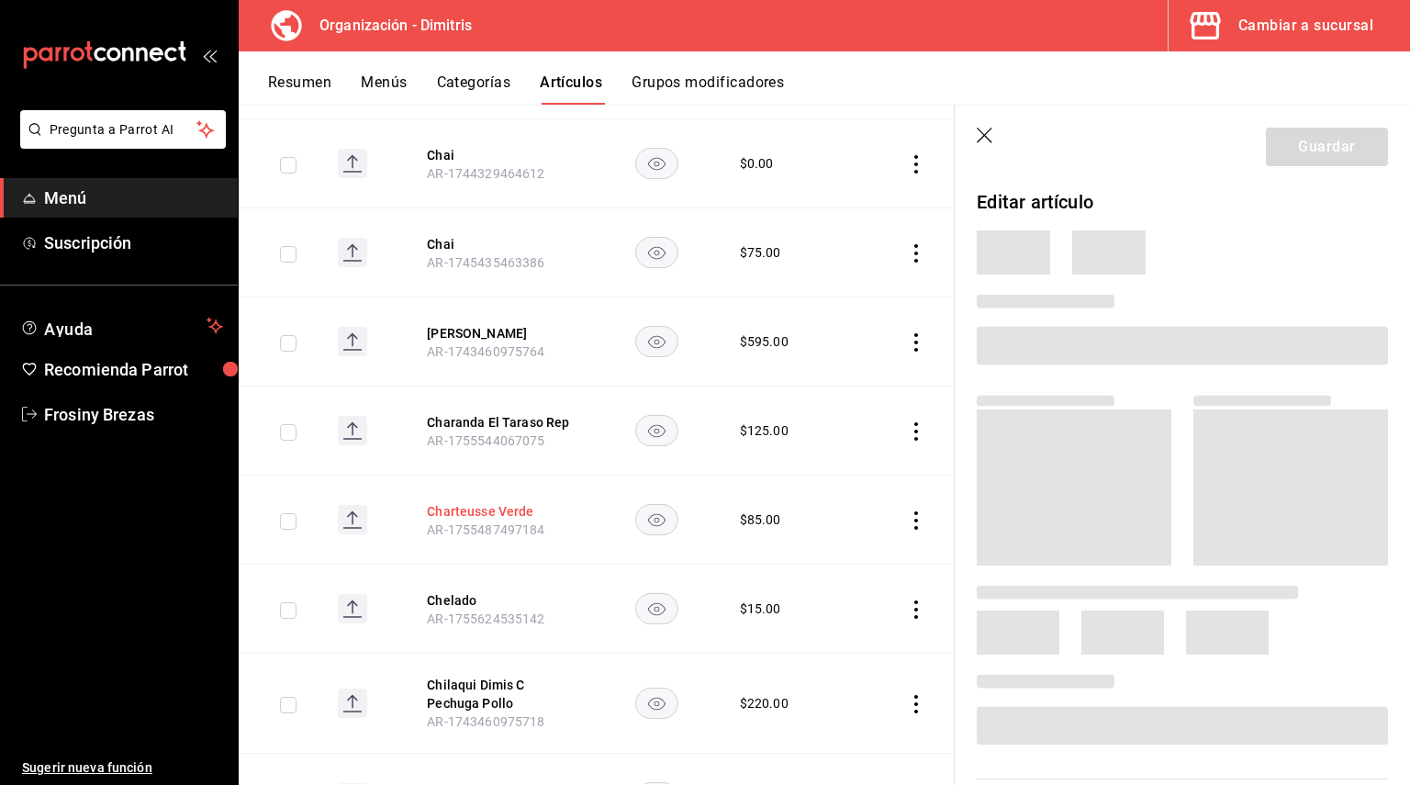
scroll to position [7209, 0]
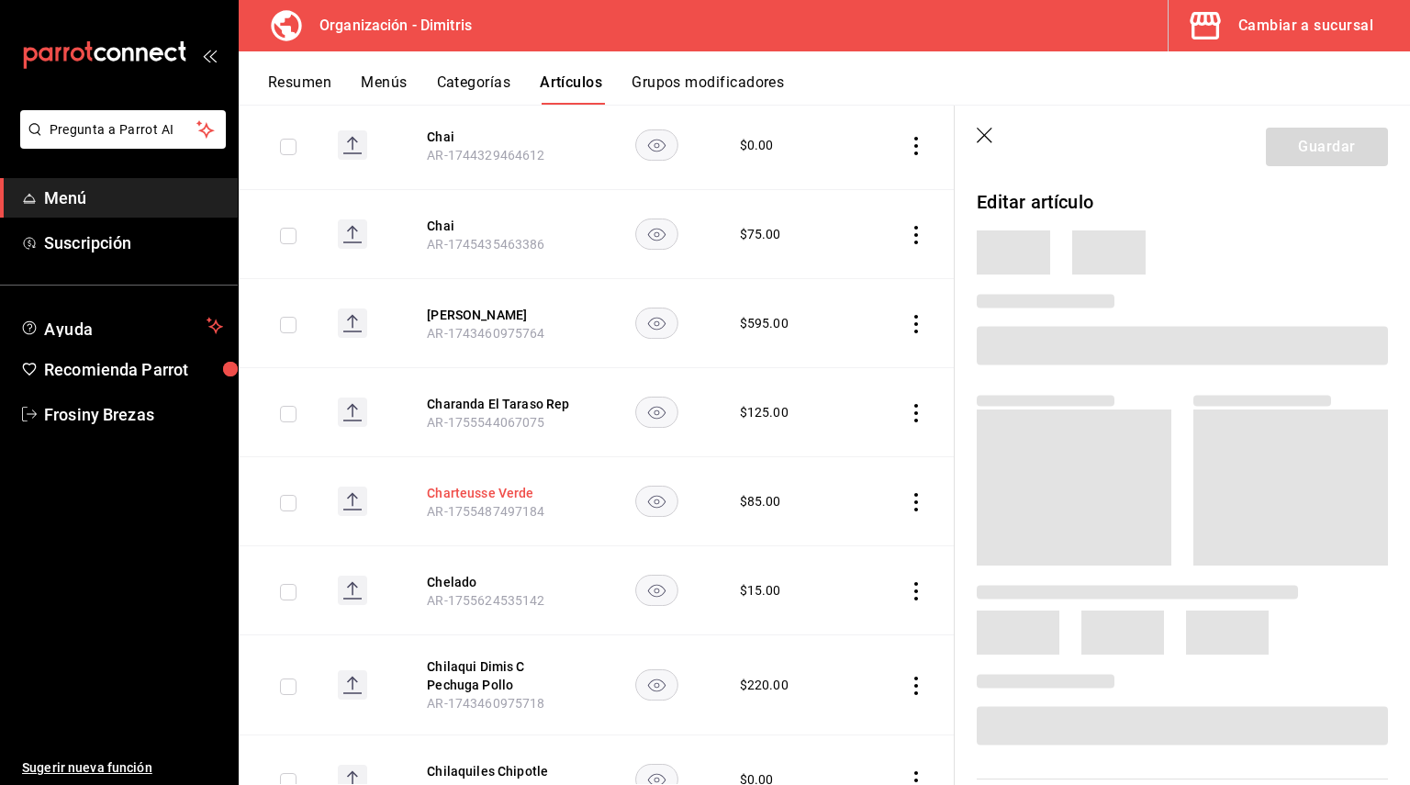
click at [479, 484] on button "Charteusse Verde" at bounding box center [500, 493] width 147 height 18
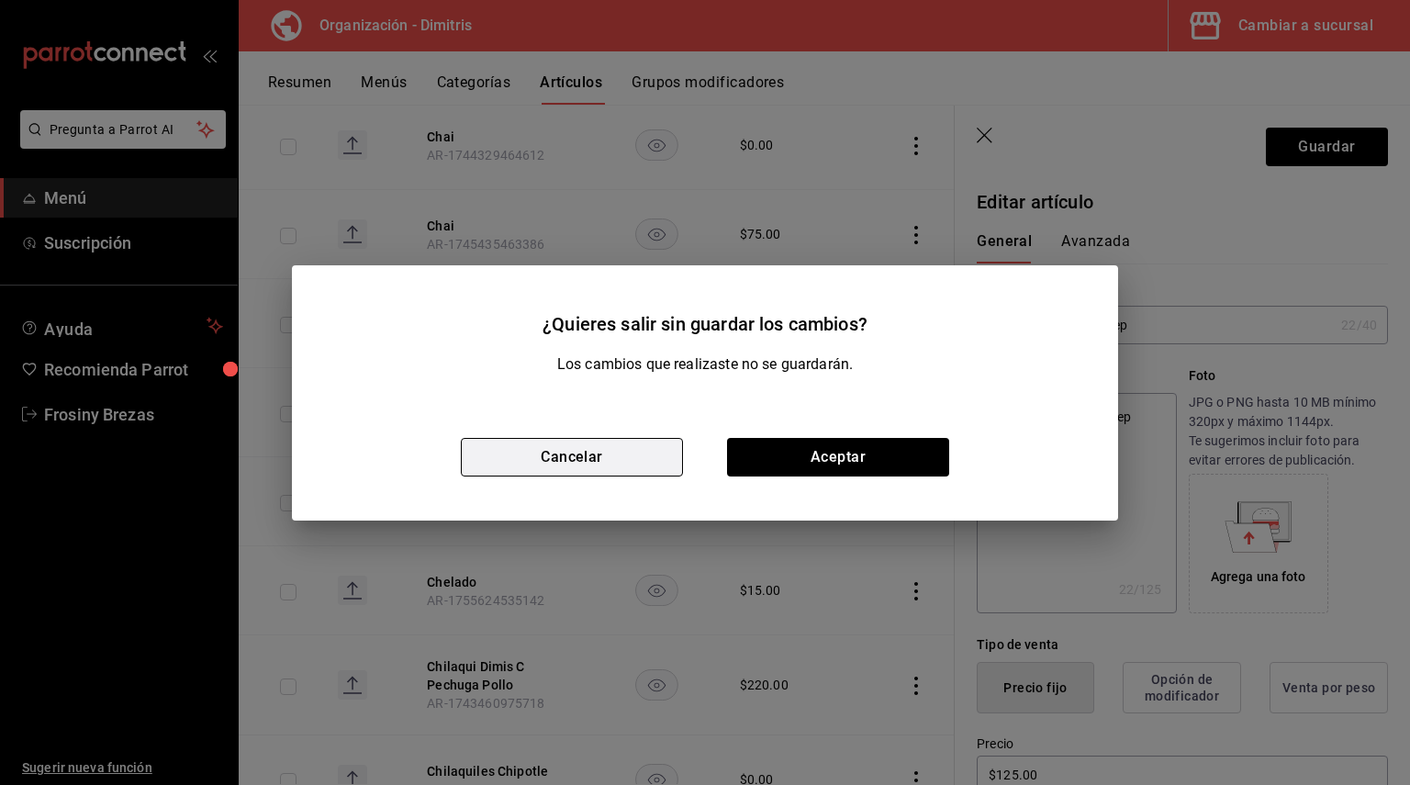
click at [596, 450] on button "Cancelar" at bounding box center [572, 457] width 222 height 39
type textarea "x"
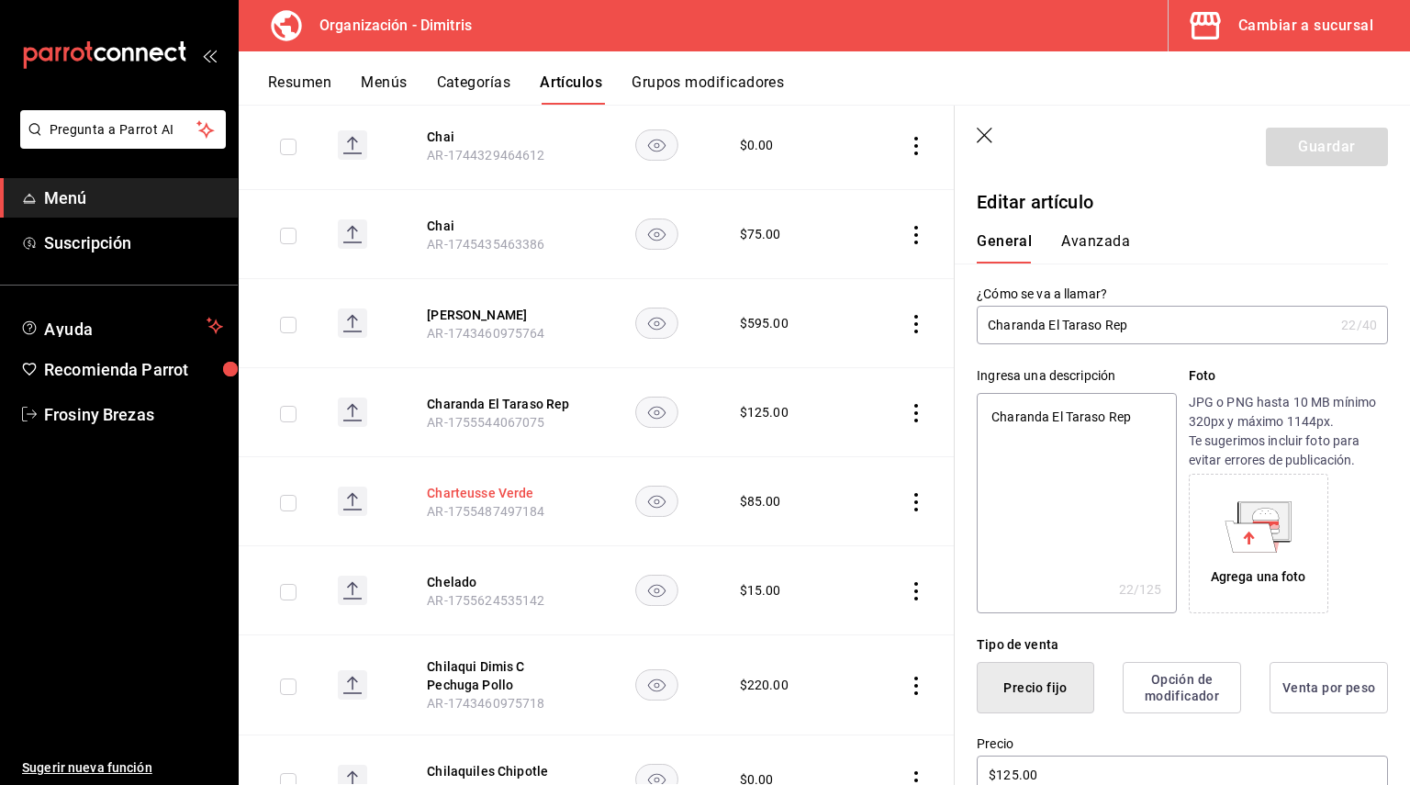
click at [480, 484] on button "Charteusse Verde" at bounding box center [500, 493] width 147 height 18
type input "$85.00"
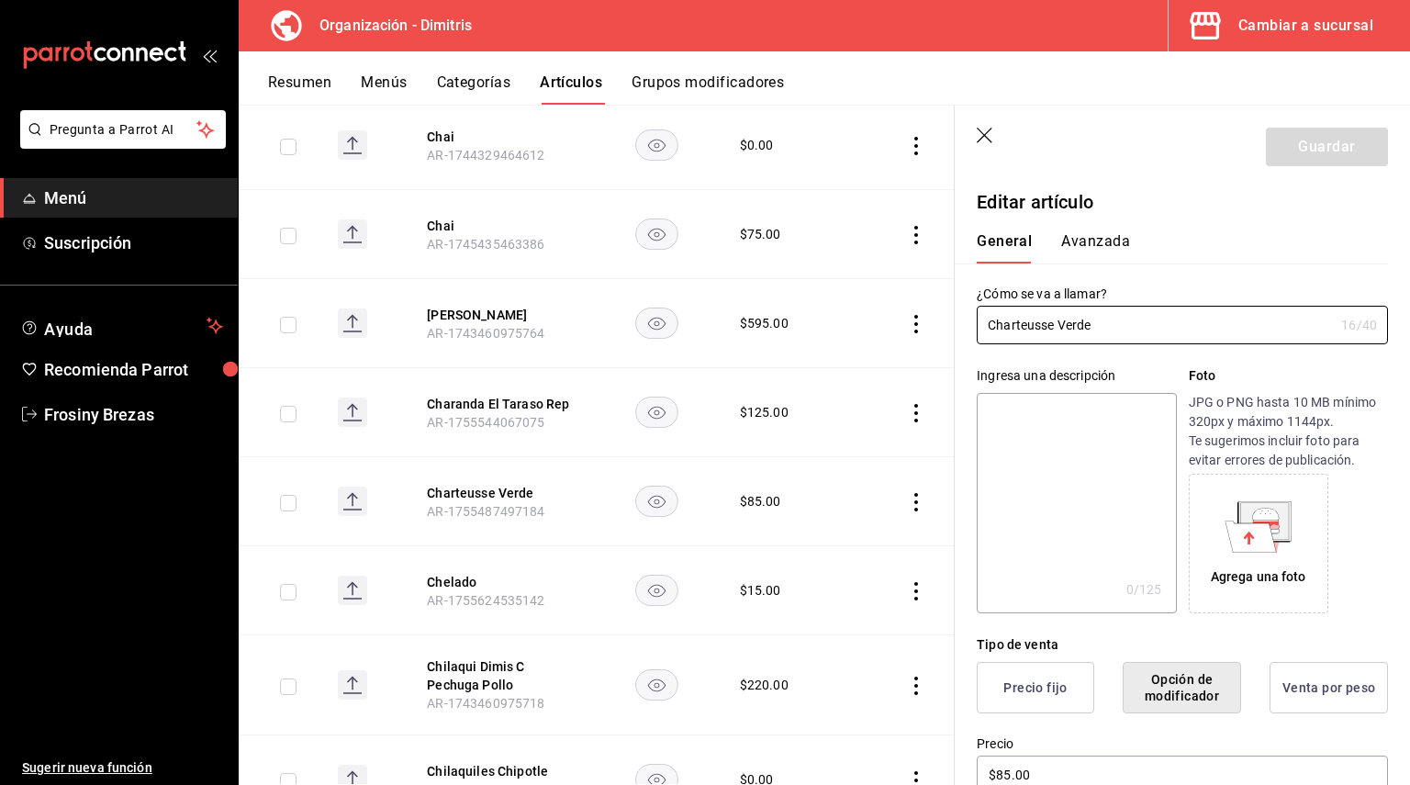
drag, startPoint x: 1111, startPoint y: 323, endPoint x: 918, endPoint y: 311, distance: 193.1
click at [918, 311] on main "Artículos organización Edita el precio e imagen de tus artículos. Asigna una ca…" at bounding box center [824, 445] width 1171 height 680
paste textarea "Charteusse Verde"
type textarea "Charteusse Verde"
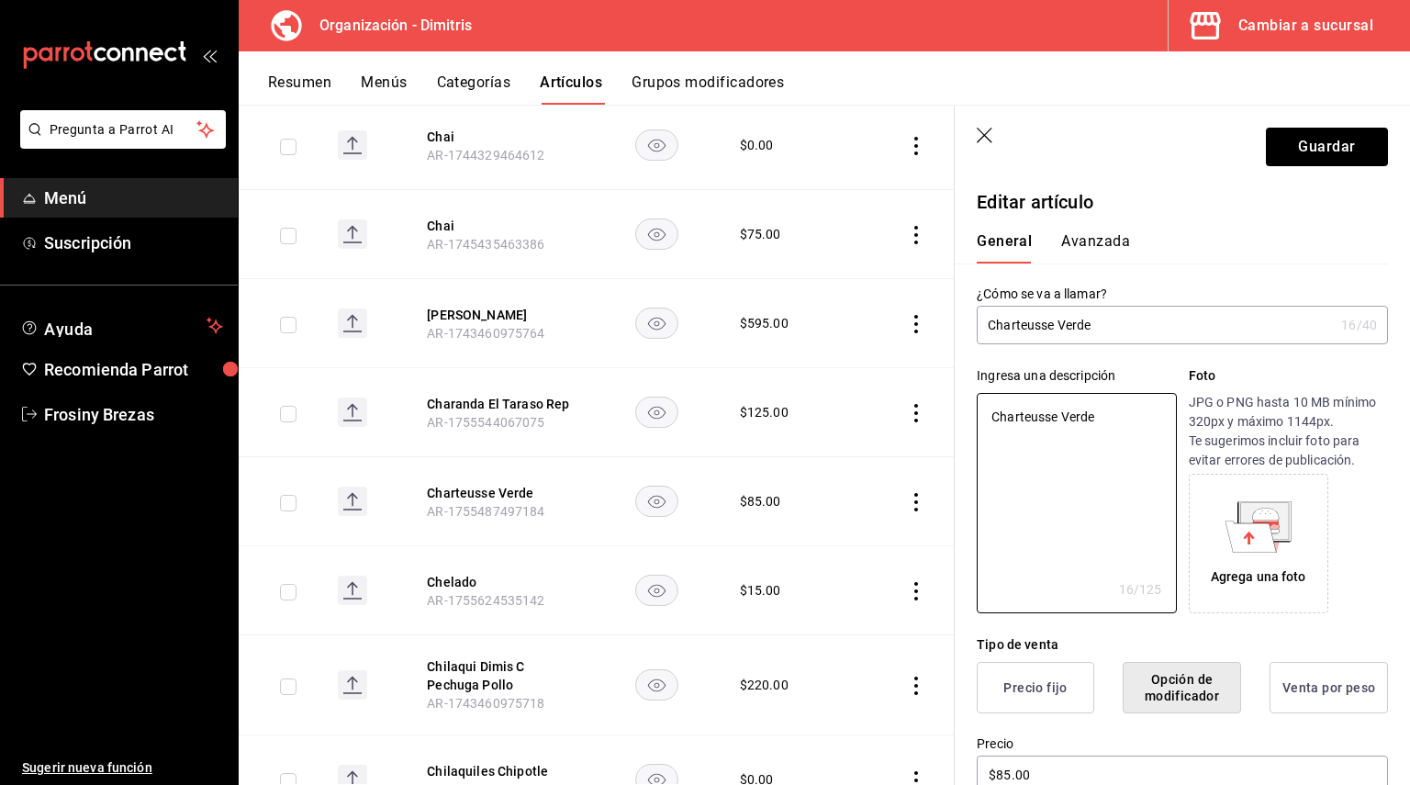
type textarea "x"
type textarea "Charteusse Verde"
click at [1301, 147] on button "Guardar" at bounding box center [1327, 147] width 122 height 39
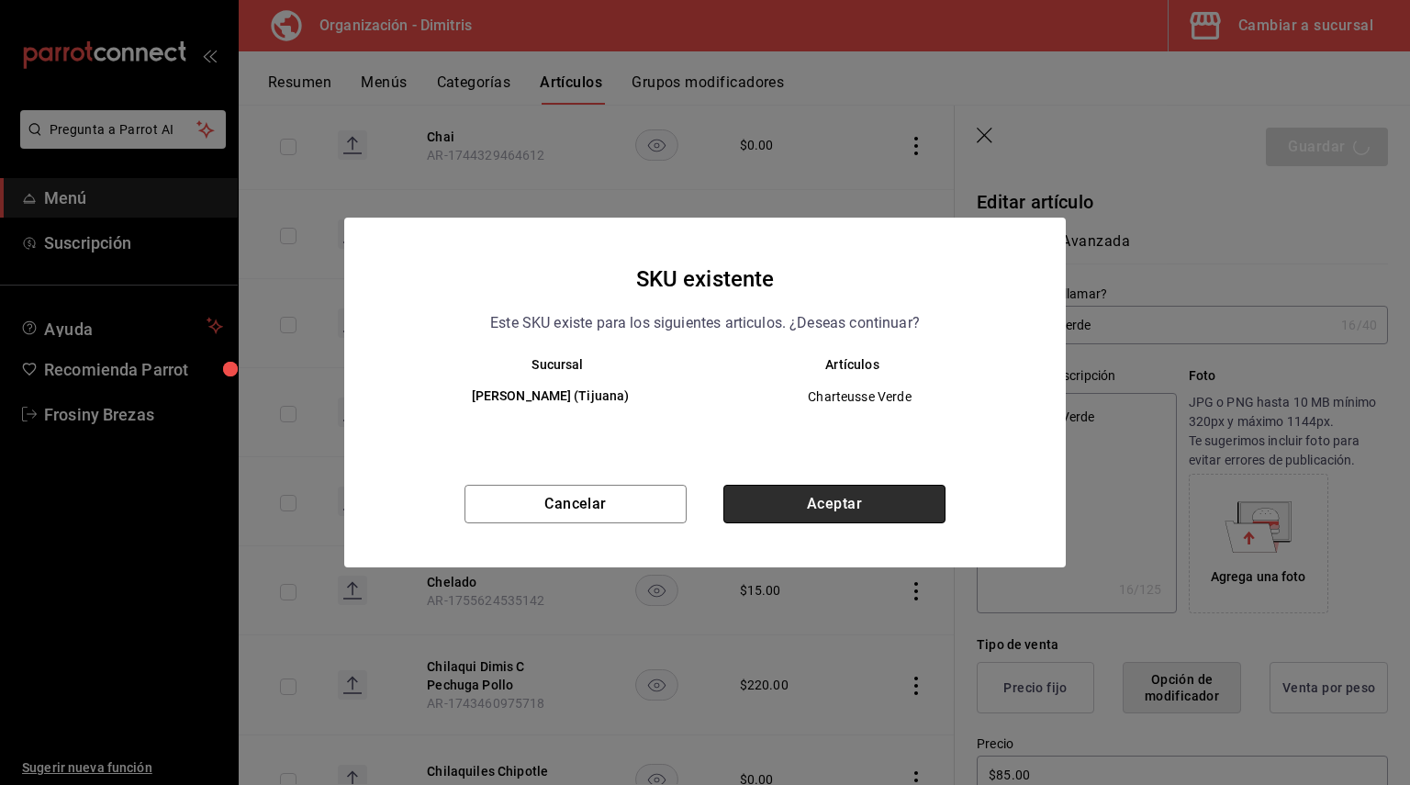
click at [798, 512] on button "Aceptar" at bounding box center [834, 504] width 222 height 39
type textarea "x"
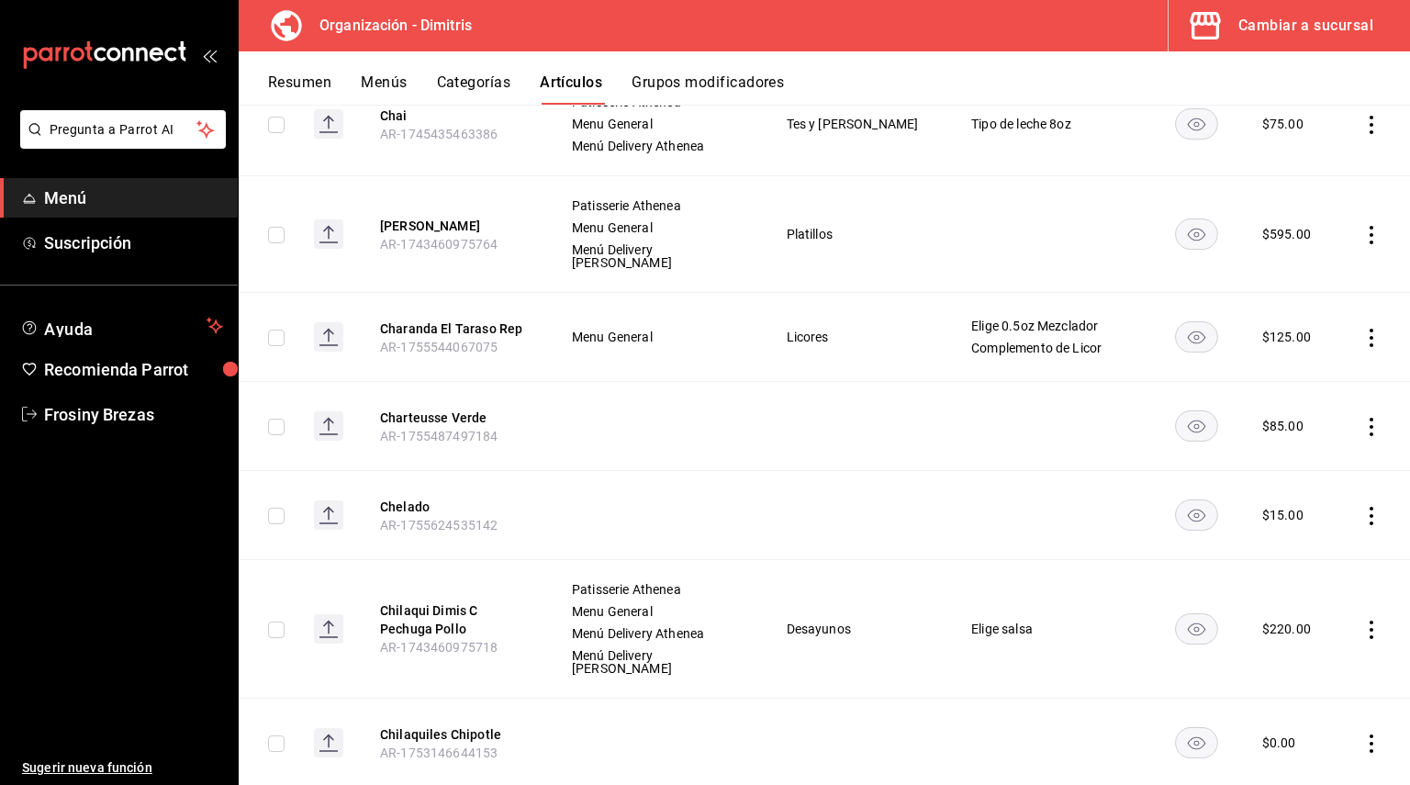
scroll to position [7703, 0]
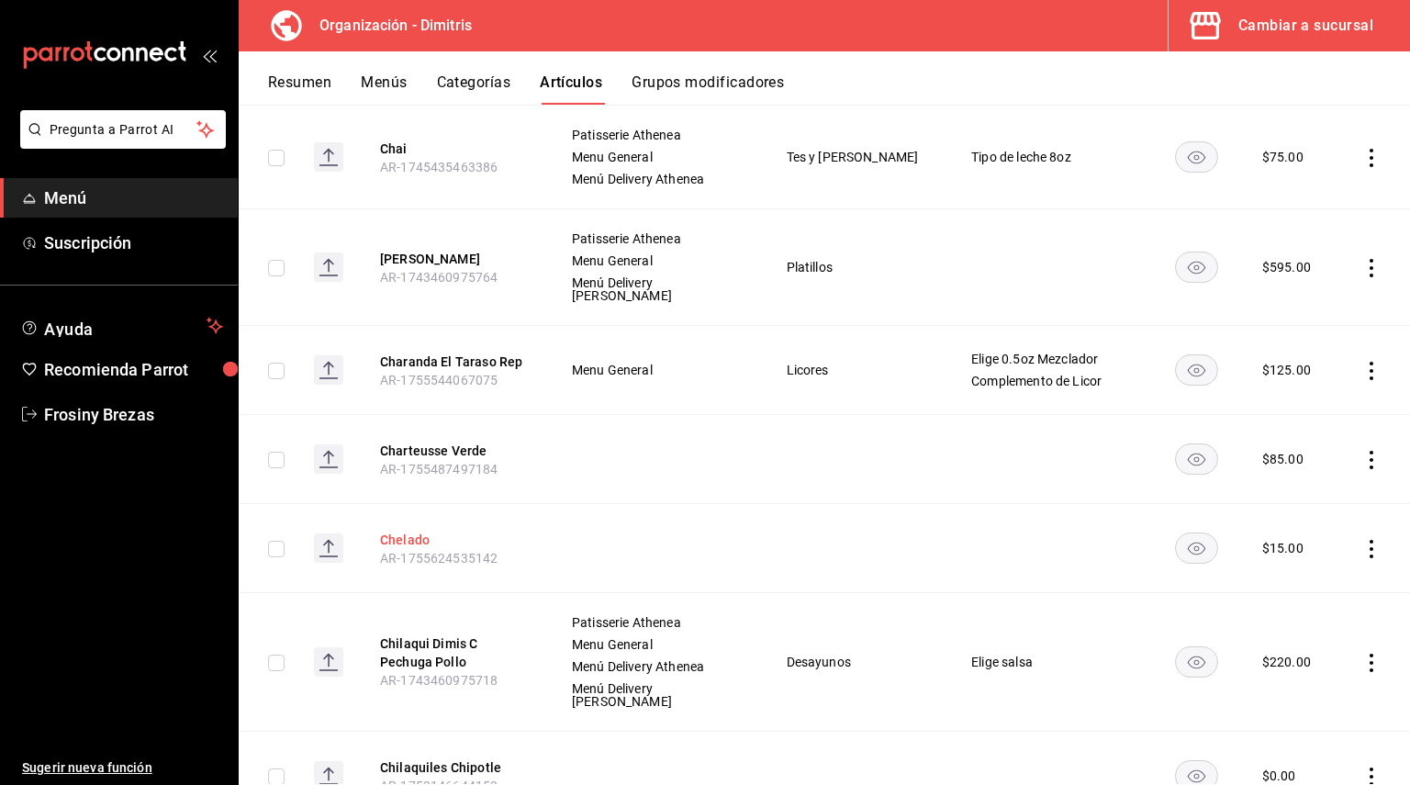
click at [423, 531] on button "Chelado" at bounding box center [453, 540] width 147 height 18
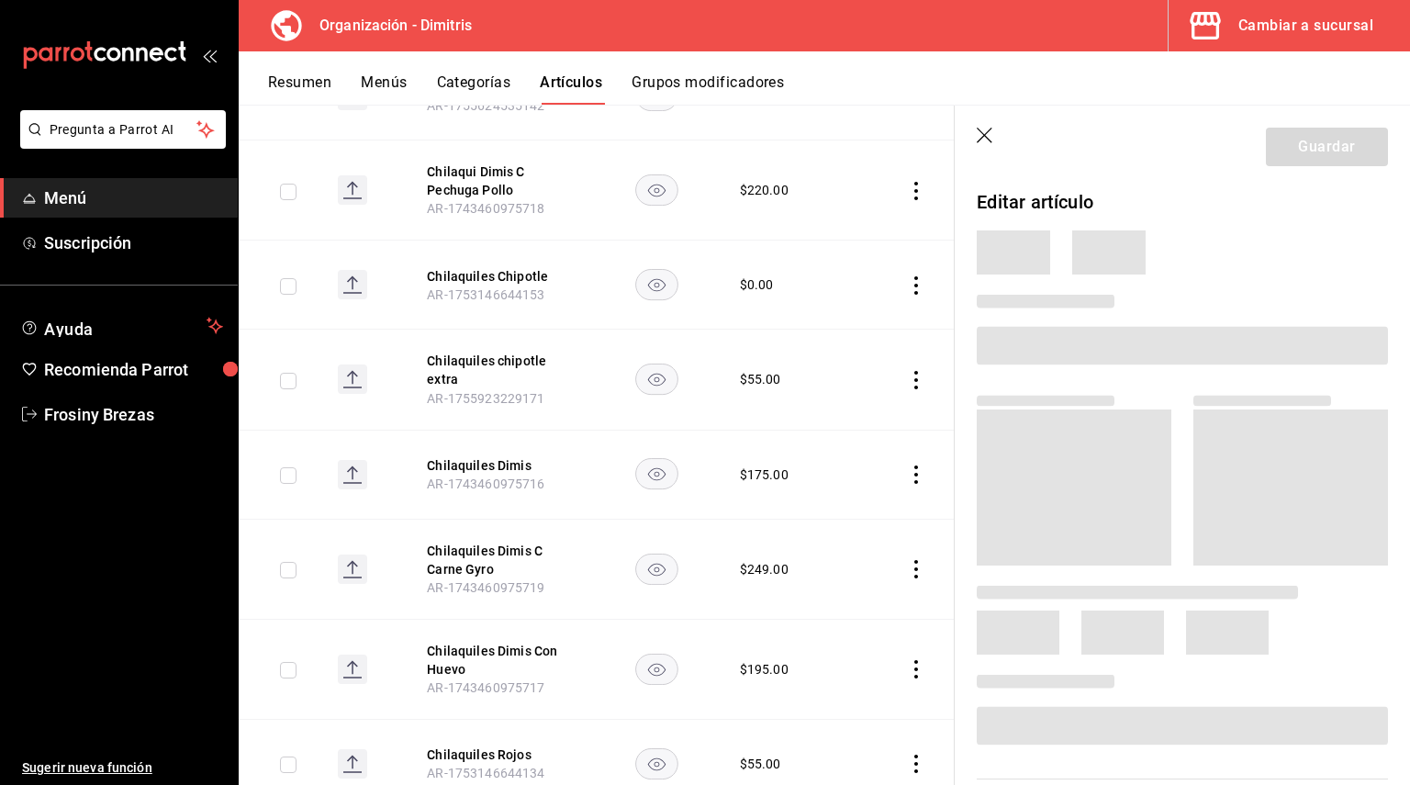
scroll to position [7340, 0]
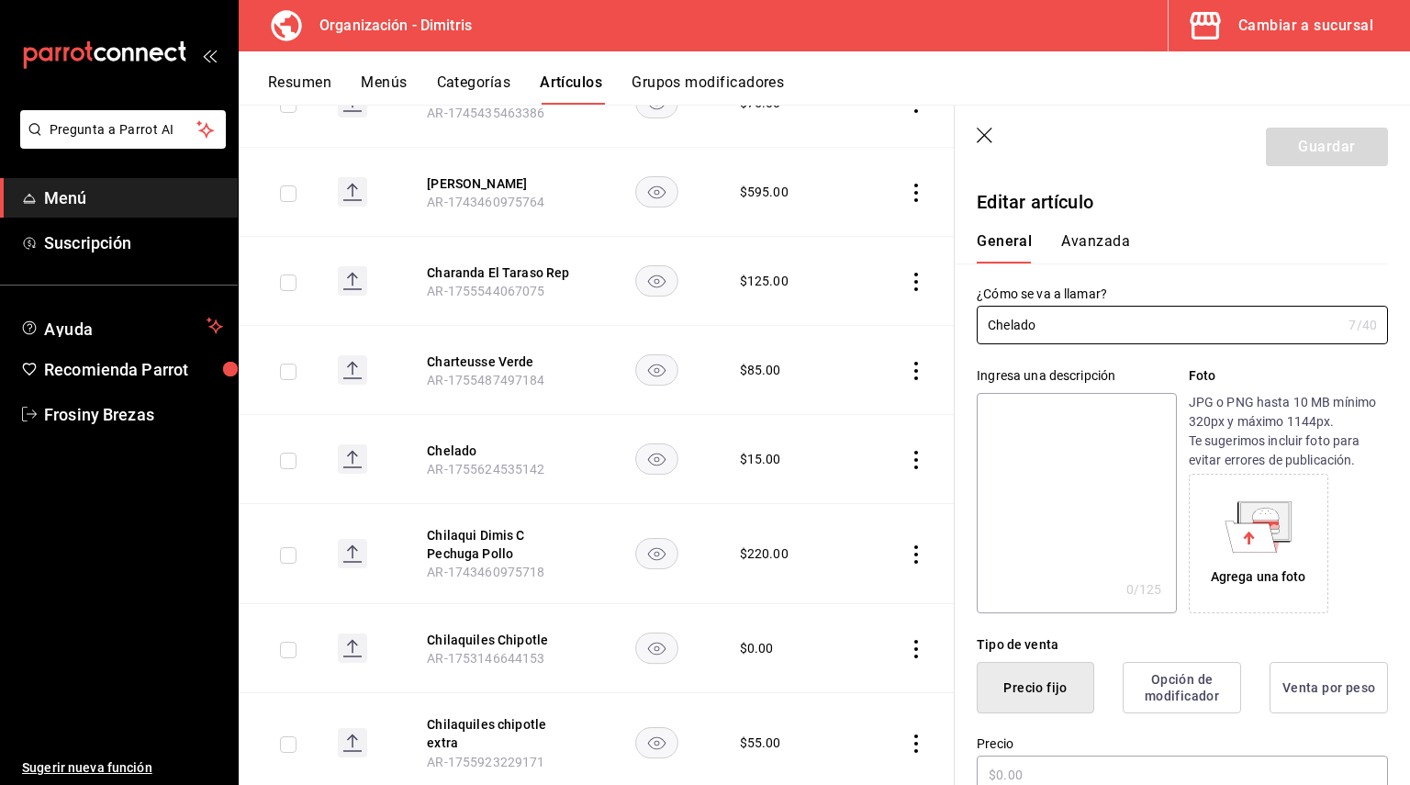
type input "$15.00"
drag, startPoint x: 1056, startPoint y: 319, endPoint x: 975, endPoint y: 319, distance: 80.8
click at [975, 319] on div "¿Cómo se va a llamar? Chelado 7 /40 ¿Cómo se va a llamar?" at bounding box center [1171, 303] width 433 height 81
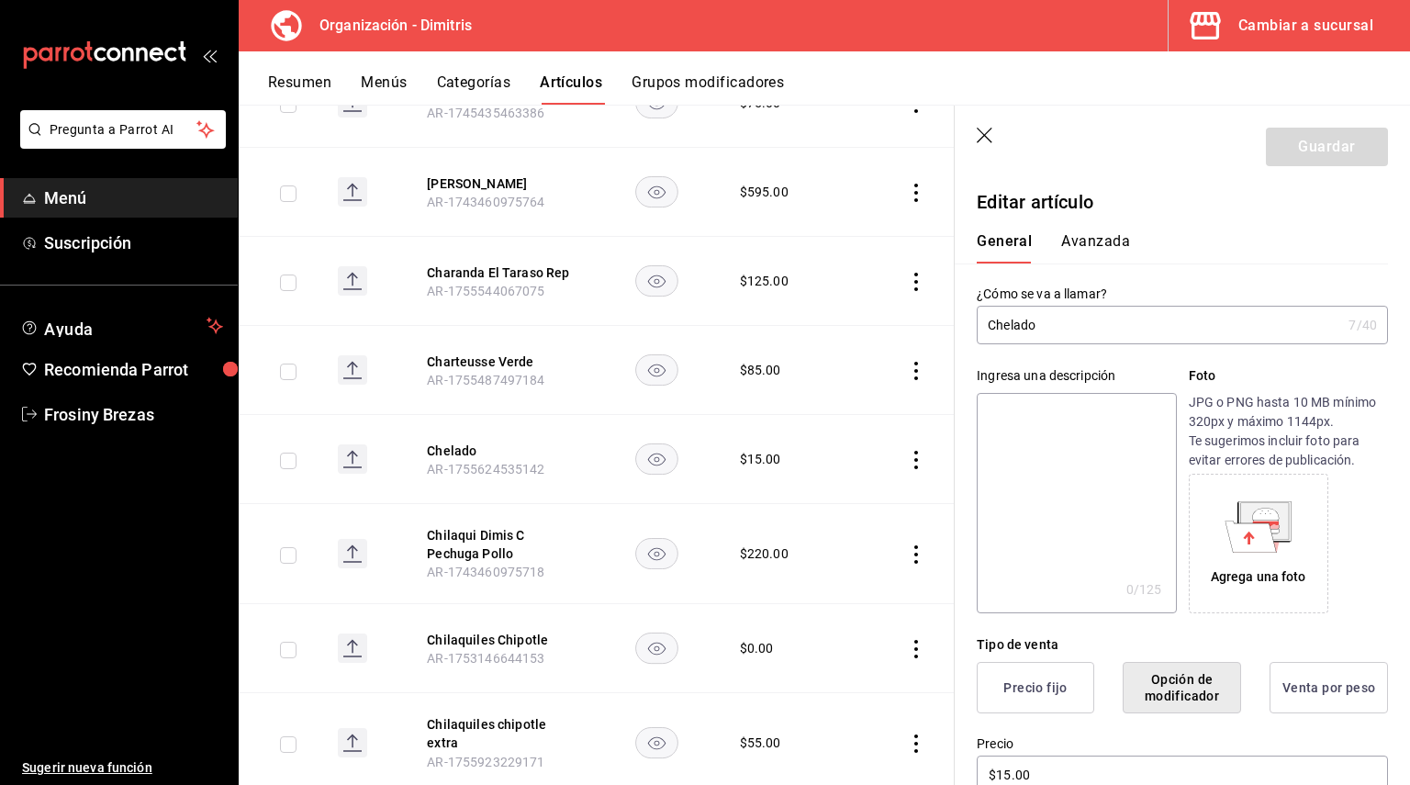
paste textarea "Chelado"
type textarea "Chelado"
type textarea "x"
type textarea "Chelado"
click at [1275, 144] on button "Guardar" at bounding box center [1327, 147] width 122 height 39
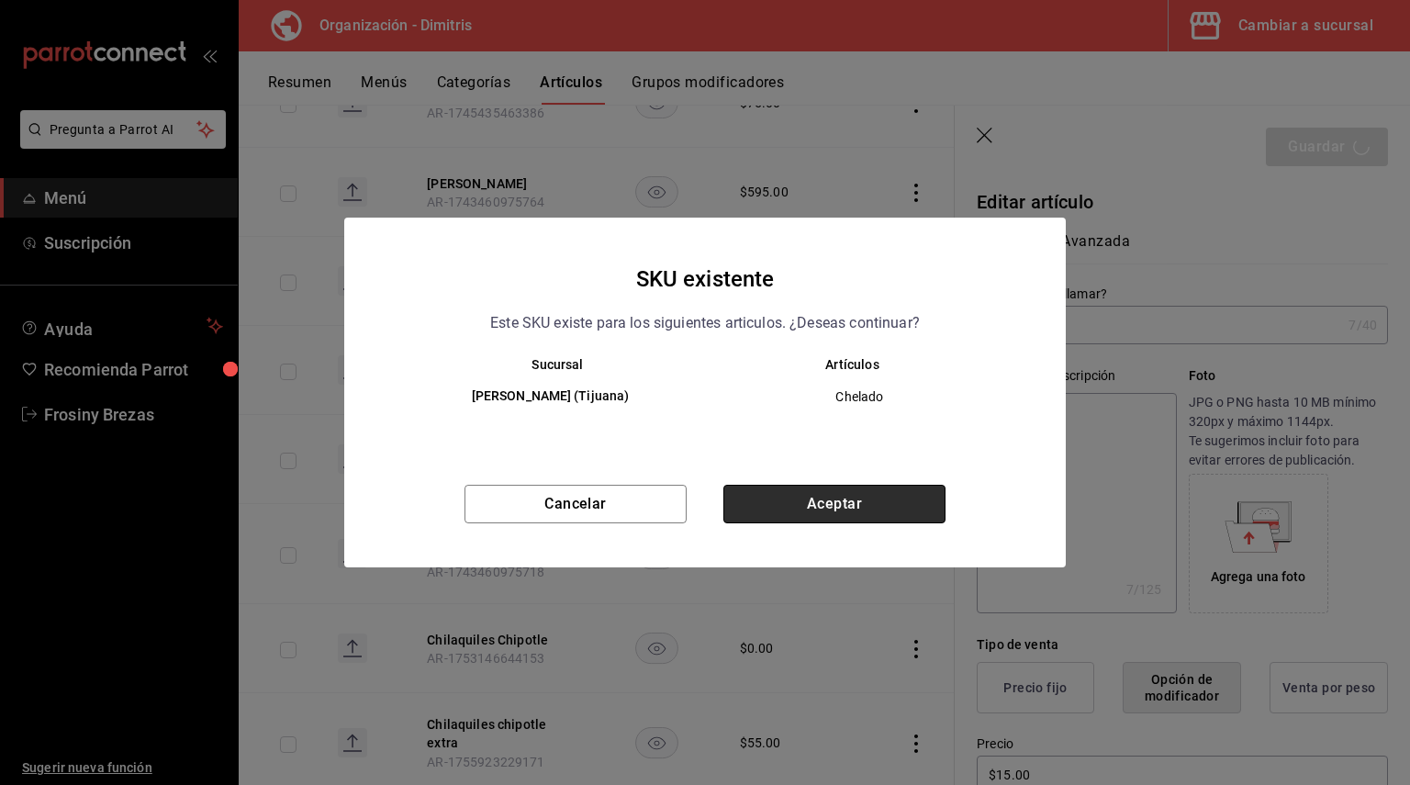
click at [835, 517] on button "Aceptar" at bounding box center [834, 504] width 222 height 39
type textarea "x"
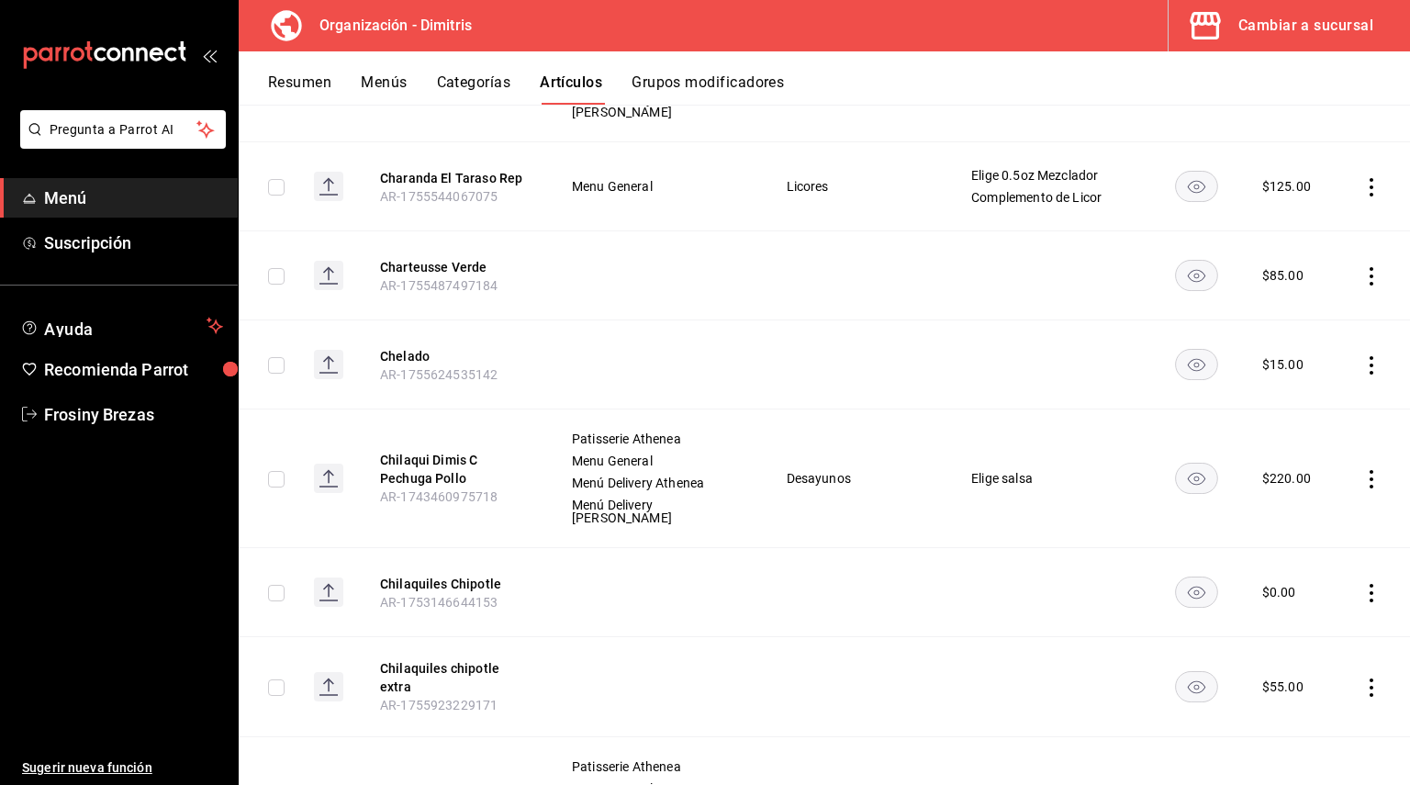
scroll to position [7703, 0]
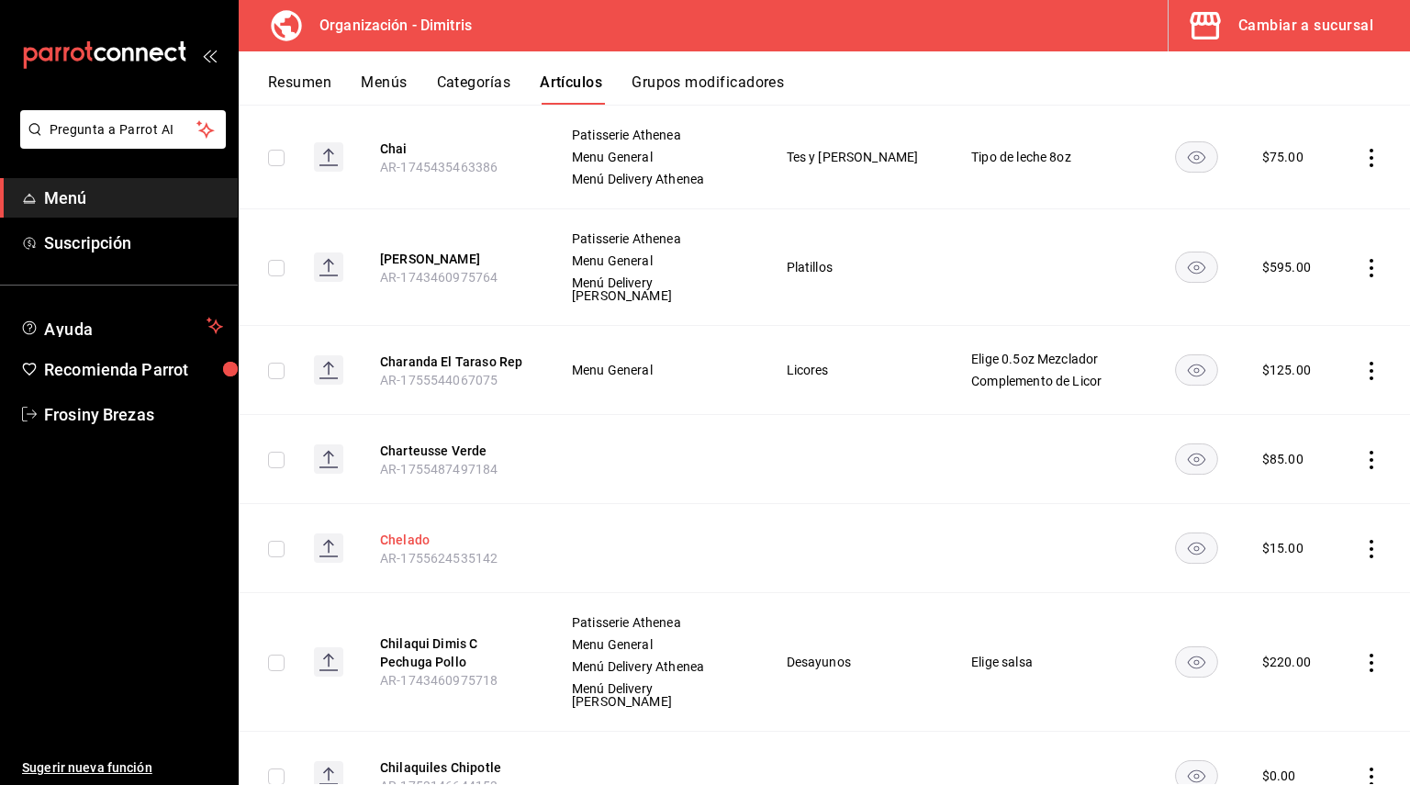
click at [403, 531] on button "Chelado" at bounding box center [453, 540] width 147 height 18
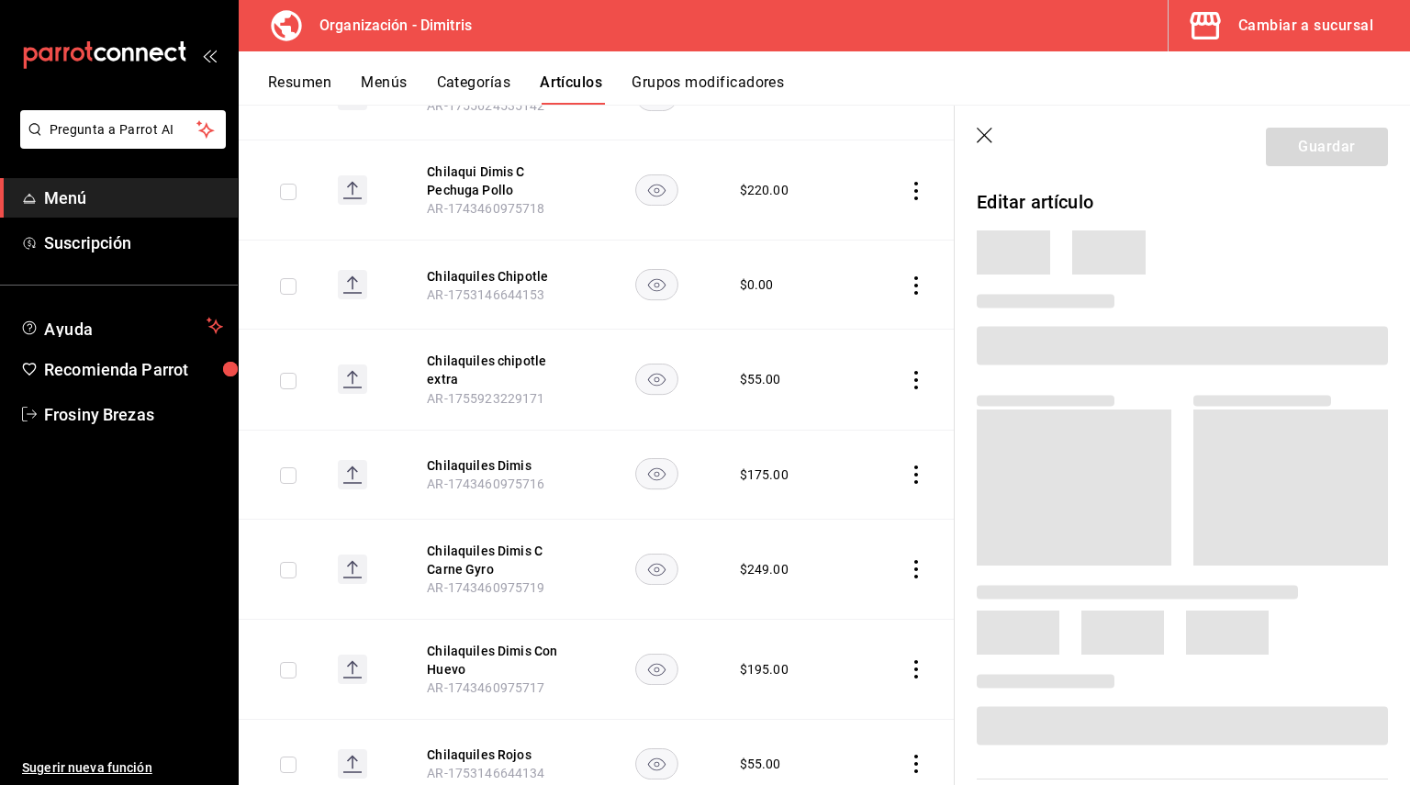
click at [437, 140] on th "Chelado AR-1755624535142" at bounding box center [500, 95] width 191 height 89
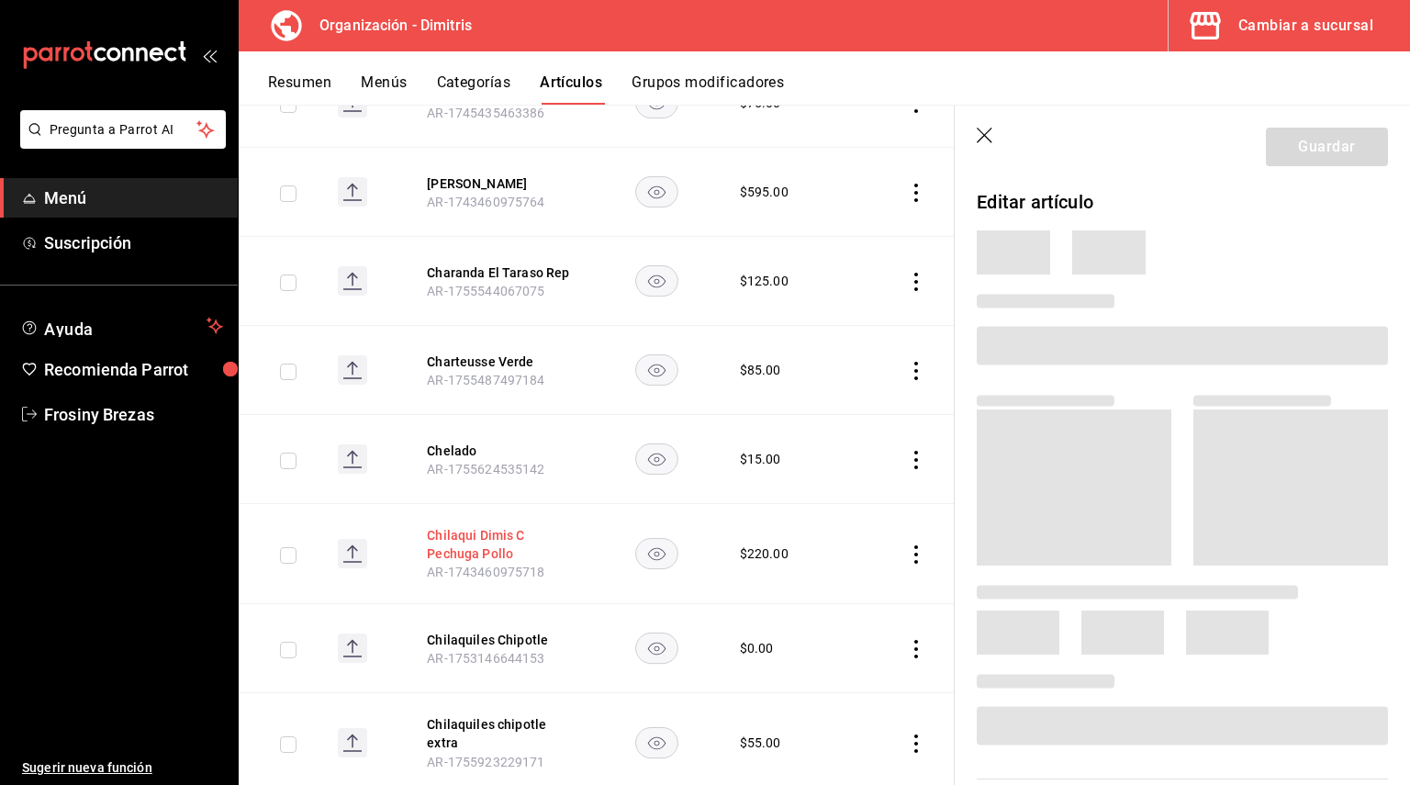
click at [456, 526] on button "Chilaqui Dimis C Pechuga Pollo" at bounding box center [500, 544] width 147 height 37
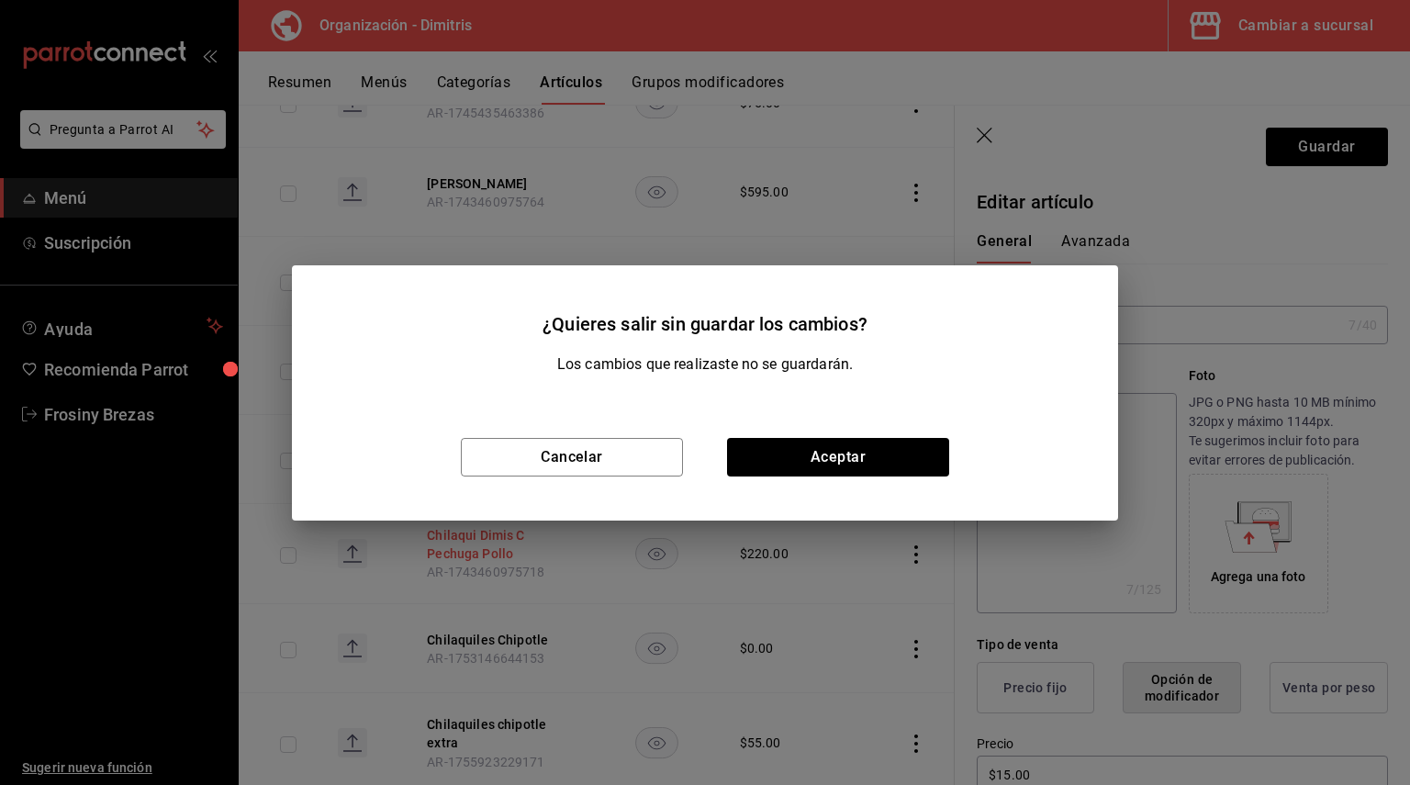
type textarea "x"
type input "$15.00"
click at [616, 442] on button "Cancelar" at bounding box center [572, 457] width 222 height 39
type textarea "x"
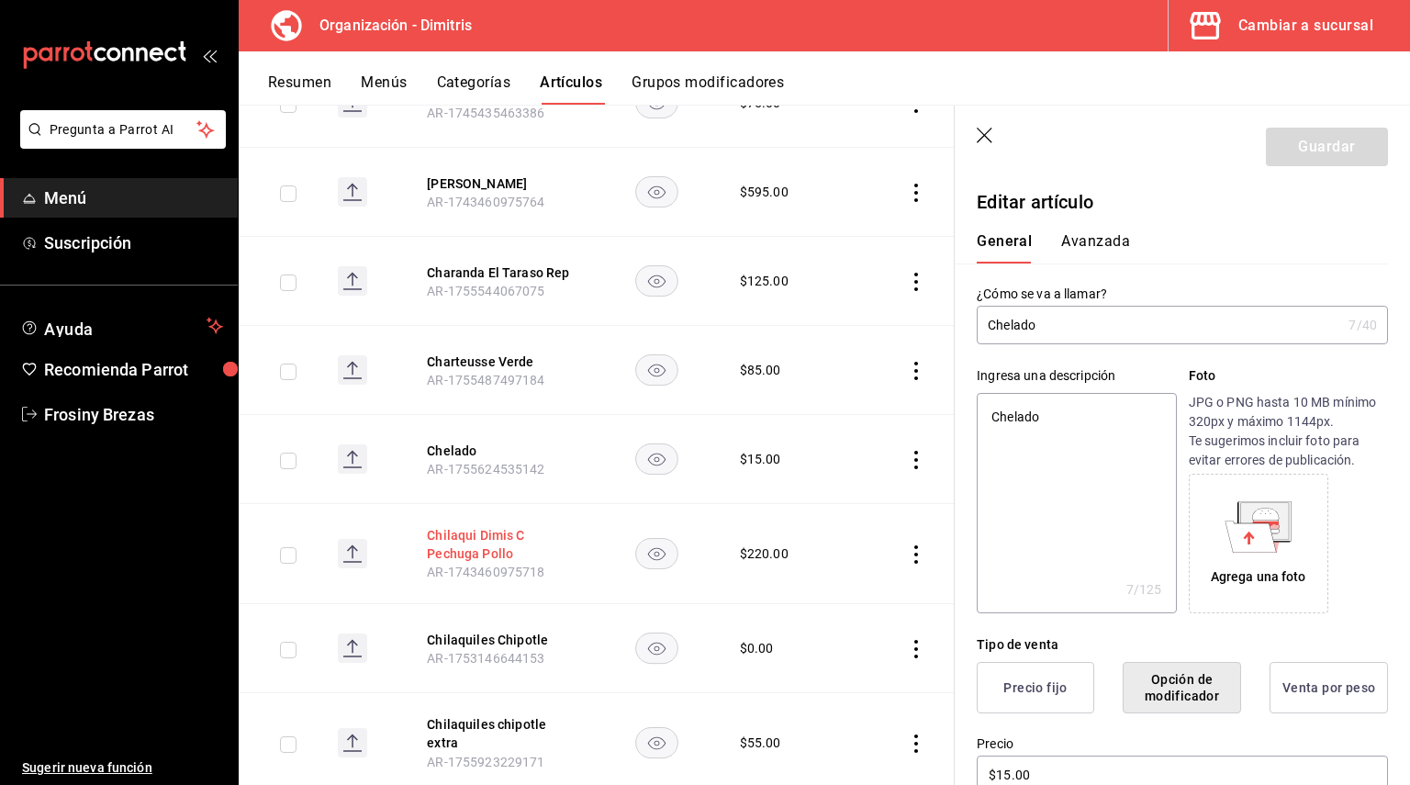
click at [493, 526] on button "Chilaqui Dimis C Pechuga Pollo" at bounding box center [500, 544] width 147 height 37
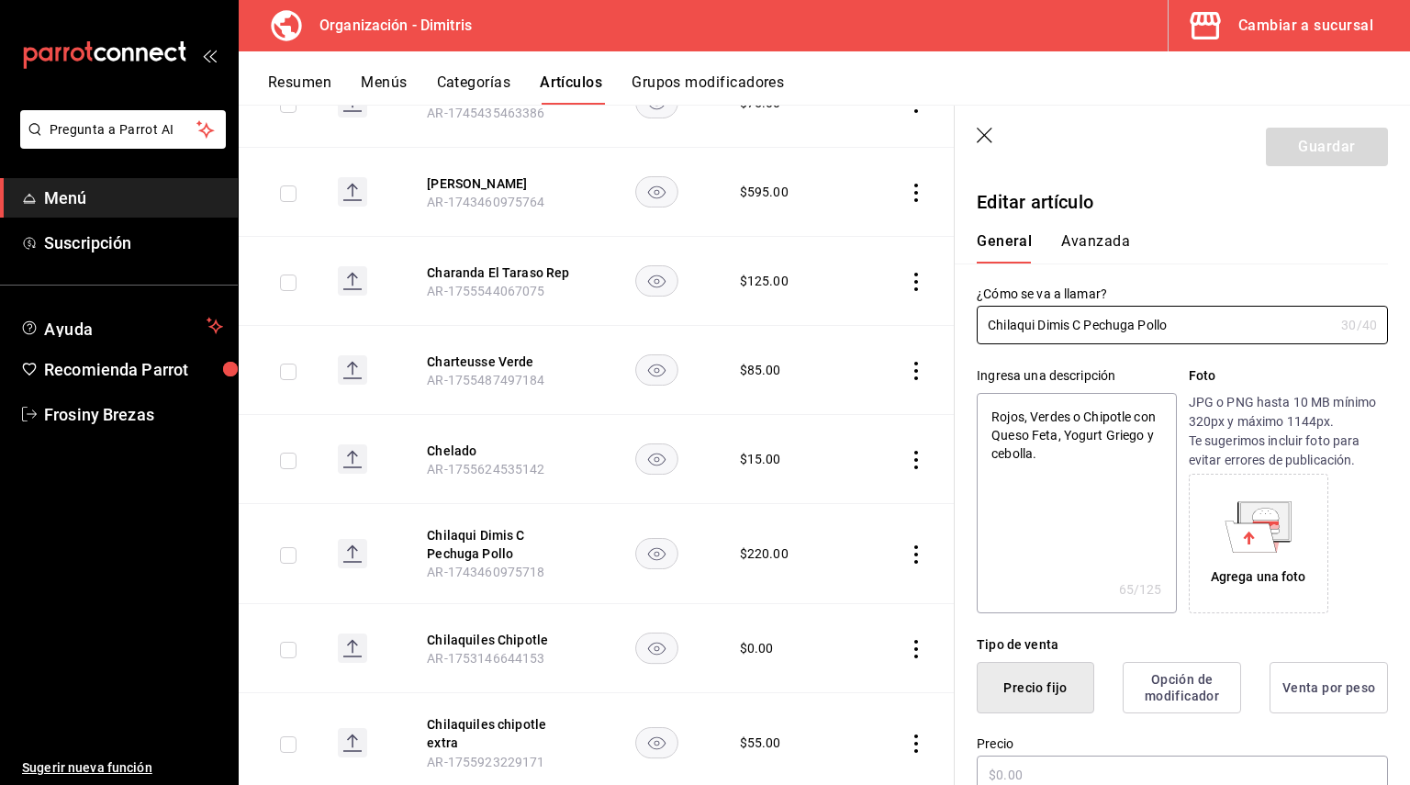
type textarea "x"
type input "$220.00"
click at [451, 631] on button "Chilaquiles Chipotle" at bounding box center [500, 640] width 147 height 18
type input "$0.00"
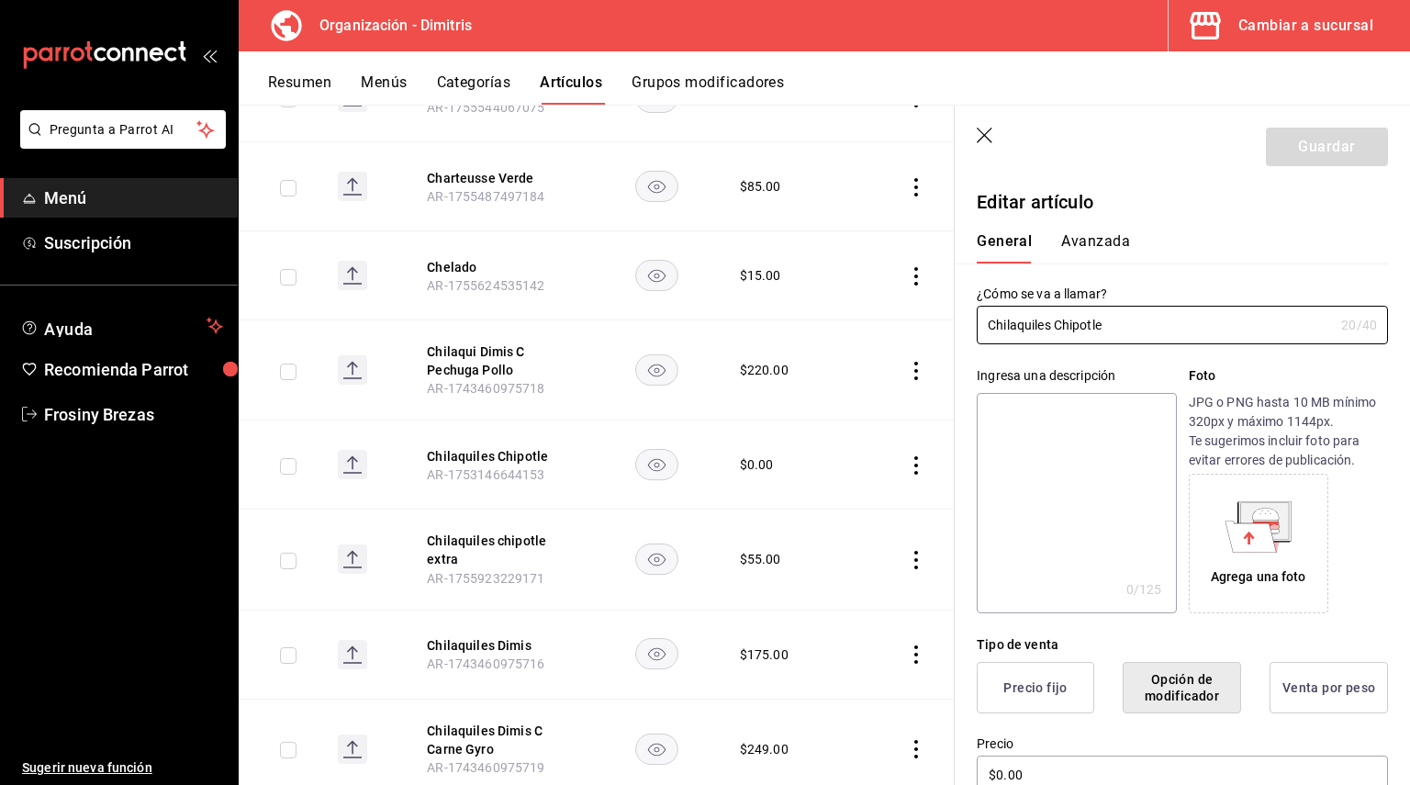
scroll to position [7615, 0]
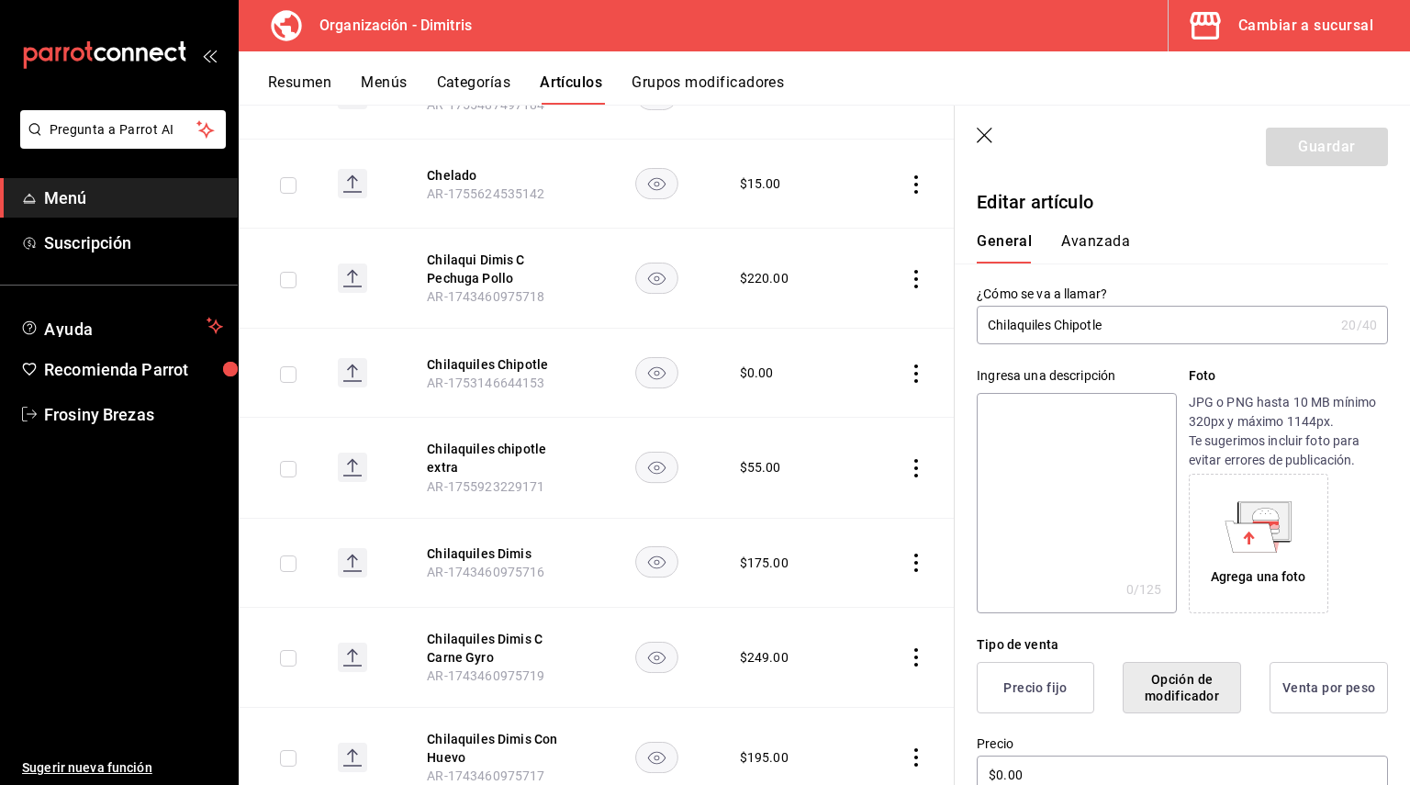
drag, startPoint x: 1112, startPoint y: 321, endPoint x: 1002, endPoint y: 314, distance: 110.4
click at [978, 321] on input "Chilaquiles Chipotle" at bounding box center [1155, 325] width 357 height 37
drag, startPoint x: 951, startPoint y: 399, endPoint x: 1015, endPoint y: 419, distance: 67.3
paste textarea "Chilaquiles Chipotle"
type textarea "Chilaquiles Chipotle"
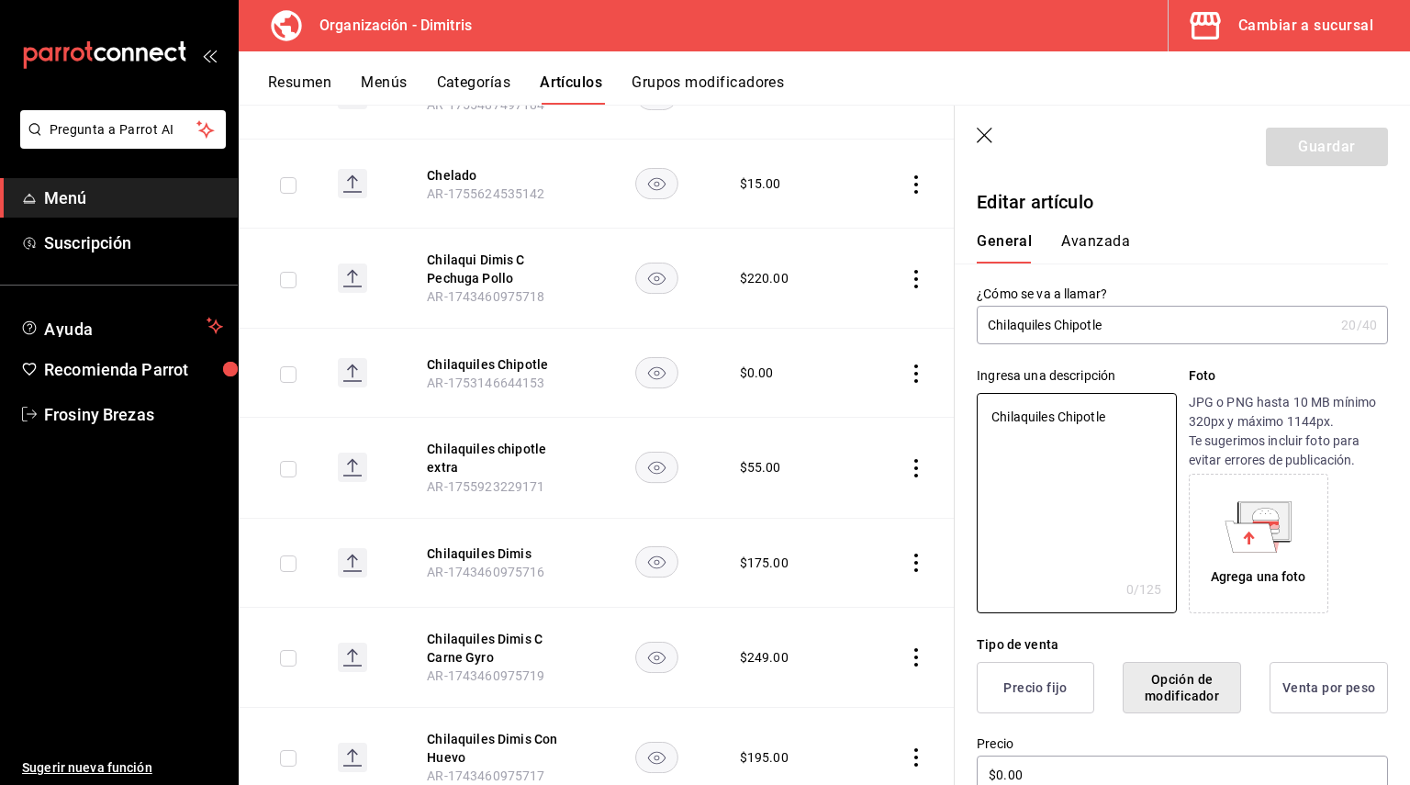
type textarea "x"
click at [1053, 419] on textarea "Chilaquiles Chipotle" at bounding box center [1076, 503] width 199 height 220
click at [1056, 414] on textarea "Chilaquiles Chipotle" at bounding box center [1076, 503] width 199 height 220
type textarea "Chilaquiles Chipotle"
type textarea "x"
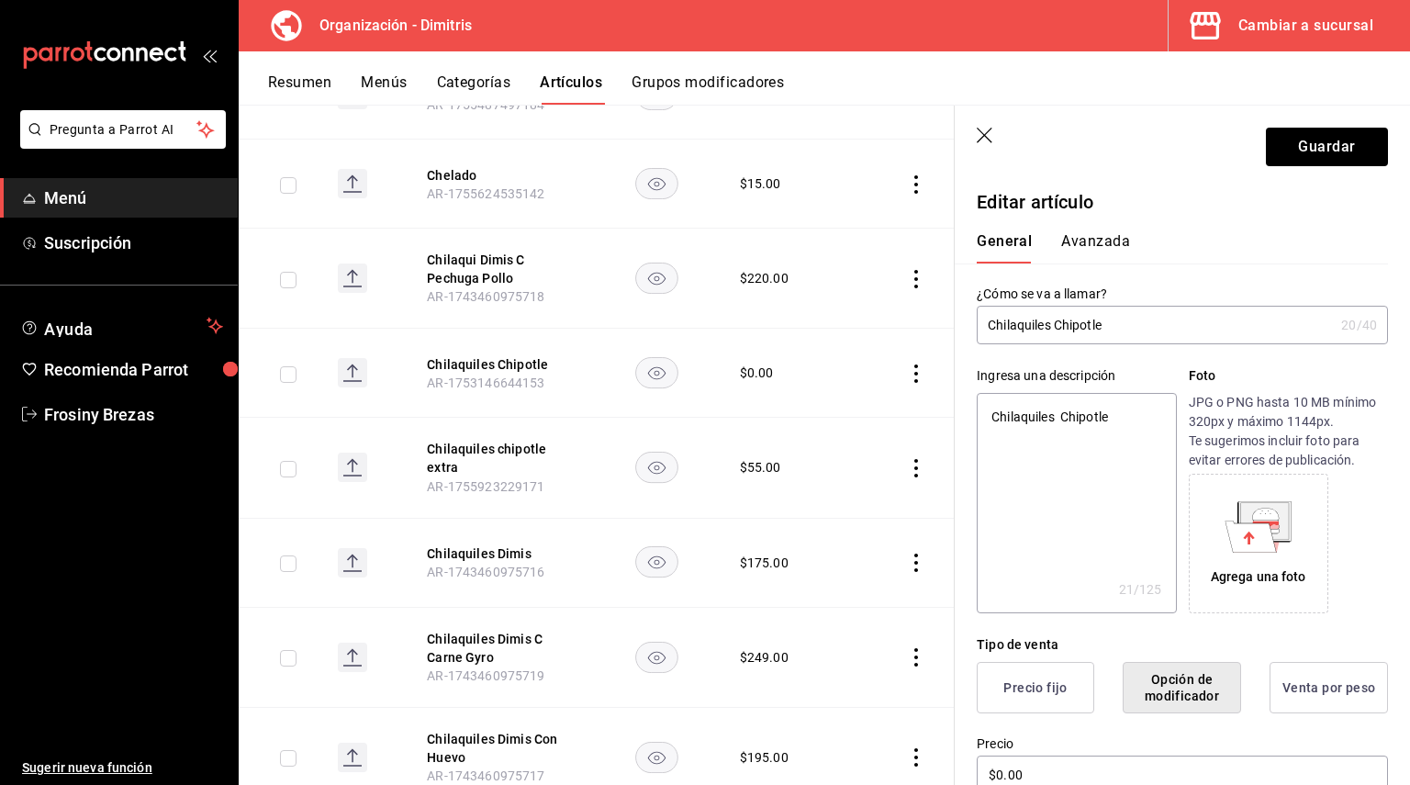
type textarea "Chilaquiles e Chipotle"
type textarea "x"
type textarea "Chilaquiles en Chipotle"
type textarea "x"
type textarea "Chilaquiles en Chipotle"
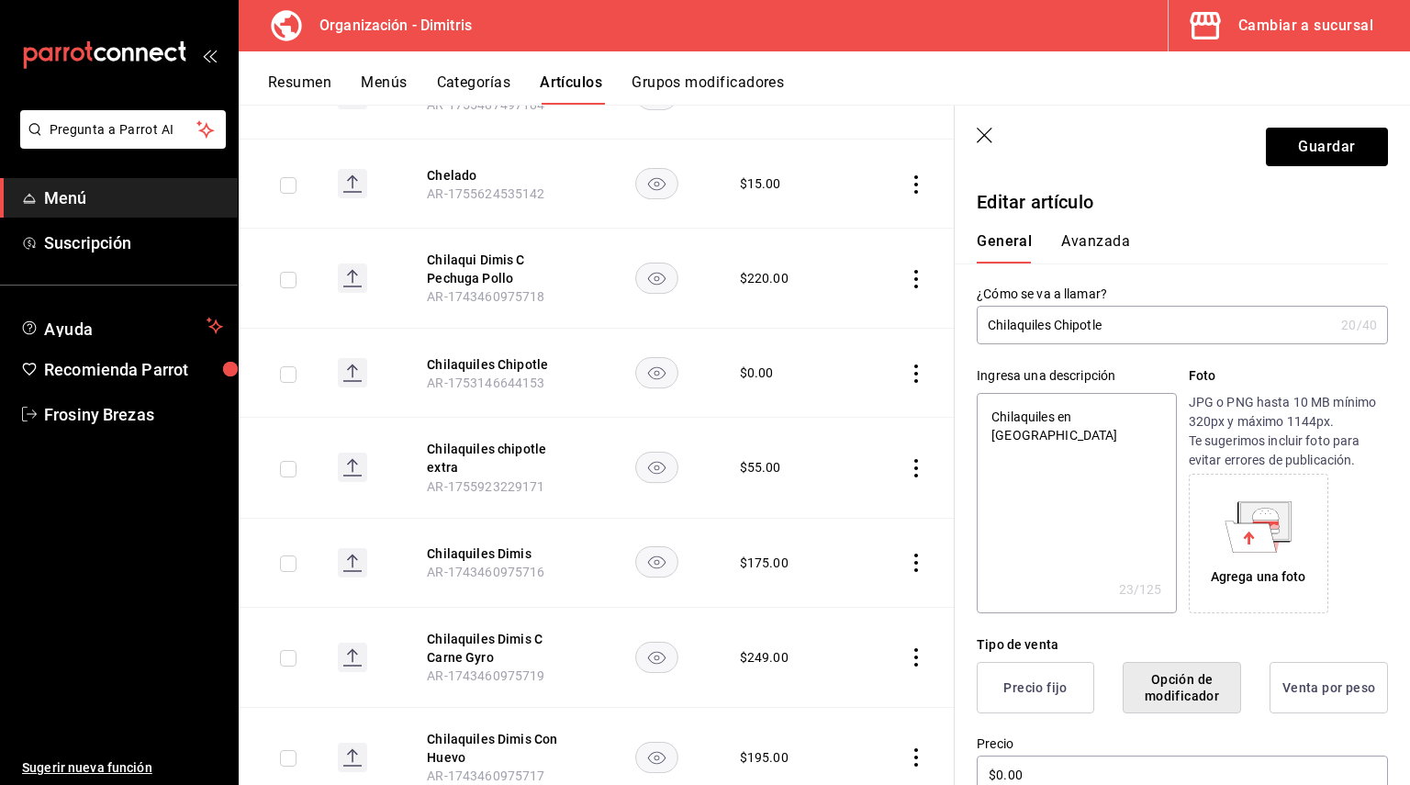
type textarea "x"
click at [1330, 143] on button "Guardar" at bounding box center [1327, 147] width 122 height 39
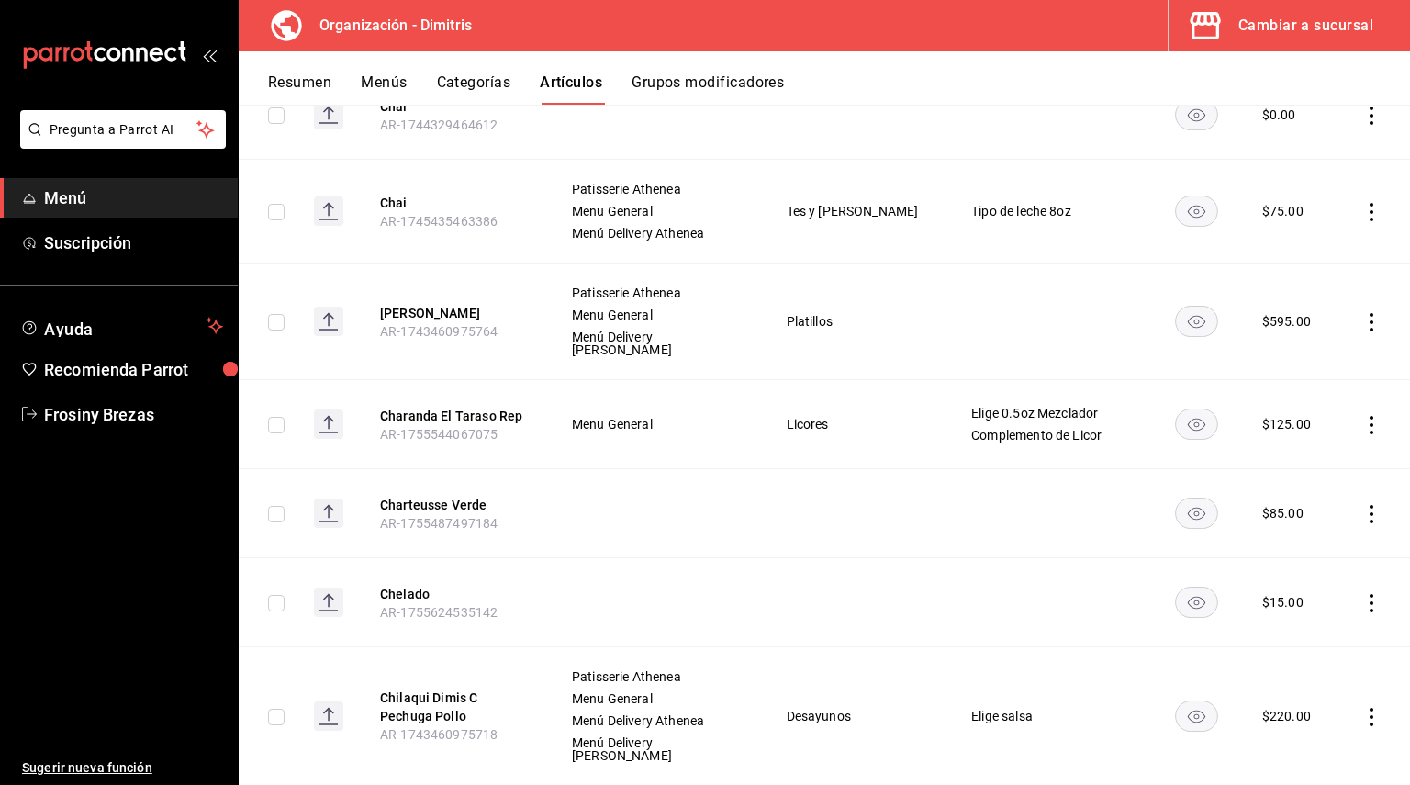
scroll to position [8016, 0]
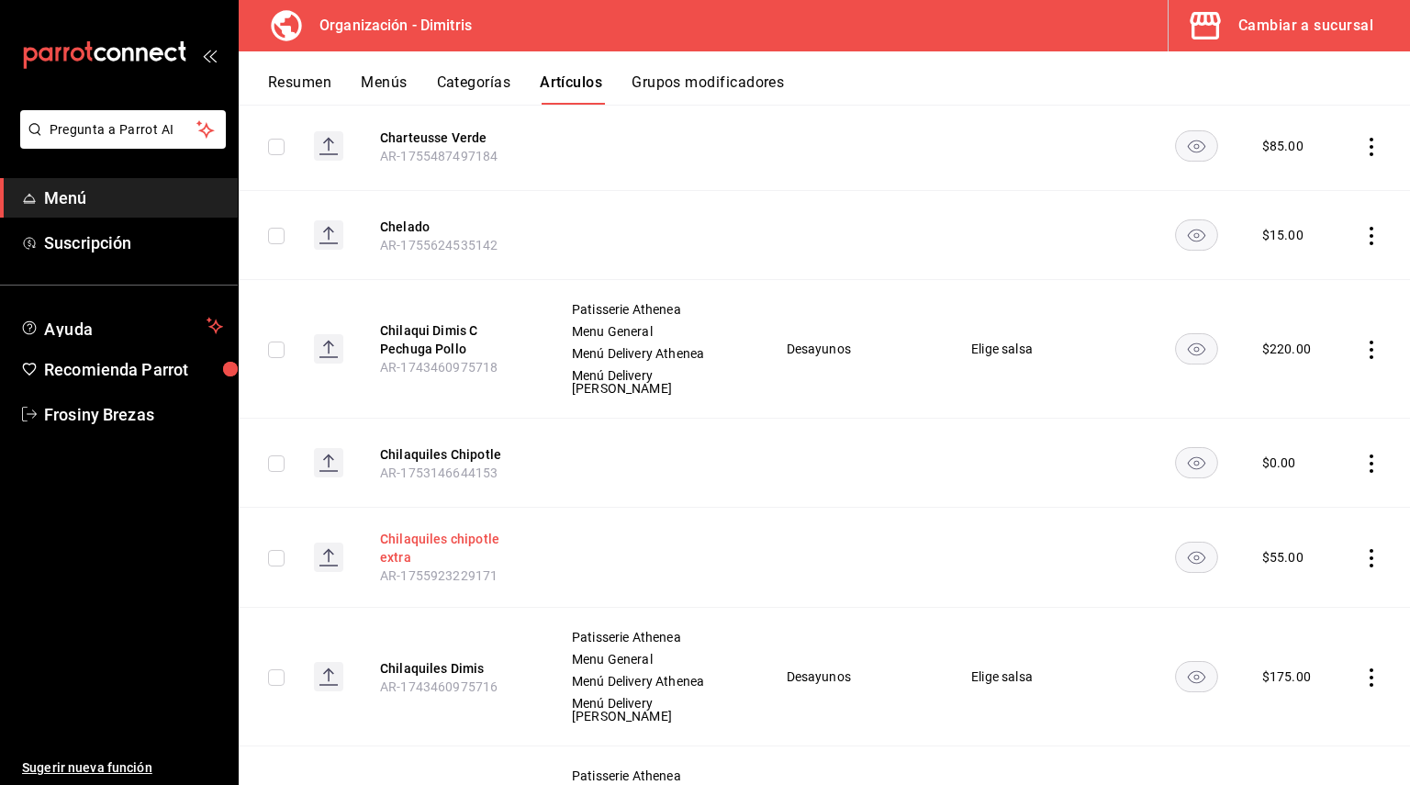
click at [447, 530] on button "Chilaquiles chipotle extra" at bounding box center [453, 548] width 147 height 37
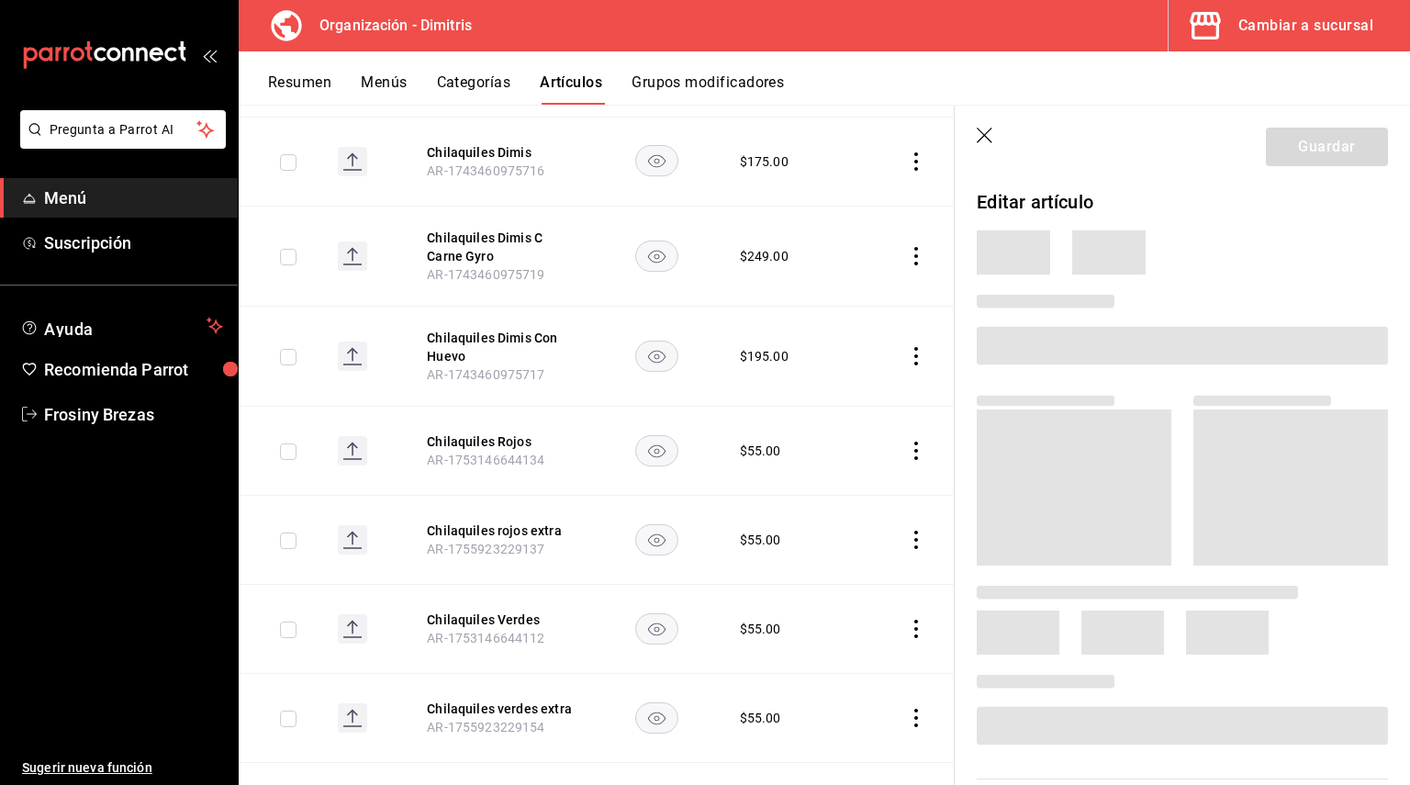
scroll to position [7625, 0]
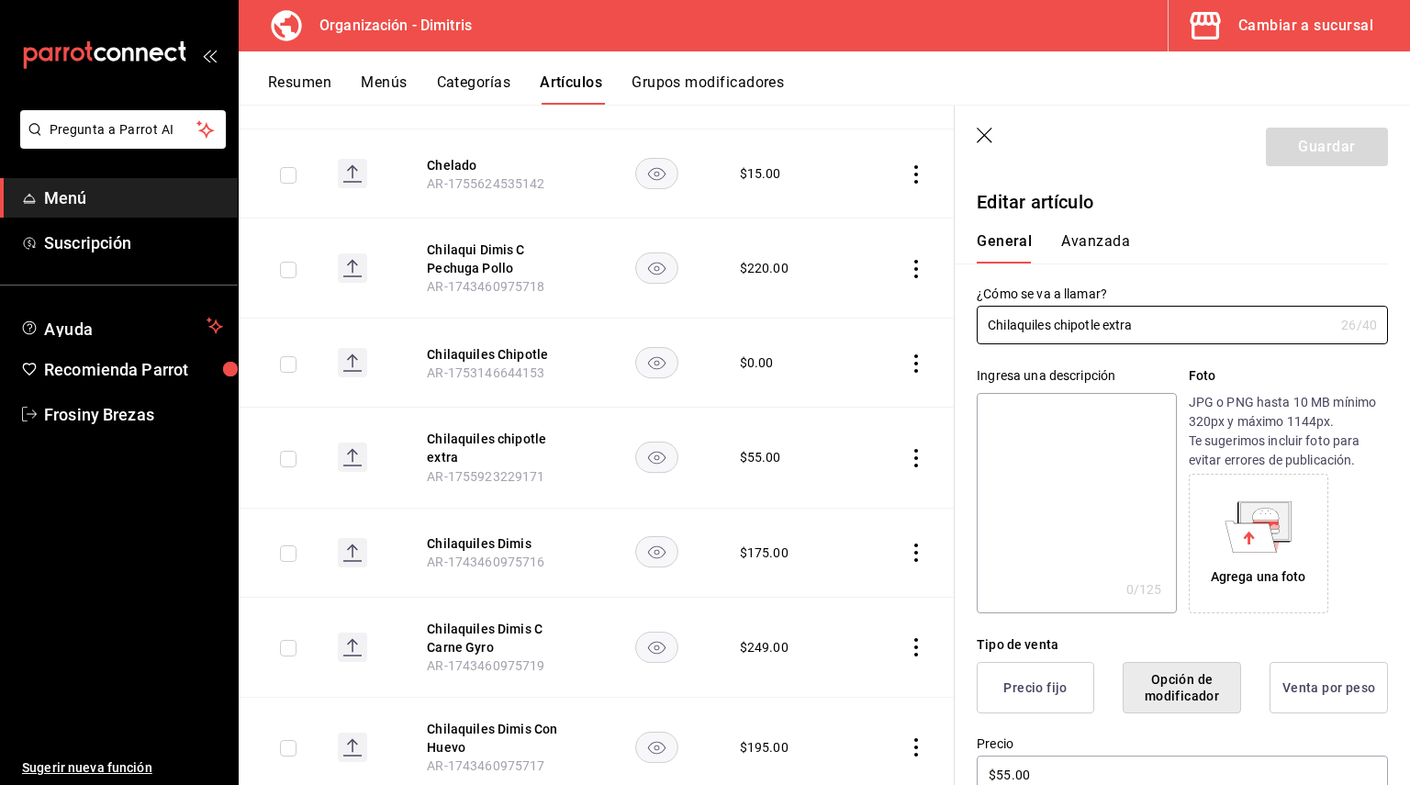
drag, startPoint x: 1184, startPoint y: 318, endPoint x: 958, endPoint y: 307, distance: 226.1
click at [958, 307] on div "¿Cómo se va a llamar? Chilaquiles chipotle extra 26 /40 ¿Cómo se va a llamar?" at bounding box center [1171, 303] width 433 height 81
paste textarea "Chilaquiles chipotle extra"
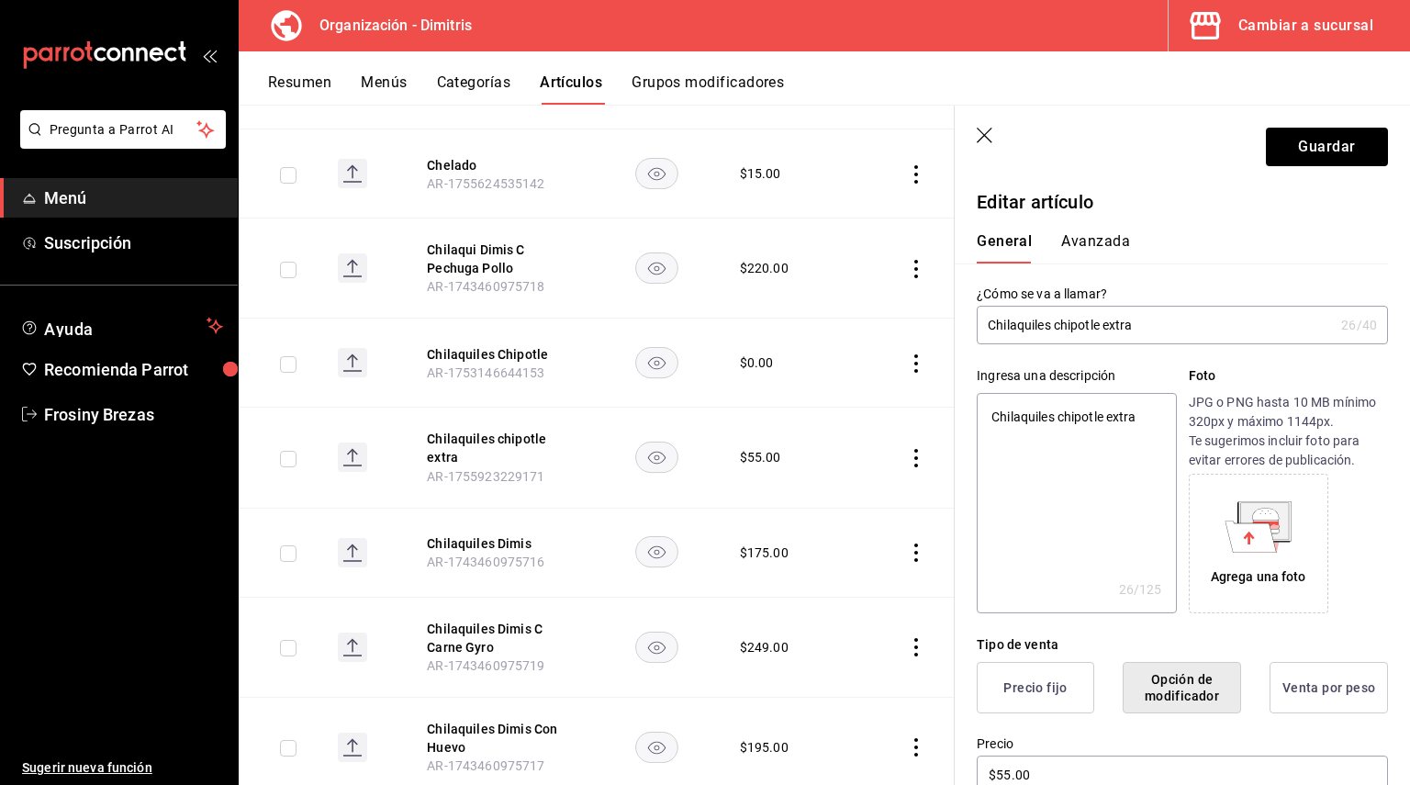
click at [1064, 416] on textarea "Chilaquiles chipotle extra" at bounding box center [1076, 503] width 199 height 220
click at [1060, 418] on textarea "Chilaquiles chipotle extra" at bounding box center [1076, 503] width 199 height 220
click at [1290, 156] on button "Guardar" at bounding box center [1327, 147] width 122 height 39
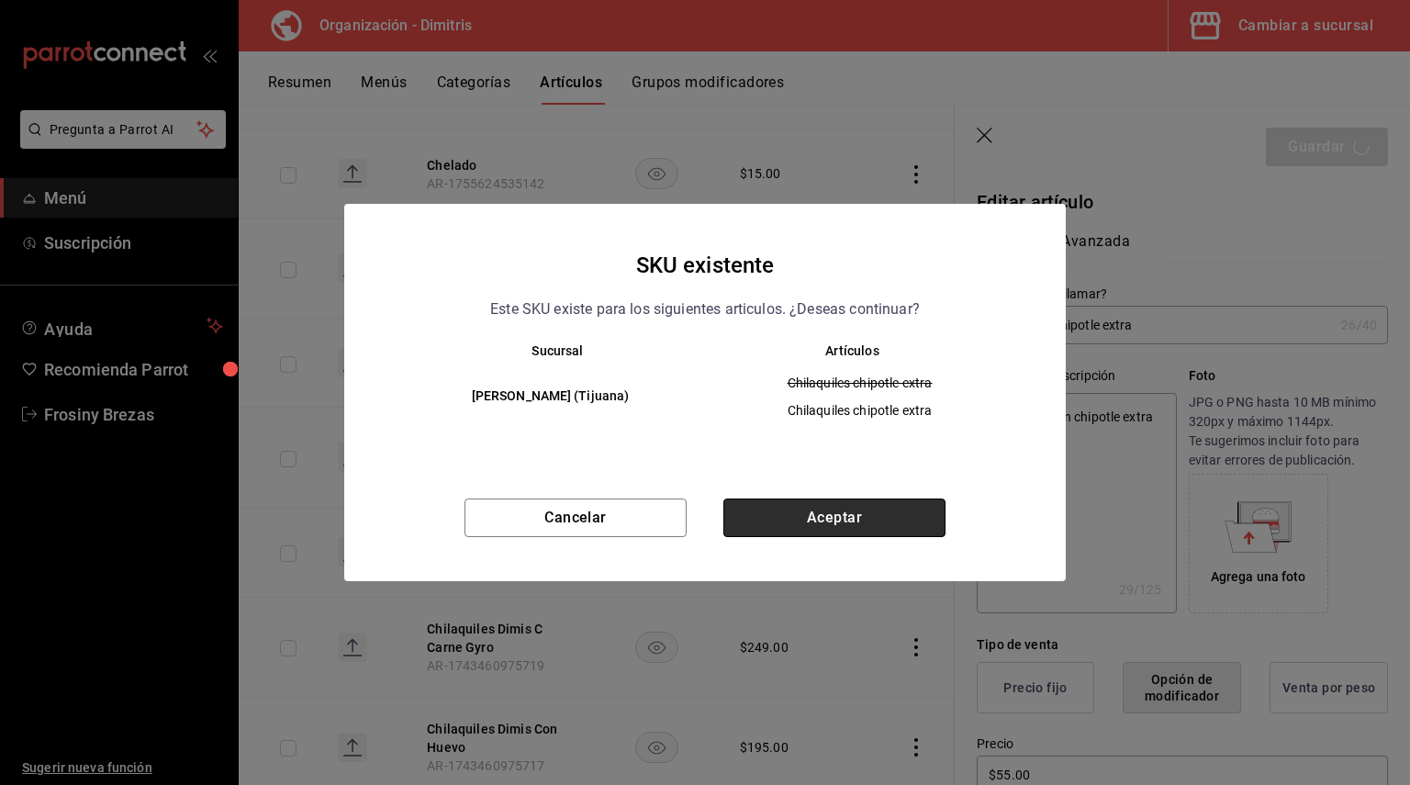
click at [909, 525] on button "Aceptar" at bounding box center [834, 517] width 222 height 39
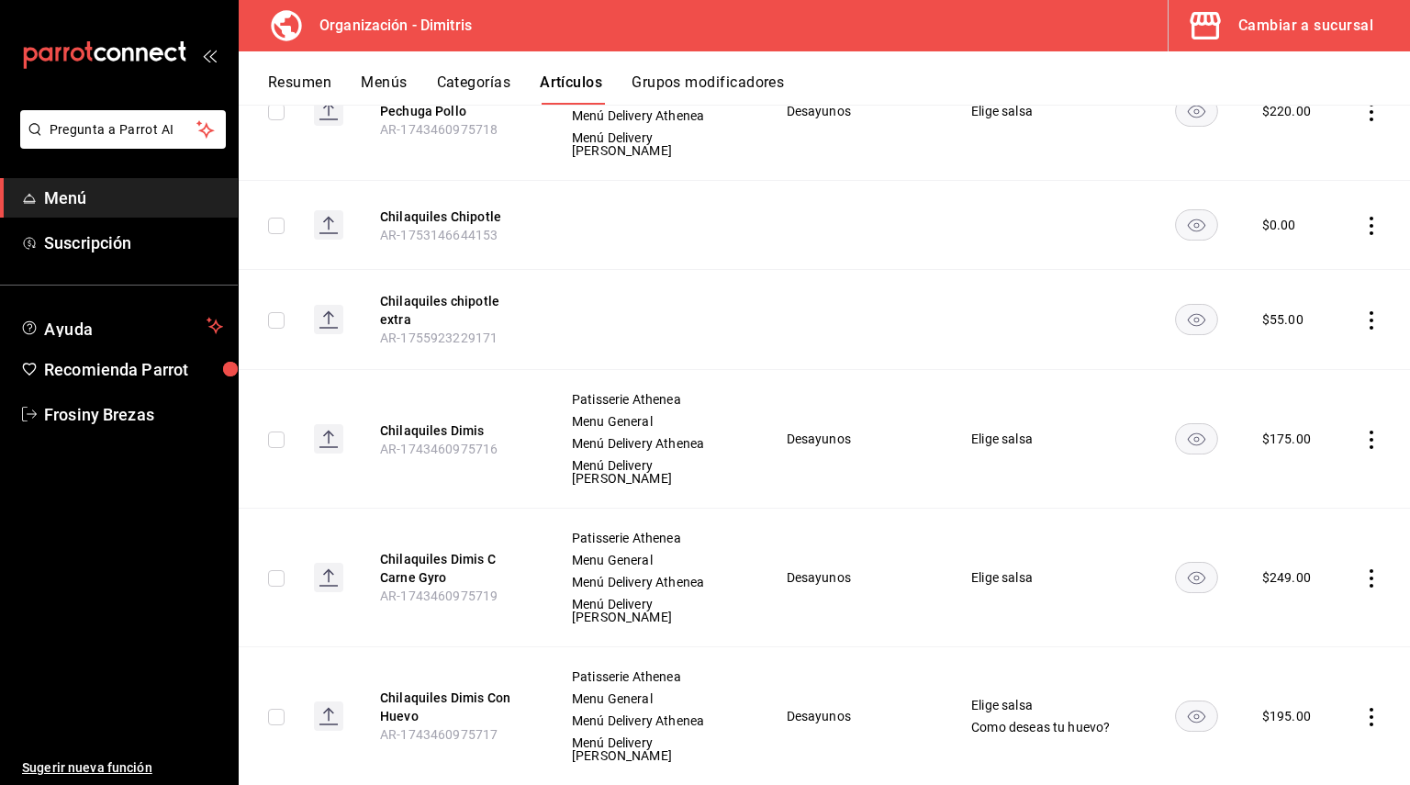
scroll to position [8346, 0]
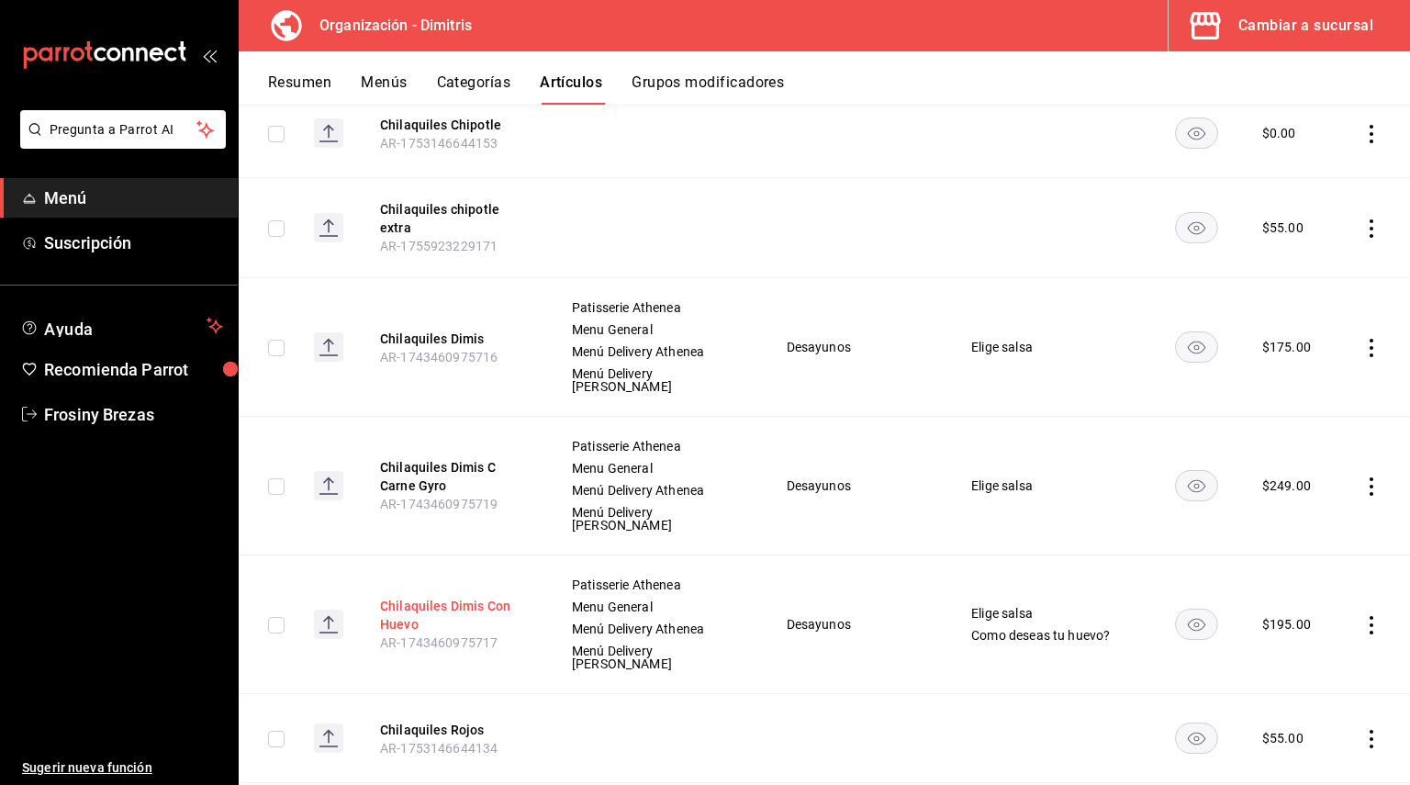
click at [441, 597] on button "Chilaquiles Dimis Con Huevo" at bounding box center [453, 615] width 147 height 37
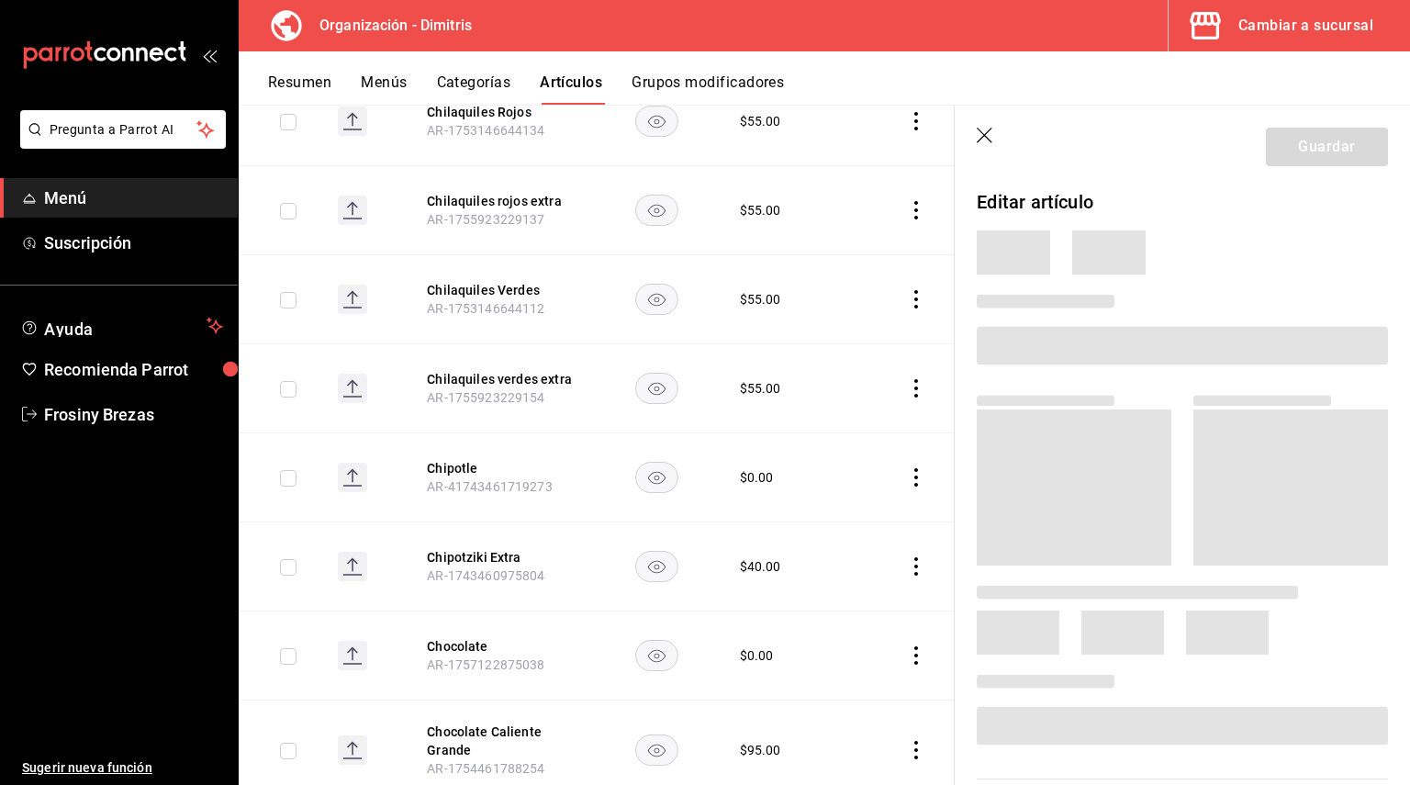
scroll to position [7924, 0]
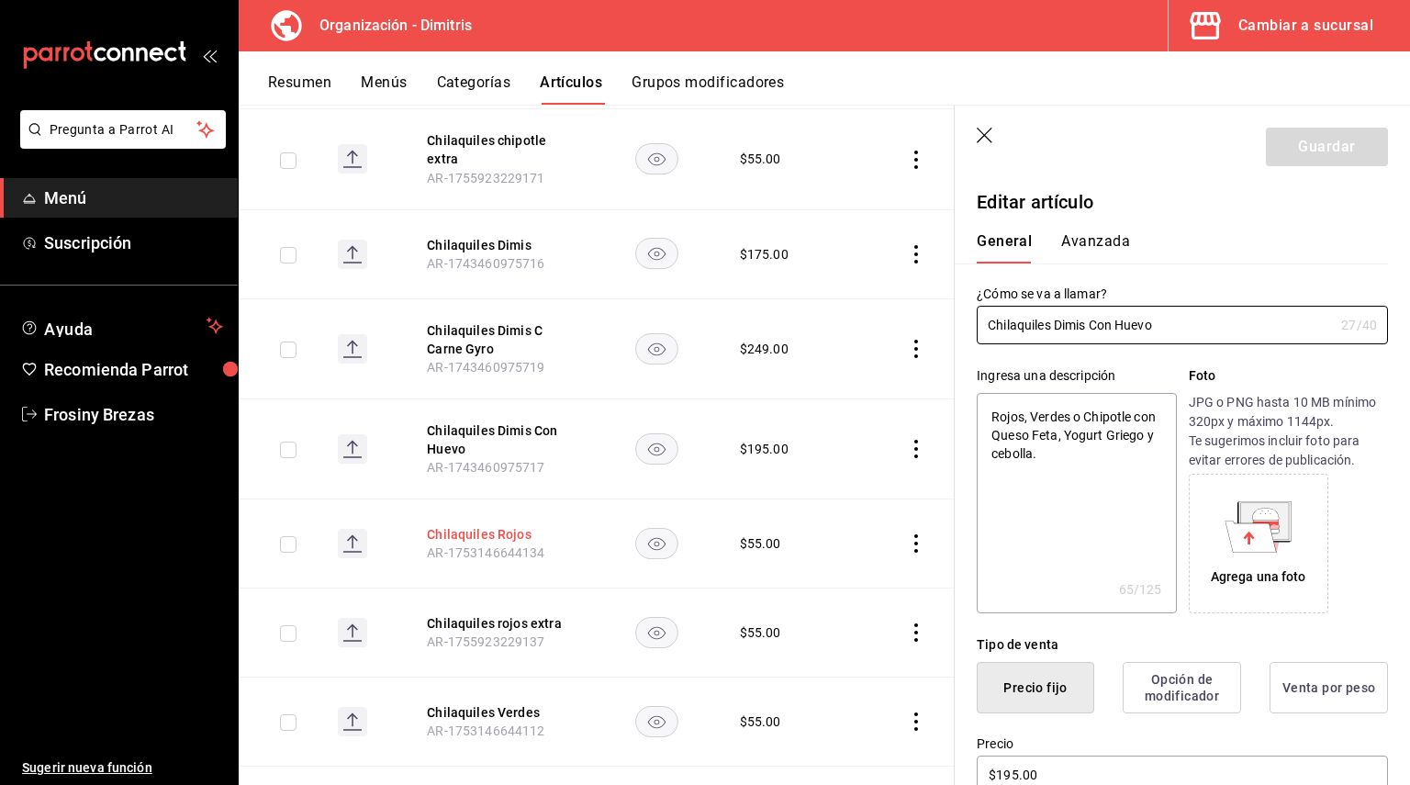
click at [488, 525] on button "Chilaquiles Rojos" at bounding box center [500, 534] width 147 height 18
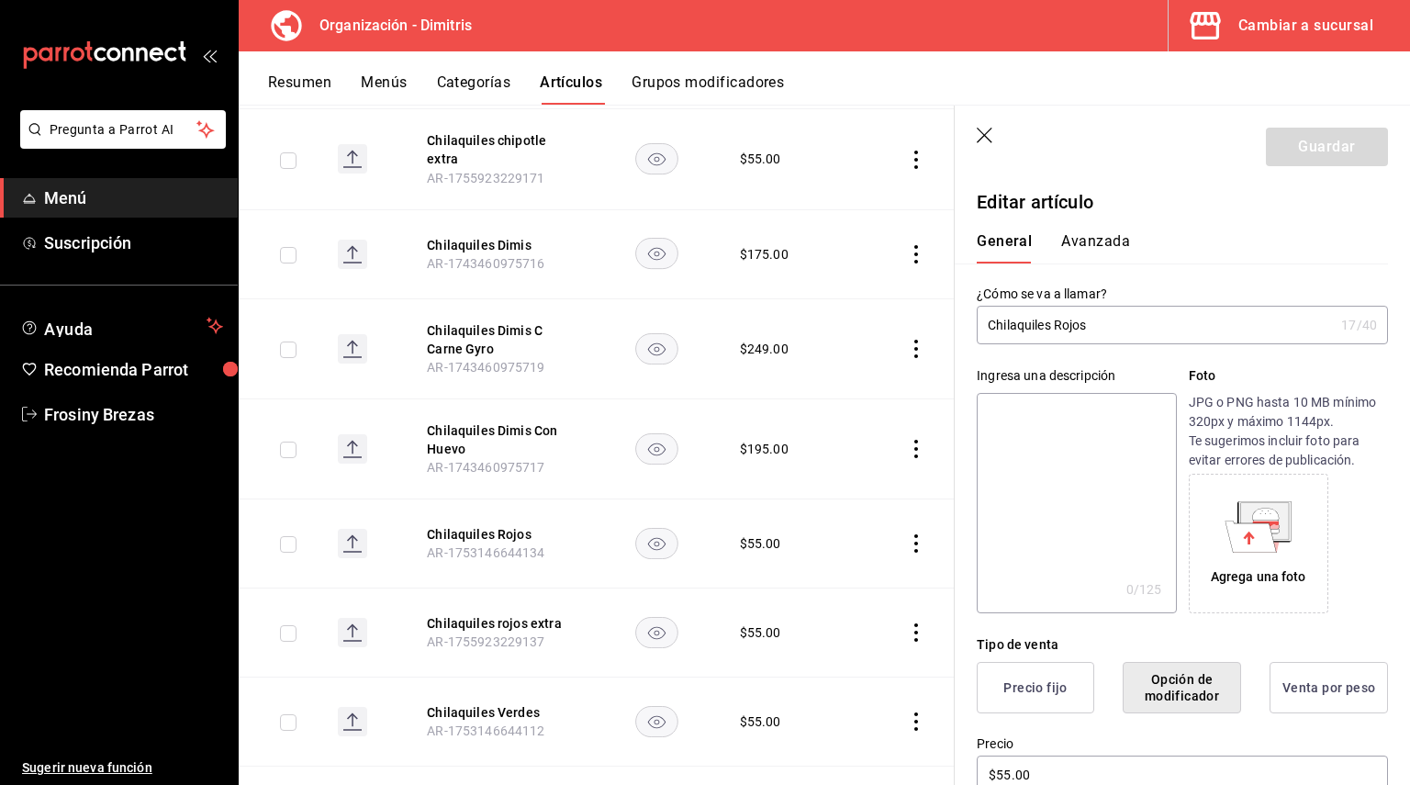
drag, startPoint x: 1112, startPoint y: 316, endPoint x: 987, endPoint y: 326, distance: 125.2
click at [987, 326] on input "Chilaquiles Rojos" at bounding box center [1155, 325] width 357 height 37
paste textarea "Chilaquiles Rojos"
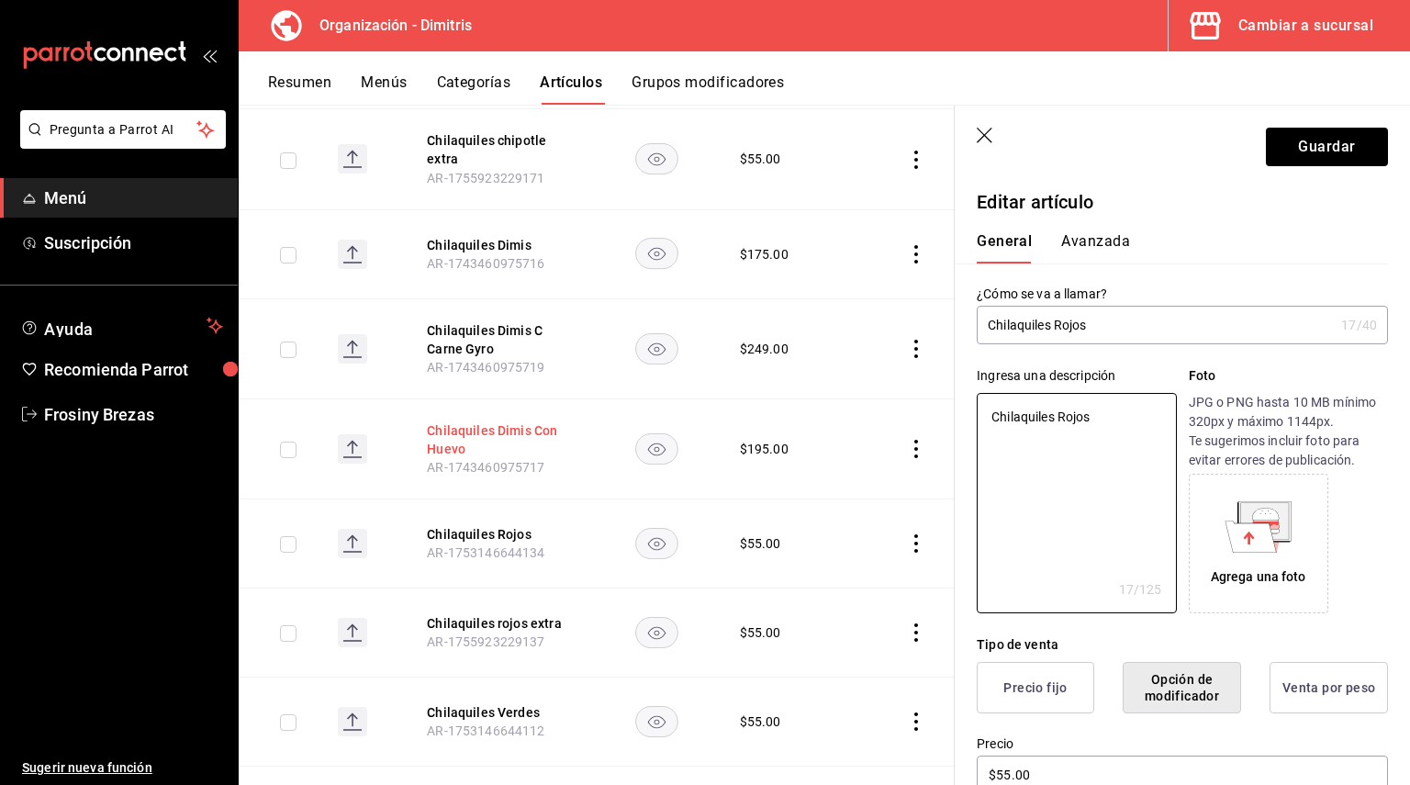
click at [469, 421] on button "Chilaquiles Dimis Con Huevo" at bounding box center [500, 439] width 147 height 37
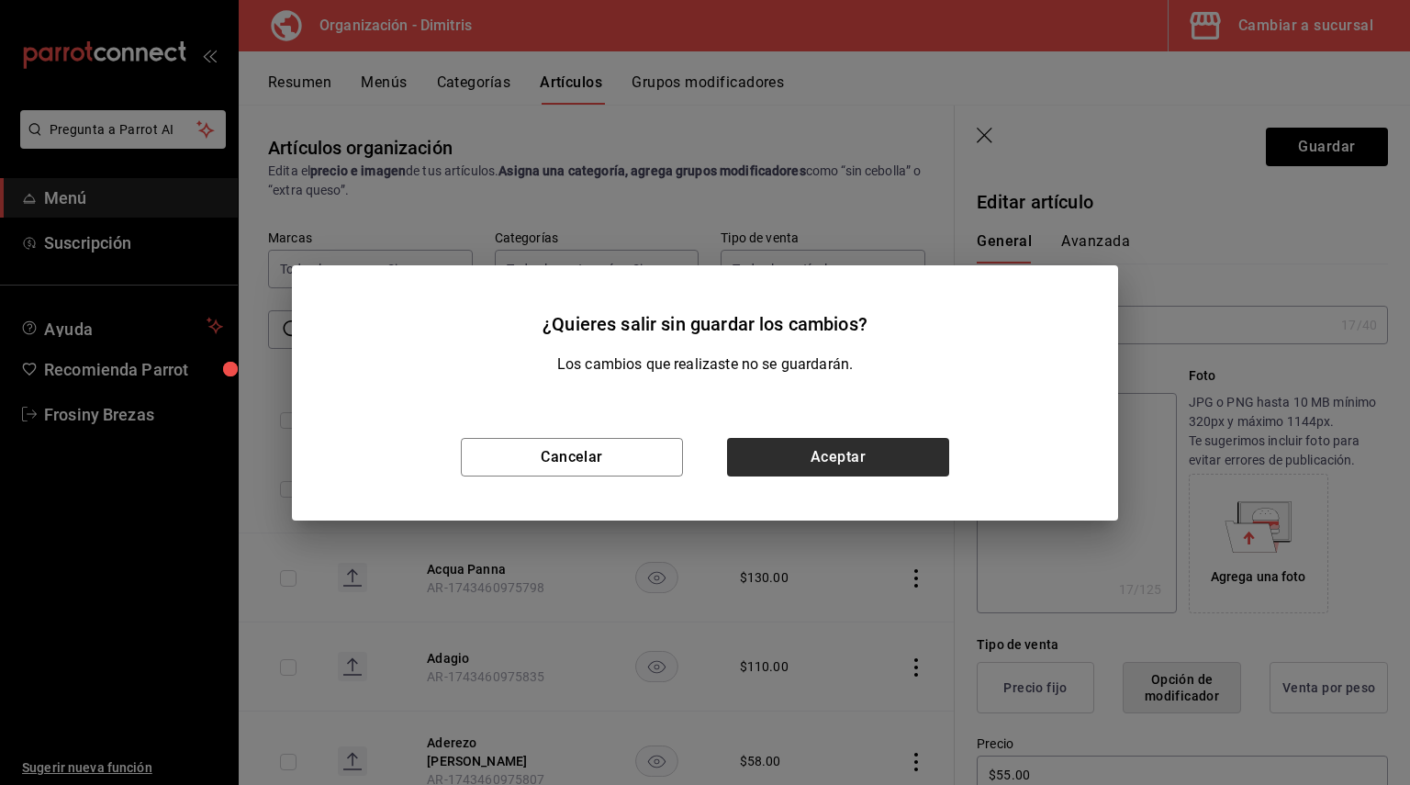
scroll to position [7924, 0]
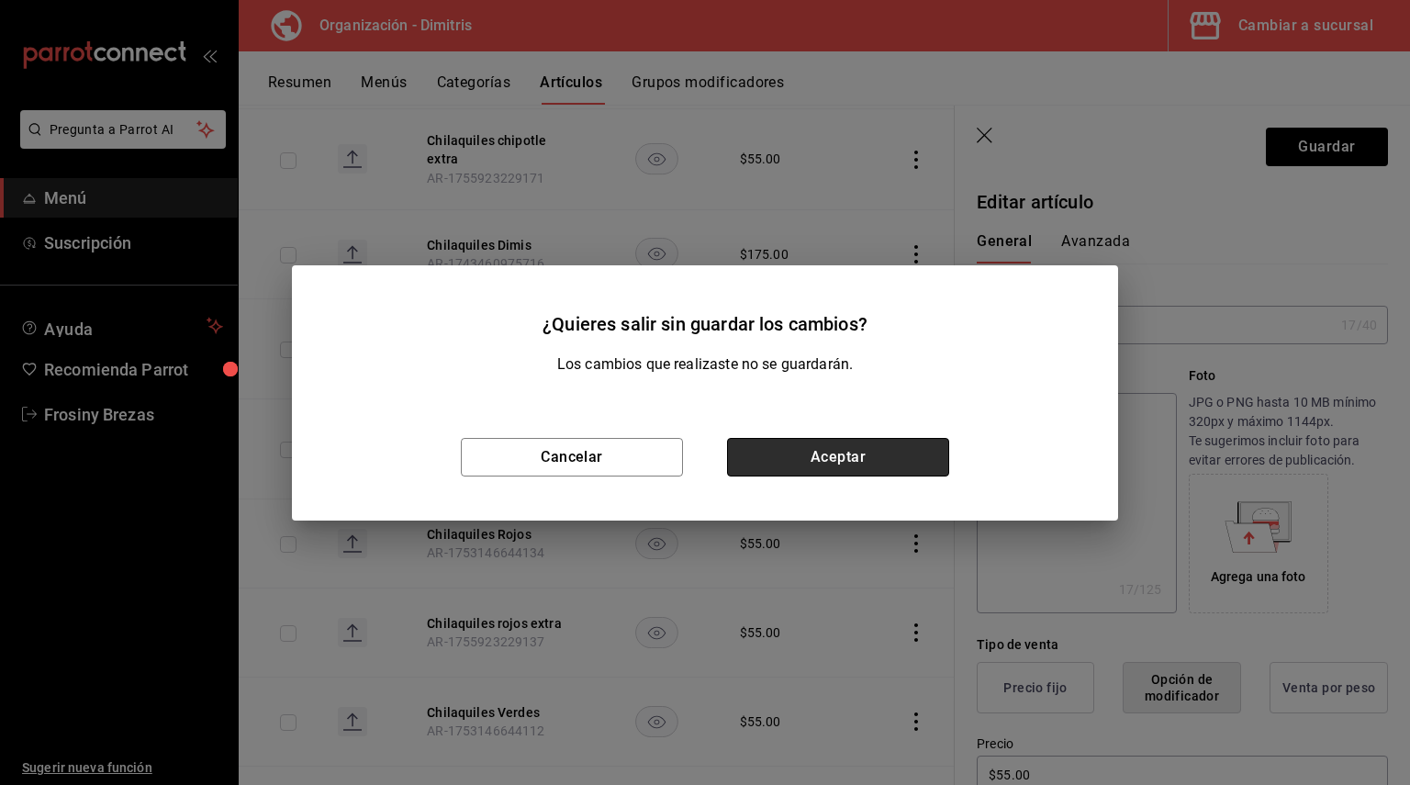
click at [798, 454] on button "Aceptar" at bounding box center [838, 457] width 222 height 39
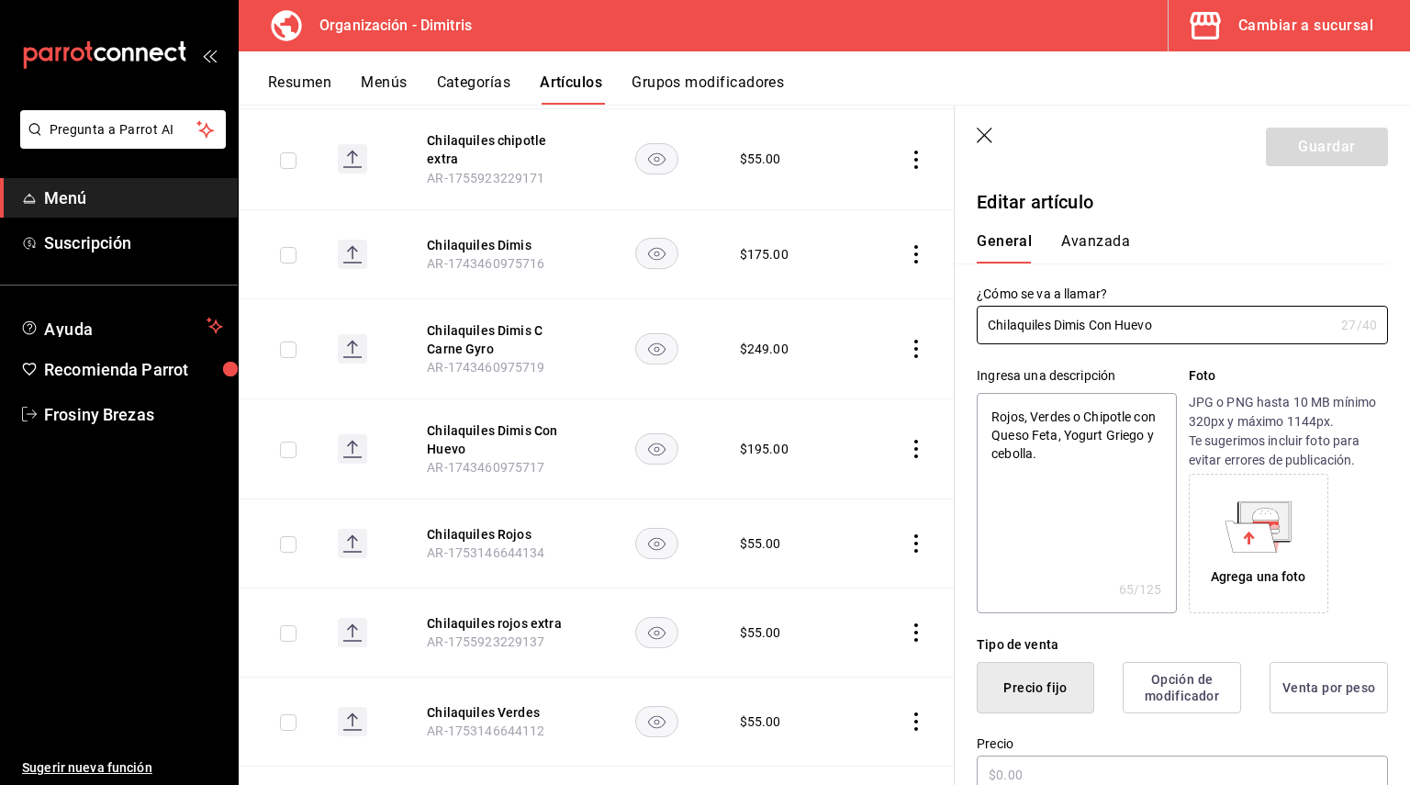
type textarea "x"
type input "$195.00"
click at [1095, 469] on textarea "Rojos, Verdes o Chipotle con Queso Feta, Yogurt Griego y cebolla." at bounding box center [1076, 503] width 199 height 220
type textarea "x"
click at [486, 525] on button "Chilaquiles Rojos" at bounding box center [500, 534] width 147 height 18
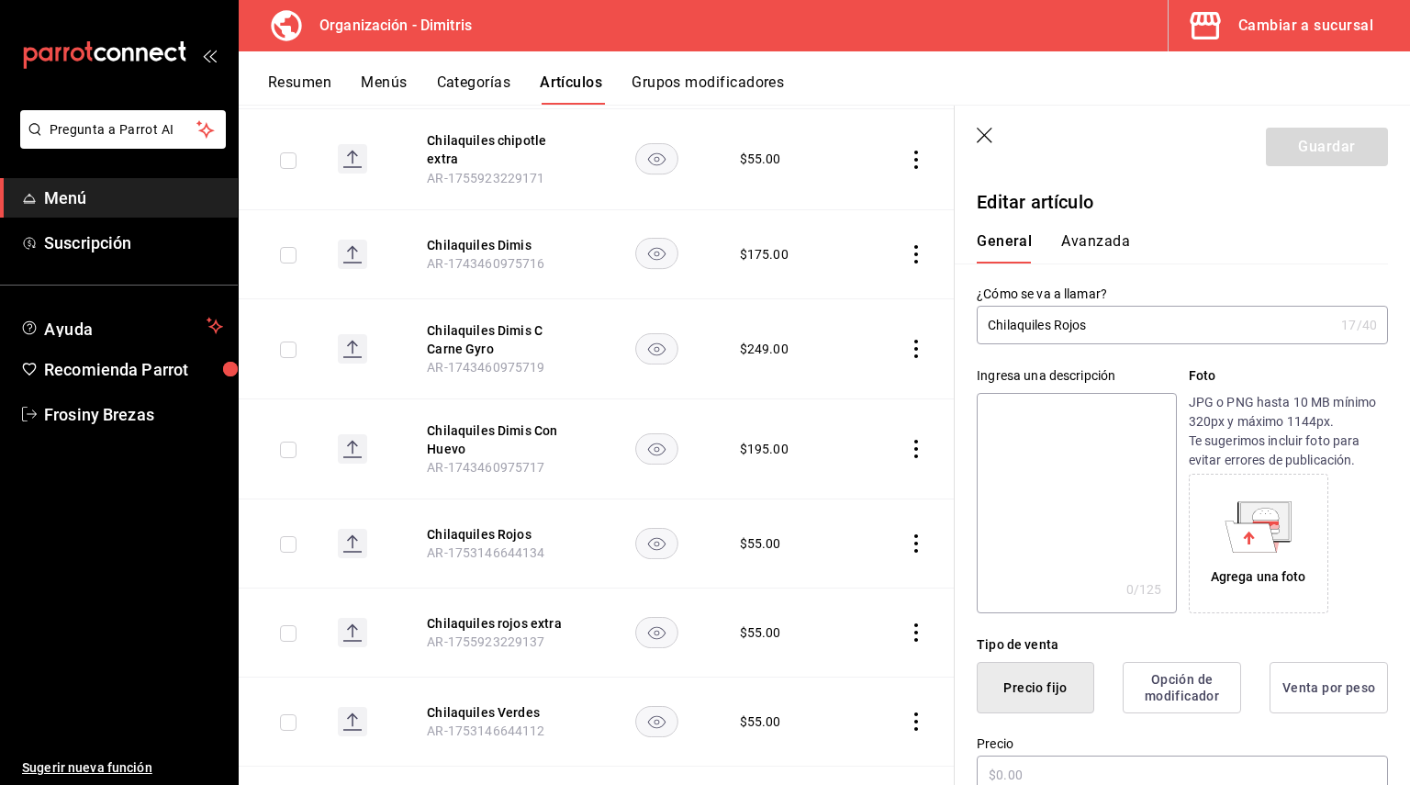
type input "$55.00"
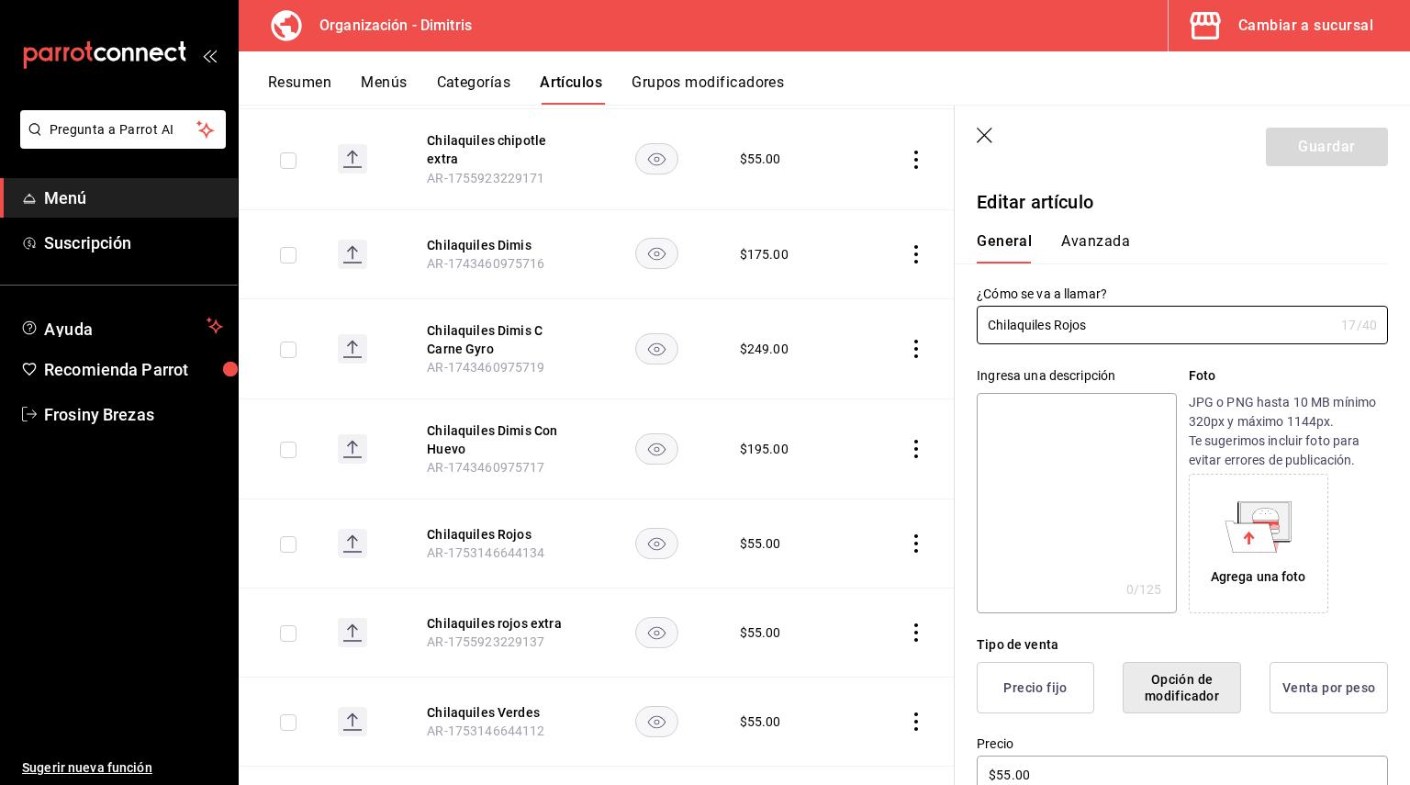
drag, startPoint x: 1098, startPoint y: 328, endPoint x: 911, endPoint y: 319, distance: 186.5
click at [913, 321] on main "Artículos organización Edita el precio e imagen de tus artículos. Asigna una ca…" at bounding box center [824, 445] width 1171 height 680
paste textarea "Chilaquiles Rojos"
type textarea "Chilaquiles Rojos"
type textarea "x"
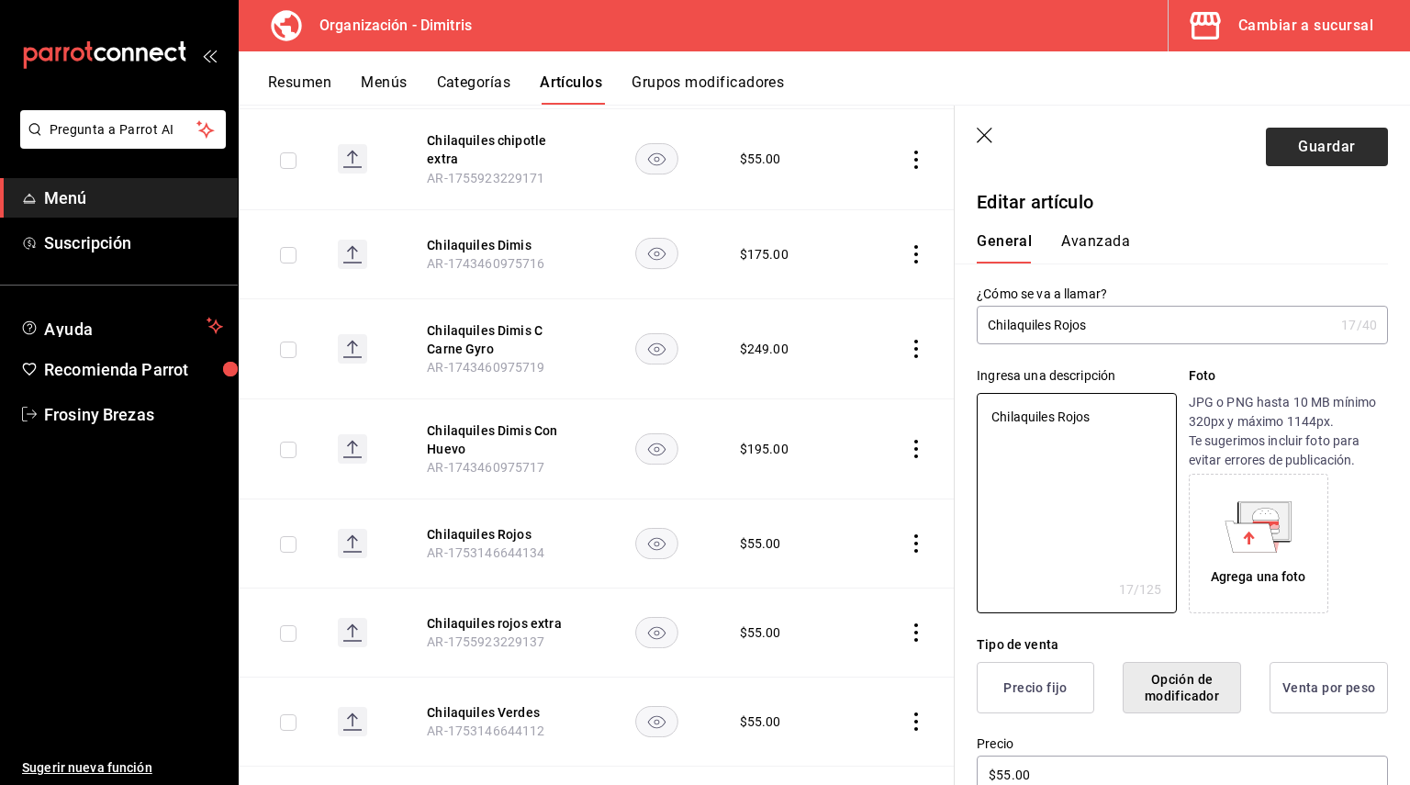
type textarea "Chilaquiles Rojos"
click at [1309, 151] on button "Guardar" at bounding box center [1327, 147] width 122 height 39
type textarea "x"
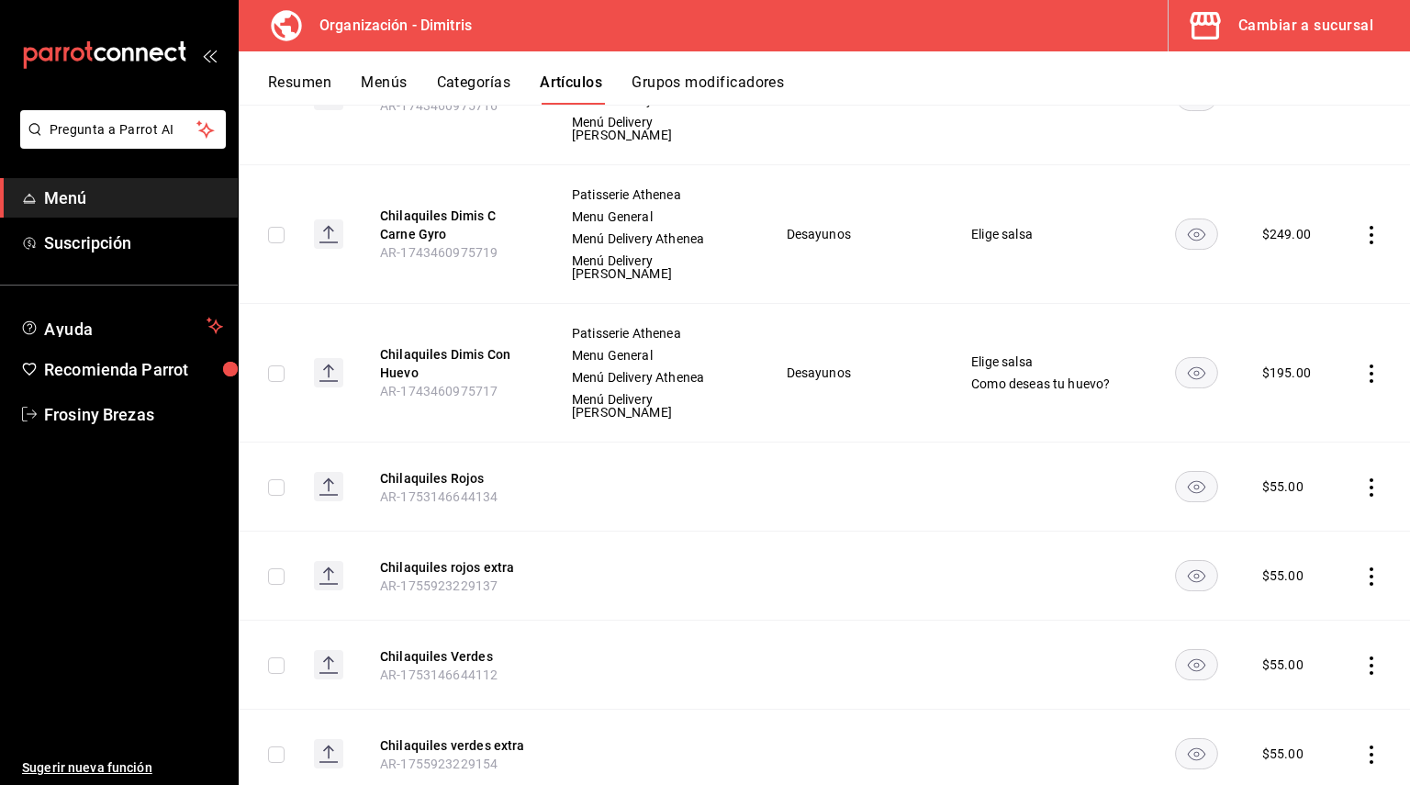
scroll to position [8567, 0]
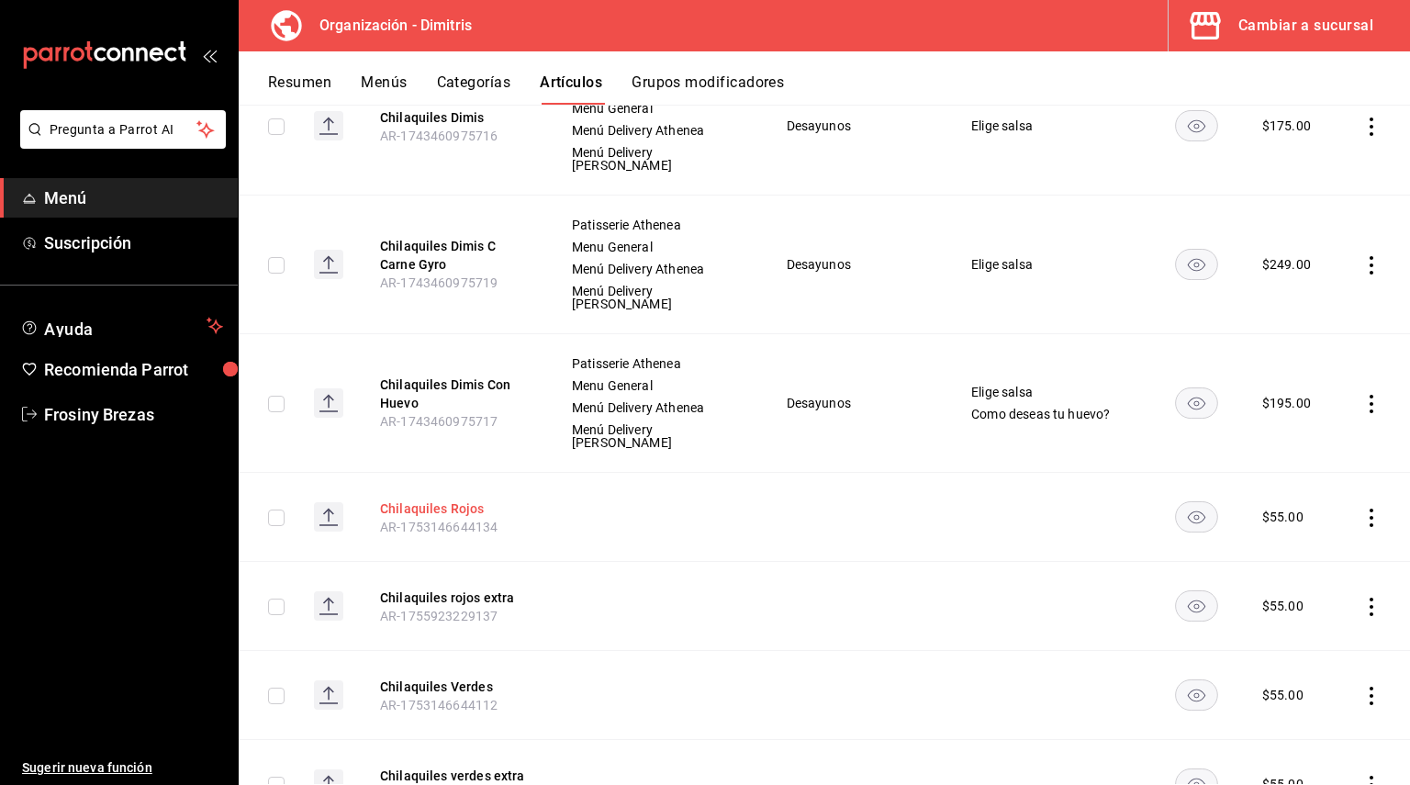
click at [452, 499] on button "Chilaquiles Rojos" at bounding box center [453, 508] width 147 height 18
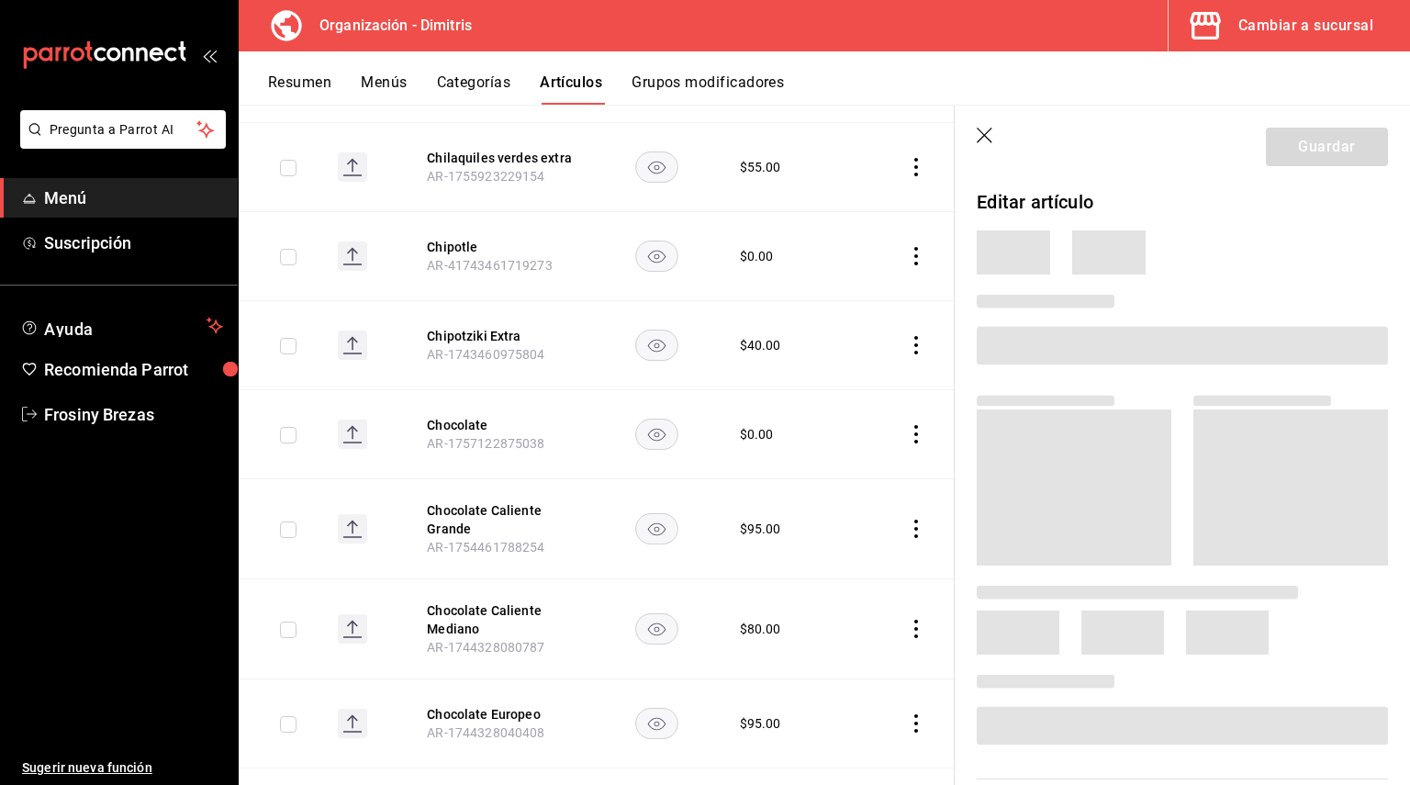
scroll to position [8127, 0]
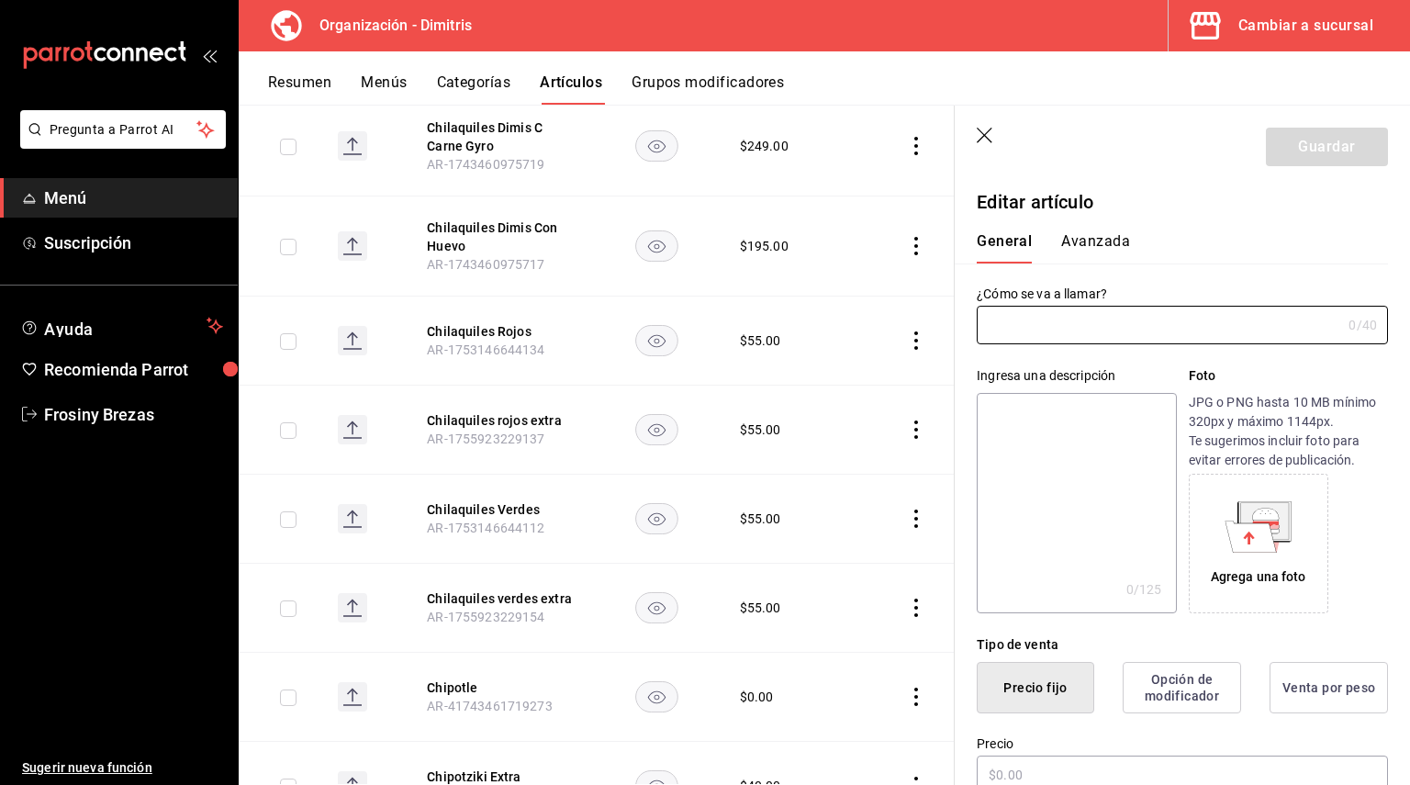
type input "Chilaquiles Rojos"
type textarea "Chilaquiles Rojos"
type textarea "x"
type input "AR-1753146644134"
type textarea "x"
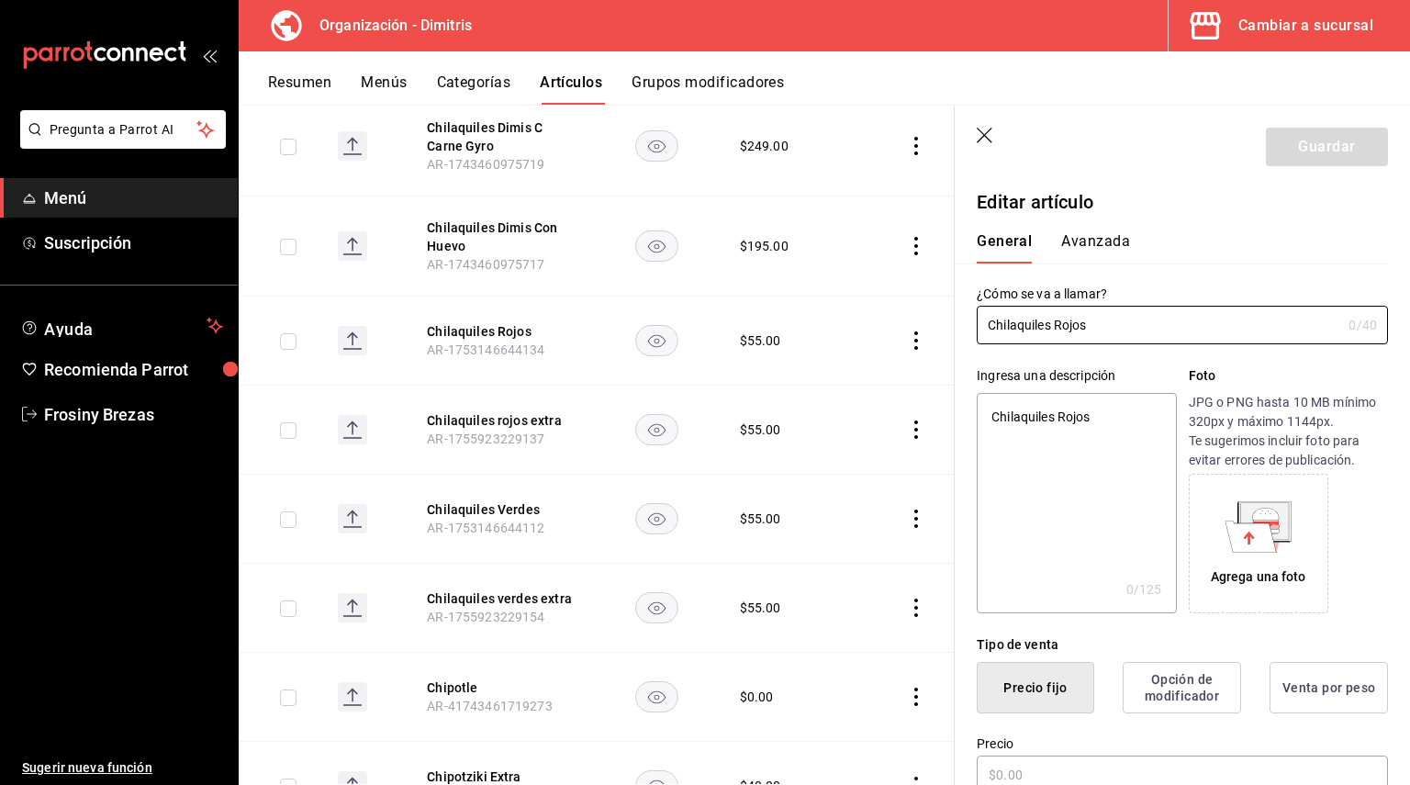
type input "$55.00"
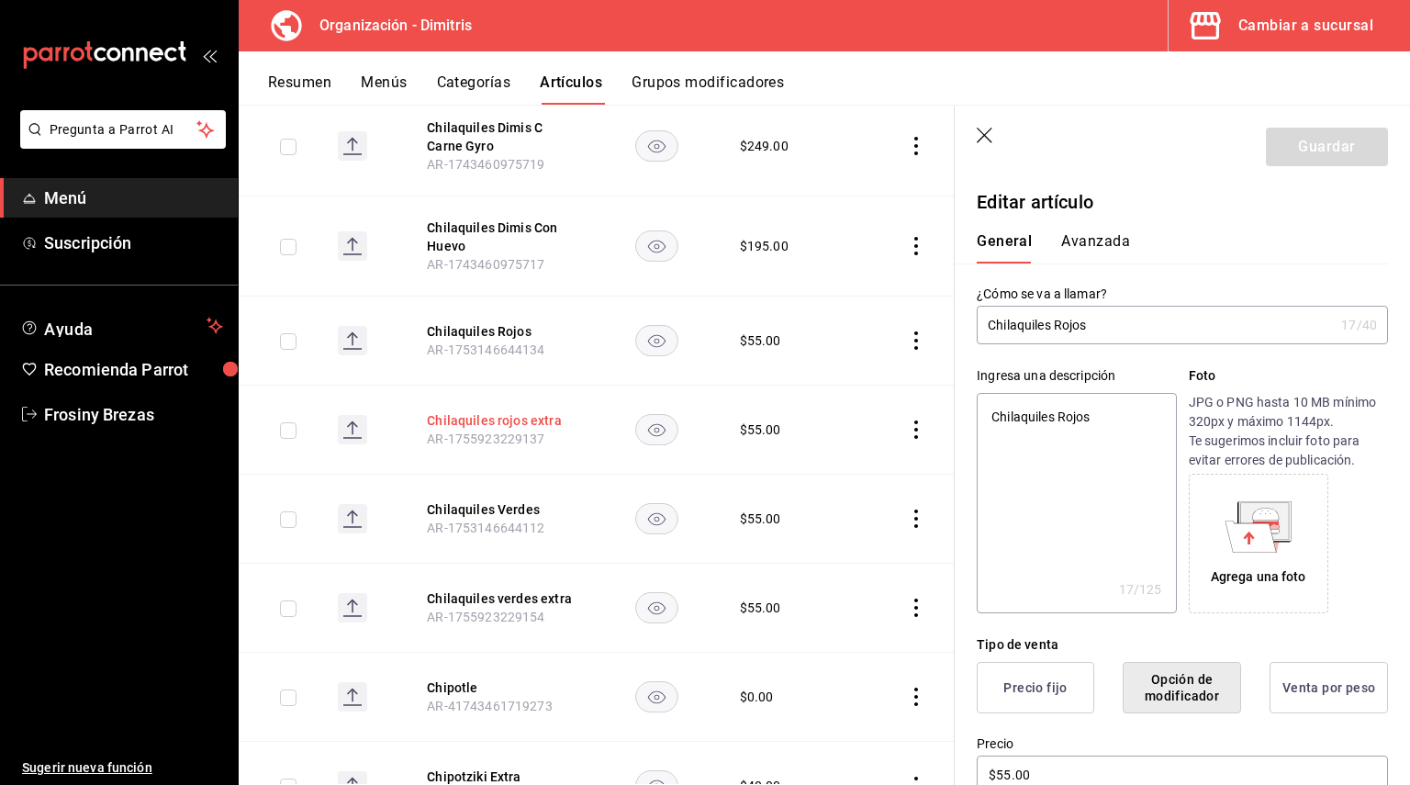
click at [474, 411] on button "Chilaquiles rojos extra" at bounding box center [500, 420] width 147 height 18
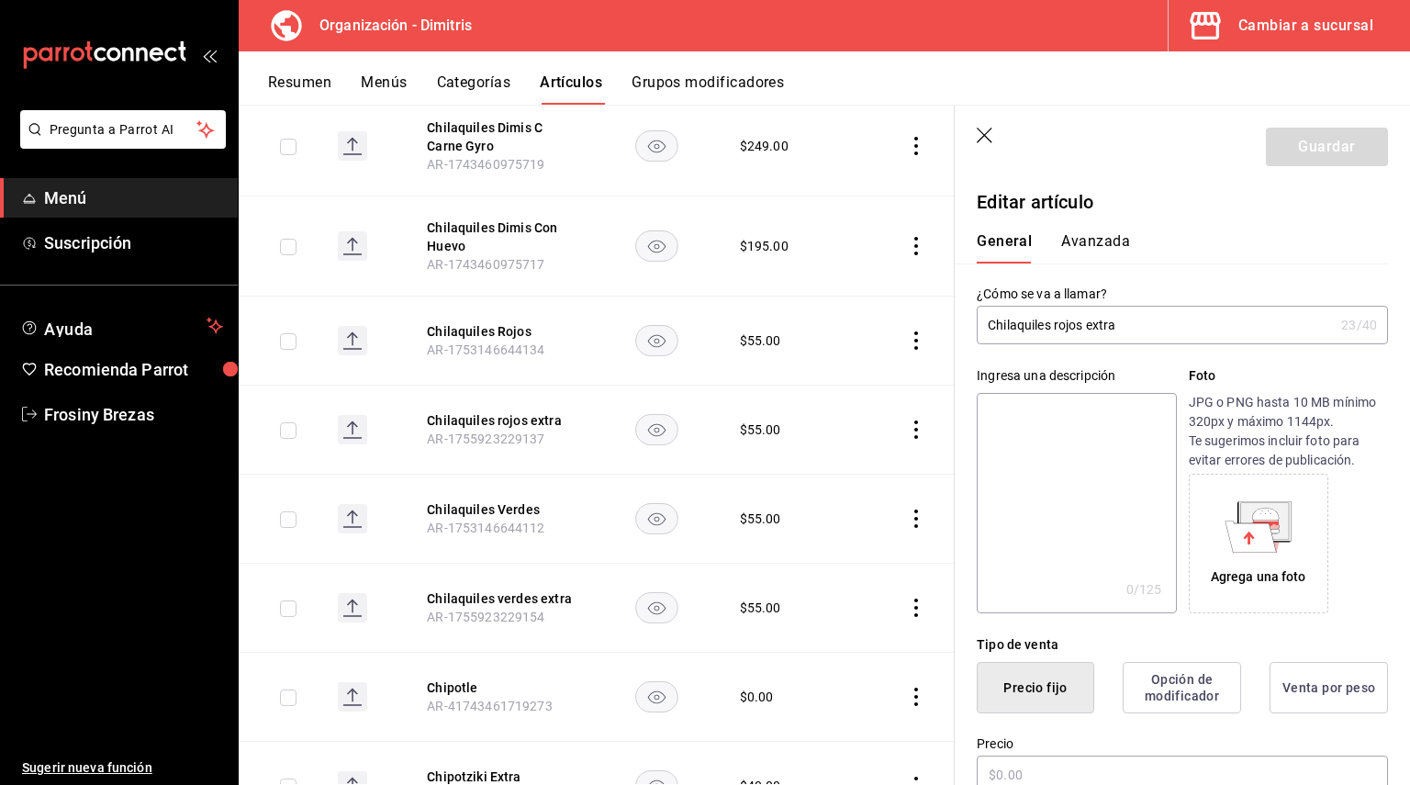
type input "$55.00"
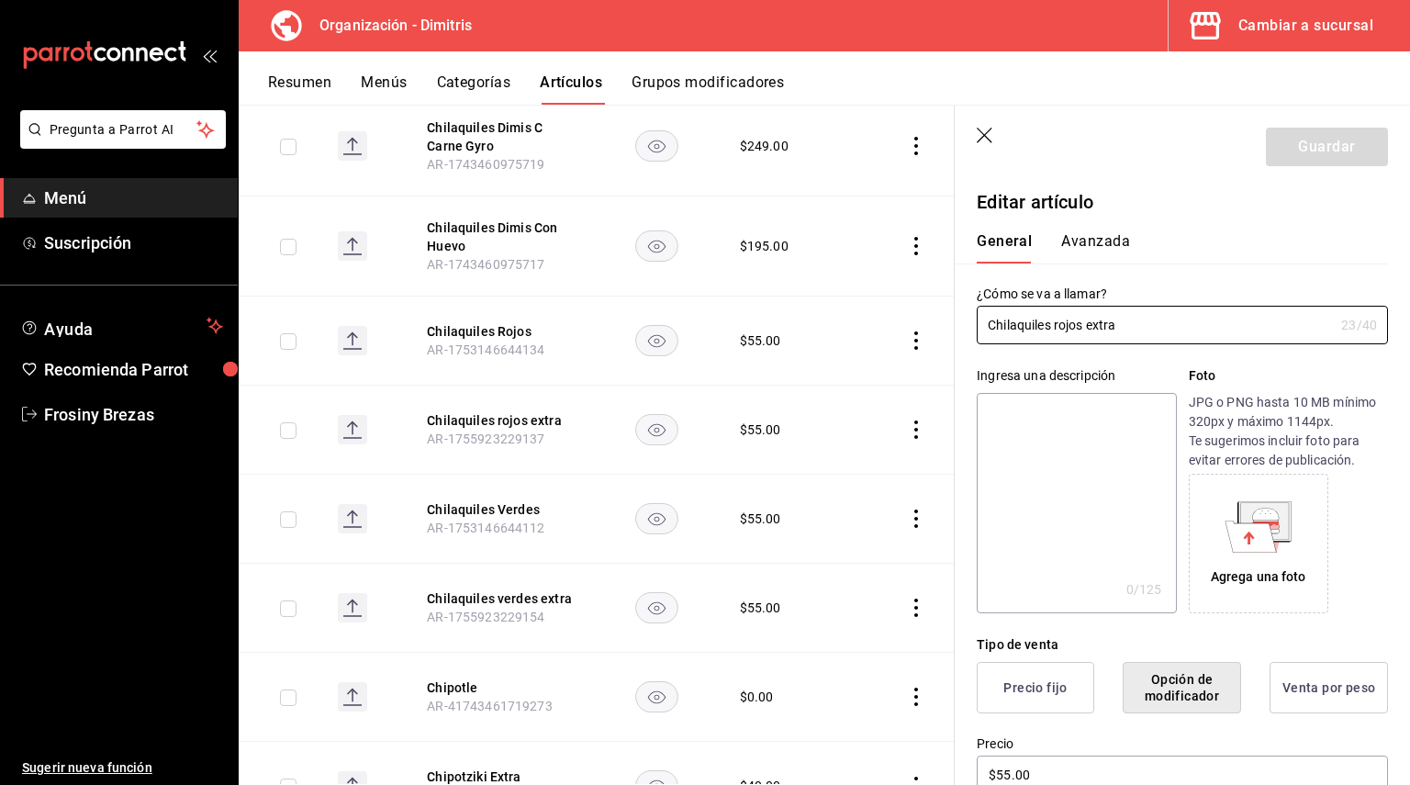
drag, startPoint x: 1130, startPoint y: 320, endPoint x: 966, endPoint y: 325, distance: 164.4
click at [966, 325] on div "¿Cómo se va a llamar? Chilaquiles rojos extra 23 /40 ¿Cómo se va a llamar?" at bounding box center [1171, 303] width 433 height 81
click at [1044, 417] on textarea at bounding box center [1076, 503] width 199 height 220
paste textarea "Chilaquiles rojos extra"
type textarea "Chilaquiles rojos extra"
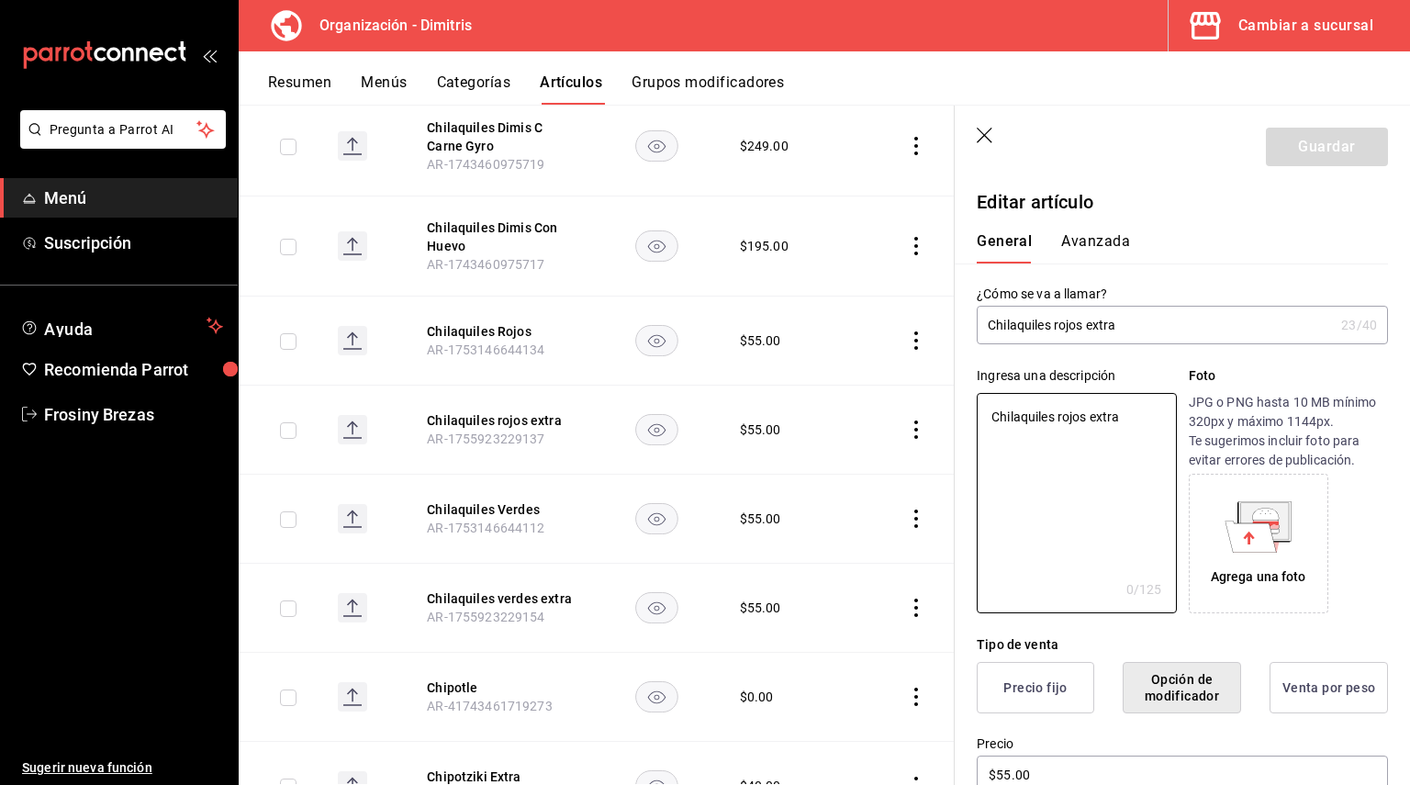
type textarea "x"
type textarea "Chilaquiles rojos extra"
click at [1329, 155] on button "Guardar" at bounding box center [1327, 147] width 122 height 39
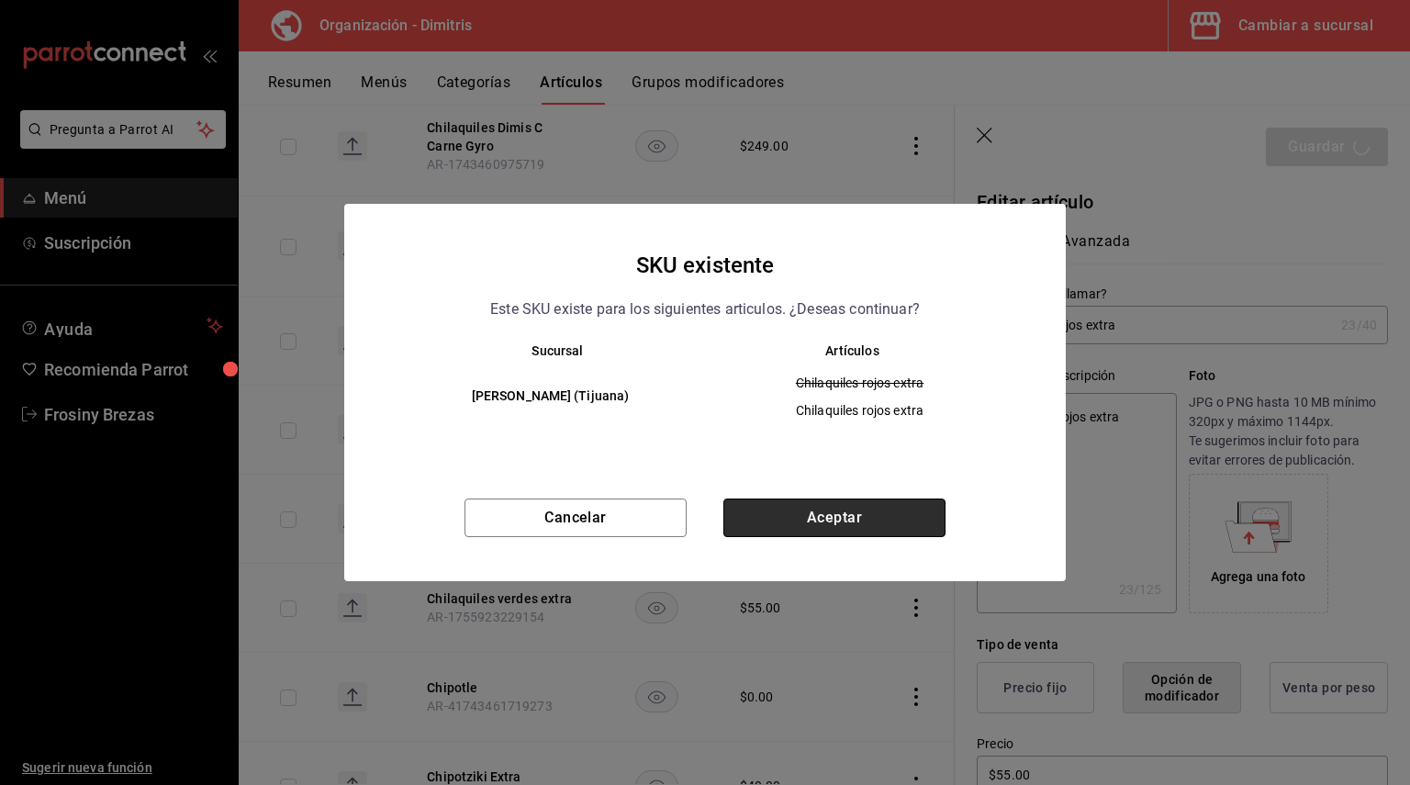
click at [773, 514] on button "Aceptar" at bounding box center [834, 517] width 222 height 39
type textarea "x"
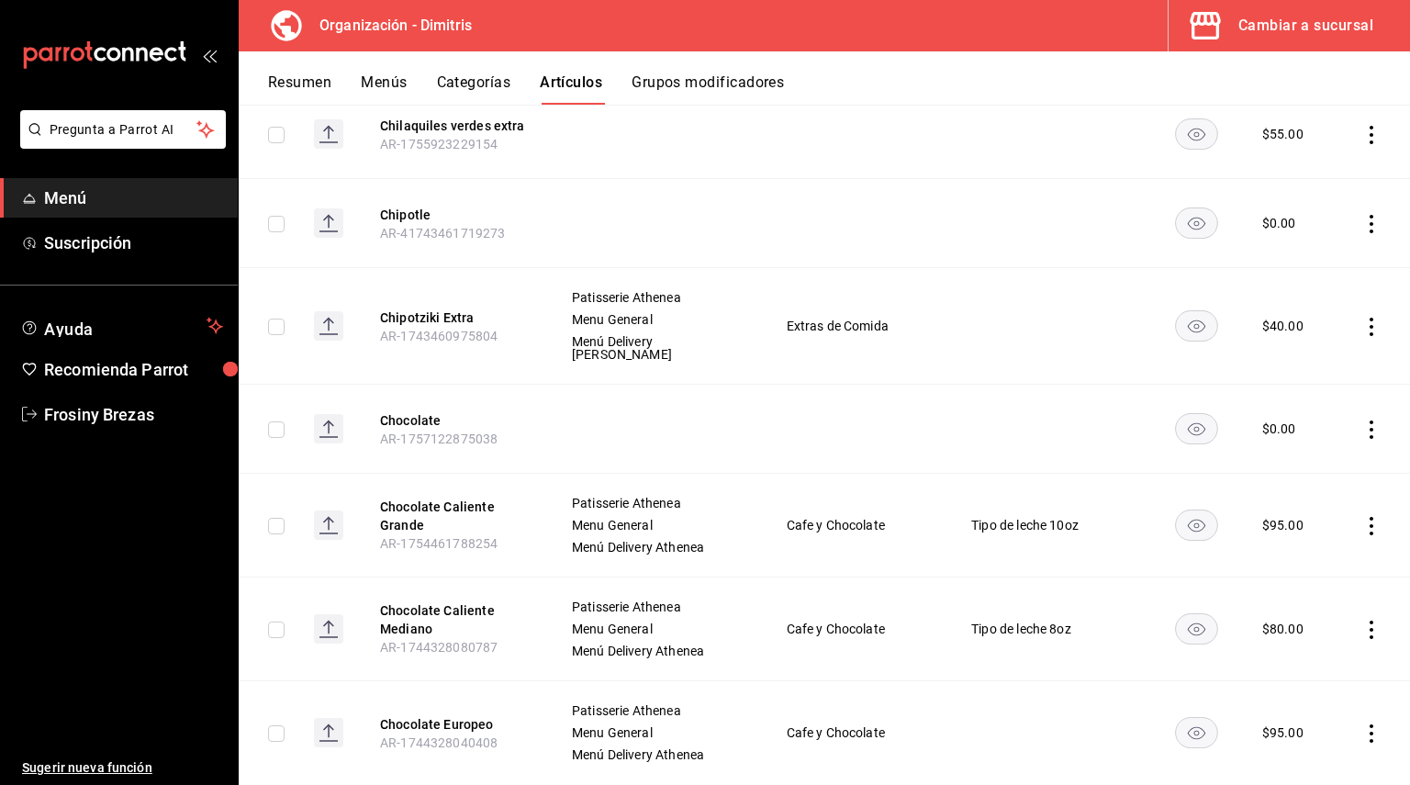
scroll to position [8483, 0]
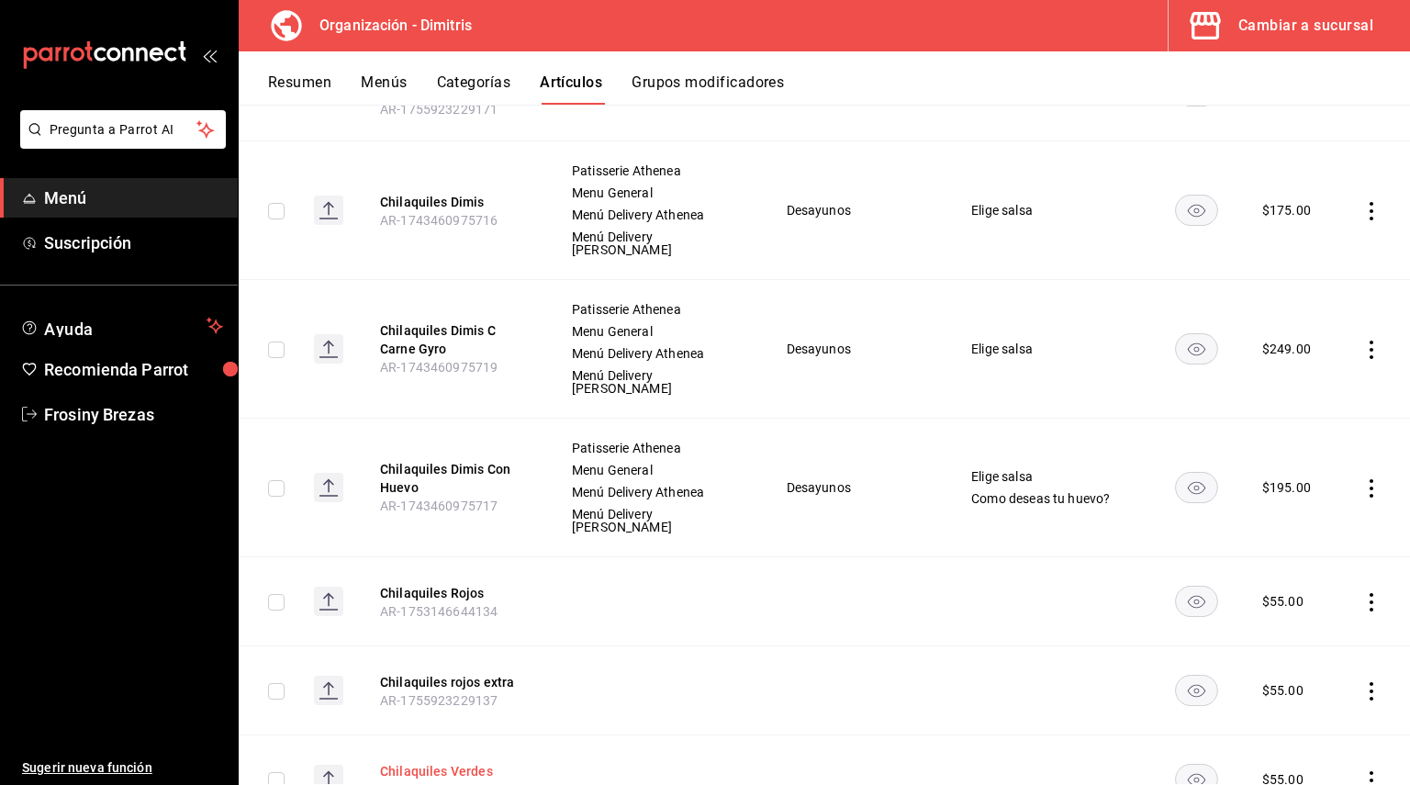
click at [451, 762] on button "Chilaquiles Verdes" at bounding box center [453, 771] width 147 height 18
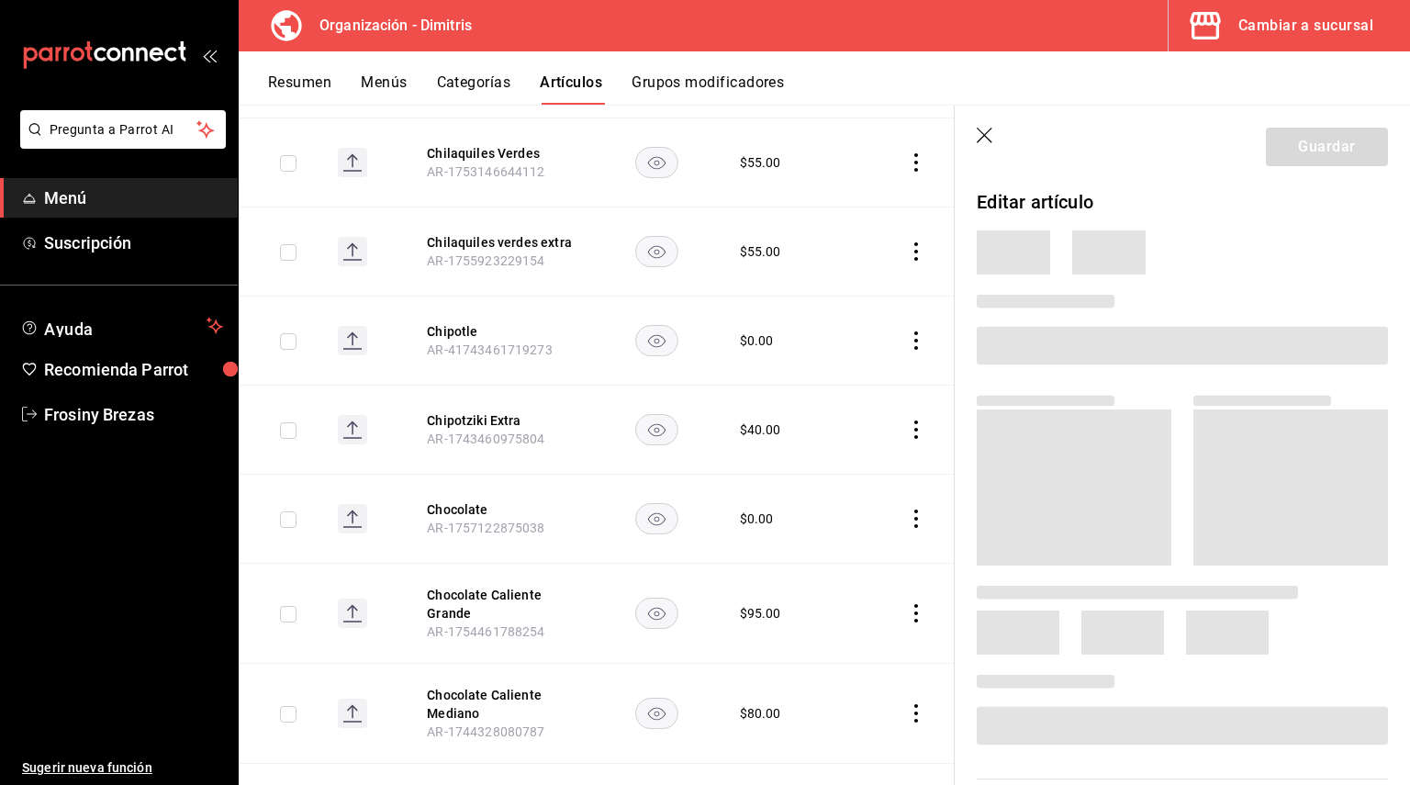
scroll to position [8029, 0]
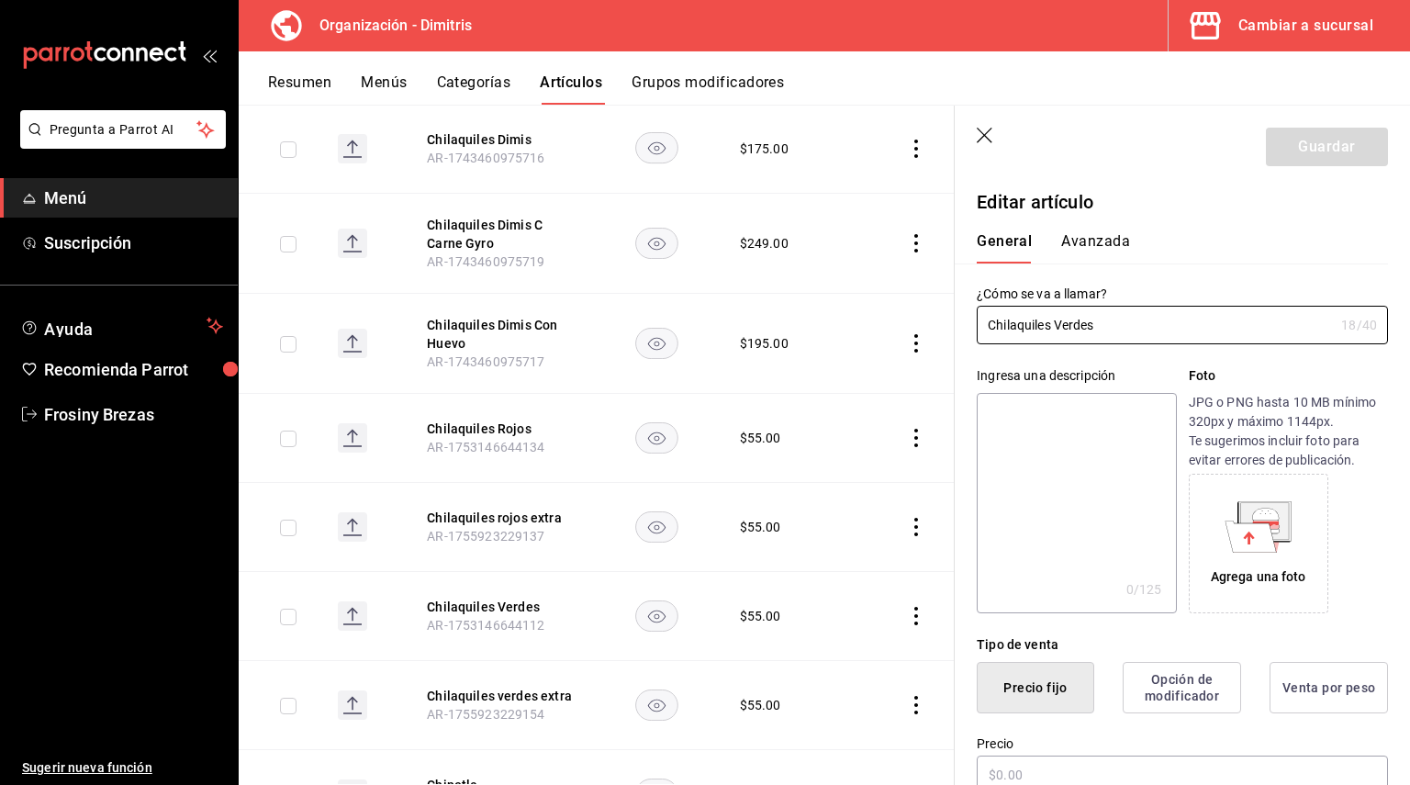
type input "$55.00"
drag, startPoint x: 1115, startPoint y: 328, endPoint x: 975, endPoint y: 325, distance: 140.5
click at [975, 325] on div "¿Cómo se va a llamar? Chilaquiles Verdes 18 /40 ¿Cómo se va a llamar?" at bounding box center [1171, 303] width 433 height 81
click at [1021, 419] on textarea at bounding box center [1076, 503] width 199 height 220
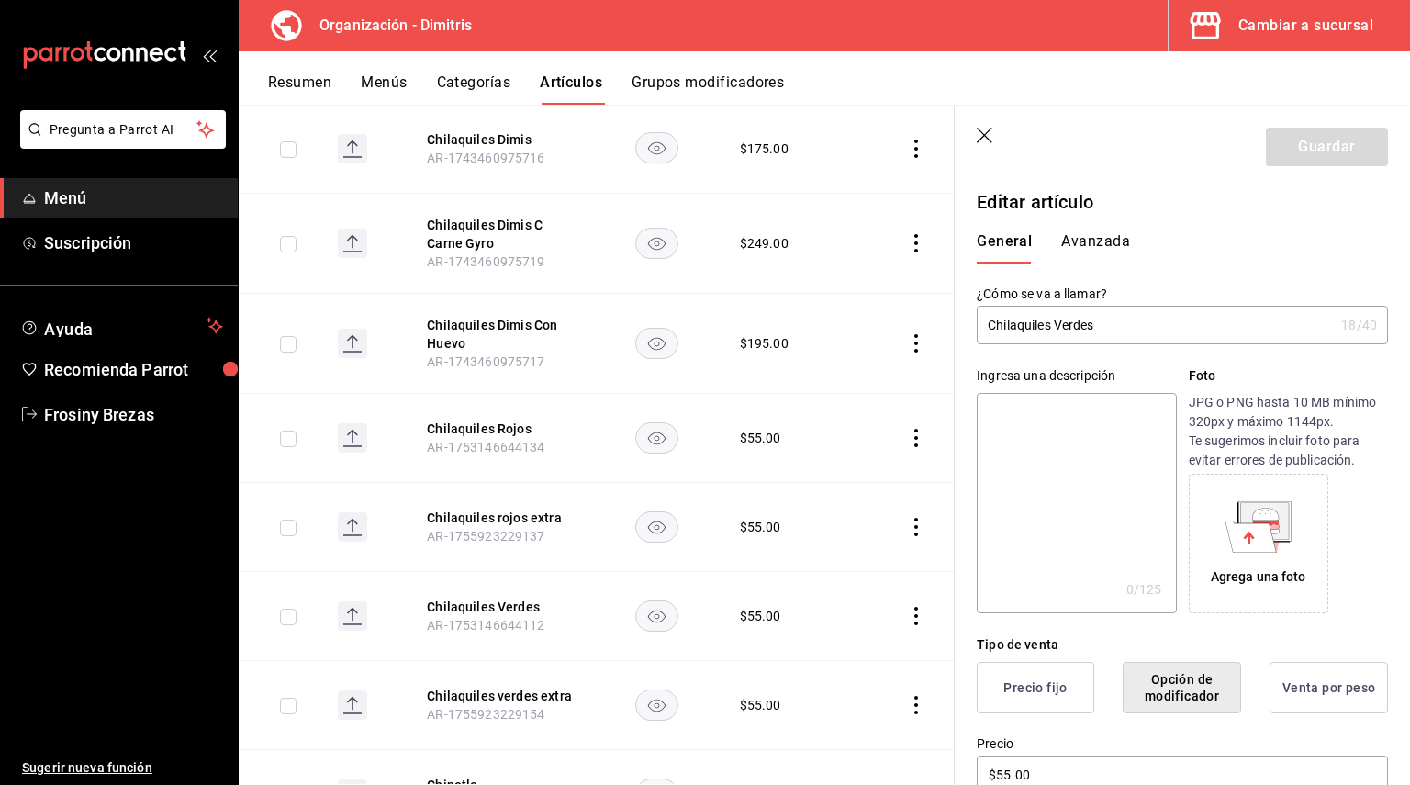
paste textarea "Chilaquiles Verdes"
type textarea "Chilaquiles Verdes"
type textarea "x"
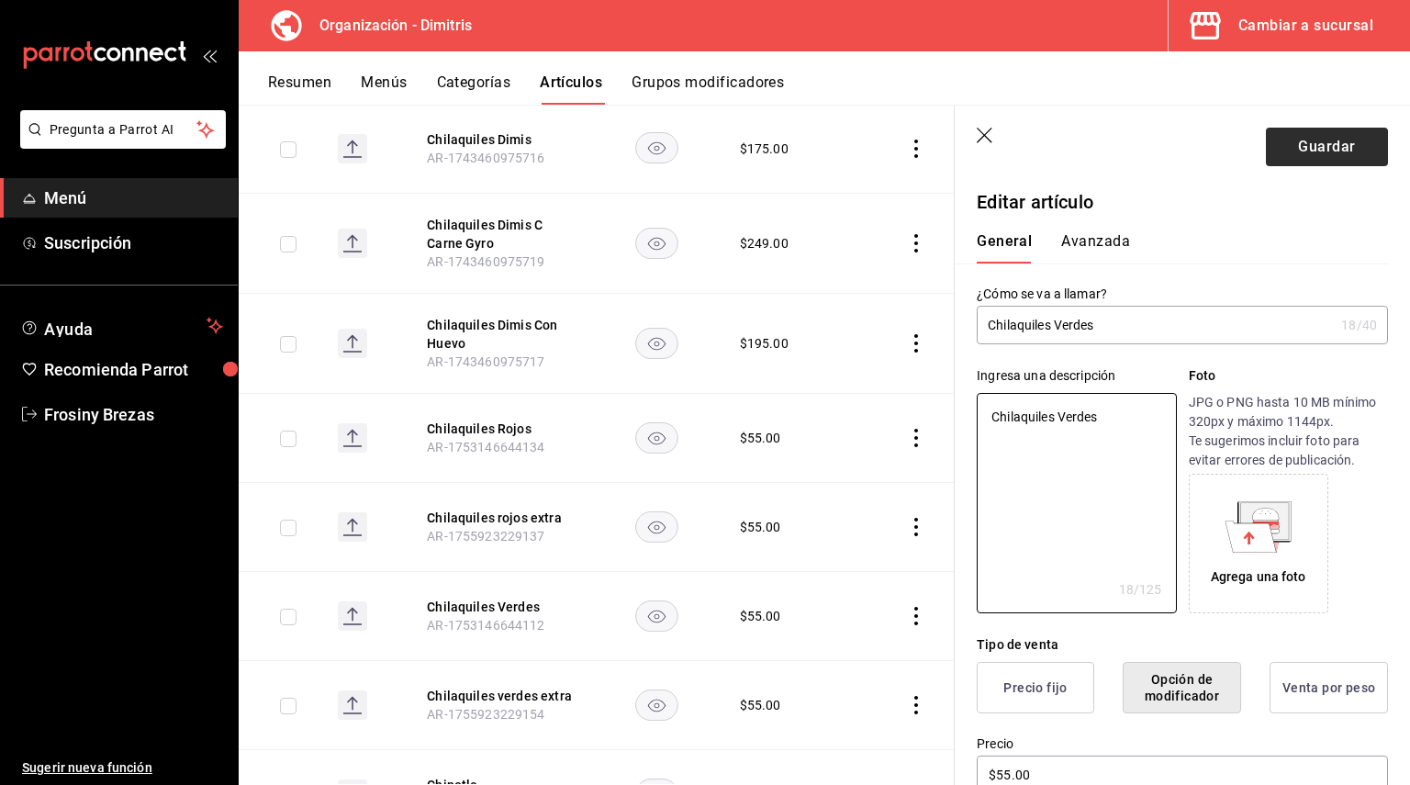
type textarea "Chilaquiles Verdes"
click at [1279, 160] on button "Guardar" at bounding box center [1327, 147] width 122 height 39
type textarea "x"
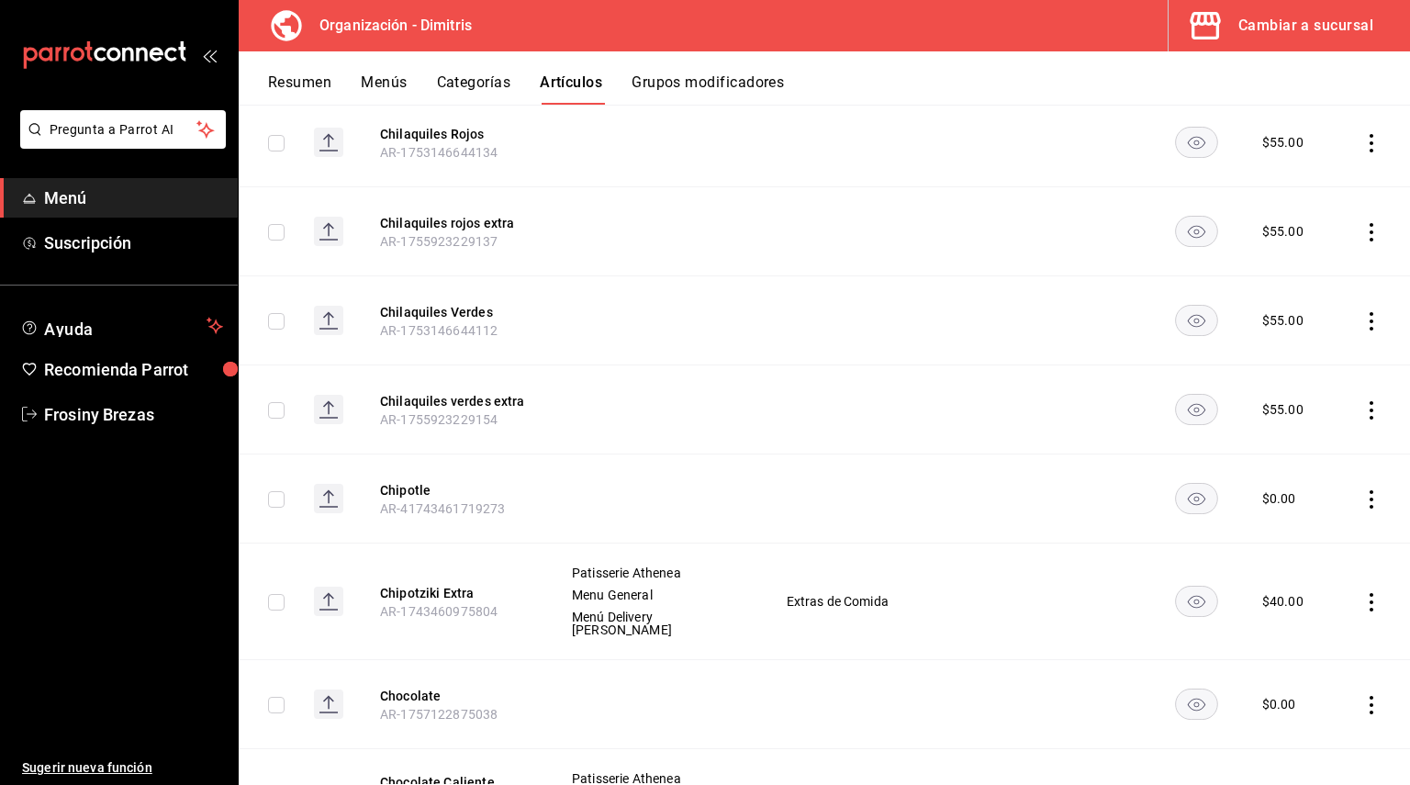
scroll to position [8850, 0]
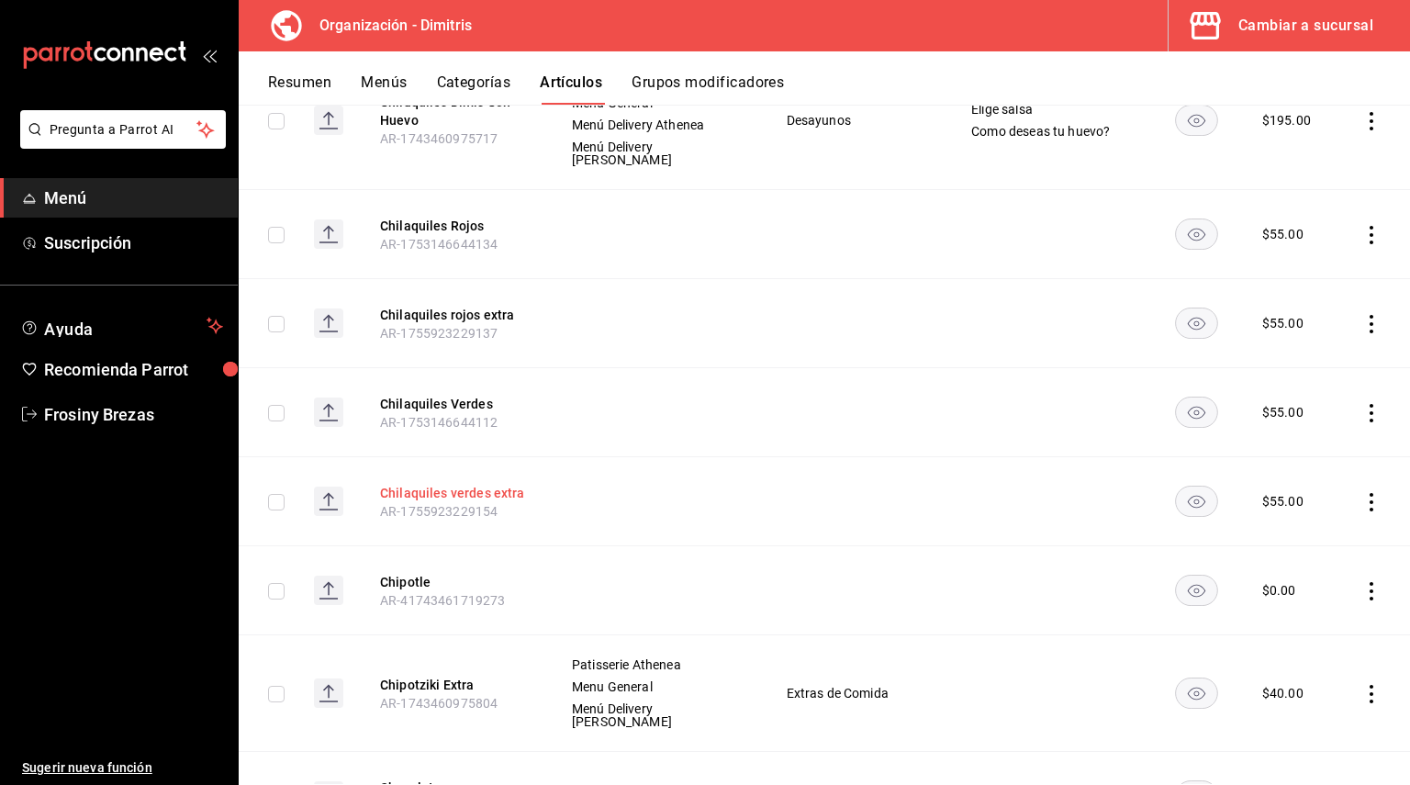
click at [488, 484] on button "Chilaquiles verdes extra" at bounding box center [453, 493] width 147 height 18
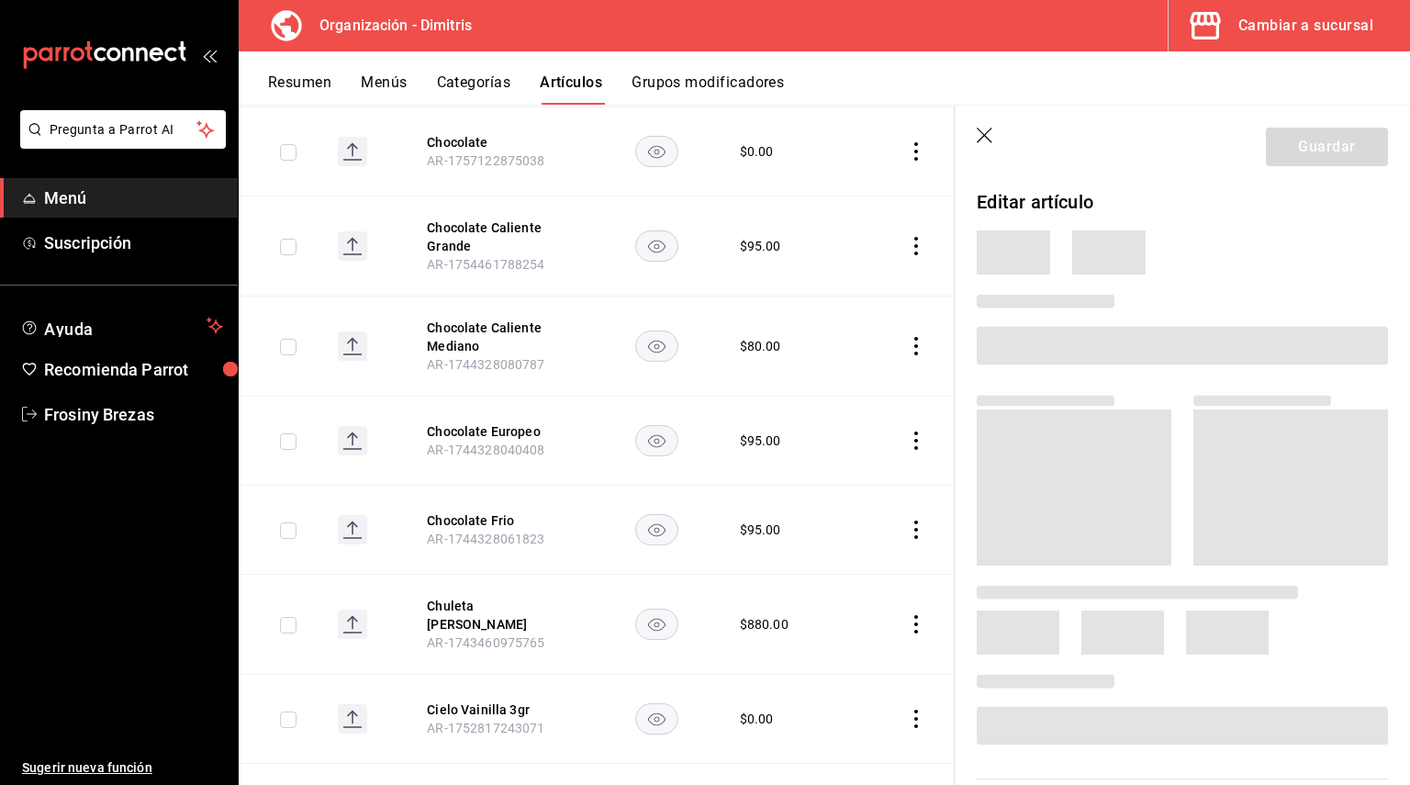
scroll to position [8358, 0]
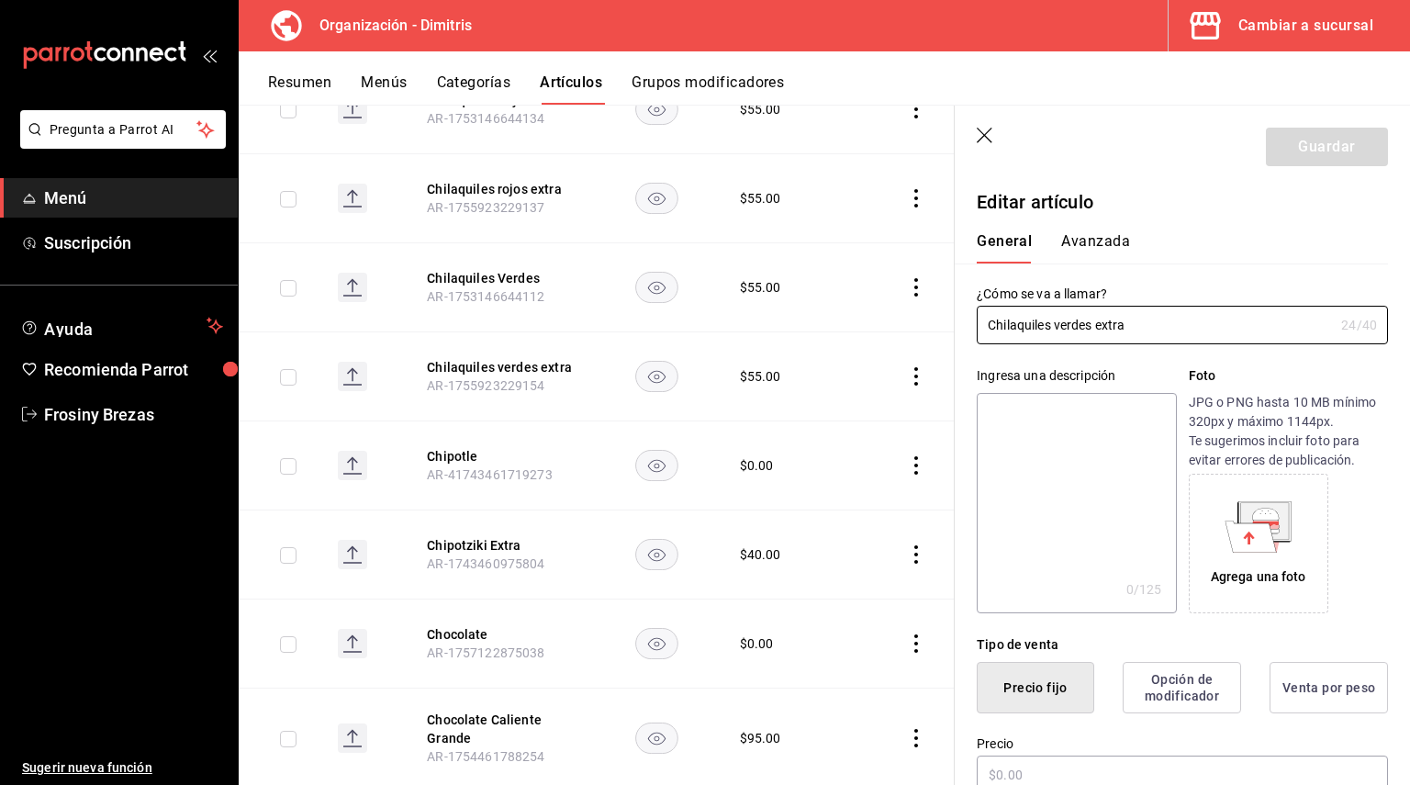
type input "$55.00"
drag, startPoint x: 1189, startPoint y: 326, endPoint x: 959, endPoint y: 330, distance: 229.5
click at [959, 330] on div "¿Cómo se va a llamar? Chilaquiles verdes extra 24 /40 ¿Cómo se va a llamar?" at bounding box center [1171, 303] width 433 height 81
click at [1028, 412] on textarea at bounding box center [1076, 503] width 199 height 220
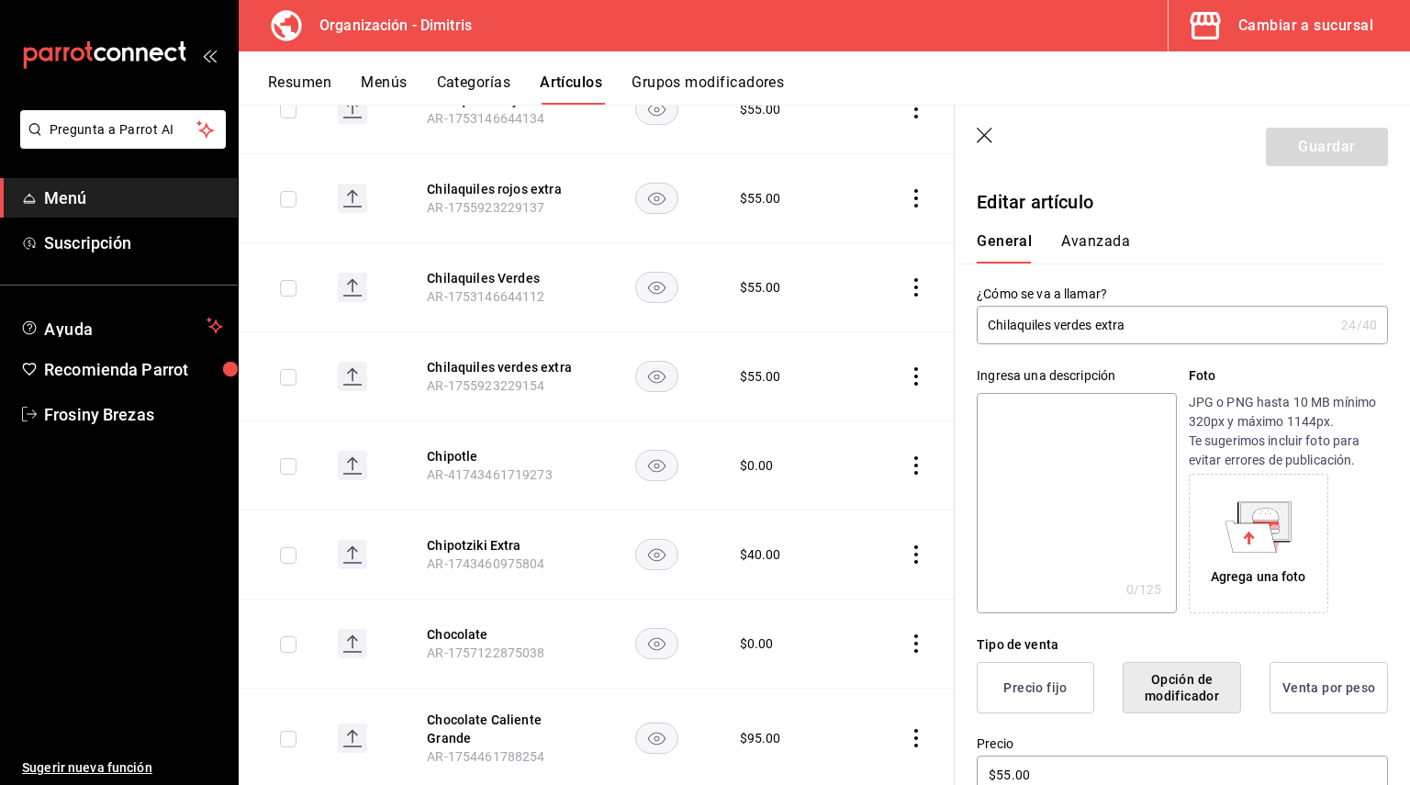
paste textarea "Chilaquiles verdes extra"
type textarea "Chilaquiles verdes extra"
type textarea "x"
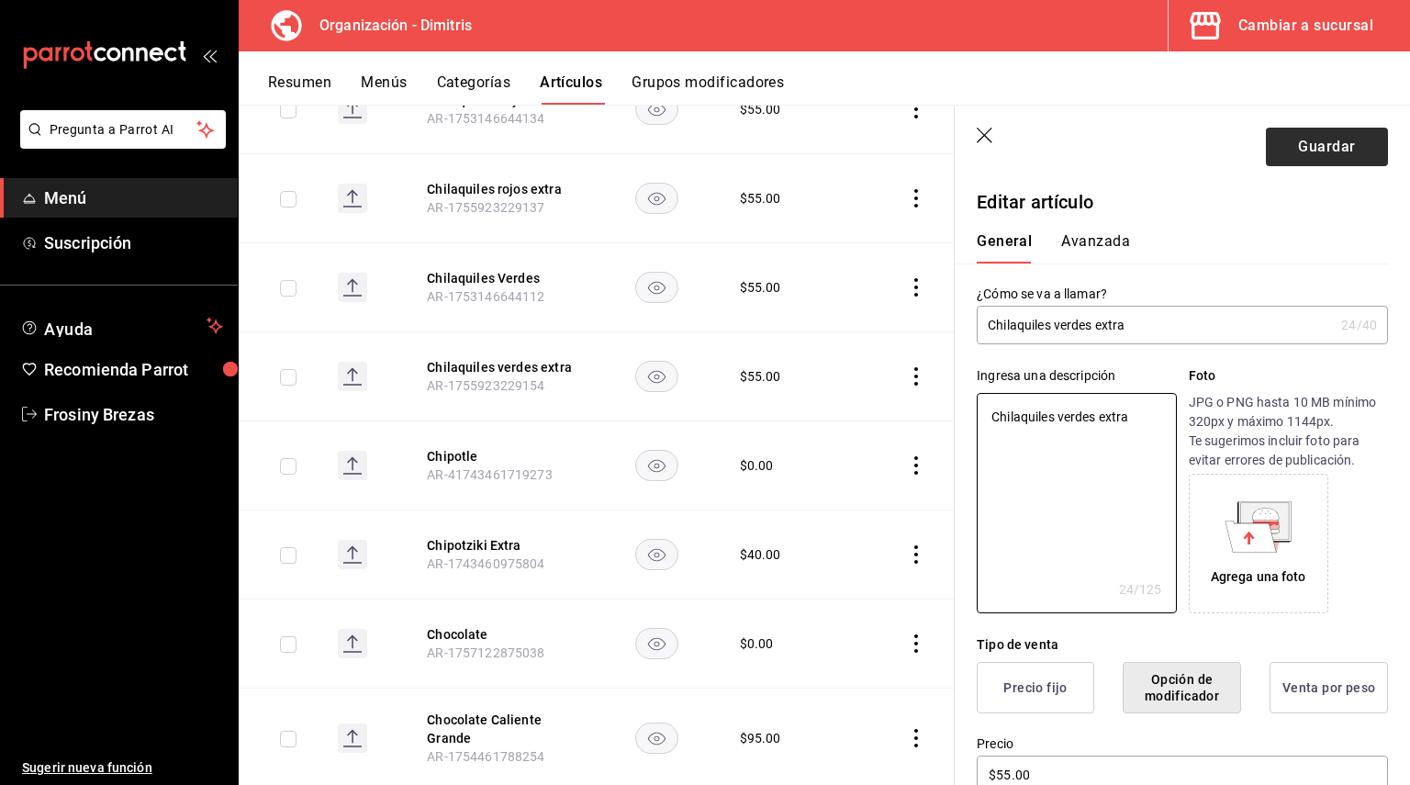
type textarea "Chilaquiles verdes extra"
click at [1306, 145] on button "Guardar" at bounding box center [1327, 147] width 122 height 39
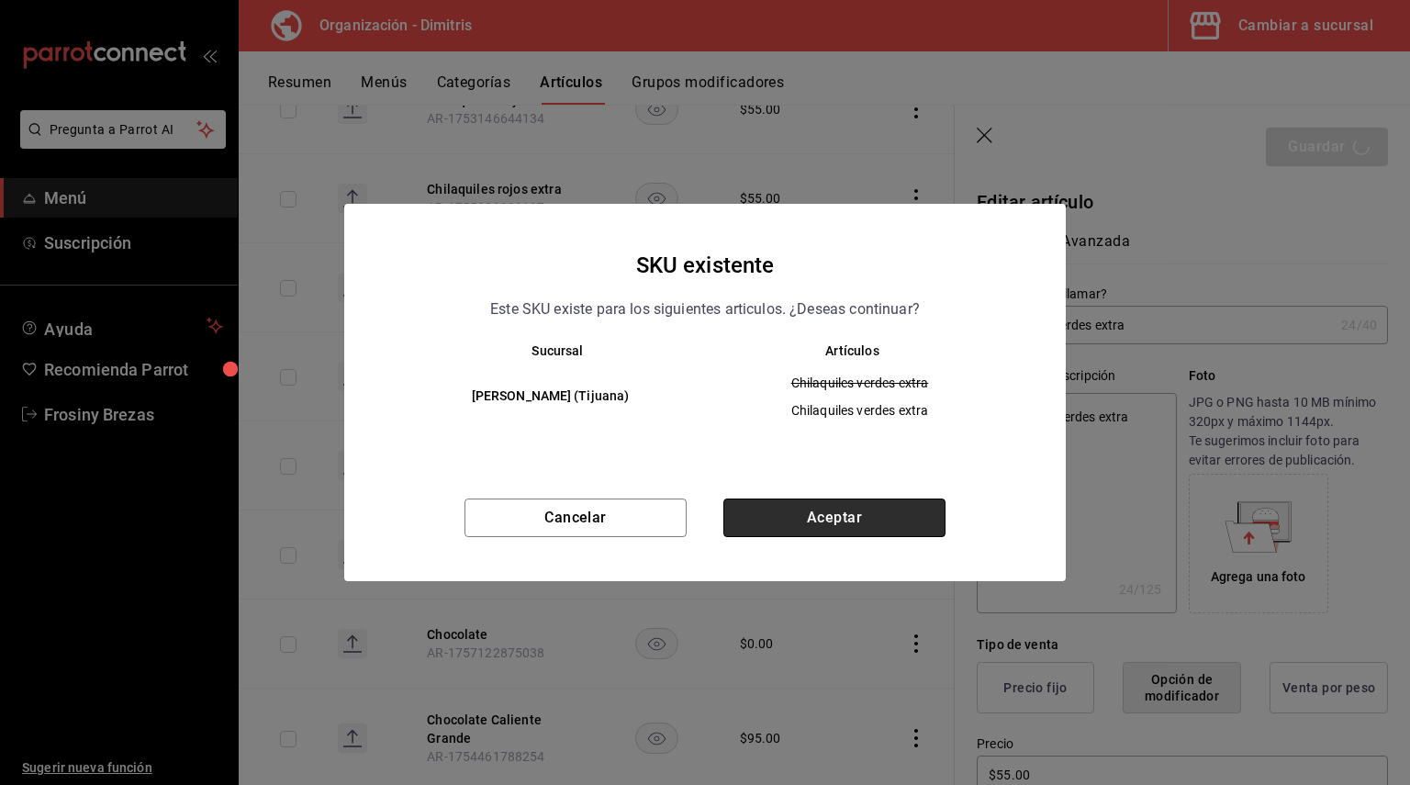
click at [908, 524] on button "Aceptar" at bounding box center [834, 517] width 222 height 39
type textarea "x"
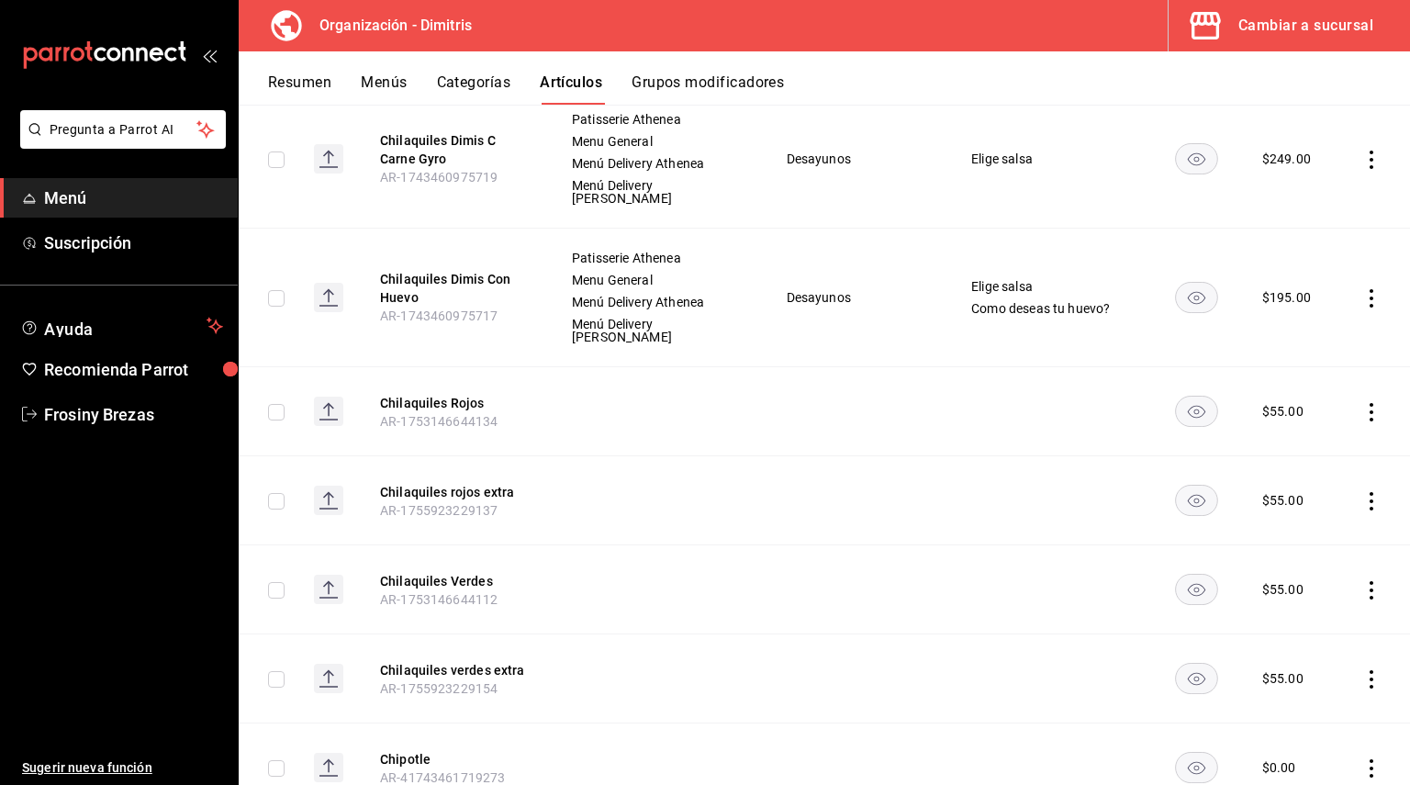
scroll to position [8812, 0]
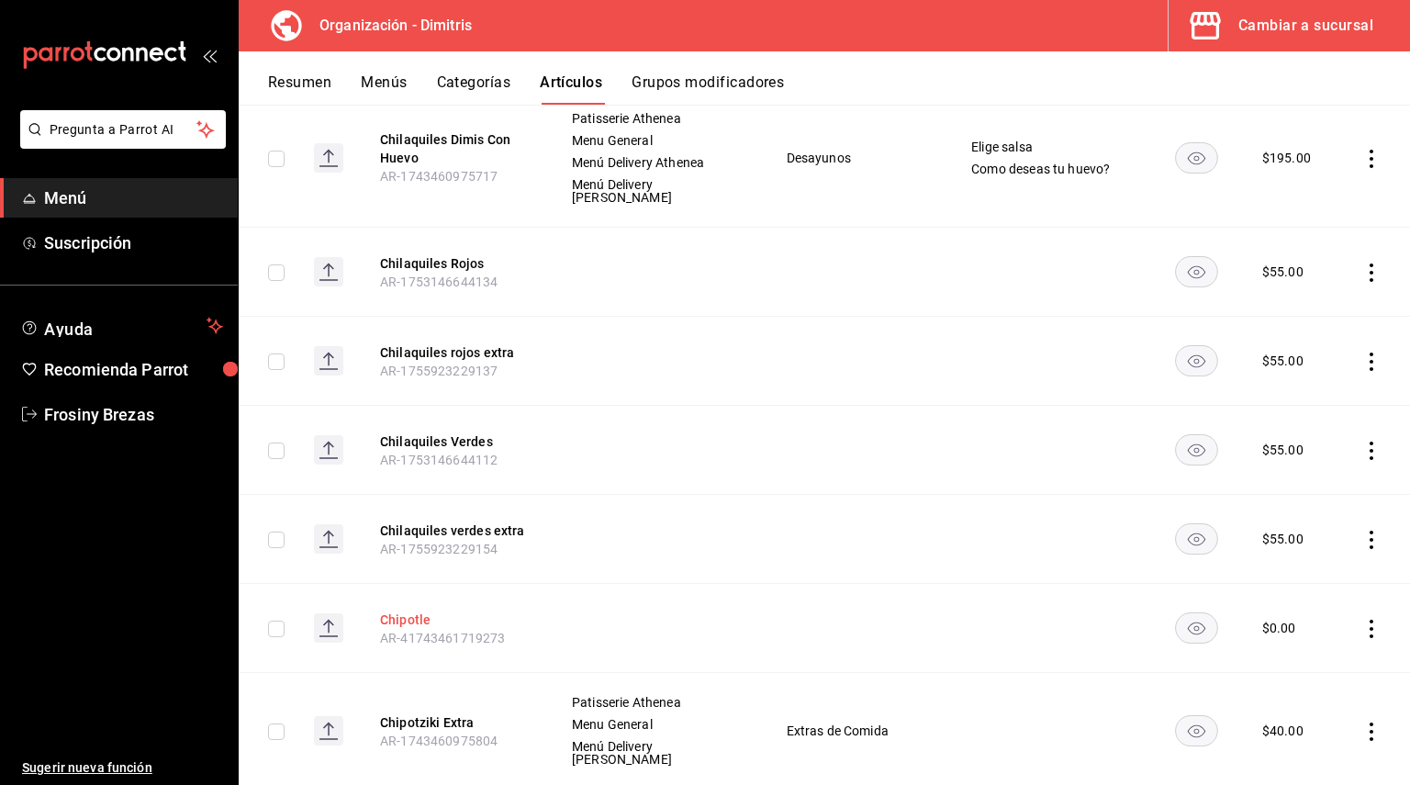
click at [417, 610] on button "Chipotle" at bounding box center [453, 619] width 147 height 18
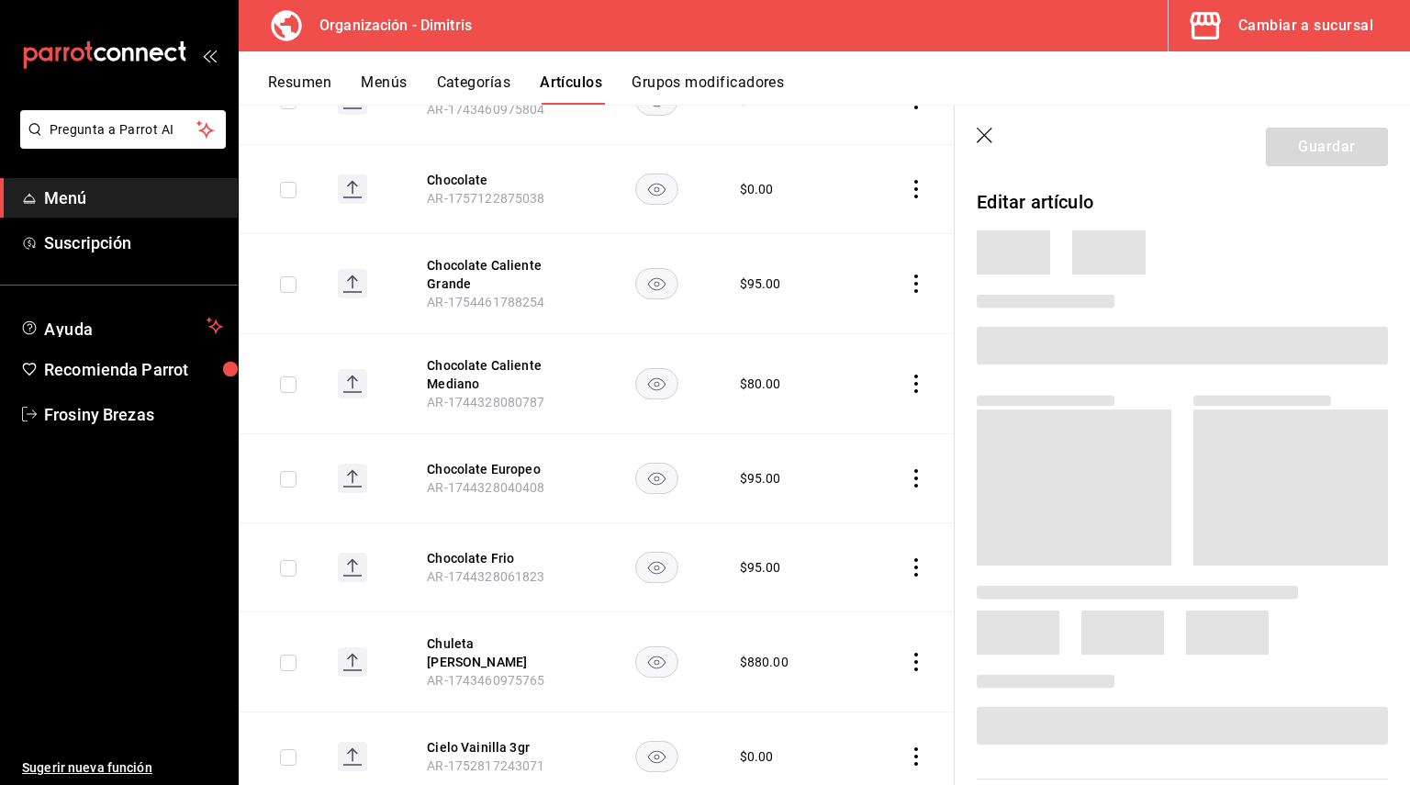
scroll to position [8320, 0]
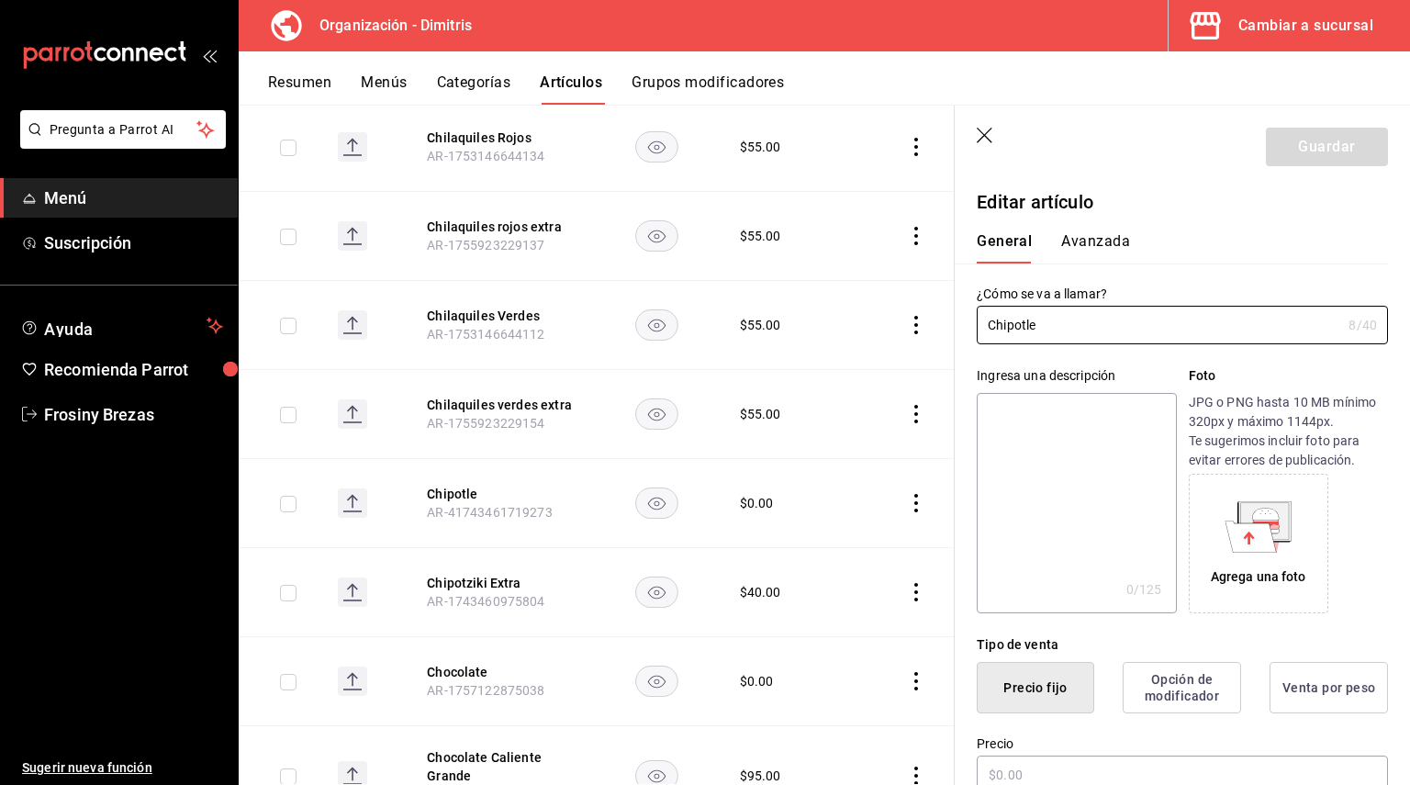
type input "$0.00"
drag, startPoint x: 1097, startPoint y: 329, endPoint x: 907, endPoint y: 332, distance: 190.0
click at [907, 332] on main "Artículos organización Edita el precio e imagen de tus artículos. Asigna una ca…" at bounding box center [824, 445] width 1171 height 680
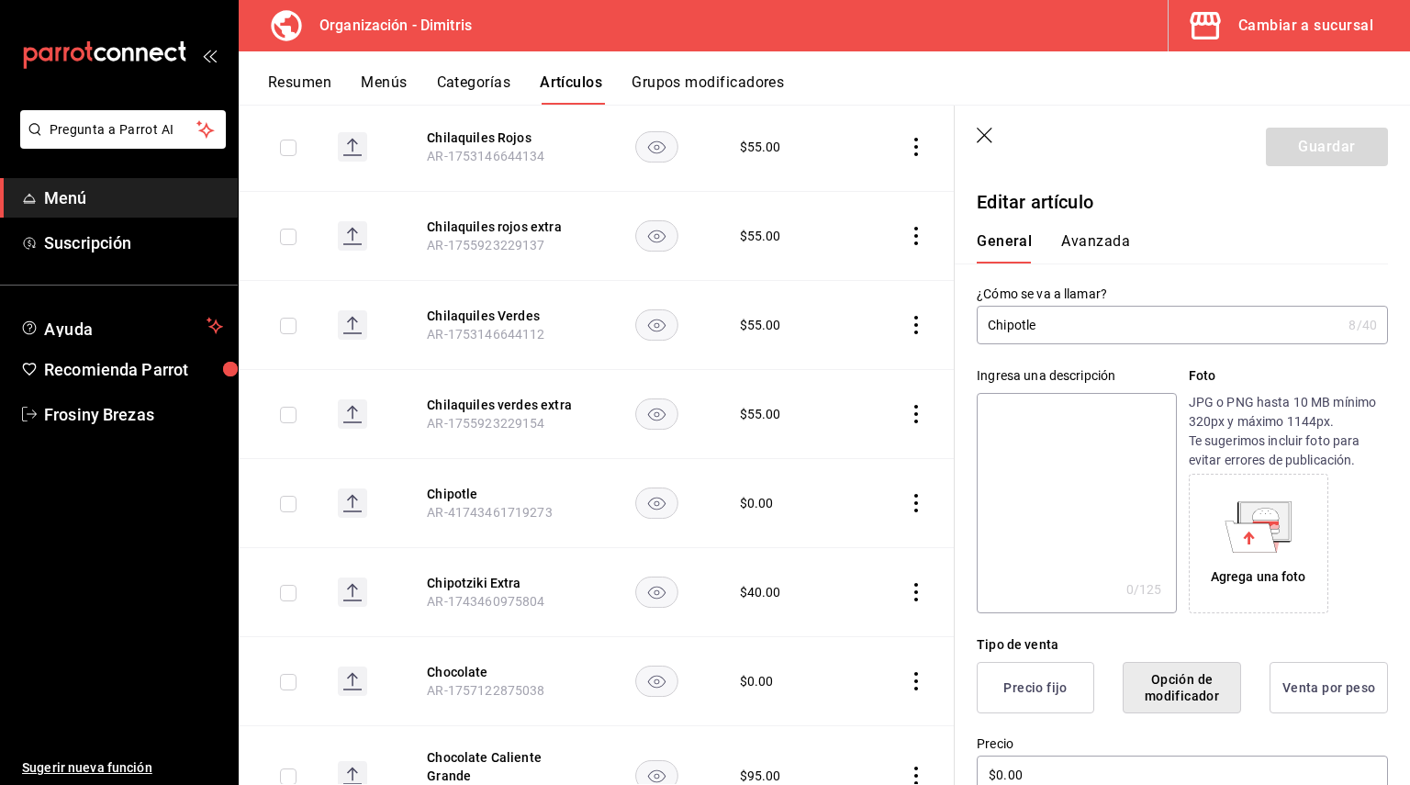
paste textarea "Chipotle"
type textarea "Chipotle"
type textarea "x"
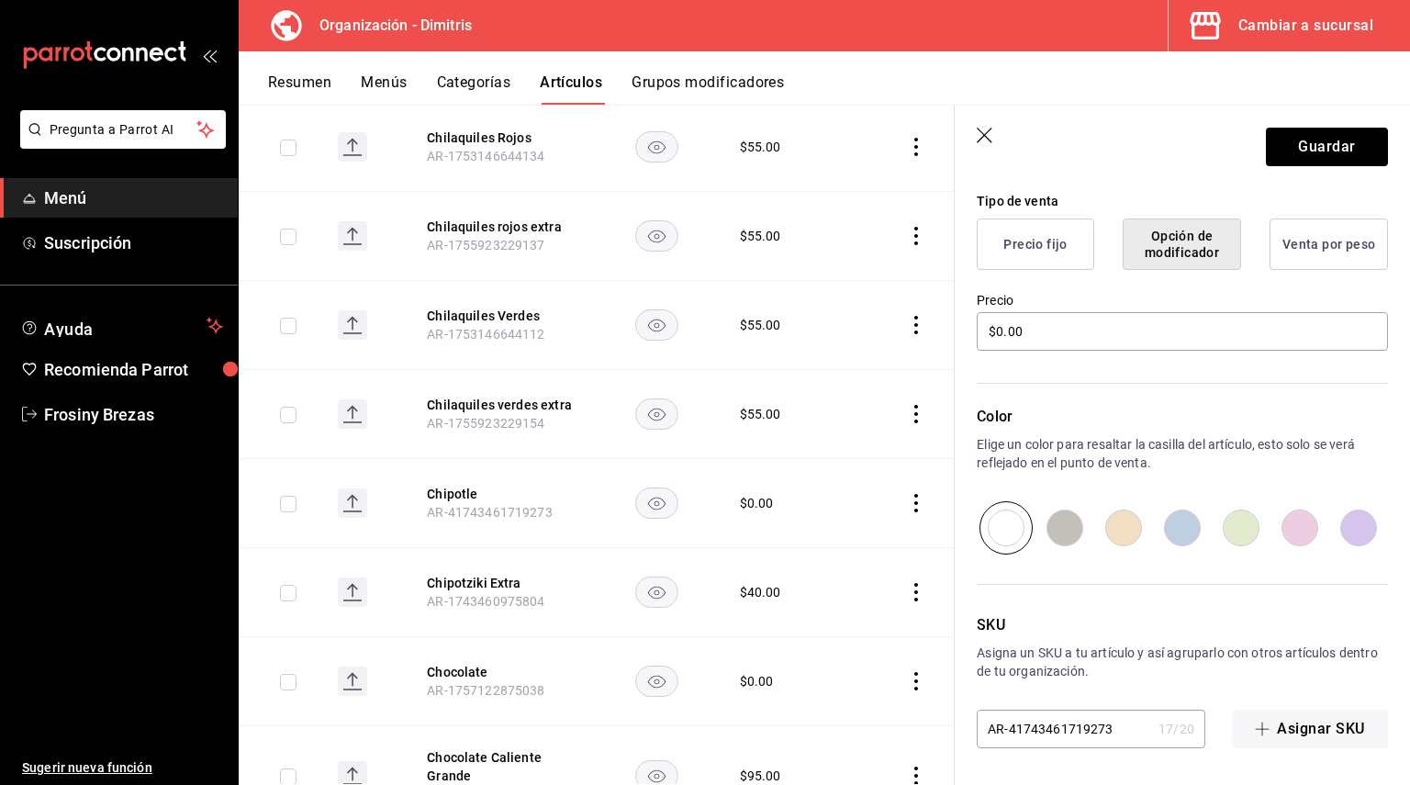
scroll to position [0, 0]
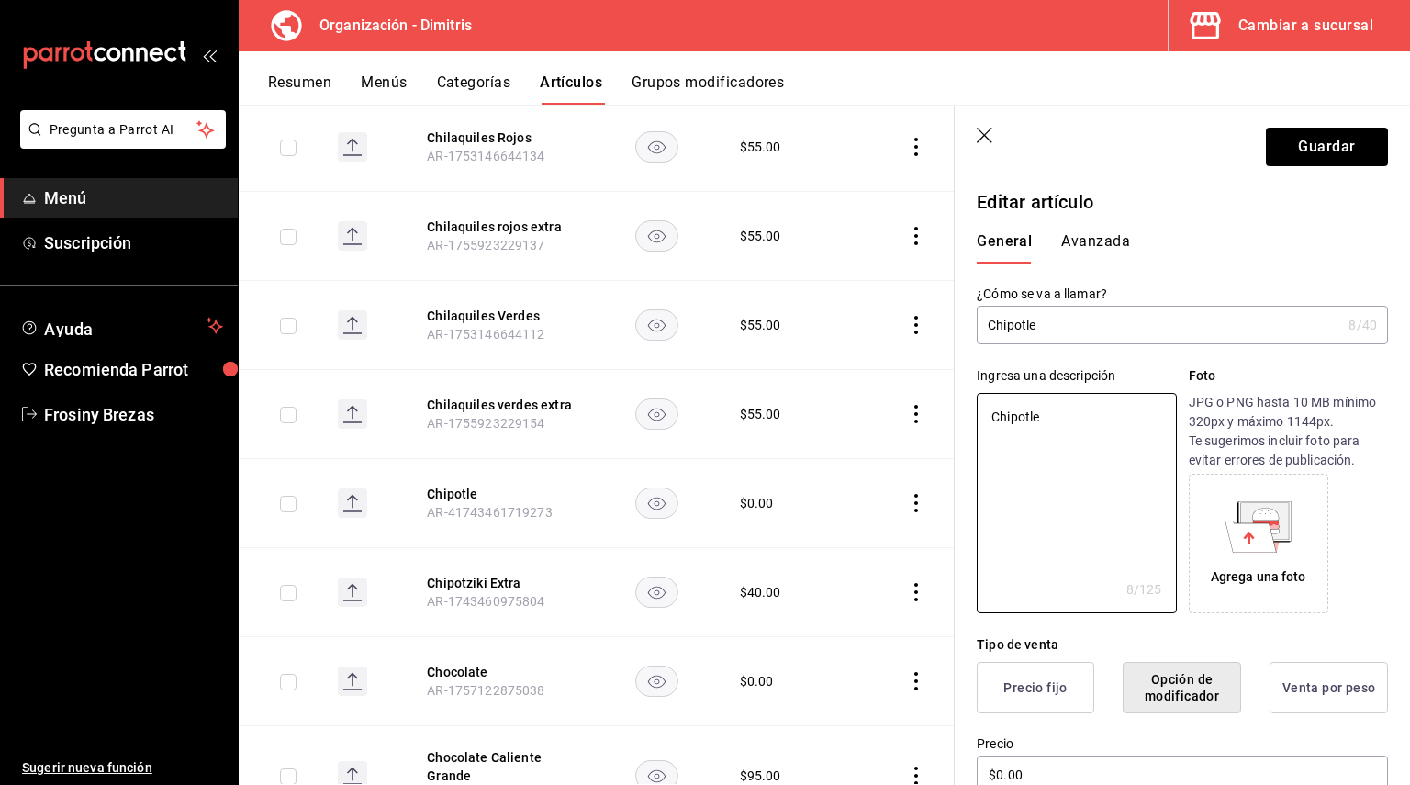
type textarea "Chipotle"
click at [1094, 238] on button "Avanzada" at bounding box center [1095, 247] width 69 height 31
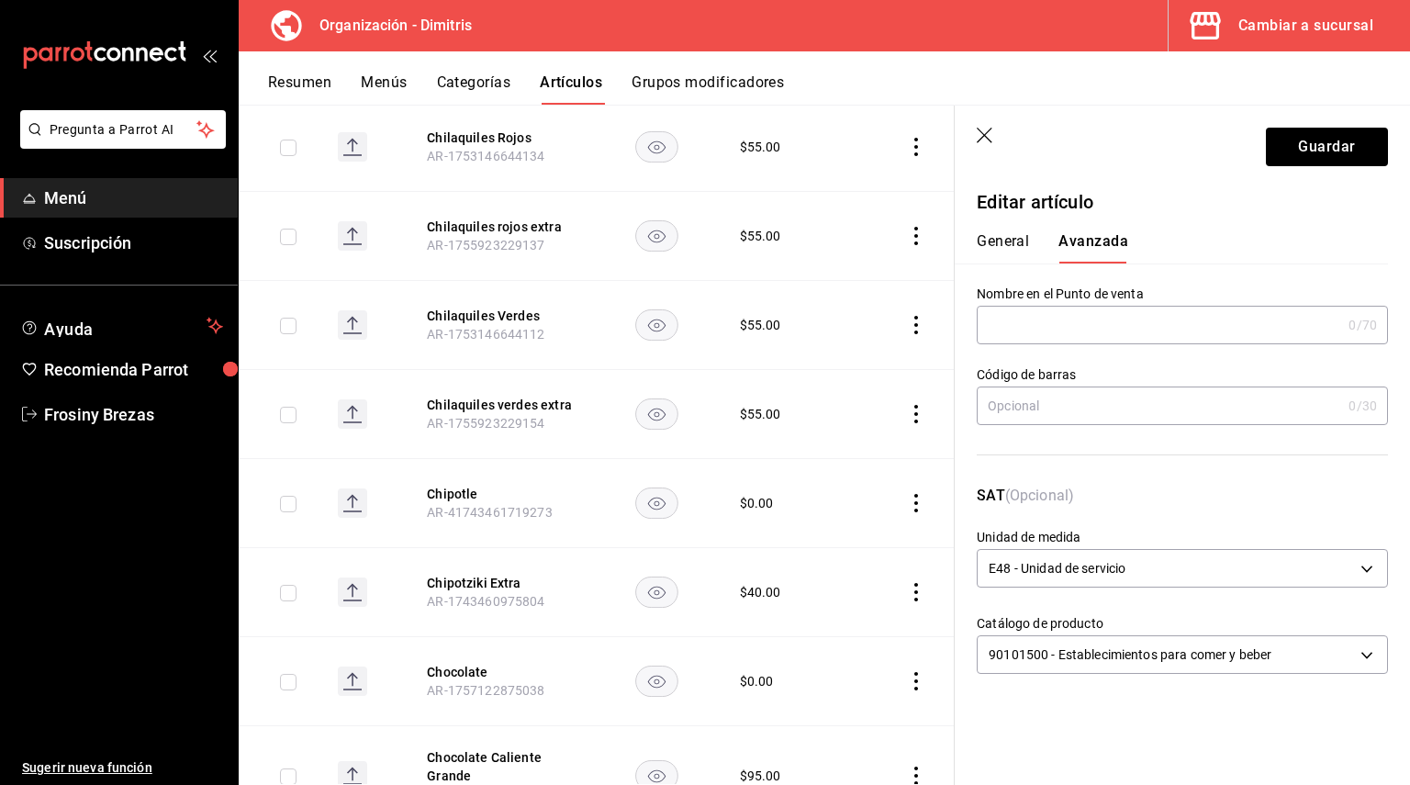
click at [1010, 240] on button "General" at bounding box center [1003, 247] width 52 height 31
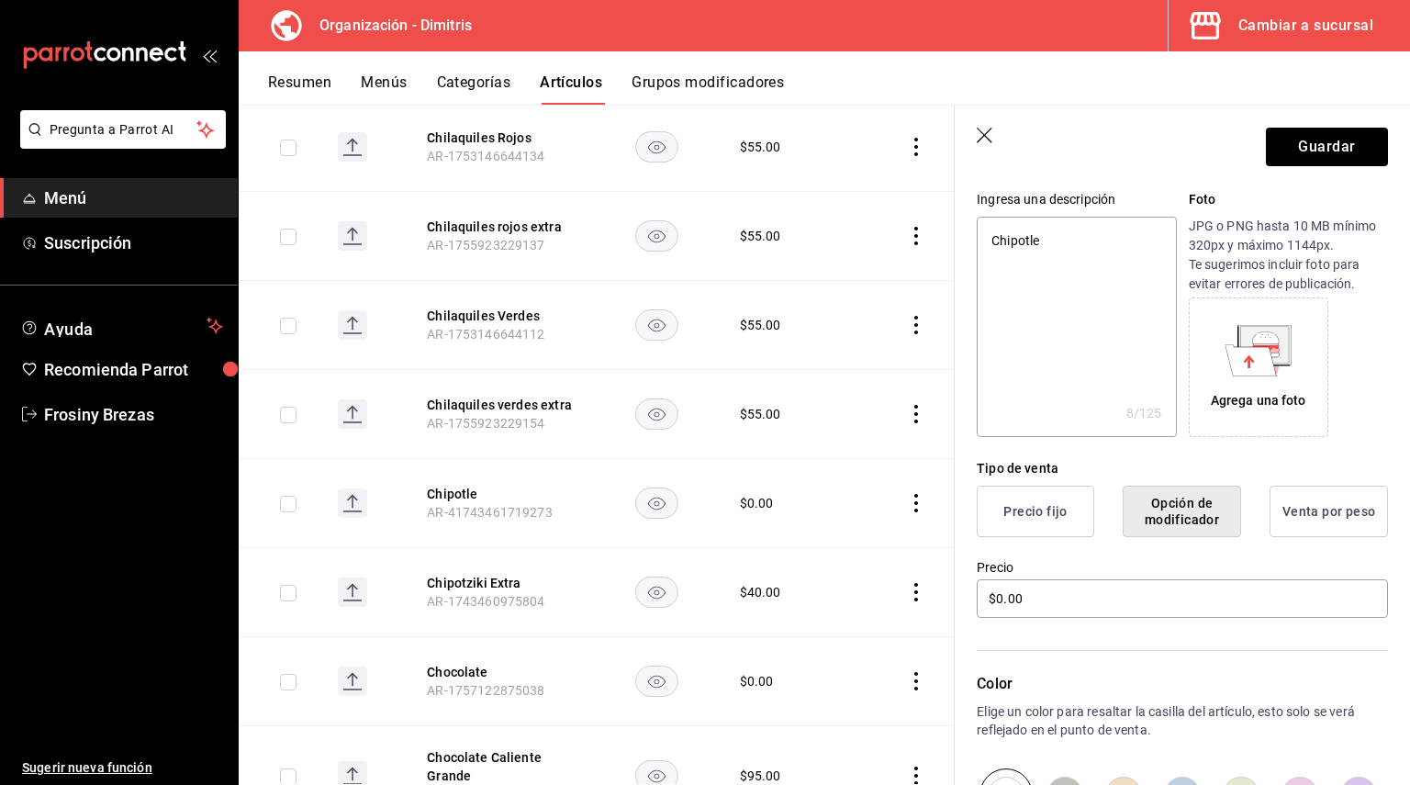
scroll to position [443, 0]
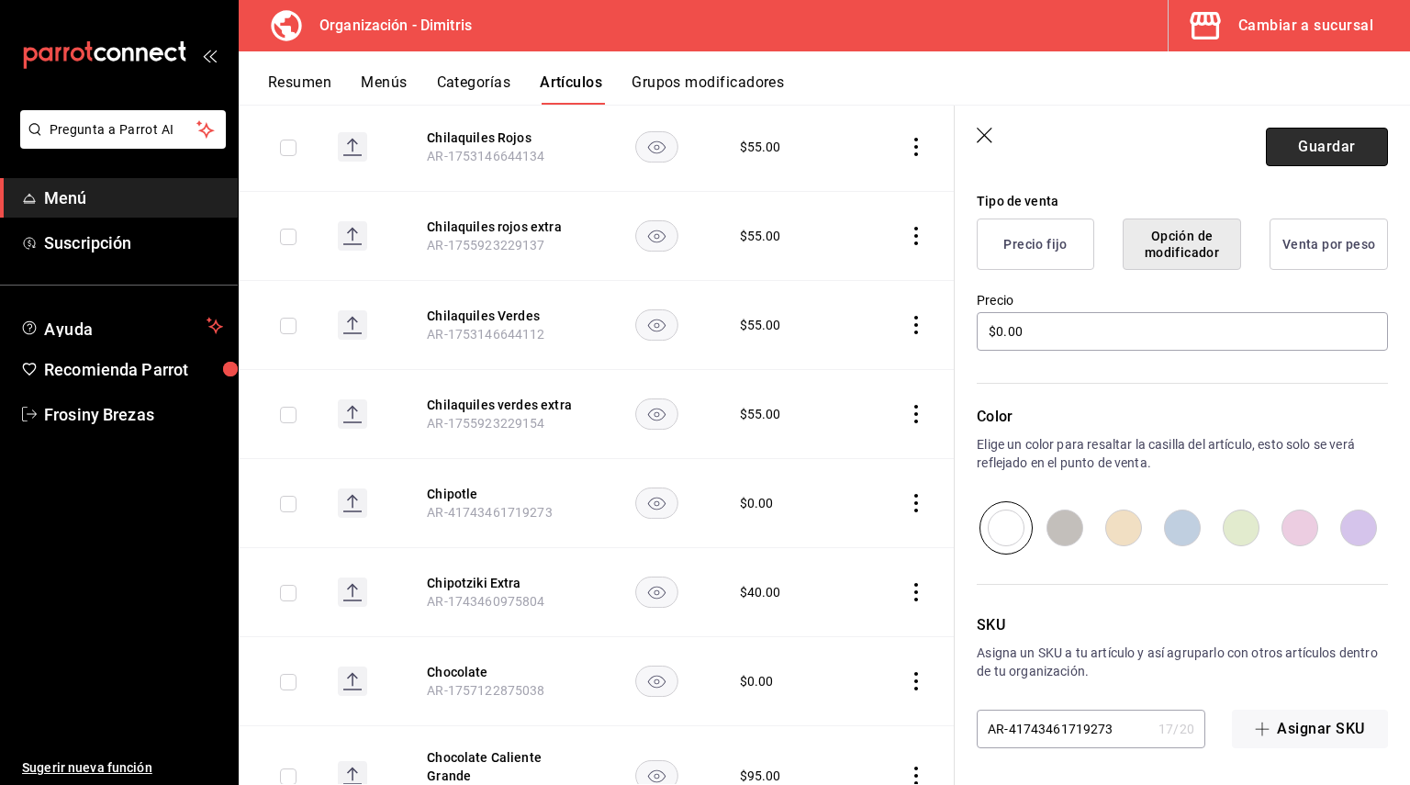
click at [1344, 137] on button "Guardar" at bounding box center [1327, 147] width 122 height 39
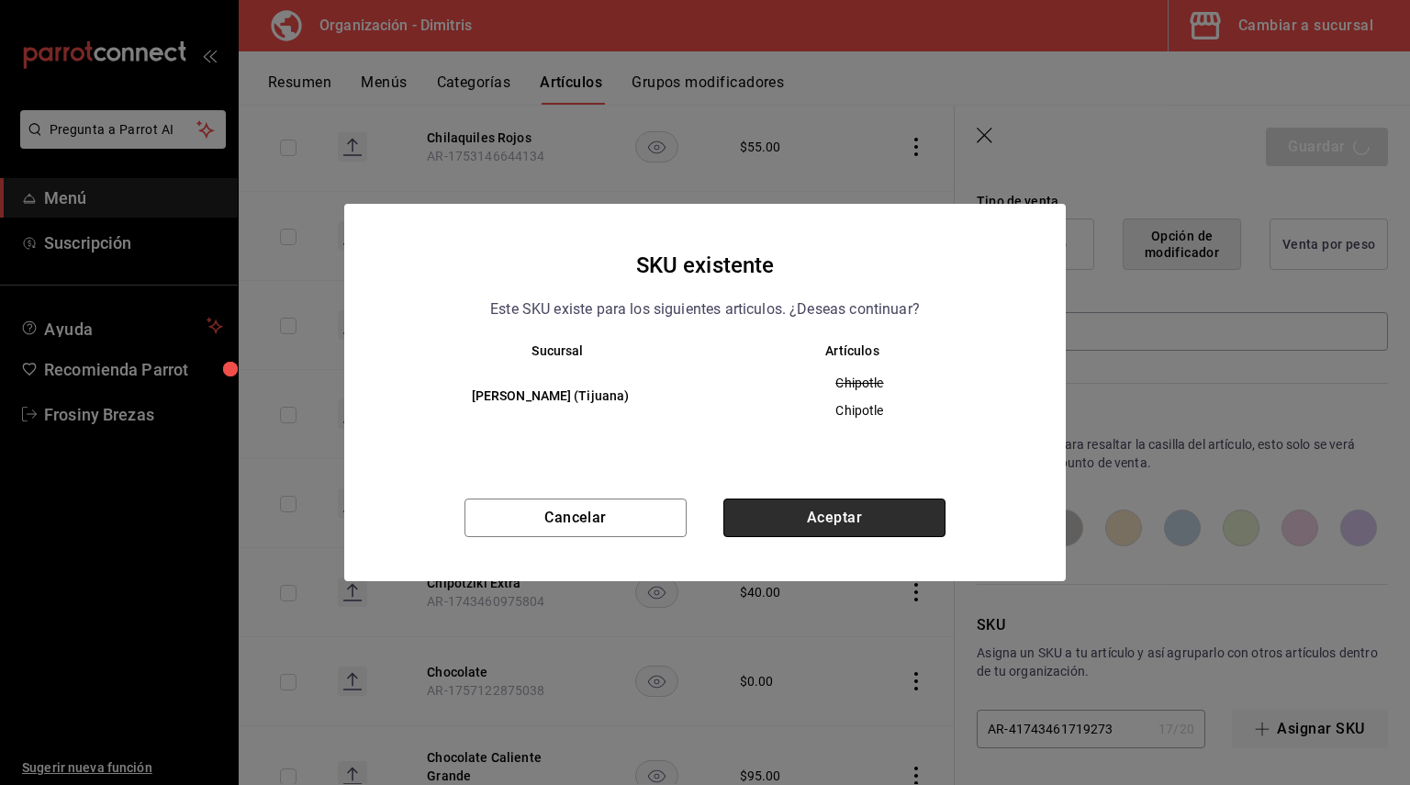
click at [913, 527] on button "Aceptar" at bounding box center [834, 517] width 222 height 39
type textarea "x"
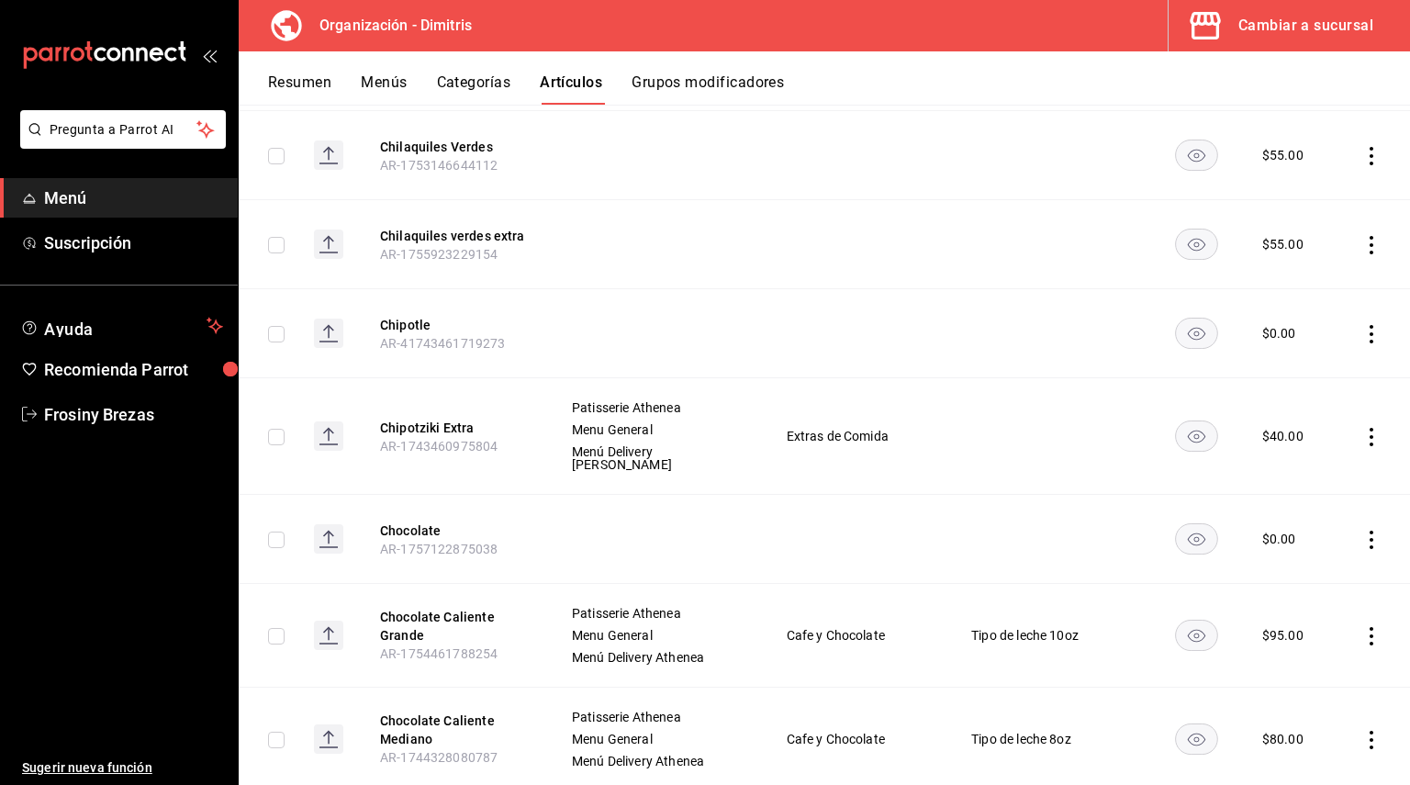
scroll to position [9217, 0]
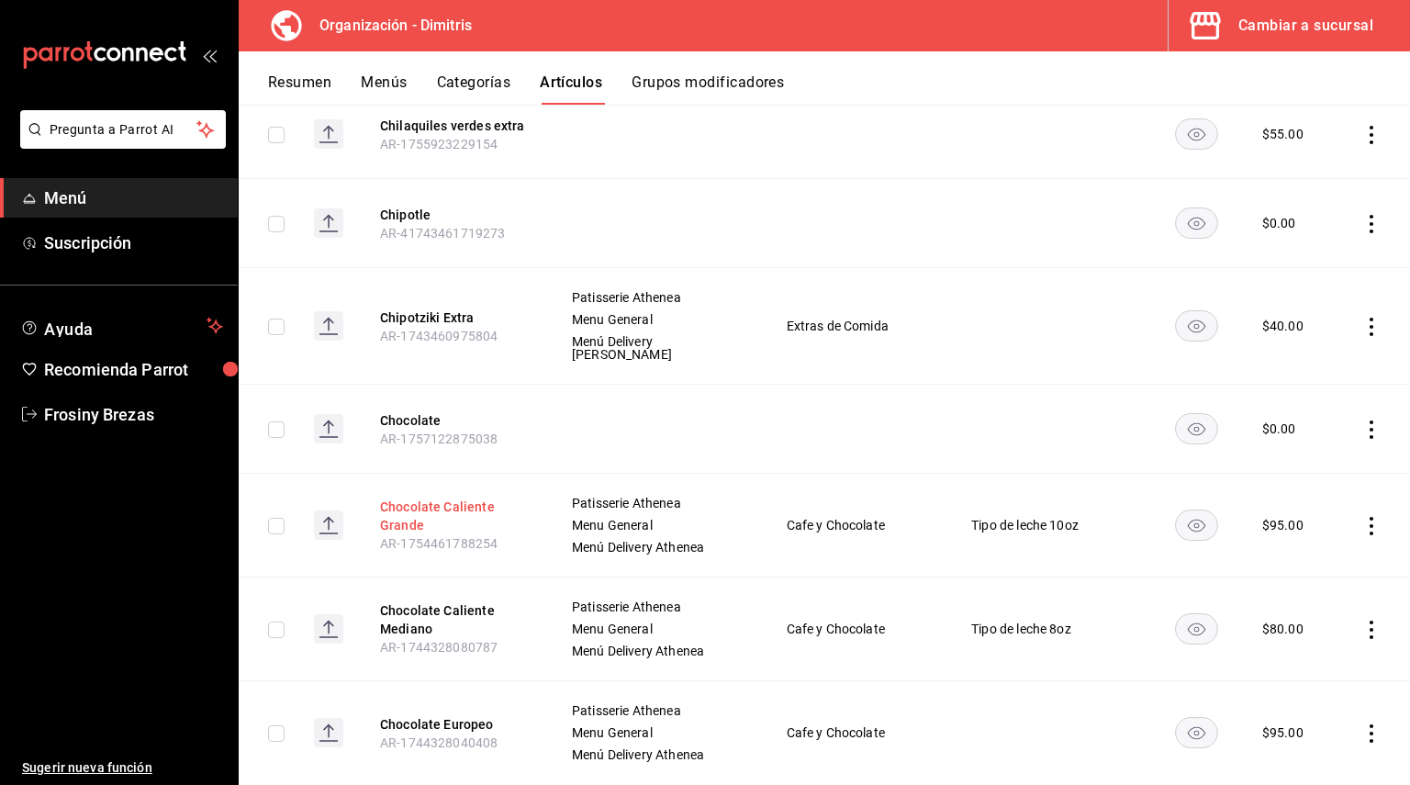
click at [427, 497] on button "Chocolate Caliente Grande" at bounding box center [453, 515] width 147 height 37
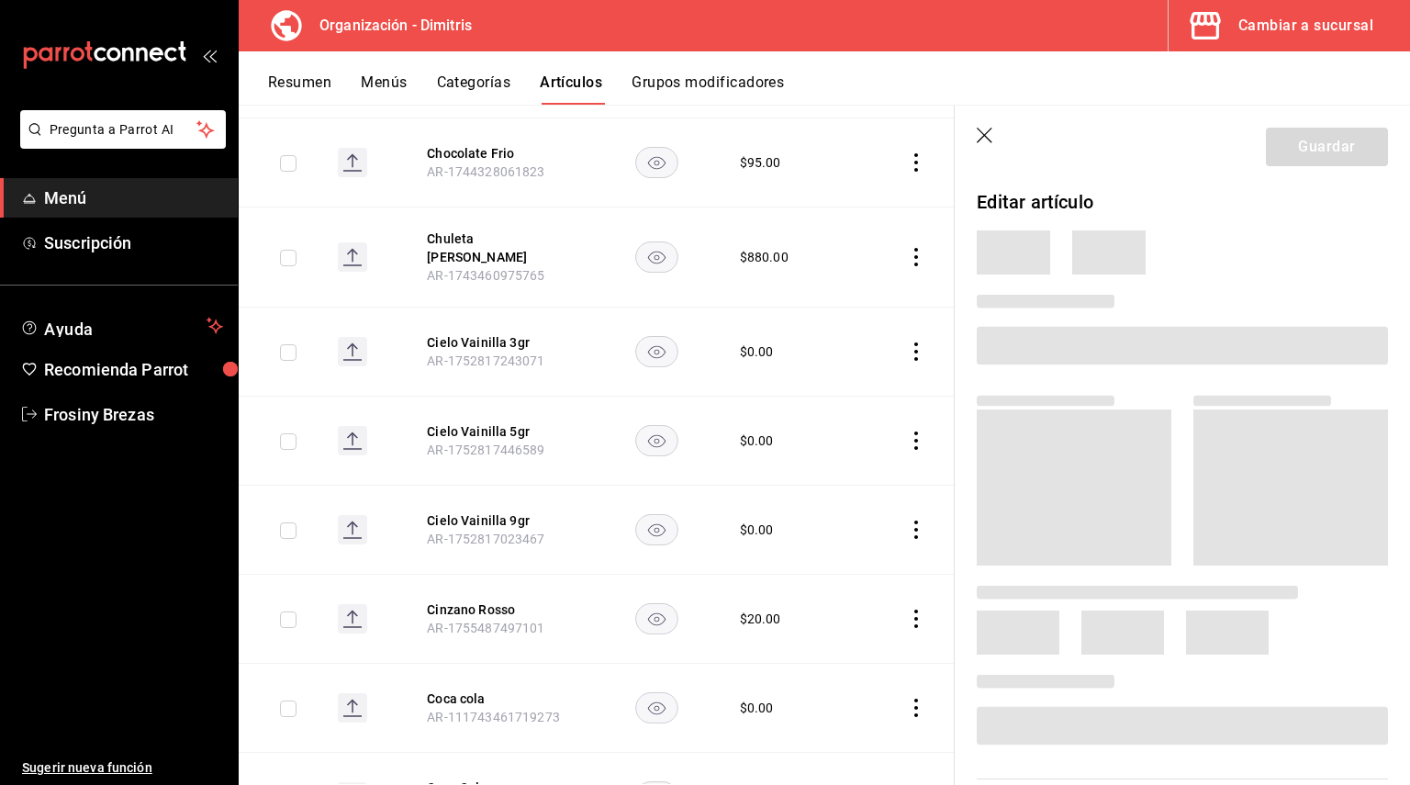
scroll to position [8725, 0]
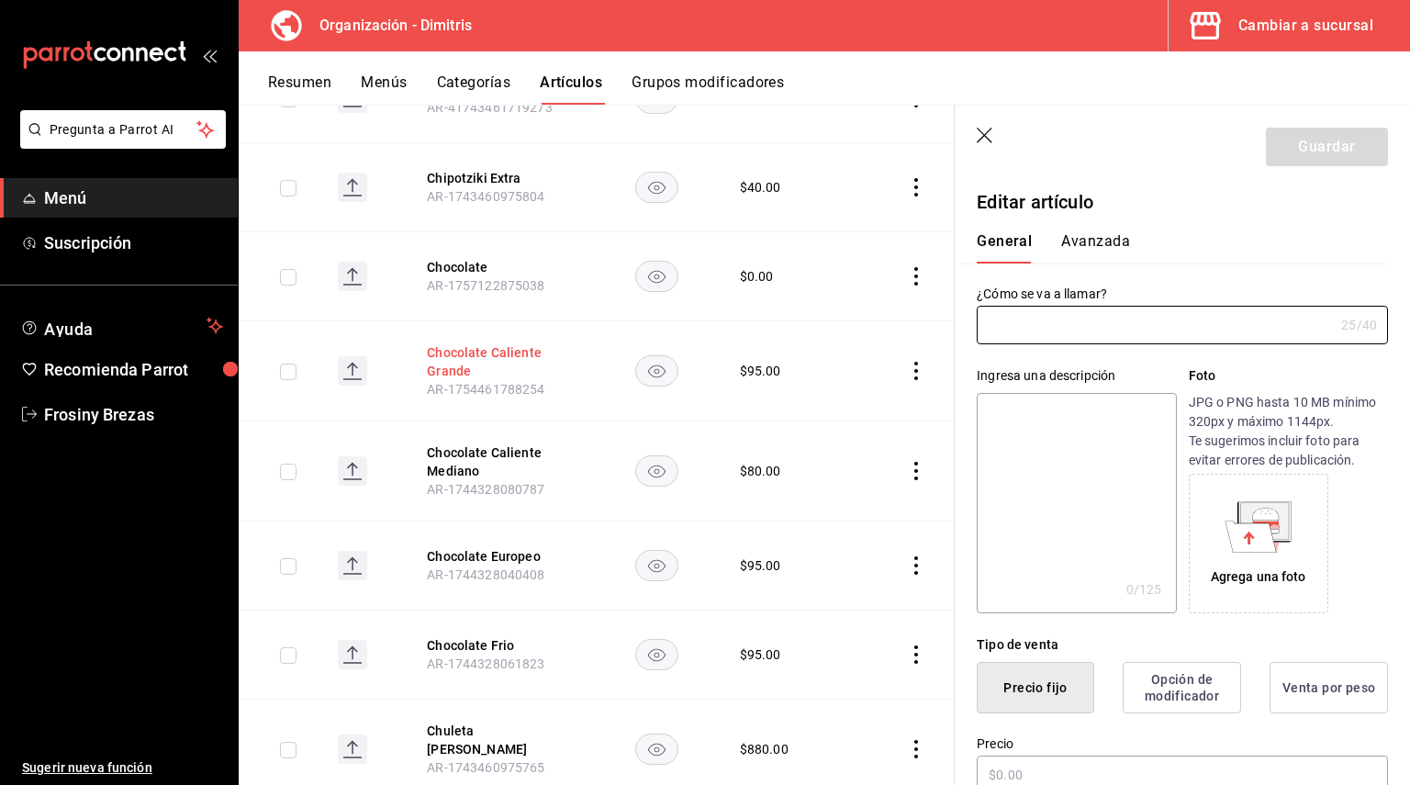
type input "Chocolate Caliente Grande"
type input "AR-1754461788254"
type input "$95.00"
drag, startPoint x: 1151, startPoint y: 328, endPoint x: 922, endPoint y: 305, distance: 230.6
click at [922, 305] on main "Artículos organización Edita el precio e imagen de tus artículos. Asigna una ca…" at bounding box center [824, 445] width 1171 height 680
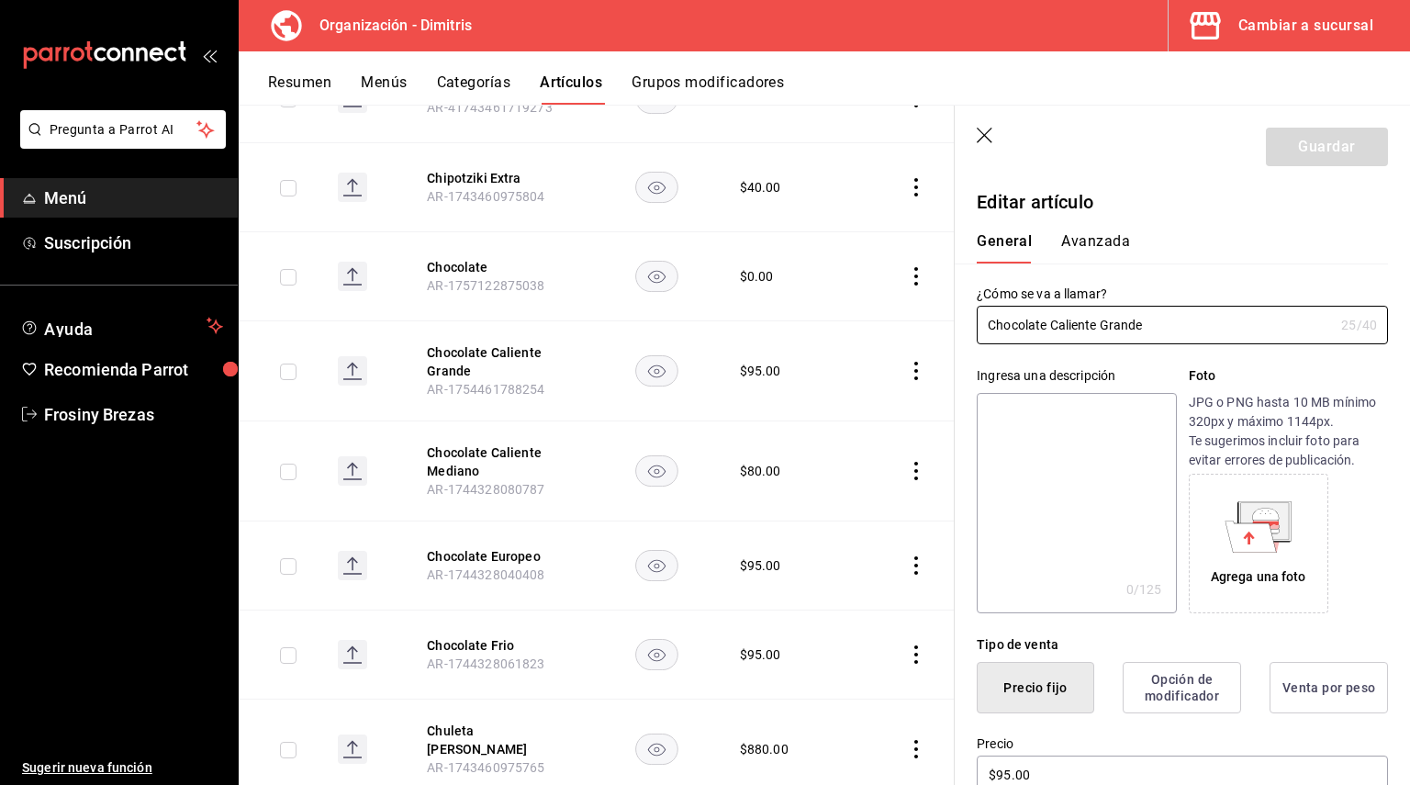
click at [1022, 415] on textarea at bounding box center [1076, 503] width 199 height 220
paste textarea "Chocolate Caliente Grande"
type textarea "Chocolate Caliente Grande"
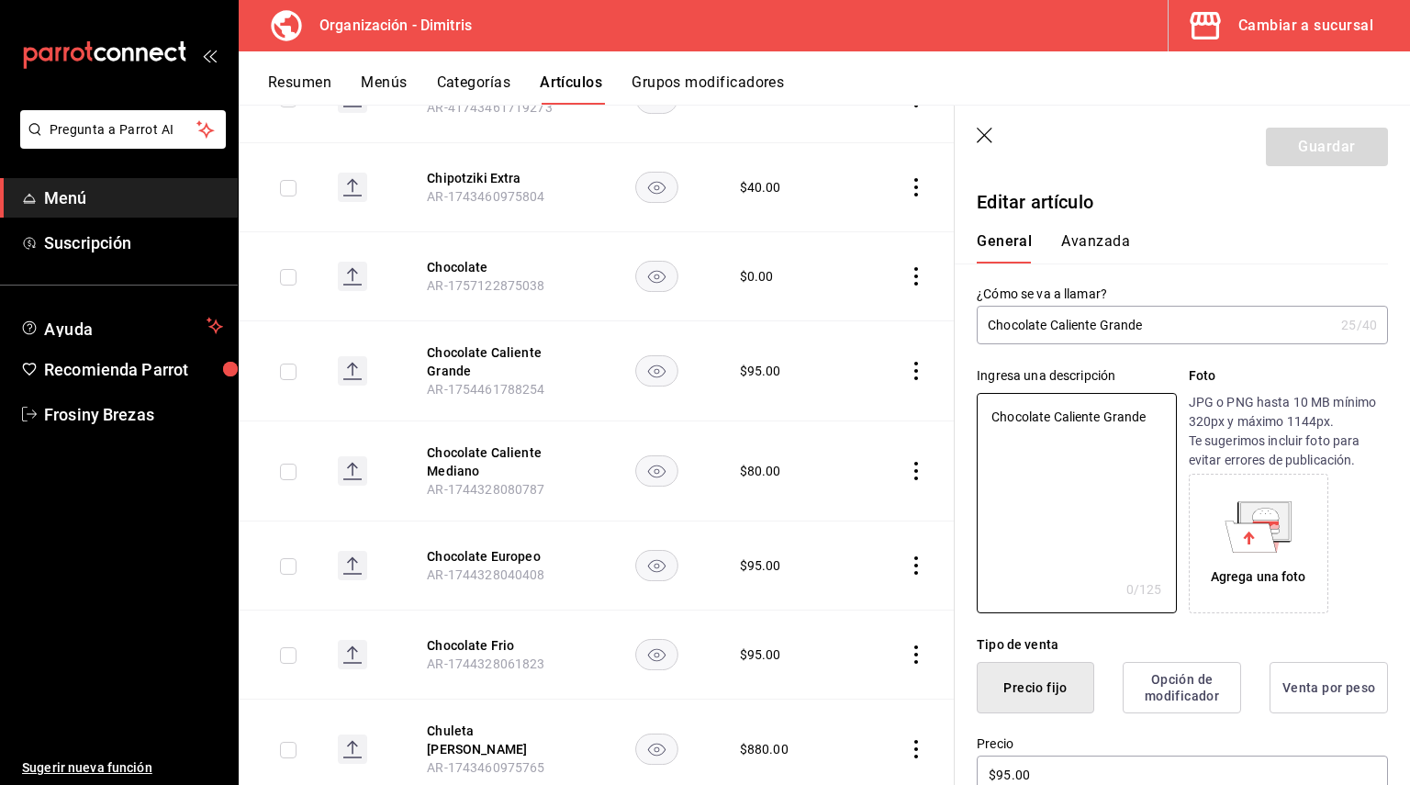
type textarea "x"
type textarea "Chocolate Caliente Grande"
type textarea "x"
type textarea "Chocolate Caliente Grande 1"
type textarea "x"
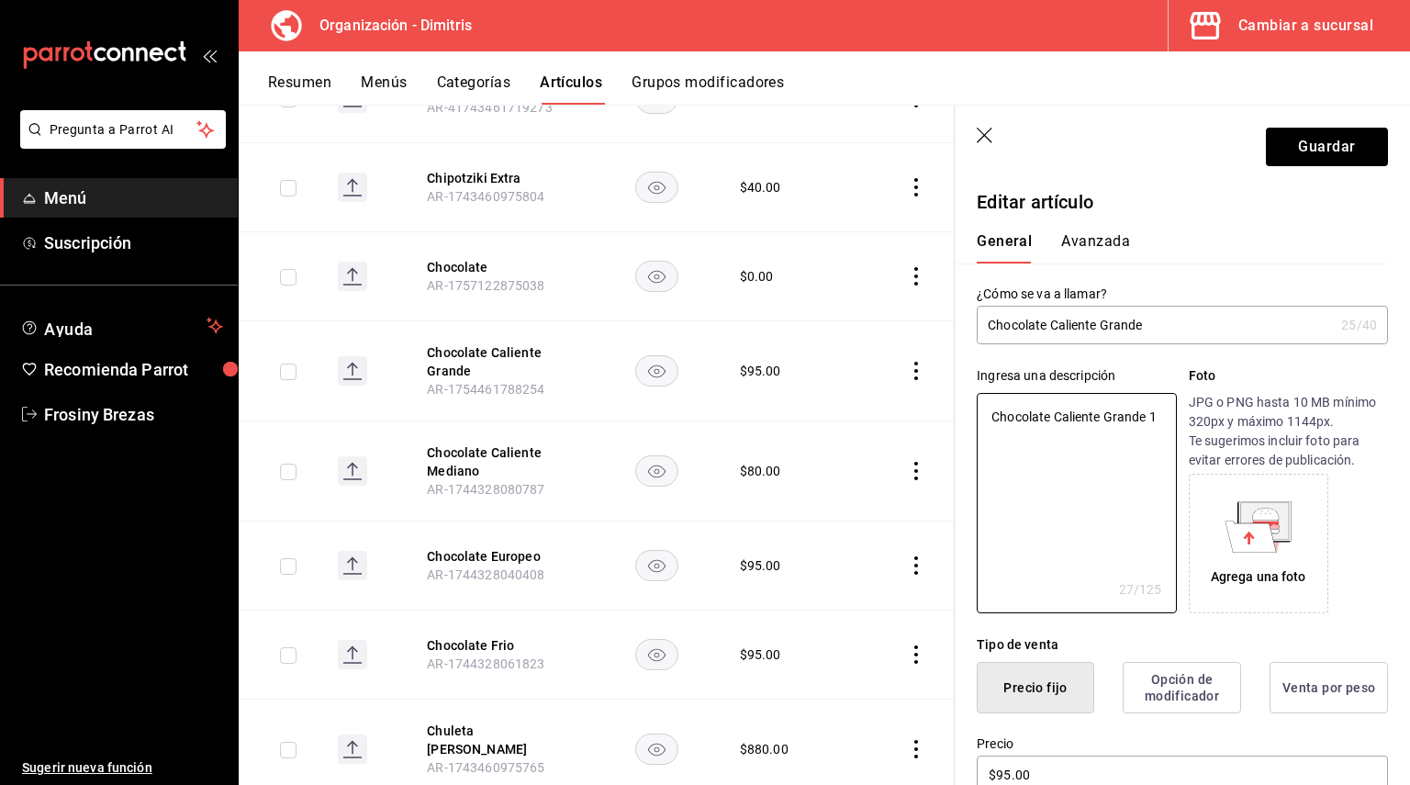
type textarea "Chocolate Caliente Grande 16"
type textarea "x"
type textarea "Chocolate Caliente Grande 16o"
type textarea "x"
type textarea "Chocolate Caliente Grande 16oz"
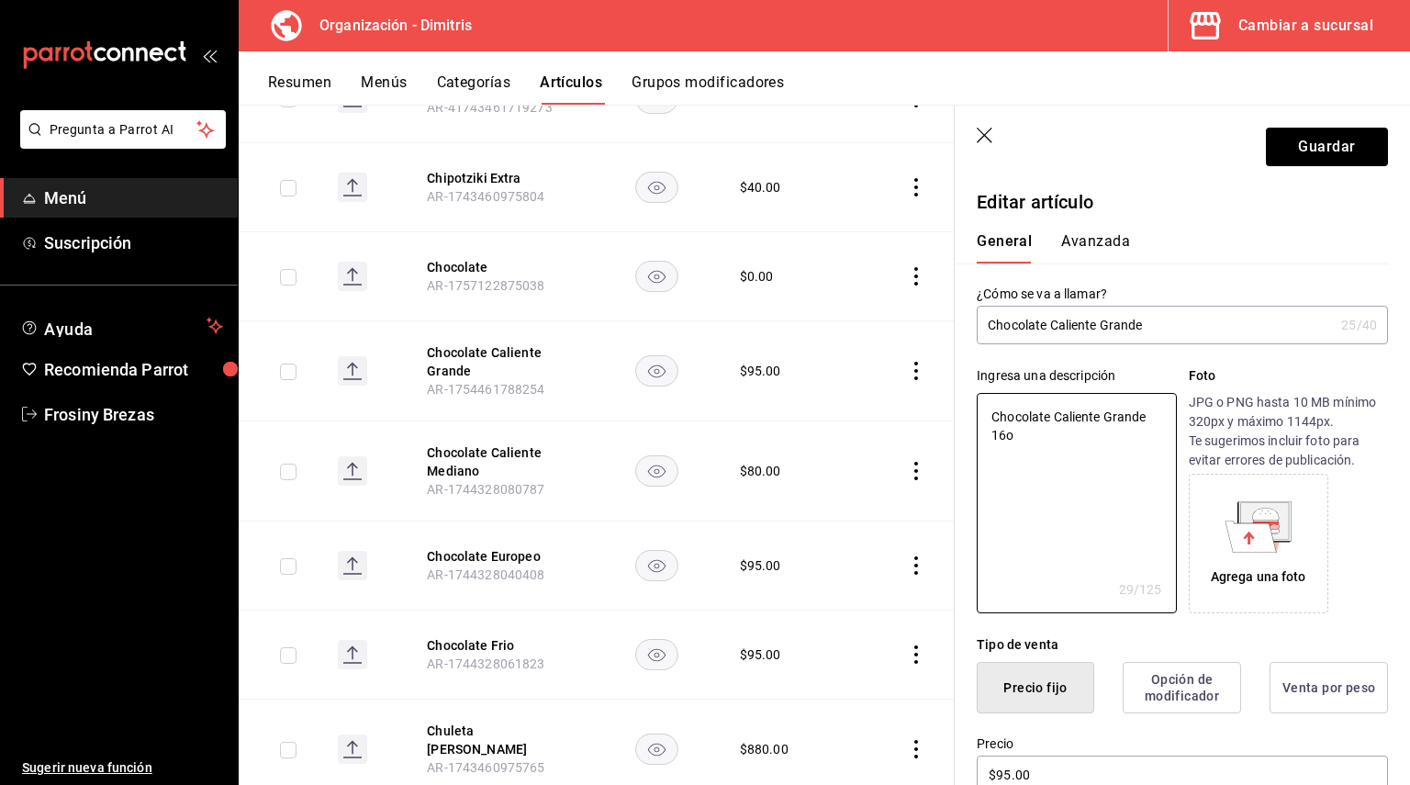
type textarea "x"
type textarea "Chocolate Caliente Grande 16oz"
click at [1309, 157] on button "Guardar" at bounding box center [1327, 147] width 122 height 39
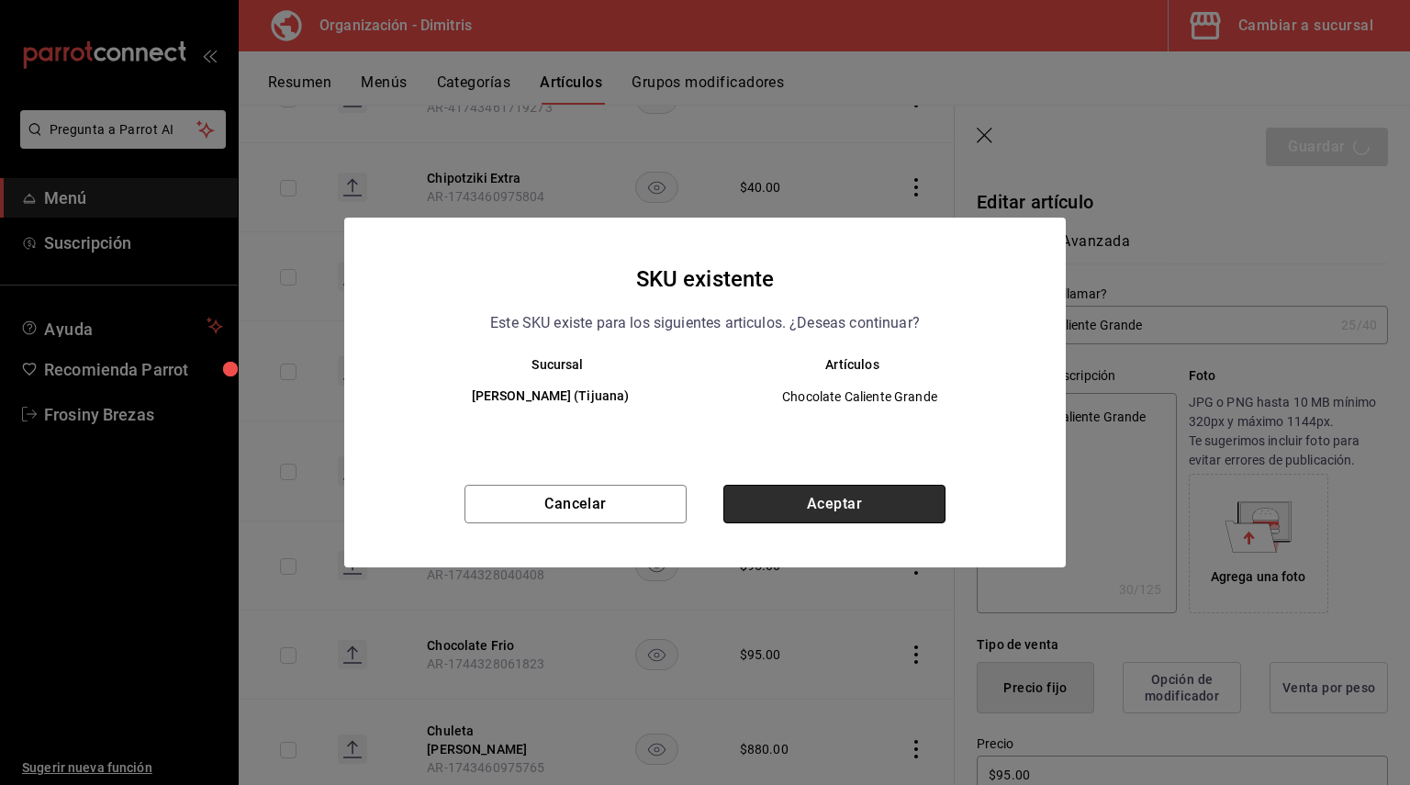
click at [825, 512] on button "Aceptar" at bounding box center [834, 504] width 222 height 39
type textarea "x"
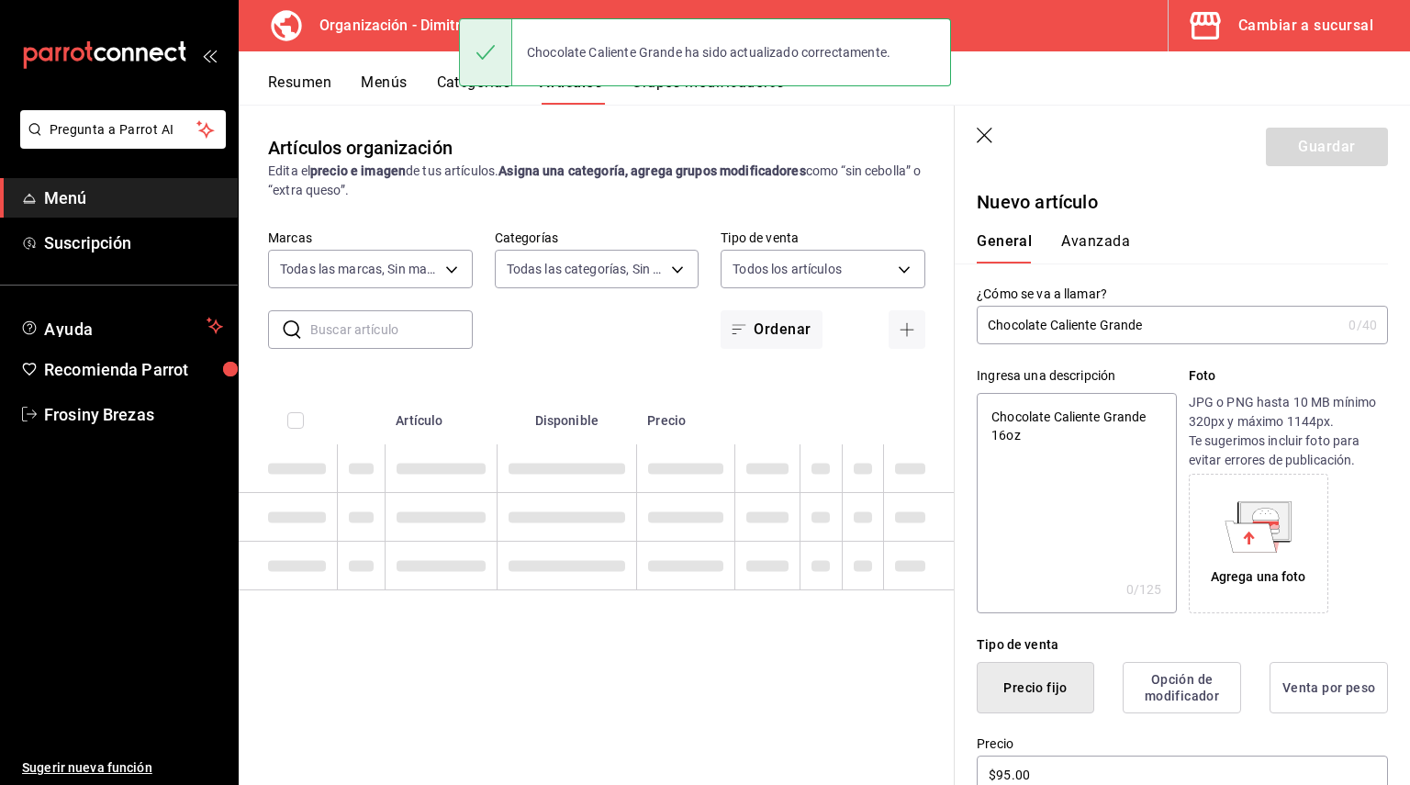
type textarea "x"
type input "AR-1758827723016"
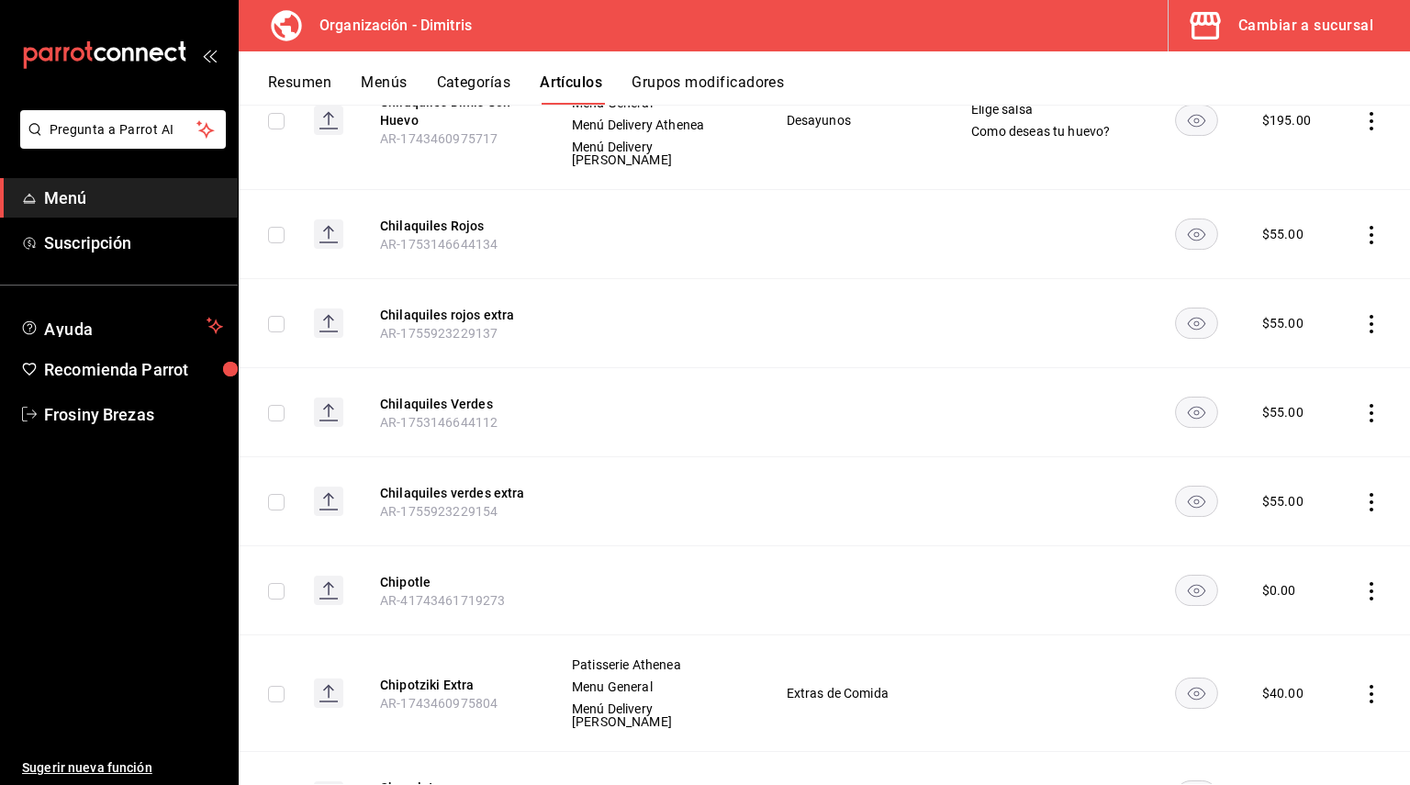
scroll to position [9033, 0]
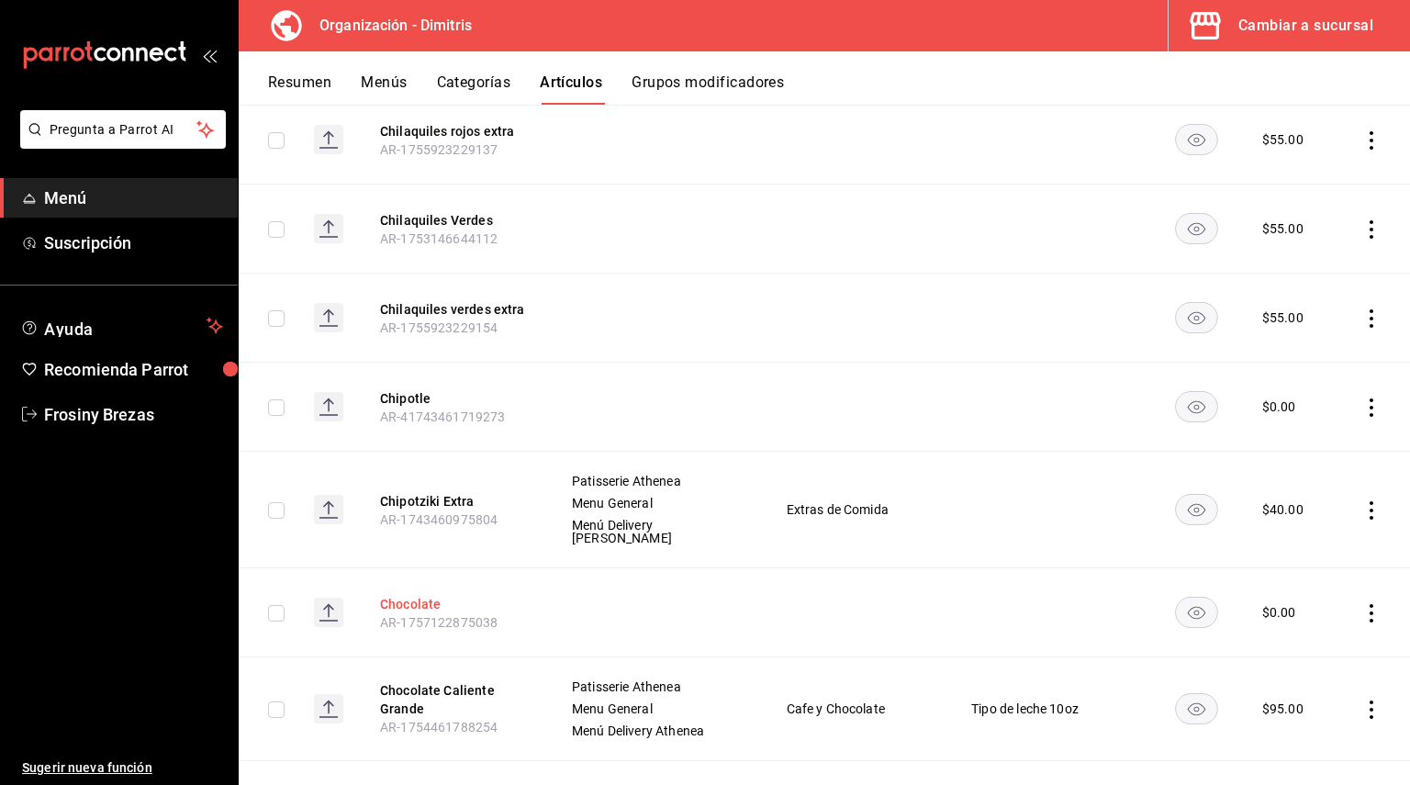
click at [395, 595] on button "Chocolate" at bounding box center [453, 604] width 147 height 18
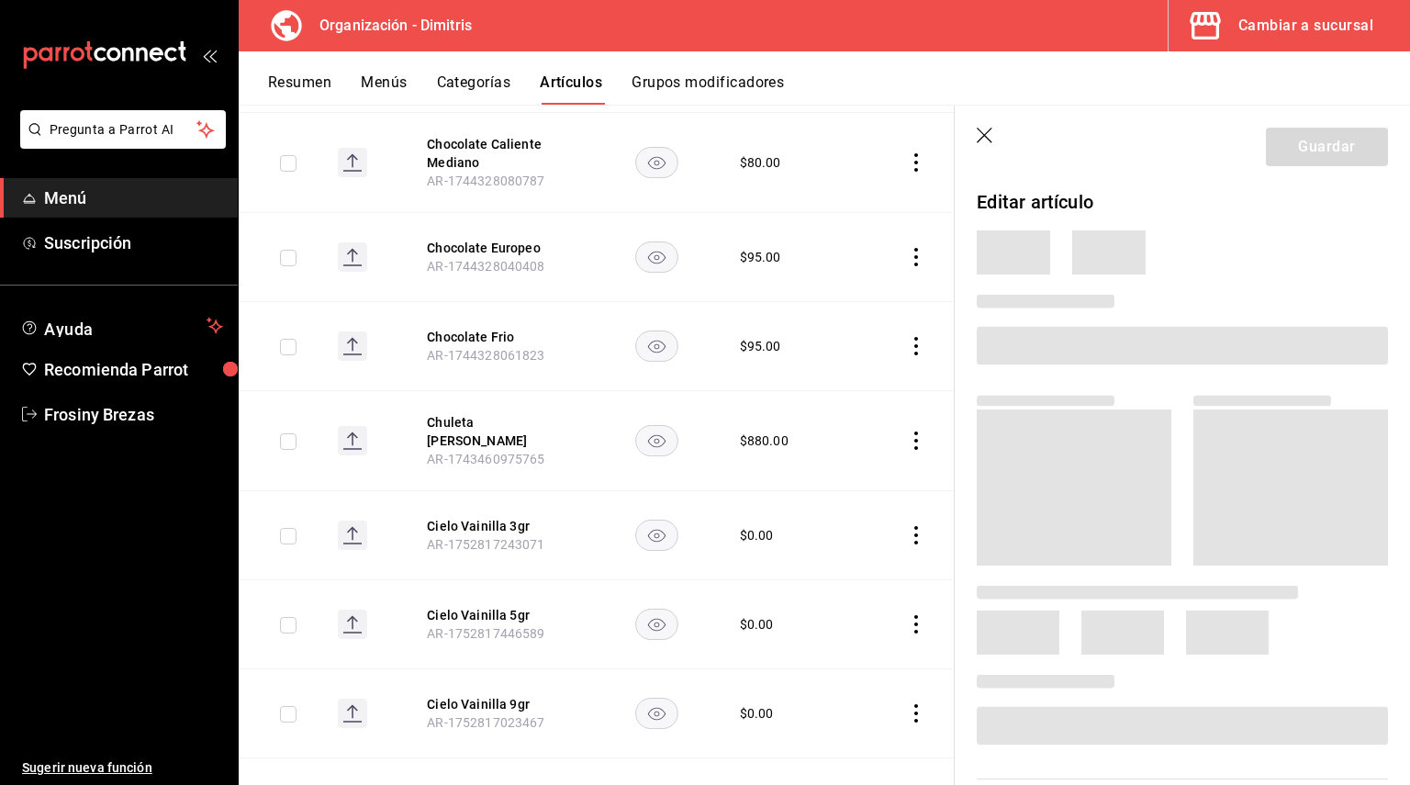
scroll to position [8541, 0]
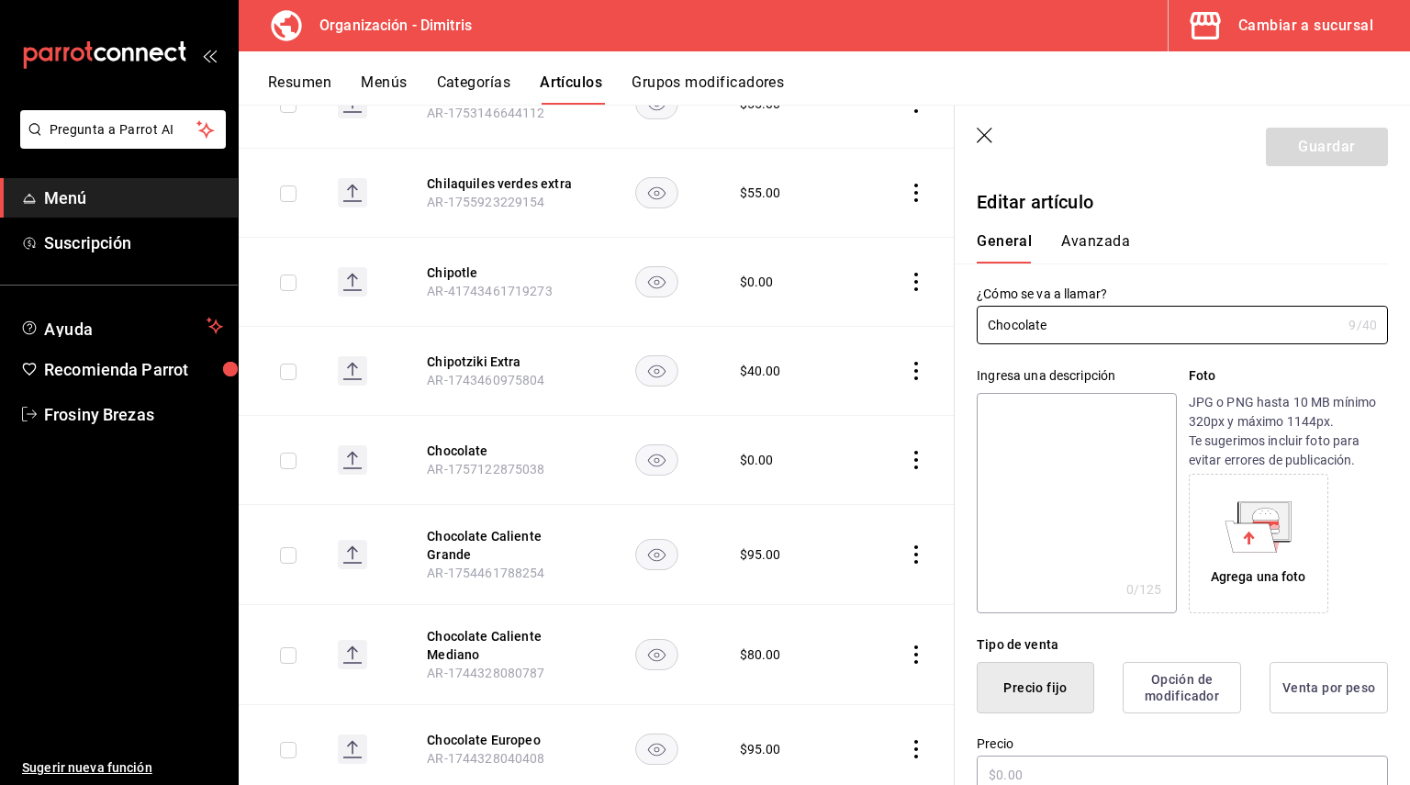
type input "$0.00"
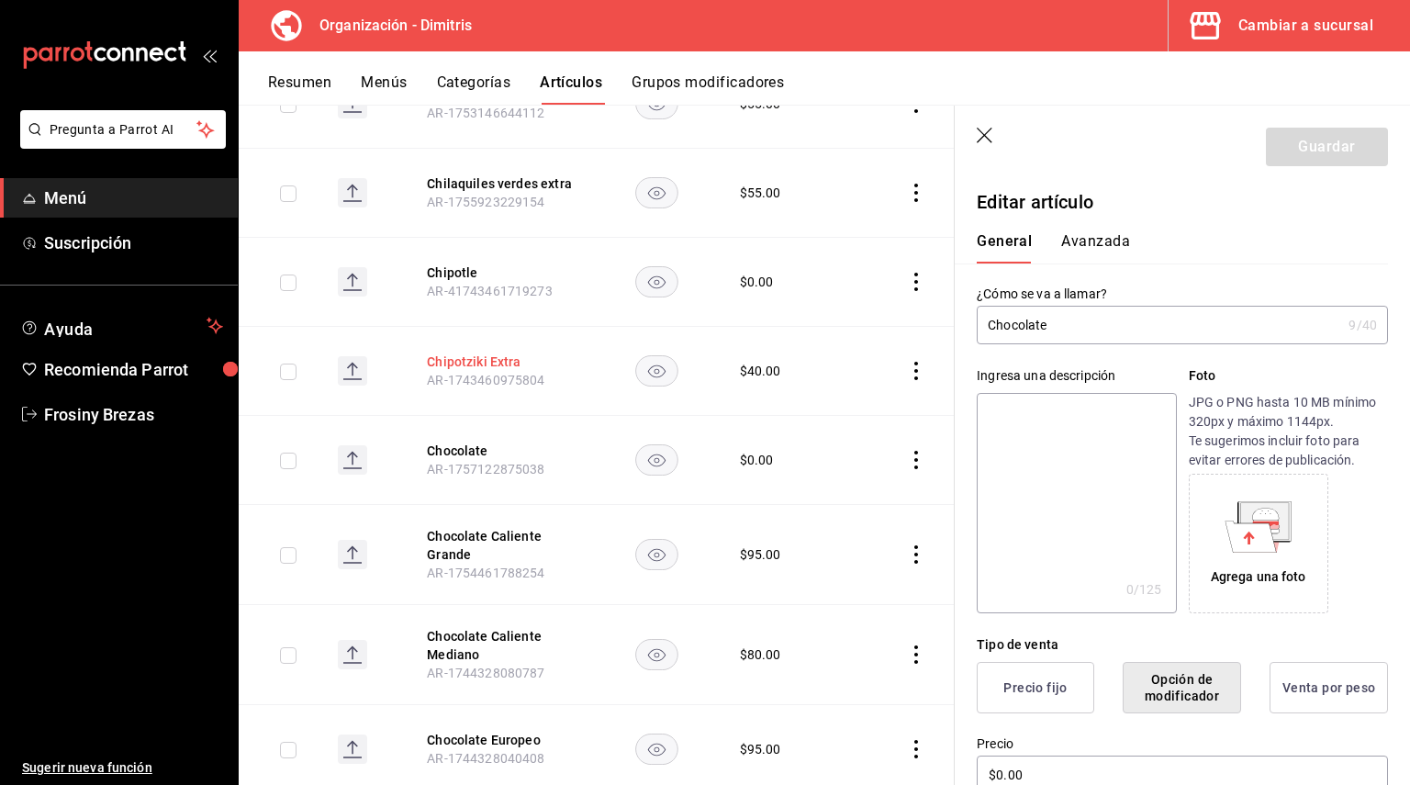
click at [486, 352] on button "Chipotziki Extra" at bounding box center [500, 361] width 147 height 18
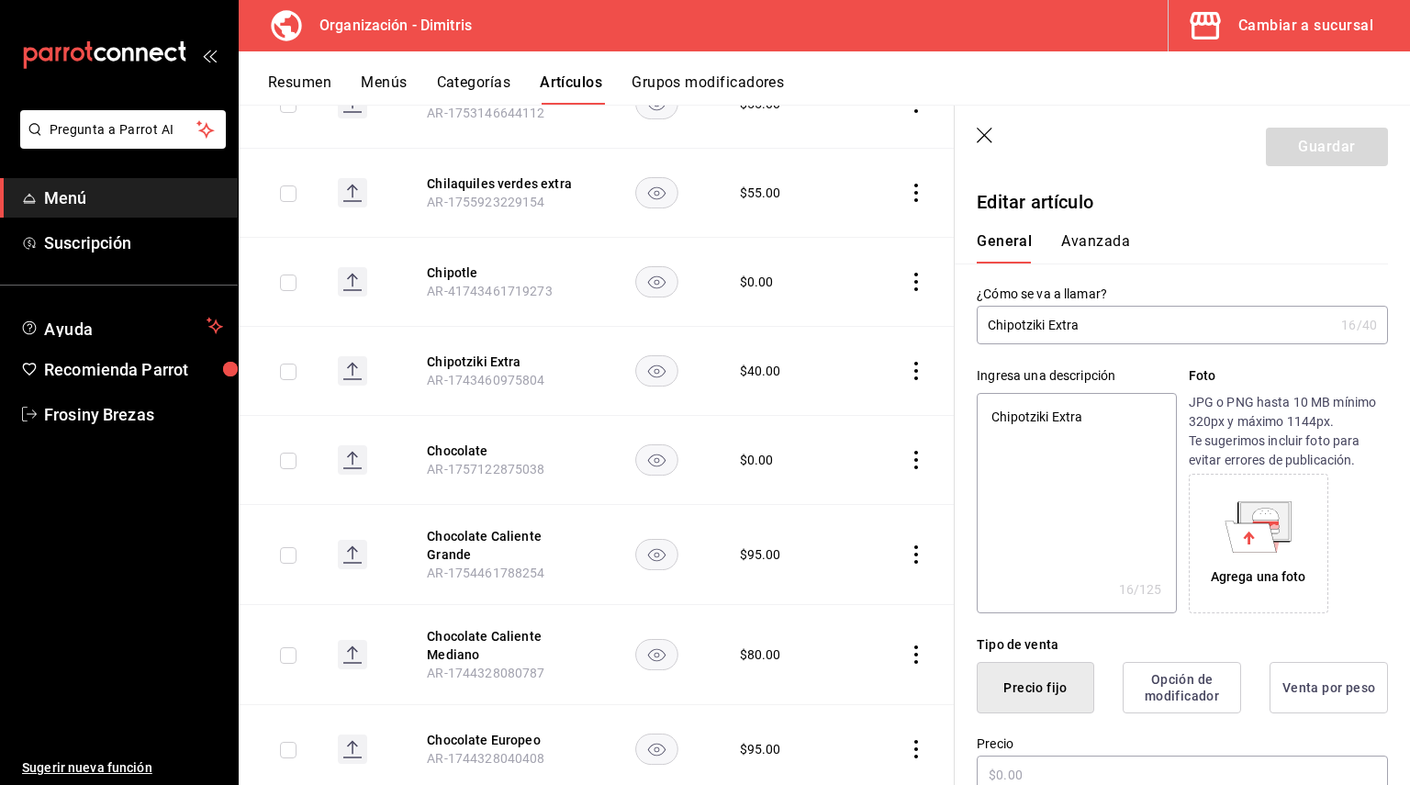
type textarea "x"
type input "$40.00"
click at [464, 441] on button "Chocolate" at bounding box center [500, 450] width 147 height 18
type input "$0.00"
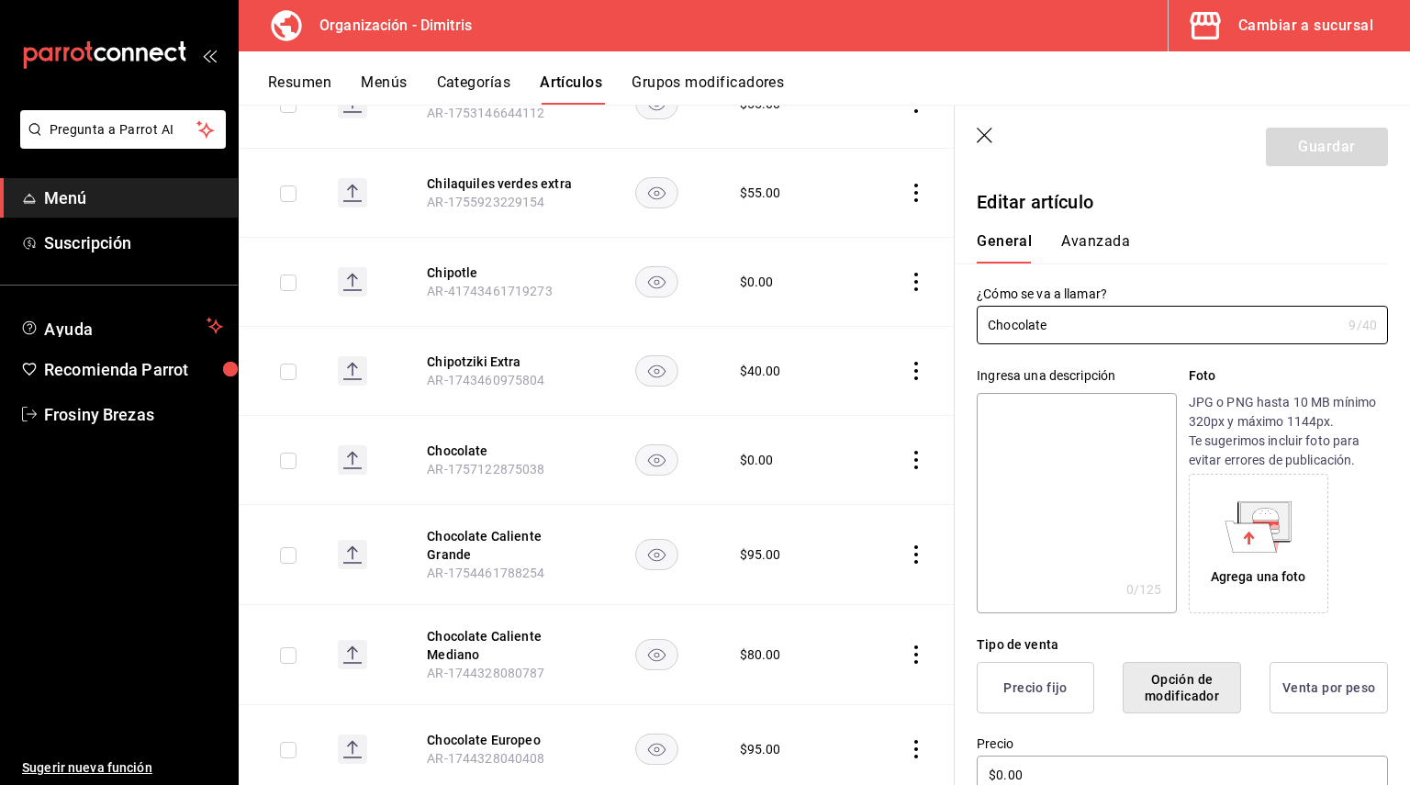
drag, startPoint x: 1084, startPoint y: 330, endPoint x: 950, endPoint y: 330, distance: 134.0
click at [951, 331] on main "Artículos organización Edita el precio e imagen de tus artículos. Asigna una ca…" at bounding box center [824, 445] width 1171 height 680
paste textarea "Chocolate"
type textarea "Chocolate"
type textarea "x"
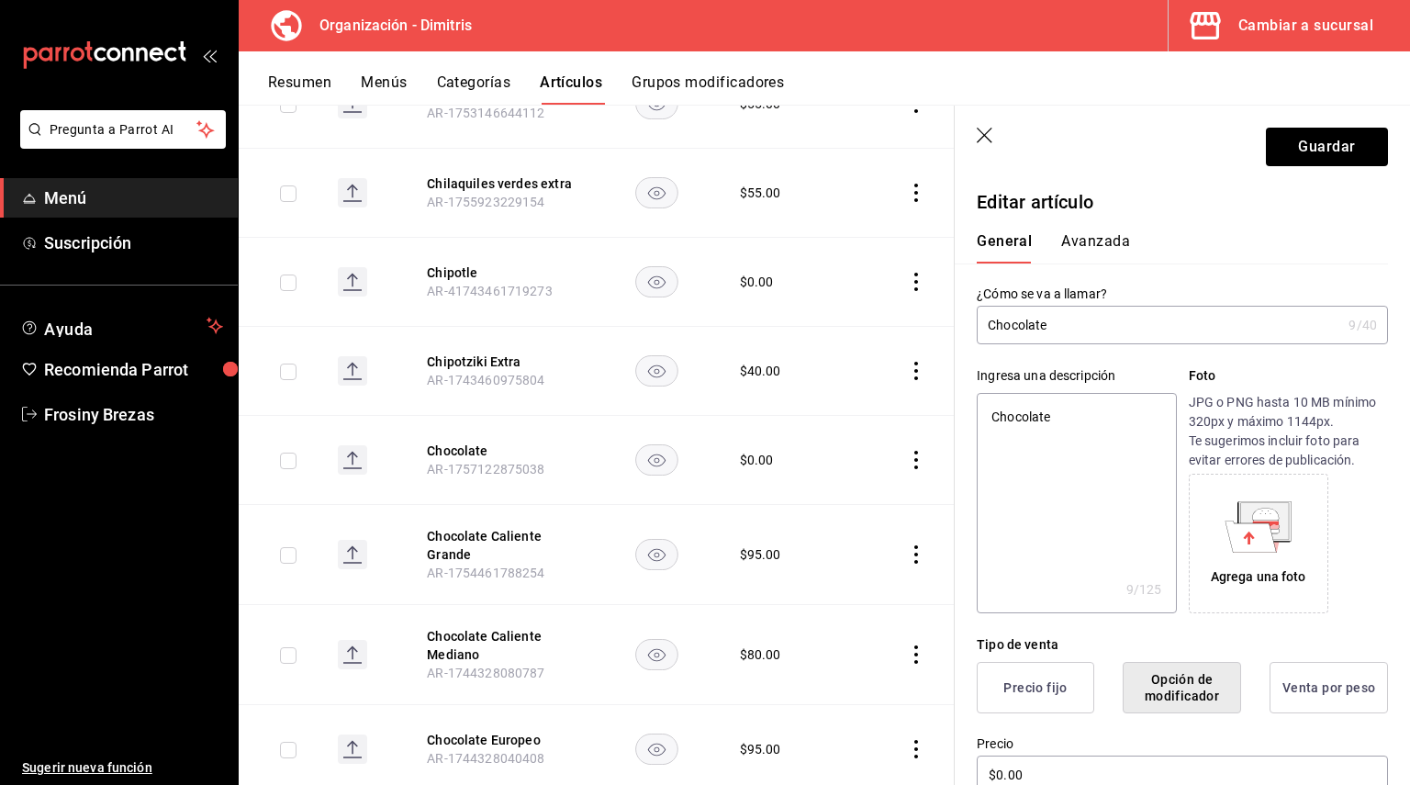
type textarea "Chocolate"
type textarea "x"
type textarea "Chocolate 7"
type textarea "x"
type textarea "Chocolate 70"
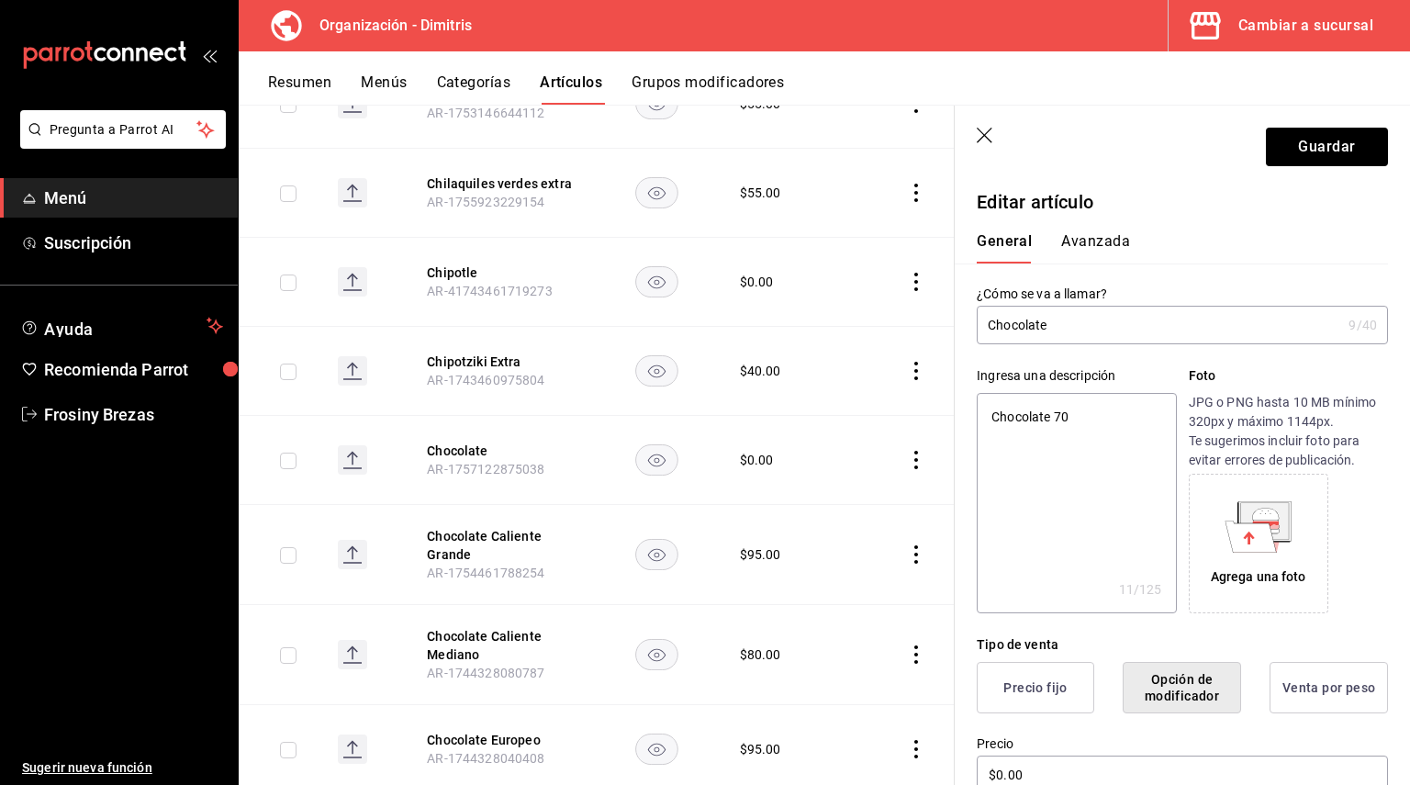
type textarea "x"
type textarea "Chocolate 70"
type textarea "x"
type textarea "Chocolate 70"
type textarea "x"
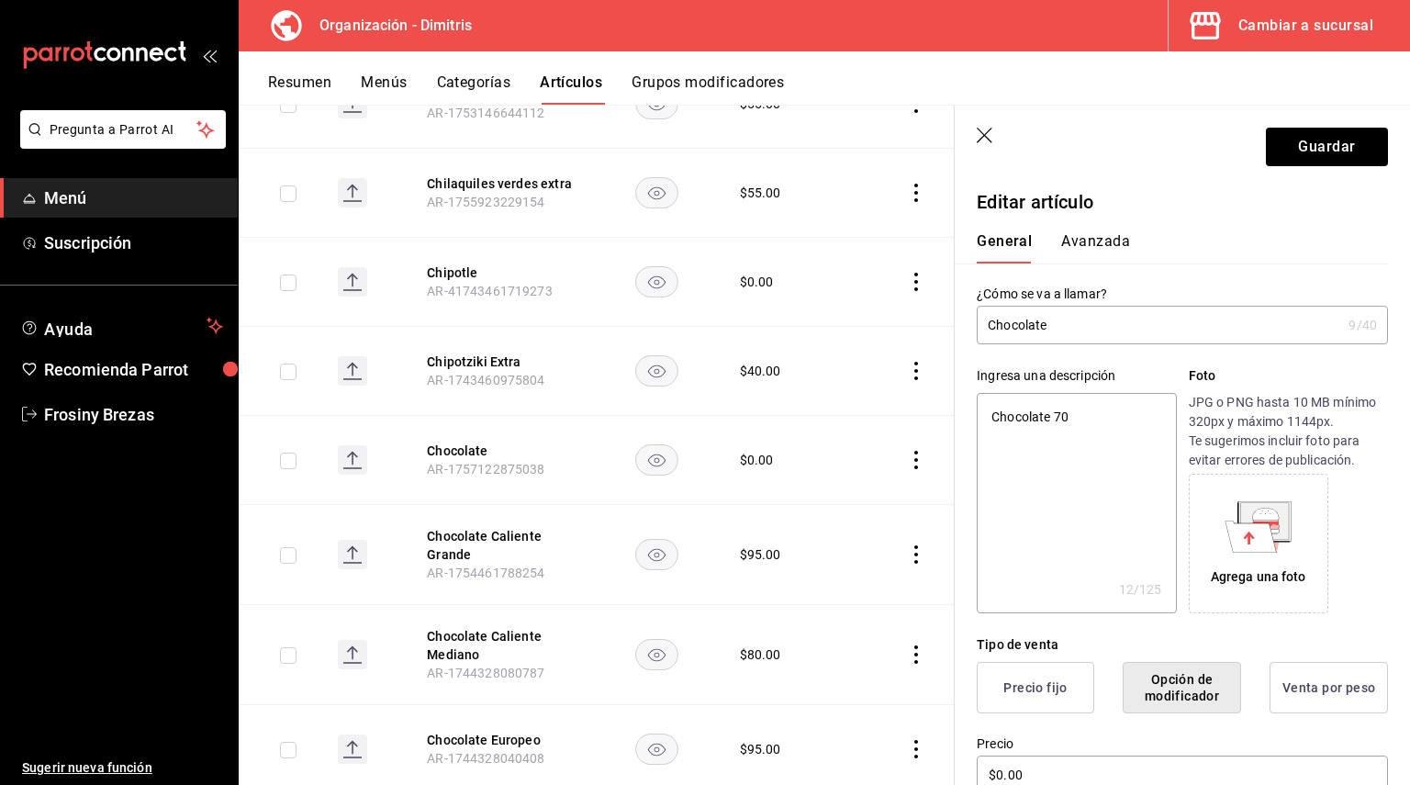
type textarea "Chocolate 70"
type textarea "x"
type textarea "Chocolate 70 a"
type textarea "x"
type textarea "Chocolate 70"
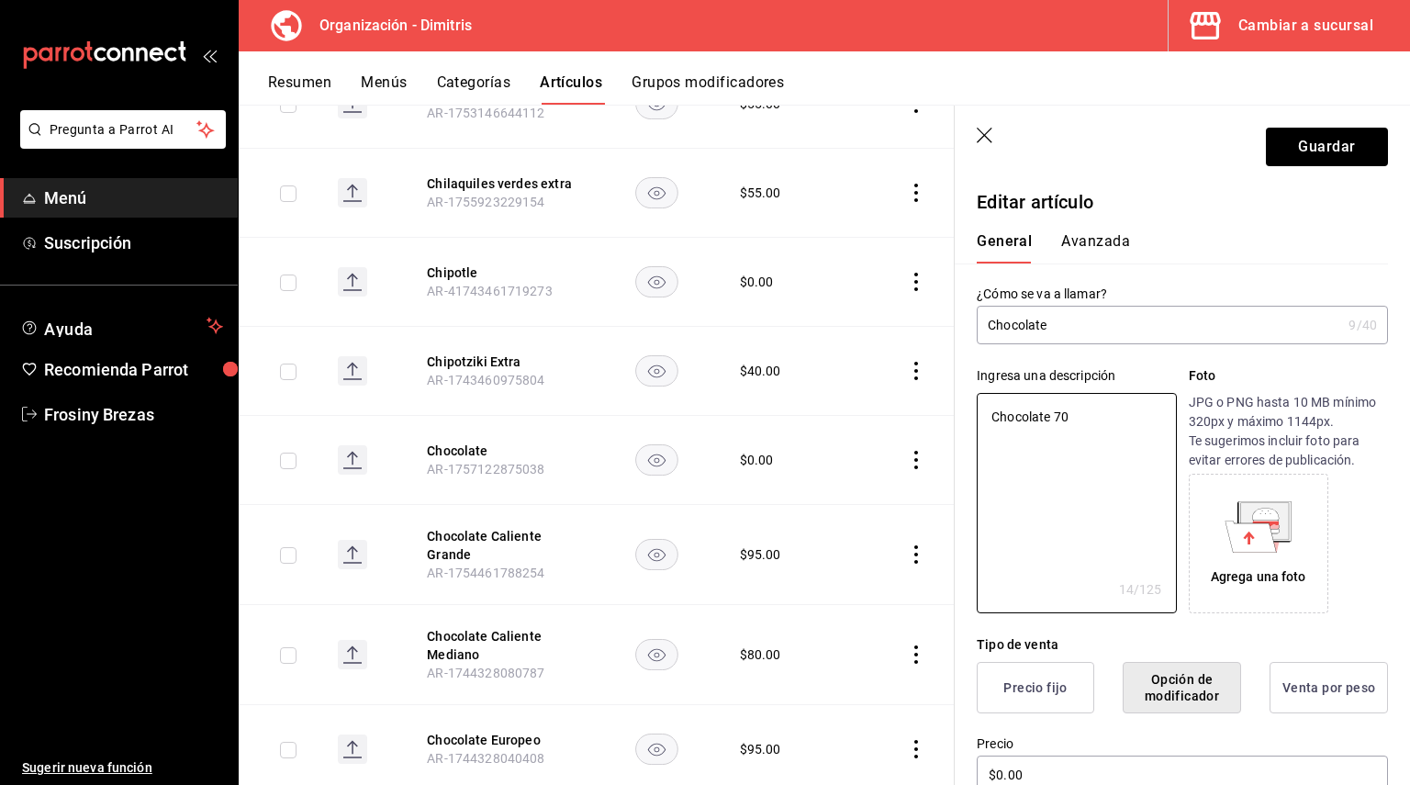
type textarea "x"
type textarea "Chocolate 70"
type textarea "x"
type textarea "Chocolate 7"
type textarea "x"
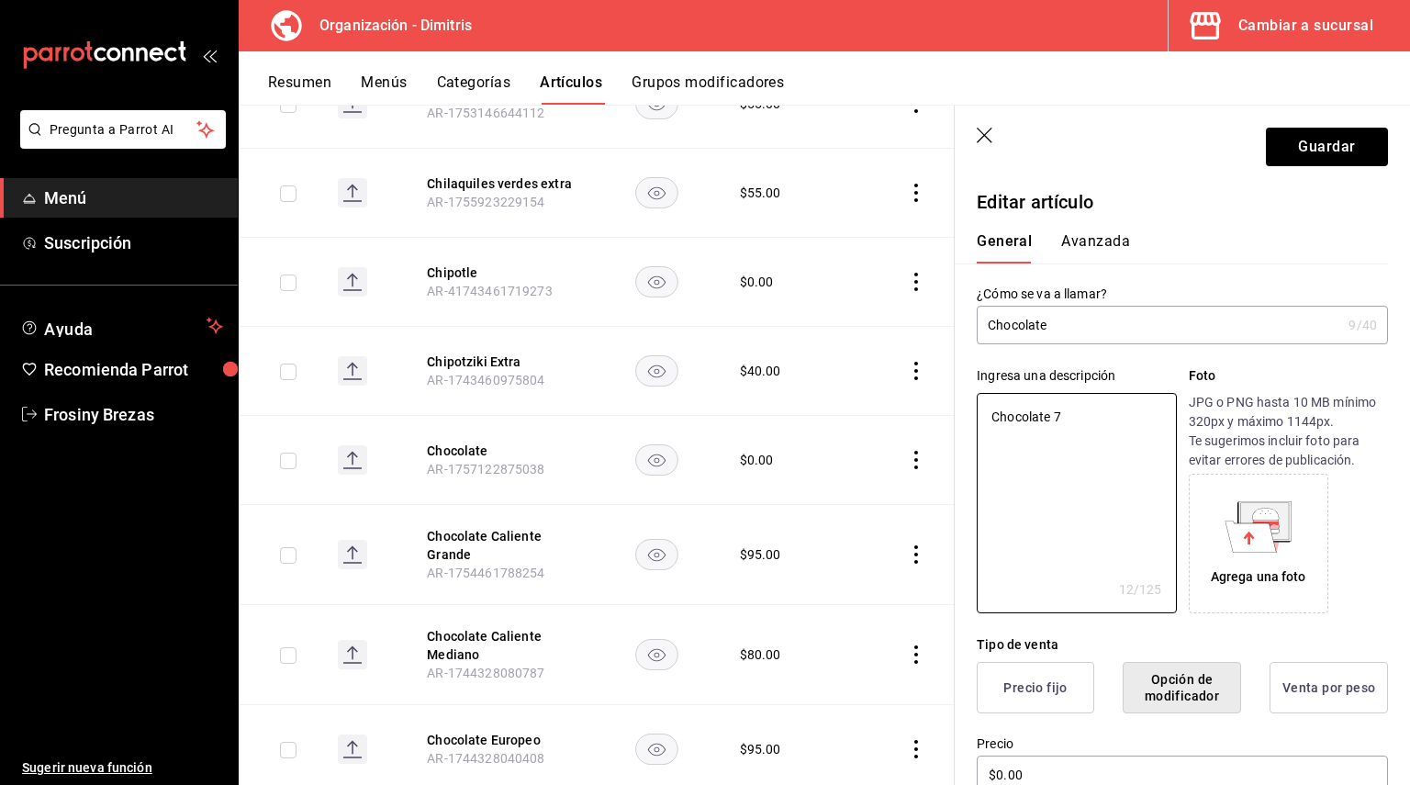
type textarea "Chocolate"
type textarea "x"
type textarea "Chocolate A"
type textarea "x"
type textarea "Chocolate Am"
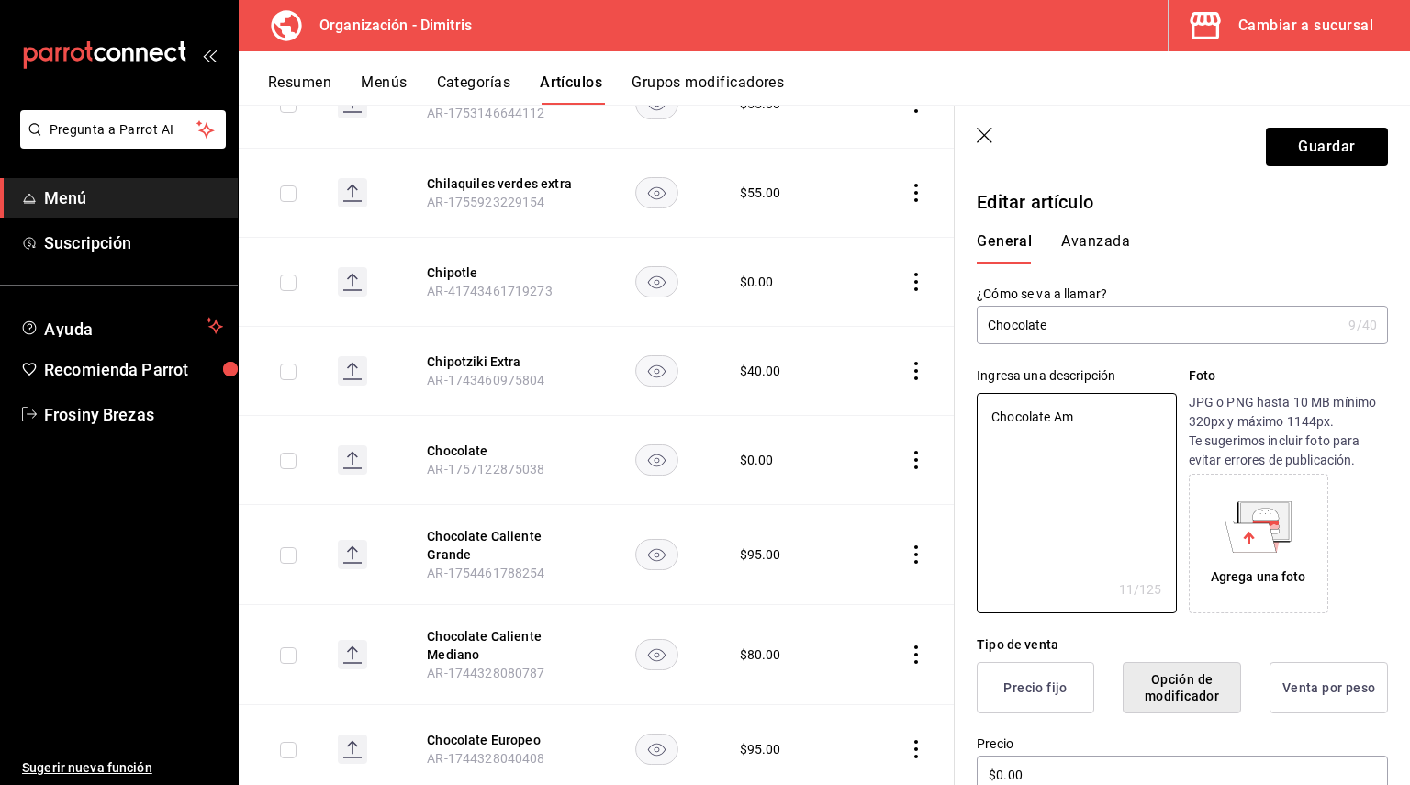
type textarea "x"
type textarea "Chocolate Ama"
type textarea "x"
type textarea "Chocolate Amar"
type textarea "x"
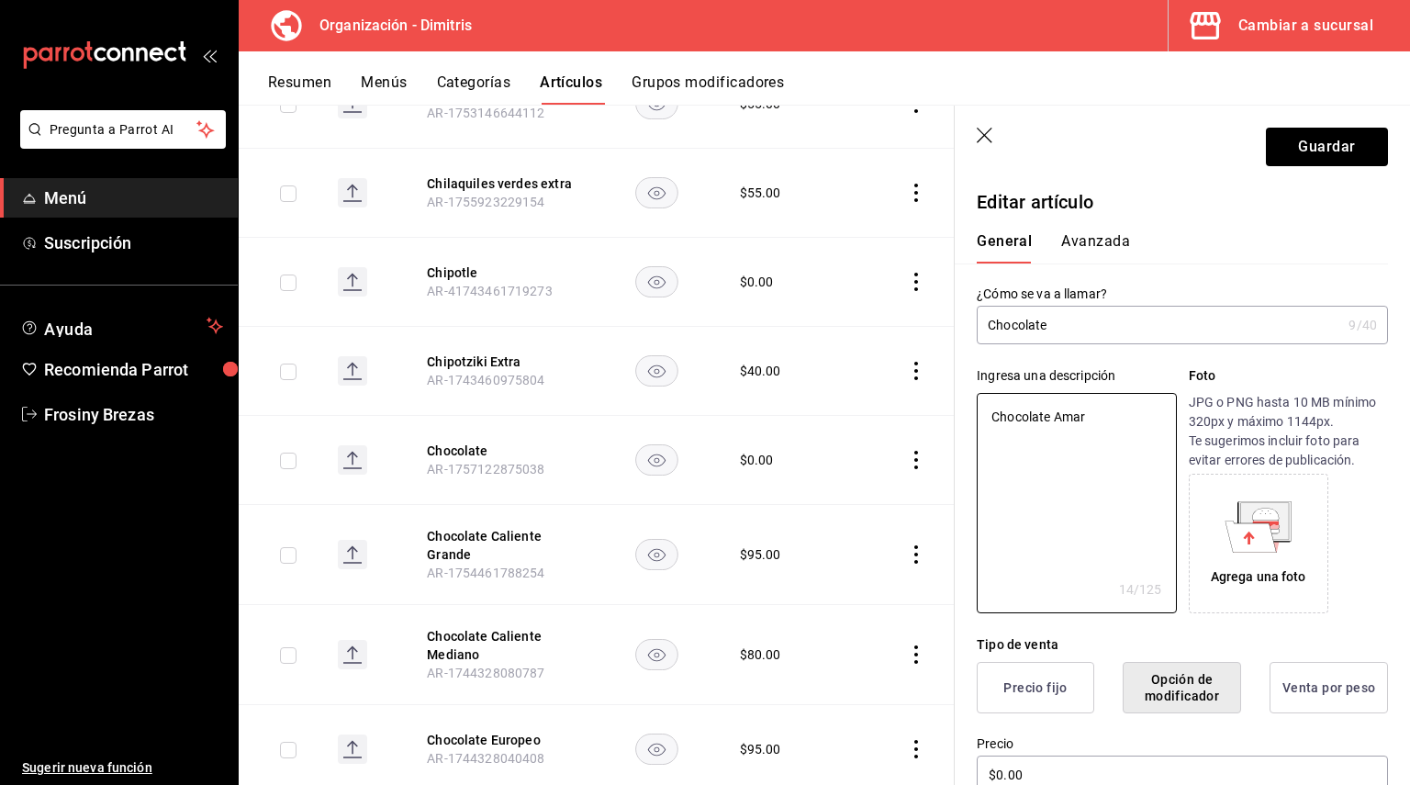
type textarea "Chocolate Amarg"
type textarea "x"
type textarea "Chocolate Amargo"
type textarea "x"
type textarea "Chocolate Amargo"
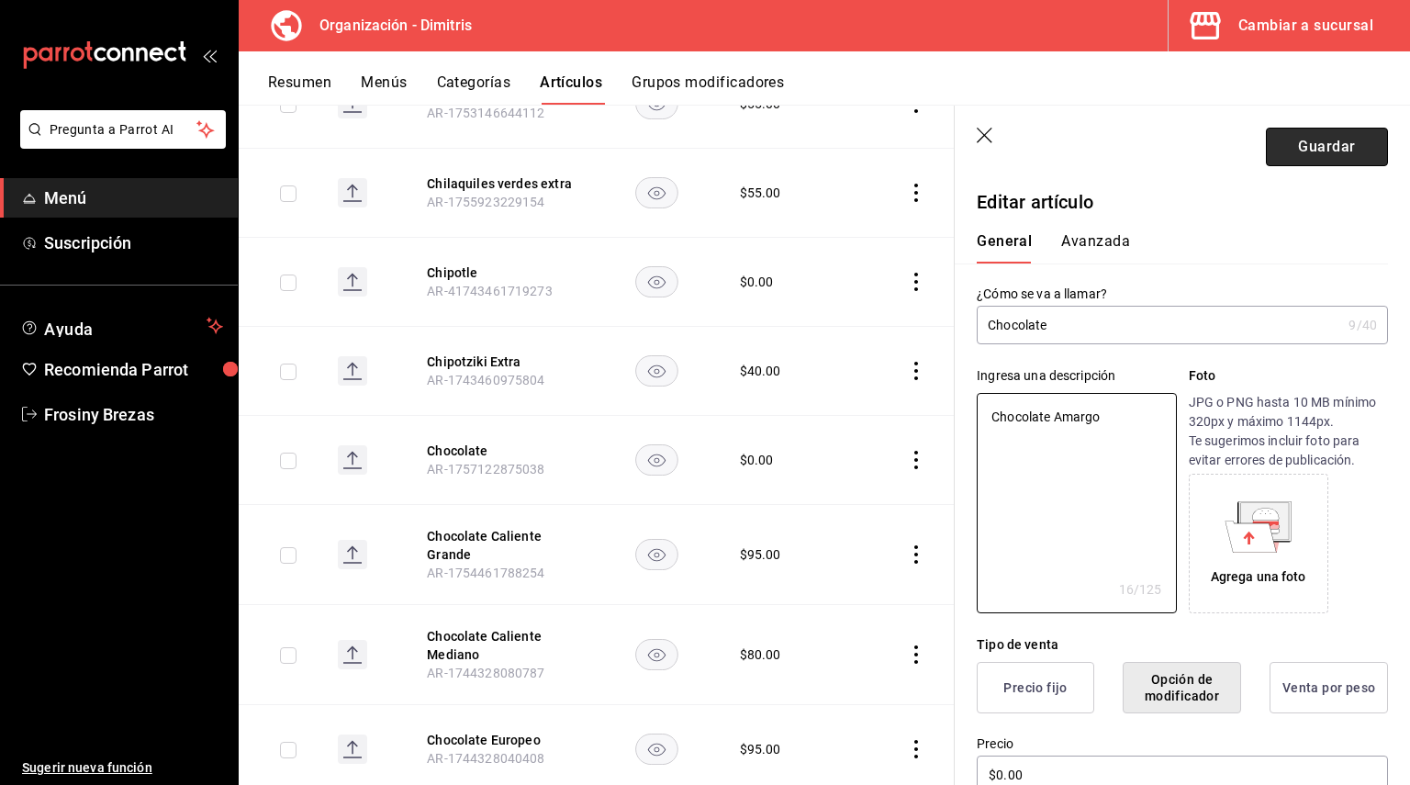
click at [1306, 139] on button "Guardar" at bounding box center [1327, 147] width 122 height 39
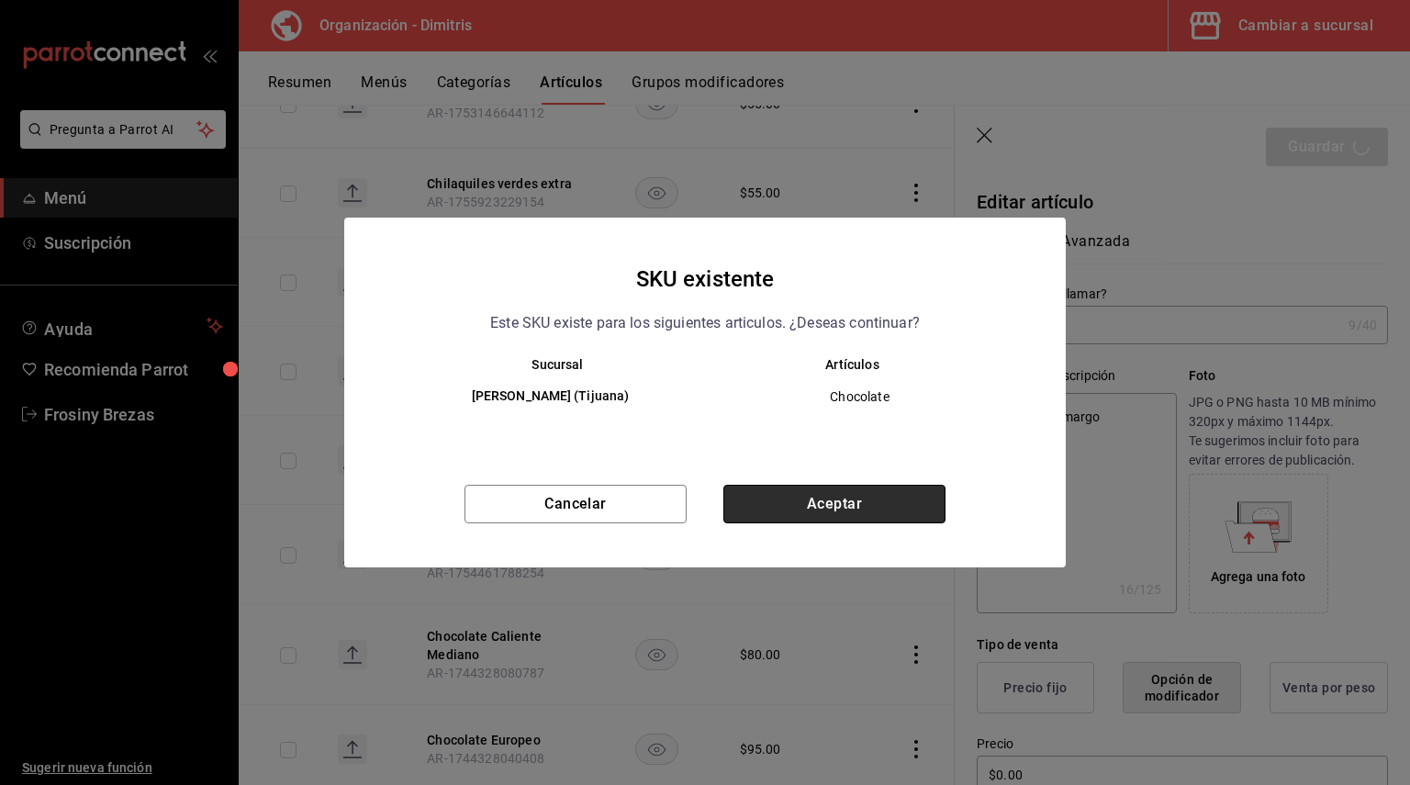
click at [863, 511] on button "Aceptar" at bounding box center [834, 504] width 222 height 39
type textarea "x"
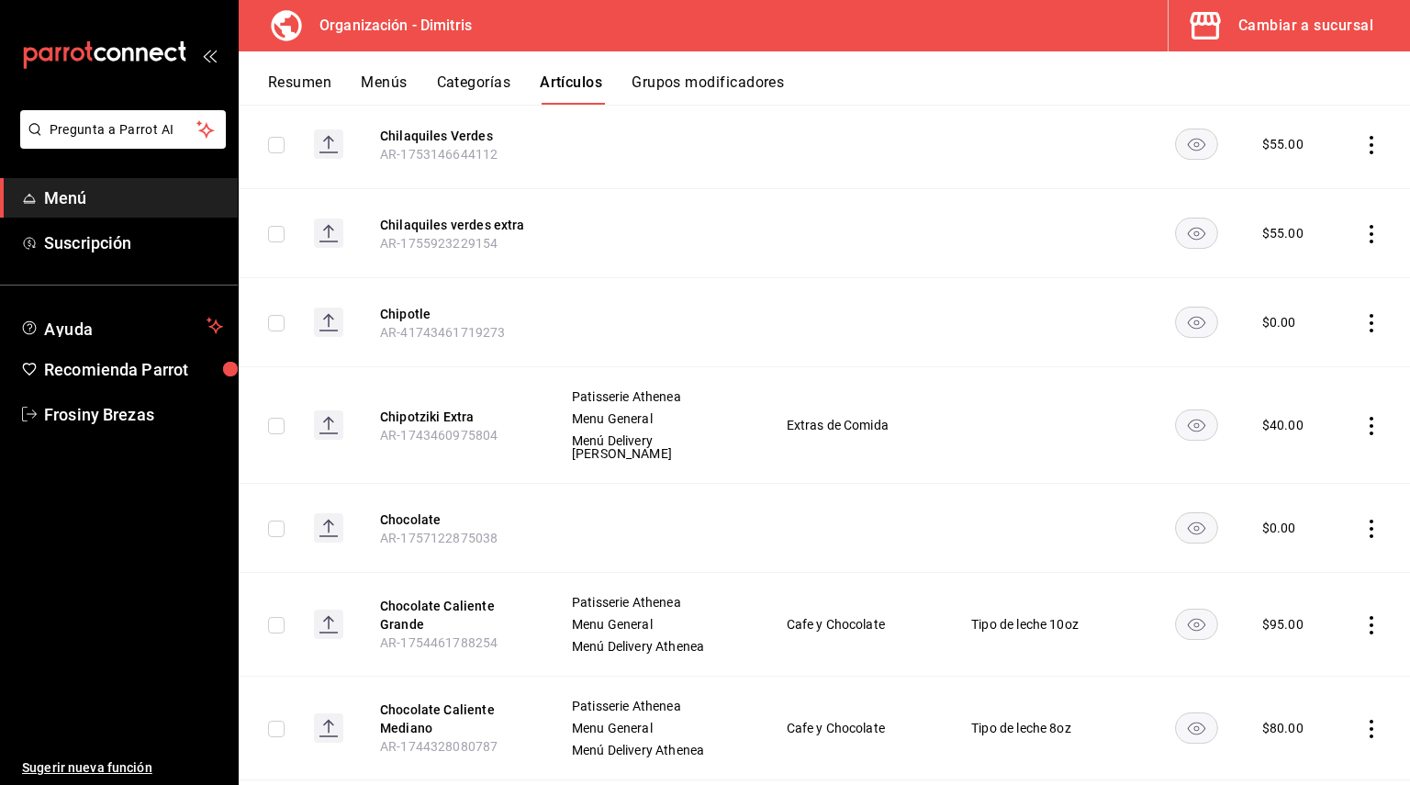
scroll to position [9088, 0]
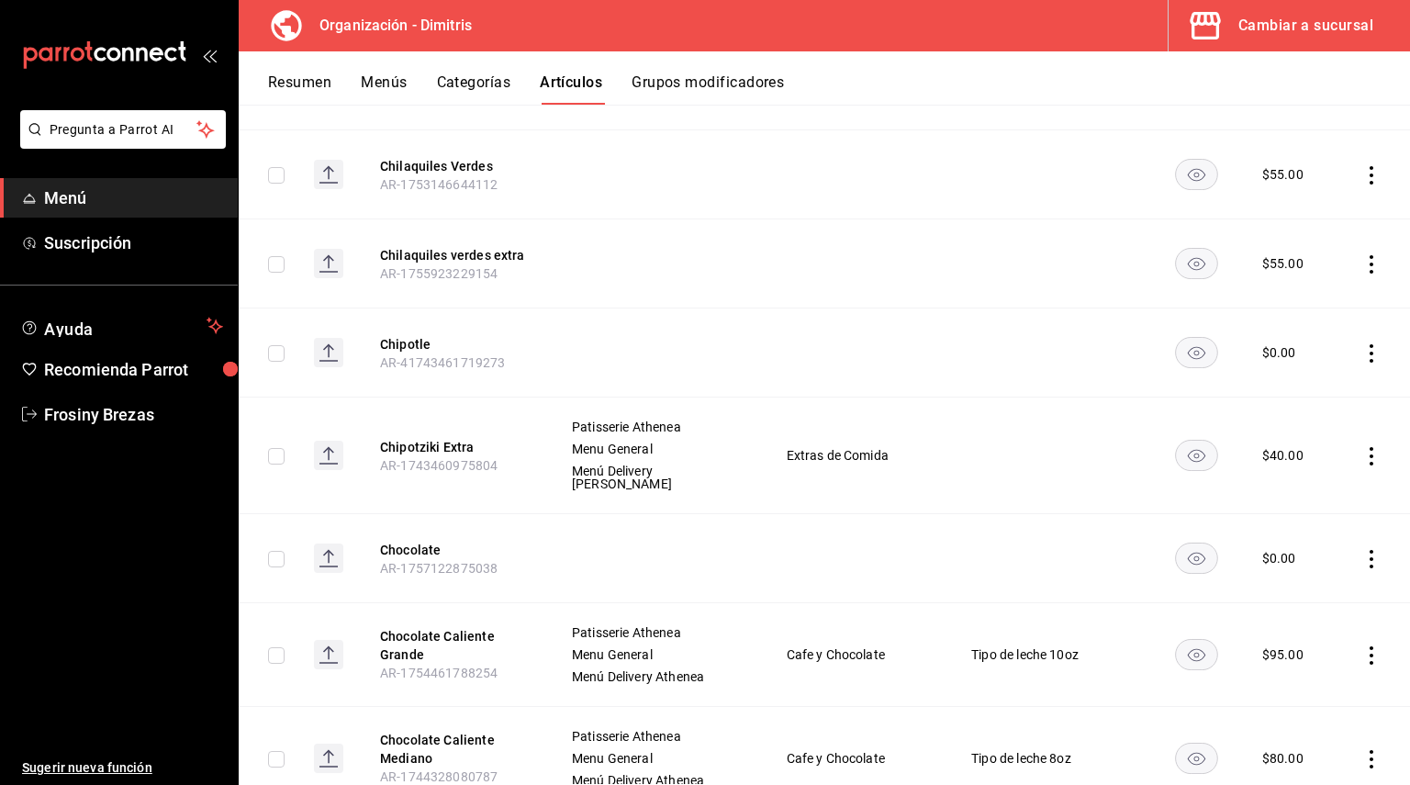
drag, startPoint x: 449, startPoint y: 378, endPoint x: 419, endPoint y: 492, distance: 117.5
click at [448, 627] on button "Chocolate Caliente Grande" at bounding box center [453, 645] width 147 height 37
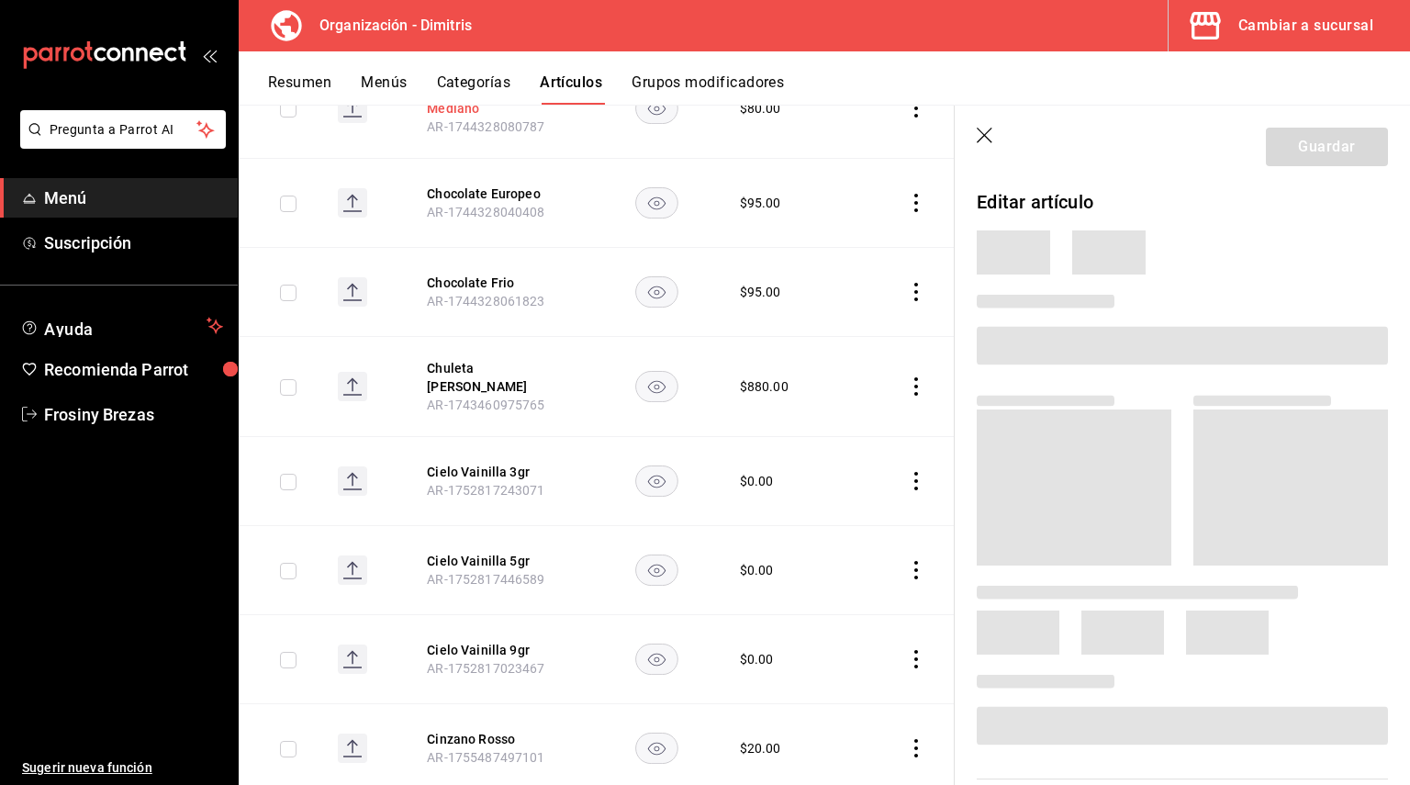
scroll to position [8596, 0]
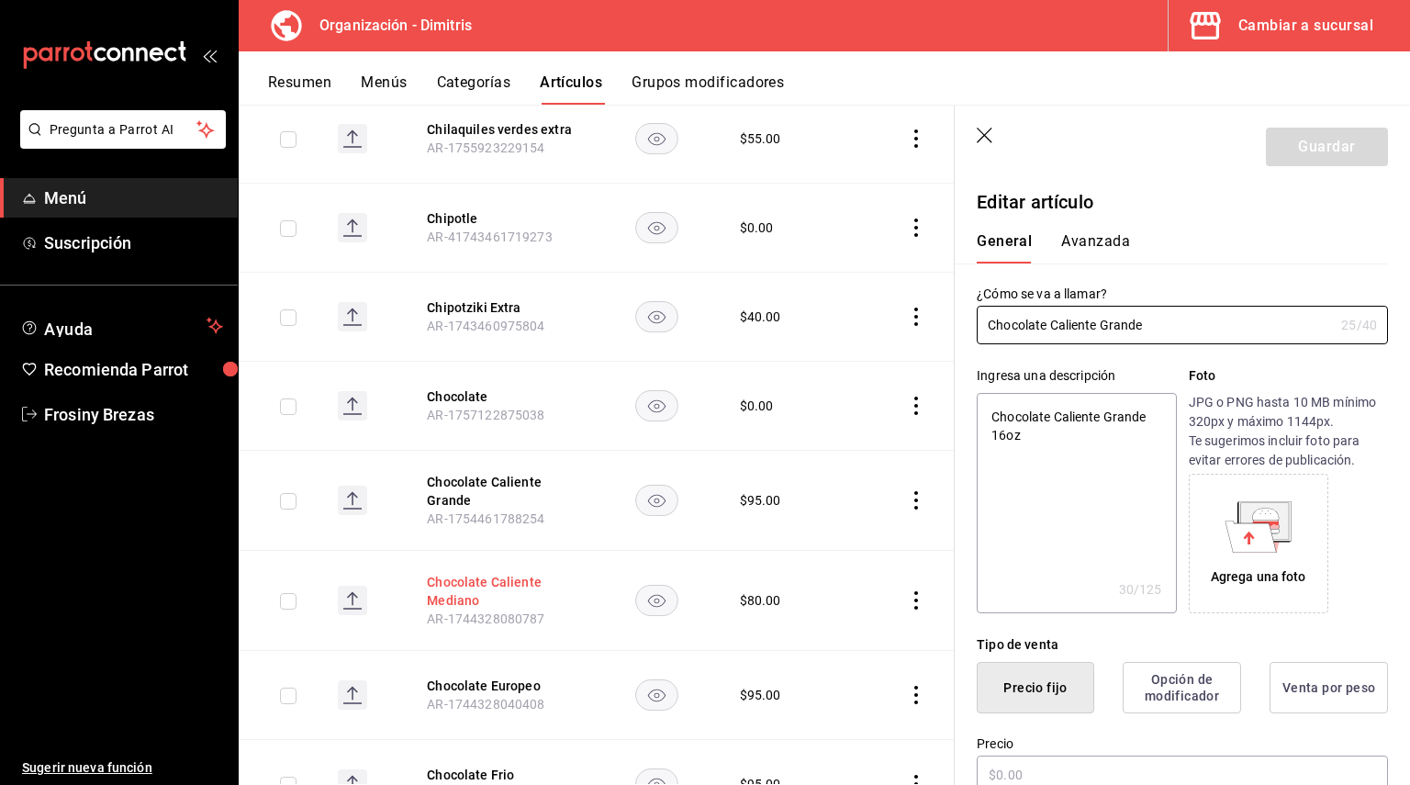
type textarea "x"
type input "$95.00"
click at [455, 573] on button "Chocolate Caliente Mediano" at bounding box center [500, 591] width 147 height 37
type input "$80.00"
drag, startPoint x: 1169, startPoint y: 330, endPoint x: 938, endPoint y: 317, distance: 231.7
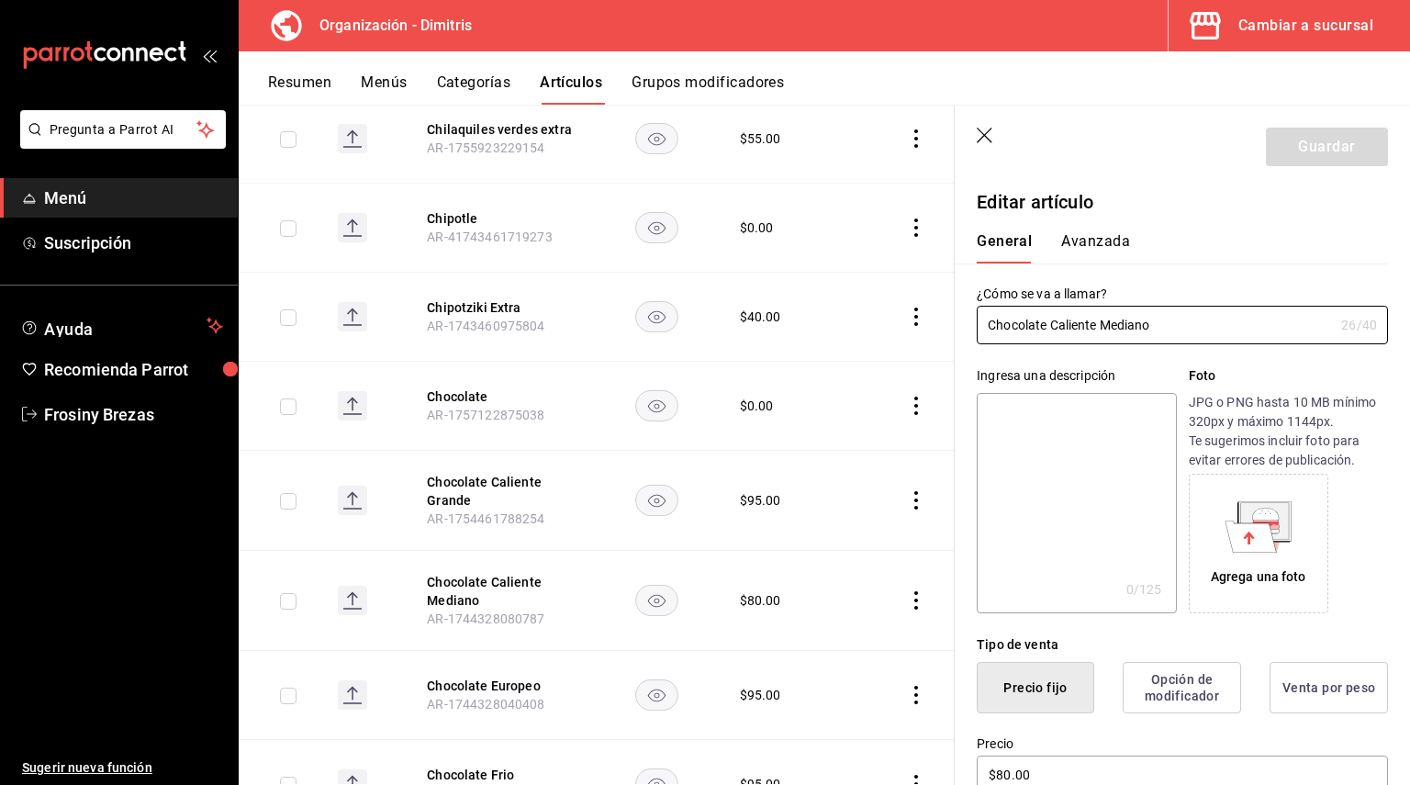
click at [938, 317] on main "Artículos organización Edita el precio e imagen de tus artículos. Asigna una ca…" at bounding box center [824, 445] width 1171 height 680
paste textarea "Chocolate Caliente Mediano"
type textarea "Chocolate Caliente Mediano"
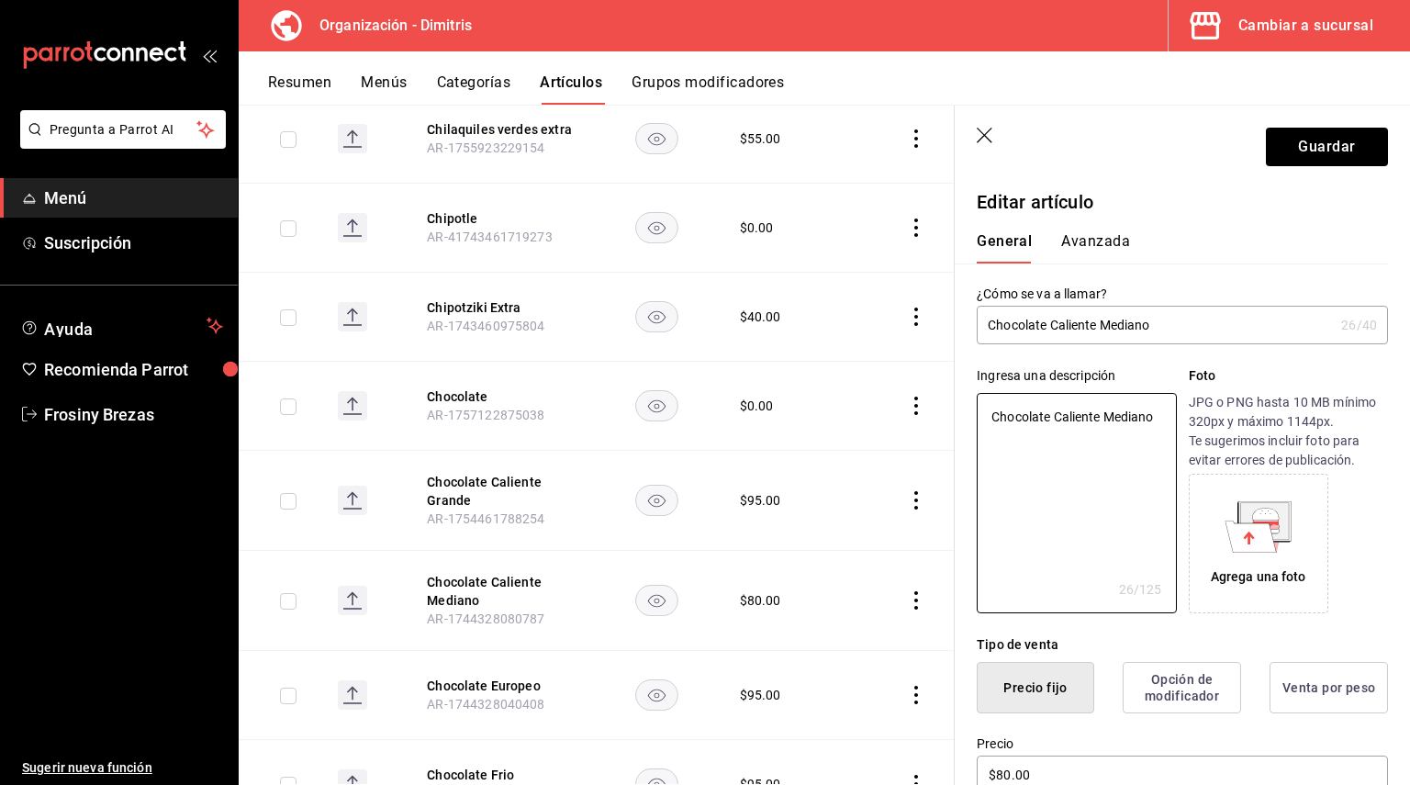
type textarea "x"
type textarea "Chocolate Caliente Mediano"
type textarea "x"
type textarea "Chocolate Caliente Mediano 1"
type textarea "x"
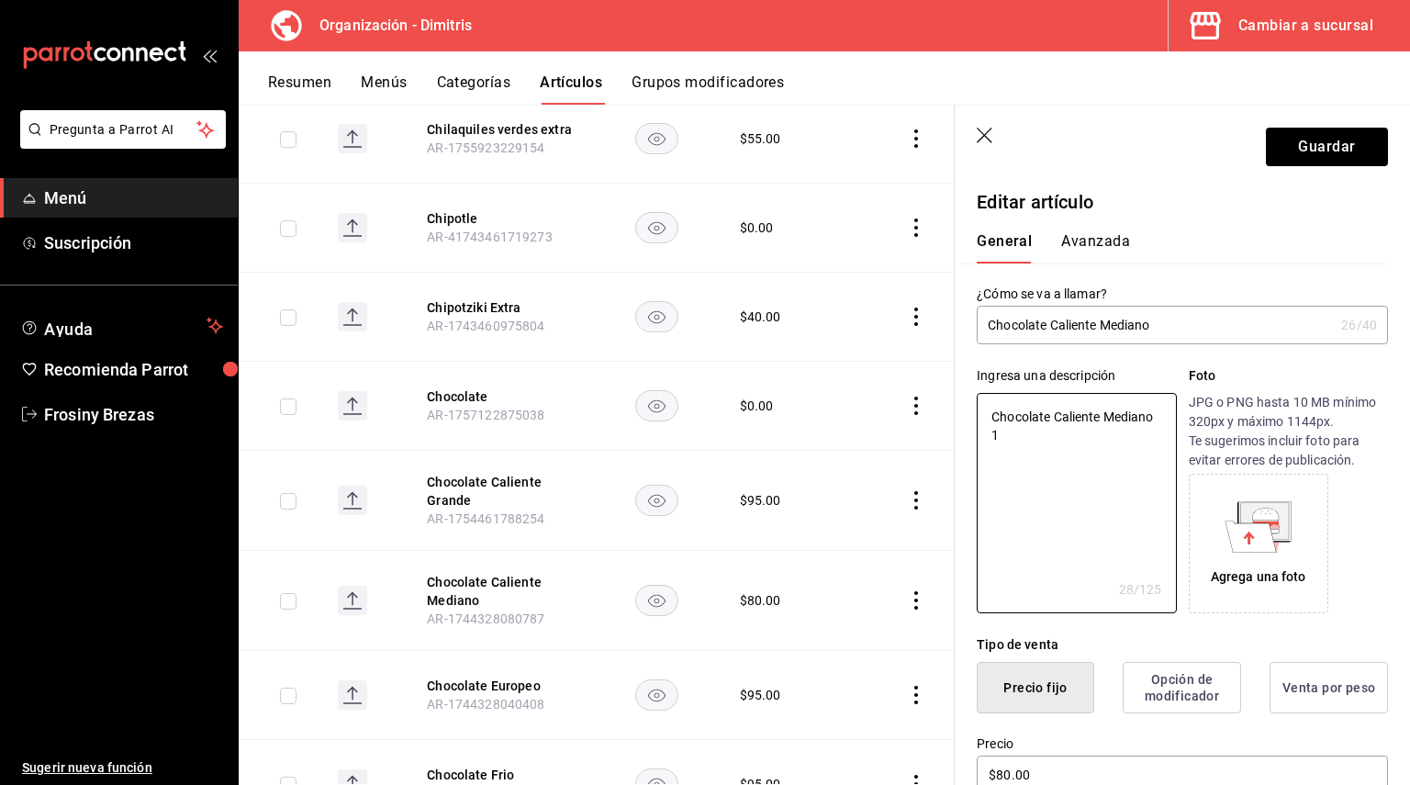
type textarea "Chocolate Caliente Mediano 12"
type textarea "x"
type textarea "Chocolate Caliente Mediano 12o"
type textarea "x"
type textarea "Chocolate Caliente Mediano 12oz"
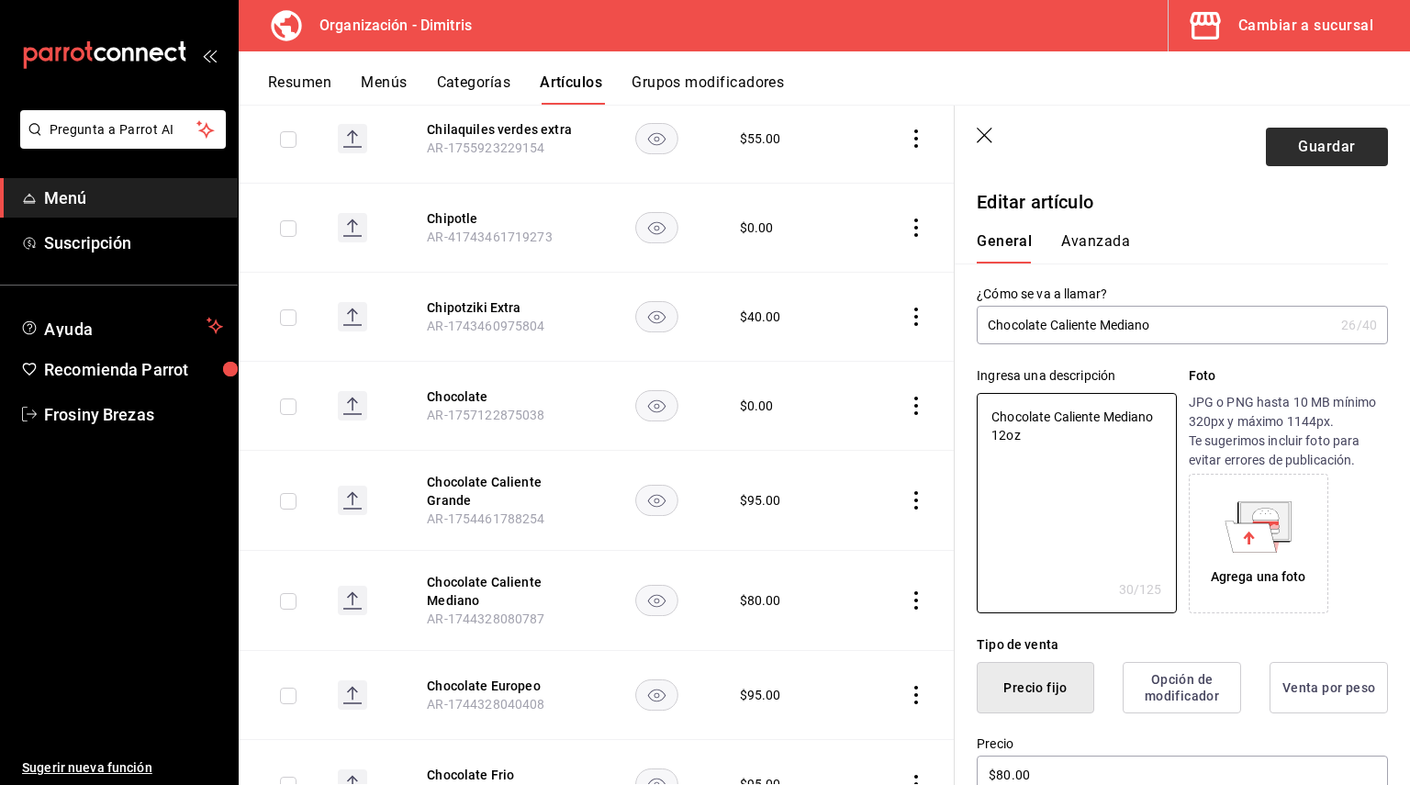
type textarea "x"
type textarea "Chocolate Caliente Mediano 12oz"
click at [1331, 144] on button "Guardar" at bounding box center [1327, 147] width 122 height 39
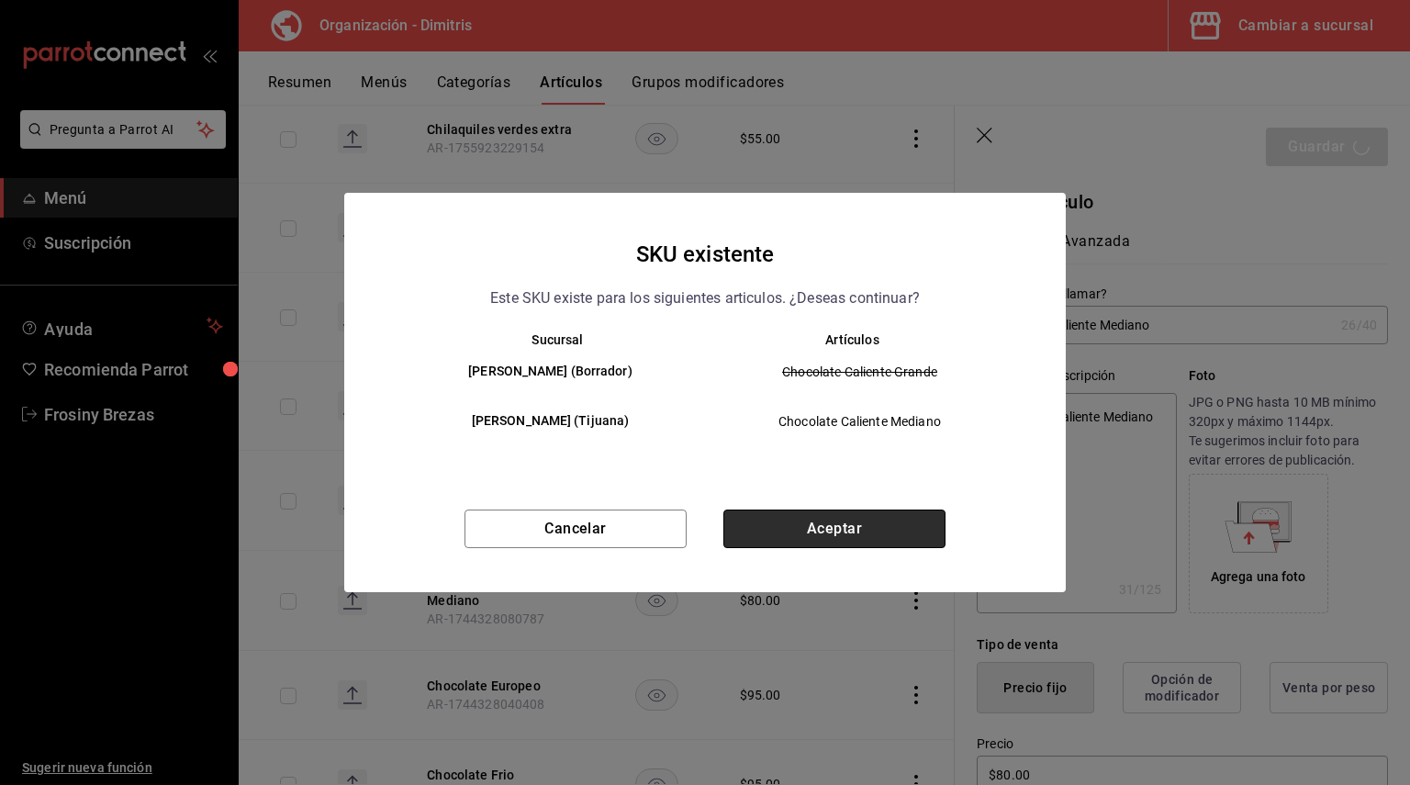
click at [878, 545] on button "Aceptar" at bounding box center [834, 528] width 222 height 39
type textarea "x"
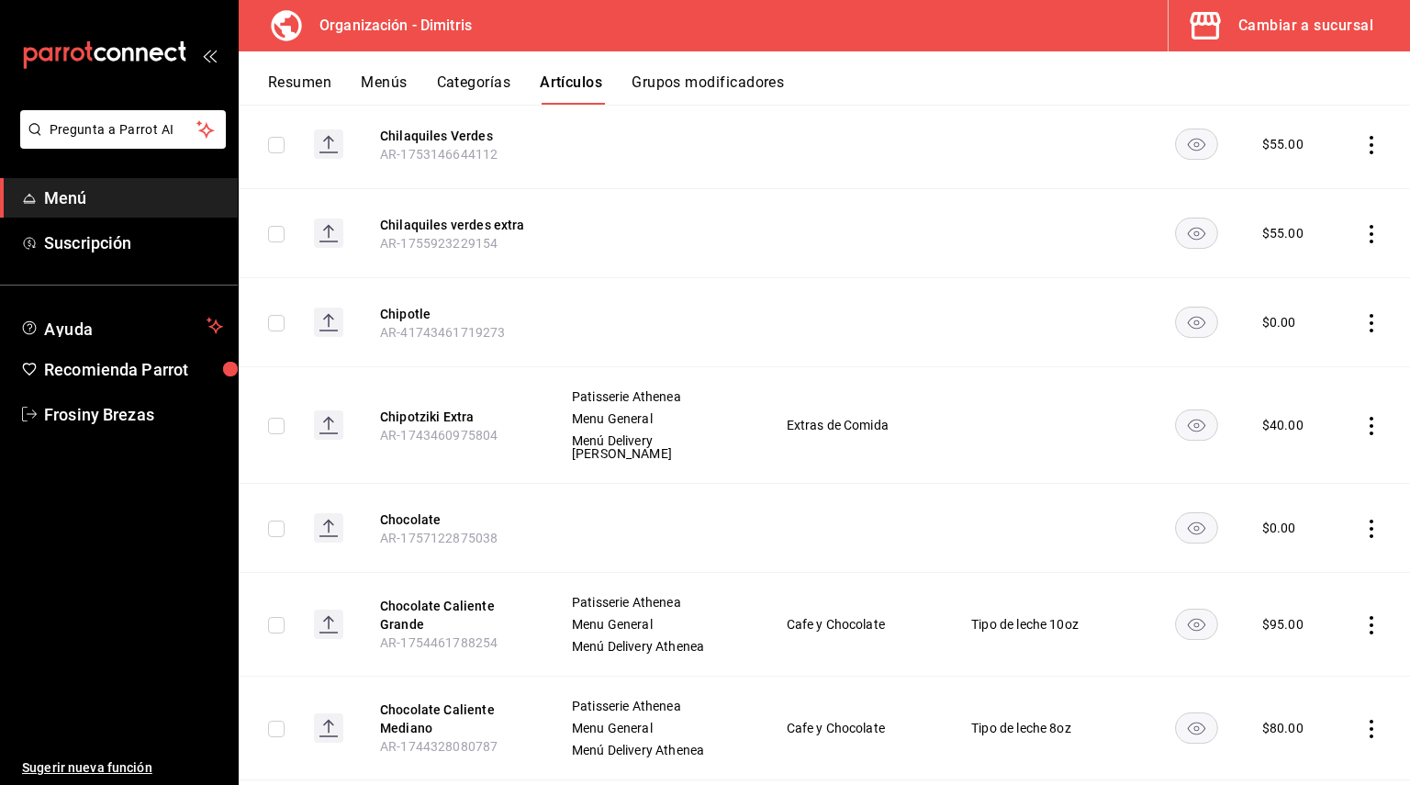
scroll to position [9182, 0]
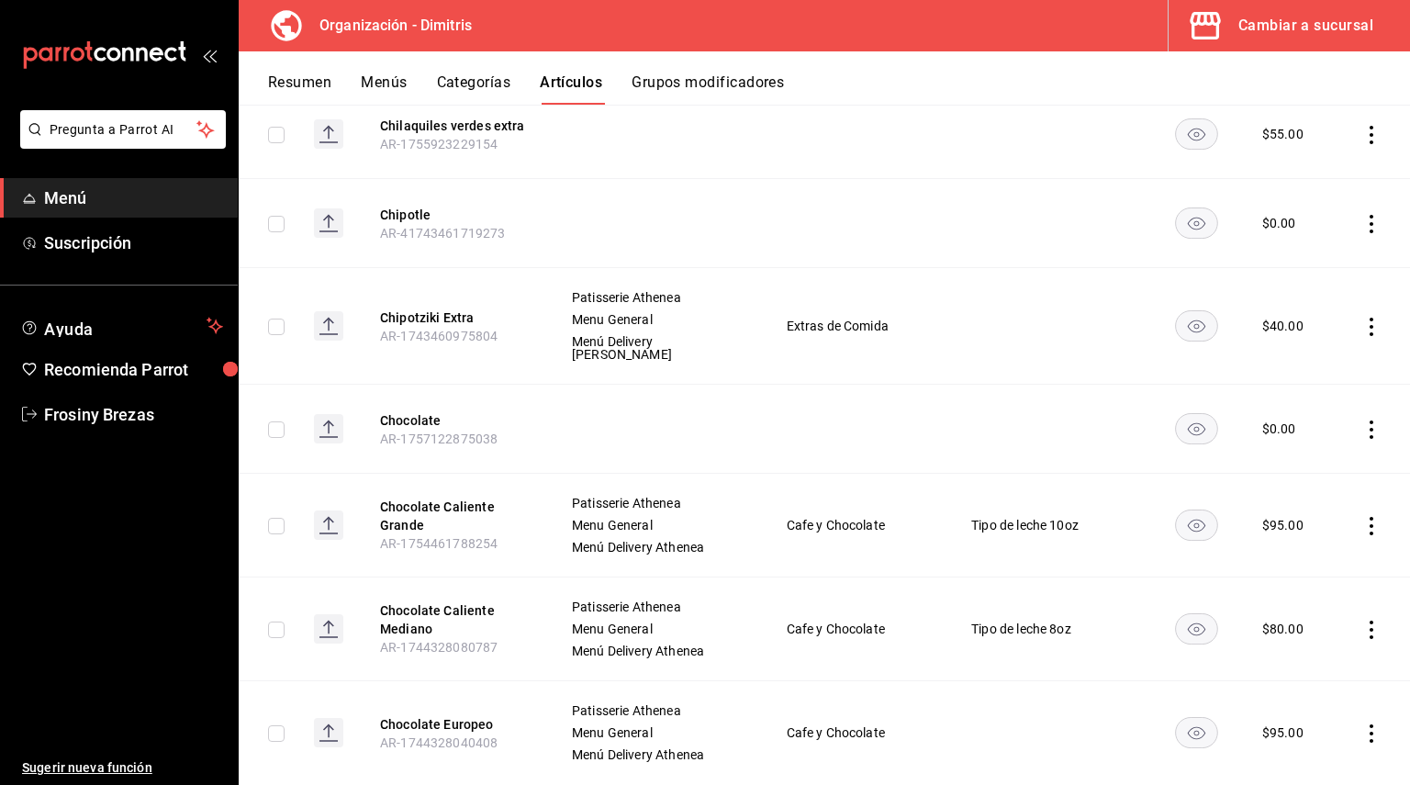
scroll to position [9363, 0]
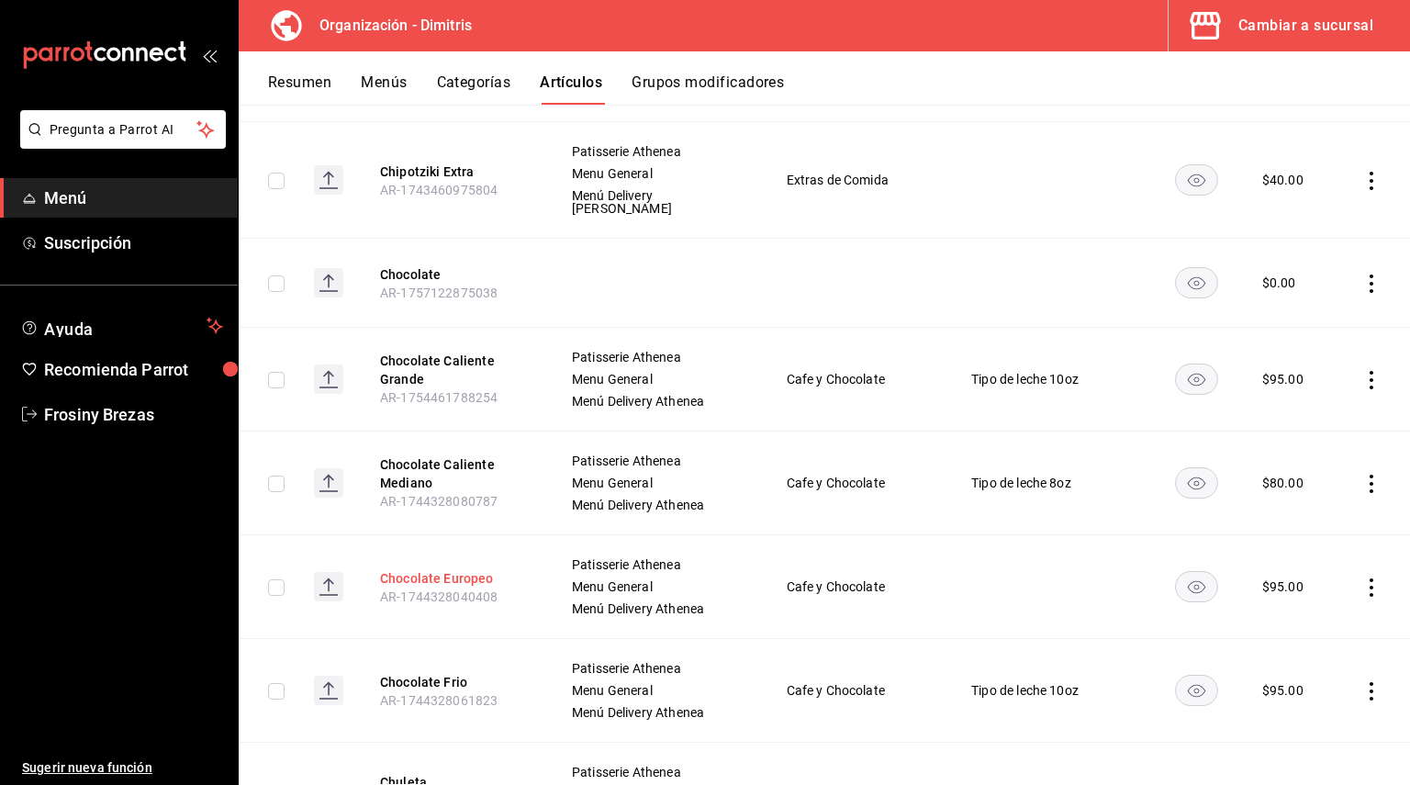
click at [445, 569] on button "Chocolate Europeo" at bounding box center [453, 578] width 147 height 18
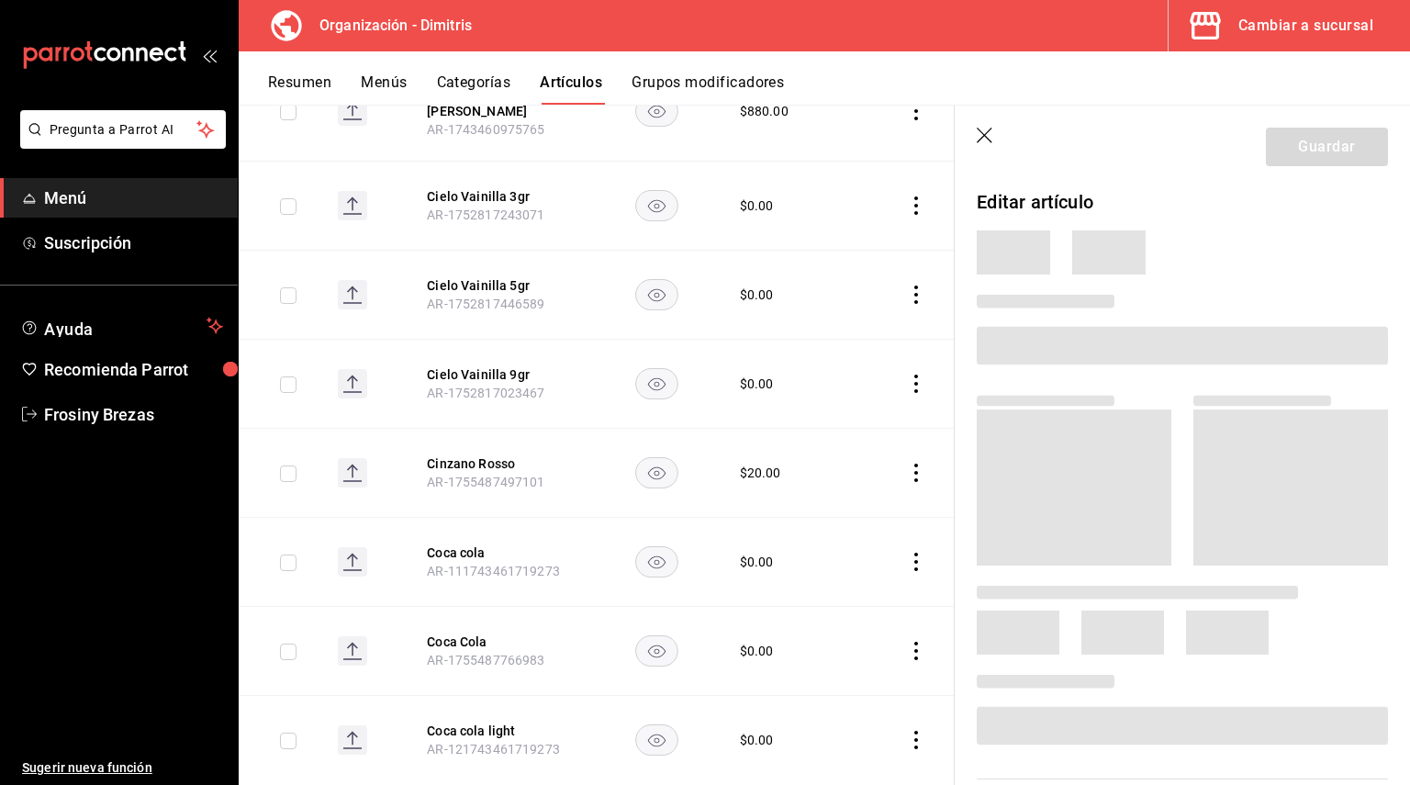
scroll to position [8854, 0]
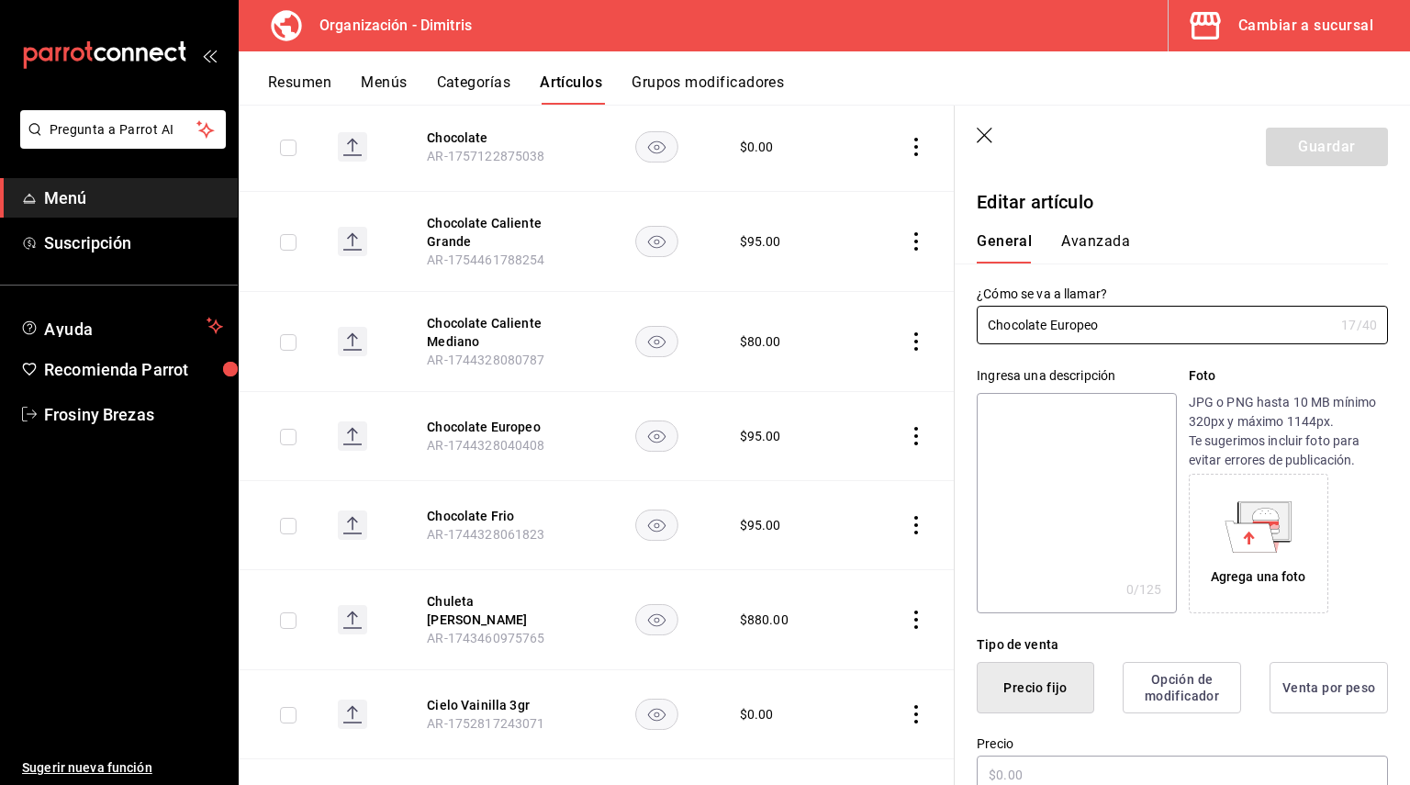
type input "$95.00"
drag, startPoint x: 1102, startPoint y: 312, endPoint x: 971, endPoint y: 303, distance: 131.6
click at [971, 303] on div "¿Cómo se va a llamar? Chocolate Europeo 17 /40 ¿Cómo se va a llamar?" at bounding box center [1171, 303] width 433 height 81
click at [1033, 417] on textarea at bounding box center [1076, 503] width 199 height 220
paste textarea "Chocolate Europeo"
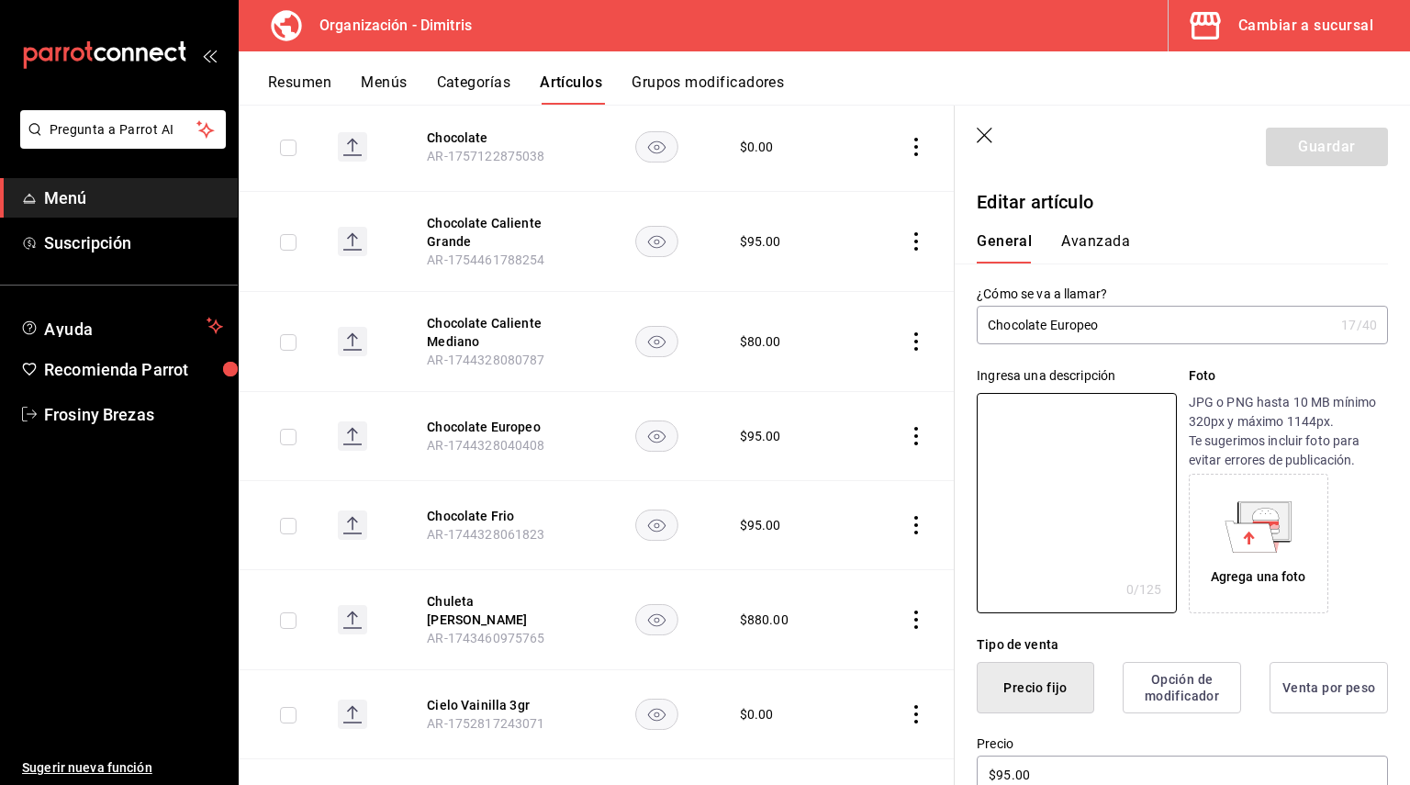
type textarea "Chocolate Europeo"
type textarea "x"
type textarea "Chocolate Europeo"
click at [1336, 147] on button "Guardar" at bounding box center [1327, 147] width 122 height 39
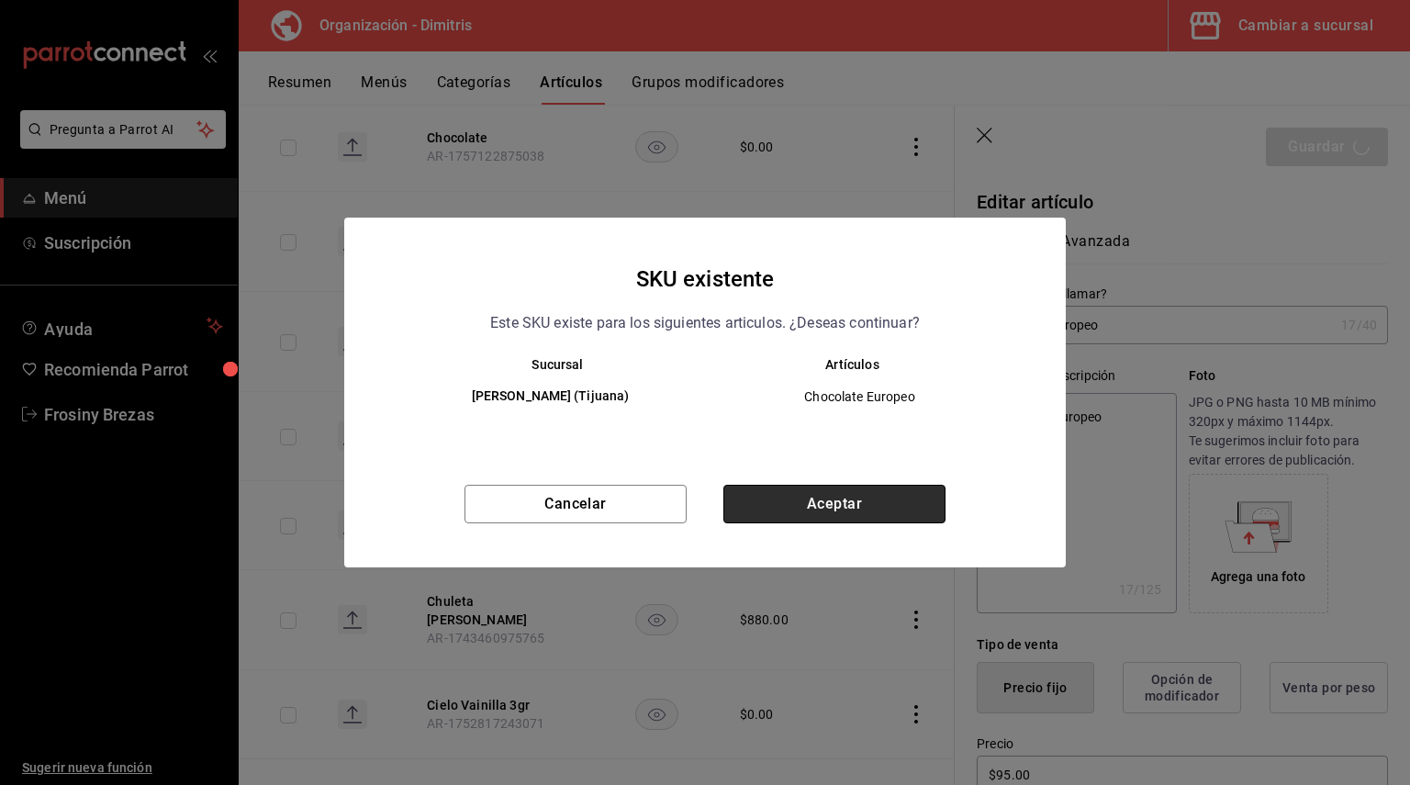
click at [928, 488] on button "Aceptar" at bounding box center [834, 504] width 222 height 39
type textarea "x"
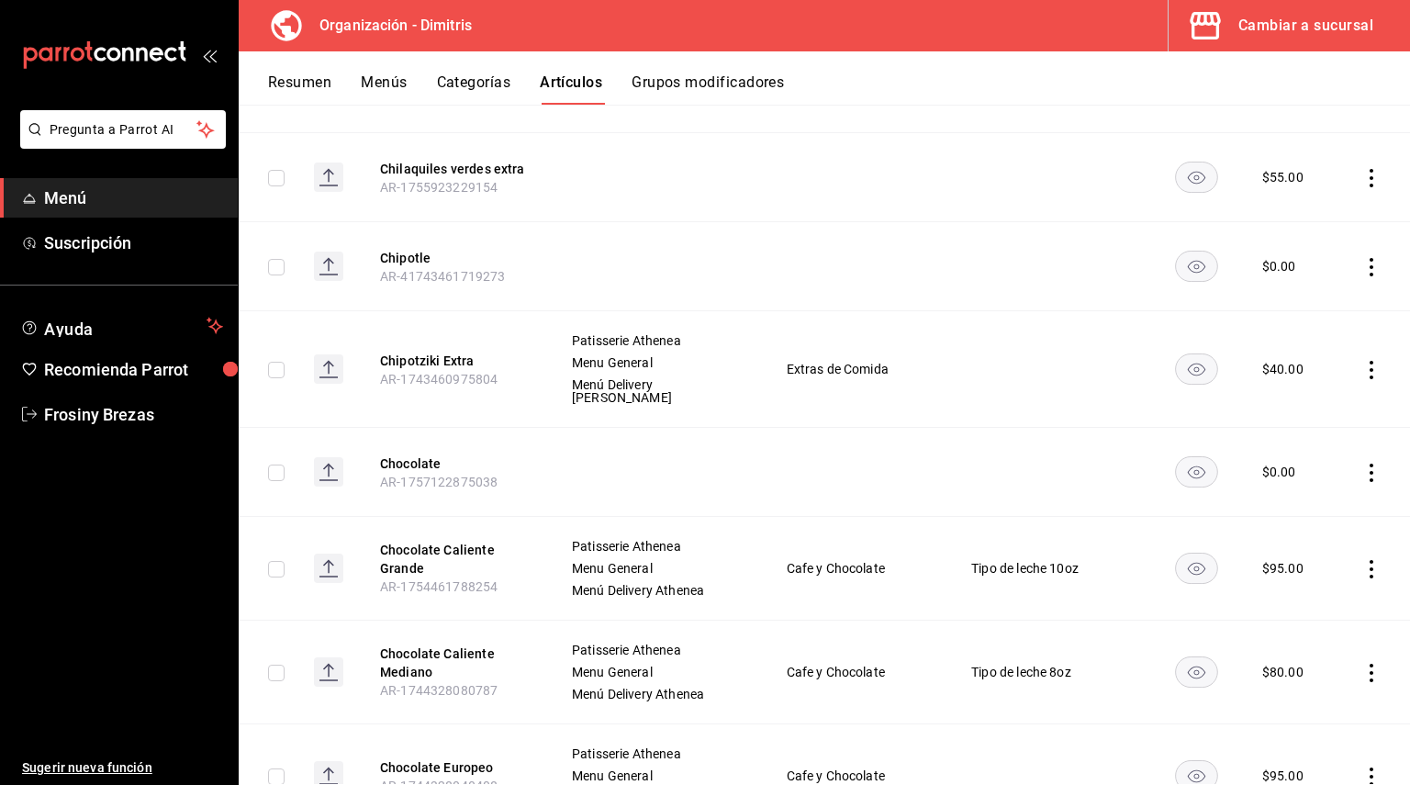
scroll to position [9217, 0]
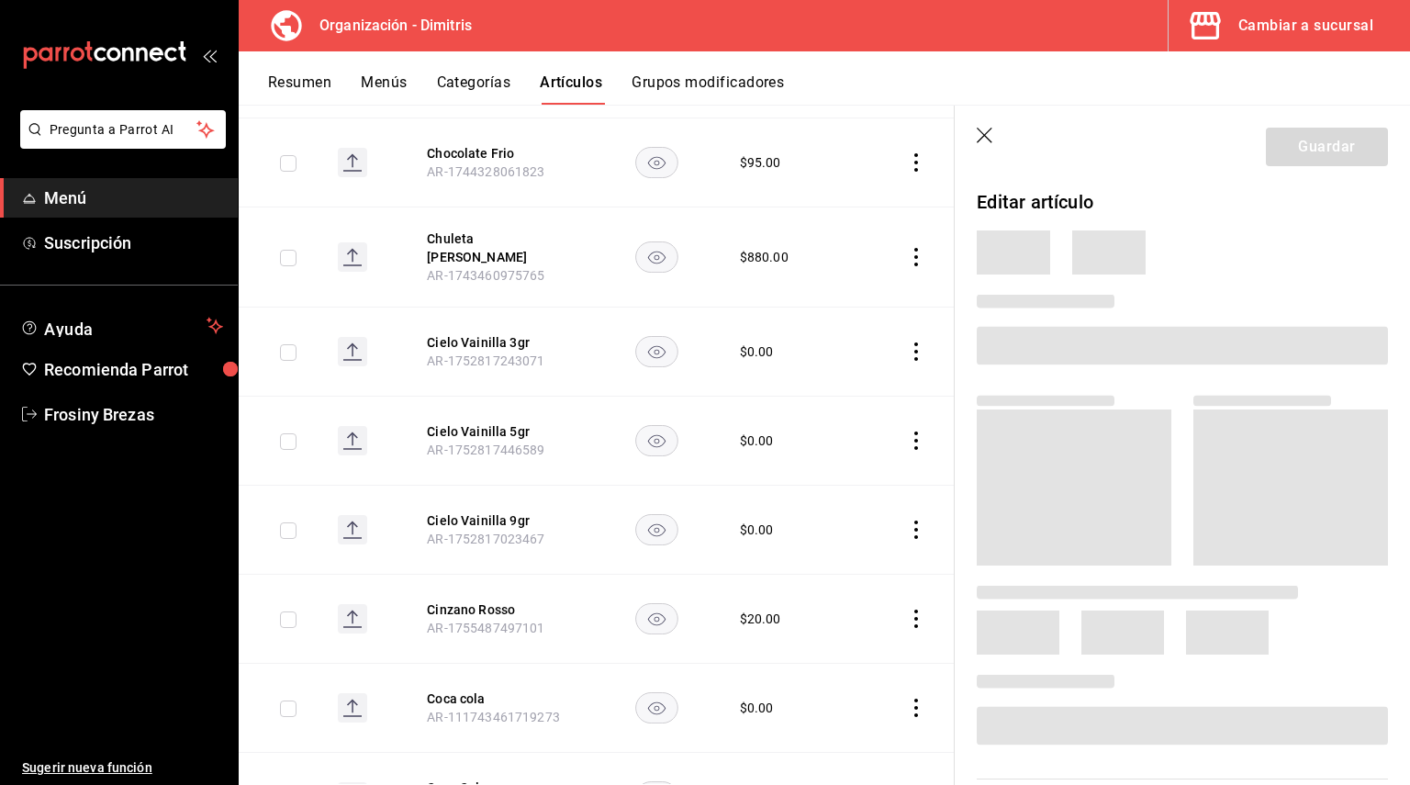
scroll to position [8725, 0]
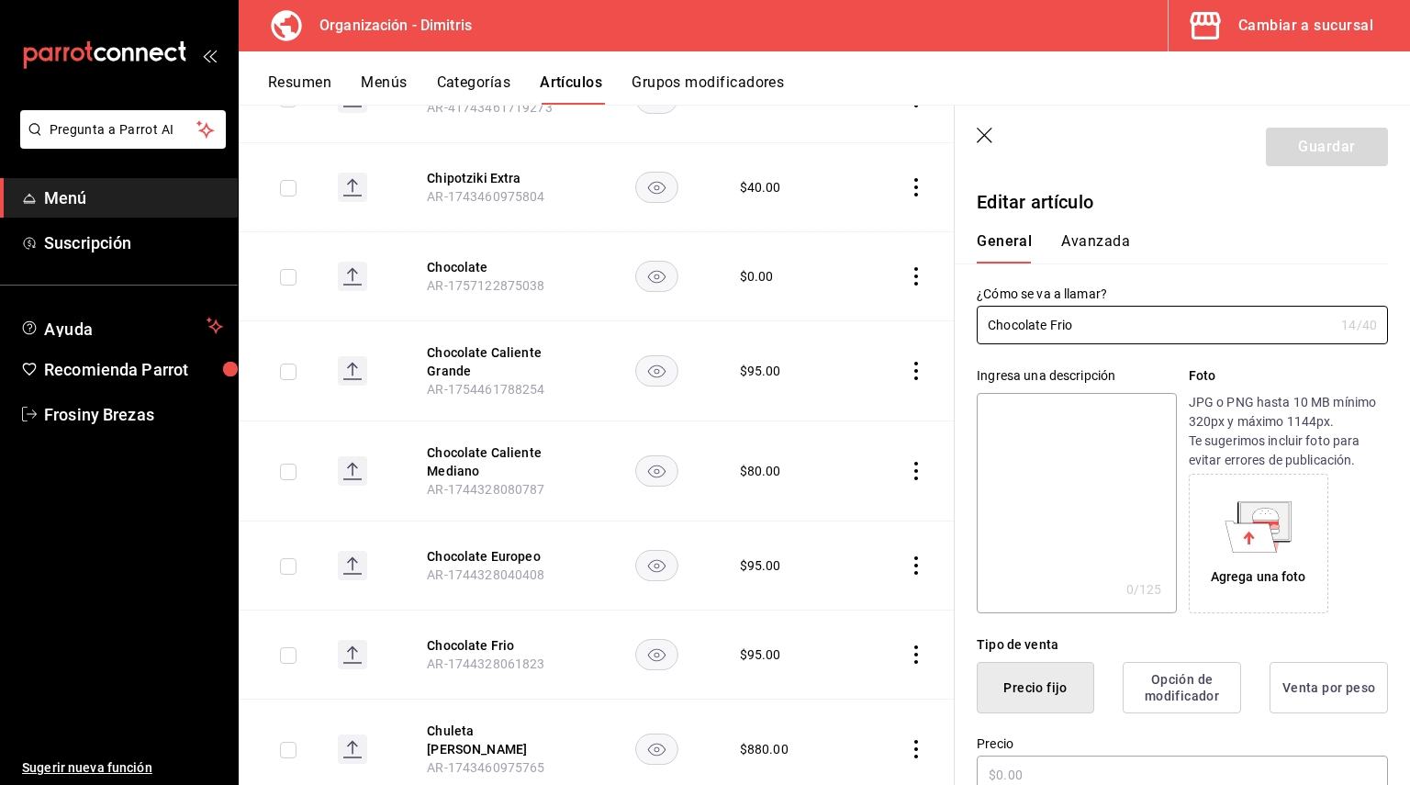
type input "$95.00"
drag, startPoint x: 1080, startPoint y: 330, endPoint x: 994, endPoint y: 327, distance: 86.4
click at [994, 327] on input "Chocolate Frio" at bounding box center [1155, 325] width 357 height 37
click at [996, 327] on input "Chocolate Frio" at bounding box center [1155, 325] width 357 height 37
drag, startPoint x: 979, startPoint y: 321, endPoint x: 1089, endPoint y: 336, distance: 111.1
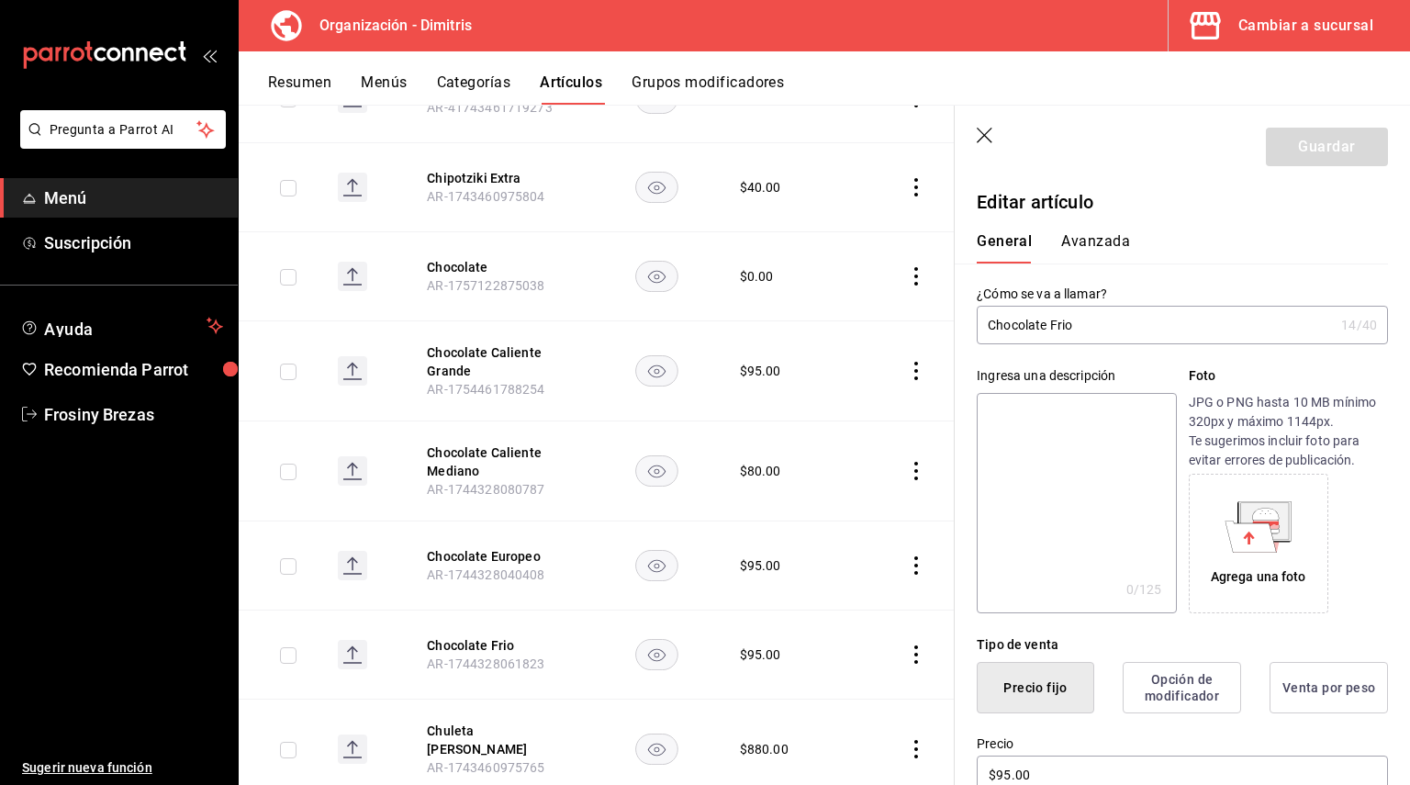
click at [1089, 336] on input "Chocolate Frio" at bounding box center [1155, 325] width 357 height 37
click at [1021, 409] on textarea at bounding box center [1076, 503] width 199 height 220
paste textarea "Chocolate Frio"
type textarea "Chocolate Frio"
type textarea "x"
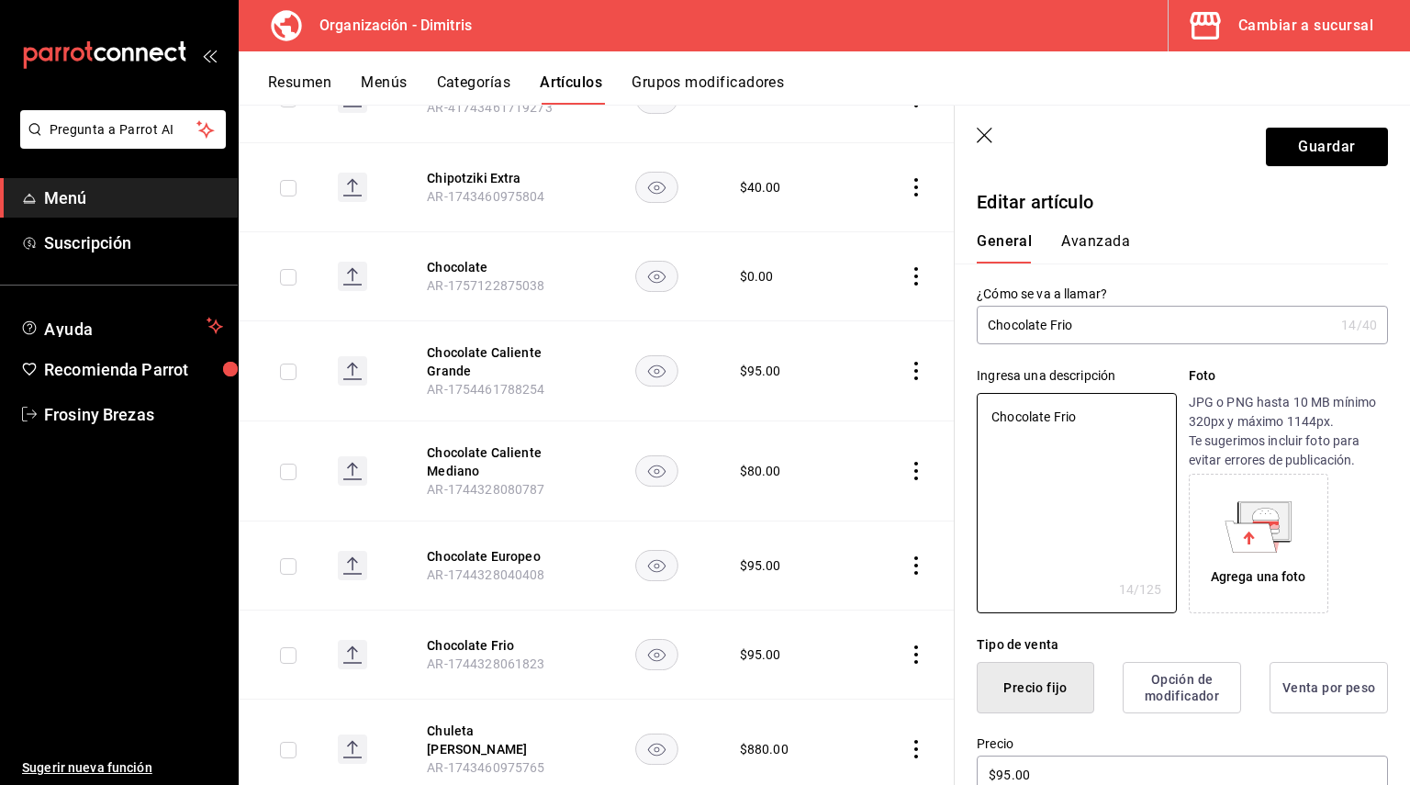
type textarea "Chocolate Fri"
type textarea "x"
type textarea "Chocolate Fr"
type textarea "x"
type textarea "Chocolate F"
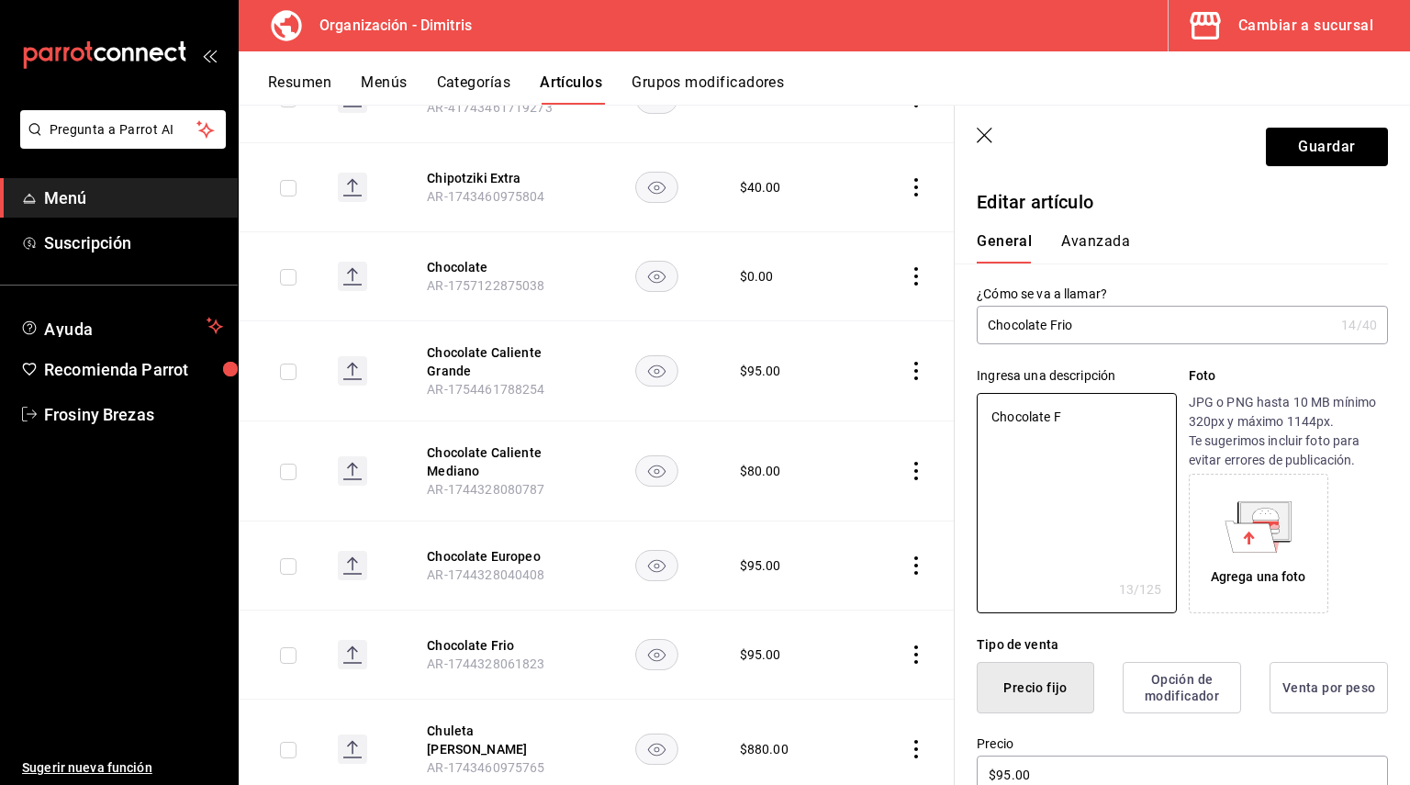
type textarea "x"
type textarea "Chocolate"
type textarea "x"
type textarea "Chocolate e"
type textarea "x"
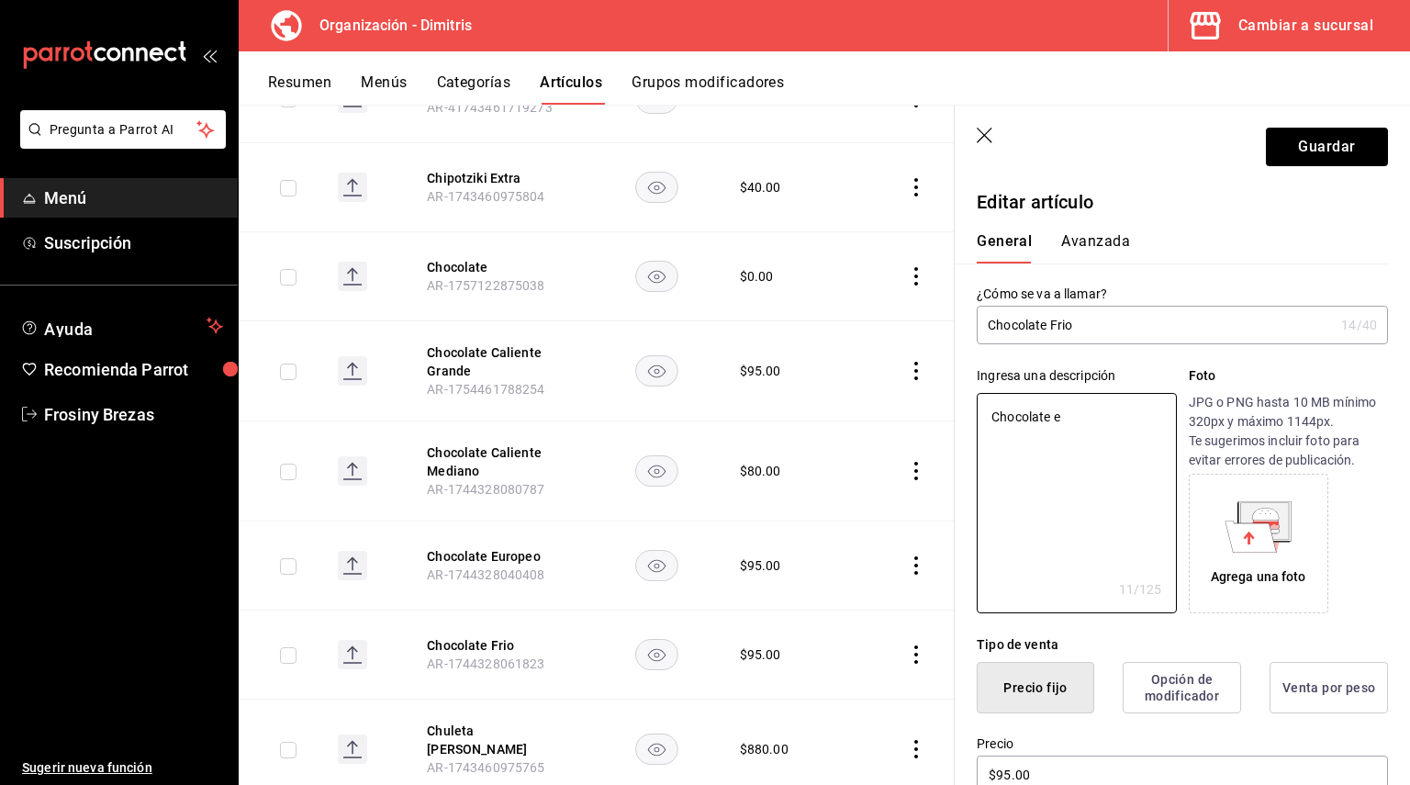
type textarea "Chocolate en"
type textarea "x"
type textarea "Chocolate en"
type textarea "x"
type textarea "Chocolate en l"
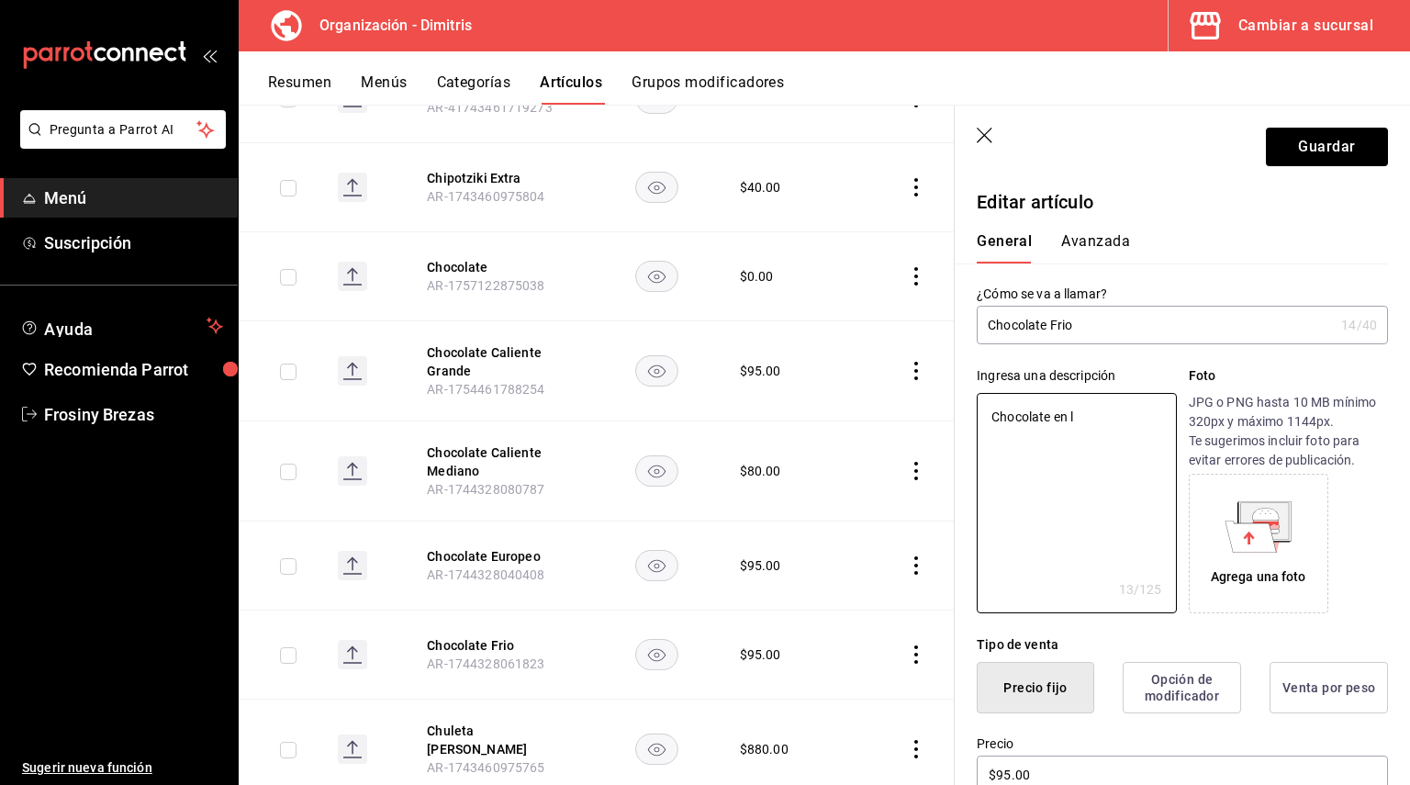
type textarea "x"
type textarea "Chocolate en la"
type textarea "x"
type textarea "Chocolate en las"
type textarea "x"
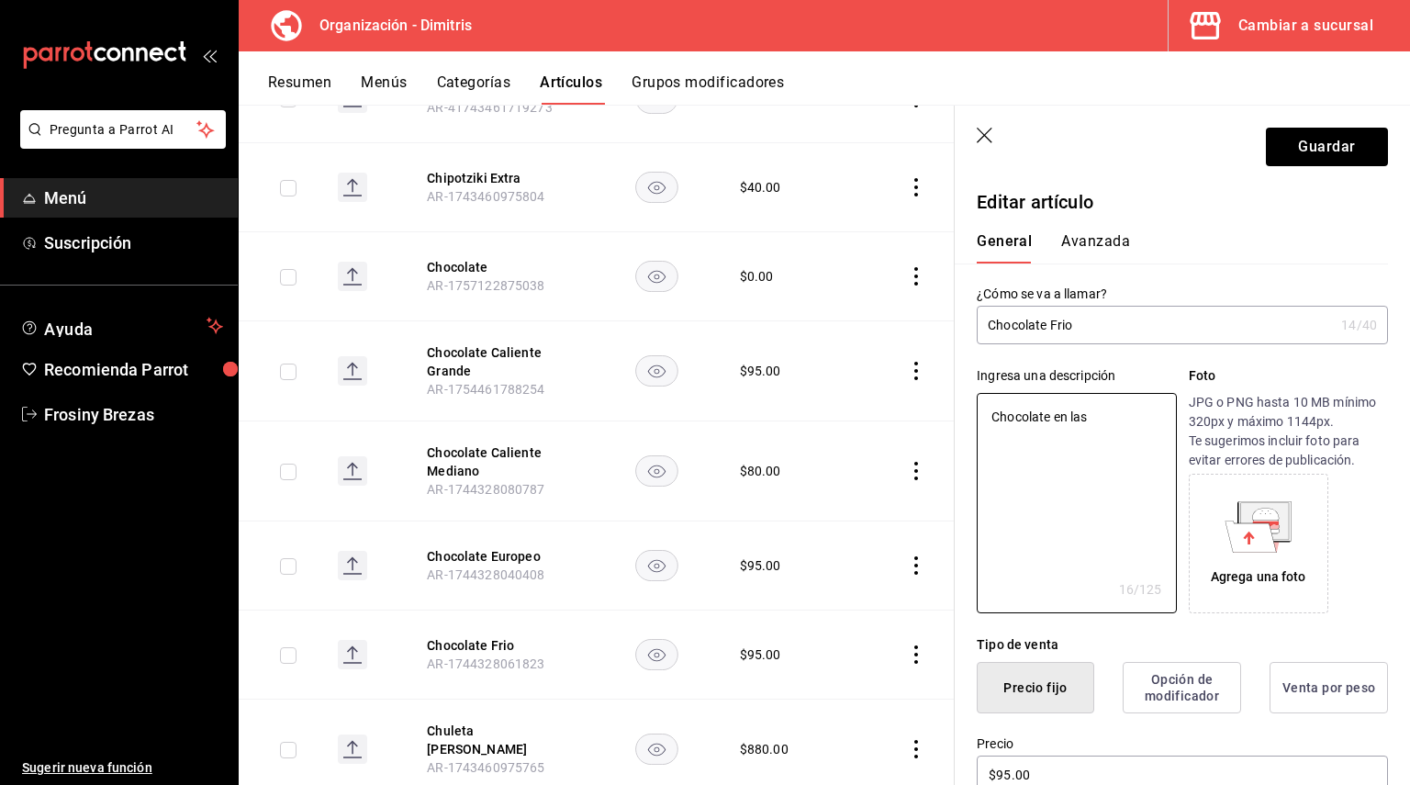
type textarea "Chocolate en las"
type textarea "x"
type textarea "Chocolate en las r"
type textarea "x"
type textarea "Chocolate en las ro"
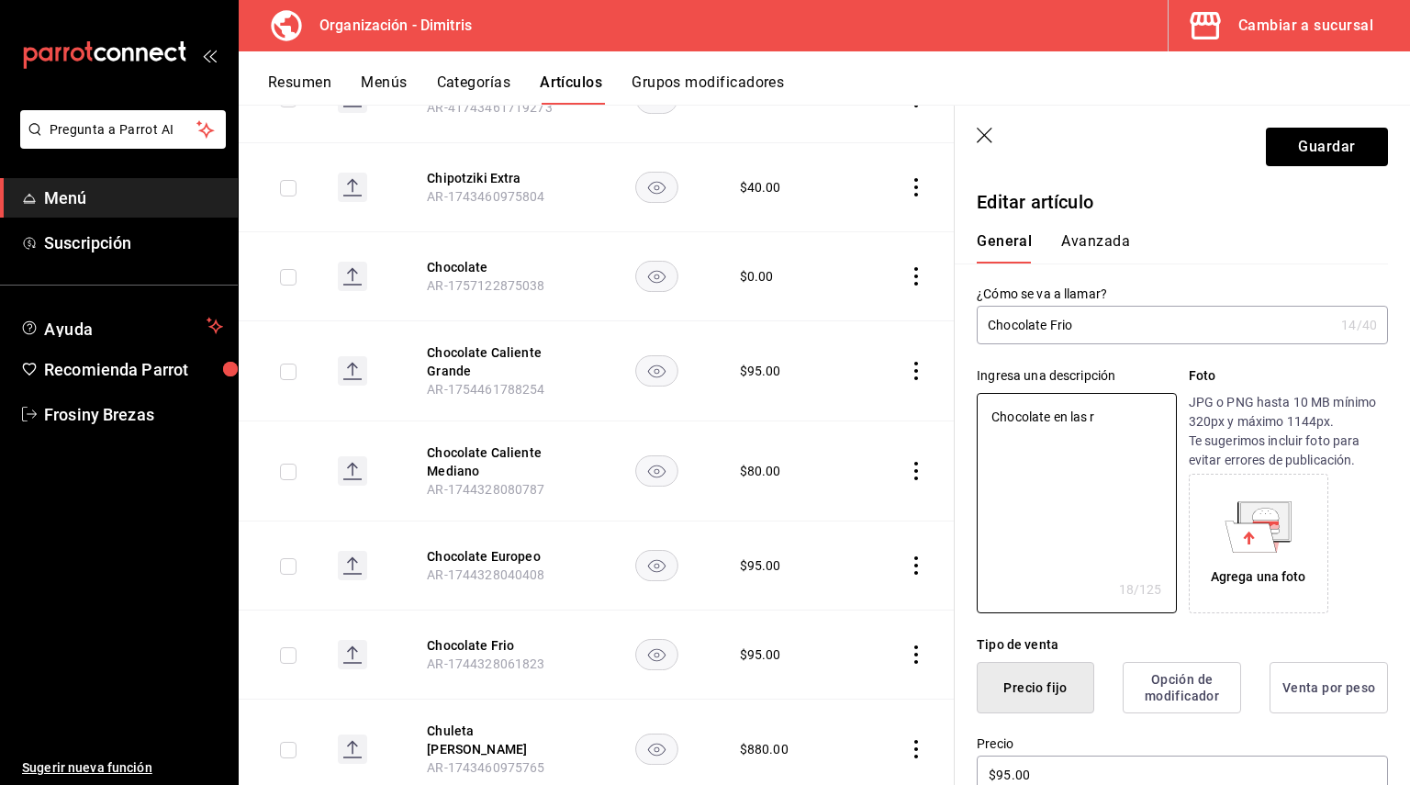
type textarea "x"
type textarea "Chocolate en las roc"
type textarea "x"
type textarea "Chocolate en las roca"
type textarea "x"
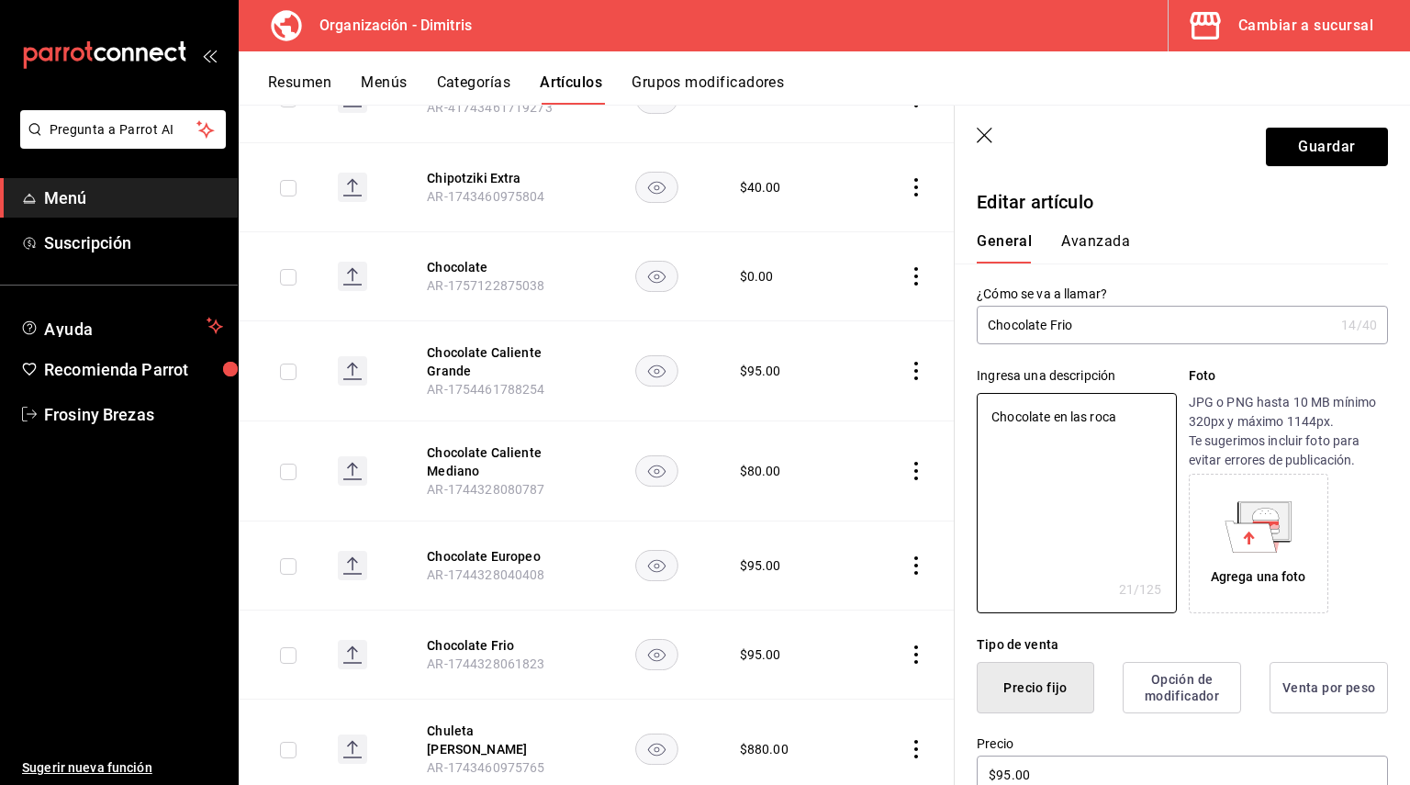
type textarea "Chocolate en las rocas"
type textarea "x"
type textarea "Chocolate en las rocas"
type textarea "x"
type textarea "Chocolate en las rocas 1"
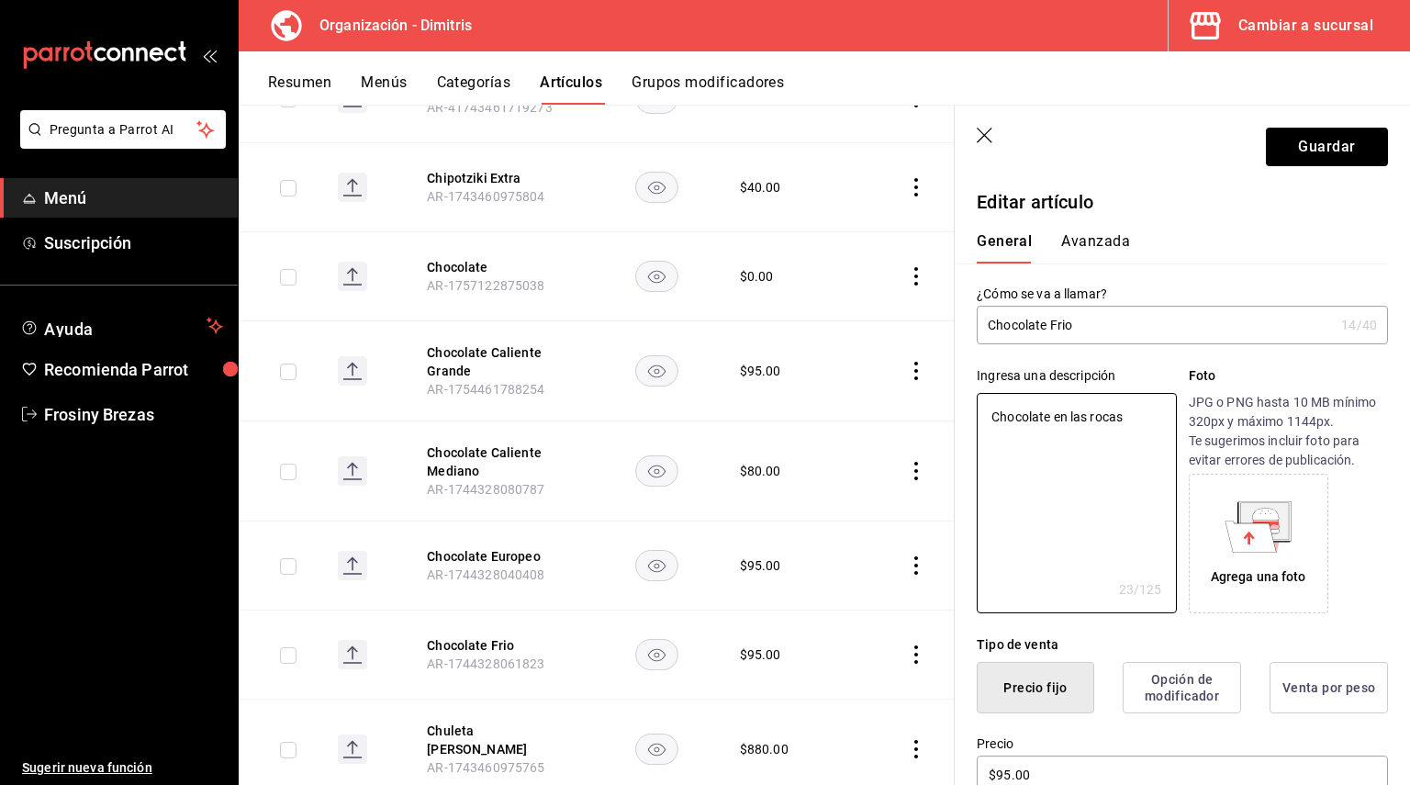
type textarea "x"
type textarea "Chocolate en las rocas 16"
type textarea "x"
type textarea "Chocolate en las rocas 16o"
type textarea "x"
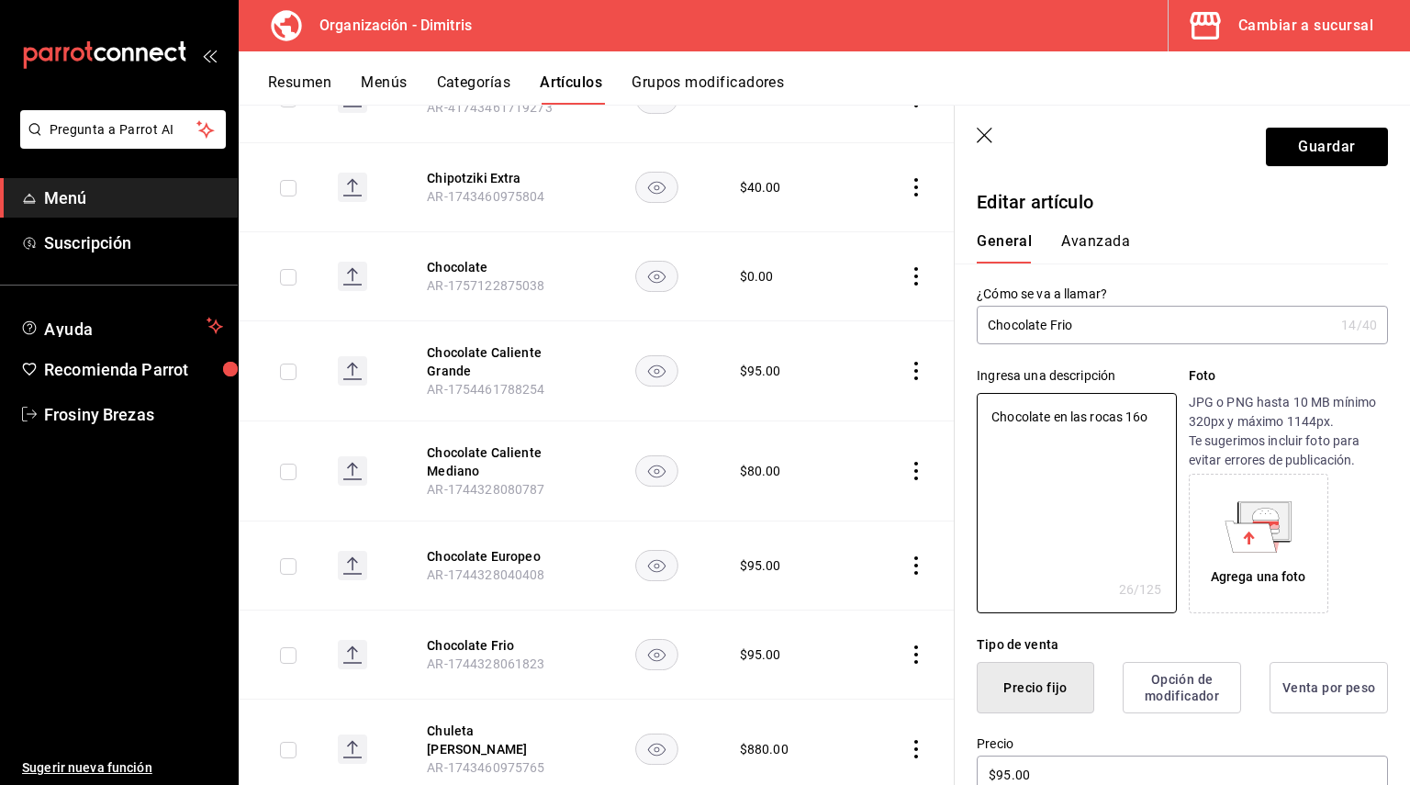
type textarea "Chocolate en las rocas 16oz"
type textarea "x"
type textarea "Chocolate en las rocas 16oz"
drag, startPoint x: 1347, startPoint y: 171, endPoint x: 1350, endPoint y: 159, distance: 12.2
click at [1346, 170] on header "Guardar" at bounding box center [1182, 143] width 455 height 75
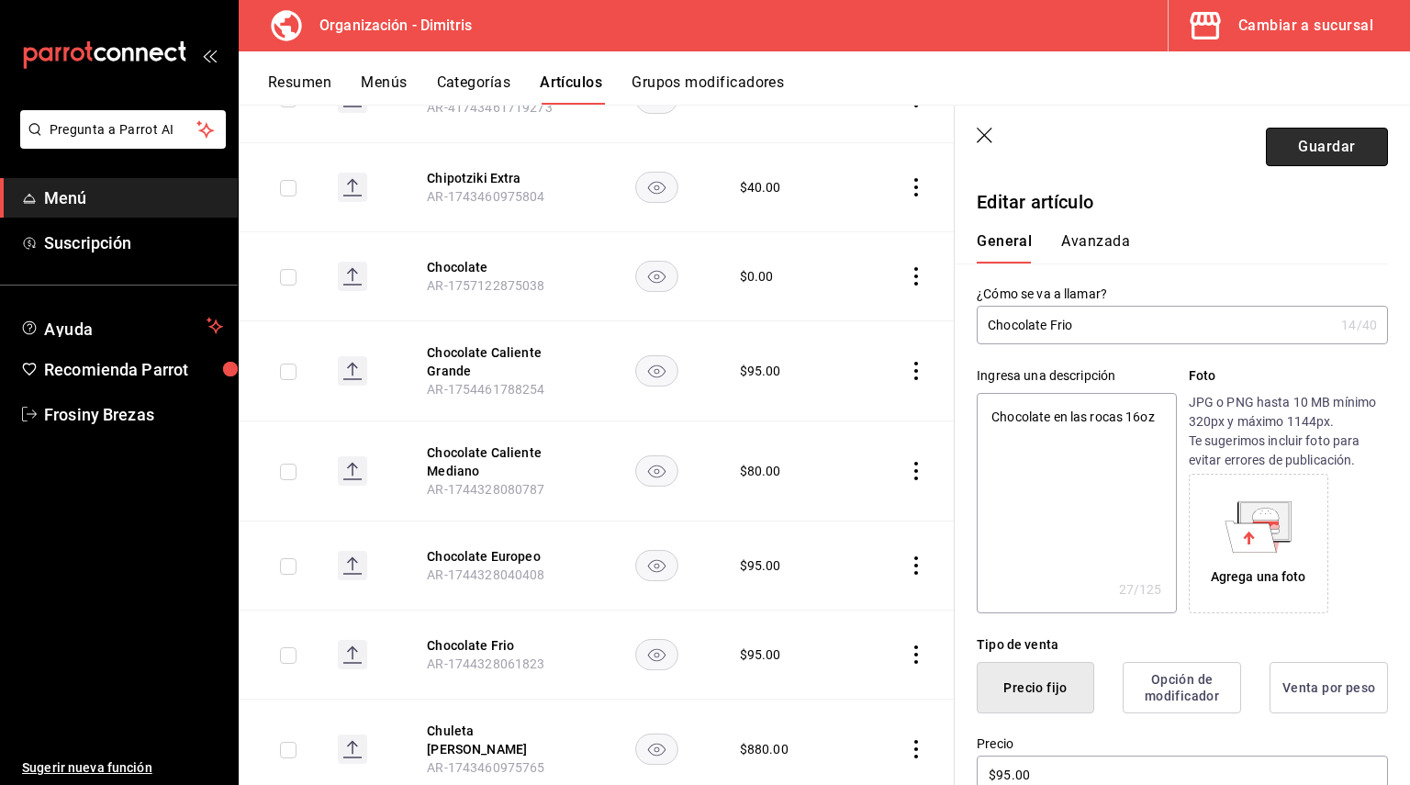
click at [1347, 152] on button "Guardar" at bounding box center [1327, 147] width 122 height 39
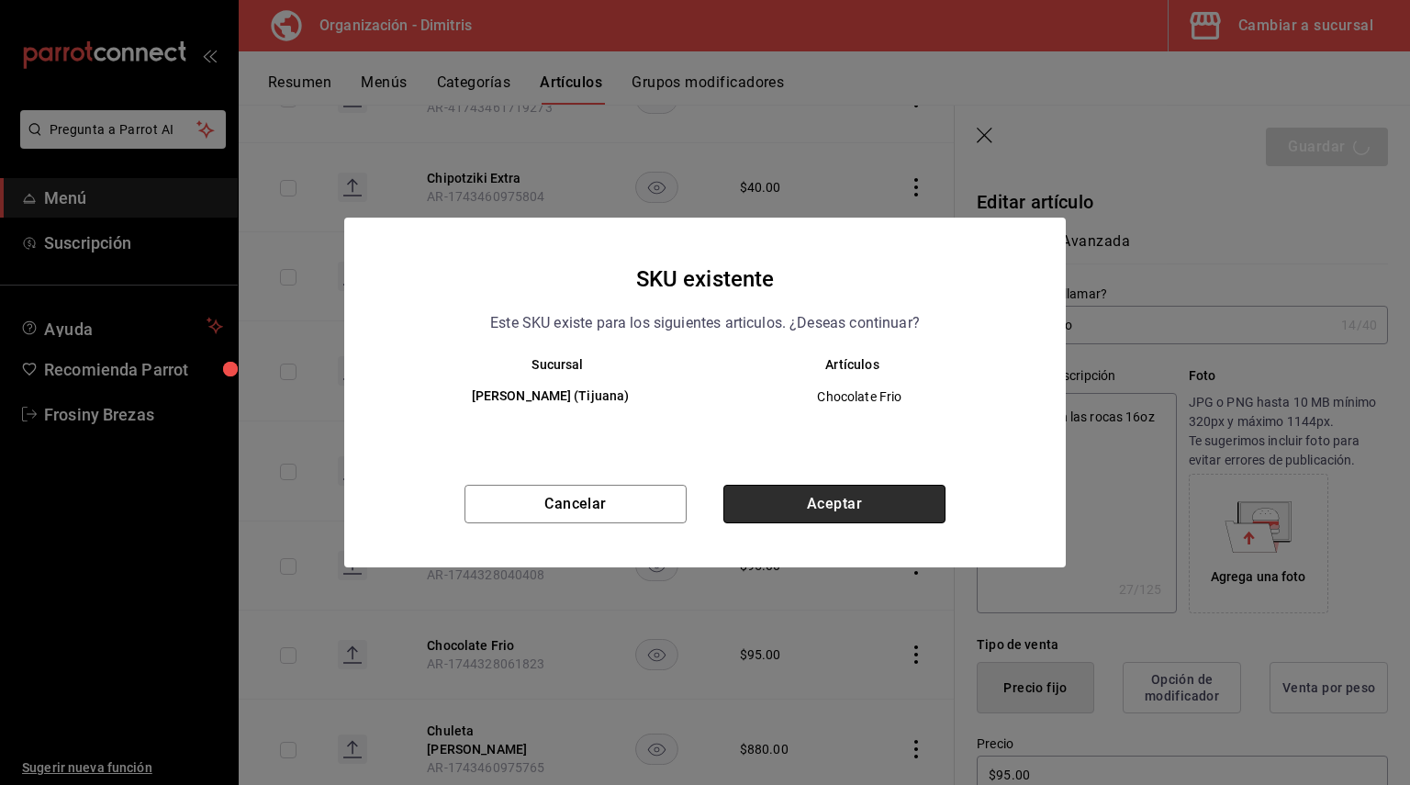
click at [853, 489] on button "Aceptar" at bounding box center [834, 504] width 222 height 39
type textarea "x"
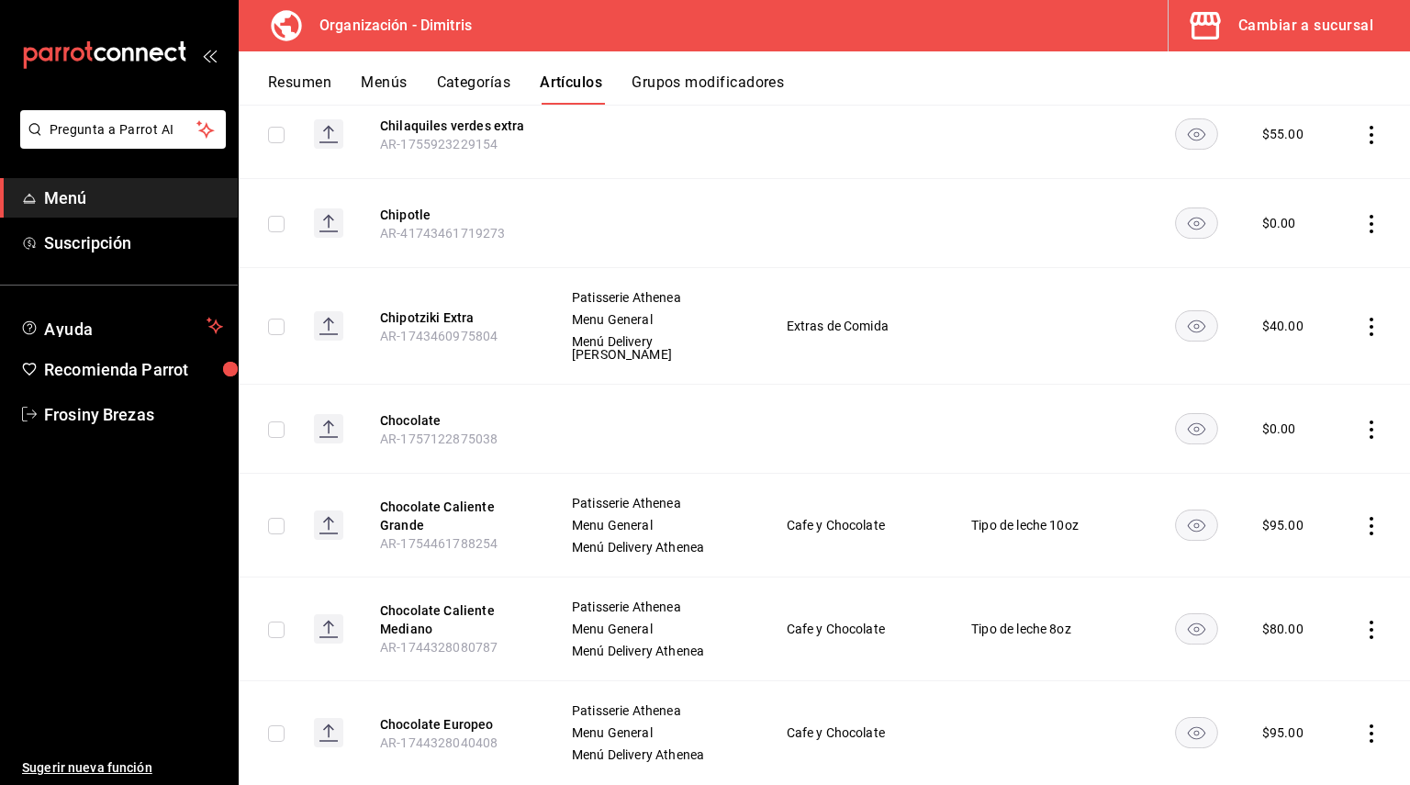
scroll to position [9363, 0]
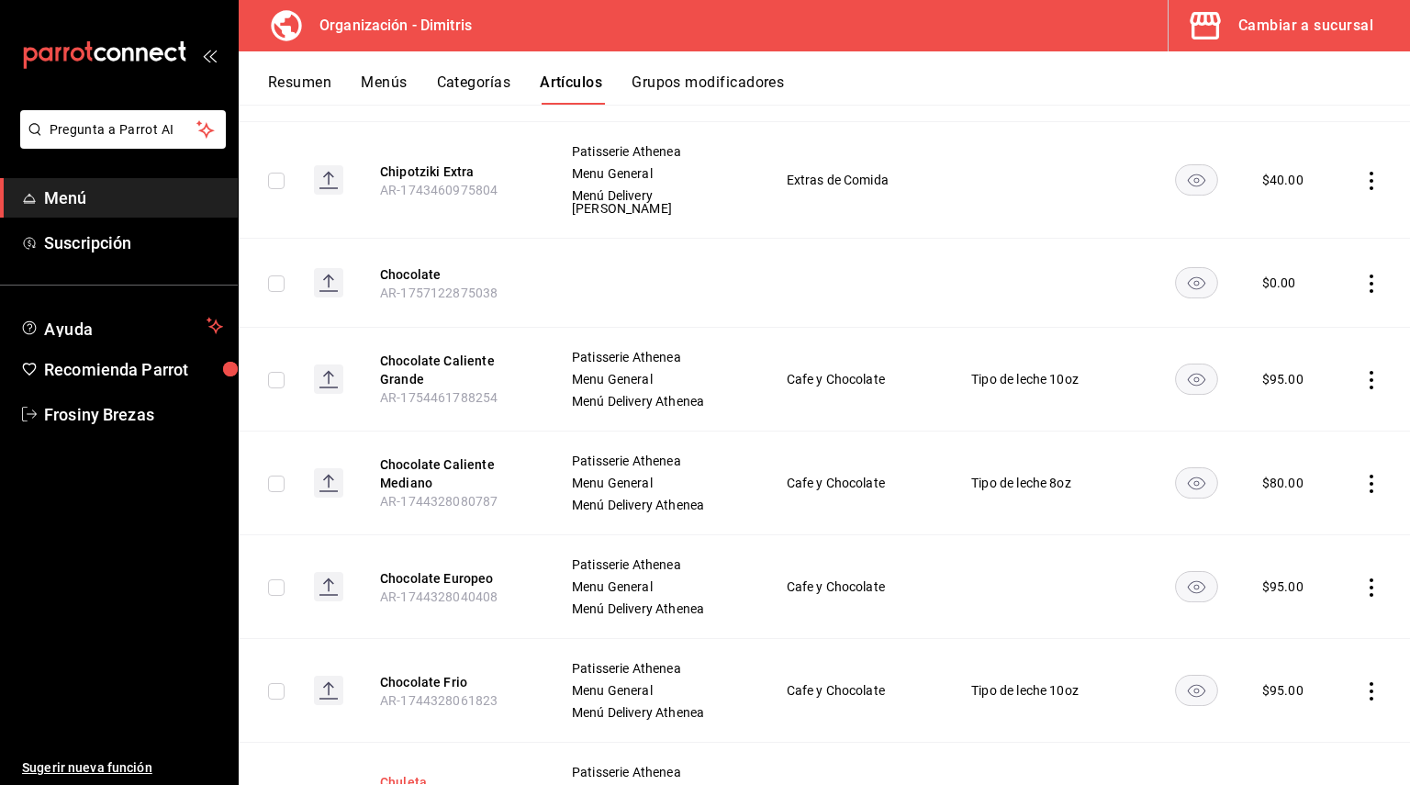
click at [453, 773] on button "Chuleta [PERSON_NAME]" at bounding box center [453, 791] width 147 height 37
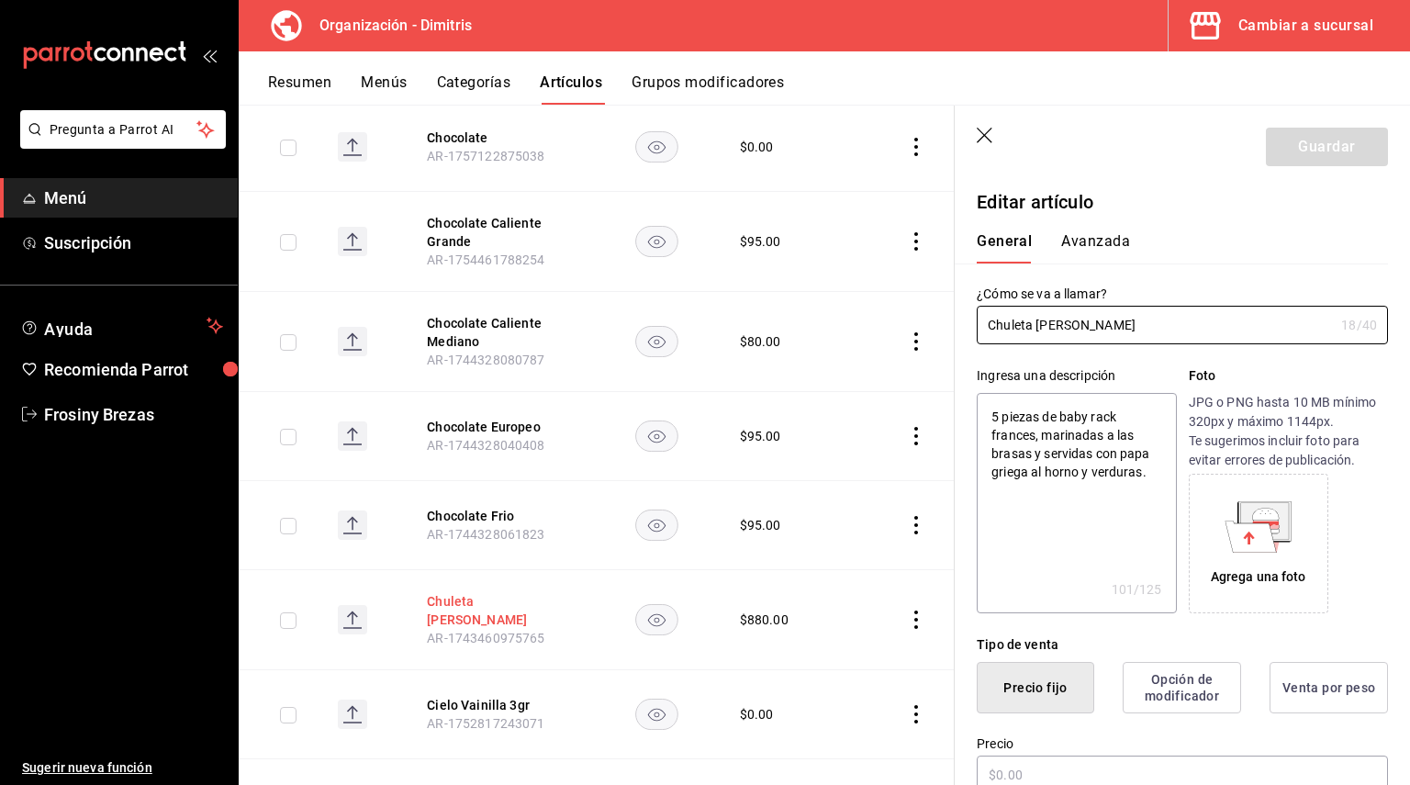
scroll to position [9038, 0]
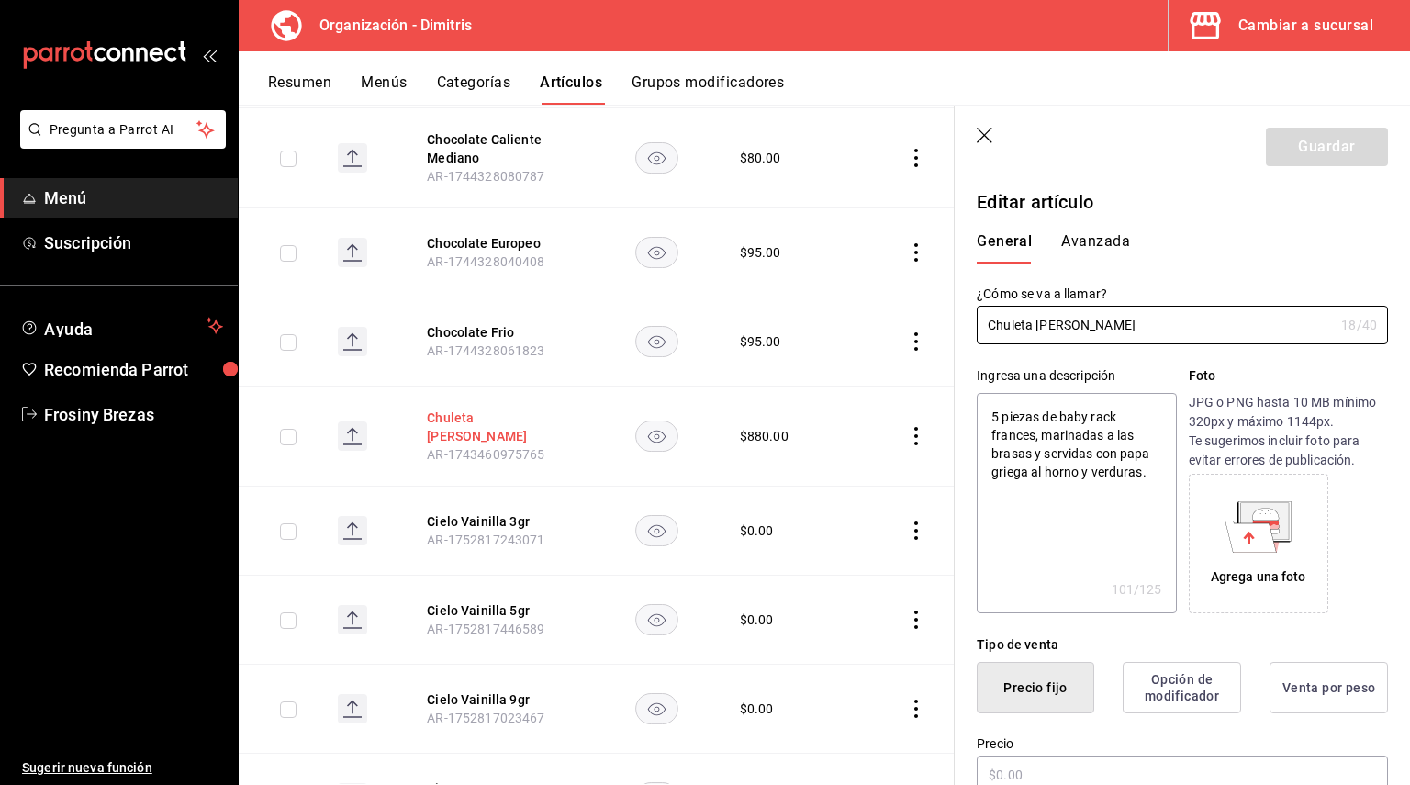
type textarea "x"
type input "$880.00"
click at [475, 512] on button "Cielo Vainilla 3gr" at bounding box center [500, 521] width 147 height 18
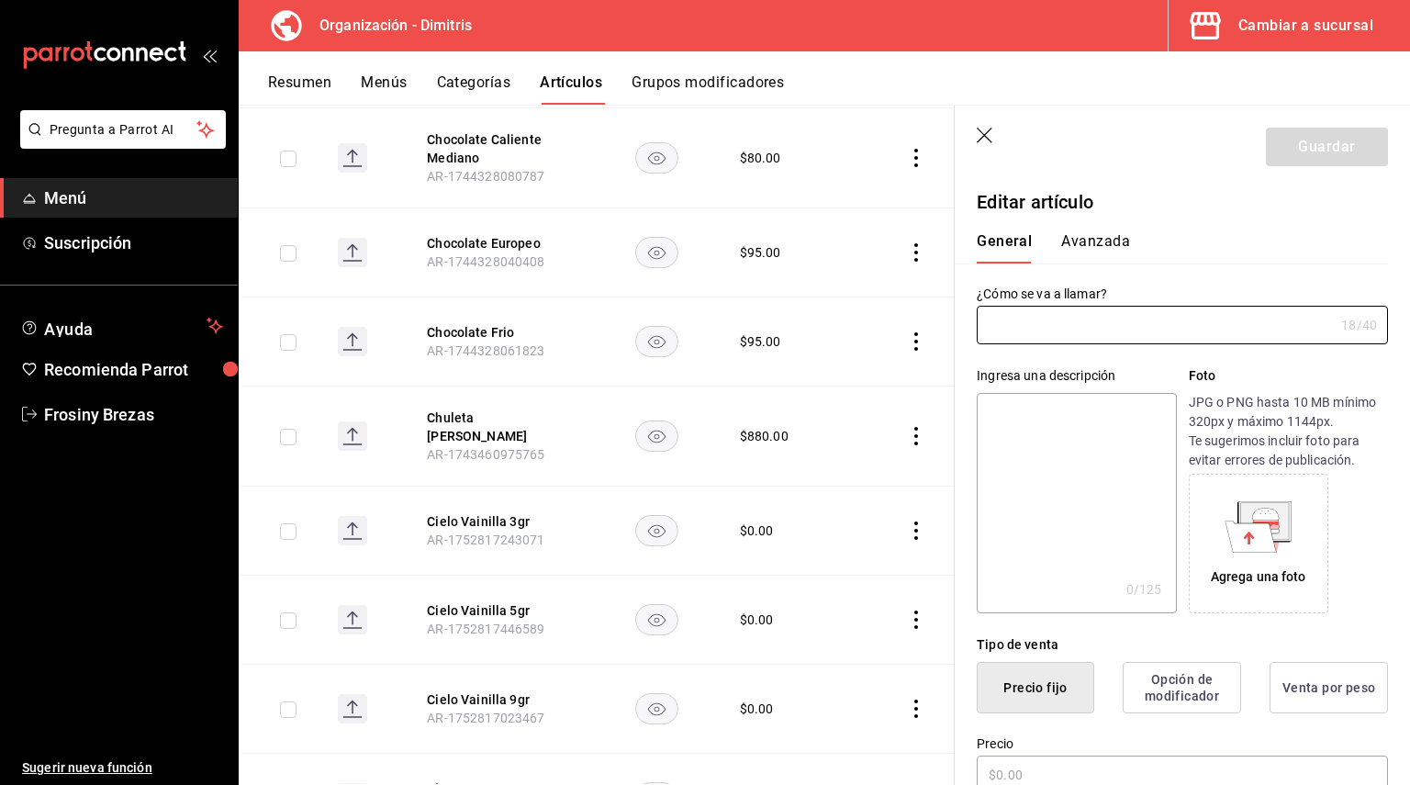
type input "Cielo Vainilla 3gr"
type input "AR-1752817243071"
type input "$0.00"
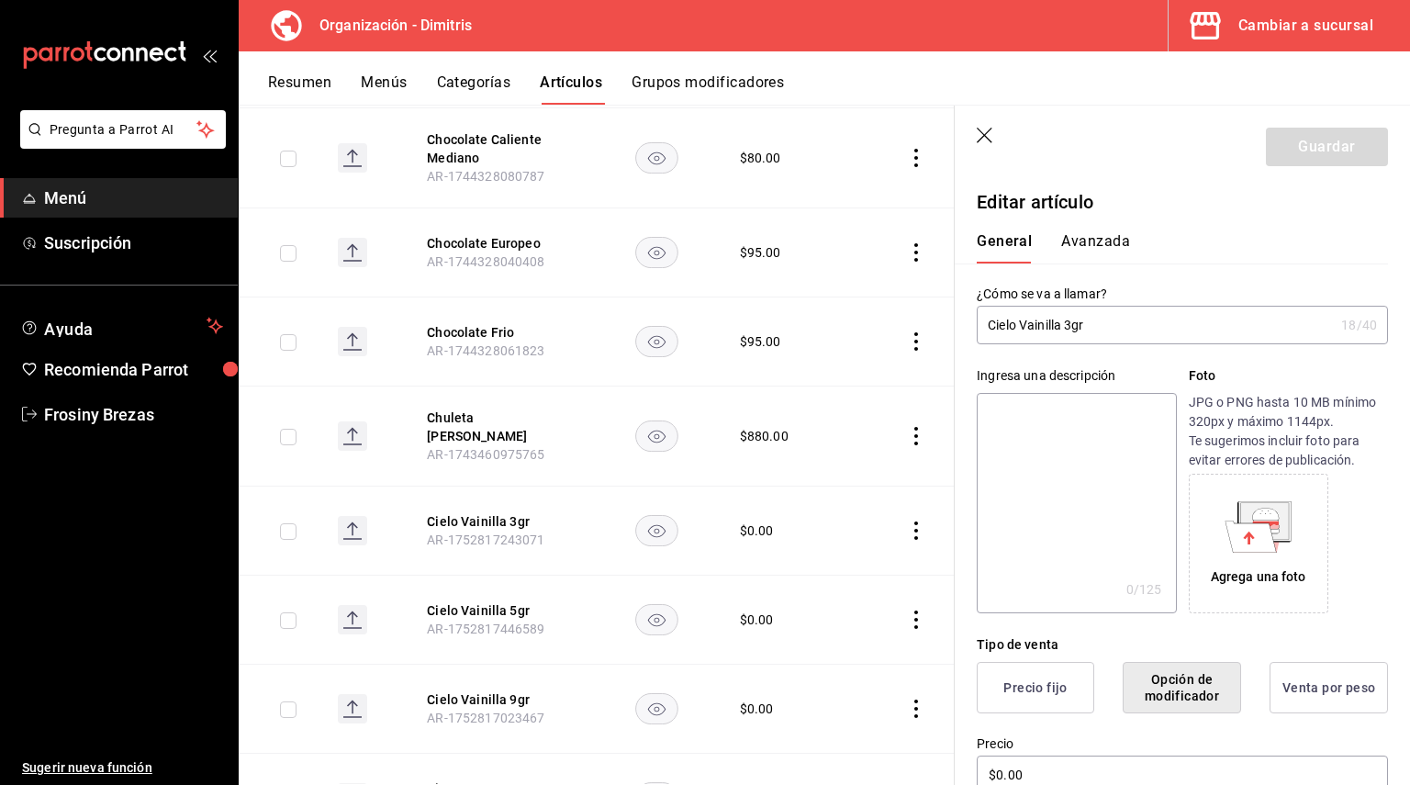
click at [1115, 325] on input "Cielo Vainilla 3gr" at bounding box center [1155, 325] width 357 height 37
drag, startPoint x: 1063, startPoint y: 327, endPoint x: 988, endPoint y: 331, distance: 75.4
click at [988, 331] on input "Cielo Vainilla 3gr" at bounding box center [1155, 325] width 357 height 37
click at [1053, 422] on textarea at bounding box center [1076, 503] width 199 height 220
paste textarea "[PERSON_NAME]"
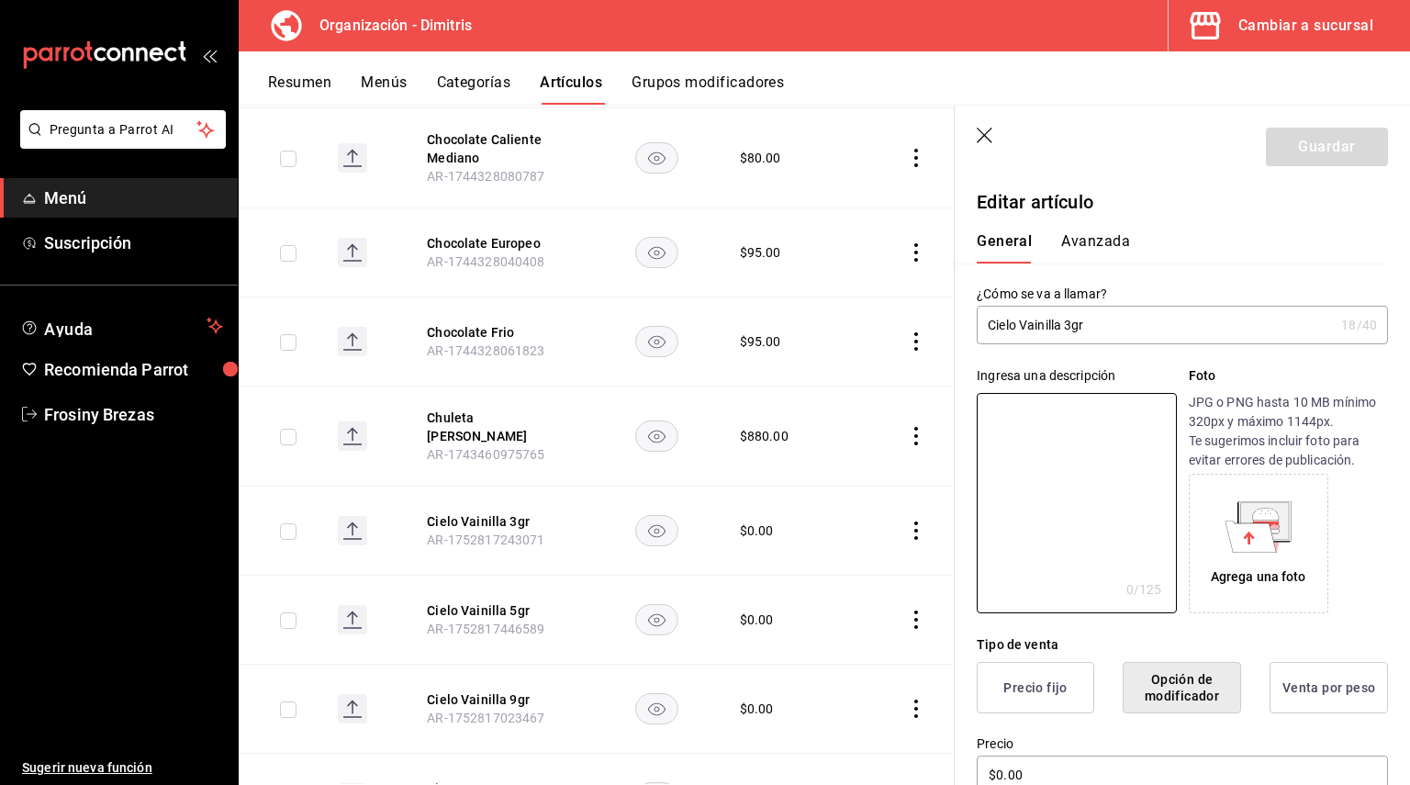
type textarea "[PERSON_NAME]"
type textarea "x"
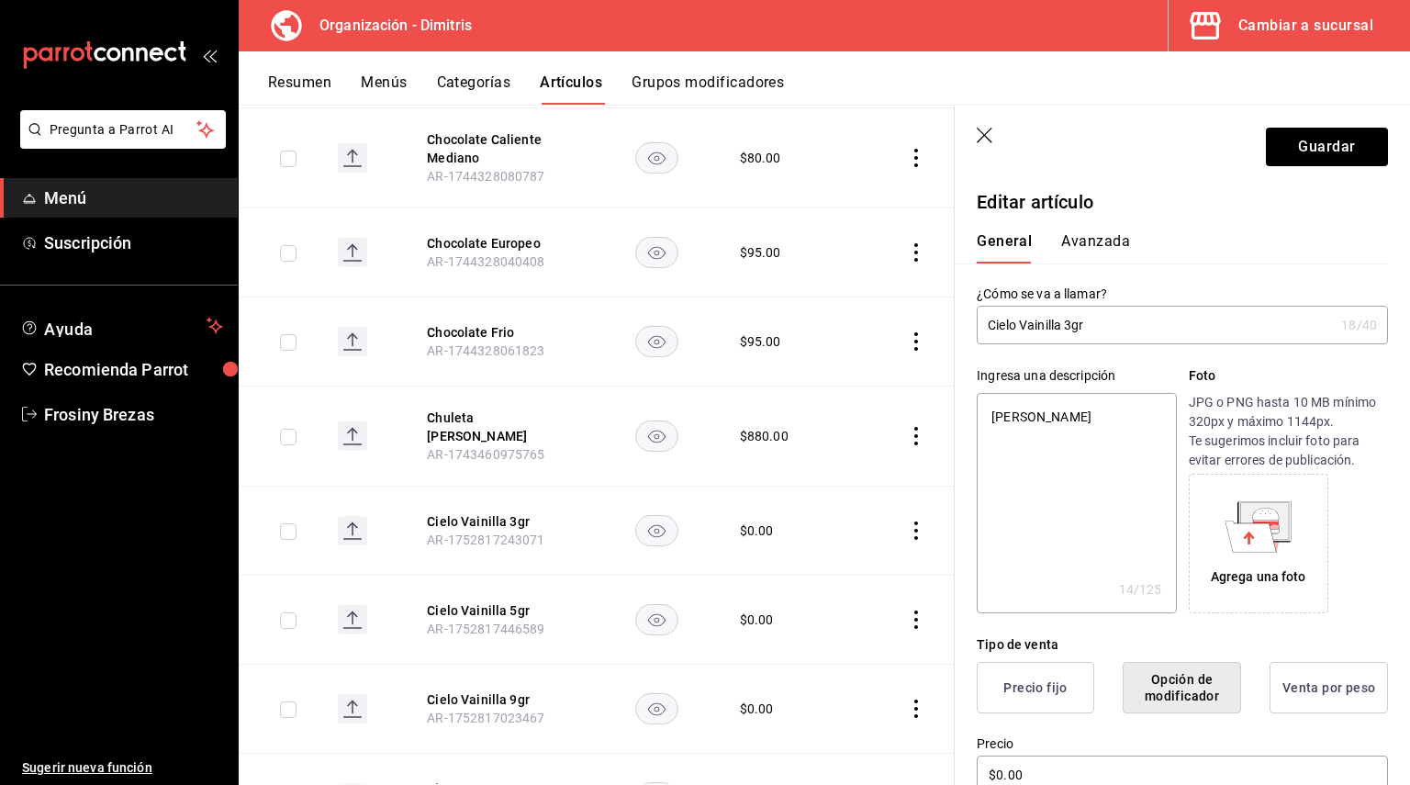
click at [996, 414] on textarea "[PERSON_NAME]" at bounding box center [1076, 503] width 199 height 220
click at [986, 416] on textarea "[PERSON_NAME]" at bounding box center [1076, 503] width 199 height 220
type textarea "[PERSON_NAME]"
type textarea "x"
type textarea "[PERSON_NAME]"
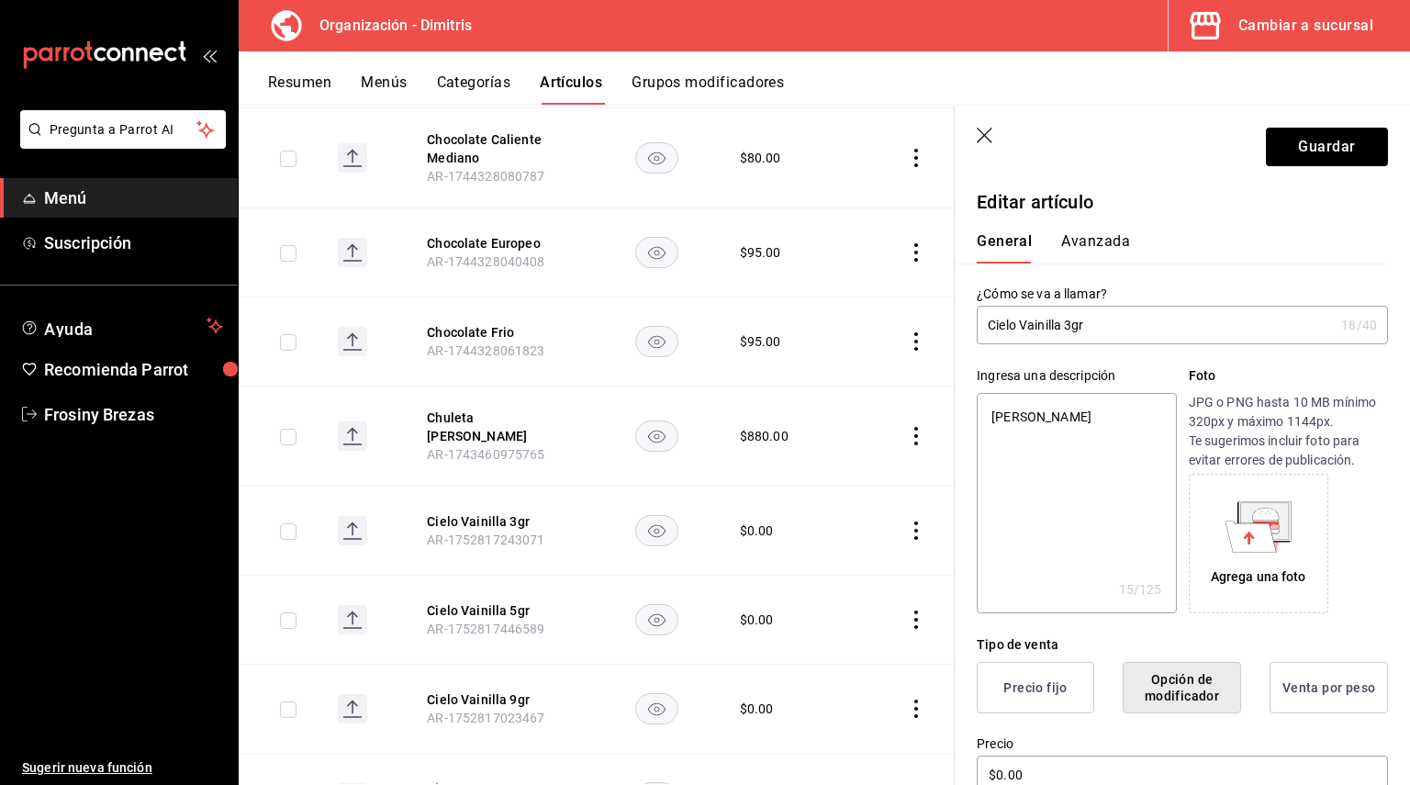
type textarea "x"
type textarea "Té Cielo Vainilla"
type textarea "x"
type textarea "Té bCielo Vainilla"
type textarea "x"
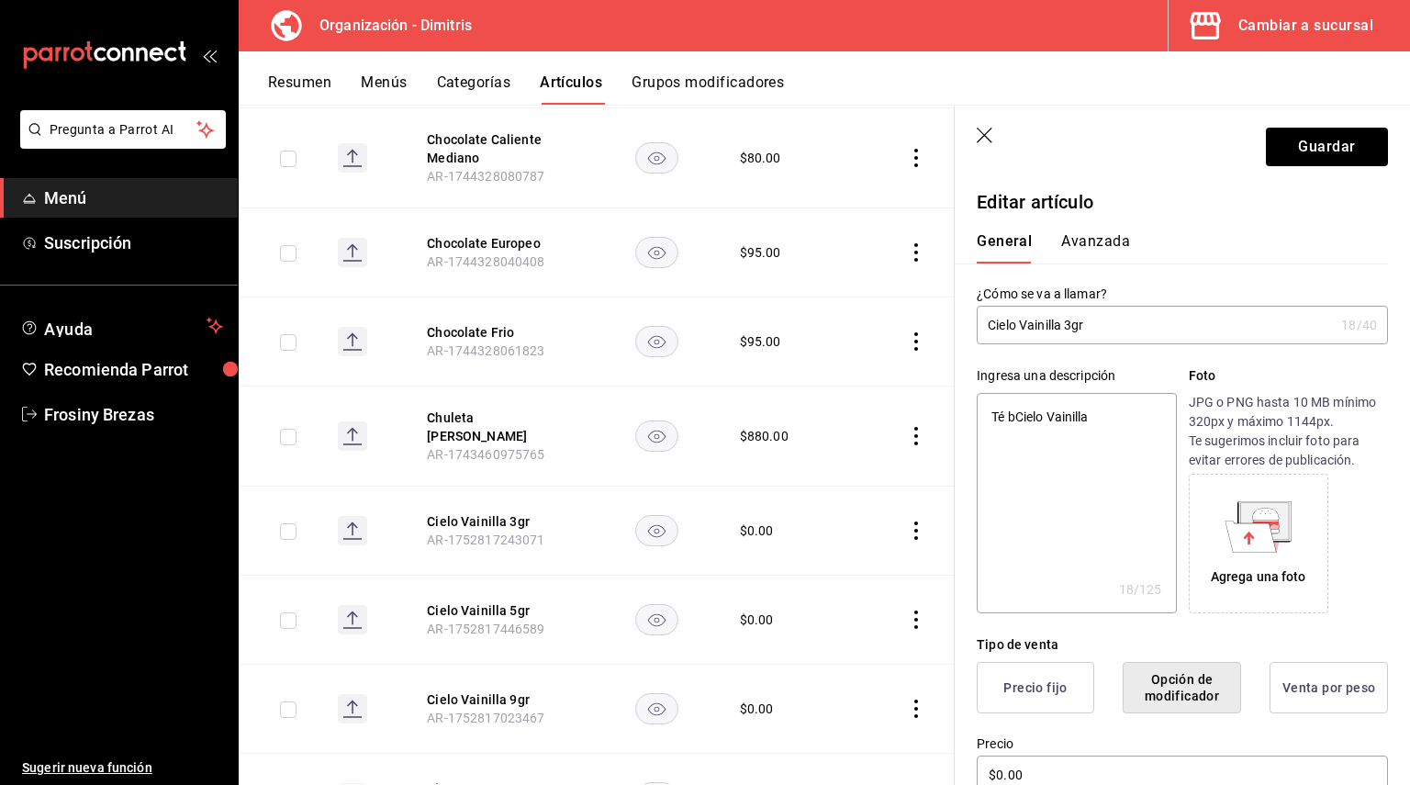
type textarea "Té blCielo Vainilla"
type textarea "x"
type textarea "Té blaCielo Vainilla"
type textarea "x"
type textarea "Té blanCielo Vainilla"
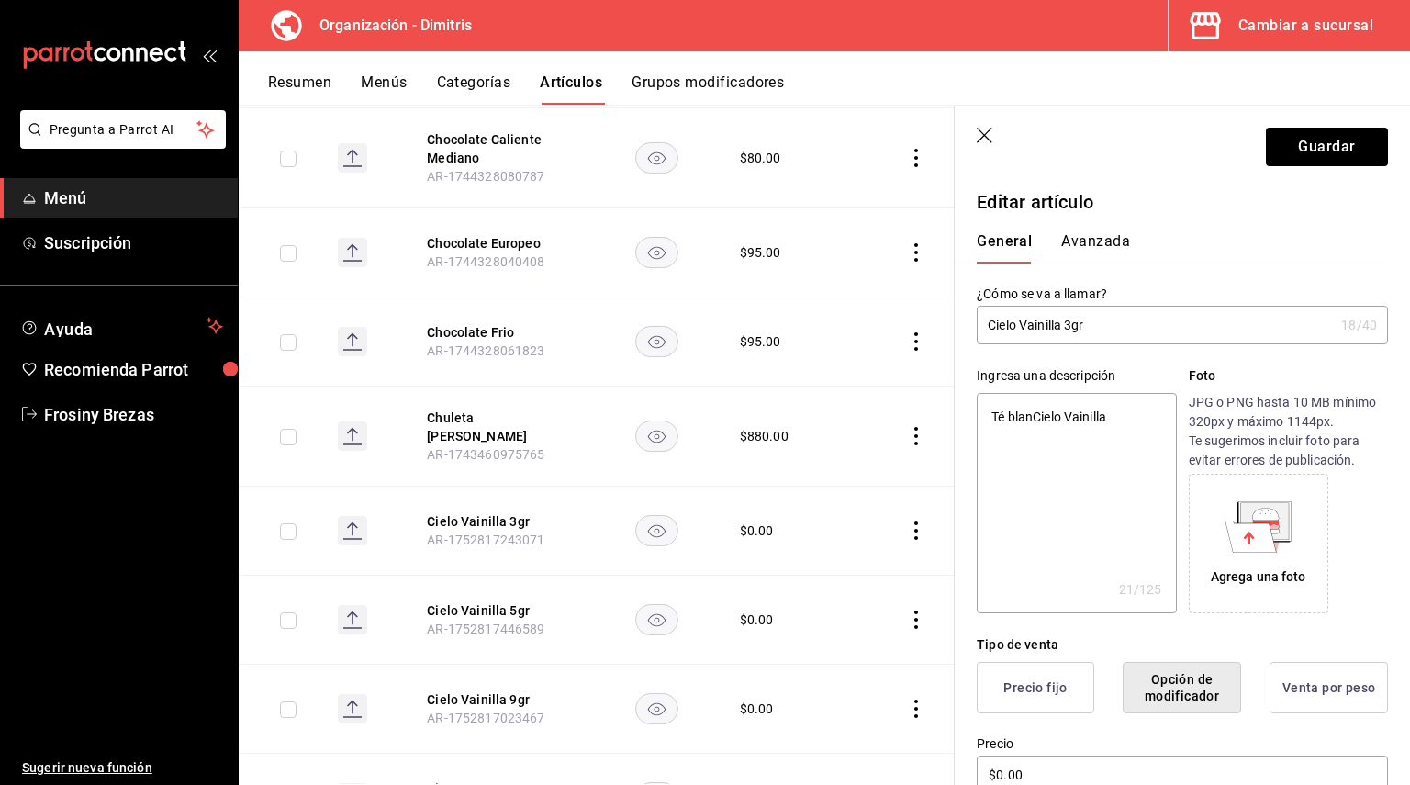
type textarea "x"
type textarea "Té blancCielo Vainilla"
type textarea "x"
type textarea "Té blancoCielo Vainilla"
type textarea "x"
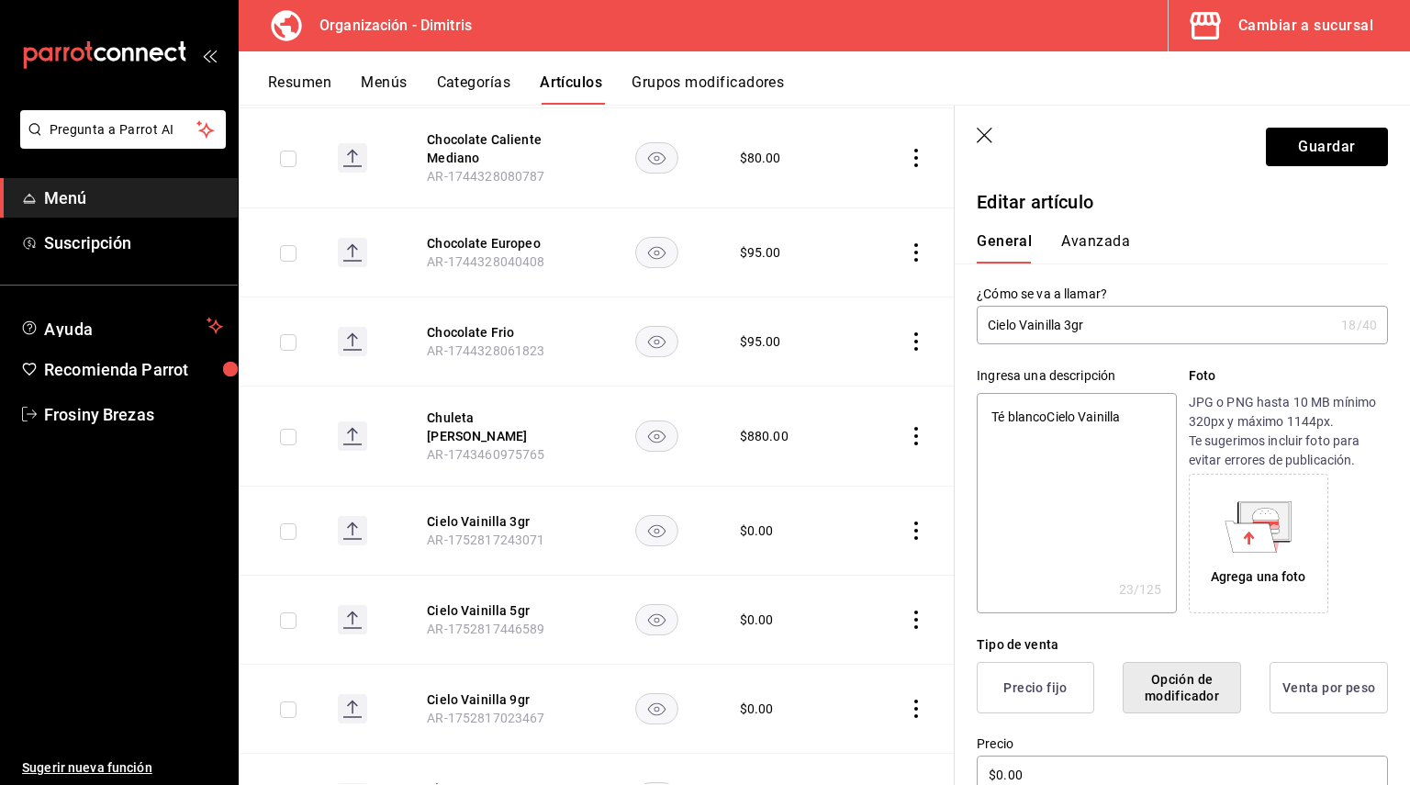
type textarea "Té blanco Cielo Vainilla"
type textarea "x"
type textarea "Té blanco Cielo Vainilla"
click at [1329, 158] on button "Guardar" at bounding box center [1327, 147] width 122 height 39
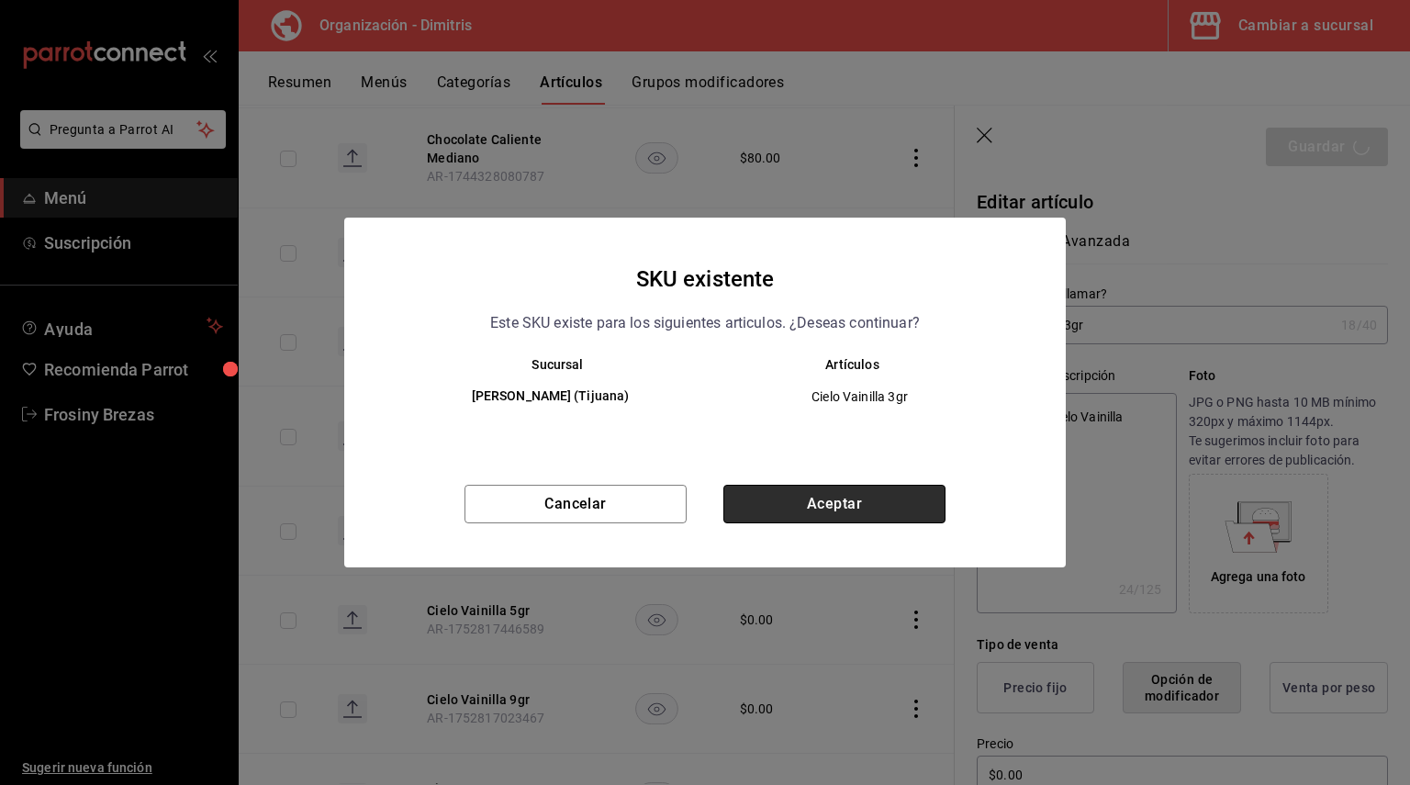
click at [893, 499] on button "Aceptar" at bounding box center [834, 504] width 222 height 39
type textarea "x"
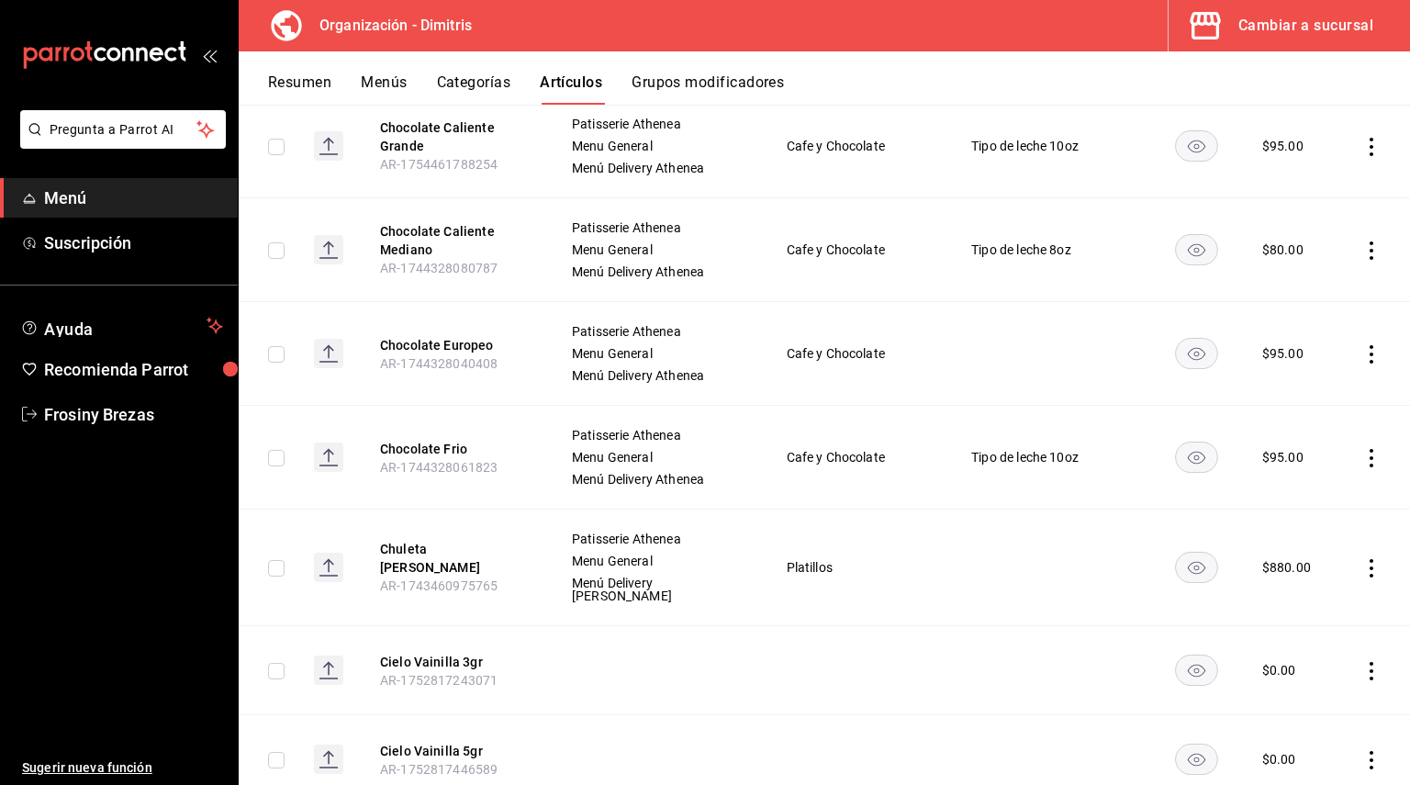
scroll to position [9768, 0]
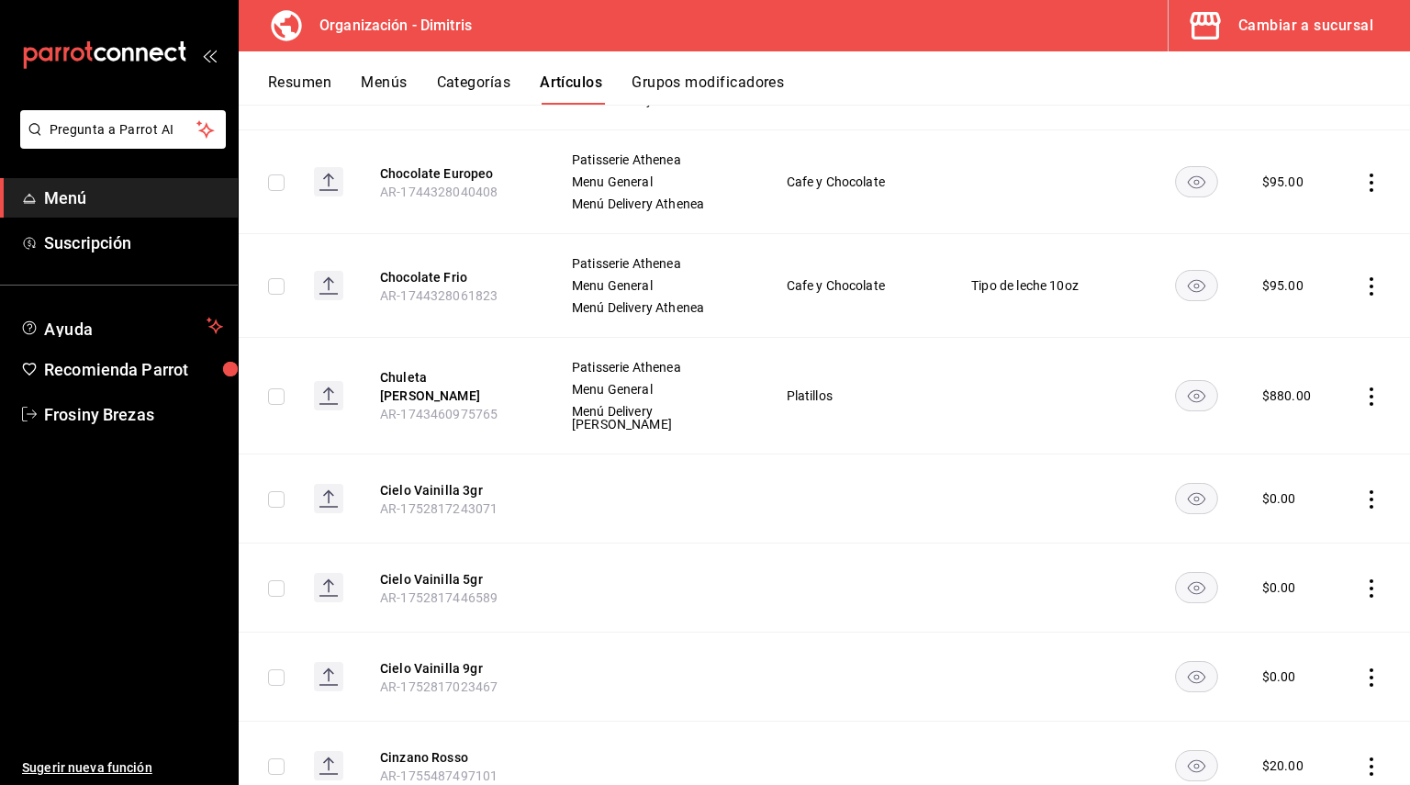
click at [413, 501] on span "AR-1752817243071" at bounding box center [438, 508] width 117 height 15
click at [416, 481] on button "Cielo Vainilla 3gr" at bounding box center [453, 490] width 147 height 18
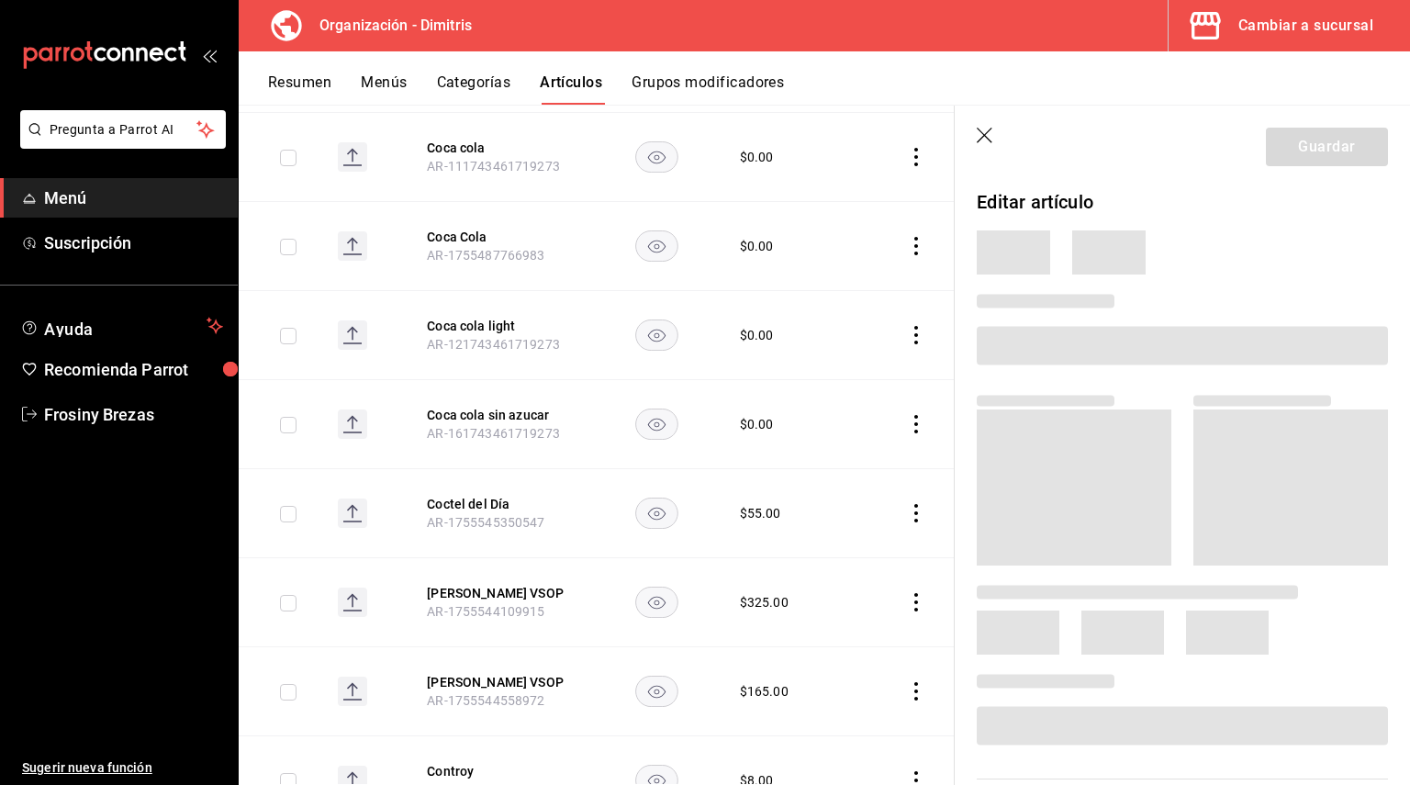
scroll to position [9217, 0]
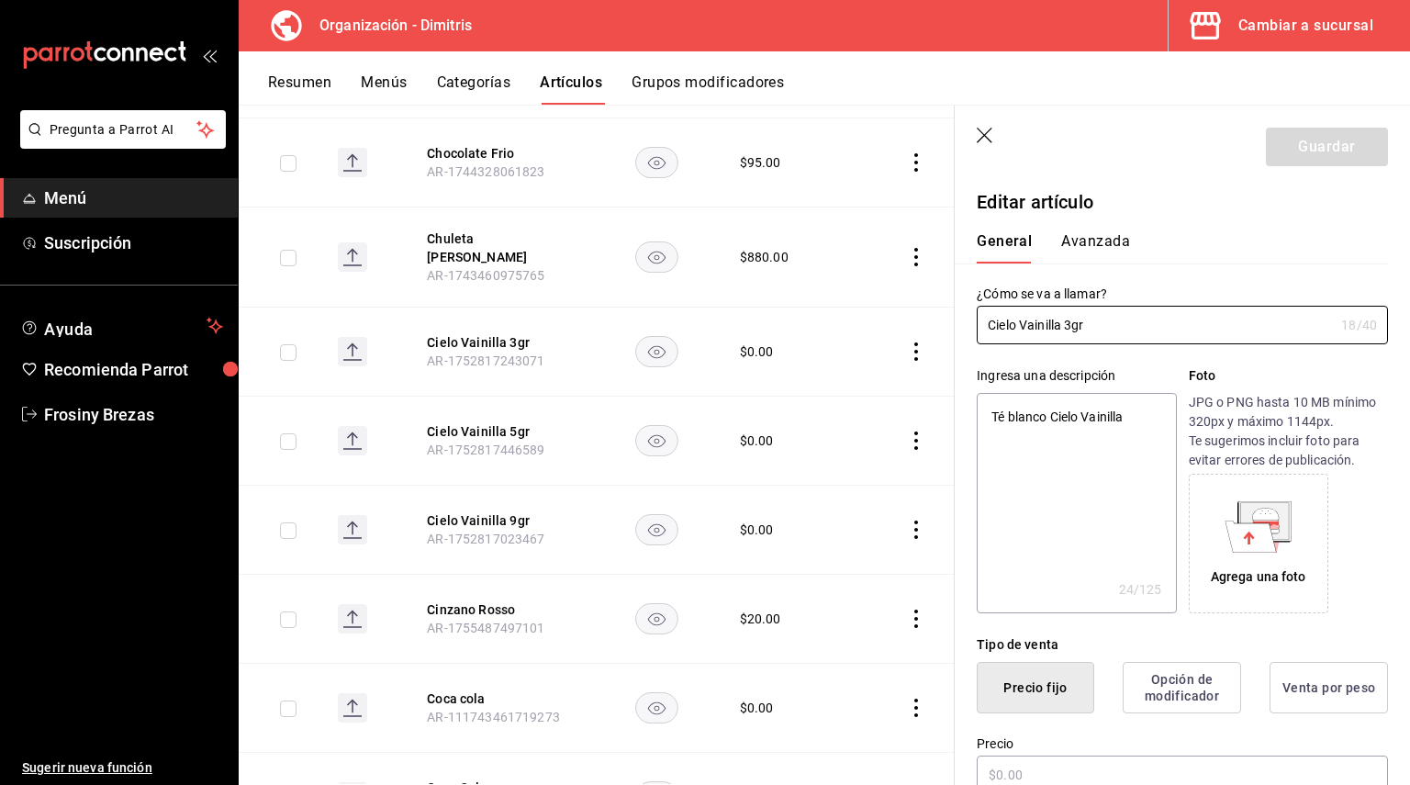
type textarea "x"
type input "$0.00"
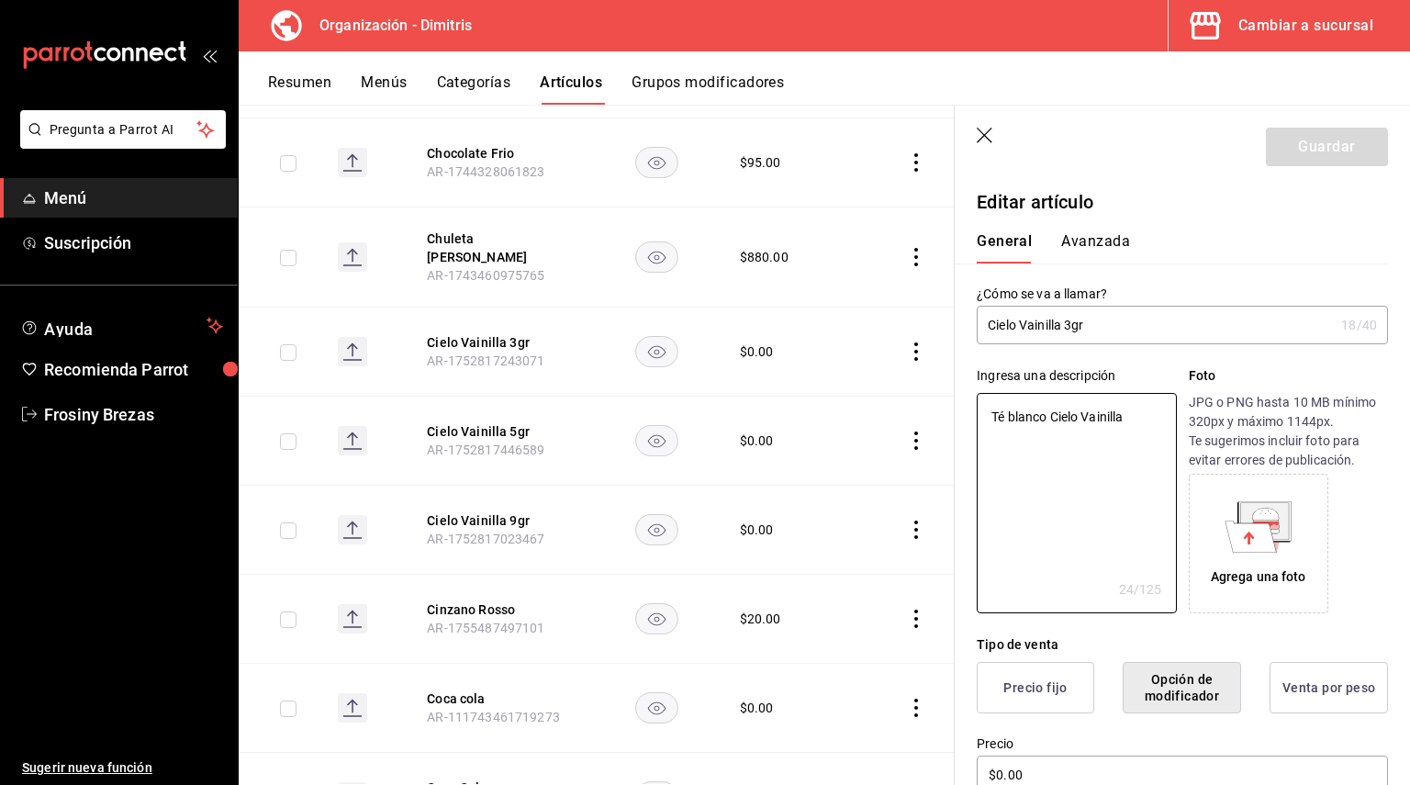
drag, startPoint x: 1135, startPoint y: 416, endPoint x: 937, endPoint y: 415, distance: 198.3
click at [937, 415] on main "Artículos organización Edita el precio e imagen de tus artículos. Asigna una ca…" at bounding box center [824, 445] width 1171 height 680
type textarea "x"
click at [513, 422] on button "Cielo Vainilla 5gr" at bounding box center [500, 431] width 147 height 18
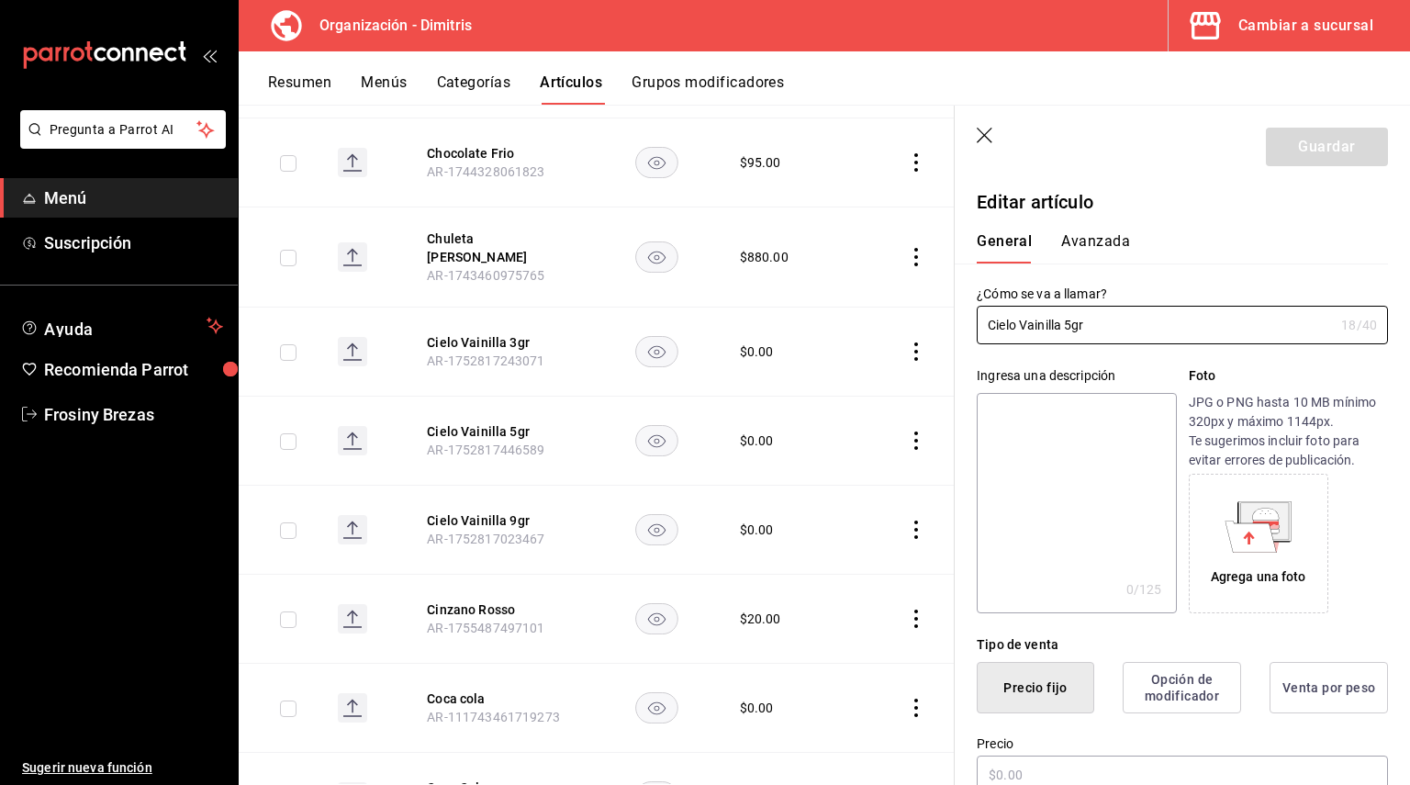
type input "$0.00"
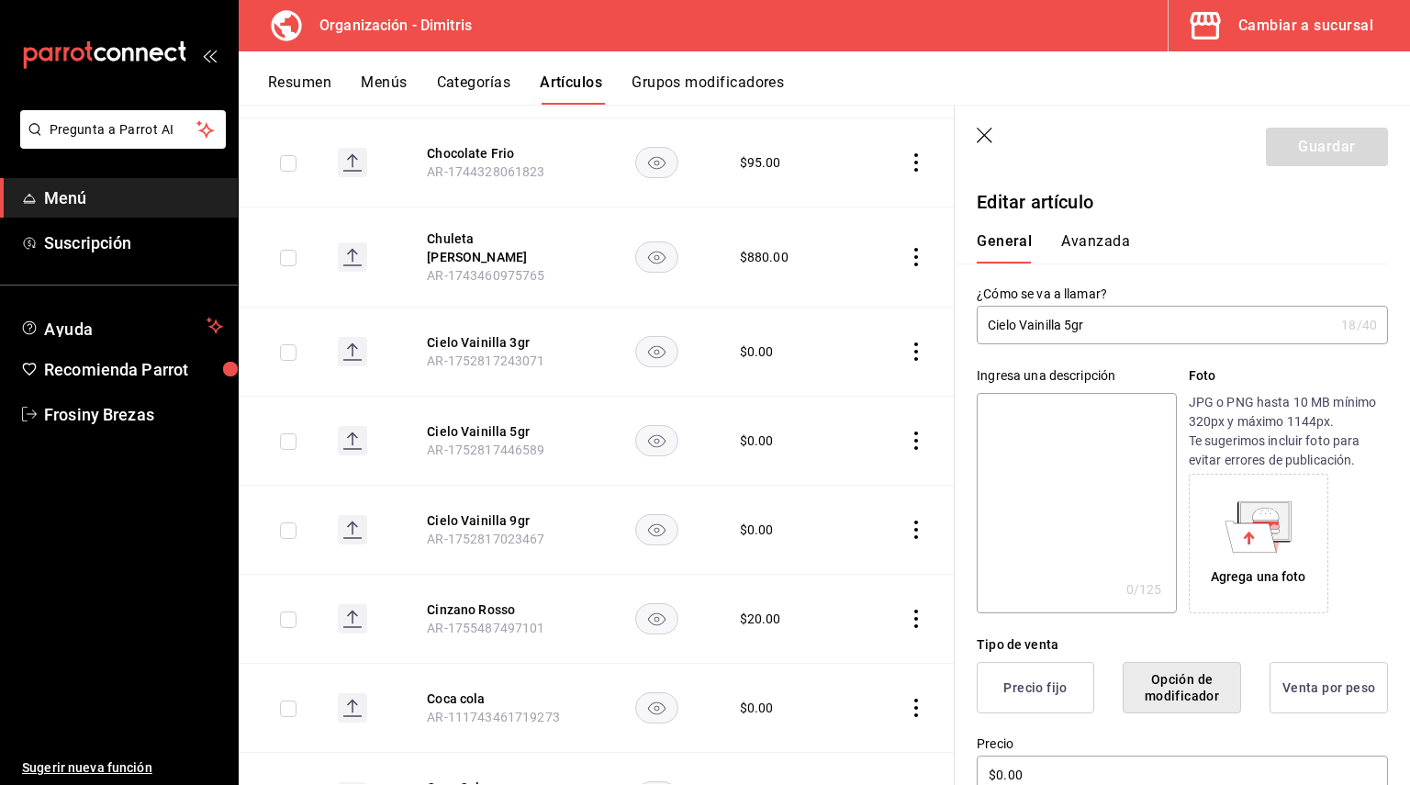
click at [1030, 431] on textarea at bounding box center [1076, 503] width 199 height 220
paste textarea "Té blanco Cielo Vainilla"
type textarea "Té blanco Cielo Vainilla"
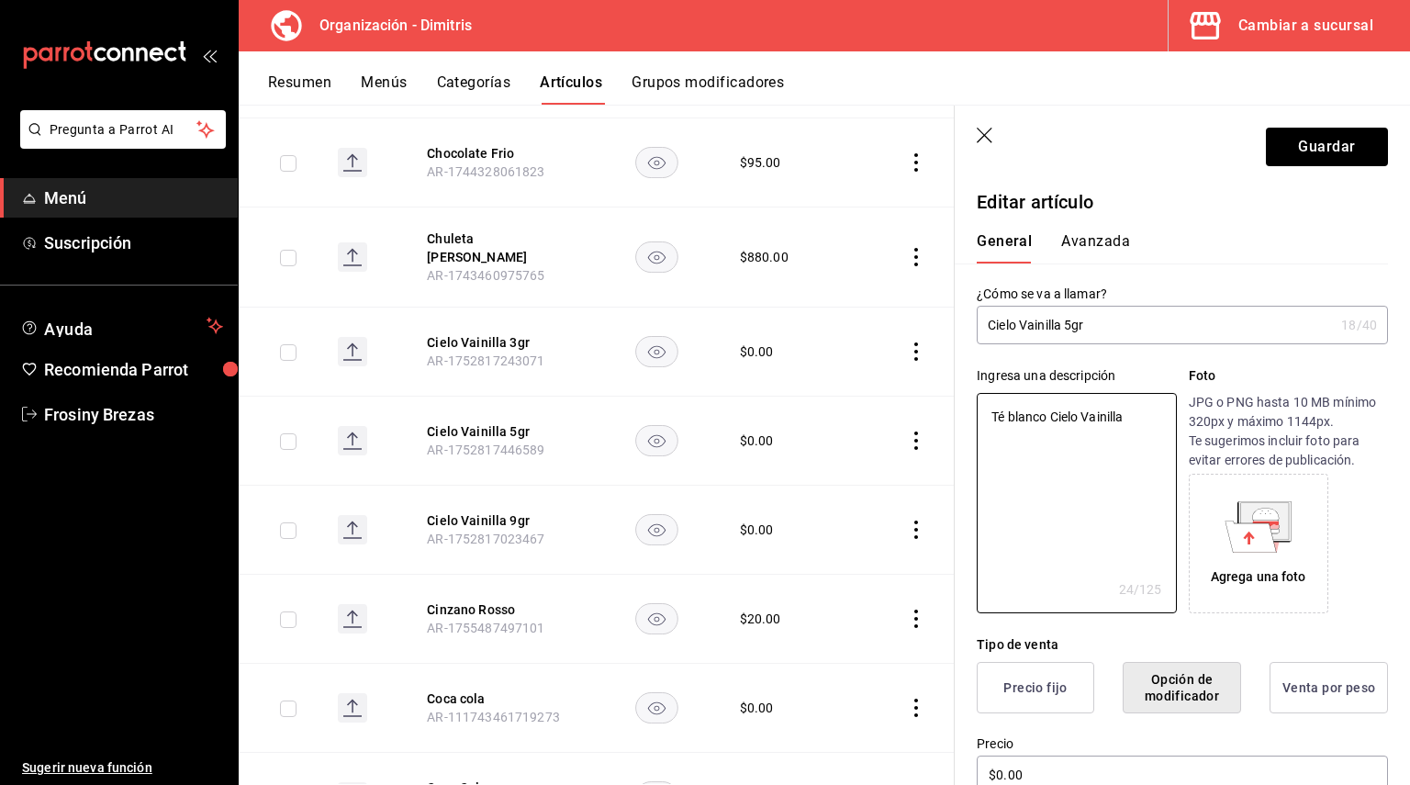
type textarea "x"
type textarea "Té blanco Cielo Vainilla"
click at [1301, 149] on button "Guardar" at bounding box center [1327, 147] width 122 height 39
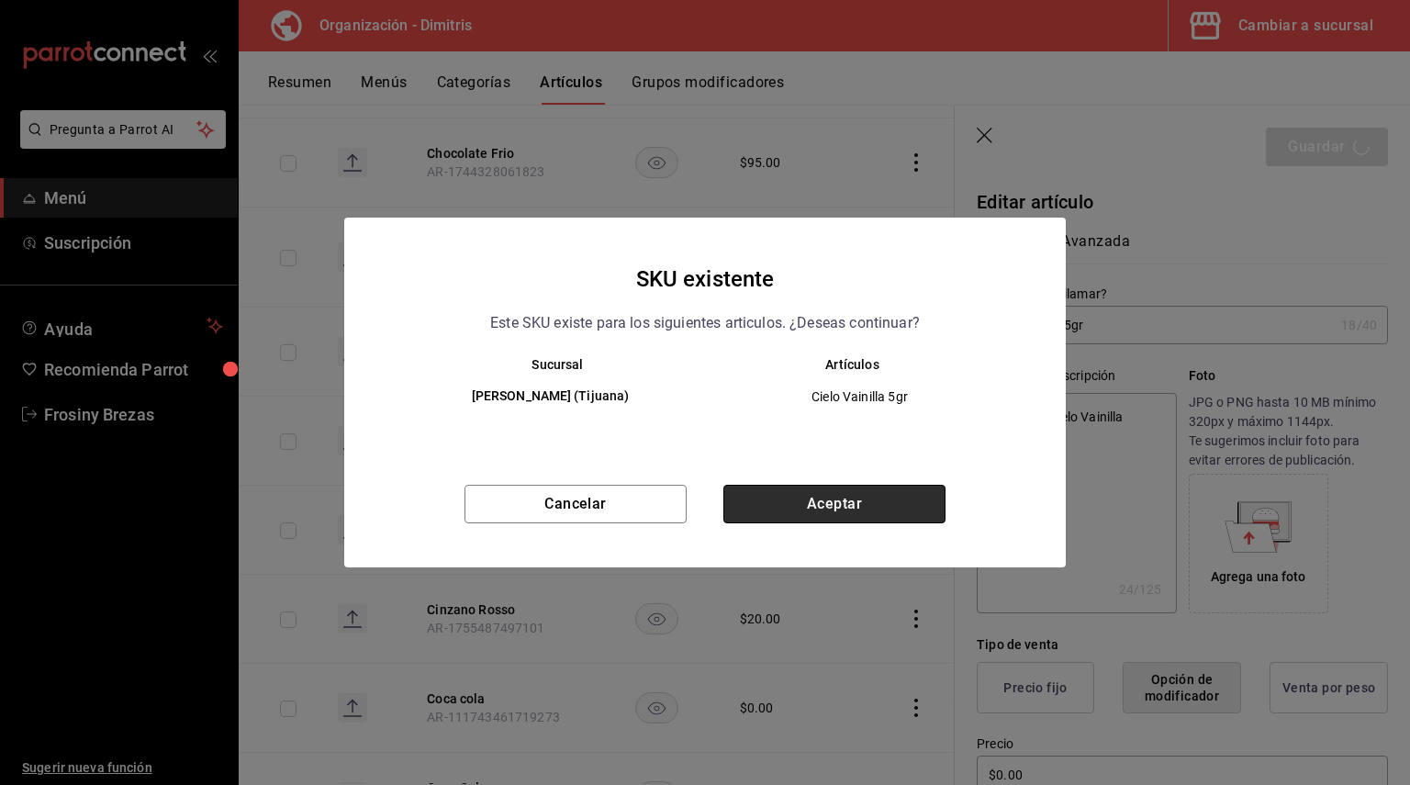
click at [804, 505] on button "Aceptar" at bounding box center [834, 504] width 222 height 39
type textarea "x"
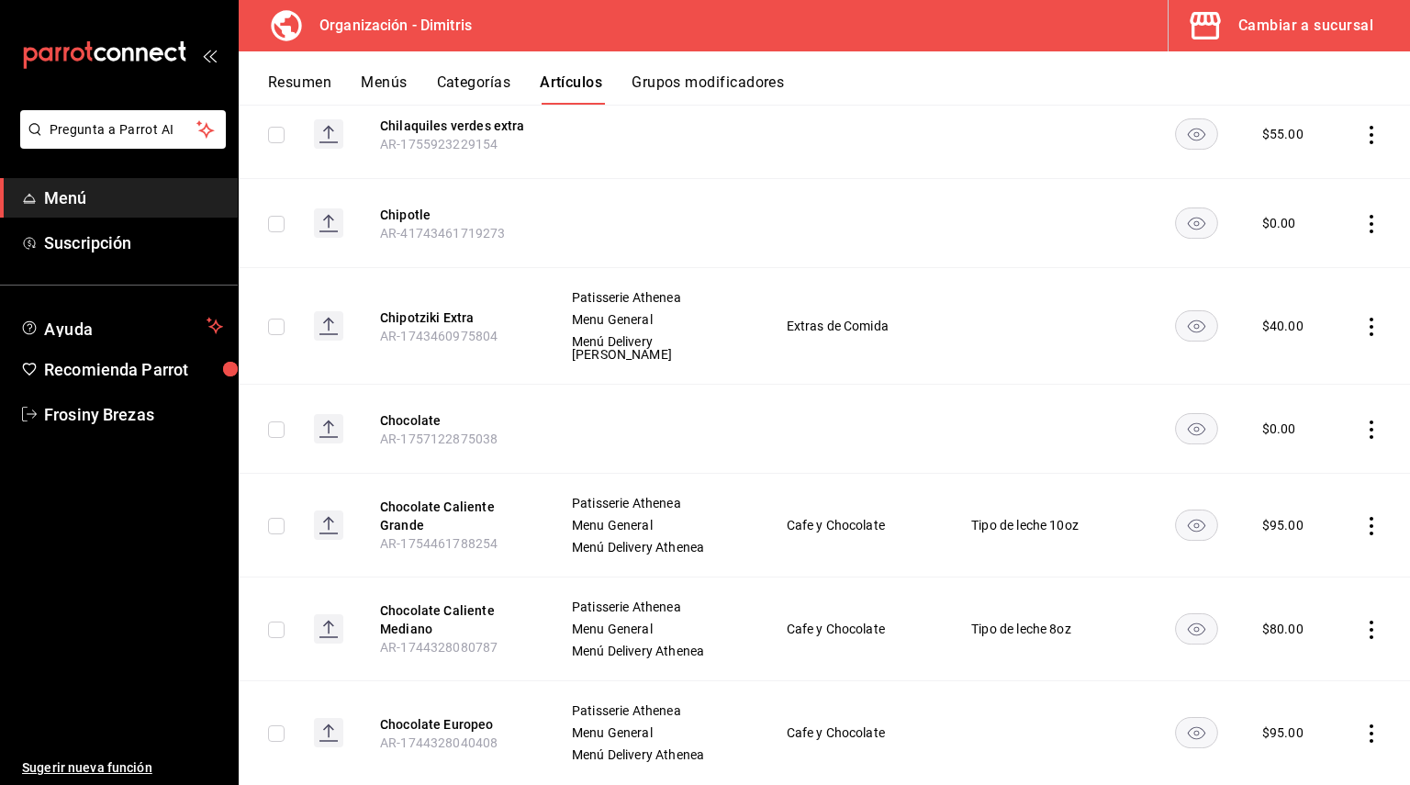
scroll to position [9418, 0]
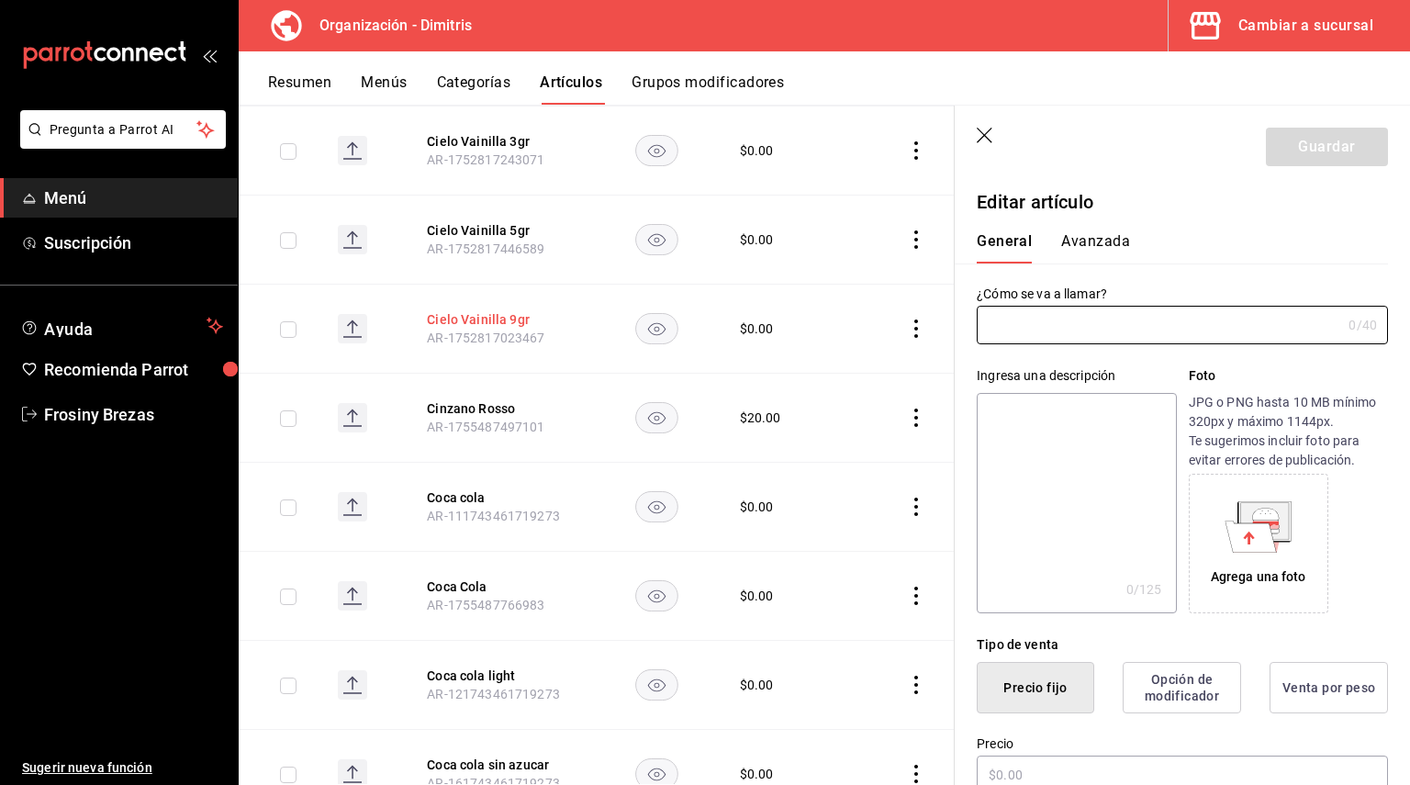
scroll to position [9187, 0]
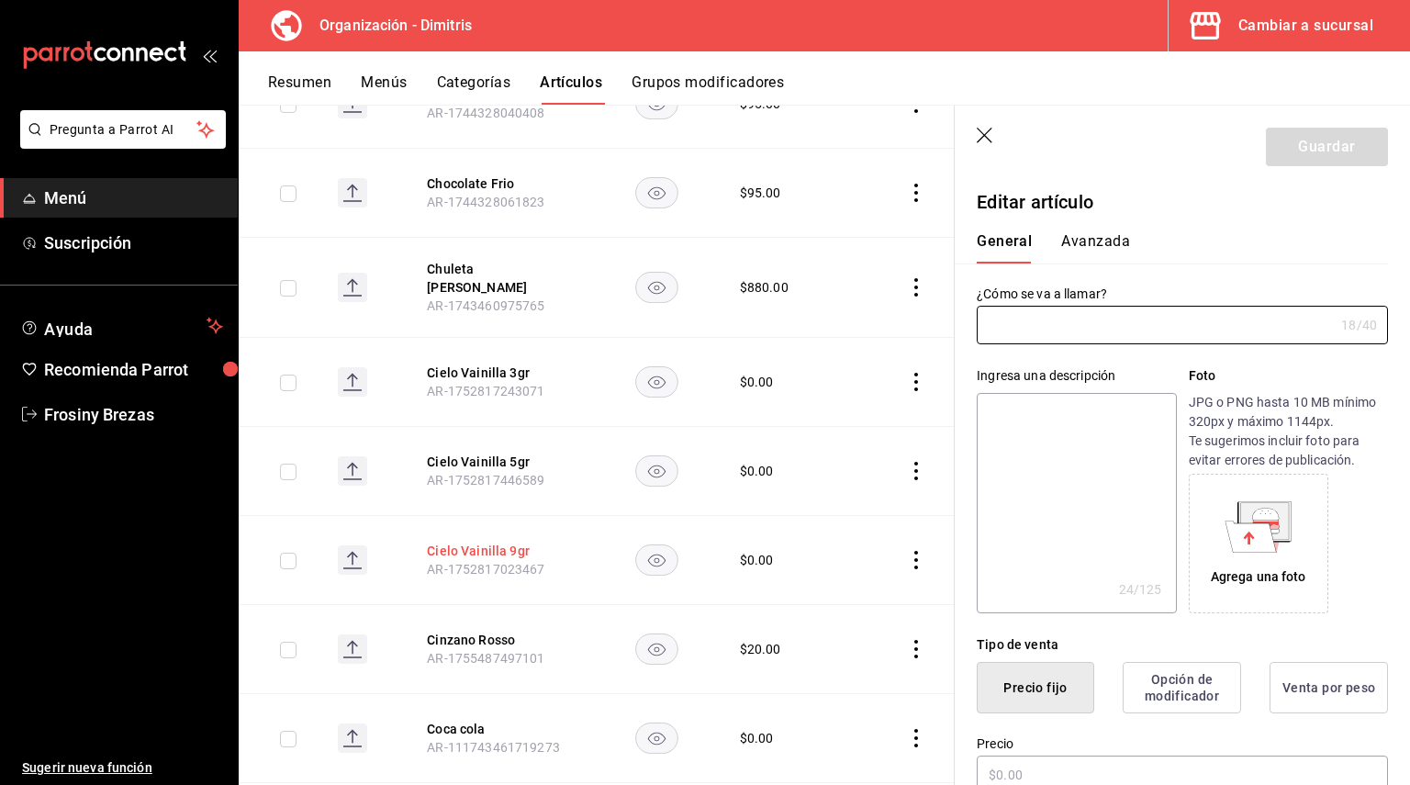
type input "Cielo Vainilla 5gr"
type textarea "Té blanco Cielo Vainilla"
type textarea "x"
type input "AR-1752817446589"
type textarea "x"
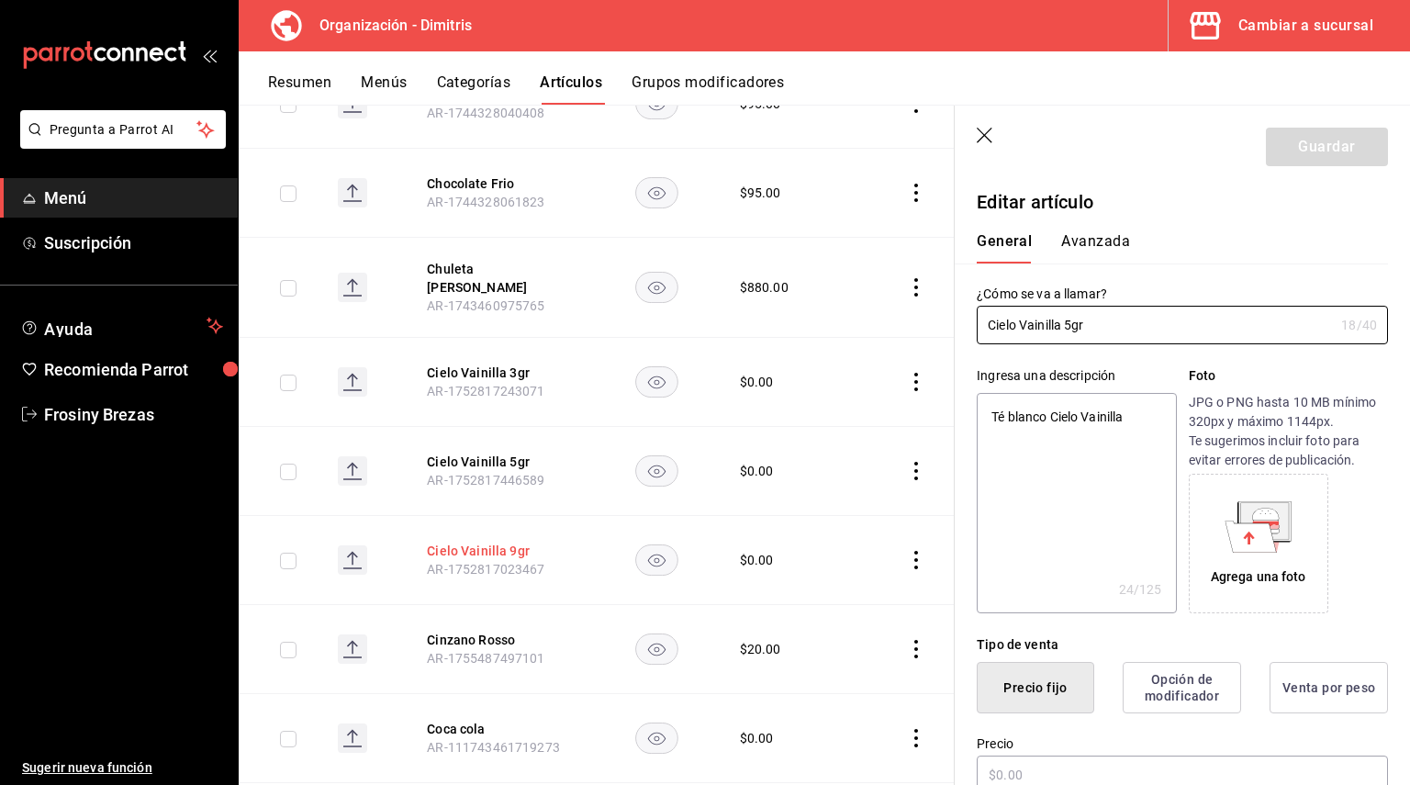
type input "$0.00"
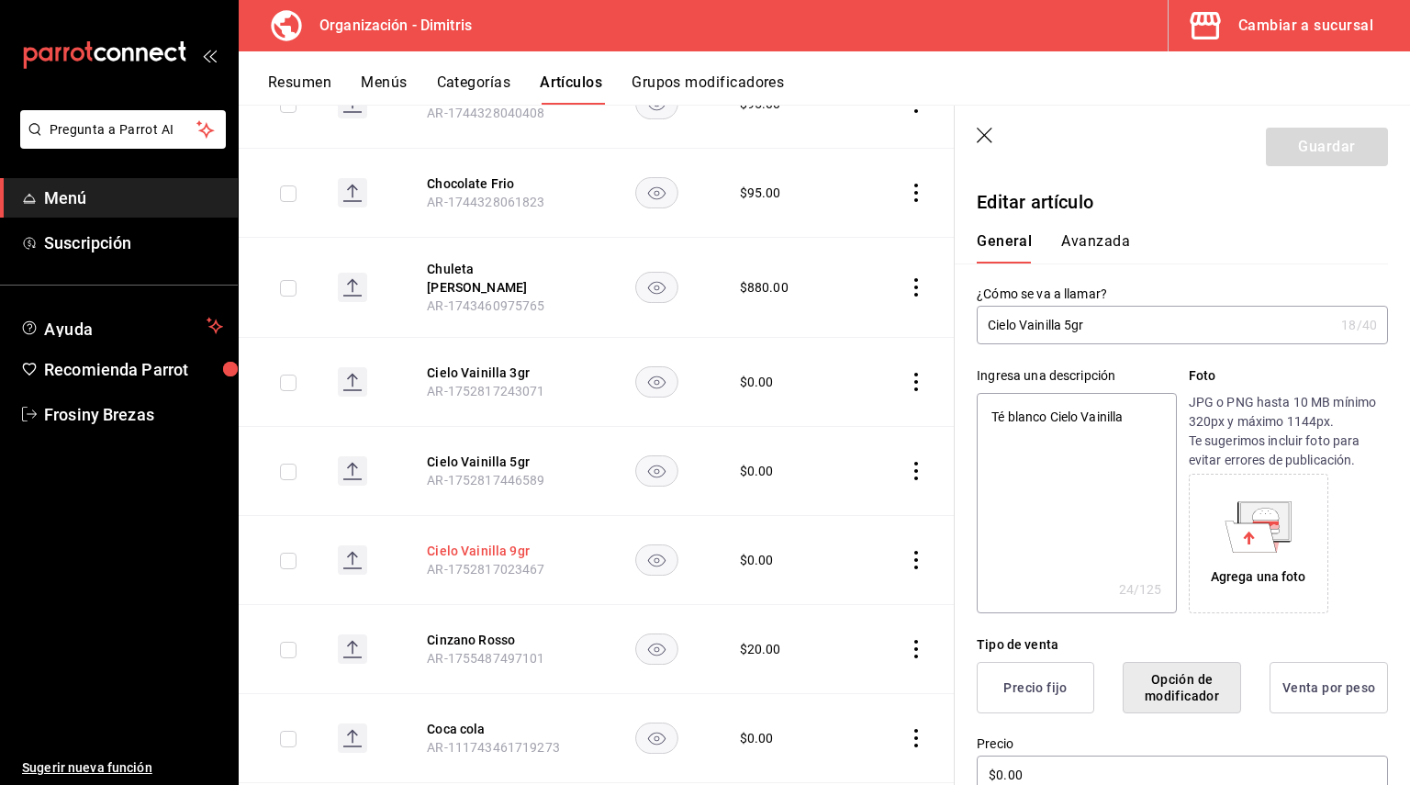
click at [479, 542] on button "Cielo Vainilla 9gr" at bounding box center [500, 551] width 147 height 18
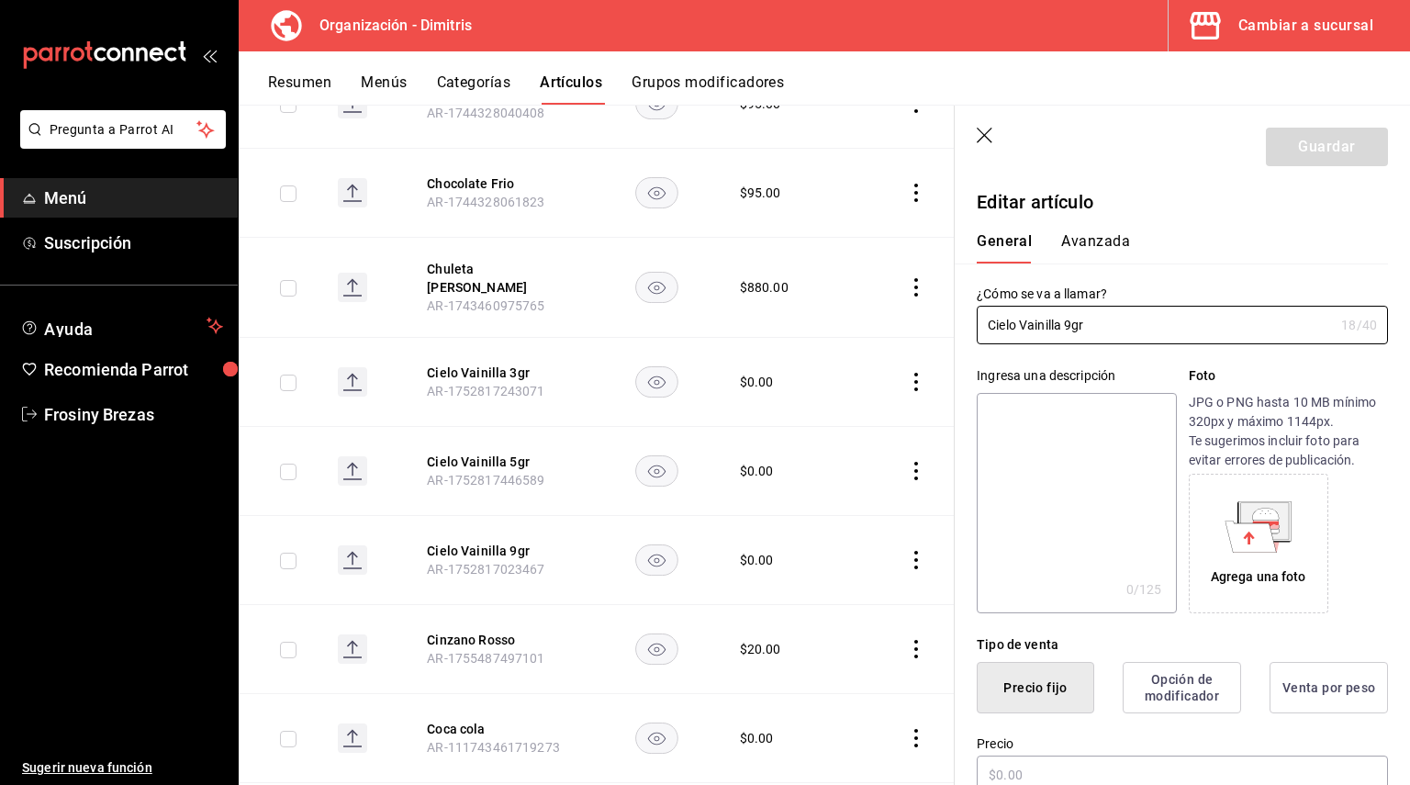
type input "$0.00"
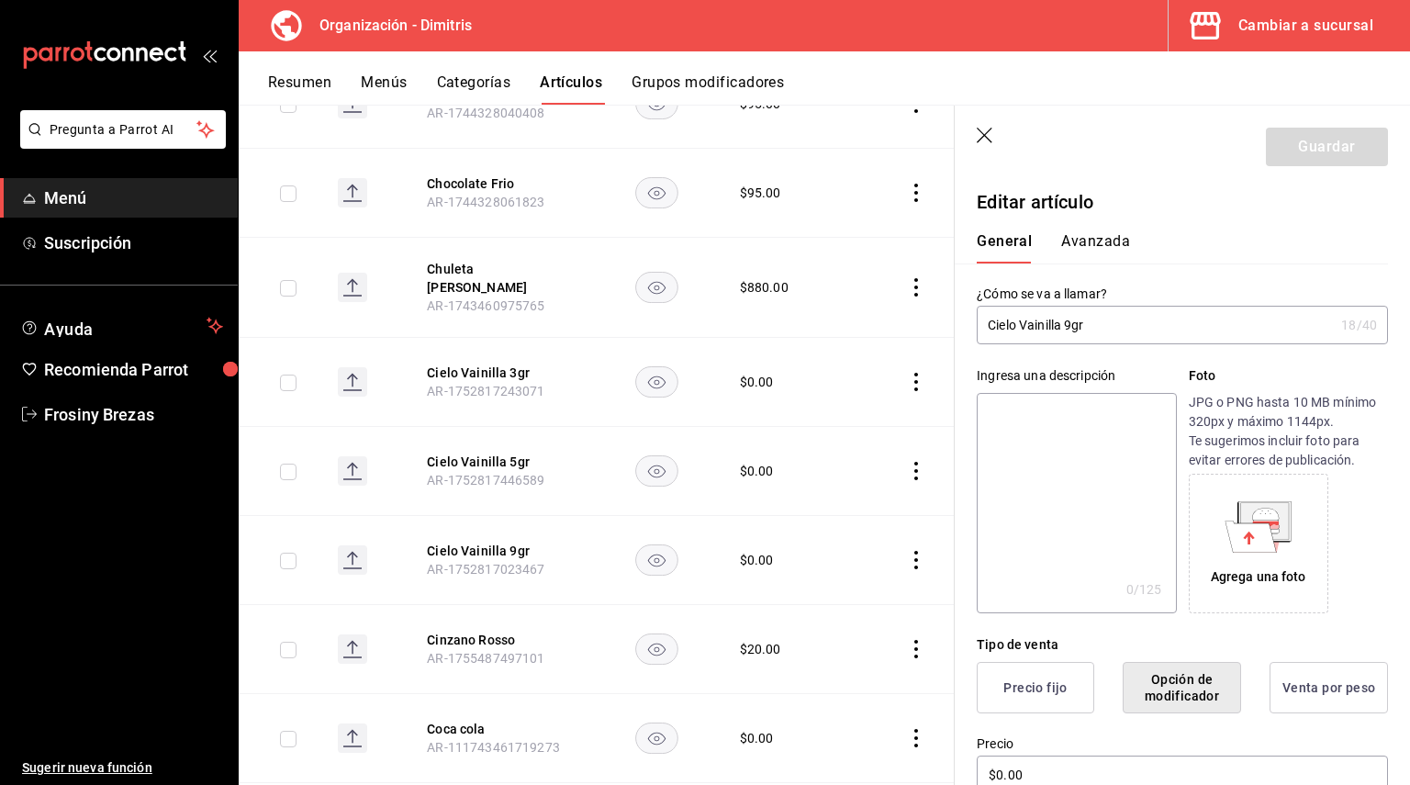
paste textarea "Té blanco Cielo Vainilla"
type textarea "Té blanco Cielo Vainilla"
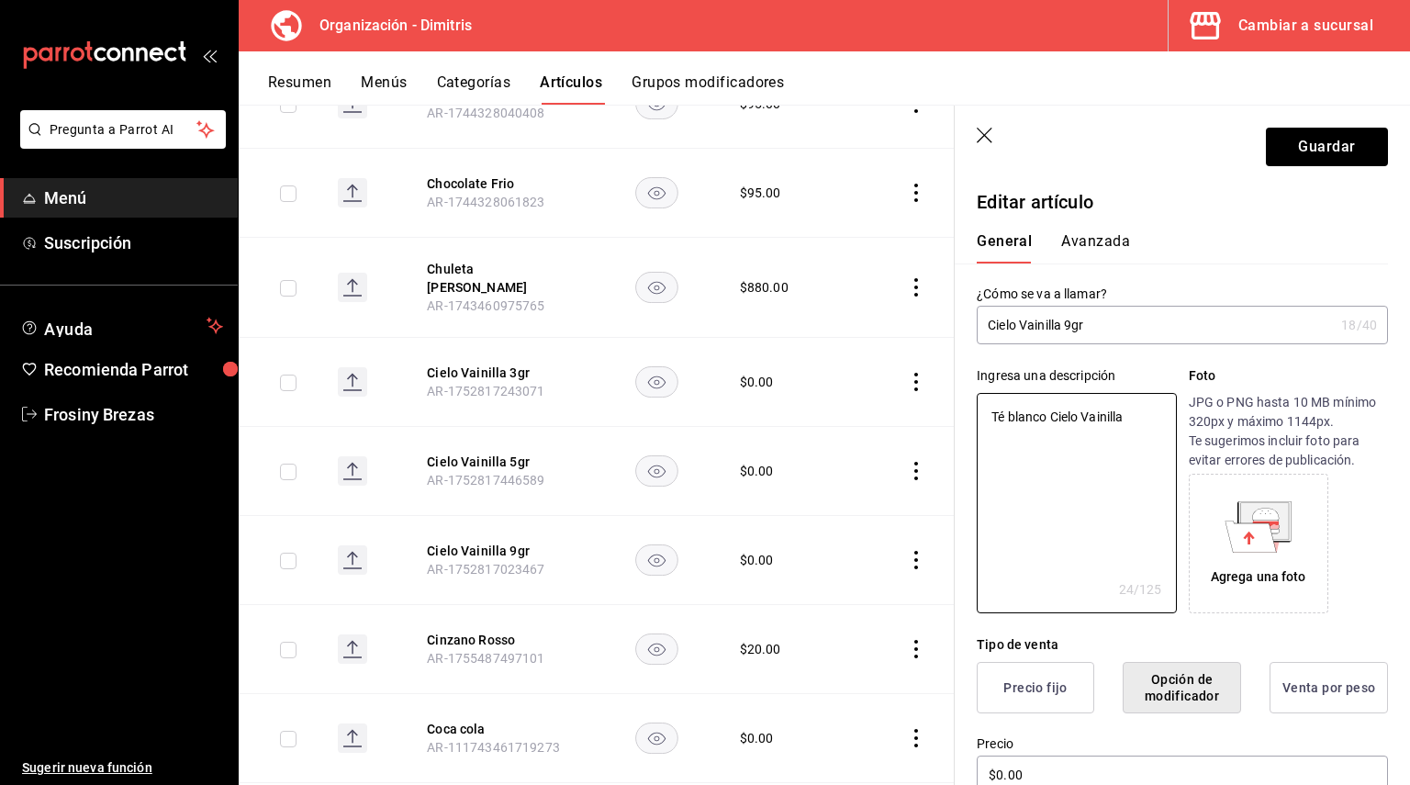
type textarea "x"
type textarea "Té blanco Cielo Vainilla"
click at [1323, 146] on button "Guardar" at bounding box center [1327, 147] width 122 height 39
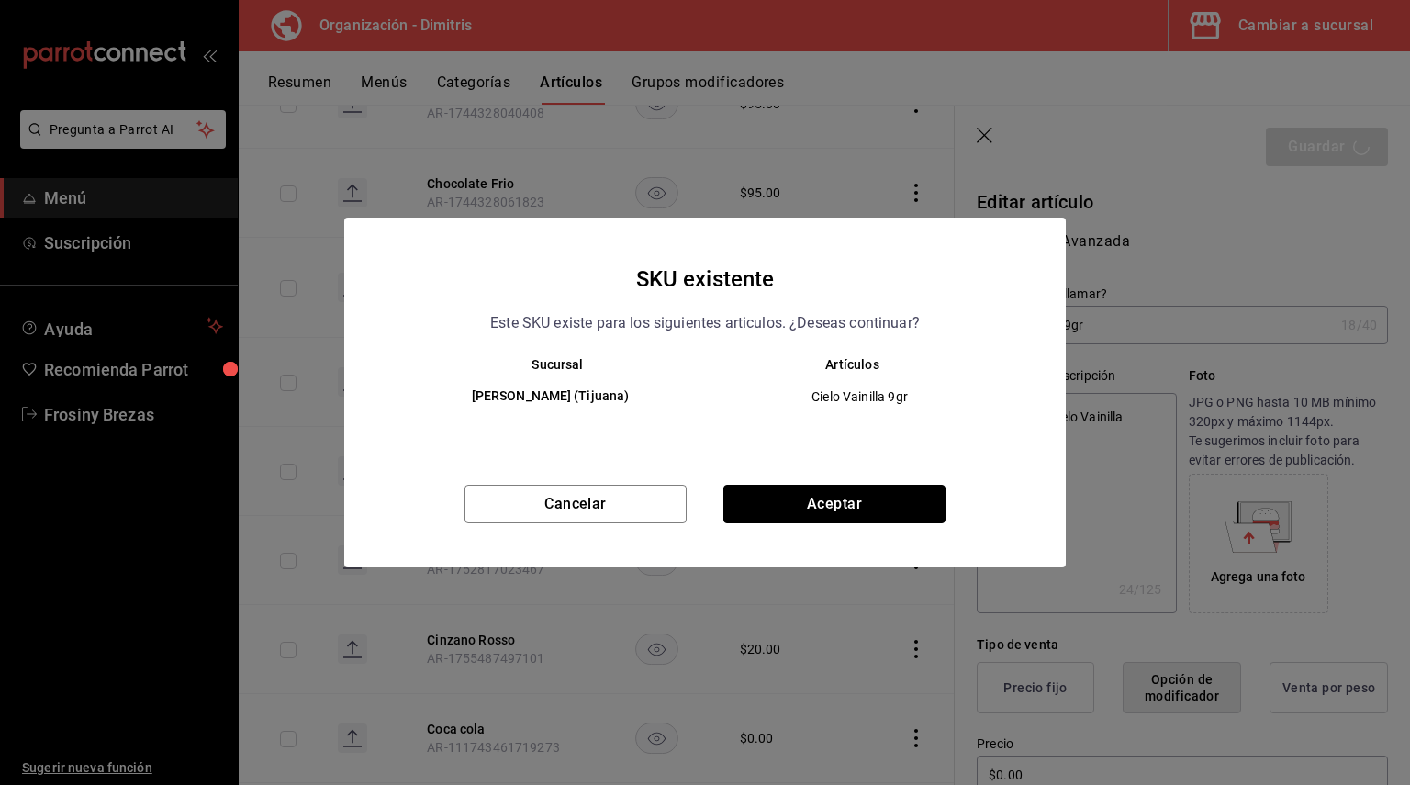
click at [778, 508] on button "Aceptar" at bounding box center [834, 504] width 222 height 39
type textarea "x"
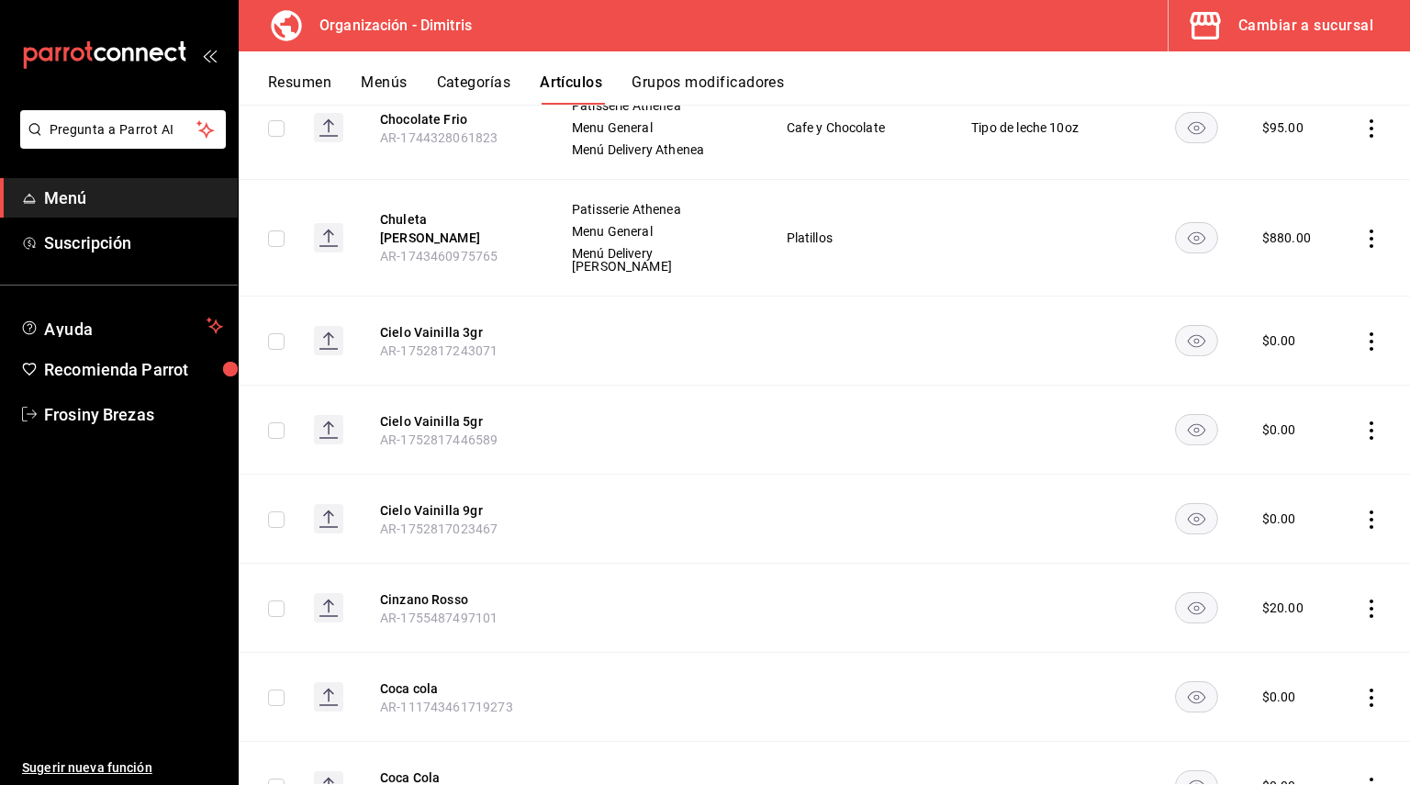
scroll to position [9822, 0]
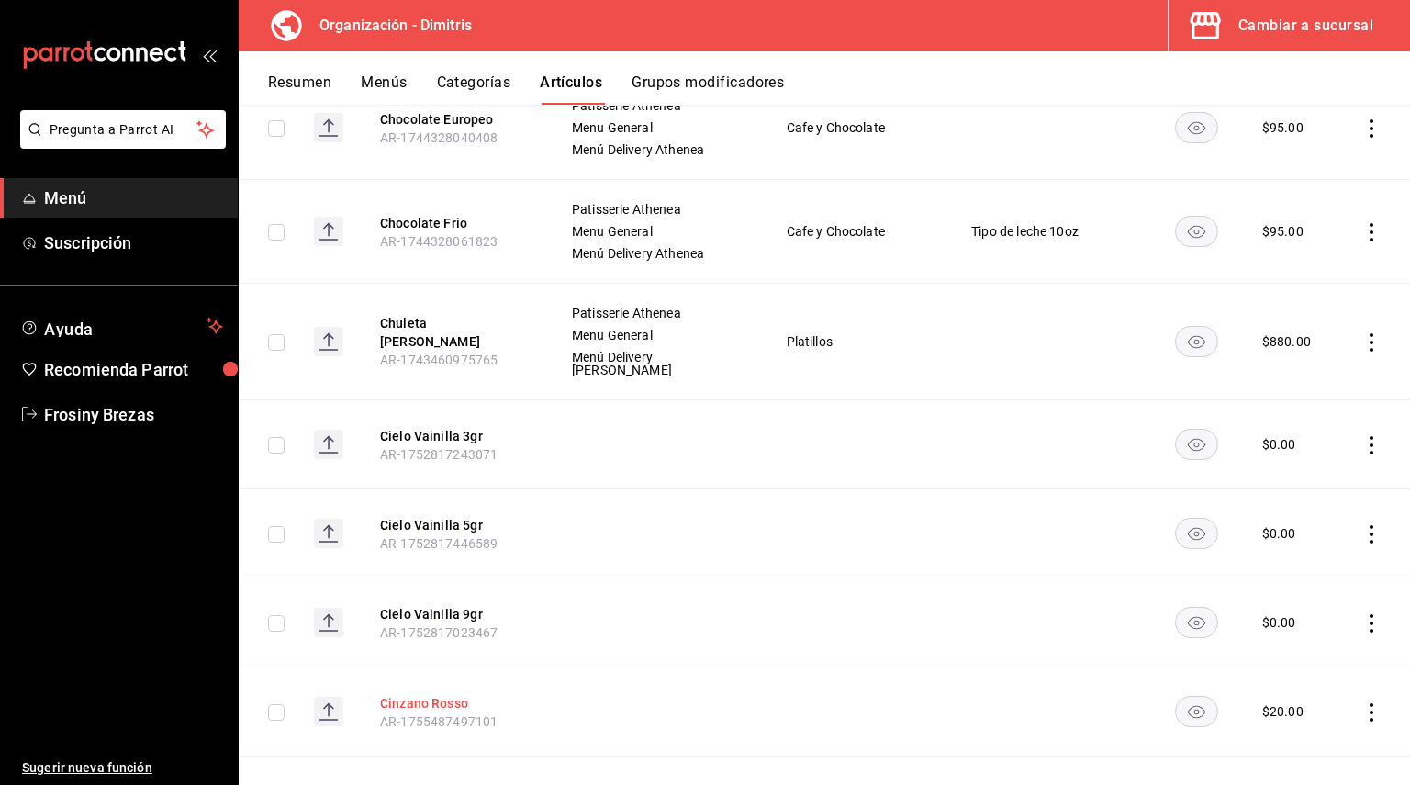
click at [434, 694] on button "Cinzano Rosso" at bounding box center [453, 703] width 147 height 18
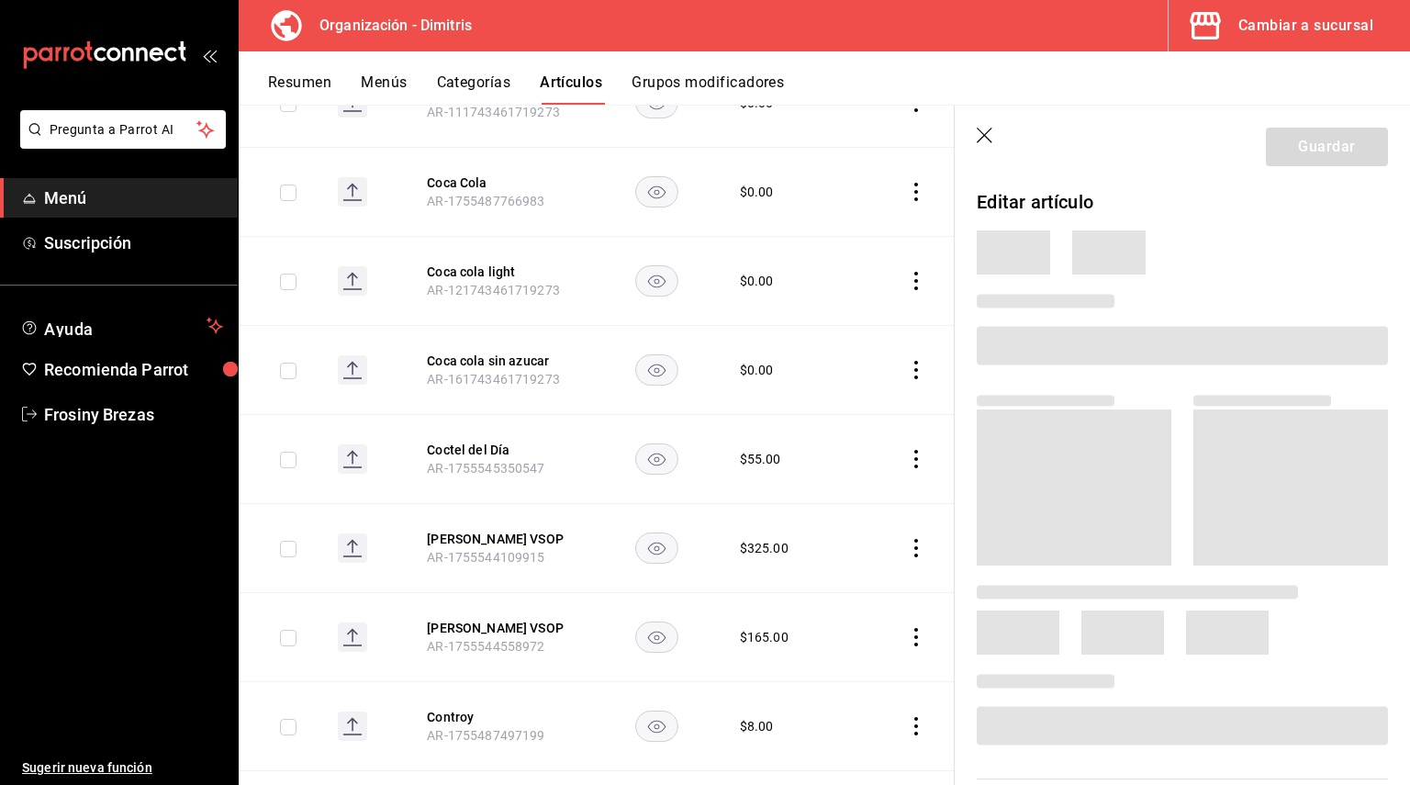
scroll to position [9278, 0]
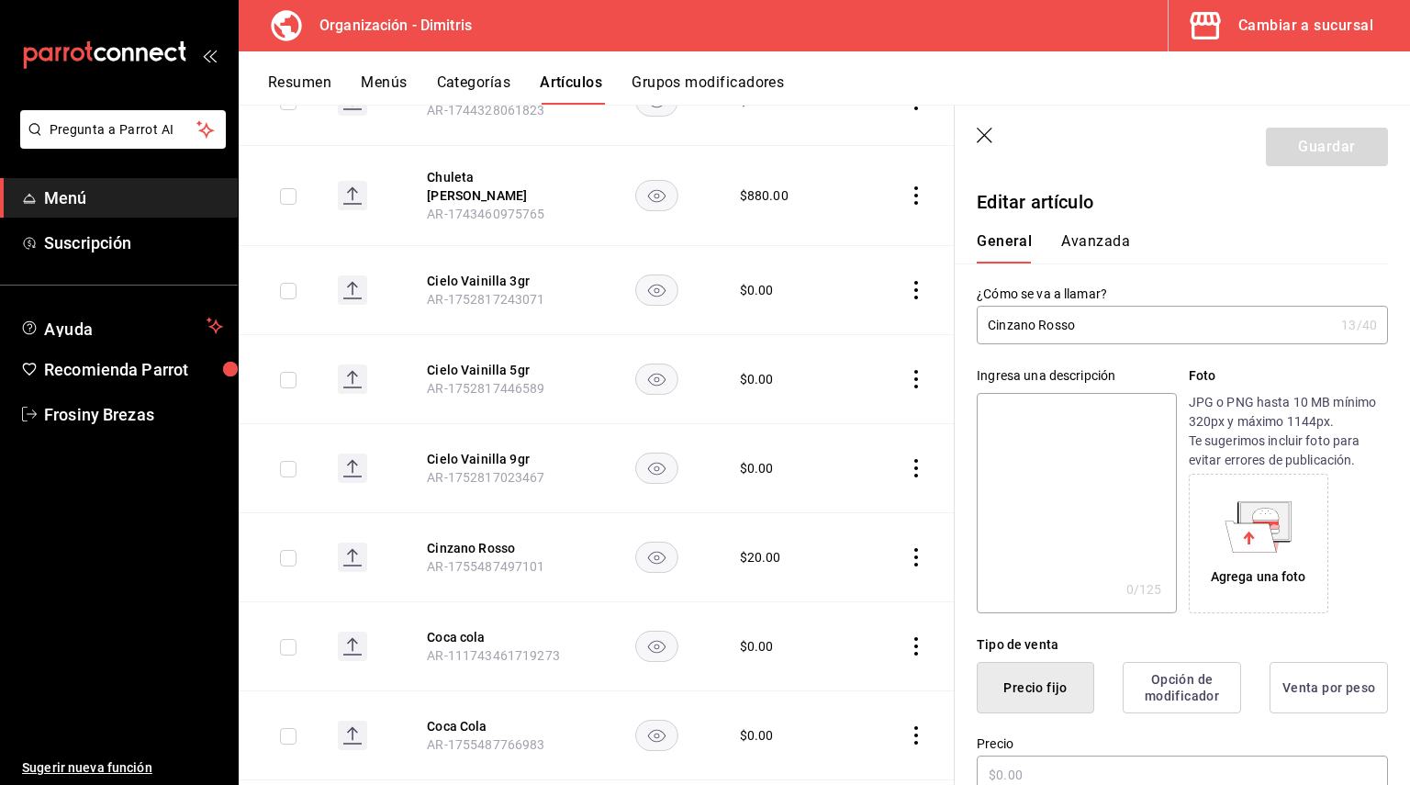
type input "$20.00"
drag, startPoint x: 1089, startPoint y: 325, endPoint x: 986, endPoint y: 333, distance: 104.0
click at [986, 333] on input "Cinzano Rosso" at bounding box center [1155, 325] width 357 height 37
click at [1034, 425] on textarea at bounding box center [1076, 503] width 199 height 220
paste textarea "Cinzano Rosso"
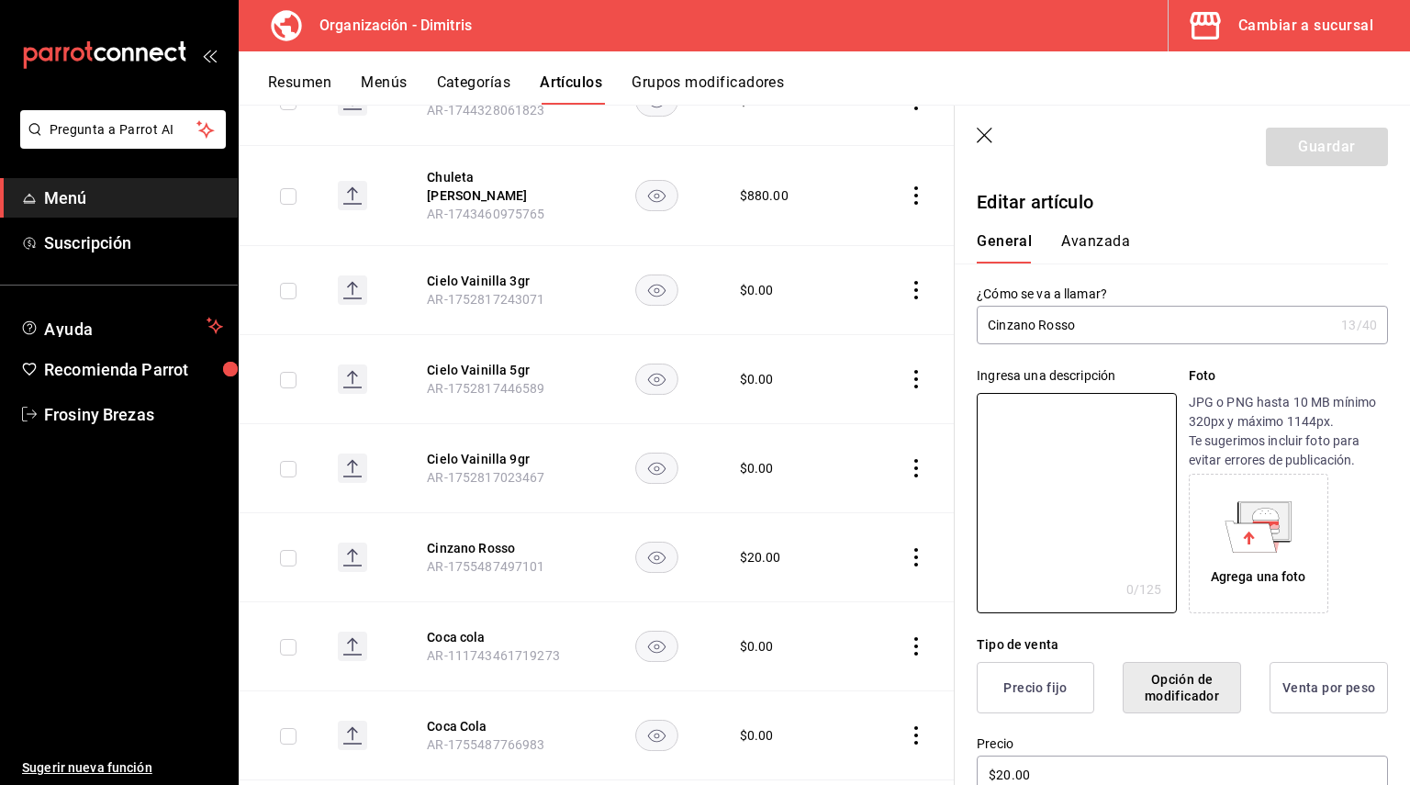
type textarea "Cinzano Rosso"
type textarea "x"
type textarea "Cinzano Rosso"
click at [1300, 140] on button "Guardar" at bounding box center [1327, 147] width 122 height 39
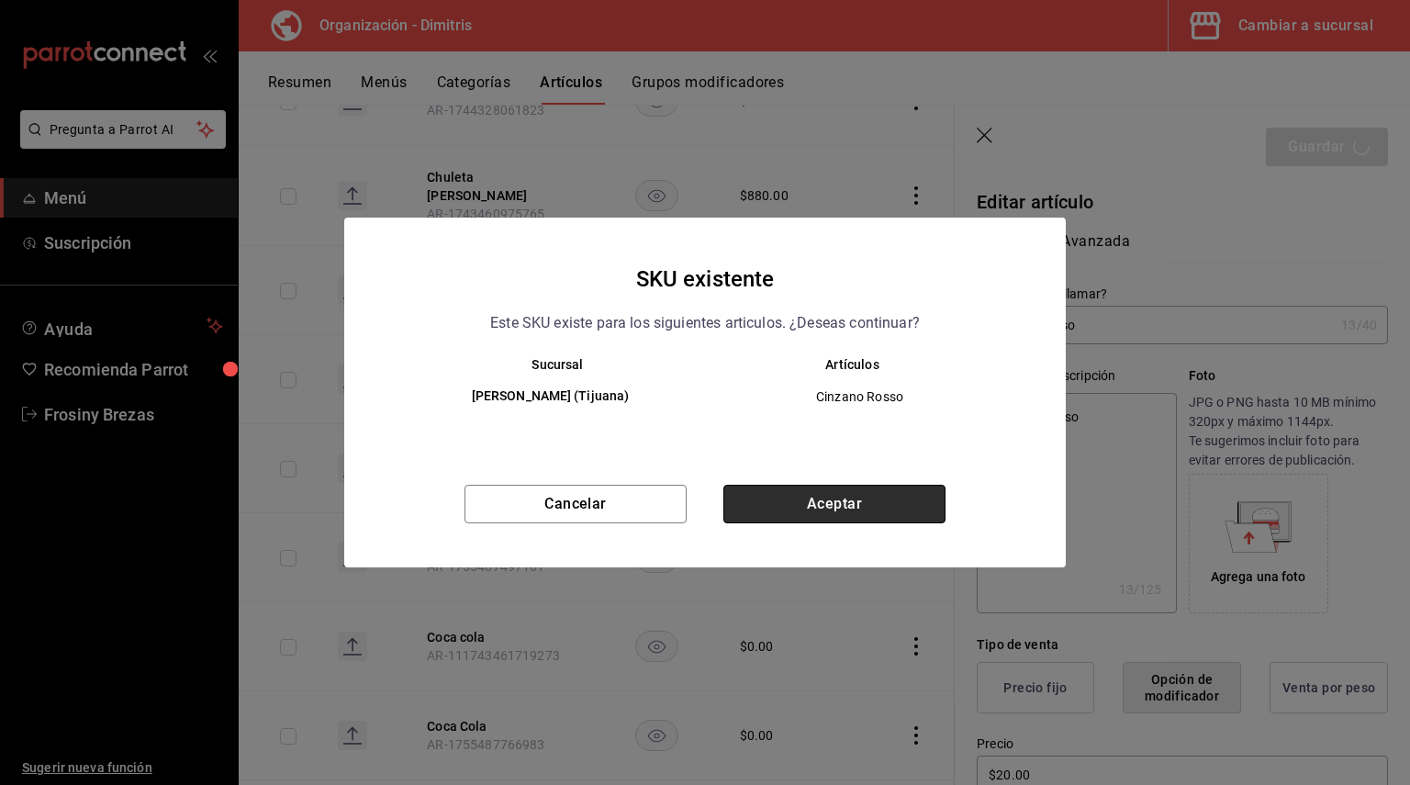
click at [889, 503] on button "Aceptar" at bounding box center [834, 504] width 222 height 39
type textarea "x"
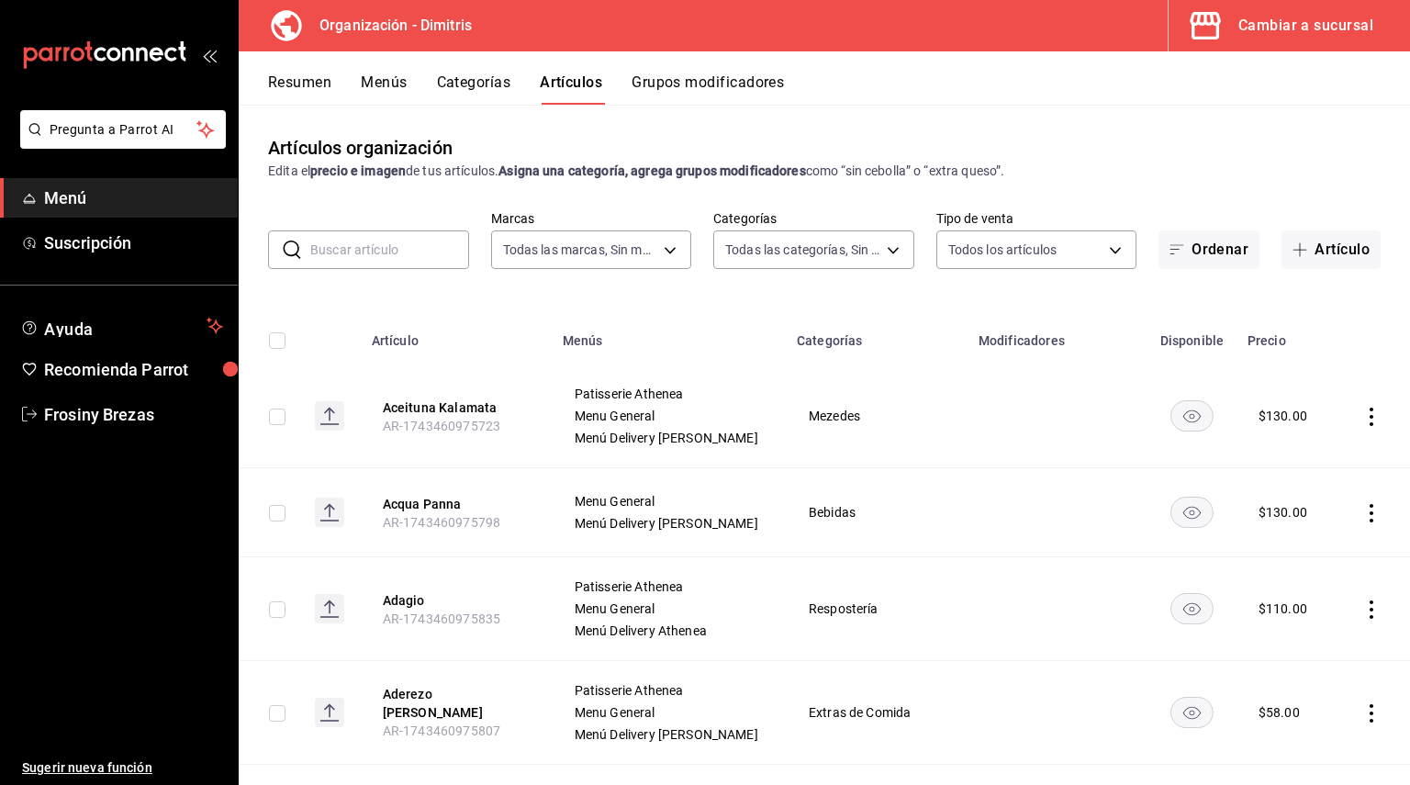
scroll to position [43, 0]
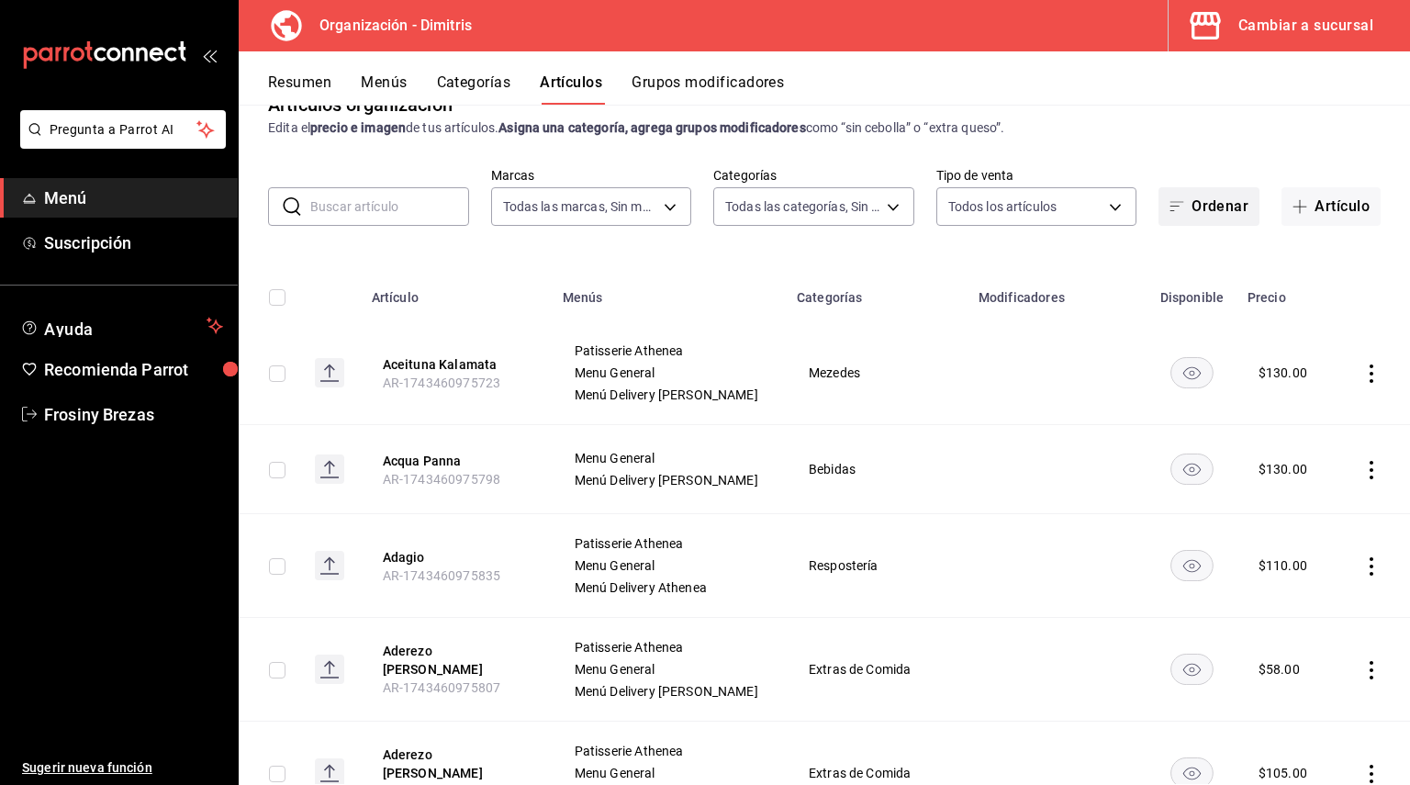
click at [1203, 196] on button "Ordenar" at bounding box center [1208, 206] width 101 height 39
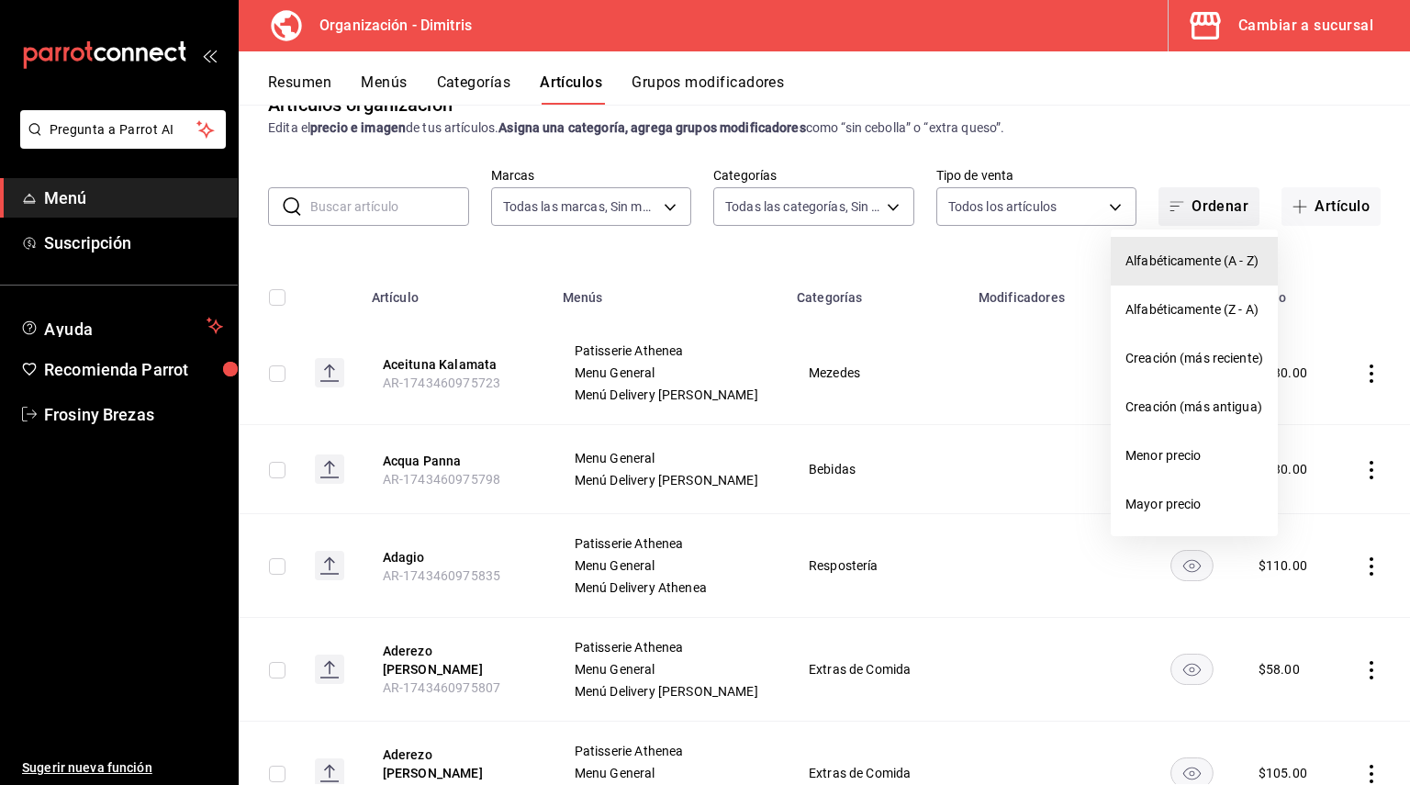
click at [1203, 196] on div at bounding box center [705, 392] width 1410 height 785
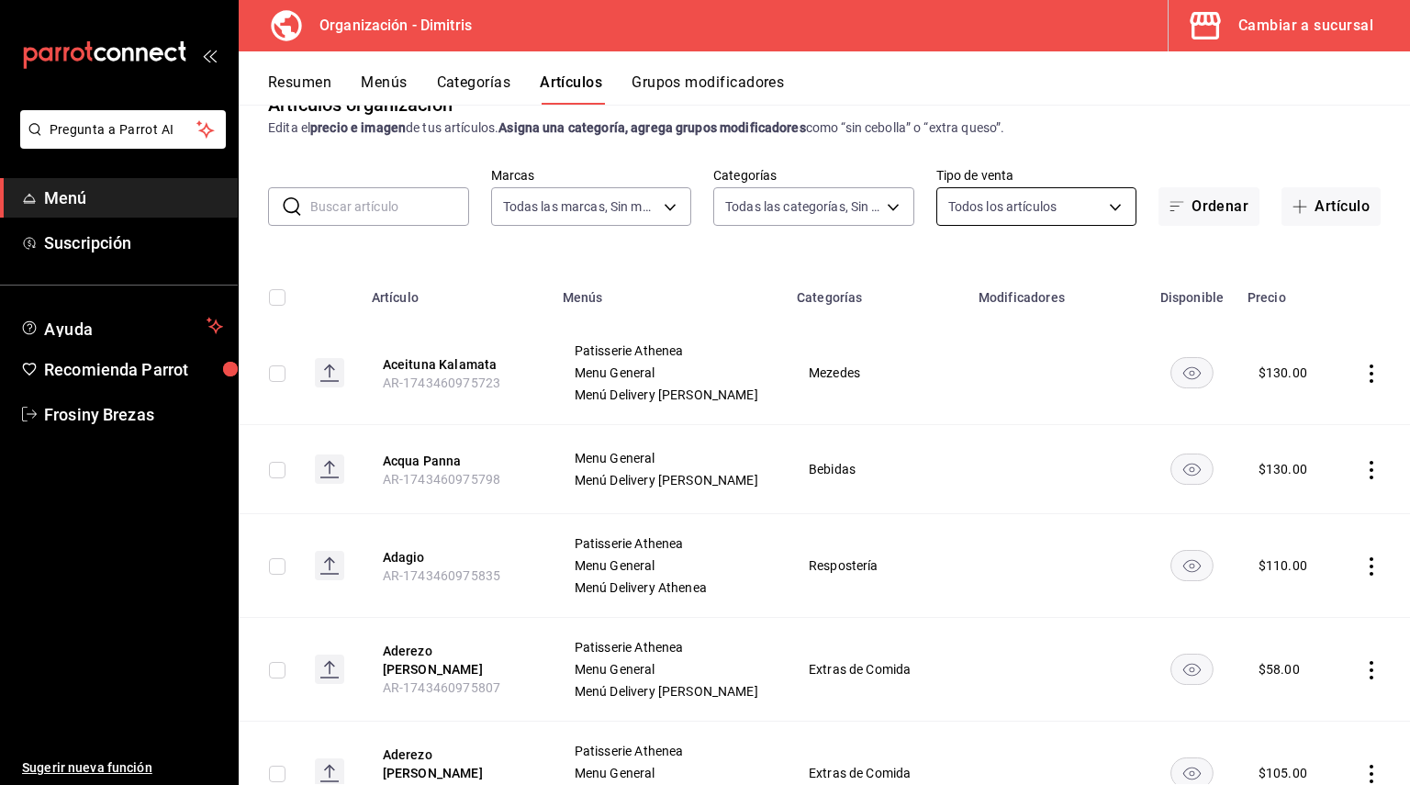
click at [1098, 201] on body "Pregunta a Parrot AI Menú Suscripción Ayuda Recomienda Parrot Frosiny Brezas Su…" at bounding box center [705, 392] width 1410 height 785
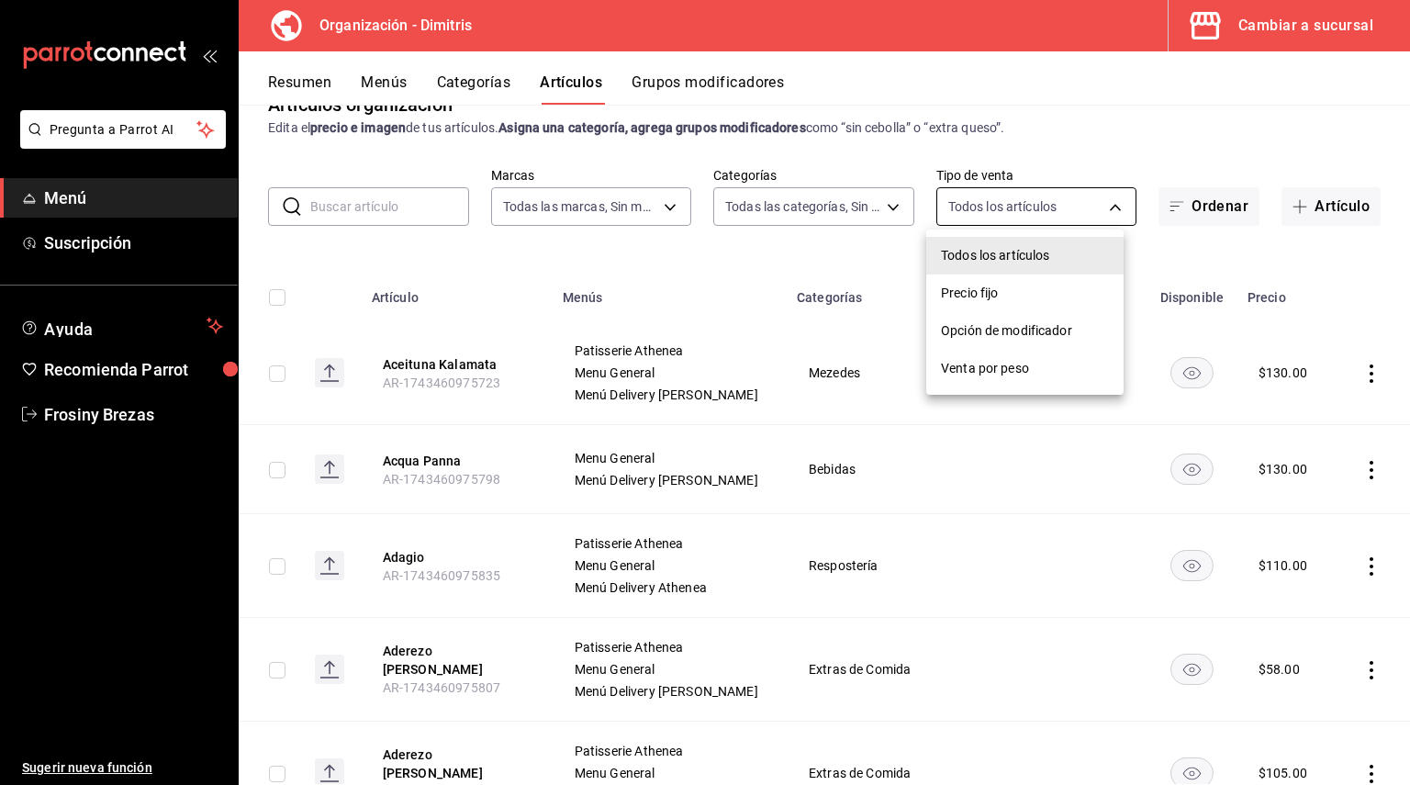
click at [1098, 201] on div at bounding box center [705, 392] width 1410 height 785
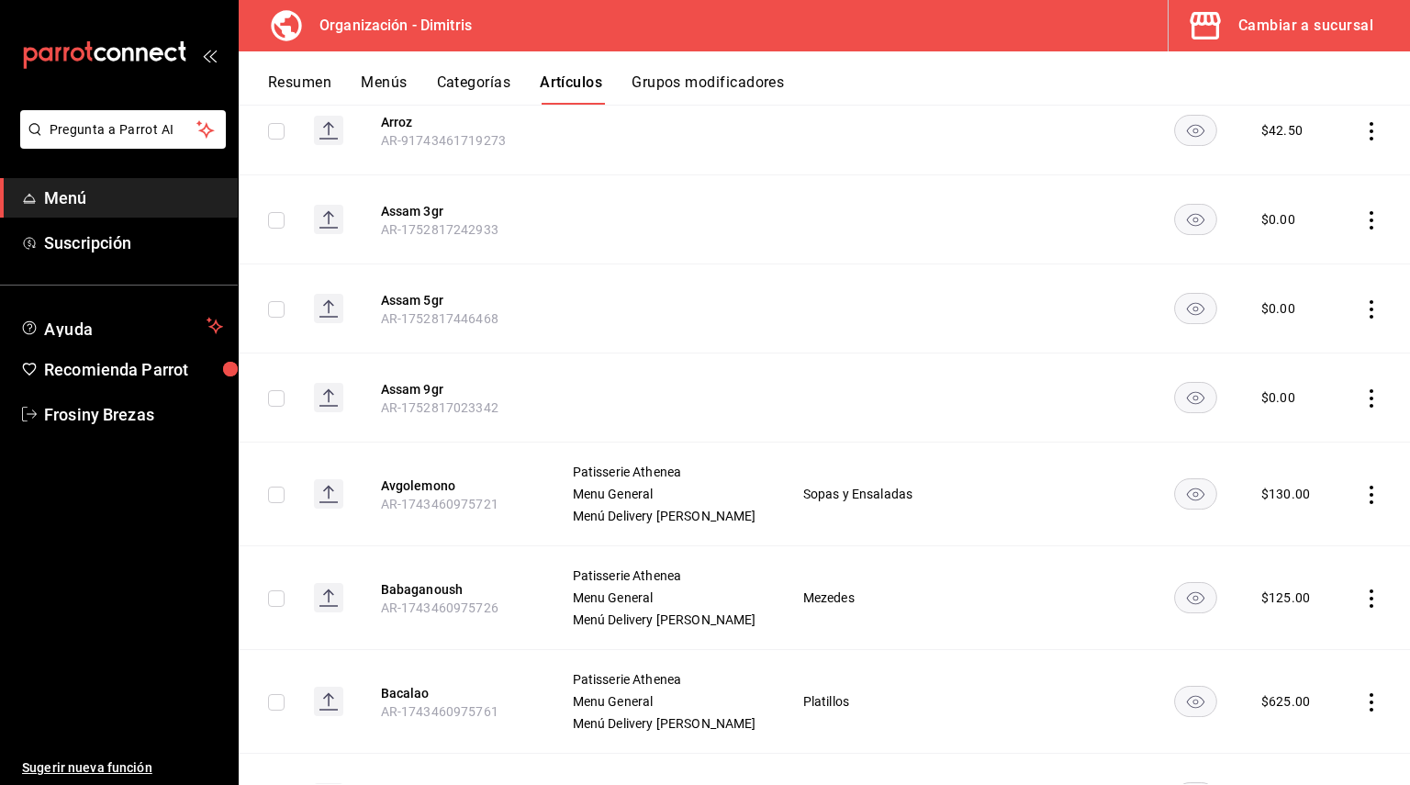
scroll to position [3379, 0]
